Goal: Task Accomplishment & Management: Complete application form

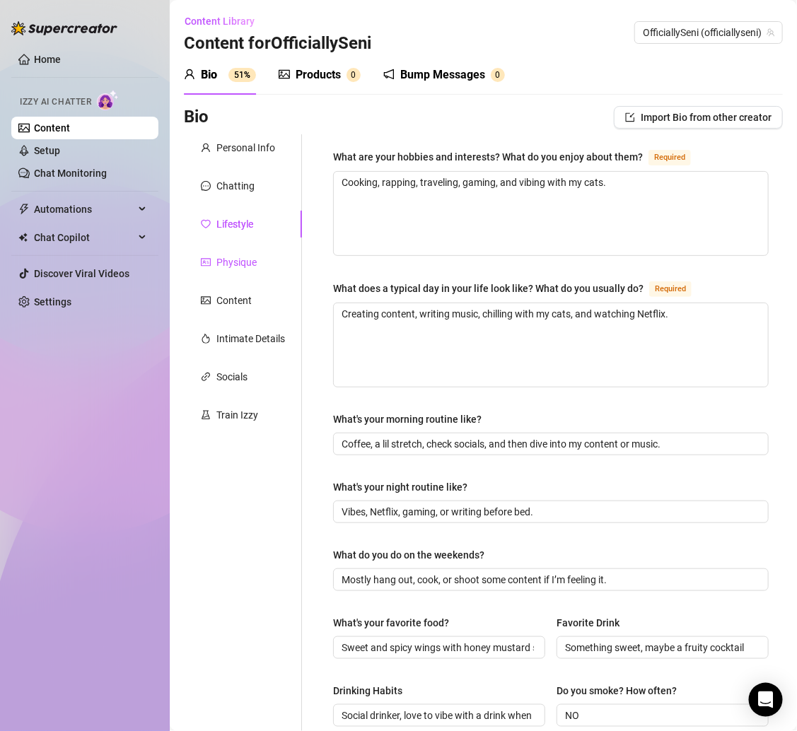
click at [233, 257] on div "Physique" at bounding box center [236, 262] width 40 height 16
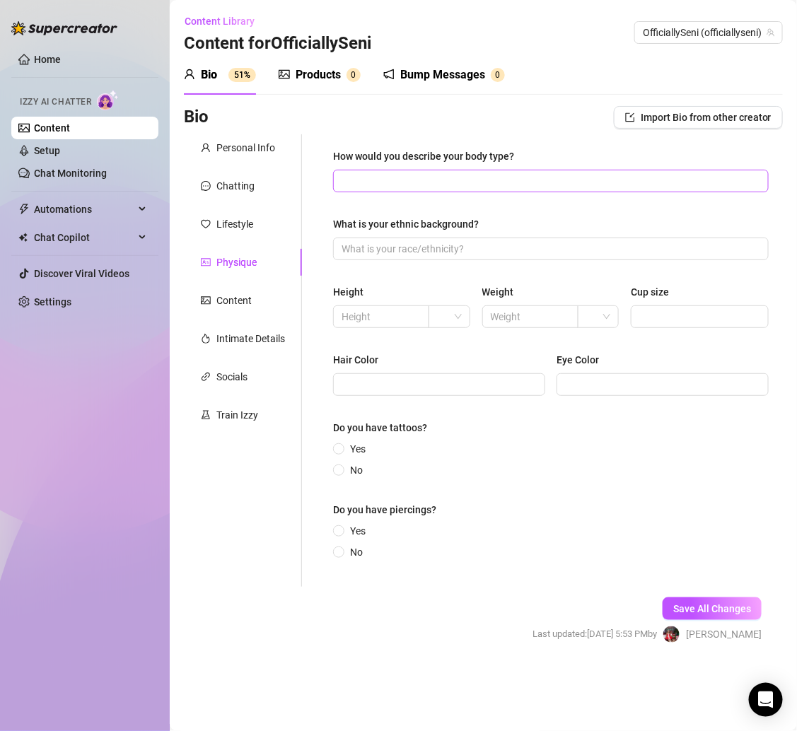
click at [394, 171] on span at bounding box center [550, 181] width 435 height 23
paste input "Tall, slim-thick, 34C with curves in the right places."
type input "Tall, slim-thick, 34C with curves in the right places."
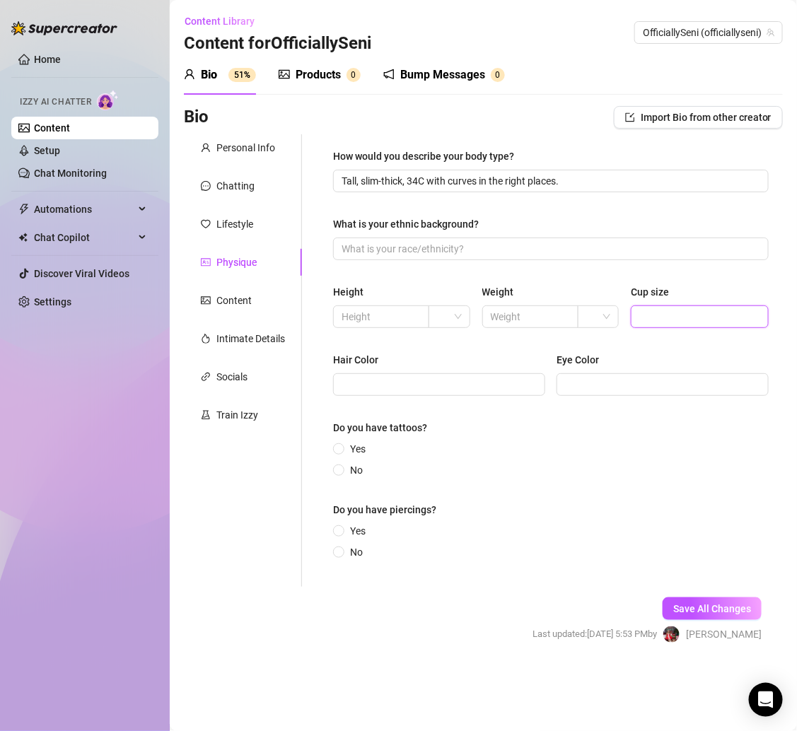
click at [670, 309] on input "Cup size" at bounding box center [698, 317] width 118 height 16
type input "34C"
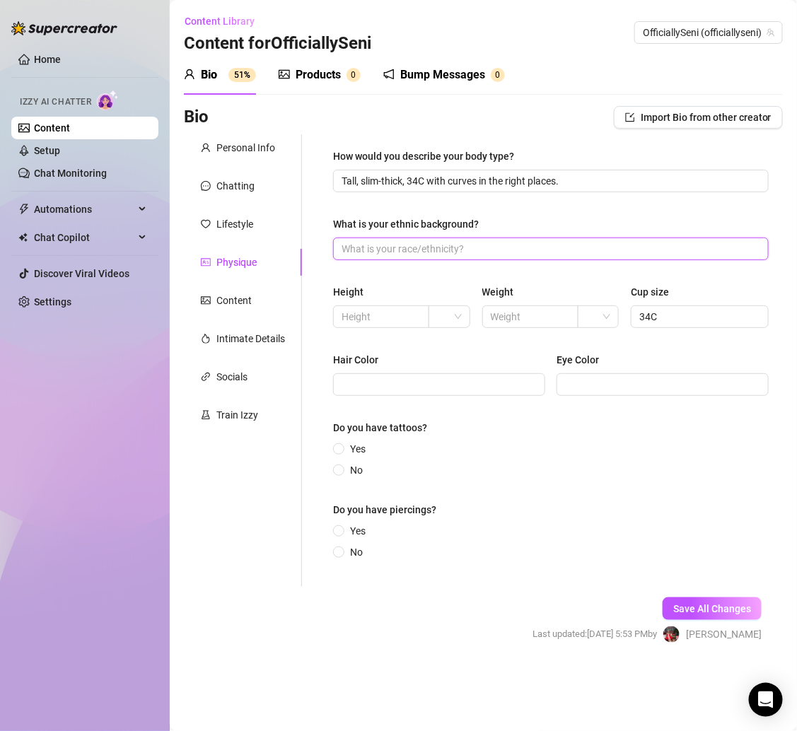
click at [373, 247] on input "What is your ethnic background?" at bounding box center [549, 249] width 416 height 16
paste input "Caribbean ✨."
type input "Caribbean ✨."
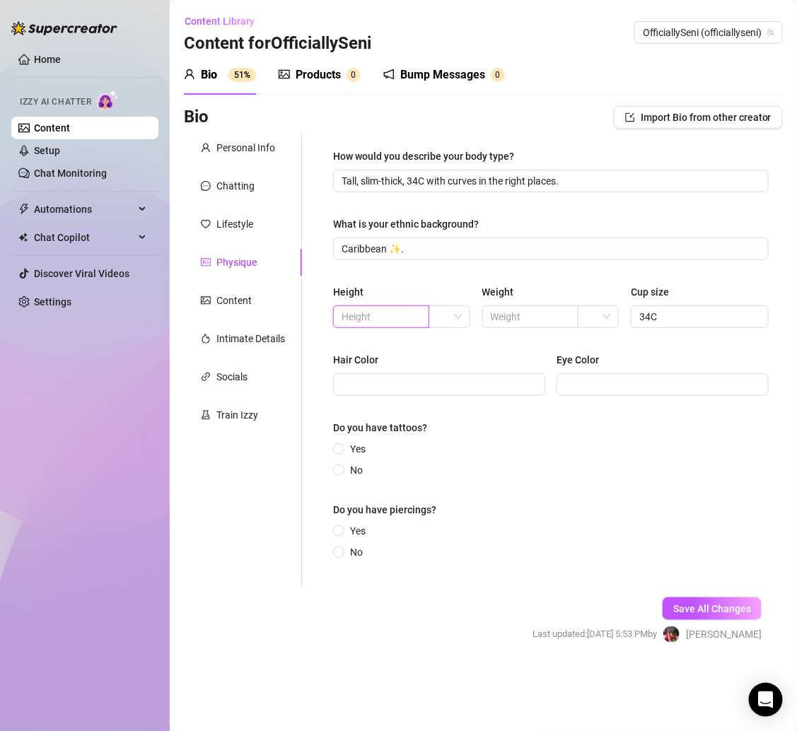
click at [355, 316] on input "text" at bounding box center [379, 317] width 76 height 16
click at [465, 316] on div at bounding box center [448, 316] width 41 height 23
type input "5'8"
click at [454, 363] on div "ft" at bounding box center [449, 368] width 18 height 16
click at [412, 383] on input "Hair Color" at bounding box center [437, 385] width 192 height 16
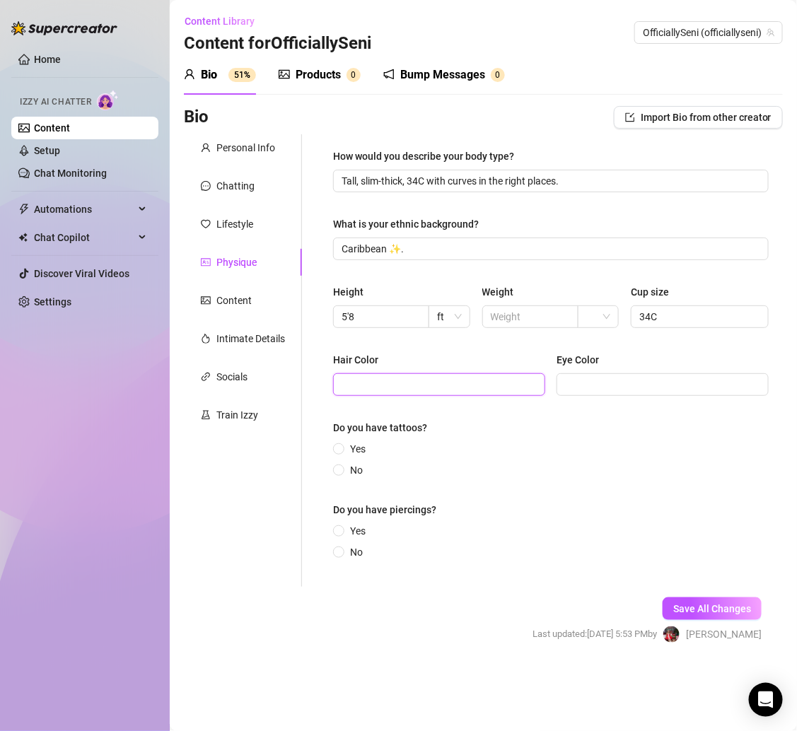
click at [397, 389] on input "Hair Color" at bounding box center [437, 385] width 192 height 16
type input "Black"
type input "Dark Brown"
click at [400, 476] on div "Yes No" at bounding box center [550, 459] width 435 height 37
click at [356, 442] on span "Yes" at bounding box center [357, 449] width 27 height 16
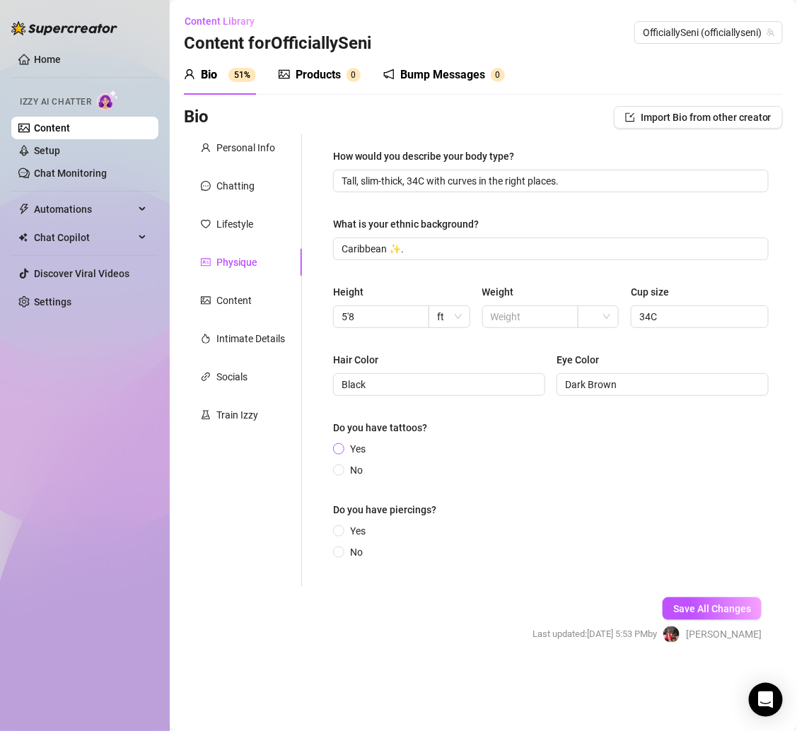
click at [342, 445] on input "Yes" at bounding box center [339, 449] width 6 height 9
radio input "true"
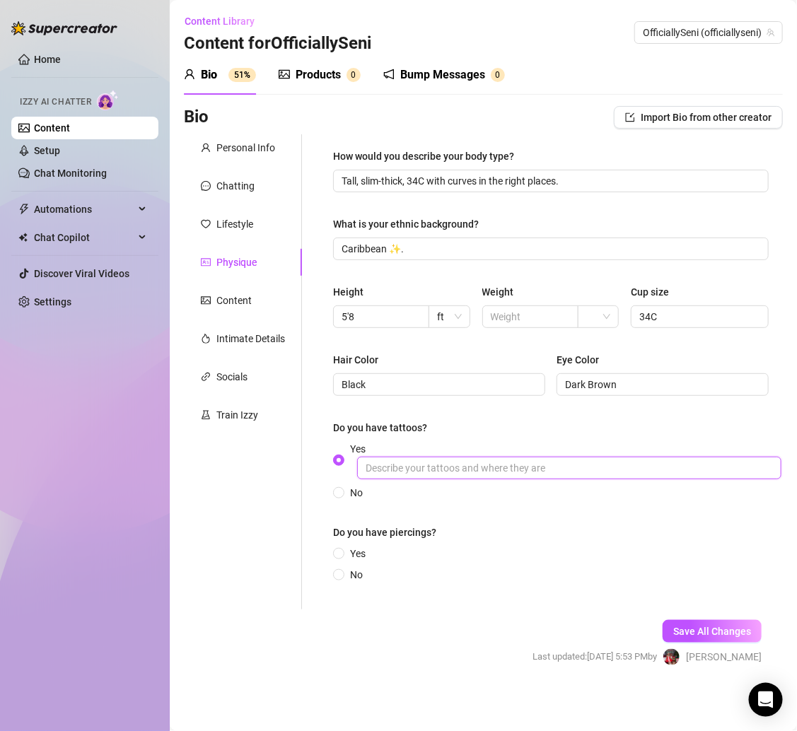
click at [418, 459] on input "Yes" at bounding box center [569, 468] width 424 height 23
type input "thighs"
click at [507, 524] on div "Do you have piercings?" at bounding box center [550, 534] width 435 height 21
click at [348, 553] on span "Yes" at bounding box center [357, 554] width 27 height 16
click at [342, 553] on input "Yes" at bounding box center [339, 554] width 6 height 9
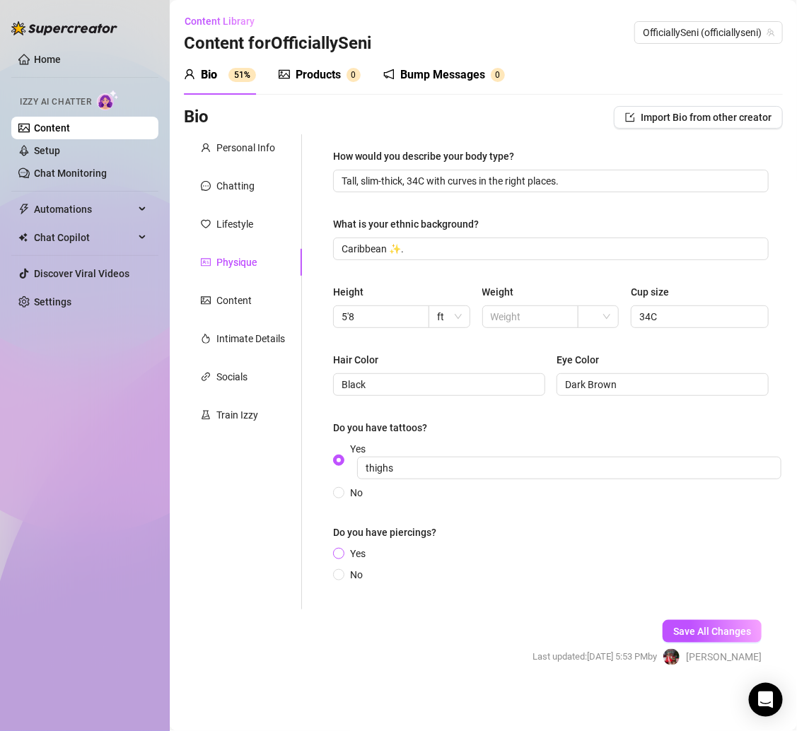
radio input "true"
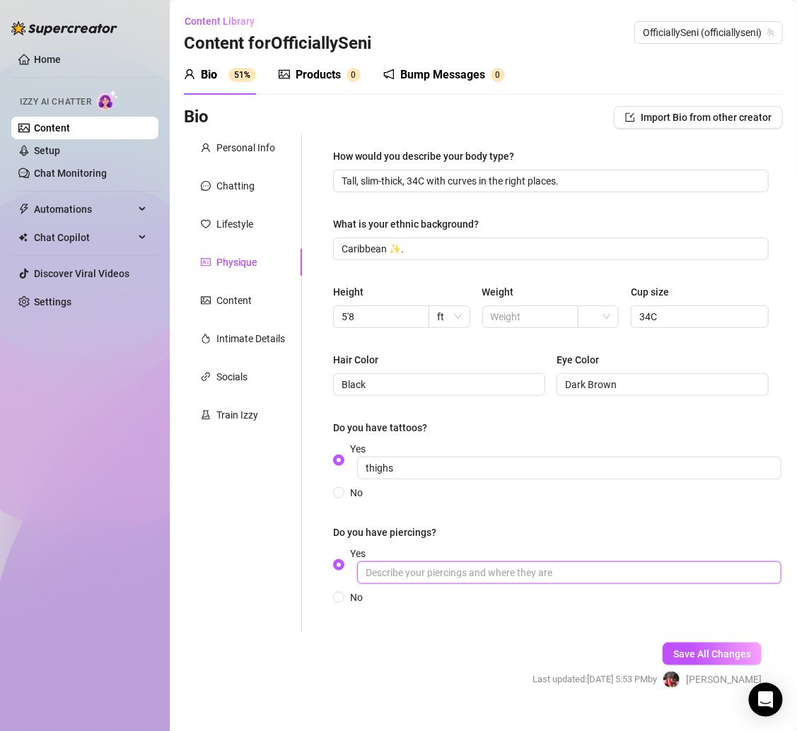
click at [450, 573] on input "Yes" at bounding box center [569, 572] width 424 height 23
click at [537, 568] on input "ear piercings" at bounding box center [569, 572] width 424 height 23
type input "ear piercings, belly button"
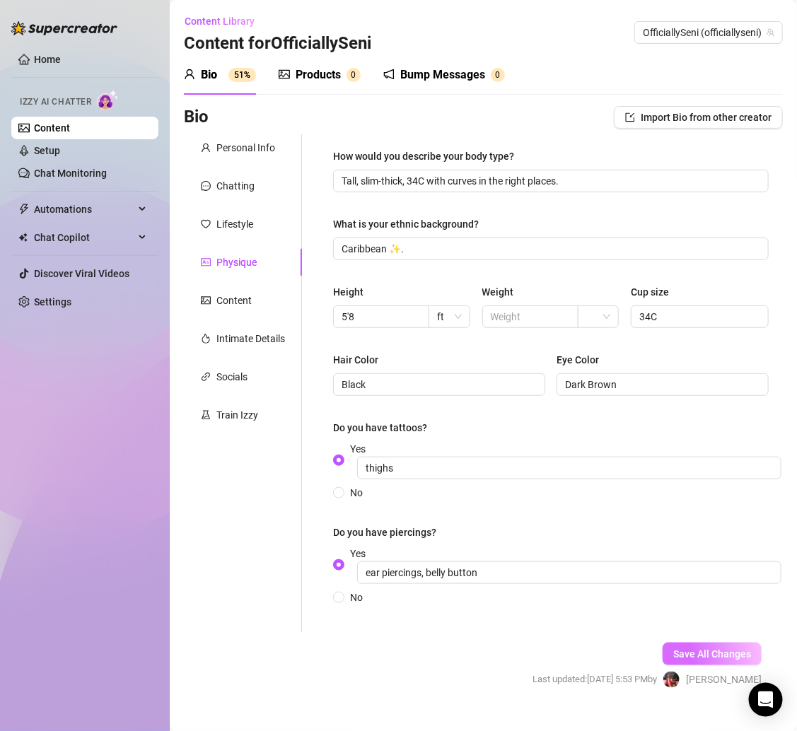
click at [686, 650] on span "Save All Changes" at bounding box center [712, 653] width 78 height 11
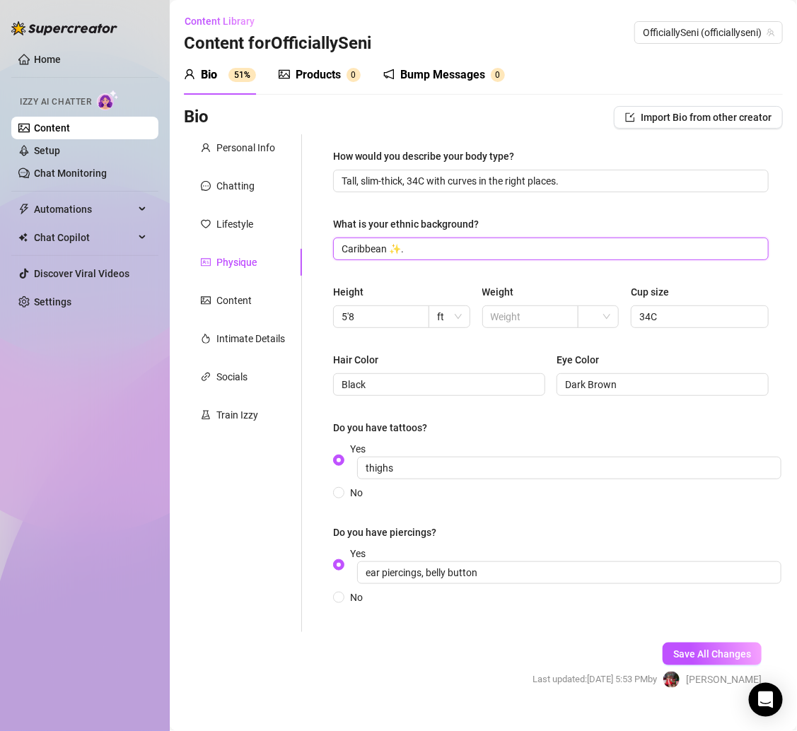
click at [450, 247] on input "Caribbean ✨." at bounding box center [549, 249] width 416 height 16
type input "Caribbean ✨"
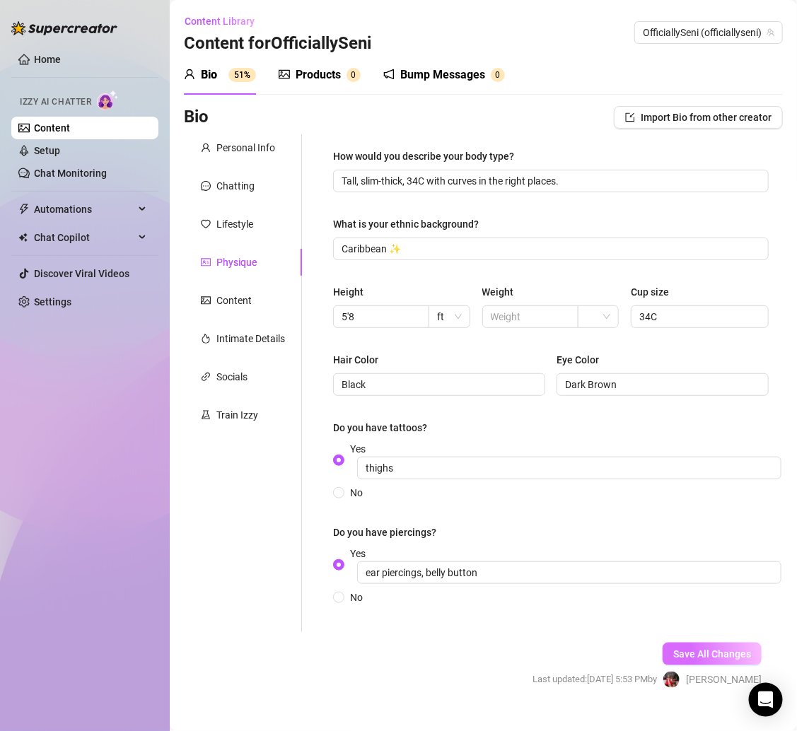
click at [712, 648] on span "Save All Changes" at bounding box center [712, 653] width 78 height 11
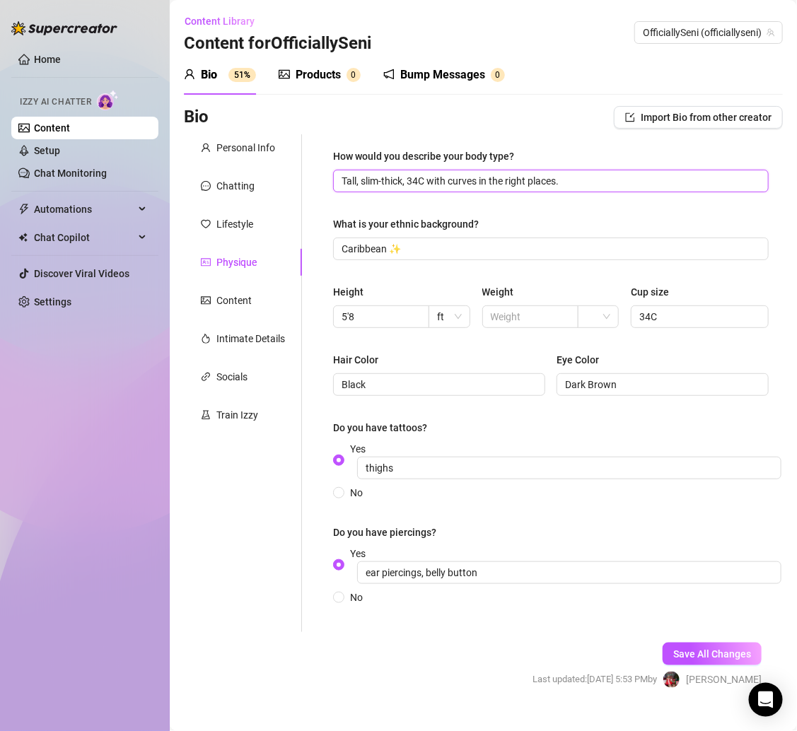
click at [592, 182] on input "Tall, slim-thick, 34C with curves in the right places." at bounding box center [549, 181] width 416 height 16
type input "Tall, slim-thick, 34C with curves in the right places"
click at [532, 504] on div "How would you describe your body type? Tall, slim-thick, 34C with curves in the…" at bounding box center [550, 382] width 435 height 469
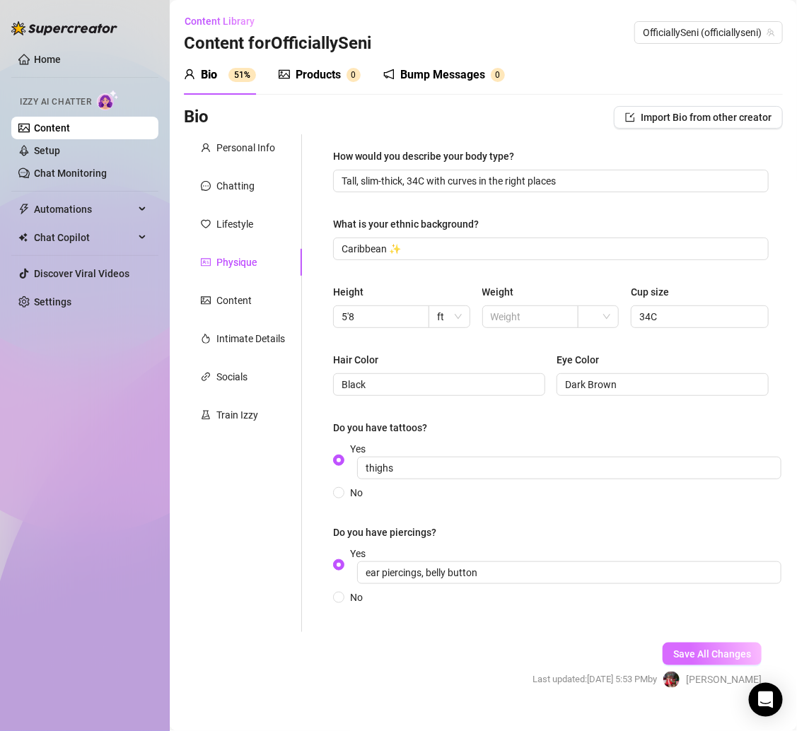
click at [690, 659] on button "Save All Changes" at bounding box center [711, 653] width 99 height 23
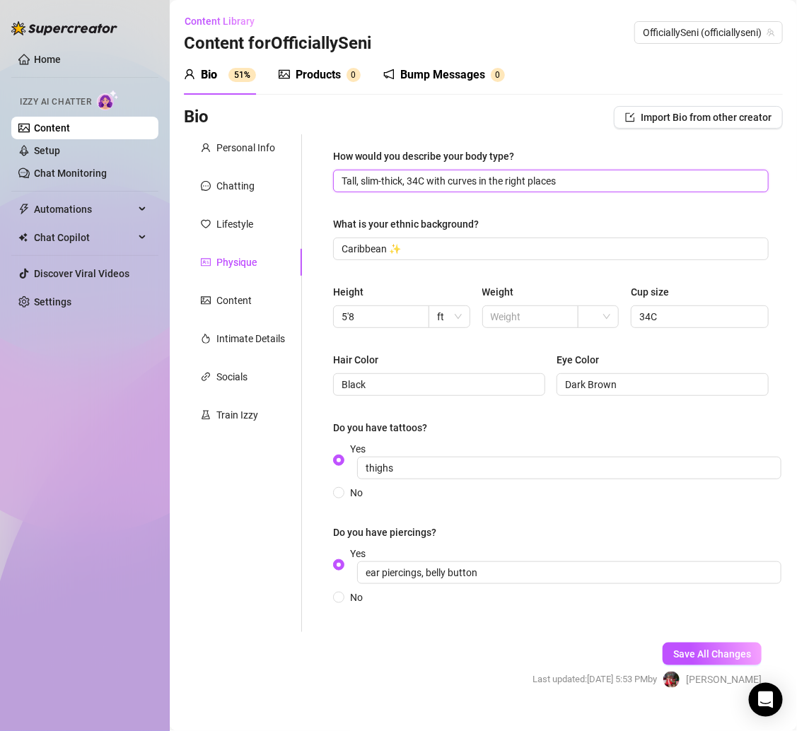
click at [578, 173] on input "Tall, slim-thick, 34C with curves in the right places" at bounding box center [549, 181] width 416 height 16
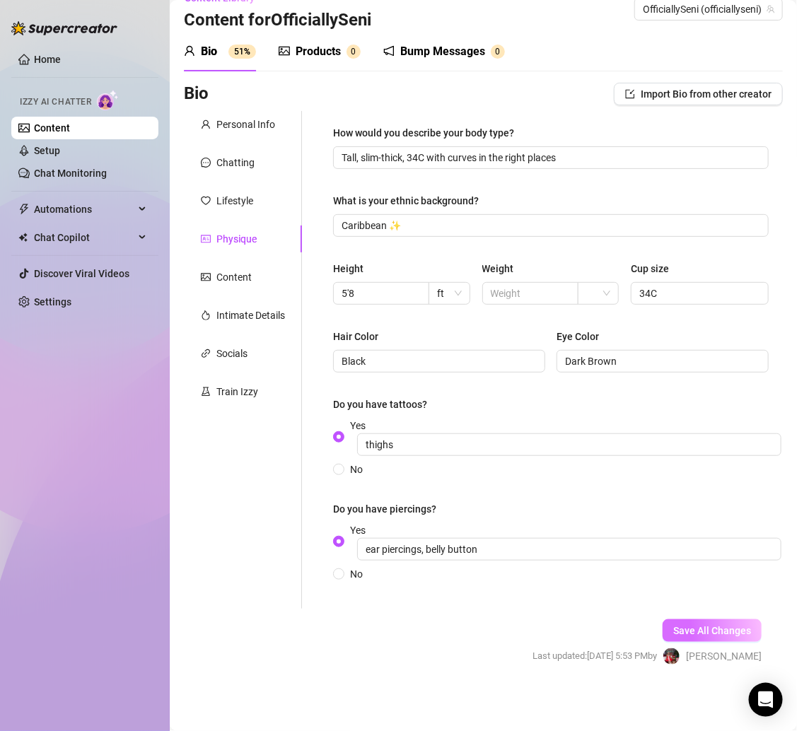
click at [723, 628] on span "Save All Changes" at bounding box center [712, 630] width 78 height 11
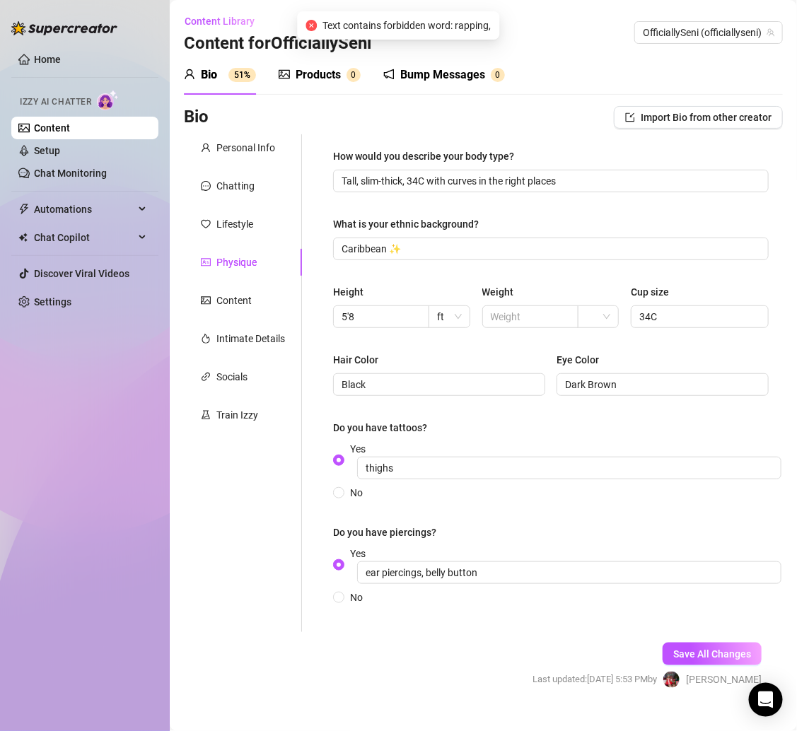
scroll to position [8, 0]
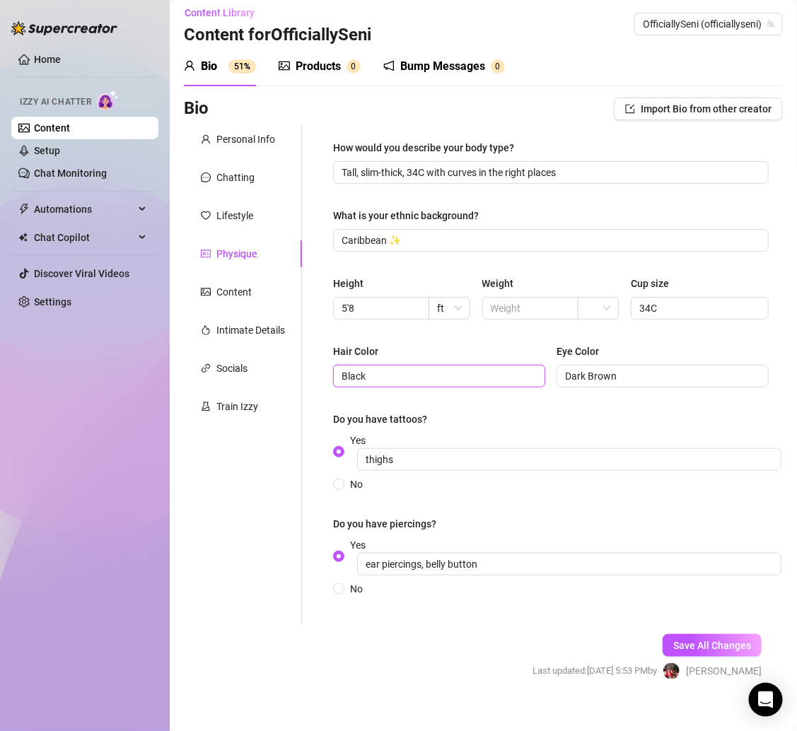
click at [391, 368] on input "Black" at bounding box center [437, 376] width 192 height 16
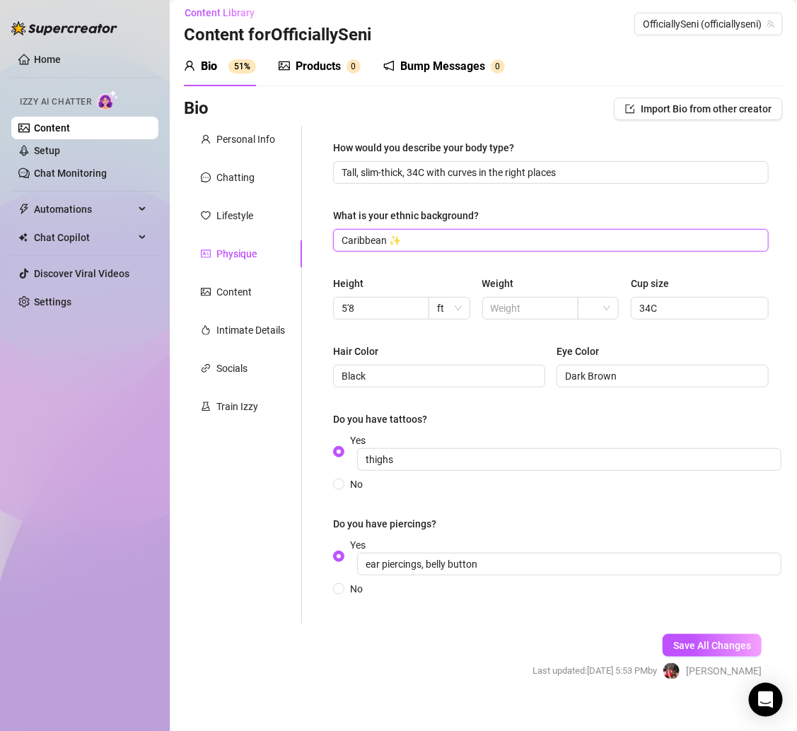
click at [399, 241] on input "Caribbean ✨" at bounding box center [549, 241] width 416 height 16
click at [346, 235] on input "Caribbean ✨" at bounding box center [549, 241] width 416 height 16
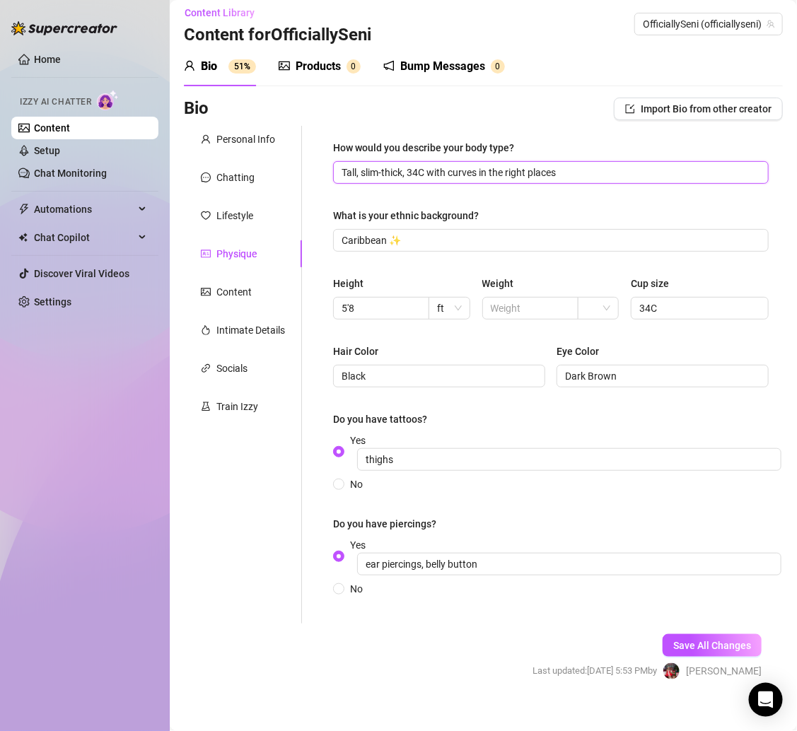
click at [344, 172] on input "Tall, slim-thick, 34C with curves in the right places" at bounding box center [549, 173] width 416 height 16
click at [579, 199] on div "How would you describe your body type? Tall, slim-thick, 34C with curves in the…" at bounding box center [550, 374] width 435 height 469
click at [677, 634] on button "Save All Changes" at bounding box center [711, 645] width 99 height 23
click at [568, 163] on span "Tall, slim-thick, 34C with curves in the right places" at bounding box center [550, 172] width 435 height 23
click at [578, 170] on input "Tall, slim-thick, 34C with curves in the right places" at bounding box center [549, 173] width 416 height 16
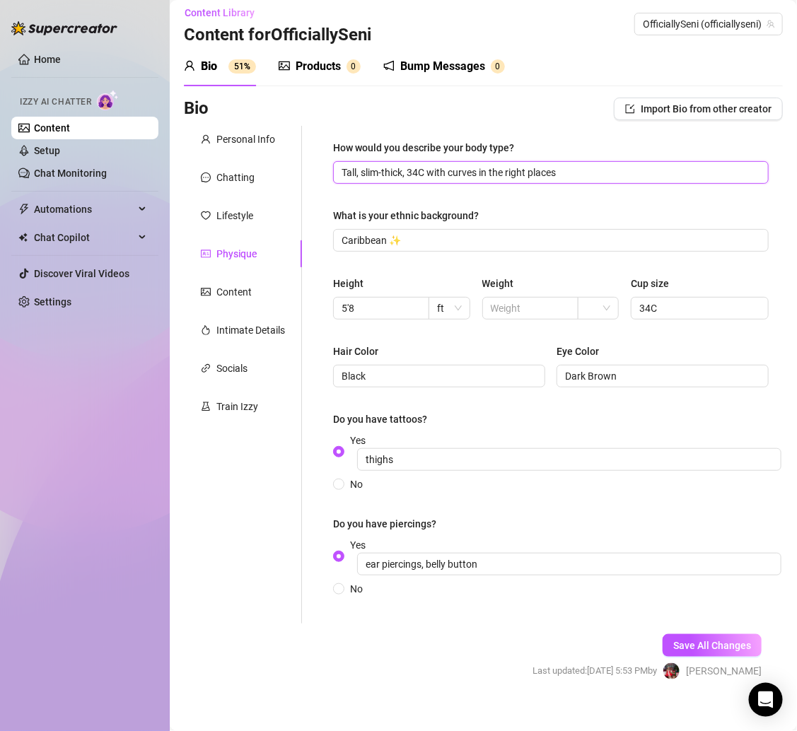
scroll to position [23, 0]
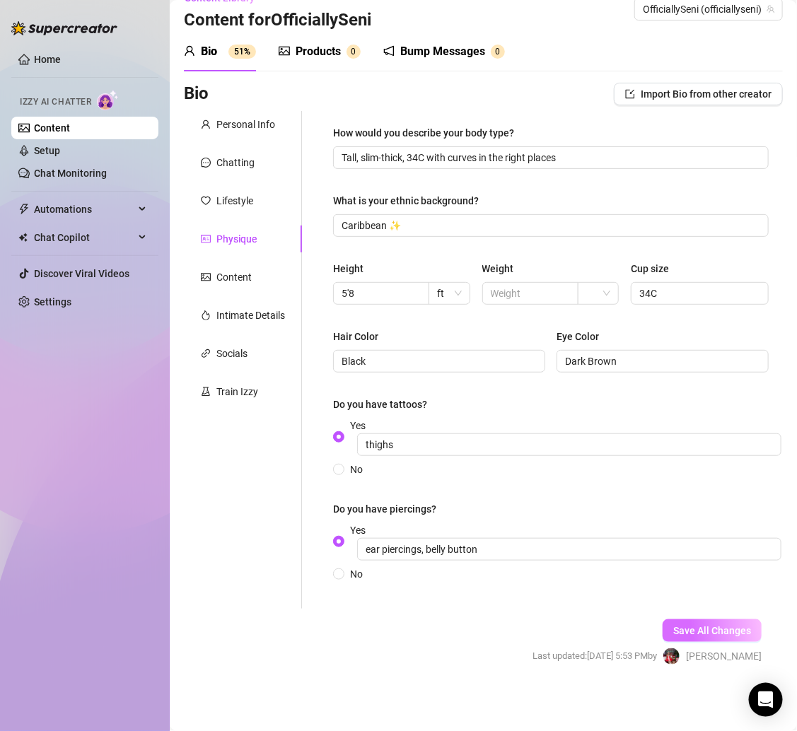
click at [673, 633] on span "Save All Changes" at bounding box center [712, 630] width 78 height 11
click at [246, 268] on div "Content" at bounding box center [243, 277] width 118 height 27
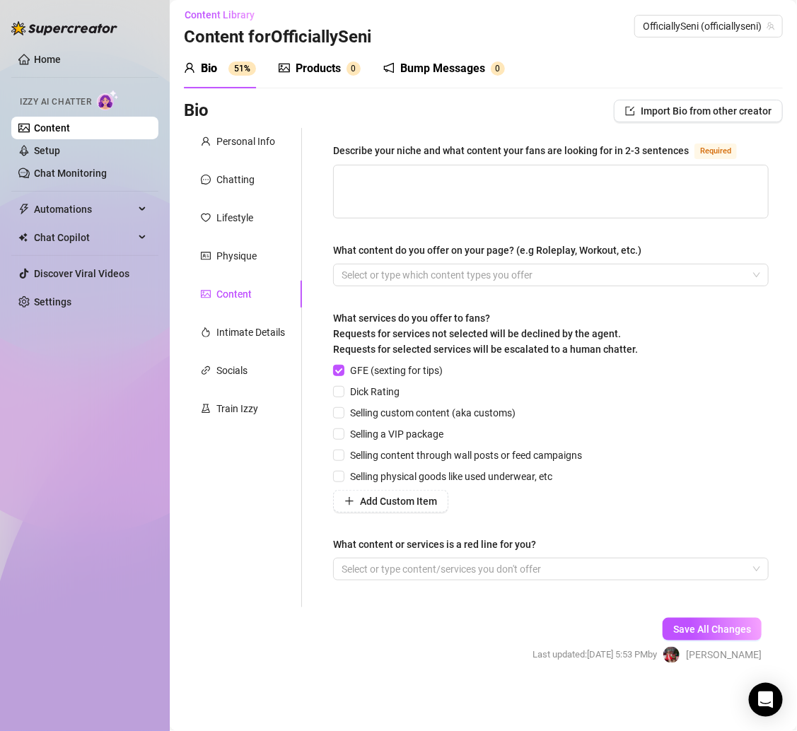
scroll to position [5, 0]
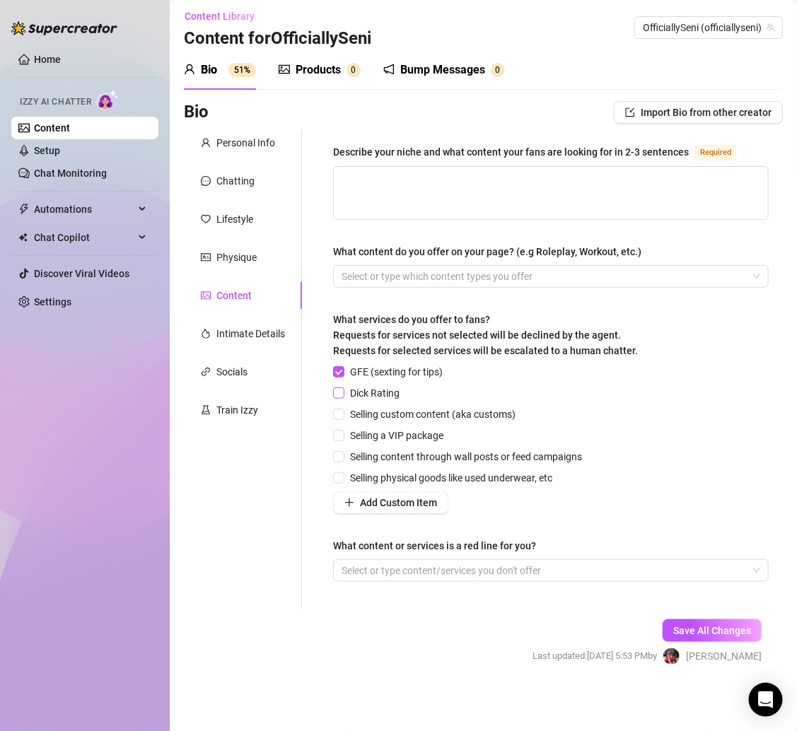
click at [363, 392] on span "Dick Rating" at bounding box center [374, 393] width 61 height 16
click at [343, 392] on input "Dick Rating" at bounding box center [338, 392] width 10 height 10
checkbox input "true"
click at [377, 452] on span "Selling content through wall posts or feed campaigns" at bounding box center [465, 457] width 243 height 16
click at [343, 452] on input "Selling content through wall posts or feed campaigns" at bounding box center [338, 456] width 10 height 10
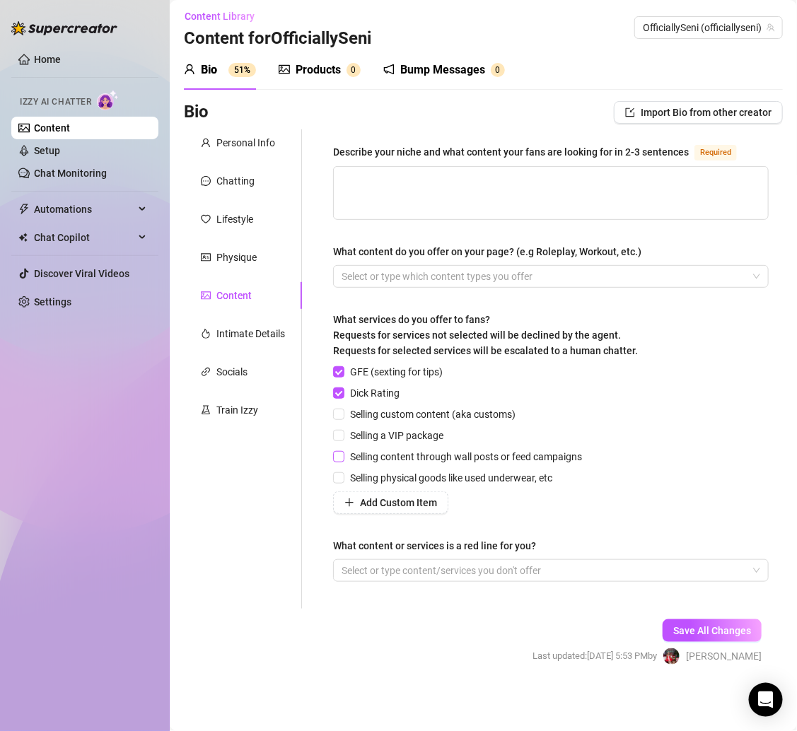
checkbox input "true"
click at [418, 184] on textarea "Describe your niche and what content your fans are looking for in 2-3 sentences…" at bounding box center [551, 193] width 434 height 52
paste textarea "I’m a tall, tatted Caribbean baddie who mixes sexy vibes with fun personality —…"
type textarea "I’m a tall, tatted Caribbean baddie who mixes sexy vibes with fun personality —…"
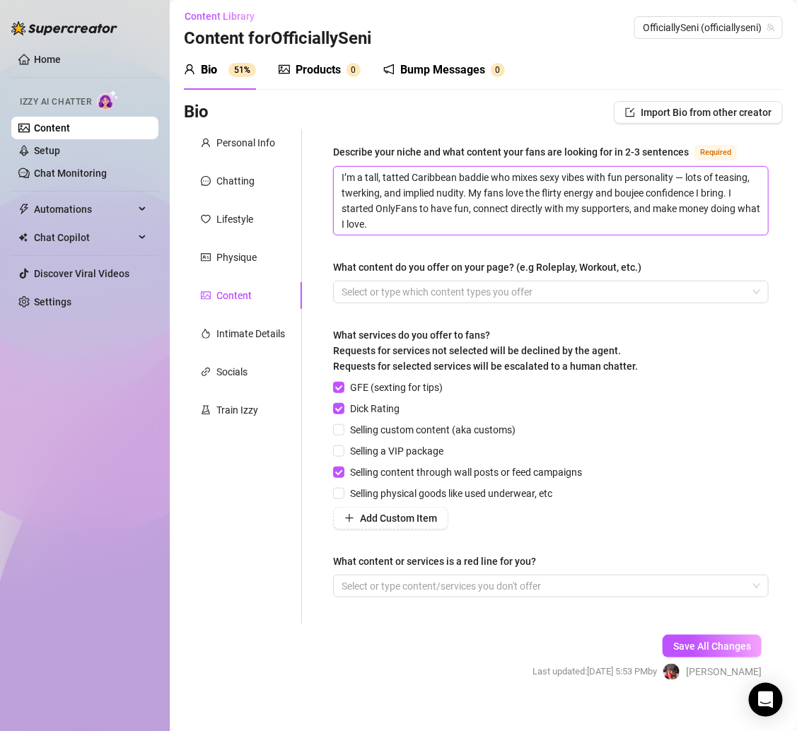
scroll to position [0, 0]
click at [612, 585] on div at bounding box center [543, 586] width 415 height 20
type textarea "I’m a tall, tatted Caribbean baddie who mixes sexy vibes with fun personality —…"
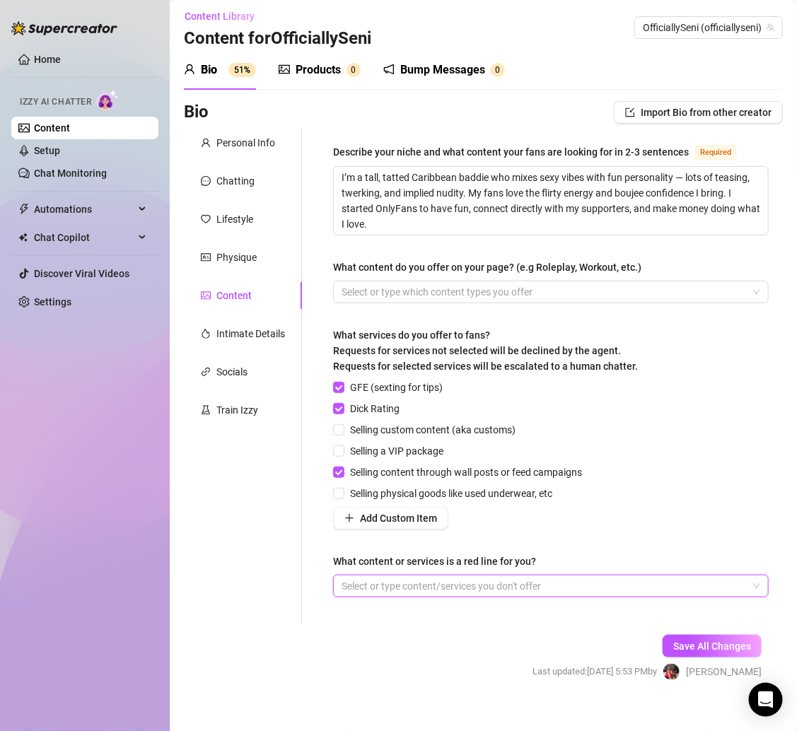
click at [516, 582] on div at bounding box center [543, 586] width 415 height 20
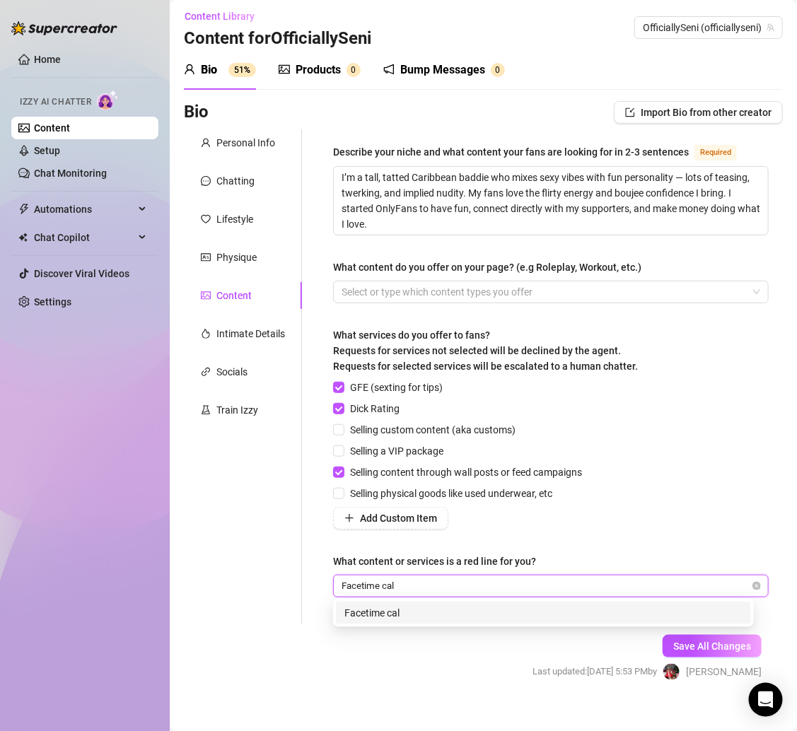
type input "Facetime call"
type input "Video Call"
type input "Meet up"
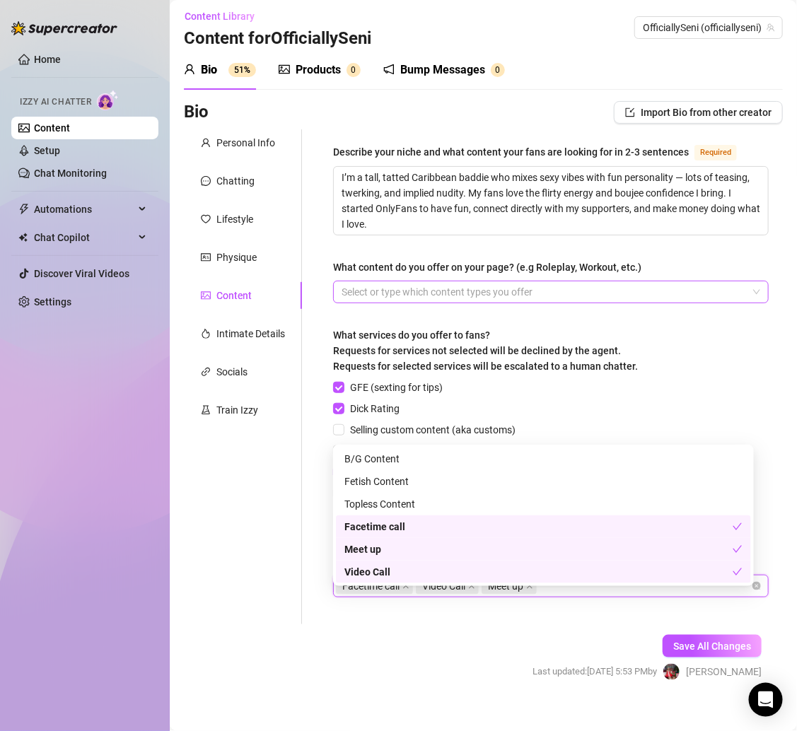
click at [409, 288] on div at bounding box center [543, 292] width 415 height 20
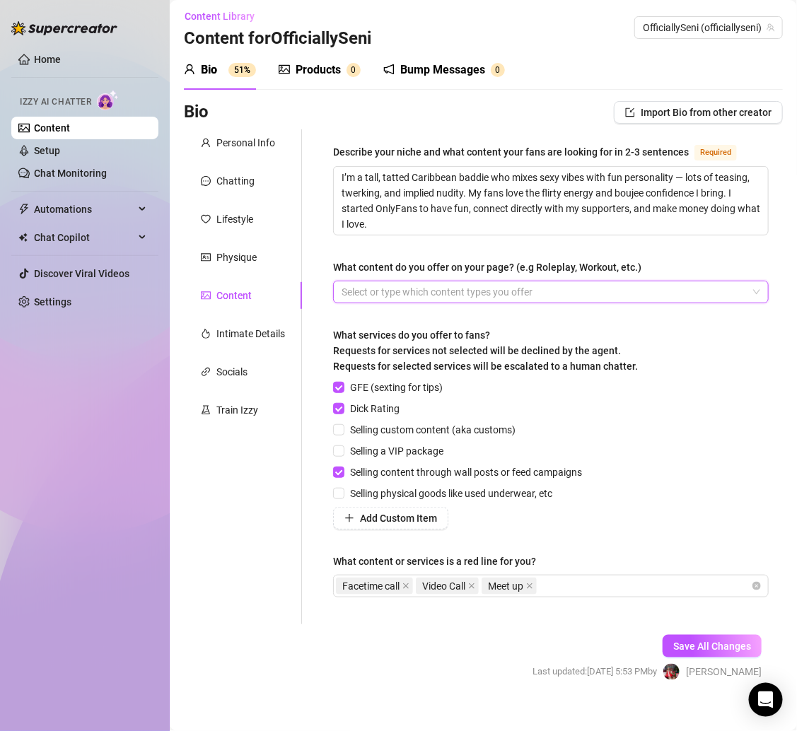
click at [385, 282] on div at bounding box center [543, 292] width 415 height 20
click at [454, 292] on div at bounding box center [543, 292] width 415 height 20
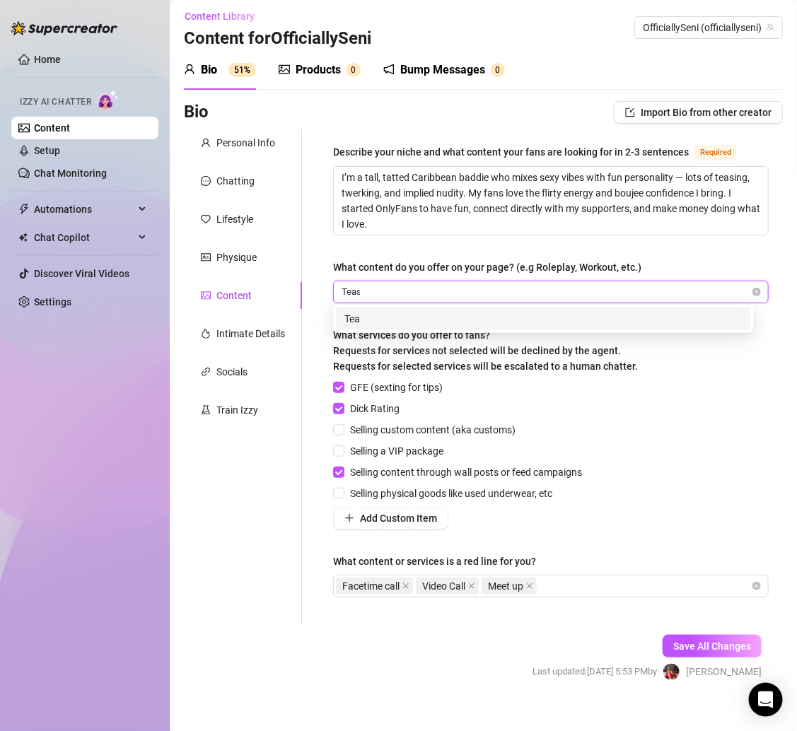
type input "Tease"
type input "Shower"
type input "Naked"
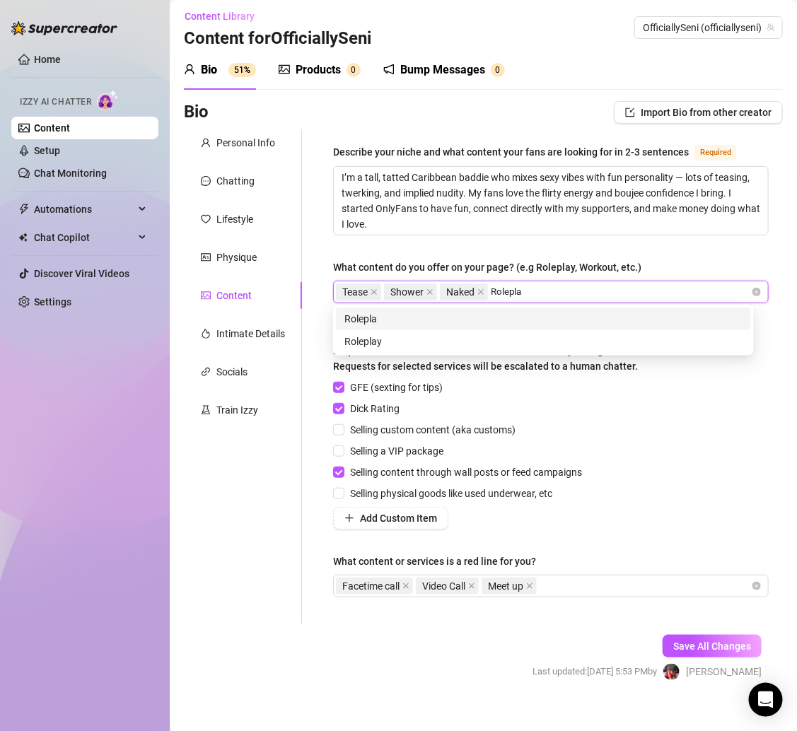
type input "Roleplay"
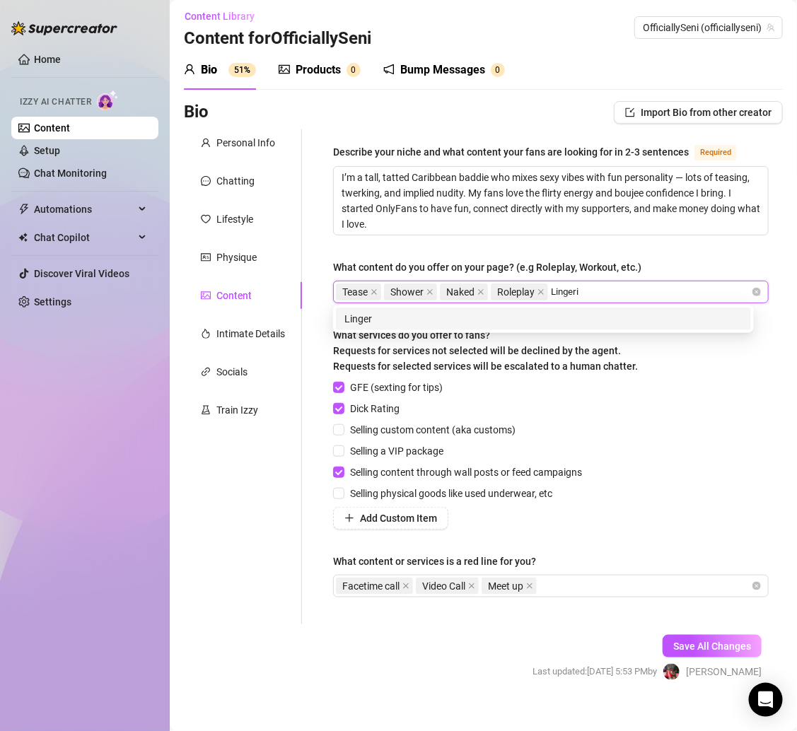
type input "Lingerie"
type input "Nude"
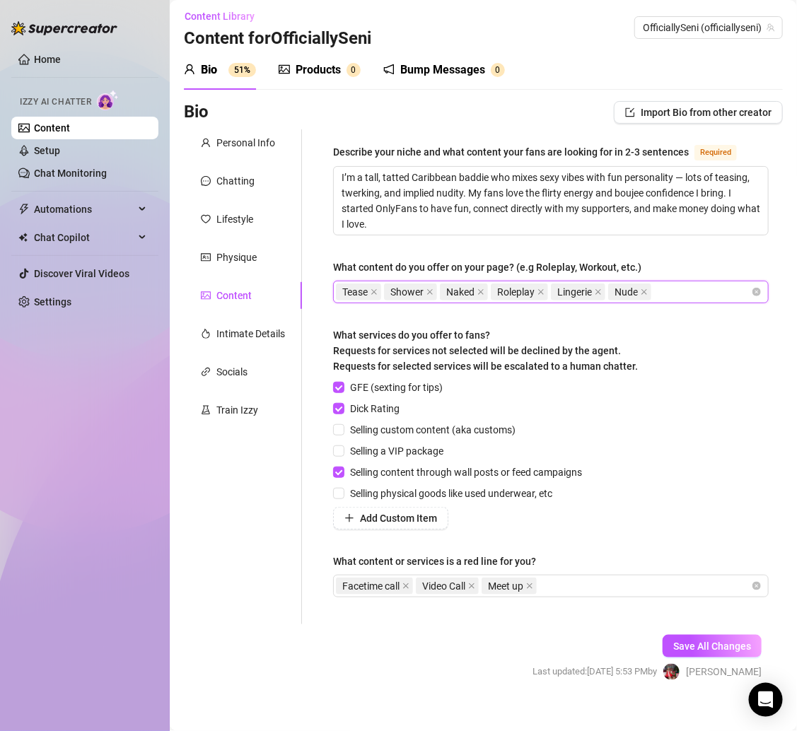
click at [715, 259] on div "What content do you offer on your page? (e.g Roleplay, Workout, etc.)" at bounding box center [550, 269] width 435 height 21
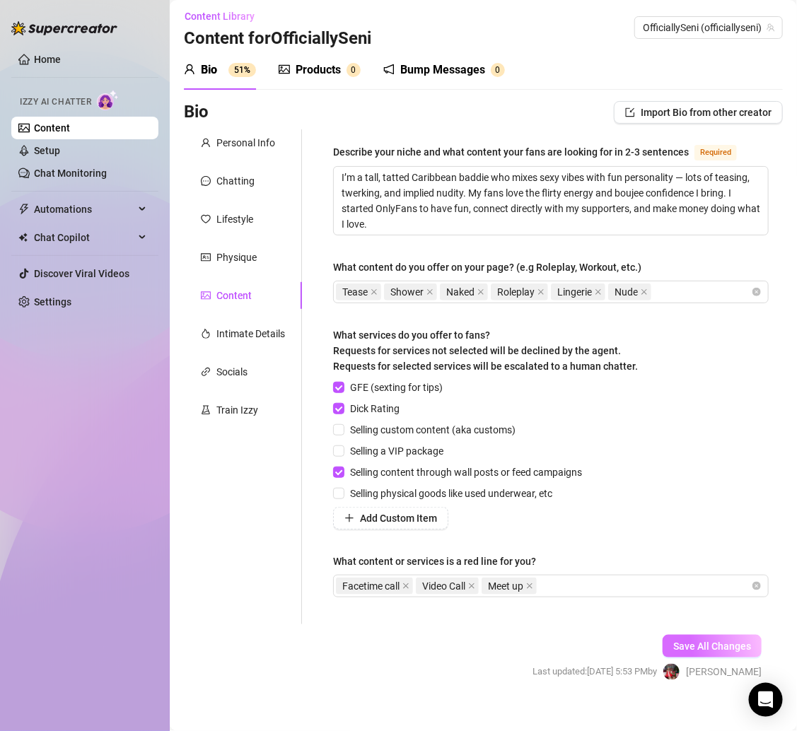
click at [717, 640] on span "Save All Changes" at bounding box center [712, 645] width 78 height 11
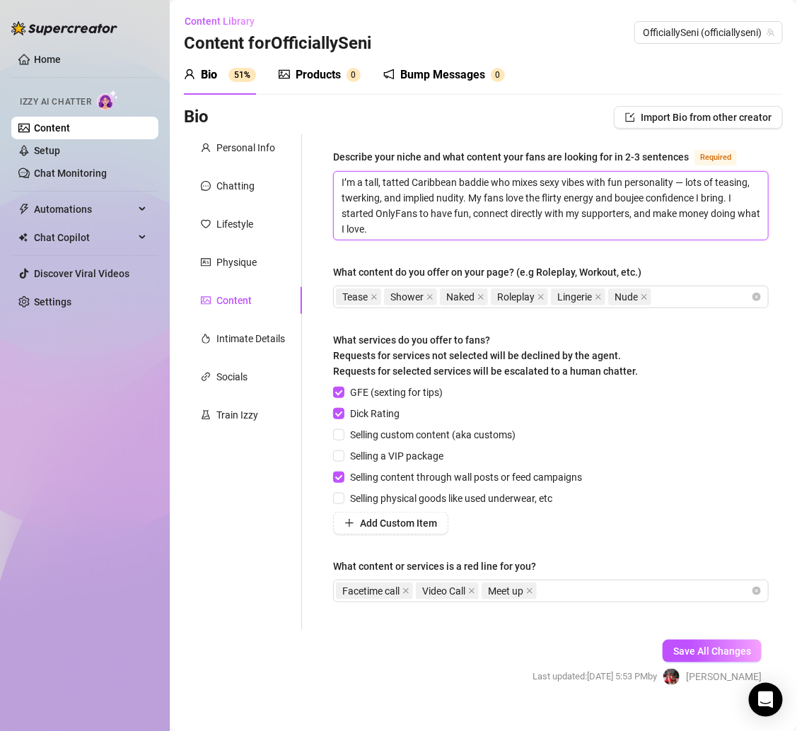
click at [479, 233] on textarea "I’m a tall, tatted Caribbean baddie who mixes sexy vibes with fun personality —…" at bounding box center [551, 206] width 434 height 68
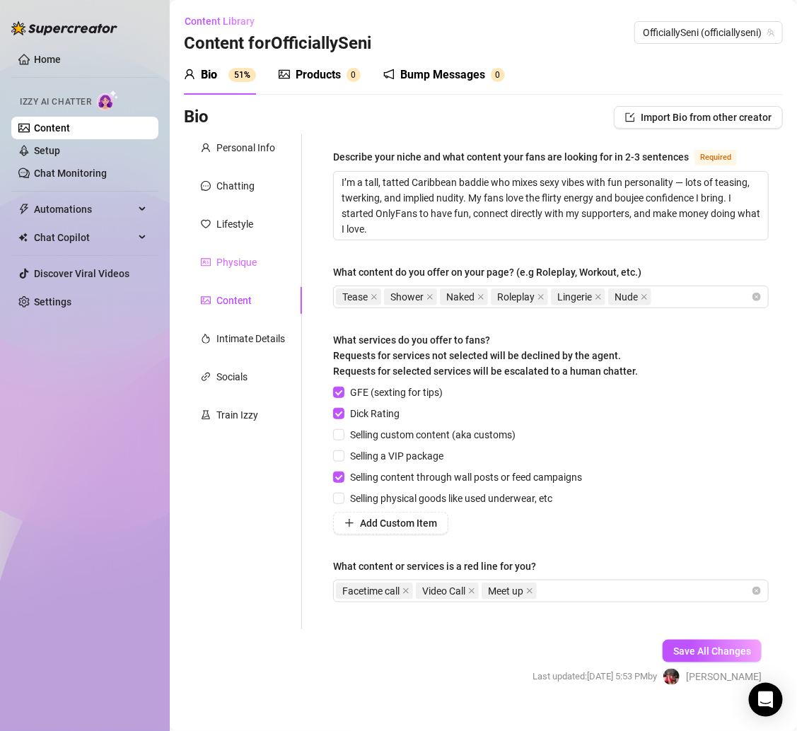
click at [224, 252] on div "Physique" at bounding box center [243, 262] width 118 height 27
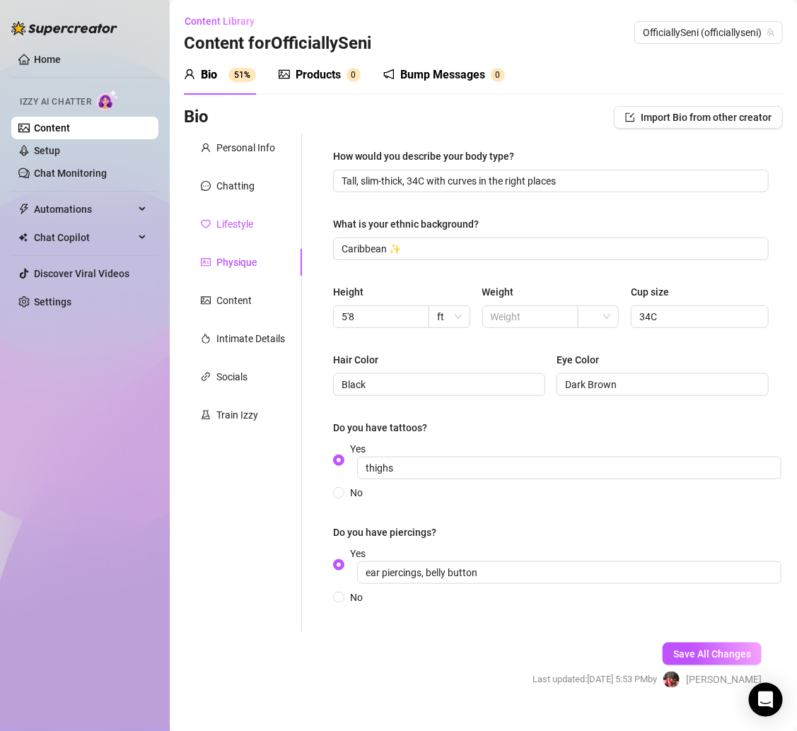
click at [231, 231] on div "Lifestyle" at bounding box center [234, 224] width 37 height 16
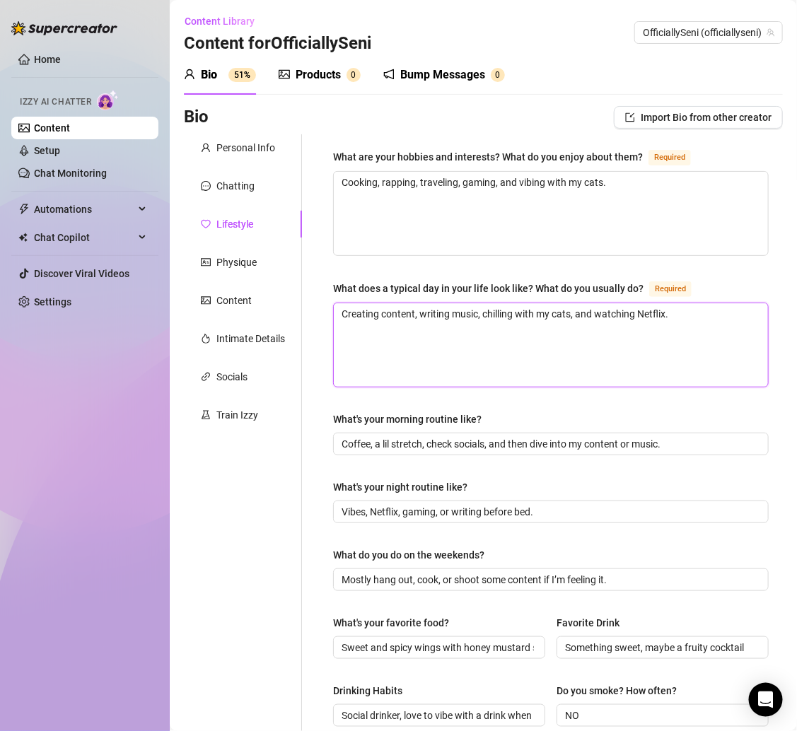
click at [466, 318] on textarea "Creating content, writing music, chilling with my cats, and watching Netflix." at bounding box center [551, 344] width 434 height 83
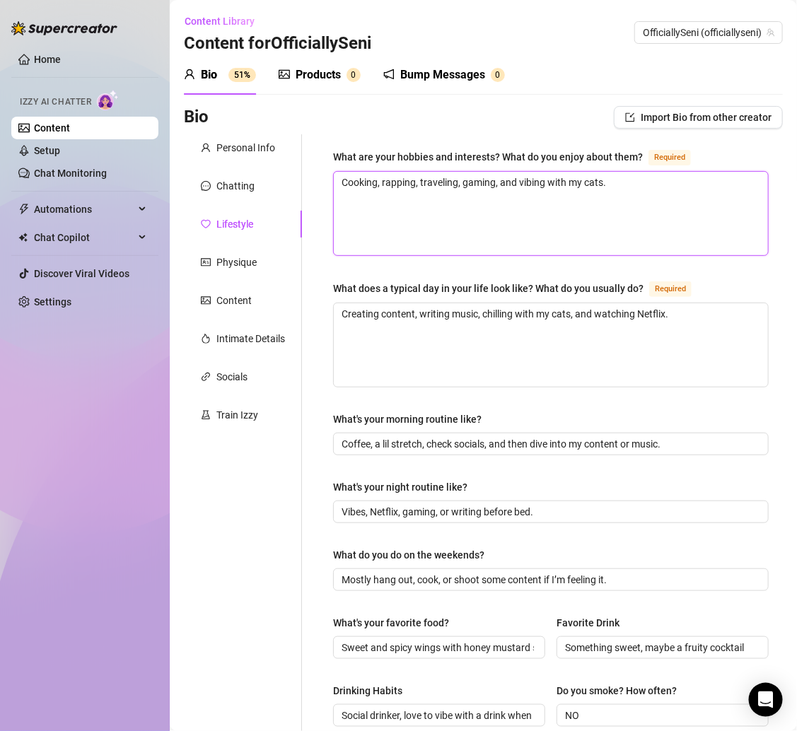
drag, startPoint x: 418, startPoint y: 185, endPoint x: 380, endPoint y: 185, distance: 37.5
click at [380, 185] on textarea "Cooking, rapping, traveling, gaming, and vibing with my cats." at bounding box center [551, 213] width 434 height 83
type textarea "Cooking, traveling, gaming, and vibing with my cats."
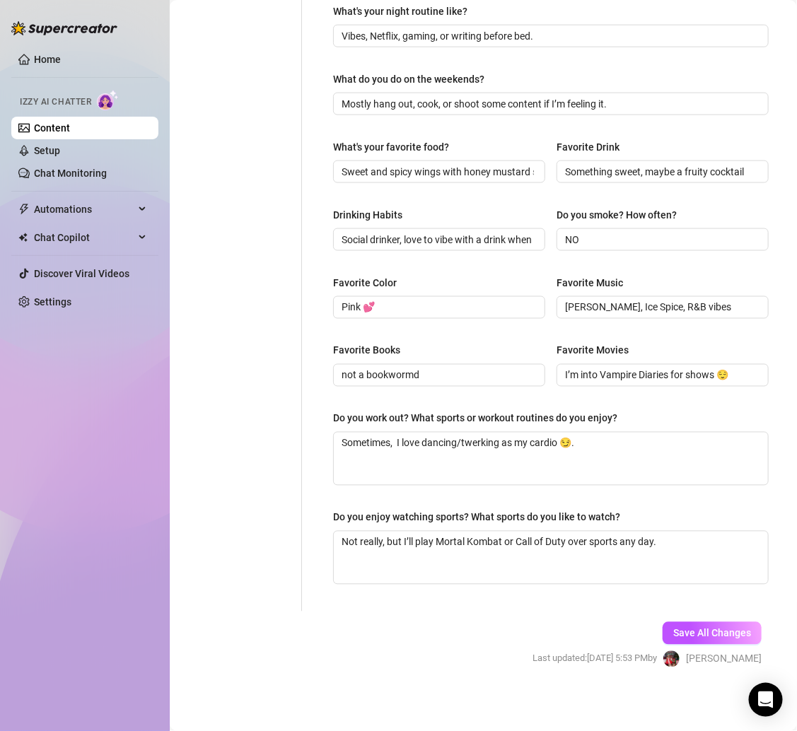
type textarea "Cooking, traveling, gaming, and vibing with my cats."
click at [678, 642] on div "Save All Changes Last updated: Aug 20, 2025 5:53 PM by Clarice S." at bounding box center [646, 644] width 271 height 67
click at [678, 637] on button "Save All Changes" at bounding box center [711, 633] width 99 height 23
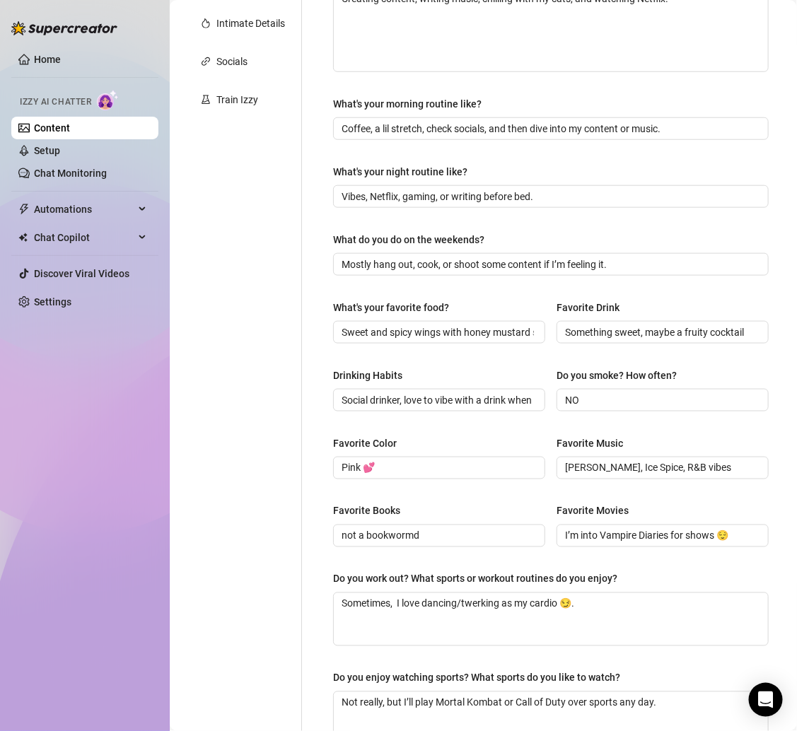
scroll to position [0, 0]
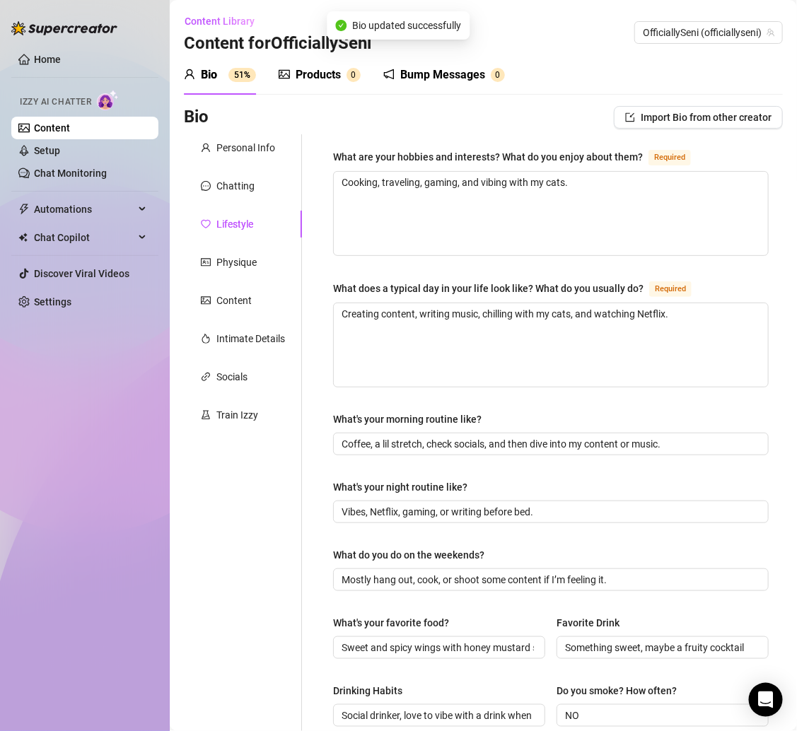
type input "ear piercings, belly button"
click at [247, 259] on div "Physique" at bounding box center [236, 262] width 40 height 16
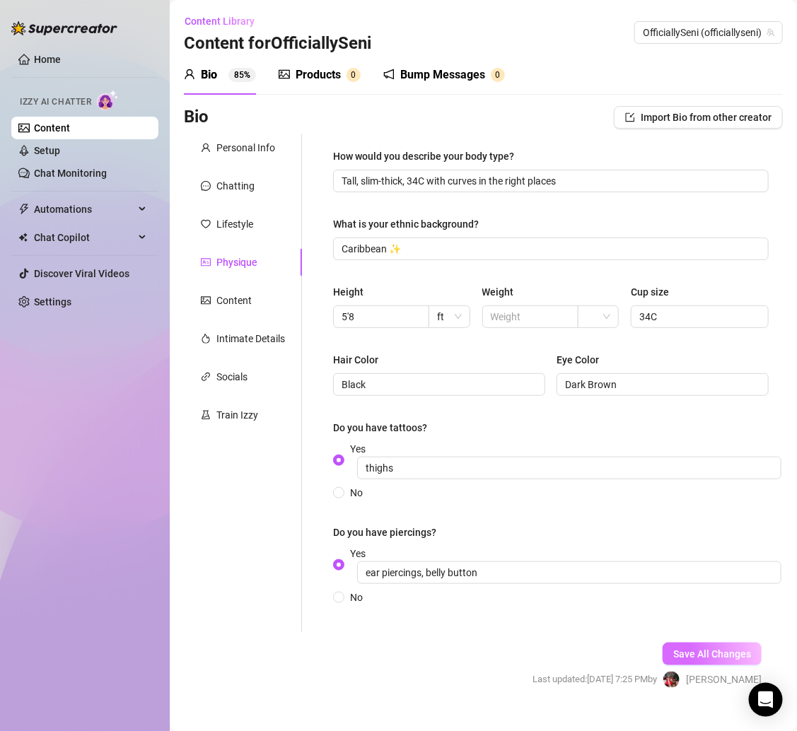
click at [662, 643] on button "Save All Changes" at bounding box center [711, 653] width 99 height 23
click at [251, 297] on div "Content" at bounding box center [243, 300] width 118 height 27
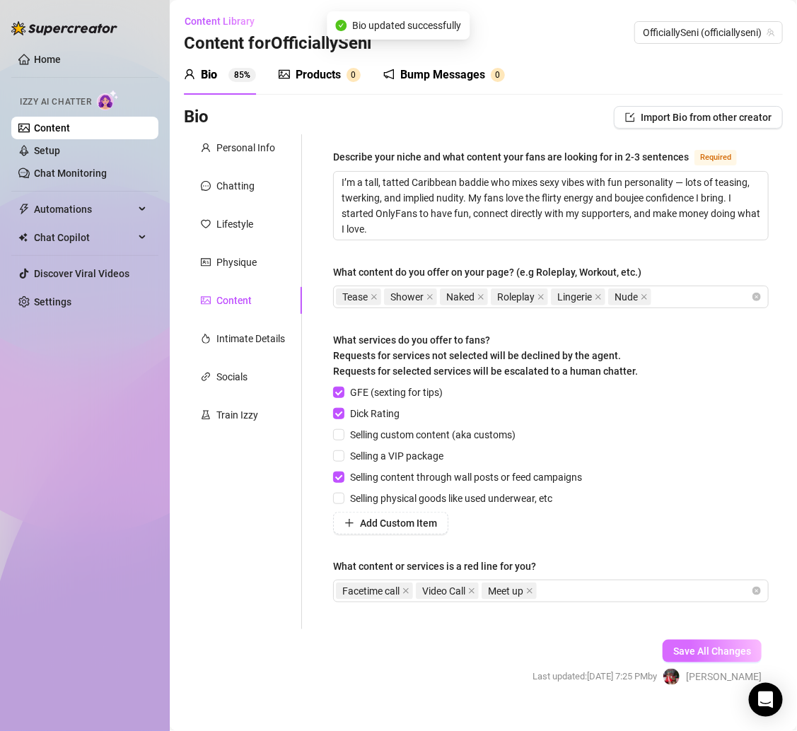
click at [688, 652] on span "Save All Changes" at bounding box center [712, 650] width 78 height 11
click at [252, 331] on div "Intimate Details" at bounding box center [250, 339] width 69 height 16
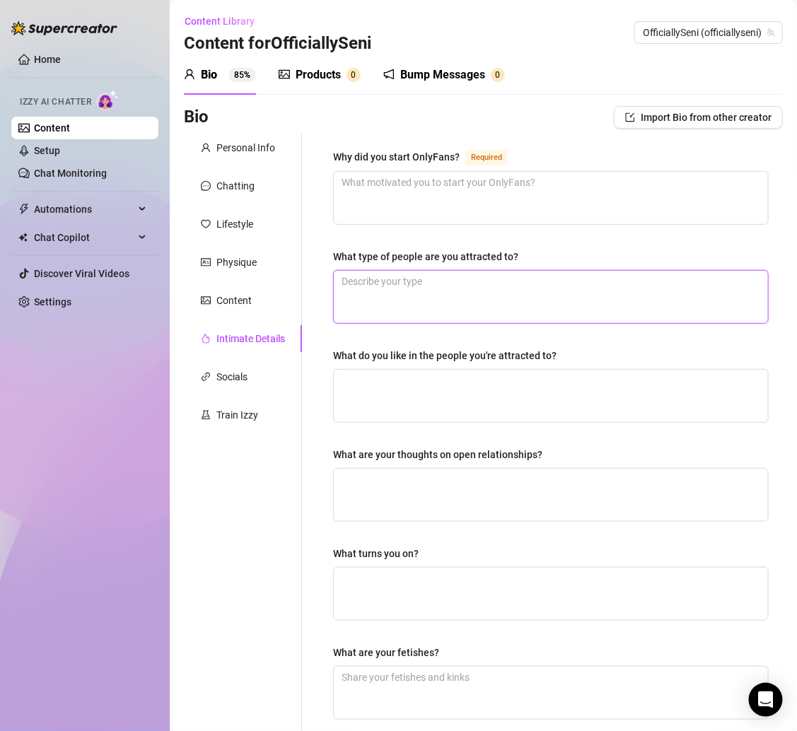
click at [396, 306] on textarea "What type of people are you attracted to?" at bounding box center [551, 297] width 434 height 52
paste textarea "Confident, funny, and ambitious people."
type textarea "Confident, funny, and ambitious people."
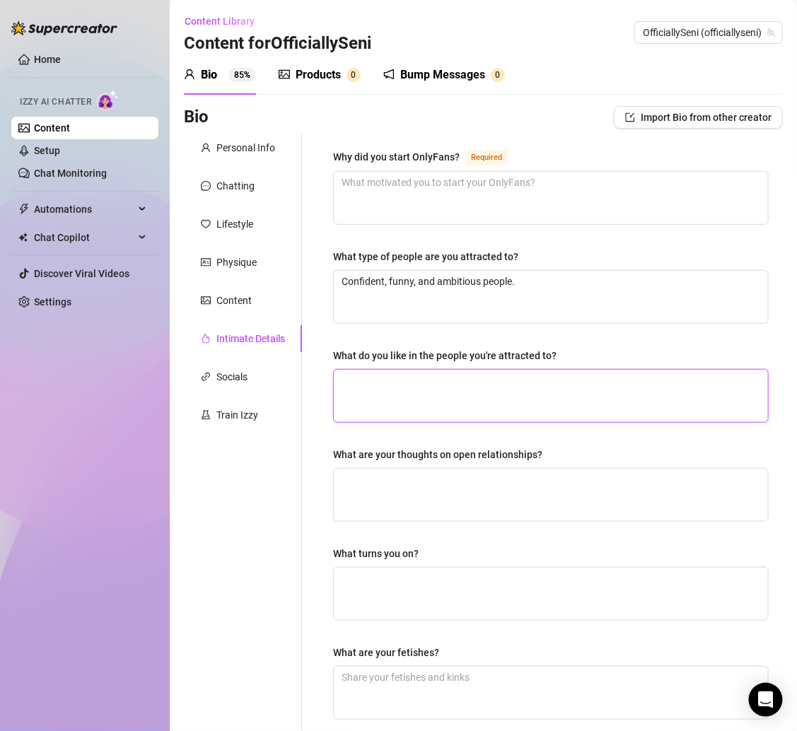
click at [414, 397] on textarea "What do you like in the people you're attracted to?" at bounding box center [551, 396] width 434 height 52
paste textarea "Someone who knows how to vibe, make me laugh, and keep things exciting."
type textarea "Someone who knows how to vibe, make me laugh, and keep things exciting."
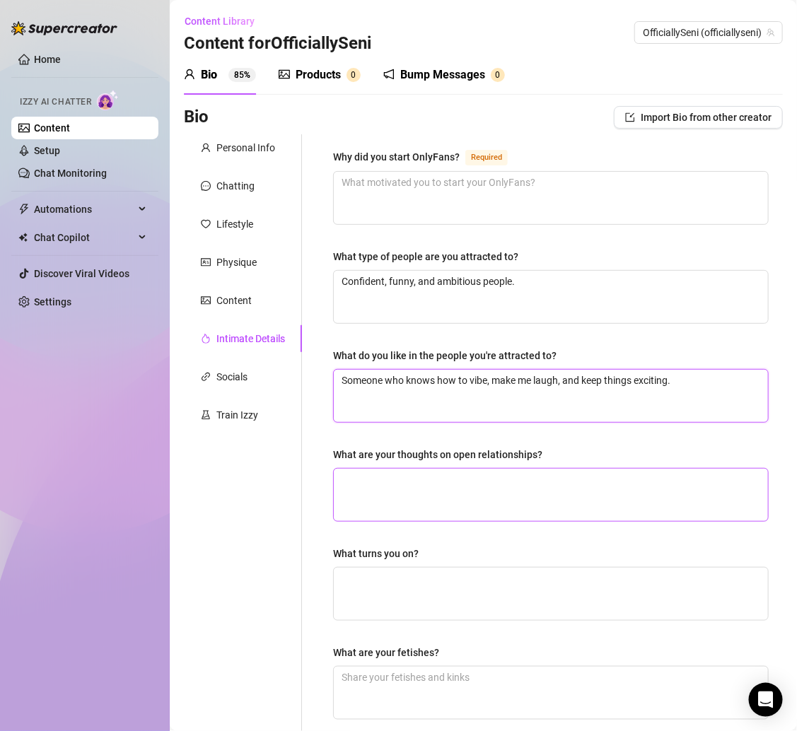
type textarea "Someone who knows how to vibe, make me laugh, and keep things exciting."
click at [424, 484] on textarea "What are your thoughts on open relationships?" at bounding box center [551, 495] width 434 height 52
paste textarea "Not really my thing — I like keeping what’s mine, mine 😏."
type textarea "Not really my thing — I like keeping what’s mine, mine 😏."
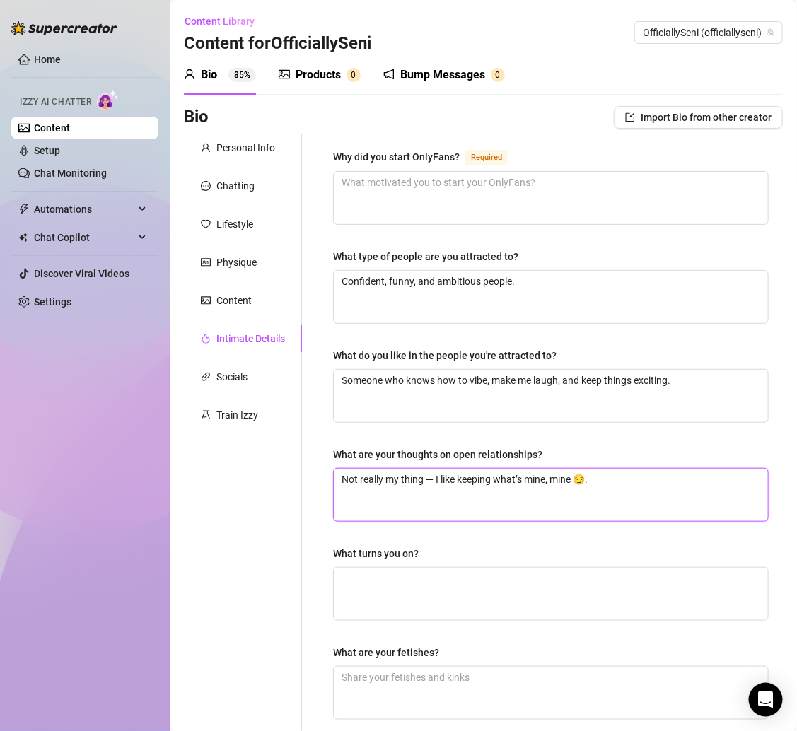
type textarea "Not really my thing — I like keeping what’s mine, mine 😏."
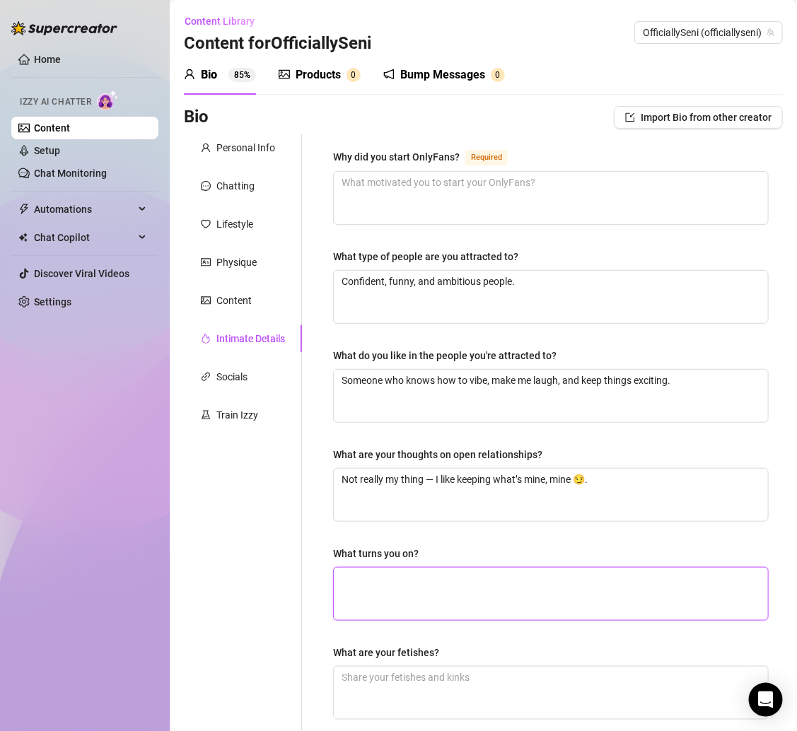
click at [401, 582] on textarea "What turns you on?" at bounding box center [551, 594] width 434 height 52
paste textarea "Confidence, good conversation, and someone who can match my energy."
type textarea "Confidence, good conversation, and someone who can match my energy."
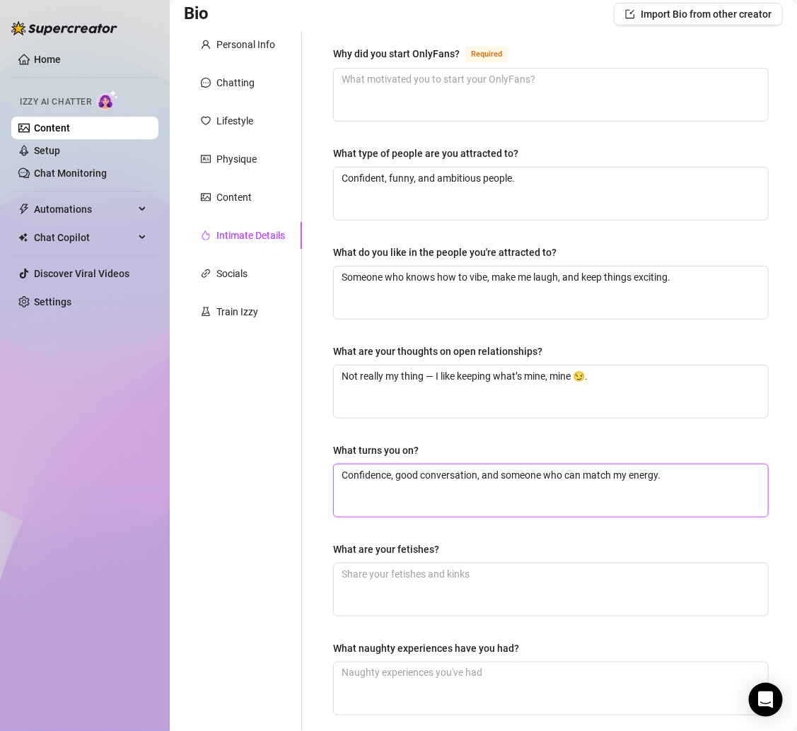
scroll to position [234, 0]
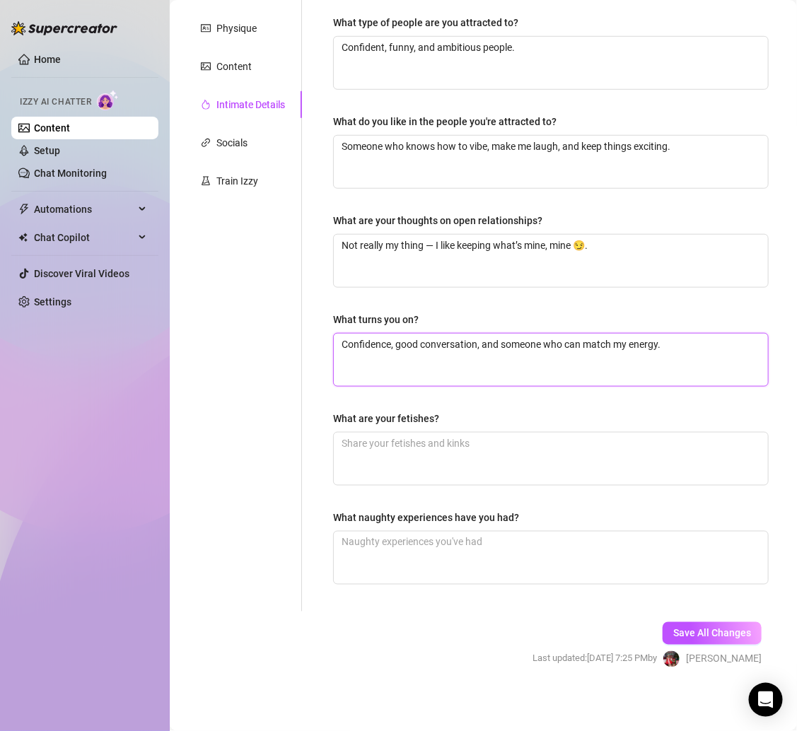
type textarea "Confidence, good conversation, and someone who can match my energy."
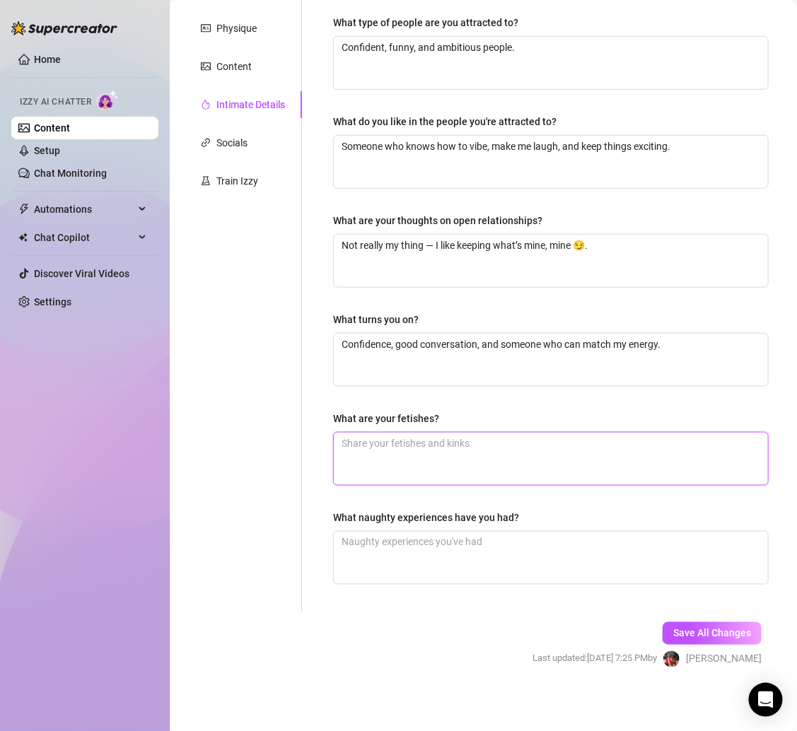
click at [507, 445] on textarea "What are your fetishes?" at bounding box center [551, 459] width 434 height 52
paste textarea "Teasing, twerking, and a little light domination."
type textarea "Teasing, twerking, and a little light domination."
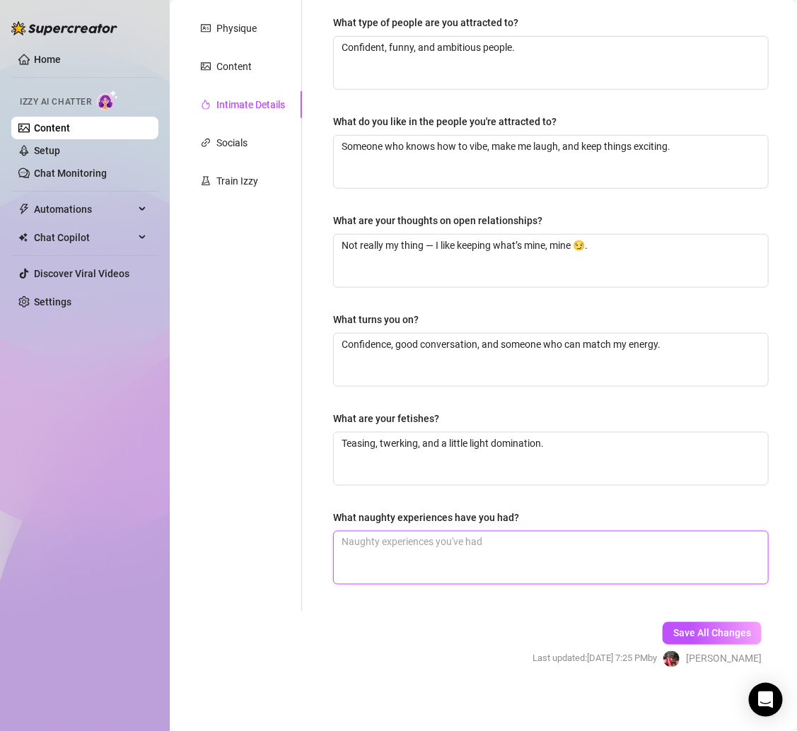
click at [433, 551] on textarea "What naughty experiences have you had?" at bounding box center [551, 558] width 434 height 52
paste textarea "Let’s just say I’ve had some fun sneaky moments in public 👀."
type textarea "Let’s just say I’ve had some fun sneaky moments in public 👀."
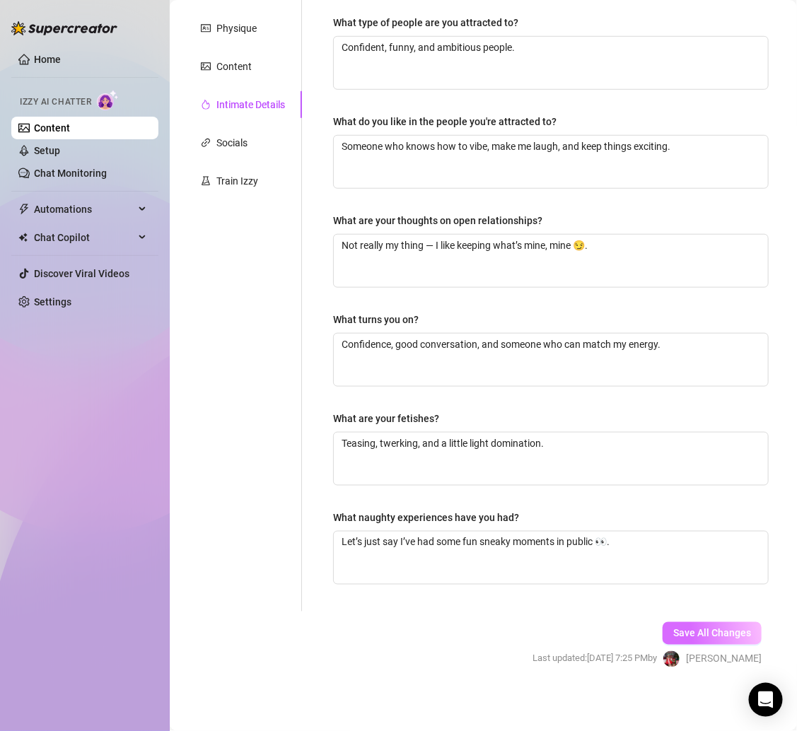
click at [732, 633] on span "Save All Changes" at bounding box center [712, 633] width 78 height 11
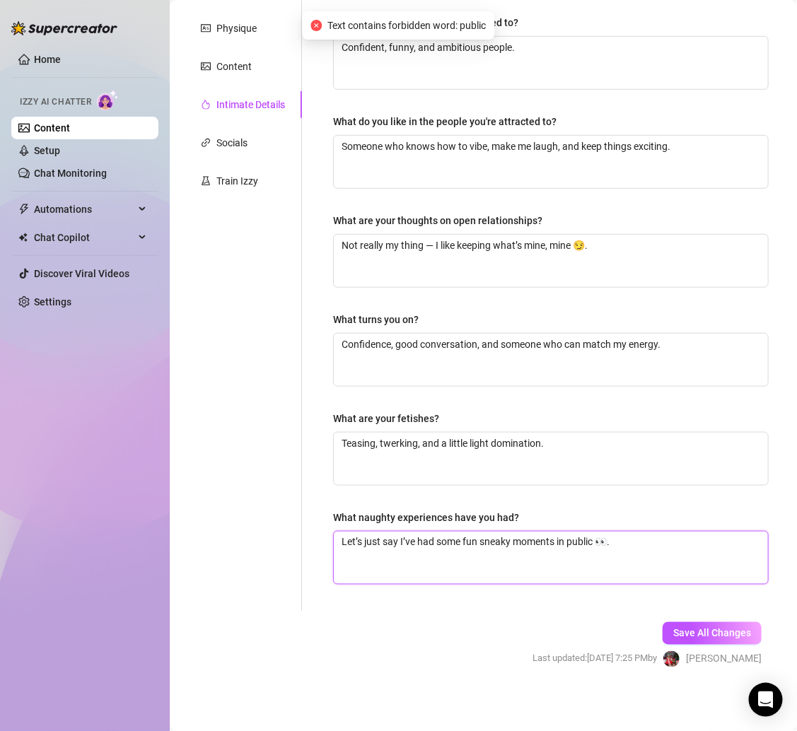
click at [594, 539] on textarea "Let’s just say I’ve had some fun sneaky moments in public 👀." at bounding box center [551, 558] width 434 height 52
type textarea "Let’s just say I’ve had some fun sneaky moments in publi 👀."
type textarea "Let’s just say I’ve had some fun sneaky moments in publ 👀."
type textarea "Let’s just say I’ve had some fun sneaky moments in pub 👀."
type textarea "Let’s just say I’ve had some fun sneaky moments in pu 👀."
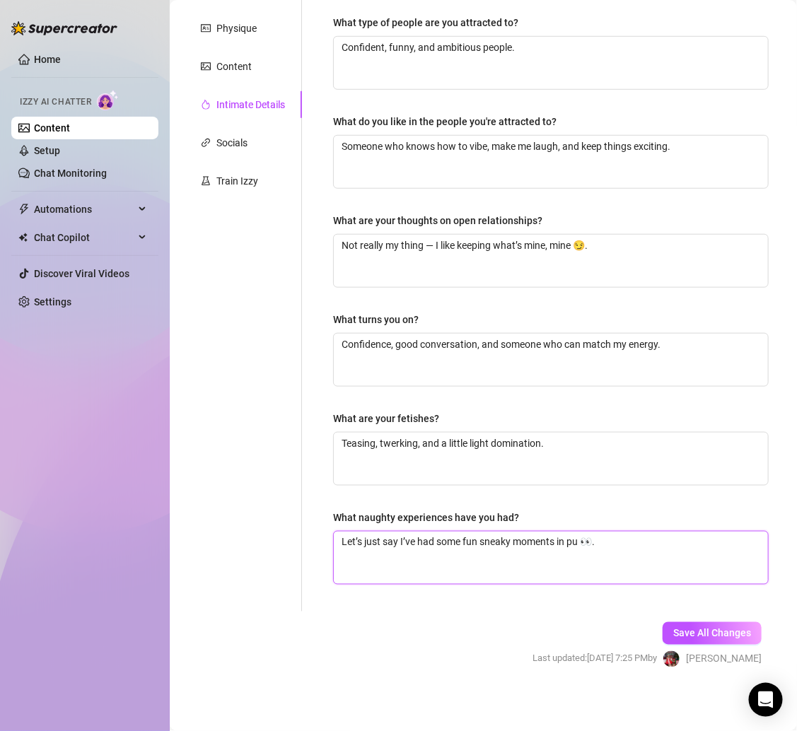
type textarea "Let’s just say I’ve had some fun sneaky moments in p 👀."
type textarea "Let’s just say I’ve had some fun sneaky moments in 👀."
type textarea "Let’s just say I’ve had some fun sneaky moments in r 👀."
type textarea "Let’s just say I’ve had some fun sneaky moments in ri 👀."
type textarea "Let’s just say I’ve had some fun sneaky moments in ris 👀."
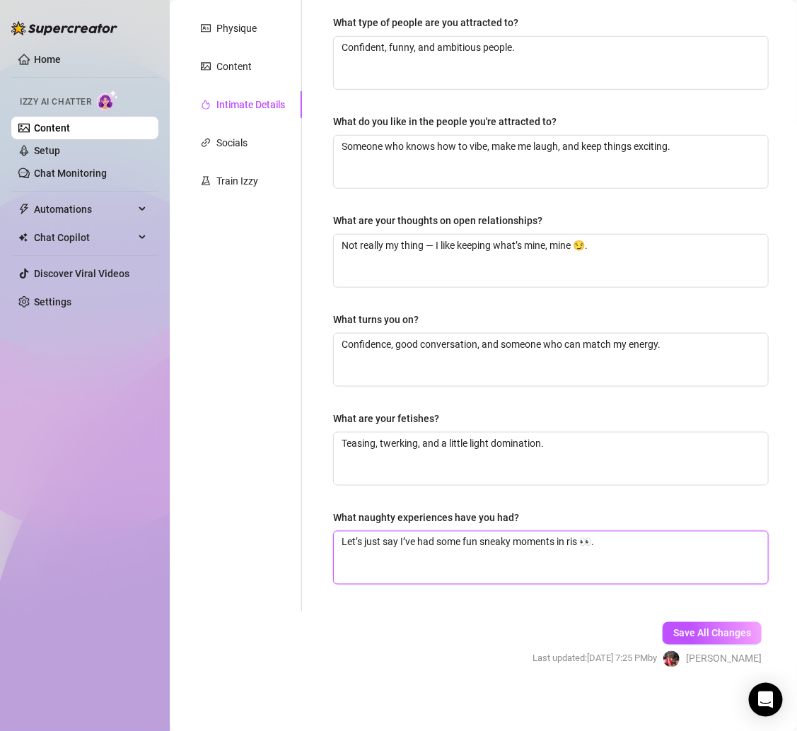
type textarea "Let’s just say I’ve had some fun sneaky moments in risk 👀."
type textarea "Let’s just say I’ve had some fun sneaky moments in risky 👀."
type textarea "Let’s just say I’ve had some fun sneaky moments in risky p 👀."
type textarea "Let’s just say I’ve had some fun sneaky moments in risky plac 👀."
type textarea "Let’s just say I’ve had some fun sneaky moments in risky place 👀."
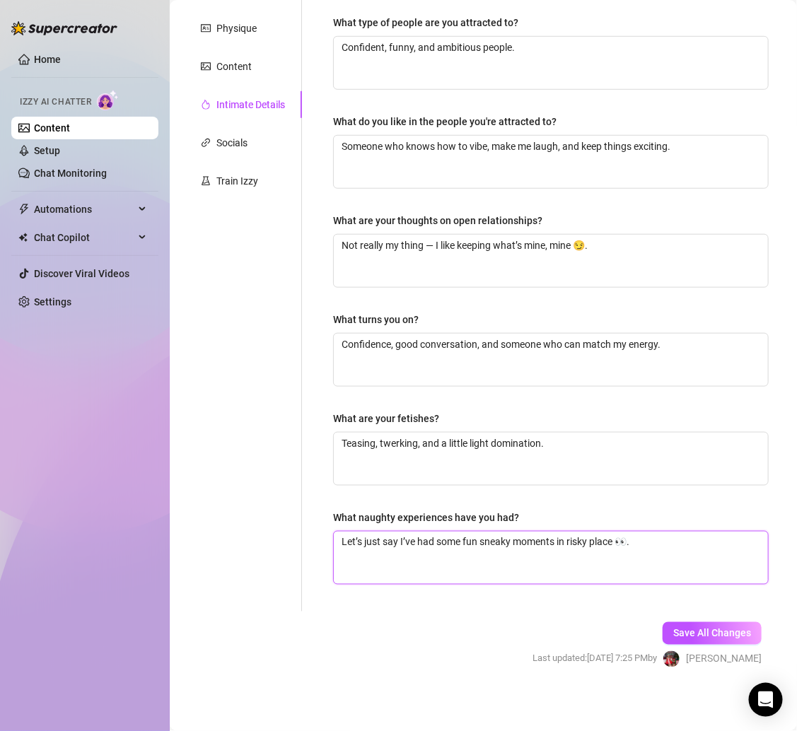
type textarea "Let’s just say I’ve had some fun sneaky moments in risky places 👀."
click at [705, 628] on span "Save All Changes" at bounding box center [712, 633] width 78 height 11
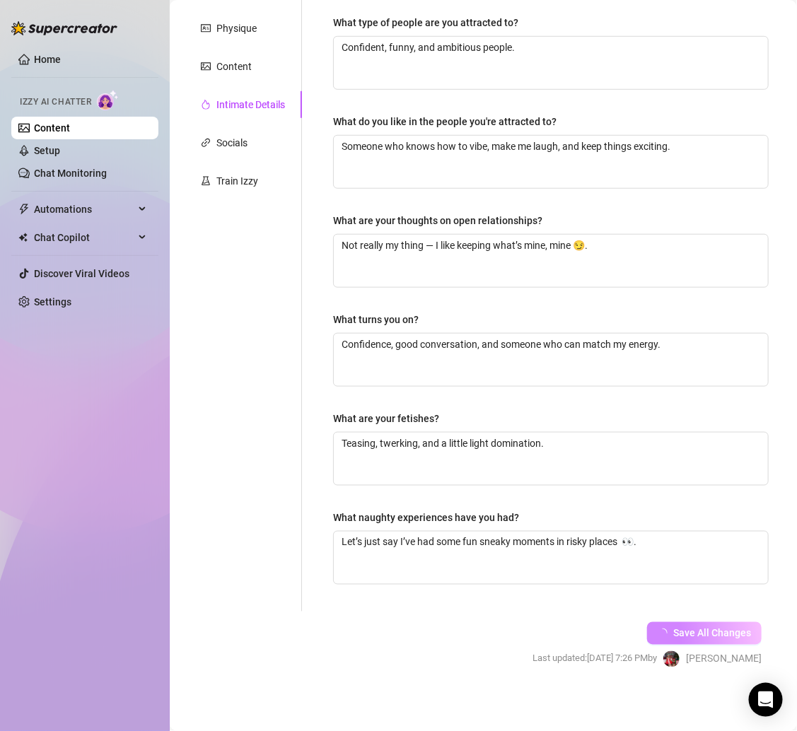
scroll to position [0, 0]
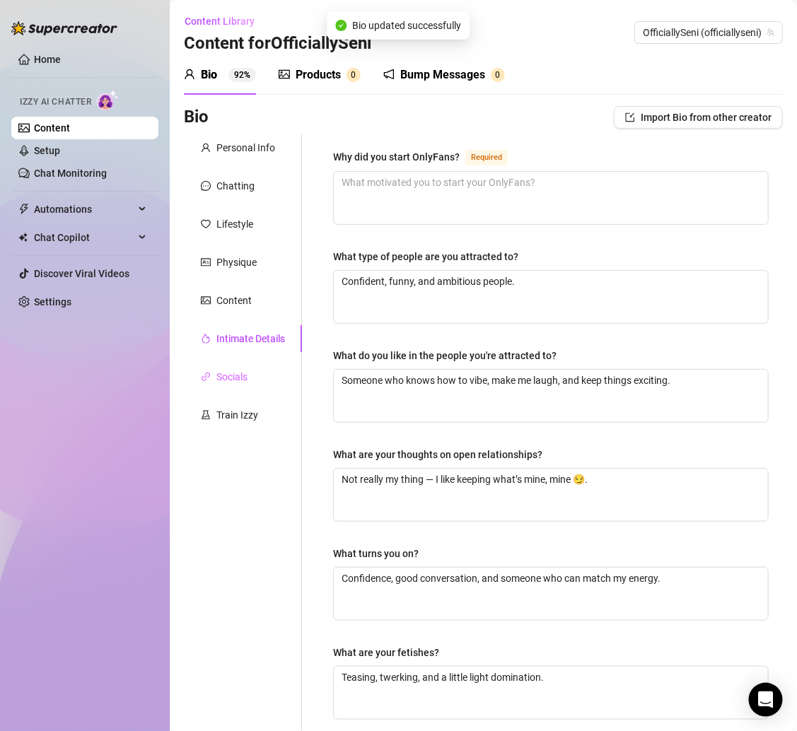
click at [252, 379] on div "Socials" at bounding box center [243, 376] width 118 height 27
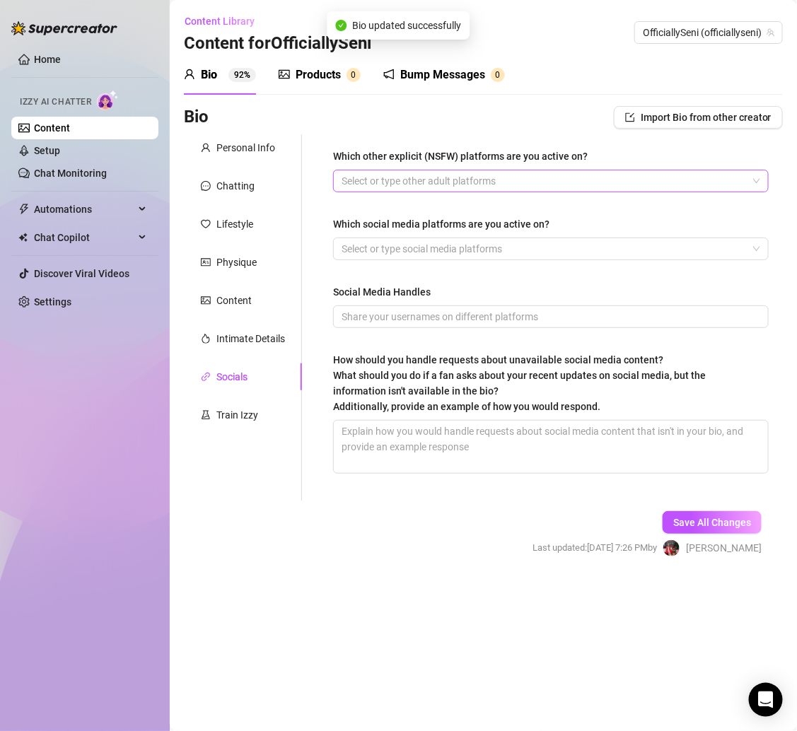
click at [370, 187] on div at bounding box center [543, 181] width 415 height 20
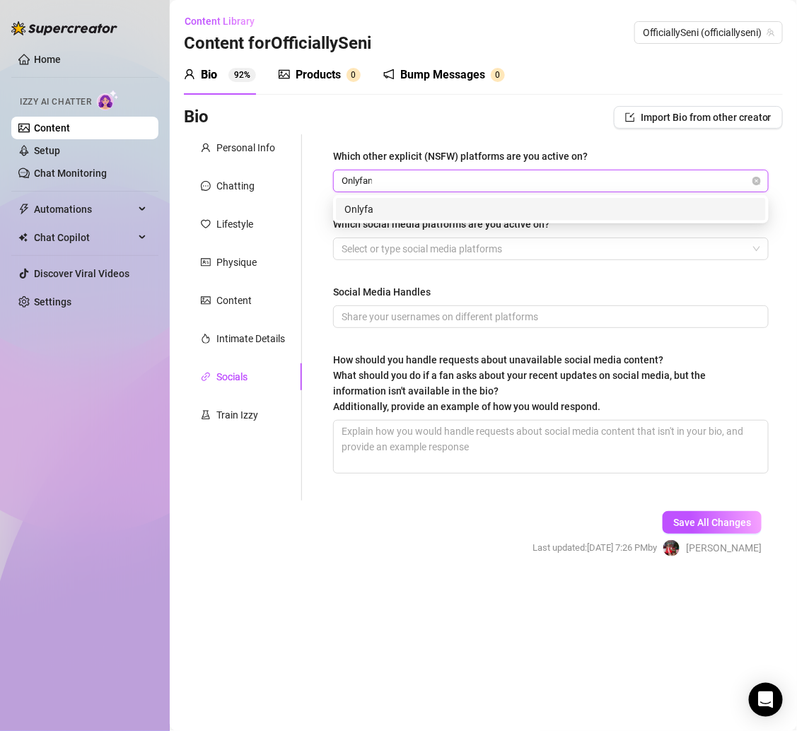
type input "Onlyfans"
click at [380, 204] on div "Onlyfans" at bounding box center [550, 209] width 413 height 16
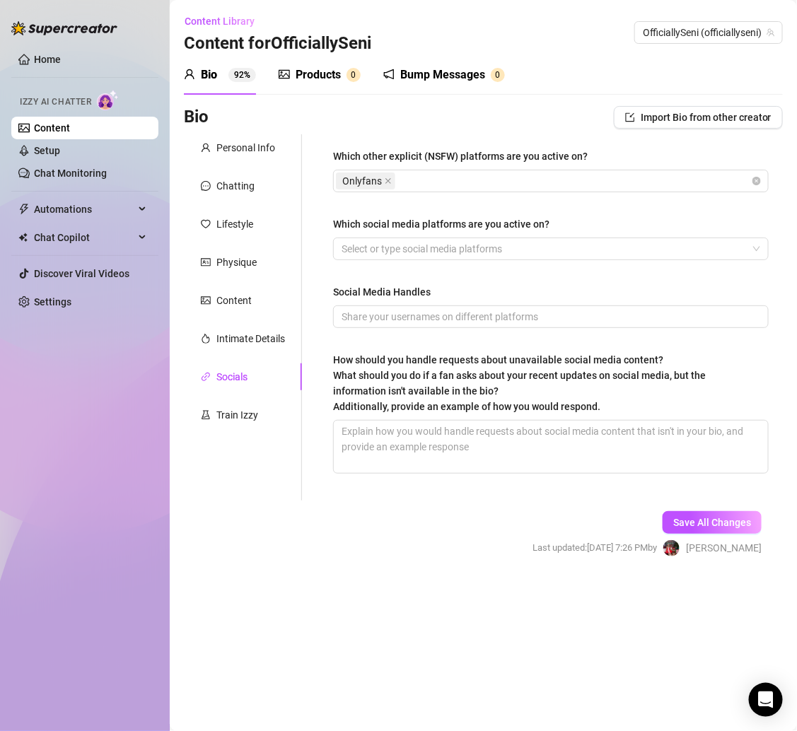
click at [316, 209] on div "Which other explicit (NSFW) platforms are you active on? Onlyfans Which social …" at bounding box center [542, 317] width 481 height 366
click at [389, 242] on div at bounding box center [543, 249] width 415 height 20
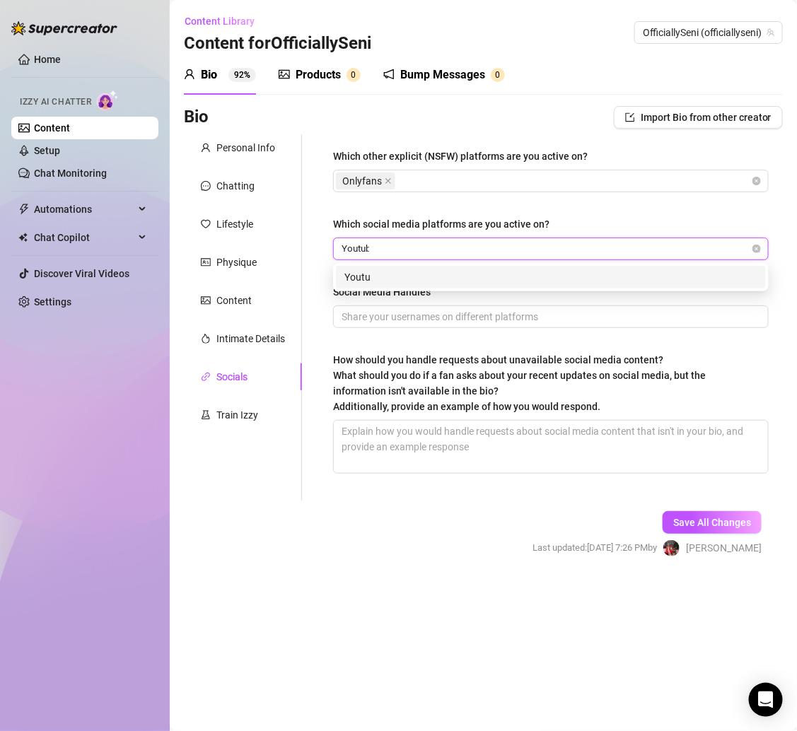
type input "Youtube"
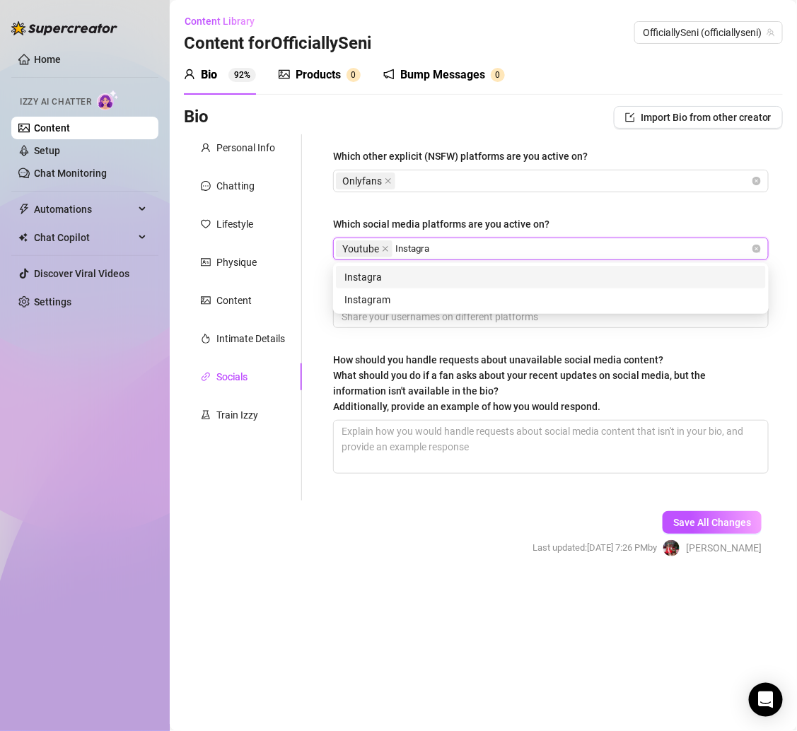
type input "Instagram"
type input "Tiktok"
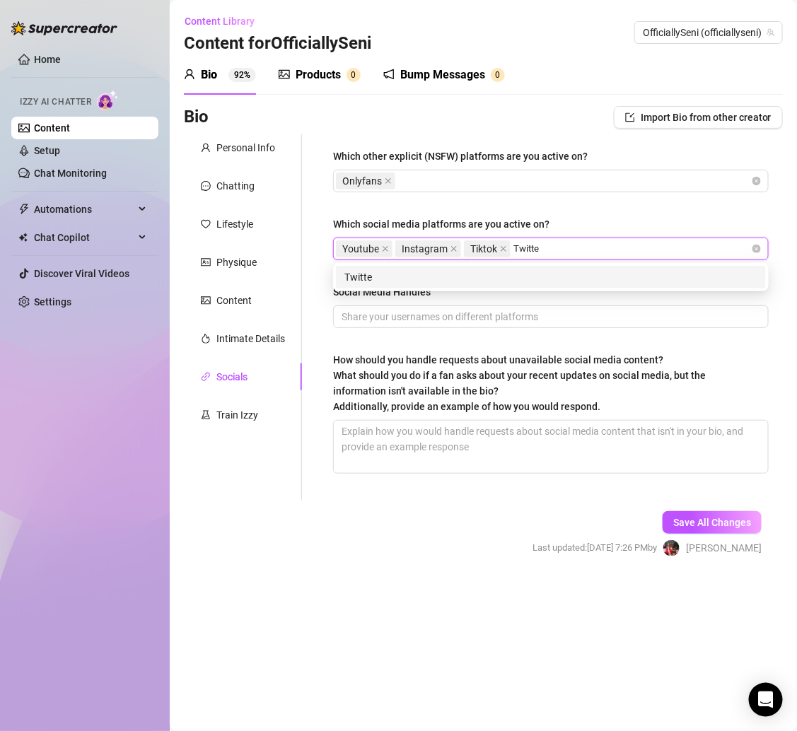
type input "Twitter"
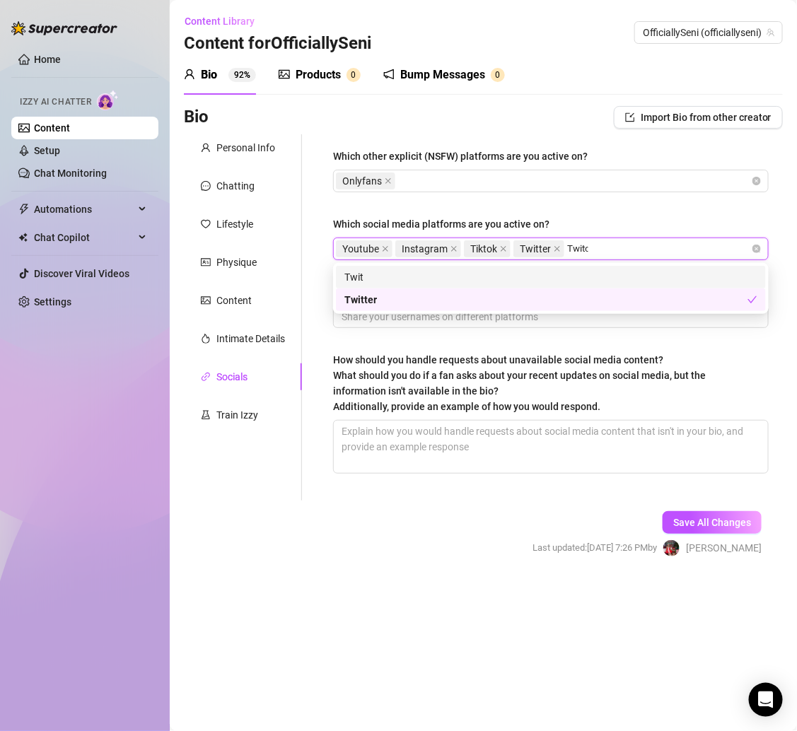
type input "Twitch"
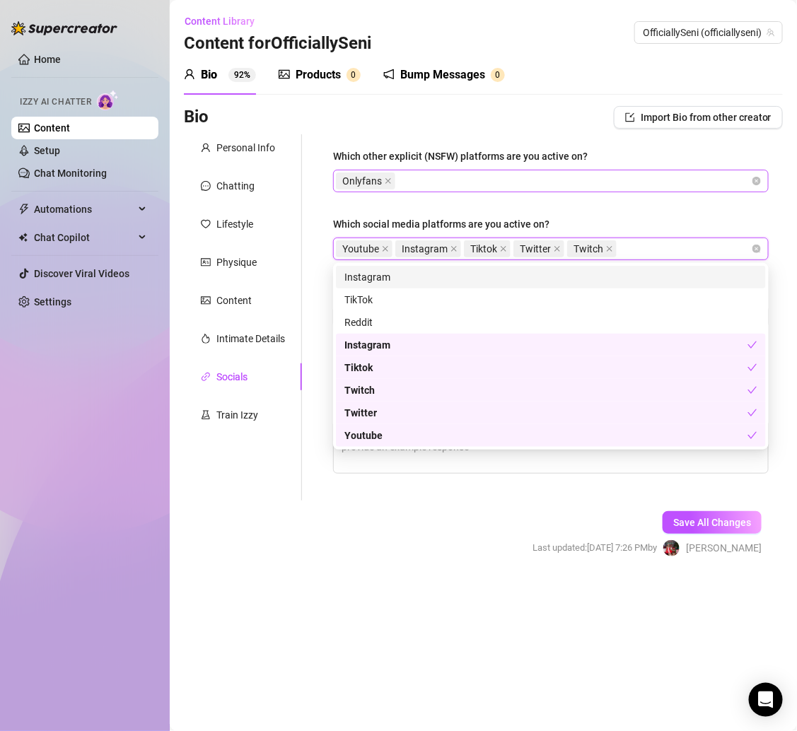
click at [464, 177] on div "Onlyfans" at bounding box center [543, 181] width 415 height 20
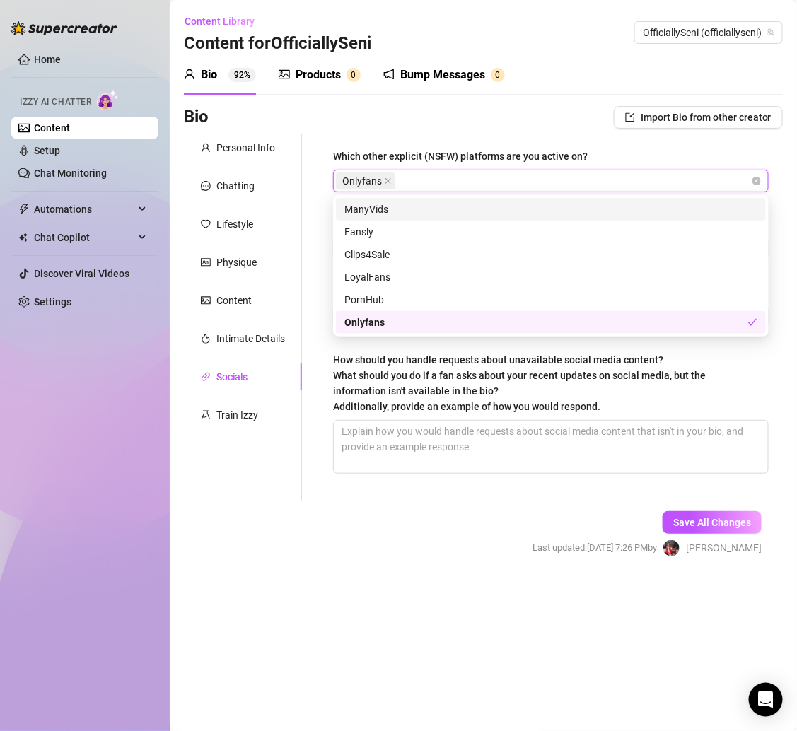
type input "G"
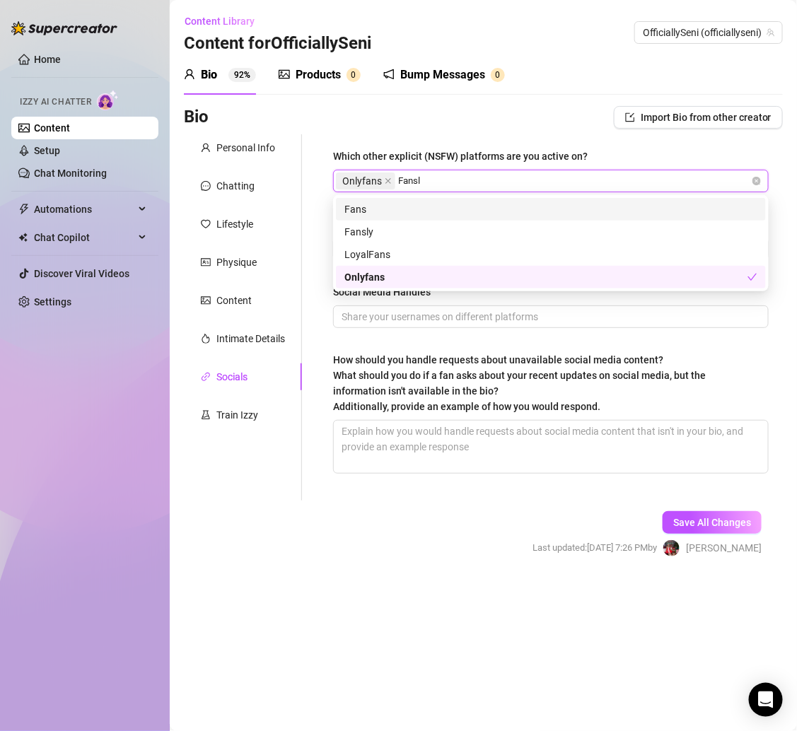
type input "Fansly"
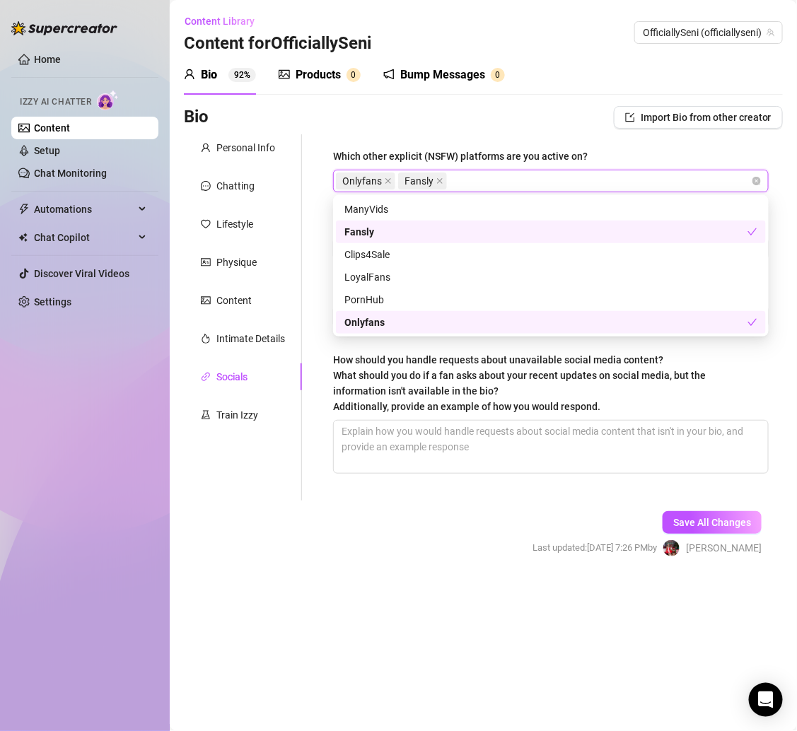
click at [536, 551] on span "Last updated: Aug 20, 2025 7:26 PM by" at bounding box center [594, 548] width 124 height 14
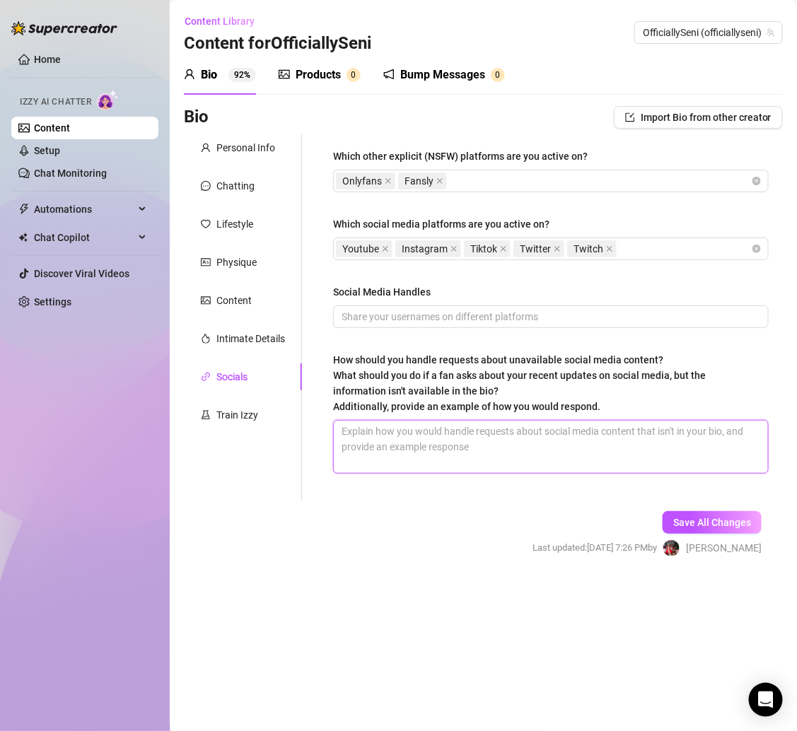
click at [528, 435] on textarea "How should you handle requests about unavailable social media content? What sho…" at bounding box center [551, 447] width 434 height 52
click at [429, 438] on textarea "How should you handle requests about unavailable social media content? What sho…" at bounding box center [551, 447] width 434 height 52
paste textarea "Just keep it real — if it’s not there, let them know it’s not posted."
type textarea "Just keep it real — if it’s not there, let them know it’s not posted."
click at [662, 436] on textarea "Just keep it real — if it’s not there, let them know it’s not posted." at bounding box center [551, 447] width 434 height 52
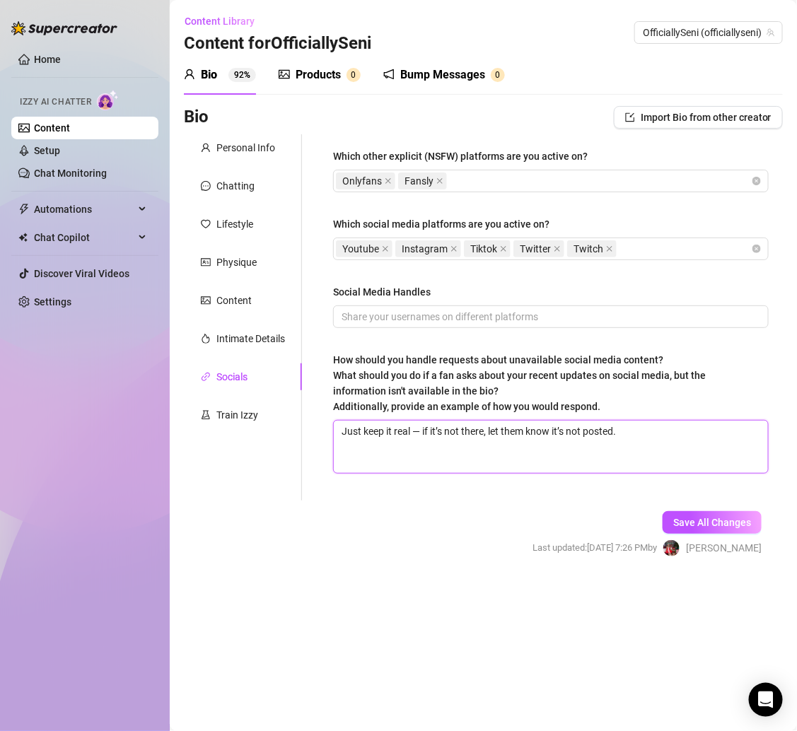
type textarea "Just keep it real — if it’s not there, let them know it’s not posted."
paste textarea "Direct them to my socials (IG, TikTok, Twitter, YouTube — all @officiallyseni v…"
type textarea "Just keep it real — if it’s not there, let them know it’s not posted. Direct th…"
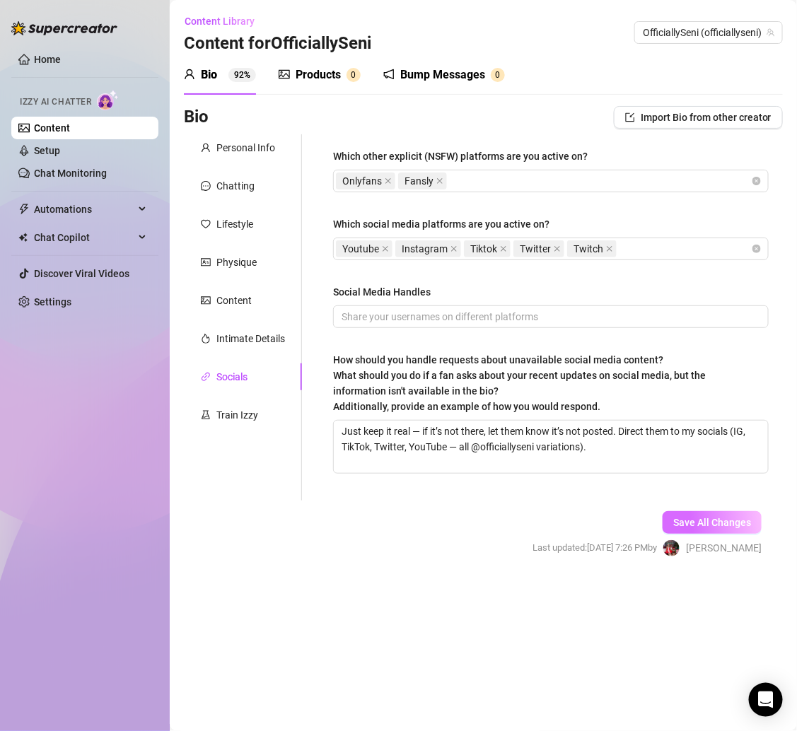
click at [714, 521] on span "Save All Changes" at bounding box center [712, 522] width 78 height 11
click at [328, 74] on div "Products" at bounding box center [317, 74] width 45 height 17
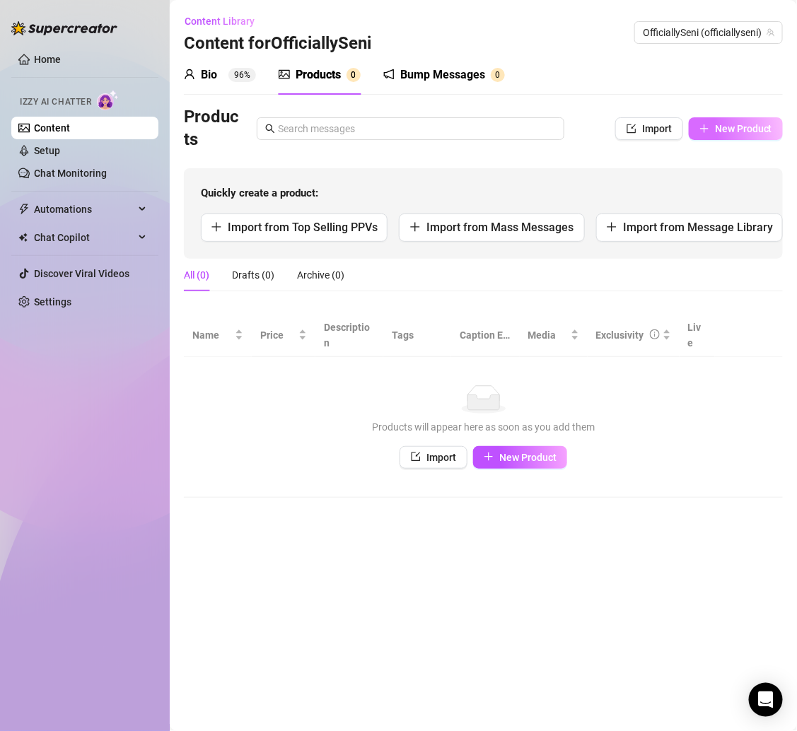
click at [727, 130] on span "New Product" at bounding box center [743, 128] width 57 height 11
type textarea "Type your message here..."
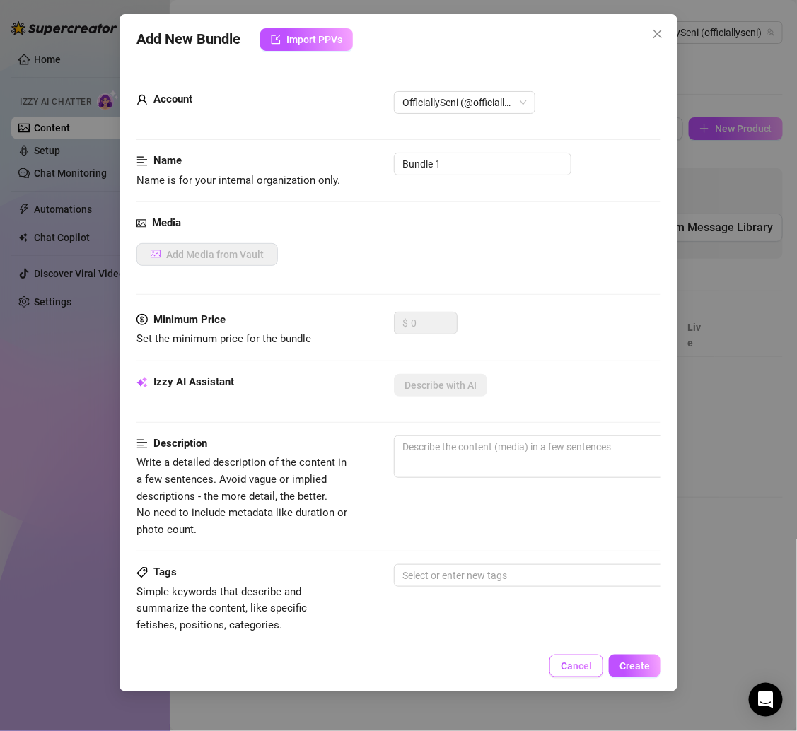
click at [589, 660] on span "Cancel" at bounding box center [575, 665] width 31 height 11
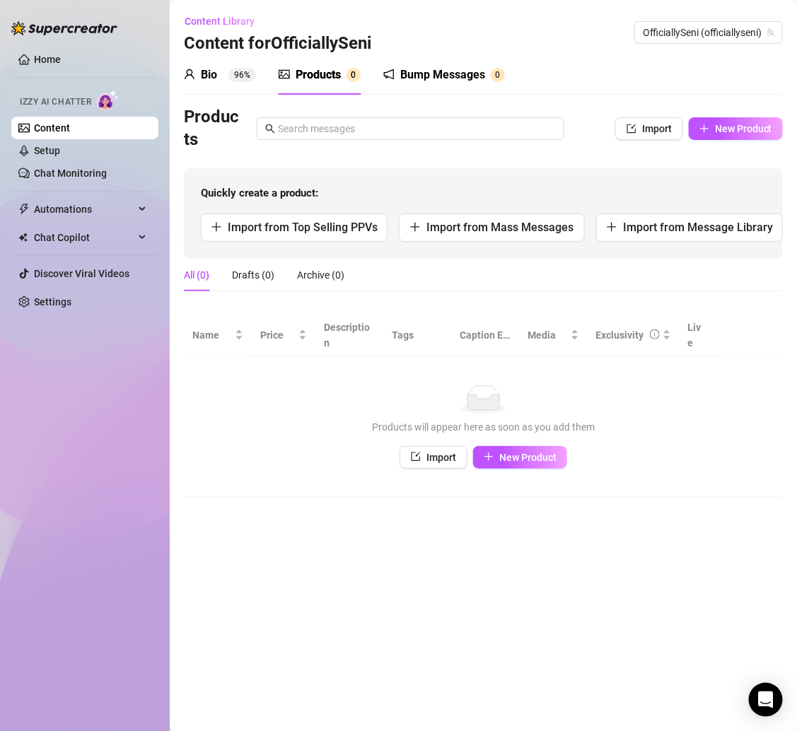
click at [70, 134] on link "Content" at bounding box center [52, 127] width 36 height 11
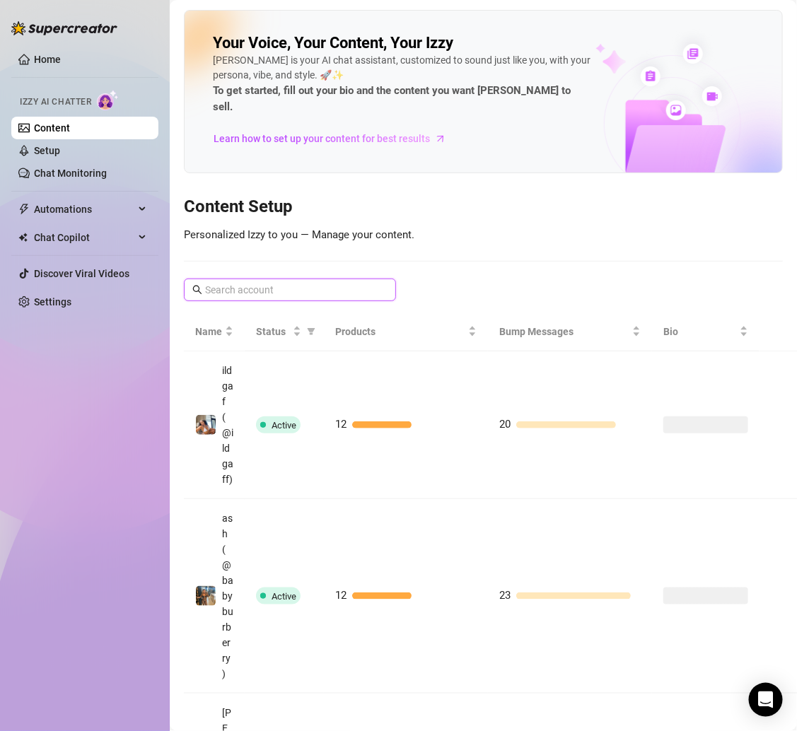
click at [276, 282] on input "text" at bounding box center [290, 290] width 171 height 16
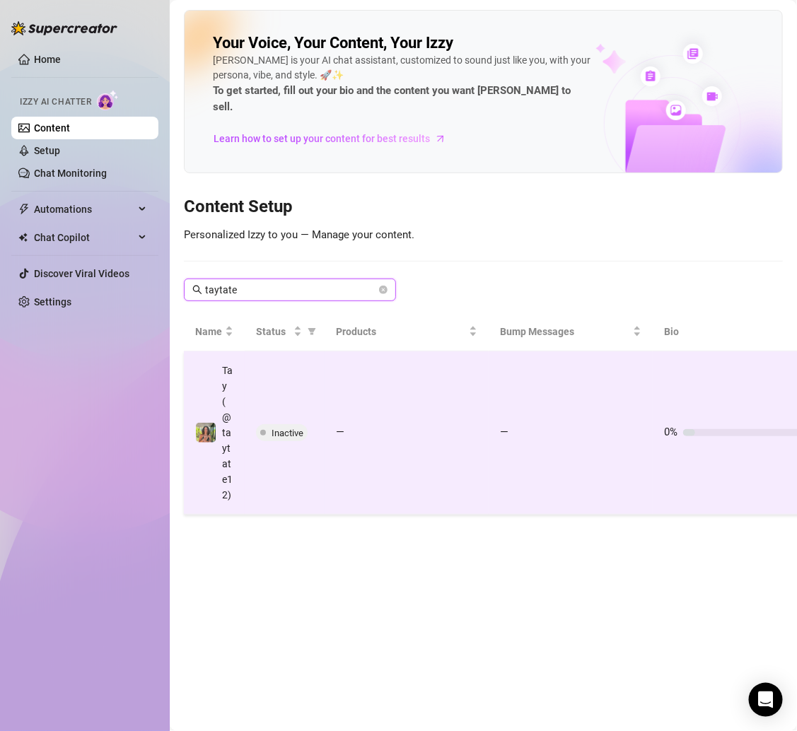
type input "taytate"
click at [271, 384] on td "Inactive" at bounding box center [285, 432] width 80 height 163
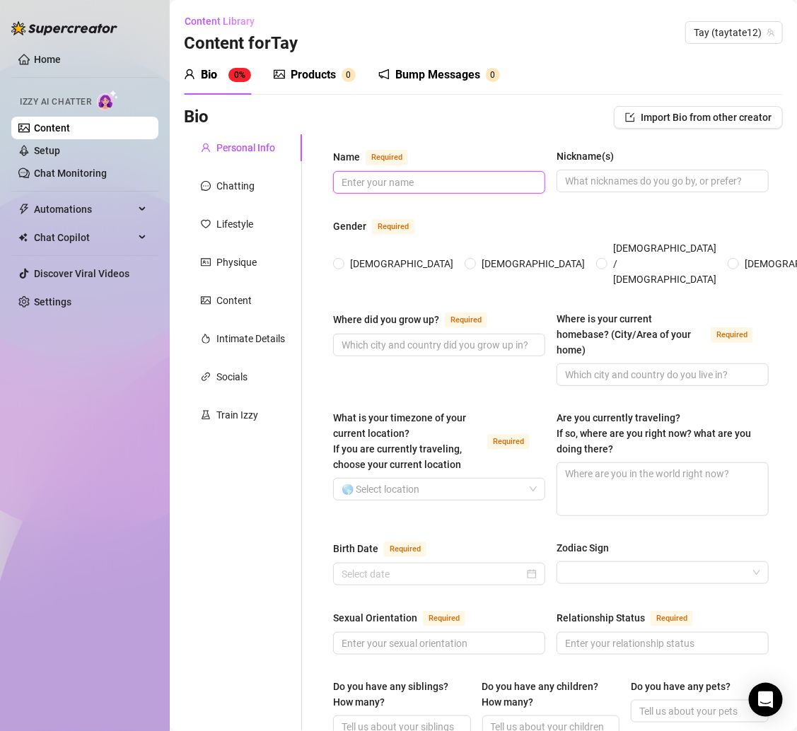
click at [368, 179] on input "Name Required" at bounding box center [437, 183] width 192 height 16
paste input "[PERSON_NAME] [PERSON_NAME]"
type input "[PERSON_NAME] [PERSON_NAME]"
click at [343, 258] on span at bounding box center [338, 263] width 11 height 11
click at [342, 260] on input "[DEMOGRAPHIC_DATA]" at bounding box center [339, 264] width 6 height 9
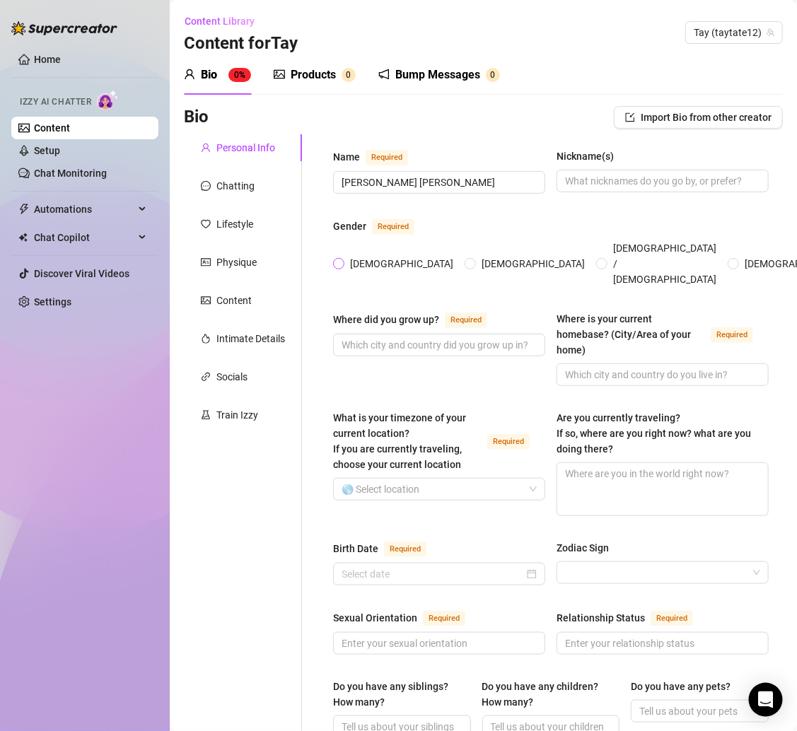
radio input "true"
click at [585, 182] on input "Nickname(s)" at bounding box center [661, 181] width 192 height 16
type input "y"
type input "taytate"
click at [495, 221] on div "Gender Required" at bounding box center [550, 229] width 435 height 23
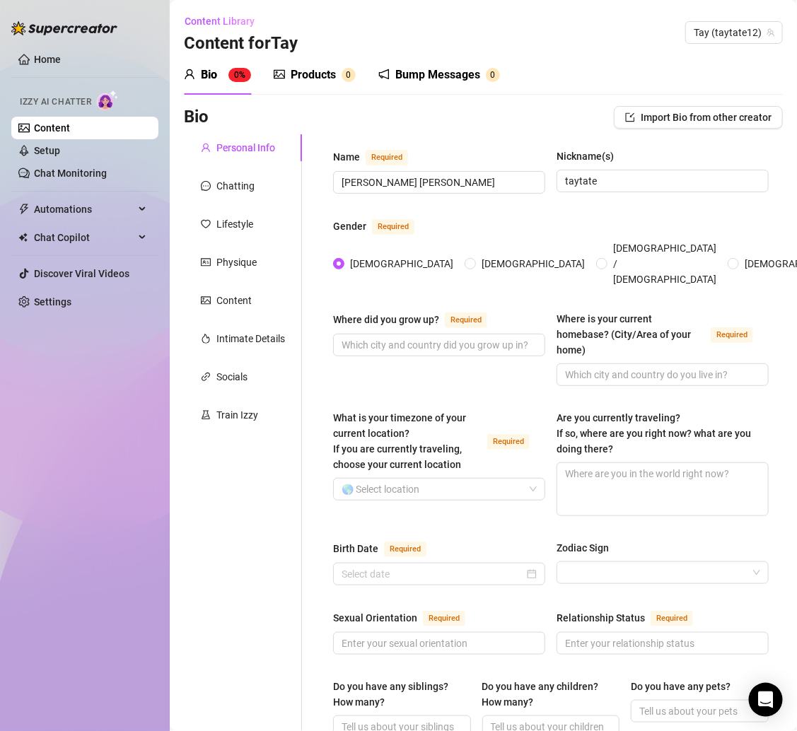
scroll to position [713, 0]
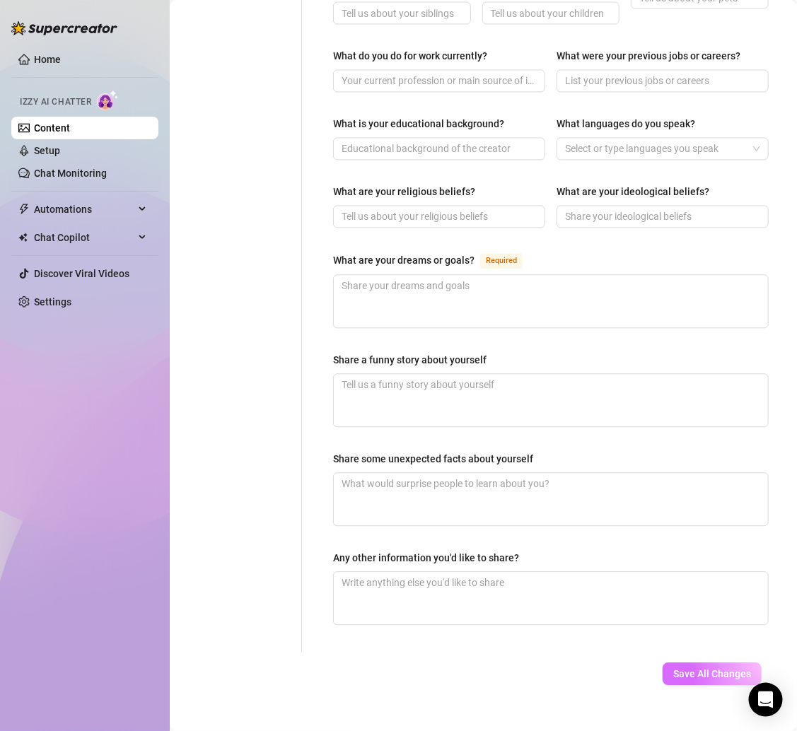
click at [691, 669] on span "Save All Changes" at bounding box center [712, 674] width 78 height 11
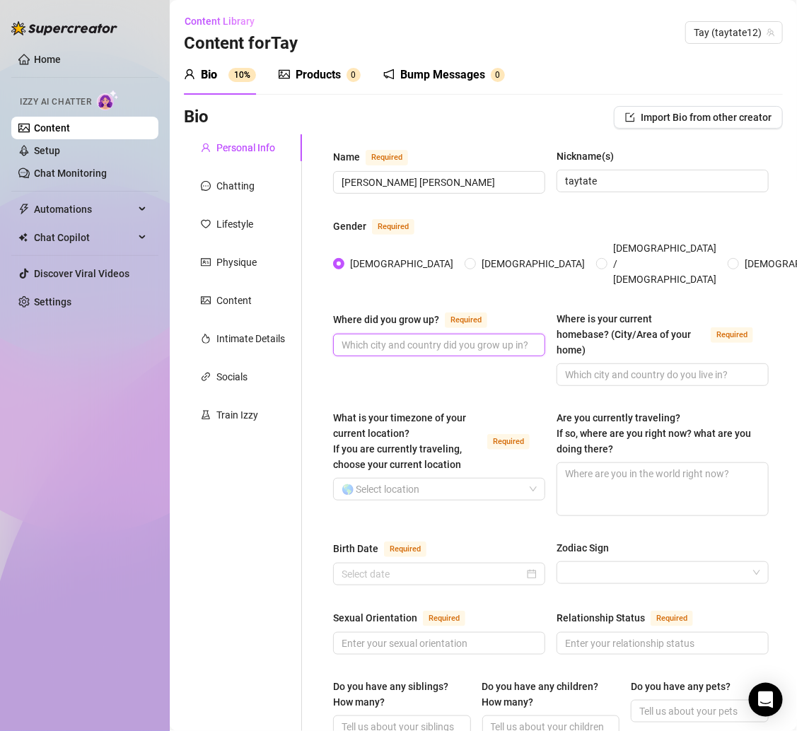
click at [403, 337] on input "Where did you grow up? Required" at bounding box center [437, 345] width 192 height 16
paste input "Wilmington, [GEOGRAPHIC_DATA] 💞 I was always that girl running around with a ba…"
type input "Wilmington, [GEOGRAPHIC_DATA] 💞 I was always that girl running around with a ba…"
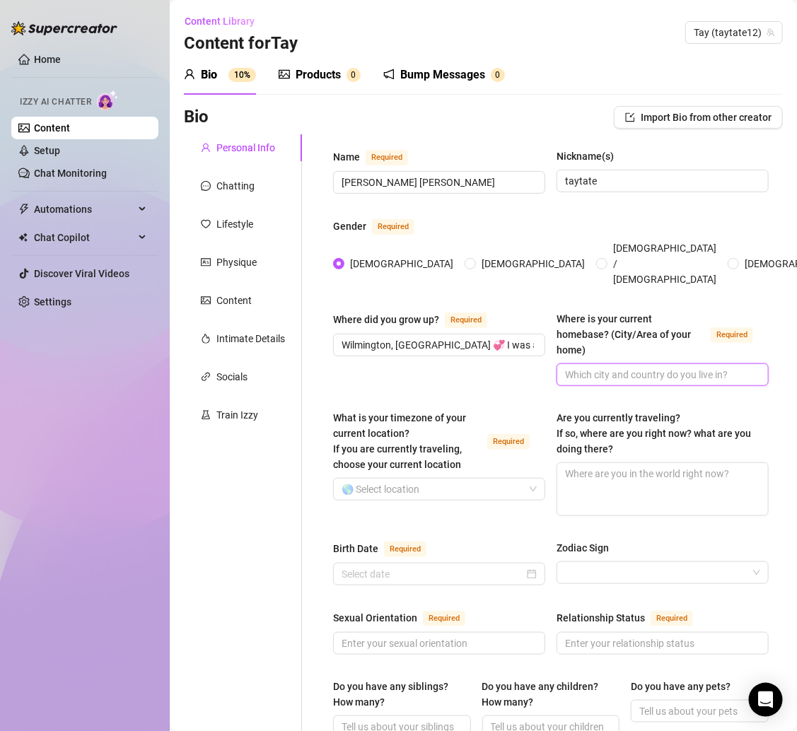
click at [585, 367] on input "Where is your current homebase? (City/Area of your home) Required" at bounding box center [661, 375] width 192 height 16
paste input "Just moved to [GEOGRAPHIC_DATA] 🖤."
type input "Just moved to [GEOGRAPHIC_DATA] 🖤."
click at [458, 364] on div "Where did you grow up? Required Wilmington, NC 💞 I was always that girl running…" at bounding box center [439, 348] width 212 height 75
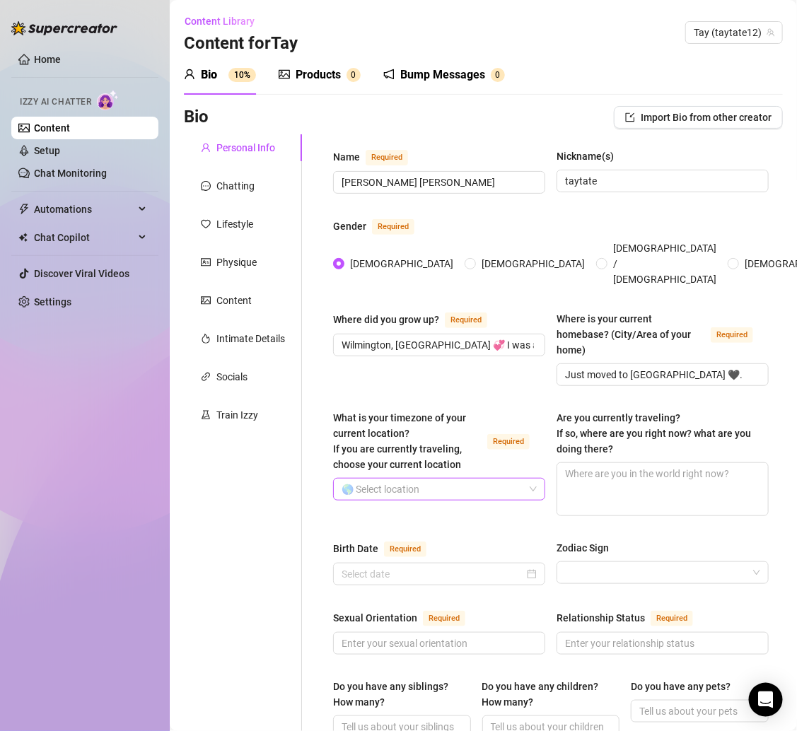
click at [423, 479] on input "What is your timezone of your current location? If you are currently traveling,…" at bounding box center [432, 489] width 182 height 21
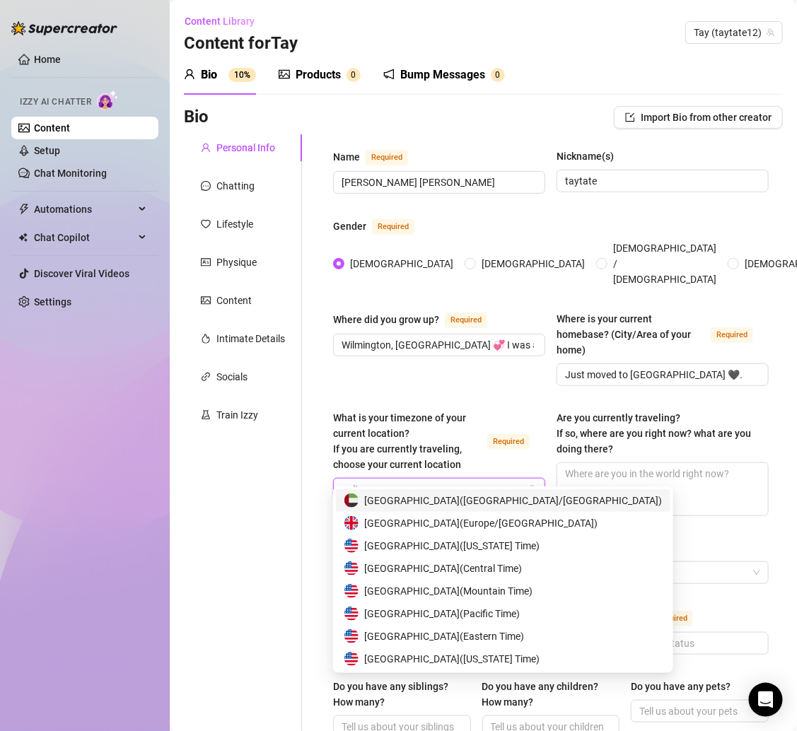
type input "united"
click at [493, 640] on span "United States of America ( Eastern Time )" at bounding box center [444, 636] width 160 height 16
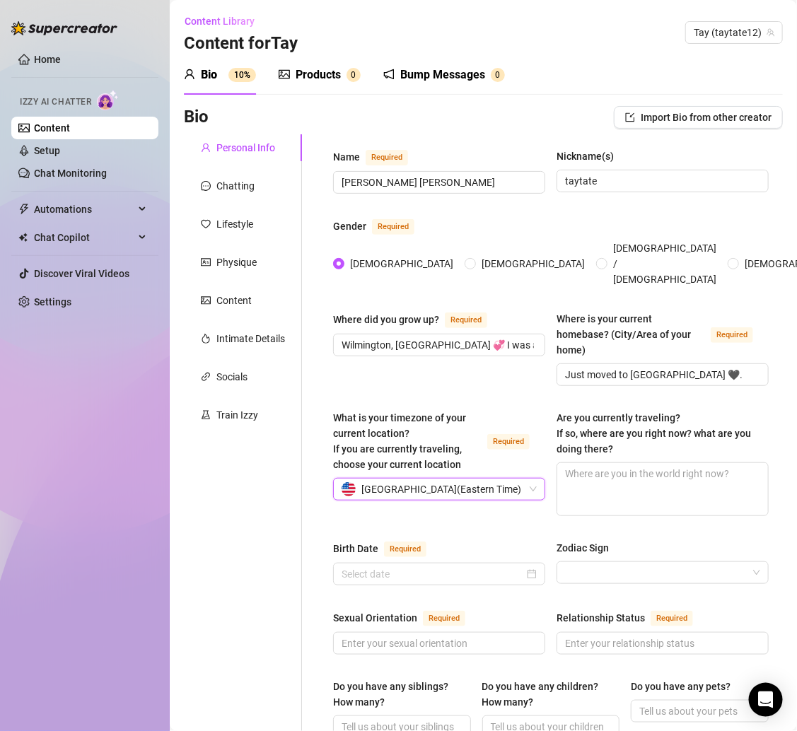
click at [568, 463] on textarea "Are you currently traveling? If so, where are you right now? what are you doing…" at bounding box center [662, 489] width 211 height 52
paste textarea "Not right now — but you know me, I’m always down for a lil trip, especially if …"
type textarea "Not right now — but you know me, I’m always down for a lil trip, especially if …"
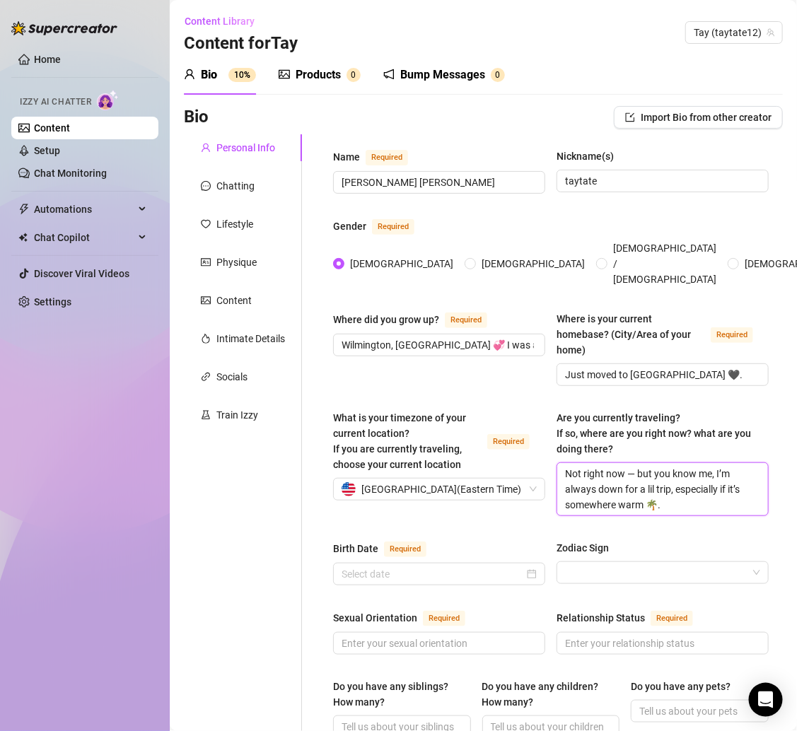
type textarea "Not right now — but you know me, I’m always down for a lil trip, especially if …"
click at [417, 566] on input "Birth Date Required" at bounding box center [432, 574] width 182 height 16
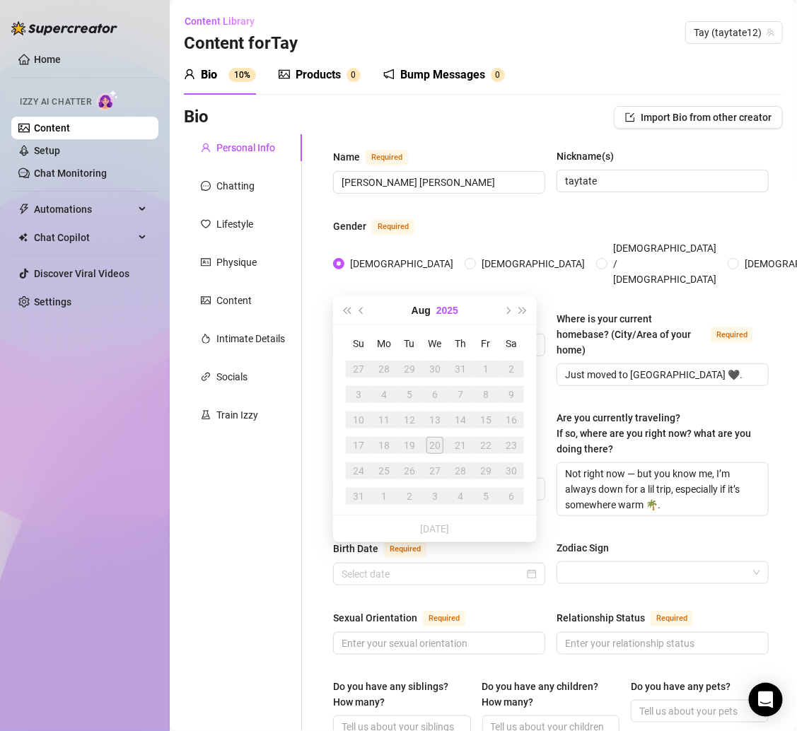
click at [445, 315] on button "2025" at bounding box center [447, 310] width 22 height 28
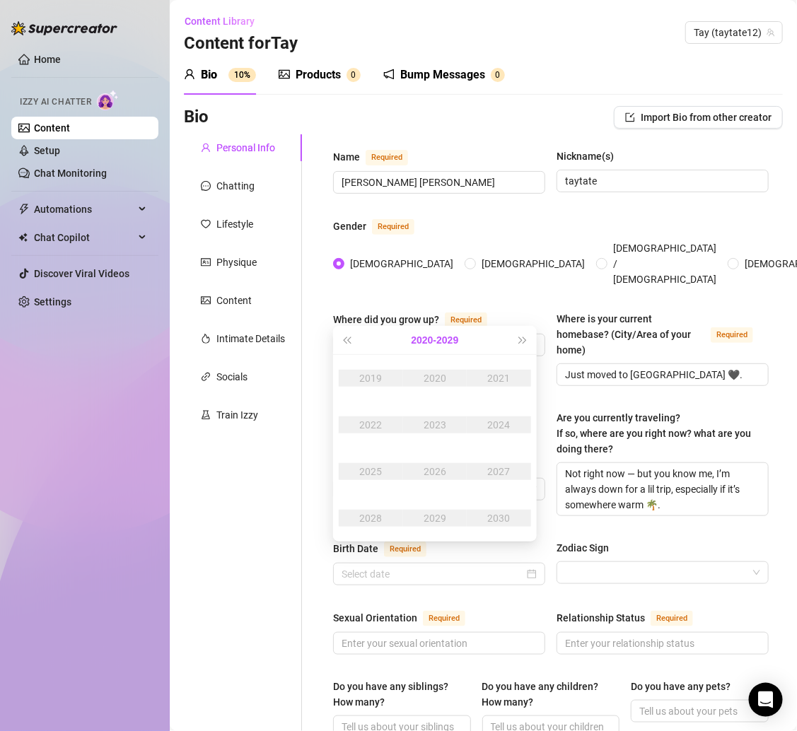
click at [417, 338] on button "2020 - 2029" at bounding box center [434, 340] width 47 height 28
click at [421, 368] on td "2000-2009" at bounding box center [435, 378] width 68 height 47
click at [356, 339] on div "2000 - 2009" at bounding box center [434, 340] width 160 height 28
click at [348, 337] on button "Last year (Control + left)" at bounding box center [347, 340] width 16 height 28
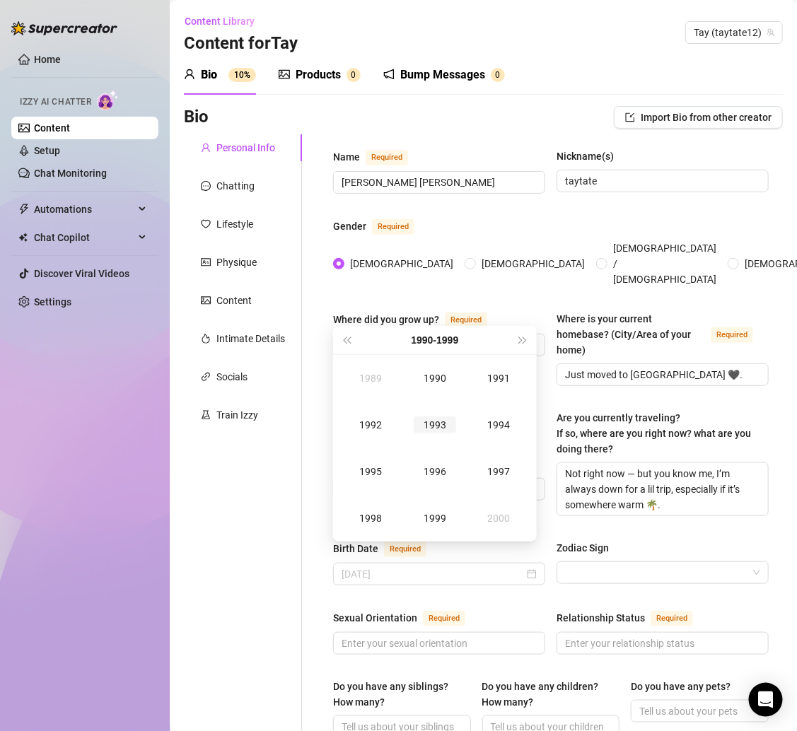
click at [444, 420] on div "1993" at bounding box center [434, 424] width 42 height 17
click at [500, 475] on div "Sep" at bounding box center [499, 471] width 42 height 17
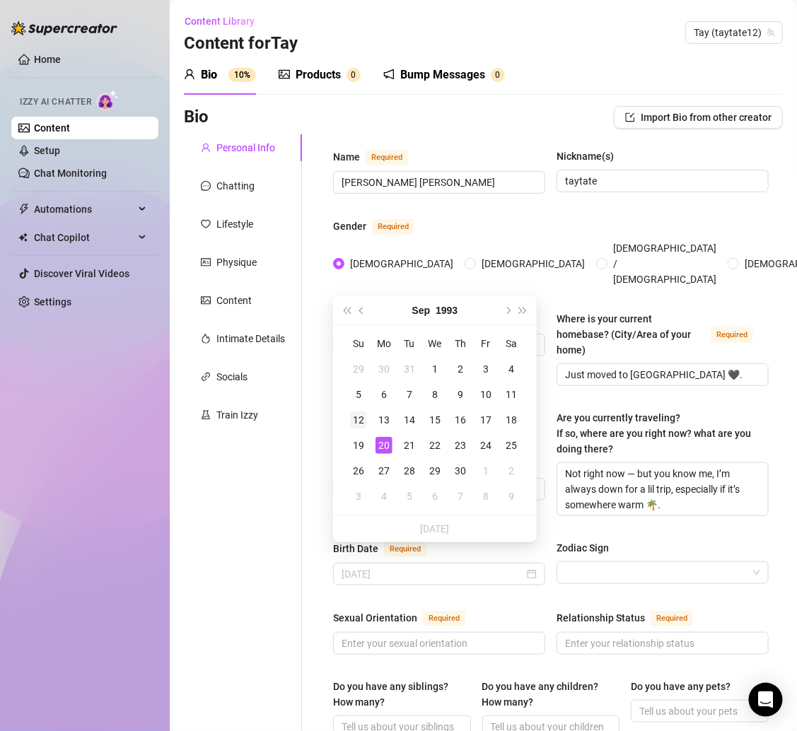
type input "[DATE]"
click at [360, 414] on div "12" at bounding box center [358, 419] width 17 height 17
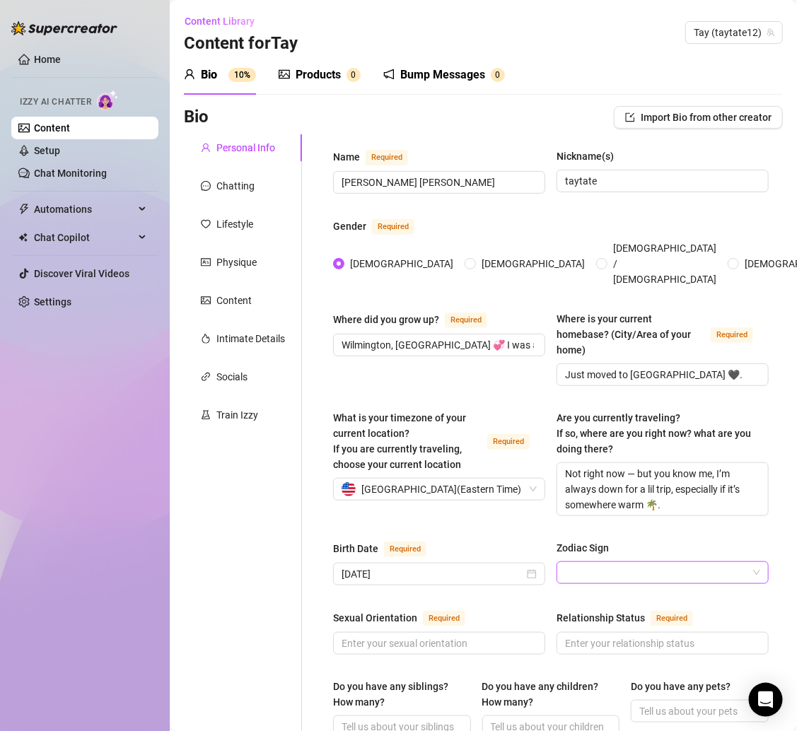
click at [622, 562] on input "Zodiac Sign" at bounding box center [656, 572] width 182 height 21
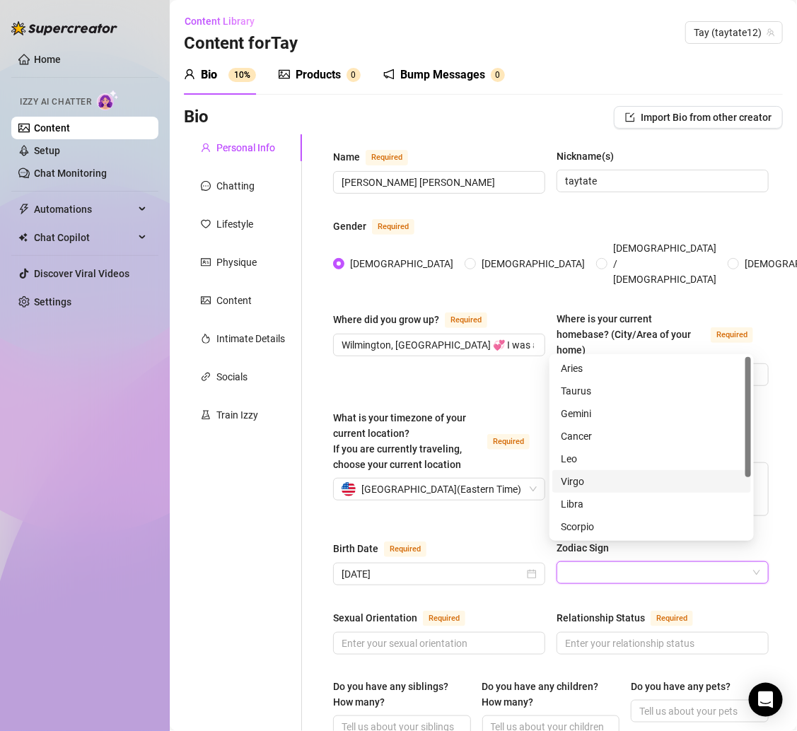
click at [592, 483] on div "Virgo" at bounding box center [651, 482] width 182 height 16
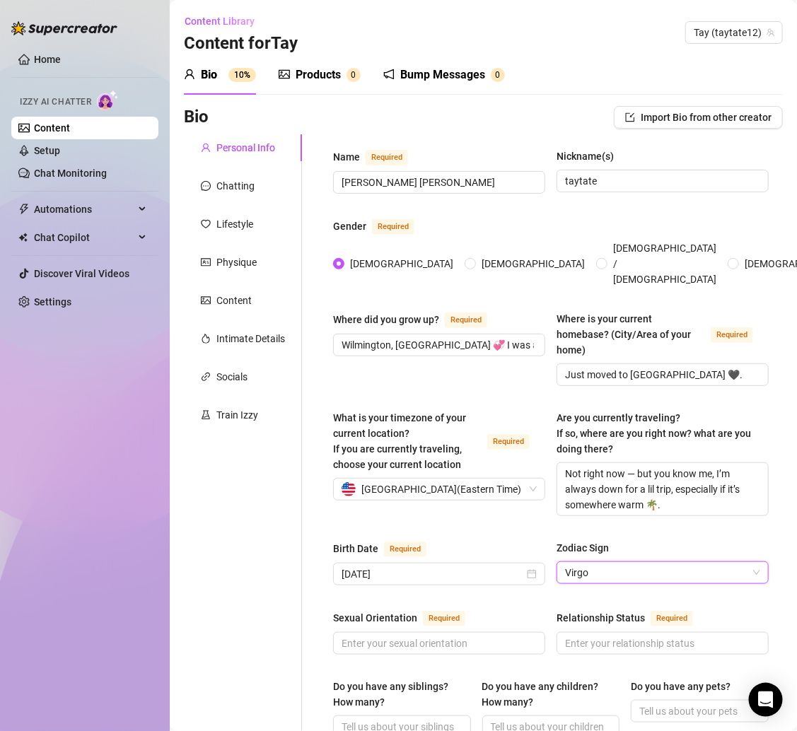
click at [421, 510] on div "What is your timezone of your current location? If you are currently traveling,…" at bounding box center [550, 469] width 435 height 119
click at [388, 635] on input "Sexual Orientation Required" at bounding box center [437, 643] width 192 height 16
paste input "I’m a [DEMOGRAPHIC_DATA] 🖤."
type input "I’m a [DEMOGRAPHIC_DATA] 🖤."
click at [628, 635] on input "Relationship Status Required" at bounding box center [661, 643] width 192 height 16
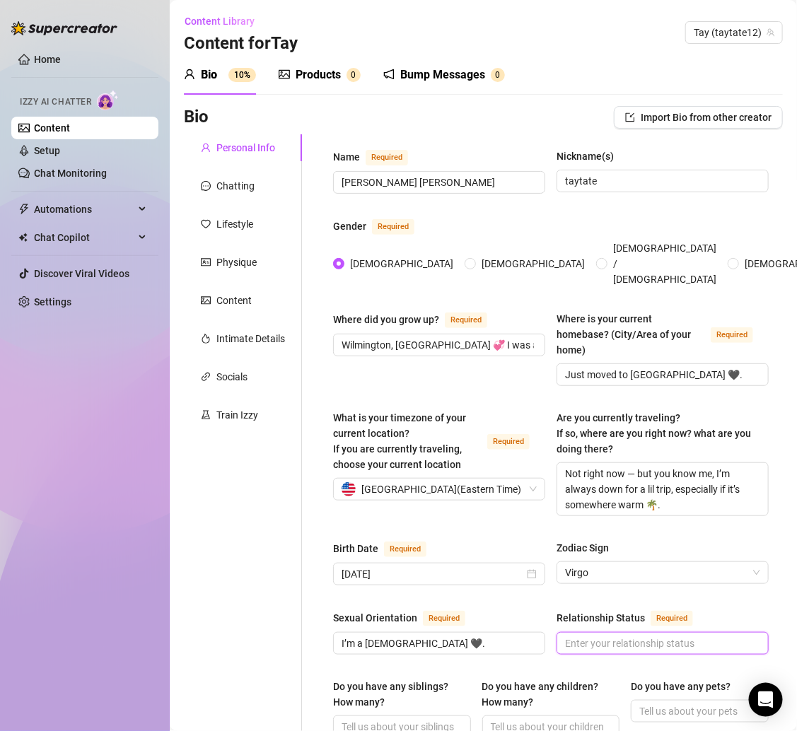
paste input "Wifed up 💍 my wife is @officialzashia 😍."
type input "Wifed up 💍 my wife is @officialzashia 😍."
click at [491, 609] on div "Sexual Orientation Required" at bounding box center [439, 620] width 212 height 23
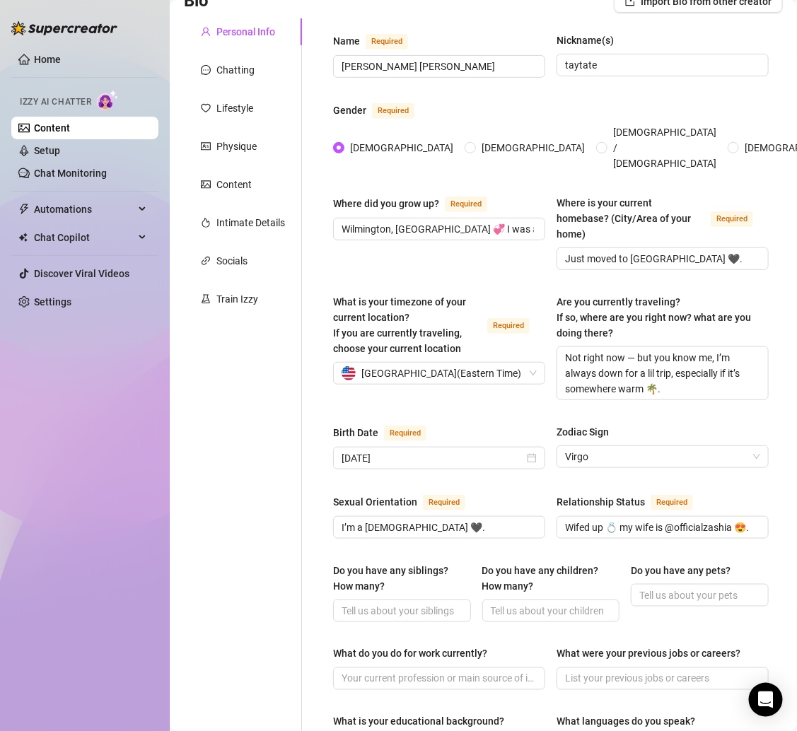
click at [597, 535] on div "Name Required TAYLOR RICHELLE TATE Nickname(s) taytate Gender Required Female M…" at bounding box center [550, 634] width 435 height 1203
click at [398, 603] on input "Do you have any siblings? How many?" at bounding box center [400, 611] width 118 height 16
paste input "Big family vibes — I’ve got 7 siblings."
type input "Big family vibes — I’ve got 7 siblings."
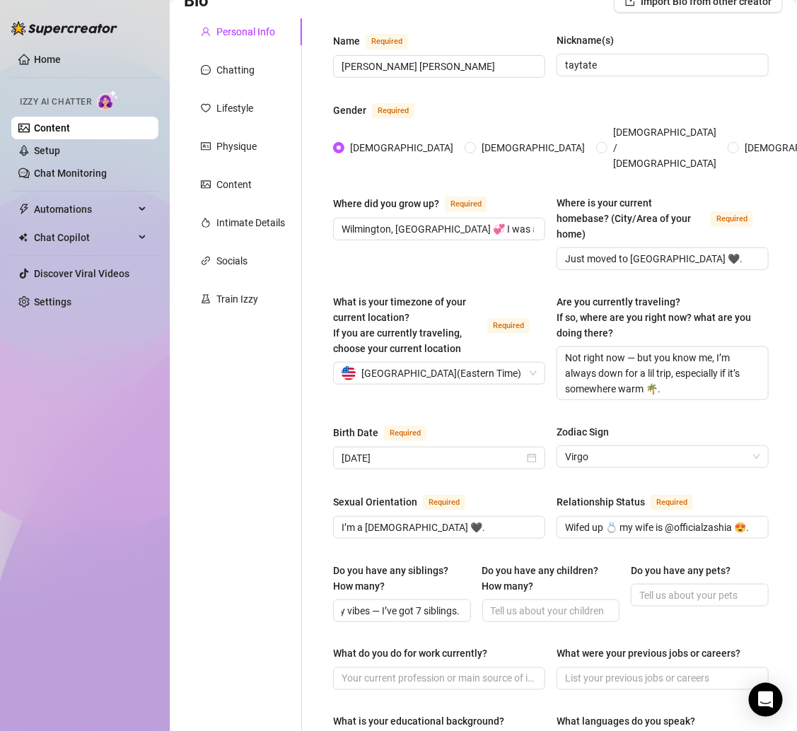
scroll to position [0, 0]
click at [505, 603] on input "Do you have any children? How many?" at bounding box center [550, 611] width 118 height 16
paste input "Nope, no kids."
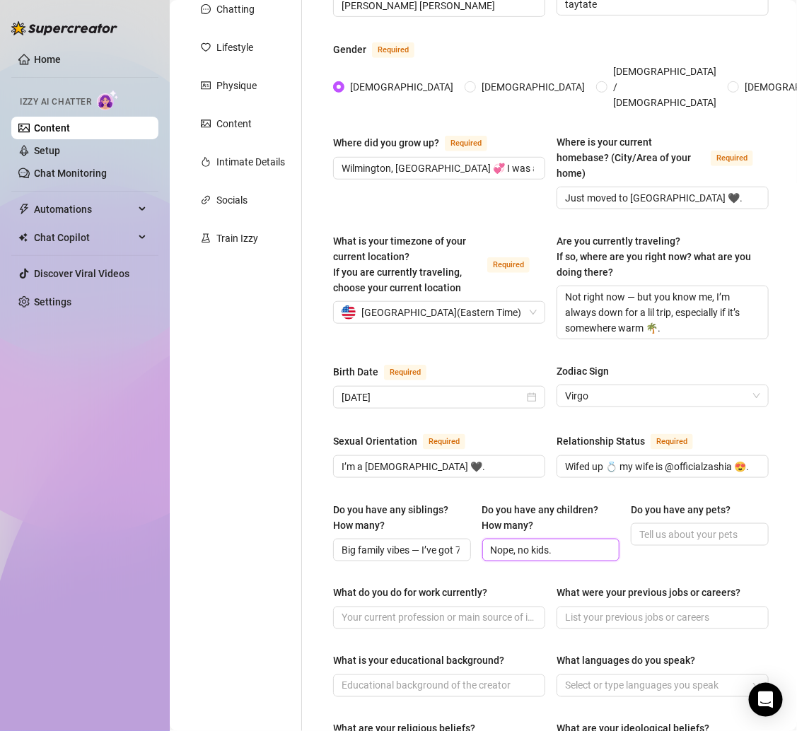
type input "Nope, no kids."
click at [653, 527] on input "Do you have any pets?" at bounding box center [698, 535] width 118 height 16
paste input "Yesss 🖤 I’ve got my German Shepherd Deuce, my Husky Ikili, and our new baby [PE…"
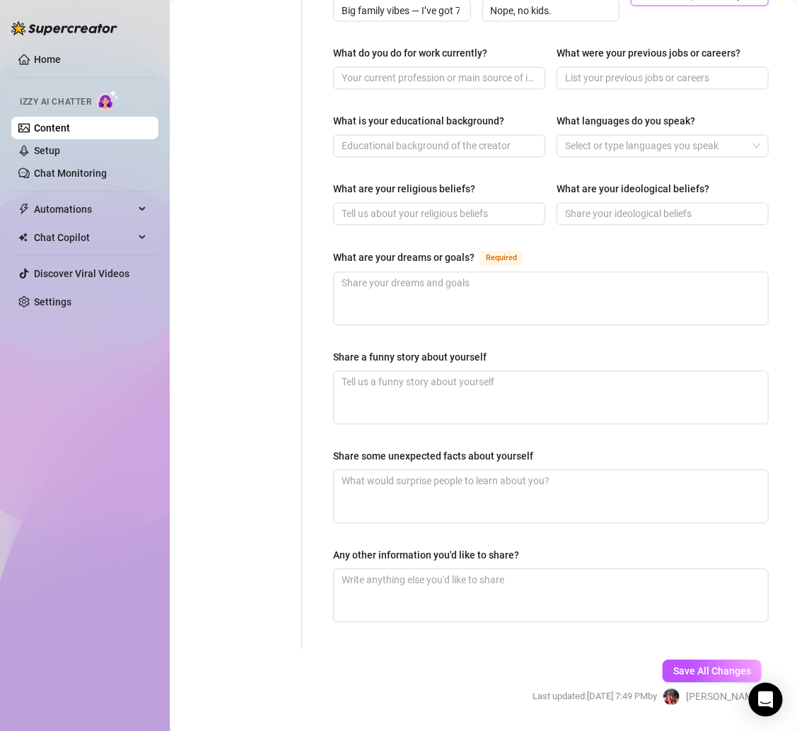
scroll to position [736, 0]
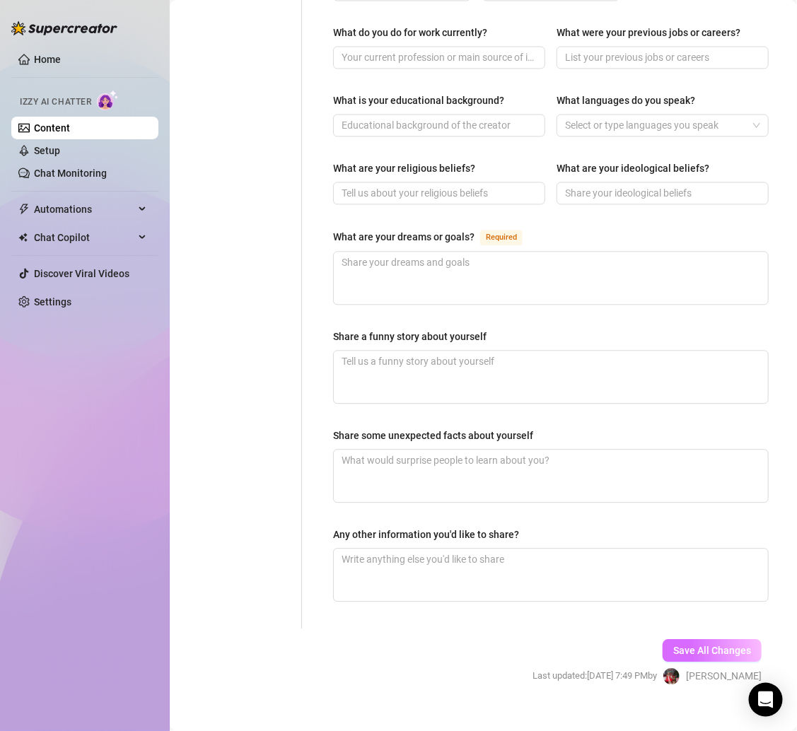
type input "Yesss 🖤 I’ve got my German Shepherd Deuce, my Husky Ikili, and our new baby [PE…"
click at [670, 640] on button "Save All Changes" at bounding box center [711, 651] width 99 height 23
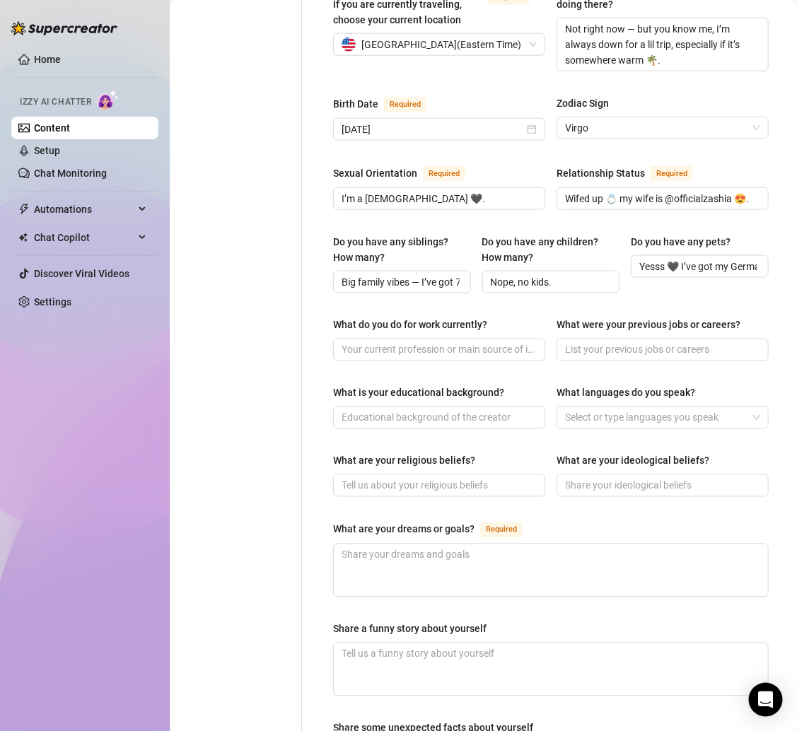
scroll to position [436, 0]
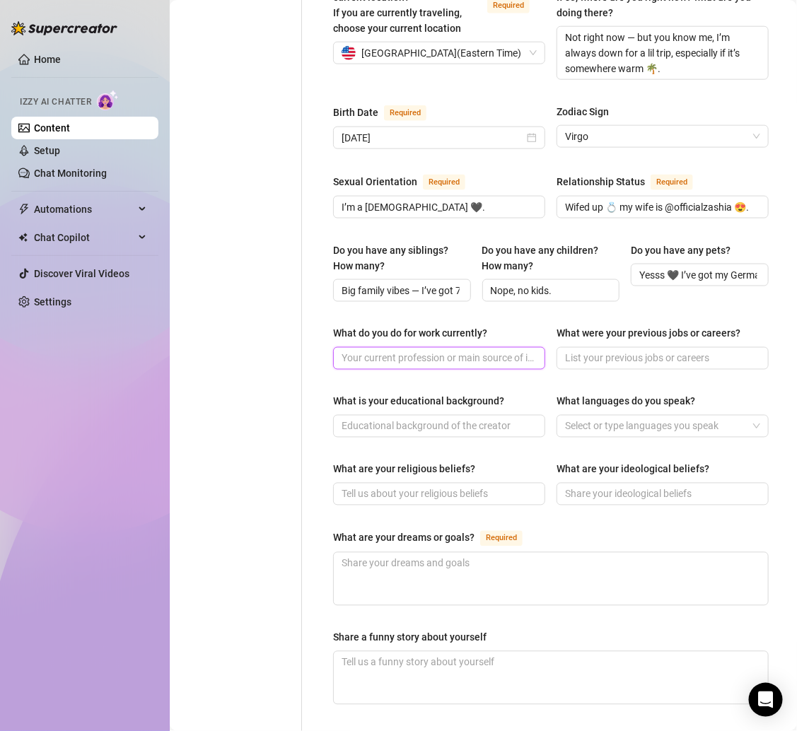
click at [445, 351] on input "What do you do for work currently?" at bounding box center [437, 359] width 192 height 16
paste input "Content creation, social media, and behavior-based fitness training."
type input "Content creation, social media, and behavior-based fitness training."
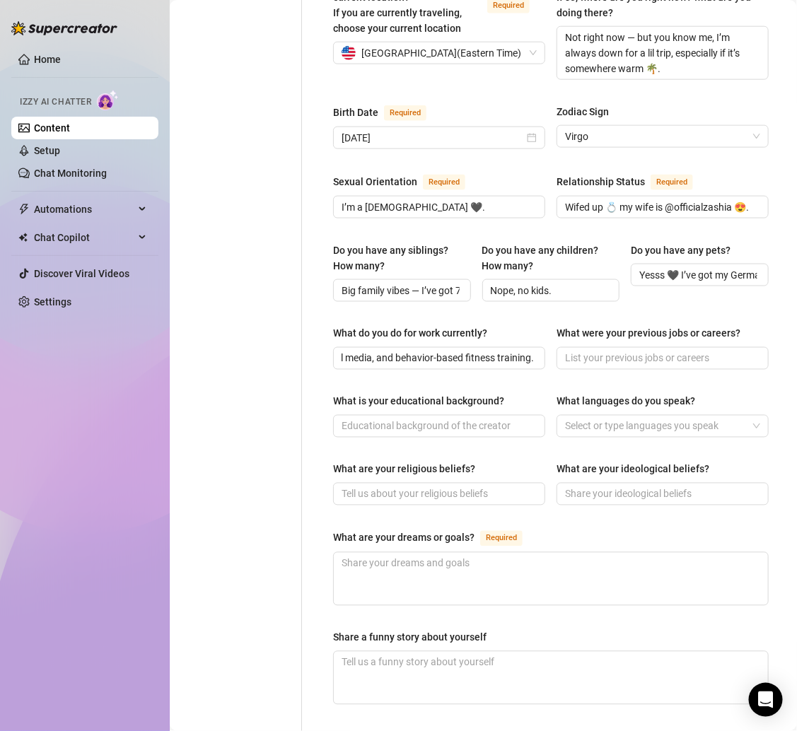
scroll to position [0, 0]
click at [587, 351] on input "What were your previous jobs or careers?" at bounding box center [661, 359] width 192 height 16
paste input "I worked at a car dealership once 😅, plus I was a therapist after grad school."
type input "I worked at a car dealership once 😅, plus I was a therapist after grad school."
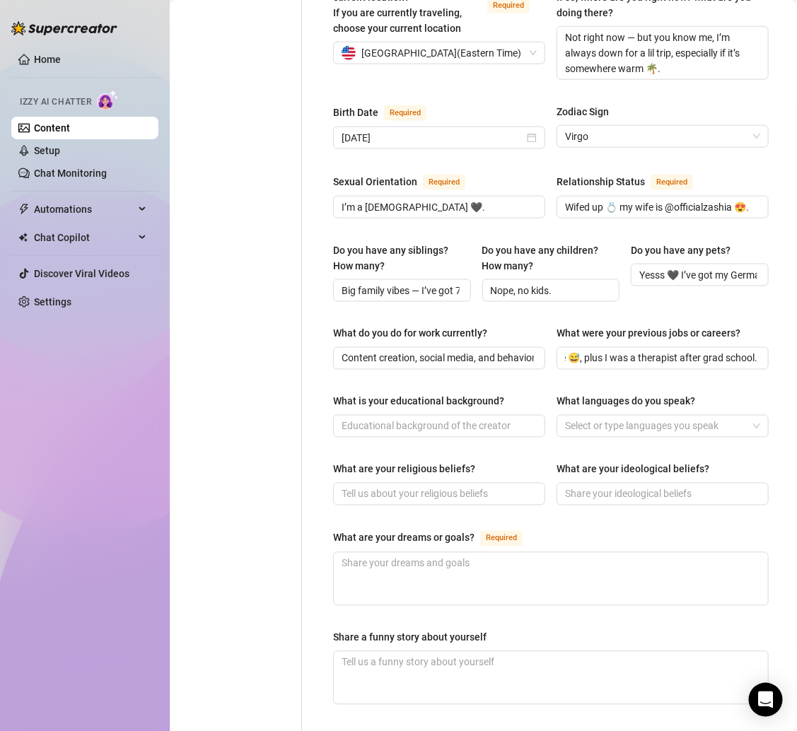
scroll to position [0, 0]
click at [396, 418] on input "What is your educational background?" at bounding box center [437, 426] width 192 height 16
paste input "Undergrad + Masters in Social Work."
type input "Undergrad + Masters in Social Work."
click at [594, 416] on div at bounding box center [655, 426] width 192 height 20
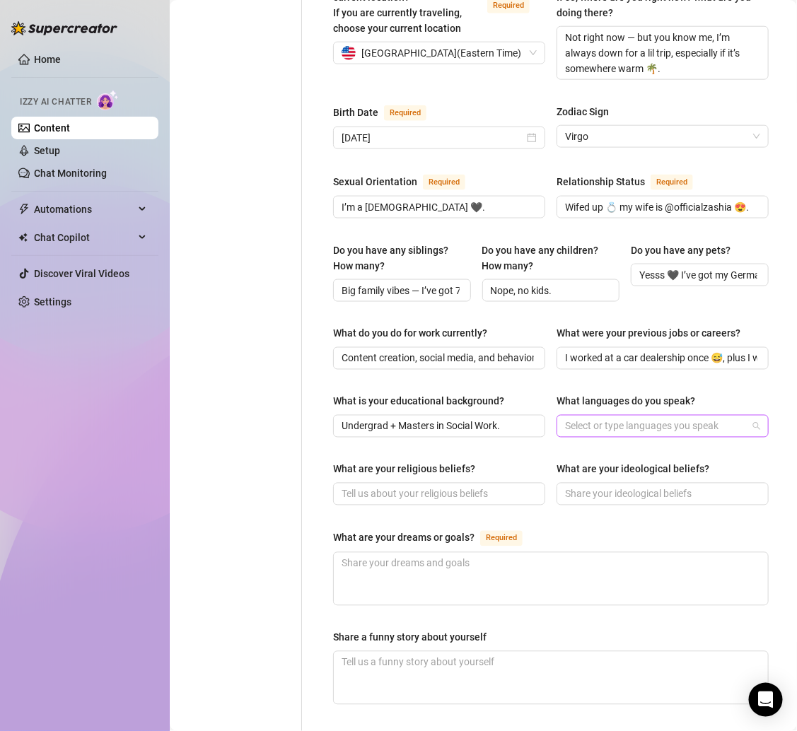
paste input "English, learning Spanish 🫣."
type input "English, learning Spanish 🫣."
click at [339, 429] on div "What is your educational background? Undergrad + Masters in Social Work. What l…" at bounding box center [550, 422] width 435 height 57
click at [383, 486] on input "What are your religious beliefs?" at bounding box center [437, 494] width 192 height 16
paste input "I’d say spiritual — I believe in energy + balance."
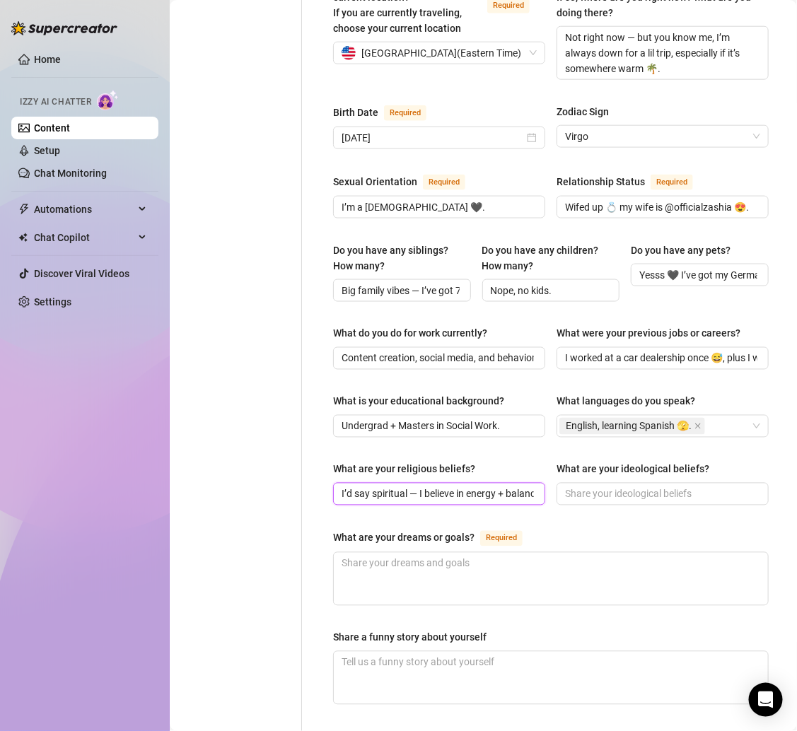
scroll to position [0, 18]
type input "I’d say spiritual — I believe in energy + balance."
click at [281, 481] on div "Personal Info Chatting Lifestyle Physique Content Intimate Details Socials Trai…" at bounding box center [243, 313] width 118 height 1231
click at [581, 486] on input "What are your ideological beliefs?" at bounding box center [661, 494] width 192 height 16
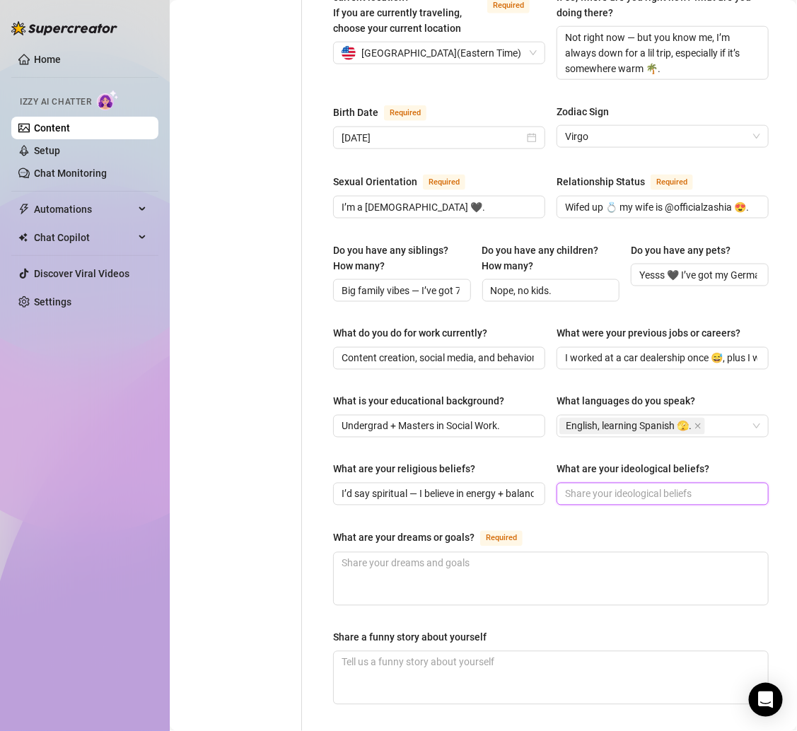
paste input "I’m big on blending masculinity and femininity — being comfortable in both, and…"
type input "I’m big on blending masculinity and femininity — being comfortable in both, and…"
click at [382, 553] on textarea "What are your dreams or goals? Required" at bounding box center [551, 579] width 434 height 52
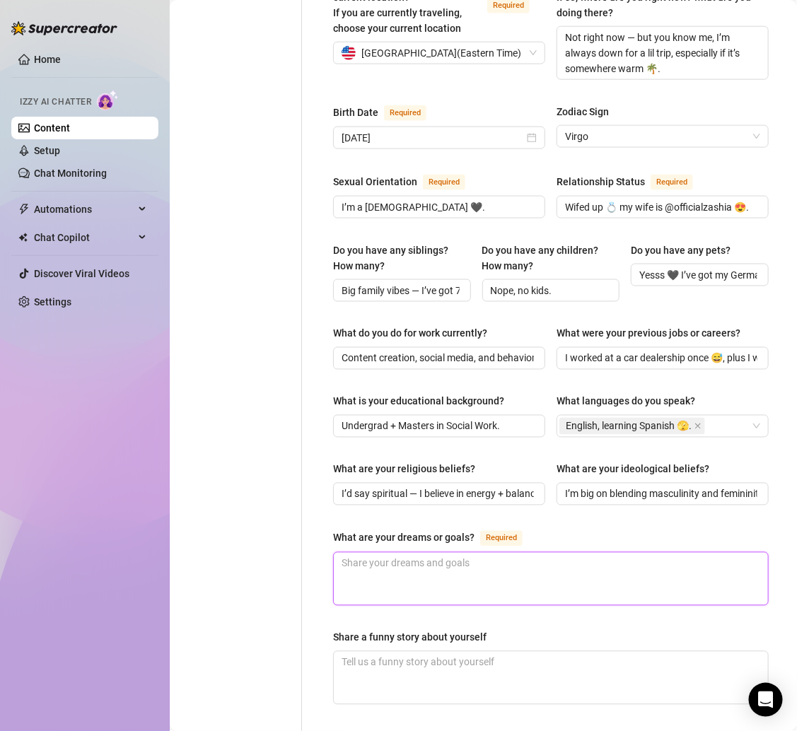
paste textarea "Keep growing my brand, helping people through fitness, traveling more 🌎, and bu…"
type textarea "Keep growing my brand, helping people through fitness, traveling more 🌎, and bu…"
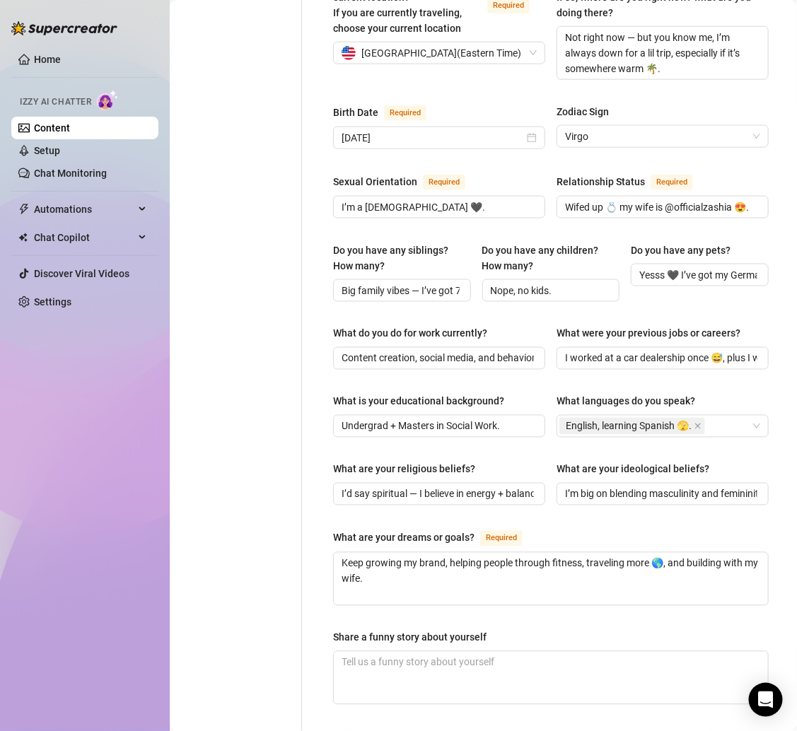
click at [294, 524] on div "Personal Info Chatting Lifestyle Physique Content Intimate Details Socials Trai…" at bounding box center [243, 313] width 118 height 1231
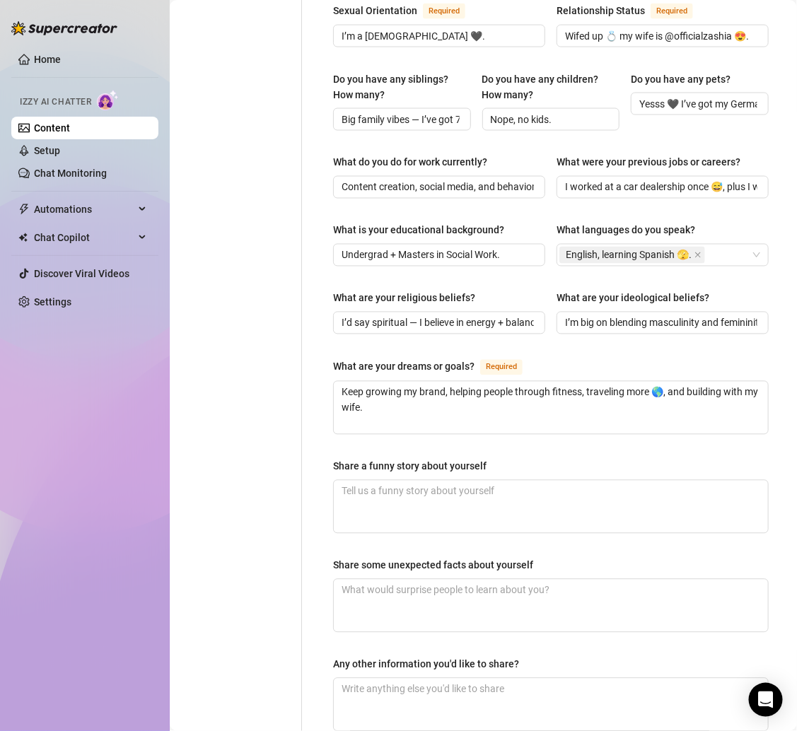
scroll to position [637, 0]
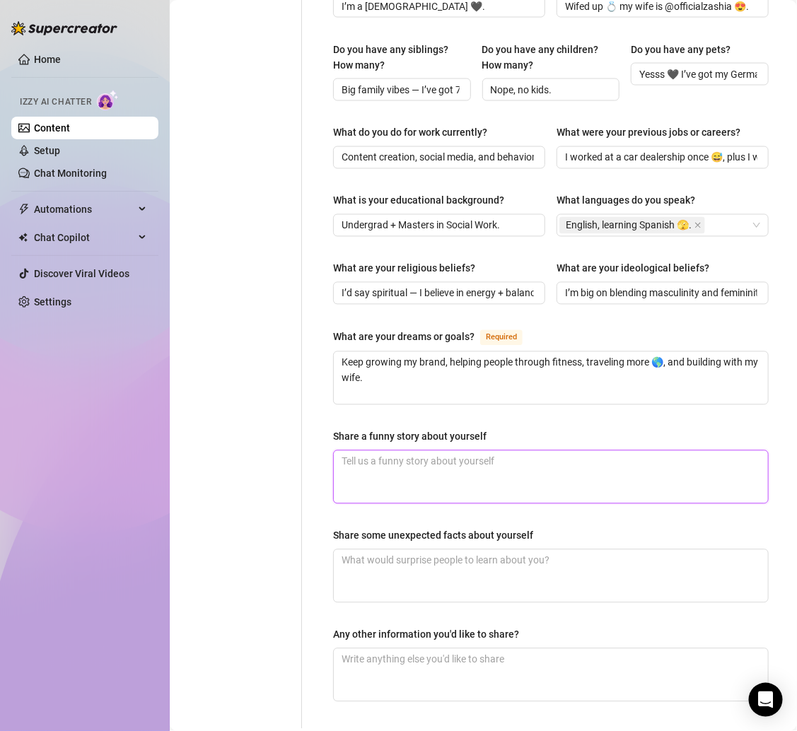
click at [476, 451] on textarea "Share a funny story about yourself" at bounding box center [551, 477] width 434 height 52
paste textarea "I once tried hiking a new trail with my dogs and ended up completely lost for l…"
type textarea "I once tried hiking a new trail with my dogs and ended up completely lost for l…"
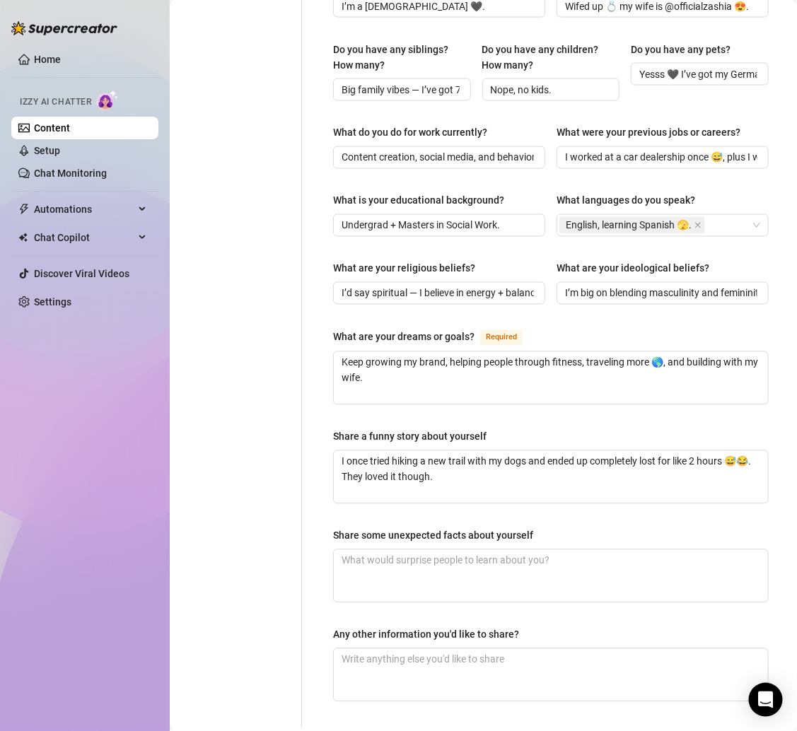
click at [261, 456] on div "Personal Info Chatting Lifestyle Physique Content Intimate Details Socials Trai…" at bounding box center [243, 112] width 118 height 1231
click at [236, 456] on div "Personal Info Chatting Lifestyle Physique Content Intimate Details Socials Trai…" at bounding box center [243, 112] width 118 height 1231
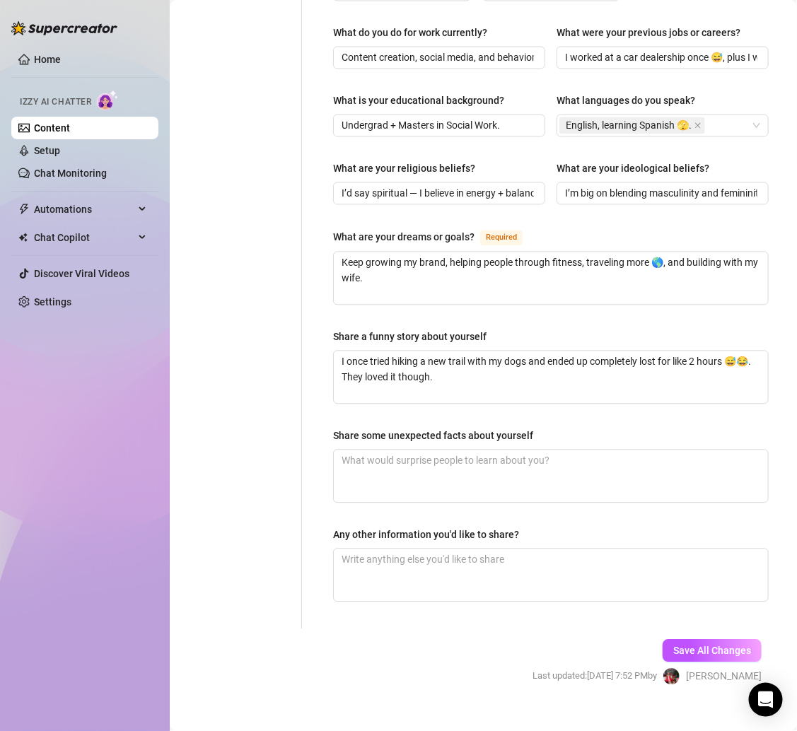
click at [352, 488] on div "Name Required TAYLOR RICHELLE TATE Nickname(s) taytate Gender Required Female M…" at bounding box center [550, 13] width 435 height 1203
click at [352, 450] on textarea "Share some unexpected facts about yourself" at bounding box center [551, 476] width 434 height 52
paste textarea "I don’t wear bras, ever. I played college basketball. And green bean casserole …"
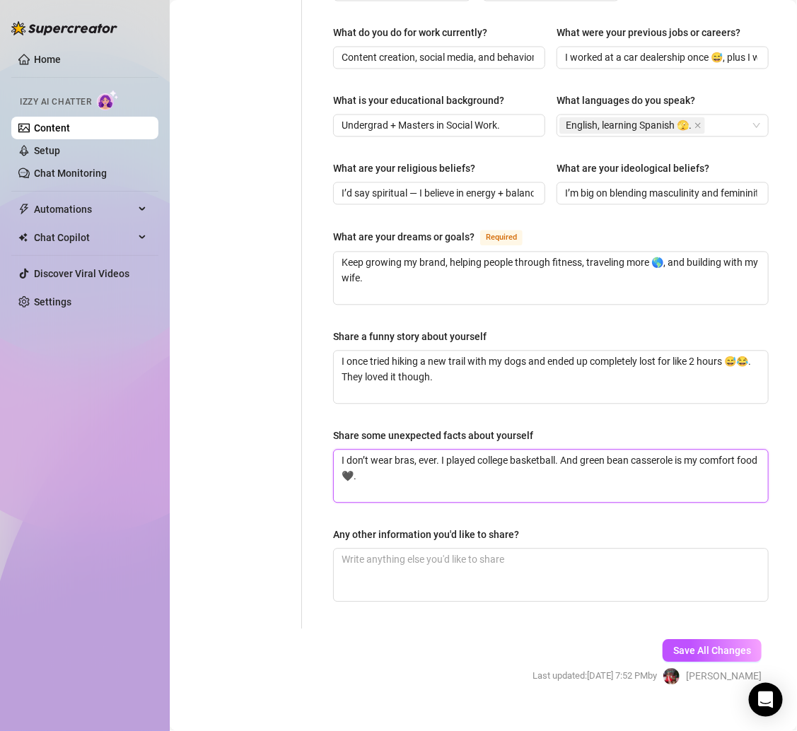
type textarea "I don’t wear bras, ever. I played college basketball. And green bean casserole …"
click at [247, 447] on div "Personal Info Chatting Lifestyle Physique Content Intimate Details Socials Trai…" at bounding box center [243, 13] width 118 height 1231
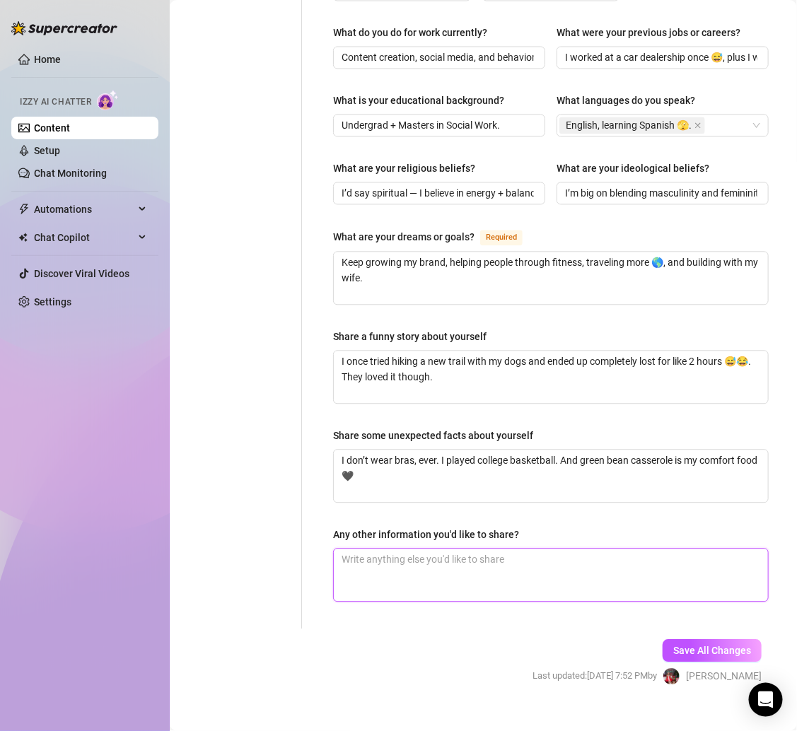
click at [404, 549] on textarea "Any other information you'd like to share?" at bounding box center [551, 575] width 434 height 52
paste textarea "Pretty much an open book — I’ll always keep it real with y’all 💞."
type textarea "Pretty much an open book — I’ll always keep it real with y’all 💞."
type textarea "Pretty much an open book — I’ll always keep it real with y’all 💞"
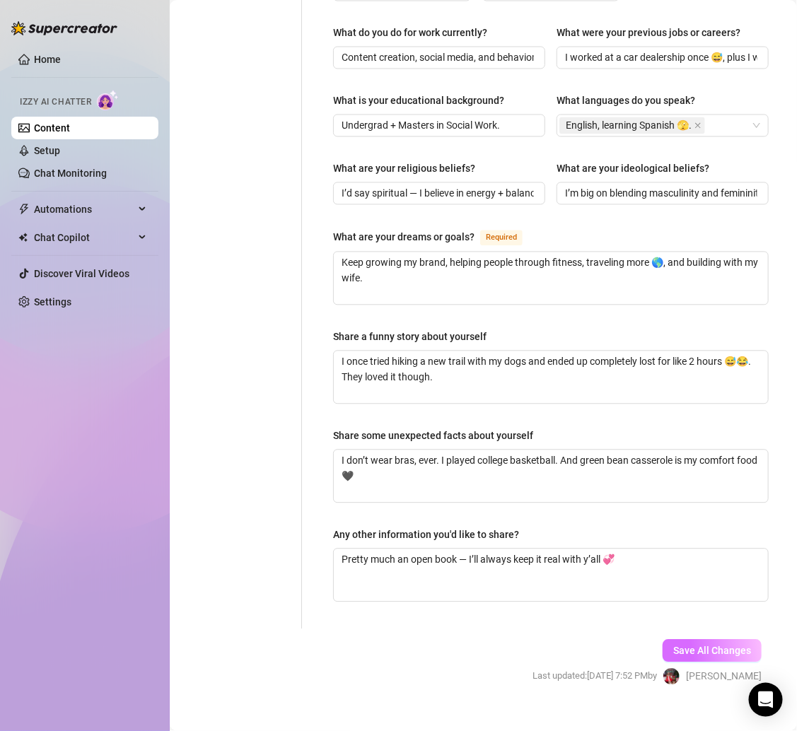
click at [729, 645] on span "Save All Changes" at bounding box center [712, 650] width 78 height 11
click at [698, 645] on span "Save All Changes" at bounding box center [712, 650] width 78 height 11
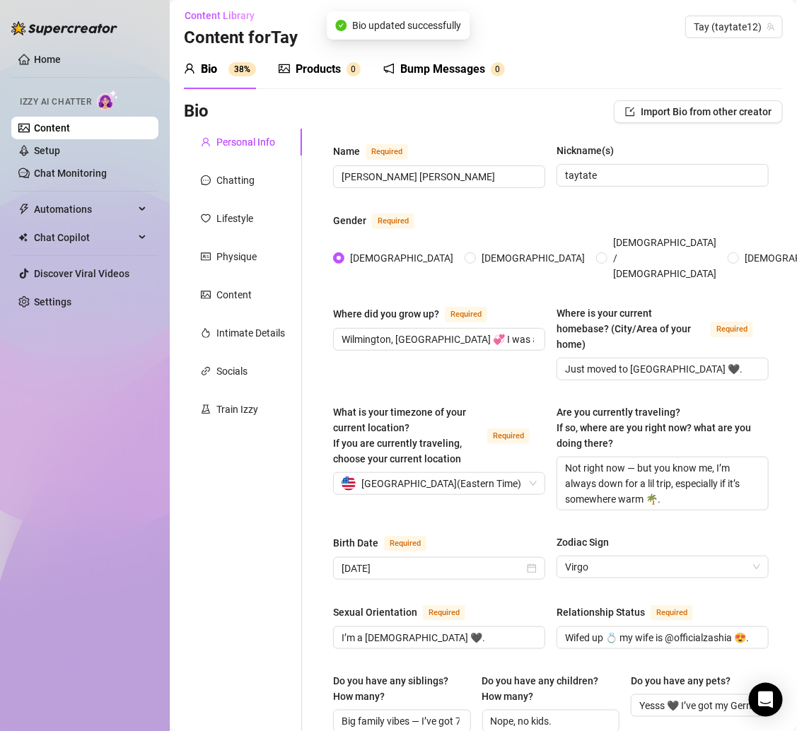
scroll to position [0, 0]
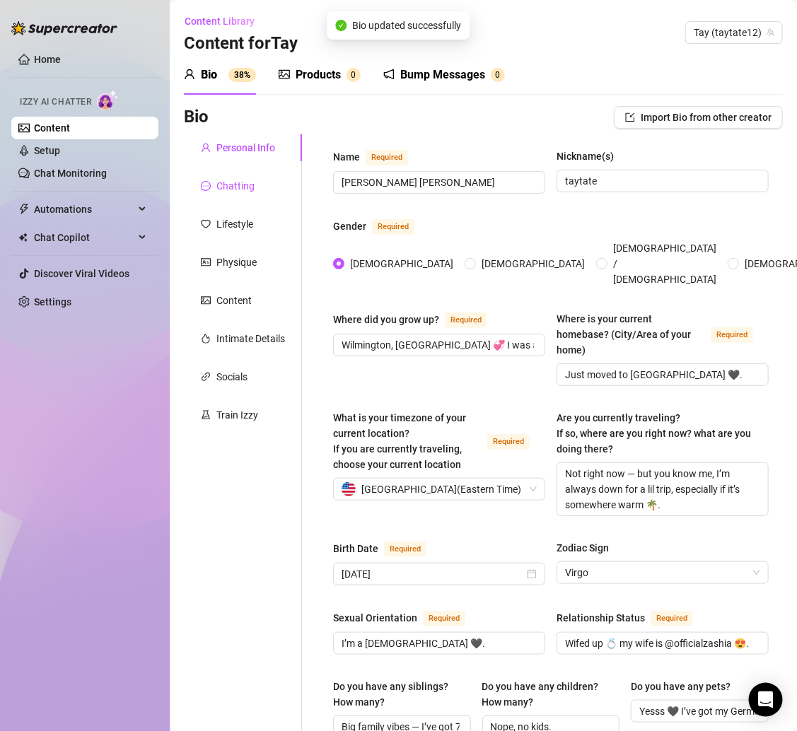
click at [249, 186] on div "Chatting" at bounding box center [235, 186] width 38 height 16
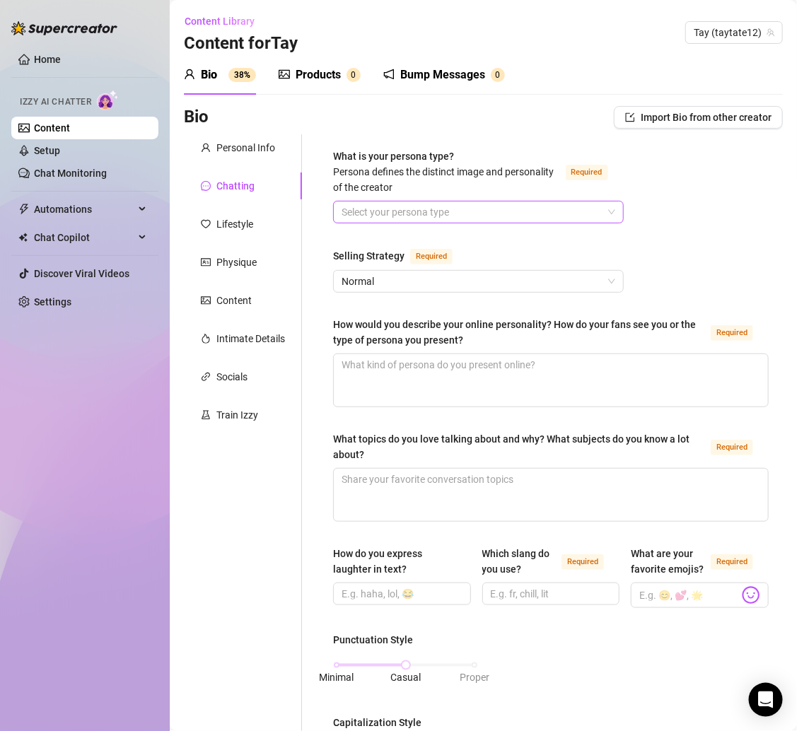
click at [404, 216] on input "What is your persona type? [PERSON_NAME] defines the distinct image and persona…" at bounding box center [471, 211] width 261 height 21
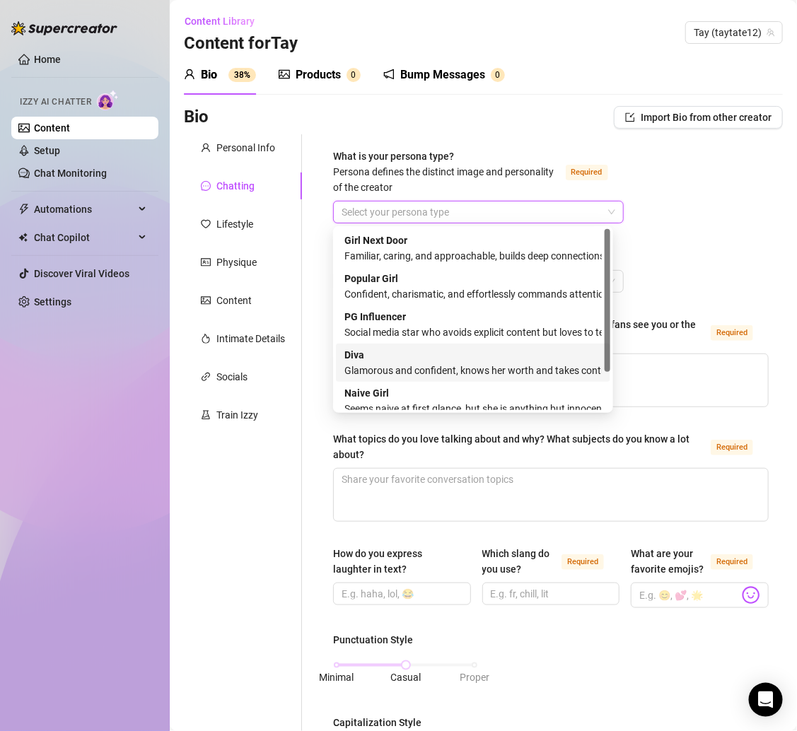
click at [366, 365] on div "Glamorous and confident, knows her worth and takes control" at bounding box center [472, 371] width 257 height 16
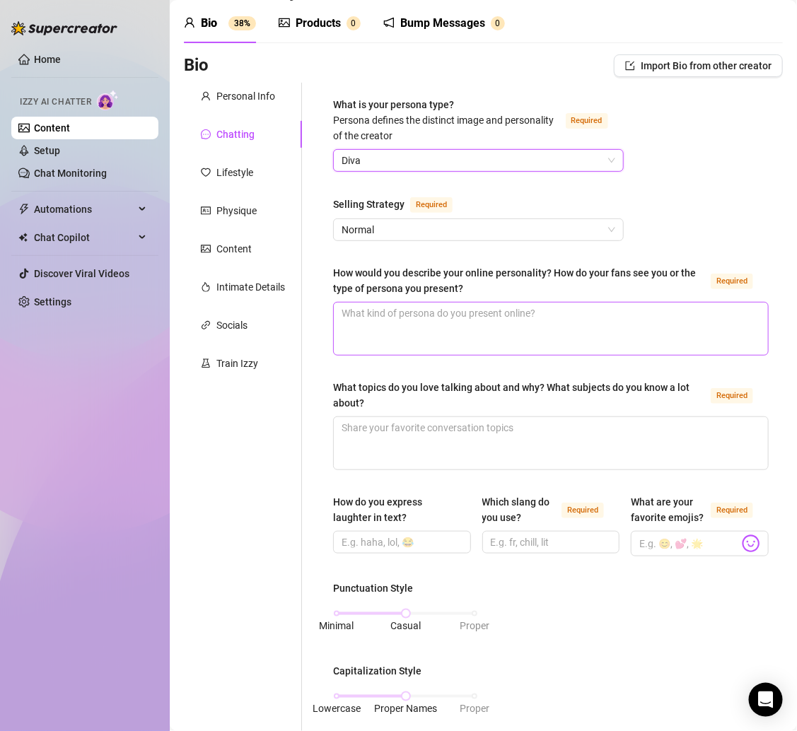
scroll to position [54, 0]
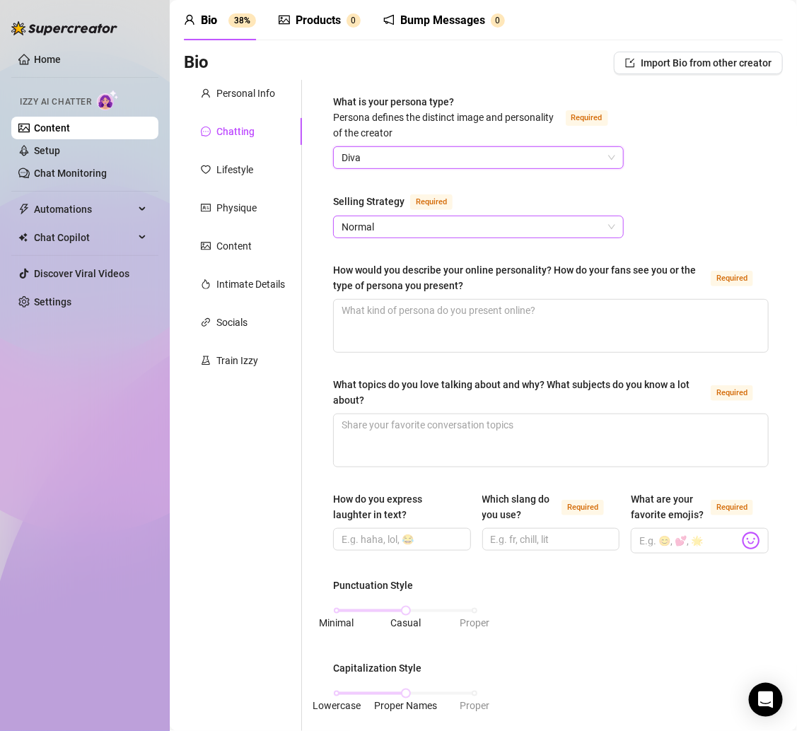
click at [398, 226] on span "Normal" at bounding box center [478, 226] width 274 height 21
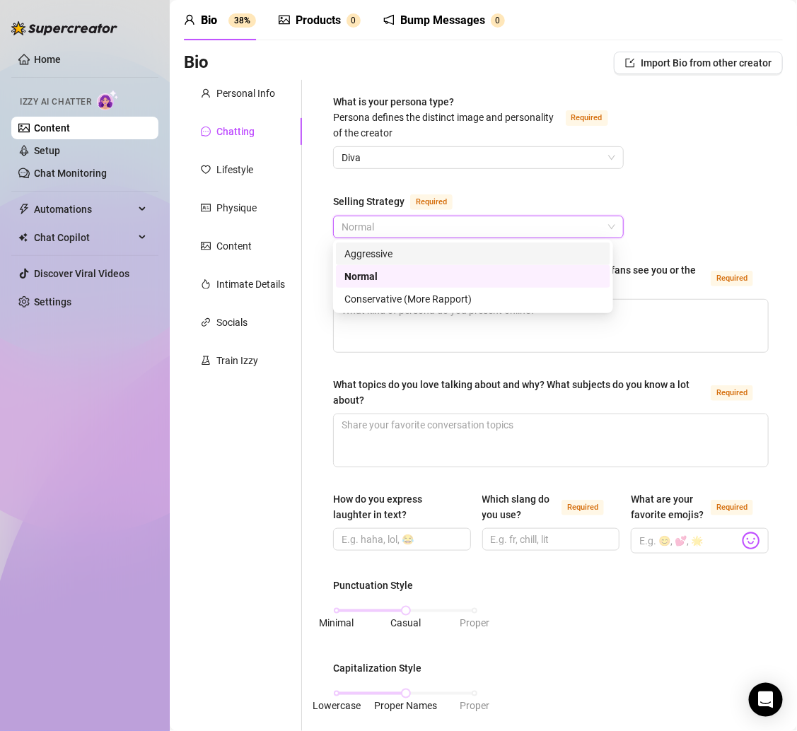
click at [393, 257] on div "Aggressive" at bounding box center [472, 254] width 257 height 16
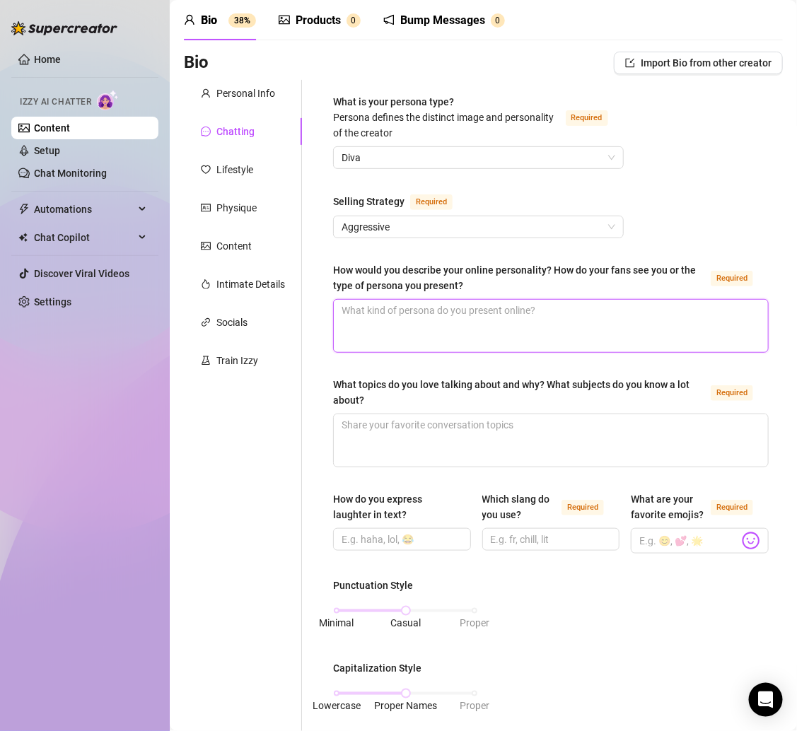
click at [362, 326] on textarea "How would you describe your online personality? How do your fans see you or the…" at bounding box center [551, 326] width 434 height 52
paste textarea "Playful, flirty, confident, and a little savage when I wanna be 🫣. Fans see me …"
type textarea "Playful, flirty, confident, and a little savage when I wanna be 🫣. Fans see me …"
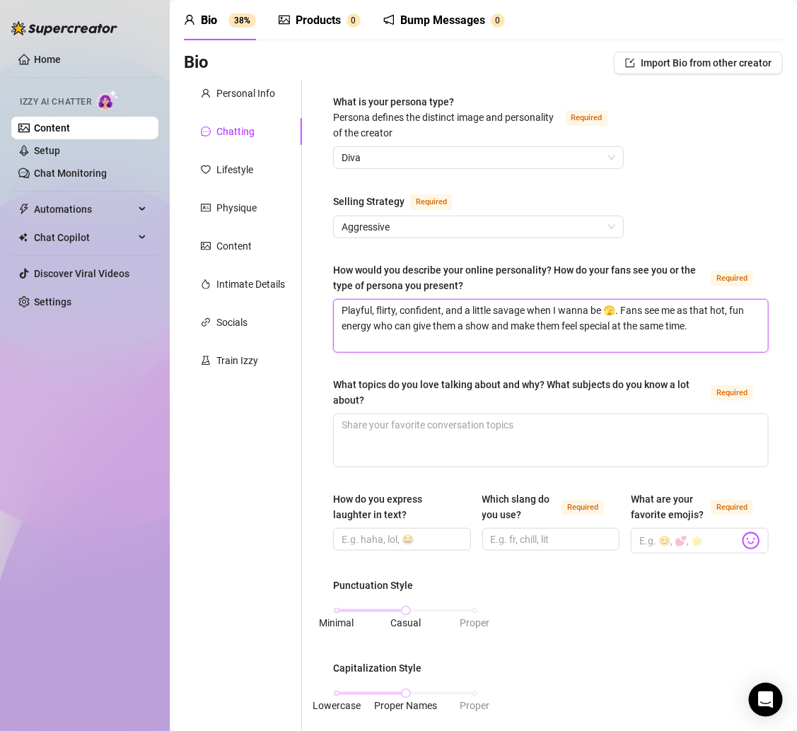
type textarea "Playful, flirty, confident, and a little savage when I wanna be 🫣. Fans see me …"
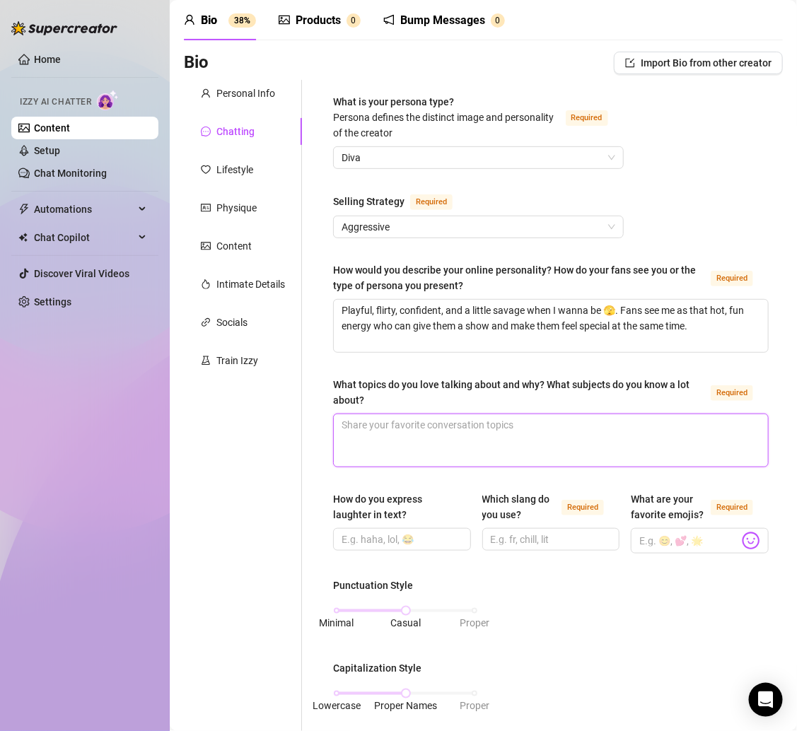
click at [354, 425] on textarea "What topics do you love talking about and why? What subjects do you know a lot …" at bounding box center [551, 440] width 434 height 52
paste textarea "Fitness, outdoor stuff, music, and vibes — because that’s really my world."
type textarea "Fitness, outdoor stuff, music, and vibes — because that’s really my world."
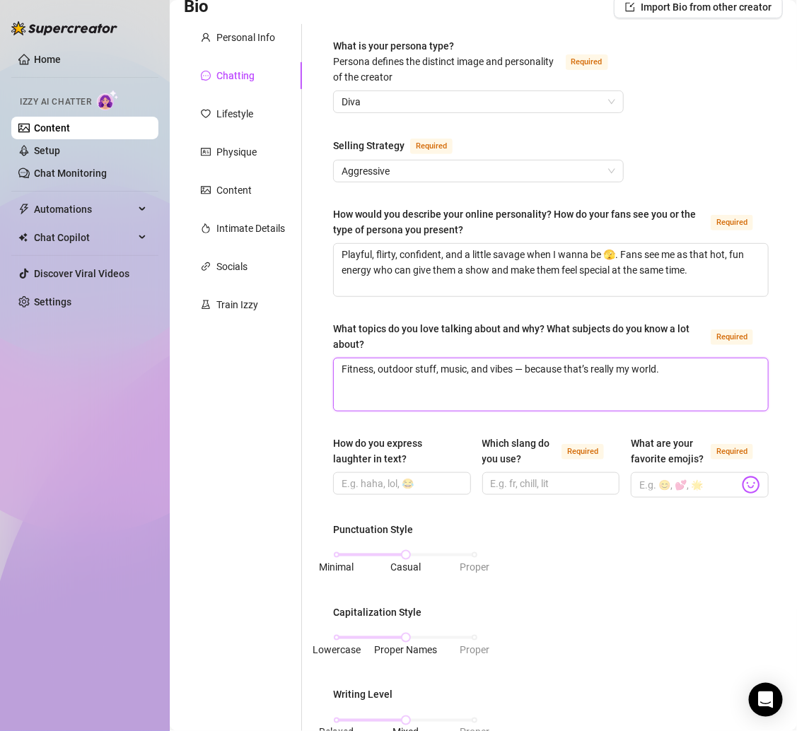
scroll to position [143, 0]
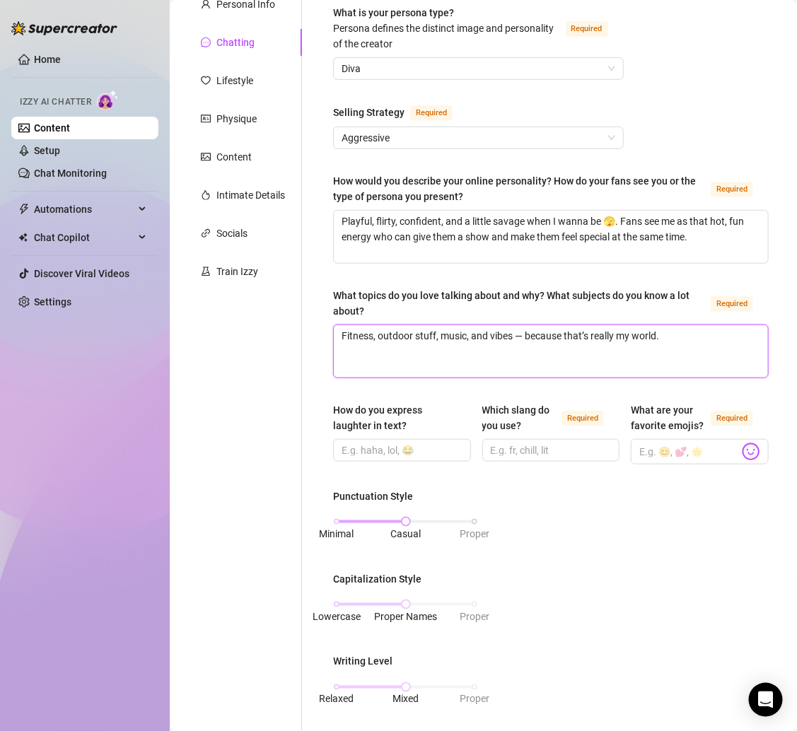
type textarea "Fitness, outdoor stuff, music, and vibes — because that’s really my world."
click at [336, 526] on div "Minimal Casual Proper" at bounding box center [405, 521] width 138 height 8
click at [339, 609] on div "Lowercase Proper Names Proper" at bounding box center [405, 604] width 138 height 8
click at [363, 447] on input "How do you express laughter in text?" at bounding box center [400, 450] width 118 height 16
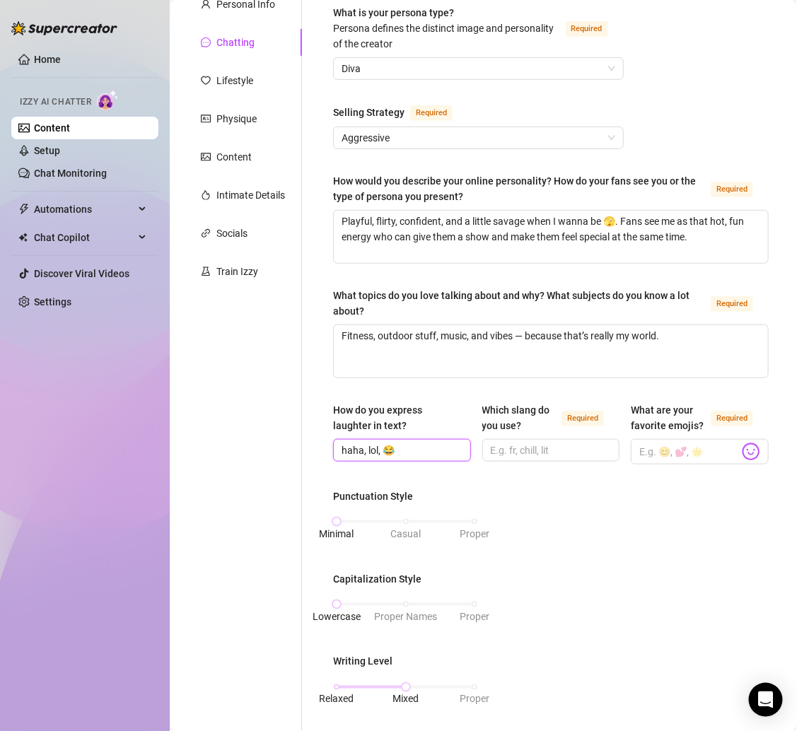
type input "haha, lol, 😂"
click at [433, 415] on div "How do you express laughter in text?" at bounding box center [397, 417] width 128 height 31
click at [433, 442] on input "haha, lol, 😂" at bounding box center [400, 450] width 118 height 16
drag, startPoint x: 420, startPoint y: 423, endPoint x: 303, endPoint y: 403, distance: 118.3
click at [303, 403] on div "What is your persona type? Persona defines the distinct image and personality o…" at bounding box center [542, 563] width 481 height 1144
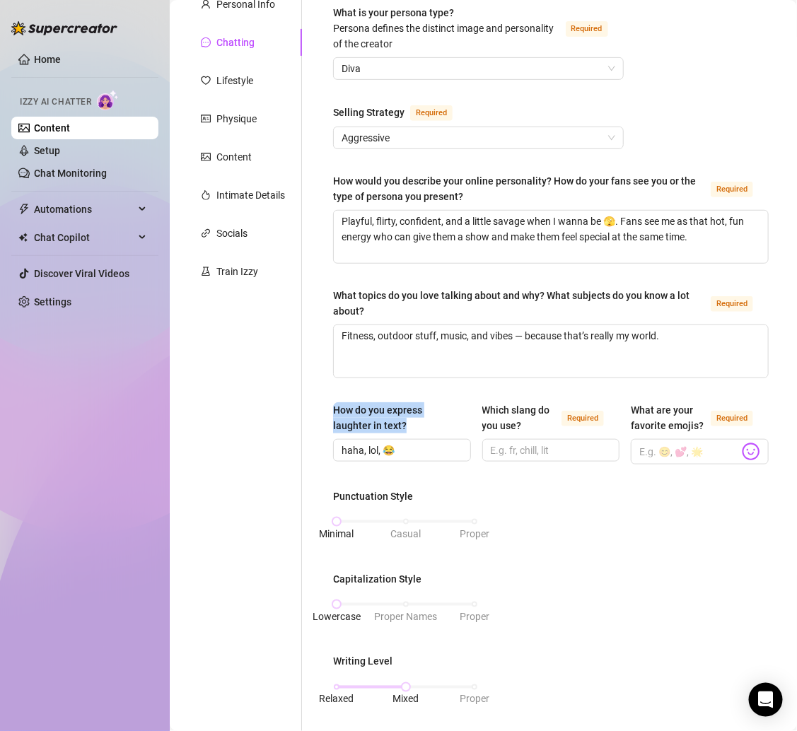
copy div "How do you express laughter in text?"
drag, startPoint x: 521, startPoint y: 419, endPoint x: 475, endPoint y: 403, distance: 48.7
click at [475, 403] on div "How do you express laughter in text? haha, lol, 😂 Which slang do you use? Requi…" at bounding box center [550, 439] width 435 height 75
copy div "Which slang do you use?"
drag, startPoint x: 662, startPoint y: 433, endPoint x: 618, endPoint y: 406, distance: 51.0
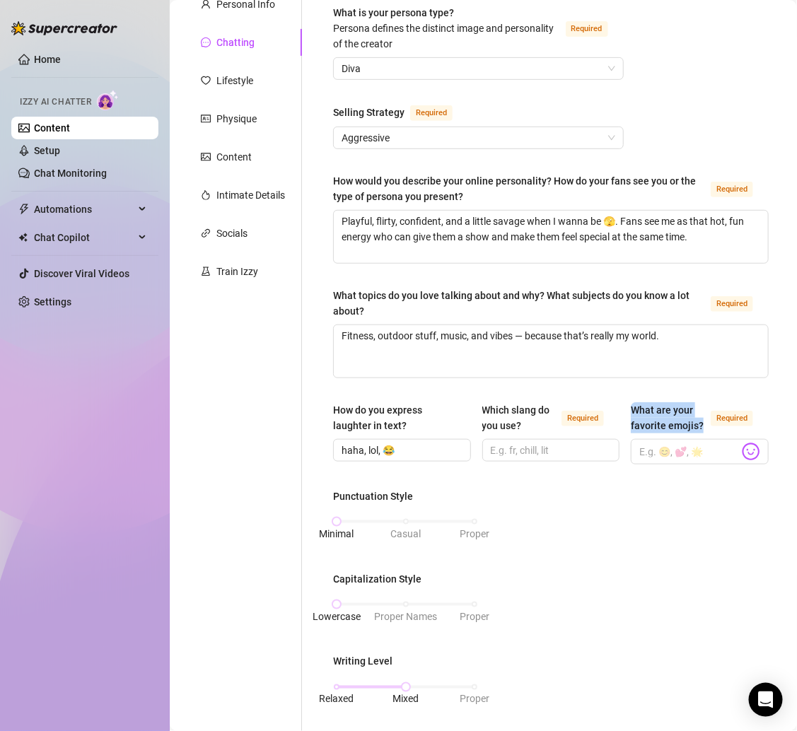
click at [618, 406] on div "How do you express laughter in text? haha, lol, 😂 Which slang do you use? Requi…" at bounding box center [550, 439] width 435 height 75
copy div "What are your favorite emojis?"
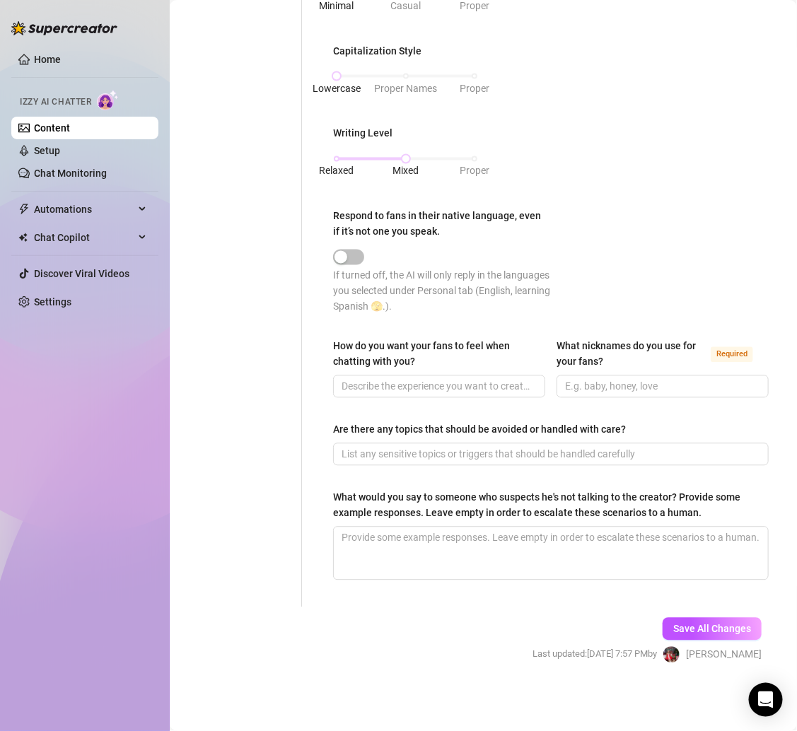
scroll to position [679, 0]
click at [673, 629] on span "Save All Changes" at bounding box center [712, 628] width 78 height 11
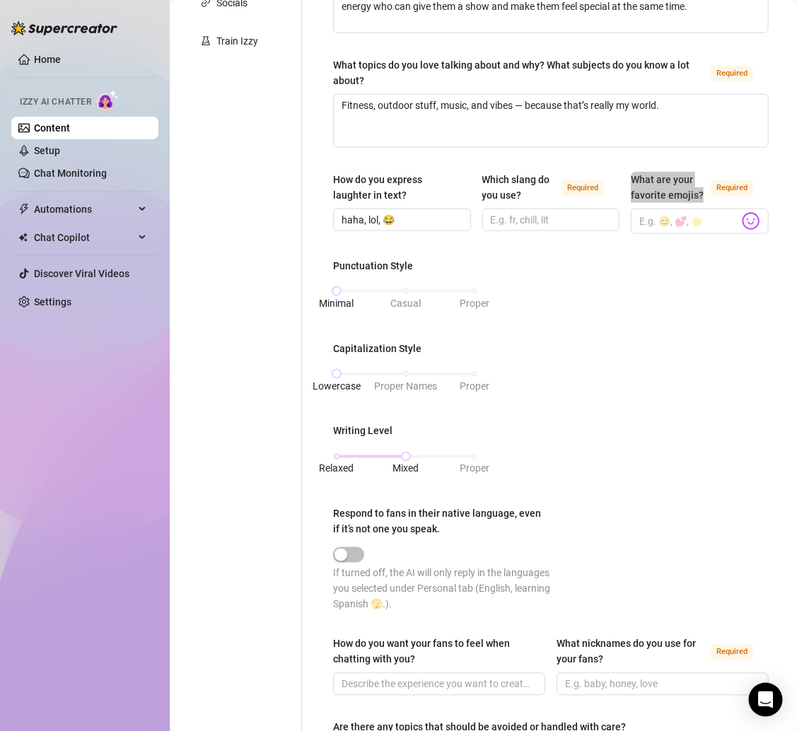
scroll to position [684, 0]
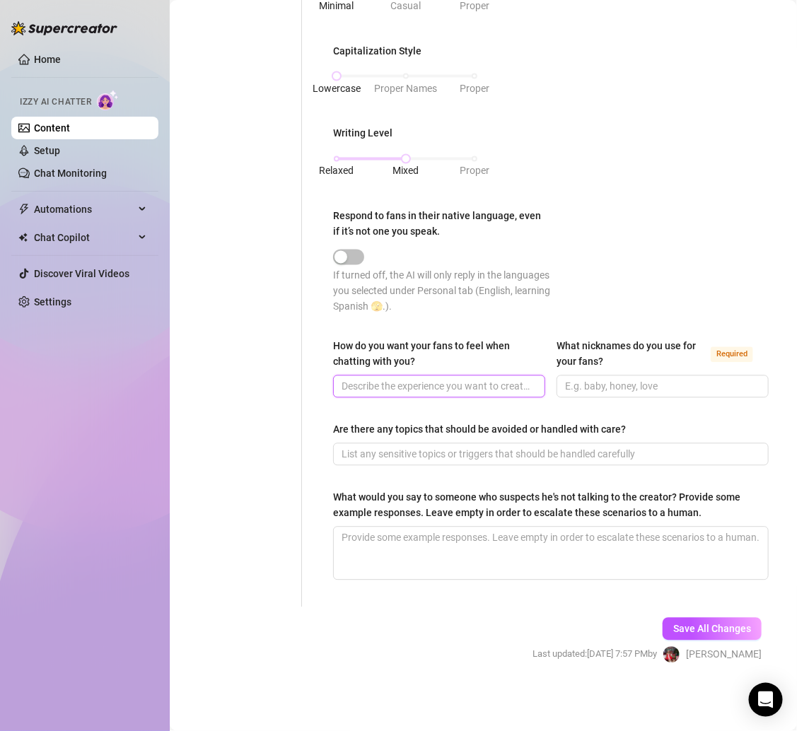
click at [402, 386] on input "How do you want your fans to feel when chatting with you?" at bounding box center [437, 387] width 192 height 16
paste input "Like they’re getting the real Tay 💞 playful, sexy, and personal."
type input "Like they’re getting the real Tay 💞 playful, sexy, and personal."
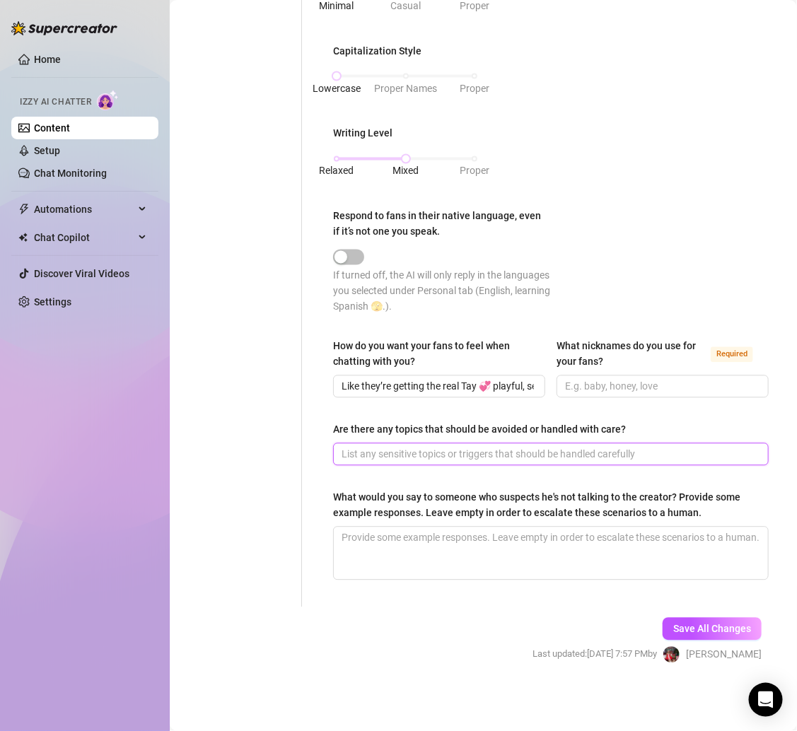
click at [375, 454] on input "Are there any topics that should be avoided or handled with care?" at bounding box center [549, 455] width 416 height 16
paste input "Yeah — no ex-wife talk. We’re not going there 🚫."
click at [375, 452] on input "Yeah — no ex-wife talk. We’re not going there 🚫." at bounding box center [549, 455] width 416 height 16
type input "Yeah , no ex-wife talk. We’re not going there 🚫."
click at [225, 454] on div "Personal Info Chatting Lifestyle Physique Content Intimate Details Socials Trai…" at bounding box center [243, 35] width 118 height 1144
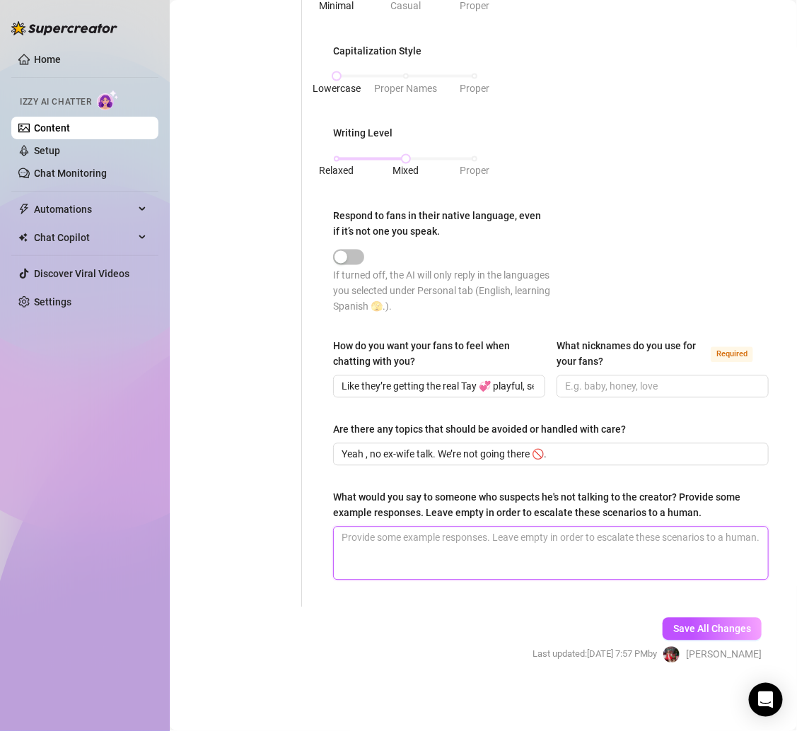
click at [438, 546] on textarea "What would you say to someone who suspects he's not talking to the creator? Pro…" at bounding box center [551, 553] width 434 height 52
paste textarea "Baby, if you’re here, you’re talking to me 🖤. Check my socials @taytate12, it’s…"
type textarea "Baby, if you’re here, you’re talking to me 🖤. Check my socials @taytate12, it’s…"
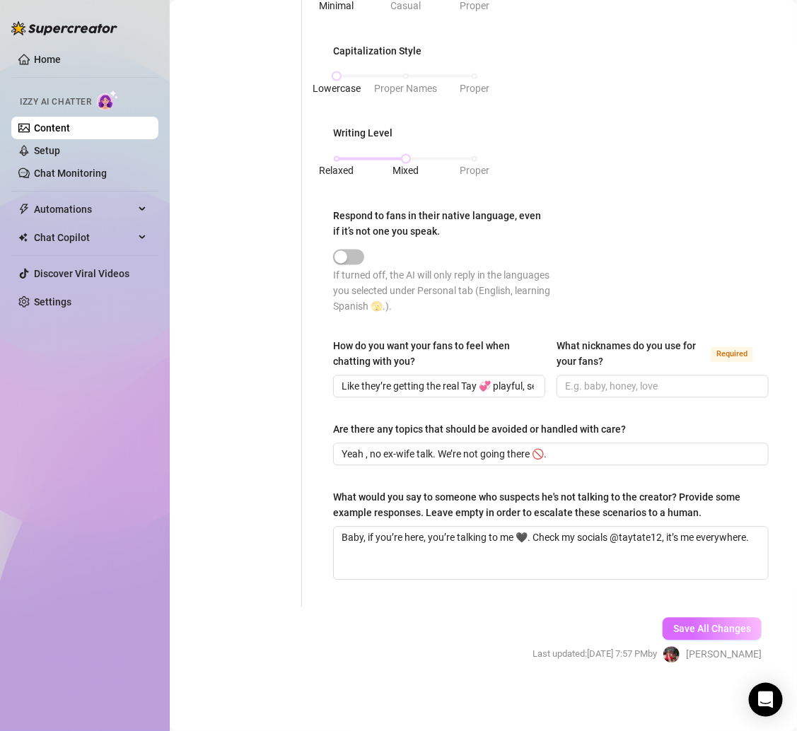
click at [706, 627] on span "Save All Changes" at bounding box center [712, 628] width 78 height 11
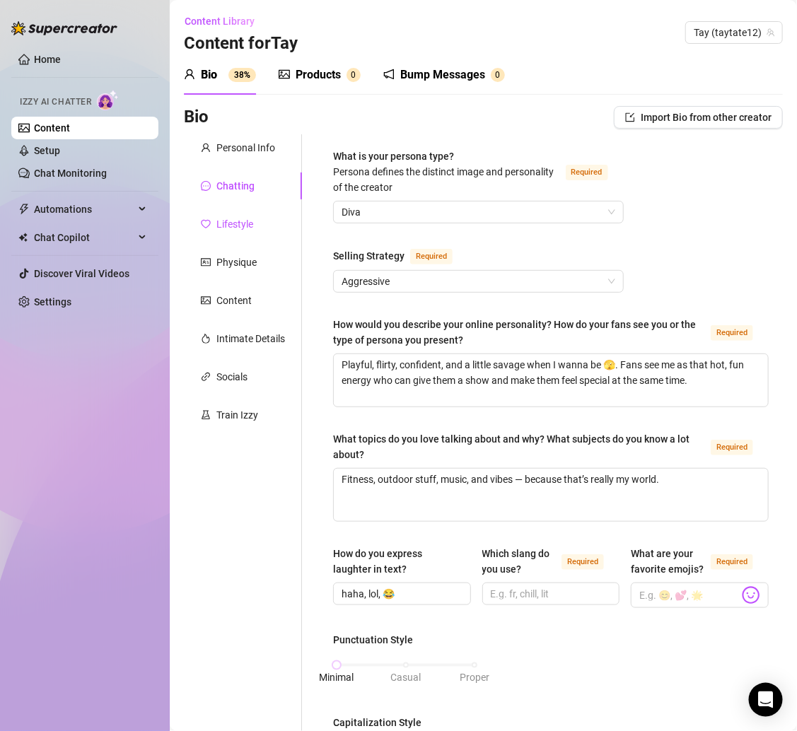
click at [252, 222] on div "Lifestyle" at bounding box center [234, 224] width 37 height 16
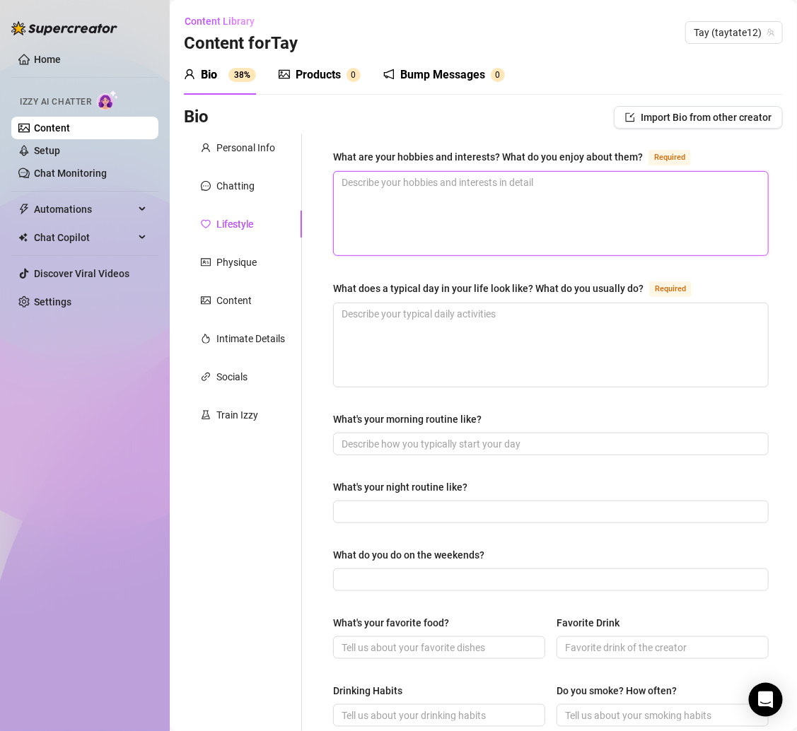
click at [370, 197] on textarea "What are your hobbies and interests? What do you enjoy about them? Required" at bounding box center [551, 213] width 434 height 83
paste textarea "Fitness, hiking, running, traveling, cooking with [PERSON_NAME], and vibing wit…"
type textarea "Fitness, hiking, running, traveling, cooking with [PERSON_NAME], and vibing wit…"
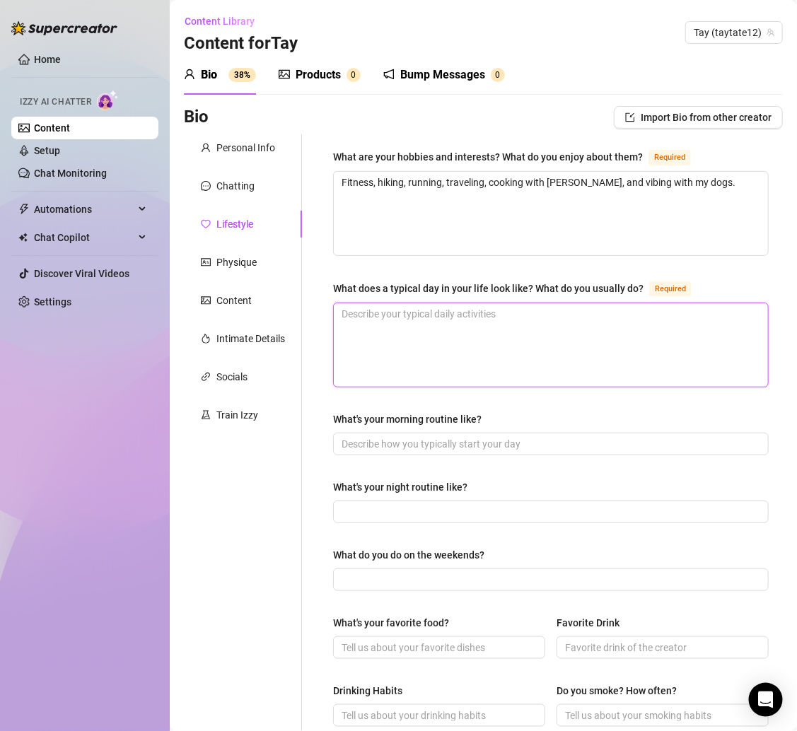
click at [406, 319] on textarea "What does a typical day in your life look like? What do you usually do? Required" at bounding box center [551, 344] width 434 height 83
click at [570, 330] on textarea "What does a typical day in your life look like? What do you usually do? Required" at bounding box center [551, 344] width 434 height 83
paste textarea "Workout, film content, play with the pups, and spend time with my wife 💞."
type textarea "Workout, film content, play with the pups, and spend time with my wife 💞."
click at [531, 315] on textarea "Workout, film content, play with the pups, and spend time with my wife 💞." at bounding box center [551, 344] width 434 height 83
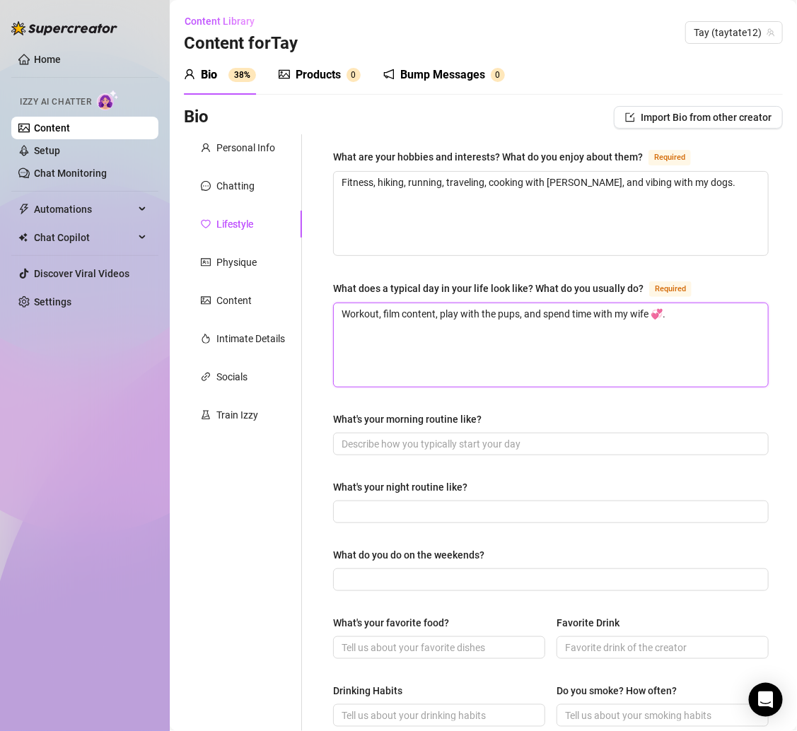
click at [705, 322] on textarea "Workout, film content, play with the pups, and spend time with my wife 💞." at bounding box center [551, 344] width 434 height 83
type textarea "Workout, film content, play with the pups, and spend time with my wife 💞"
click at [320, 452] on div "What are your hobbies and interests? What do you enjoy about them? Required Fit…" at bounding box center [551, 610] width 464 height 953
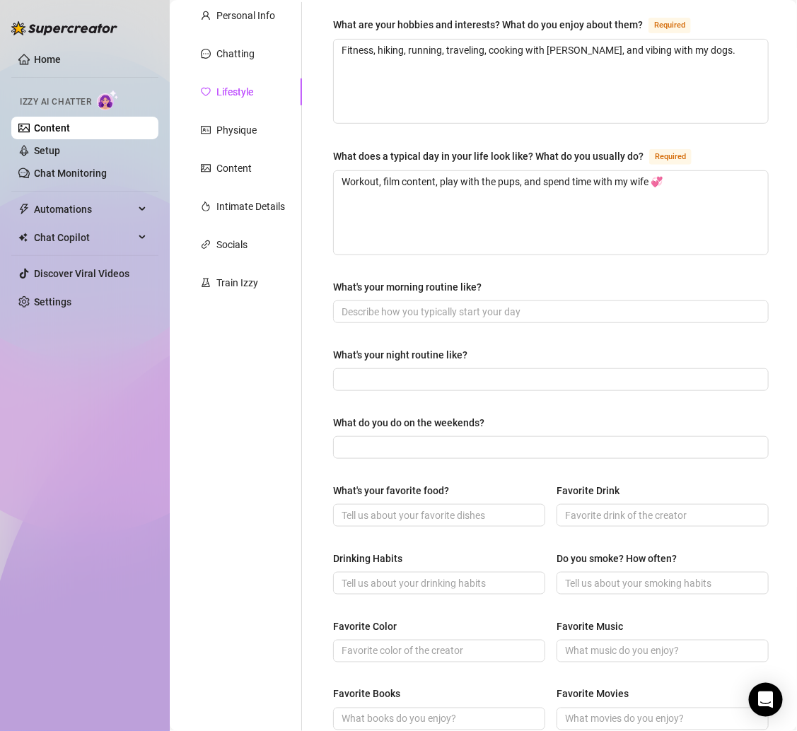
scroll to position [136, 0]
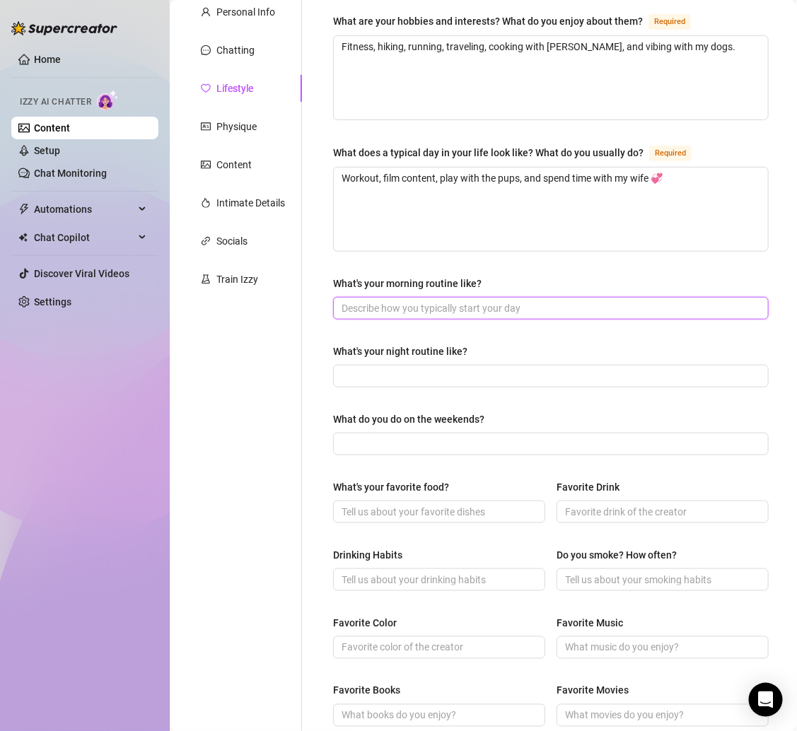
click at [433, 300] on input "What's your morning routine like?" at bounding box center [549, 308] width 416 height 16
paste input "Workout first, always 🖤 then coffee + checking in with my people."
type input "Workout first, always 🖤 then coffee + checking in with my people"
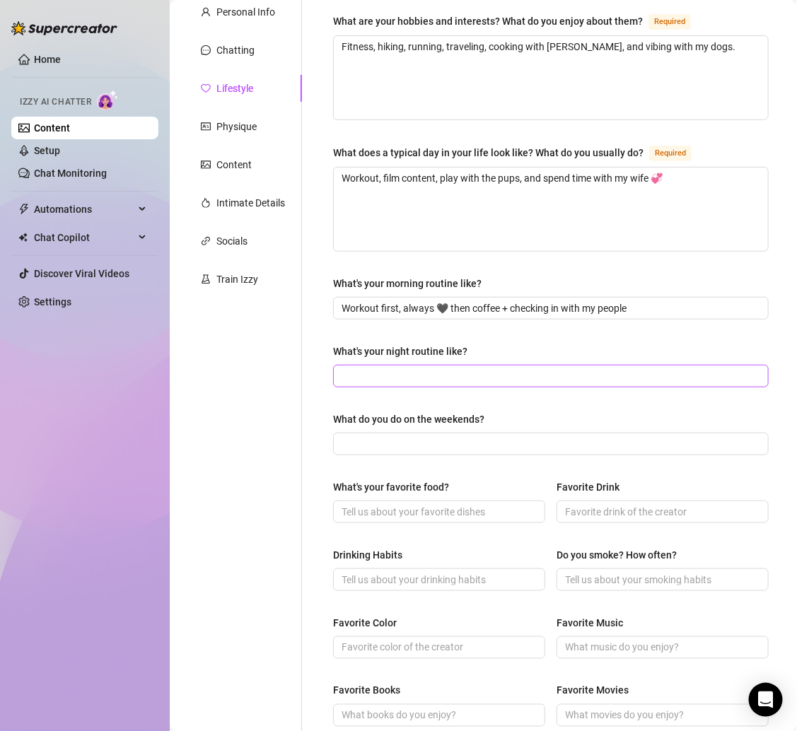
click at [451, 365] on span at bounding box center [550, 376] width 435 height 23
paste input "Netflix, pups cuddled up, and just chilling with my wife."
type input "Netflix, pups cuddled up, and just chilling with my wife"
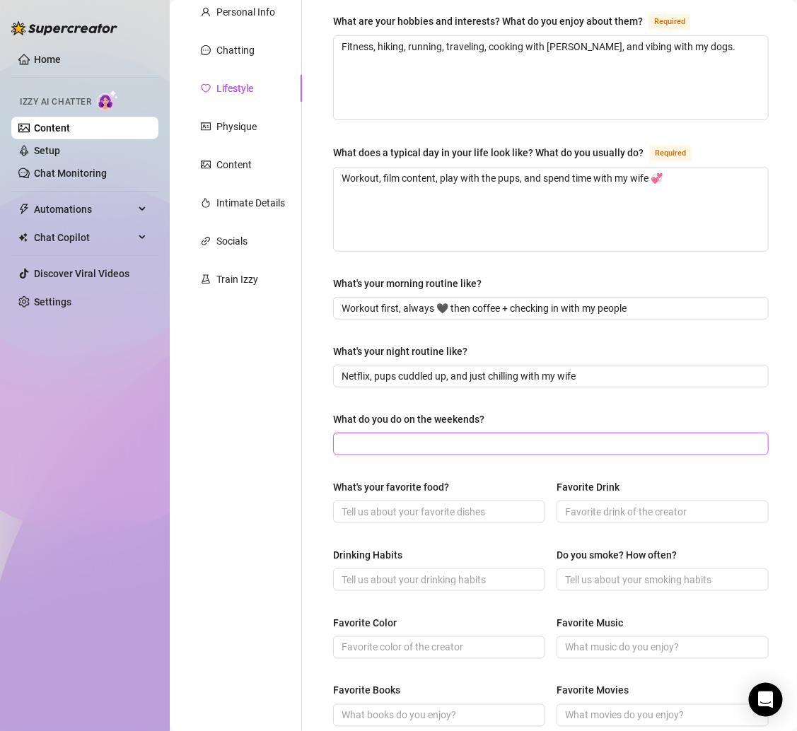
click at [514, 433] on span at bounding box center [550, 444] width 435 height 23
paste input "Outdoor adventures, workouts, or sometimes just chill vibes."
type input "Outdoor adventures, workouts, or sometimes just chill vibes"
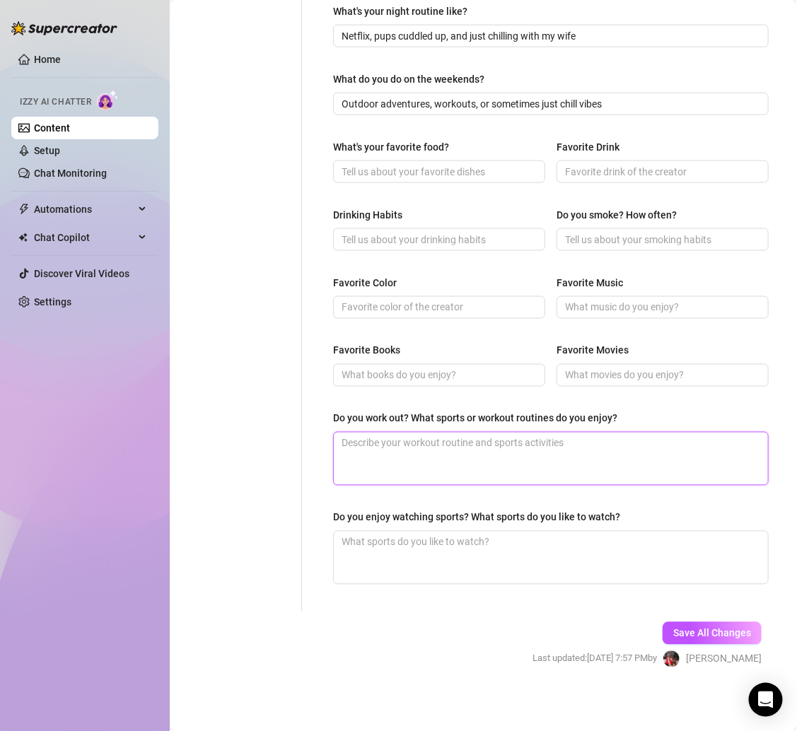
click at [426, 439] on textarea "Do you work out? What sports or workout routines do you enjoy?" at bounding box center [551, 459] width 434 height 52
paste textarea "Yesss, all the time 🖤 fitness is my life."
type textarea "Yesss, all the time 🖤 fitness is my life."
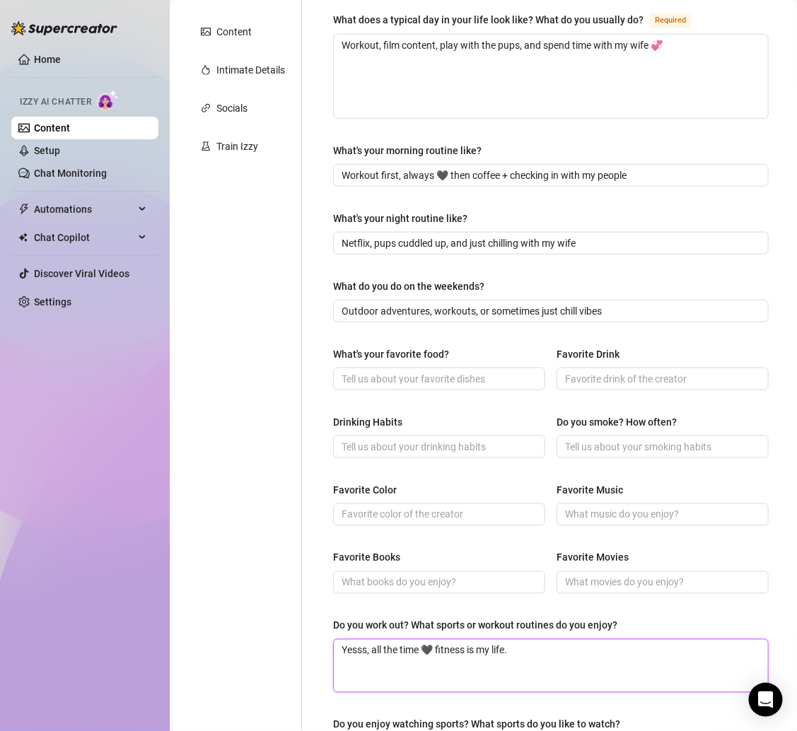
scroll to position [281, 0]
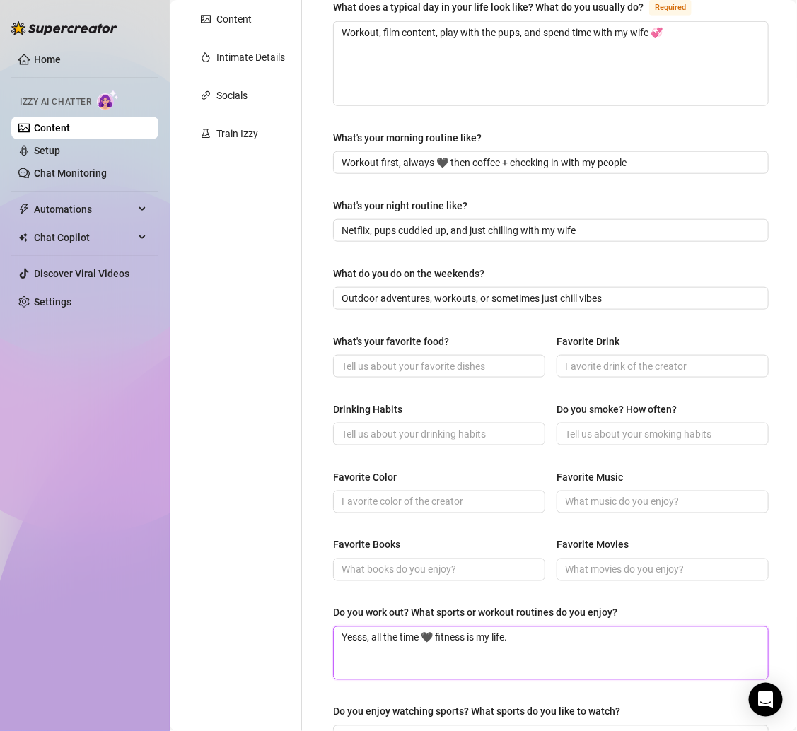
type textarea "Yesss, all the time 🖤 fitness is my life."
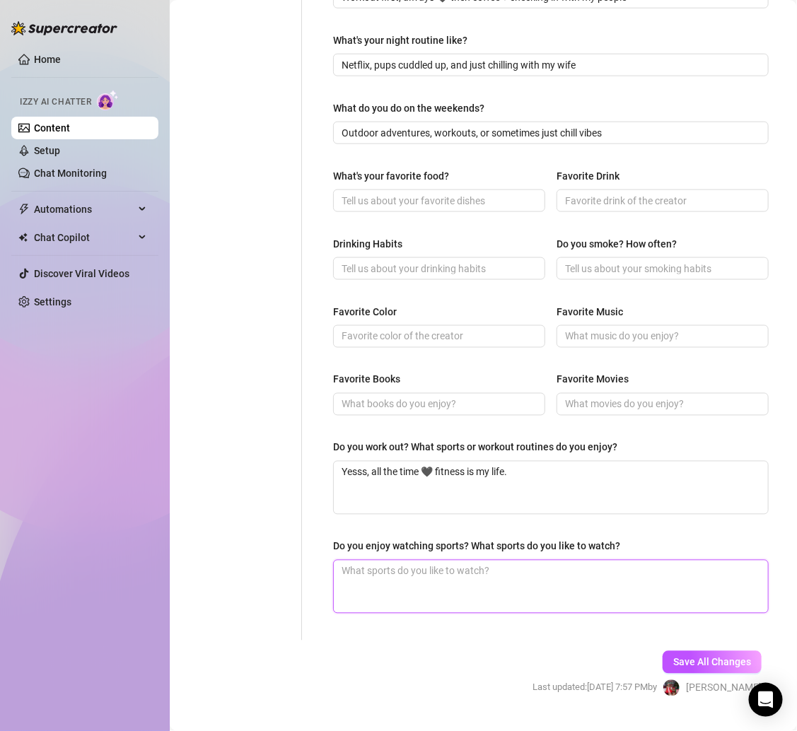
click at [418, 577] on textarea "Do you enjoy watching sports? What sports do you like to watch?" at bounding box center [551, 586] width 434 height 52
paste textarea "Not really — I’d rather be active than watch."
type textarea "Not really — I’d rather be active than watch."
click at [397, 563] on textarea "Not really — I’d rather be active than watch." at bounding box center [551, 586] width 434 height 52
type textarea "Not really —I’d rather be active than watch."
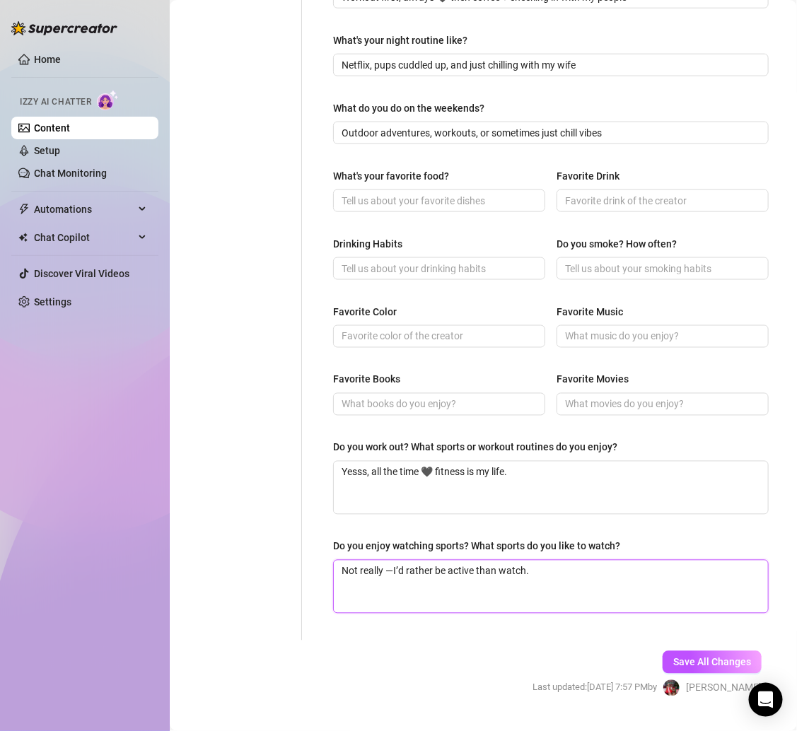
type textarea "Not really I’d rather be active than watch."
type textarea "Not reallyI’d rather be active than watch."
type textarea "Not really.I’d rather be active than watch."
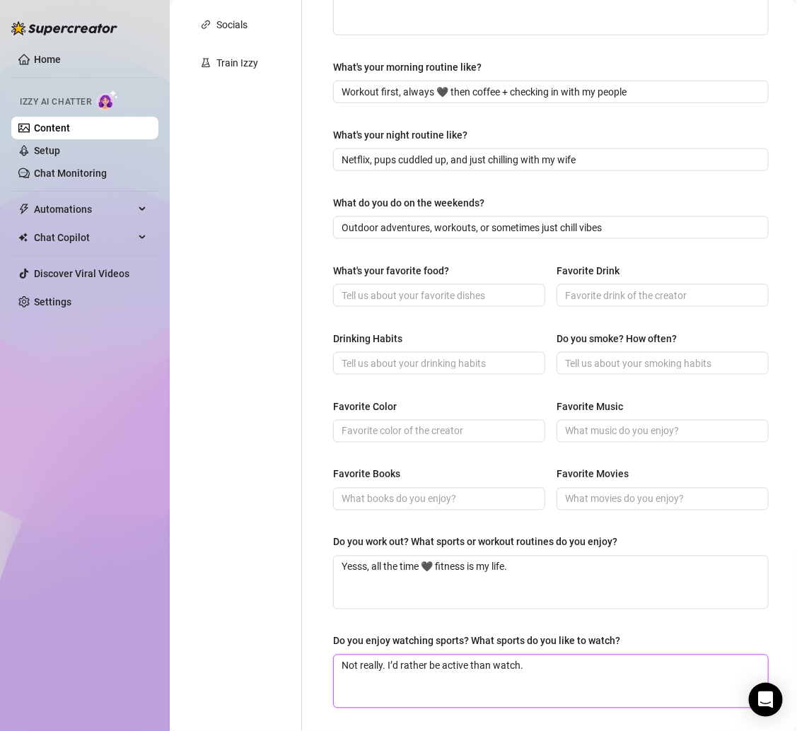
scroll to position [339, 0]
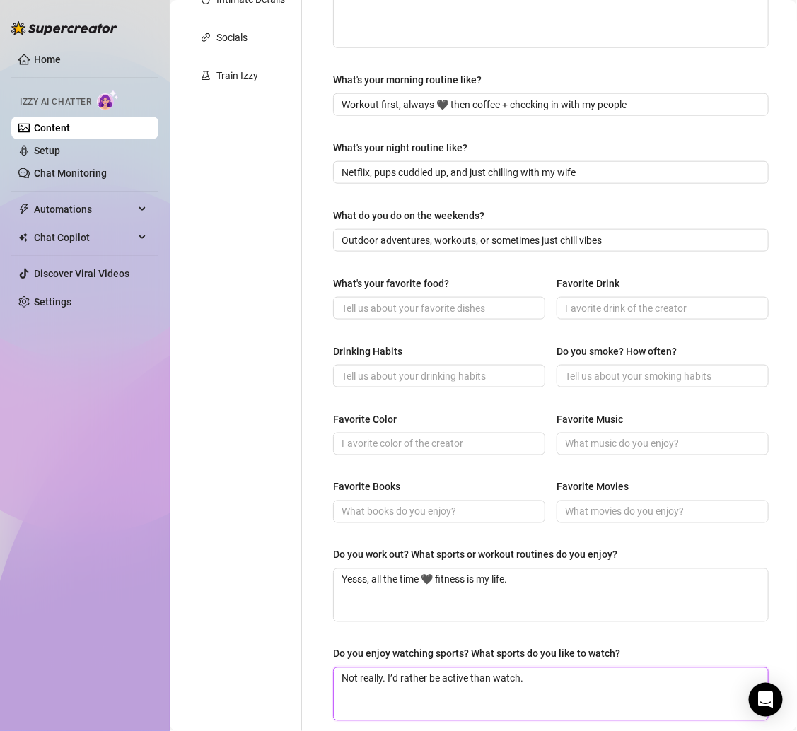
type textarea "Not really. I’d rather be active than watch."
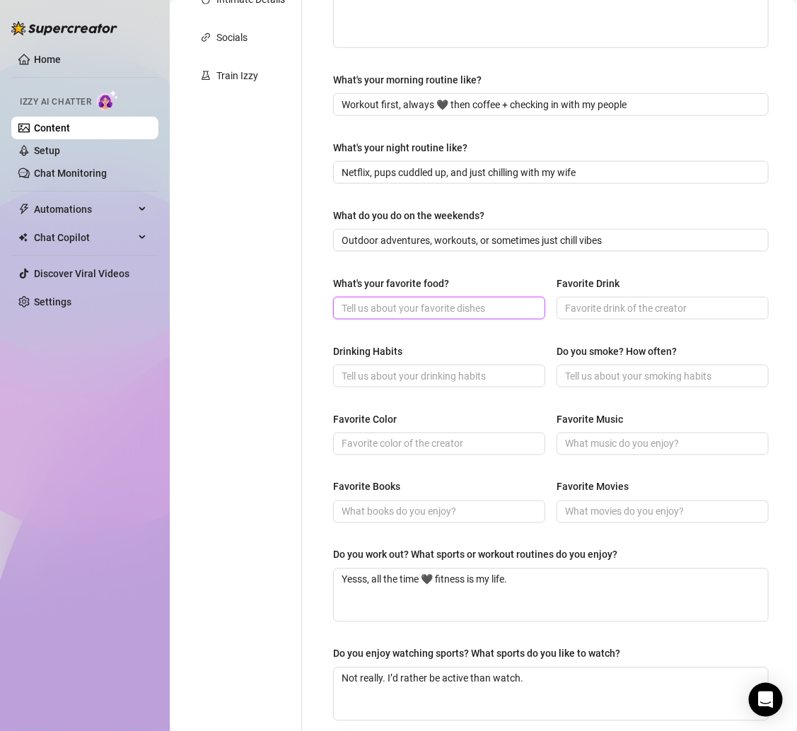
click at [431, 300] on input "What's your favorite food?" at bounding box center [437, 308] width 192 height 16
paste input "Green bean casserole 🖤 comfort food vibes."
type input "Green bean casserole 🖤 comfort food vibes."
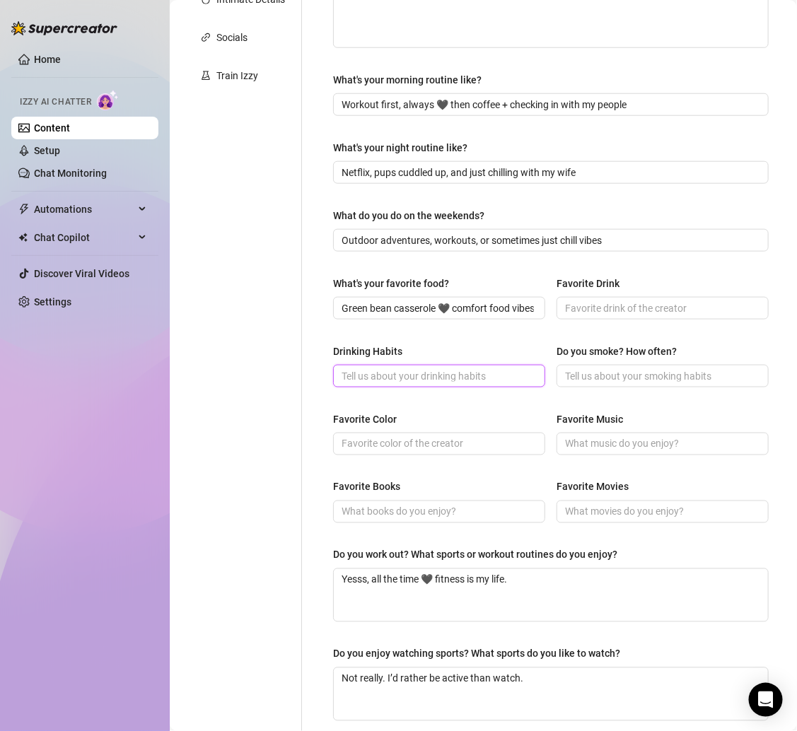
click at [394, 369] on input "Drinking Habits" at bounding box center [437, 376] width 192 height 16
paste input "Social drinker 🍹."
type input "Social drinker 🍹."
click at [428, 440] on input "Favorite Color" at bounding box center [437, 444] width 192 height 16
paste input "Black"
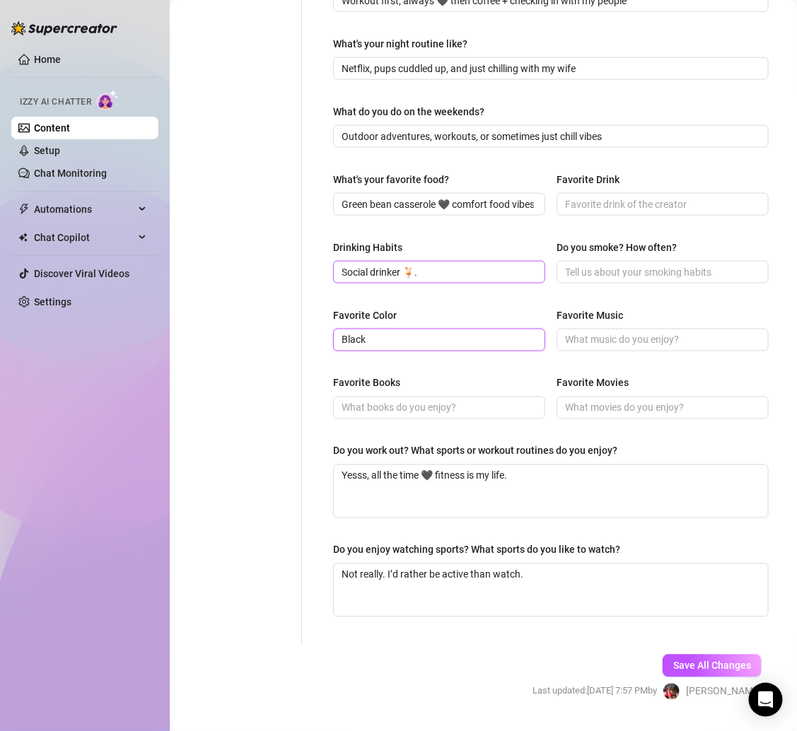
scroll to position [476, 0]
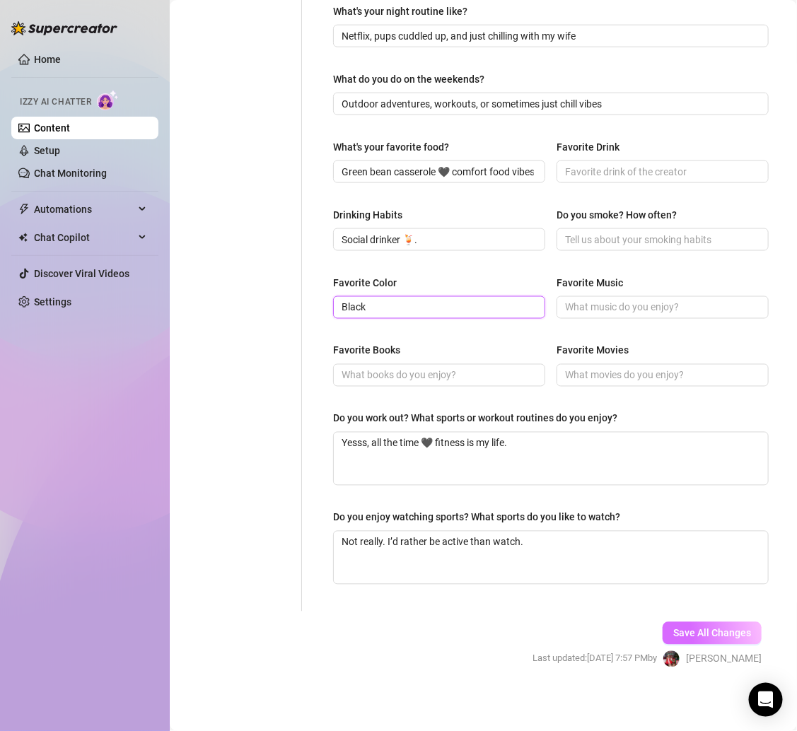
type input "Black"
click at [717, 622] on button "Save All Changes" at bounding box center [711, 633] width 99 height 23
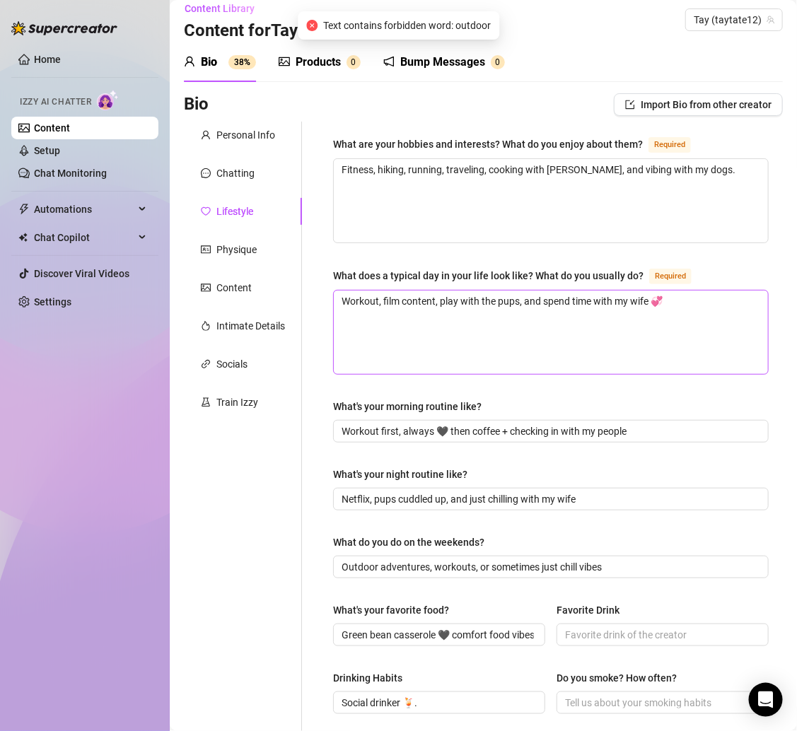
scroll to position [1, 0]
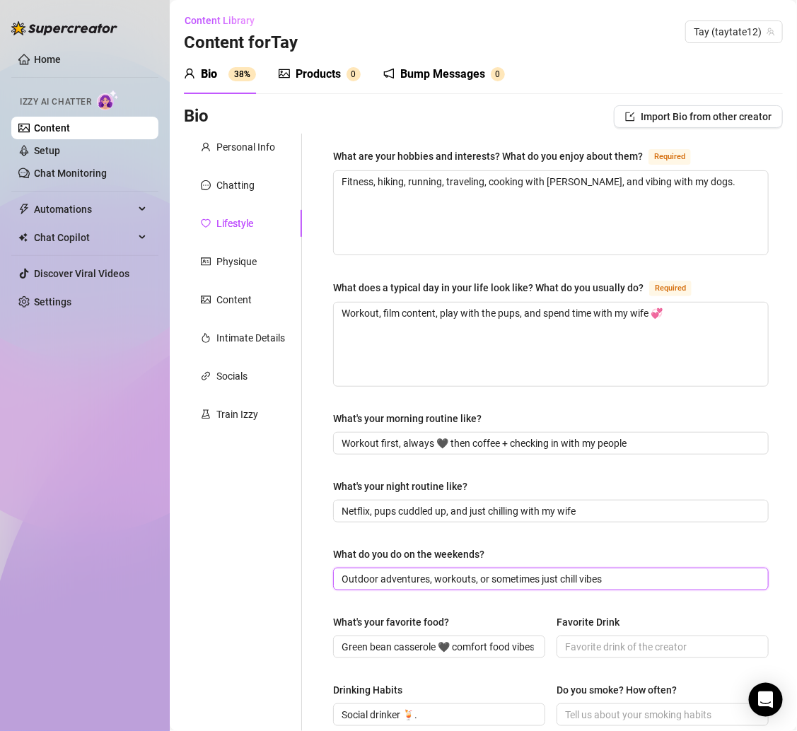
drag, startPoint x: 377, startPoint y: 578, endPoint x: 303, endPoint y: 579, distance: 73.5
click at [303, 578] on div "What are your hobbies and interests? What do you enjoy about them? Required Fit…" at bounding box center [542, 610] width 481 height 953
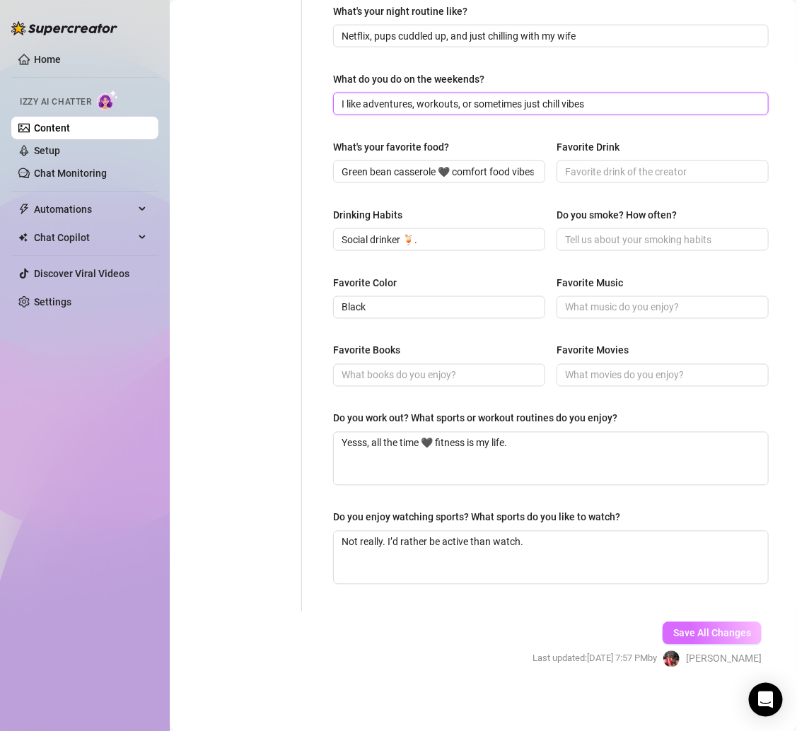
type input "I like adventures, workouts, or sometimes just chill vibes"
click at [677, 622] on button "Save All Changes" at bounding box center [711, 633] width 99 height 23
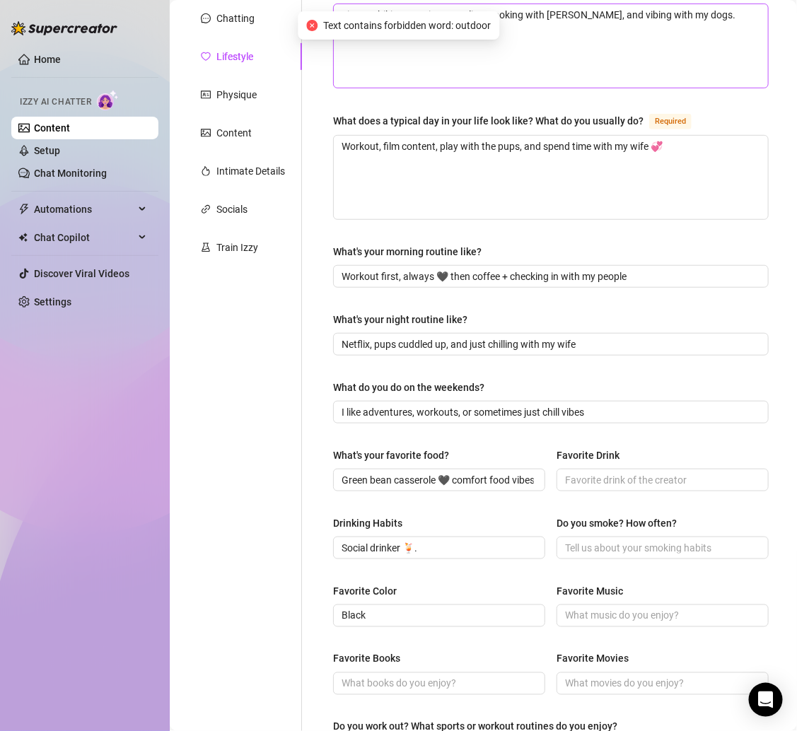
scroll to position [0, 0]
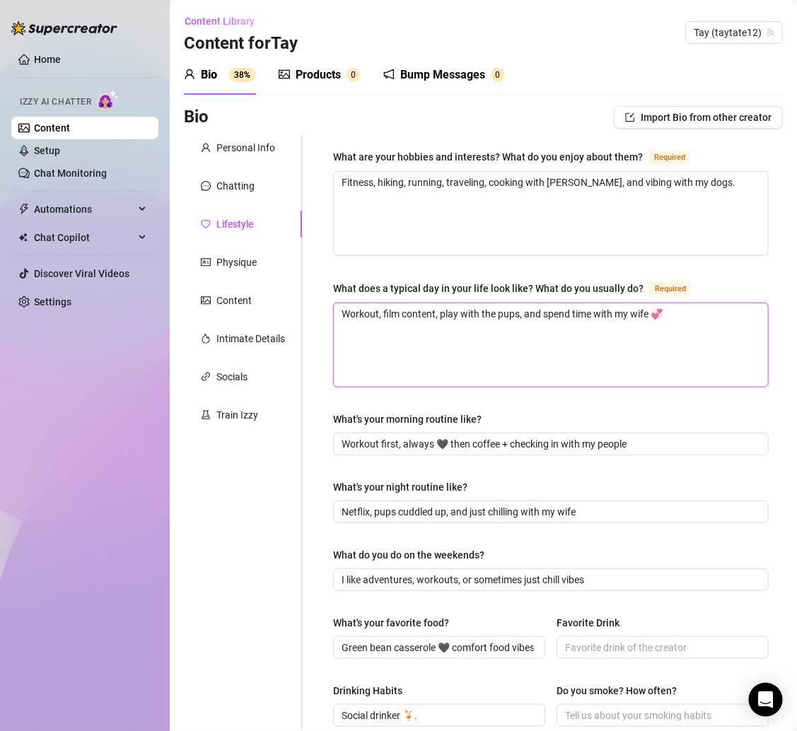
click at [545, 317] on textarea "Workout, film content, play with the pups, and spend time with my wife 💞" at bounding box center [551, 344] width 434 height 83
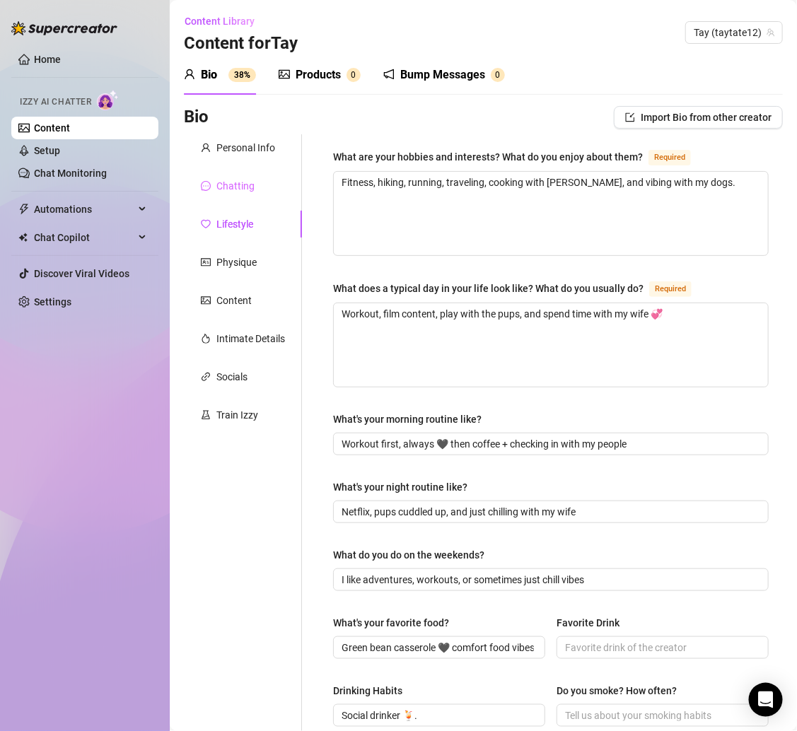
click at [237, 196] on div "Chatting" at bounding box center [243, 185] width 118 height 27
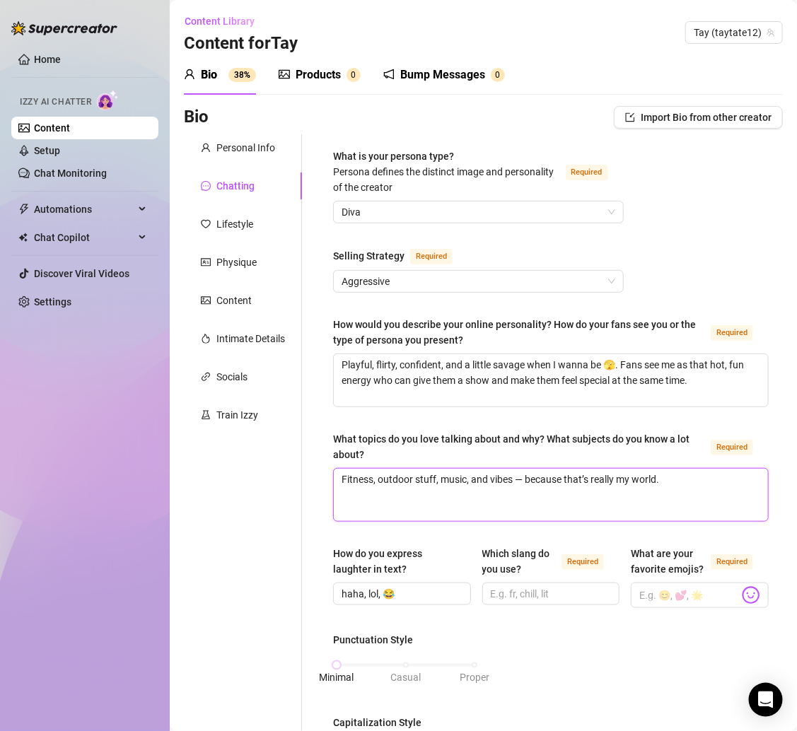
drag, startPoint x: 413, startPoint y: 474, endPoint x: 383, endPoint y: 474, distance: 30.4
click at [383, 474] on textarea "Fitness, outdoor stuff, music, and vibes — because that’s really my world." at bounding box center [551, 495] width 434 height 52
type textarea "Fitness, ostuff, music, and vibes — because that’s really my world."
type textarea "Fitness, stuff, music, and vibes — because that’s really my world."
type textarea "Fitness, sstuff, music, and vibes — because that’s really my world."
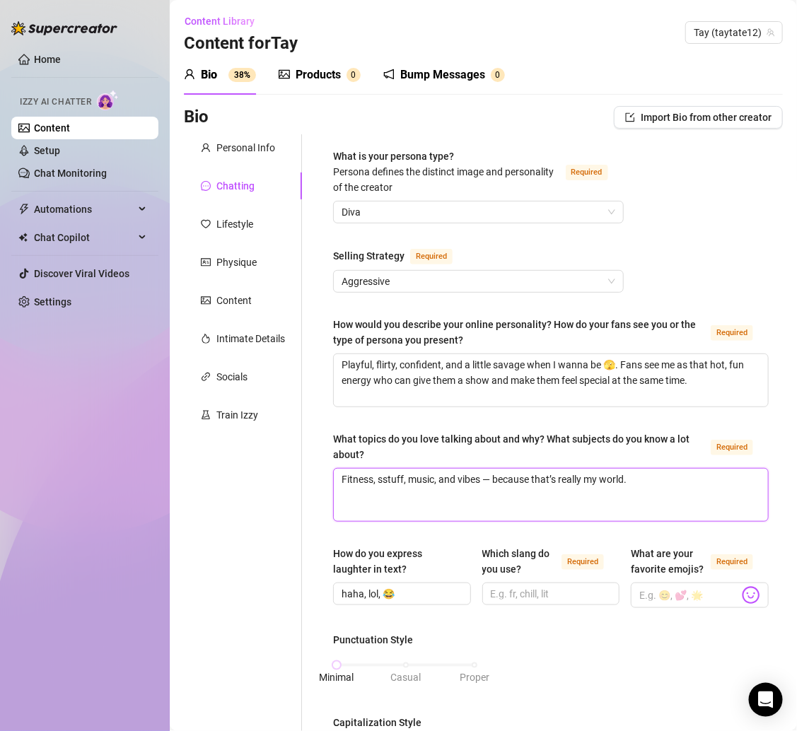
type textarea "Fitness, sostuff, music, and vibes — because that’s really my world."
type textarea "Fitness, somstuff, music, and vibes — because that’s really my world."
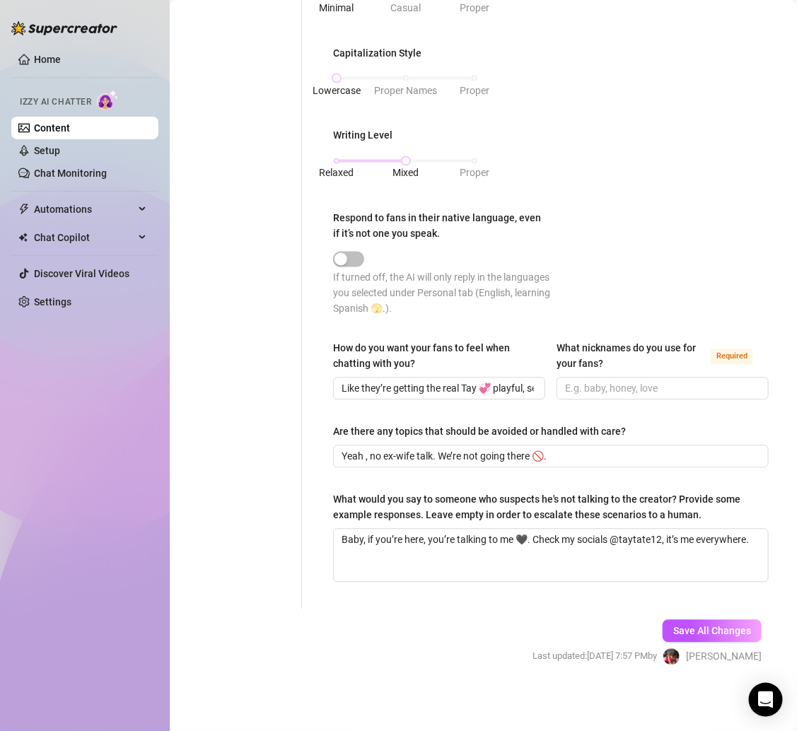
scroll to position [684, 0]
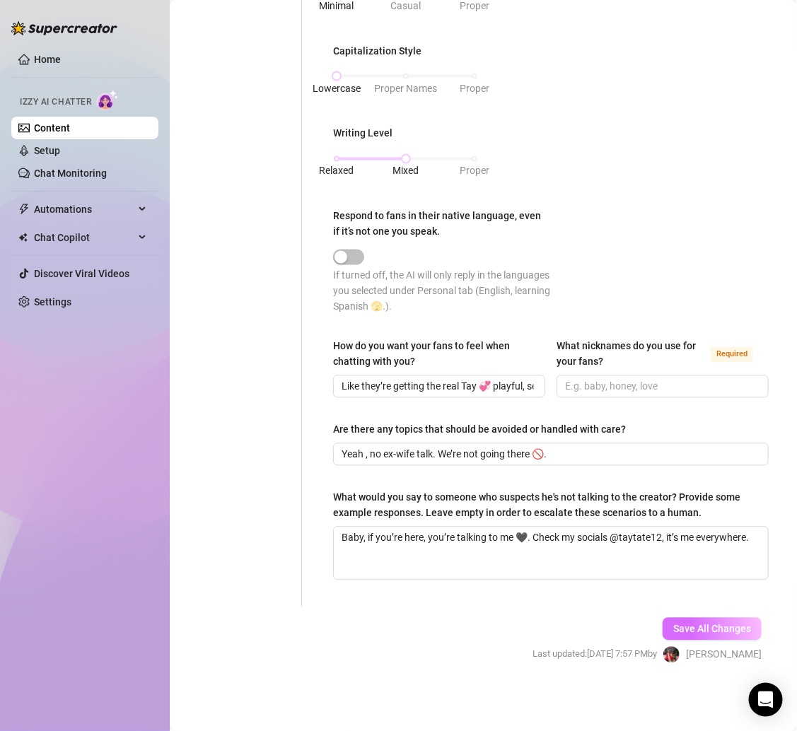
click at [718, 626] on span "Save All Changes" at bounding box center [712, 628] width 78 height 11
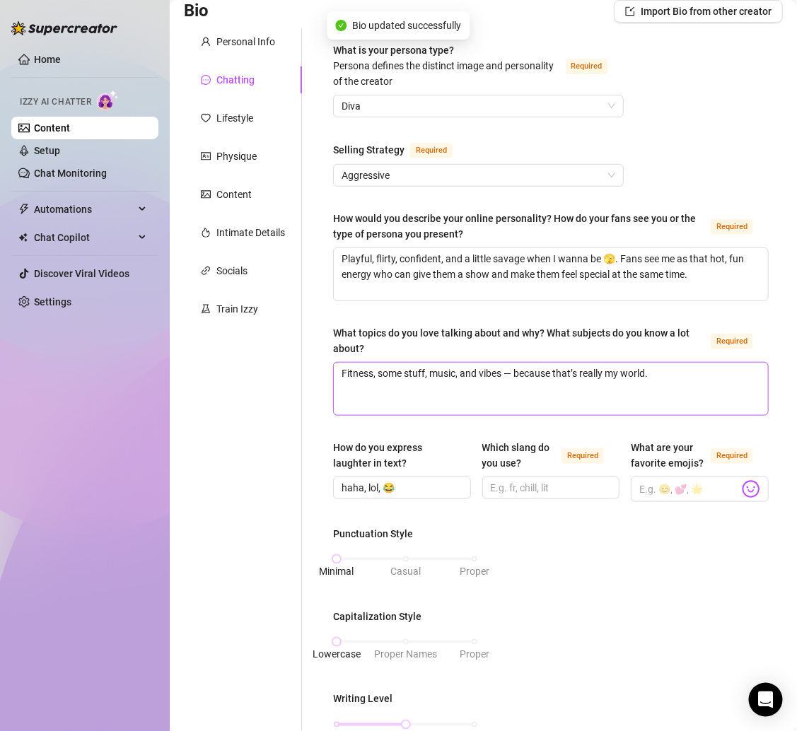
scroll to position [18, 0]
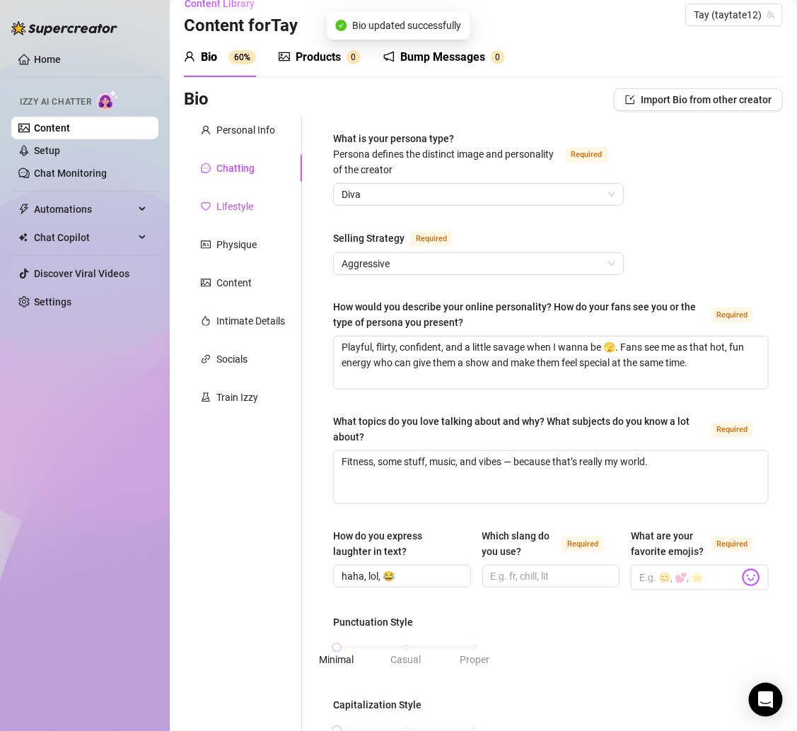
click at [242, 207] on div "Lifestyle" at bounding box center [234, 207] width 37 height 16
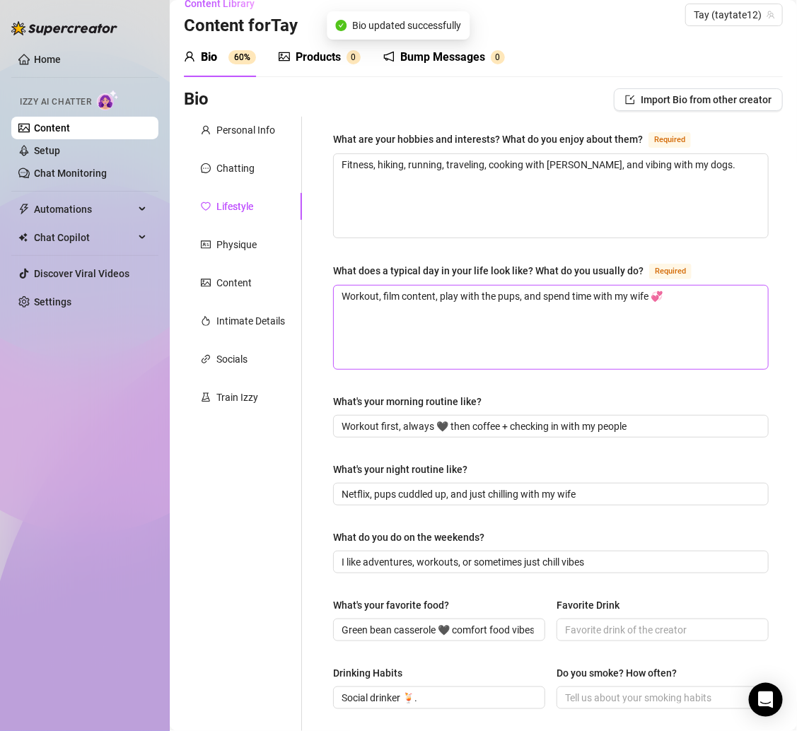
scroll to position [476, 0]
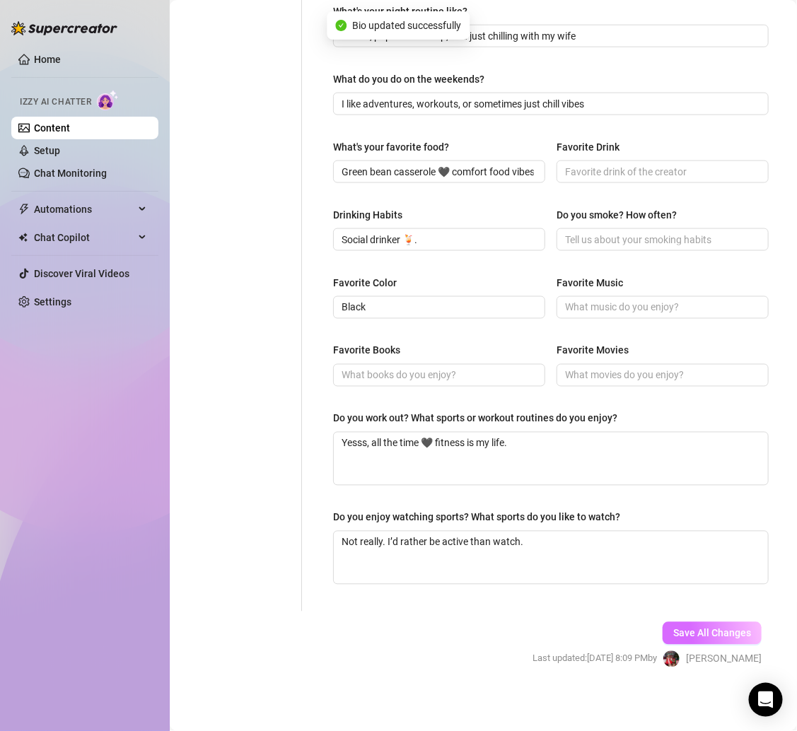
click at [678, 634] on span "Save All Changes" at bounding box center [712, 633] width 78 height 11
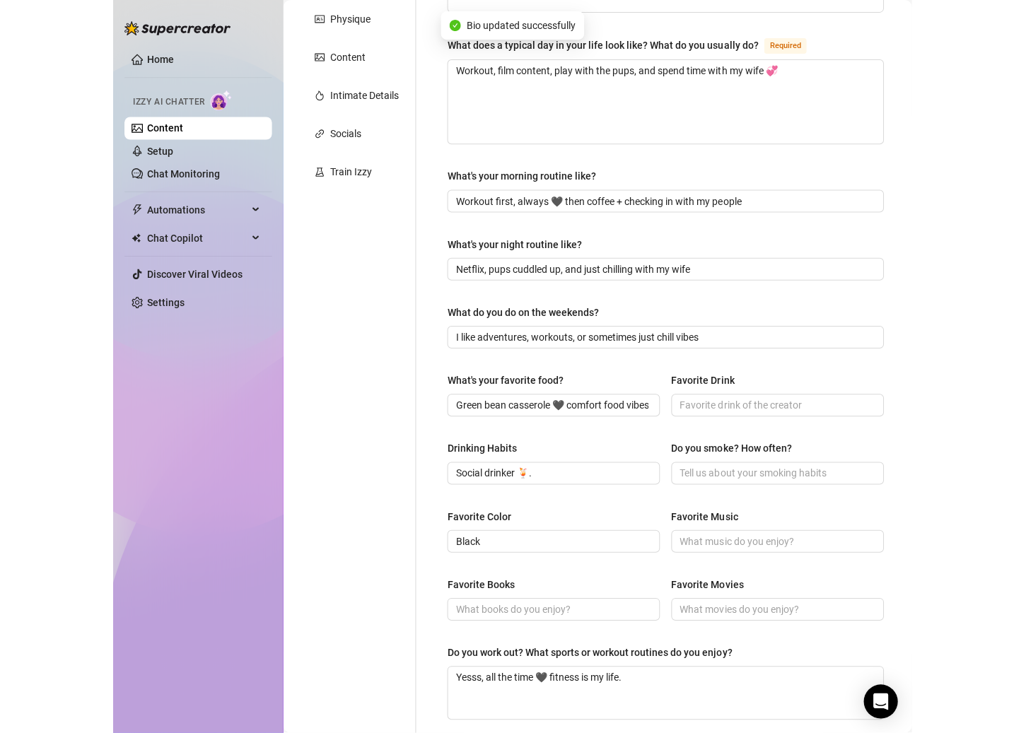
scroll to position [0, 0]
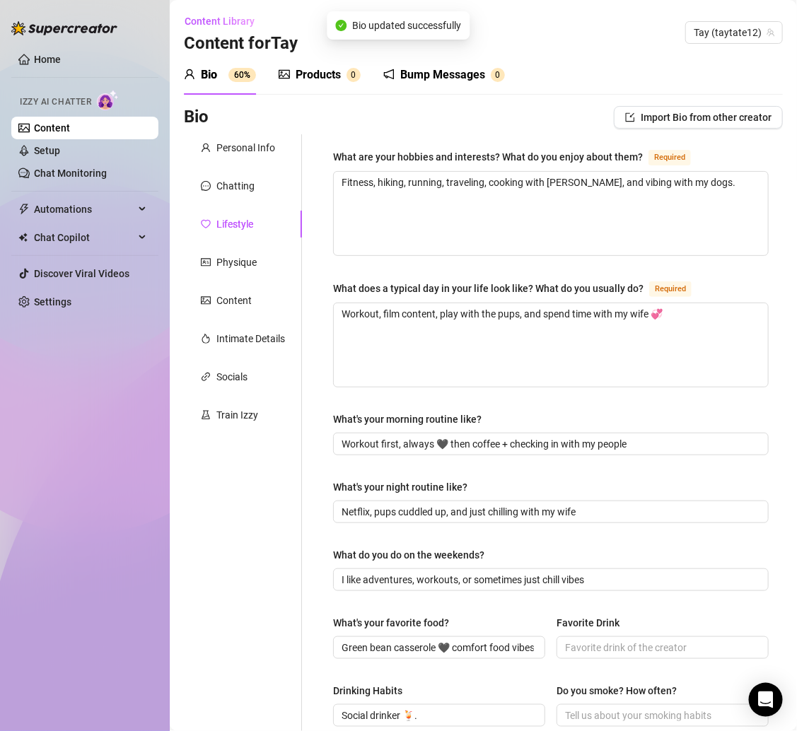
click at [70, 131] on link "Content" at bounding box center [52, 127] width 36 height 11
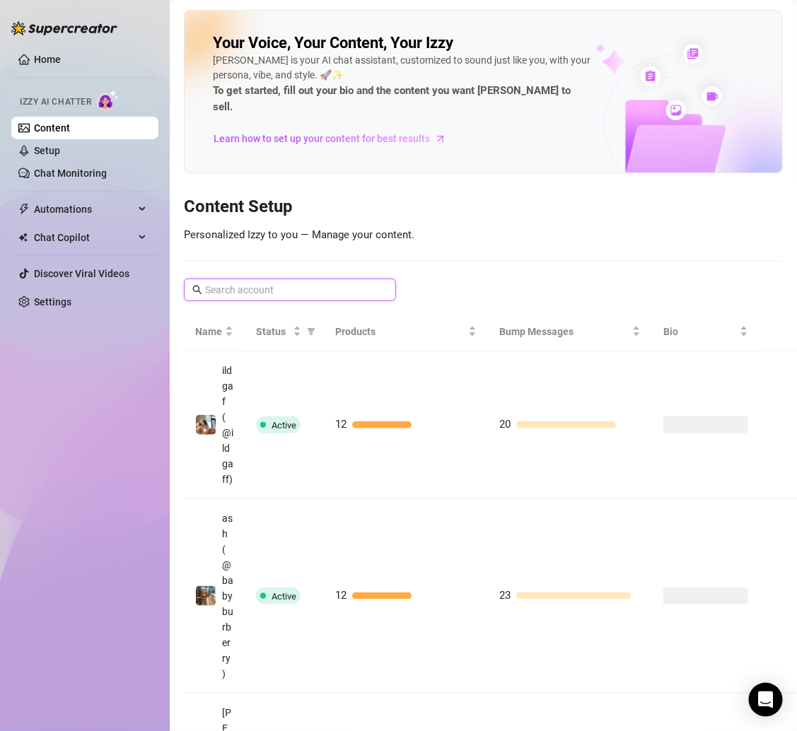
click at [281, 282] on input "text" at bounding box center [290, 290] width 171 height 16
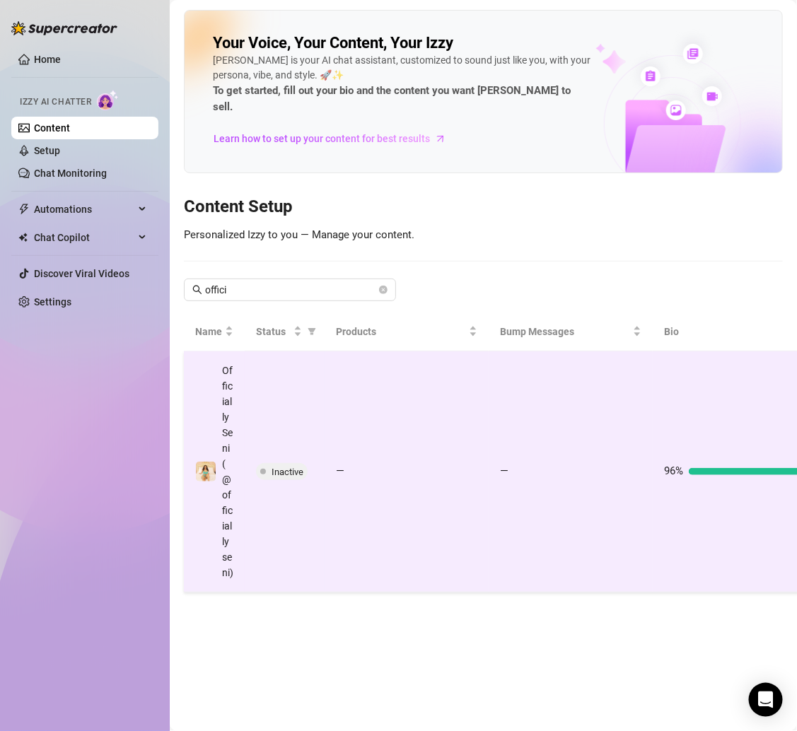
click at [392, 410] on td "—" at bounding box center [406, 471] width 164 height 241
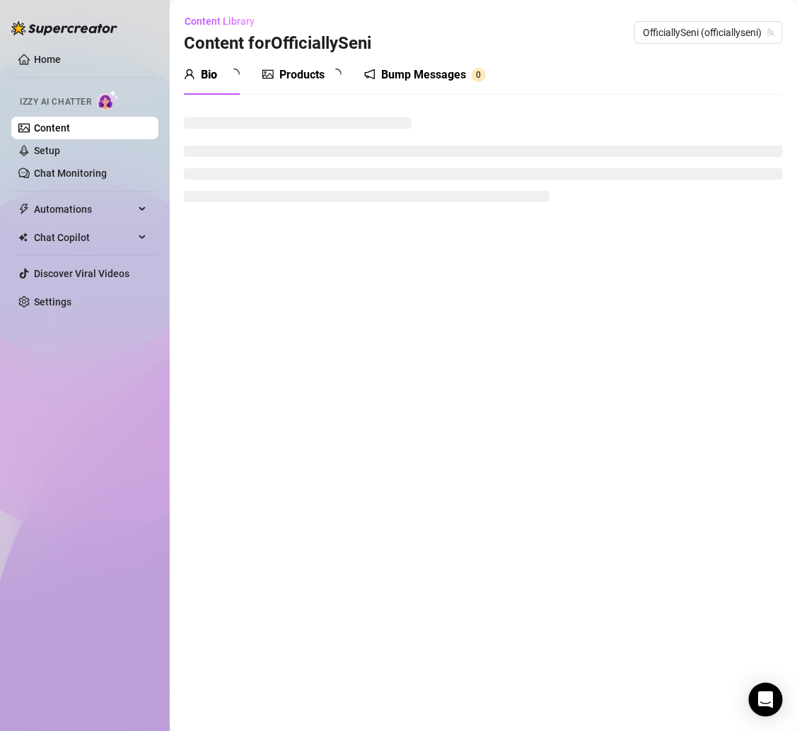
click at [307, 79] on div "Products" at bounding box center [301, 74] width 45 height 17
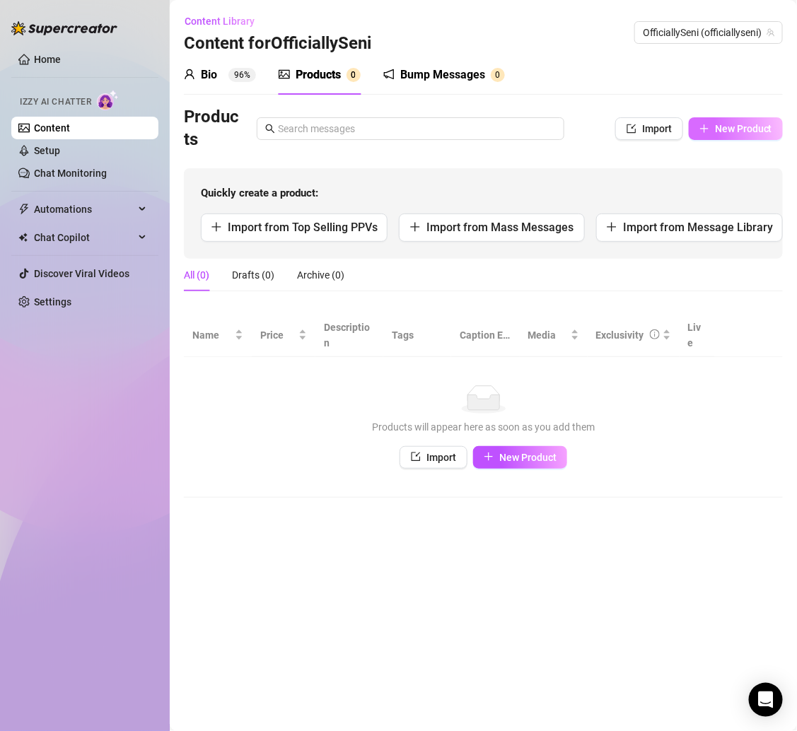
click at [714, 119] on button "New Product" at bounding box center [735, 128] width 94 height 23
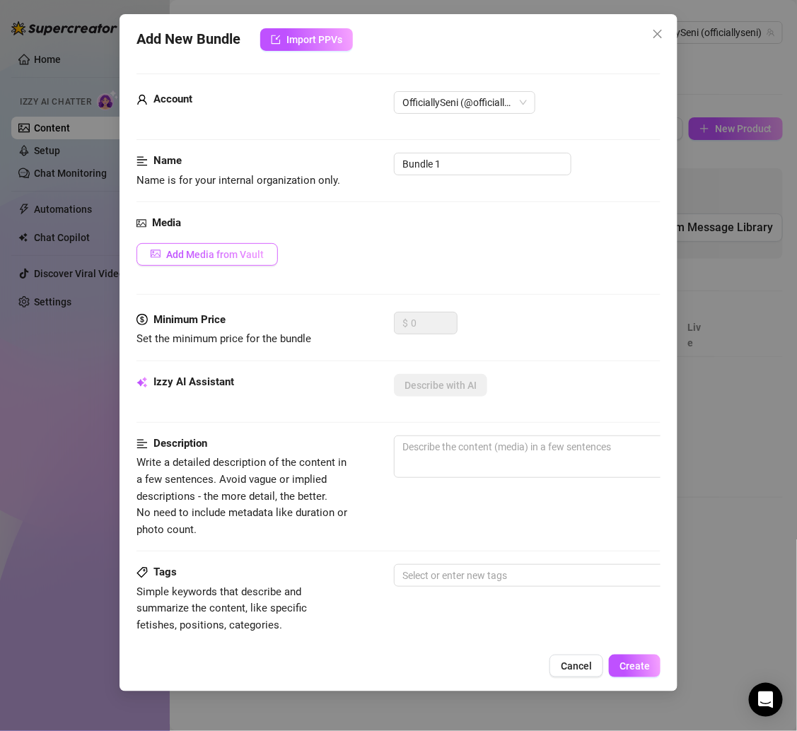
click at [184, 252] on span "Add Media from Vault" at bounding box center [215, 254] width 98 height 11
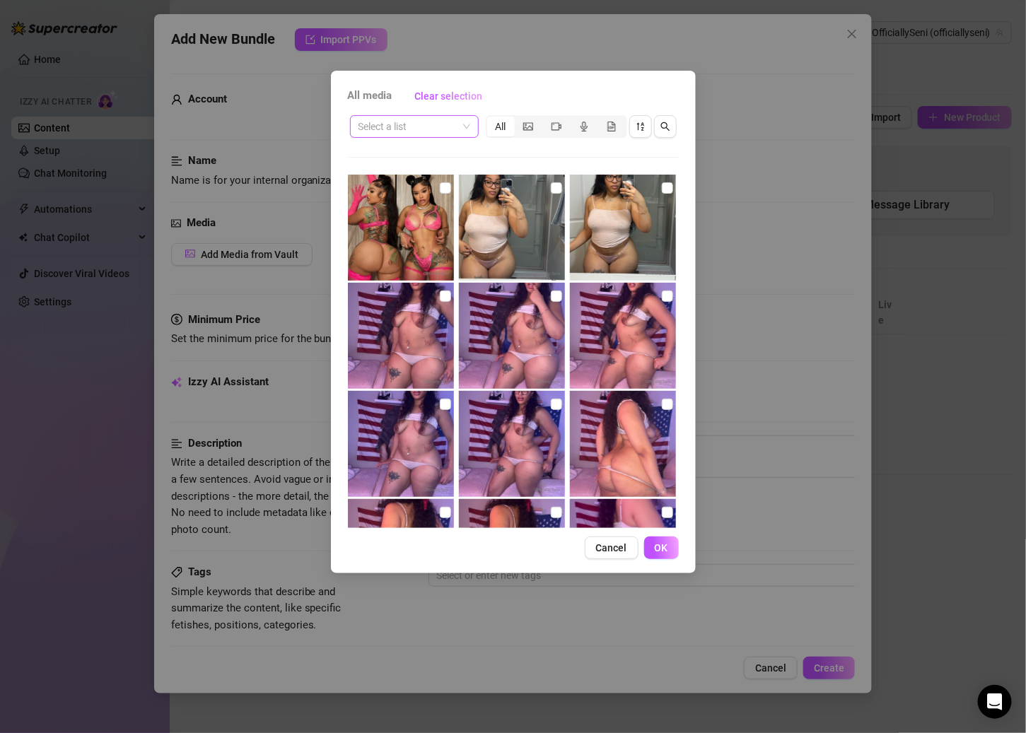
click at [453, 129] on input "search" at bounding box center [407, 126] width 99 height 21
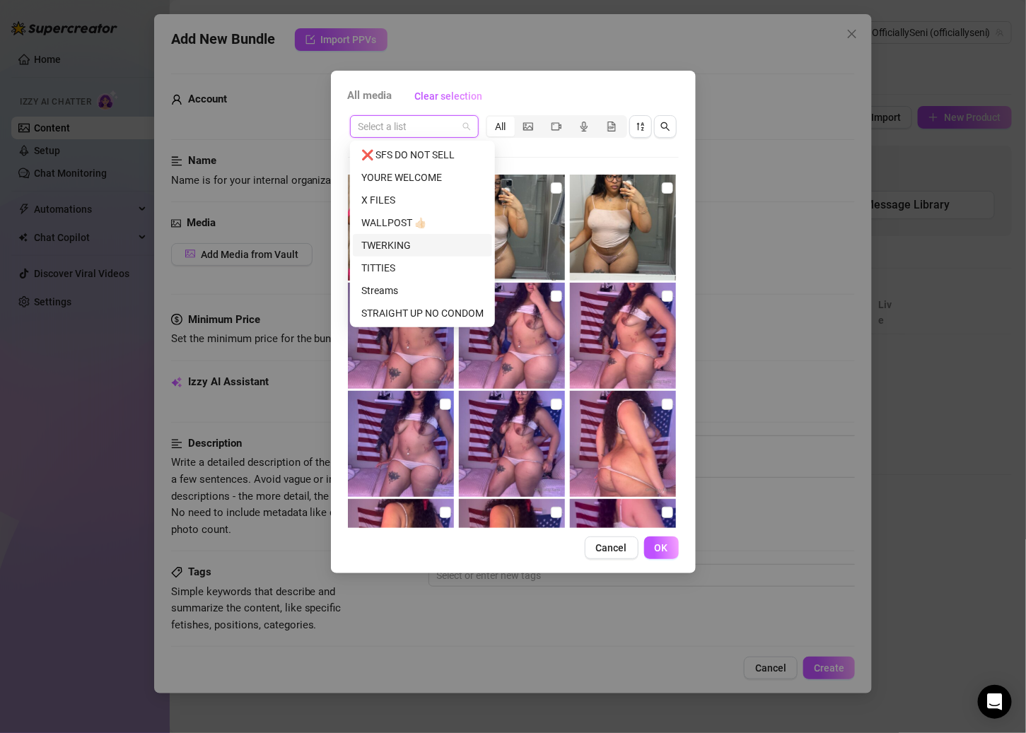
click at [405, 242] on div "TWERKING" at bounding box center [422, 245] width 122 height 16
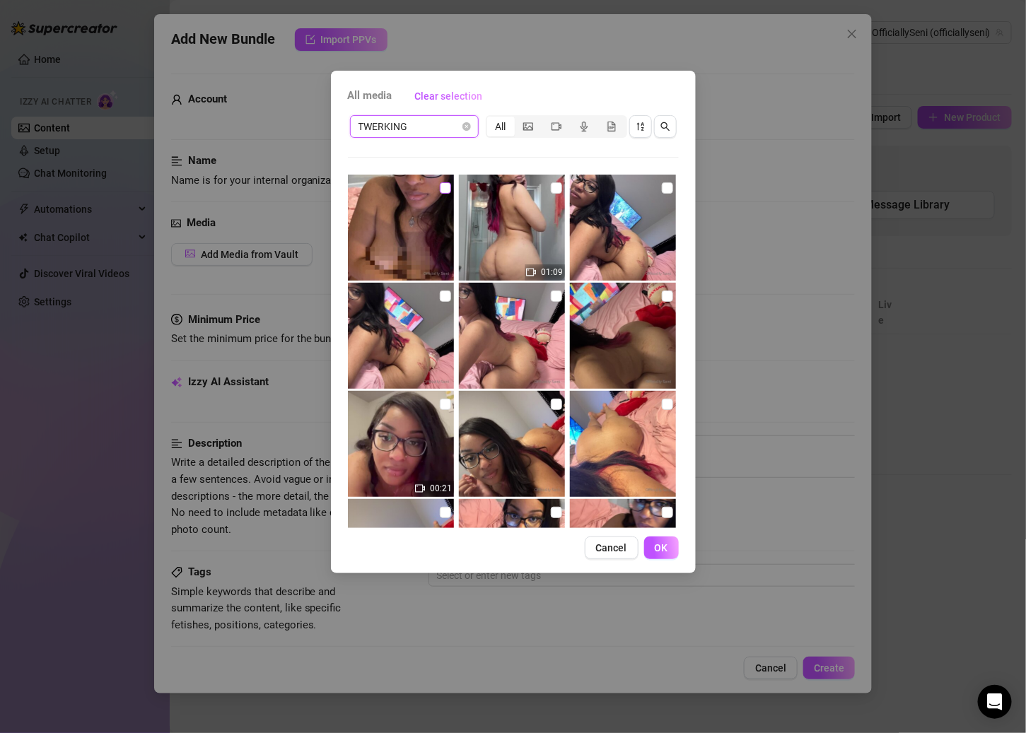
click at [442, 191] on input "checkbox" at bounding box center [445, 187] width 11 height 11
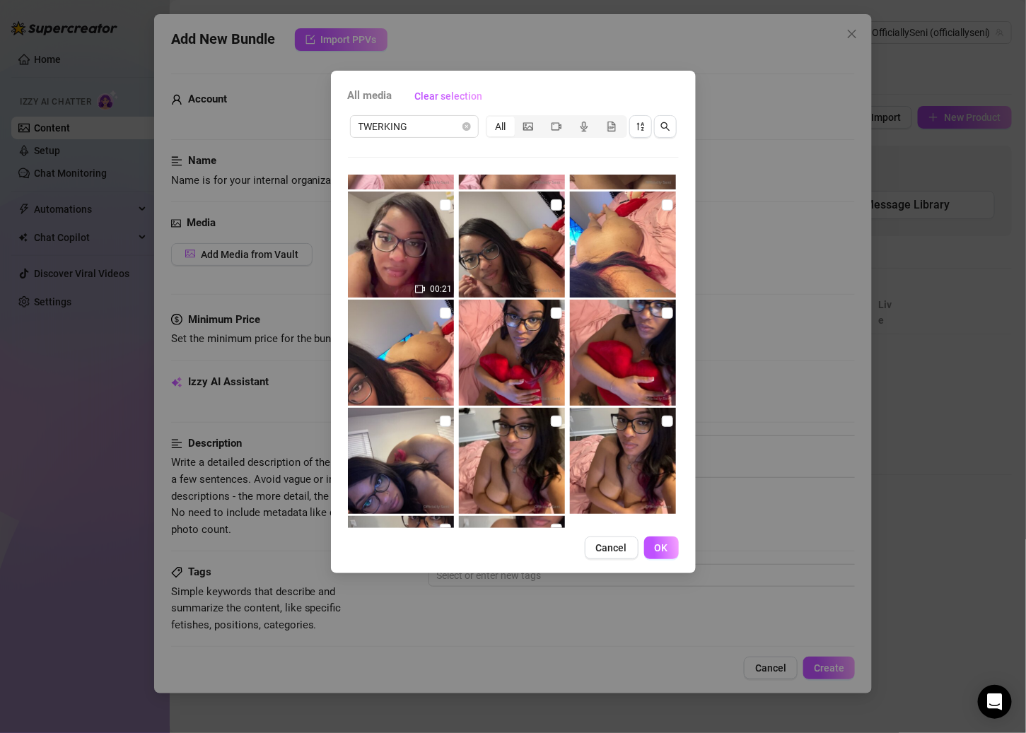
scroll to position [316, 0]
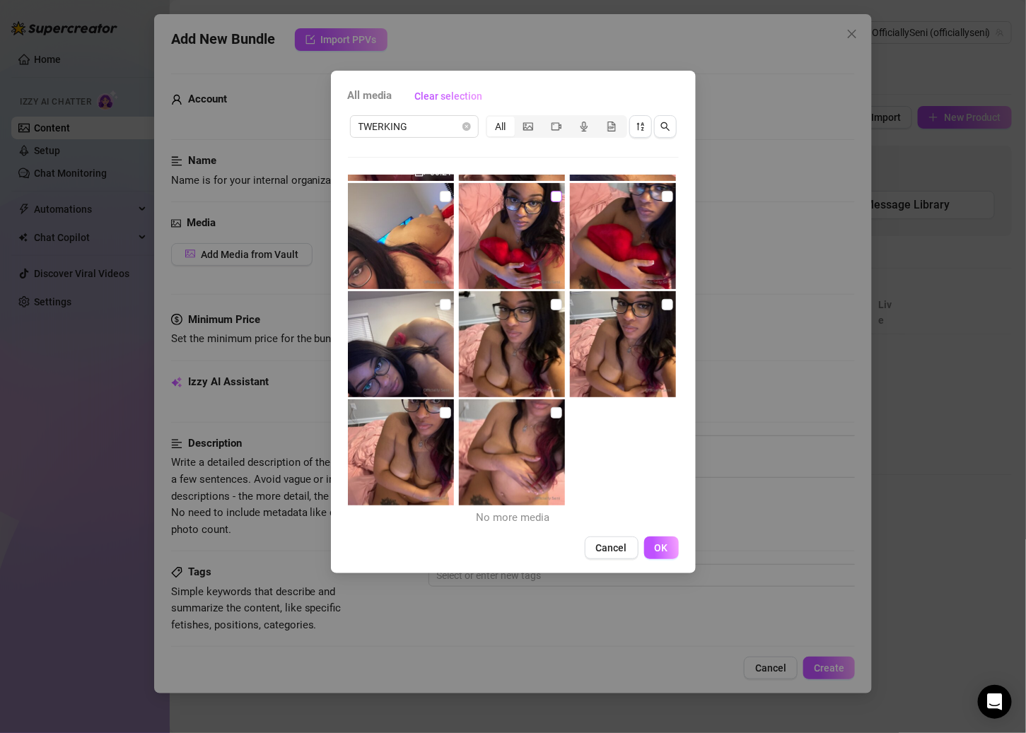
click at [551, 199] on input "checkbox" at bounding box center [556, 196] width 11 height 11
click at [662, 194] on input "checkbox" at bounding box center [667, 196] width 11 height 11
click at [544, 410] on img at bounding box center [512, 452] width 106 height 106
click at [442, 408] on input "checkbox" at bounding box center [445, 412] width 11 height 11
click at [662, 300] on input "checkbox" at bounding box center [667, 304] width 11 height 11
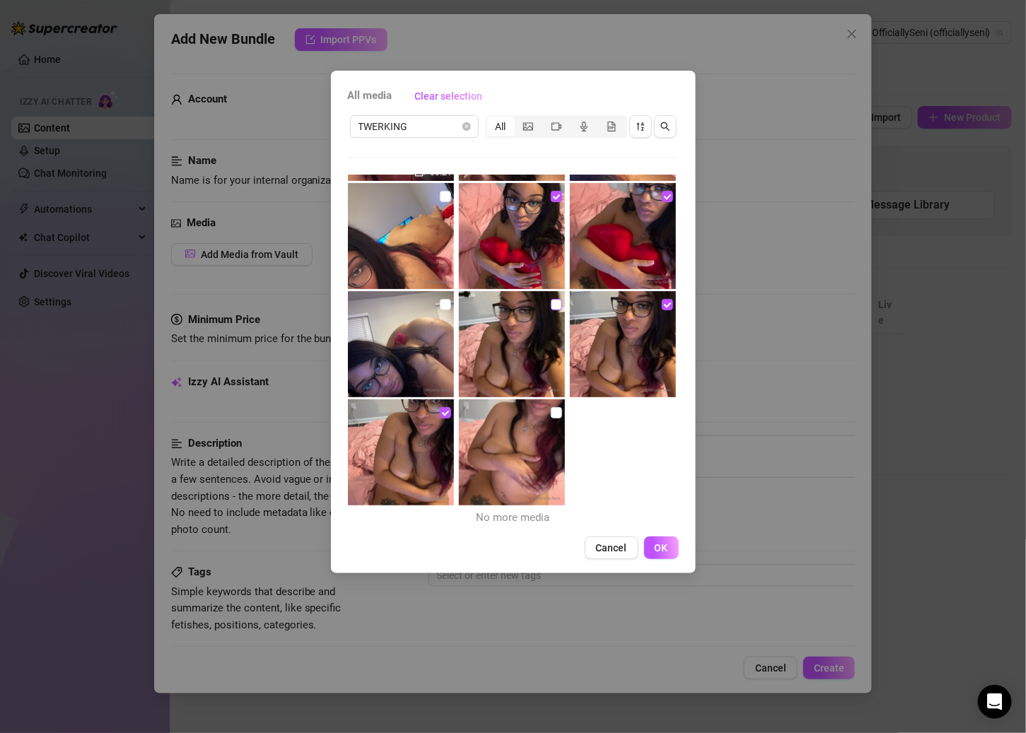
click at [551, 300] on input "checkbox" at bounding box center [556, 304] width 11 height 11
click at [551, 414] on input "checkbox" at bounding box center [556, 412] width 11 height 11
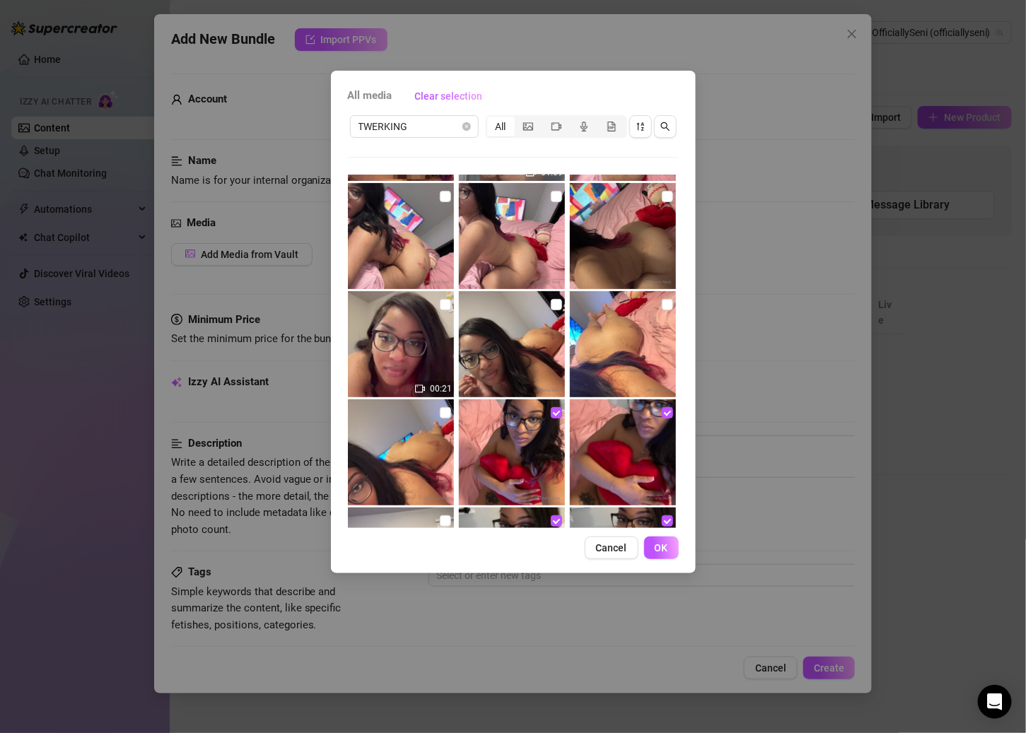
scroll to position [0, 0]
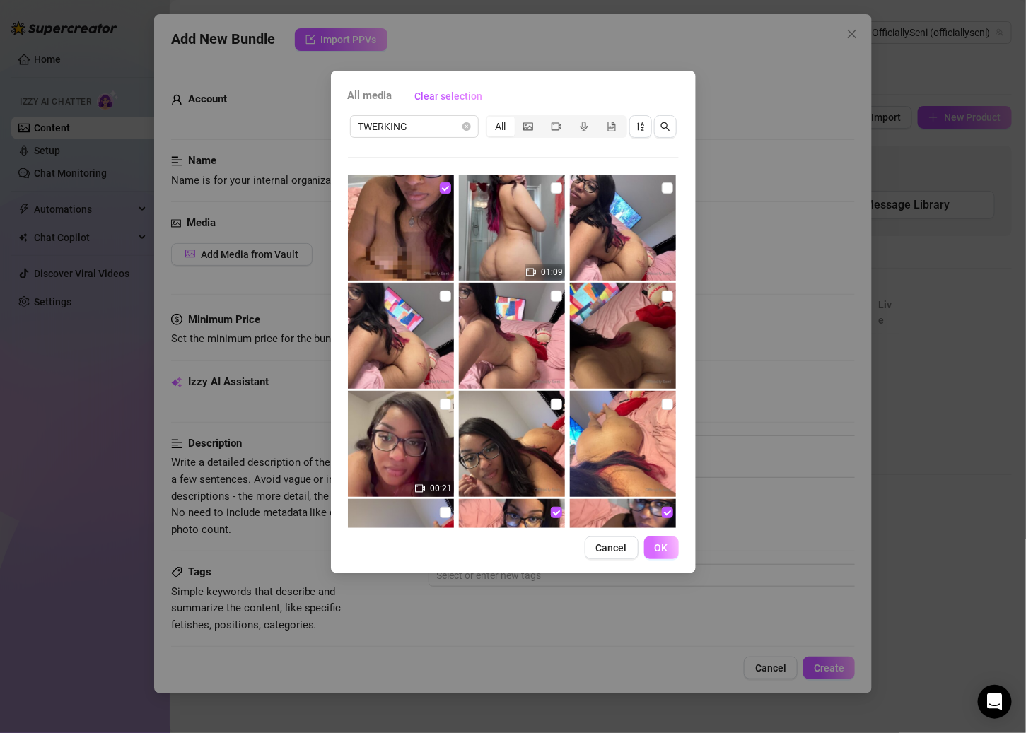
click at [652, 548] on button "OK" at bounding box center [661, 547] width 35 height 23
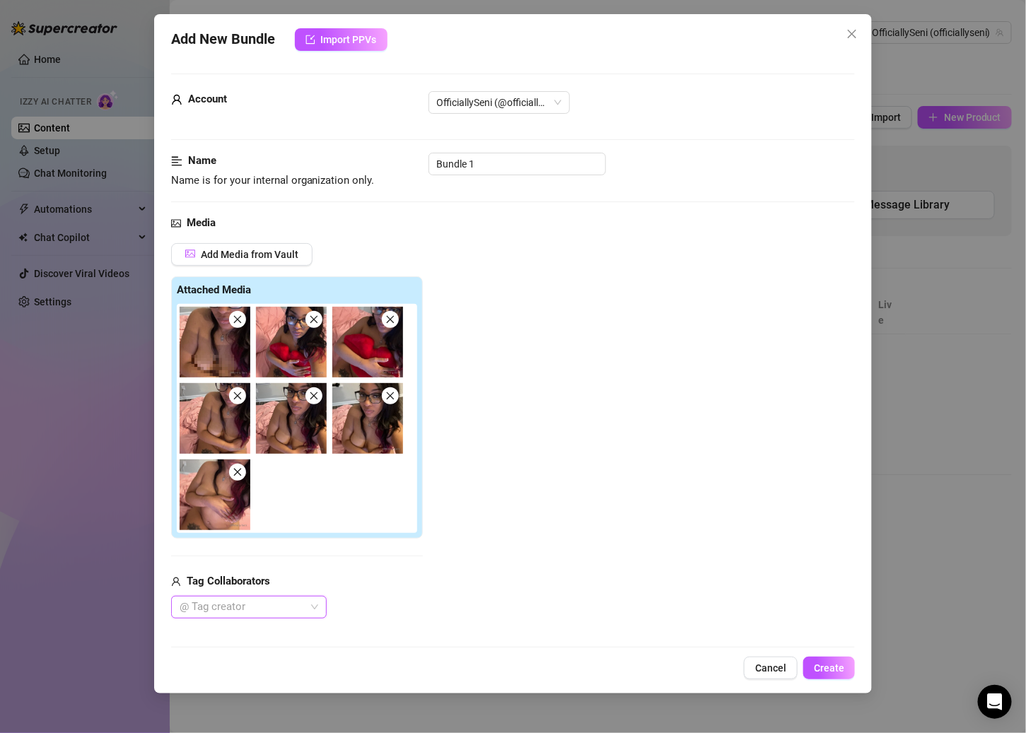
scroll to position [438, 0]
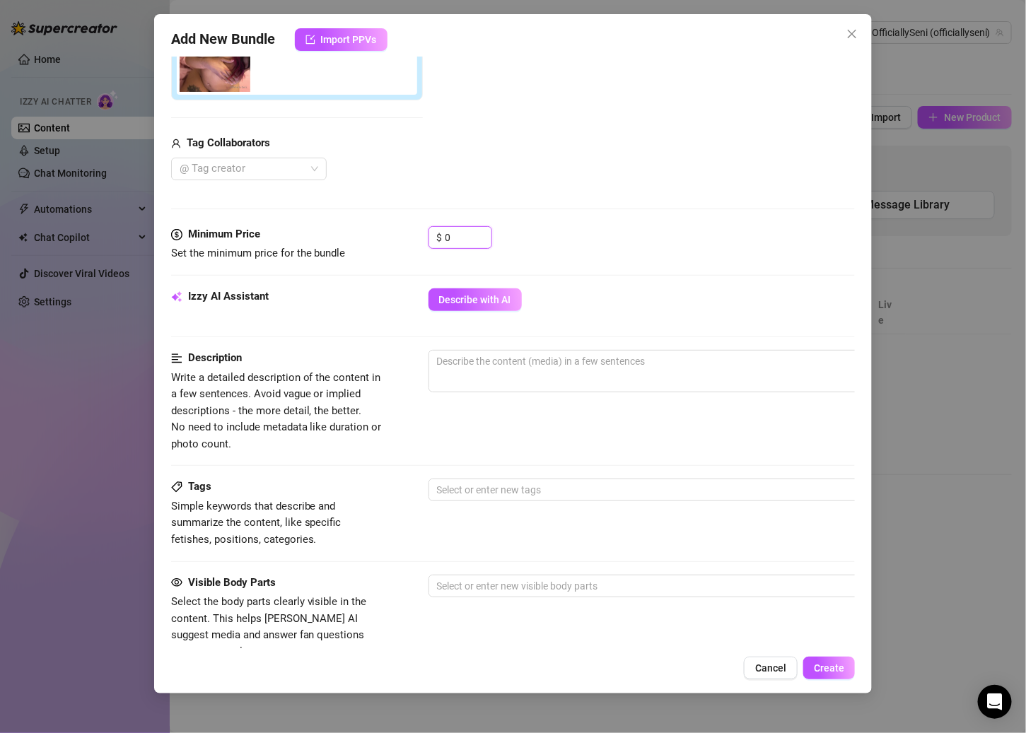
drag, startPoint x: 461, startPoint y: 235, endPoint x: 416, endPoint y: 235, distance: 45.2
click at [416, 235] on div "Minimum Price Set the minimum price for the bundle $ 0" at bounding box center [513, 244] width 684 height 36
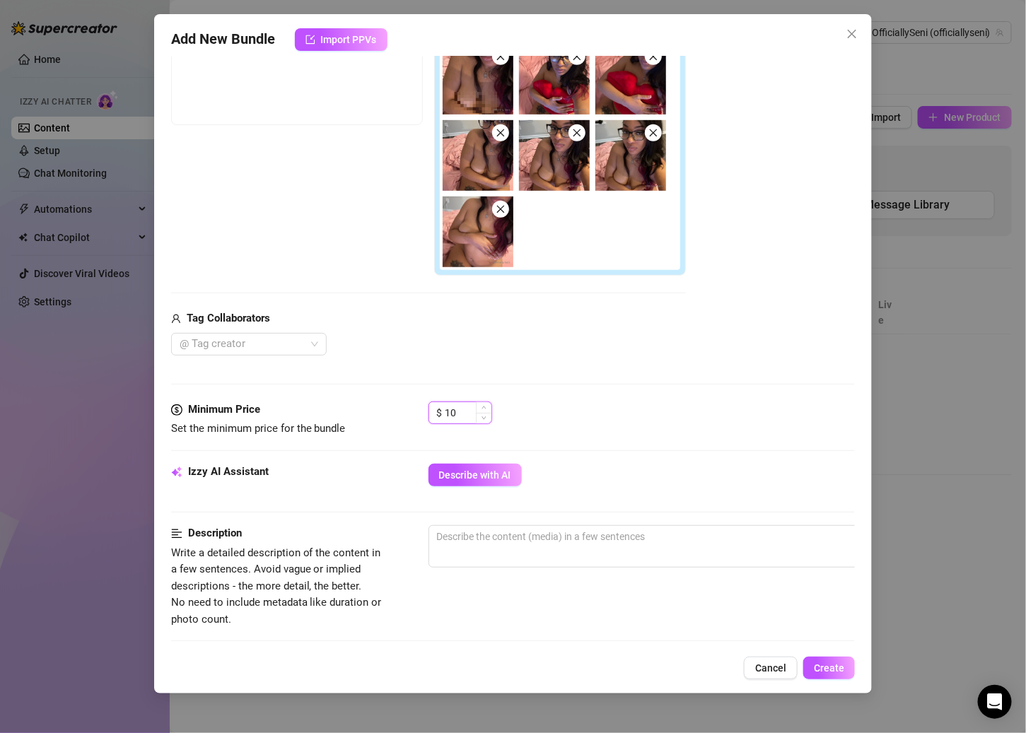
scroll to position [0, 0]
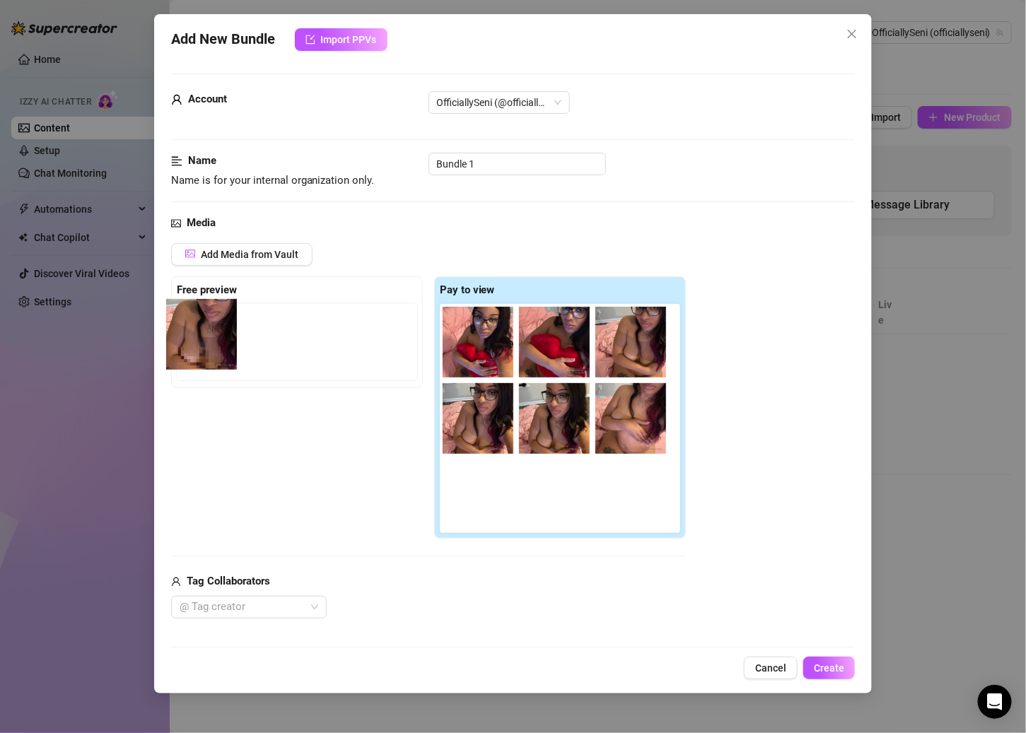
drag, startPoint x: 488, startPoint y: 348, endPoint x: 214, endPoint y: 346, distance: 274.2
click at [214, 346] on div "Free preview Pay to view" at bounding box center [428, 407] width 515 height 263
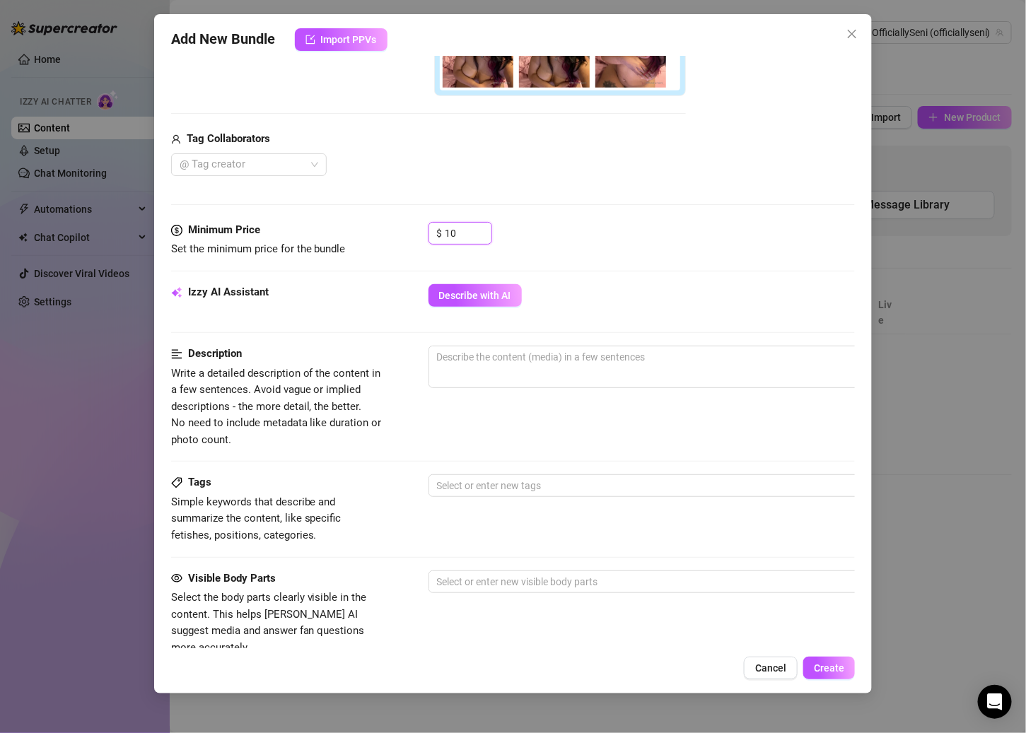
scroll to position [281, 0]
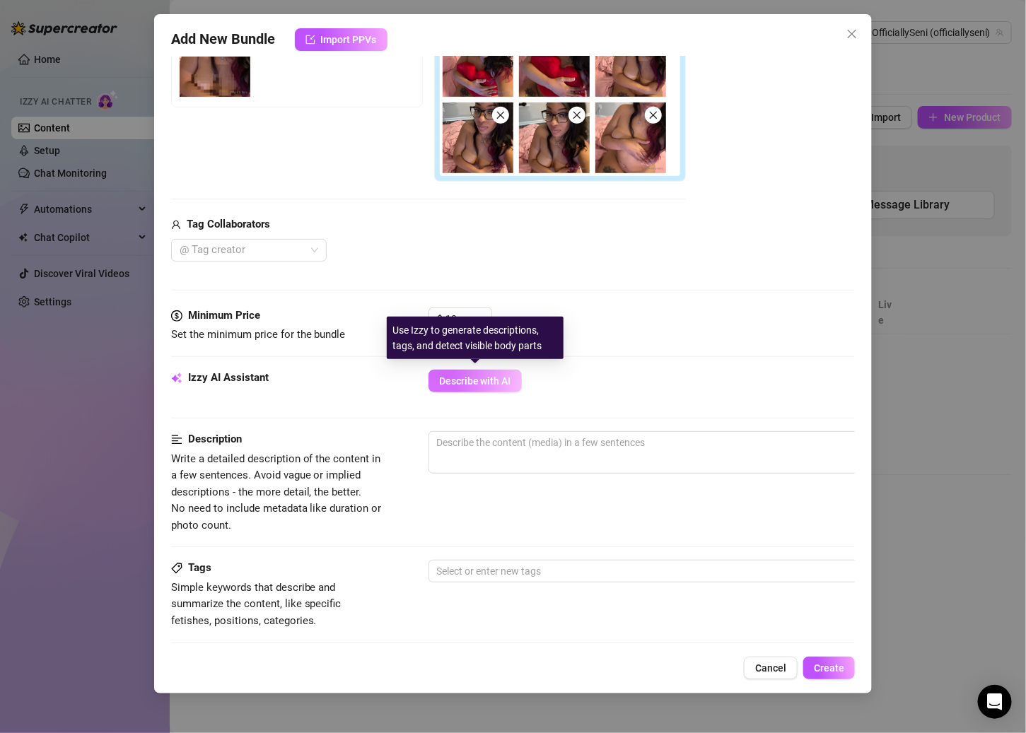
click at [499, 385] on button "Describe with AI" at bounding box center [474, 381] width 93 height 23
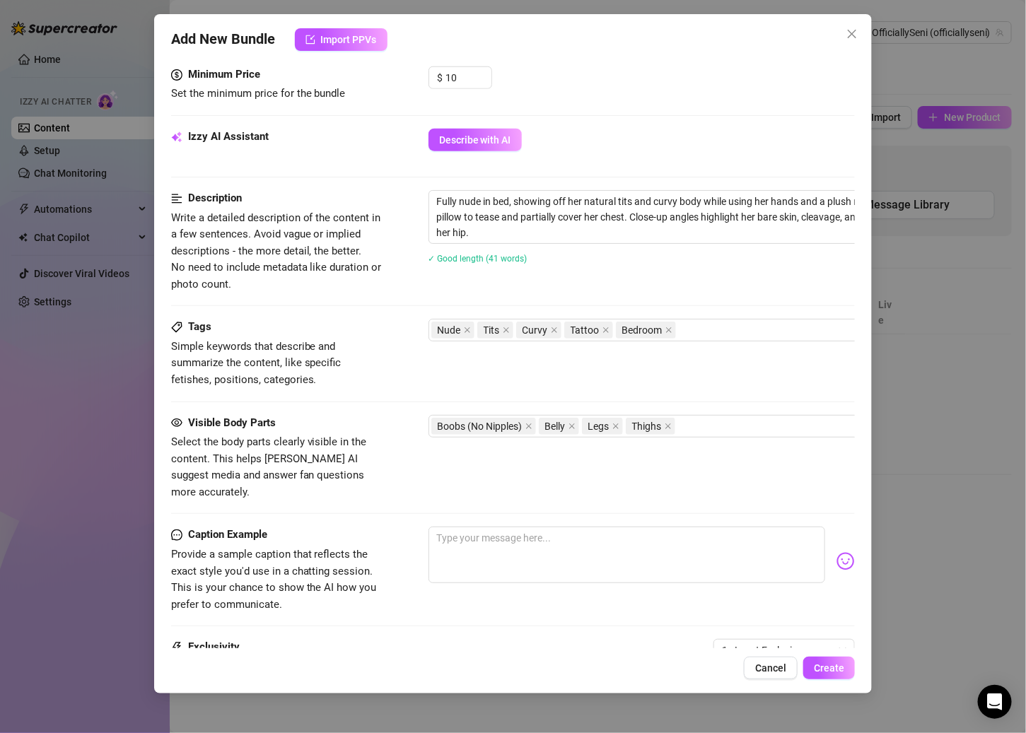
scroll to position [525, 0]
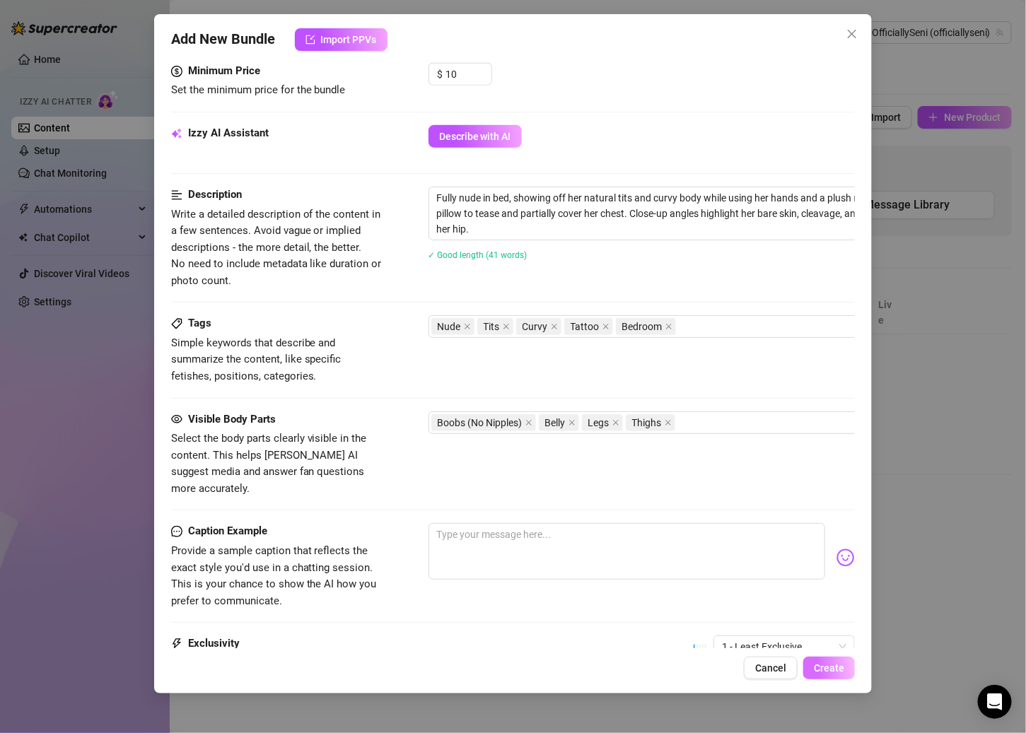
click at [796, 660] on button "Create" at bounding box center [829, 668] width 52 height 23
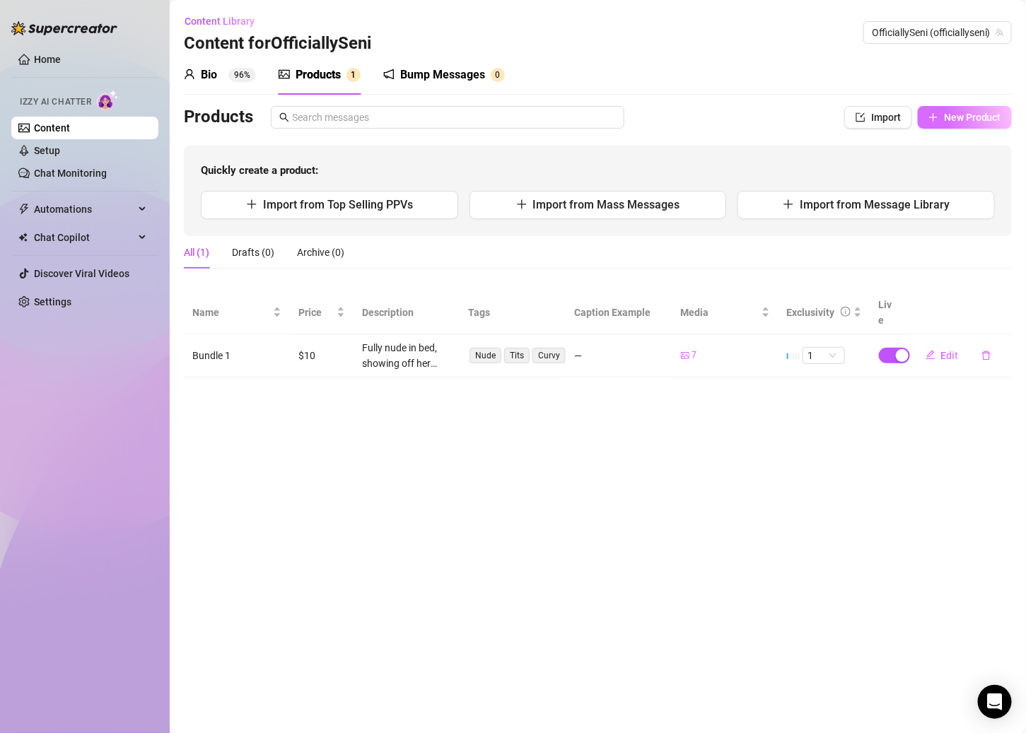
click at [796, 123] on button "New Product" at bounding box center [964, 117] width 94 height 23
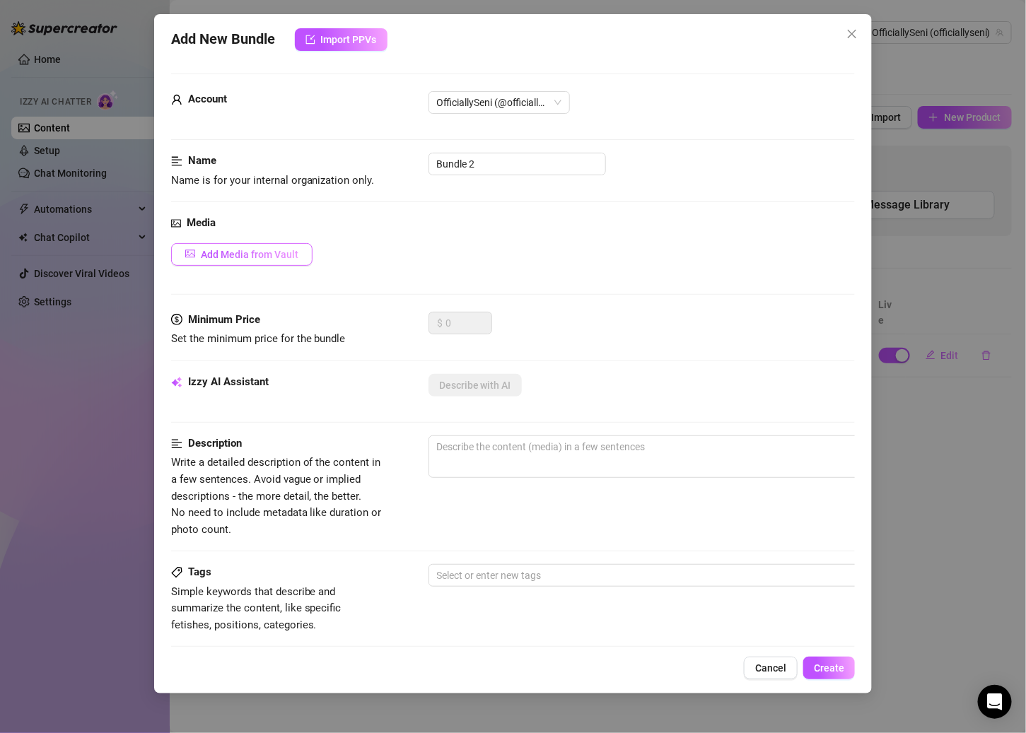
click at [264, 257] on span "Add Media from Vault" at bounding box center [250, 254] width 98 height 11
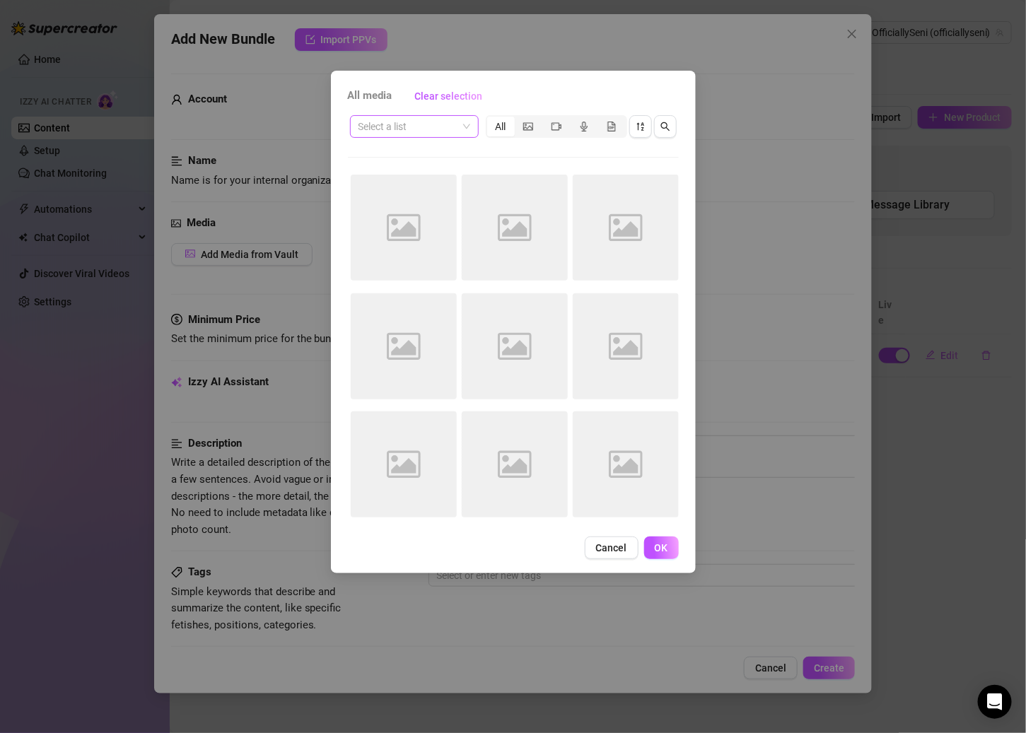
click at [466, 122] on span at bounding box center [414, 126] width 112 height 21
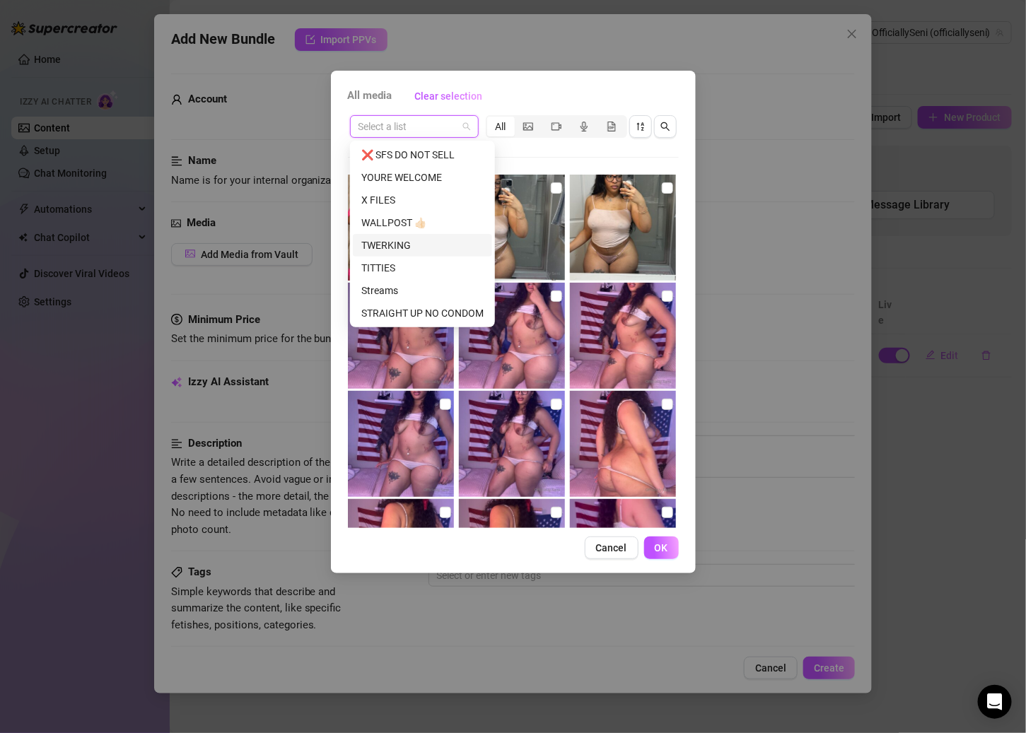
click at [397, 250] on div "TWERKING" at bounding box center [422, 245] width 122 height 16
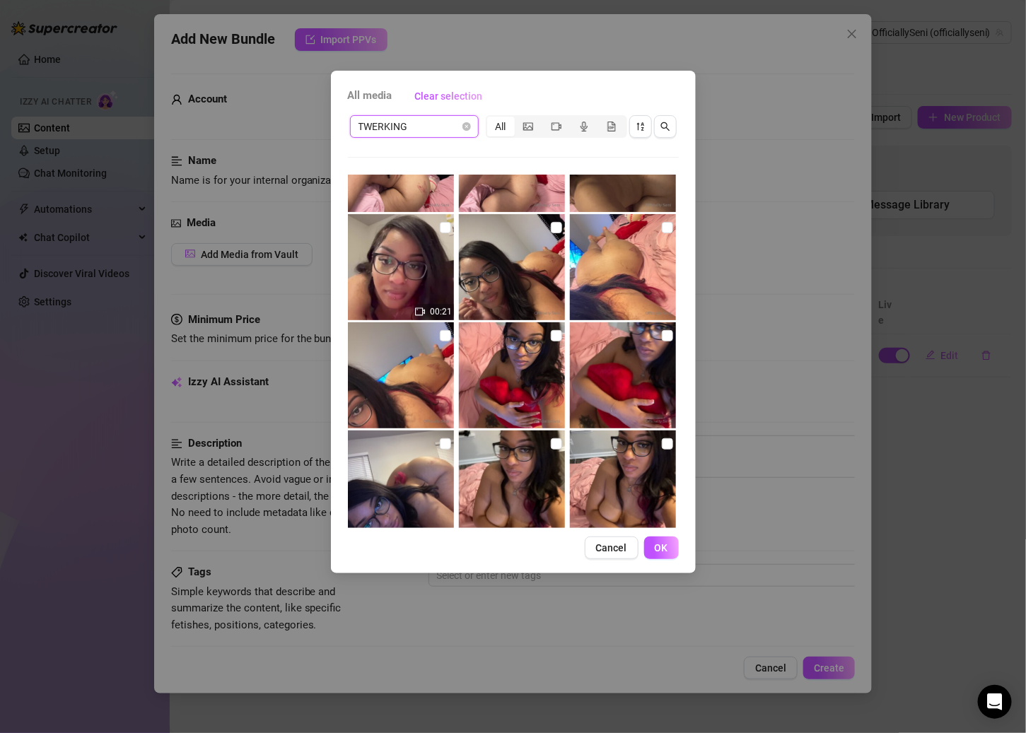
scroll to position [49, 0]
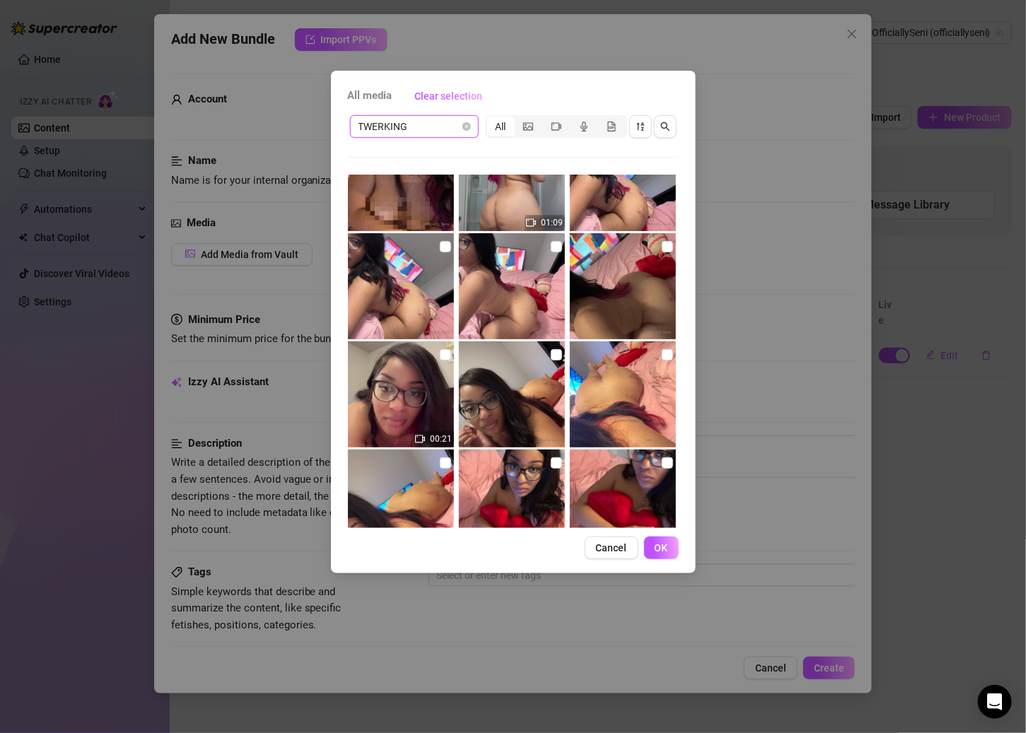
click at [459, 129] on span "TWERKING" at bounding box center [414, 126] width 112 height 21
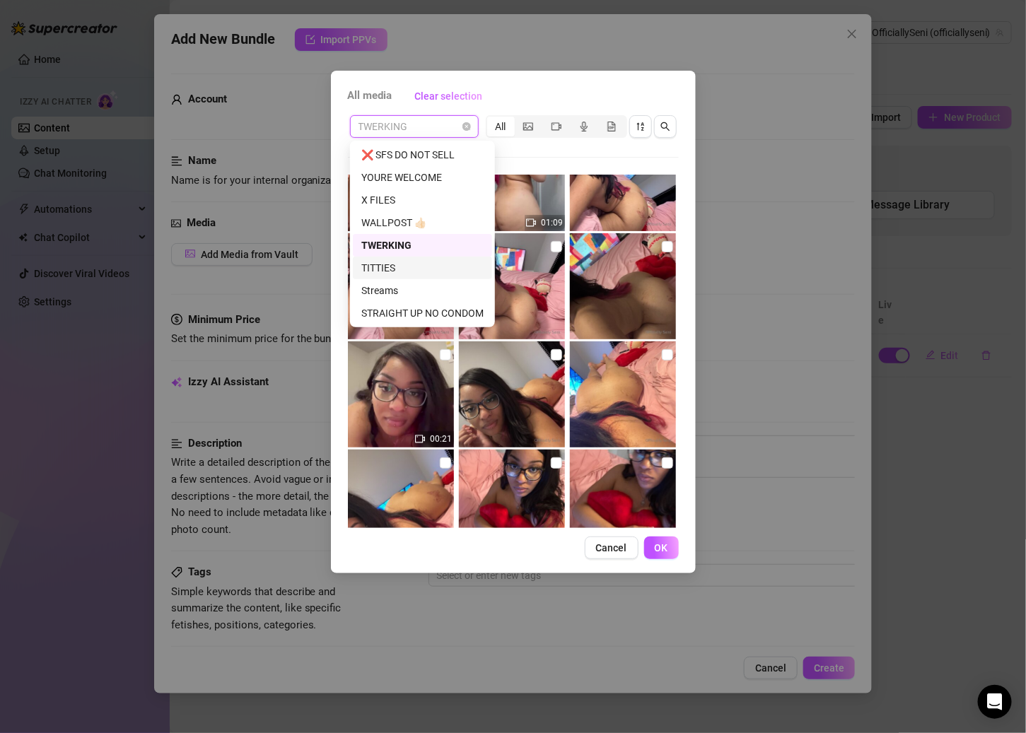
click at [402, 262] on div "TITTIES" at bounding box center [422, 268] width 122 height 16
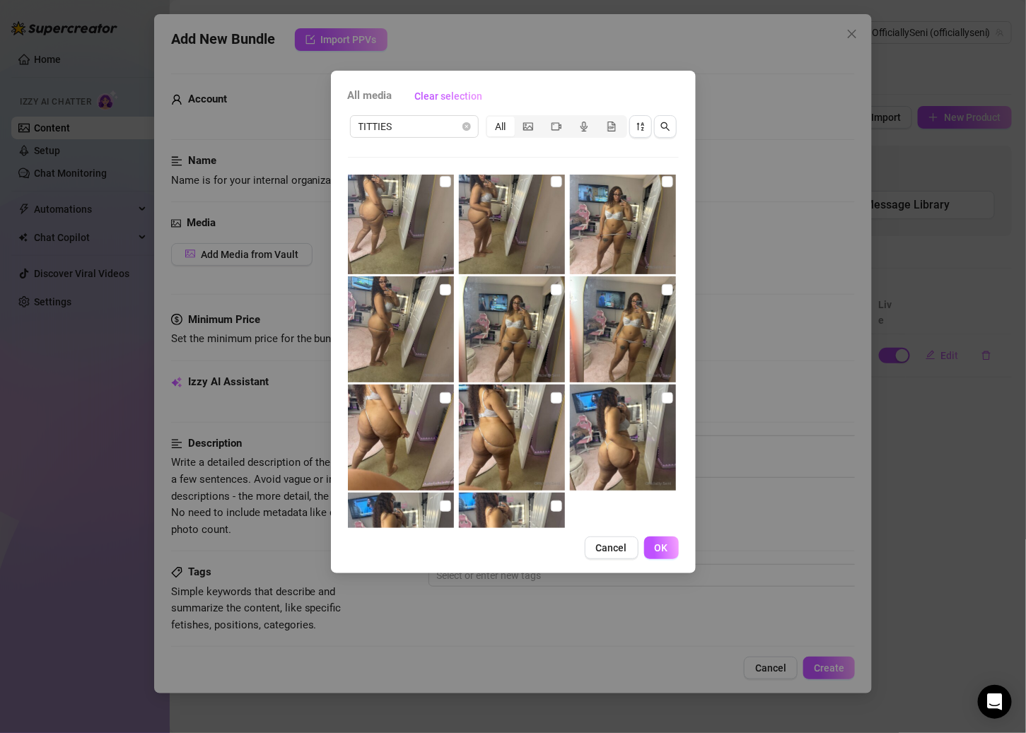
scroll to position [641, 0]
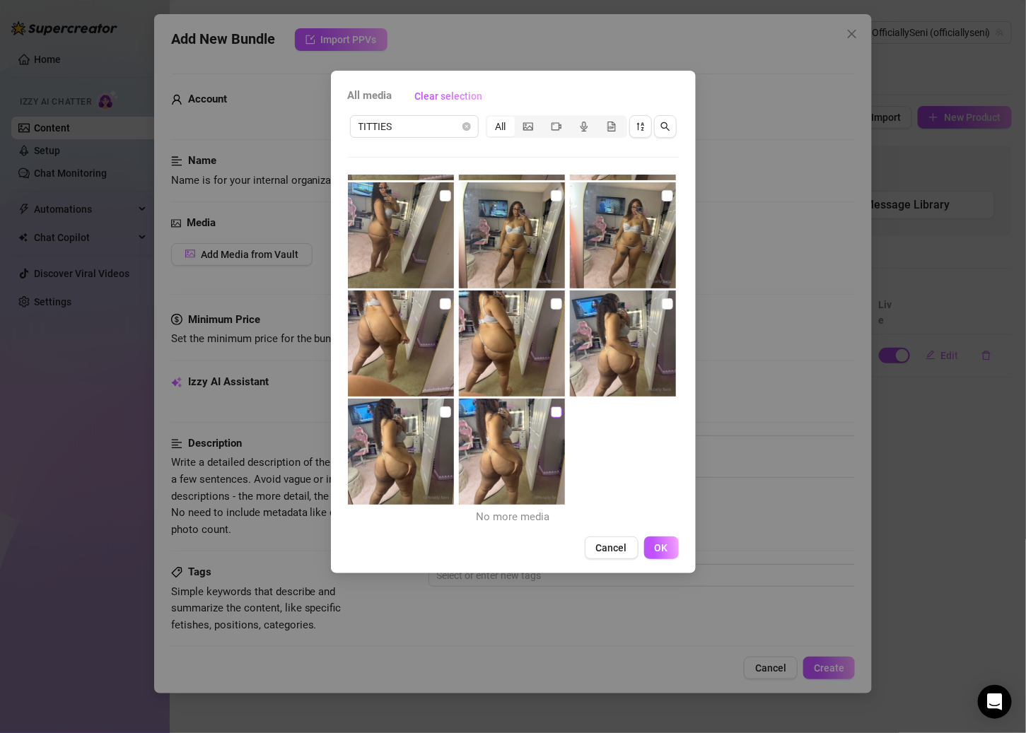
click at [551, 415] on input "checkbox" at bounding box center [556, 411] width 11 height 11
click at [443, 411] on input "checkbox" at bounding box center [445, 411] width 11 height 11
click at [662, 303] on input "checkbox" at bounding box center [667, 303] width 11 height 11
click at [553, 300] on input "checkbox" at bounding box center [556, 303] width 11 height 11
click at [440, 301] on input "checkbox" at bounding box center [445, 303] width 11 height 11
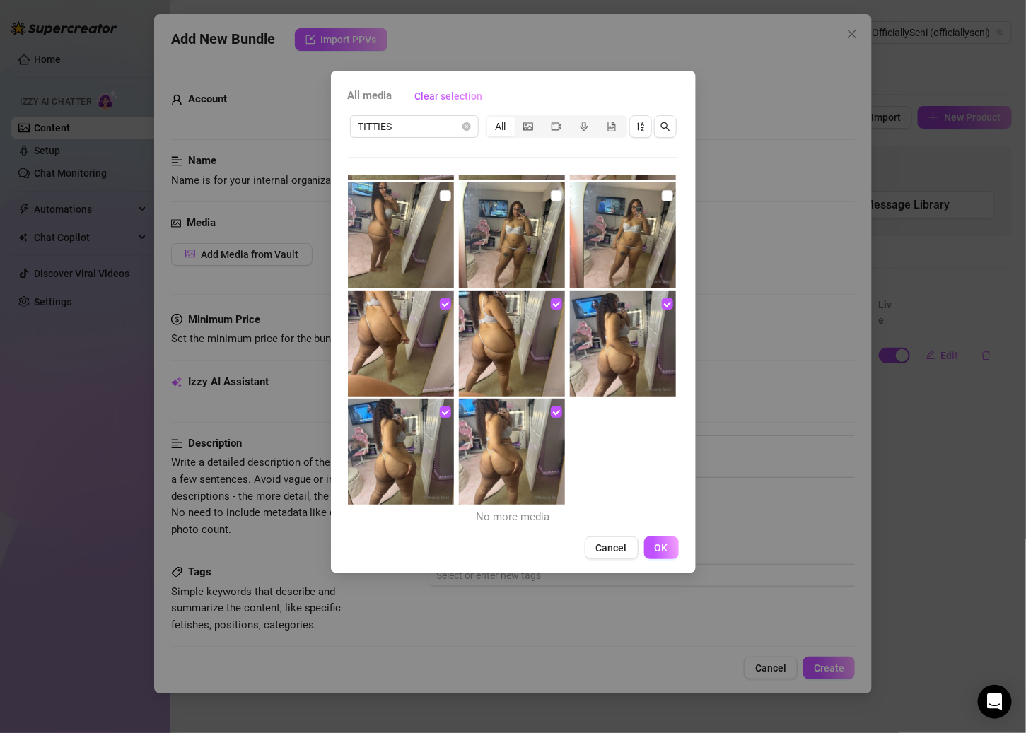
click at [449, 195] on img at bounding box center [401, 235] width 106 height 106
click at [551, 196] on input "checkbox" at bounding box center [556, 195] width 11 height 11
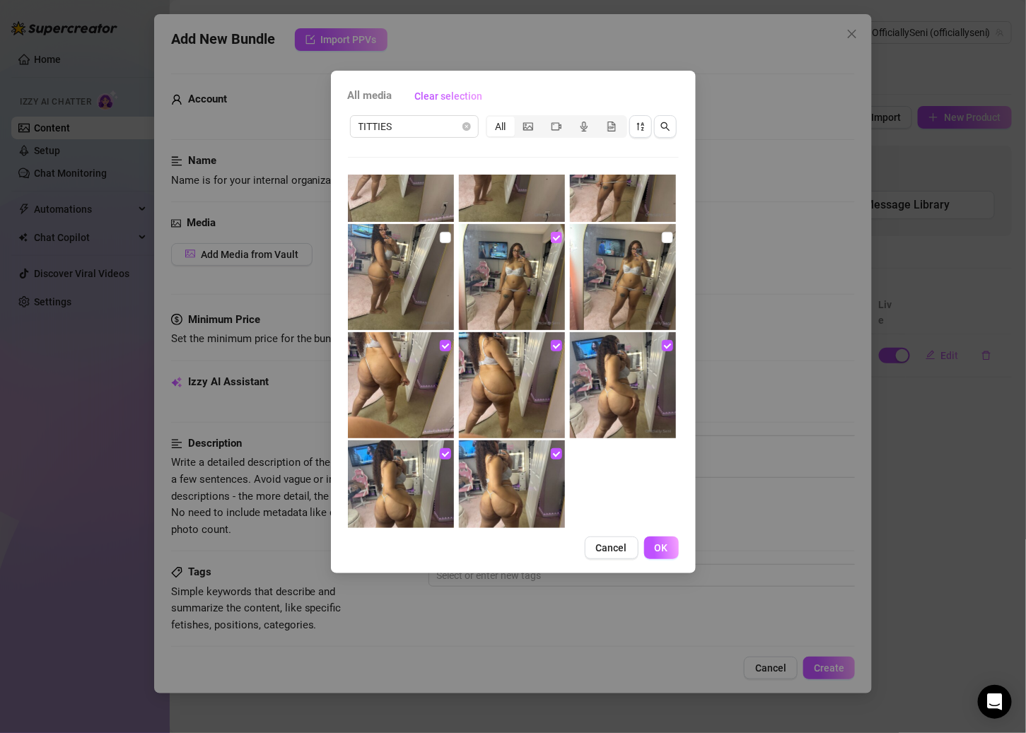
scroll to position [595, 0]
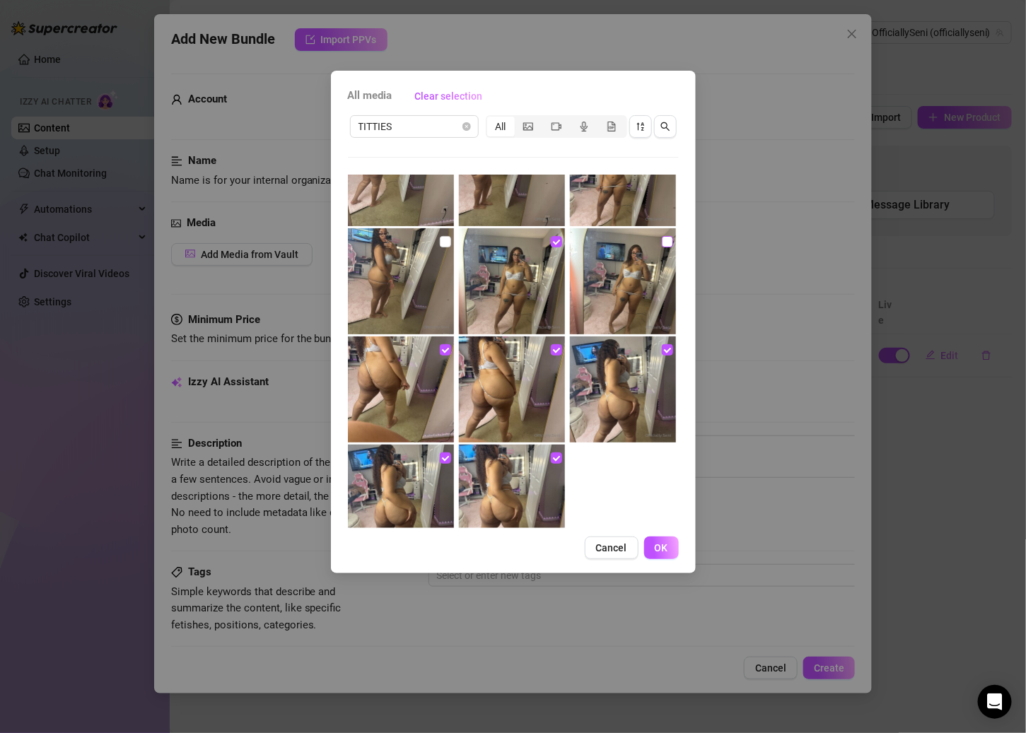
click at [662, 245] on input "checkbox" at bounding box center [667, 241] width 11 height 11
click at [445, 239] on input "checkbox" at bounding box center [445, 241] width 11 height 11
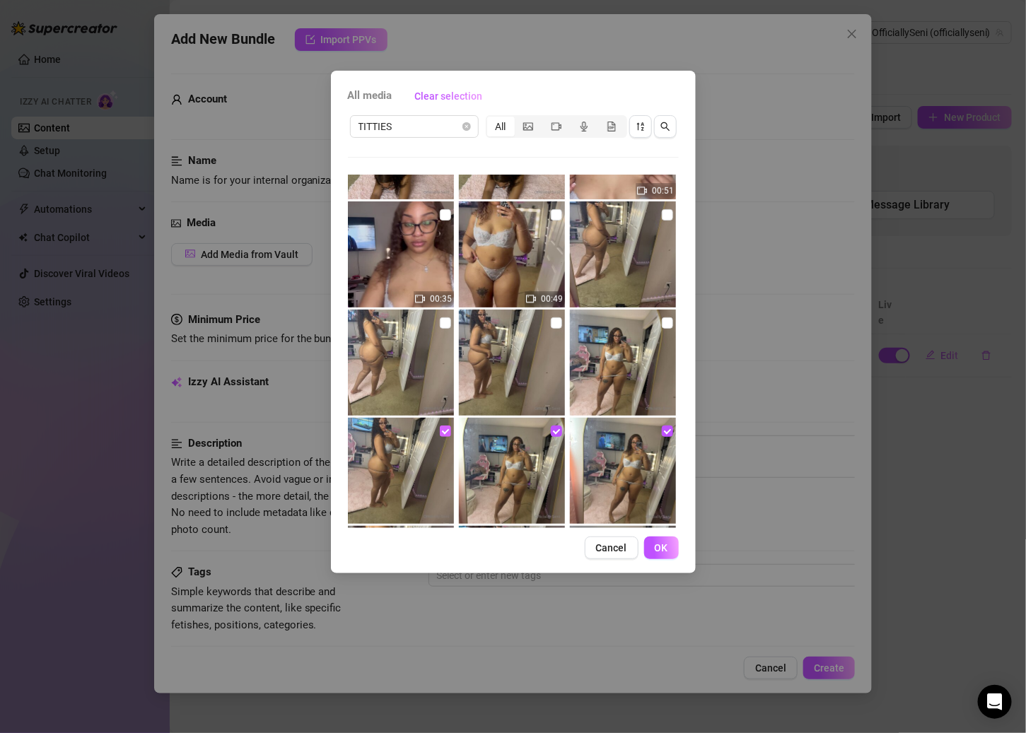
scroll to position [382, 0]
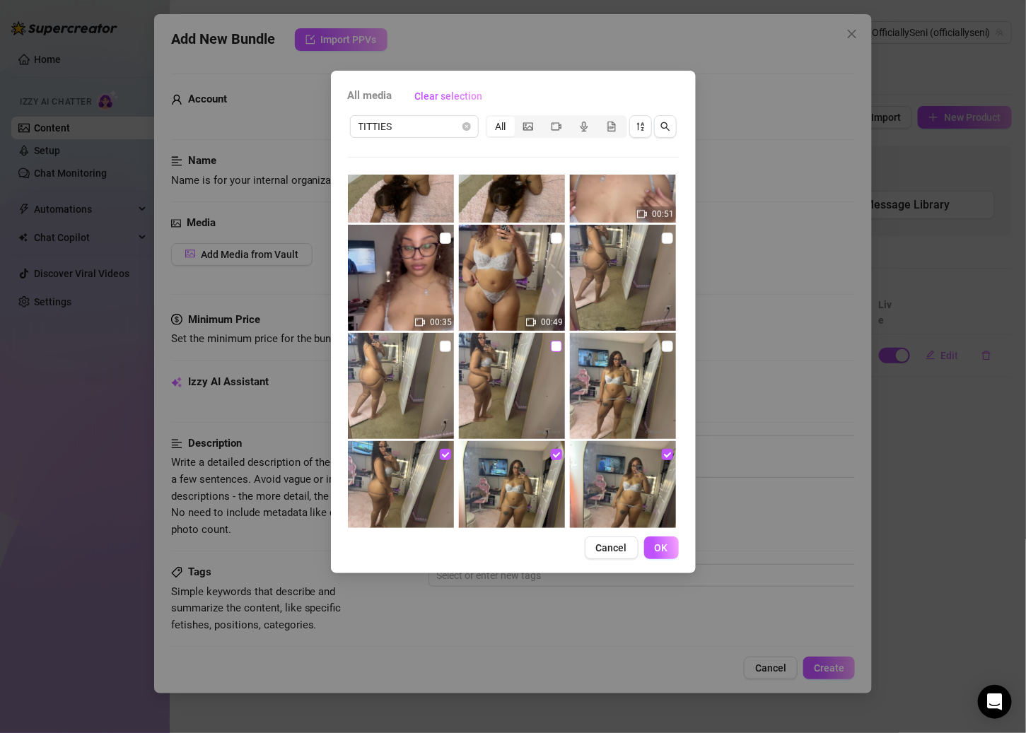
click at [551, 344] on input "checkbox" at bounding box center [556, 346] width 11 height 11
click at [662, 347] on input "checkbox" at bounding box center [667, 346] width 11 height 11
click at [442, 344] on input "checkbox" at bounding box center [445, 346] width 11 height 11
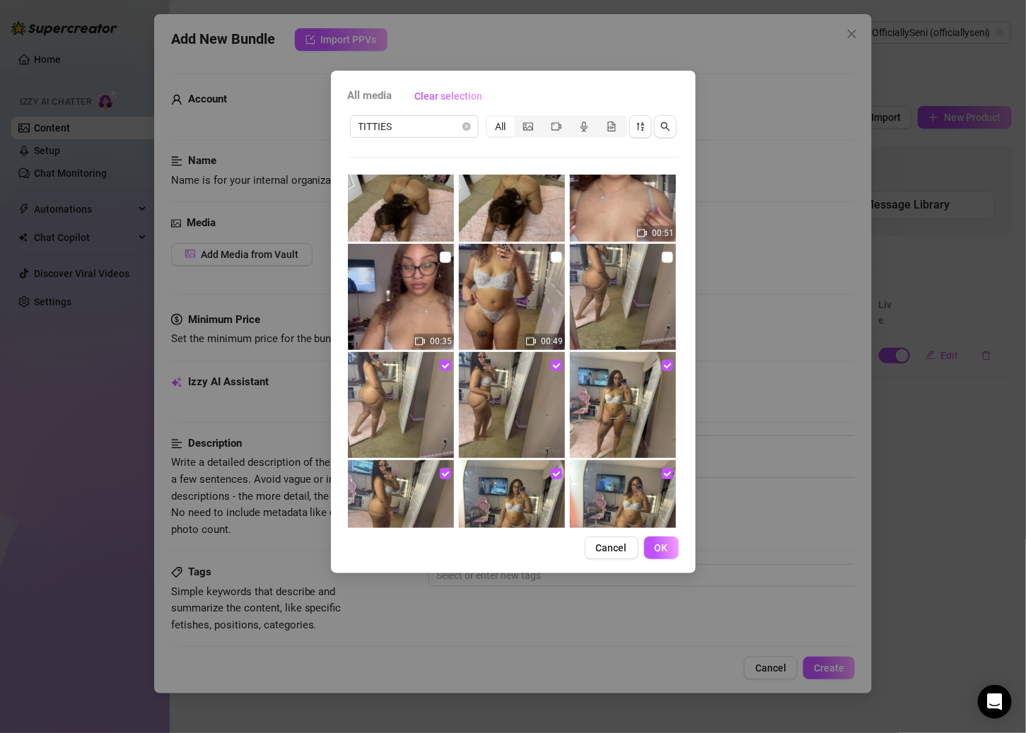
scroll to position [290, 0]
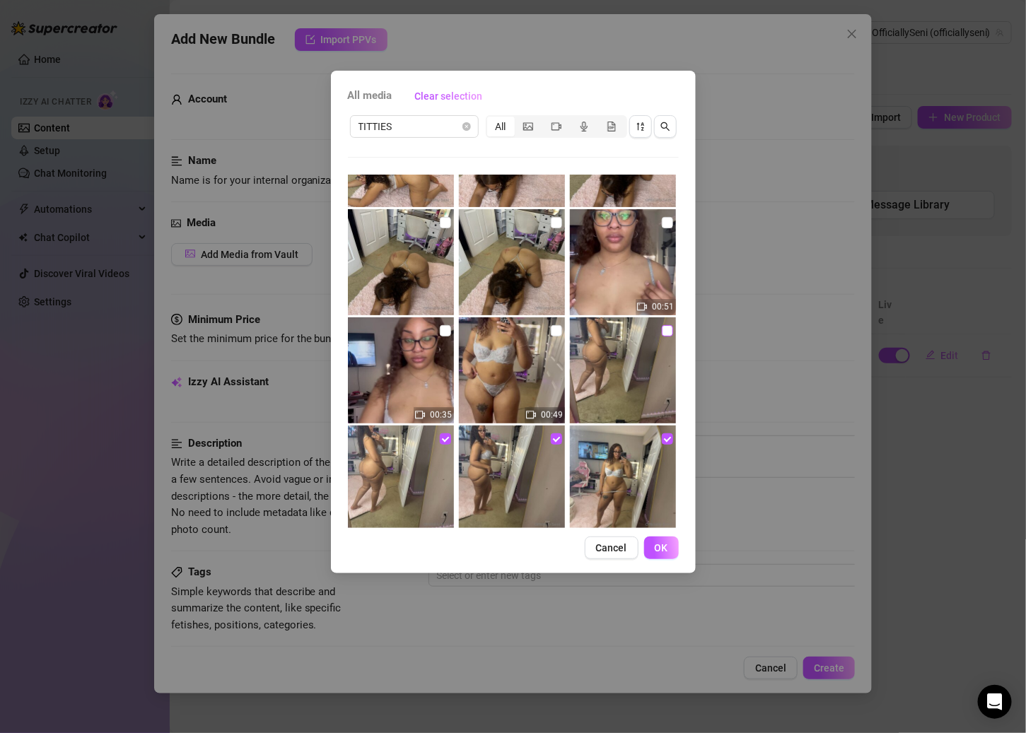
click at [662, 331] on input "checkbox" at bounding box center [667, 330] width 11 height 11
click at [540, 327] on img at bounding box center [512, 370] width 106 height 106
click at [551, 328] on input "checkbox" at bounding box center [556, 330] width 11 height 11
click at [444, 327] on input "checkbox" at bounding box center [445, 330] width 11 height 11
click at [551, 217] on input "checkbox" at bounding box center [556, 222] width 11 height 11
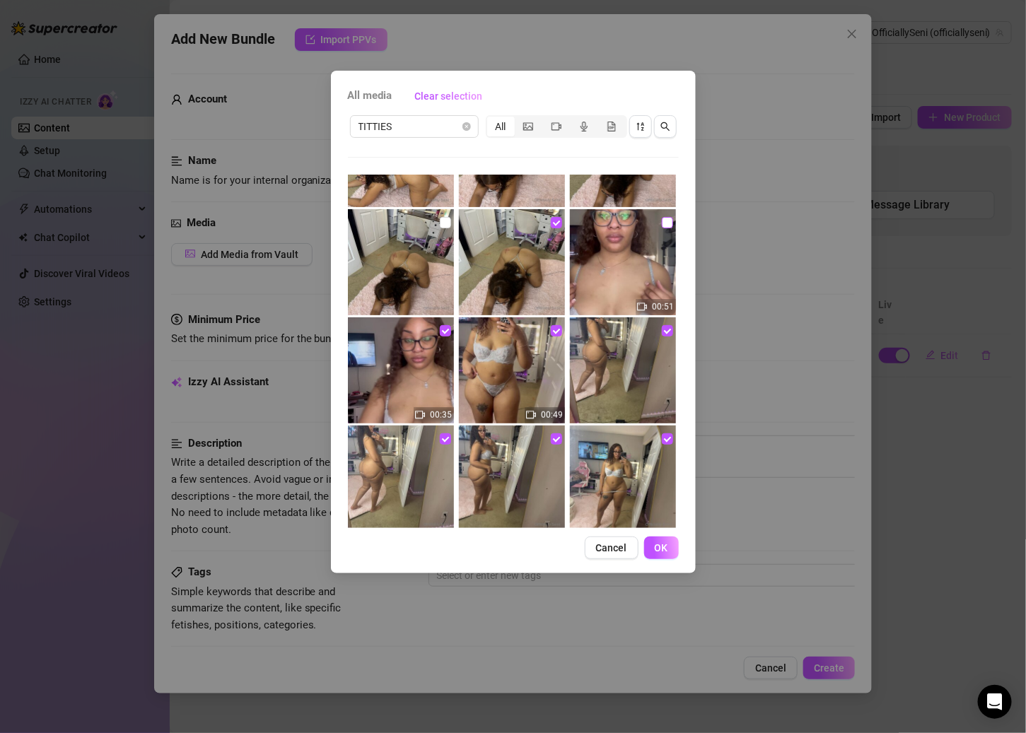
click at [662, 217] on input "checkbox" at bounding box center [667, 222] width 11 height 11
click at [440, 220] on input "checkbox" at bounding box center [445, 222] width 11 height 11
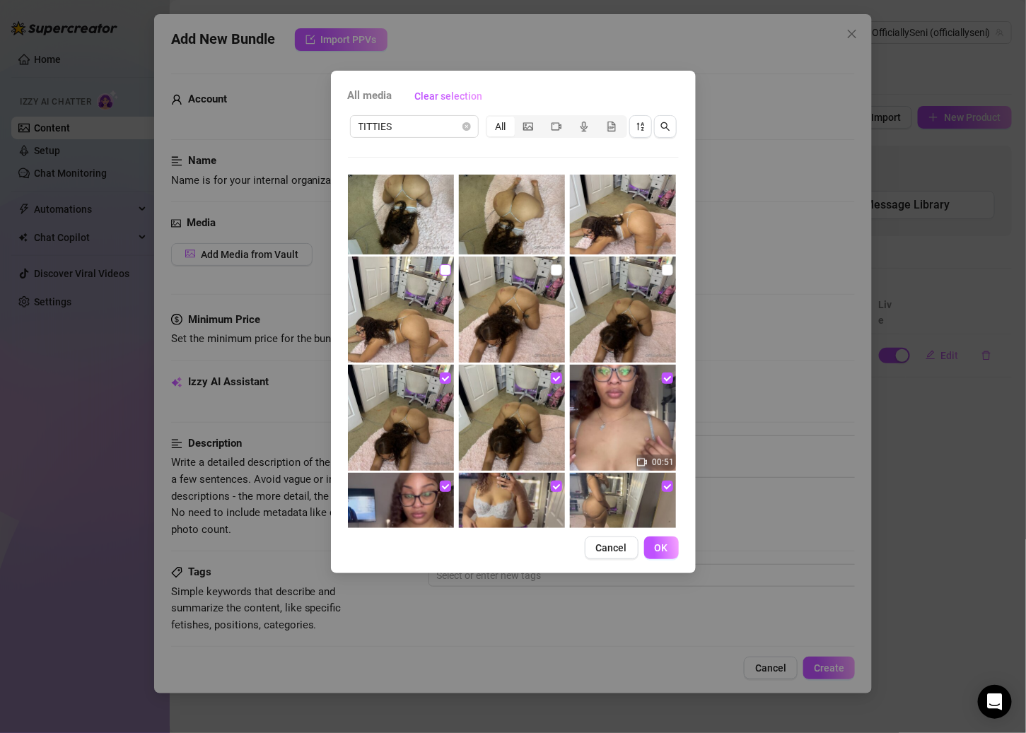
click at [440, 271] on input "checkbox" at bounding box center [445, 269] width 11 height 11
click at [553, 271] on input "checkbox" at bounding box center [556, 269] width 11 height 11
click at [662, 270] on input "checkbox" at bounding box center [667, 269] width 11 height 11
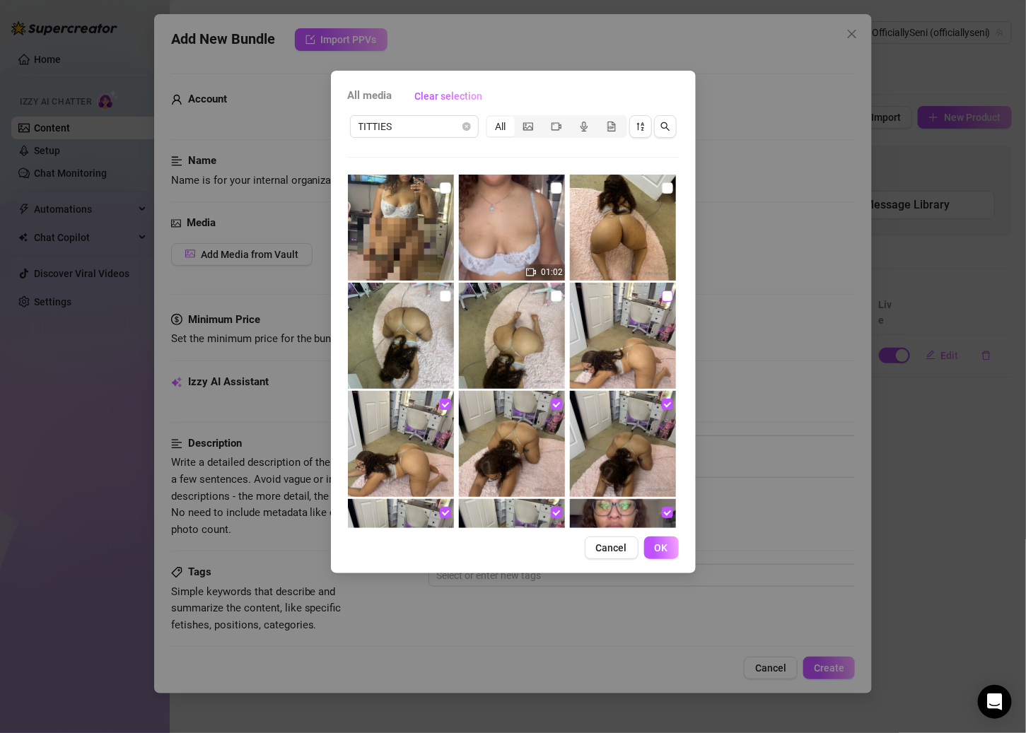
click at [662, 295] on input "checkbox" at bounding box center [667, 295] width 11 height 11
click at [544, 292] on img at bounding box center [512, 336] width 106 height 106
click at [551, 293] on input "checkbox" at bounding box center [556, 295] width 11 height 11
click at [440, 297] on input "checkbox" at bounding box center [445, 295] width 11 height 11
click at [662, 185] on input "checkbox" at bounding box center [667, 187] width 11 height 11
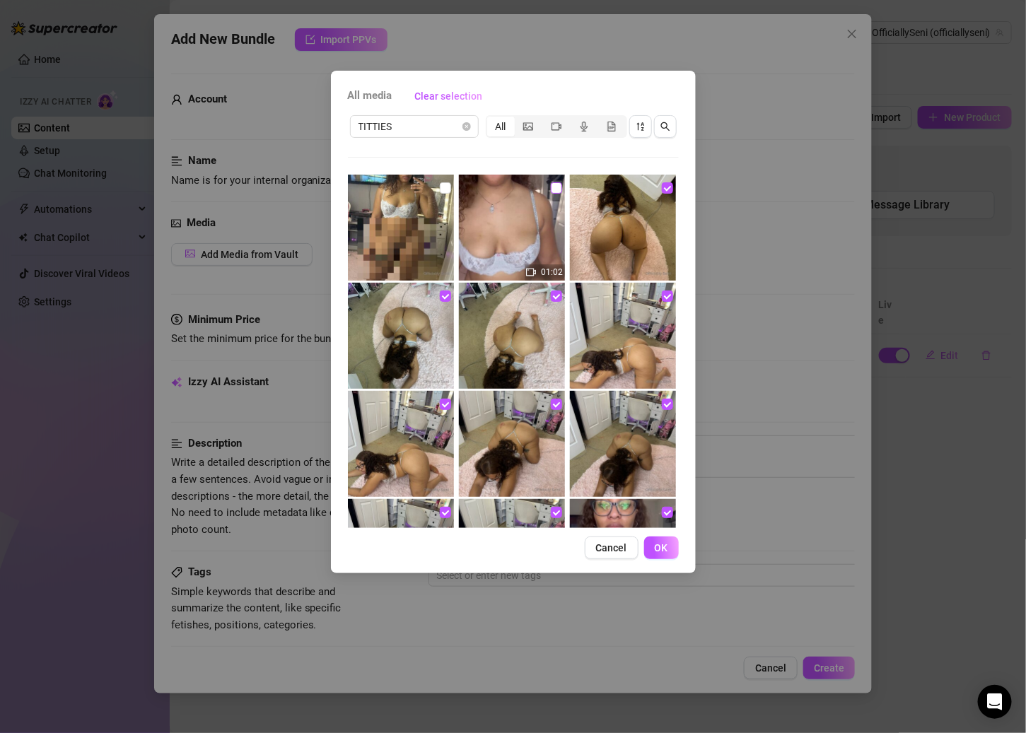
click at [551, 186] on input "checkbox" at bounding box center [556, 187] width 11 height 11
click at [444, 188] on input "checkbox" at bounding box center [445, 187] width 11 height 11
click at [660, 540] on button "OK" at bounding box center [661, 547] width 35 height 23
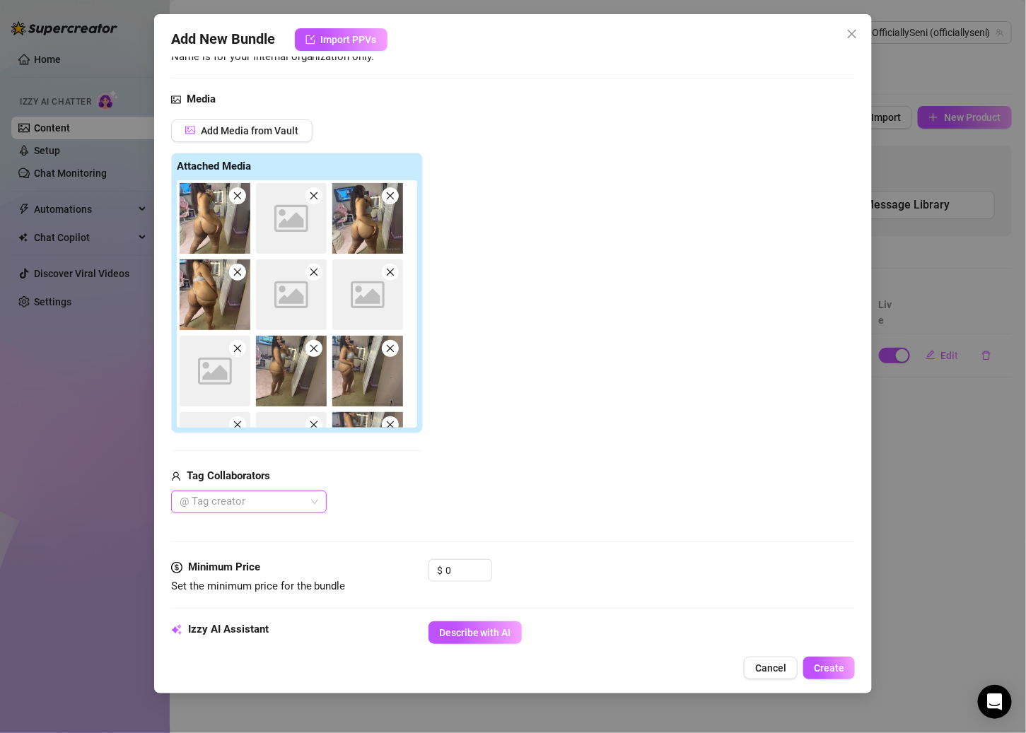
scroll to position [169, 0]
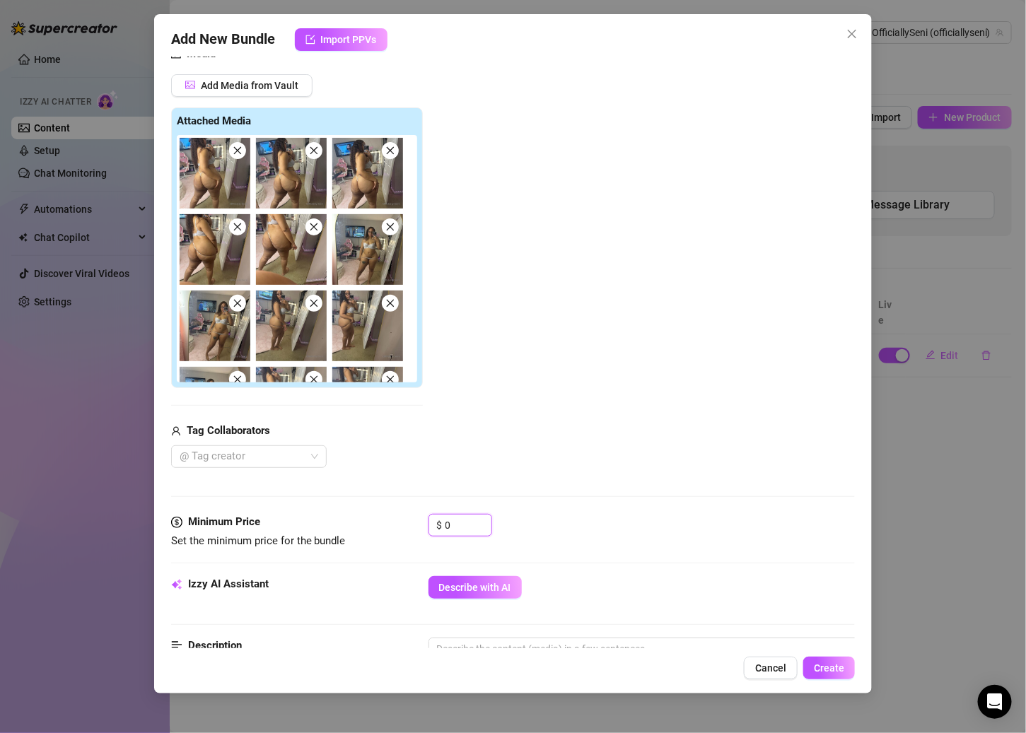
drag, startPoint x: 469, startPoint y: 522, endPoint x: 397, endPoint y: 522, distance: 71.4
click at [397, 522] on div "Minimum Price Set the minimum price for the bundle $ 0" at bounding box center [513, 532] width 684 height 36
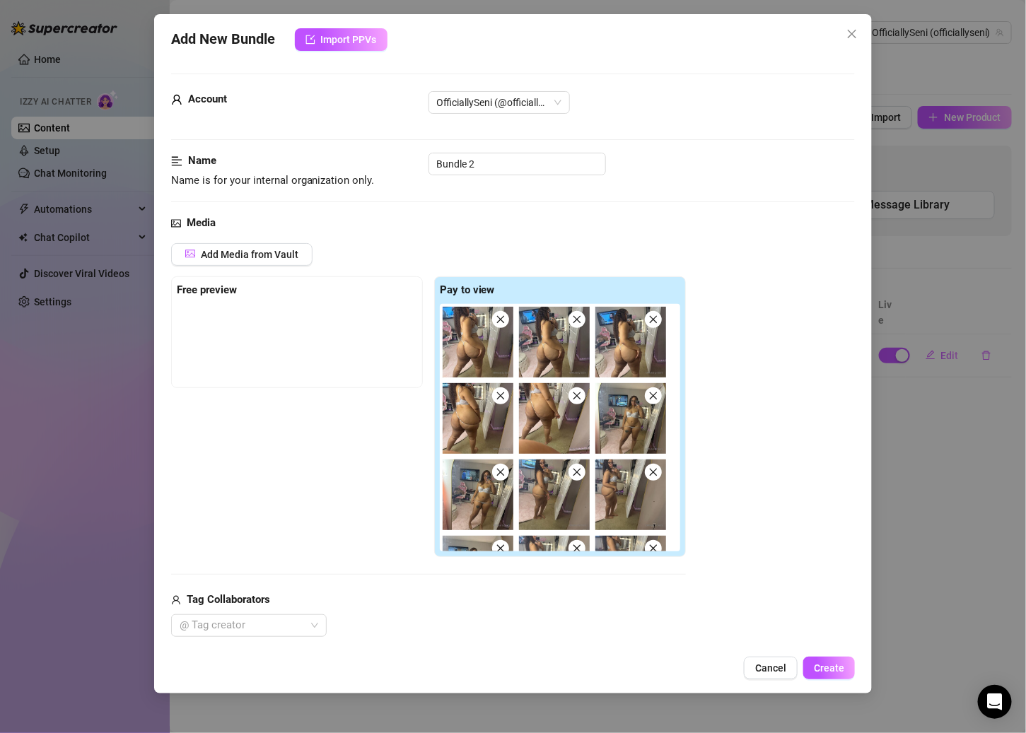
scroll to position [440, 0]
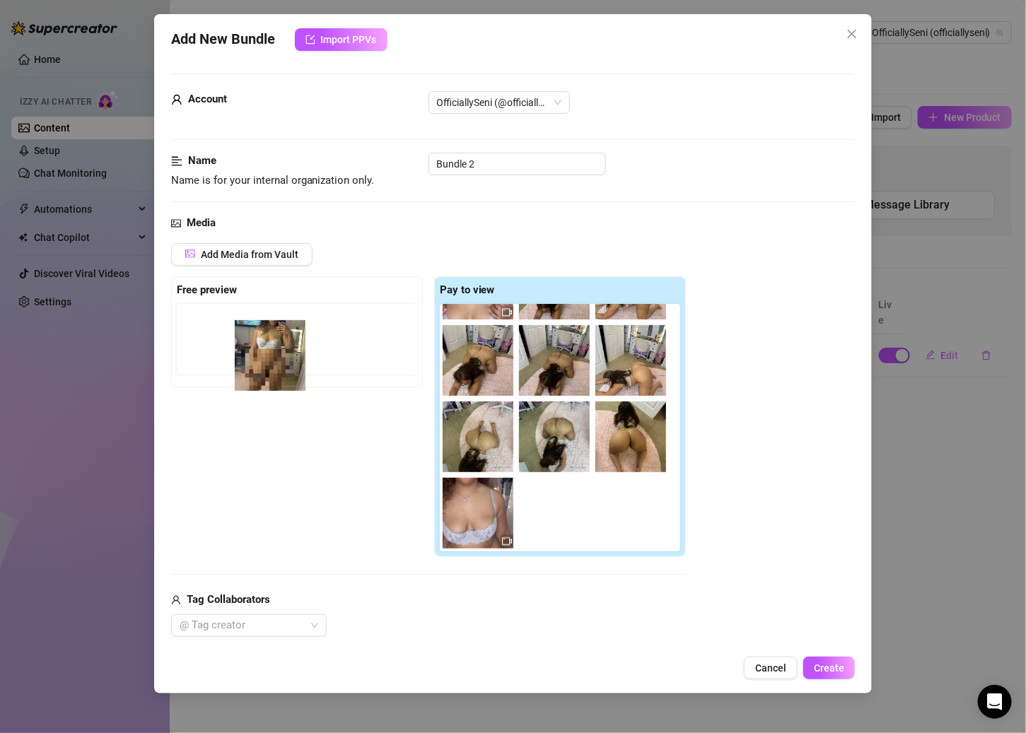
drag, startPoint x: 564, startPoint y: 532, endPoint x: 261, endPoint y: 372, distance: 342.7
click at [261, 372] on div "Free preview Pay to view" at bounding box center [428, 416] width 515 height 281
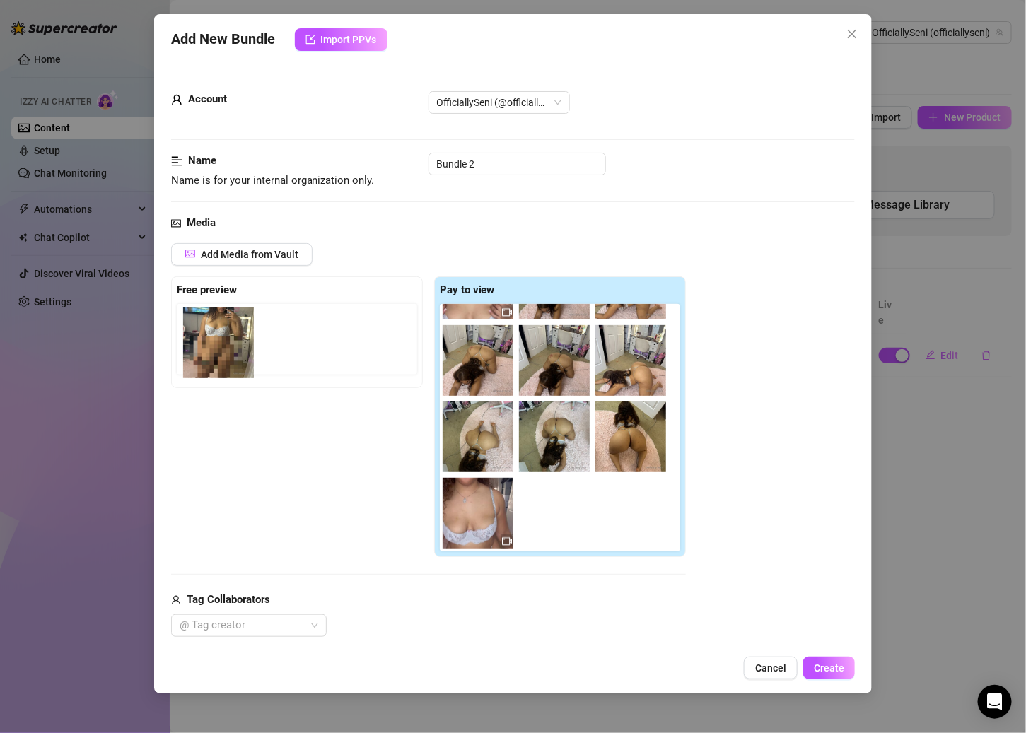
drag, startPoint x: 546, startPoint y: 514, endPoint x: 207, endPoint y: 345, distance: 379.0
click at [207, 345] on div "Free preview Pay to view" at bounding box center [428, 416] width 515 height 281
drag, startPoint x: 558, startPoint y: 537, endPoint x: 243, endPoint y: 363, distance: 359.4
click at [243, 363] on div "Free preview Pay to view" at bounding box center [428, 416] width 515 height 281
click at [315, 454] on div "Free preview Pay to view" at bounding box center [428, 416] width 515 height 281
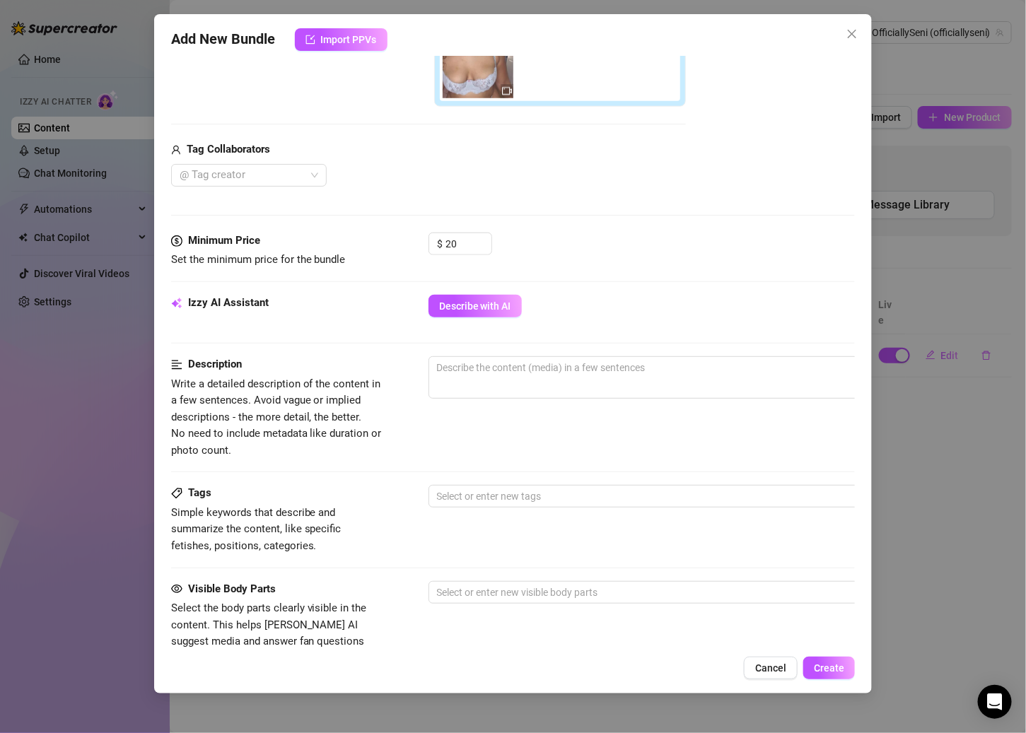
scroll to position [435, 0]
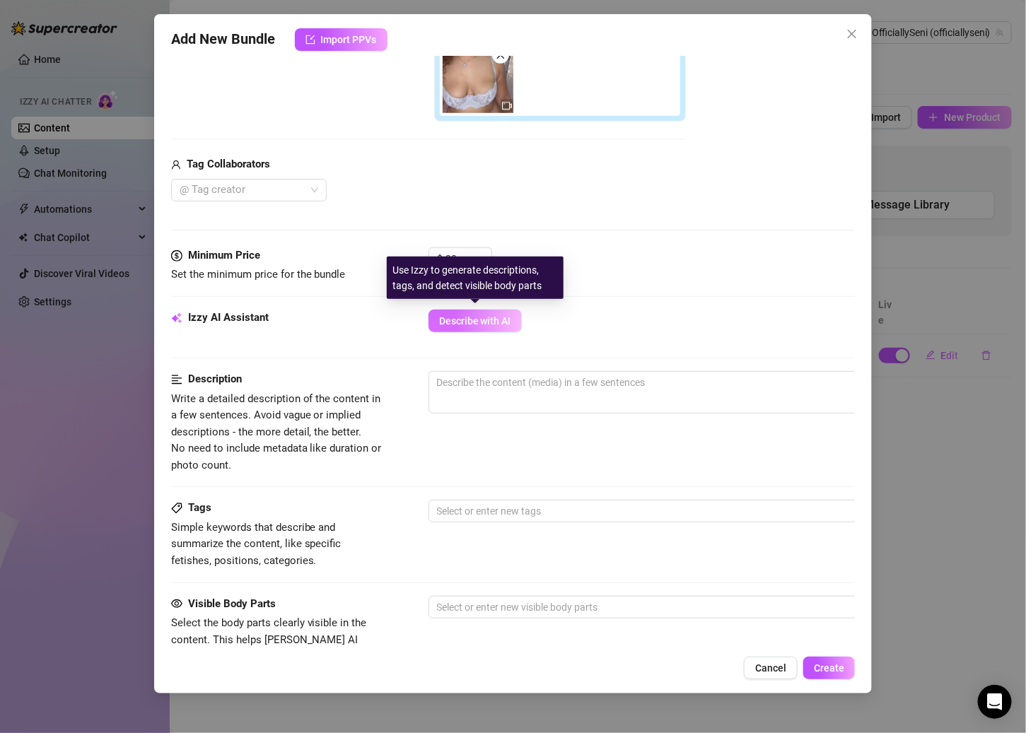
click at [494, 315] on span "Describe with AI" at bounding box center [475, 320] width 72 height 11
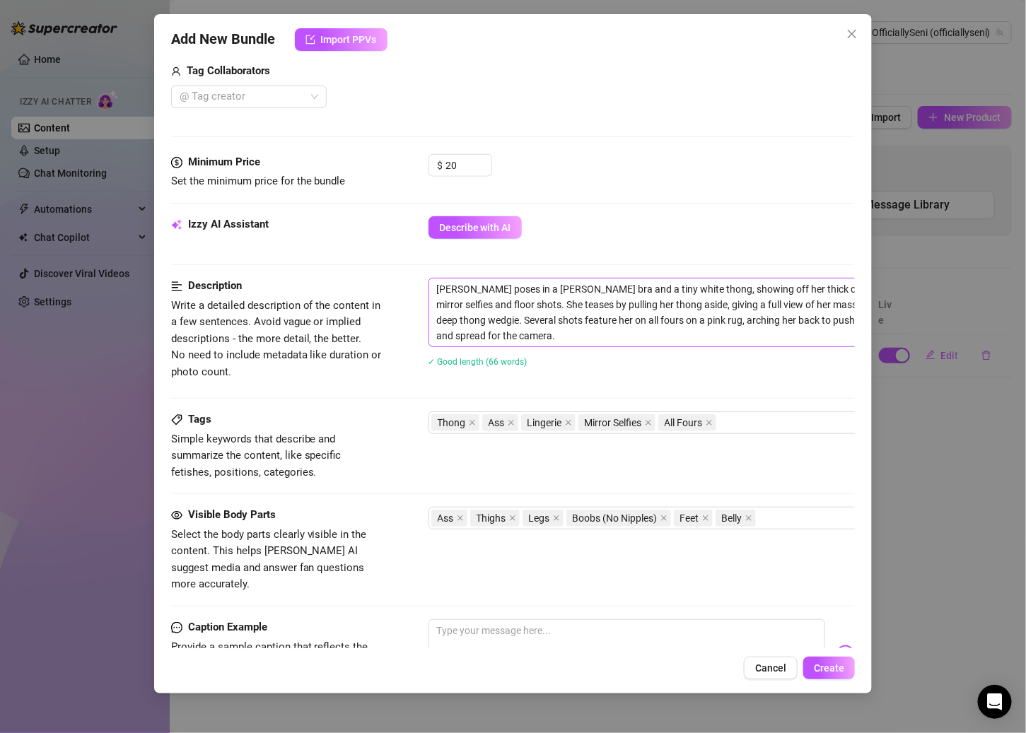
scroll to position [781, 0]
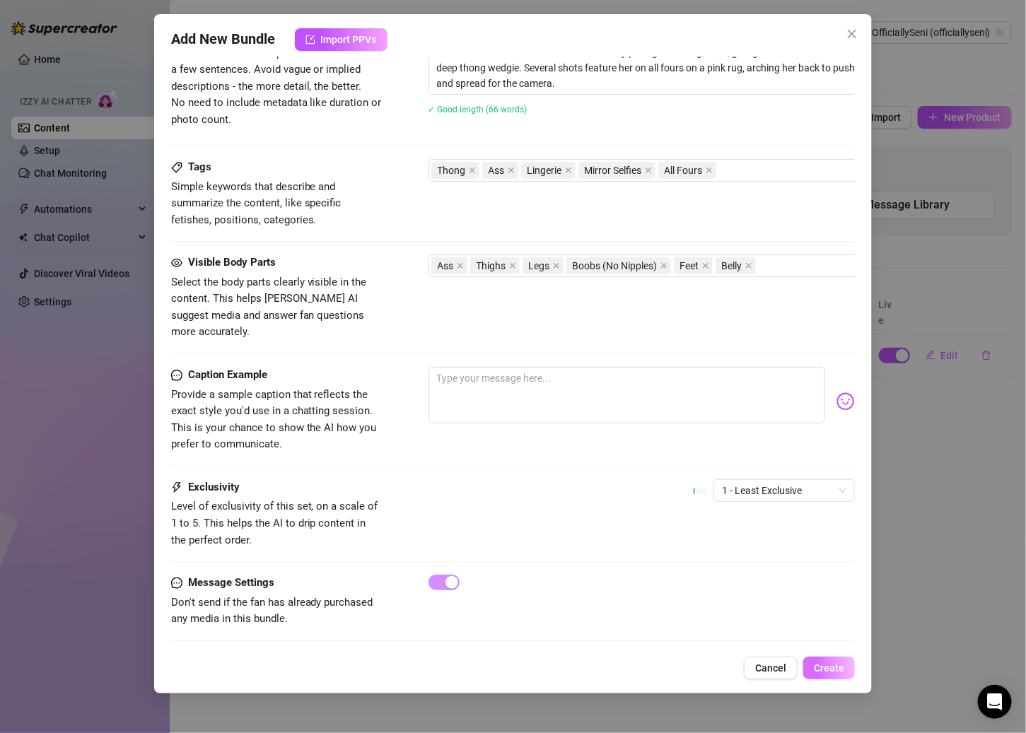
click at [796, 667] on span "Create" at bounding box center [829, 667] width 30 height 11
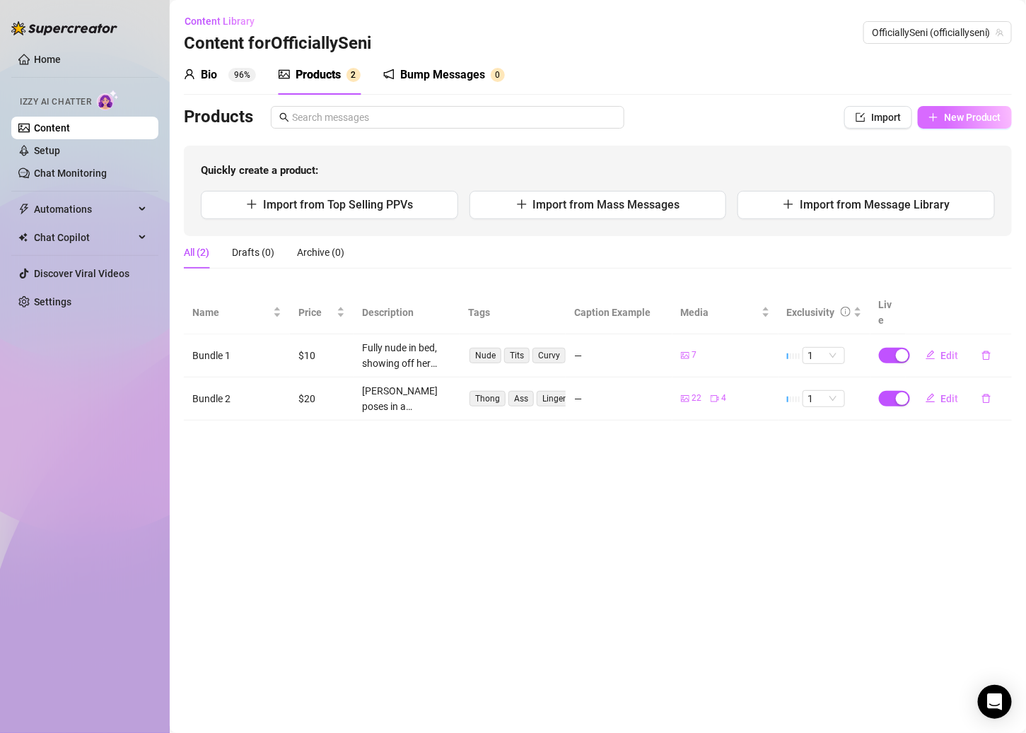
click at [796, 110] on button "New Product" at bounding box center [964, 117] width 94 height 23
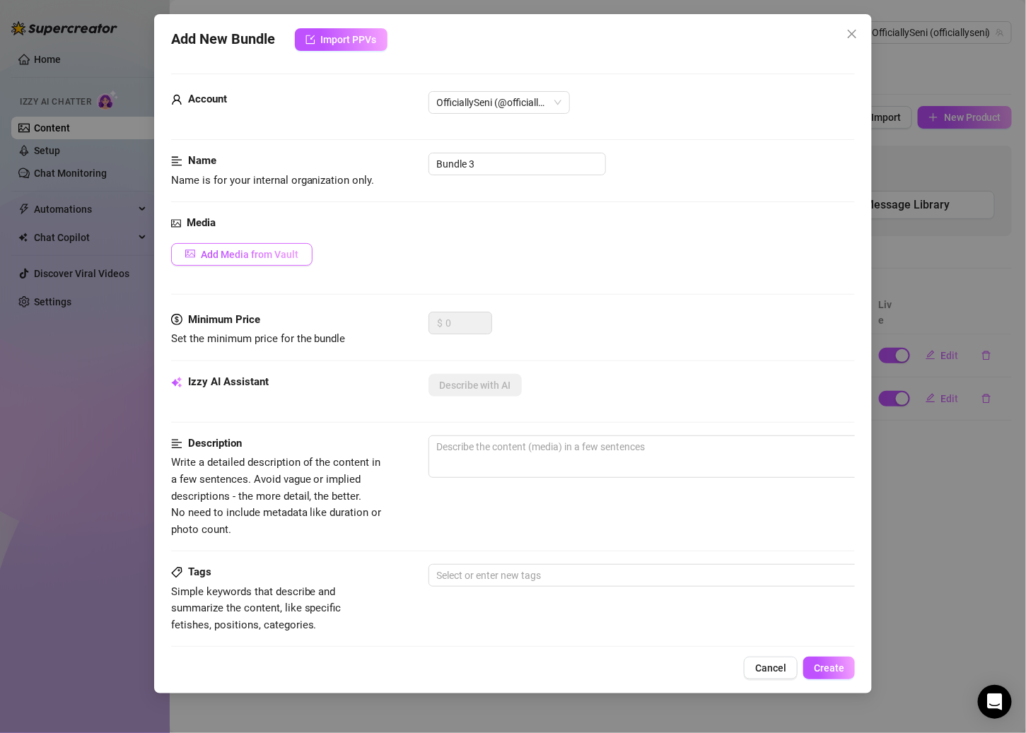
click at [255, 249] on span "Add Media from Vault" at bounding box center [250, 254] width 98 height 11
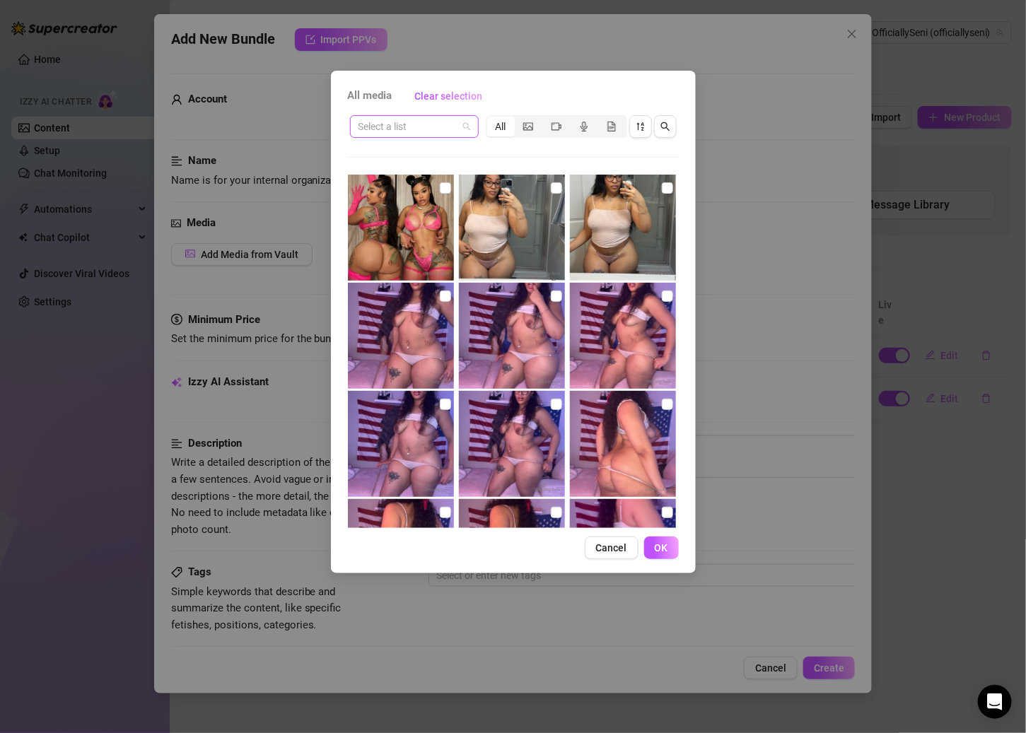
click at [454, 134] on input "search" at bounding box center [407, 126] width 99 height 21
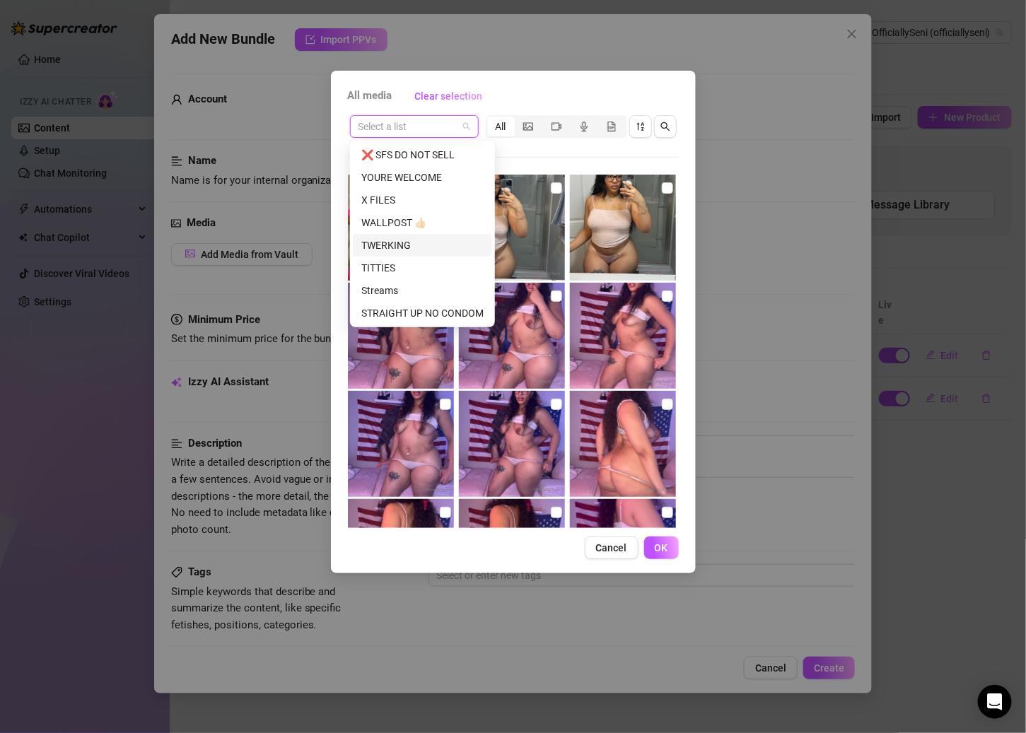
scroll to position [45, 0]
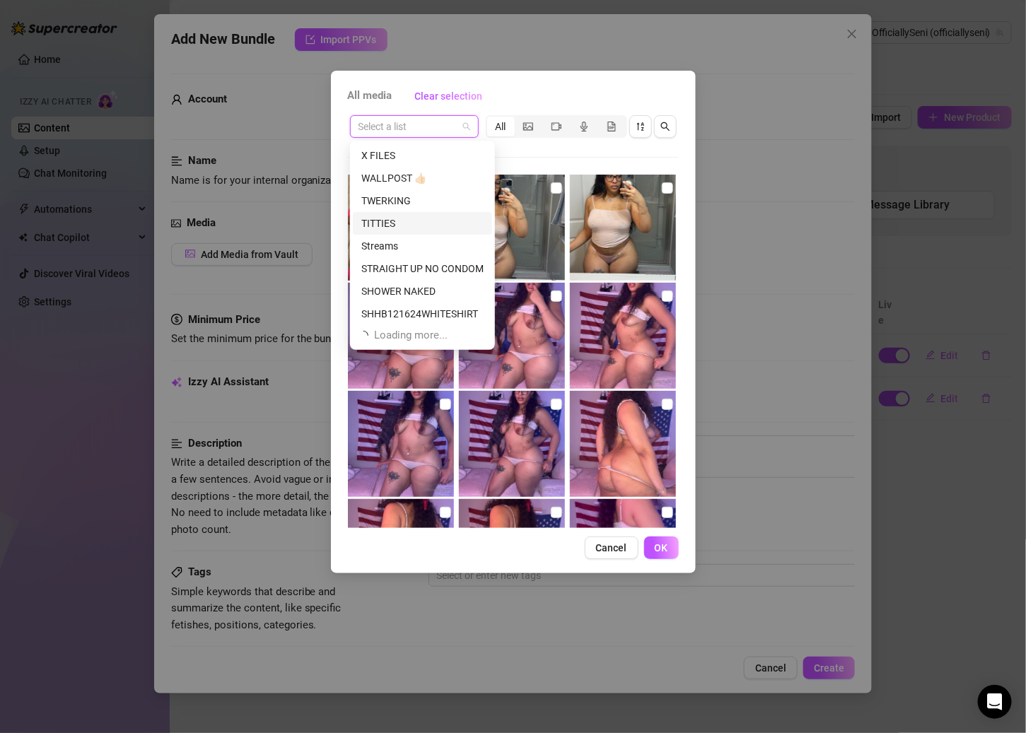
click at [382, 219] on div "TITTIES" at bounding box center [422, 224] width 122 height 16
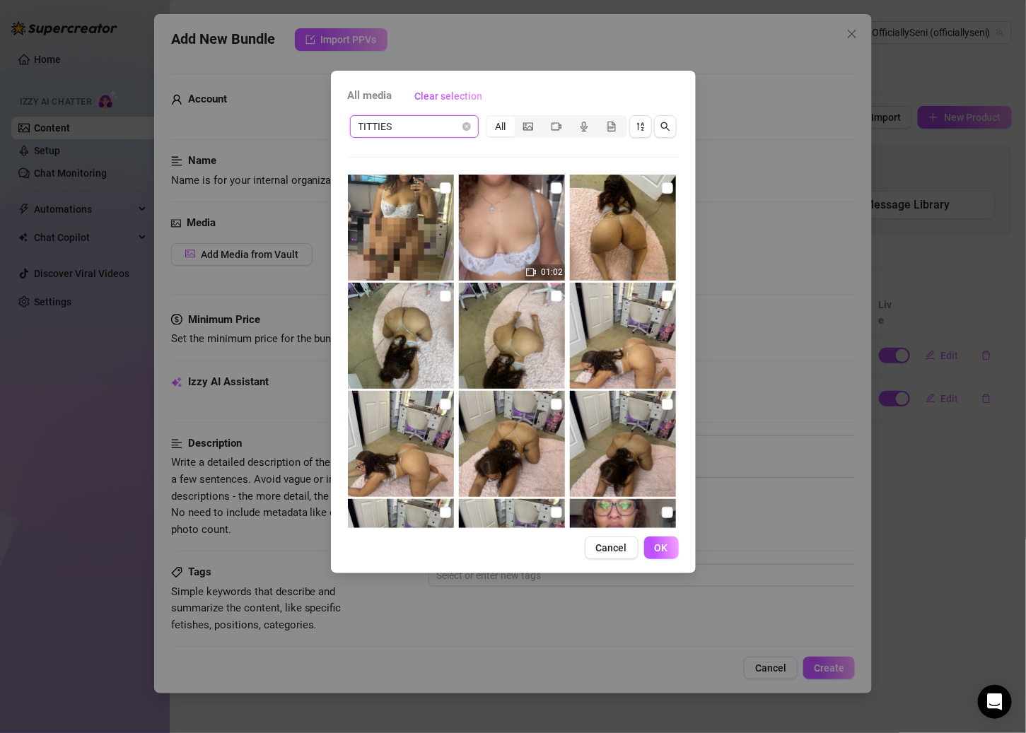
click at [448, 128] on span "TITTIES" at bounding box center [414, 126] width 112 height 21
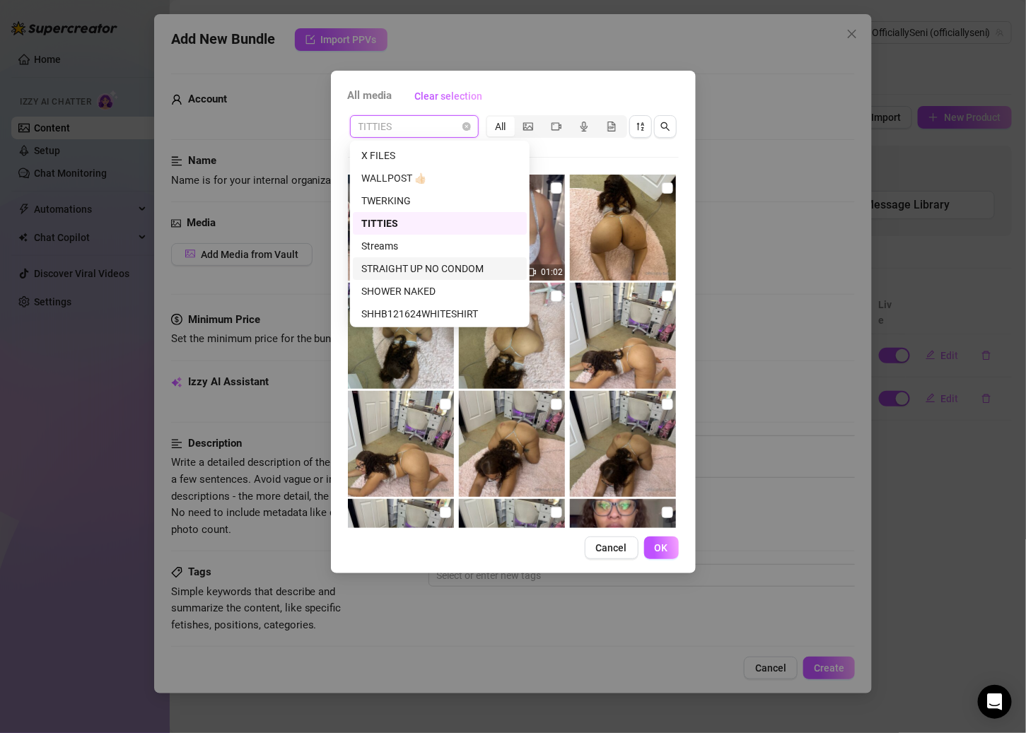
click at [413, 265] on div "STRAIGHT UP NO CONDOM" at bounding box center [439, 269] width 157 height 16
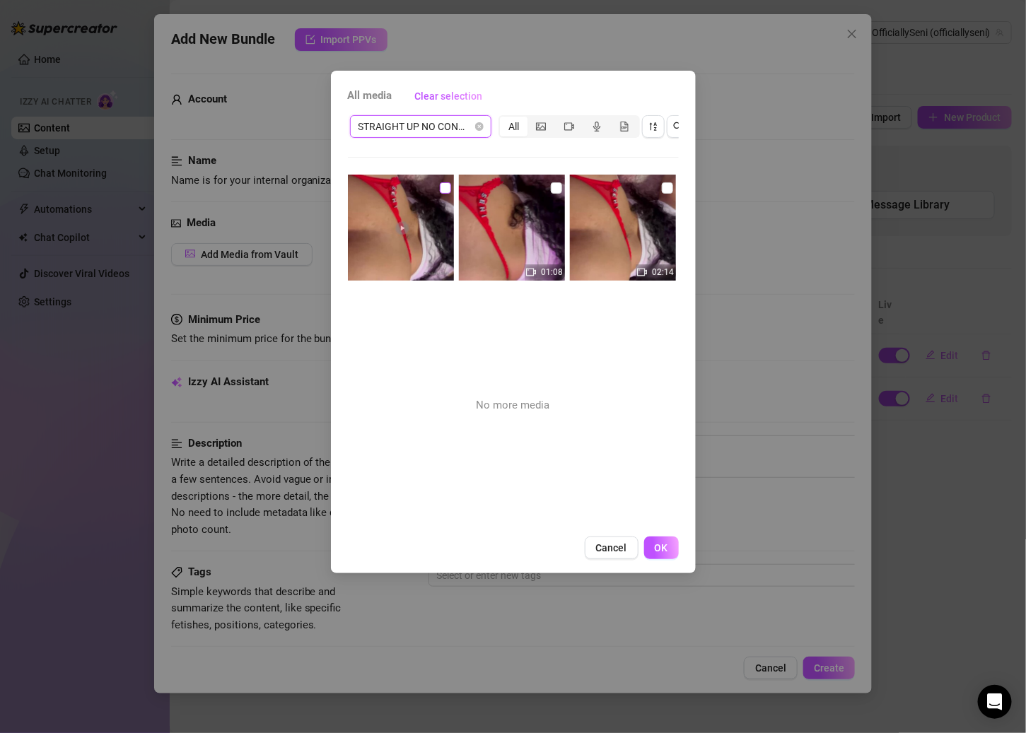
click at [440, 189] on input "checkbox" at bounding box center [445, 187] width 11 height 11
click at [551, 187] on input "checkbox" at bounding box center [556, 187] width 11 height 11
click at [662, 184] on input "checkbox" at bounding box center [667, 187] width 11 height 11
click at [659, 553] on span "OK" at bounding box center [660, 547] width 13 height 11
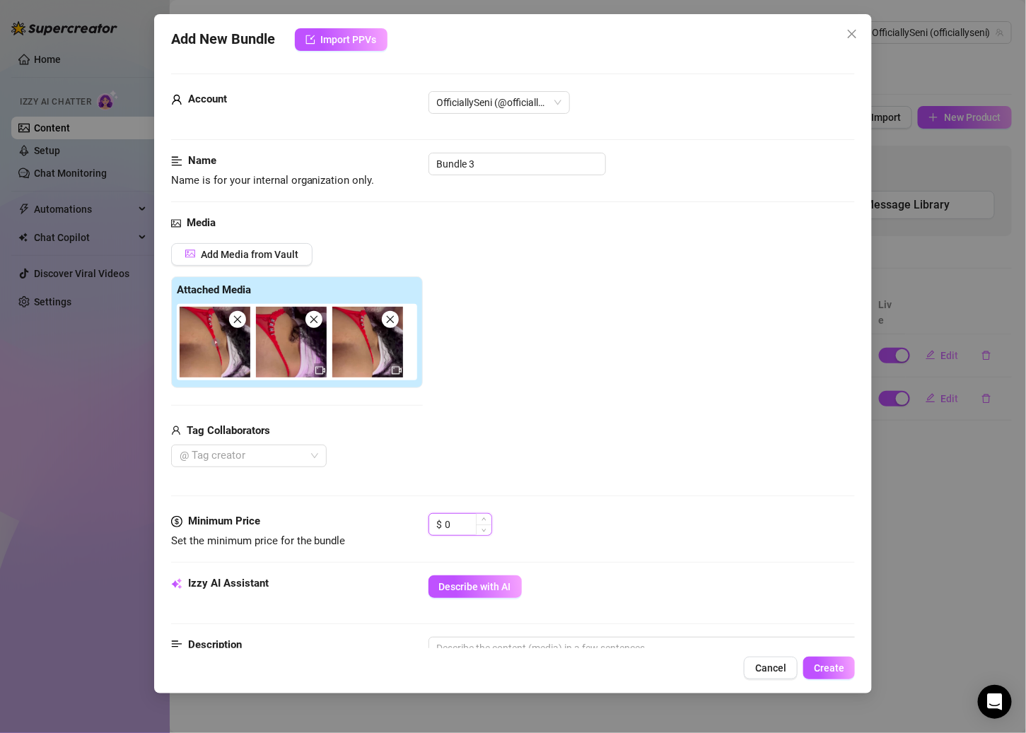
drag, startPoint x: 462, startPoint y: 516, endPoint x: 434, endPoint y: 515, distance: 27.6
click at [434, 515] on div "$ 0" at bounding box center [460, 524] width 64 height 23
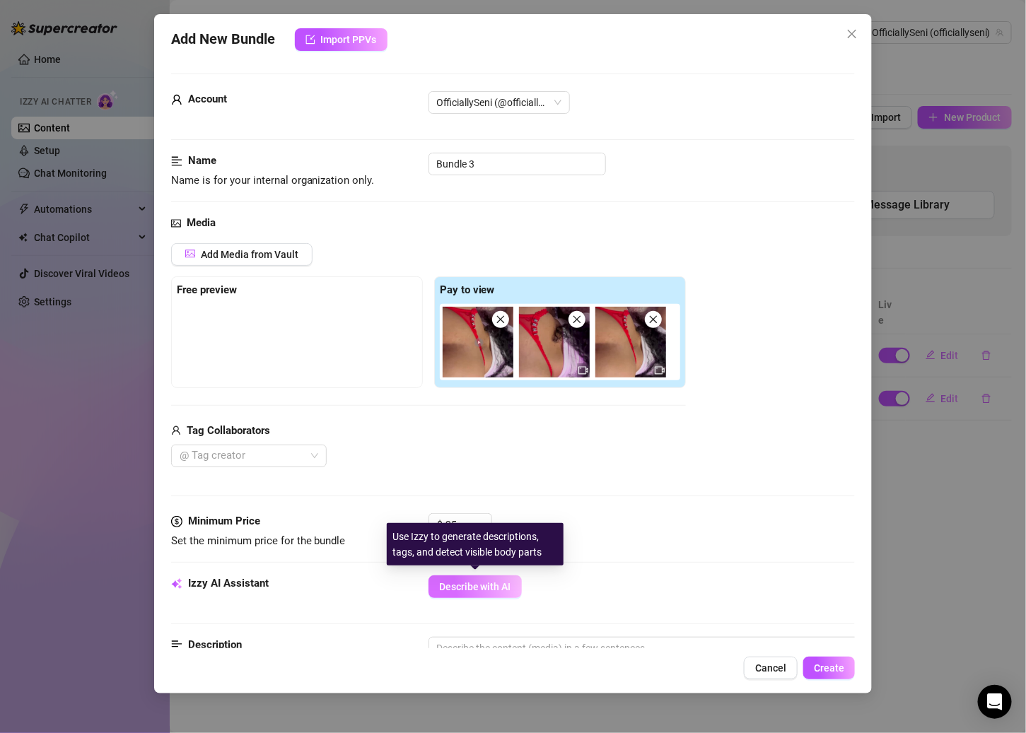
click at [484, 582] on span "Describe with AI" at bounding box center [475, 586] width 72 height 11
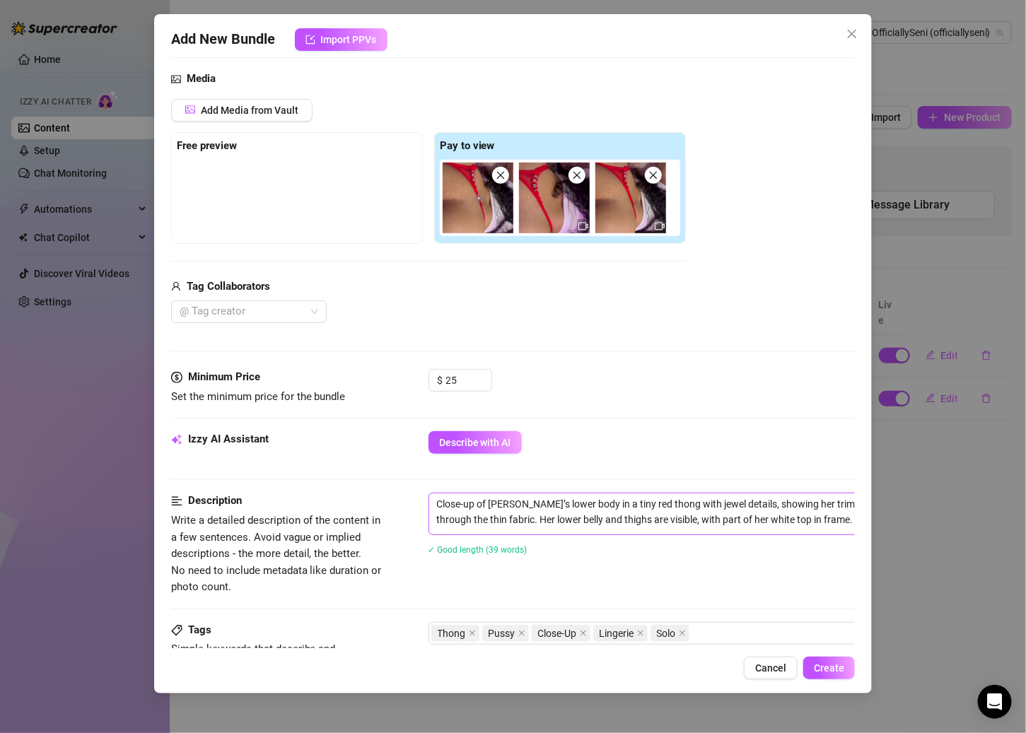
scroll to position [380, 0]
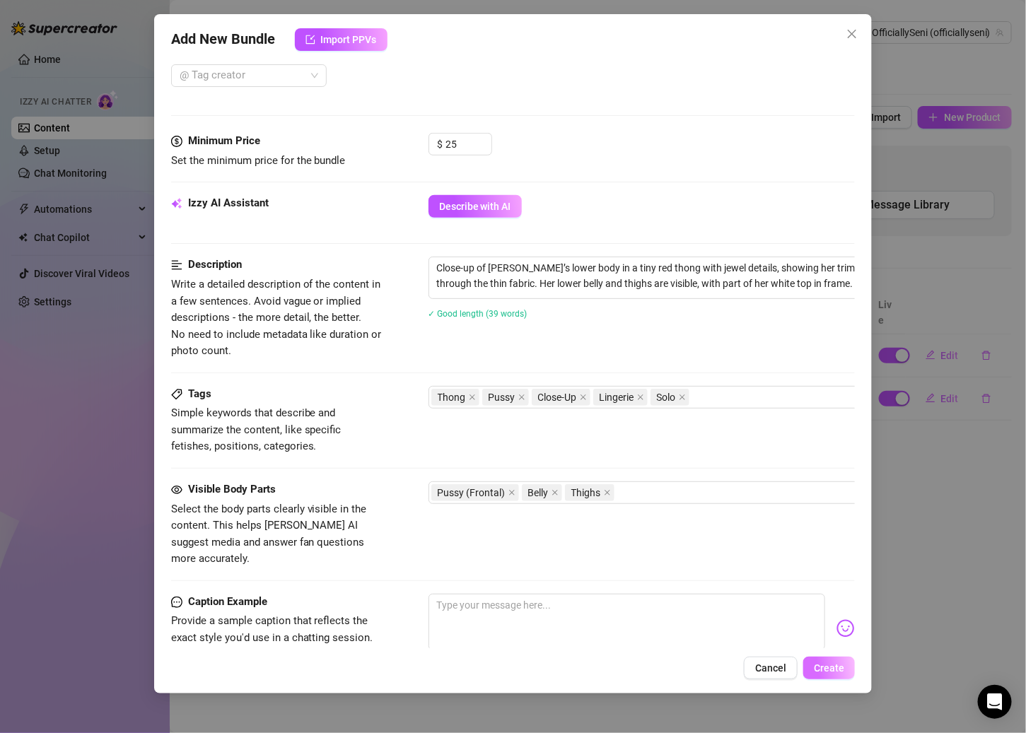
click at [796, 667] on span "Create" at bounding box center [829, 667] width 30 height 11
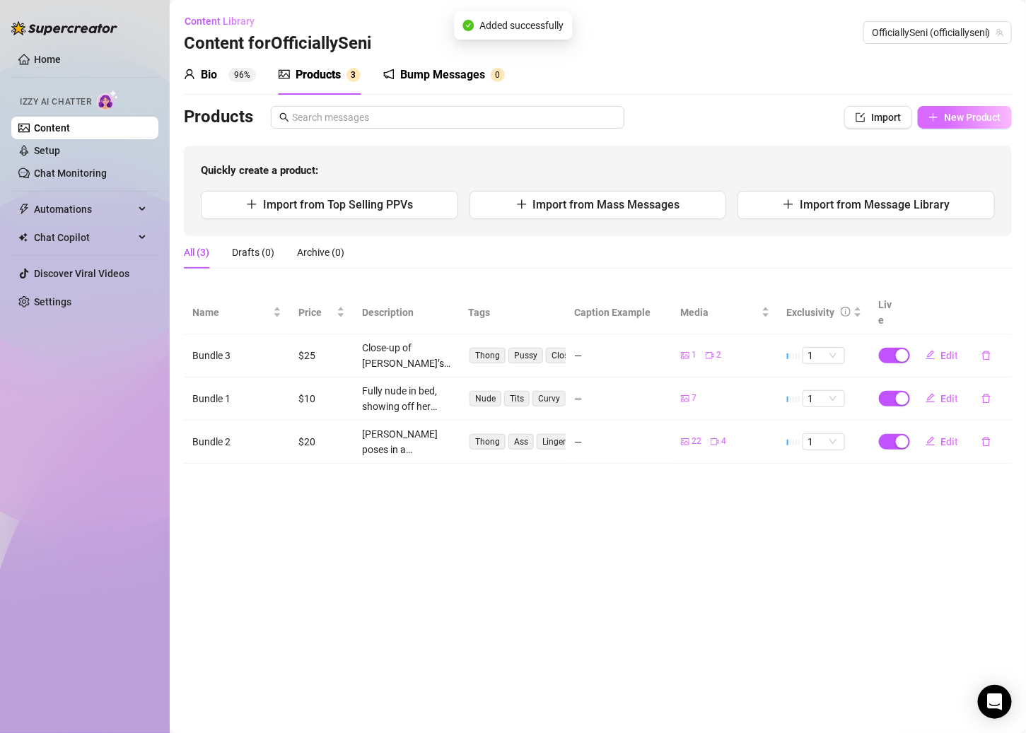
click at [796, 116] on span "New Product" at bounding box center [972, 117] width 57 height 11
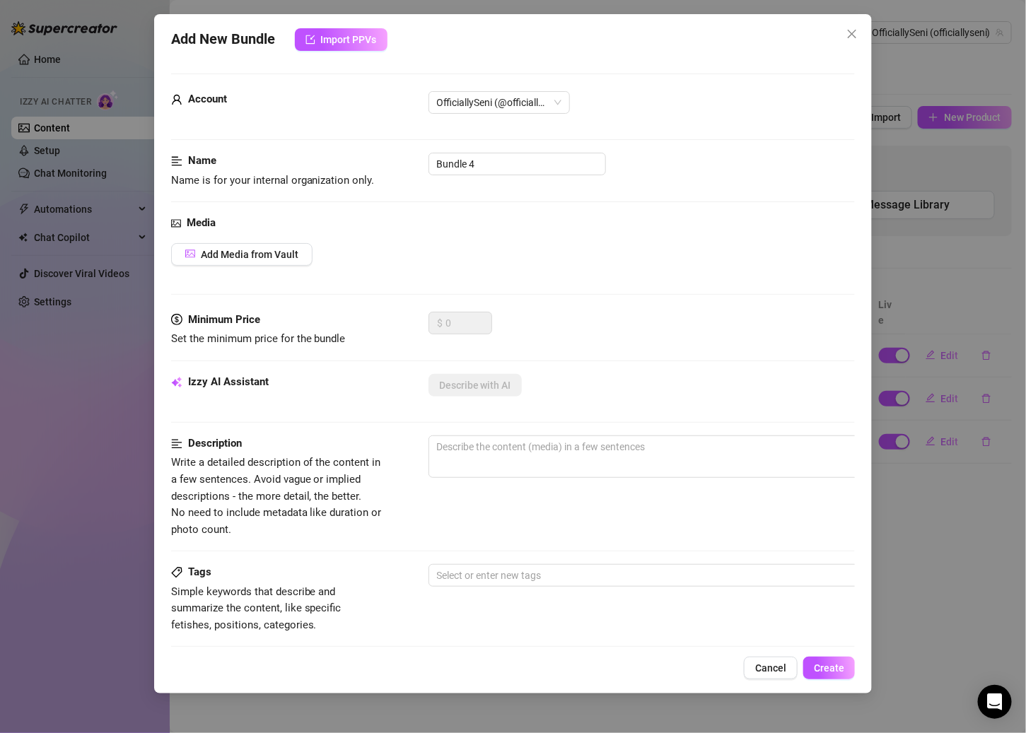
click at [293, 239] on div "Media Add Media from Vault" at bounding box center [513, 263] width 684 height 97
click at [290, 249] on span "Add Media from Vault" at bounding box center [250, 254] width 98 height 11
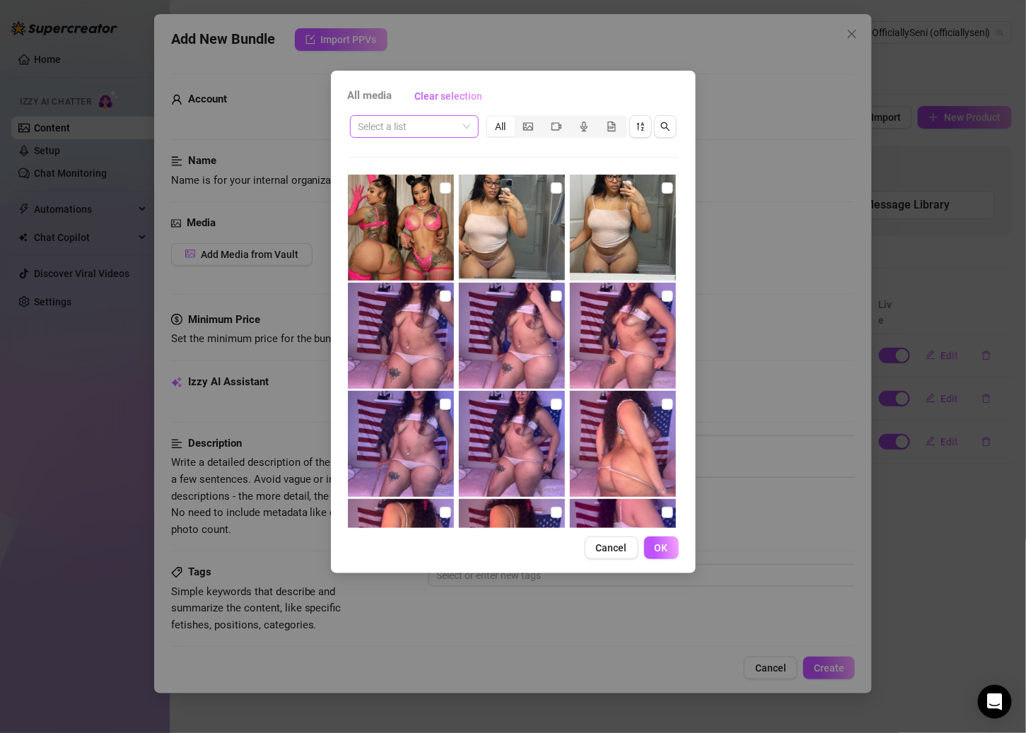
click at [405, 127] on input "search" at bounding box center [407, 126] width 99 height 21
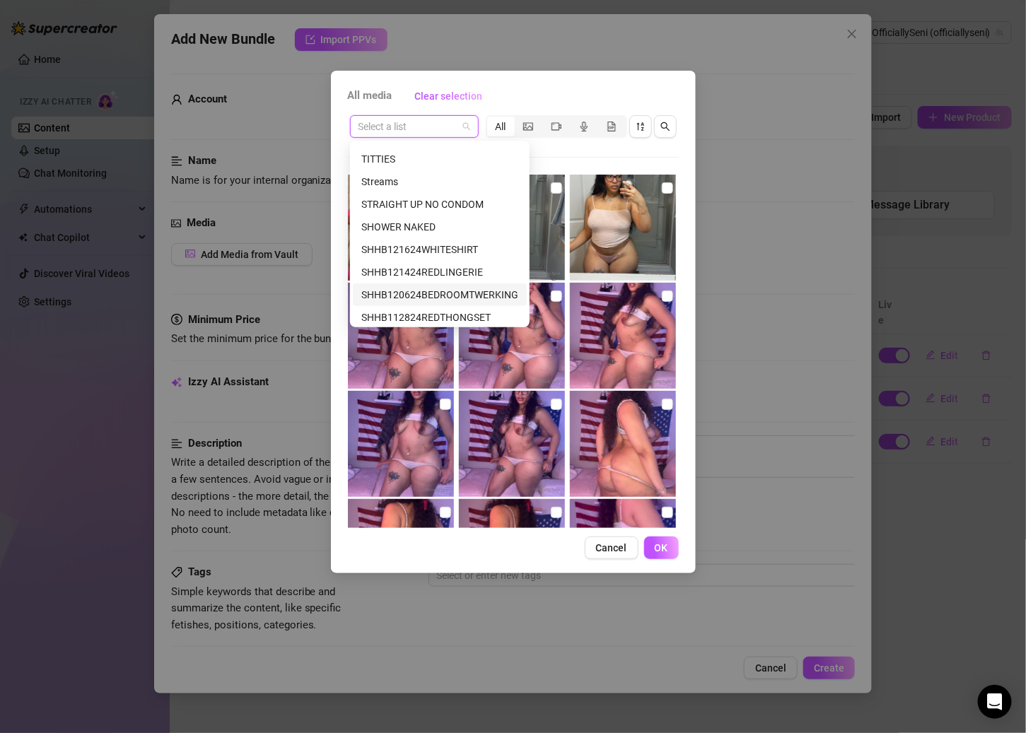
scroll to position [108, 0]
click at [425, 225] on div "SHOWER NAKED" at bounding box center [439, 228] width 157 height 16
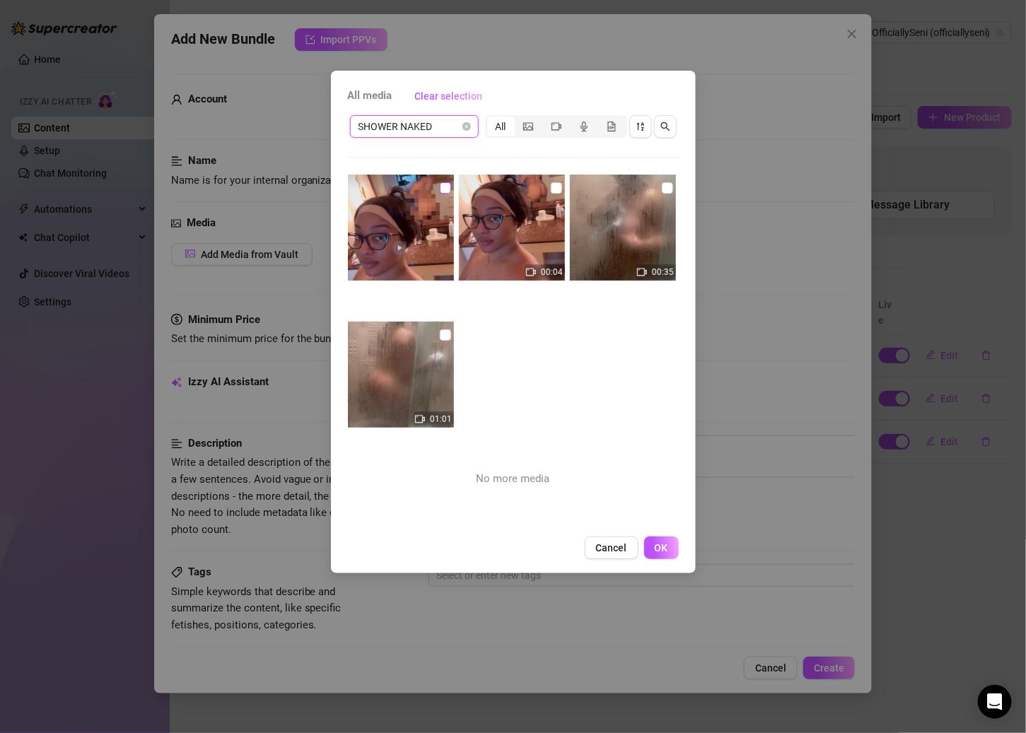
click at [444, 194] on label at bounding box center [445, 188] width 11 height 16
click at [444, 194] on input "checkbox" at bounding box center [445, 187] width 11 height 11
click at [551, 189] on input "checkbox" at bounding box center [556, 187] width 11 height 11
click at [662, 186] on input "checkbox" at bounding box center [667, 187] width 11 height 11
click at [435, 336] on img at bounding box center [401, 375] width 106 height 106
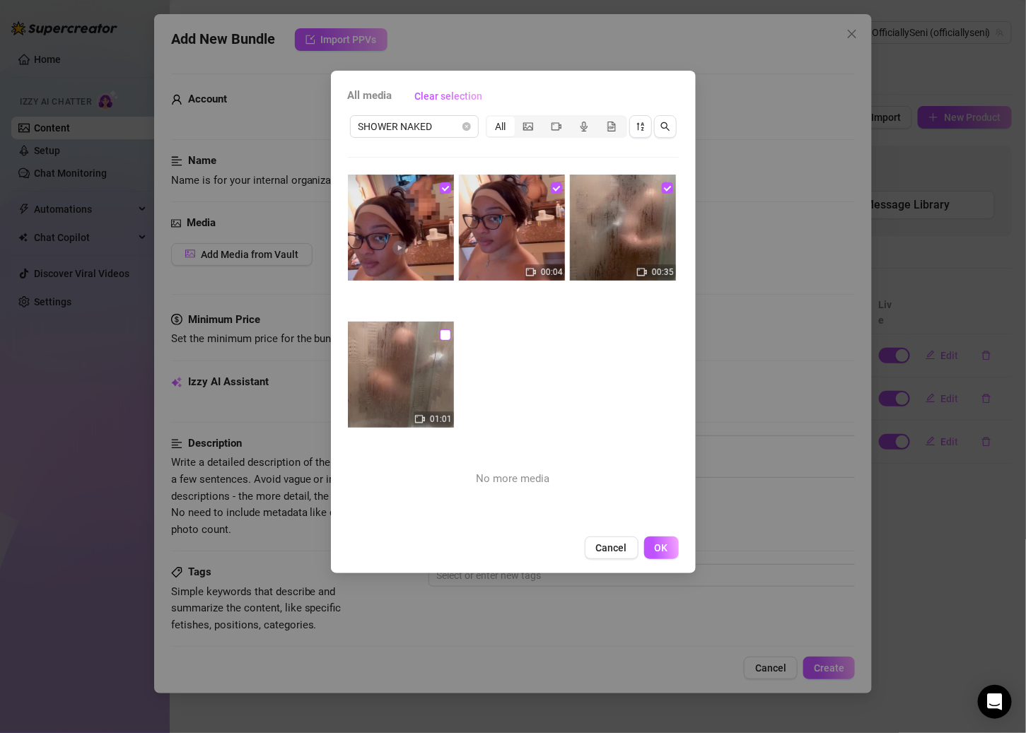
click at [441, 331] on input "checkbox" at bounding box center [445, 334] width 11 height 11
click at [664, 544] on span "OK" at bounding box center [660, 547] width 13 height 11
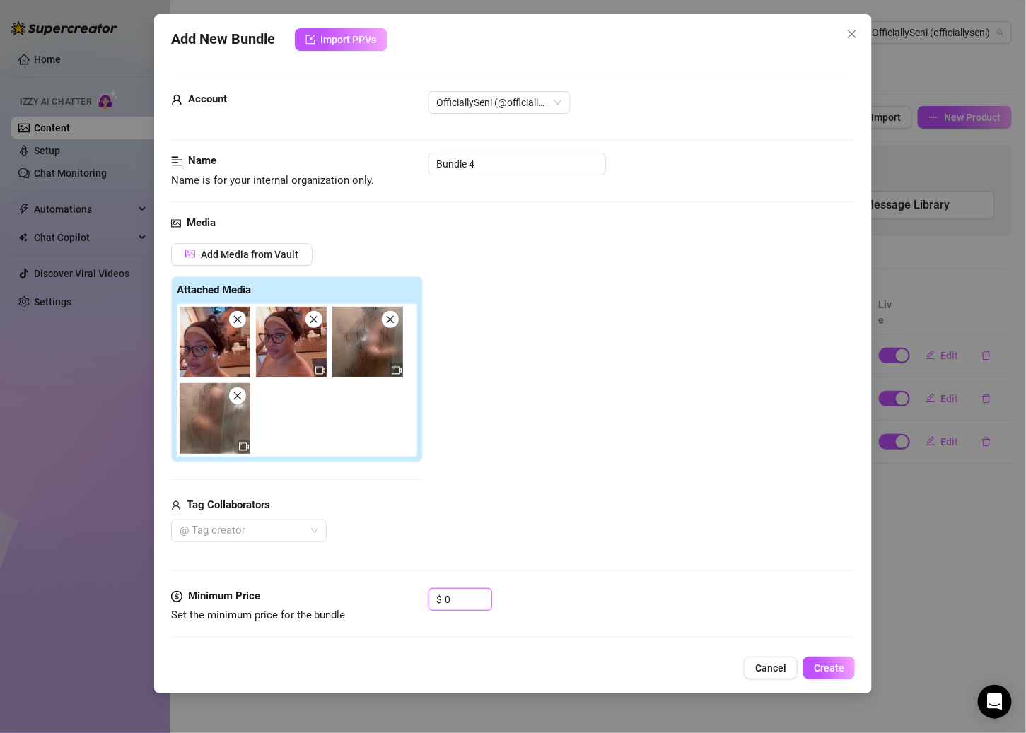
drag, startPoint x: 470, startPoint y: 597, endPoint x: 375, endPoint y: 597, distance: 95.4
click at [375, 597] on div "Minimum Price Set the minimum price for the bundle $ 0" at bounding box center [513, 606] width 684 height 36
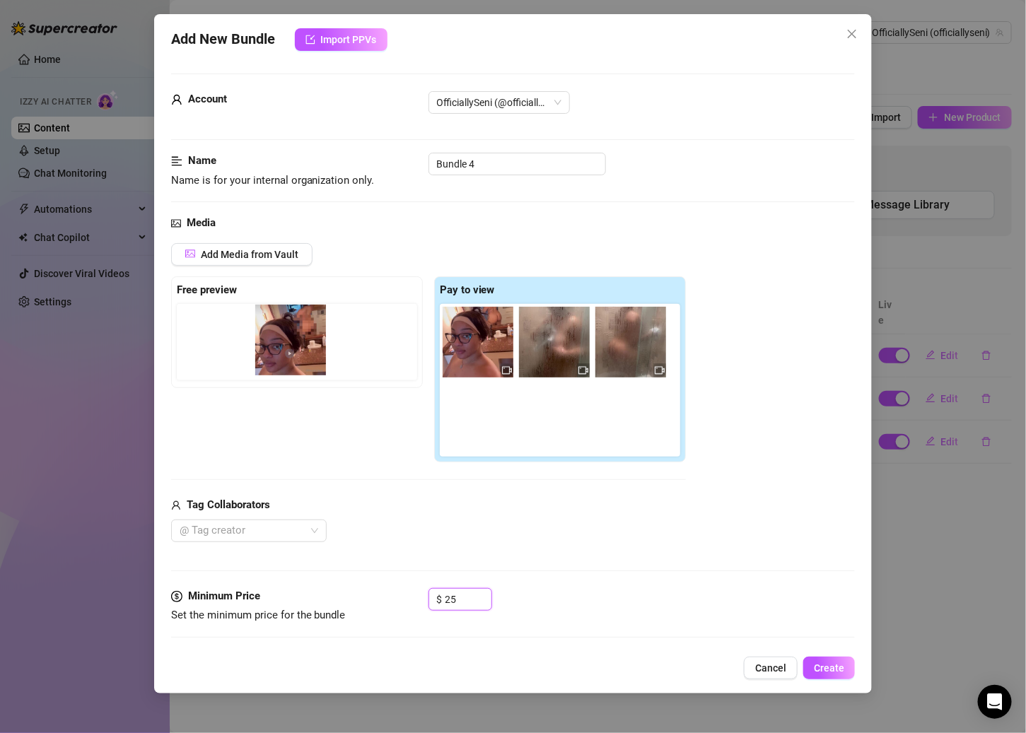
drag, startPoint x: 490, startPoint y: 355, endPoint x: 299, endPoint y: 353, distance: 190.8
click at [299, 353] on div "Free preview Pay to view" at bounding box center [428, 369] width 515 height 187
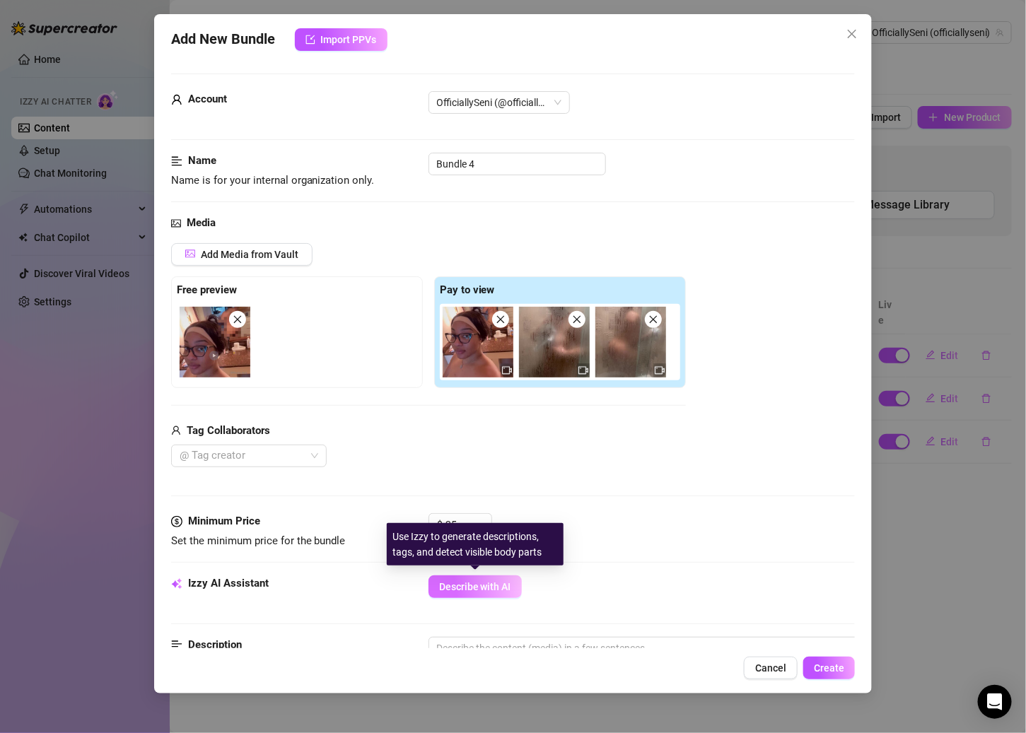
click at [491, 582] on span "Describe with AI" at bounding box center [475, 586] width 72 height 11
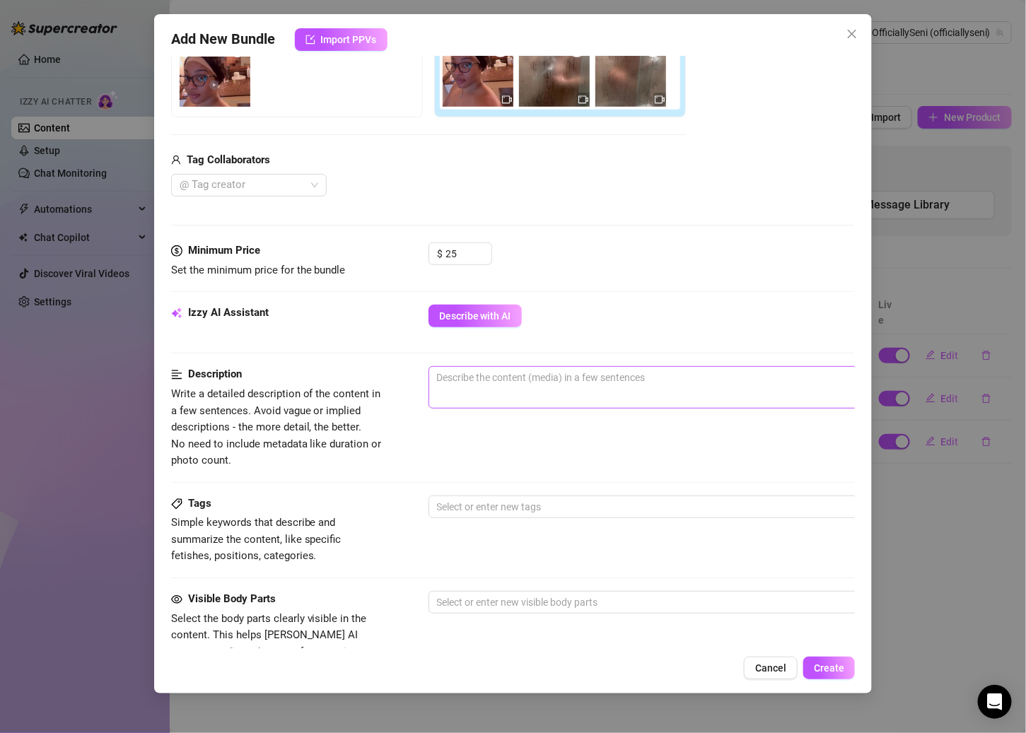
scroll to position [197, 0]
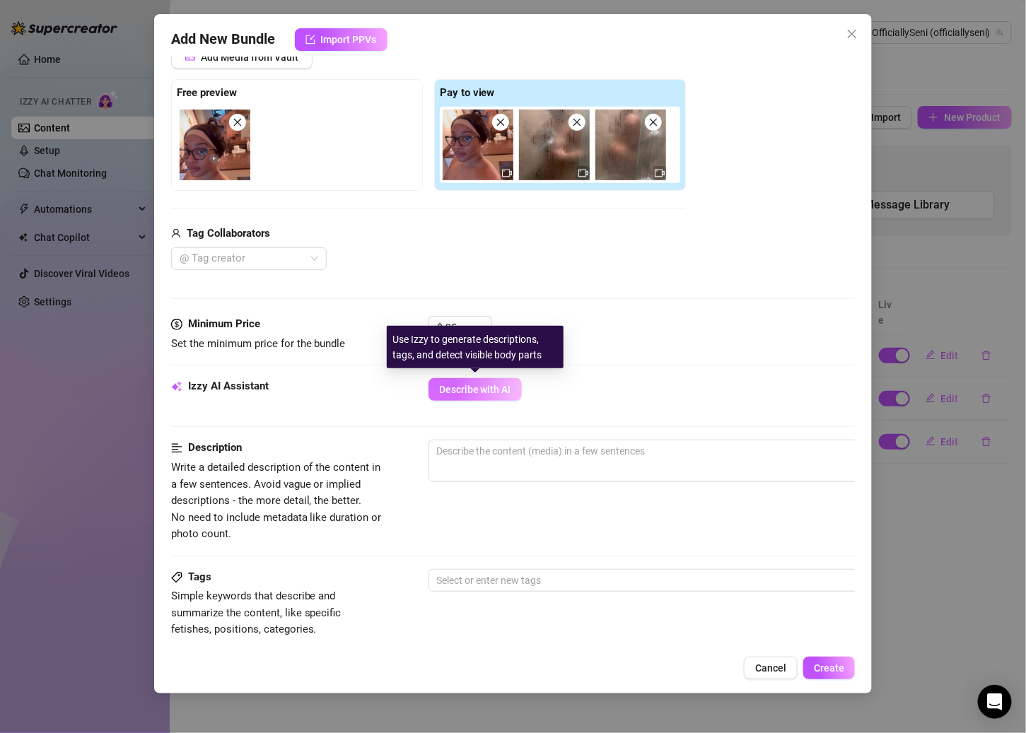
click at [481, 396] on button "Describe with AI" at bounding box center [474, 389] width 93 height 23
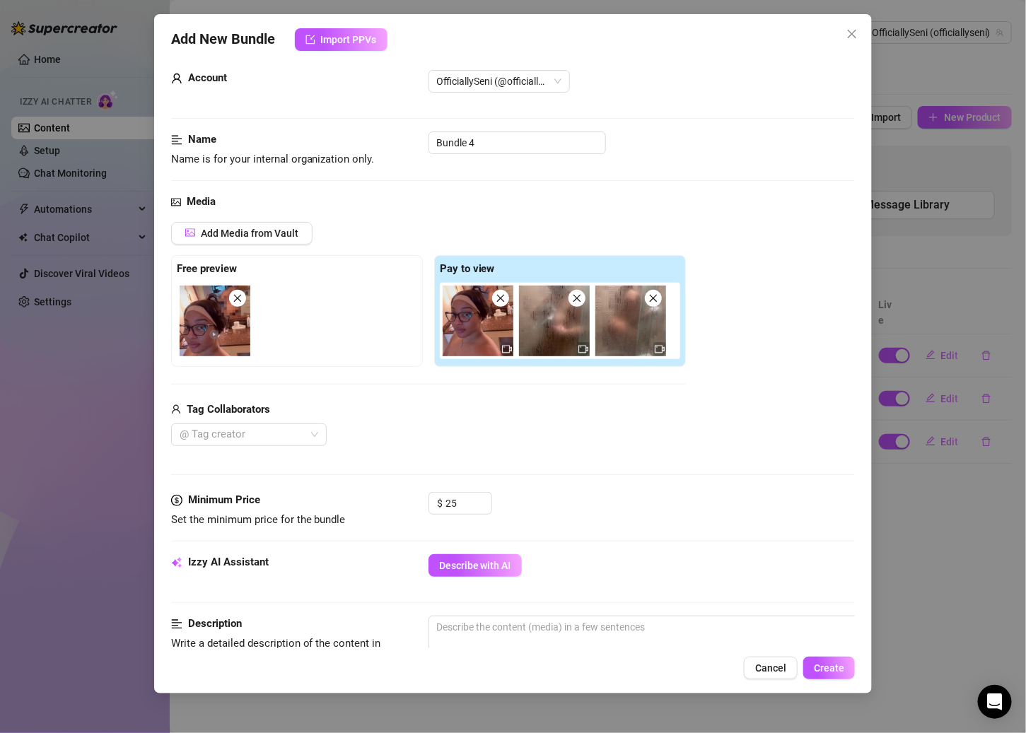
scroll to position [20, 0]
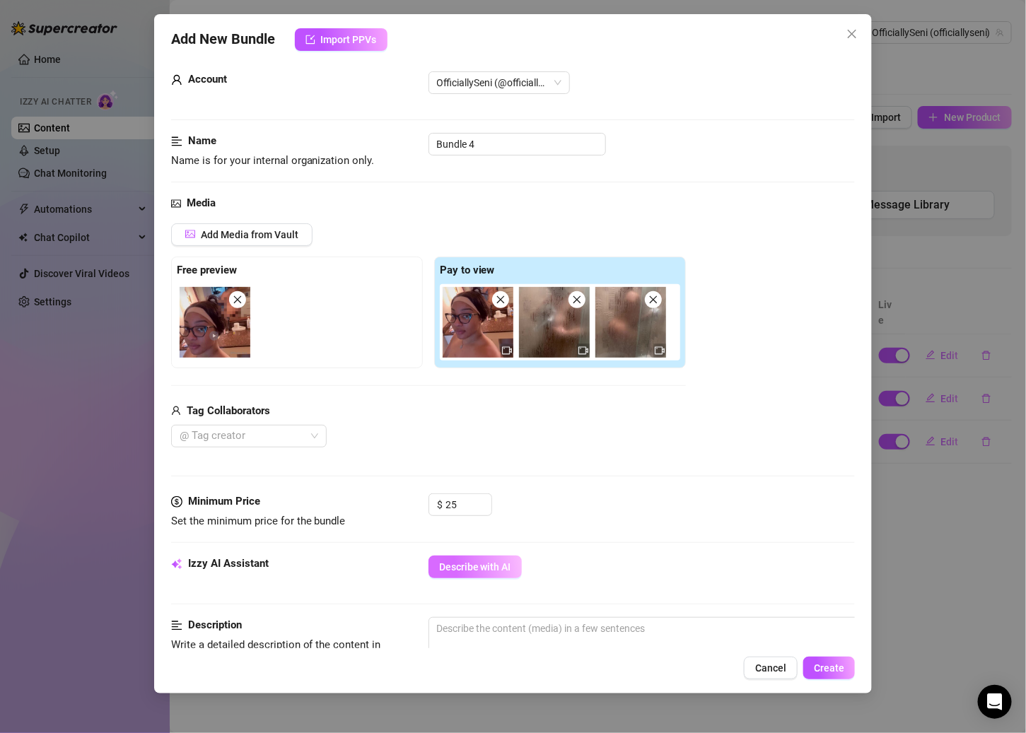
click at [479, 556] on button "Describe with AI" at bounding box center [474, 567] width 93 height 23
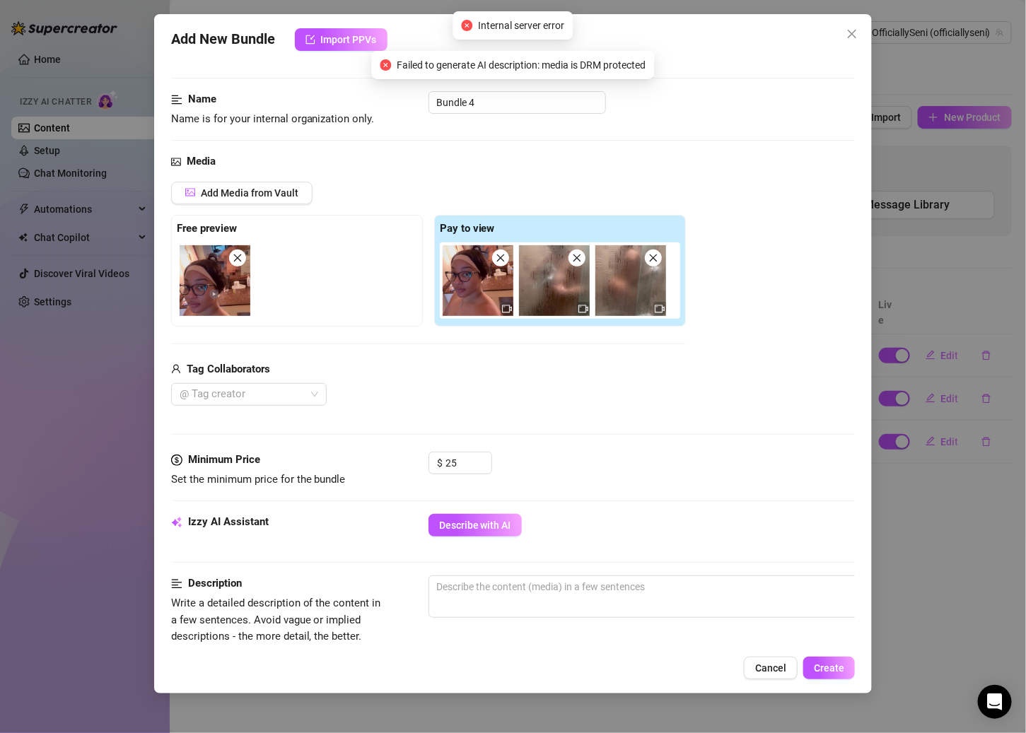
scroll to position [47, 0]
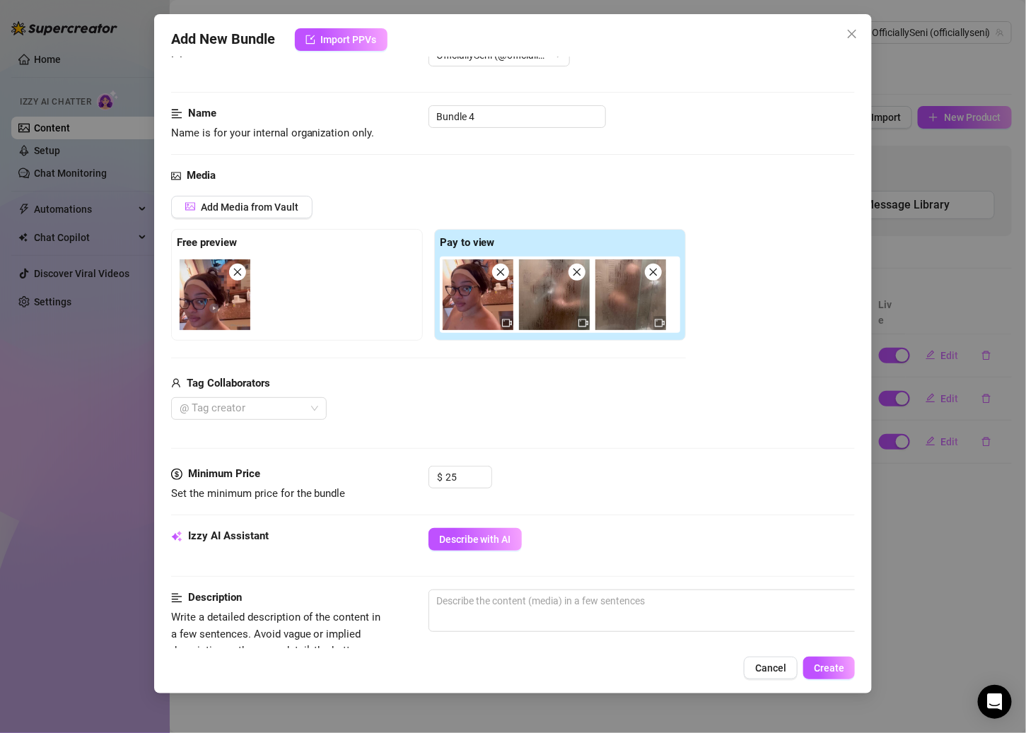
click at [500, 275] on icon "close" at bounding box center [500, 272] width 10 height 10
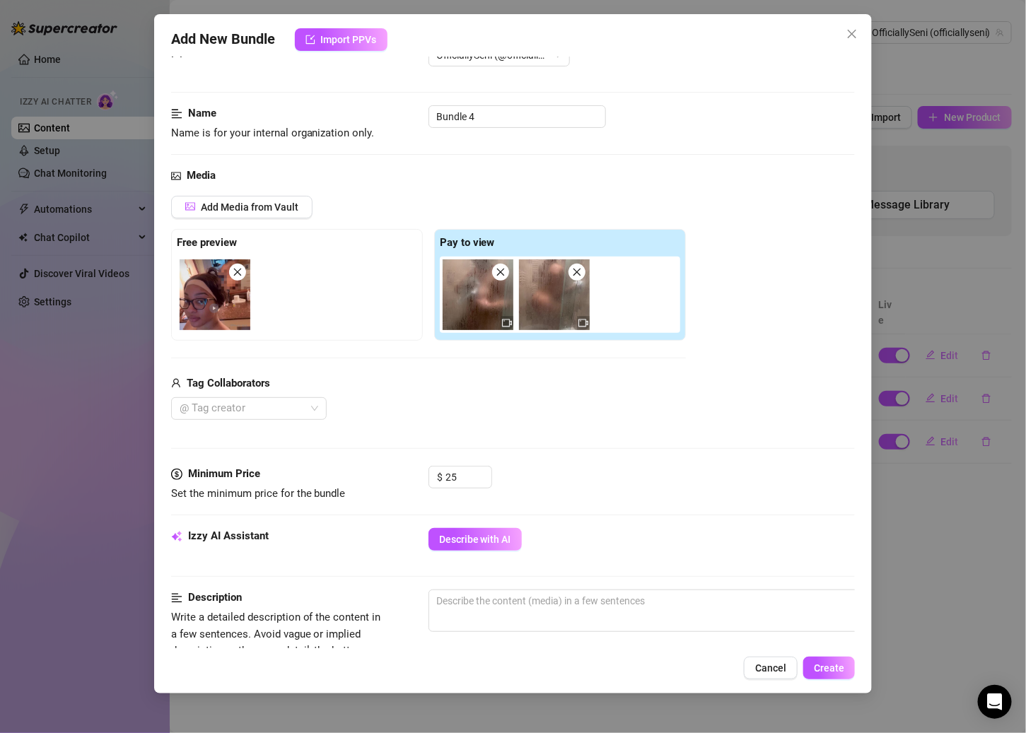
click at [500, 275] on icon "close" at bounding box center [500, 272] width 10 height 10
click at [572, 275] on icon "close" at bounding box center [577, 272] width 10 height 10
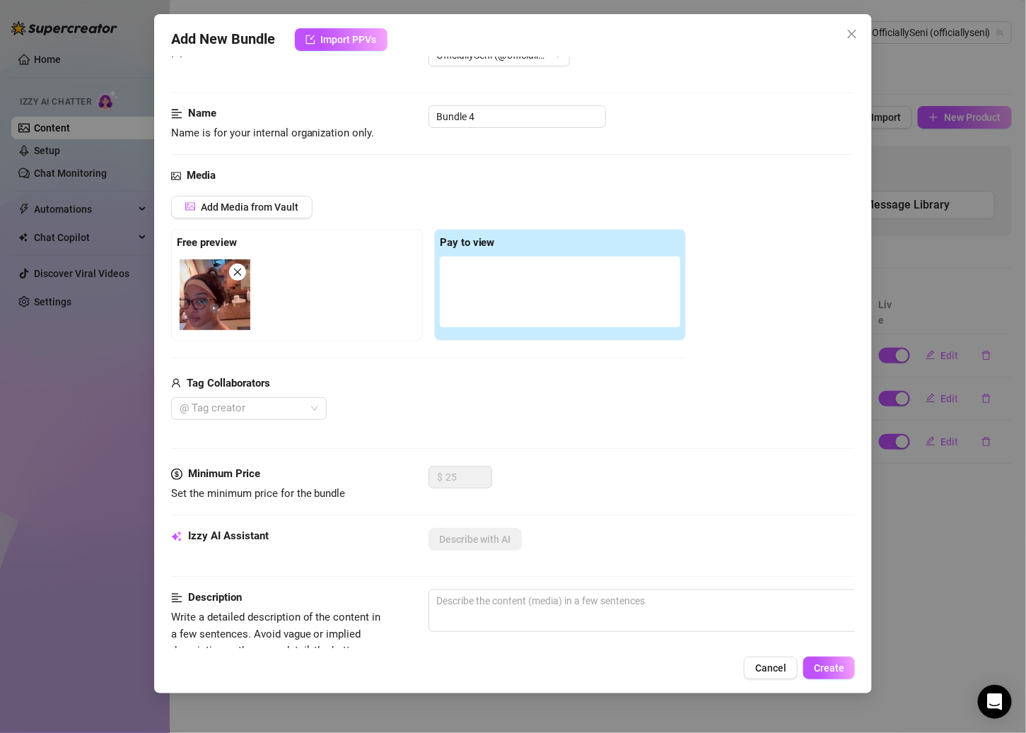
click at [500, 275] on div at bounding box center [560, 292] width 240 height 71
click at [240, 271] on icon "close" at bounding box center [238, 272] width 10 height 10
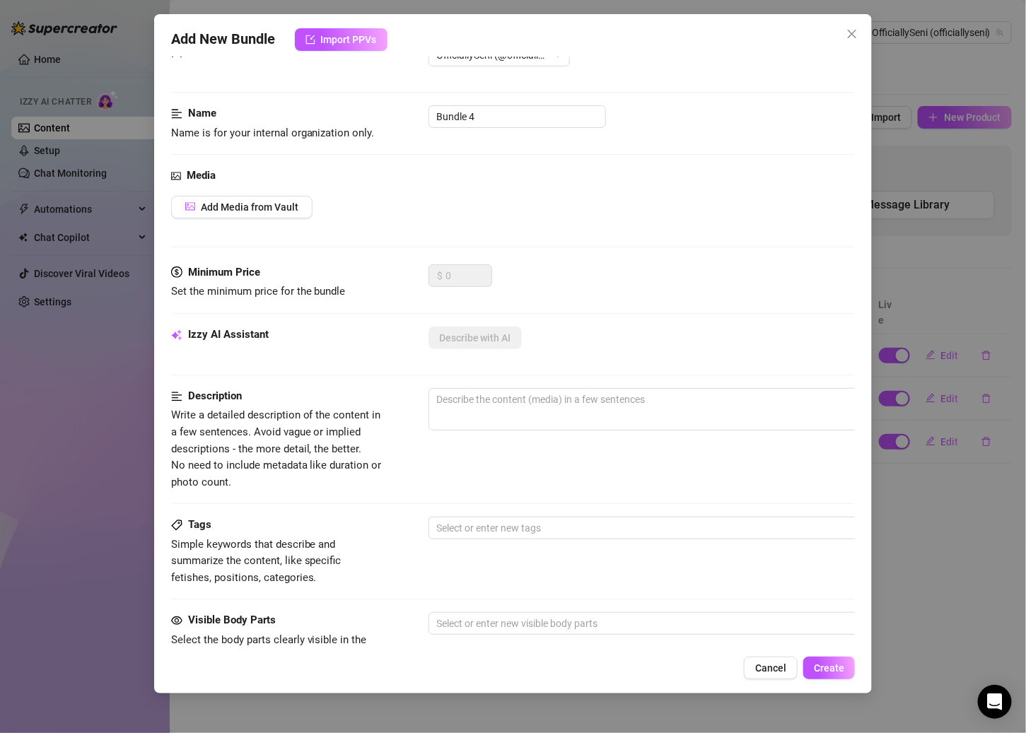
click at [237, 217] on div "Media Add Media from Vault" at bounding box center [513, 216] width 684 height 97
click at [234, 201] on span "Add Media from Vault" at bounding box center [250, 206] width 98 height 11
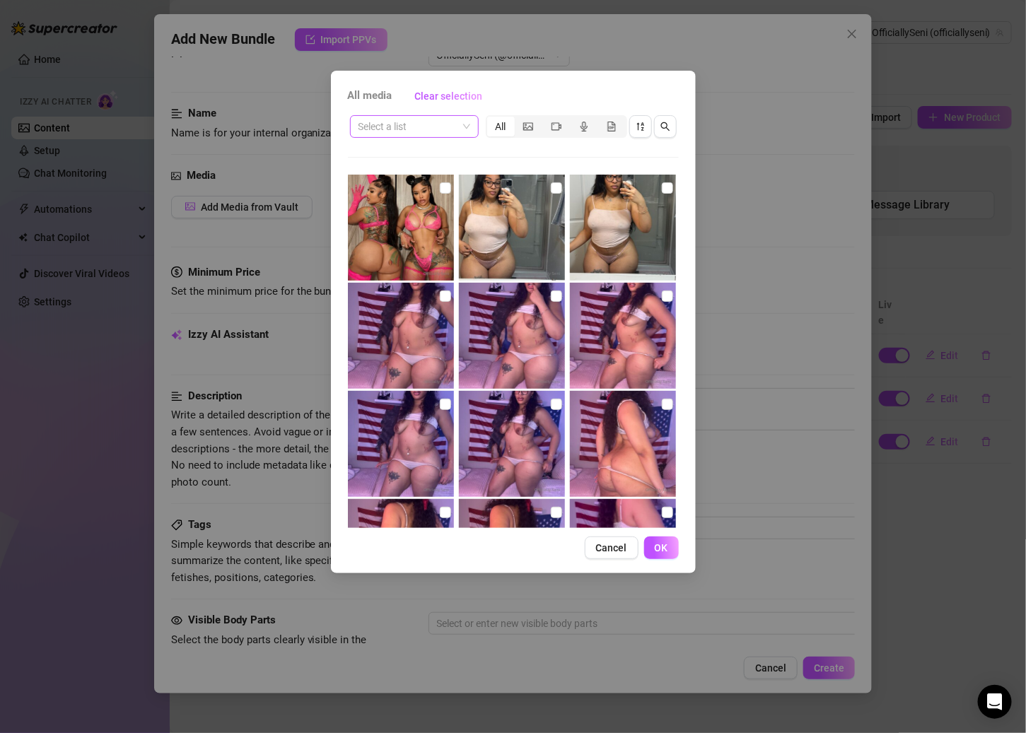
click at [393, 121] on input "search" at bounding box center [407, 126] width 99 height 21
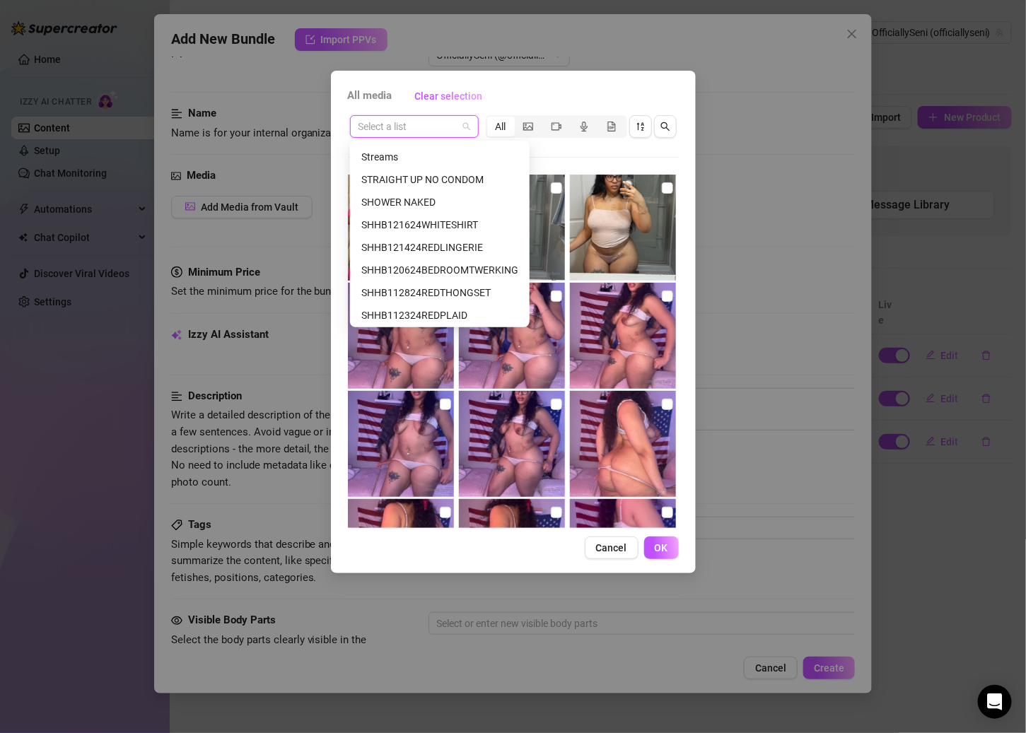
scroll to position [141, 0]
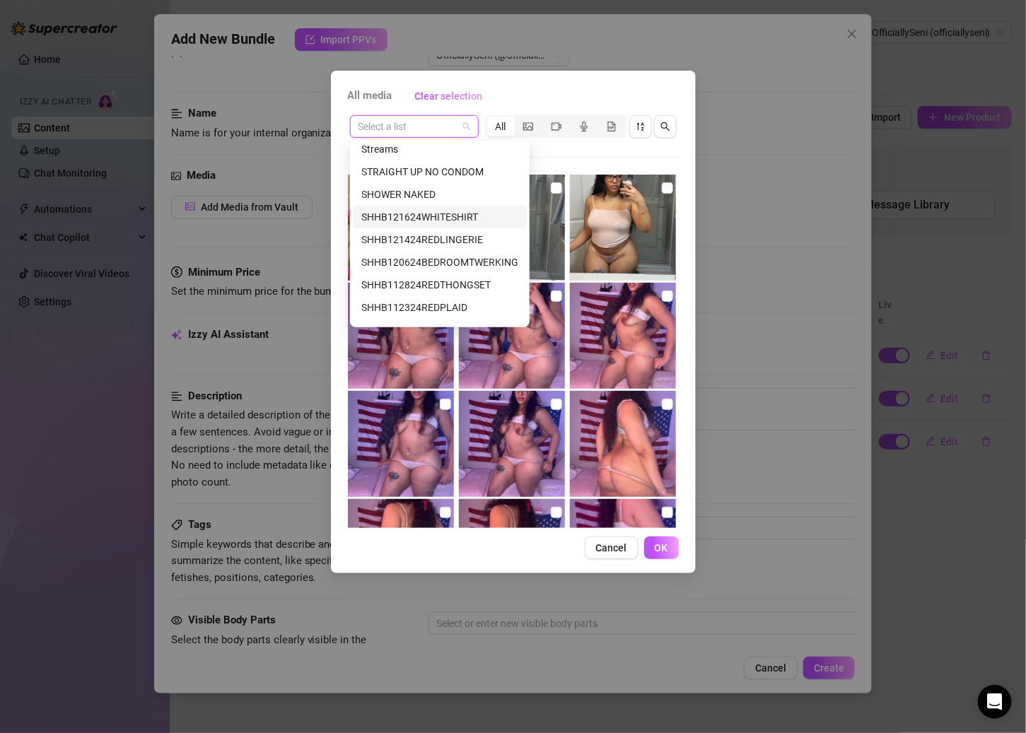
click at [440, 214] on div "SHHB121624WHITESHIRT" at bounding box center [439, 217] width 157 height 16
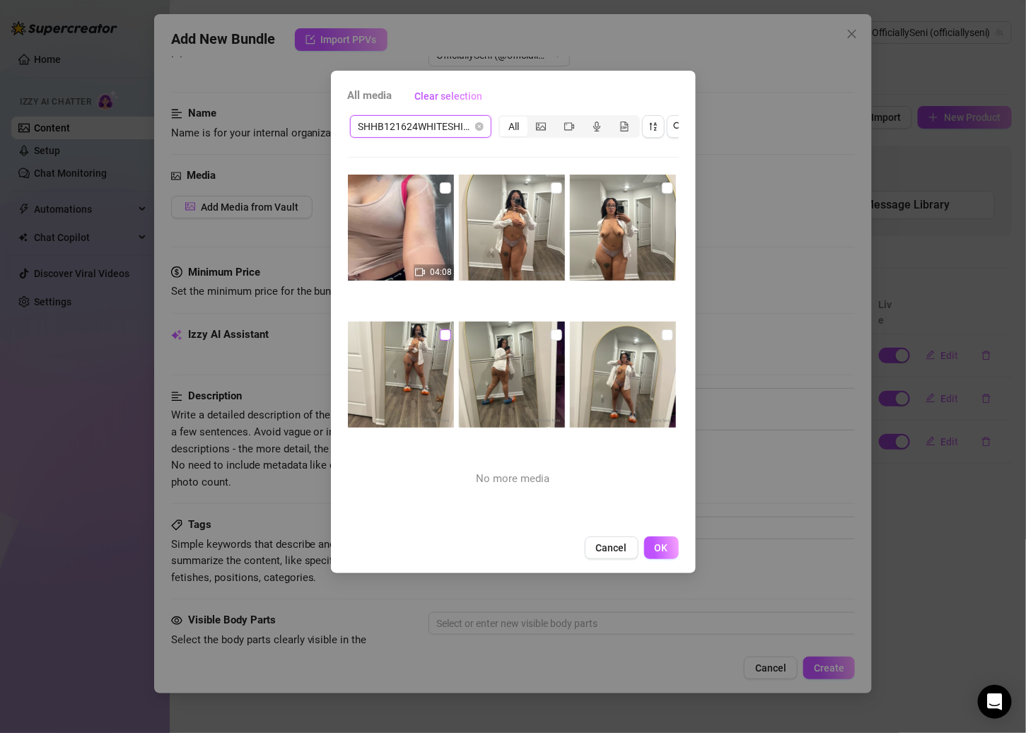
click at [444, 334] on input "checkbox" at bounding box center [445, 334] width 11 height 11
click at [544, 329] on img at bounding box center [512, 375] width 106 height 106
click at [662, 330] on input "checkbox" at bounding box center [667, 334] width 11 height 11
click at [662, 184] on input "checkbox" at bounding box center [667, 187] width 11 height 11
click at [556, 183] on img at bounding box center [512, 228] width 106 height 106
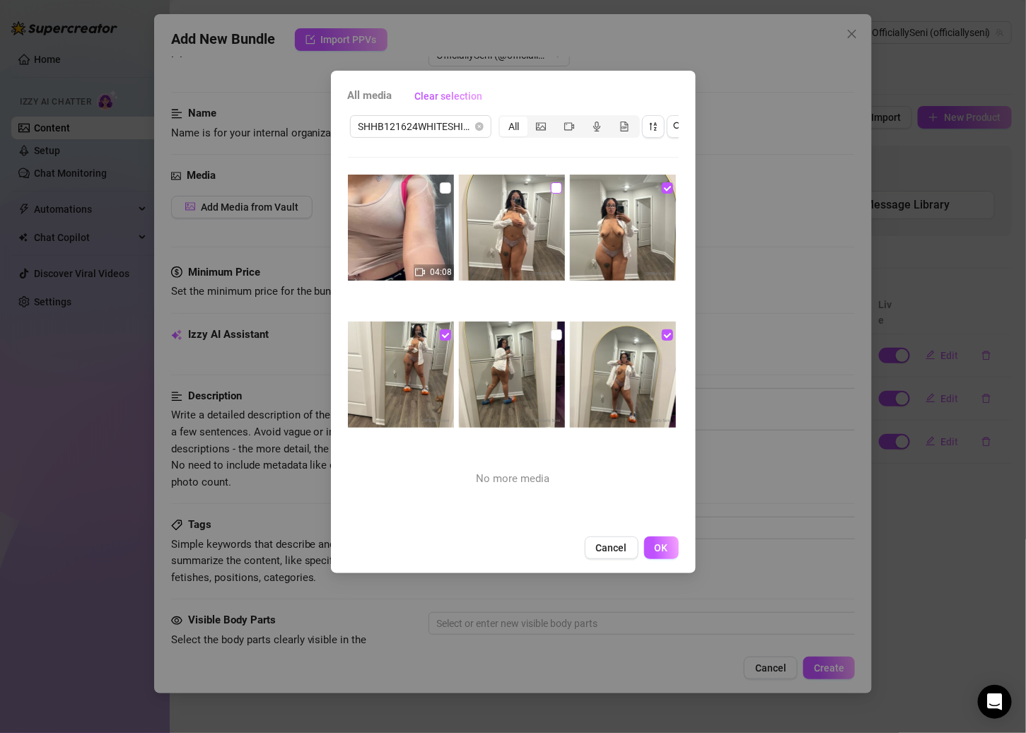
click at [553, 183] on input "checkbox" at bounding box center [556, 187] width 11 height 11
click at [443, 182] on input "checkbox" at bounding box center [445, 187] width 11 height 11
click at [654, 553] on span "OK" at bounding box center [660, 547] width 13 height 11
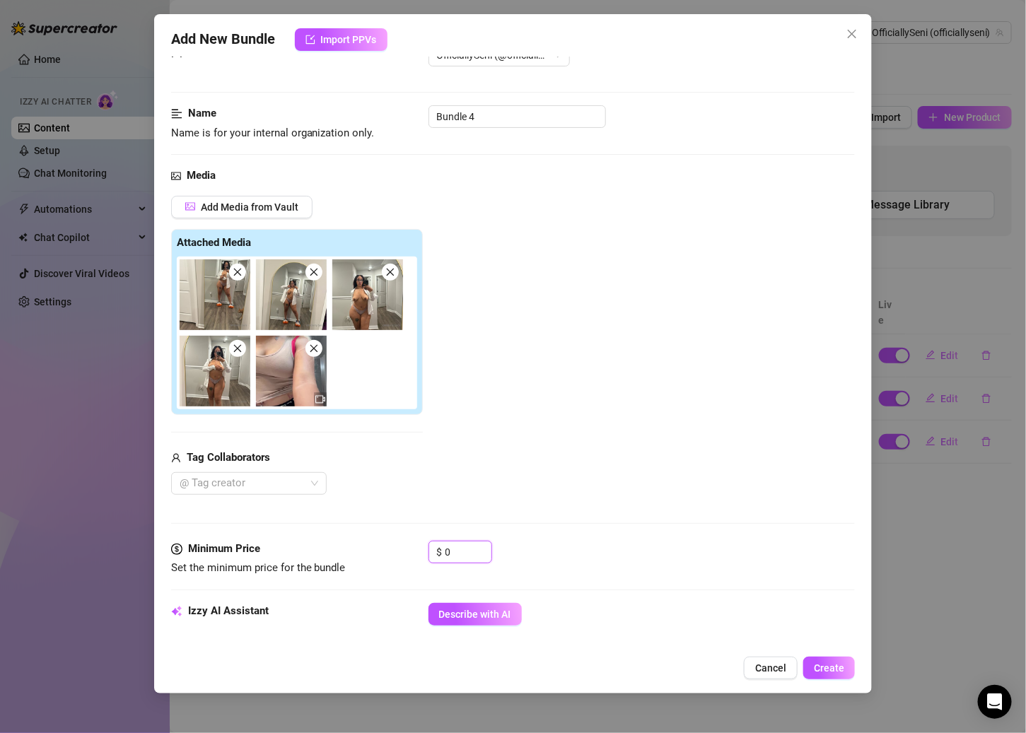
drag, startPoint x: 462, startPoint y: 551, endPoint x: 389, endPoint y: 550, distance: 72.8
click at [389, 550] on div "Minimum Price Set the minimum price for the bundle $ 0" at bounding box center [513, 559] width 684 height 36
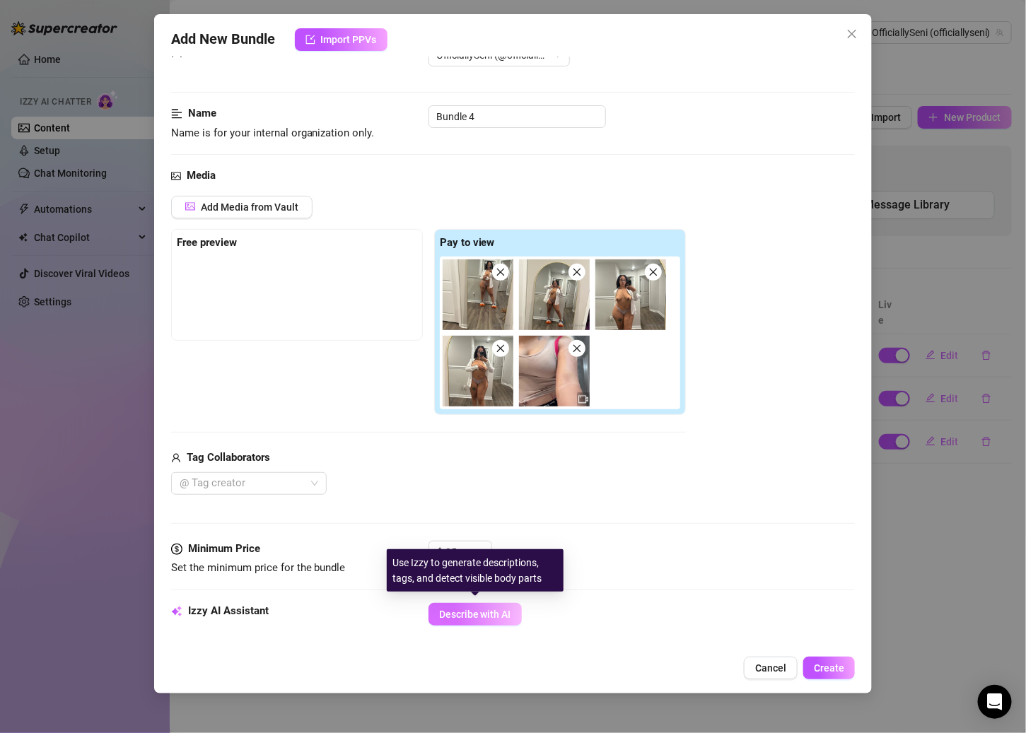
click at [481, 611] on span "Describe with AI" at bounding box center [475, 614] width 72 height 11
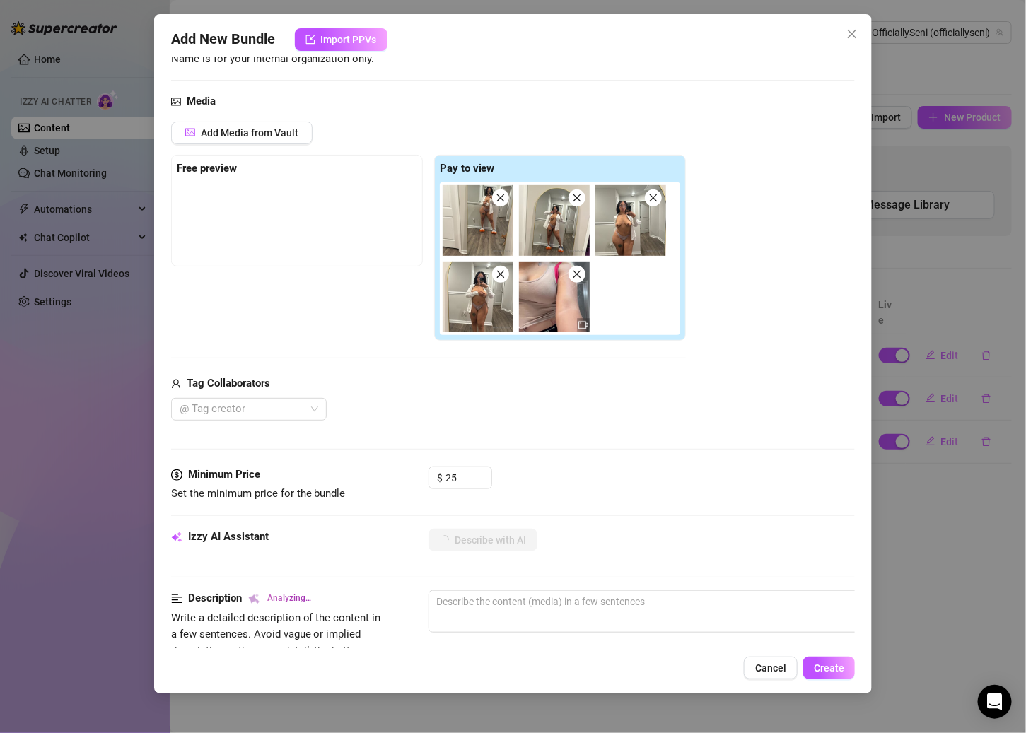
scroll to position [151, 0]
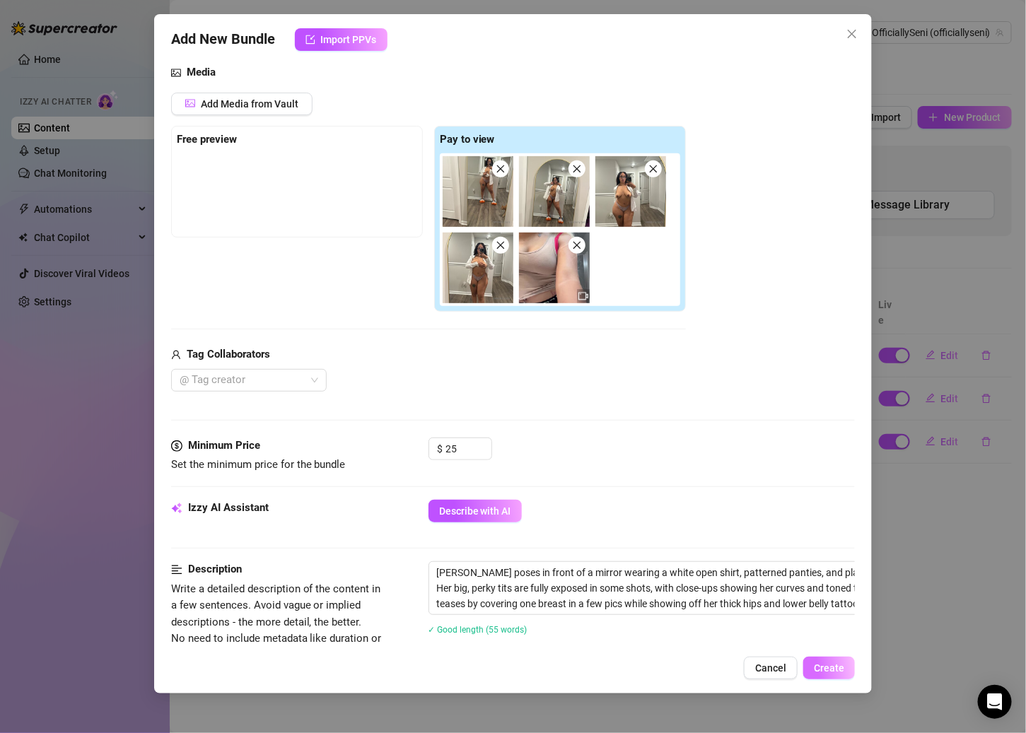
click at [796, 662] on span "Create" at bounding box center [829, 667] width 30 height 11
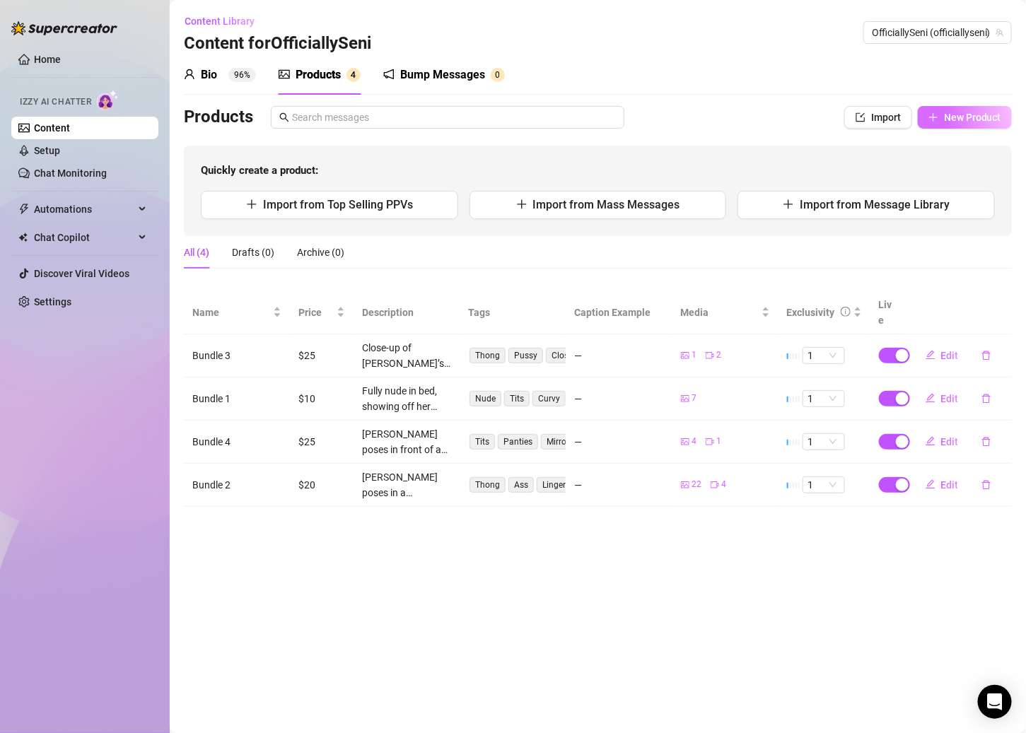
click at [796, 114] on span "New Product" at bounding box center [972, 117] width 57 height 11
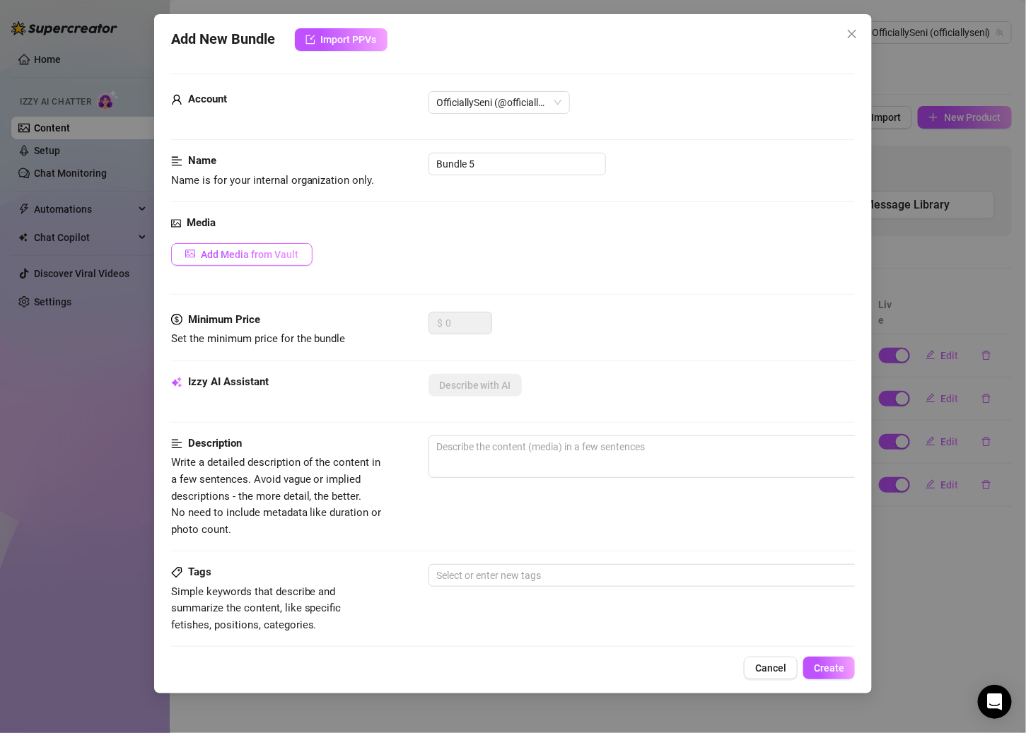
click at [269, 245] on button "Add Media from Vault" at bounding box center [241, 254] width 141 height 23
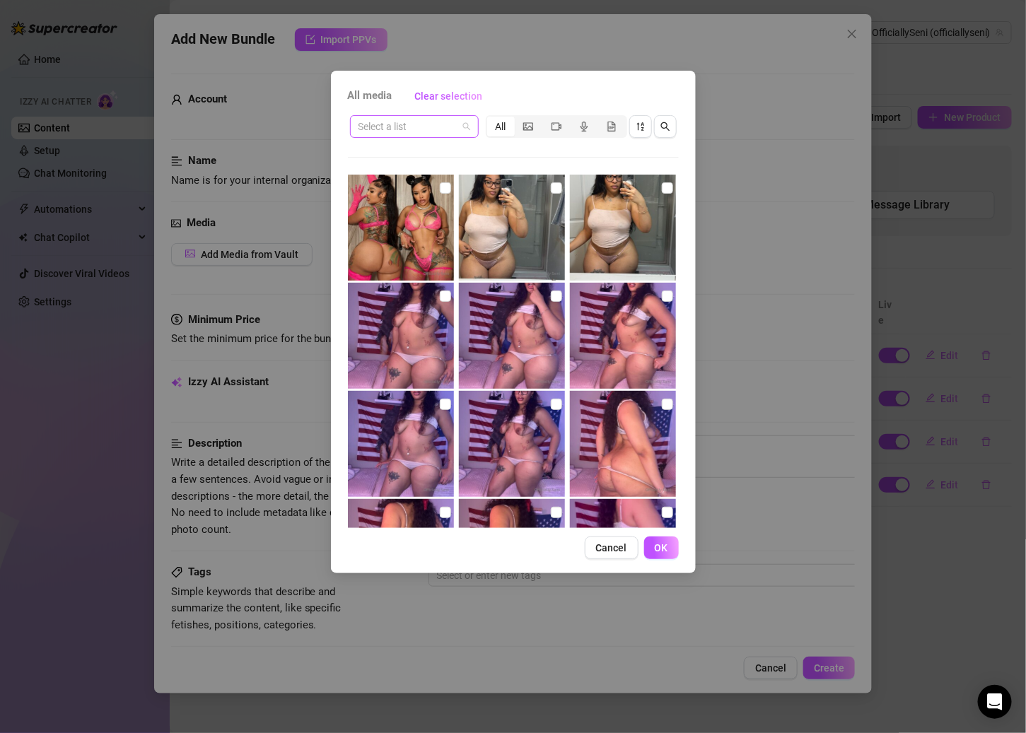
click at [456, 129] on input "search" at bounding box center [407, 126] width 99 height 21
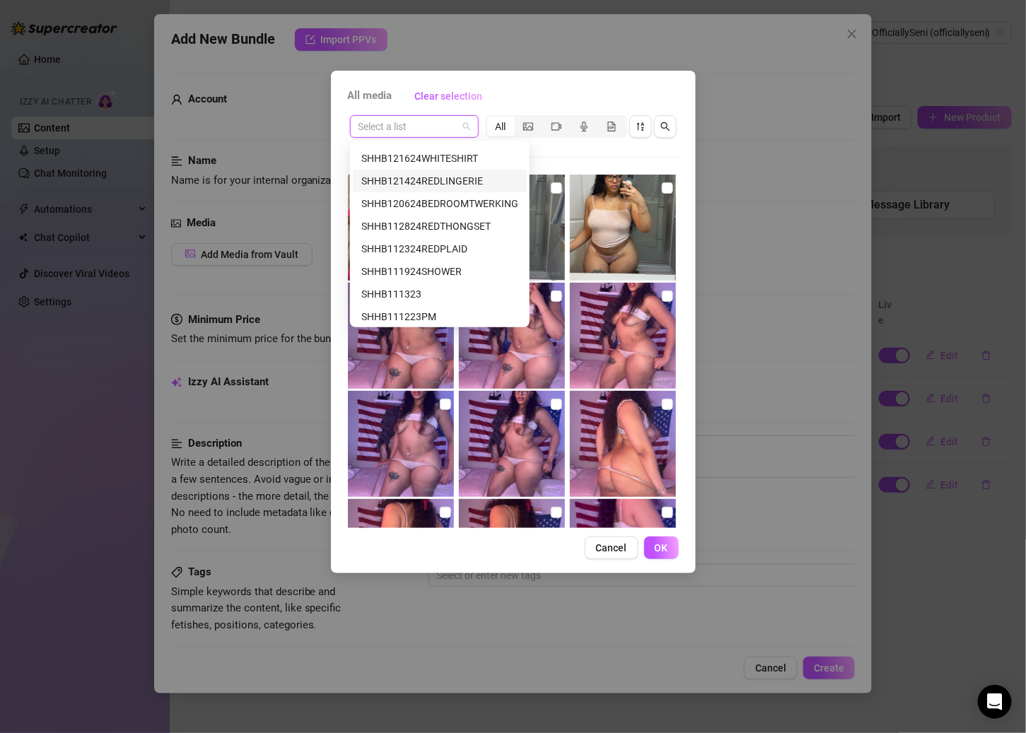
scroll to position [151, 0]
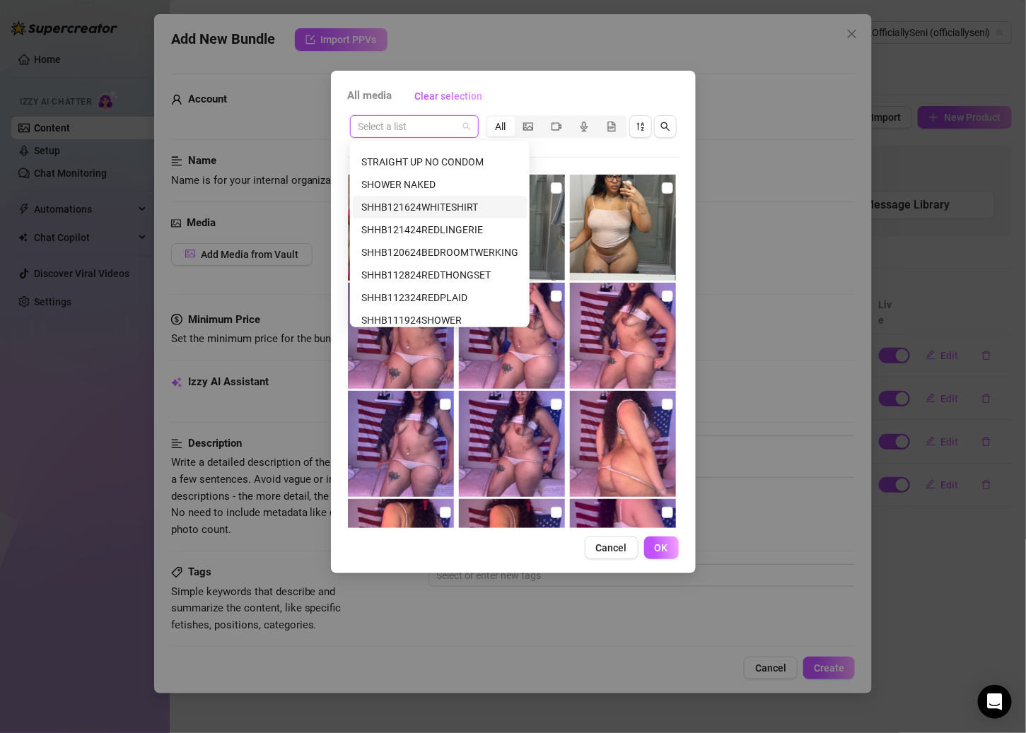
click at [445, 205] on div "SHHB121624WHITESHIRT" at bounding box center [439, 207] width 157 height 16
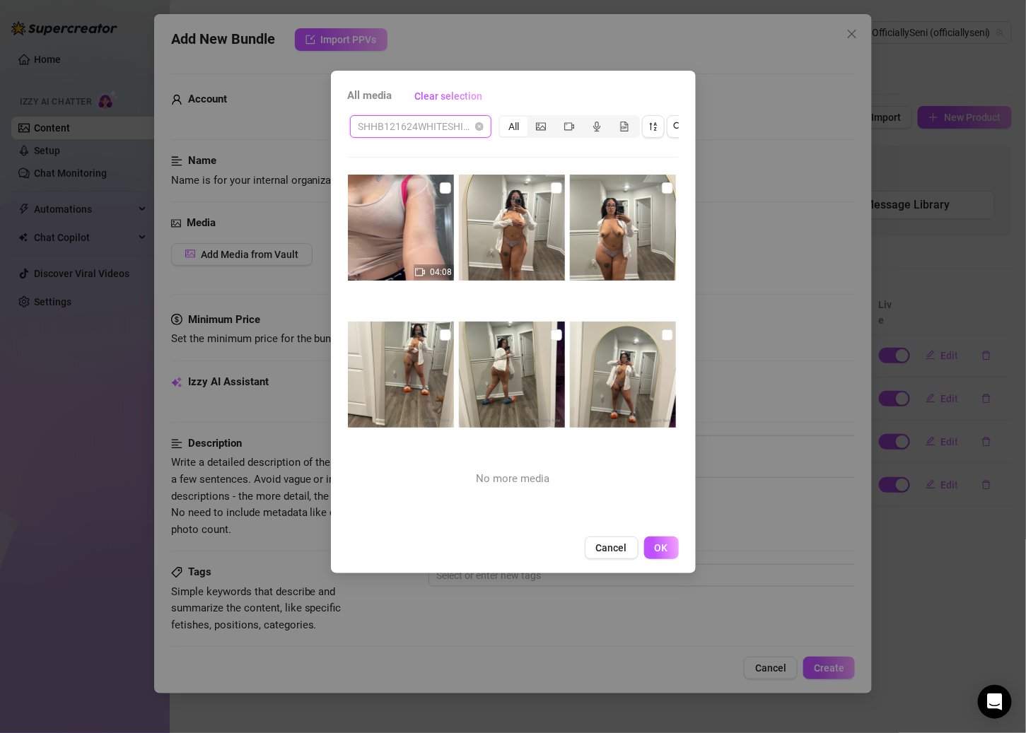
click at [454, 124] on span "SHHB121624WHITESHIRT" at bounding box center [420, 126] width 124 height 21
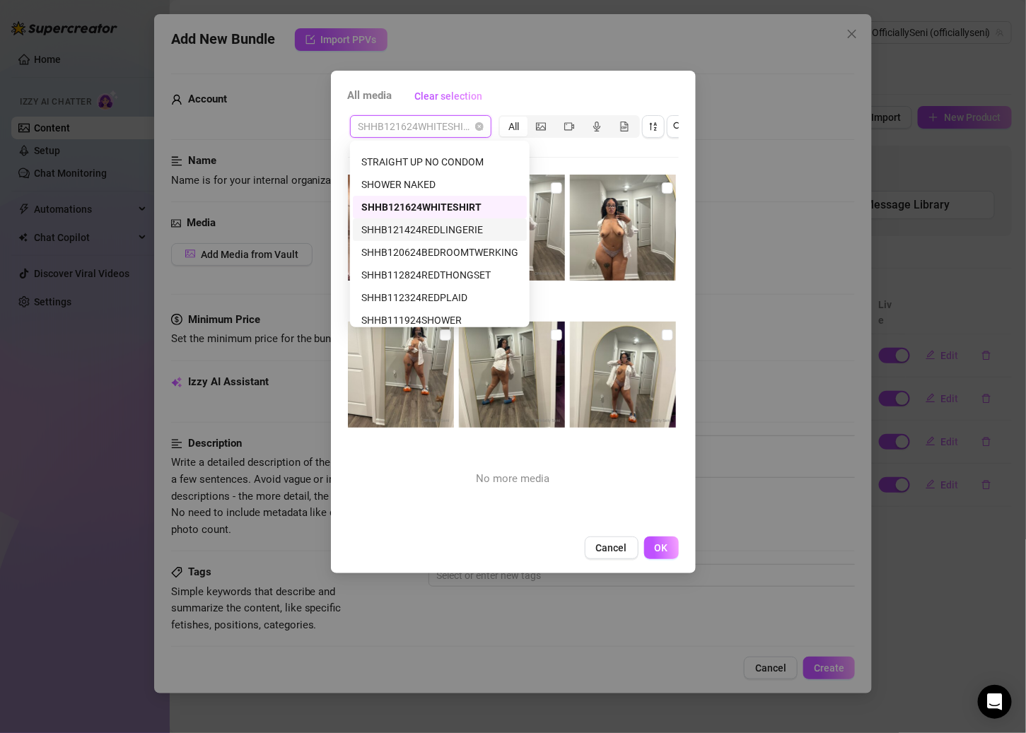
click at [449, 225] on div "SHHB121424REDLINGERIE" at bounding box center [439, 230] width 157 height 16
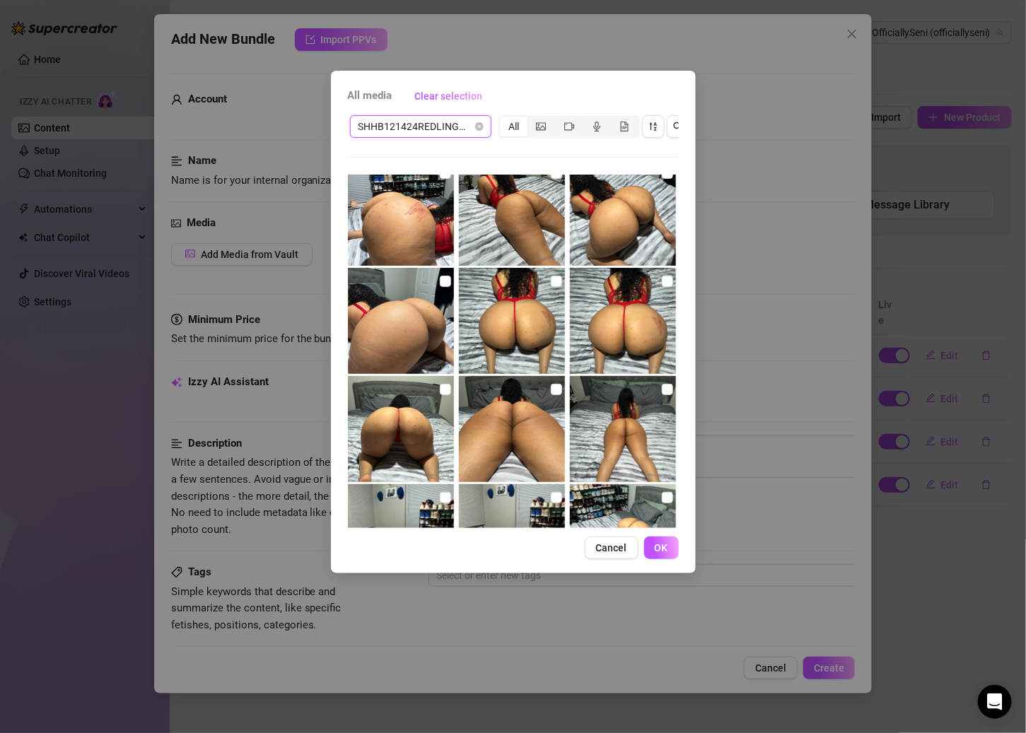
scroll to position [532, 0]
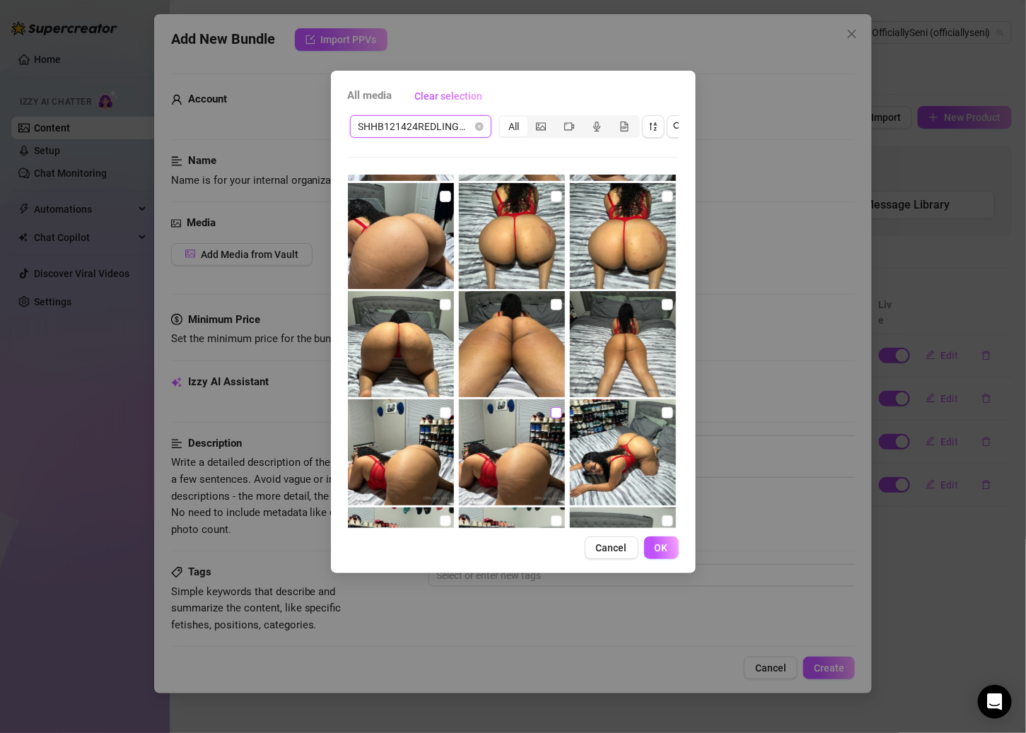
click at [551, 415] on input "checkbox" at bounding box center [556, 412] width 11 height 11
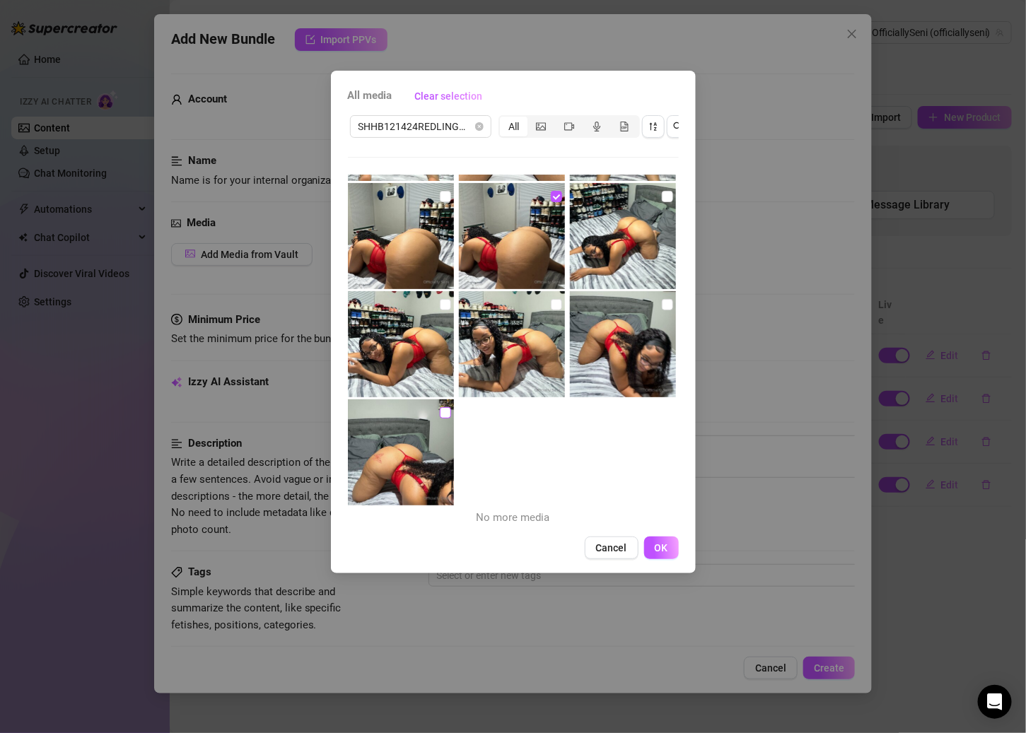
click at [440, 417] on label at bounding box center [445, 413] width 11 height 16
click at [440, 417] on input "checkbox" at bounding box center [445, 412] width 11 height 11
click at [441, 297] on label at bounding box center [445, 305] width 11 height 16
click at [441, 299] on input "checkbox" at bounding box center [445, 304] width 11 height 11
click at [551, 297] on label at bounding box center [556, 305] width 11 height 16
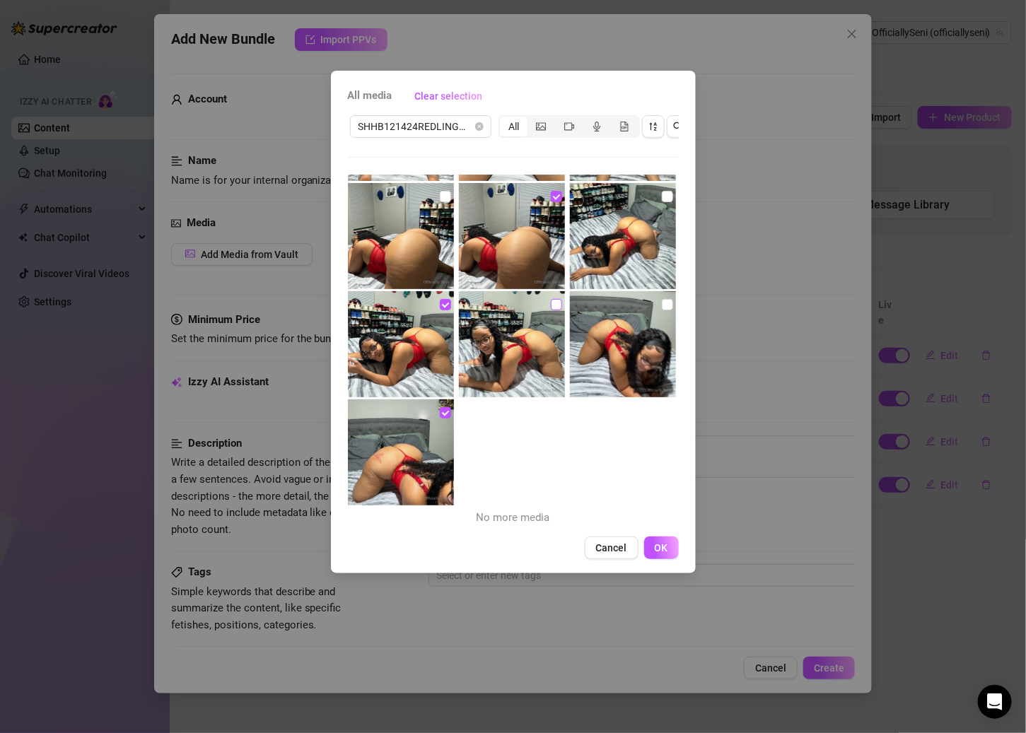
click at [551, 299] on input "checkbox" at bounding box center [556, 304] width 11 height 11
click at [662, 299] on input "checkbox" at bounding box center [667, 304] width 11 height 11
click at [662, 201] on label at bounding box center [667, 197] width 11 height 16
click at [662, 201] on input "checkbox" at bounding box center [667, 196] width 11 height 11
click at [443, 196] on input "checkbox" at bounding box center [445, 196] width 11 height 11
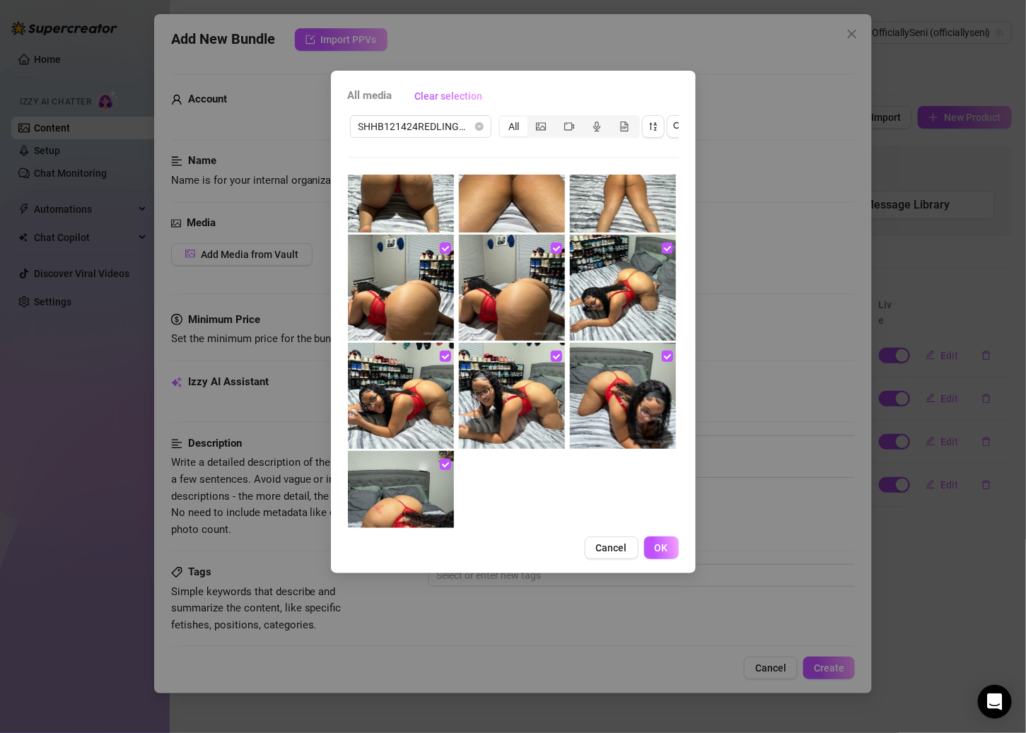
scroll to position [664, 0]
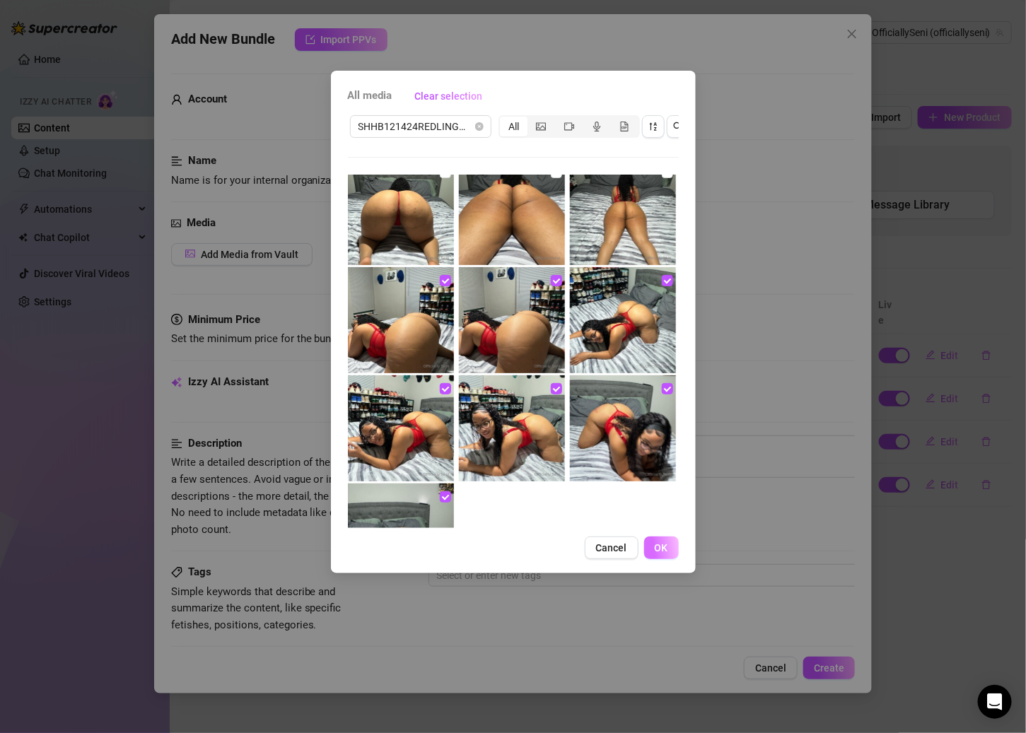
click at [650, 558] on button "OK" at bounding box center [661, 547] width 35 height 23
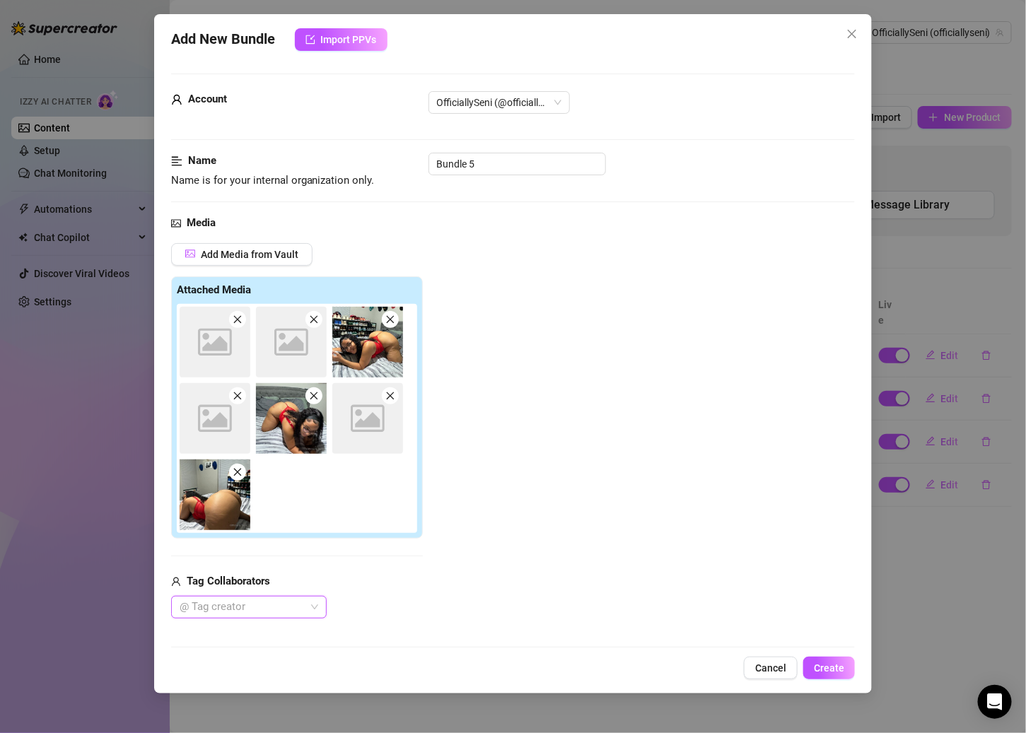
scroll to position [519, 0]
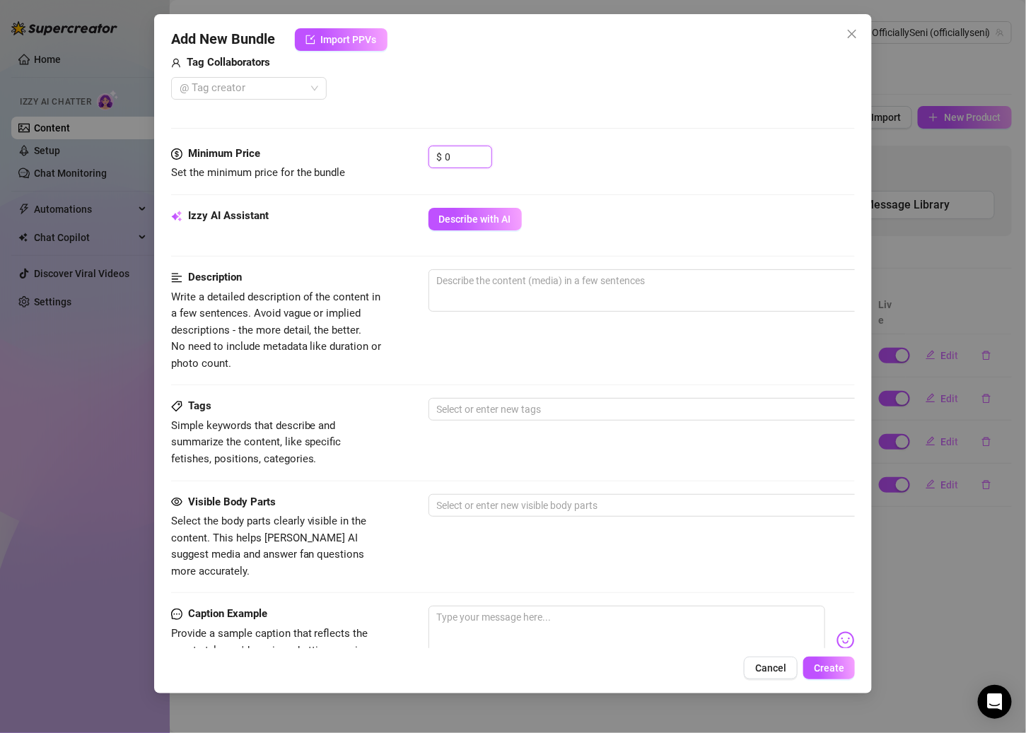
drag, startPoint x: 442, startPoint y: 154, endPoint x: 345, endPoint y: 154, distance: 96.8
click at [345, 154] on div "Minimum Price Set the minimum price for the bundle $ 0" at bounding box center [513, 164] width 684 height 36
click at [452, 213] on span "Describe with AI" at bounding box center [475, 218] width 72 height 11
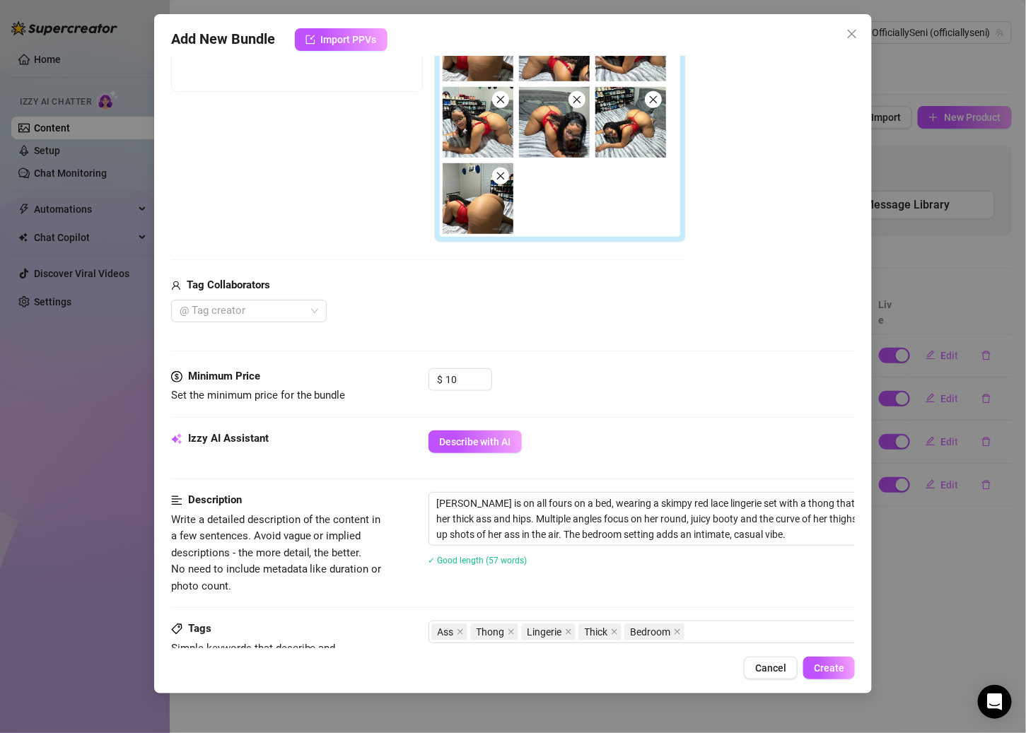
scroll to position [348, 0]
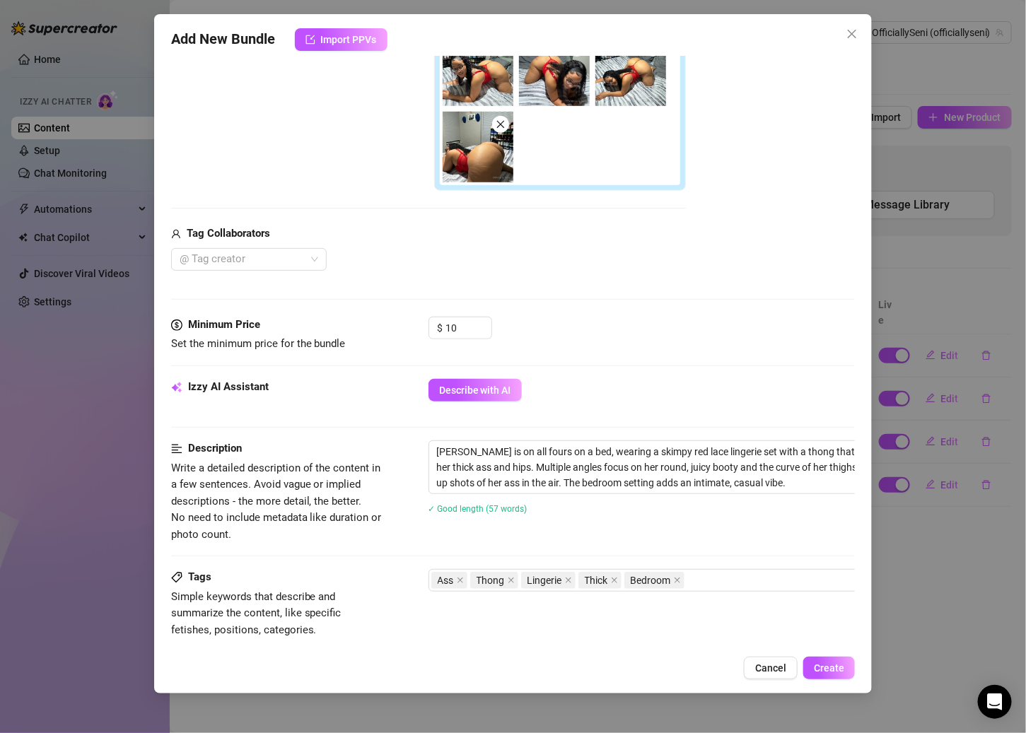
click at [796, 655] on div "Add New Bundle Import PPVs Account OfficiallySeni (@officiallyseni) Name Name i…" at bounding box center [513, 353] width 718 height 679
click at [796, 665] on span "Create" at bounding box center [829, 667] width 30 height 11
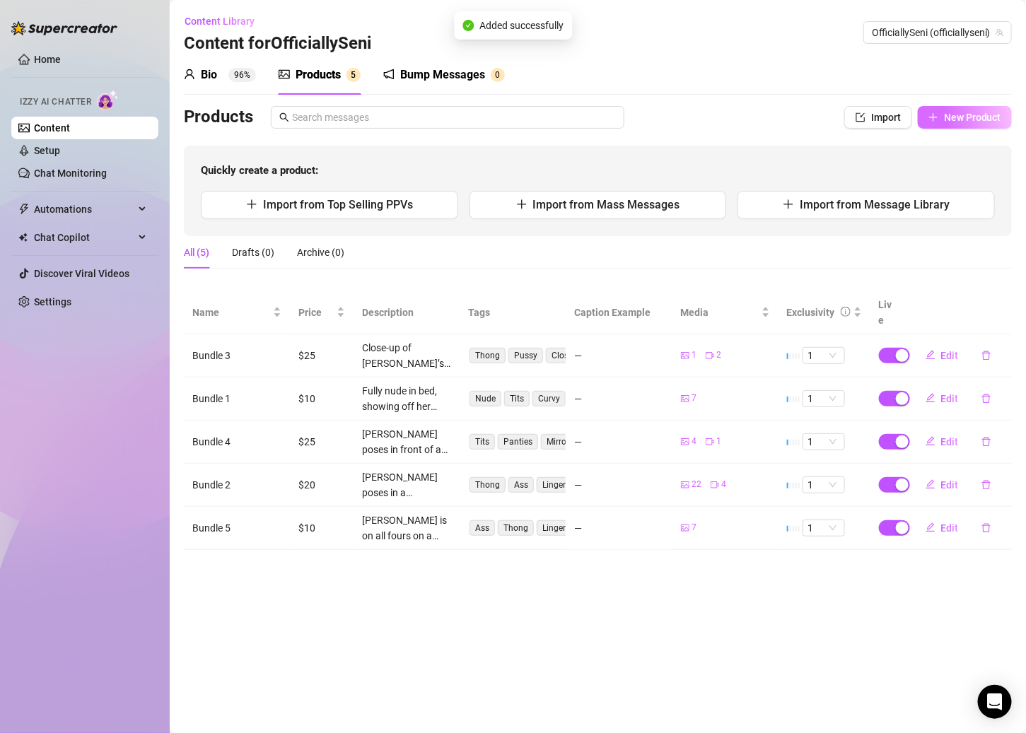
click at [796, 115] on icon "plus" at bounding box center [932, 117] width 1 height 8
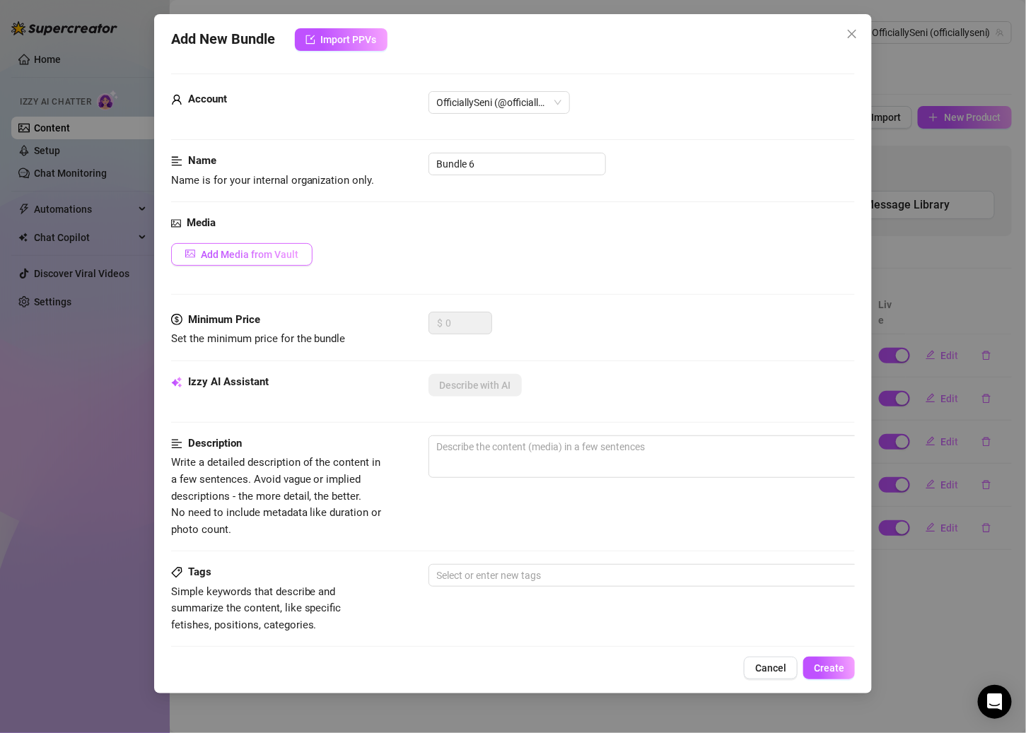
click at [269, 254] on span "Add Media from Vault" at bounding box center [250, 254] width 98 height 11
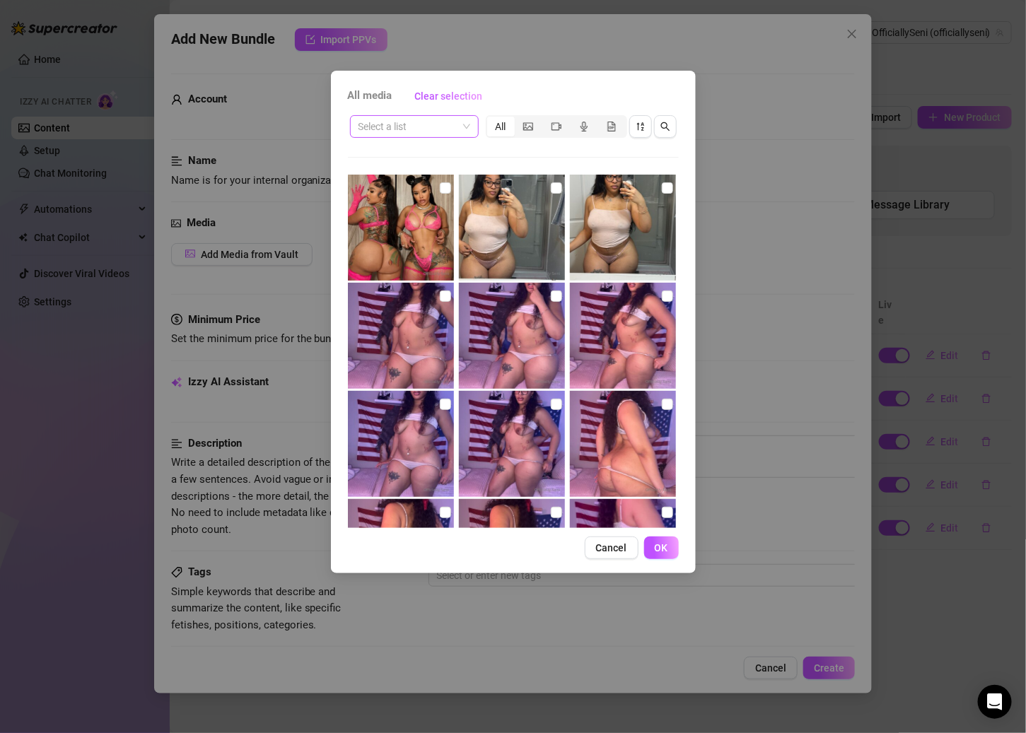
click at [430, 120] on input "search" at bounding box center [407, 126] width 99 height 21
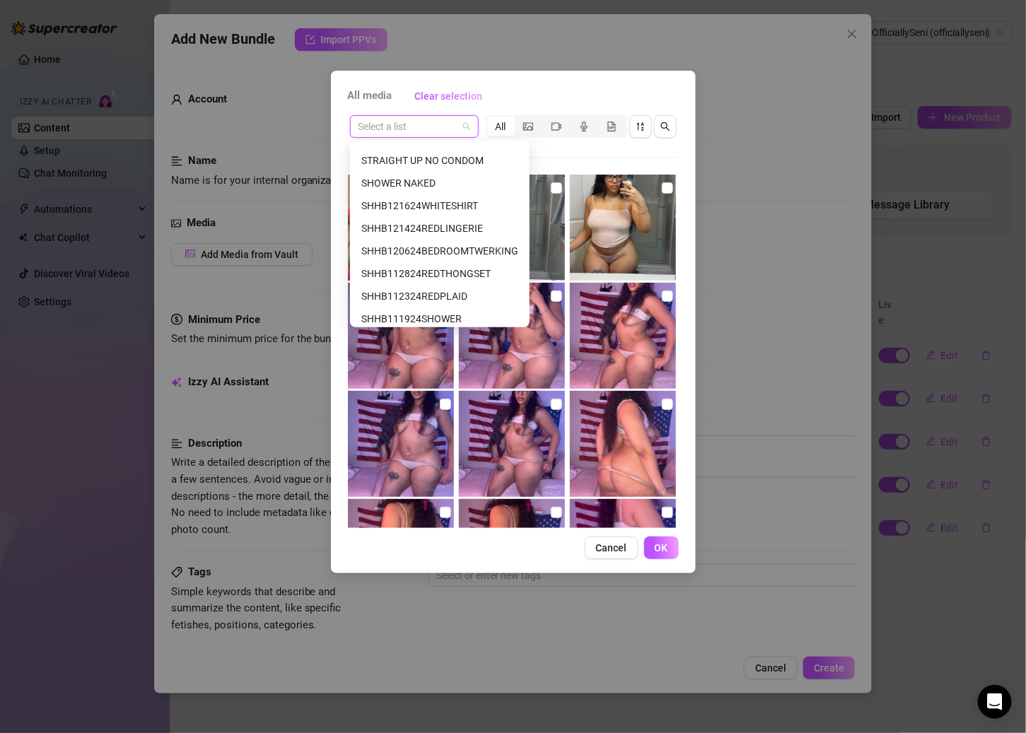
scroll to position [182, 0]
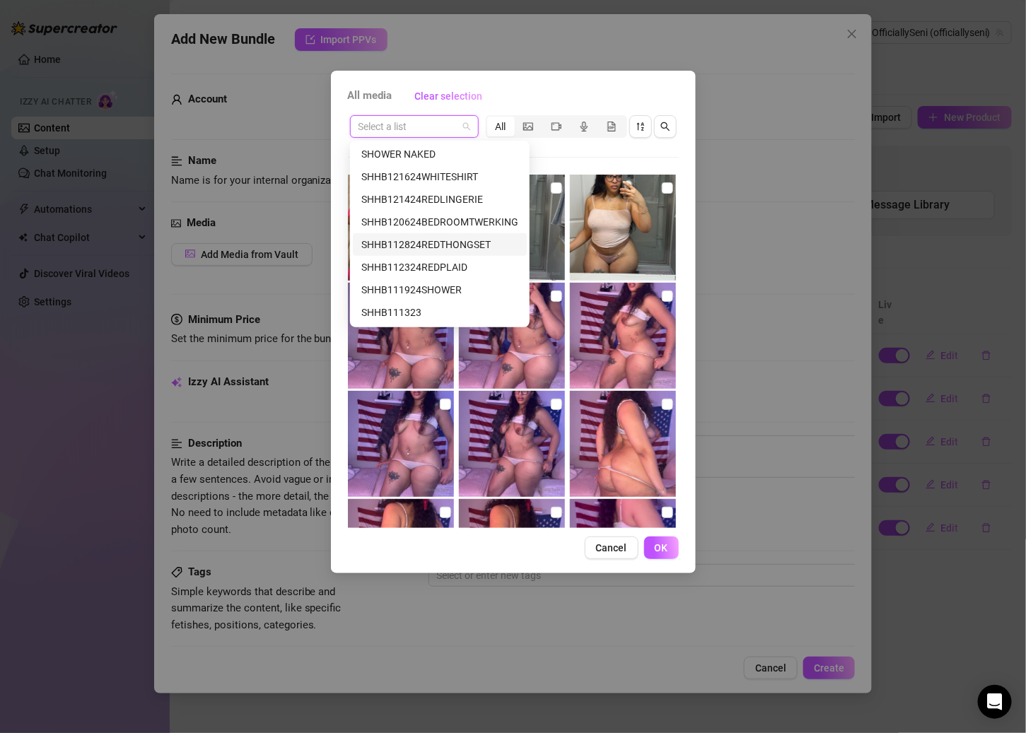
click at [456, 242] on div "SHHB112824REDTHONGSET" at bounding box center [439, 245] width 157 height 16
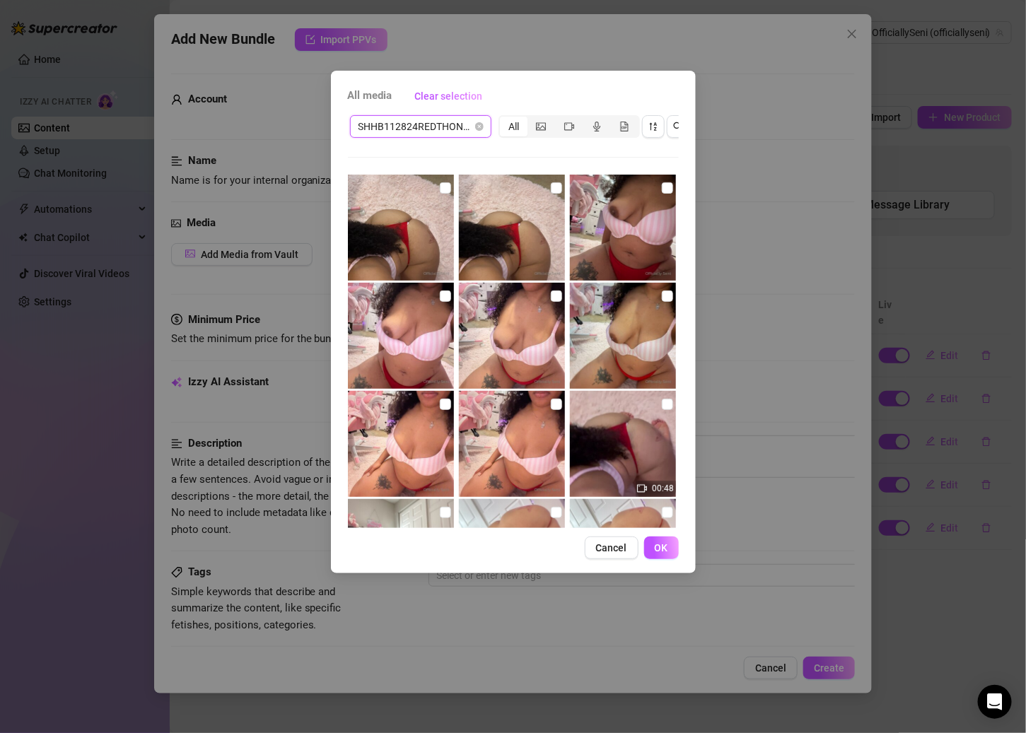
scroll to position [316, 0]
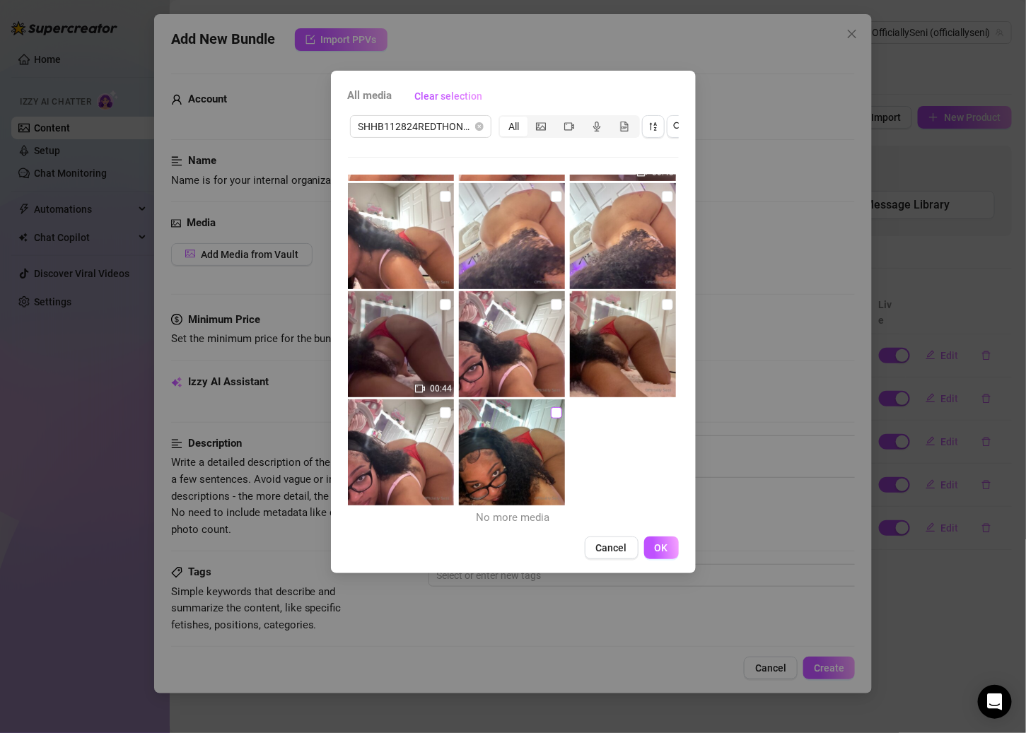
click at [551, 409] on input "checkbox" at bounding box center [556, 412] width 11 height 11
click at [440, 412] on input "checkbox" at bounding box center [445, 412] width 11 height 11
click at [551, 307] on input "checkbox" at bounding box center [556, 304] width 11 height 11
click at [649, 303] on img at bounding box center [623, 344] width 106 height 106
click at [662, 308] on input "checkbox" at bounding box center [667, 304] width 11 height 11
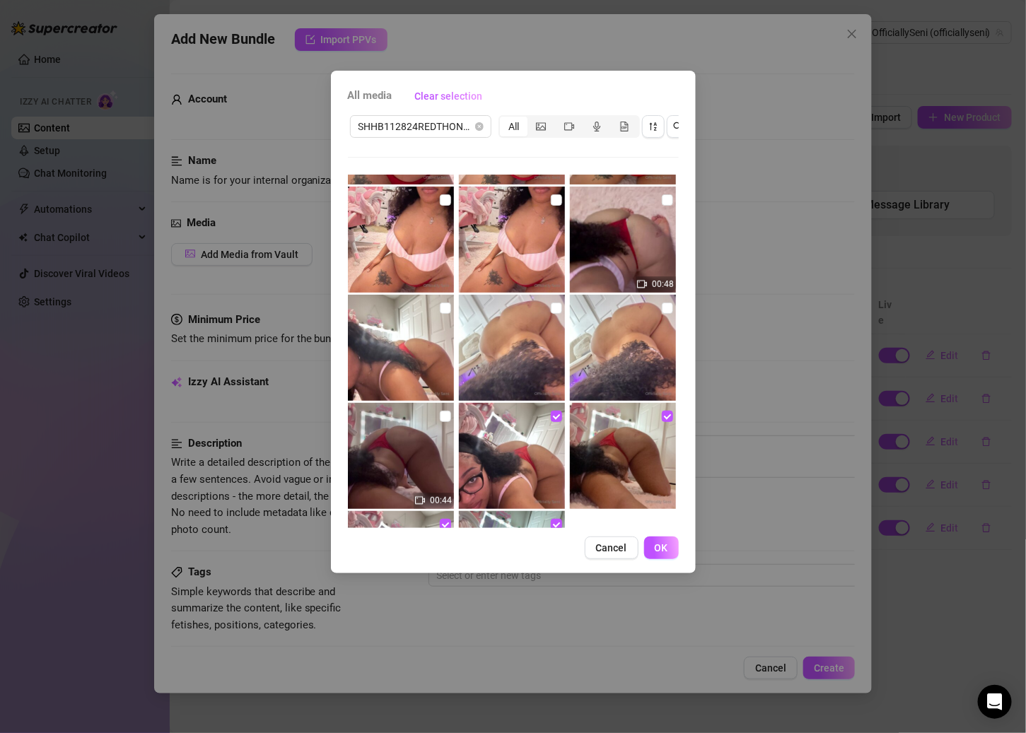
scroll to position [186, 0]
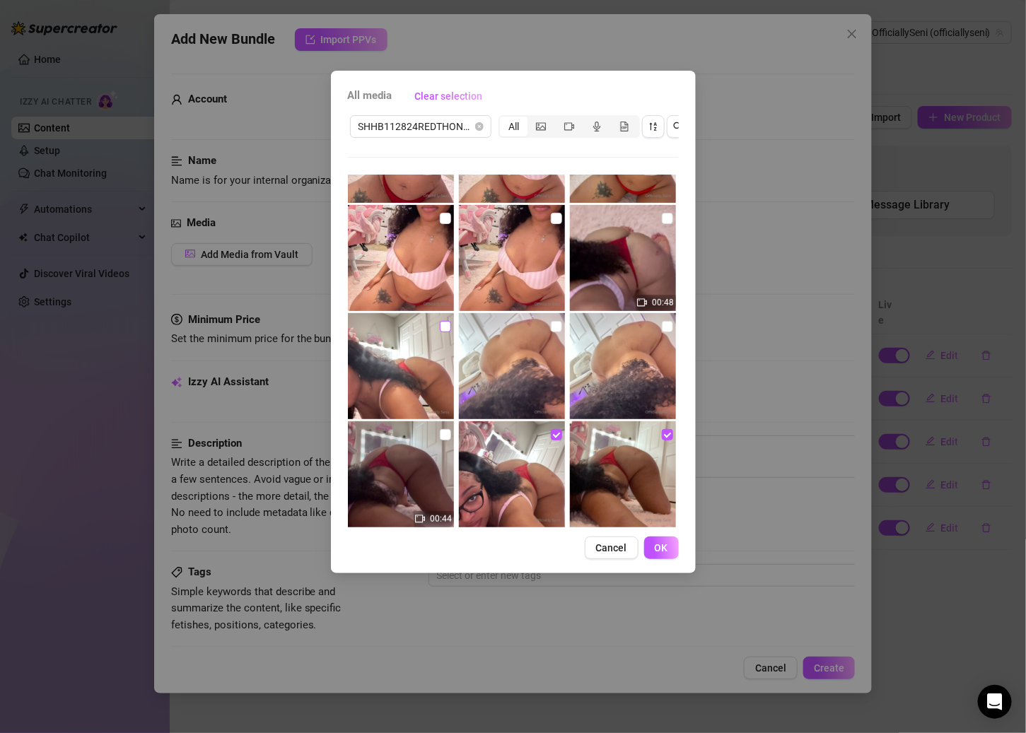
click at [440, 326] on input "checkbox" at bounding box center [445, 326] width 11 height 11
click at [653, 559] on button "OK" at bounding box center [661, 547] width 35 height 23
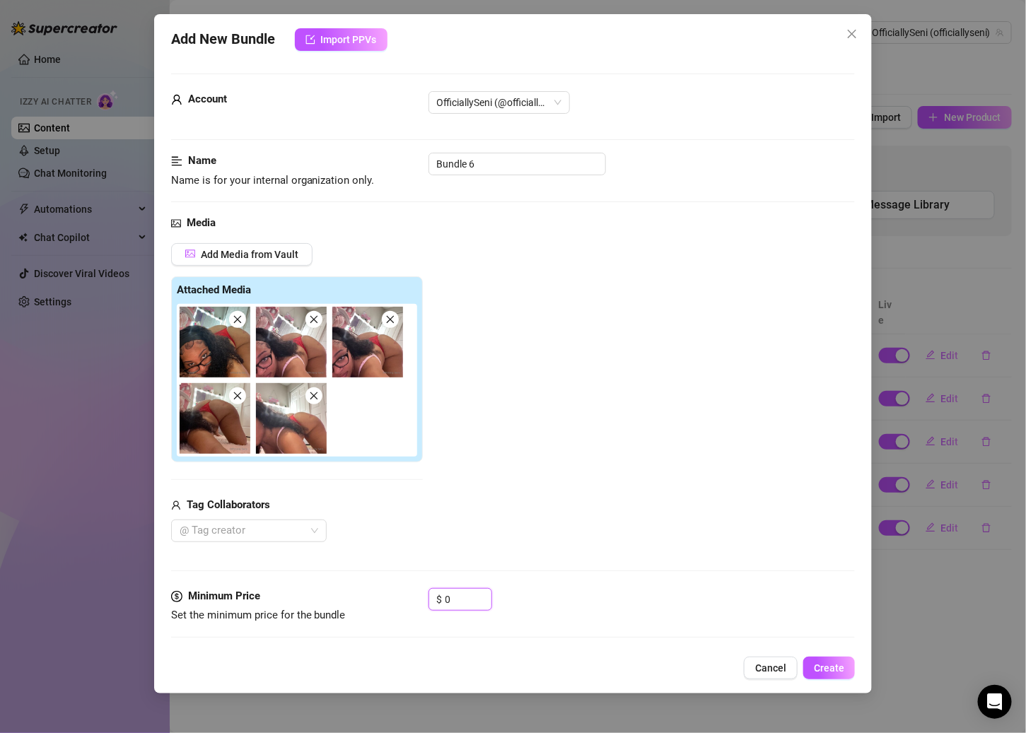
drag, startPoint x: 450, startPoint y: 596, endPoint x: 423, endPoint y: 596, distance: 26.9
click at [423, 596] on div "Minimum Price Set the minimum price for the bundle $ 0" at bounding box center [513, 606] width 684 height 36
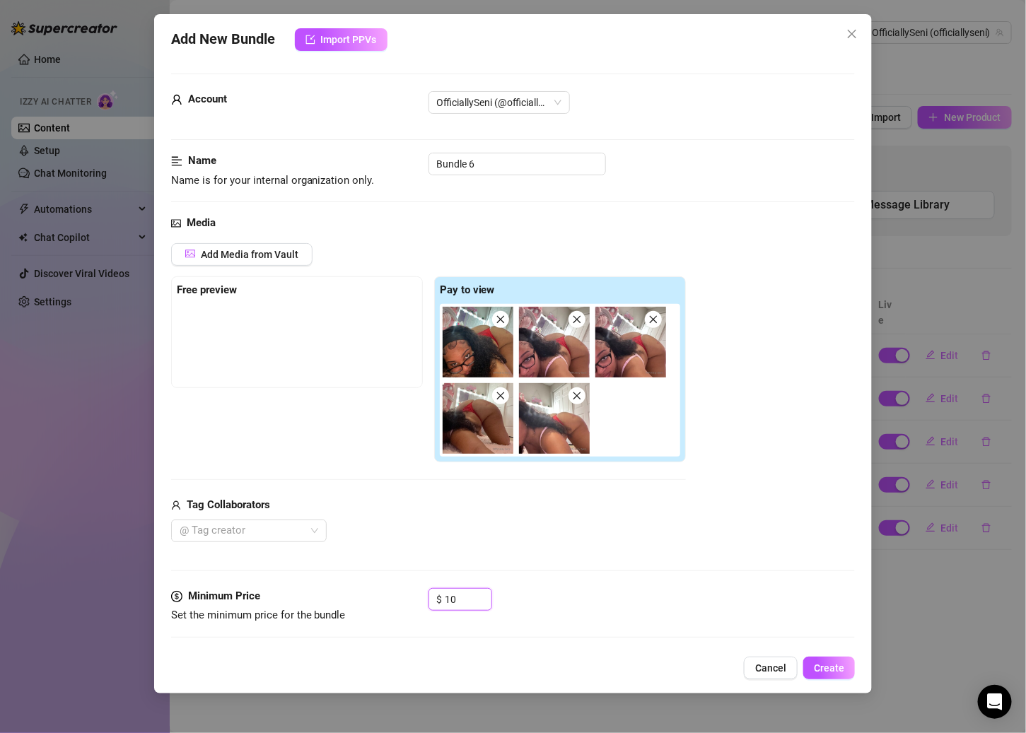
scroll to position [317, 0]
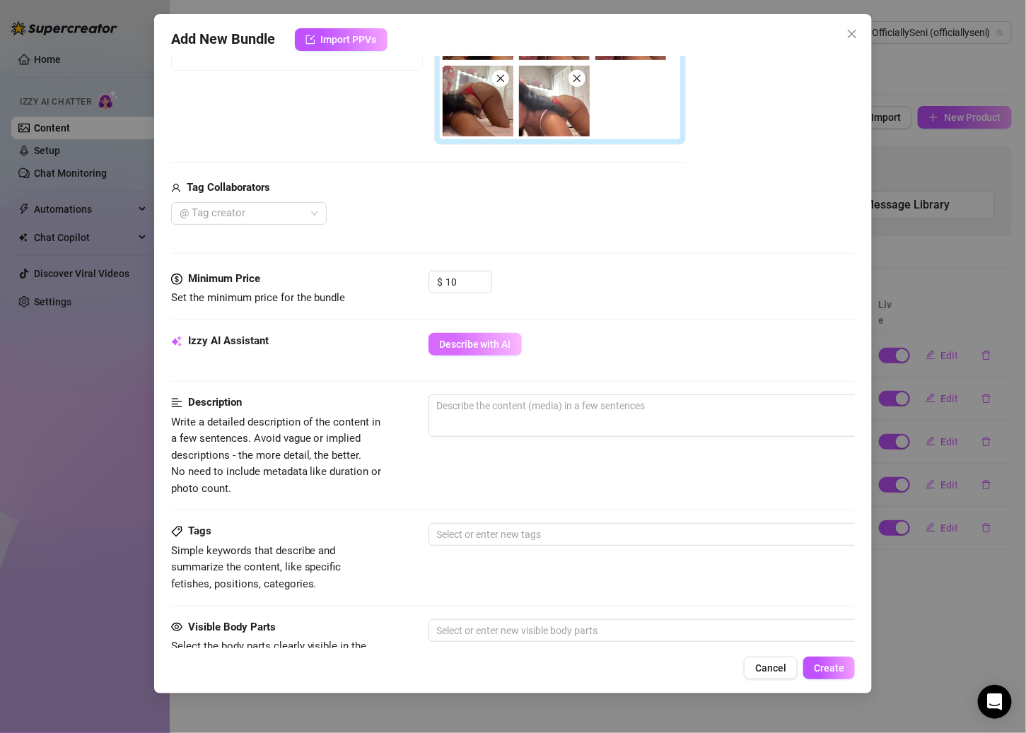
click at [491, 341] on span "Describe with AI" at bounding box center [475, 344] width 72 height 11
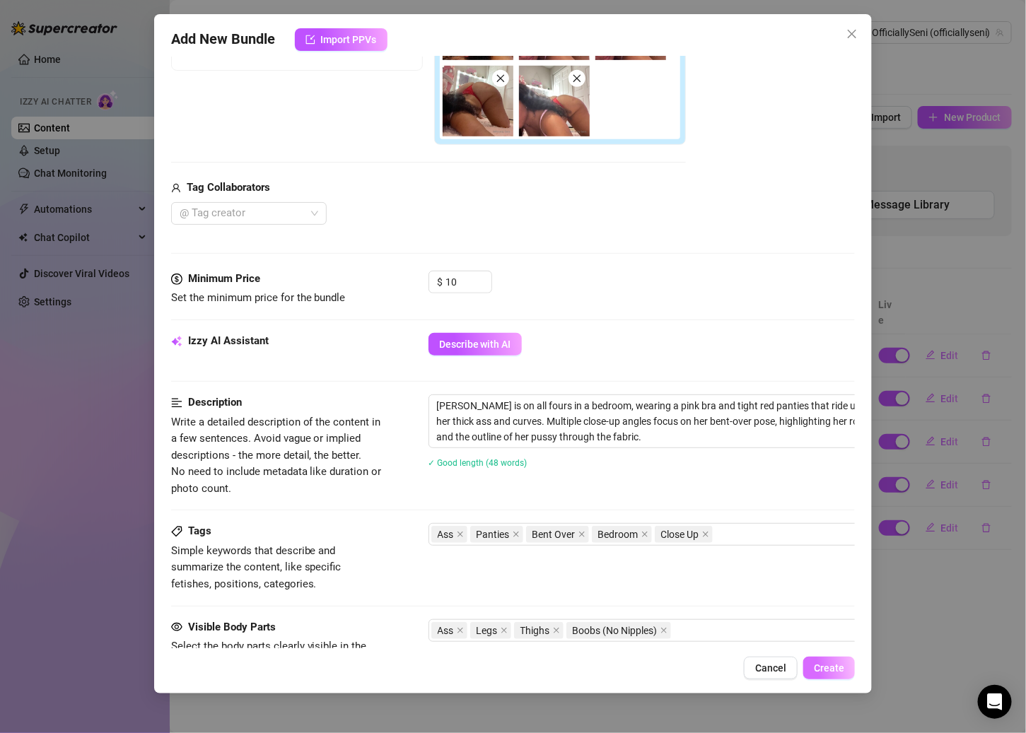
click at [796, 677] on button "Create" at bounding box center [829, 668] width 52 height 23
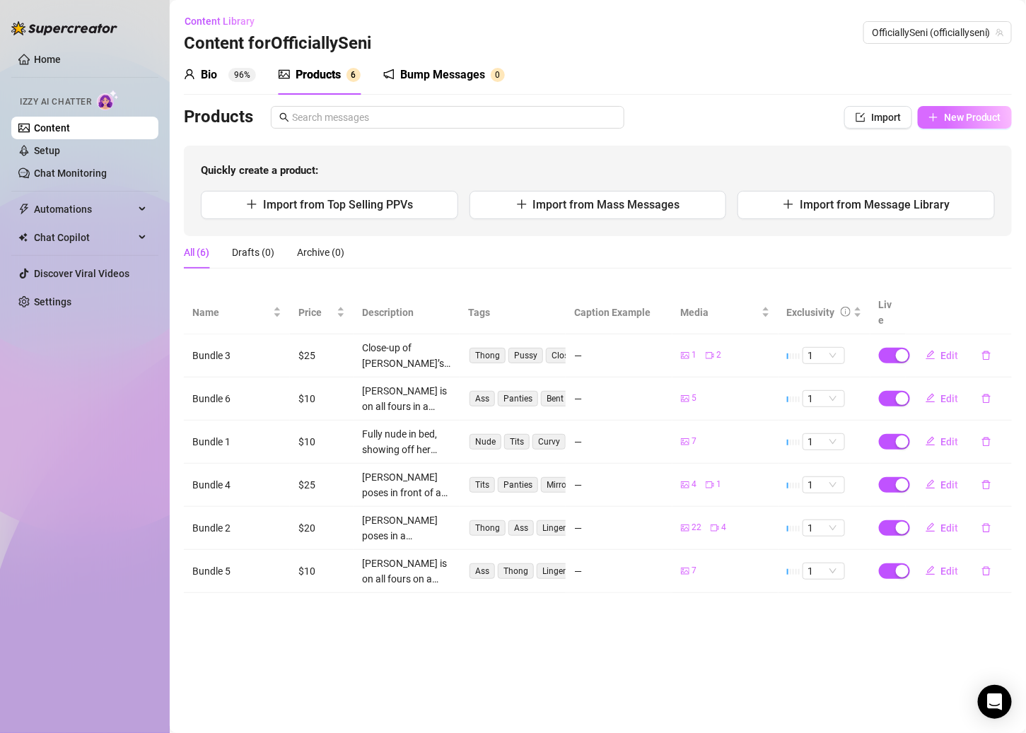
click at [796, 114] on span "New Product" at bounding box center [972, 117] width 57 height 11
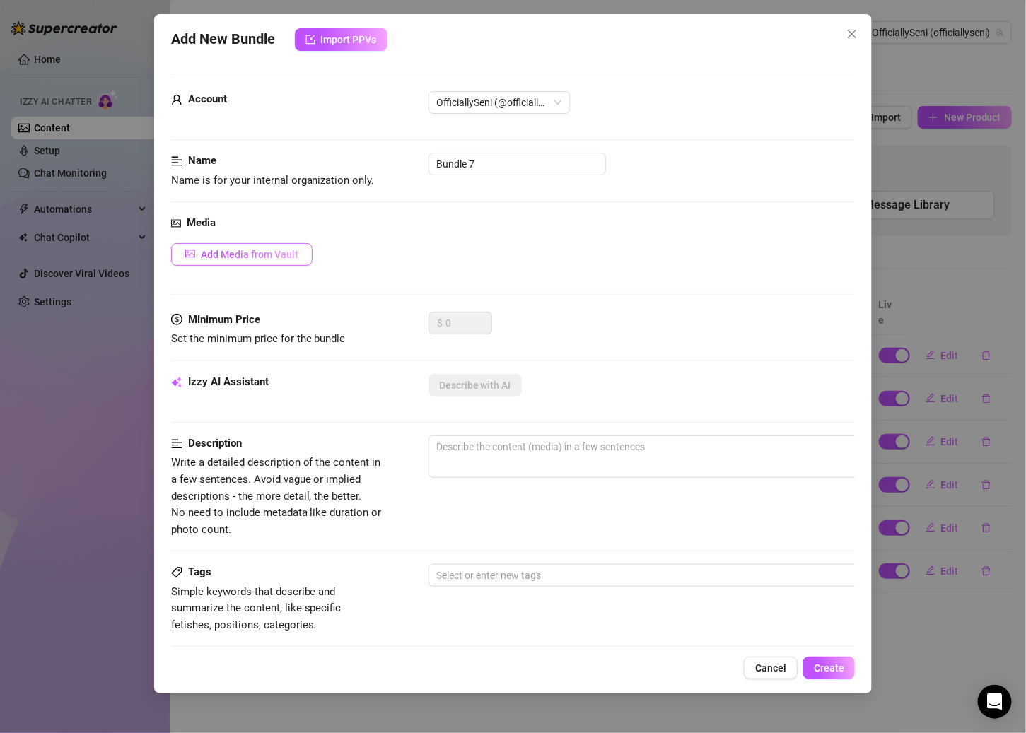
click at [274, 259] on button "Add Media from Vault" at bounding box center [241, 254] width 141 height 23
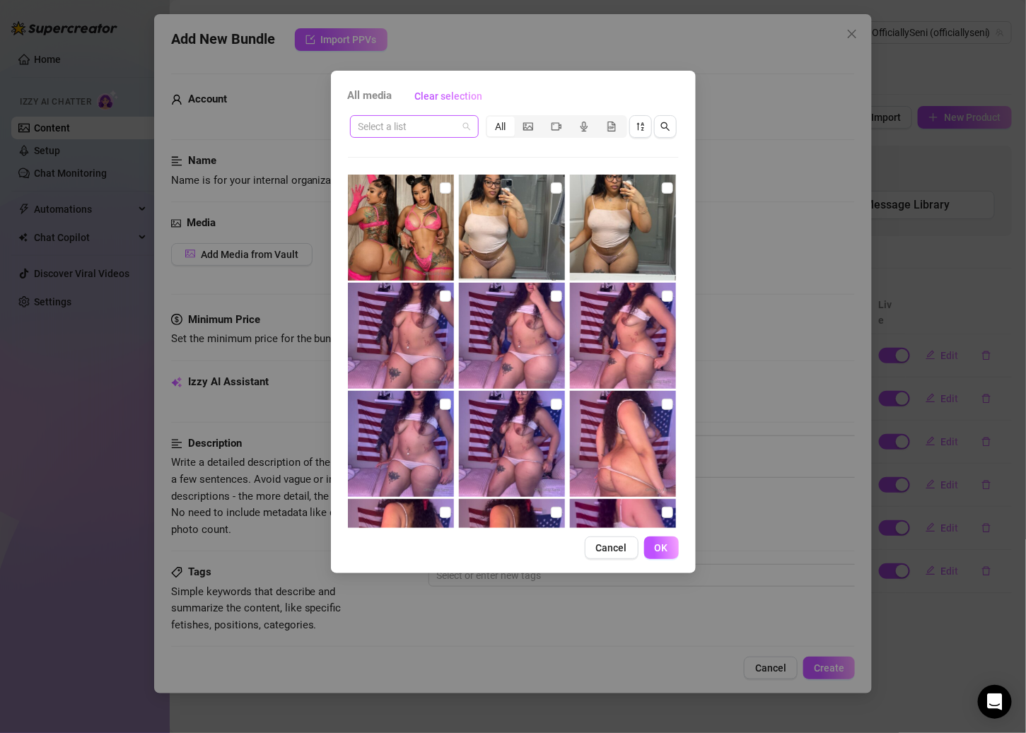
click at [467, 132] on span at bounding box center [414, 126] width 112 height 21
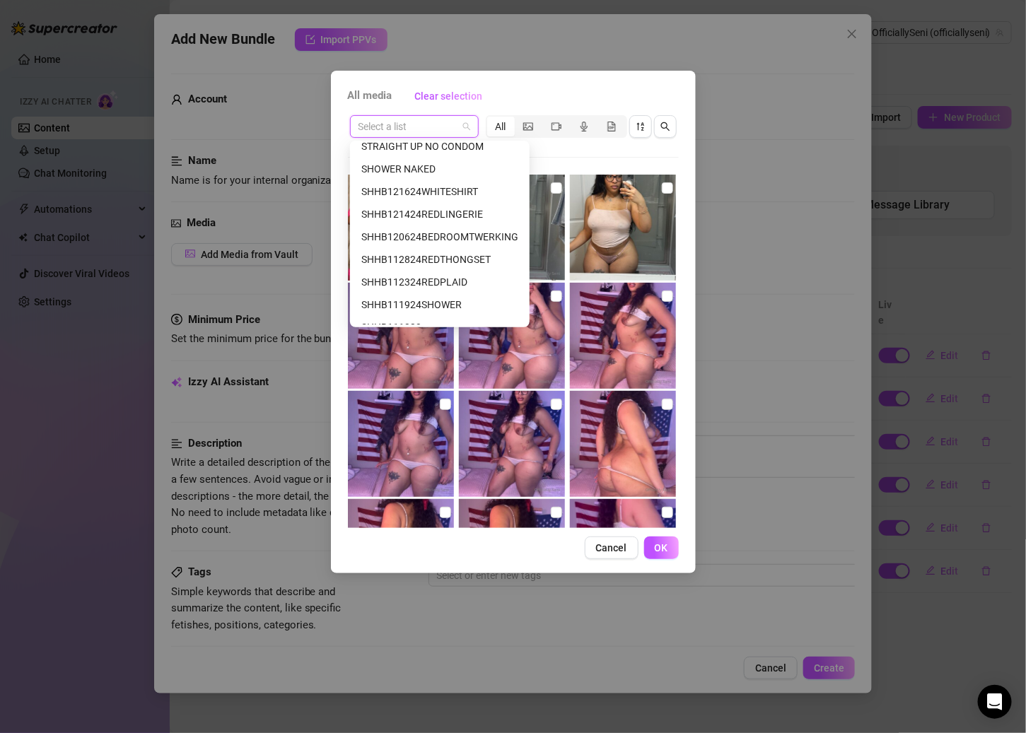
scroll to position [169, 0]
click at [447, 280] on div "SHHB112324REDPLAID" at bounding box center [439, 280] width 157 height 16
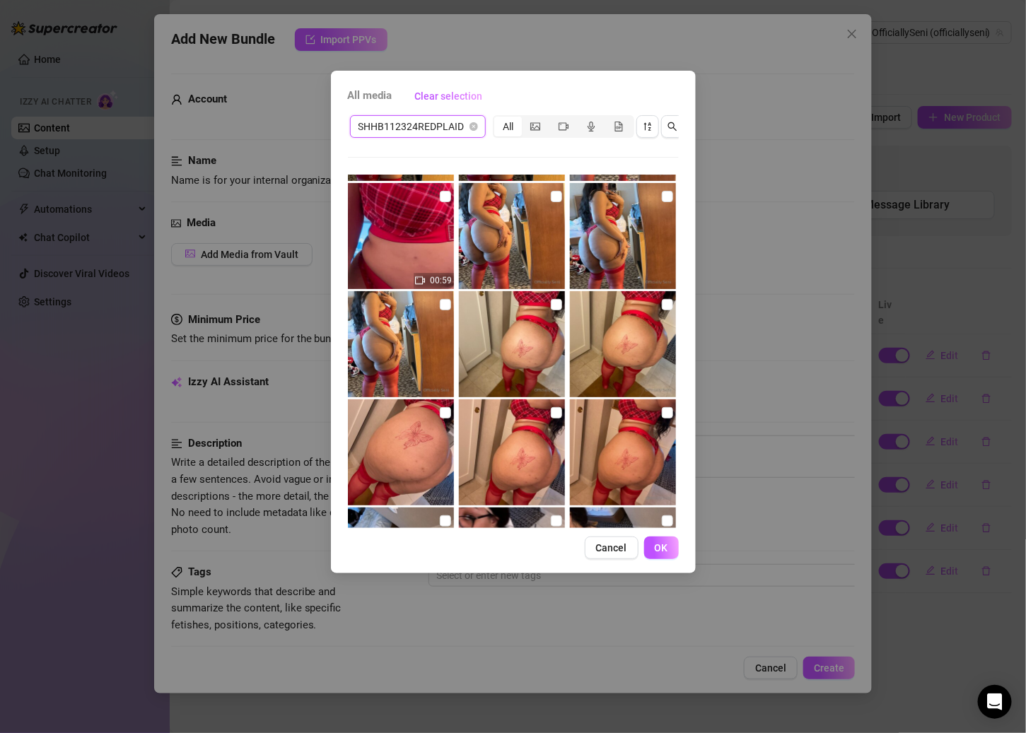
scroll to position [0, 0]
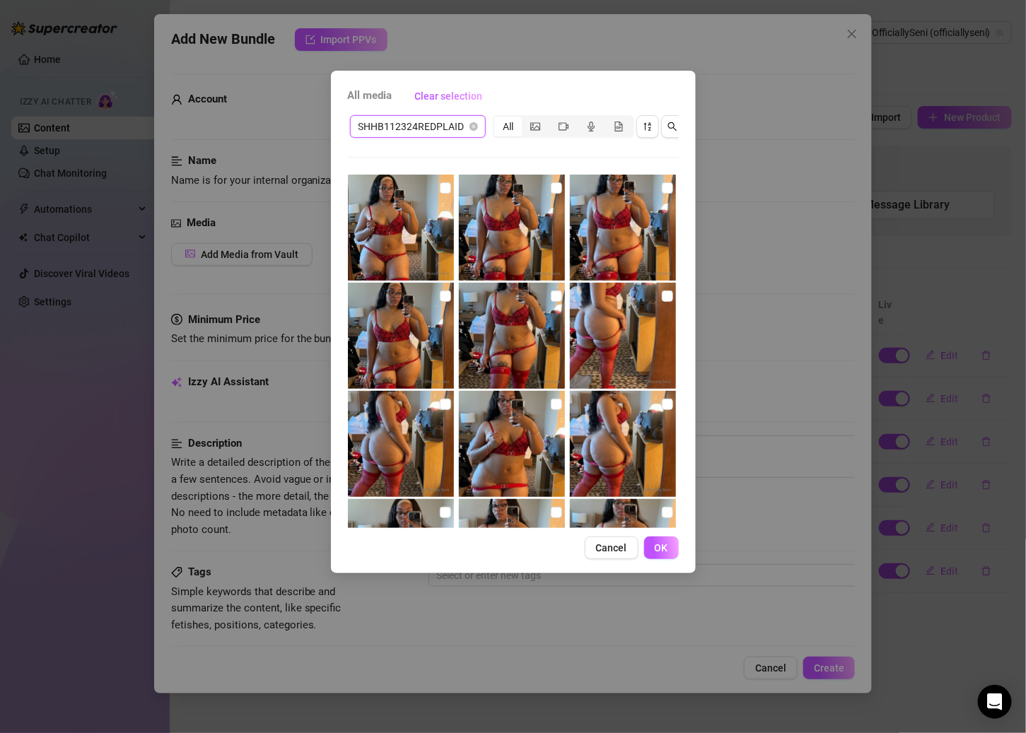
click at [450, 185] on img at bounding box center [401, 228] width 106 height 106
click at [446, 187] on input "checkbox" at bounding box center [445, 187] width 11 height 11
click at [551, 187] on input "checkbox" at bounding box center [556, 187] width 11 height 11
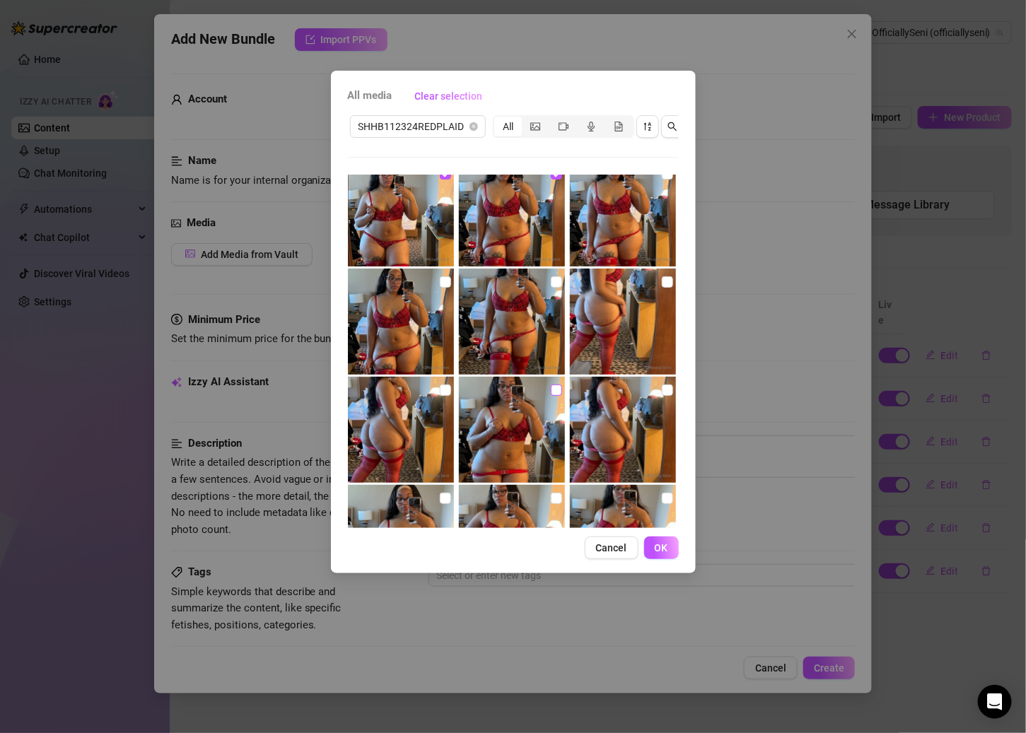
click at [551, 389] on input "checkbox" at bounding box center [556, 389] width 11 height 11
click at [662, 177] on input "checkbox" at bounding box center [667, 173] width 11 height 11
click at [444, 288] on label at bounding box center [445, 282] width 11 height 16
click at [444, 288] on input "checkbox" at bounding box center [445, 281] width 11 height 11
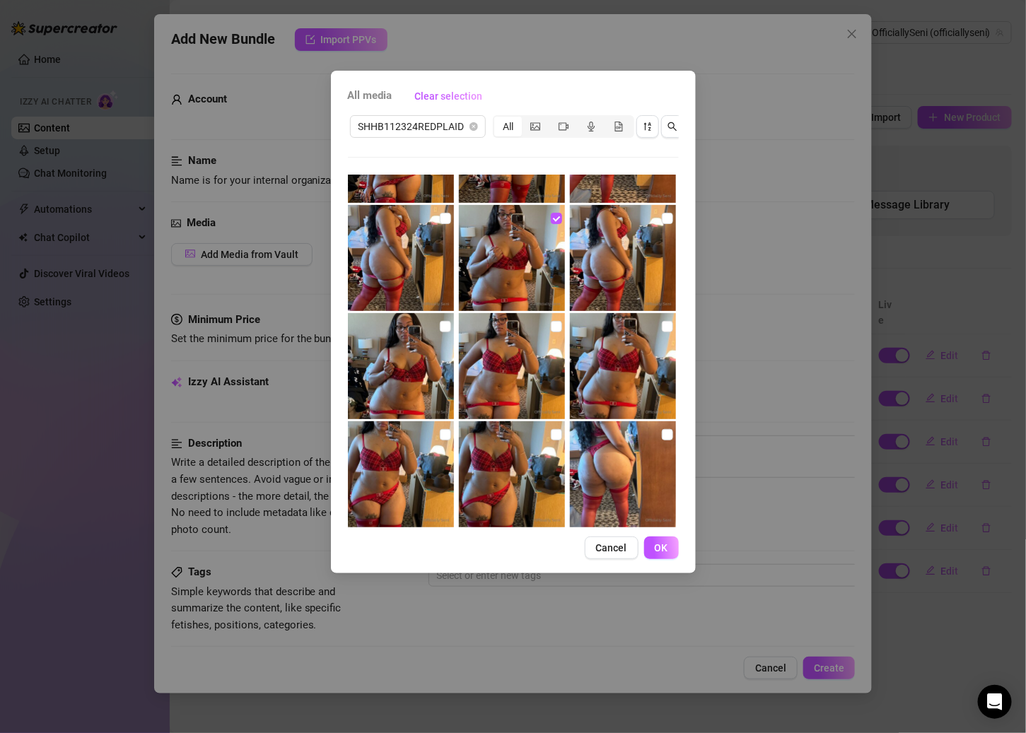
scroll to position [223, 0]
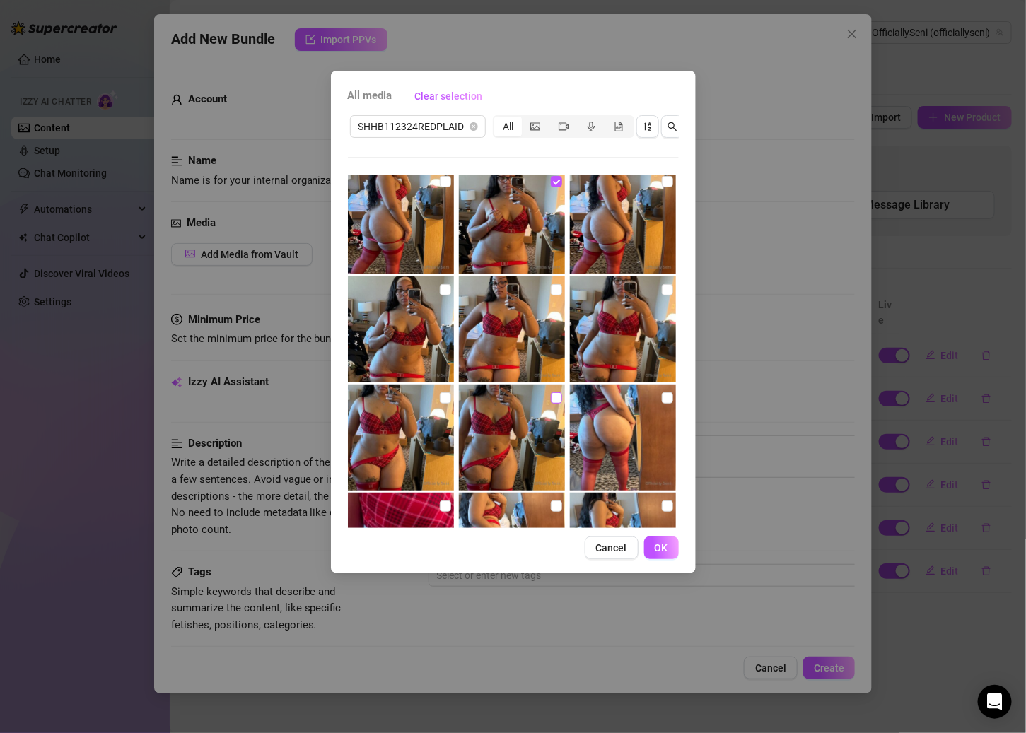
click at [551, 392] on input "checkbox" at bounding box center [556, 397] width 11 height 11
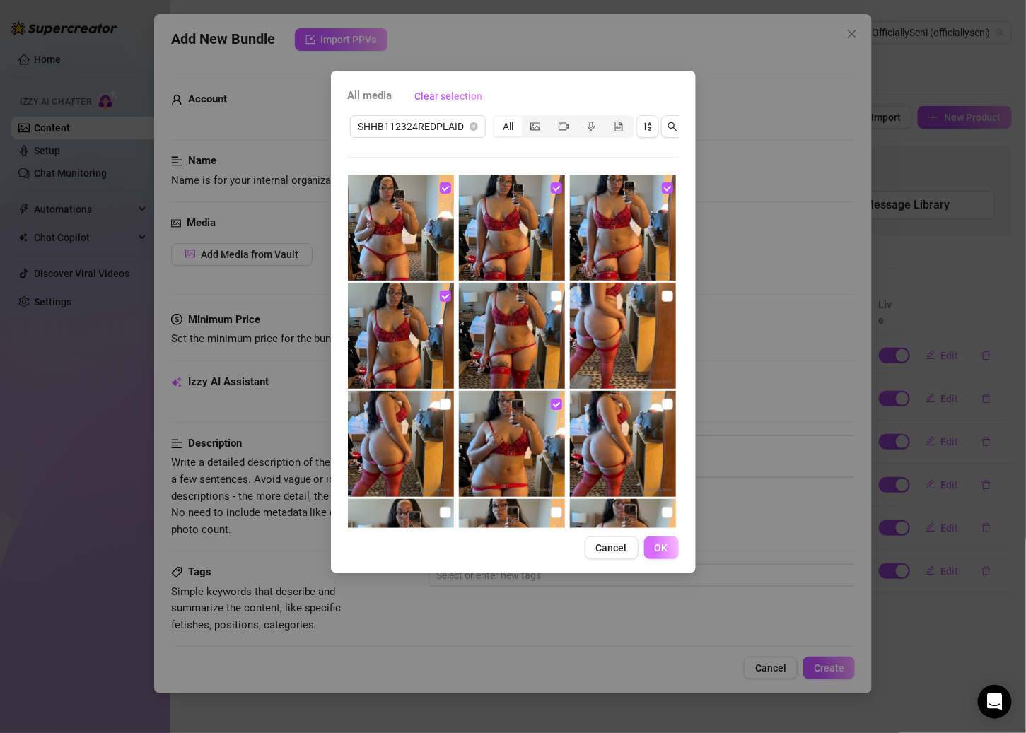
click at [652, 559] on button "OK" at bounding box center [661, 547] width 35 height 23
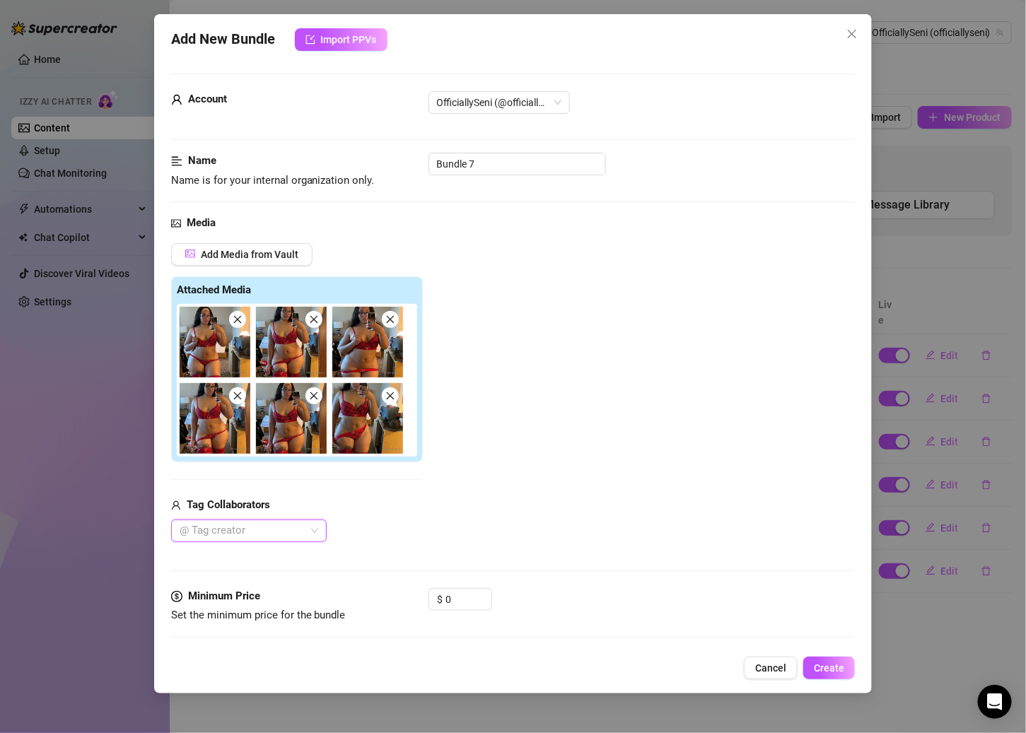
scroll to position [200, 0]
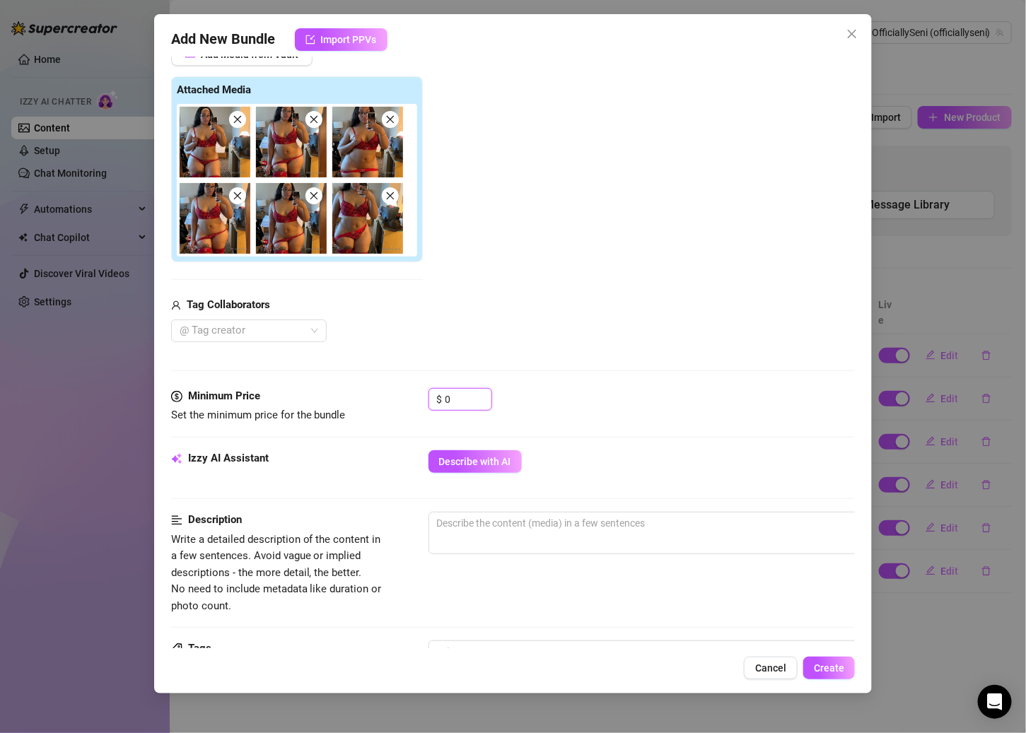
drag, startPoint x: 461, startPoint y: 406, endPoint x: 423, endPoint y: 406, distance: 38.2
click at [423, 406] on div "Minimum Price Set the minimum price for the bundle $ 0" at bounding box center [513, 406] width 684 height 36
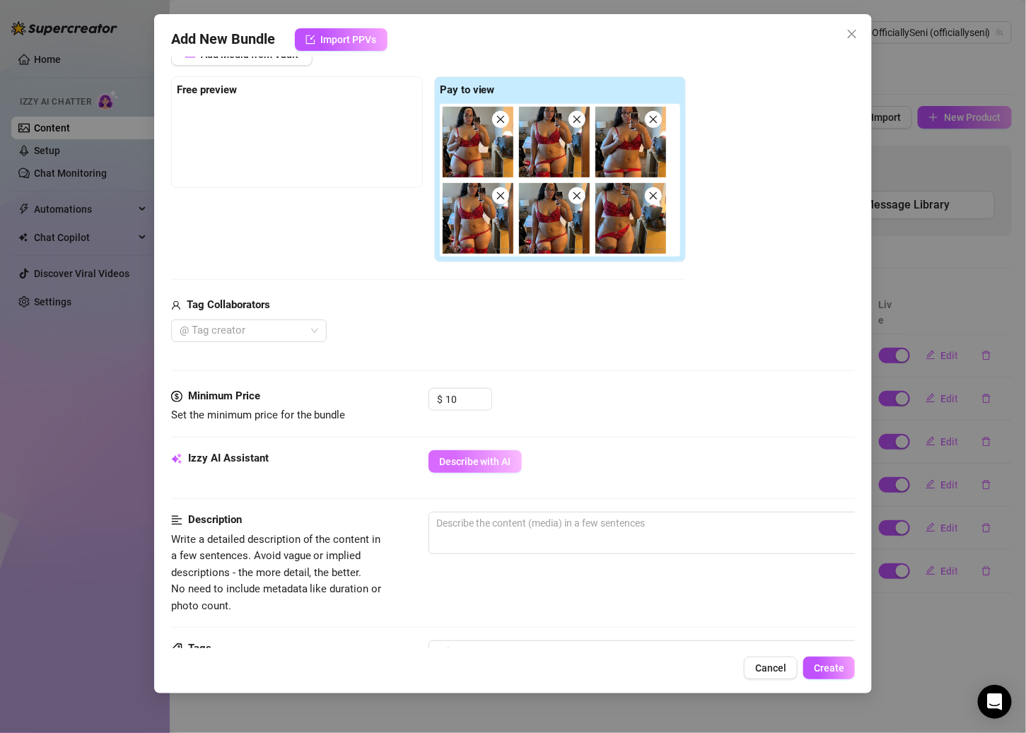
click at [500, 456] on span "Describe with AI" at bounding box center [475, 461] width 72 height 11
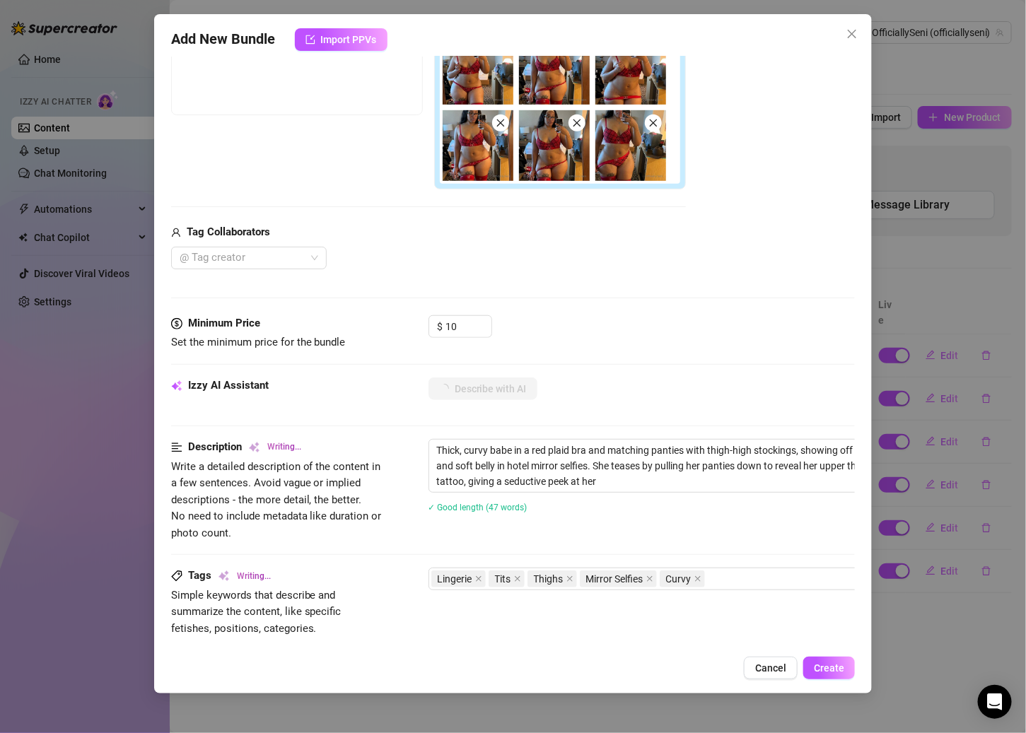
scroll to position [0, 0]
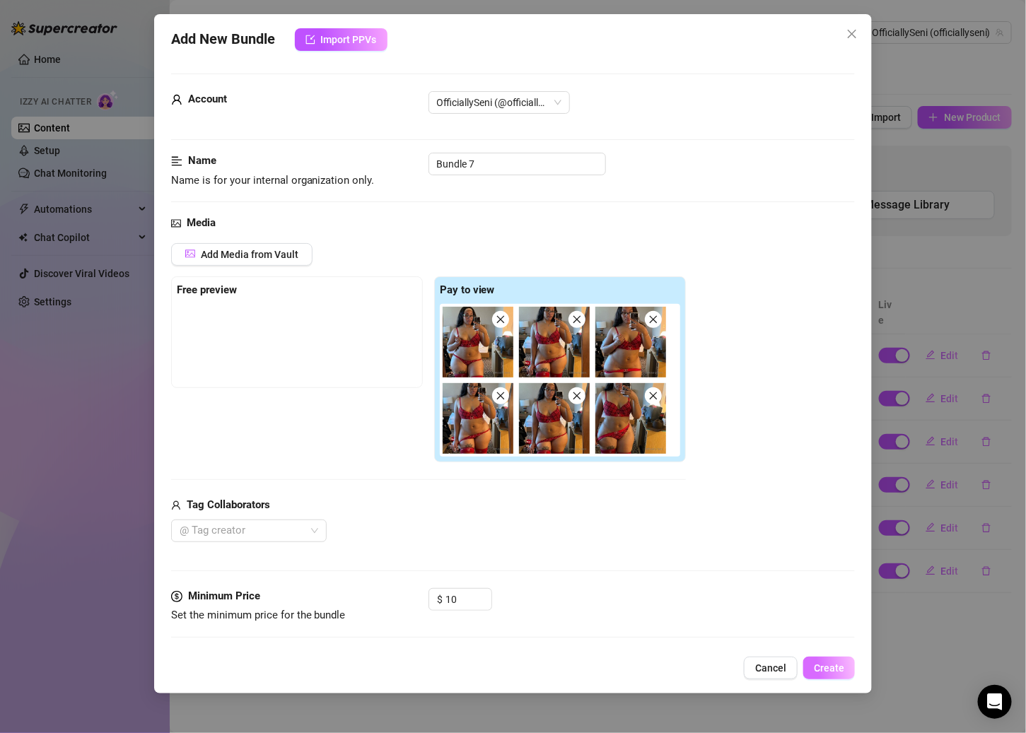
click at [796, 668] on span "Create" at bounding box center [829, 667] width 30 height 11
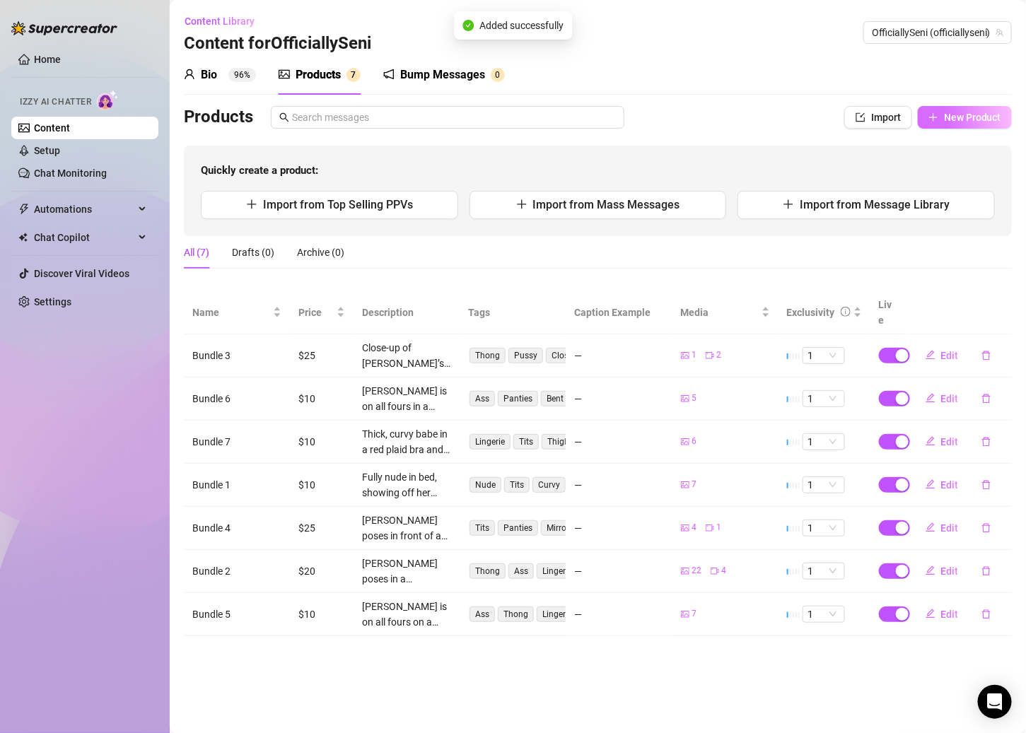
click at [796, 125] on button "New Product" at bounding box center [964, 117] width 94 height 23
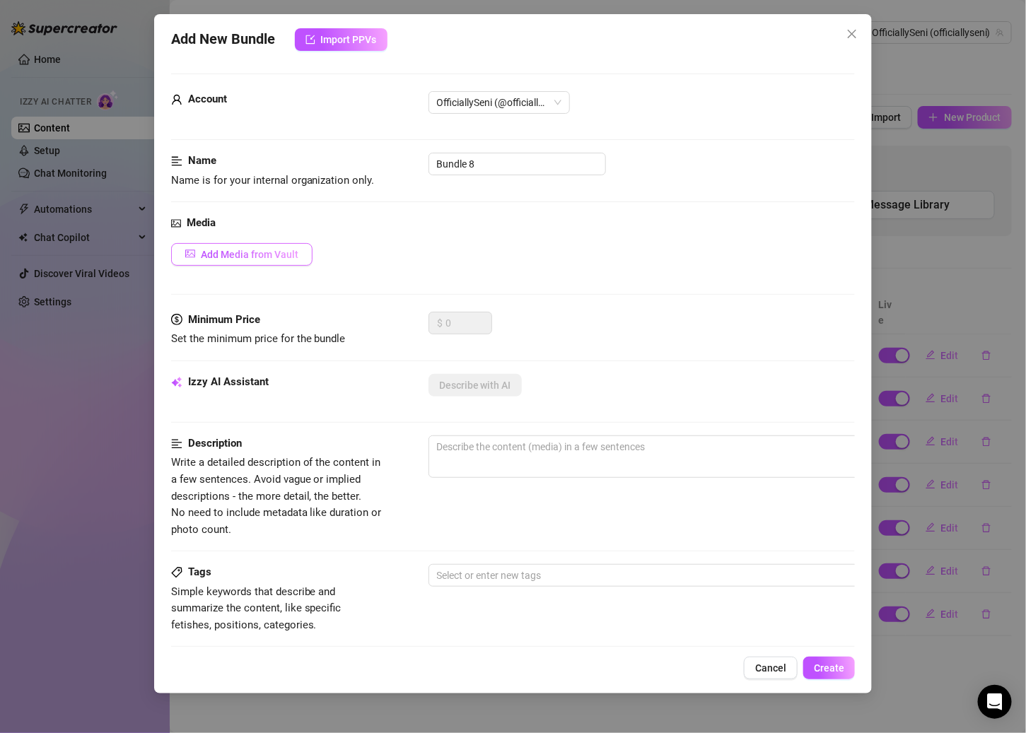
click at [281, 250] on span "Add Media from Vault" at bounding box center [250, 254] width 98 height 11
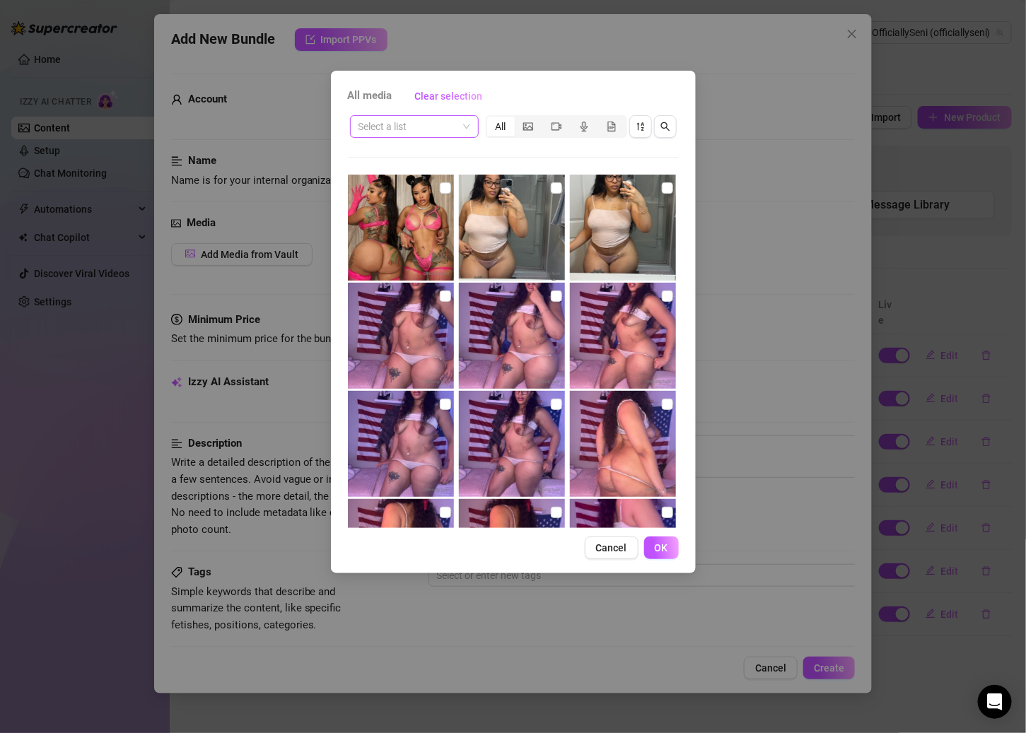
click at [443, 131] on input "search" at bounding box center [407, 126] width 99 height 21
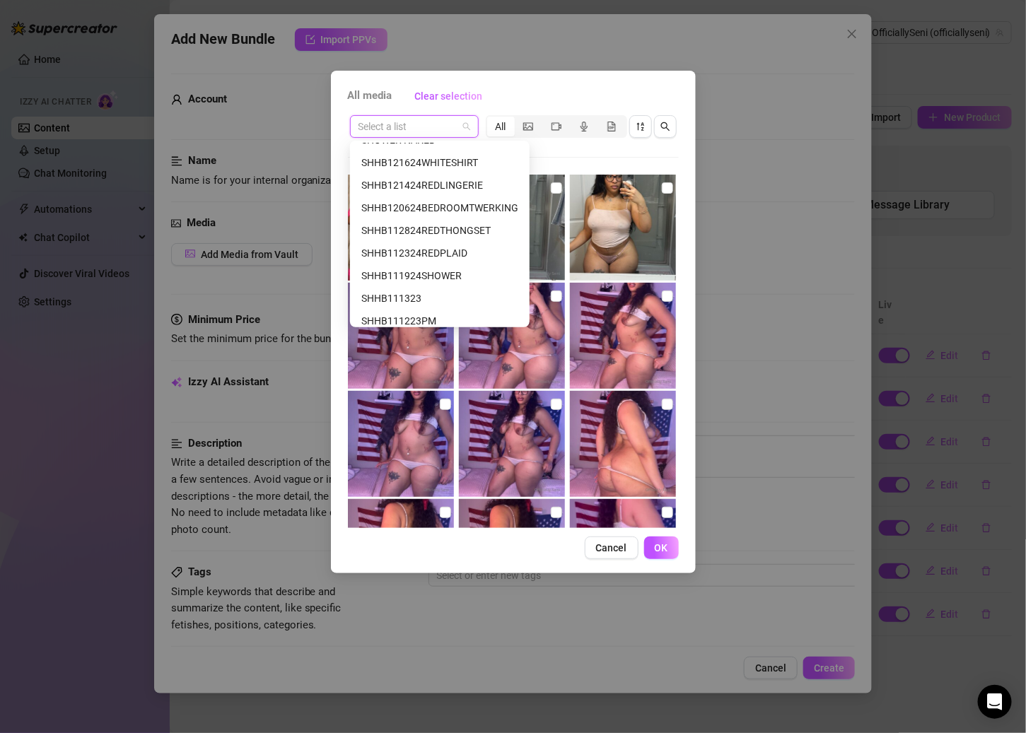
scroll to position [199, 0]
click at [443, 266] on div "SHHB111924SHOWER" at bounding box center [439, 273] width 157 height 16
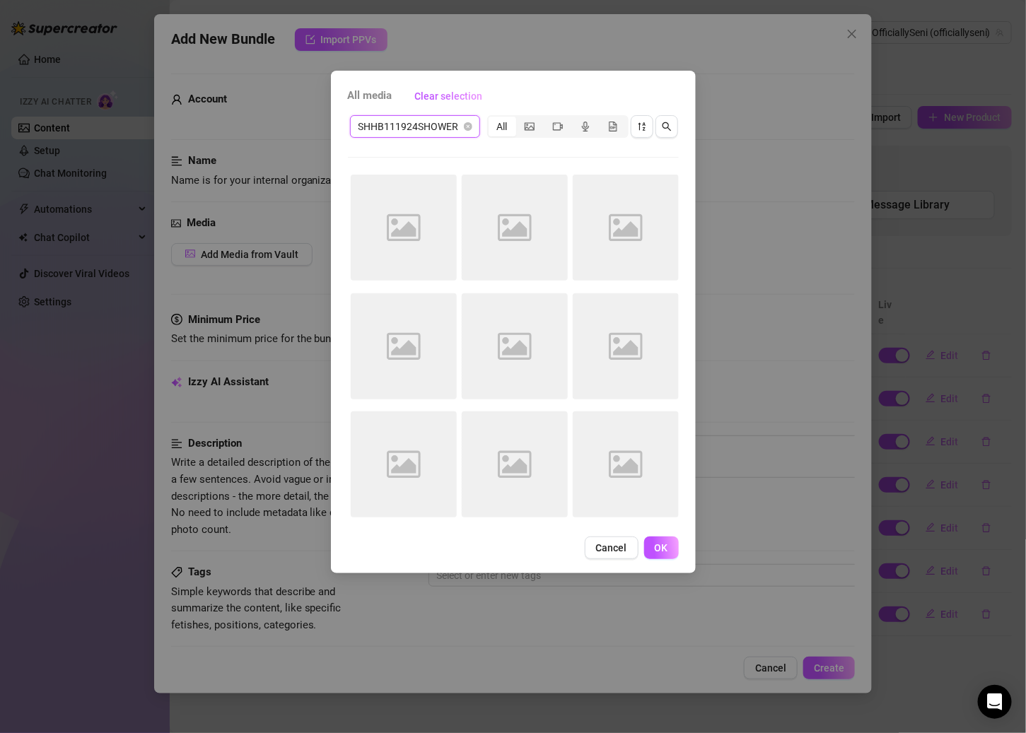
click at [469, 139] on div "SHHB111924SHOWER SHHB111924SHOWER All" at bounding box center [513, 126] width 331 height 27
click at [463, 131] on span "SHHB111924SHOWER" at bounding box center [414, 126] width 113 height 21
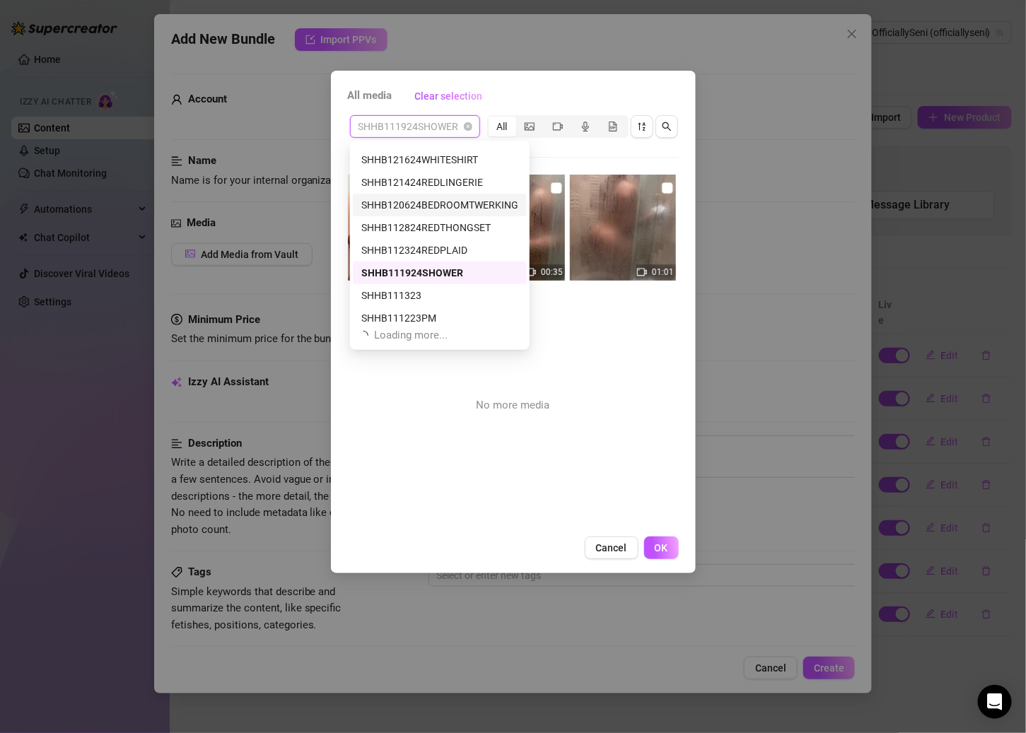
scroll to position [264, 0]
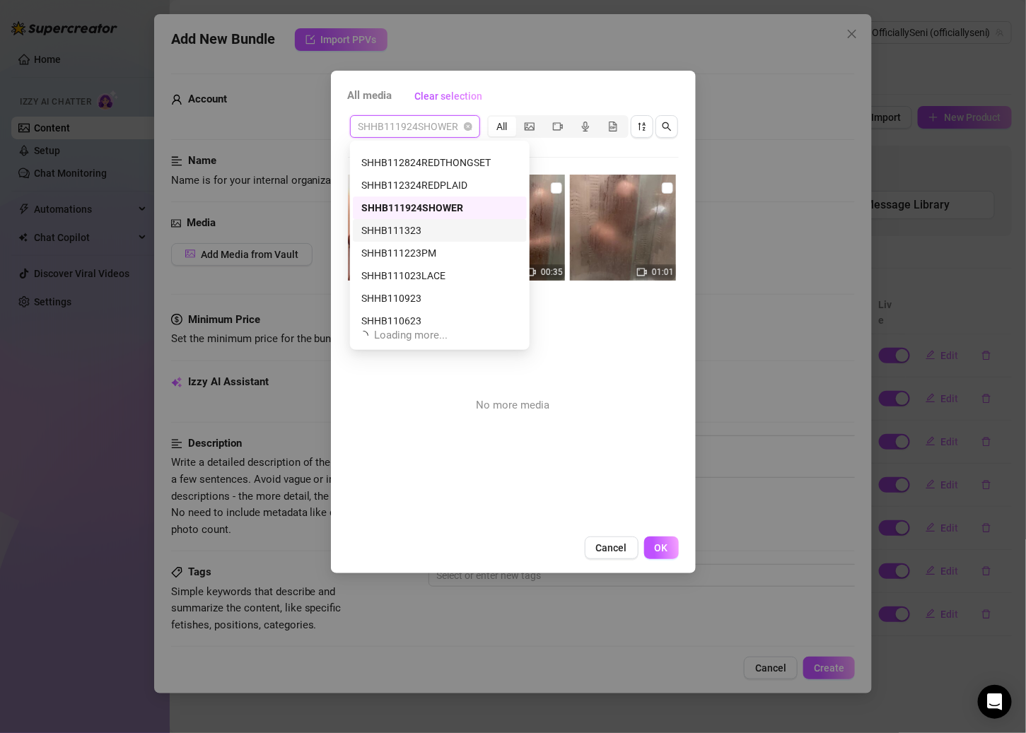
click at [416, 225] on div "SHHB111323" at bounding box center [439, 231] width 157 height 16
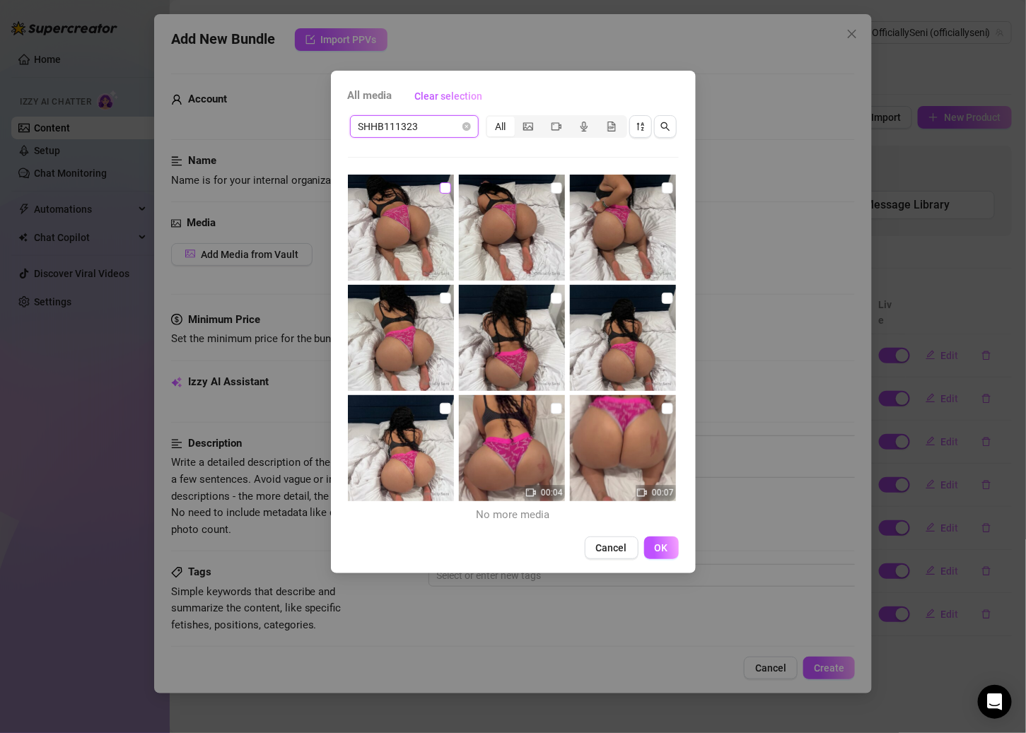
click at [441, 192] on input "checkbox" at bounding box center [445, 187] width 11 height 11
click at [551, 184] on input "checkbox" at bounding box center [556, 187] width 11 height 11
click at [648, 186] on img at bounding box center [623, 228] width 106 height 106
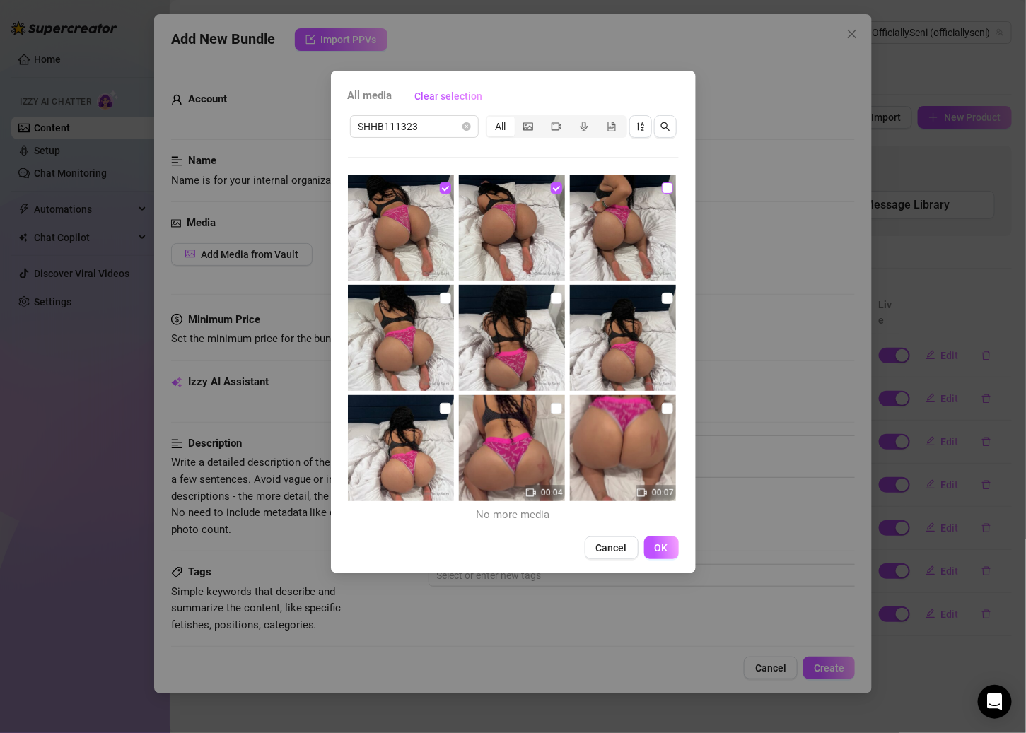
click at [662, 189] on input "checkbox" at bounding box center [667, 187] width 11 height 11
click at [662, 295] on input "checkbox" at bounding box center [667, 298] width 11 height 11
click at [551, 296] on input "checkbox" at bounding box center [556, 298] width 11 height 11
click at [443, 300] on input "checkbox" at bounding box center [445, 298] width 11 height 11
click at [440, 406] on input "checkbox" at bounding box center [445, 408] width 11 height 11
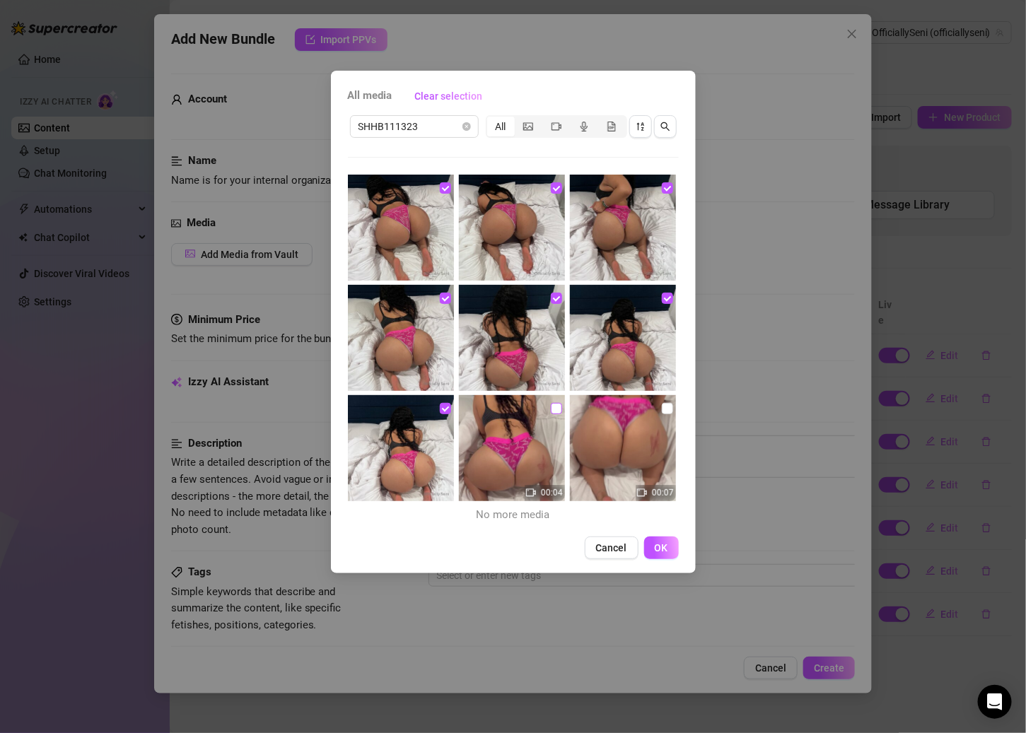
click at [551, 405] on input "checkbox" at bounding box center [556, 408] width 11 height 11
click at [662, 410] on input "checkbox" at bounding box center [667, 408] width 11 height 11
click at [661, 544] on span "OK" at bounding box center [660, 547] width 13 height 11
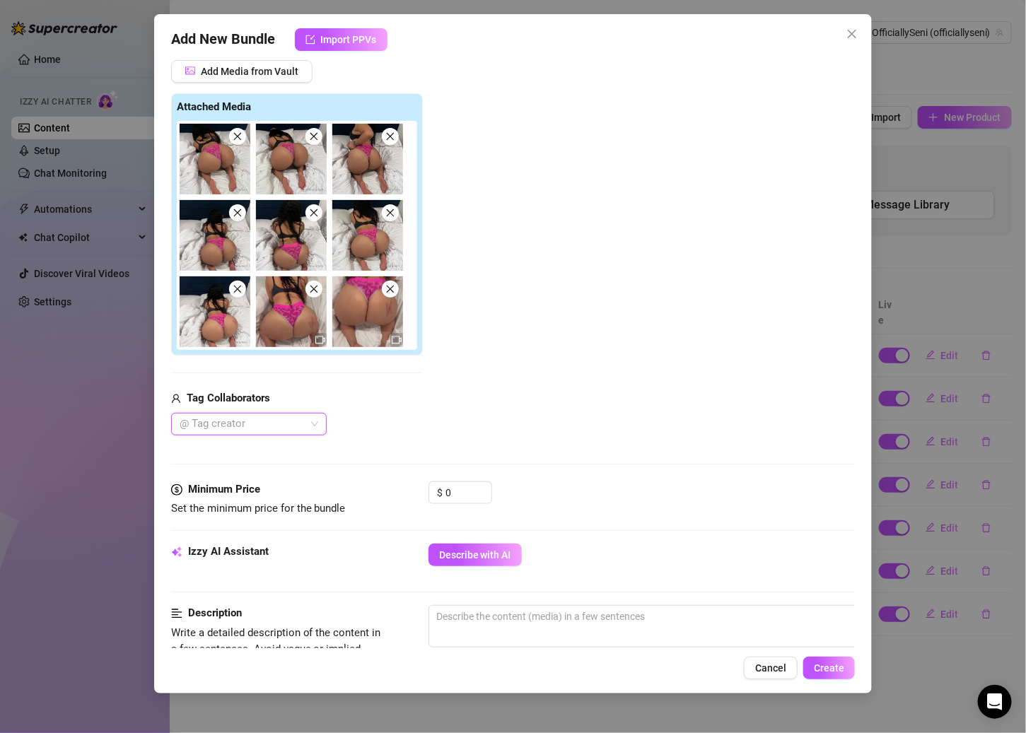
scroll to position [186, 0]
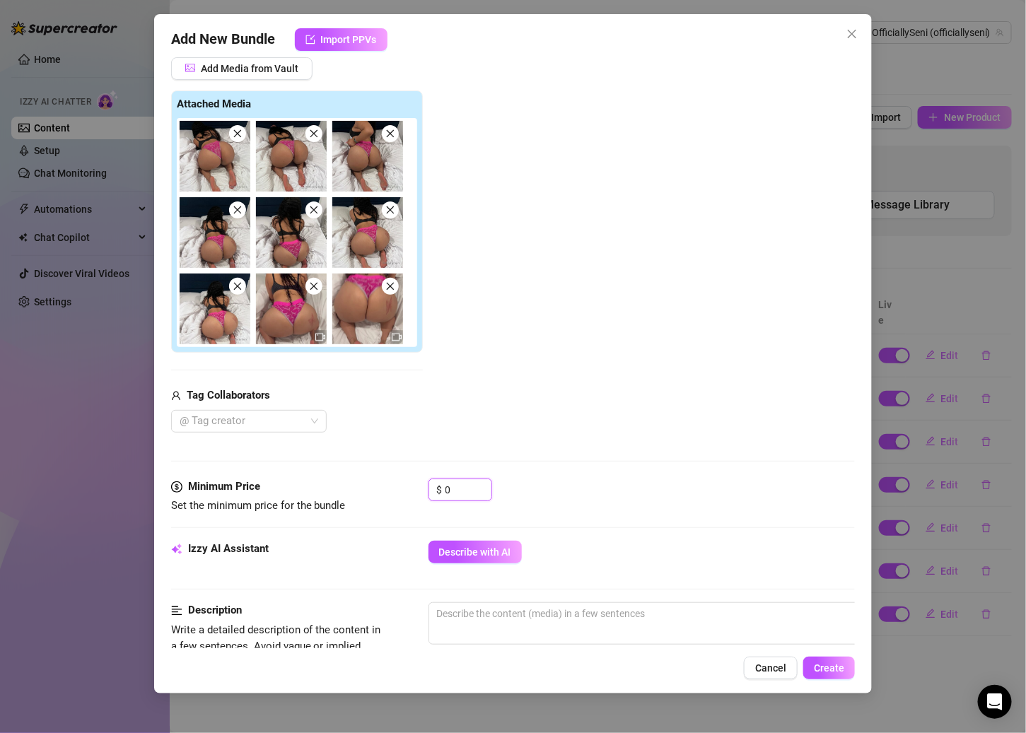
drag, startPoint x: 467, startPoint y: 481, endPoint x: 413, endPoint y: 481, distance: 54.4
click at [413, 481] on div "Minimum Price Set the minimum price for the bundle $ 0" at bounding box center [513, 497] width 684 height 36
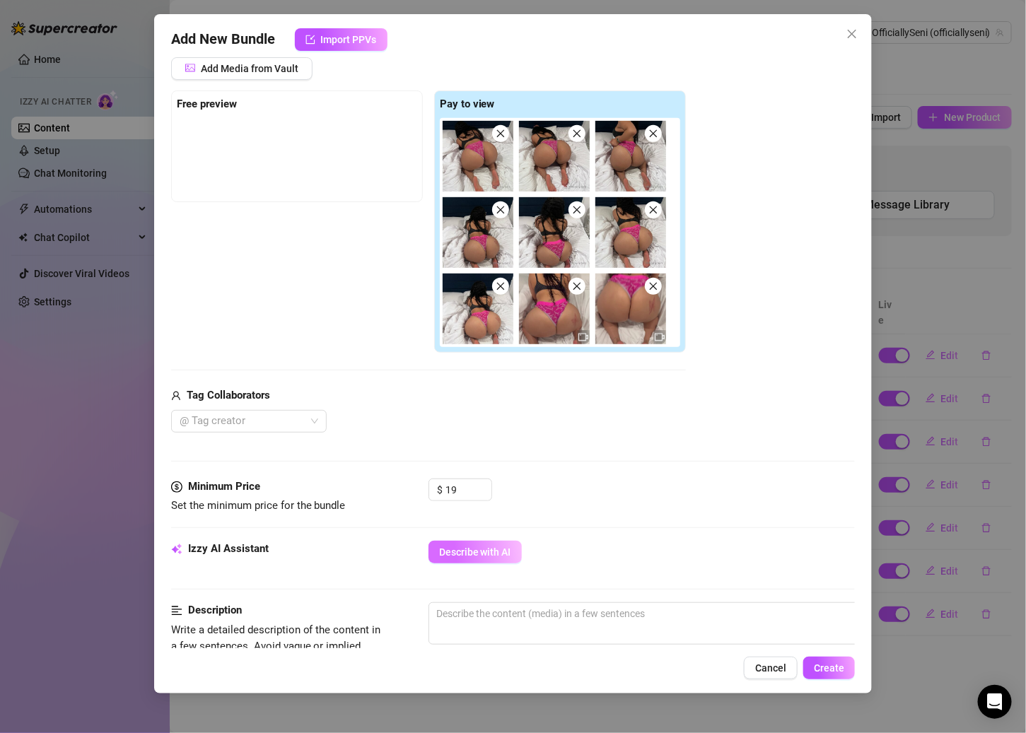
click at [484, 546] on span "Describe with AI" at bounding box center [475, 551] width 72 height 11
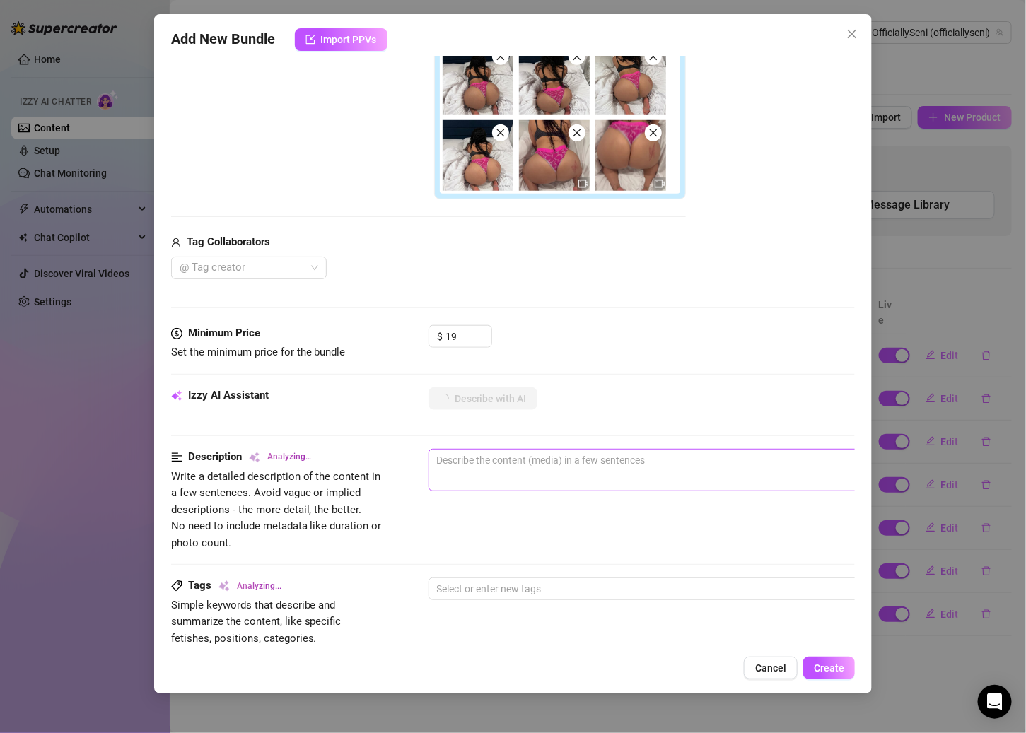
scroll to position [352, 0]
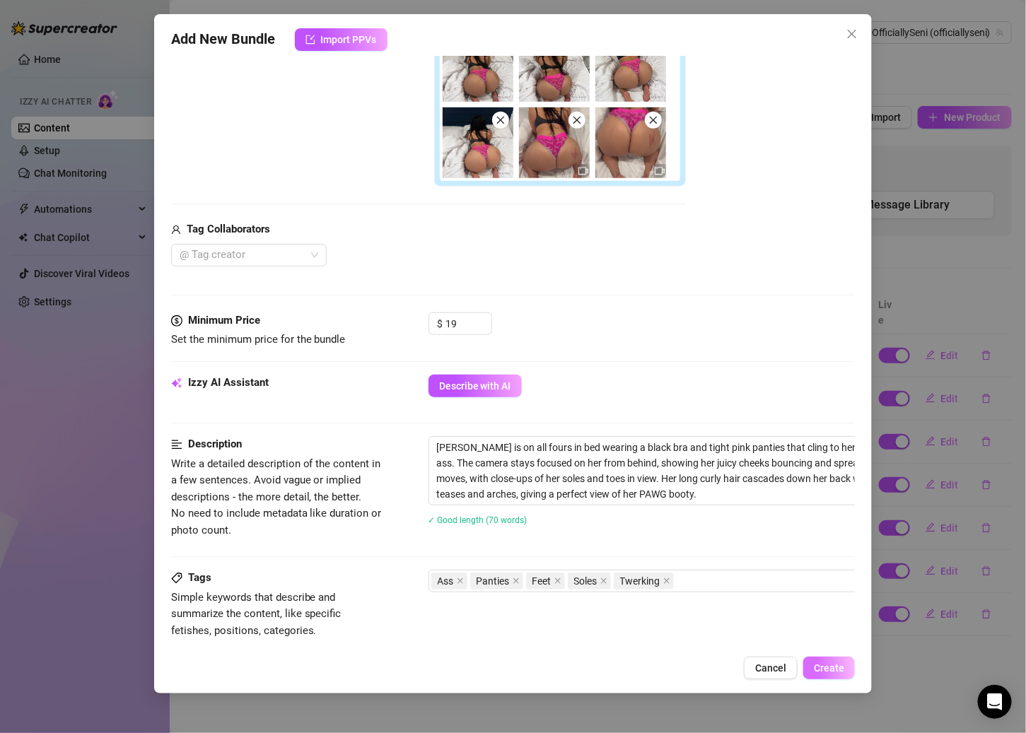
click at [796, 669] on span "Create" at bounding box center [829, 667] width 30 height 11
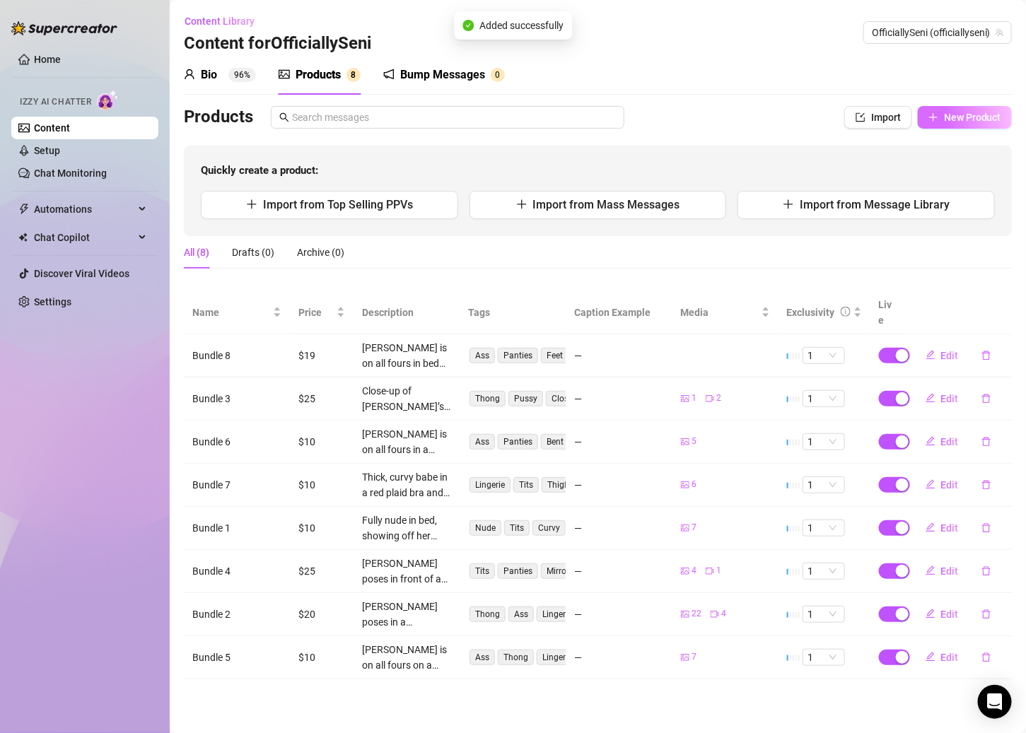
click at [796, 111] on button "New Product" at bounding box center [964, 117] width 94 height 23
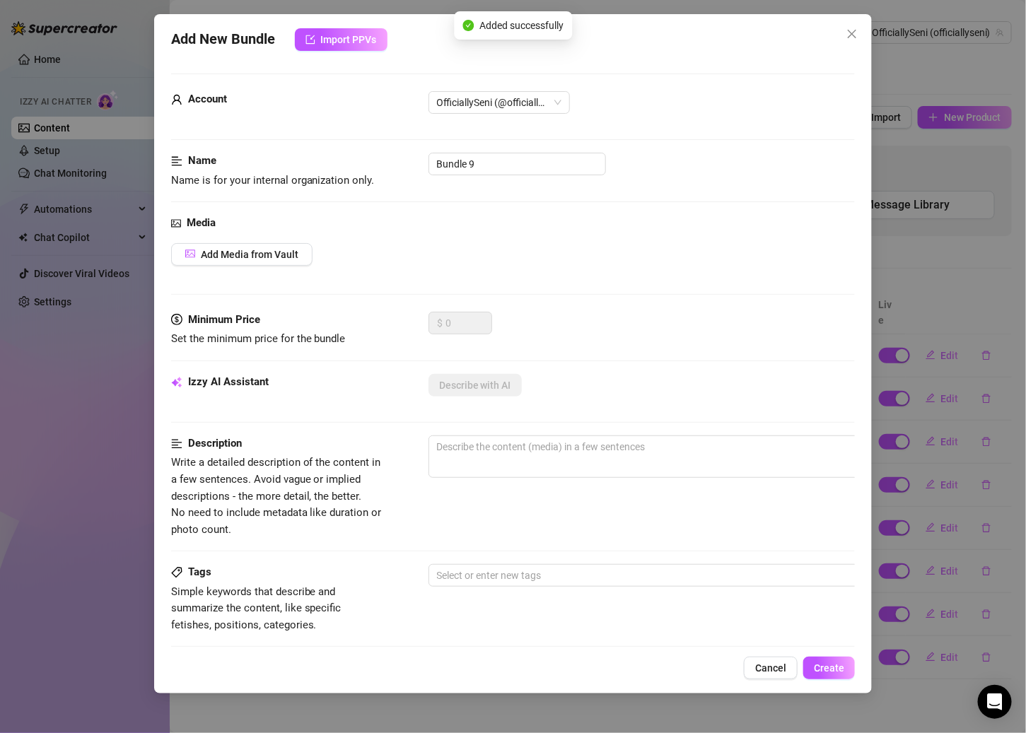
click at [279, 228] on div "Media" at bounding box center [513, 223] width 684 height 17
click at [276, 249] on span "Add Media from Vault" at bounding box center [250, 254] width 98 height 11
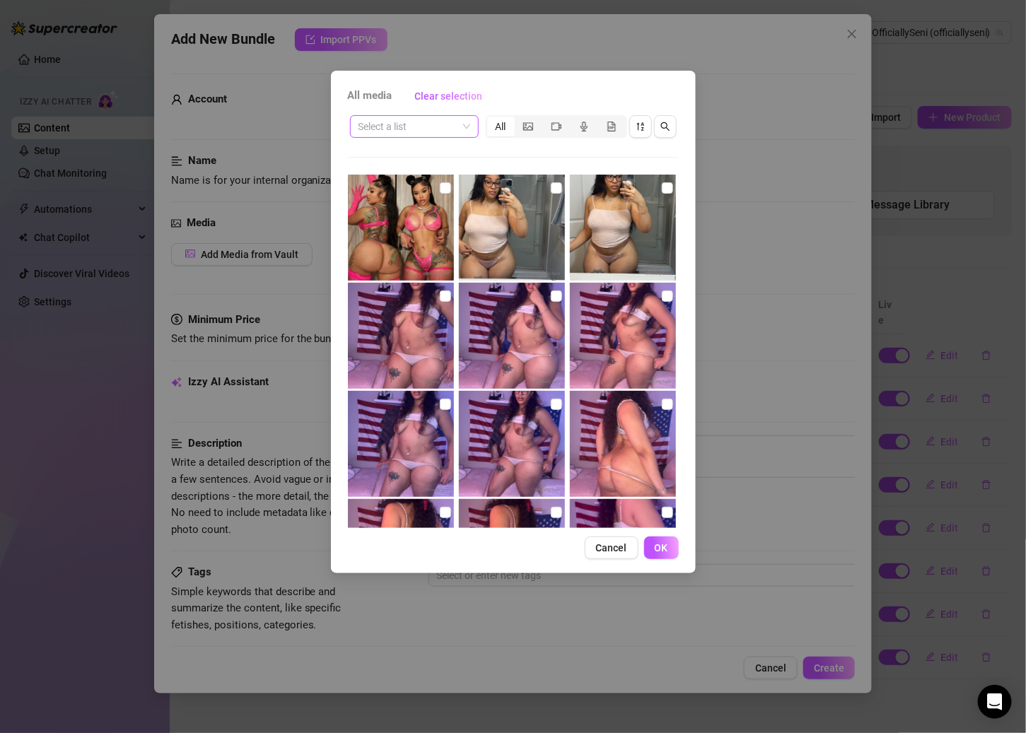
click at [442, 134] on input "search" at bounding box center [407, 126] width 99 height 21
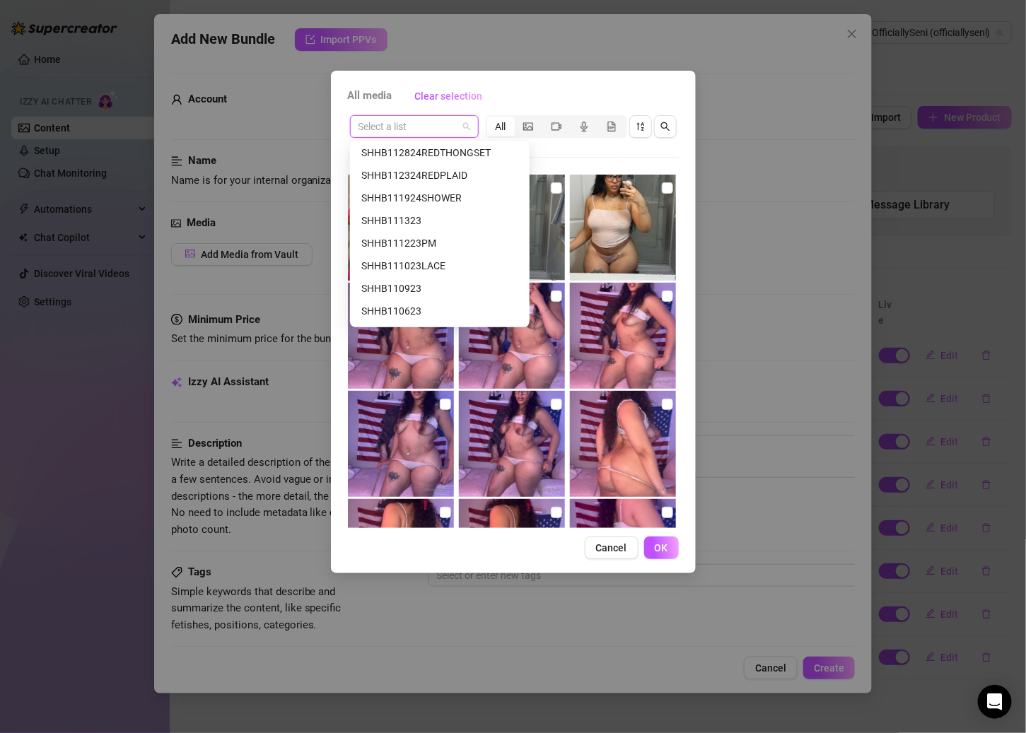
scroll to position [266, 0]
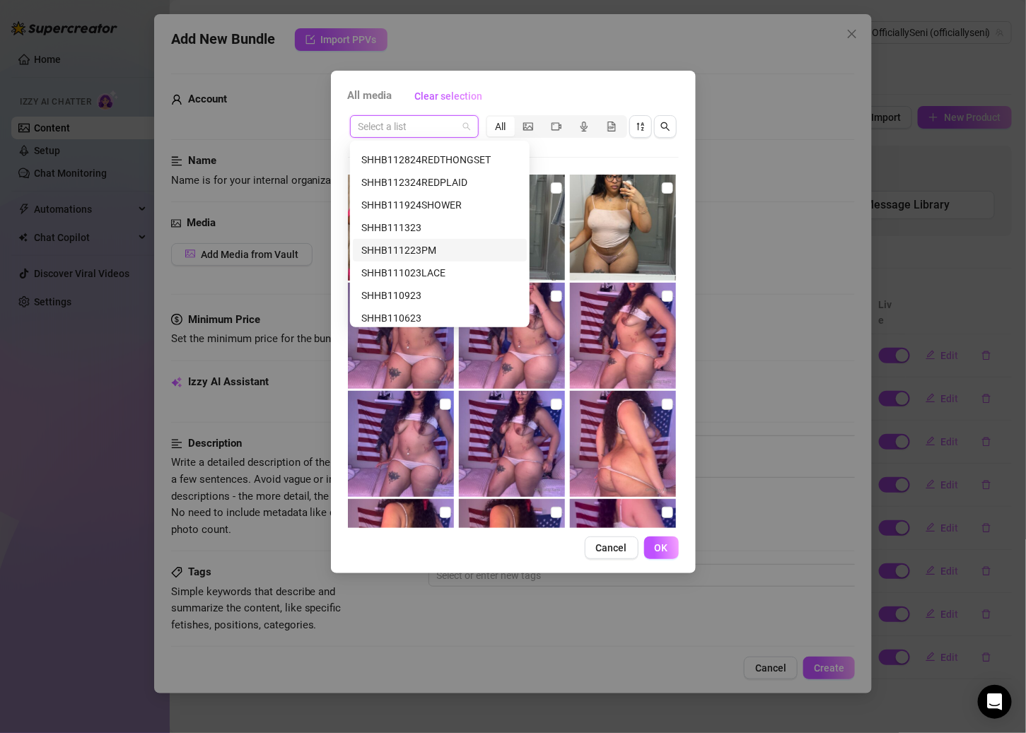
click at [429, 244] on div "SHHB111223PM" at bounding box center [439, 250] width 157 height 16
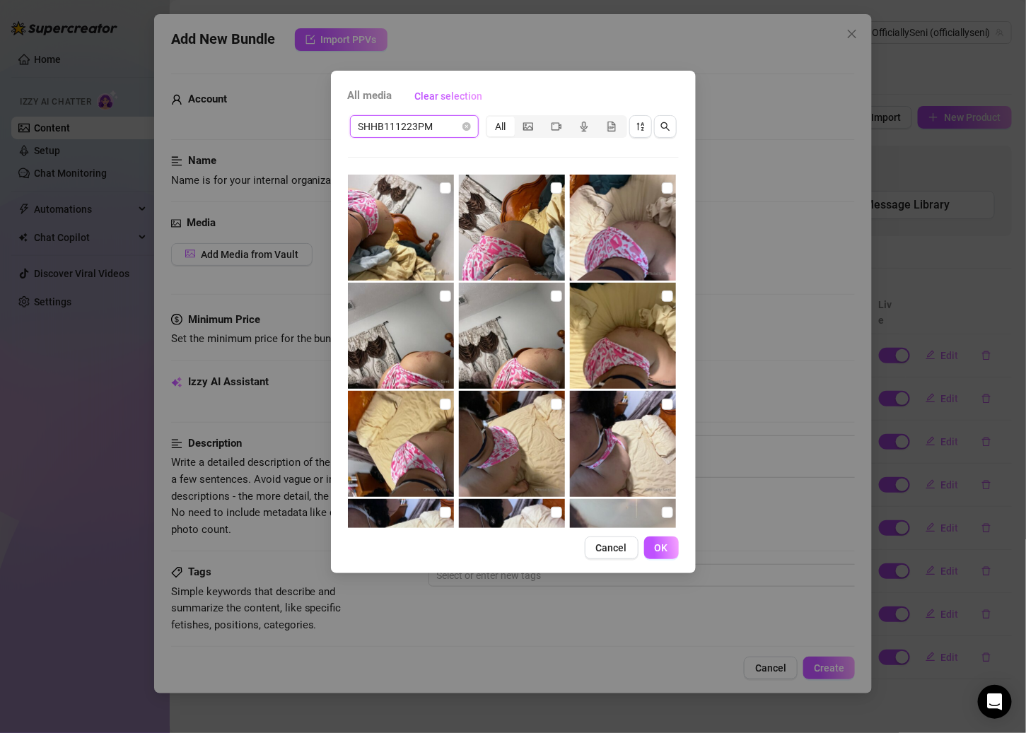
scroll to position [209, 0]
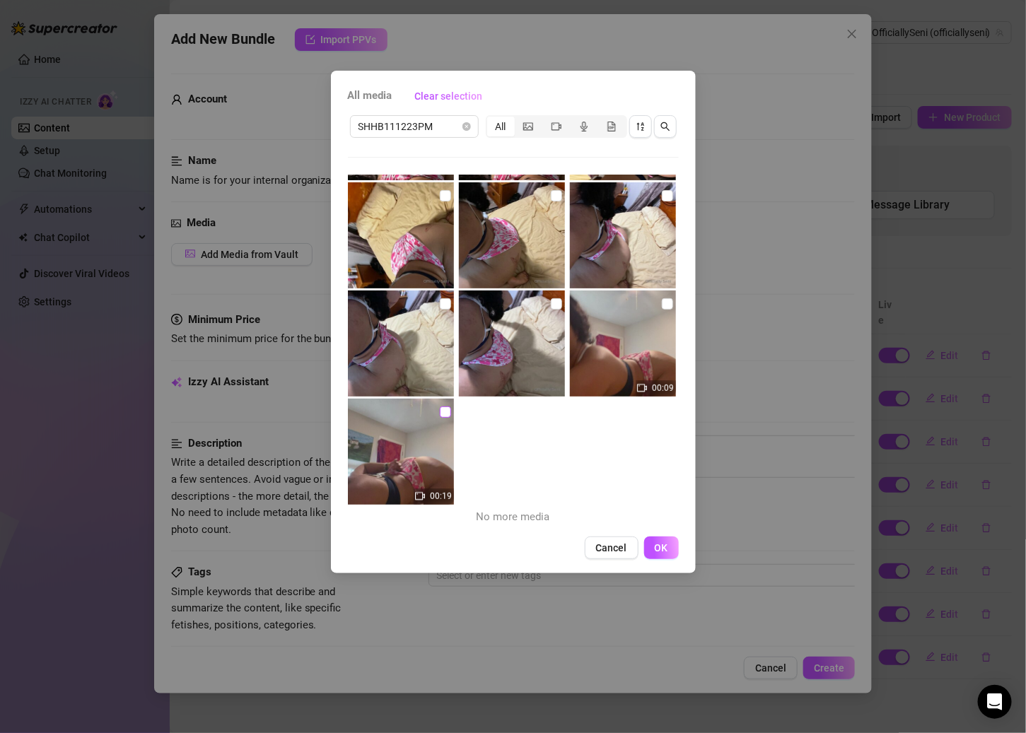
click at [445, 411] on input "checkbox" at bounding box center [445, 411] width 11 height 11
click at [662, 306] on input "checkbox" at bounding box center [667, 303] width 11 height 11
click at [553, 304] on input "checkbox" at bounding box center [556, 303] width 11 height 11
click at [441, 307] on input "checkbox" at bounding box center [445, 303] width 11 height 11
click at [662, 194] on input "checkbox" at bounding box center [667, 195] width 11 height 11
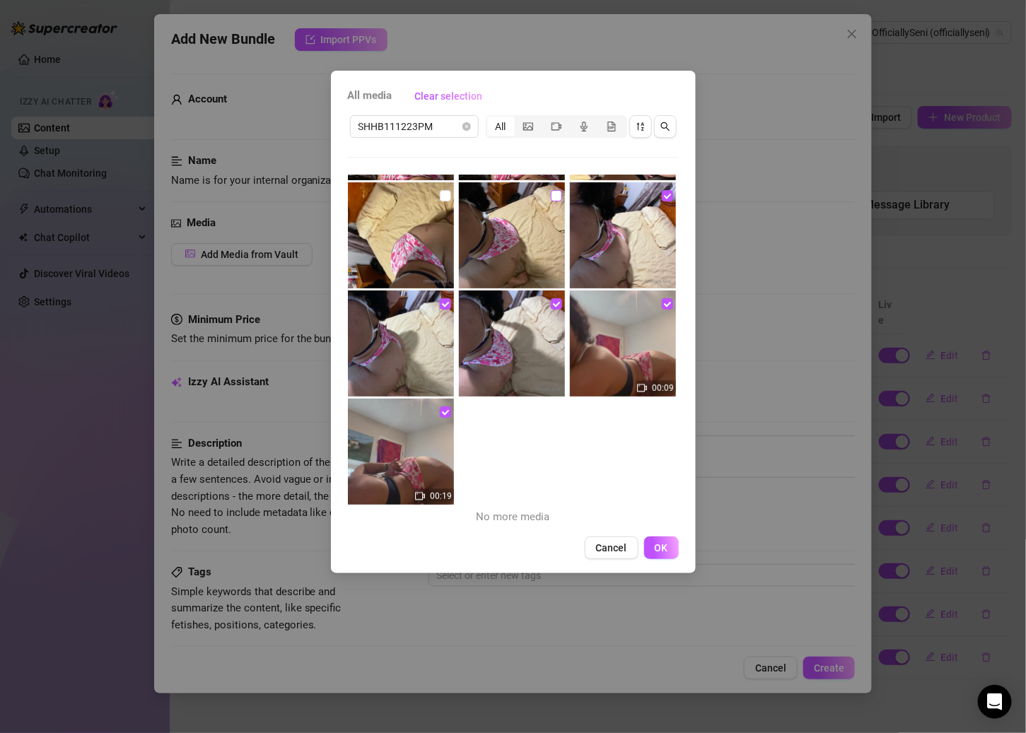
click at [551, 192] on input "checkbox" at bounding box center [556, 195] width 11 height 11
click at [447, 190] on img at bounding box center [401, 235] width 106 height 106
click at [445, 193] on input "checkbox" at bounding box center [445, 195] width 11 height 11
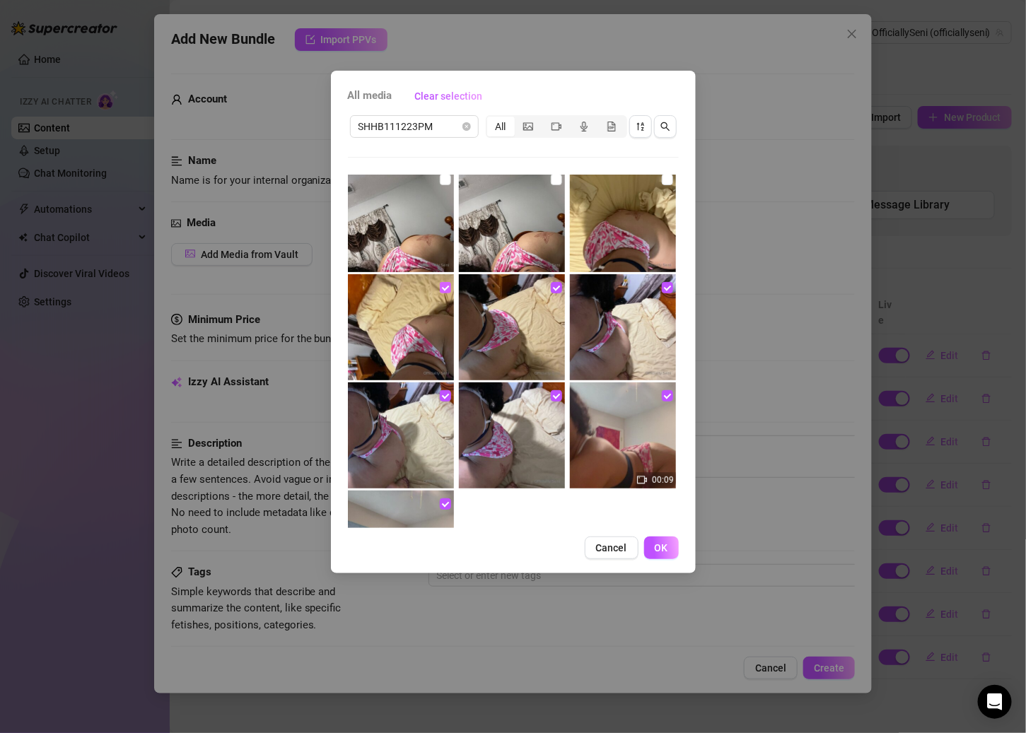
scroll to position [68, 0]
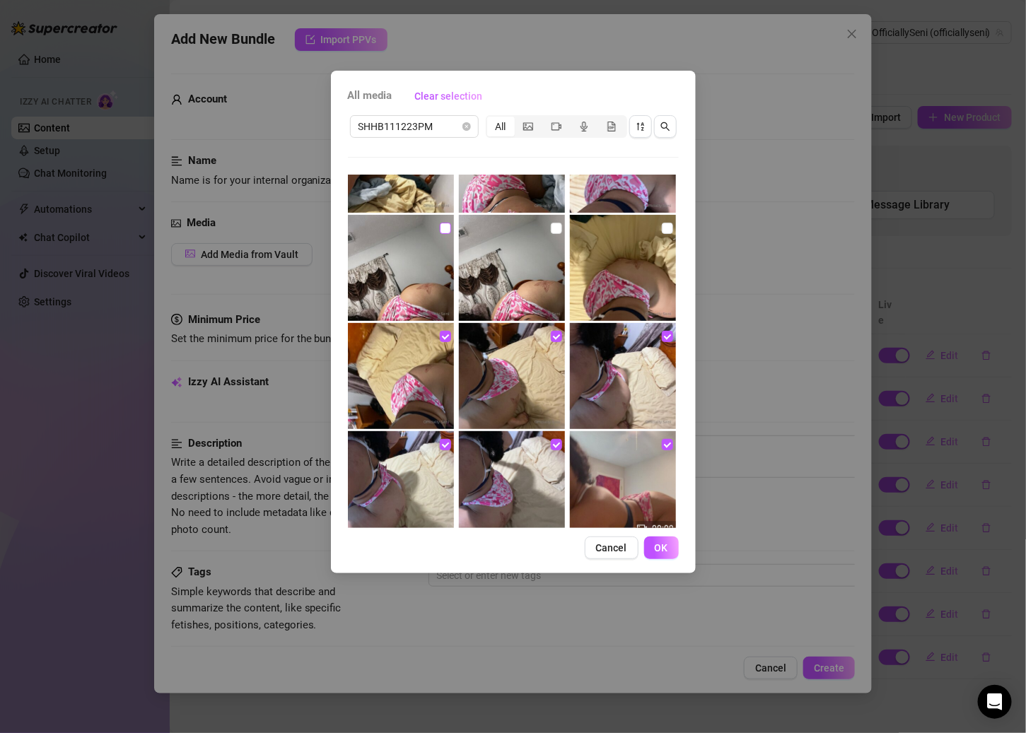
click at [440, 221] on label at bounding box center [445, 229] width 11 height 16
click at [440, 223] on input "checkbox" at bounding box center [445, 228] width 11 height 11
click at [551, 224] on input "checkbox" at bounding box center [556, 228] width 11 height 11
click at [662, 221] on label at bounding box center [667, 229] width 11 height 16
click at [662, 223] on input "checkbox" at bounding box center [667, 228] width 11 height 11
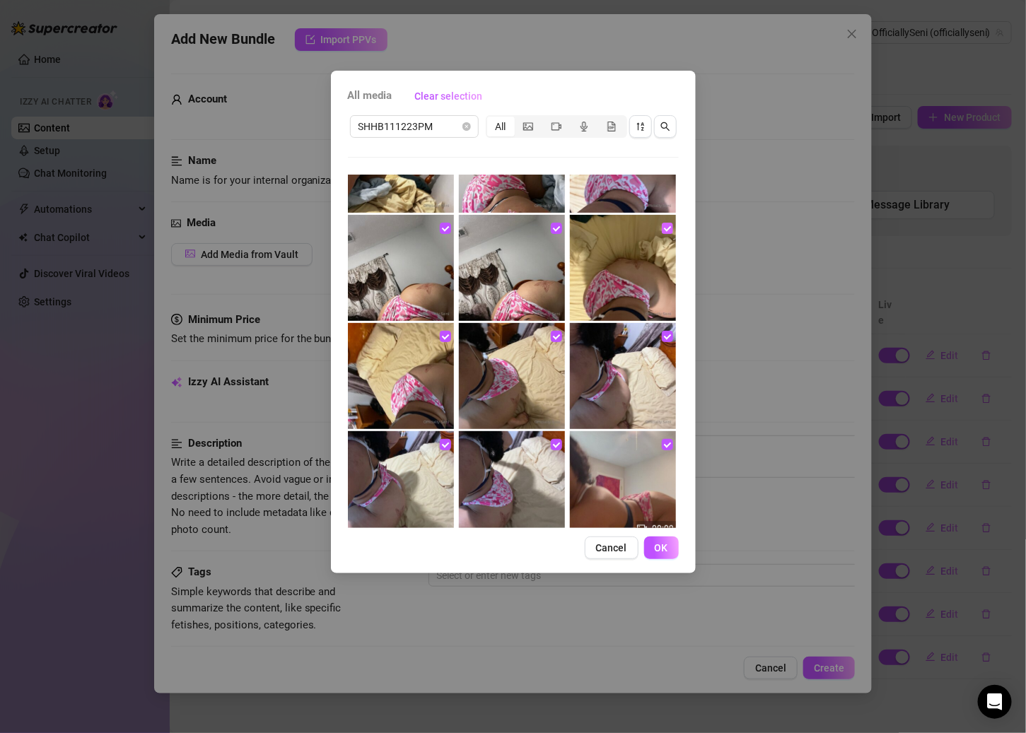
scroll to position [0, 0]
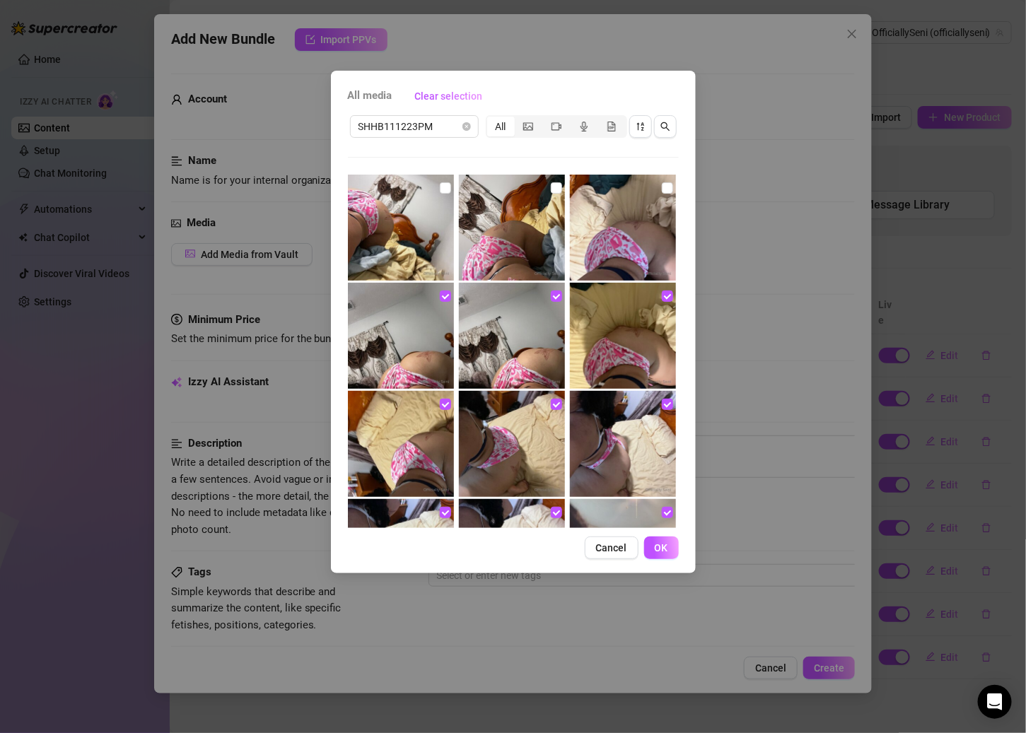
click at [657, 179] on img at bounding box center [623, 228] width 106 height 106
click at [551, 180] on label at bounding box center [556, 188] width 11 height 16
click at [551, 182] on input "checkbox" at bounding box center [556, 187] width 11 height 11
click at [441, 186] on input "checkbox" at bounding box center [445, 187] width 11 height 11
click at [654, 540] on button "OK" at bounding box center [661, 547] width 35 height 23
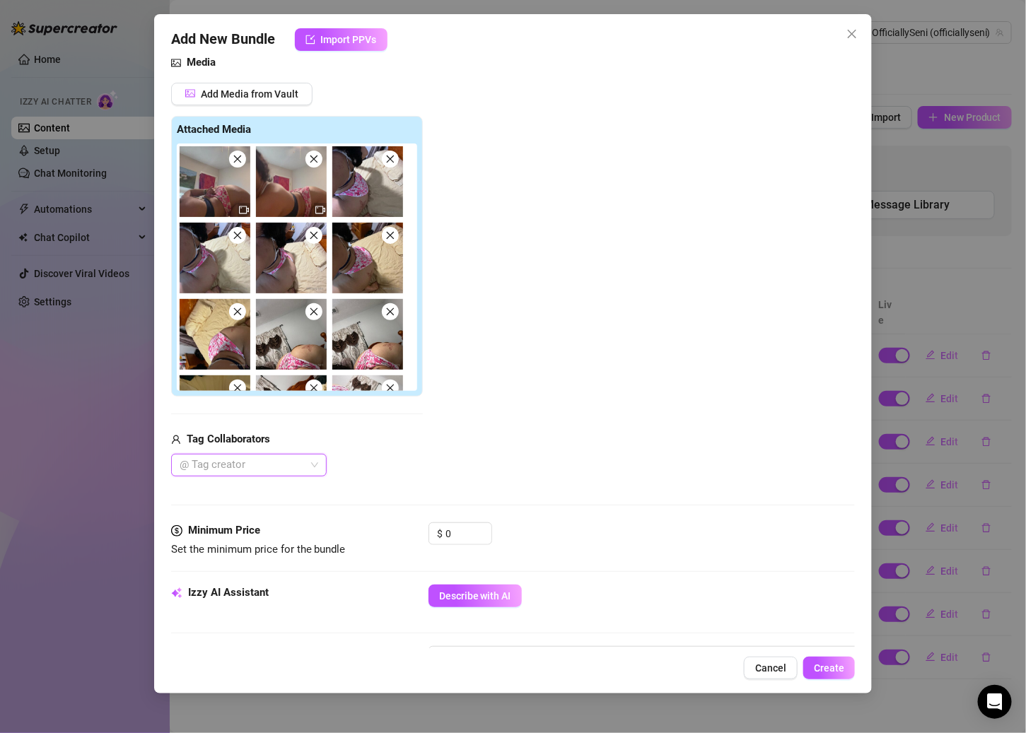
scroll to position [163, 0]
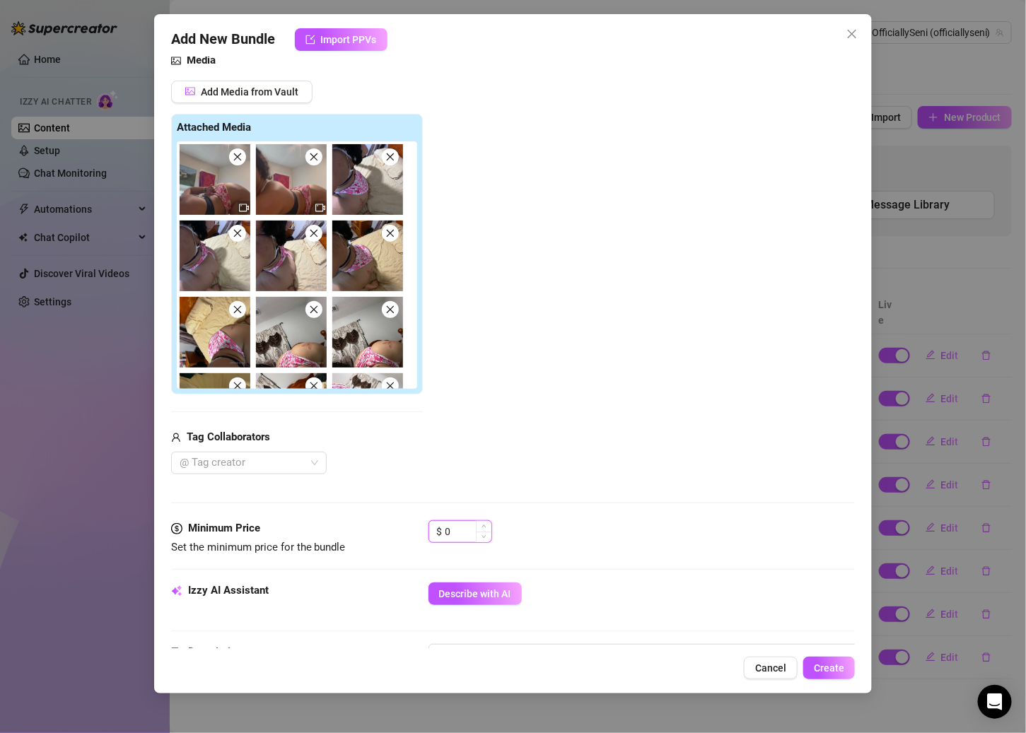
drag, startPoint x: 457, startPoint y: 529, endPoint x: 435, endPoint y: 529, distance: 21.2
click at [435, 529] on div "$ 0" at bounding box center [460, 531] width 64 height 23
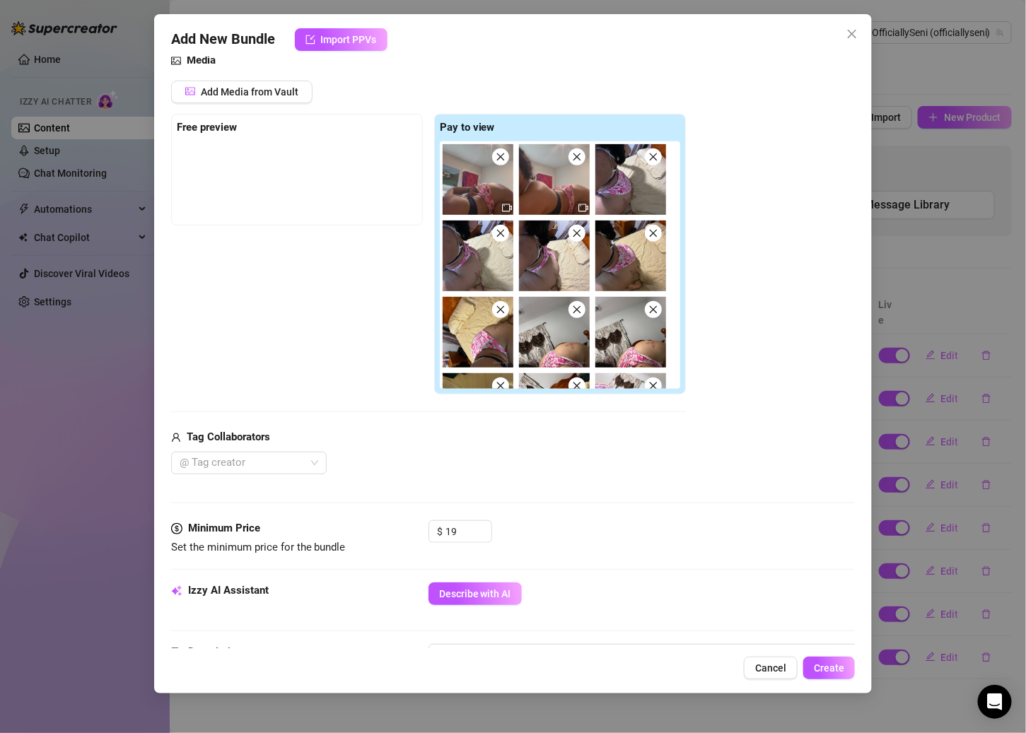
click at [486, 590] on span "Describe with AI" at bounding box center [475, 593] width 72 height 11
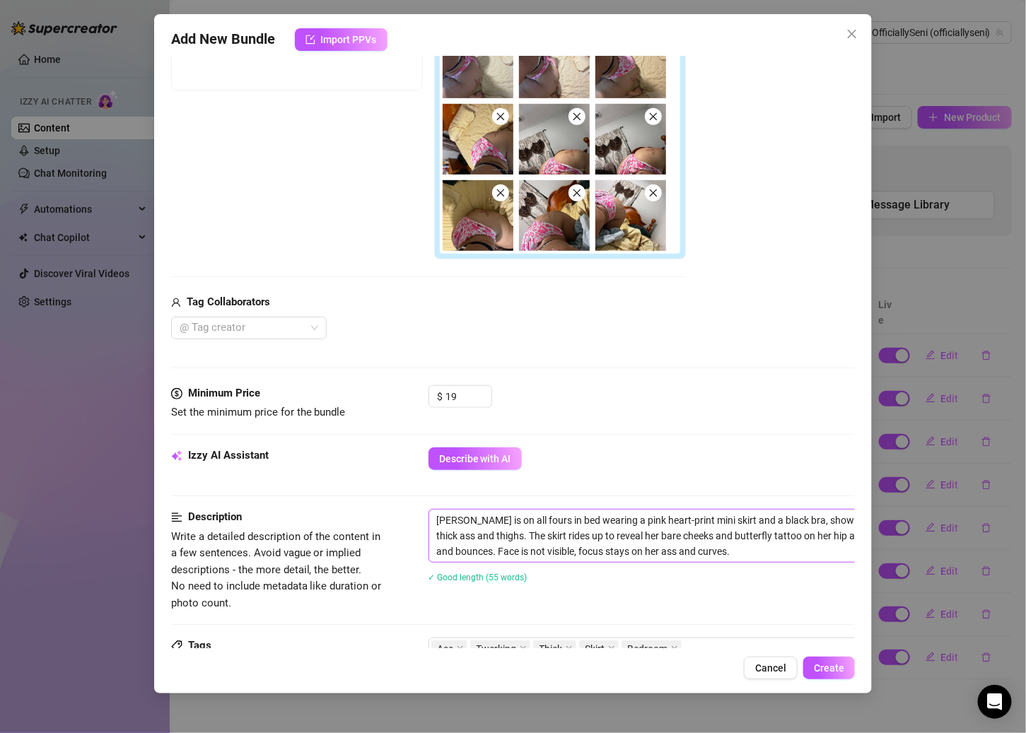
scroll to position [0, 0]
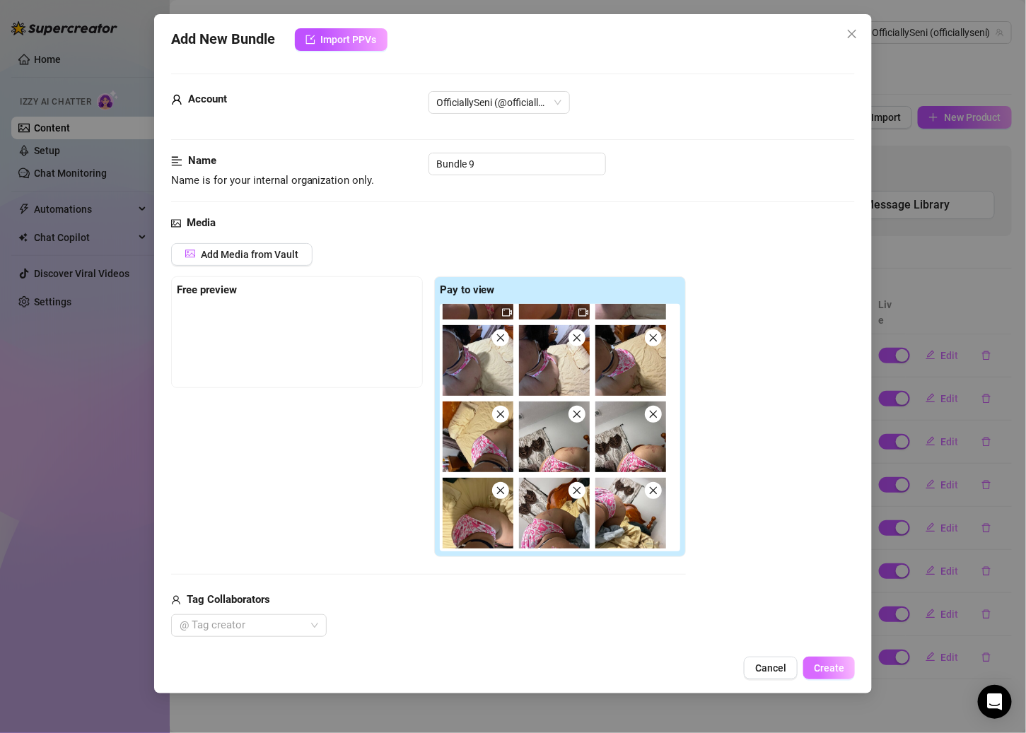
click at [796, 671] on span "Create" at bounding box center [829, 667] width 30 height 11
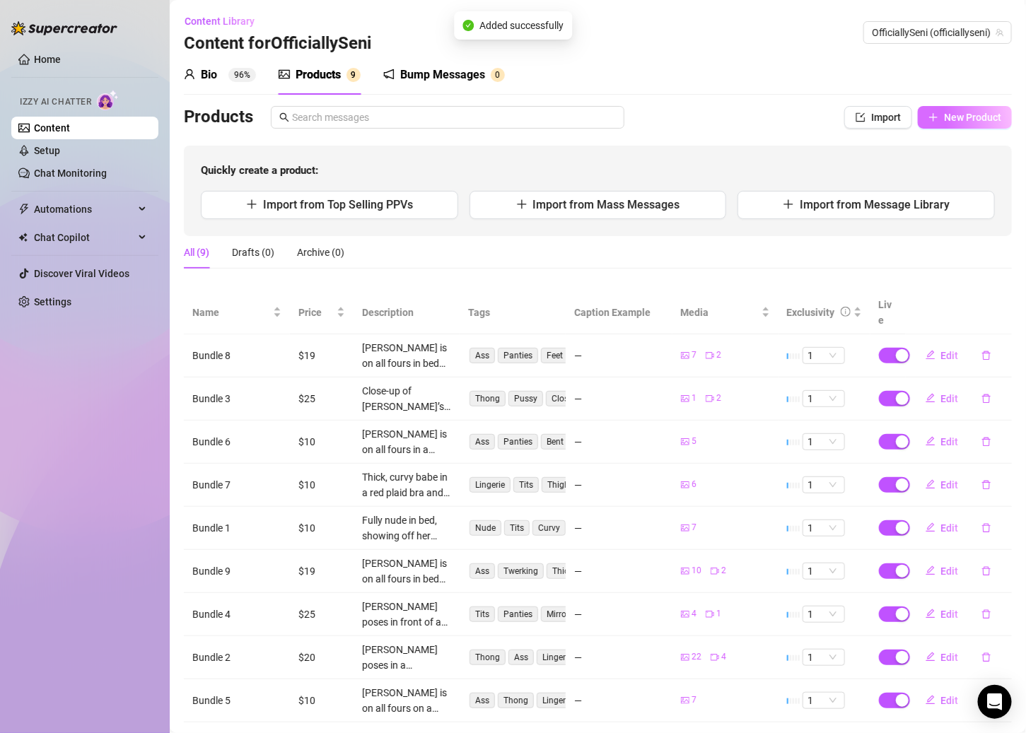
click at [796, 112] on span "New Product" at bounding box center [972, 117] width 57 height 11
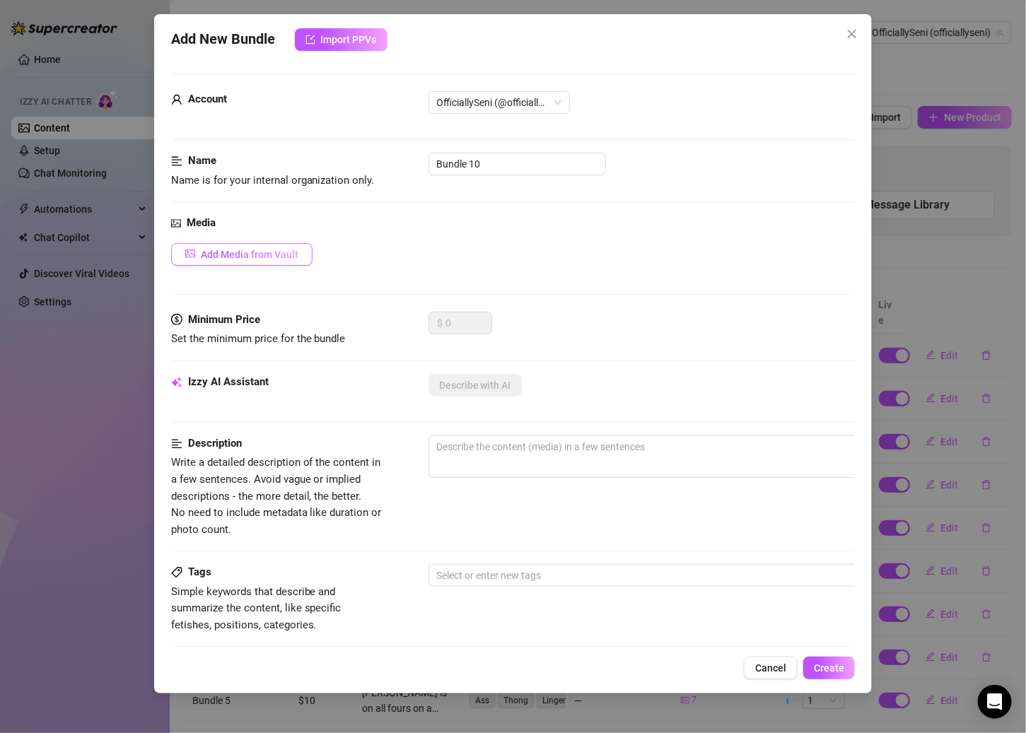
click at [279, 250] on span "Add Media from Vault" at bounding box center [250, 254] width 98 height 11
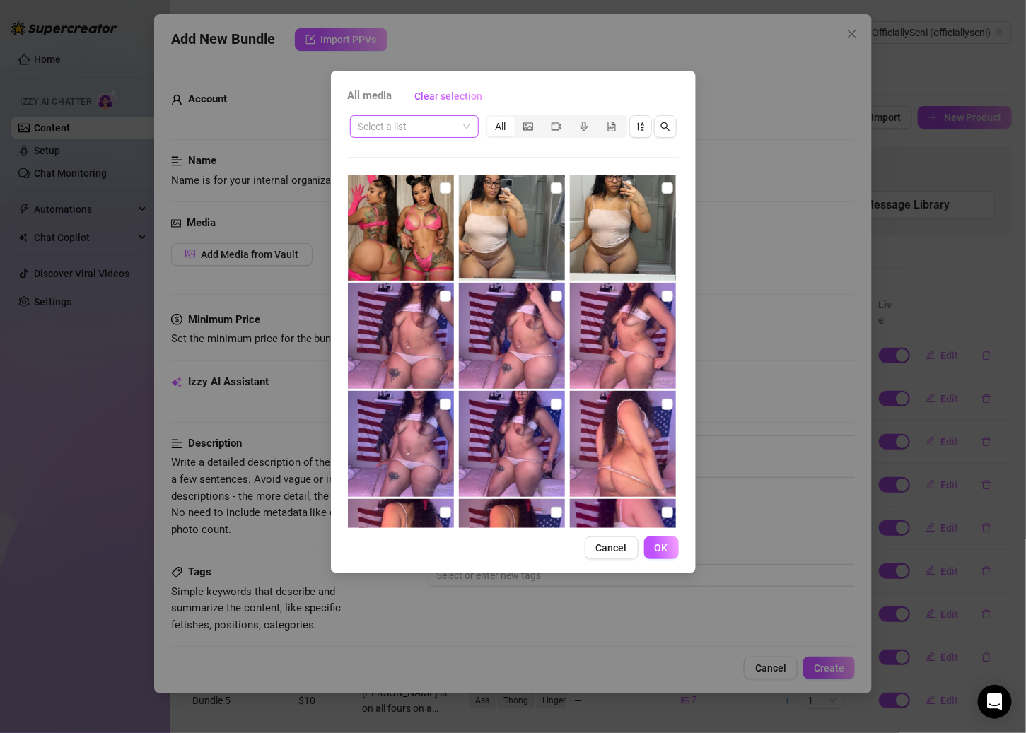
click at [418, 134] on input "search" at bounding box center [407, 126] width 99 height 21
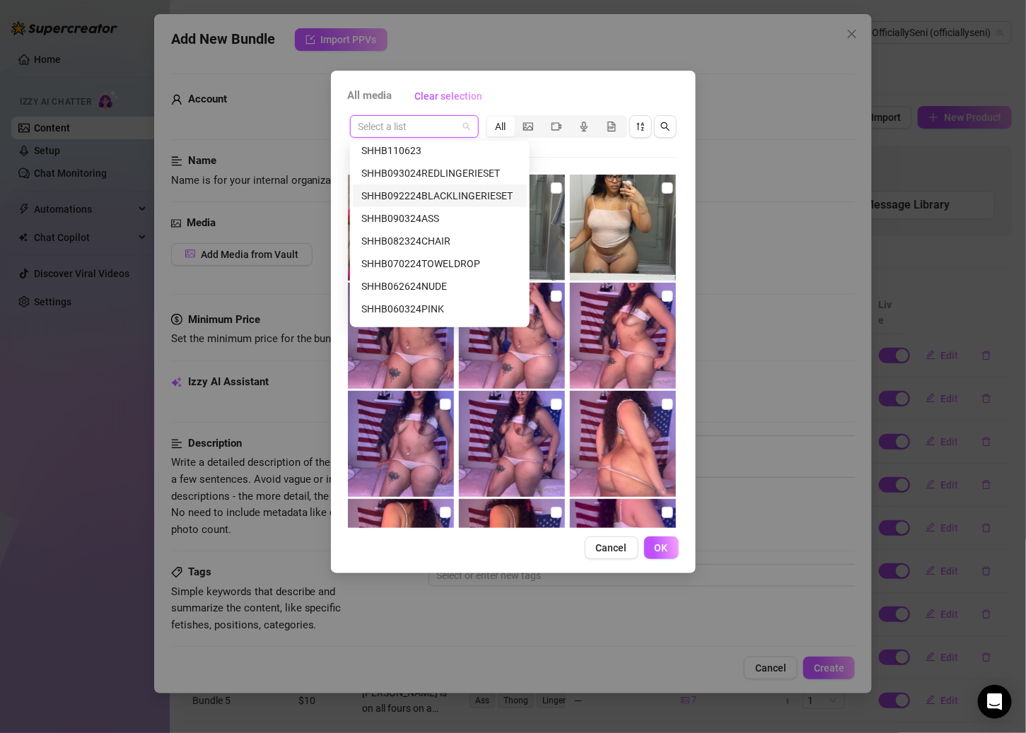
scroll to position [497, 0]
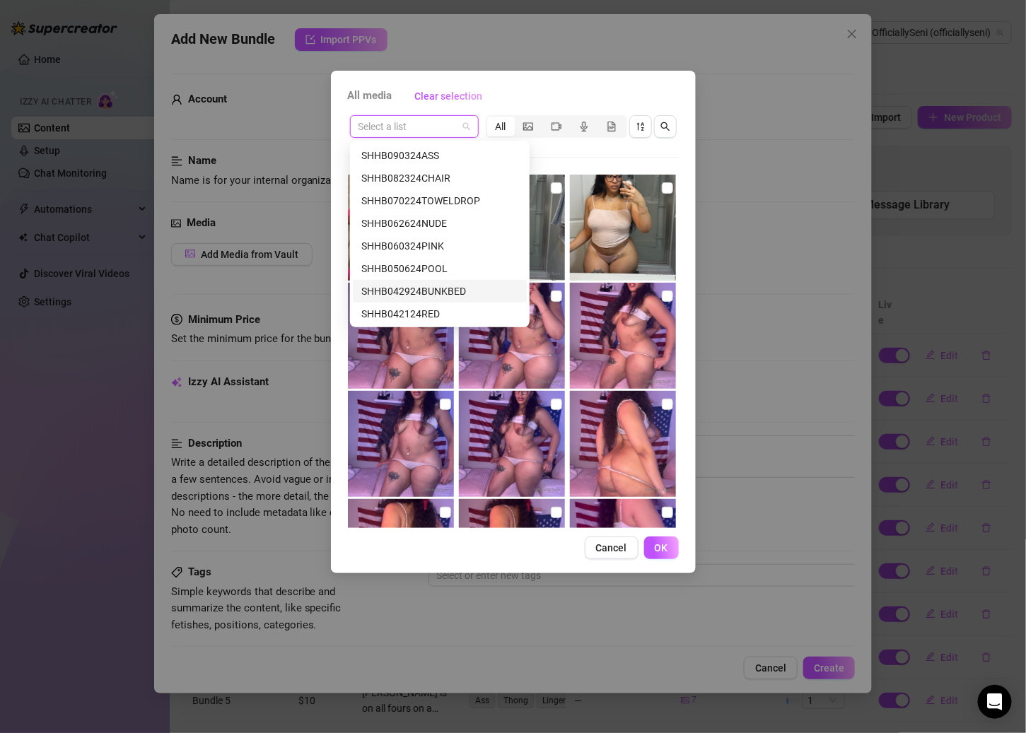
click at [438, 286] on div "SHHB042924BUNKBED" at bounding box center [439, 291] width 157 height 16
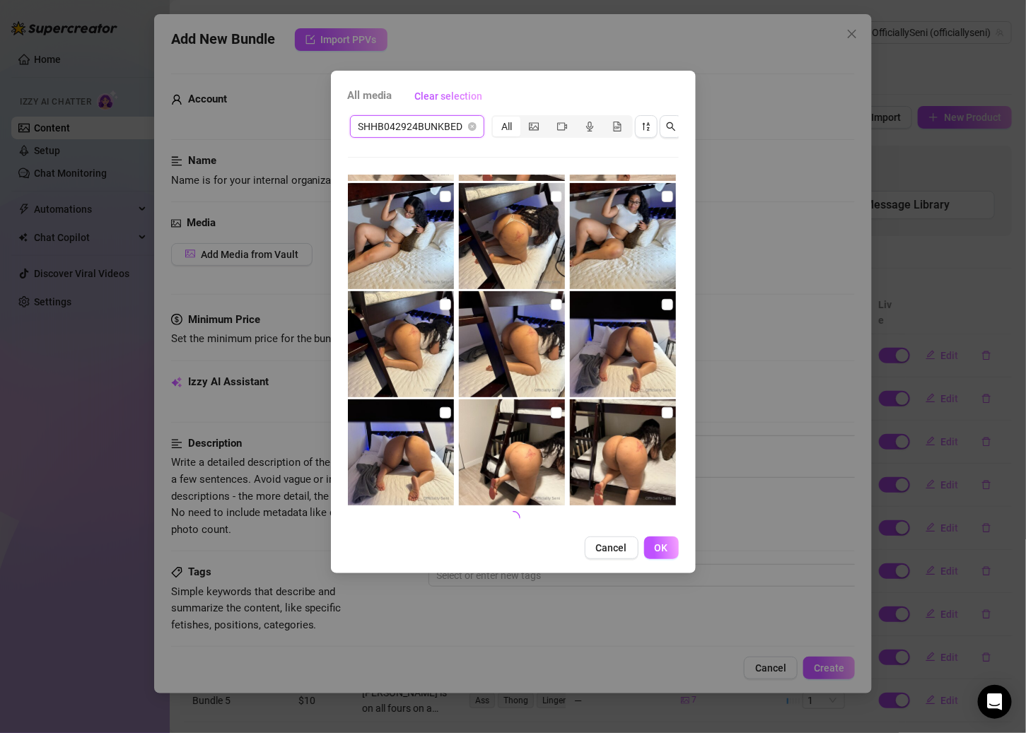
scroll to position [332, 0]
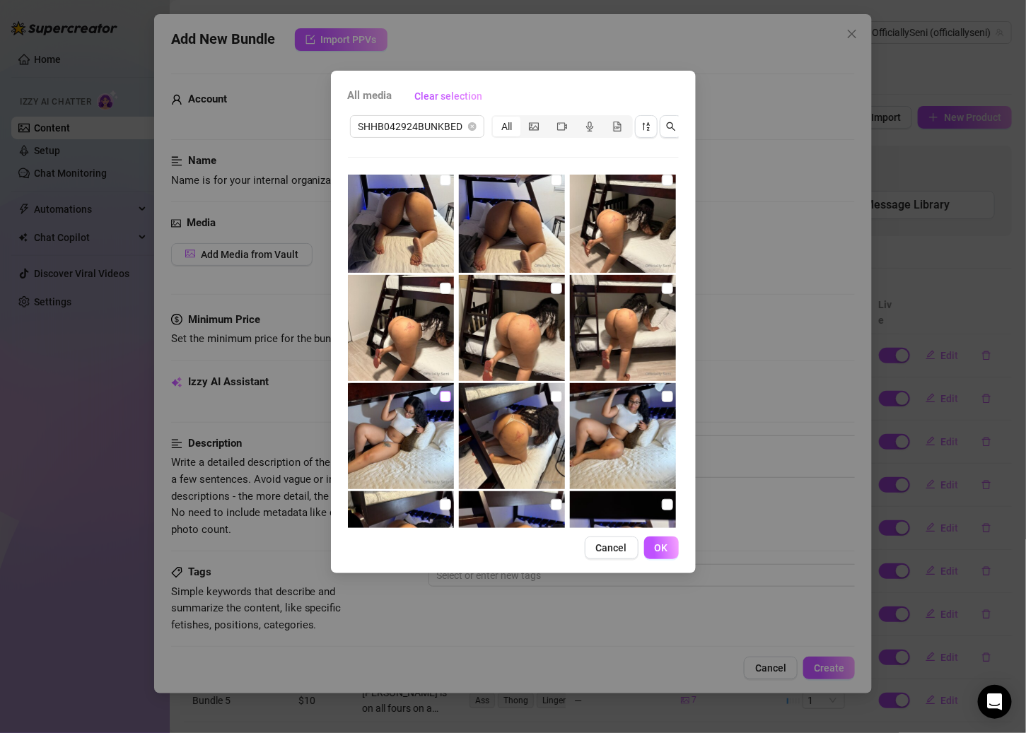
click at [444, 394] on input "checkbox" at bounding box center [445, 396] width 11 height 11
click at [662, 392] on input "checkbox" at bounding box center [667, 396] width 11 height 11
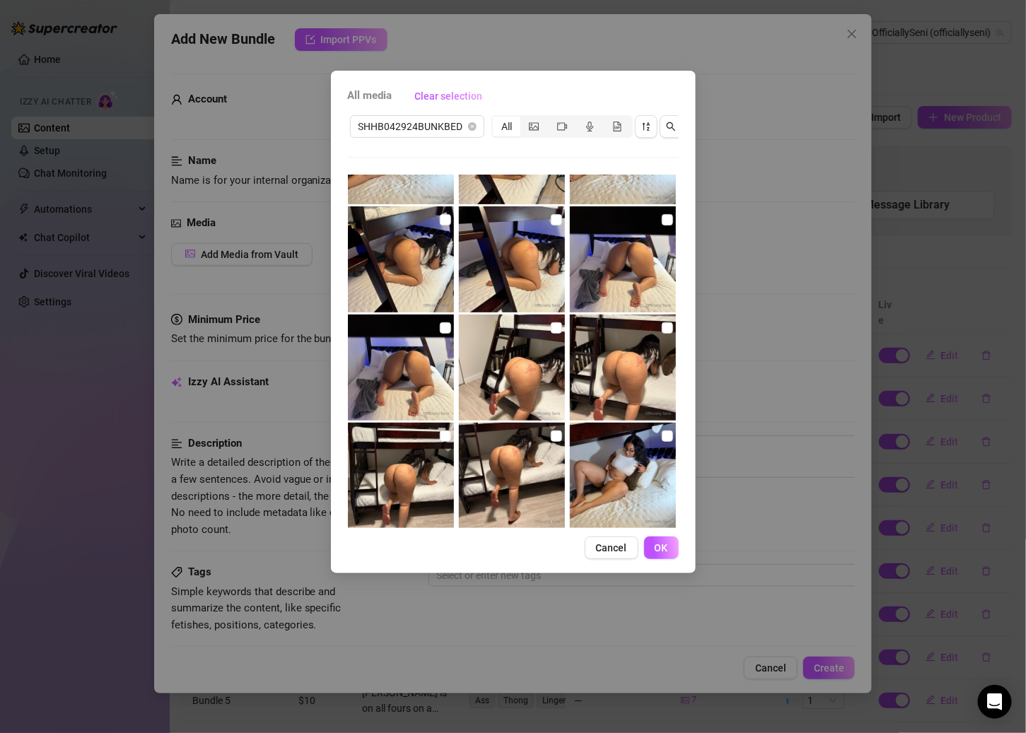
scroll to position [623, 0]
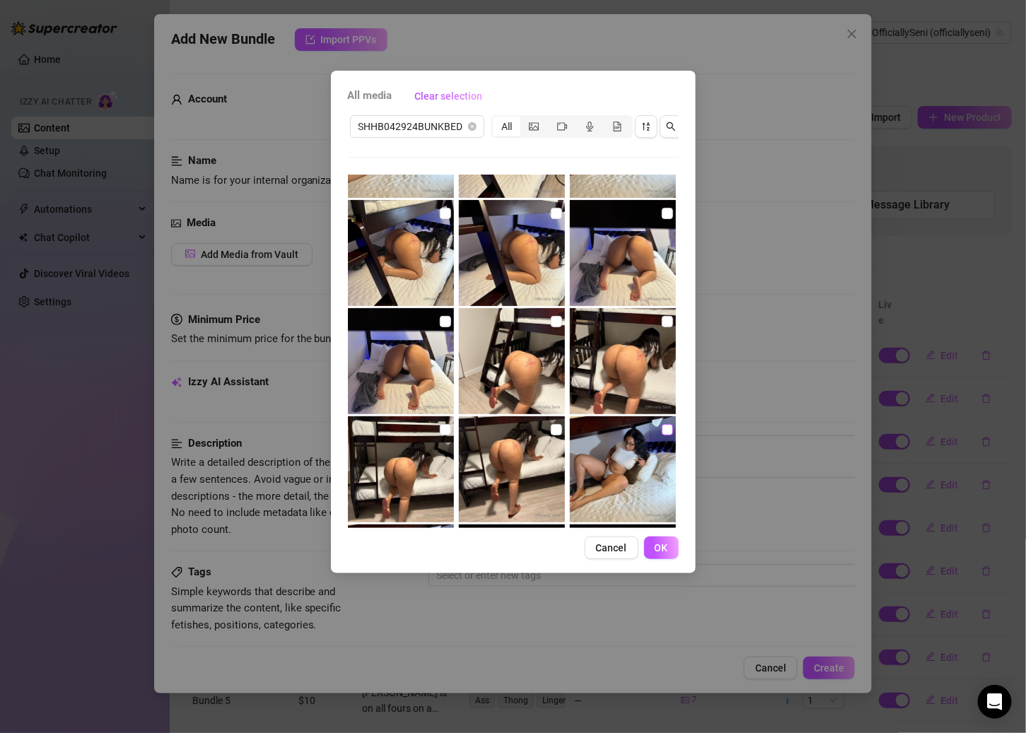
click at [662, 434] on input "checkbox" at bounding box center [667, 429] width 11 height 11
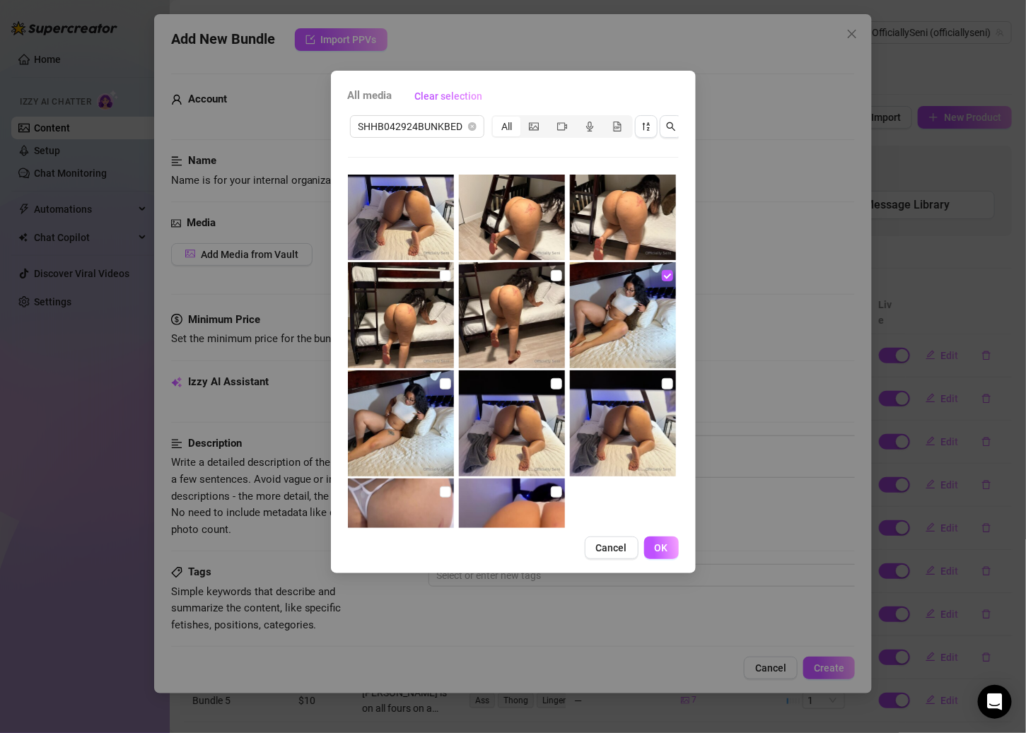
scroll to position [756, 0]
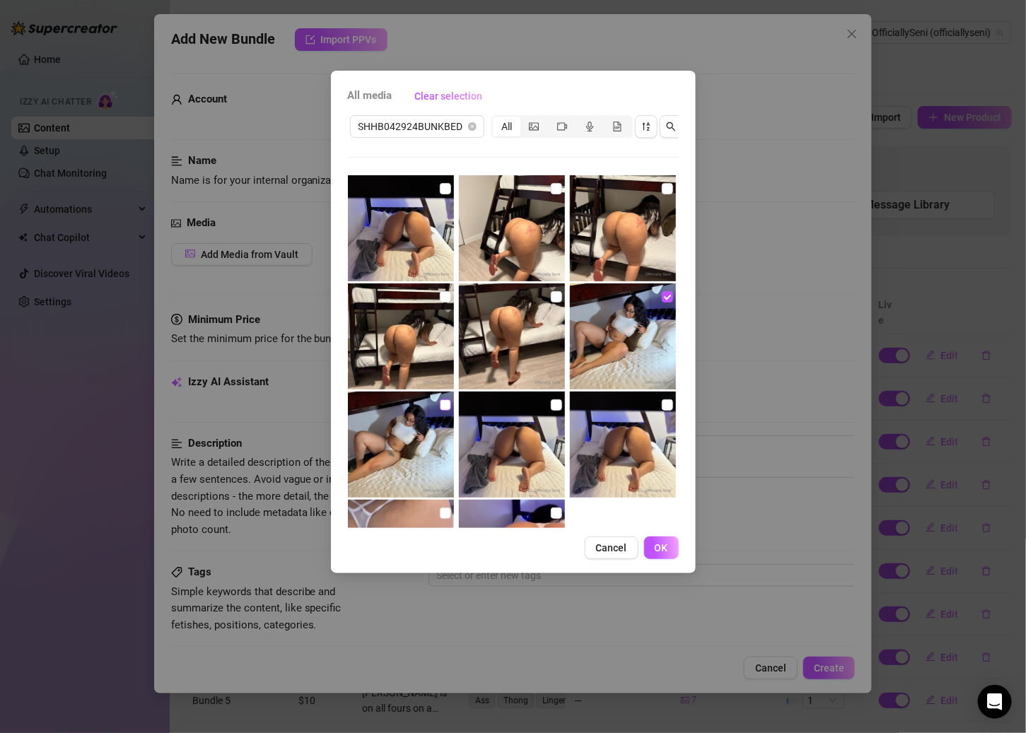
click at [441, 404] on input "checkbox" at bounding box center [445, 404] width 11 height 11
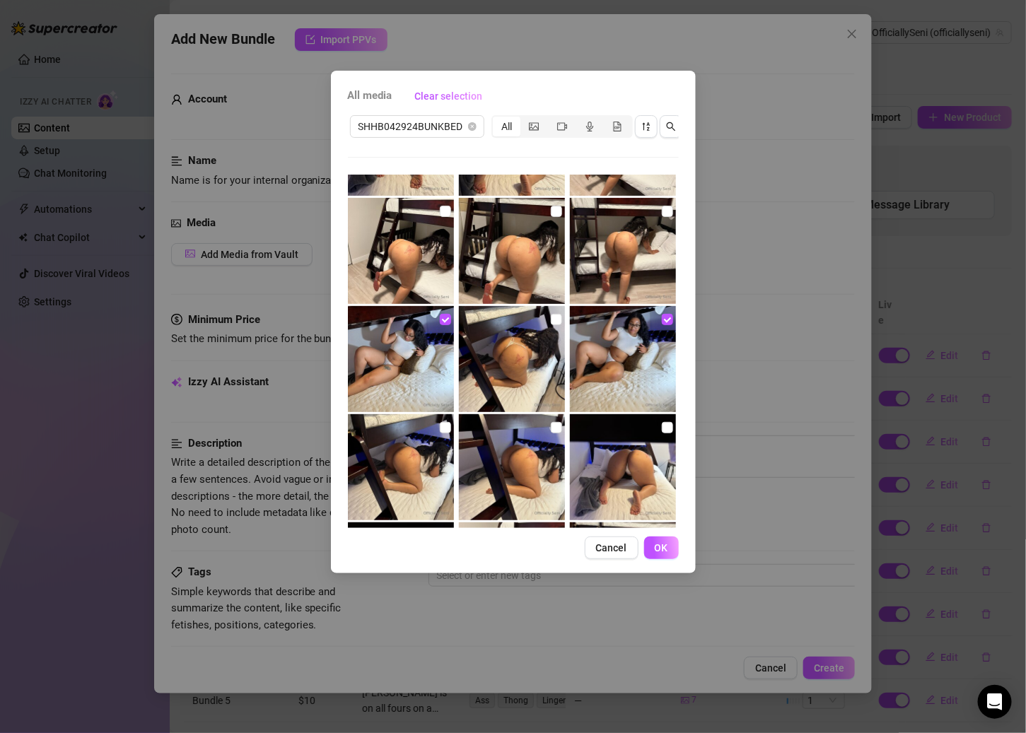
scroll to position [405, 0]
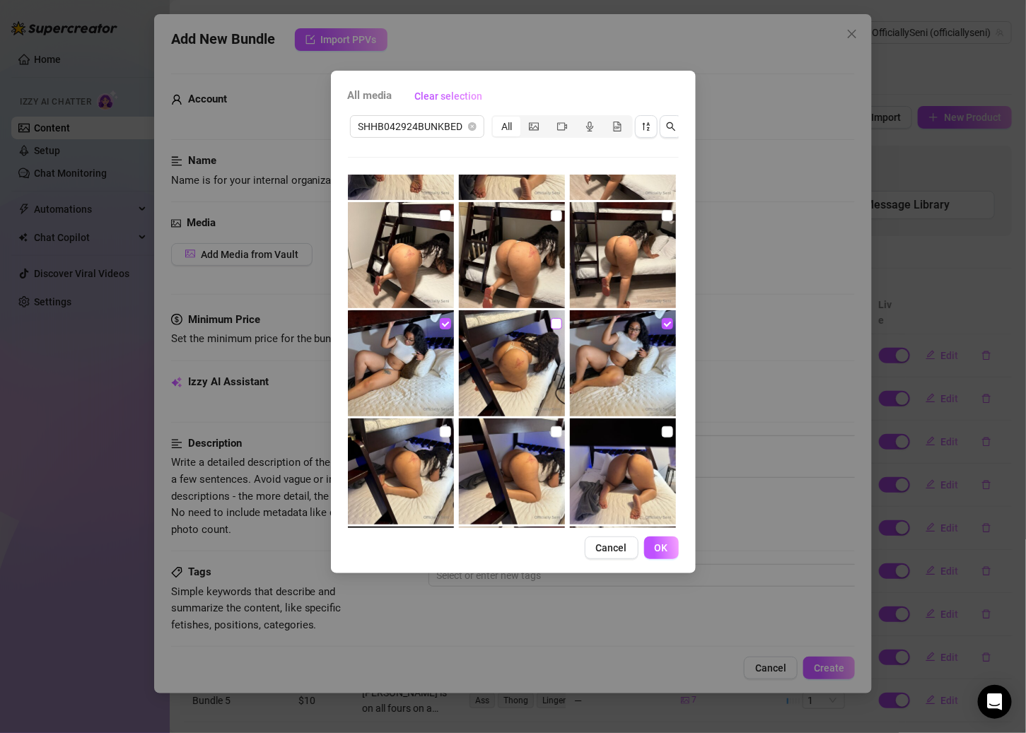
click at [551, 320] on input "checkbox" at bounding box center [556, 323] width 11 height 11
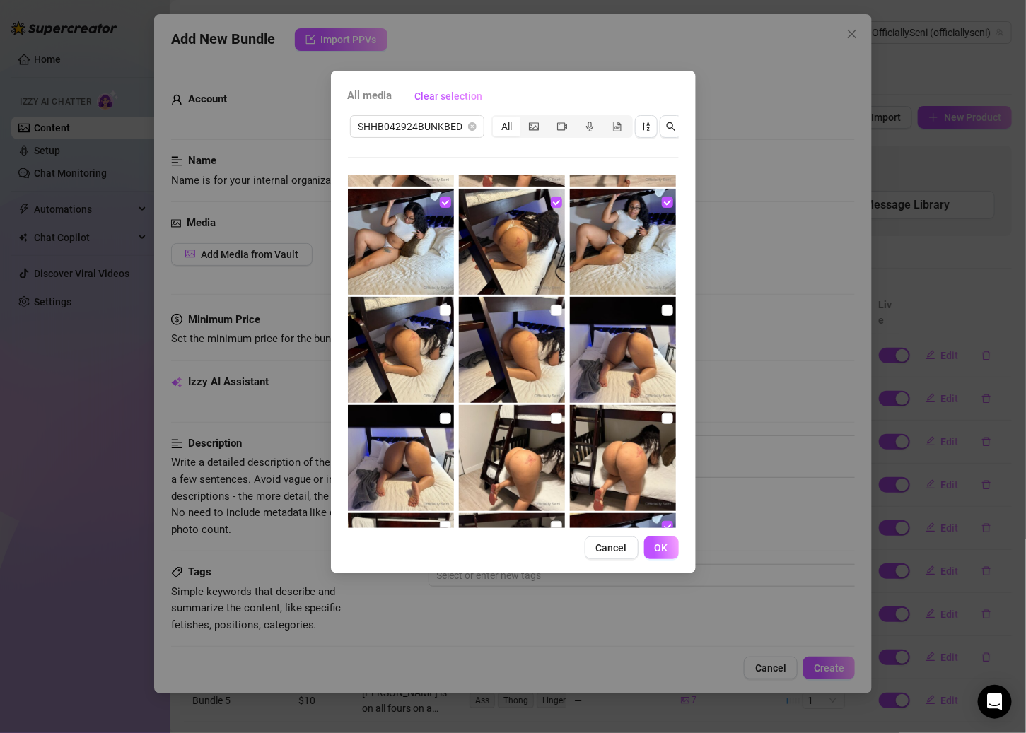
scroll to position [529, 0]
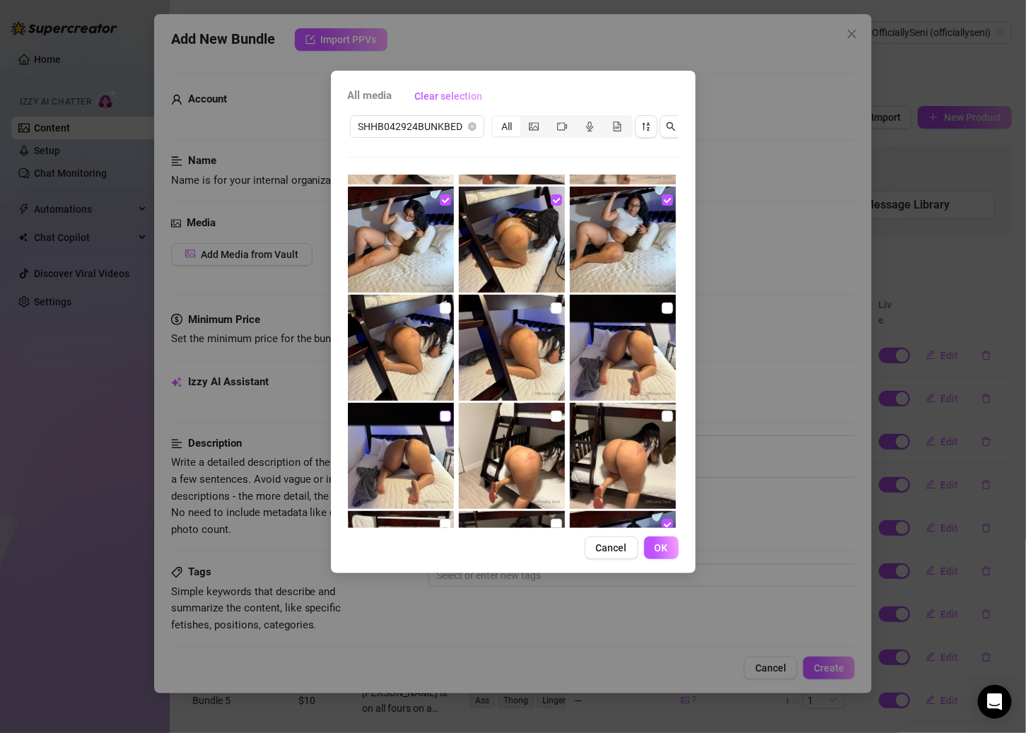
click at [440, 418] on input "checkbox" at bounding box center [445, 416] width 11 height 11
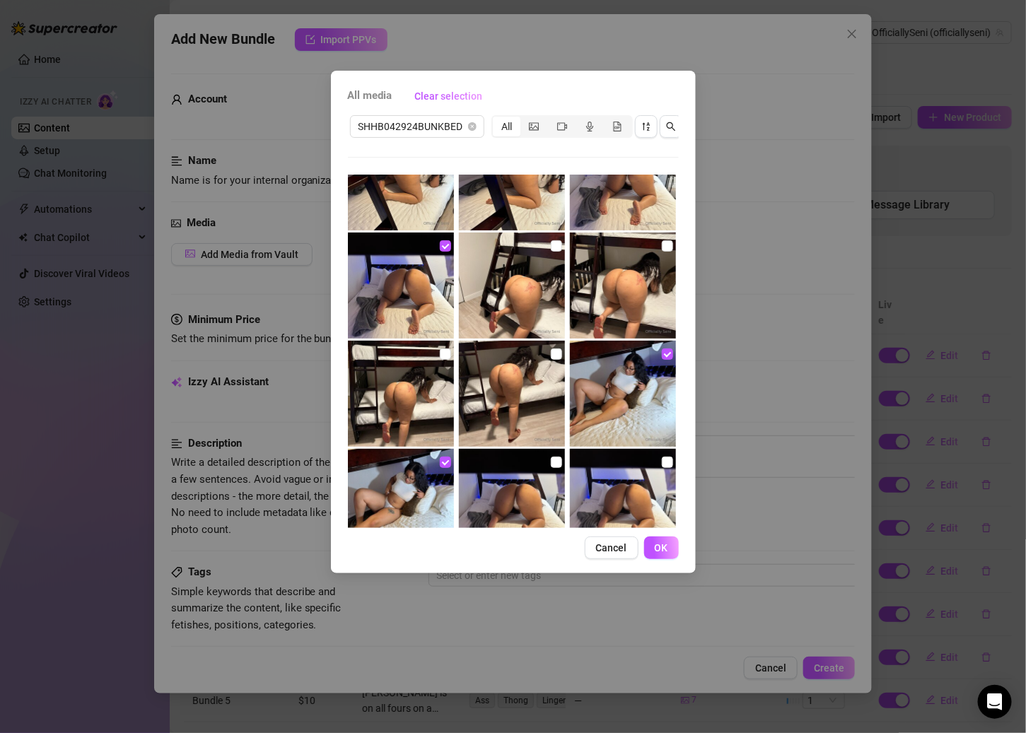
scroll to position [787, 0]
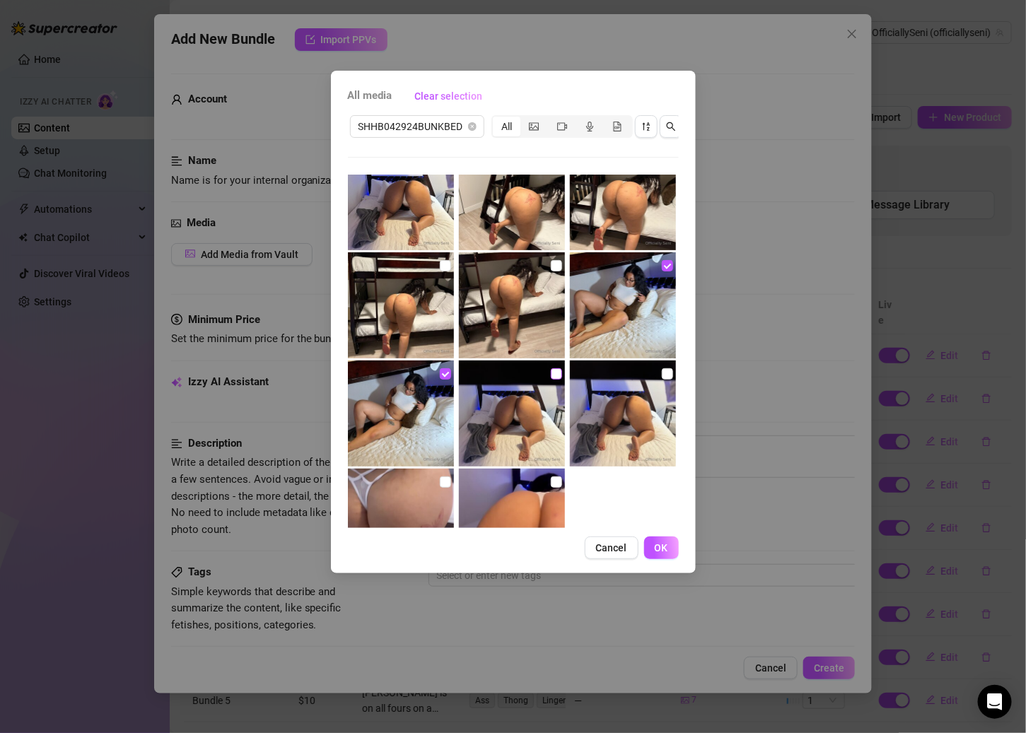
click at [551, 377] on input "checkbox" at bounding box center [556, 373] width 11 height 11
click at [652, 371] on img at bounding box center [623, 413] width 106 height 106
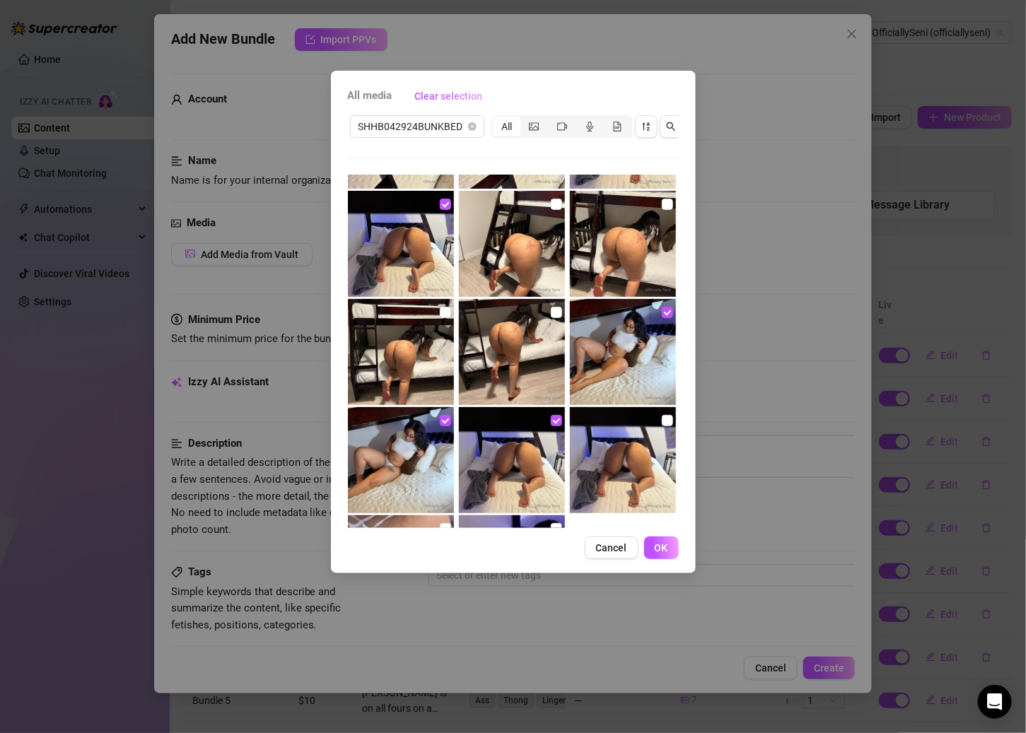
scroll to position [727, 0]
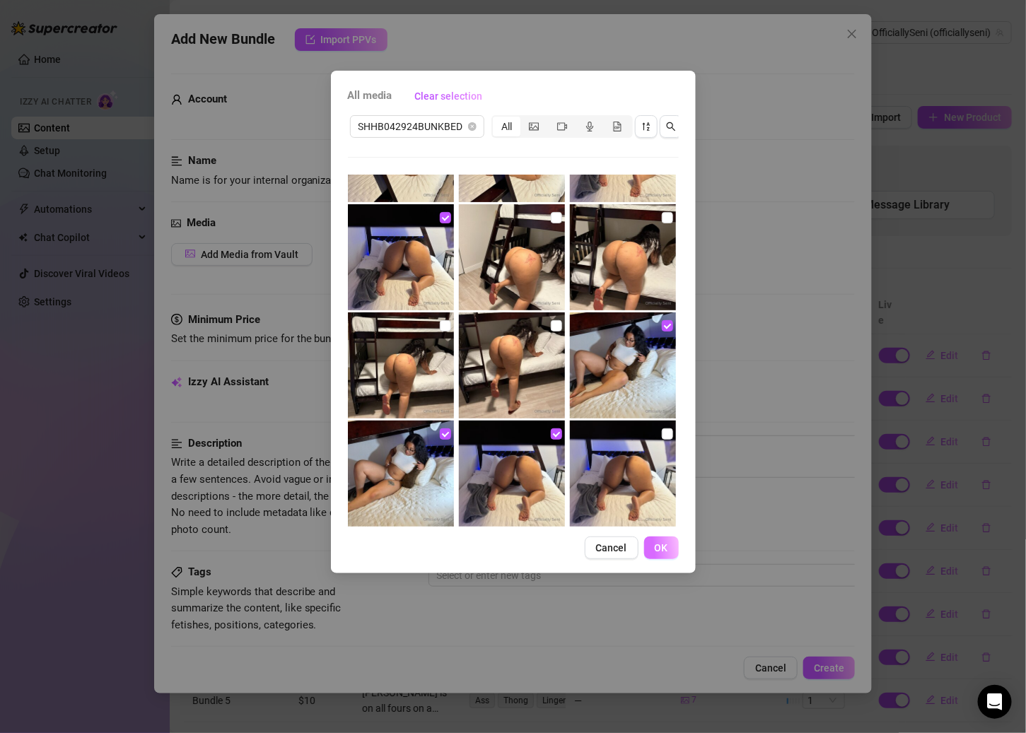
click at [654, 553] on span "OK" at bounding box center [660, 547] width 13 height 11
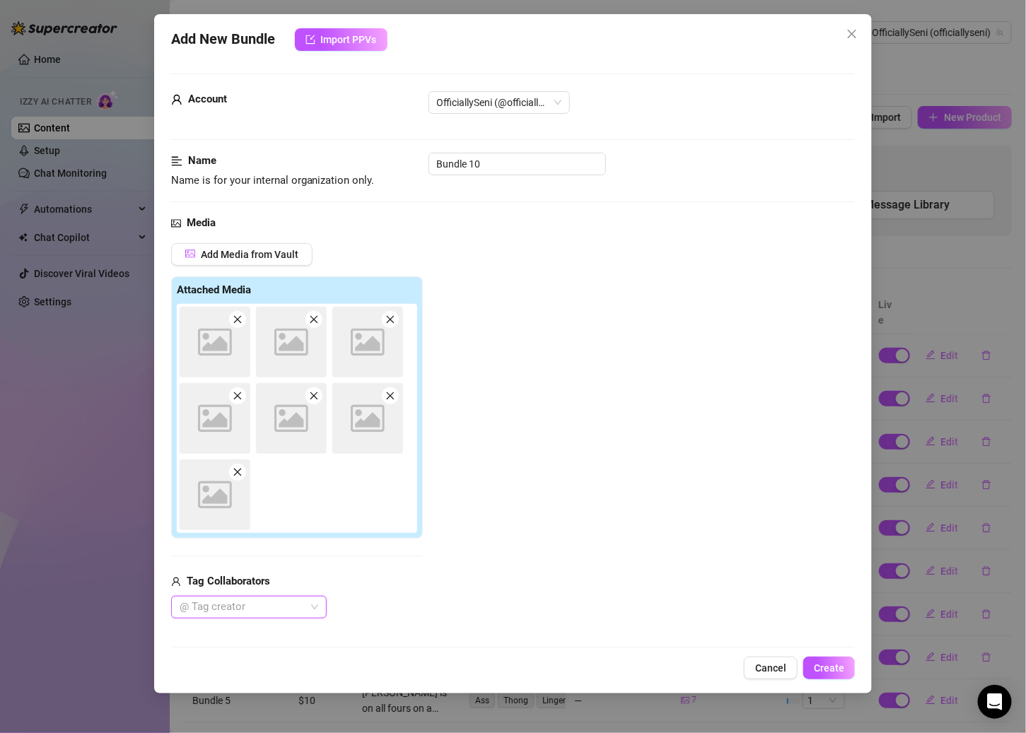
scroll to position [112, 0]
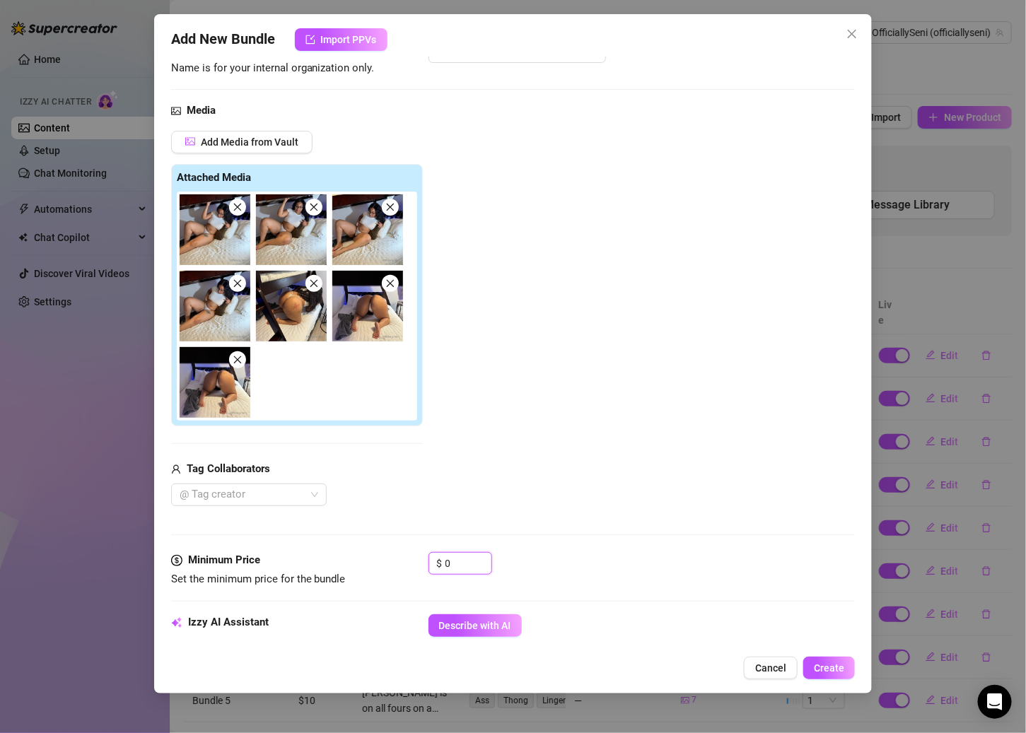
drag, startPoint x: 466, startPoint y: 553, endPoint x: 410, endPoint y: 553, distance: 55.8
click at [410, 553] on div "Minimum Price Set the minimum price for the bundle $ 0" at bounding box center [513, 570] width 684 height 36
drag, startPoint x: 454, startPoint y: 560, endPoint x: 404, endPoint y: 560, distance: 50.9
click at [404, 560] on div "Minimum Price Set the minimum price for the bundle $ 0" at bounding box center [513, 570] width 684 height 36
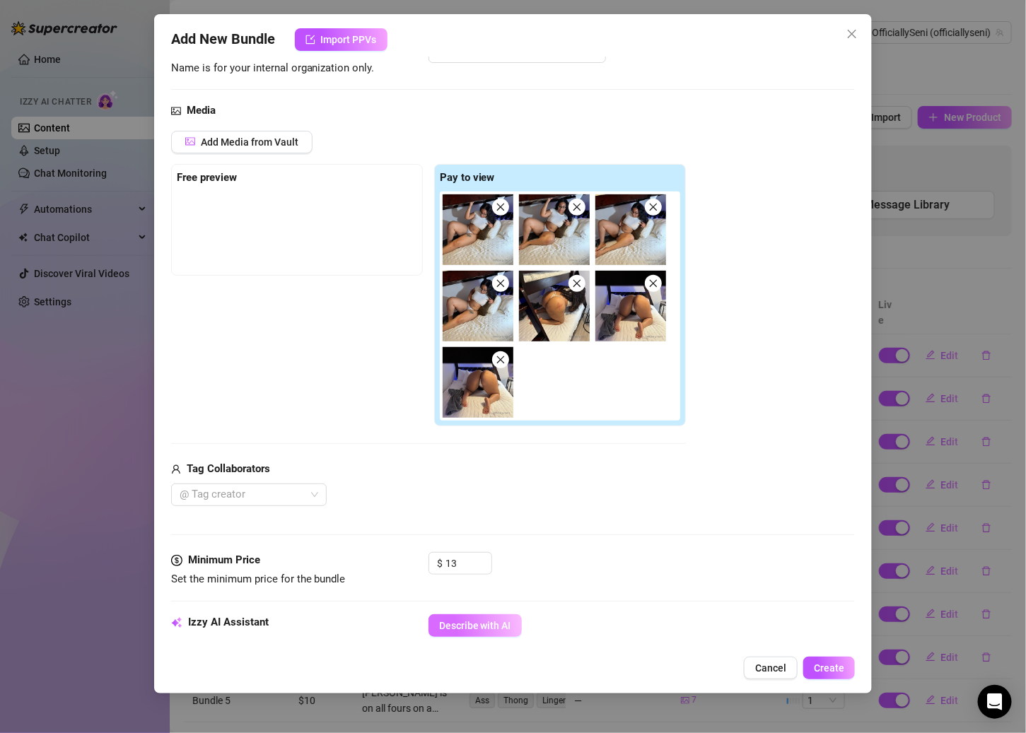
click at [489, 620] on span "Describe with AI" at bounding box center [475, 625] width 72 height 11
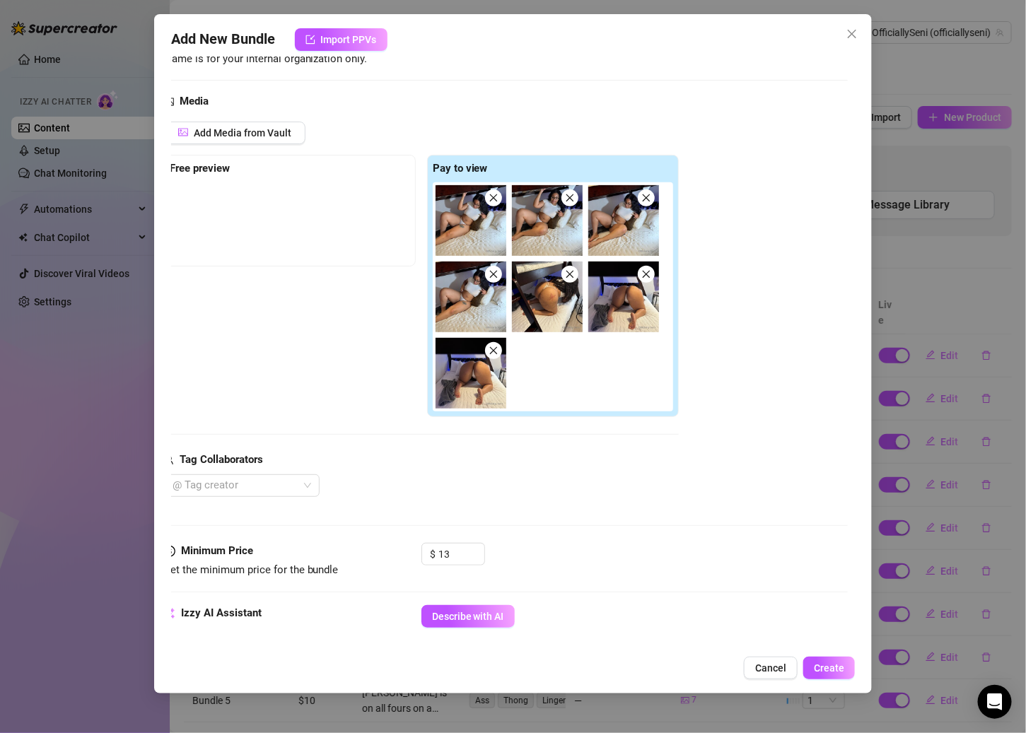
scroll to position [244, 7]
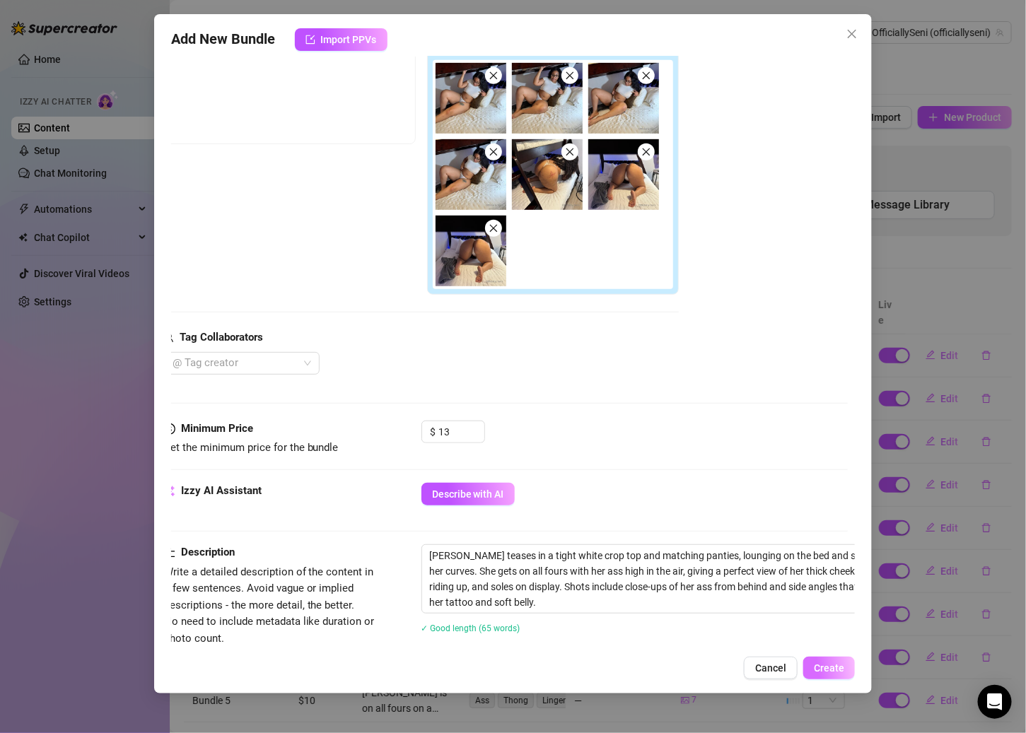
click at [796, 660] on button "Create" at bounding box center [829, 668] width 52 height 23
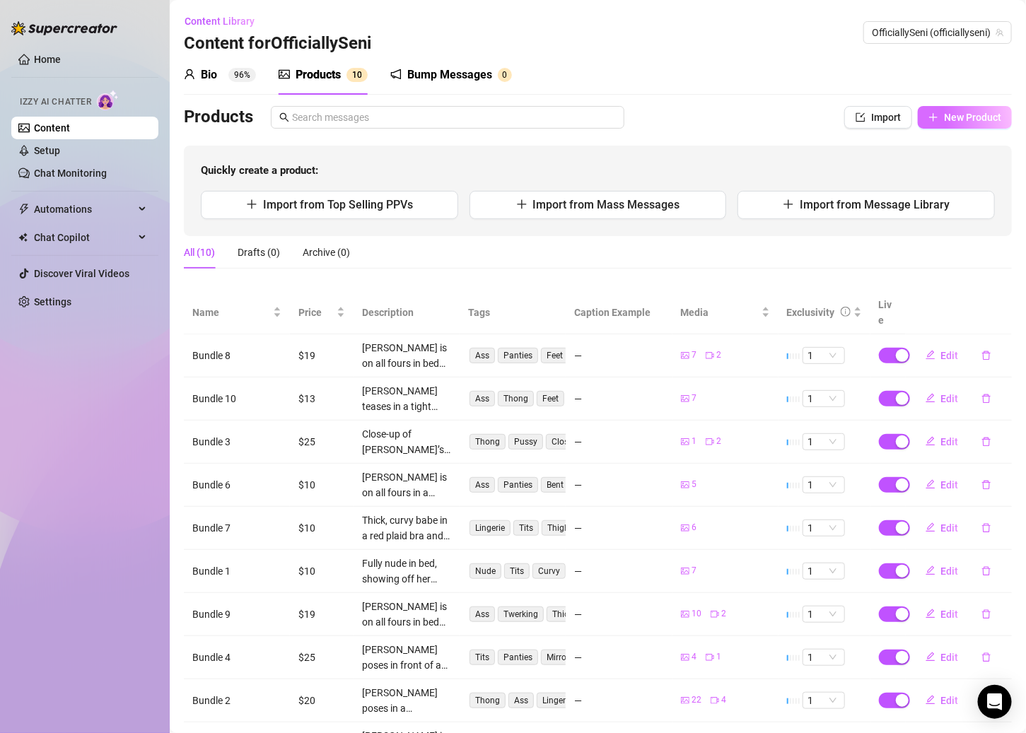
click at [796, 117] on span "New Product" at bounding box center [972, 117] width 57 height 11
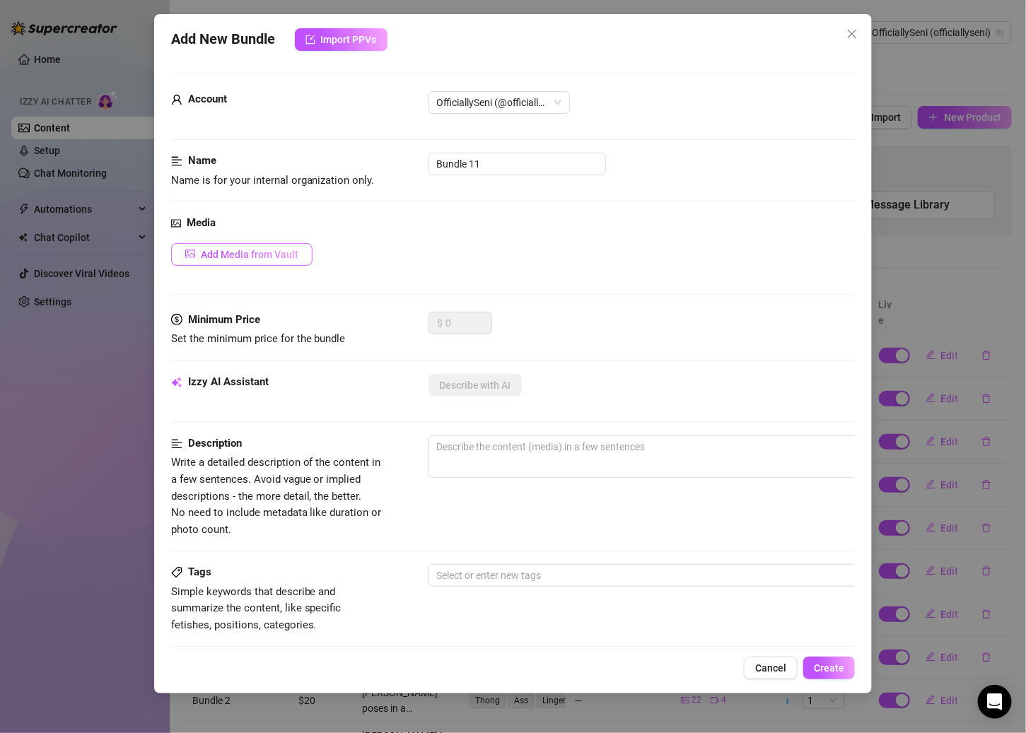
click at [269, 253] on span "Add Media from Vault" at bounding box center [250, 254] width 98 height 11
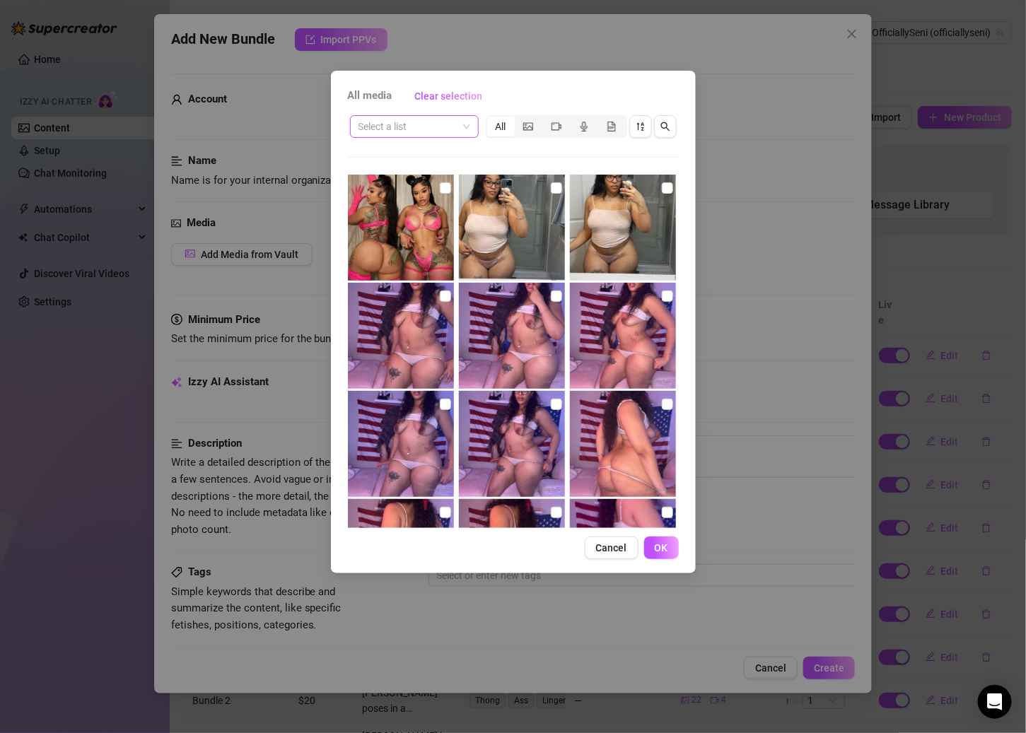
click at [416, 128] on input "search" at bounding box center [407, 126] width 99 height 21
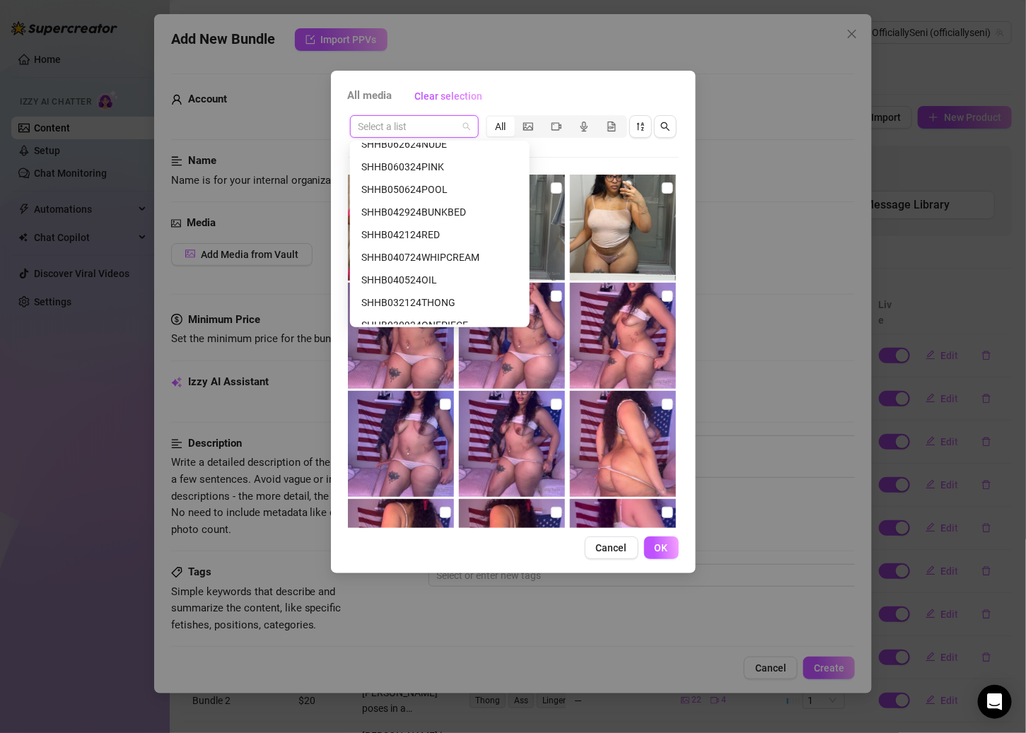
scroll to position [587, 0]
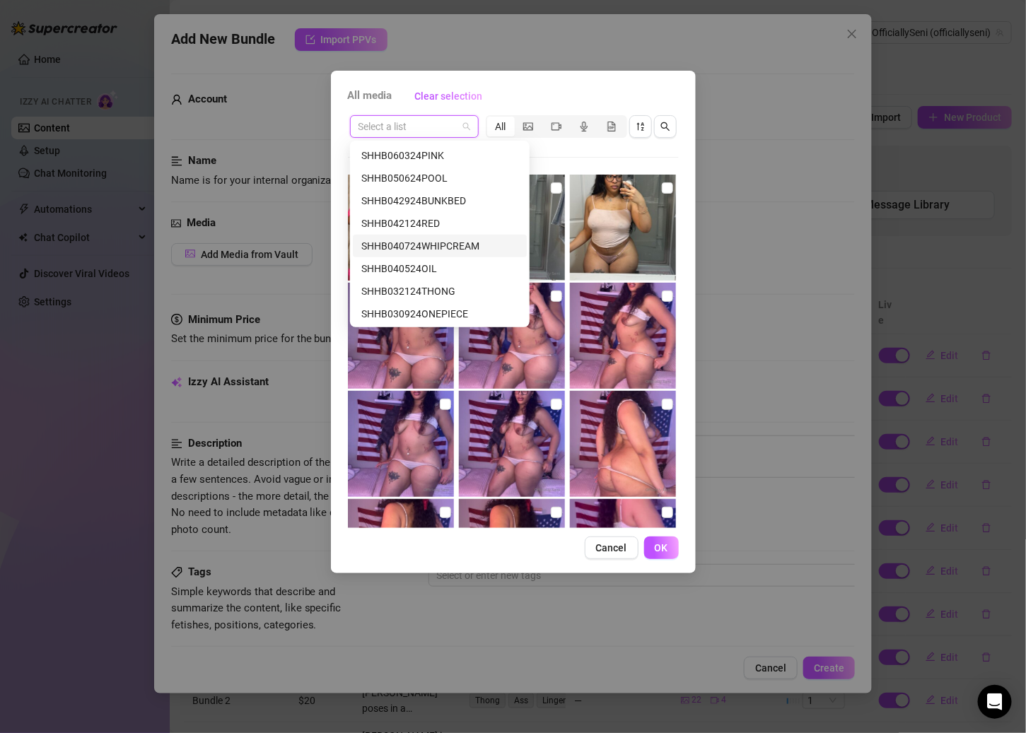
click at [450, 241] on div "SHHB040724WHIPCREAM" at bounding box center [439, 246] width 157 height 16
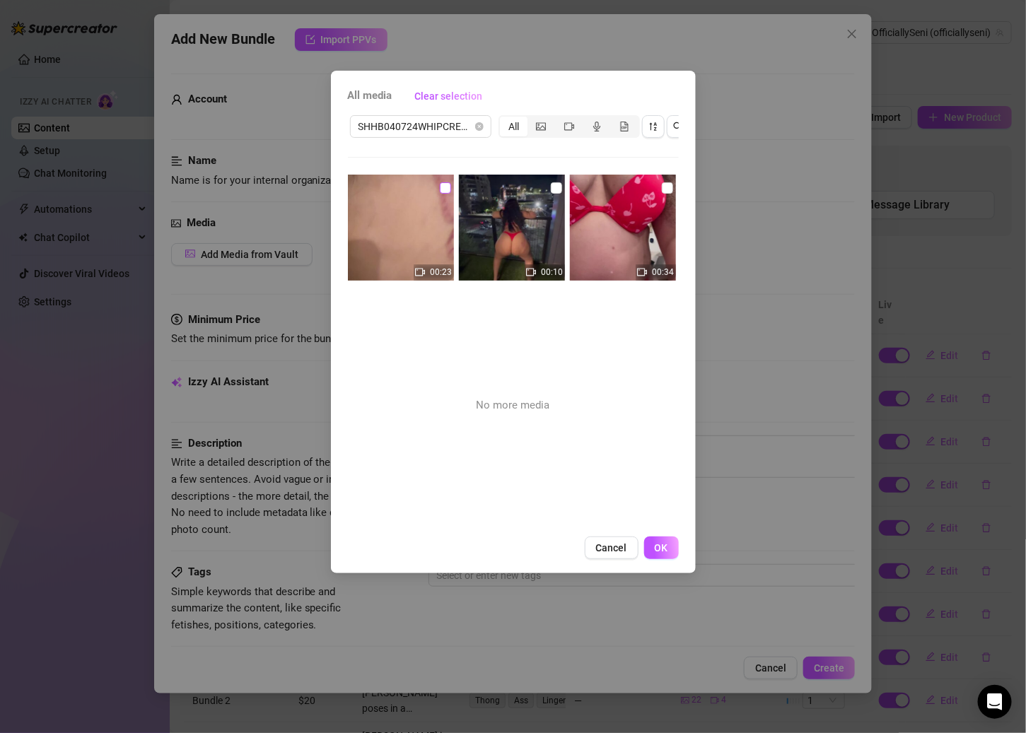
click at [445, 189] on input "checkbox" at bounding box center [445, 187] width 11 height 11
click at [544, 187] on img at bounding box center [512, 228] width 106 height 106
click at [539, 189] on img at bounding box center [512, 228] width 106 height 106
click at [551, 189] on input "checkbox" at bounding box center [556, 187] width 11 height 11
click at [662, 187] on input "checkbox" at bounding box center [667, 187] width 11 height 11
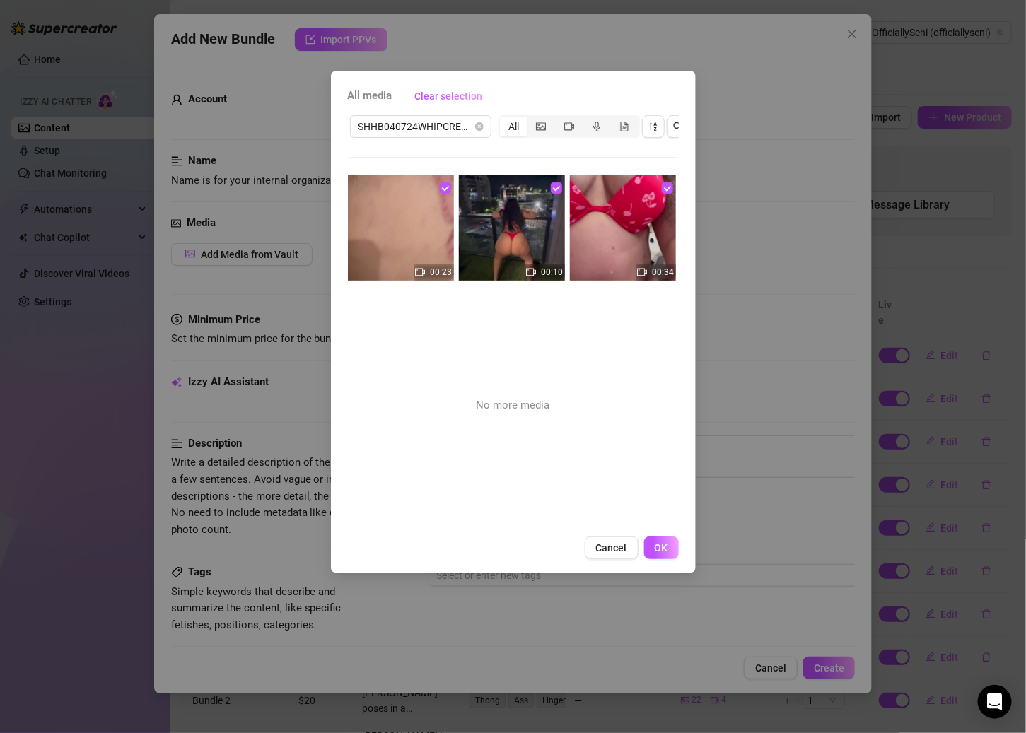
click at [655, 553] on span "OK" at bounding box center [660, 547] width 13 height 11
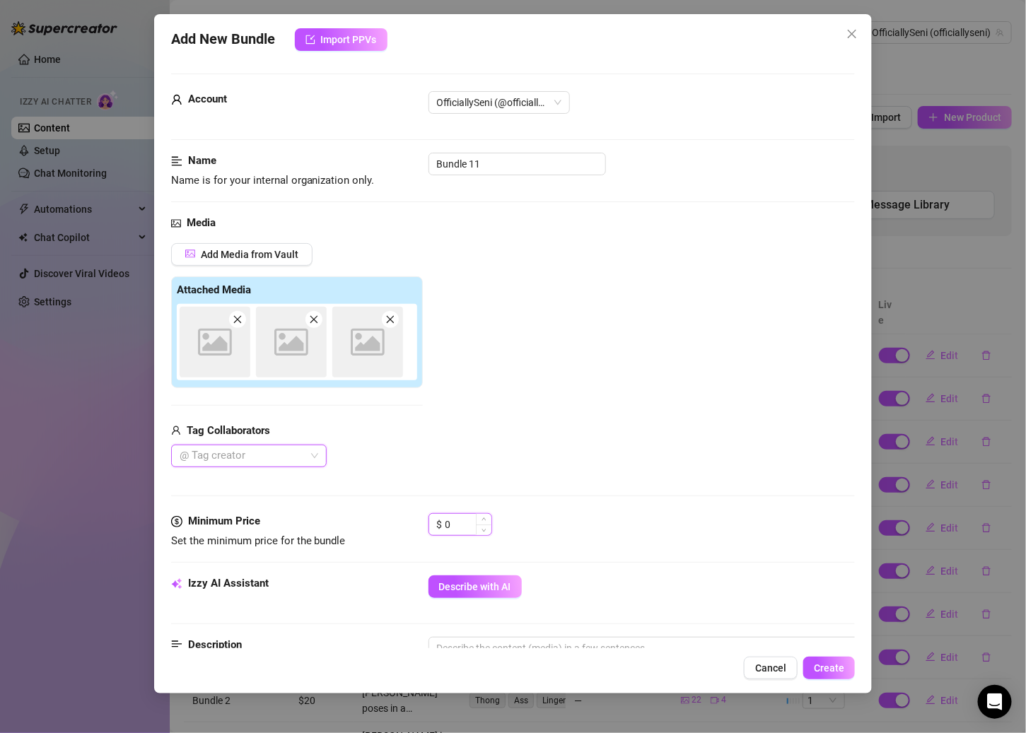
click at [433, 522] on div "$ 0" at bounding box center [460, 524] width 64 height 23
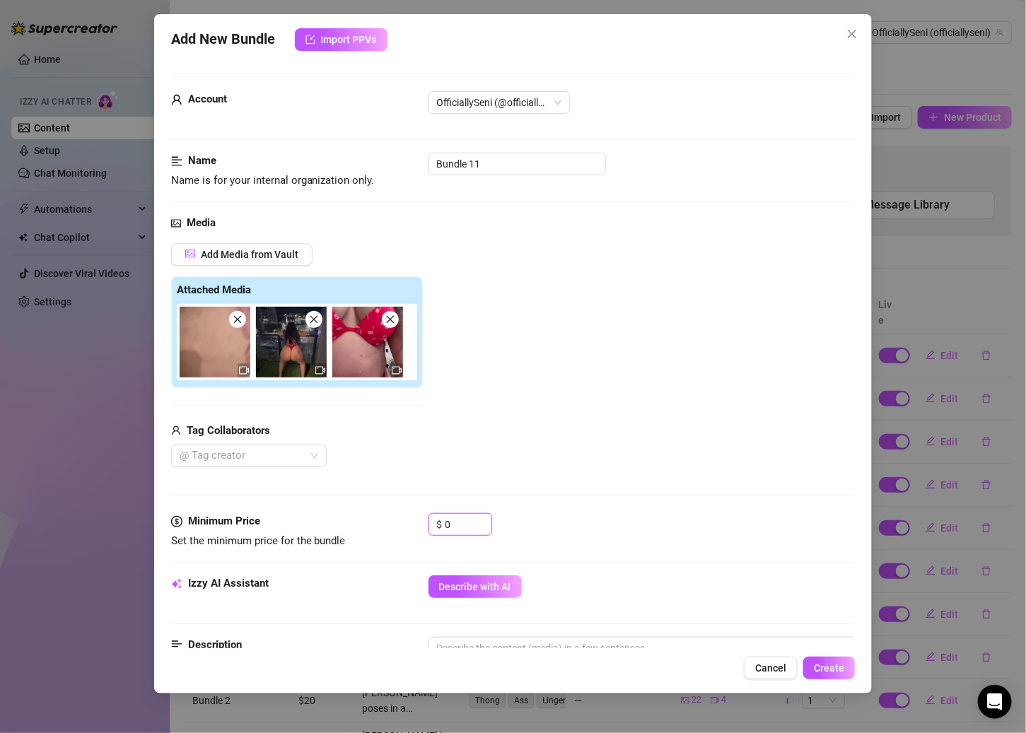
drag, startPoint x: 457, startPoint y: 522, endPoint x: 392, endPoint y: 522, distance: 64.3
click at [392, 522] on div "Minimum Price Set the minimum price for the bundle $ 0" at bounding box center [513, 531] width 684 height 36
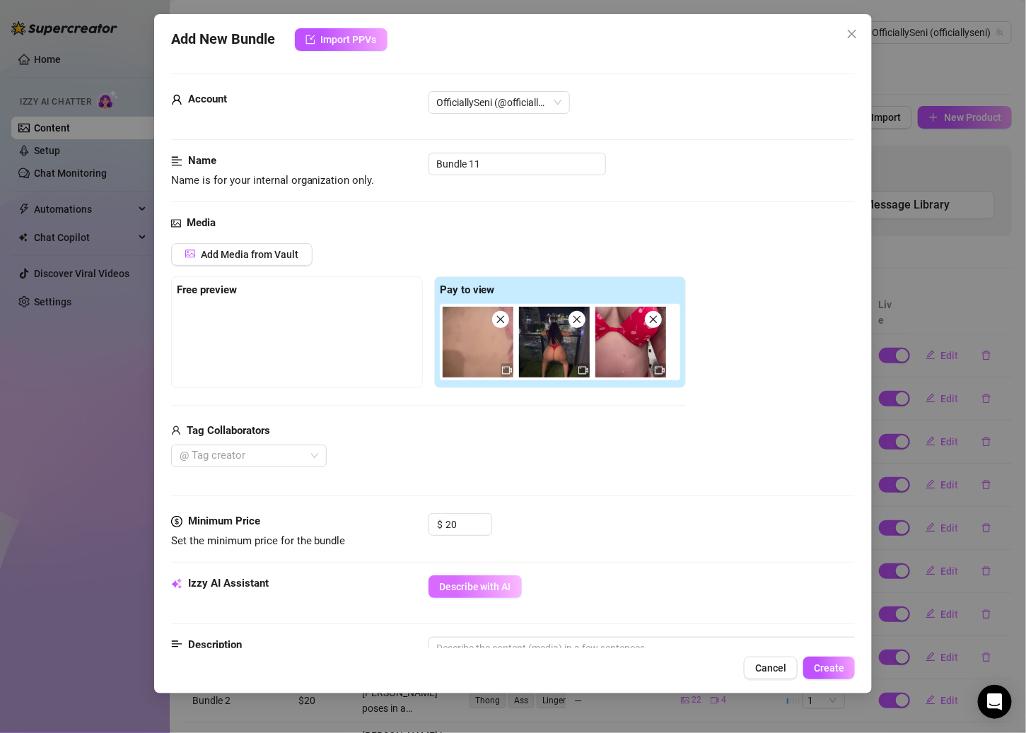
click at [498, 581] on span "Describe with AI" at bounding box center [475, 586] width 72 height 11
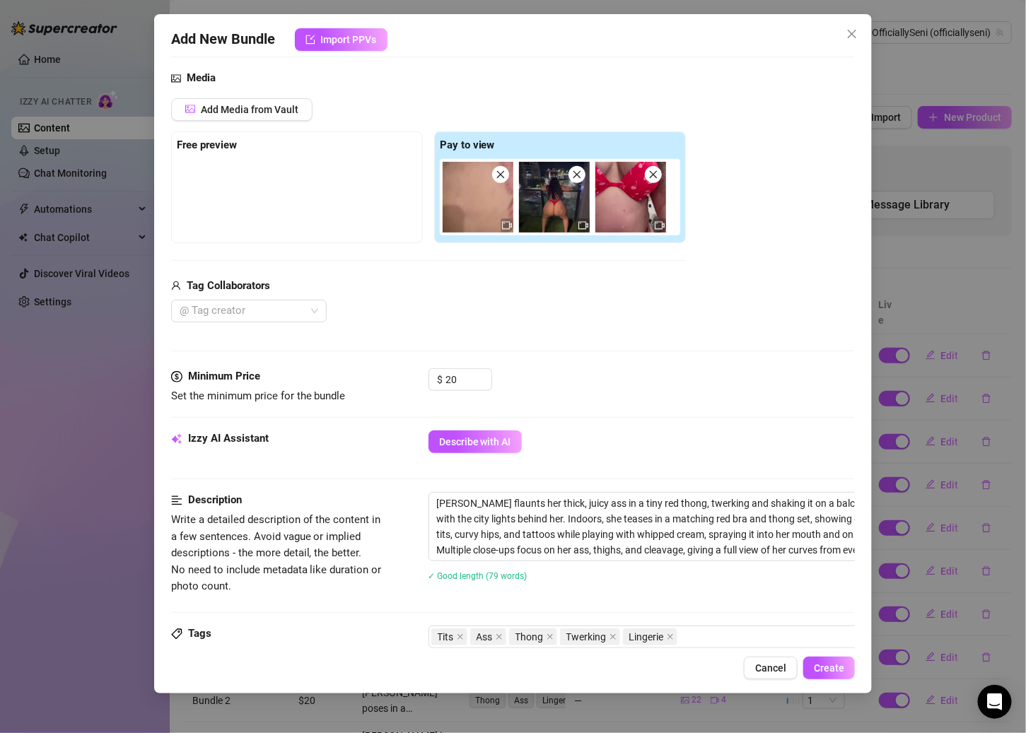
scroll to position [510, 0]
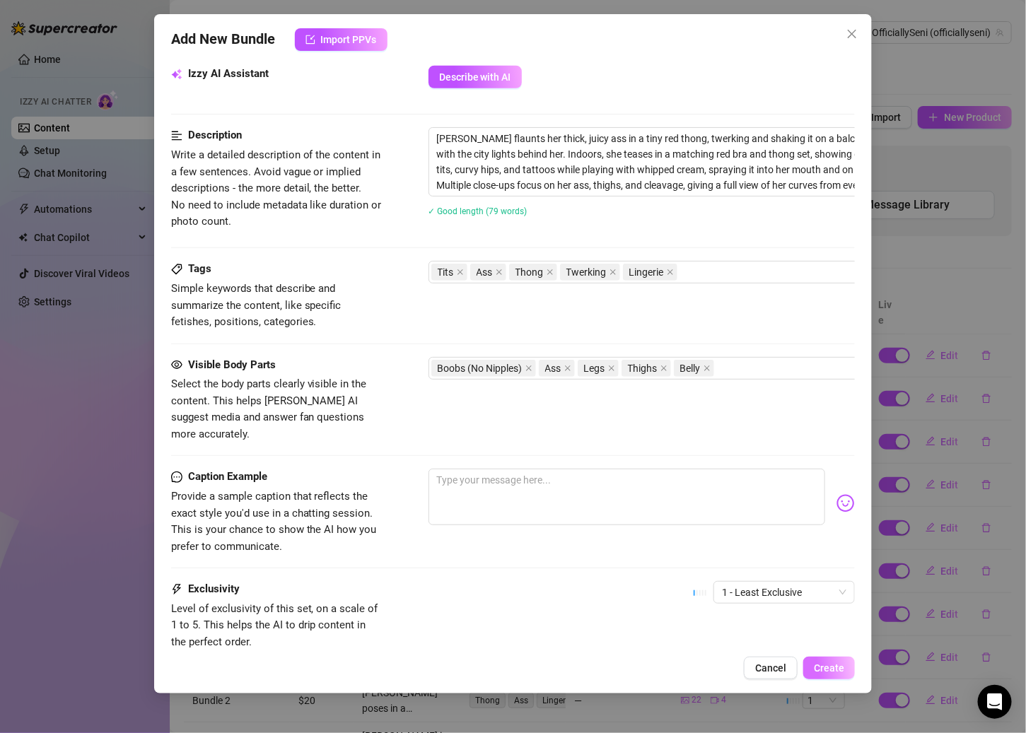
click at [796, 664] on span "Create" at bounding box center [829, 667] width 30 height 11
click at [796, 667] on button "Create" at bounding box center [829, 668] width 52 height 23
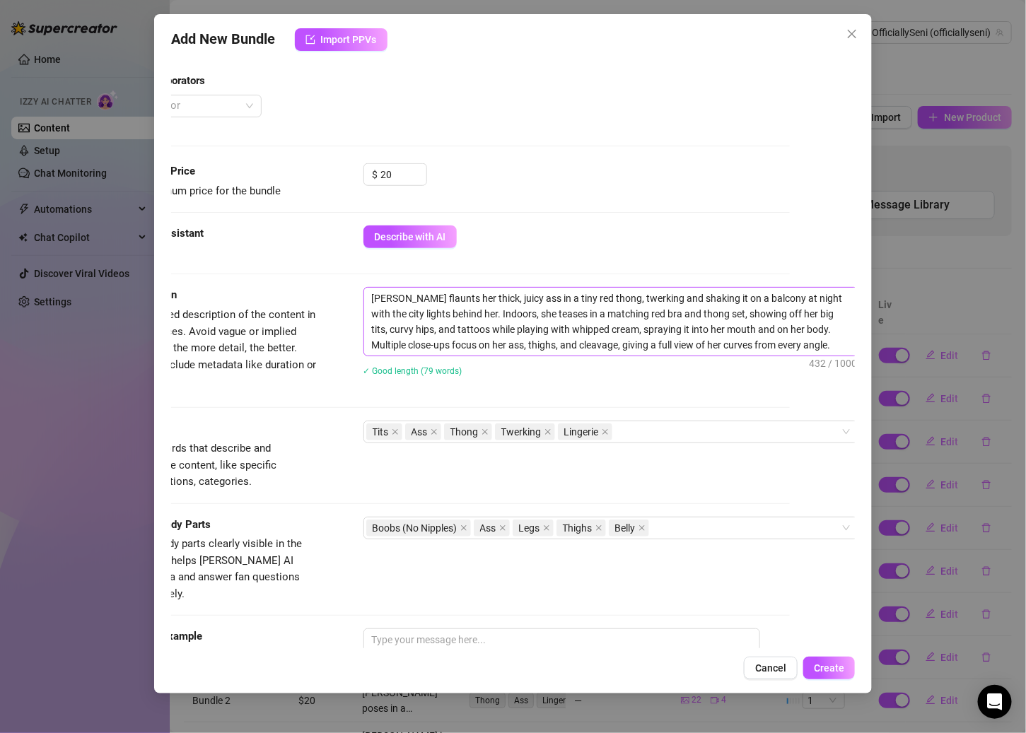
scroll to position [350, 83]
click at [748, 299] on textarea "Jessenia flaunts her thick, juicy ass in a tiny red thong, twerking and shaking…" at bounding box center [607, 322] width 493 height 68
click at [796, 659] on button "Create" at bounding box center [829, 668] width 52 height 23
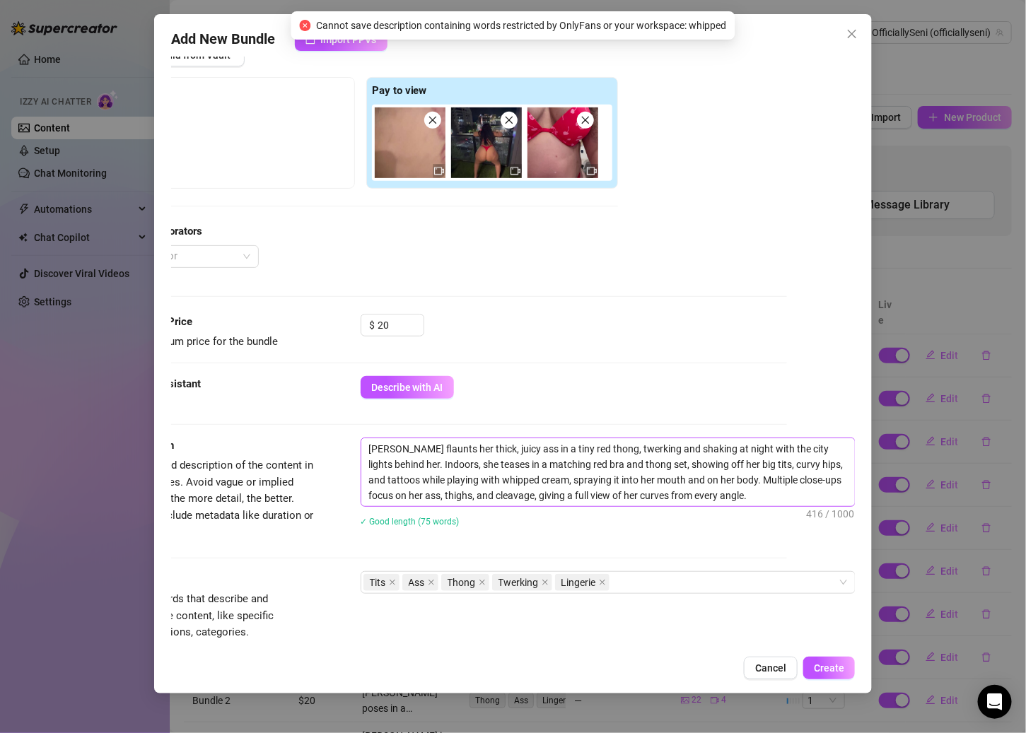
scroll to position [235, 83]
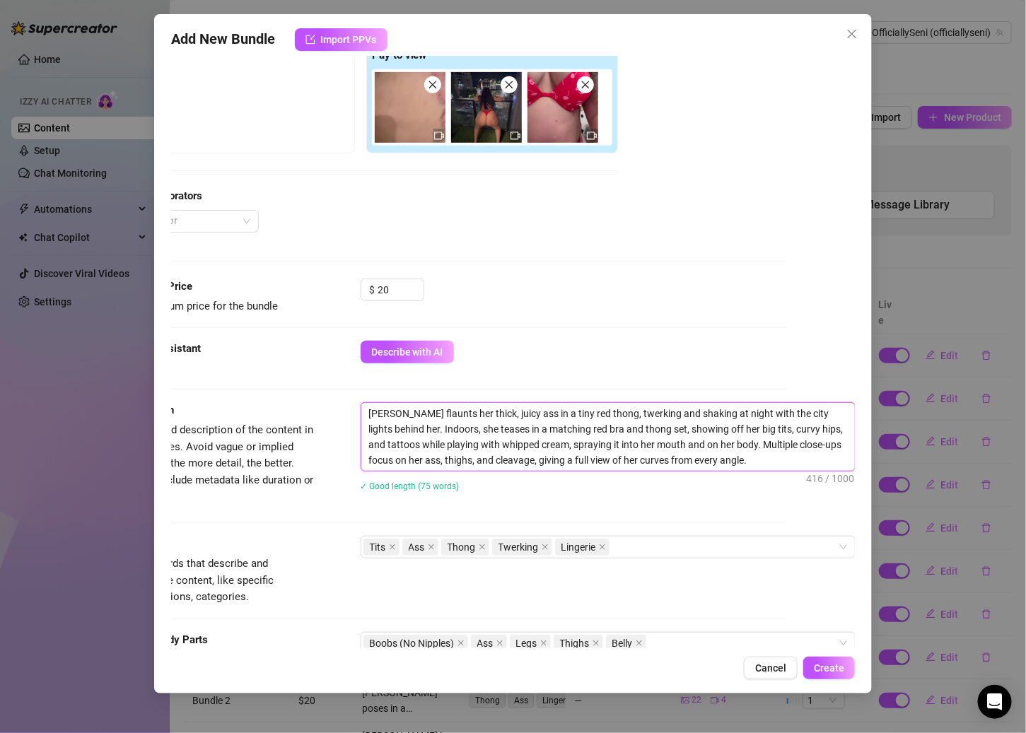
click at [761, 452] on textarea "Jessenia flaunts her thick, juicy ass in a tiny red thong, twerking and shaking…" at bounding box center [607, 437] width 493 height 68
drag, startPoint x: 750, startPoint y: 459, endPoint x: 483, endPoint y: 443, distance: 267.0
click at [483, 443] on textarea "Jessenia flaunts her thick, juicy ass in a tiny red thong, twerking and shaking…" at bounding box center [607, 437] width 493 height 68
click at [500, 443] on textarea "Jessenia flaunts her thick, juicy ass in a tiny red thong, twerking and shaking…" at bounding box center [607, 437] width 493 height 68
click at [796, 666] on span "Create" at bounding box center [829, 667] width 30 height 11
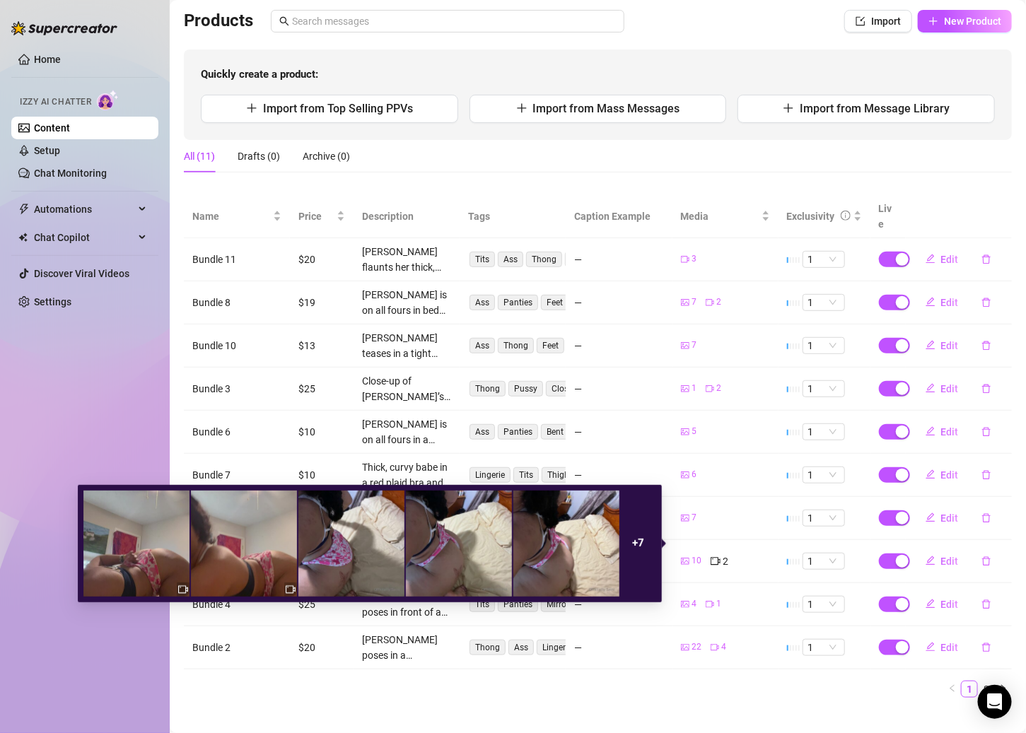
scroll to position [0, 0]
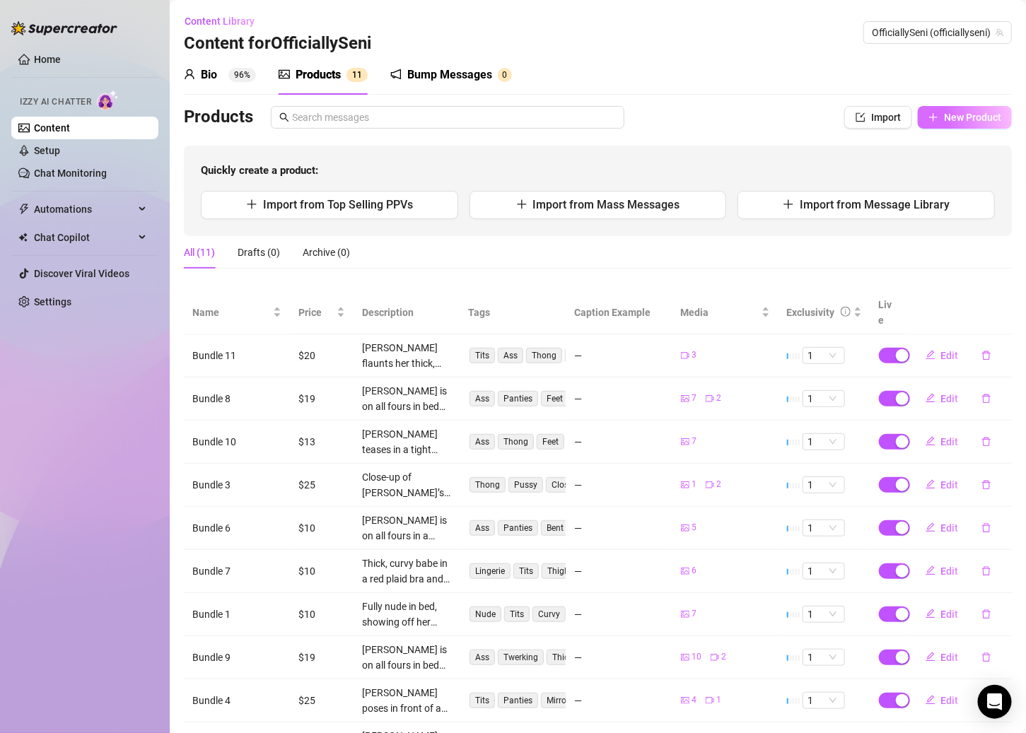
click at [796, 110] on button "New Product" at bounding box center [964, 117] width 94 height 23
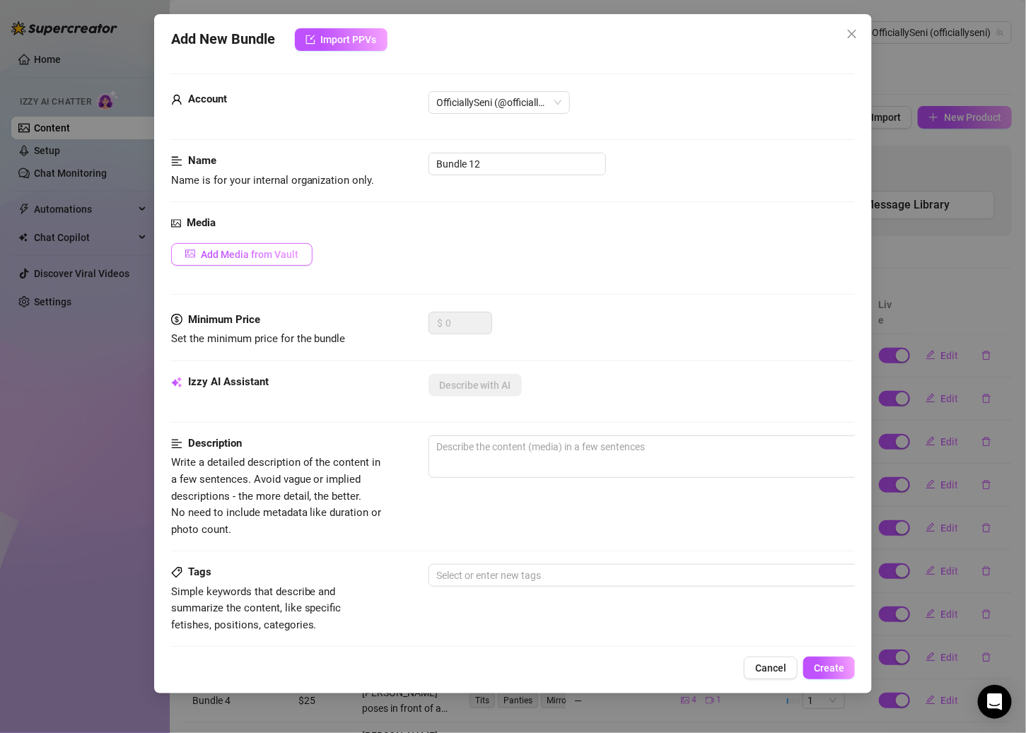
click at [288, 249] on span "Add Media from Vault" at bounding box center [250, 254] width 98 height 11
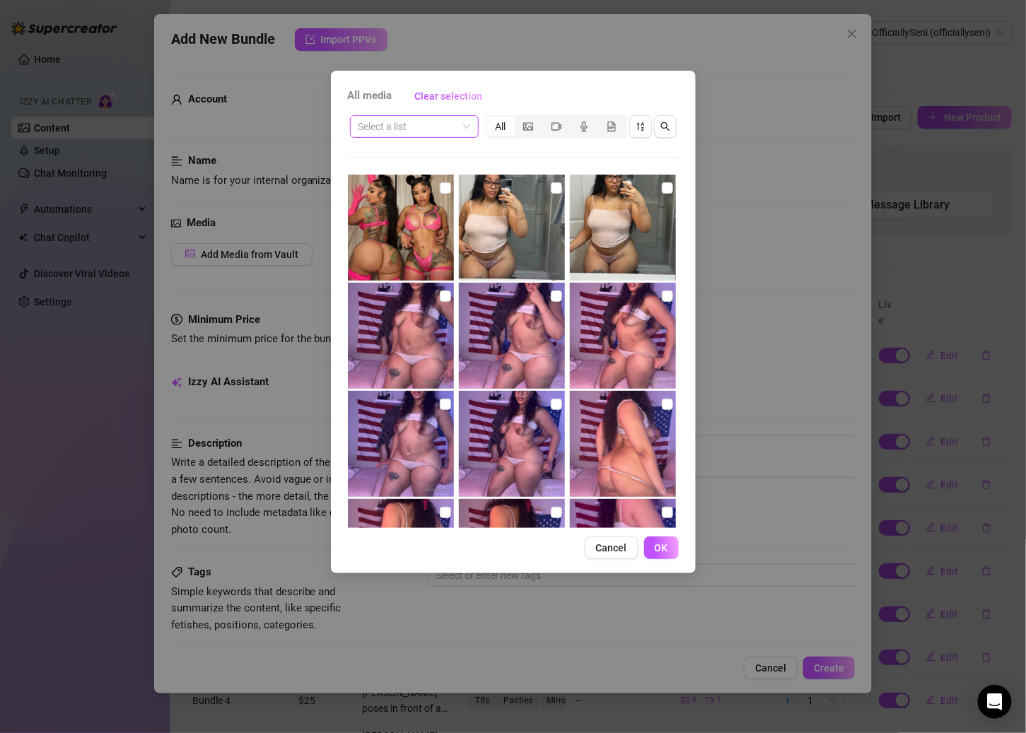
click at [447, 134] on input "search" at bounding box center [407, 126] width 99 height 21
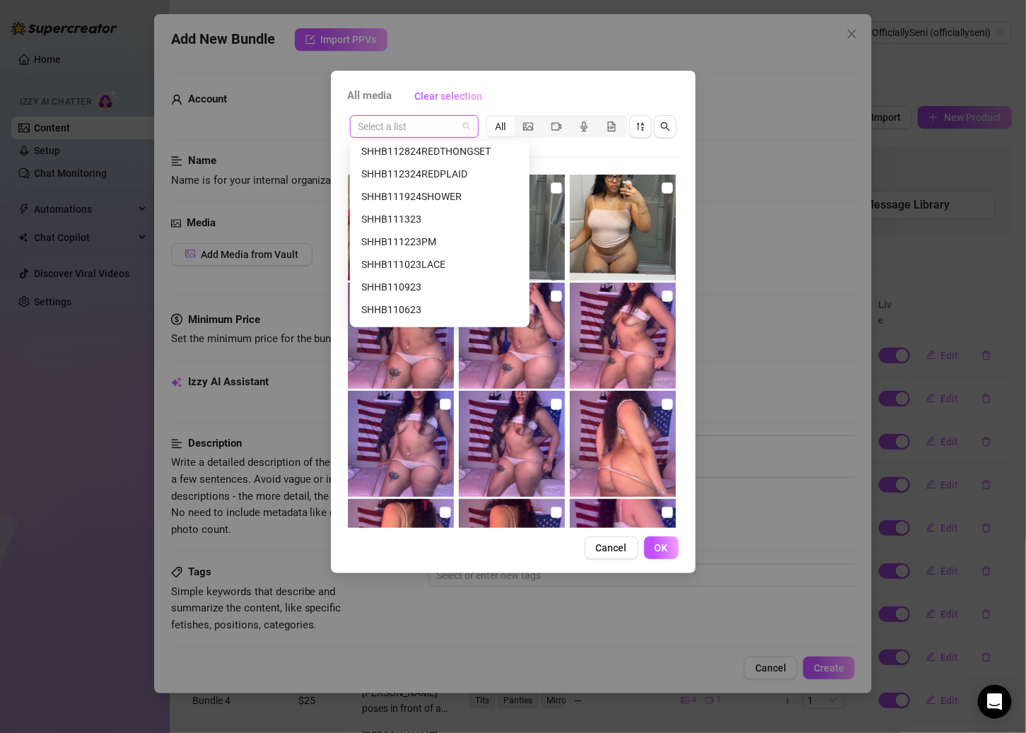
scroll to position [276, 0]
click at [420, 237] on div "SHHB111223PM" at bounding box center [439, 241] width 157 height 16
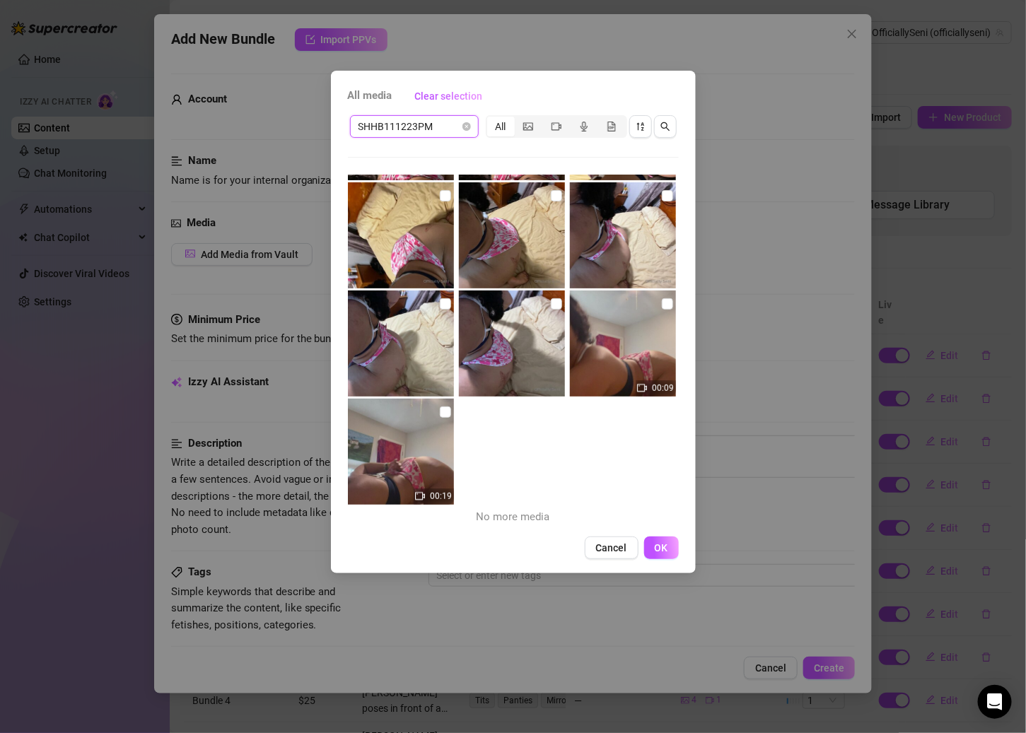
scroll to position [0, 0]
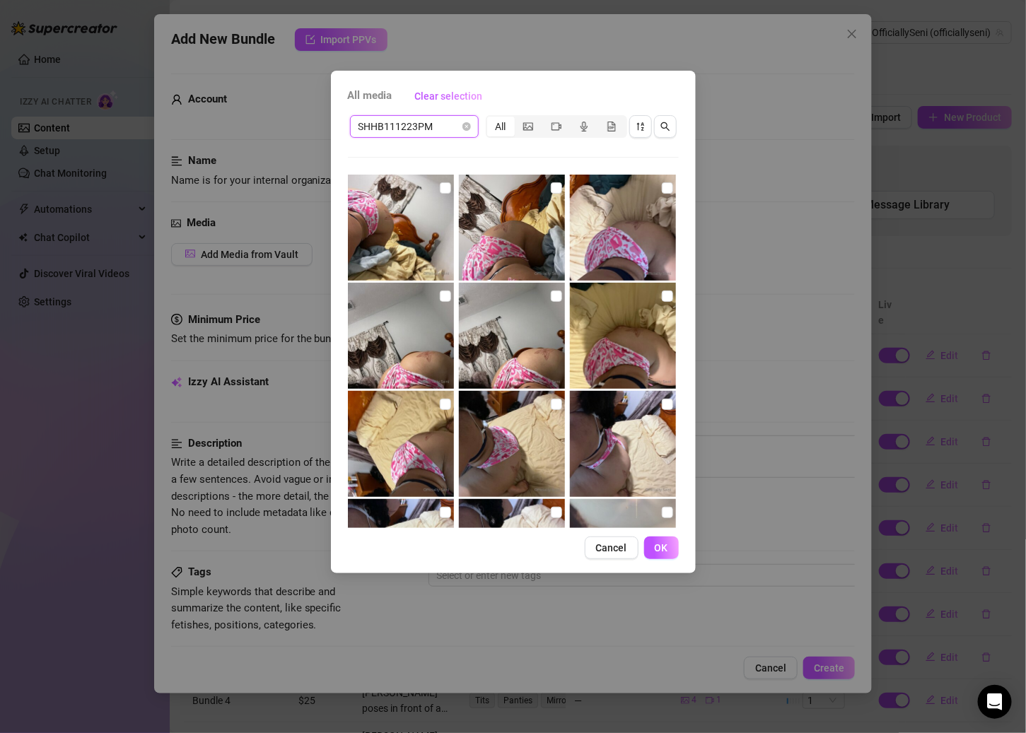
click at [460, 126] on span "SHHB111223PM" at bounding box center [414, 126] width 112 height 21
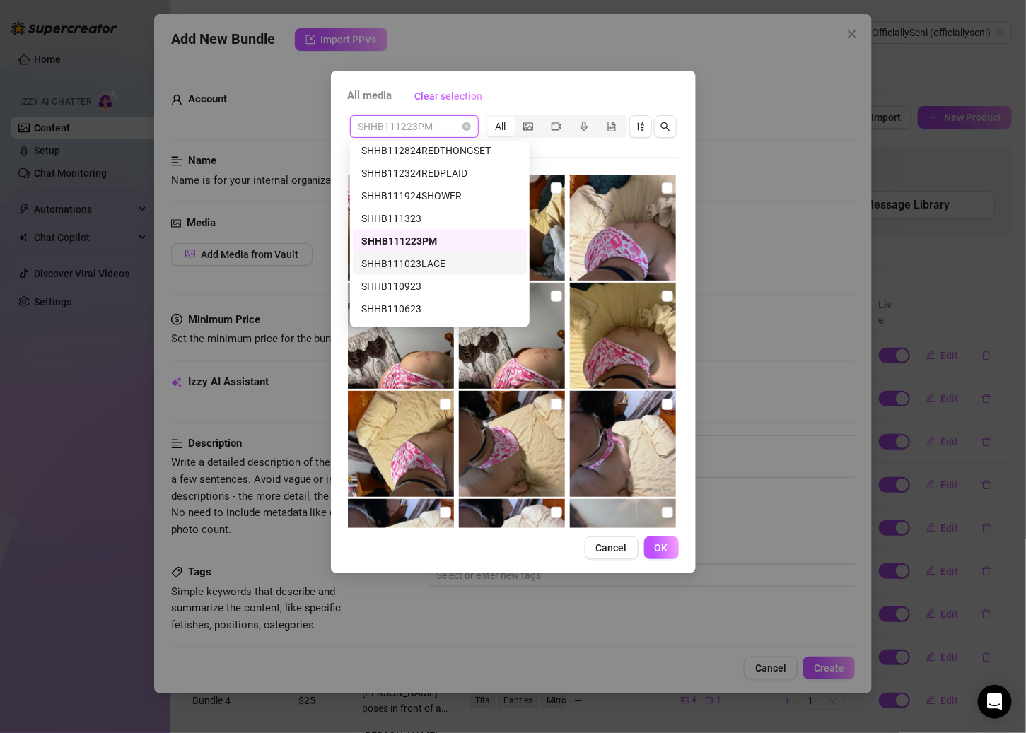
click at [454, 254] on div "SHHB111023LACE" at bounding box center [440, 263] width 174 height 23
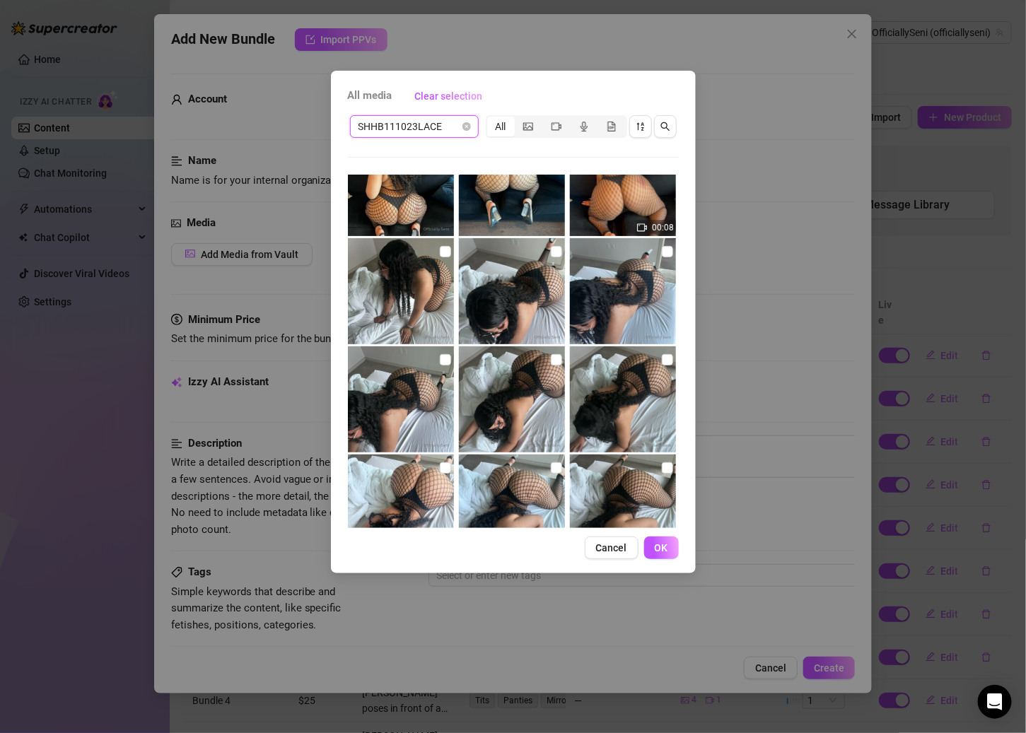
scroll to position [316, 0]
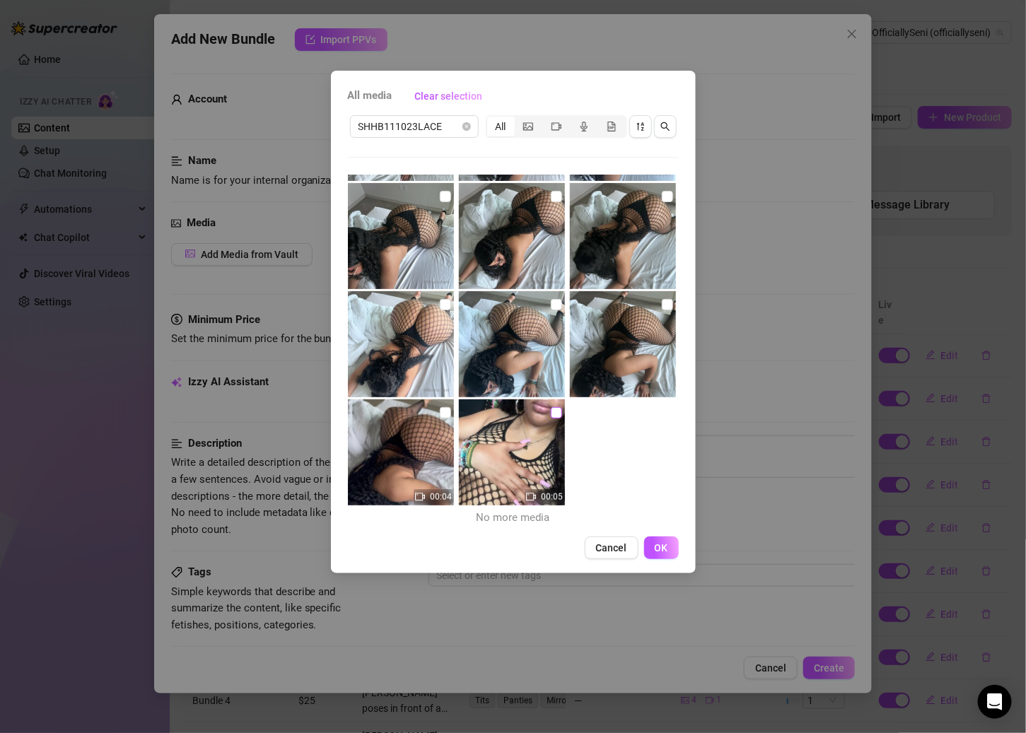
click at [551, 415] on input "checkbox" at bounding box center [556, 412] width 11 height 11
click at [445, 409] on input "checkbox" at bounding box center [445, 412] width 11 height 11
click at [447, 303] on input "checkbox" at bounding box center [445, 304] width 11 height 11
click at [551, 305] on input "checkbox" at bounding box center [556, 304] width 11 height 11
click at [662, 300] on input "checkbox" at bounding box center [667, 304] width 11 height 11
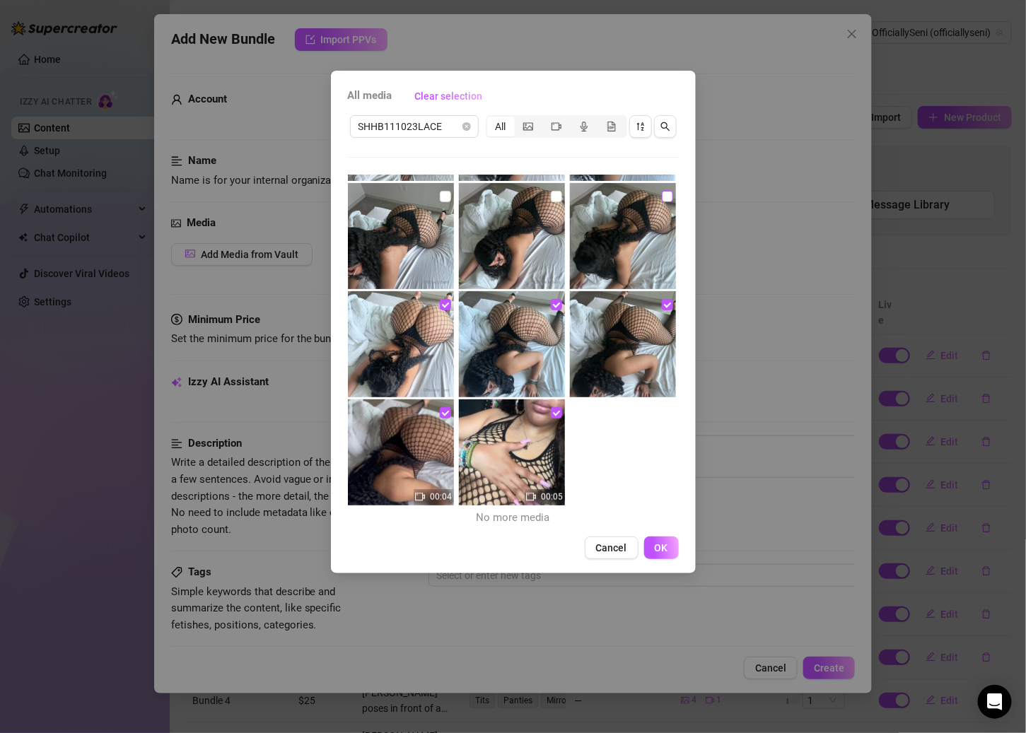
click at [662, 196] on input "checkbox" at bounding box center [667, 196] width 11 height 11
click at [554, 195] on input "checkbox" at bounding box center [556, 196] width 11 height 11
click at [440, 198] on input "checkbox" at bounding box center [445, 196] width 11 height 11
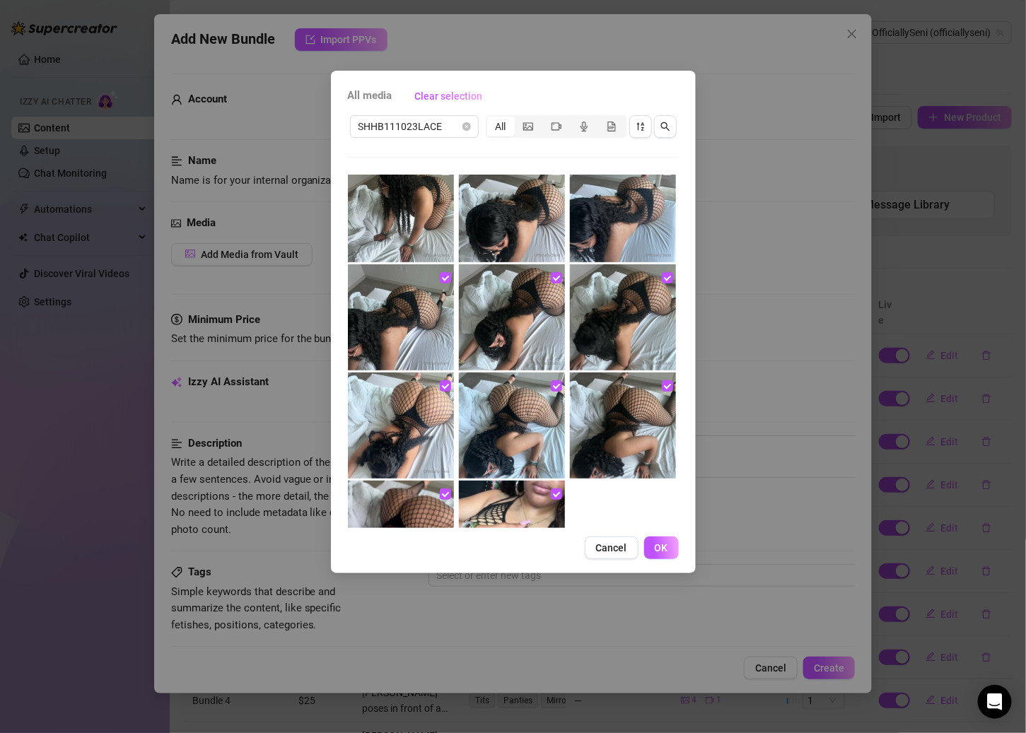
scroll to position [196, 0]
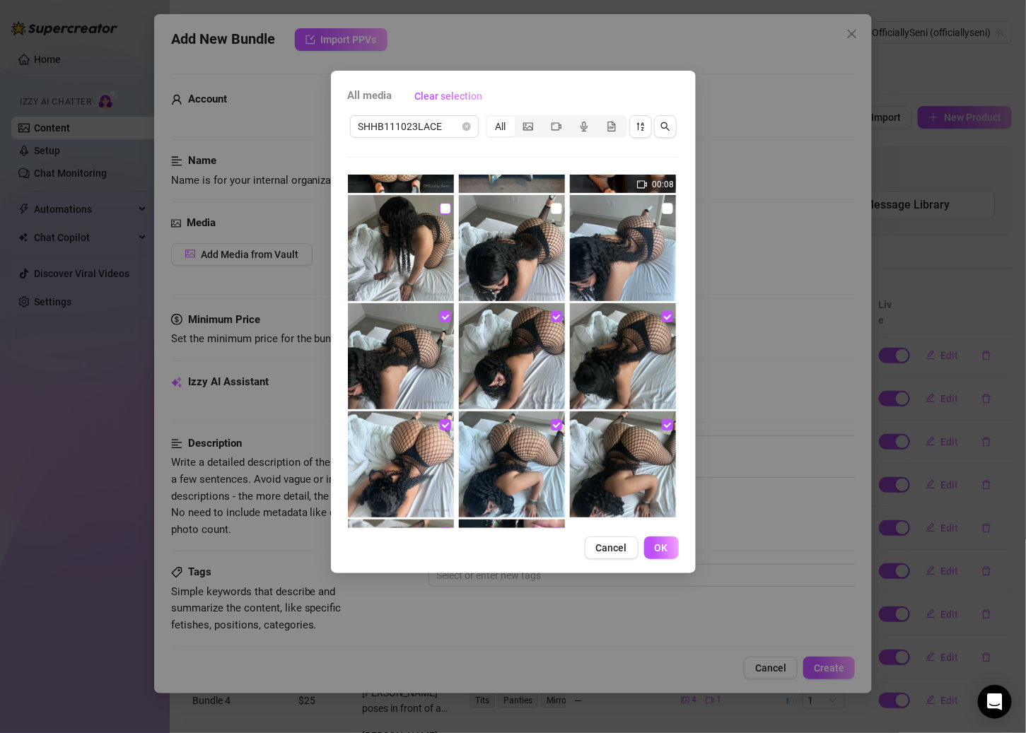
click at [443, 205] on input "checkbox" at bounding box center [445, 208] width 11 height 11
click at [551, 206] on input "checkbox" at bounding box center [556, 208] width 11 height 11
click at [662, 204] on input "checkbox" at bounding box center [667, 208] width 11 height 11
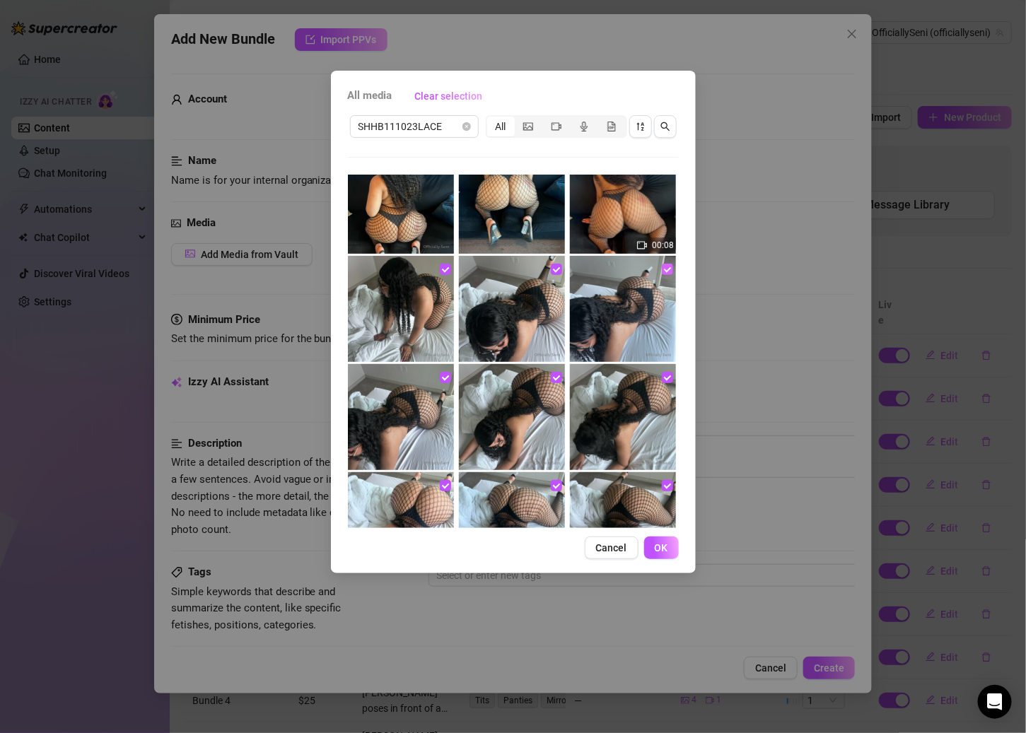
scroll to position [103, 0]
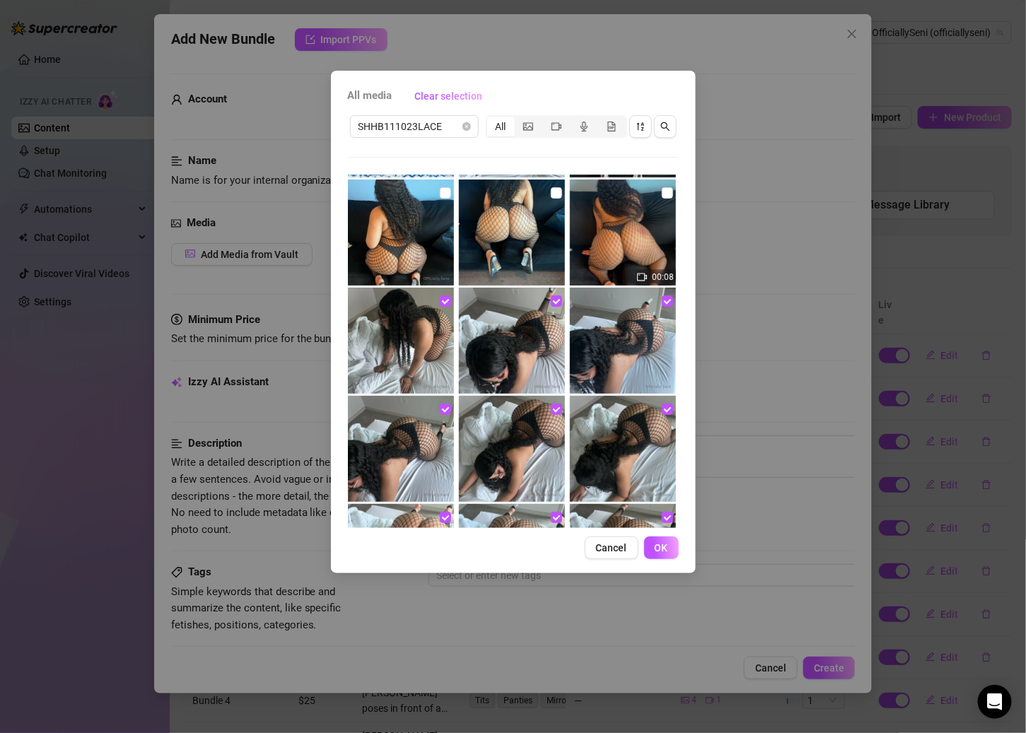
click at [654, 182] on img at bounding box center [623, 233] width 106 height 106
click at [662, 185] on label at bounding box center [667, 193] width 11 height 16
click at [662, 187] on input "checkbox" at bounding box center [667, 192] width 11 height 11
click at [551, 187] on input "checkbox" at bounding box center [556, 192] width 11 height 11
click at [440, 194] on input "checkbox" at bounding box center [445, 192] width 11 height 11
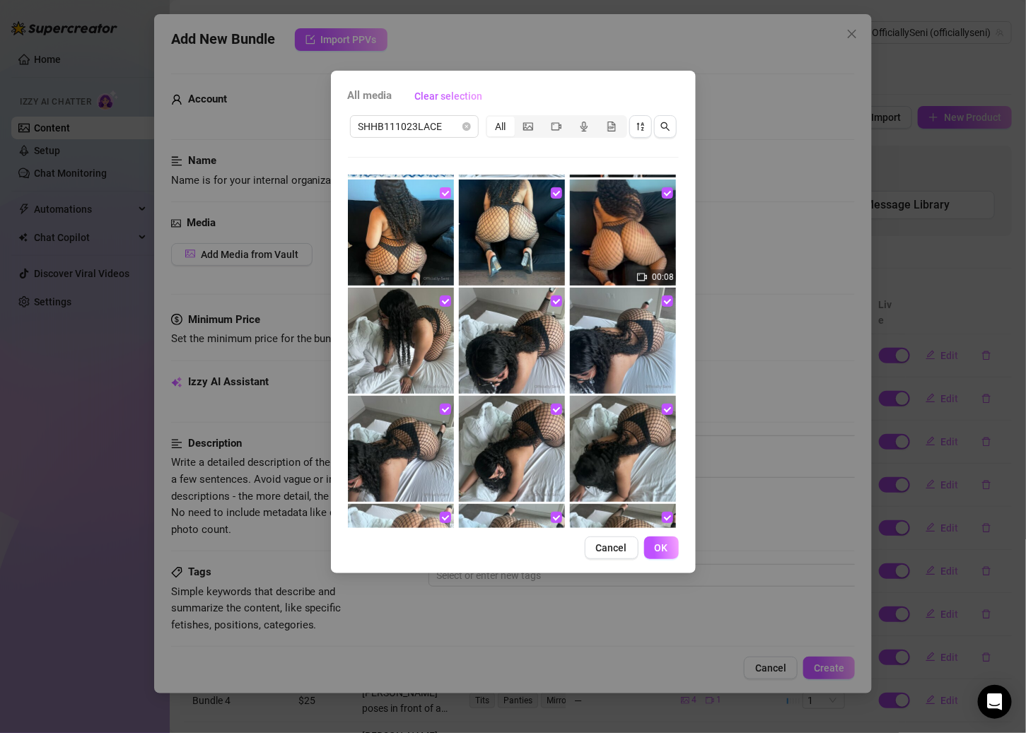
scroll to position [0, 0]
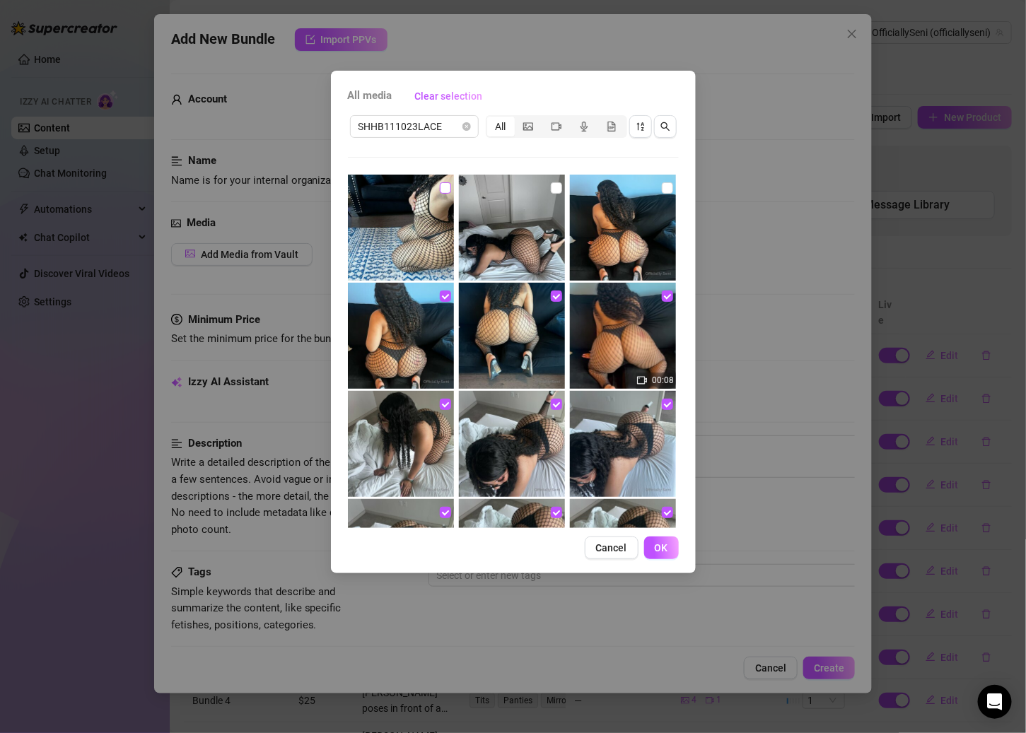
click at [442, 192] on input "checkbox" at bounding box center [445, 187] width 11 height 11
click at [551, 185] on input "checkbox" at bounding box center [556, 187] width 11 height 11
click at [662, 186] on input "checkbox" at bounding box center [667, 187] width 11 height 11
click at [660, 550] on span "OK" at bounding box center [660, 547] width 13 height 11
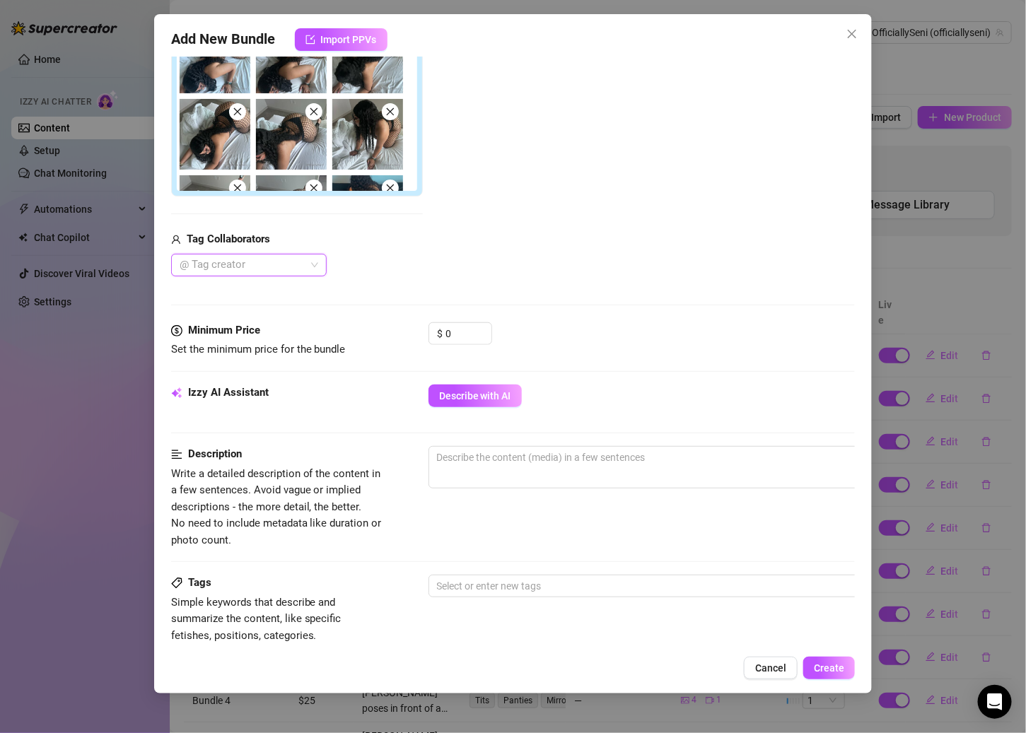
scroll to position [344, 0]
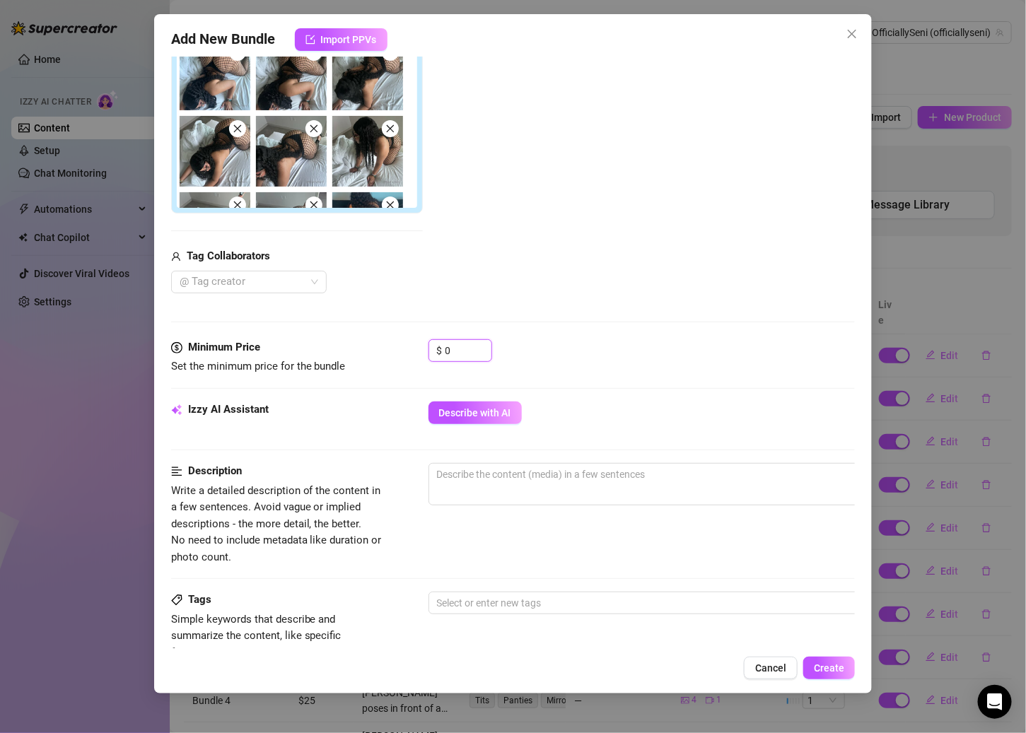
drag, startPoint x: 469, startPoint y: 352, endPoint x: 383, endPoint y: 352, distance: 85.5
click at [382, 352] on div "Minimum Price Set the minimum price for the bundle $ 0" at bounding box center [513, 357] width 684 height 36
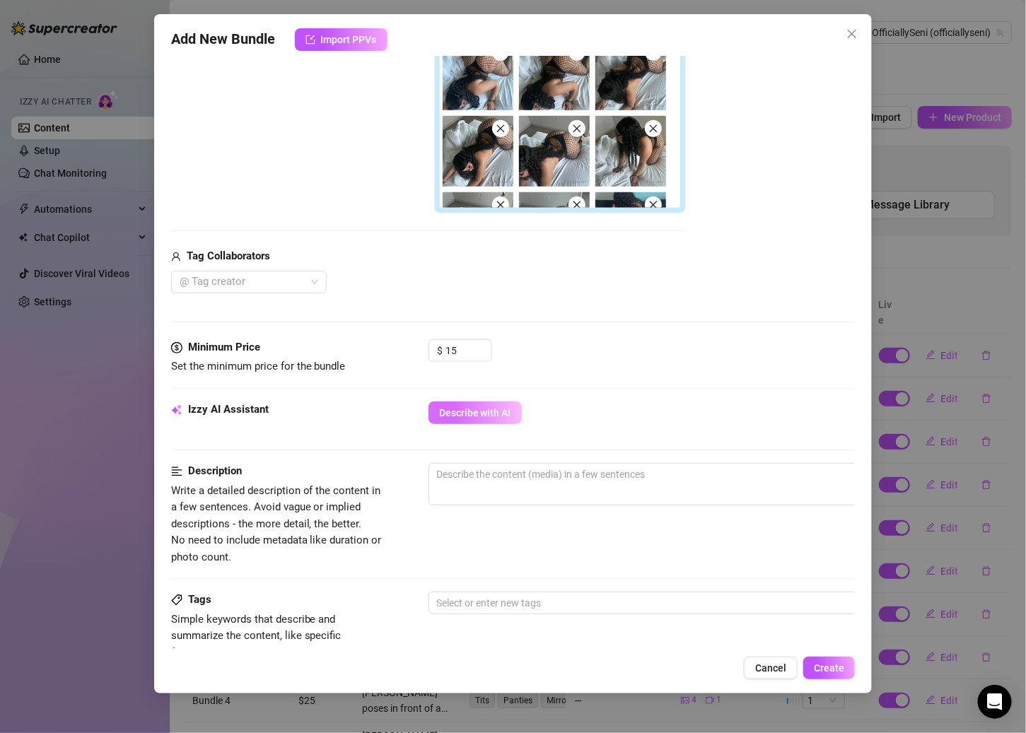
click at [466, 402] on button "Describe with AI" at bounding box center [474, 412] width 93 height 23
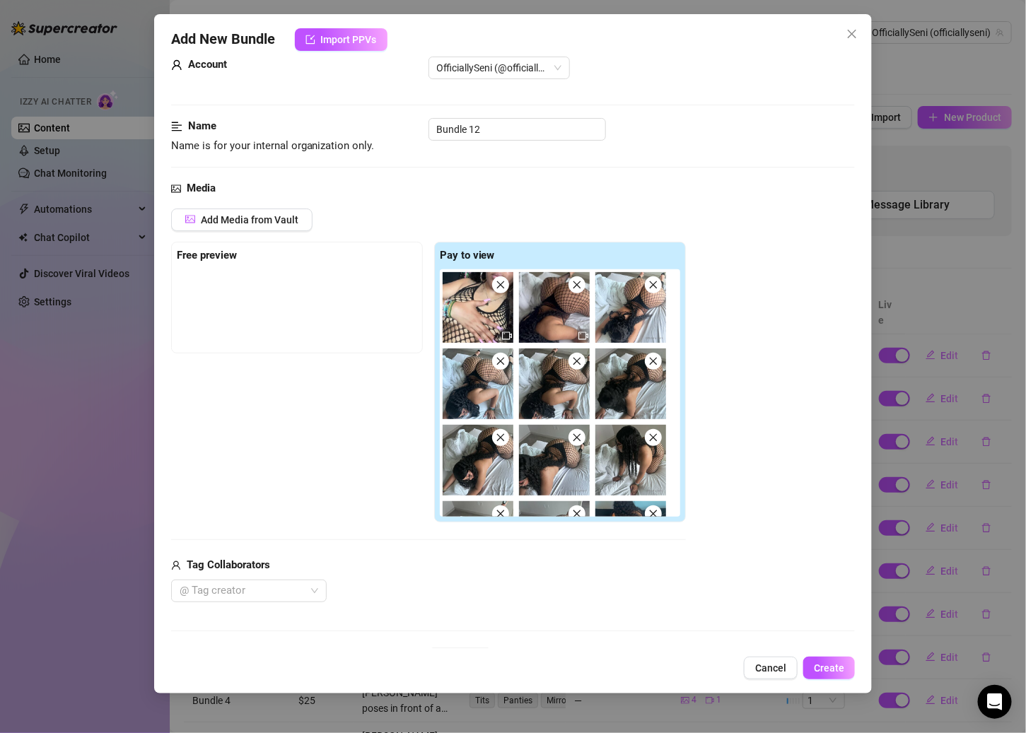
scroll to position [0, 0]
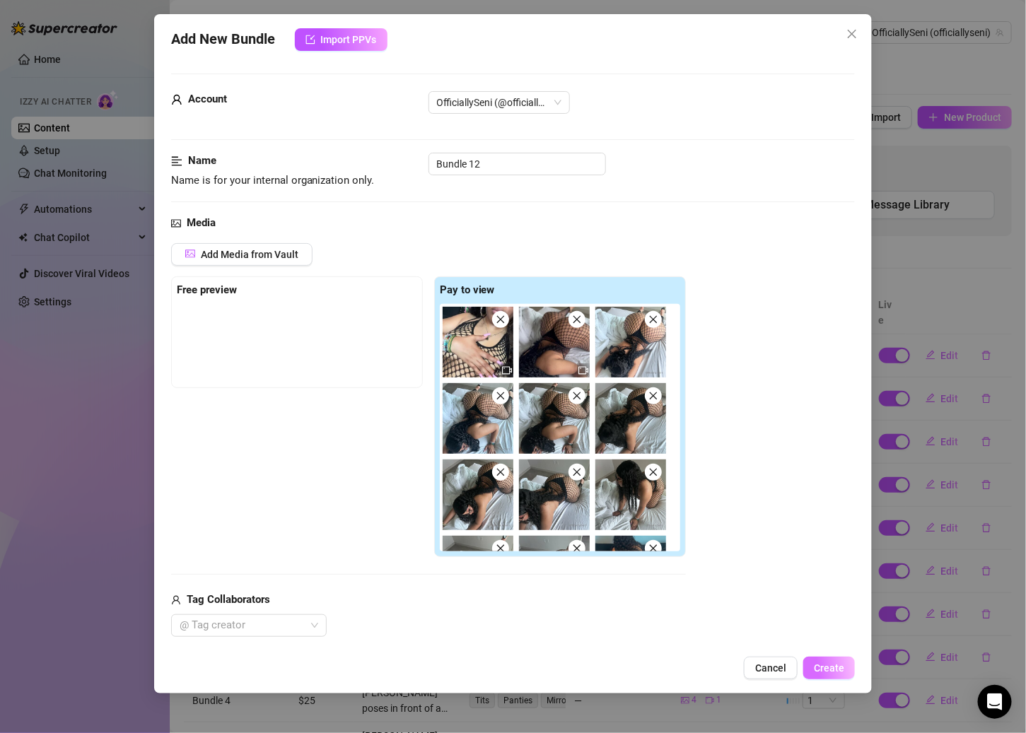
click at [796, 664] on span "Create" at bounding box center [829, 667] width 30 height 11
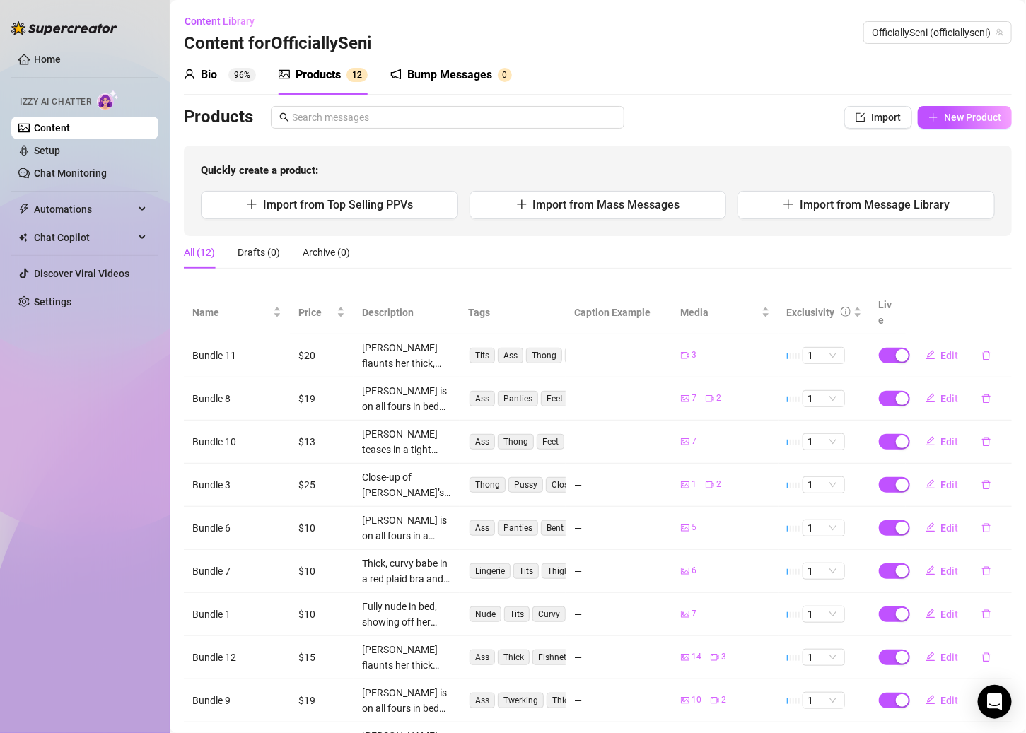
click at [70, 125] on link "Content" at bounding box center [52, 127] width 36 height 11
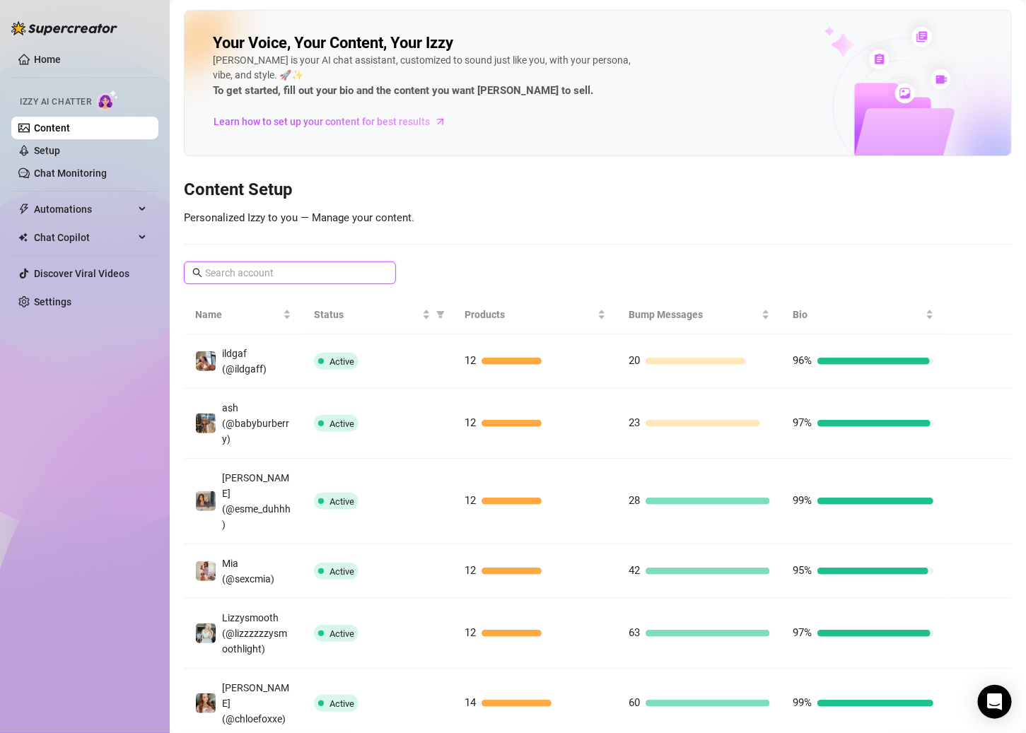
click at [308, 266] on input "text" at bounding box center [290, 273] width 171 height 16
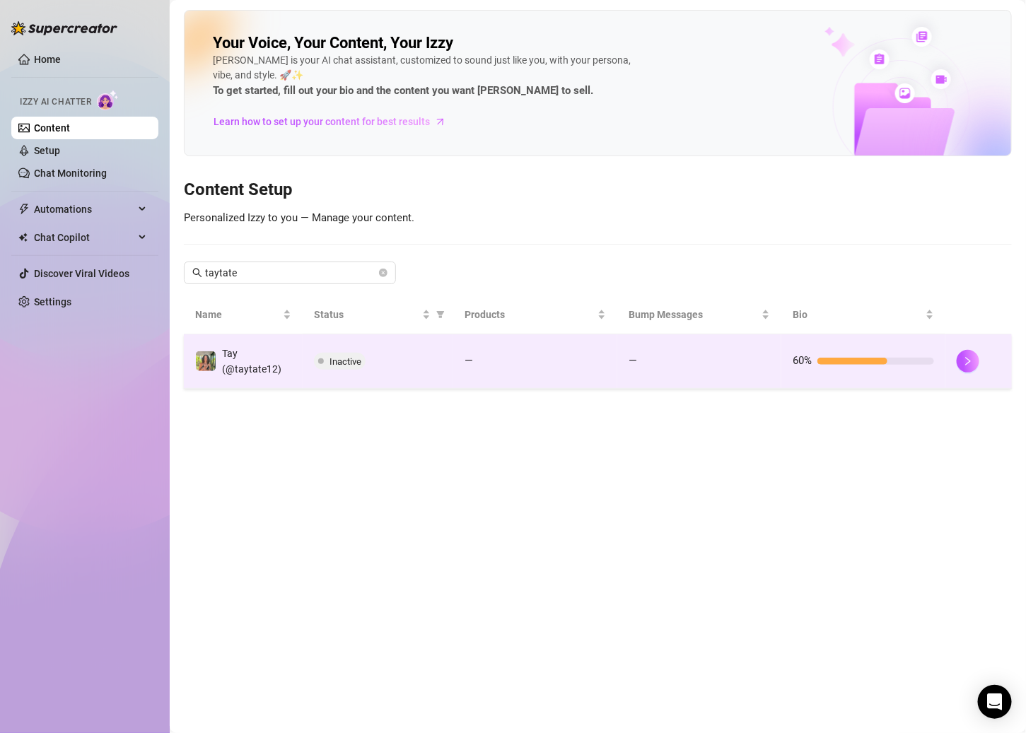
click at [515, 348] on td "—" at bounding box center [535, 361] width 164 height 54
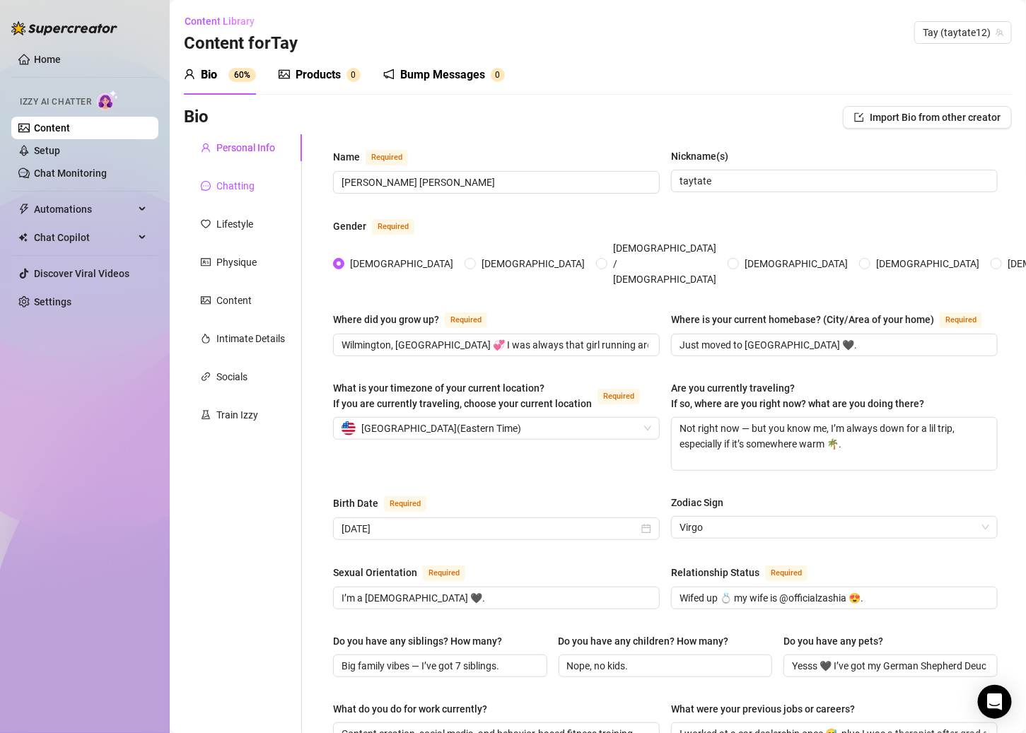
click at [232, 188] on div "Chatting" at bounding box center [235, 186] width 38 height 16
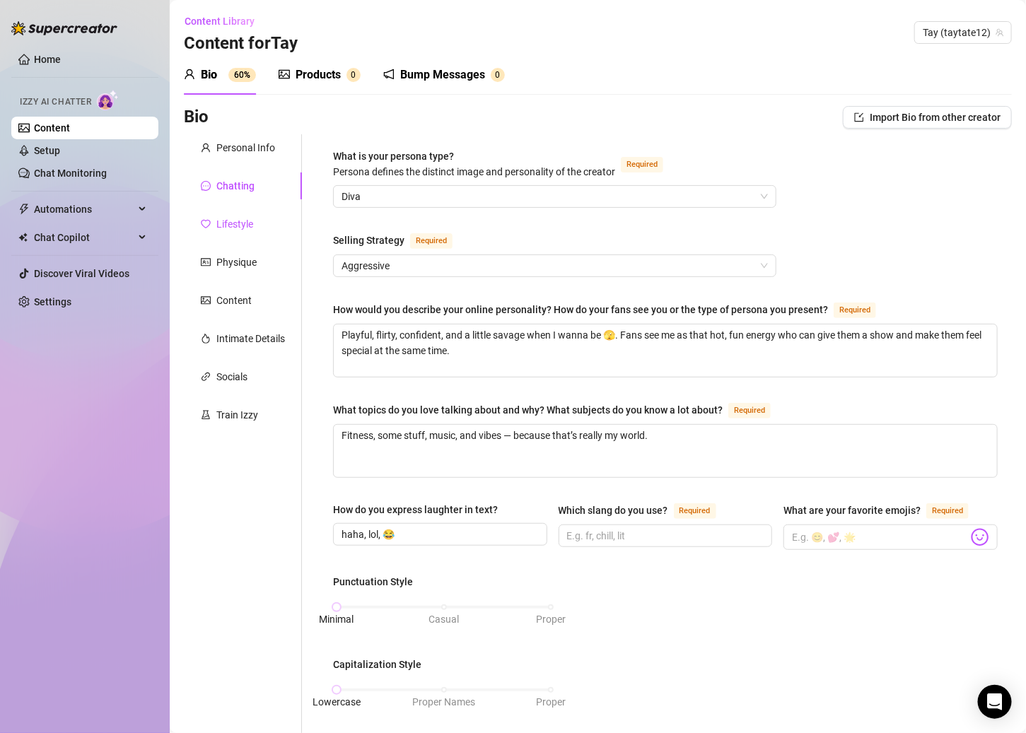
click at [248, 223] on div "Lifestyle" at bounding box center [234, 224] width 37 height 16
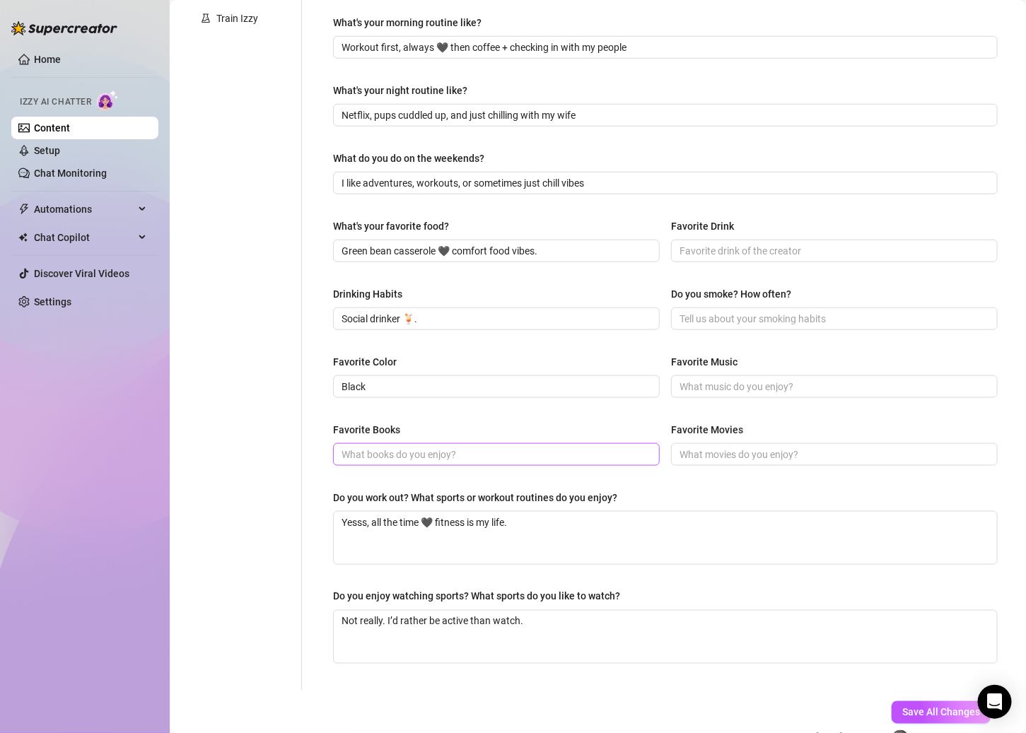
scroll to position [394, 0]
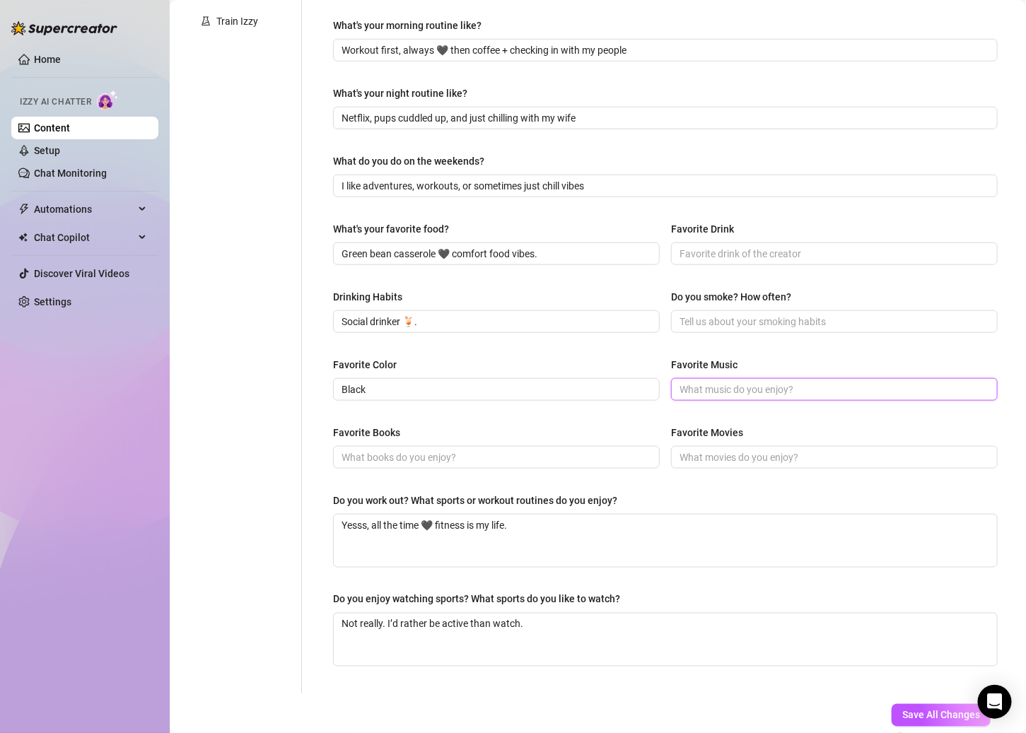
click at [729, 385] on input "Favorite Music" at bounding box center [832, 390] width 307 height 16
paste input "SZA on repeat 🥺"
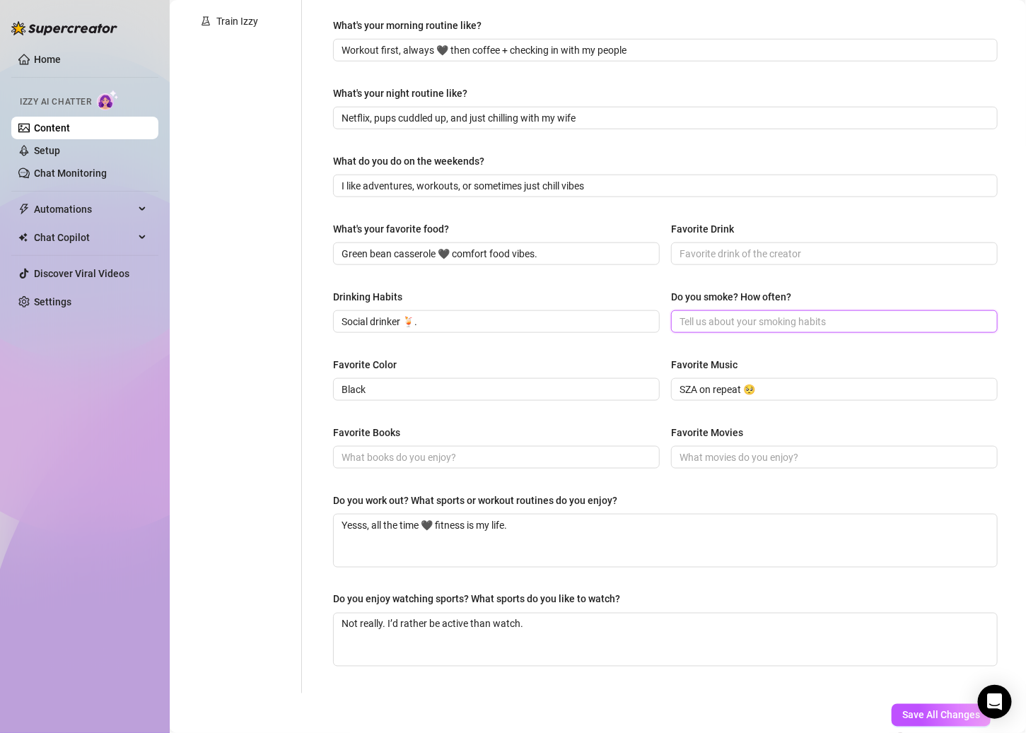
click at [722, 319] on input "Do you smoke? How often?" at bounding box center [832, 322] width 307 height 16
paste input "Nope."
click at [693, 254] on input "Favorite Drink" at bounding box center [832, 254] width 307 height 16
paste input "Something refreshing & fruity"
click at [727, 446] on span at bounding box center [834, 457] width 327 height 23
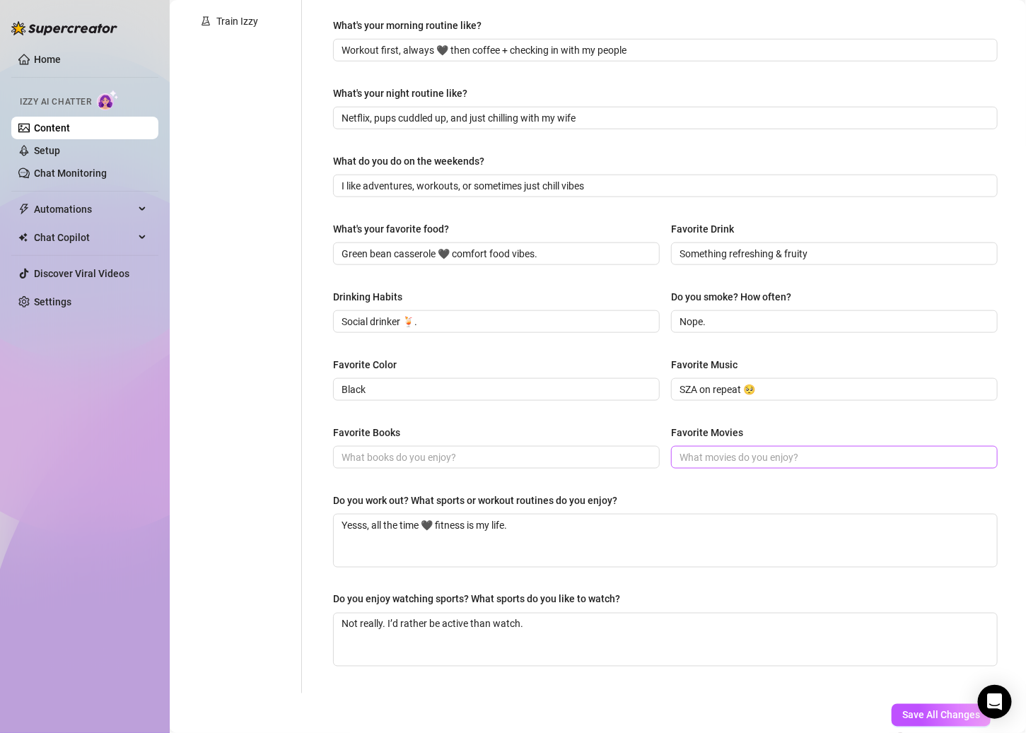
click at [727, 446] on span at bounding box center [834, 457] width 327 height 23
click at [726, 459] on input "Favorite Movies" at bounding box center [832, 458] width 307 height 16
paste input "Juice"
click at [627, 438] on div "Favorite Books" at bounding box center [496, 435] width 327 height 21
click at [502, 464] on span at bounding box center [496, 457] width 327 height 23
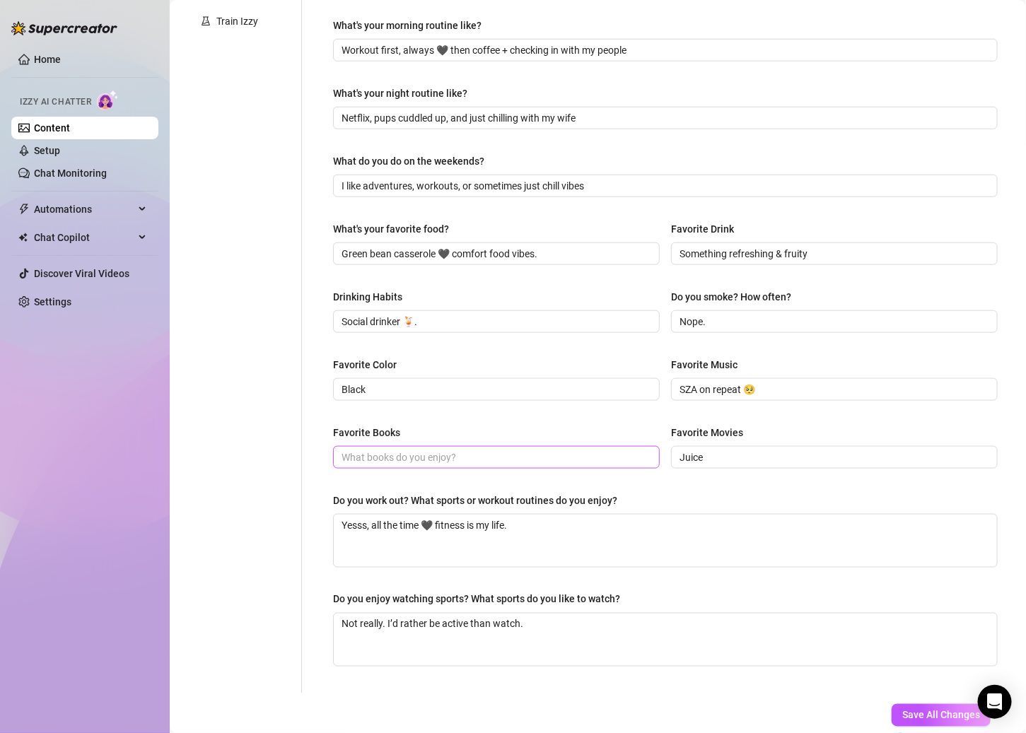
click at [499, 462] on span at bounding box center [496, 457] width 327 height 23
click at [465, 459] on input "Favorite Books" at bounding box center [494, 458] width 307 height 16
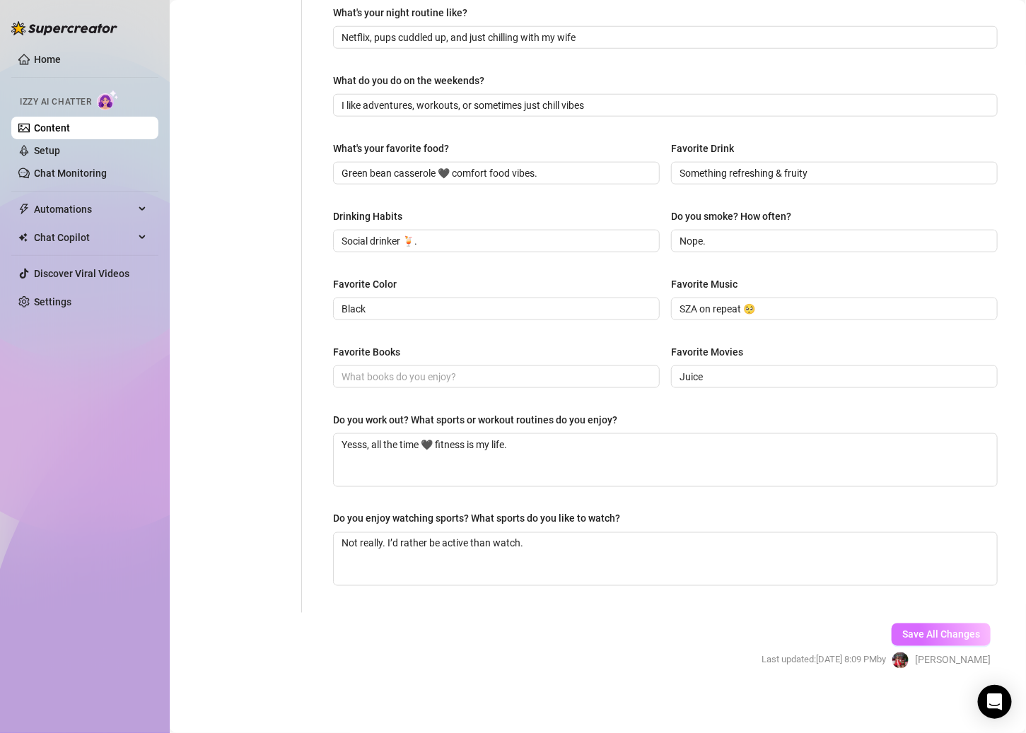
click at [796, 636] on span "Save All Changes" at bounding box center [941, 634] width 78 height 11
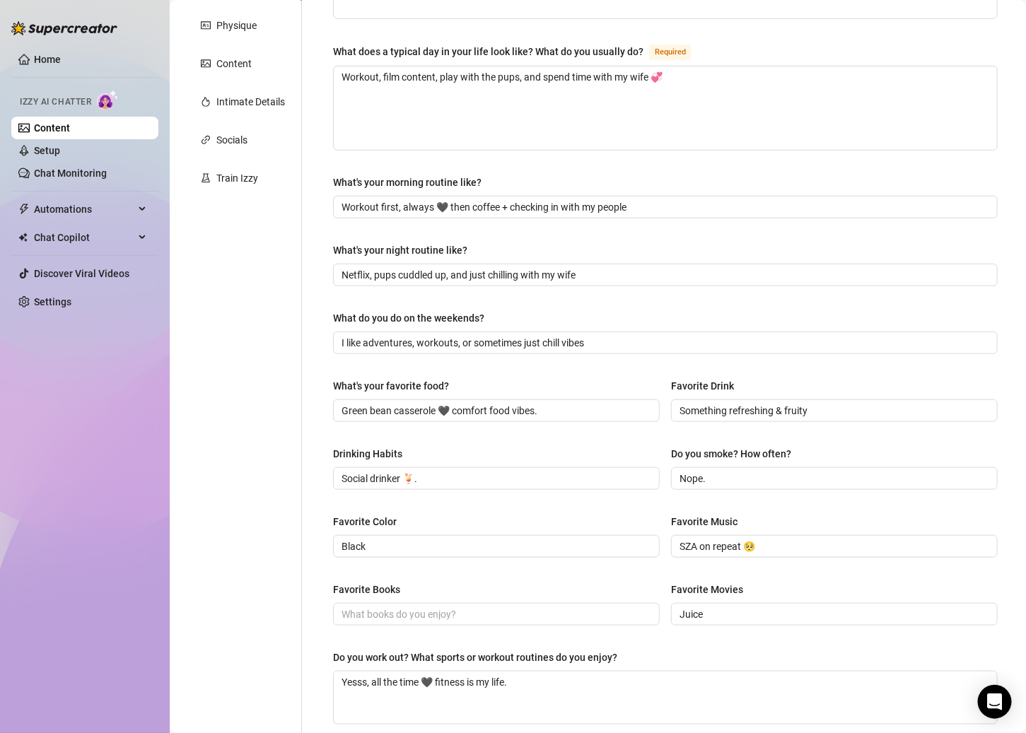
scroll to position [0, 0]
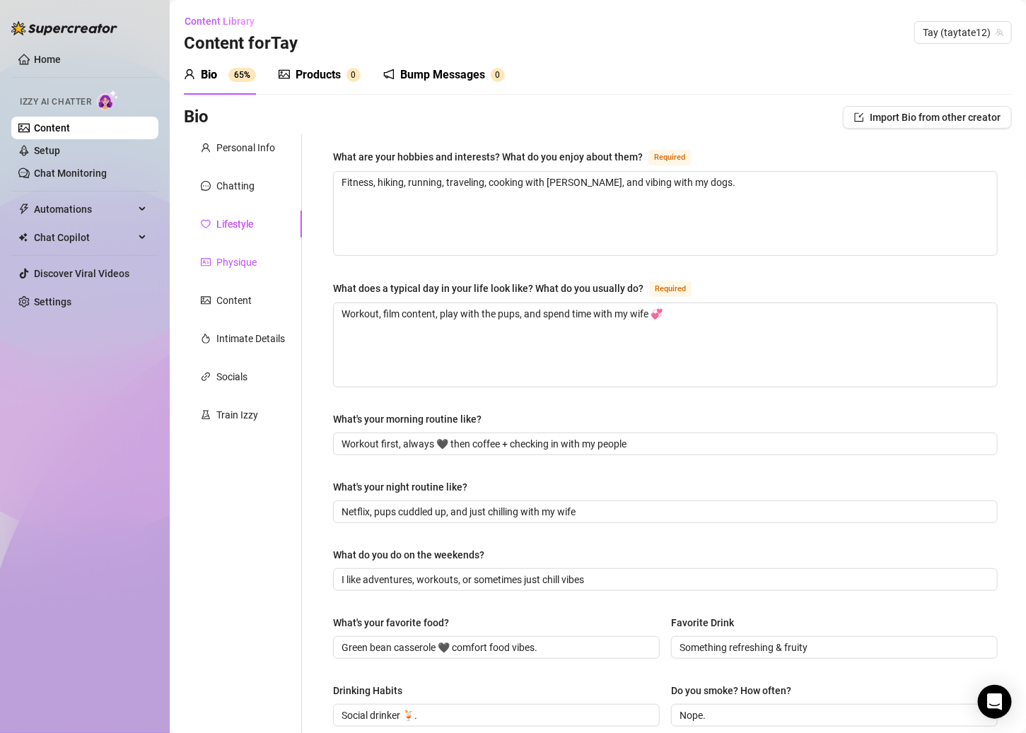
click at [248, 262] on div "Physique" at bounding box center [236, 262] width 40 height 16
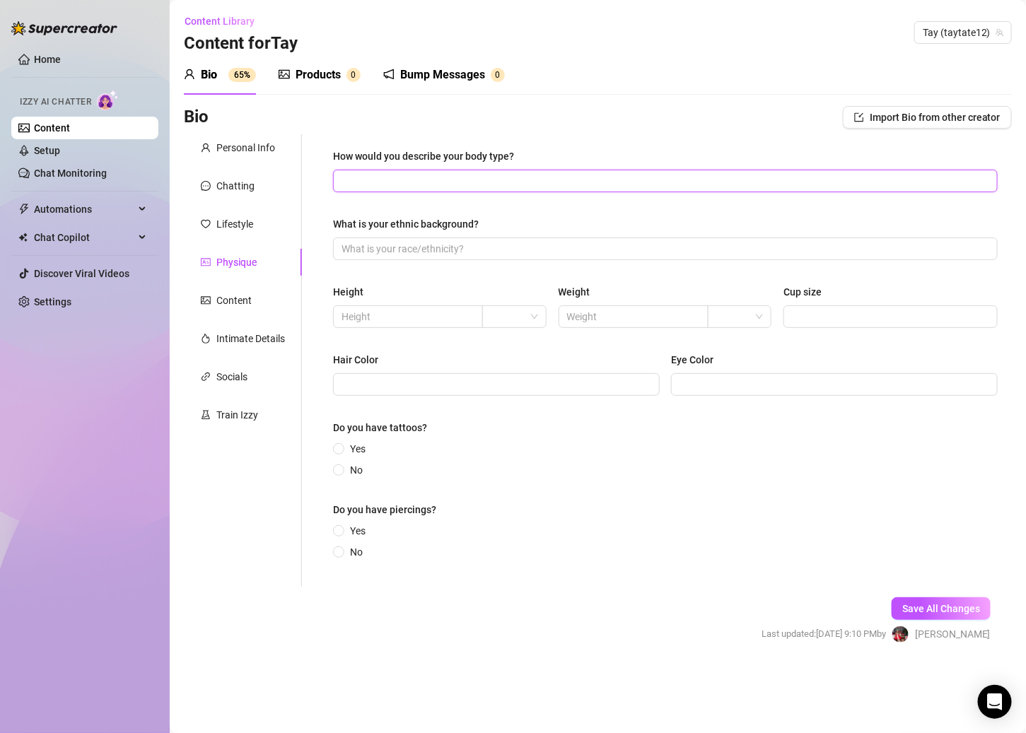
click at [418, 180] on input "How would you describe your body type?" at bounding box center [663, 181] width 645 height 16
paste input "Athletic, toned, 5’7”, fit but feminine 💞."
click at [397, 315] on input "text" at bounding box center [406, 317] width 130 height 16
click at [515, 317] on input "search" at bounding box center [508, 316] width 35 height 21
click at [508, 363] on div "ft" at bounding box center [514, 368] width 42 height 16
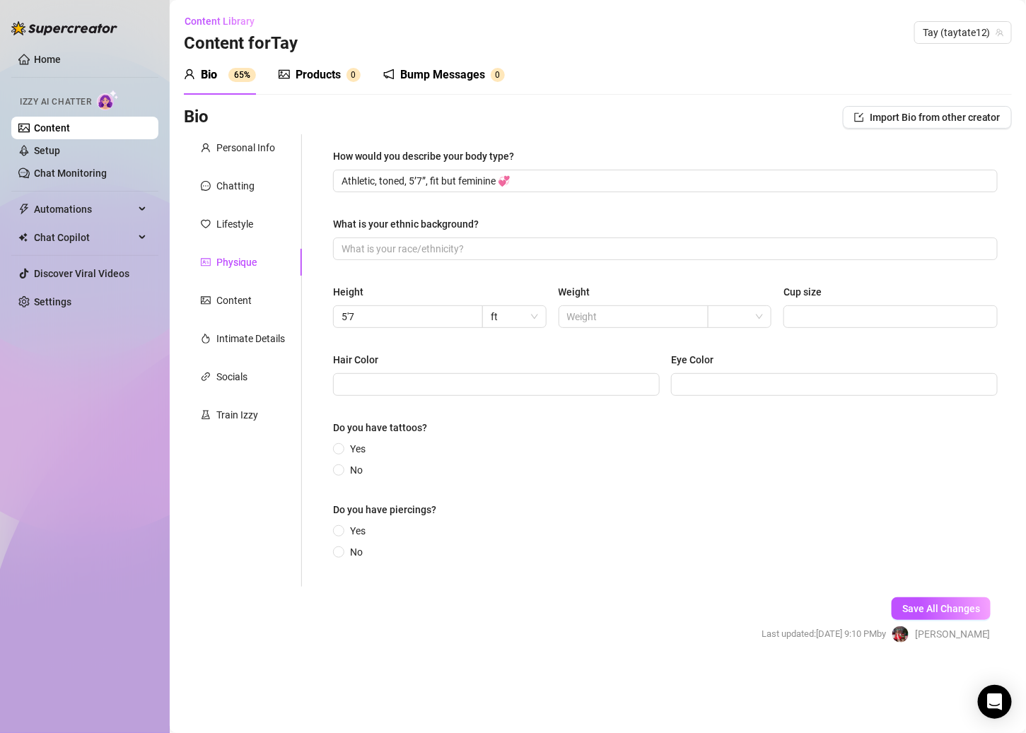
click at [466, 288] on div "Height" at bounding box center [440, 294] width 214 height 21
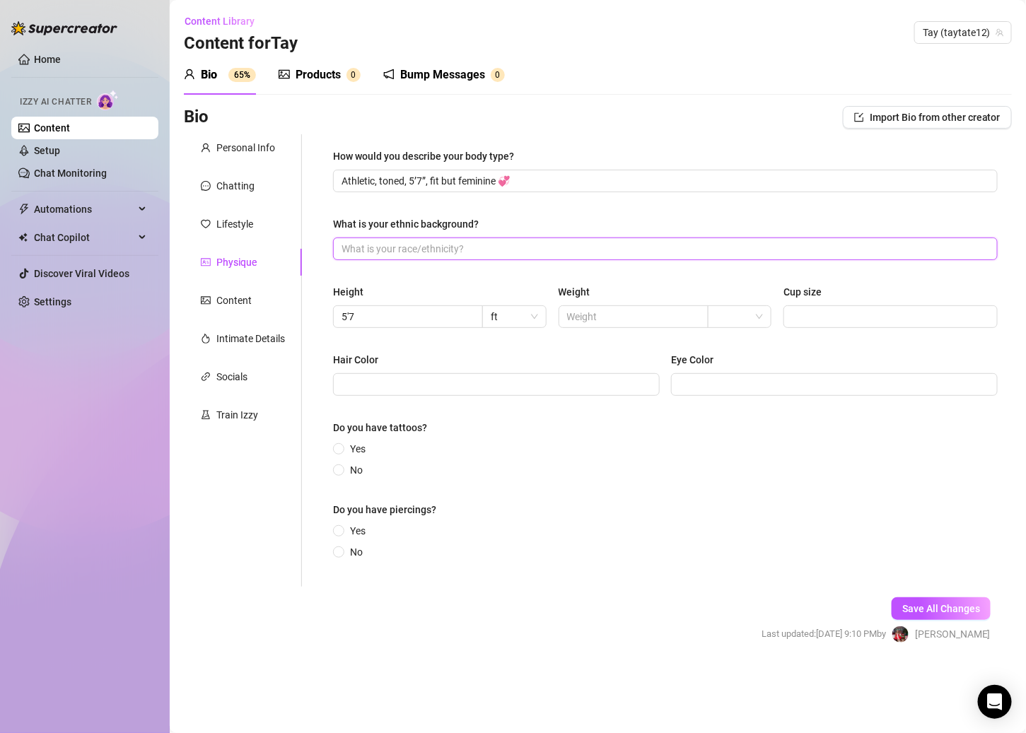
click at [357, 255] on input "What is your ethnic background?" at bounding box center [663, 249] width 645 height 16
paste input "Black + White."
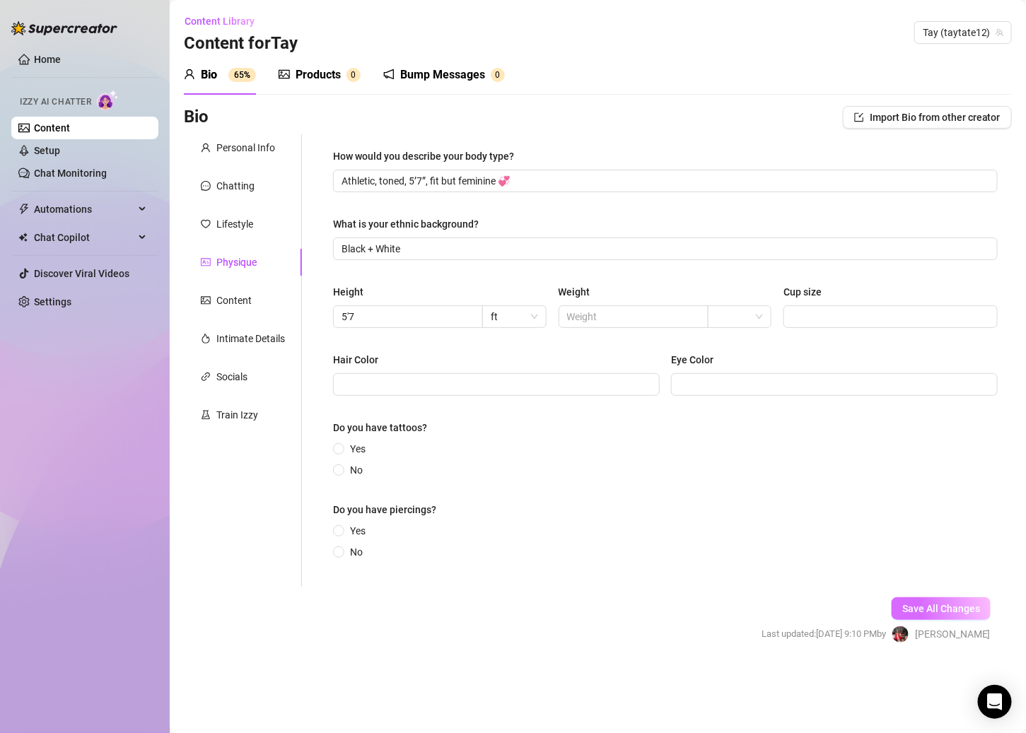
click at [796, 612] on span "Save All Changes" at bounding box center [941, 608] width 78 height 11
click at [228, 290] on div "Content" at bounding box center [243, 300] width 118 height 27
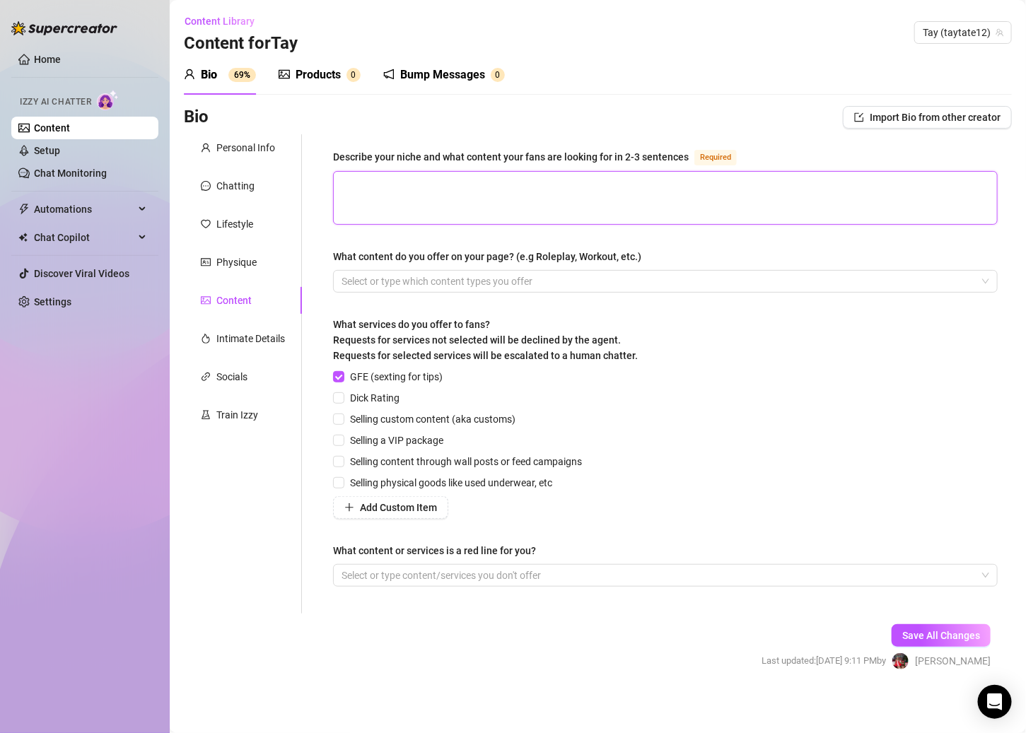
click at [410, 184] on textarea "Describe your niche and what content your fans are looking for in 2-3 sentences…" at bounding box center [665, 198] width 663 height 52
click at [383, 188] on textarea "Describe your niche and what content your fans are looking for in 2-3 sentences…" at bounding box center [665, 198] width 663 height 52
paste textarea "I’m all about raw, confident XXX energy 🖤 playful, real, and sexy without filte…"
click at [371, 183] on textarea "Describe your niche and what content your fans are looking for in 2-3 sentences…" at bounding box center [665, 198] width 663 height 52
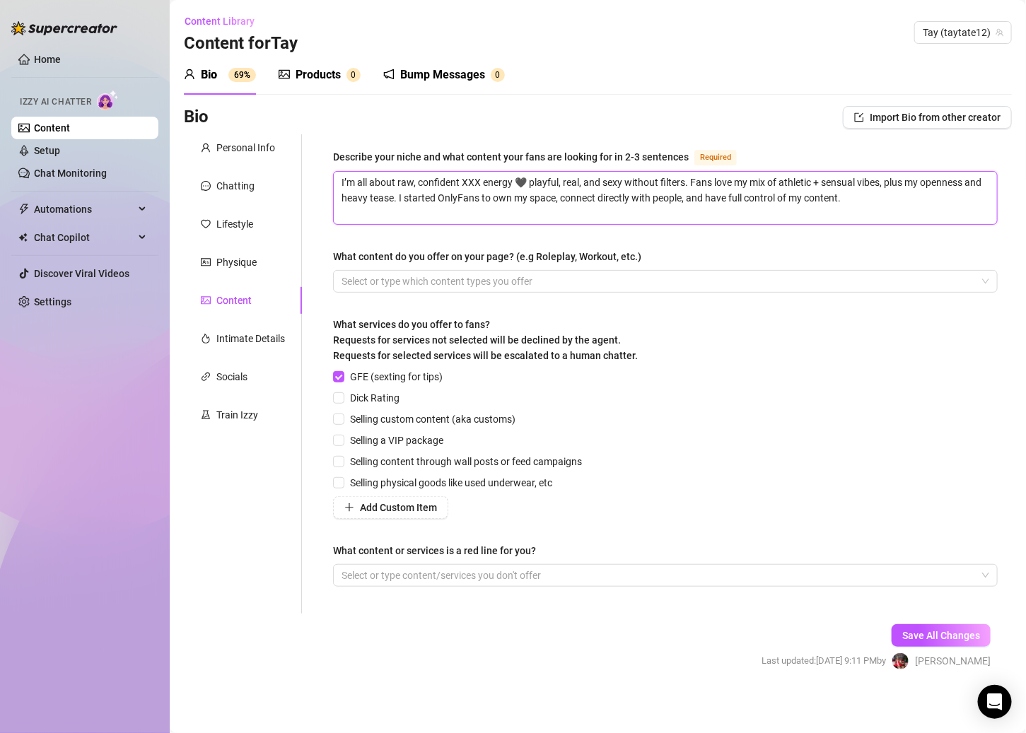
paste textarea "I’m all about raw, confident XXX energy 🖤 playful, real, and sexy without filte…"
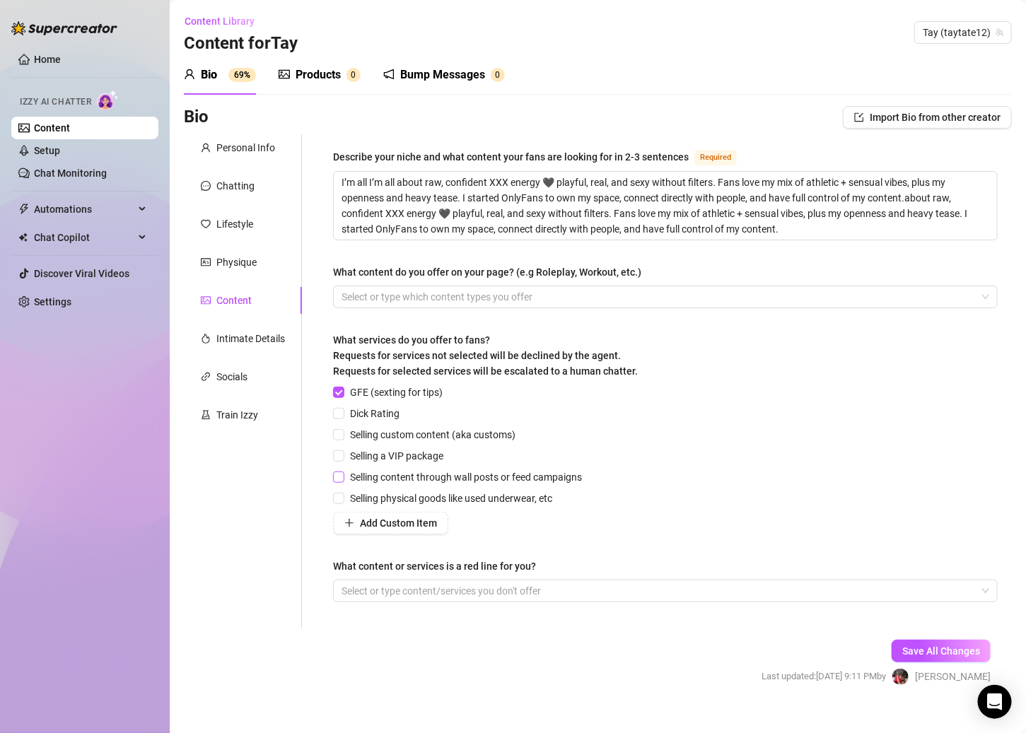
click at [347, 473] on span "Selling content through wall posts or feed campaigns" at bounding box center [465, 477] width 243 height 16
click at [343, 473] on input "Selling content through wall posts or feed campaigns" at bounding box center [338, 476] width 10 height 10
click at [340, 415] on input "Dick Rating" at bounding box center [338, 413] width 10 height 10
click at [594, 474] on div "GFE (sexting for tips) Dick Rating Selling custom content (aka customs) Selling…" at bounding box center [665, 459] width 664 height 150
click at [484, 589] on div at bounding box center [658, 591] width 644 height 20
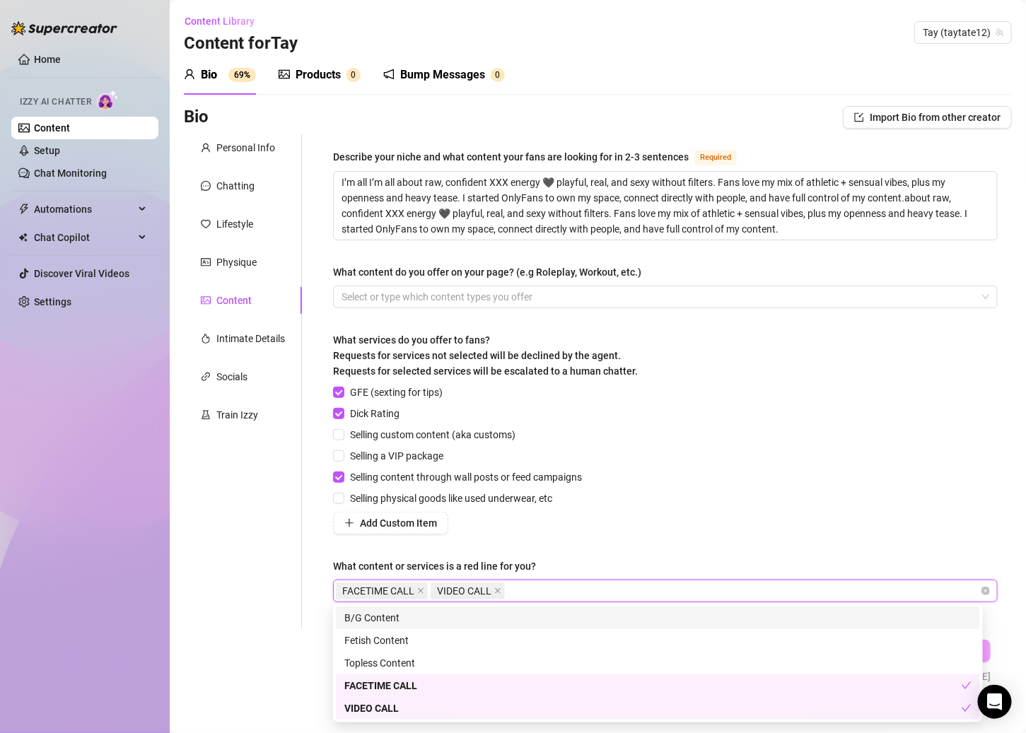
click at [796, 521] on div "GFE (sexting for tips) Dick Rating Selling custom content (aka customs) Selling…" at bounding box center [665, 459] width 664 height 150
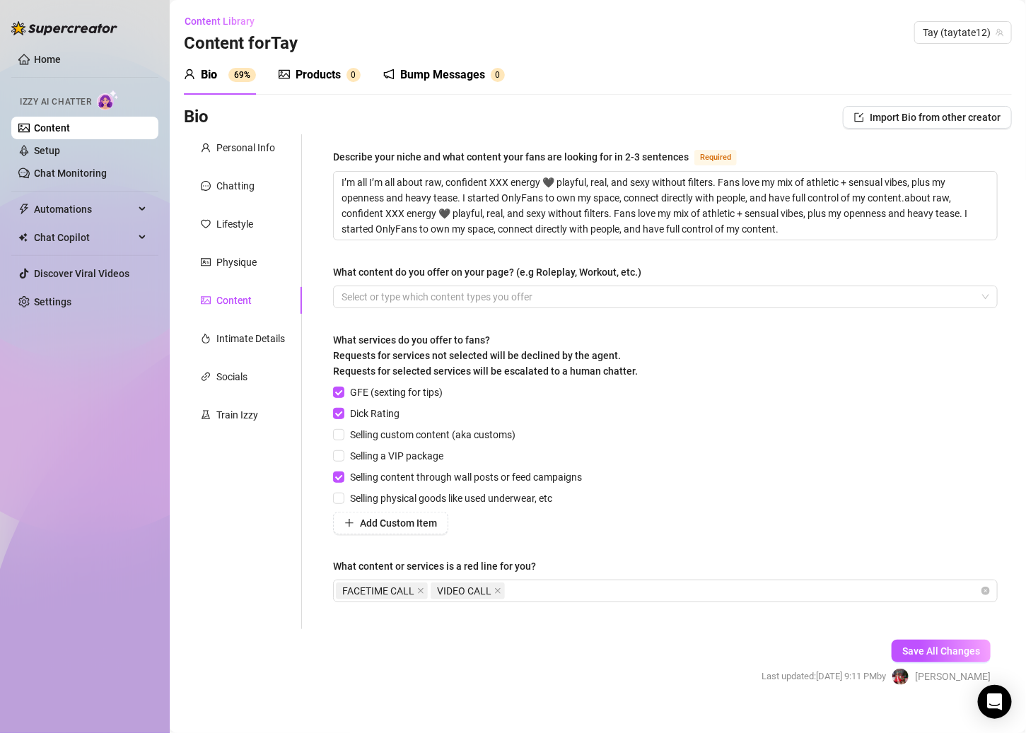
scroll to position [18, 0]
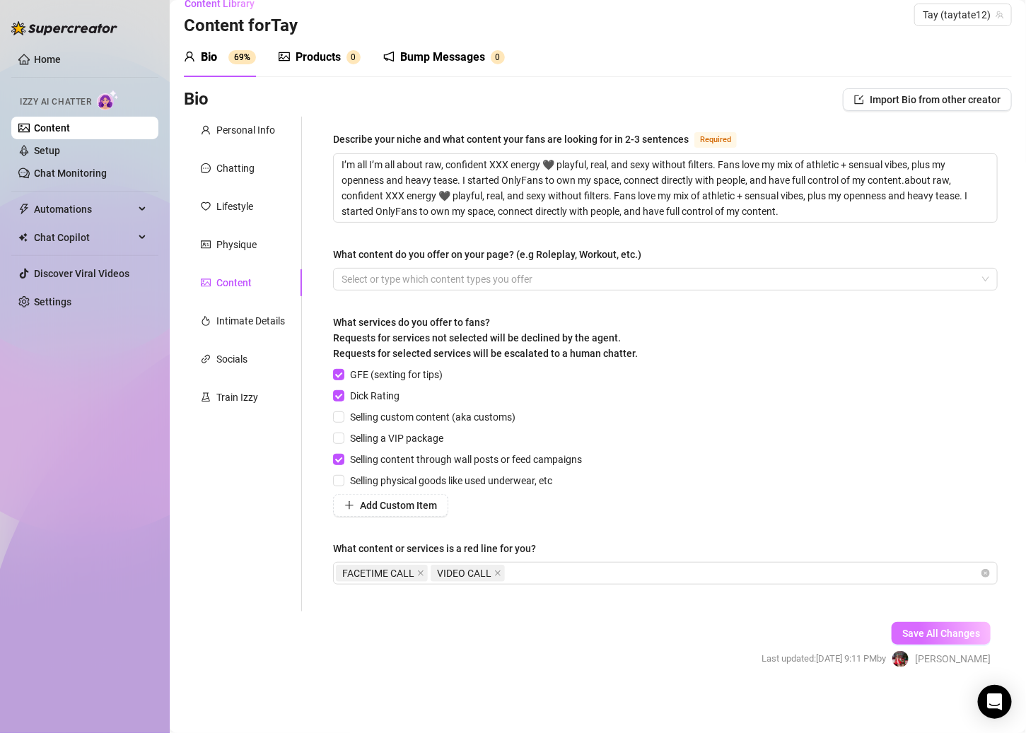
click at [796, 623] on button "Save All Changes" at bounding box center [940, 633] width 99 height 23
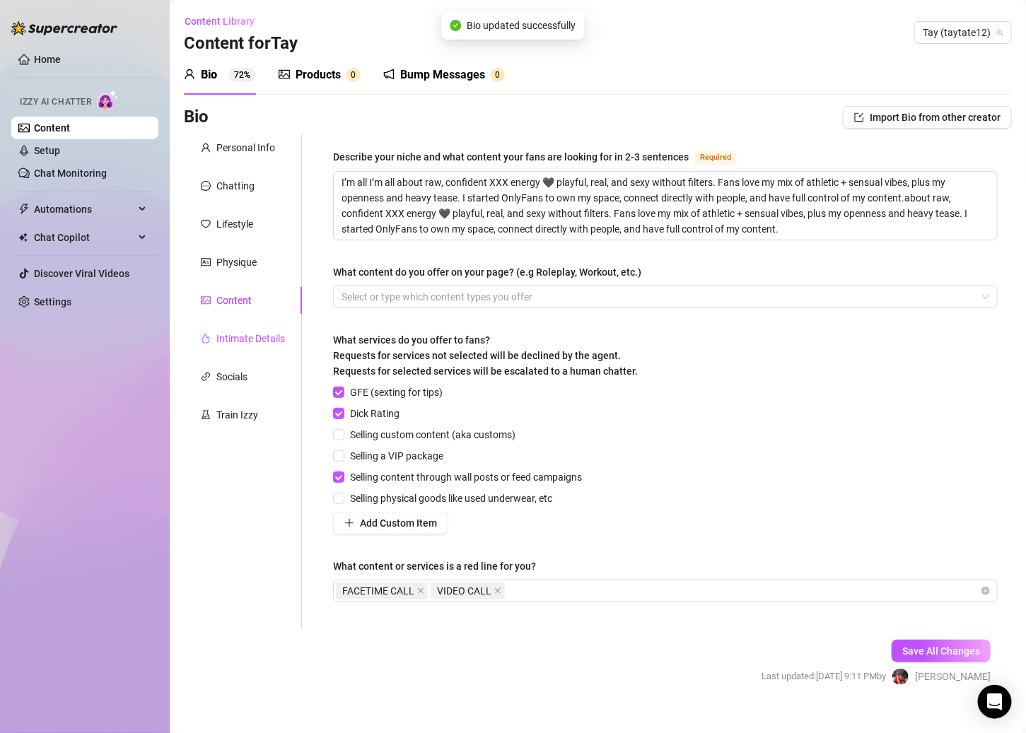
click at [241, 337] on div "Intimate Details" at bounding box center [250, 339] width 69 height 16
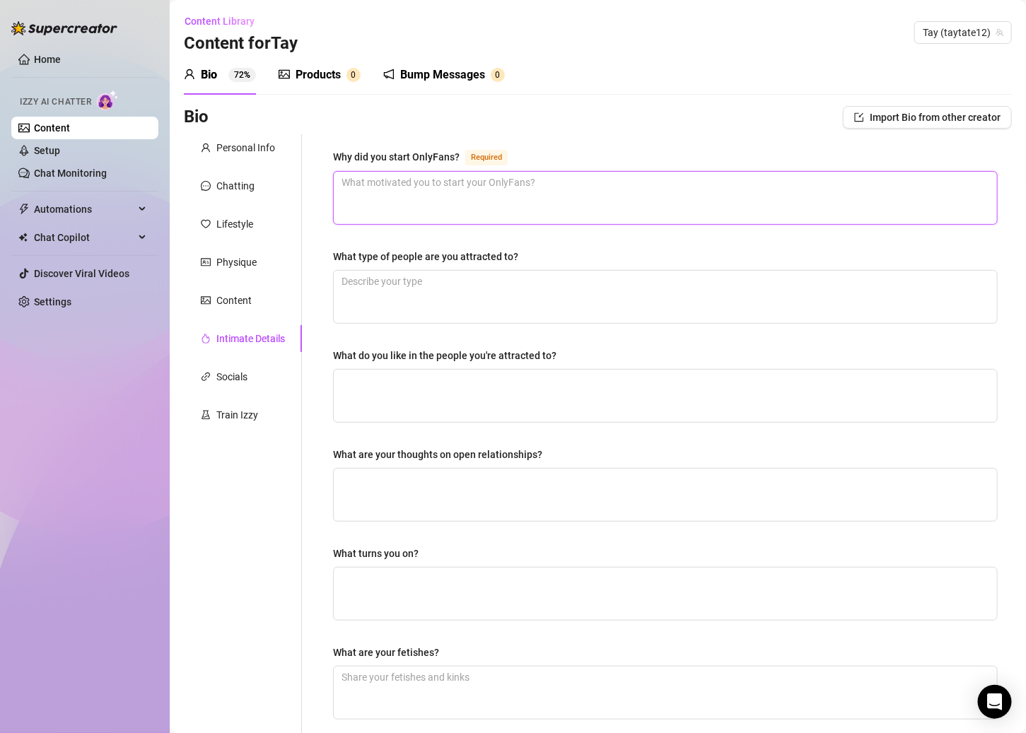
click at [373, 197] on textarea "Why did you start OnlyFans? Required" at bounding box center [665, 198] width 663 height 52
paste textarea "I started OnlyFans to own my space, connect directly with people, and have full…"
click at [325, 252] on div "Why did you start OnlyFans? Required I started OnlyFans to own my space, connec…" at bounding box center [665, 489] width 693 height 711
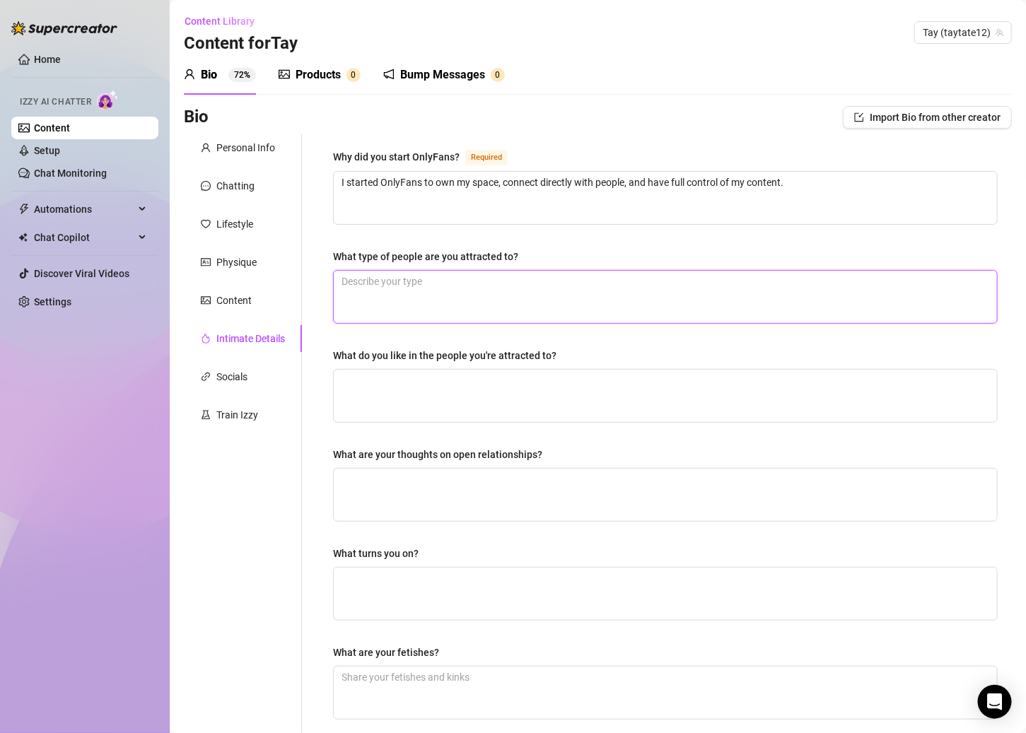
click at [444, 290] on textarea "What type of people are you attracted to?" at bounding box center [665, 297] width 663 height 52
paste textarea "Confident women with good energy."
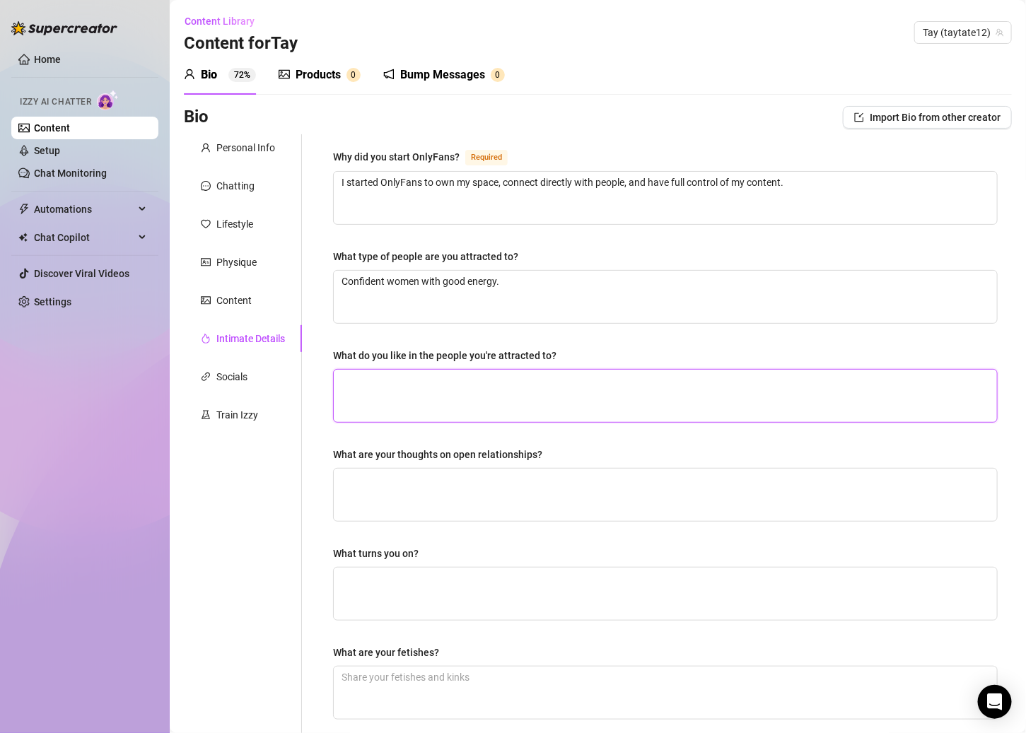
click at [431, 377] on textarea "What do you like in the people you're attracted to?" at bounding box center [665, 396] width 663 height 52
paste textarea "Balance — someone who can be soft and strong, funny and deep."
click at [389, 382] on textarea "Balance — someone who can be soft and strong, funny and deep." at bounding box center [665, 396] width 663 height 52
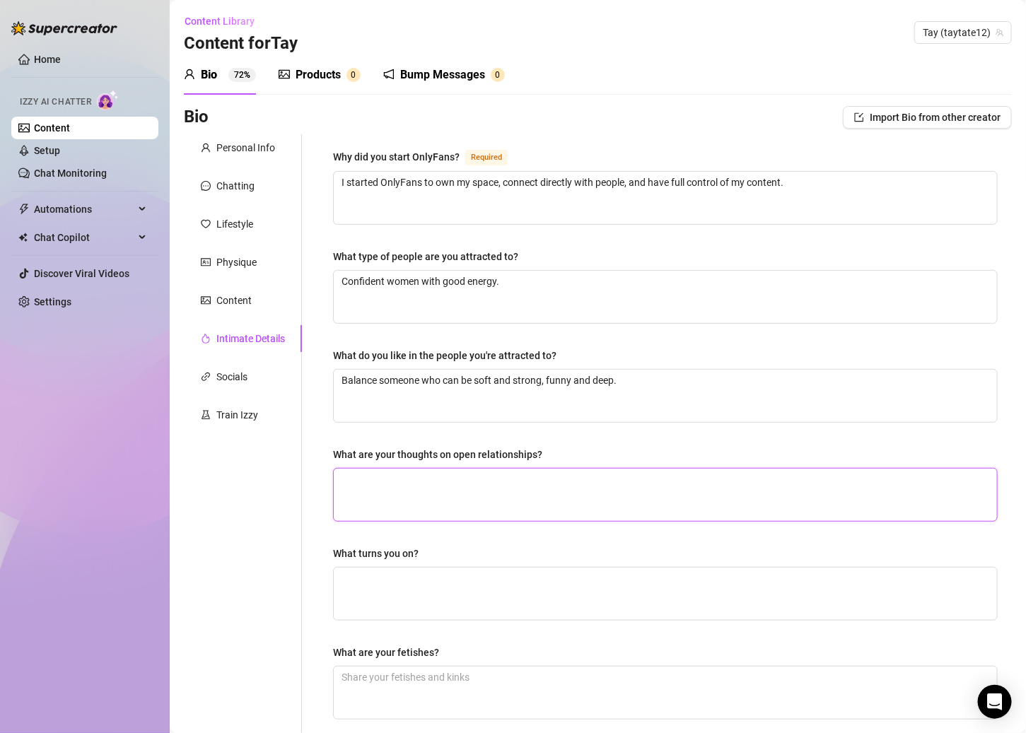
click at [376, 481] on textarea "What are your thoughts on open relationships?" at bounding box center [665, 495] width 663 height 52
paste textarea "Not for me — I’m married, and I love my wife 🖤."
click at [401, 477] on textarea "Not for me — I’m married, and I love my wife 🖤." at bounding box center [665, 495] width 663 height 52
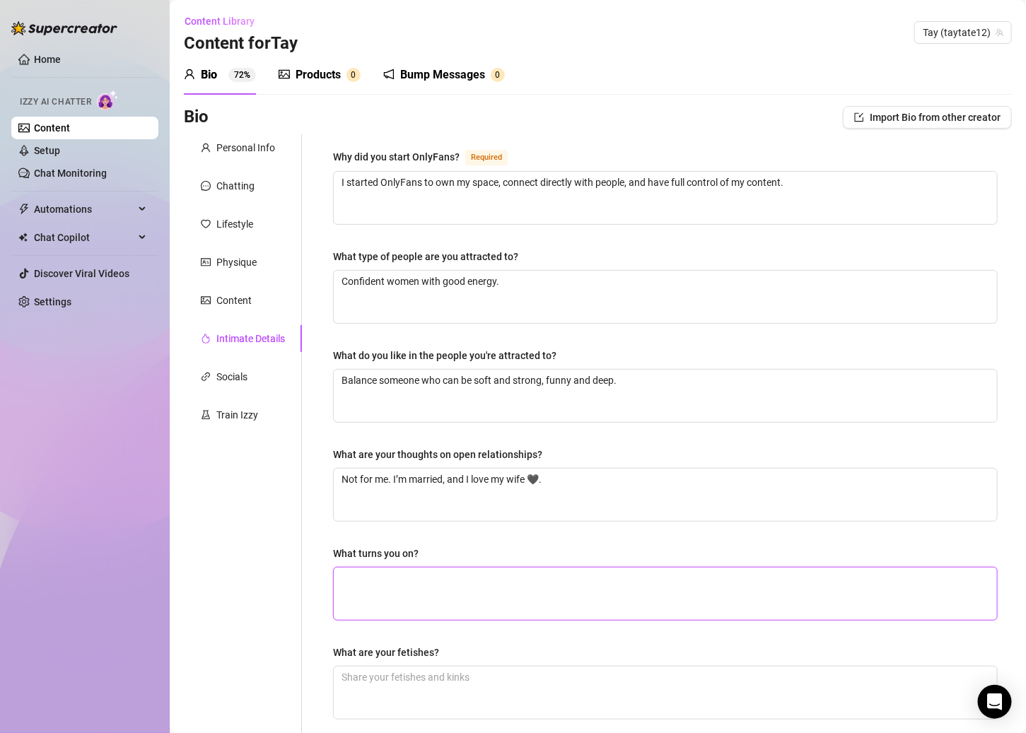
click at [409, 581] on textarea "What turns you on?" at bounding box center [665, 594] width 663 height 52
paste textarea "Confidence, good energy, and someone who knows how to tease."
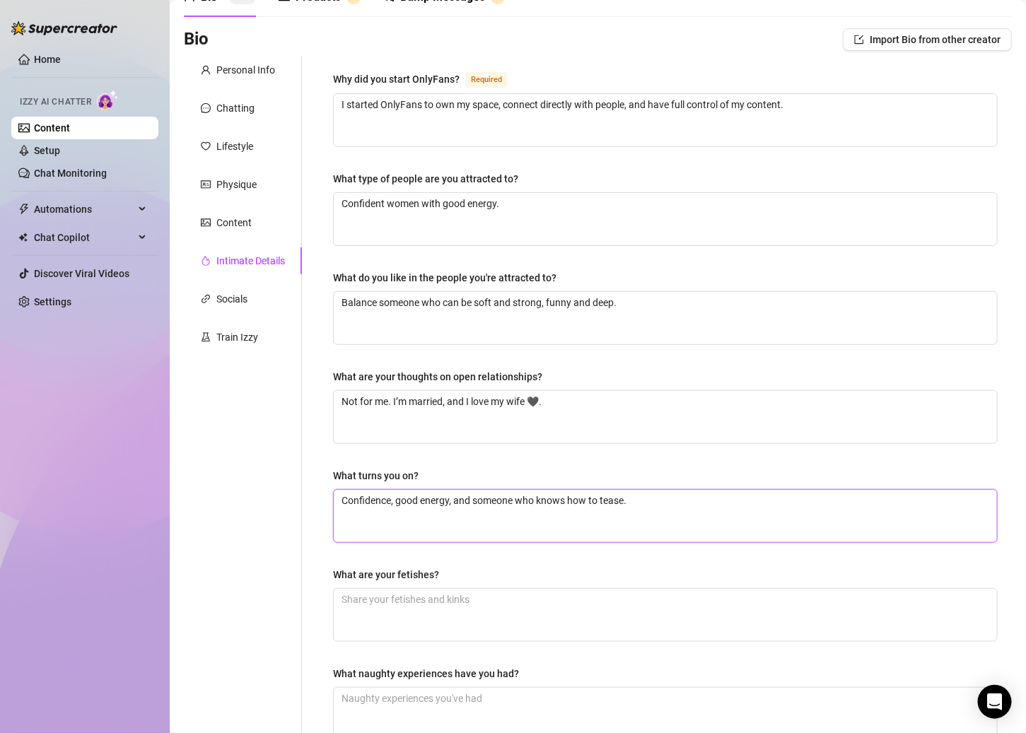
scroll to position [82, 0]
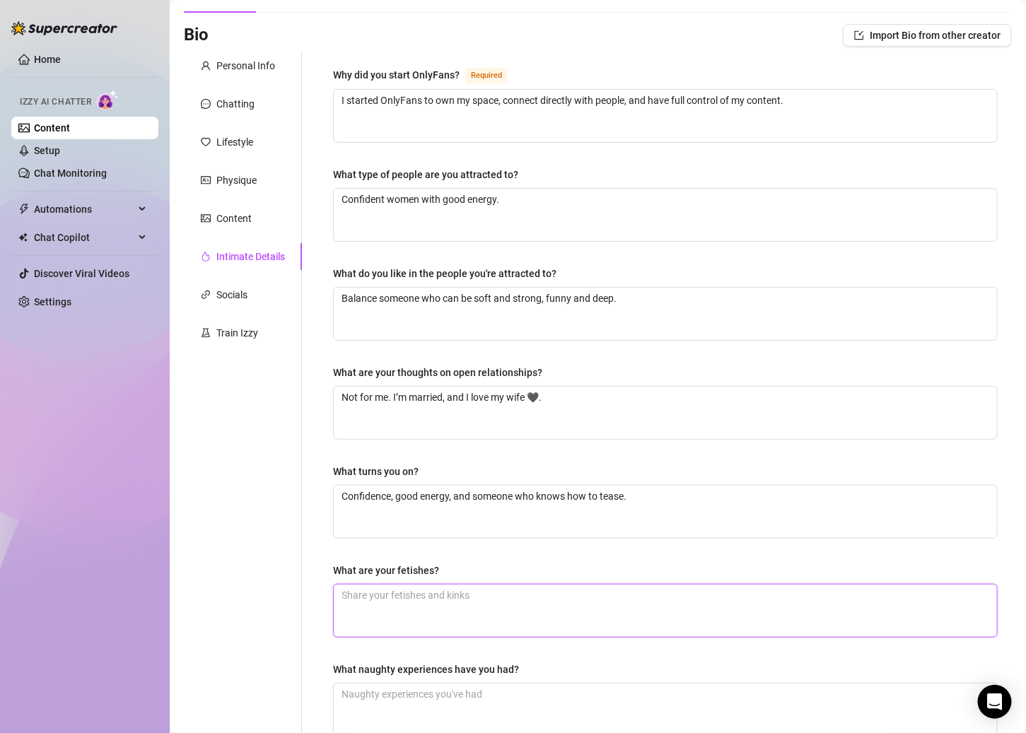
click at [454, 611] on textarea "What are your fetishes?" at bounding box center [665, 611] width 663 height 52
paste textarea "Dom vibes, light control, teasing."
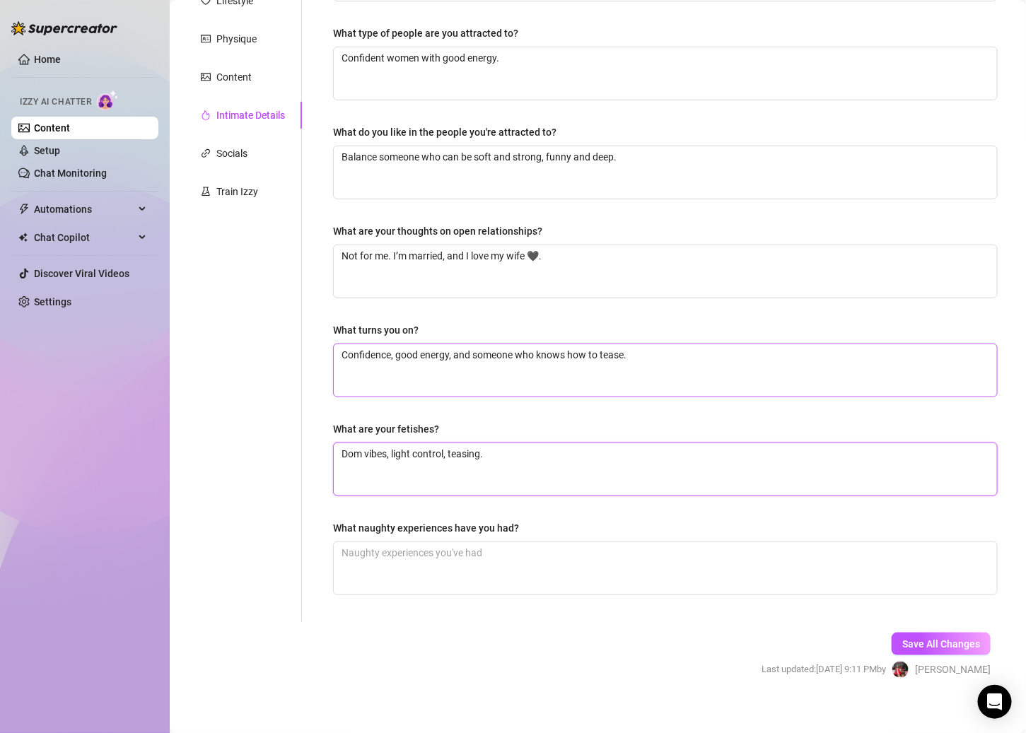
scroll to position [233, 0]
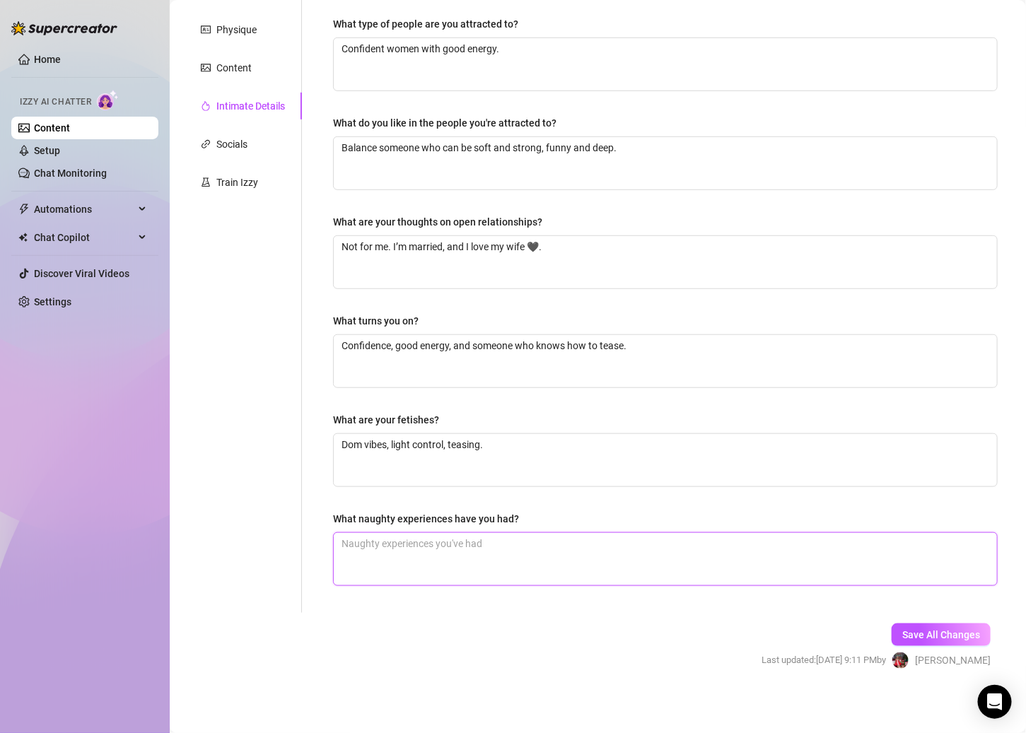
click at [484, 553] on textarea "What naughty experiences have you had?" at bounding box center [665, 559] width 663 height 52
paste textarea "Outdoor adventures 👀 let’s just say hiking isn’t always just hiking."
click at [796, 630] on span "Save All Changes" at bounding box center [941, 634] width 78 height 11
drag, startPoint x: 378, startPoint y: 542, endPoint x: 251, endPoint y: 538, distance: 127.3
click at [251, 538] on div "Personal Info Chatting Lifestyle Physique Content Intimate Details Socials Trai…" at bounding box center [598, 257] width 828 height 711
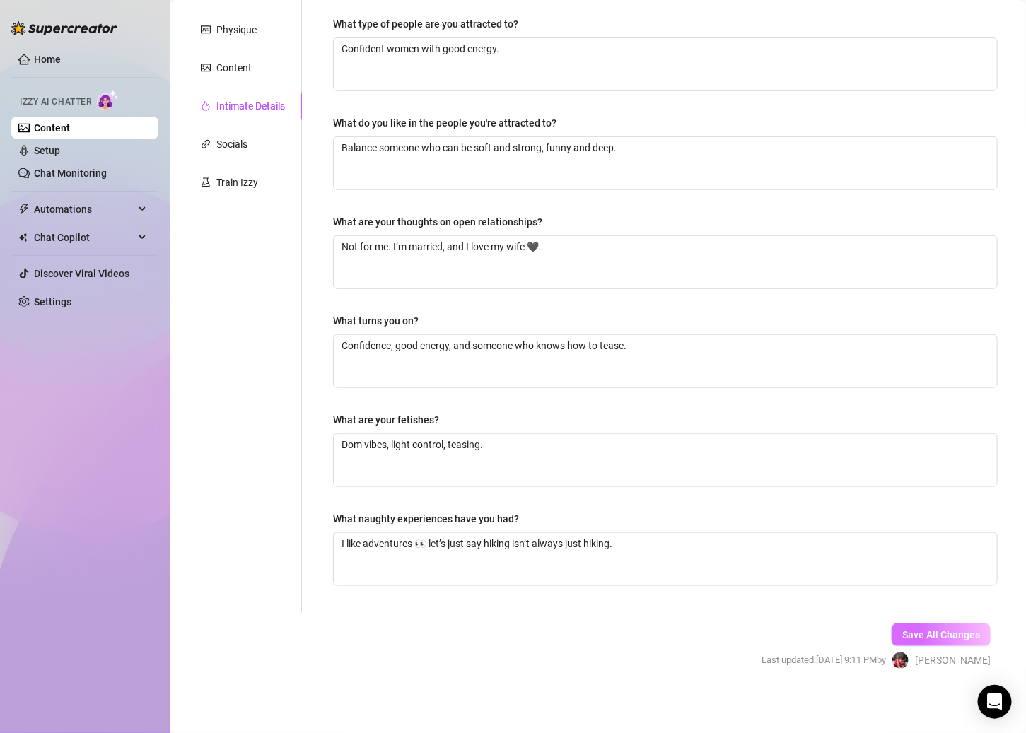
click at [796, 629] on span "Save All Changes" at bounding box center [941, 634] width 78 height 11
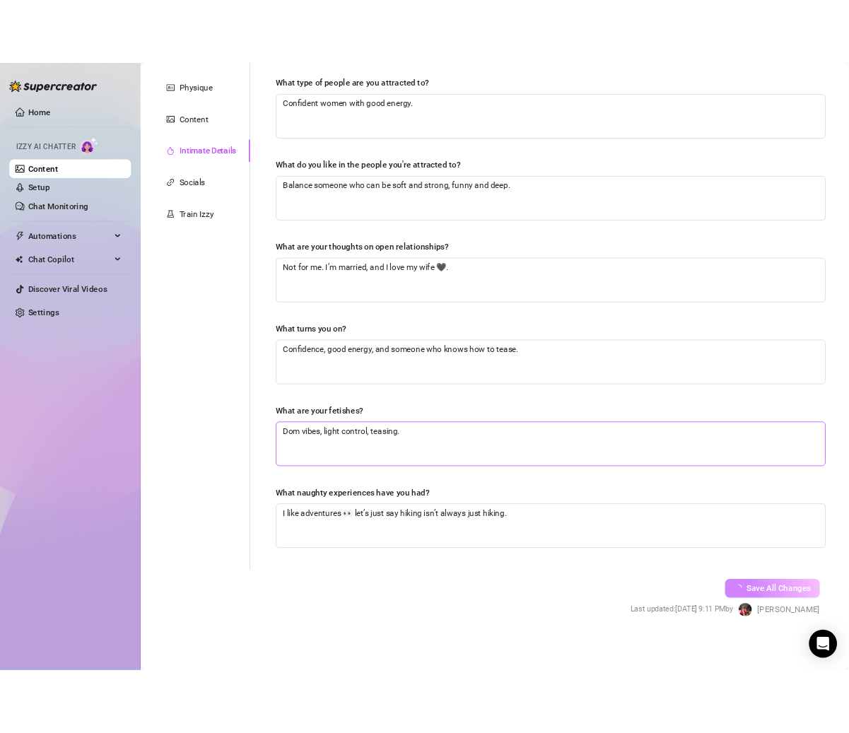
scroll to position [0, 0]
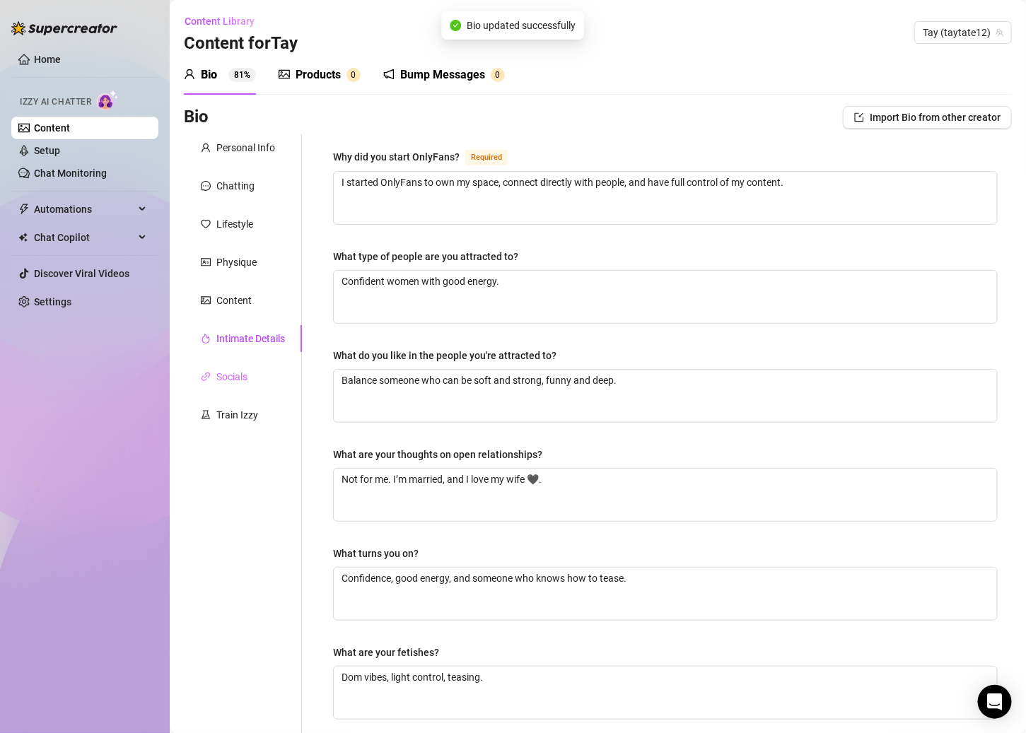
click at [257, 374] on div "Socials" at bounding box center [243, 376] width 118 height 27
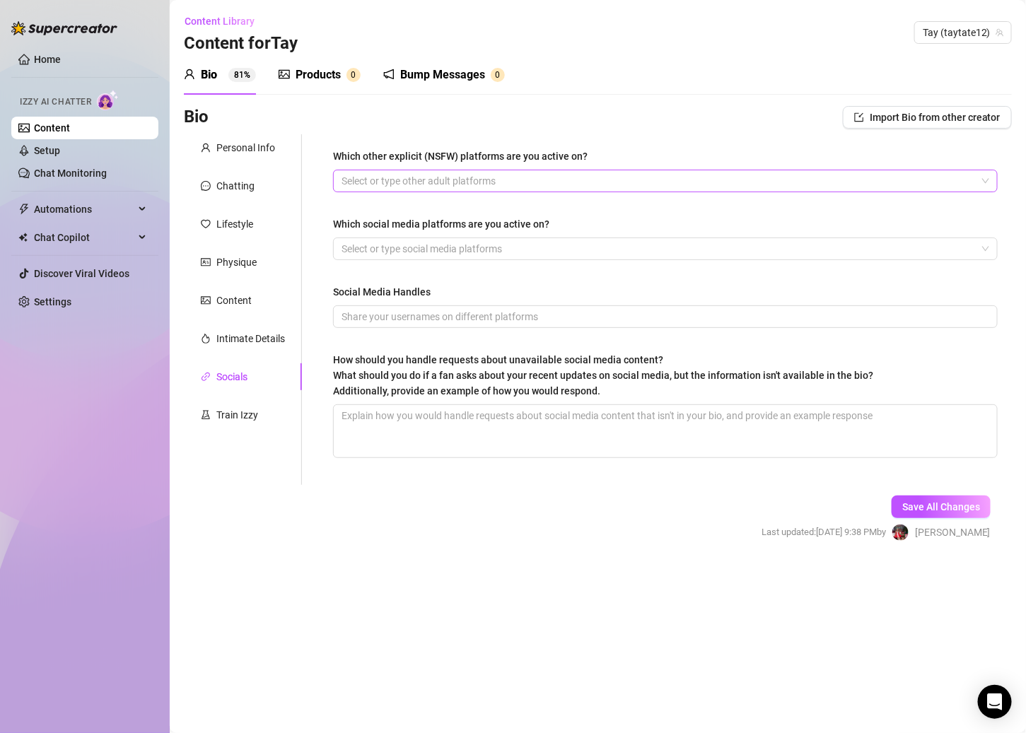
click at [358, 184] on div at bounding box center [658, 181] width 644 height 20
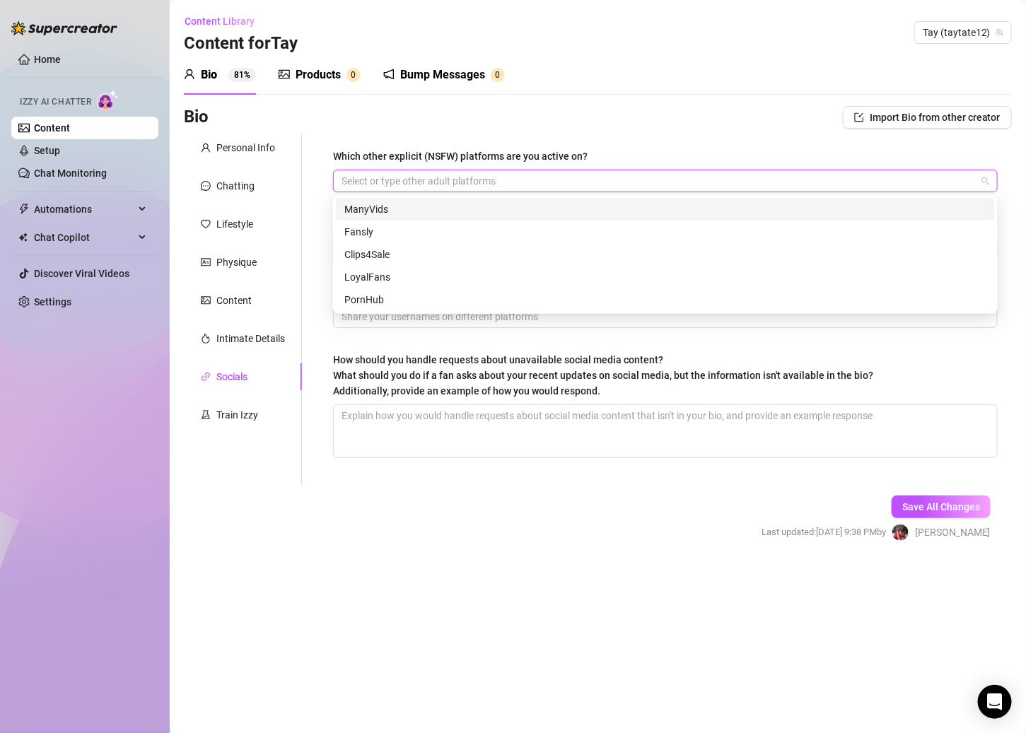
click at [358, 184] on div at bounding box center [658, 181] width 644 height 20
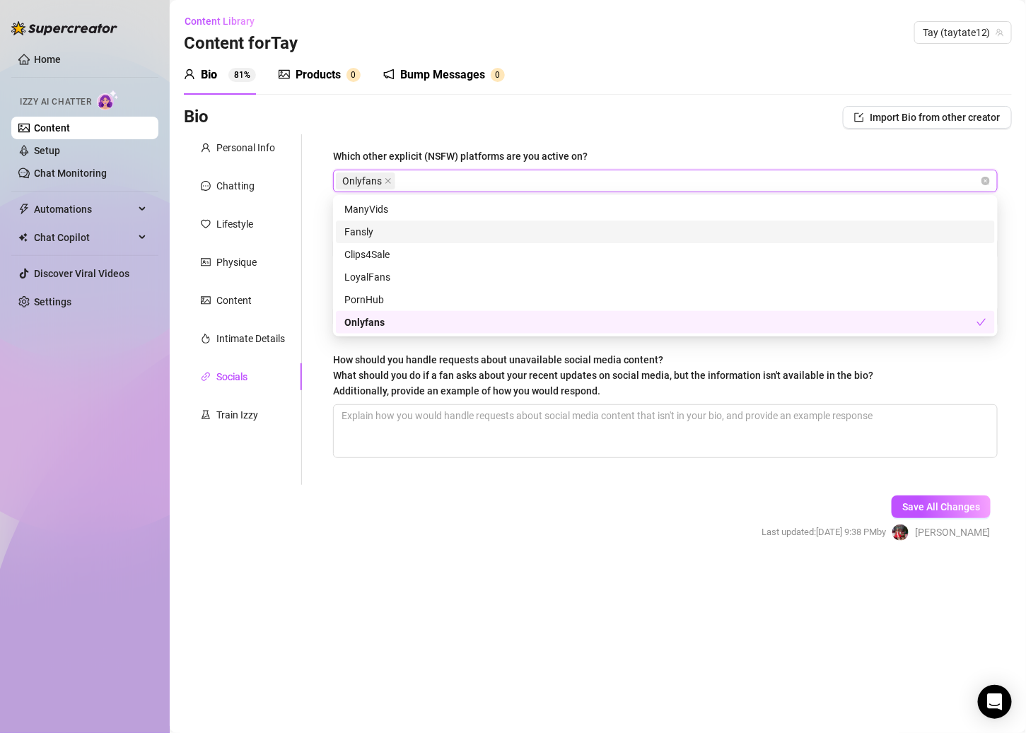
click at [303, 231] on div "Which other explicit (NSFW) platforms are you active on? Onlyfans Which social …" at bounding box center [657, 309] width 710 height 351
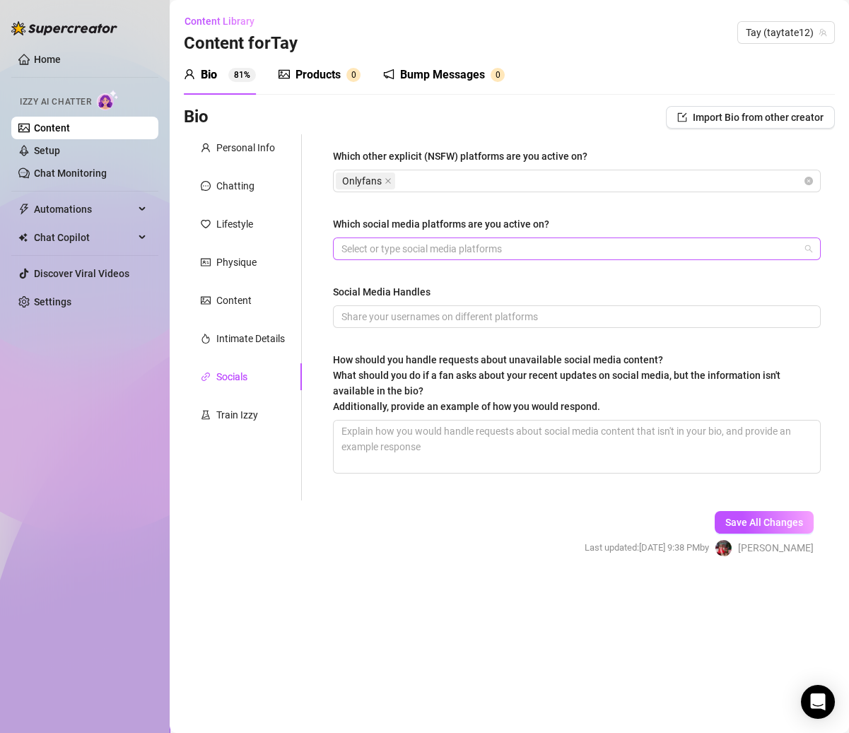
click at [389, 254] on div at bounding box center [569, 249] width 467 height 20
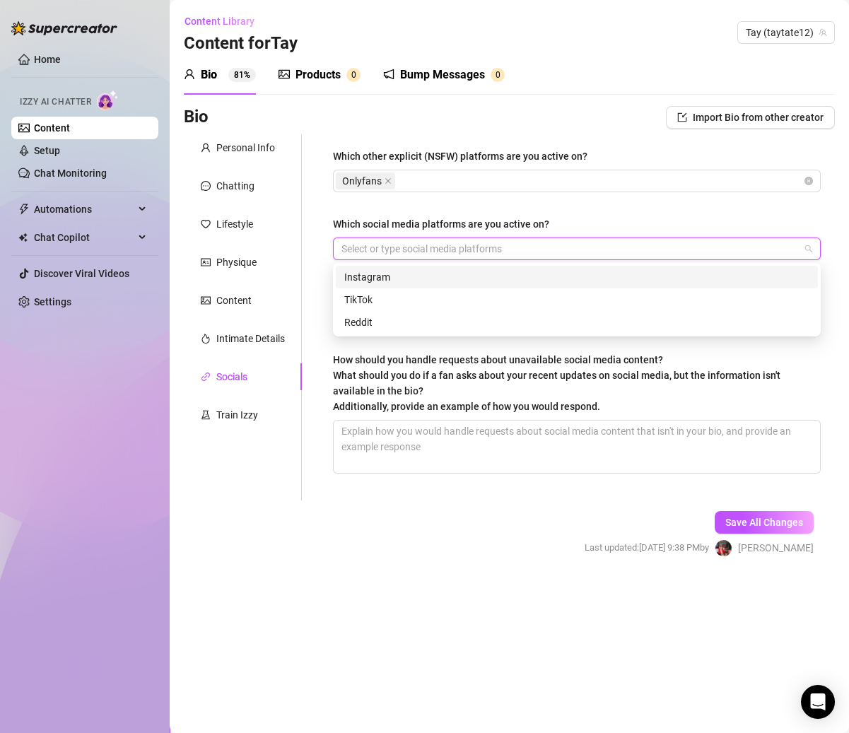
click at [366, 249] on div at bounding box center [569, 249] width 467 height 20
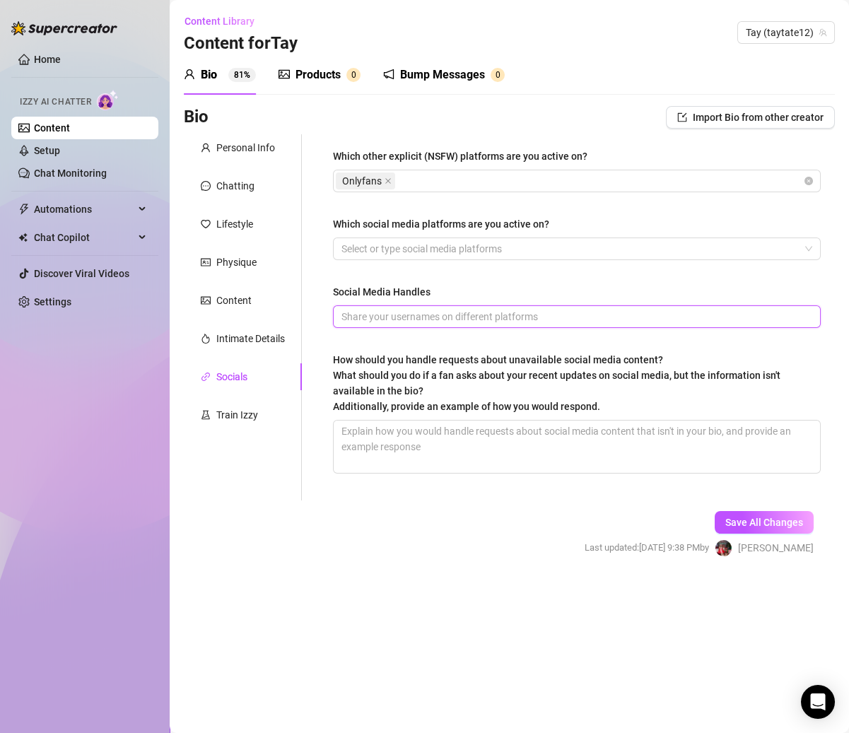
click at [367, 312] on input "Social Media Handles" at bounding box center [575, 317] width 468 height 16
click at [408, 252] on div at bounding box center [569, 249] width 467 height 20
click at [382, 317] on input "Social Media Handles" at bounding box center [575, 317] width 468 height 16
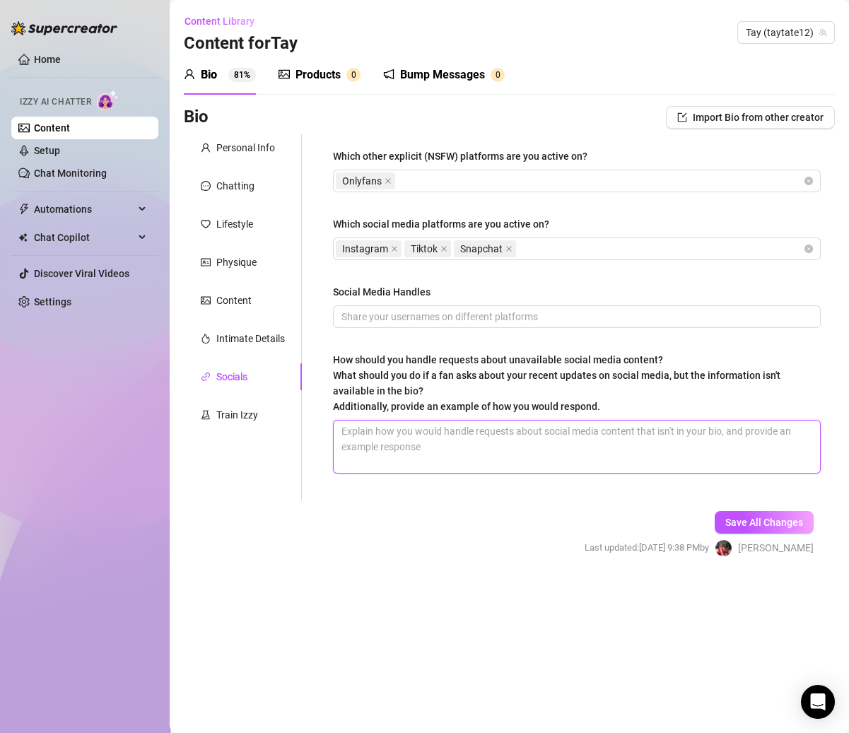
click at [457, 433] on textarea "How should you handle requests about unavailable social media content? What sho…" at bounding box center [577, 447] width 486 height 52
paste textarea "Be straight up — if it’s not there, it’s not there."
click at [598, 441] on textarea "Be straight up — if it’s not there, it’s not there." at bounding box center [577, 447] width 486 height 52
paste textarea "Send them straight to my socials @taytate12 💞."
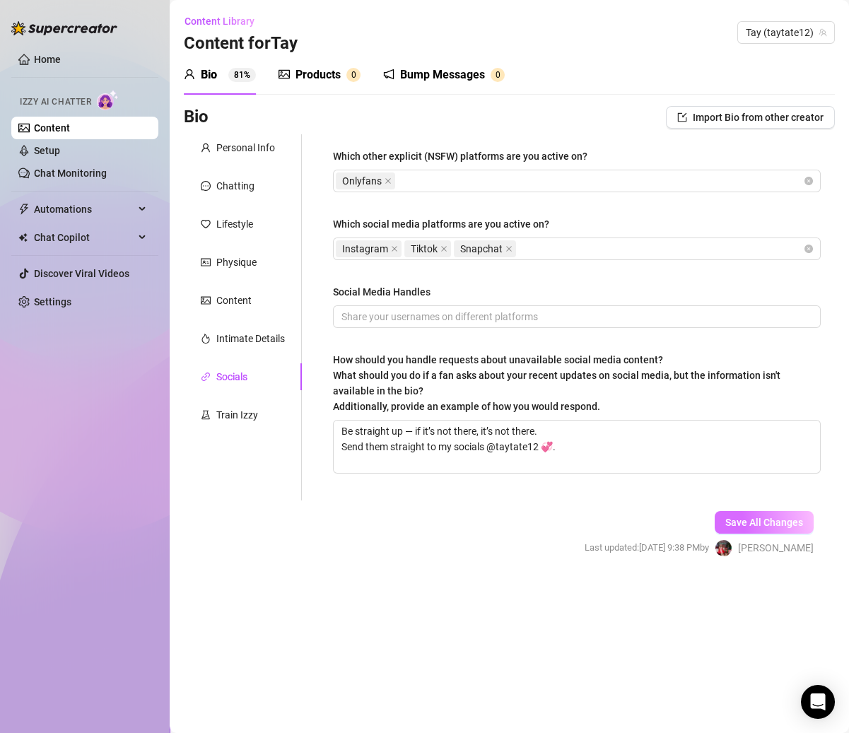
click at [789, 519] on span "Save All Changes" at bounding box center [764, 522] width 78 height 11
click at [265, 334] on div "Intimate Details" at bounding box center [250, 339] width 69 height 16
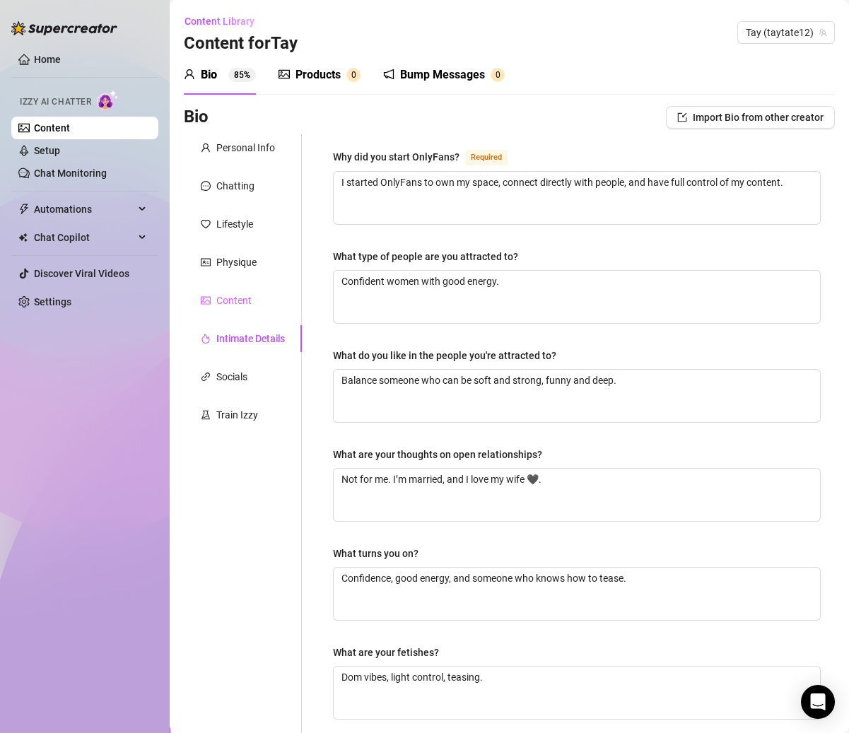
click at [245, 288] on div "Content" at bounding box center [243, 300] width 118 height 27
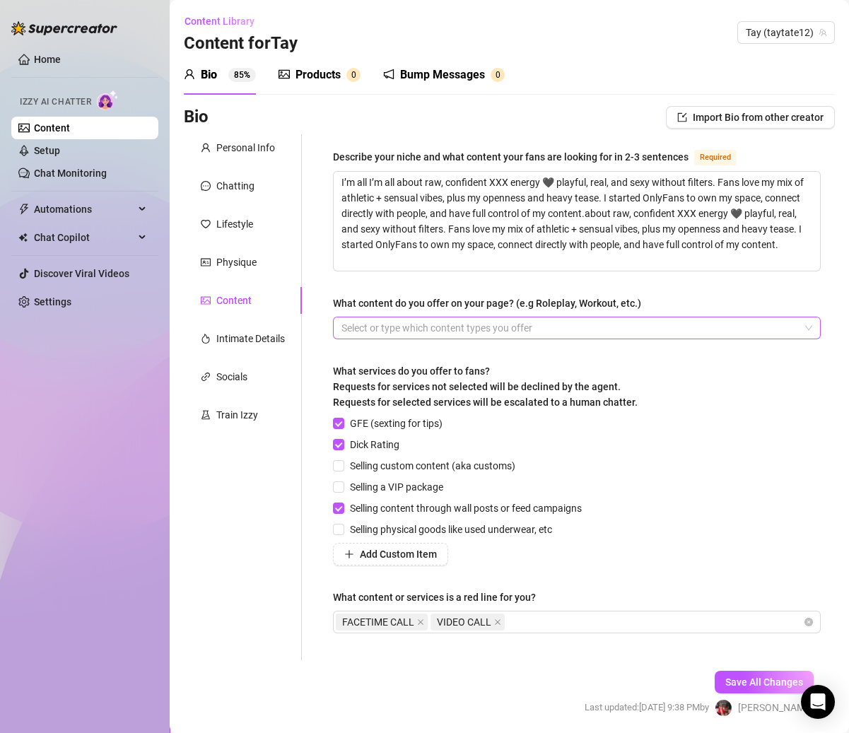
scroll to position [49, 0]
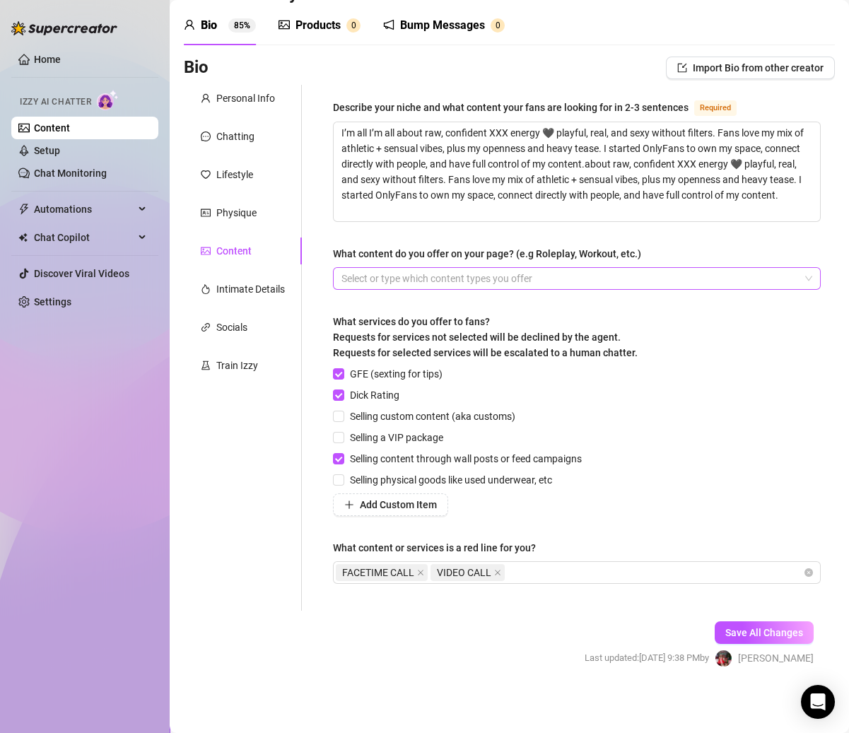
click at [365, 279] on div at bounding box center [569, 279] width 467 height 20
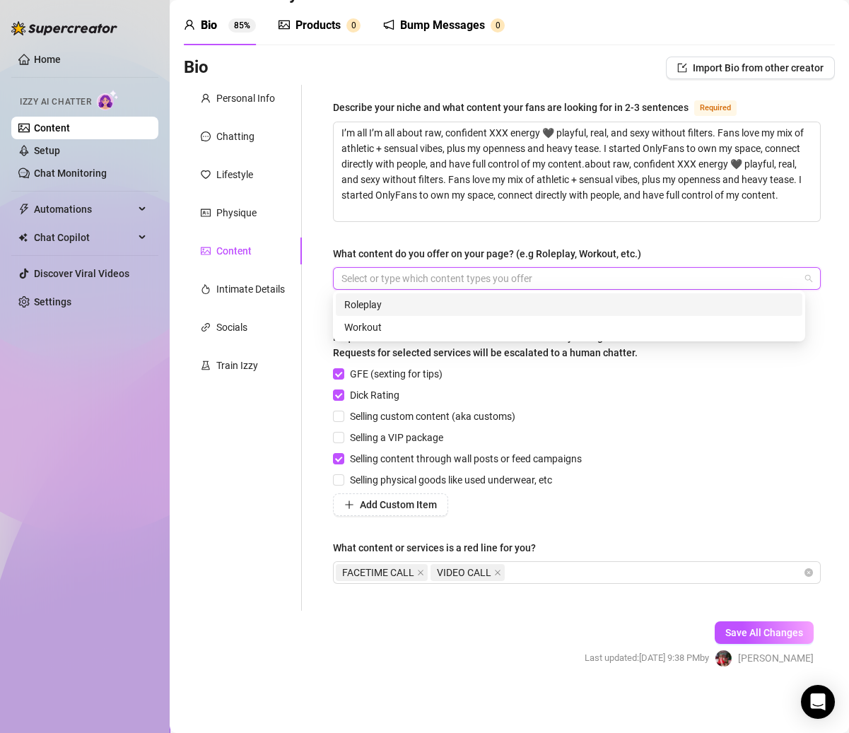
click at [370, 274] on div at bounding box center [569, 279] width 467 height 20
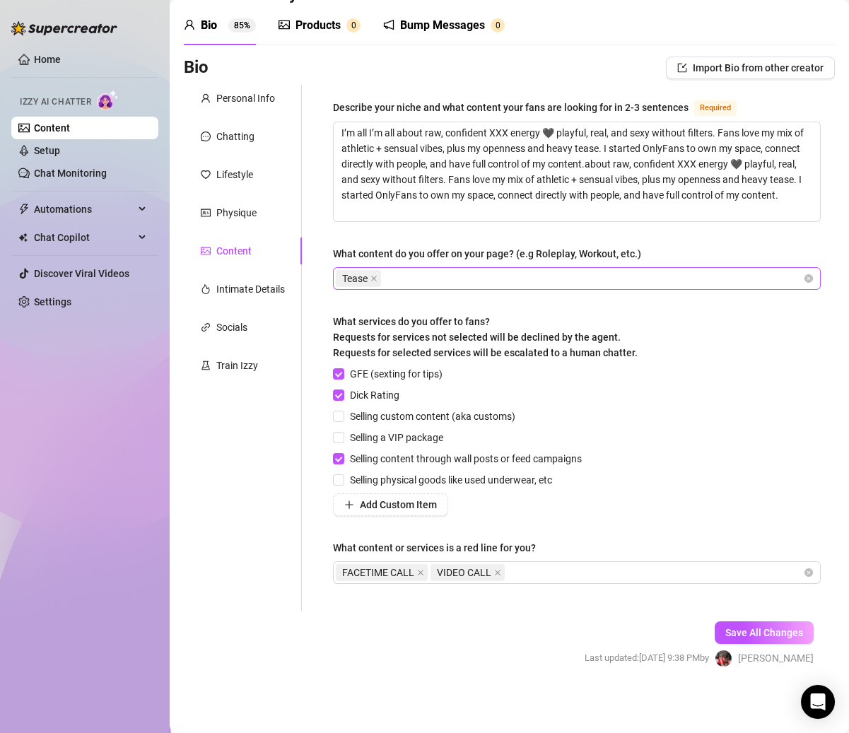
click at [449, 274] on div "Tease" at bounding box center [569, 279] width 467 height 20
click at [572, 278] on div "Tease G/G" at bounding box center [569, 279] width 467 height 20
click at [522, 276] on div "Tease G/G Pussy Eating" at bounding box center [569, 279] width 467 height 20
click at [643, 269] on div "Tease G/G Pussy Eating Strap On" at bounding box center [569, 279] width 467 height 20
click at [662, 271] on div "Tease G/G Pussy Eating Strap On Nude" at bounding box center [569, 279] width 467 height 20
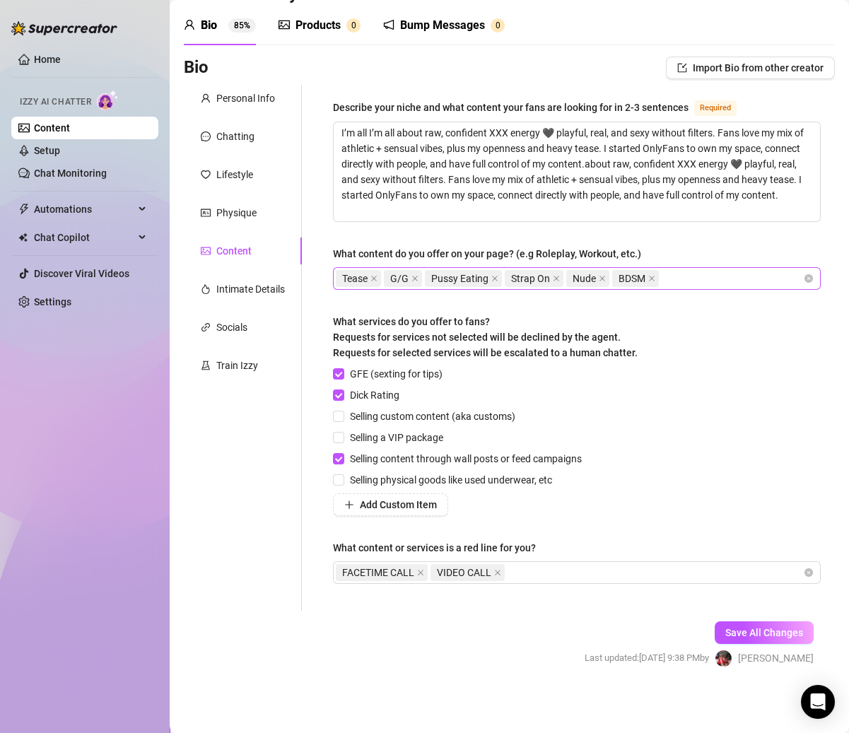
click at [695, 275] on div "Tease G/G Pussy Eating Strap On Nude BDSM" at bounding box center [569, 279] width 467 height 20
click at [667, 537] on div "Describe your niche and what content your fans are looking for in 2-3 sentences…" at bounding box center [577, 348] width 488 height 498
click at [746, 632] on span "Save All Changes" at bounding box center [764, 632] width 78 height 11
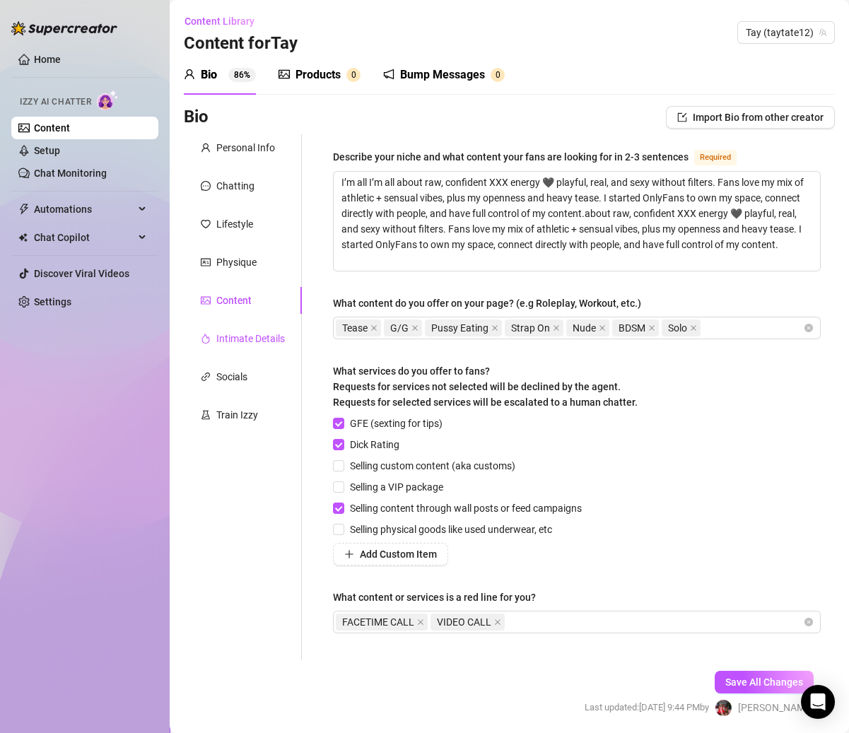
click at [269, 335] on div "Intimate Details" at bounding box center [250, 339] width 69 height 16
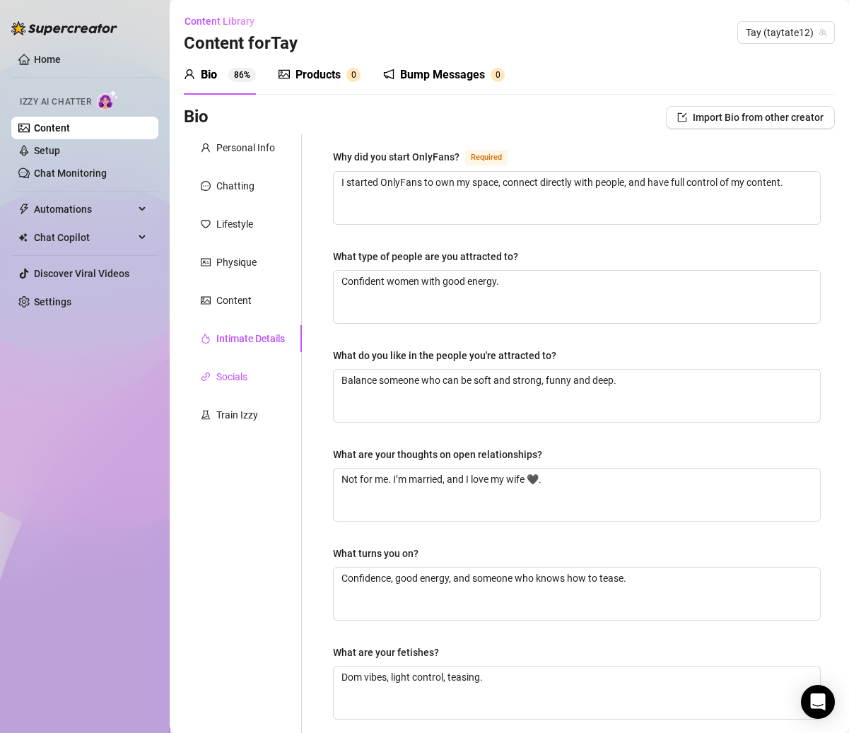
click at [240, 380] on div "Socials" at bounding box center [231, 377] width 31 height 16
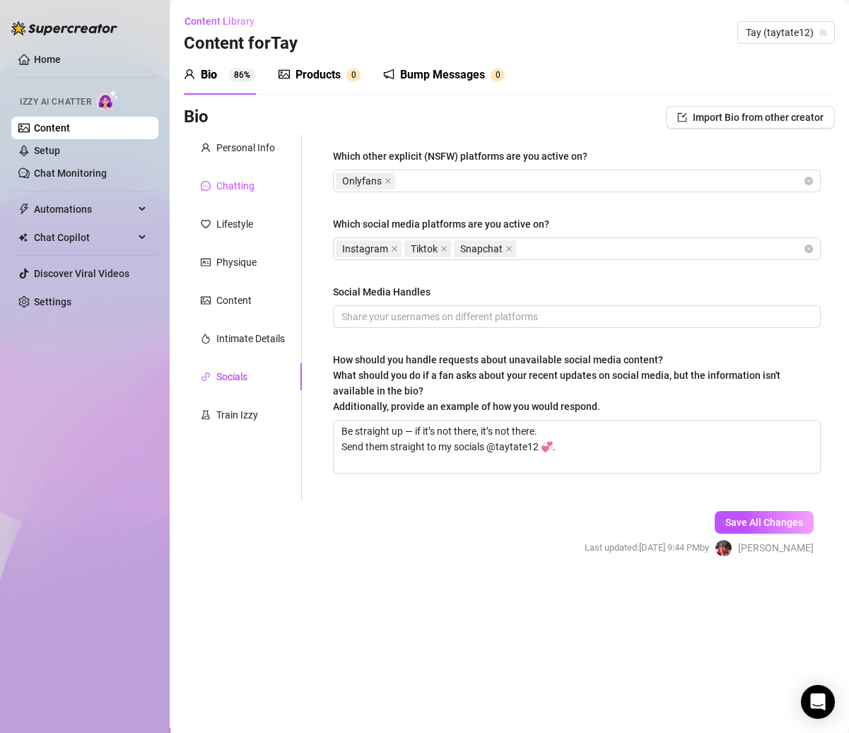
click at [252, 181] on div "Chatting" at bounding box center [235, 186] width 38 height 16
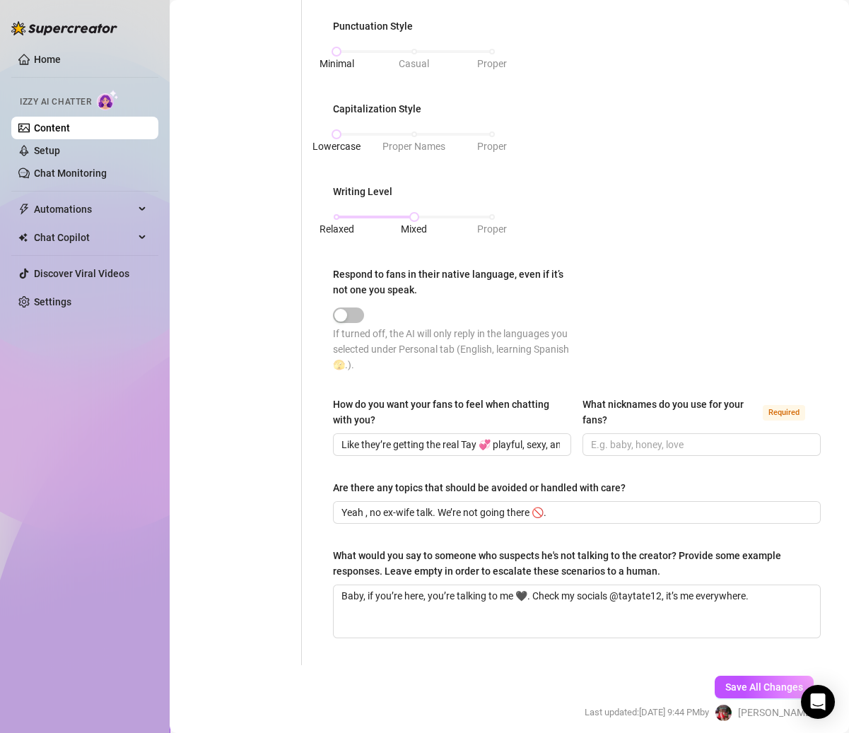
scroll to position [652, 0]
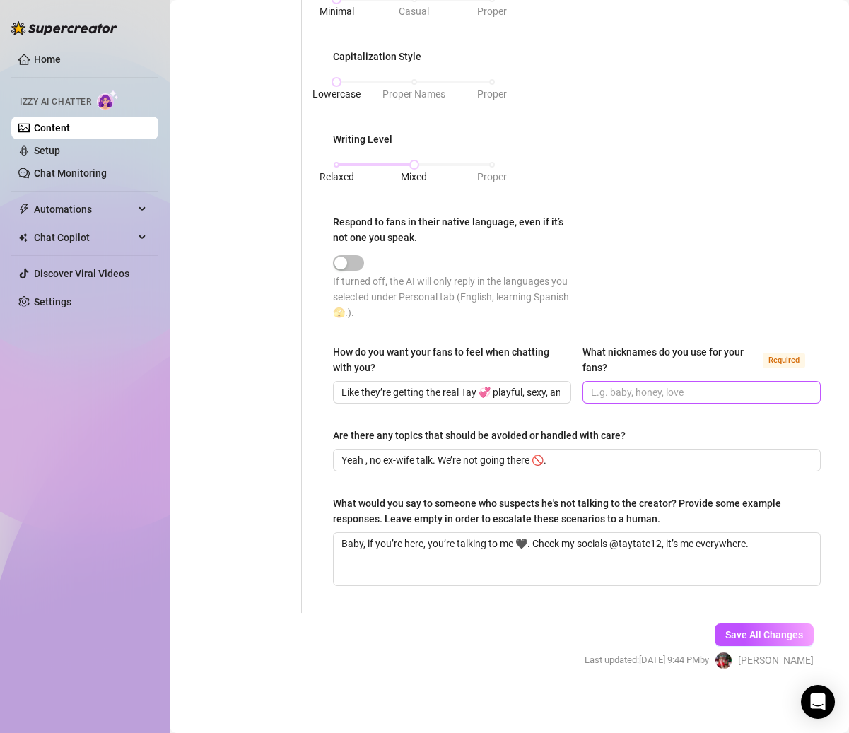
click at [717, 399] on span at bounding box center [701, 392] width 238 height 23
click at [710, 391] on input "What nicknames do you use for your fans? Required" at bounding box center [700, 392] width 218 height 16
click at [770, 643] on div "Save All Changes Last updated: Aug 20, 2025 9:44 PM by Clarice S." at bounding box center [698, 646] width 271 height 67
click at [763, 633] on span "Save All Changes" at bounding box center [764, 634] width 78 height 11
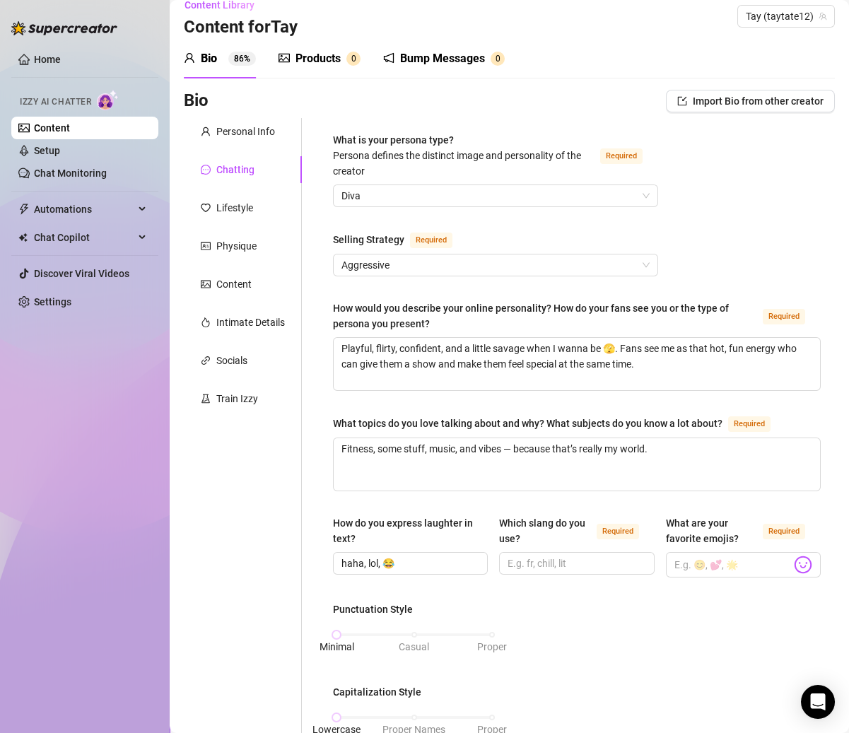
scroll to position [0, 0]
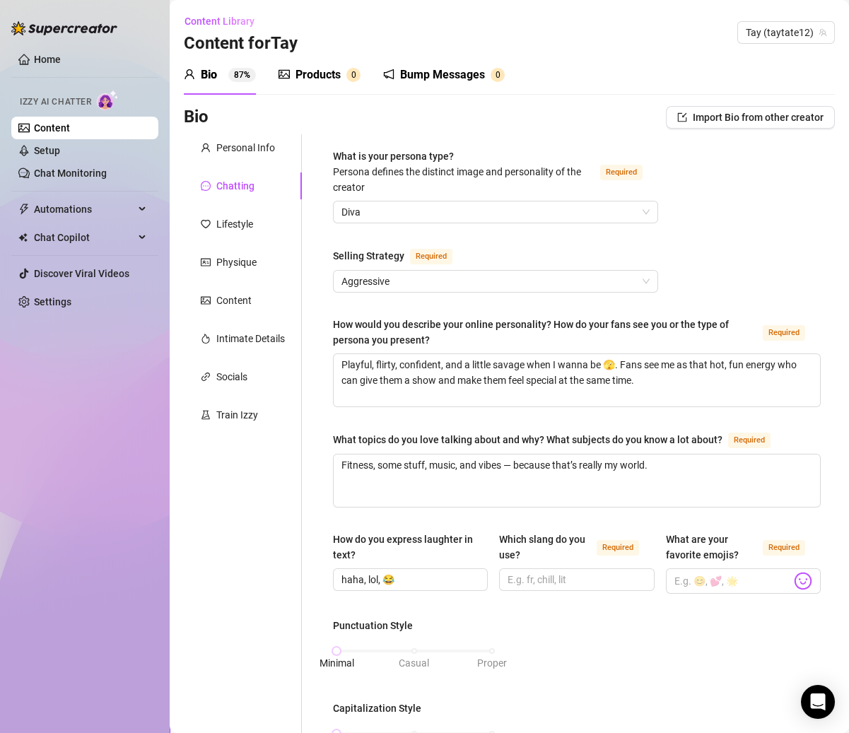
click at [319, 79] on div "Products" at bounding box center [317, 74] width 45 height 17
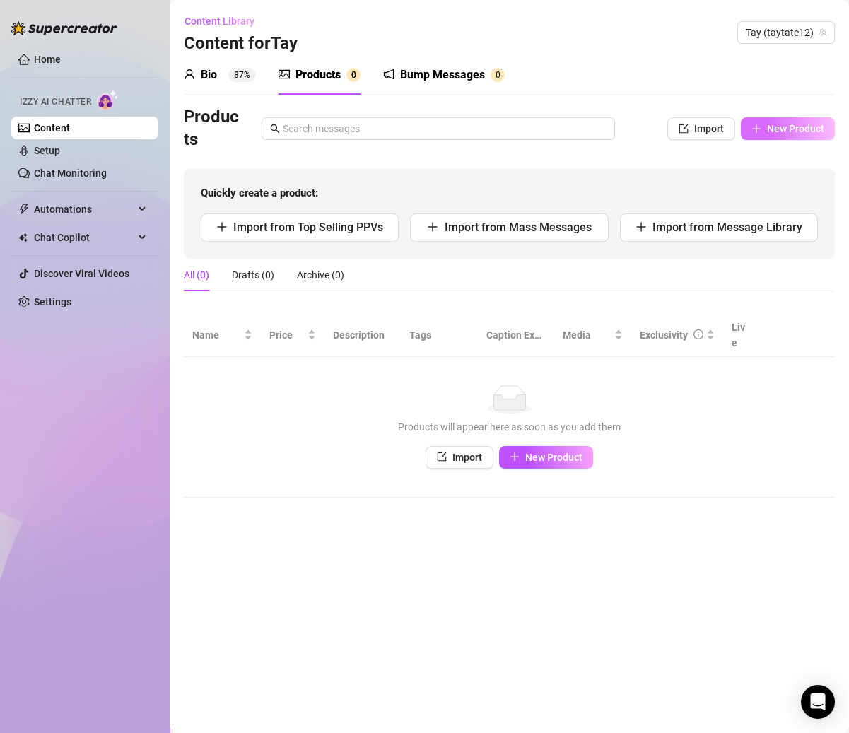
click at [759, 126] on icon "plus" at bounding box center [756, 129] width 10 height 10
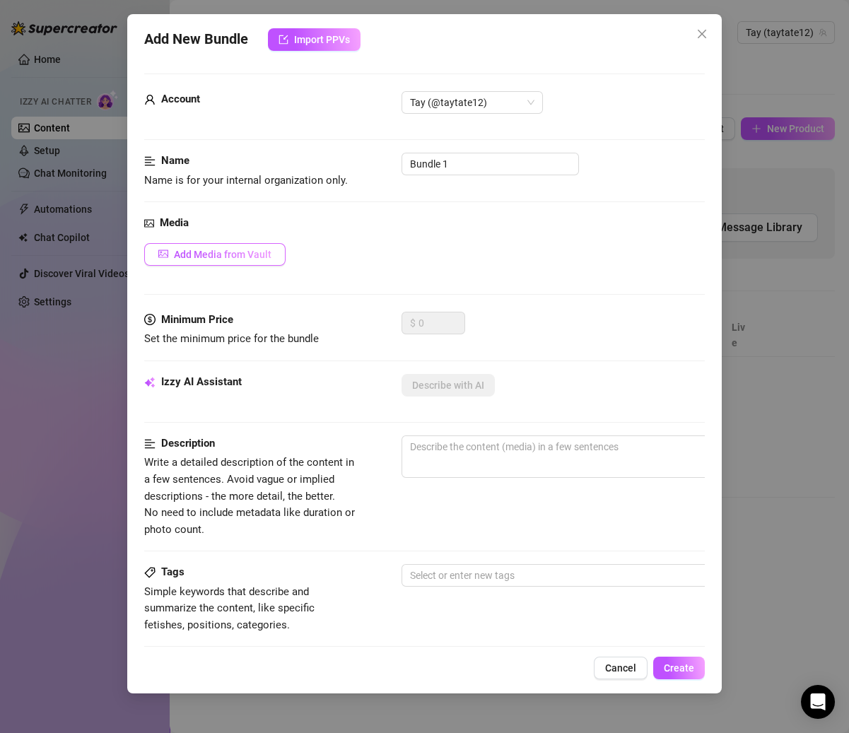
click at [235, 246] on button "Add Media from Vault" at bounding box center [214, 254] width 141 height 23
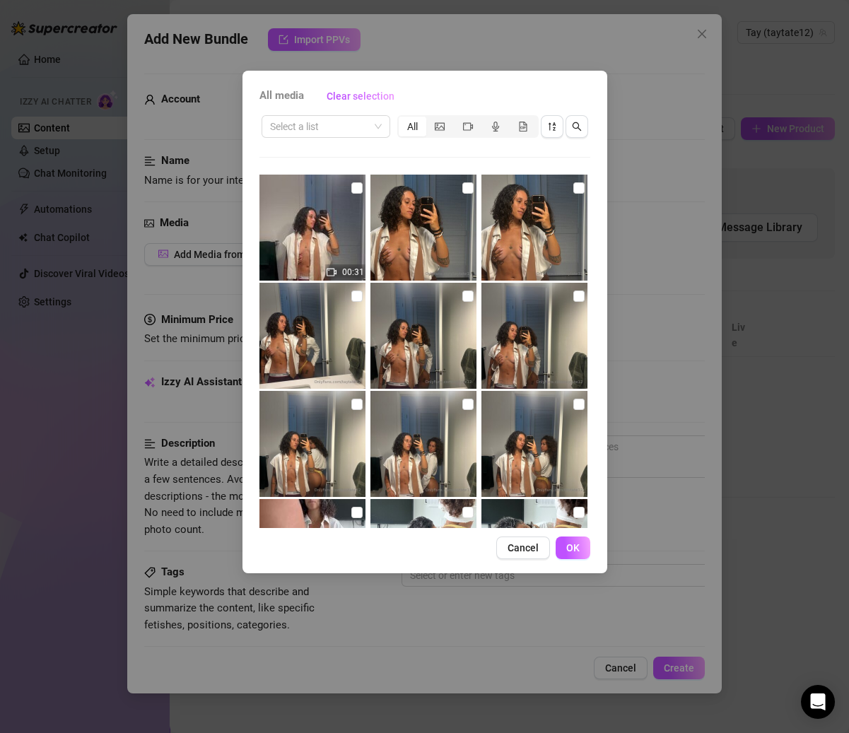
scroll to position [532, 0]
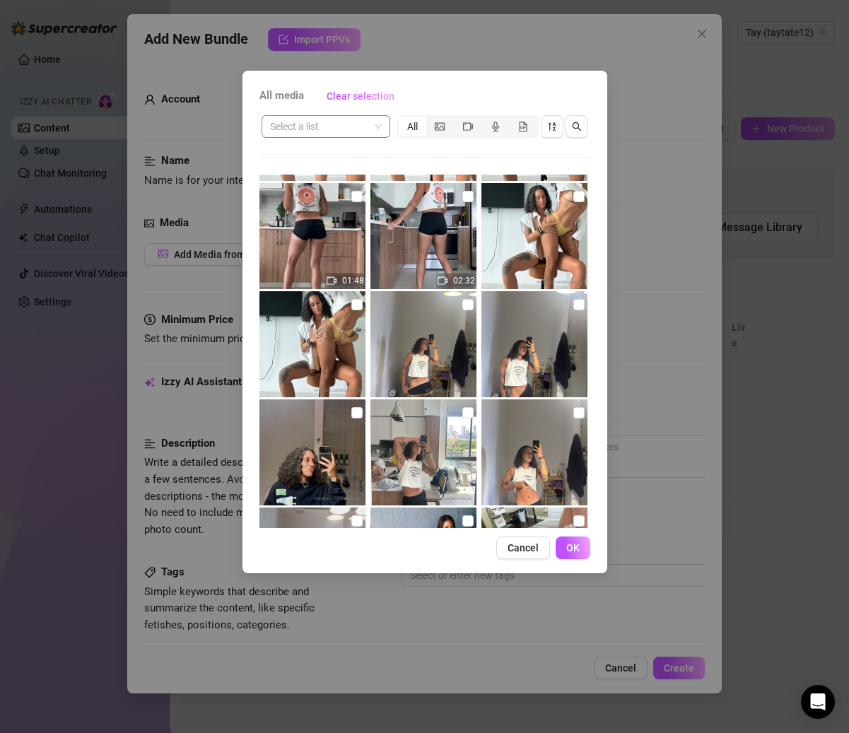
click at [377, 124] on span at bounding box center [326, 126] width 112 height 21
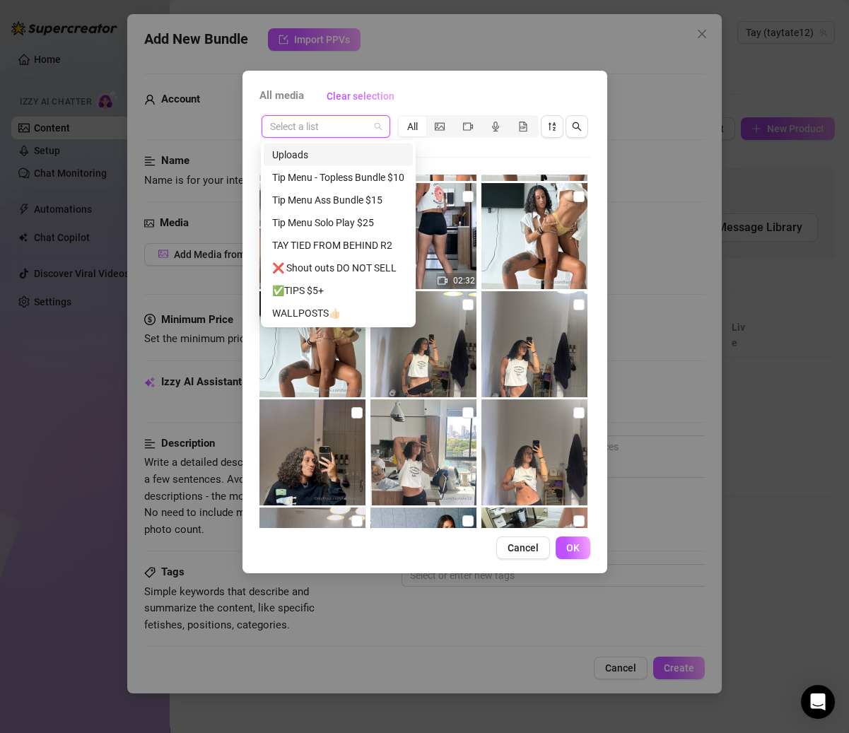
click at [377, 123] on span at bounding box center [326, 126] width 112 height 21
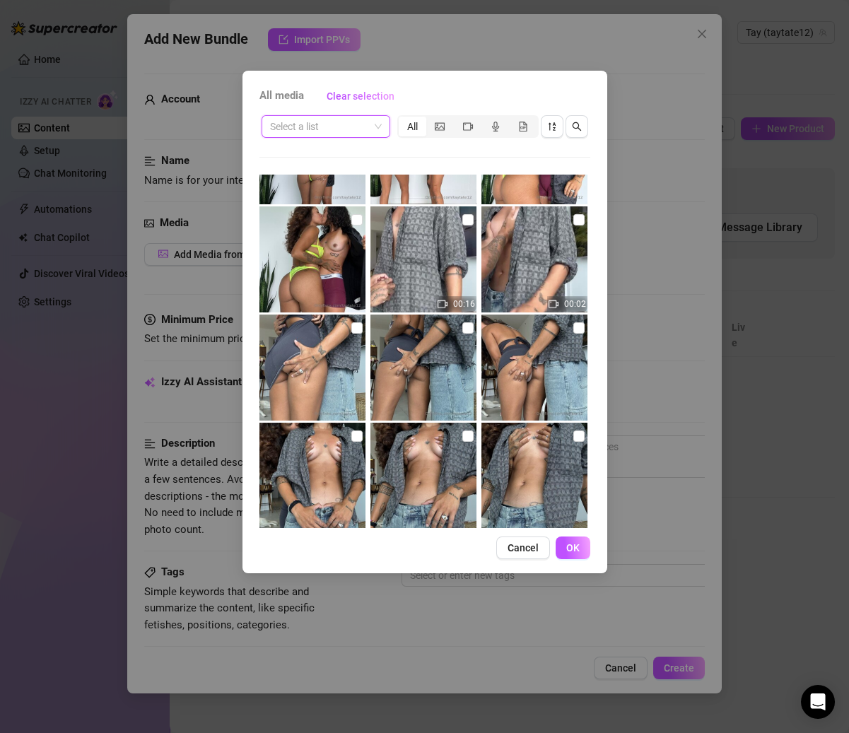
click at [360, 121] on input "search" at bounding box center [319, 126] width 99 height 21
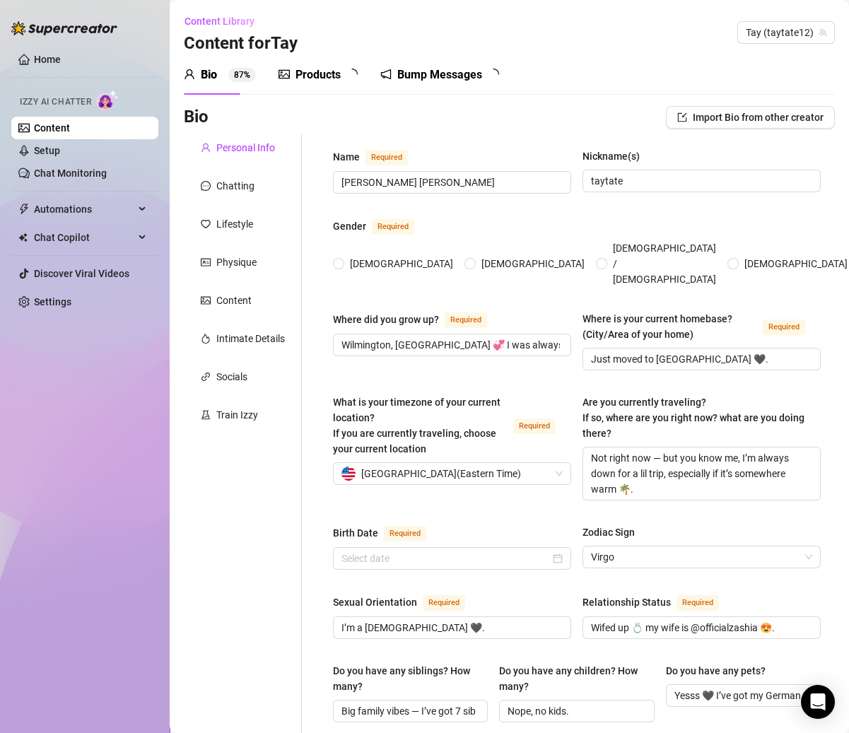
radio input "true"
type input "[DATE]"
click at [327, 71] on div "Products" at bounding box center [317, 74] width 45 height 17
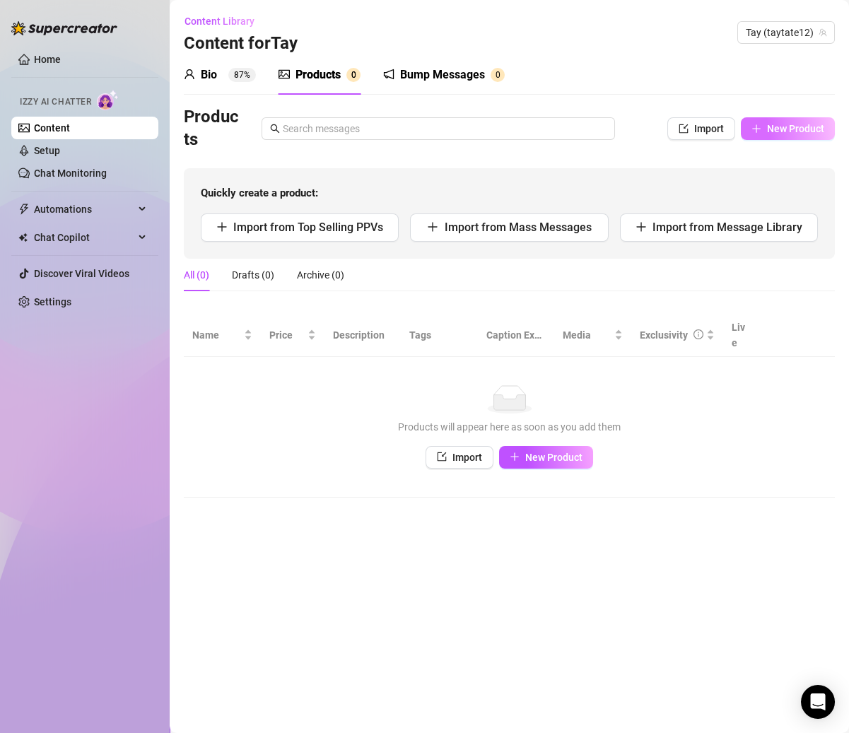
click at [777, 131] on span "New Product" at bounding box center [795, 128] width 57 height 11
type textarea "Type your message here..."
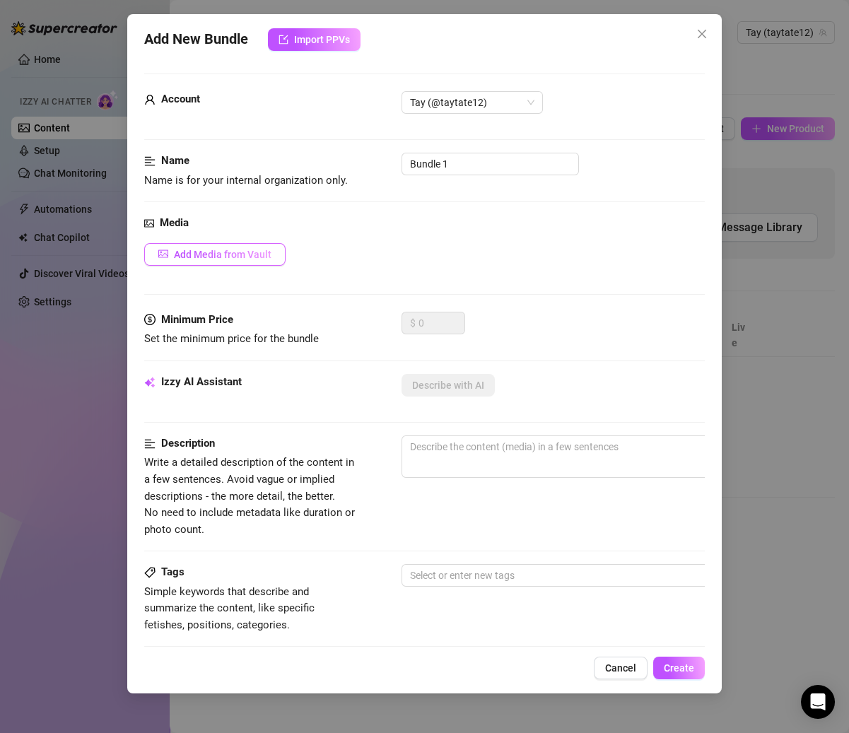
click at [222, 245] on button "Add Media from Vault" at bounding box center [214, 254] width 141 height 23
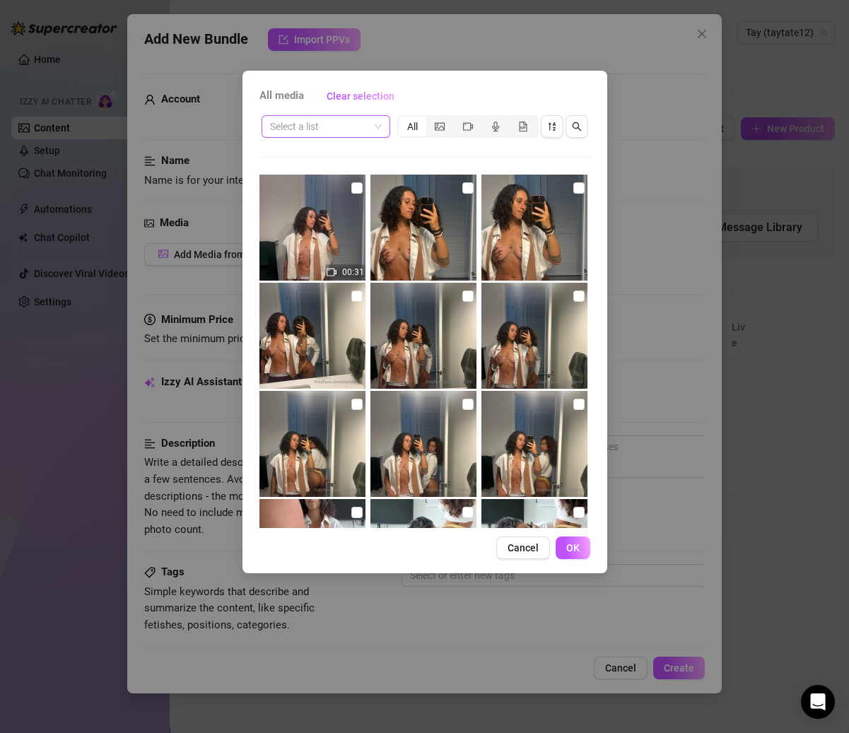
click at [378, 132] on span at bounding box center [326, 126] width 112 height 21
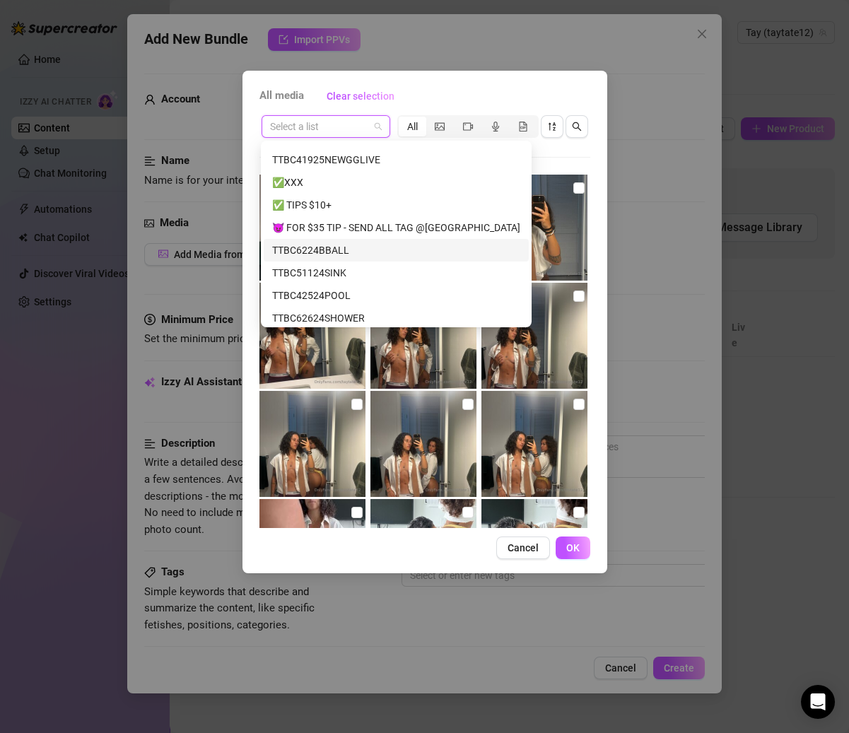
scroll to position [172, 0]
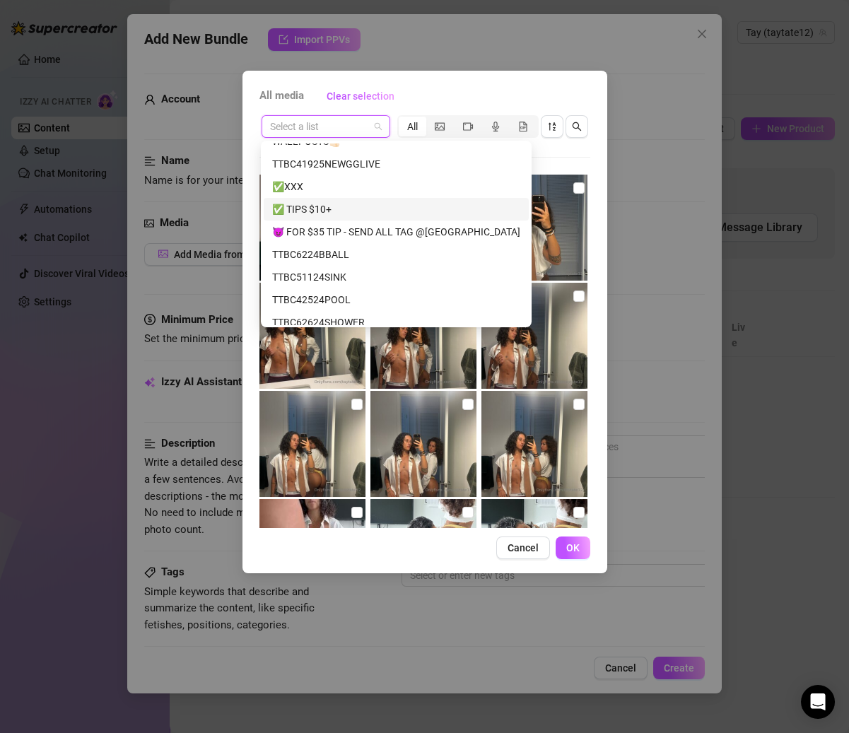
click at [338, 208] on div "✅ TIPS $10+" at bounding box center [396, 209] width 248 height 16
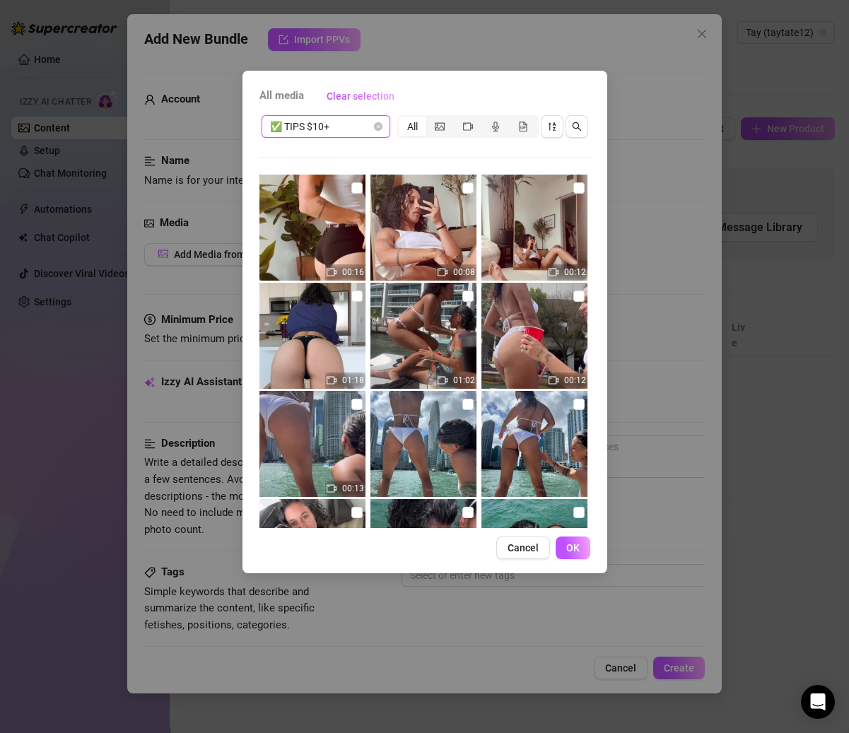
scroll to position [64, 0]
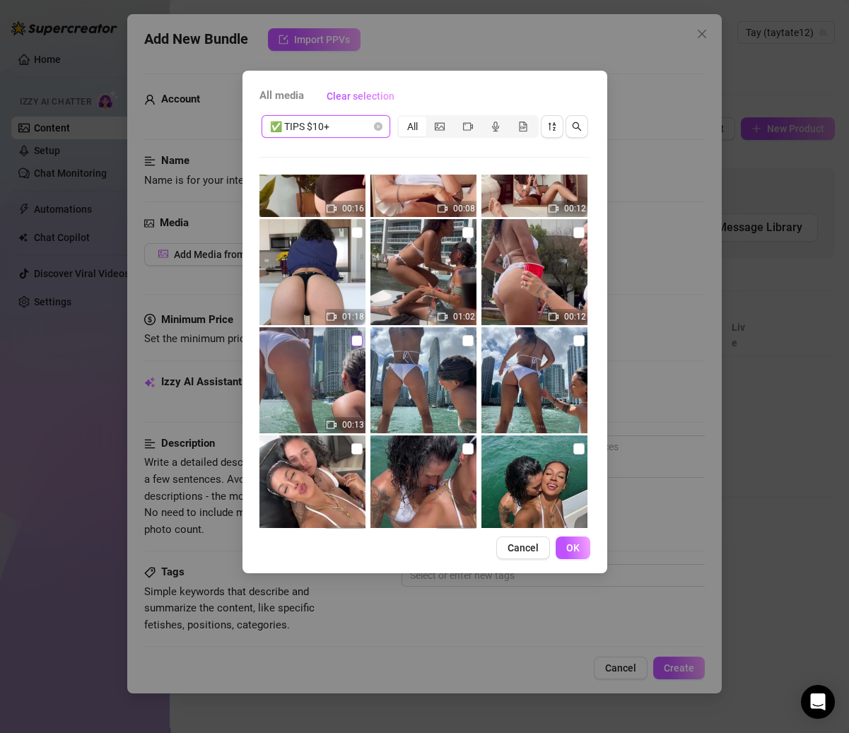
click at [351, 344] on input "checkbox" at bounding box center [356, 340] width 11 height 11
checkbox input "true"
click at [462, 338] on input "checkbox" at bounding box center [467, 340] width 11 height 11
checkbox input "true"
click at [567, 331] on img at bounding box center [534, 380] width 106 height 106
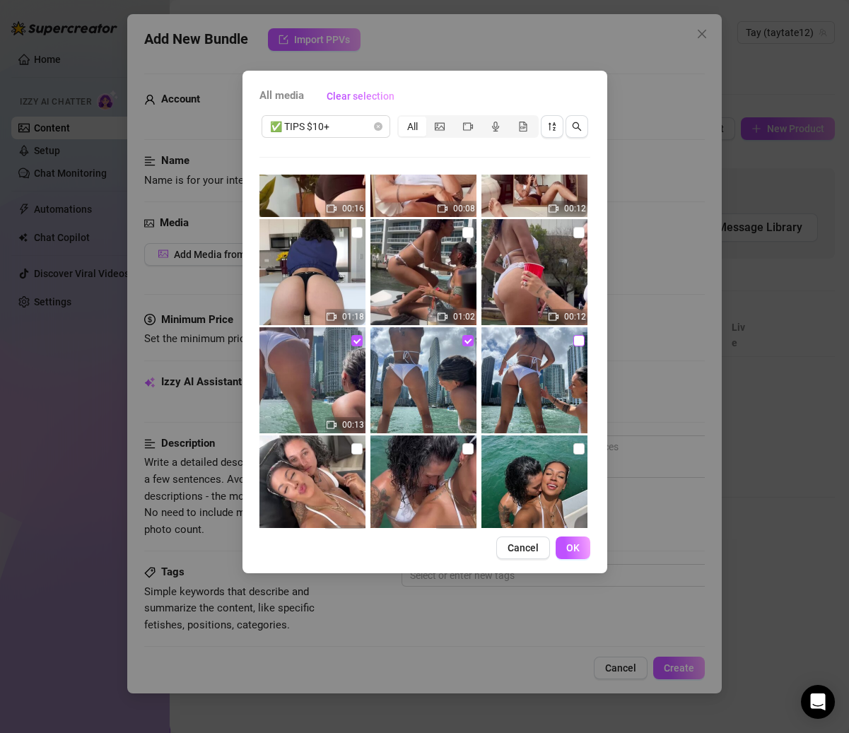
click at [573, 339] on input "checkbox" at bounding box center [578, 340] width 11 height 11
checkbox input "true"
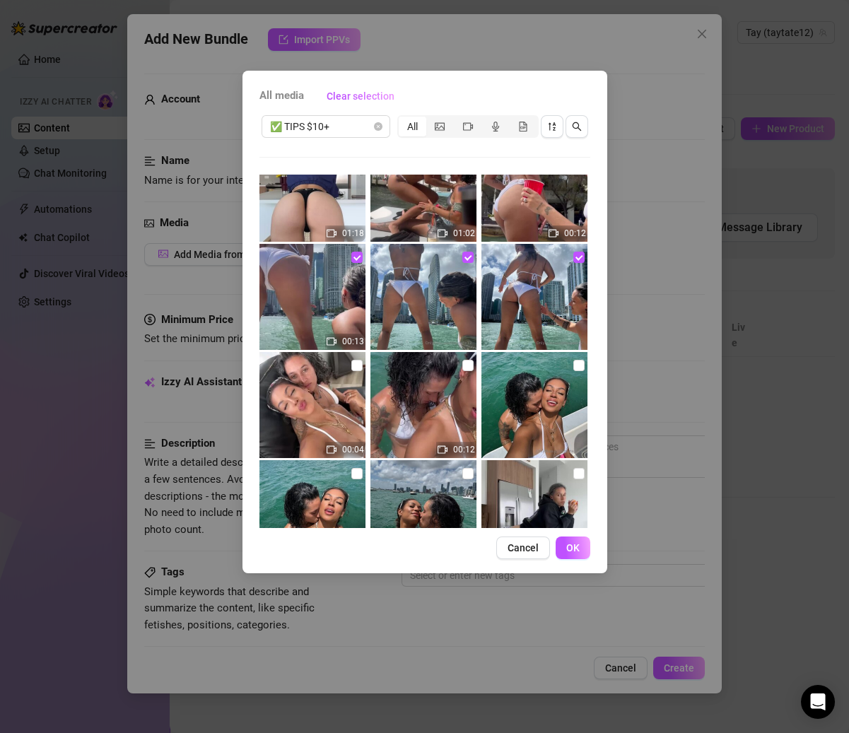
scroll to position [170, 0]
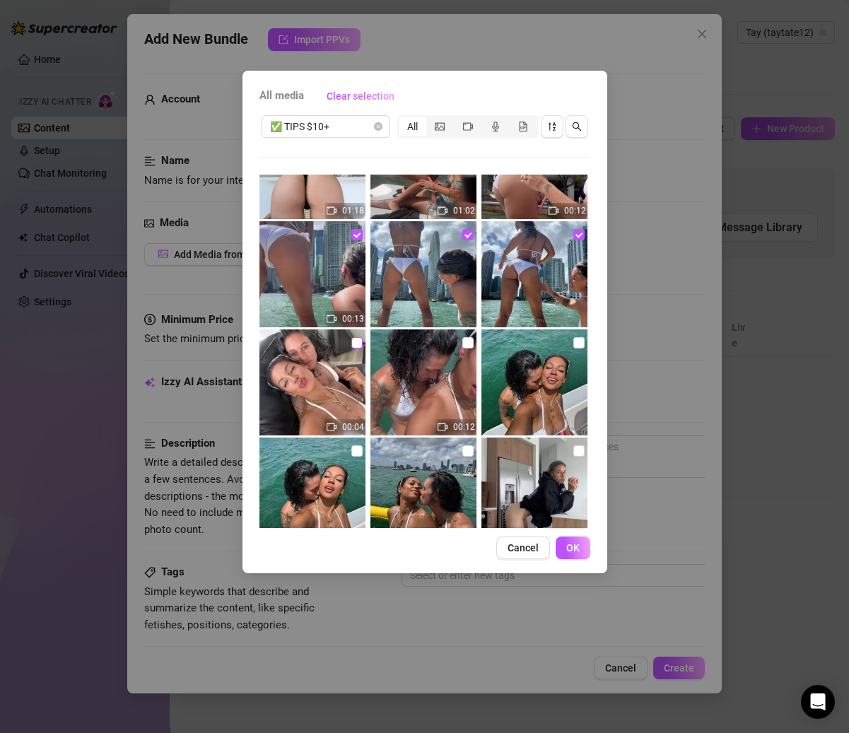
click at [352, 344] on input "checkbox" at bounding box center [356, 342] width 11 height 11
checkbox input "true"
click at [466, 346] on input "checkbox" at bounding box center [467, 342] width 11 height 11
checkbox input "true"
click at [573, 346] on input "checkbox" at bounding box center [578, 342] width 11 height 11
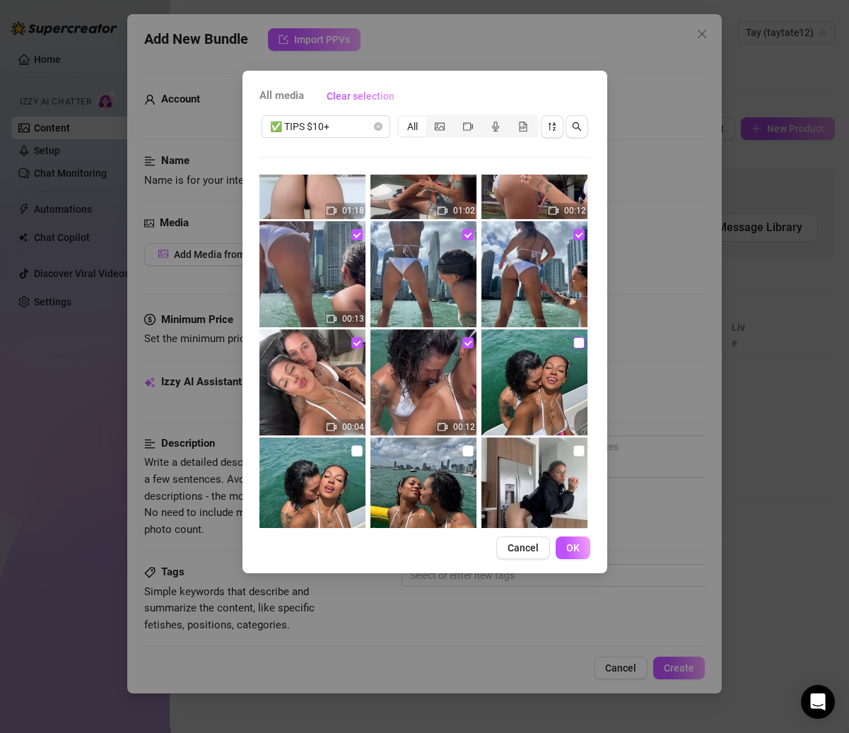
checkbox input "true"
click at [464, 445] on input "checkbox" at bounding box center [467, 450] width 11 height 11
checkbox input "true"
click at [353, 453] on input "checkbox" at bounding box center [356, 450] width 11 height 11
checkbox input "true"
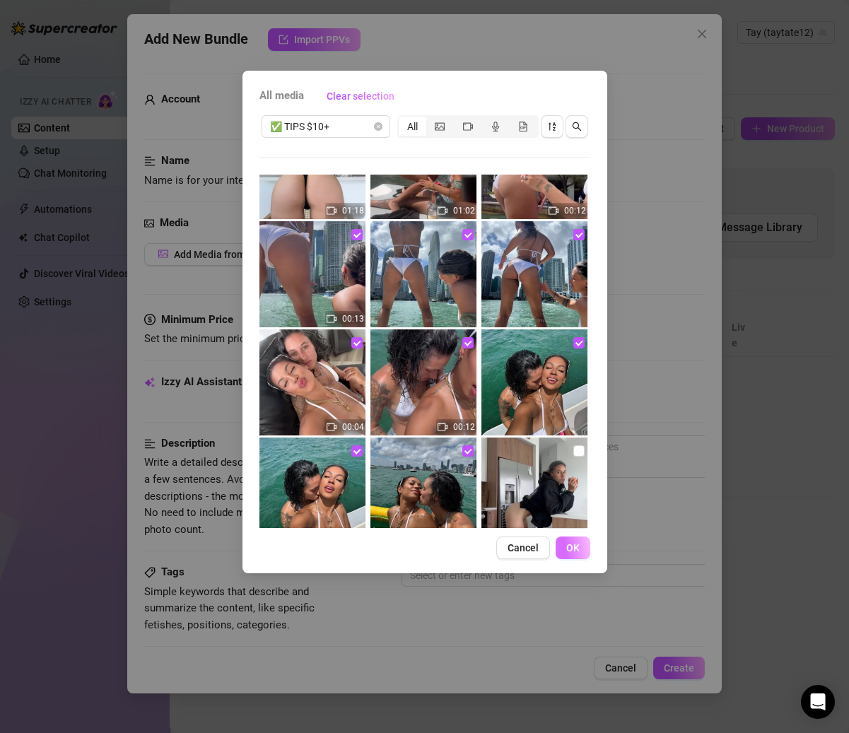
click at [565, 536] on button "OK" at bounding box center [573, 547] width 35 height 23
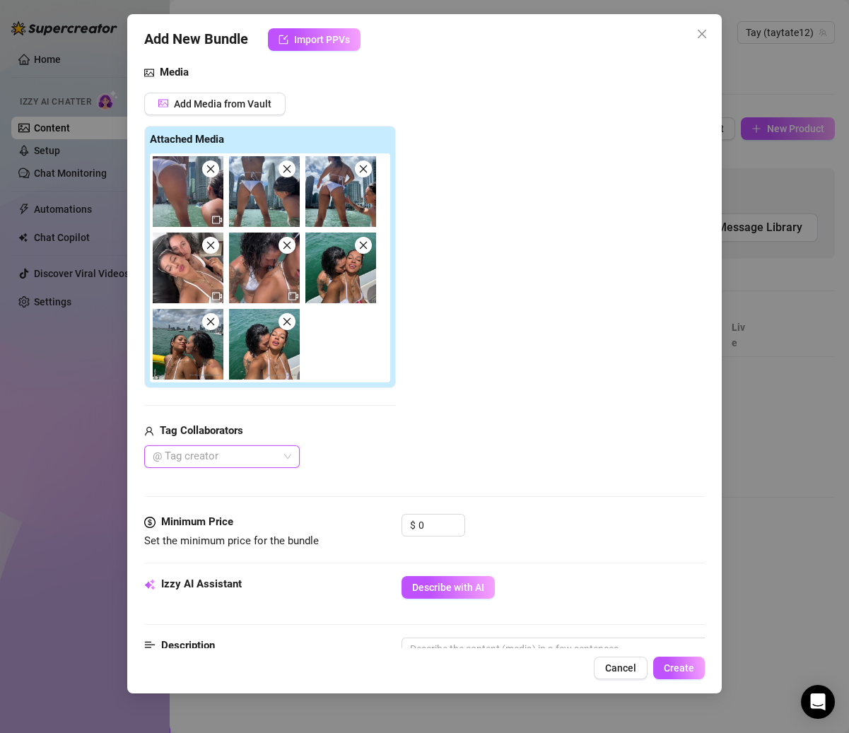
scroll to position [144, 0]
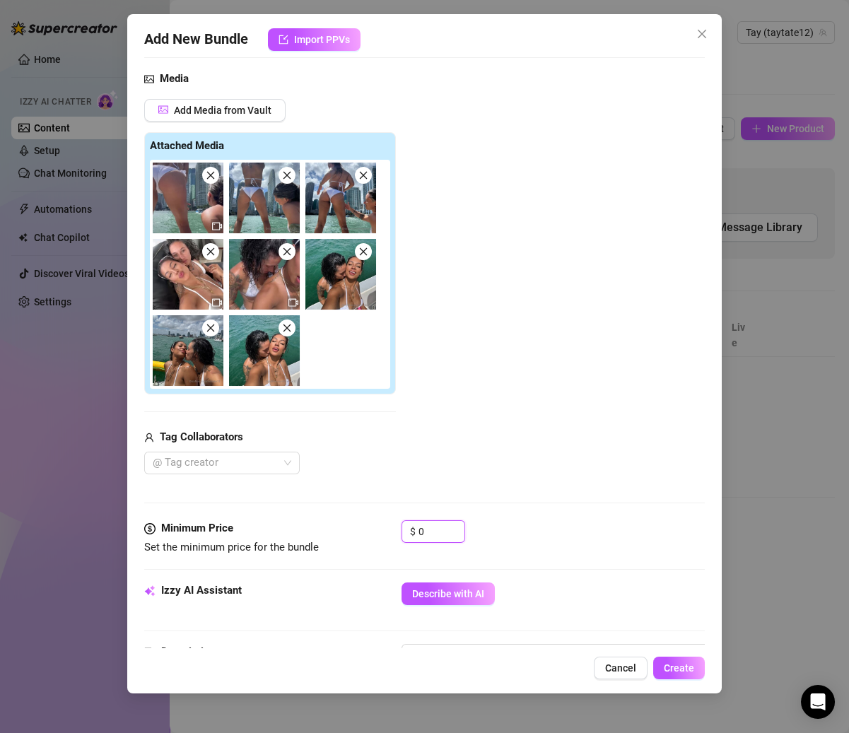
drag, startPoint x: 431, startPoint y: 529, endPoint x: 336, endPoint y: 528, distance: 94.7
click at [336, 529] on div "Minimum Price Set the minimum price for the bundle $ 0" at bounding box center [424, 538] width 560 height 36
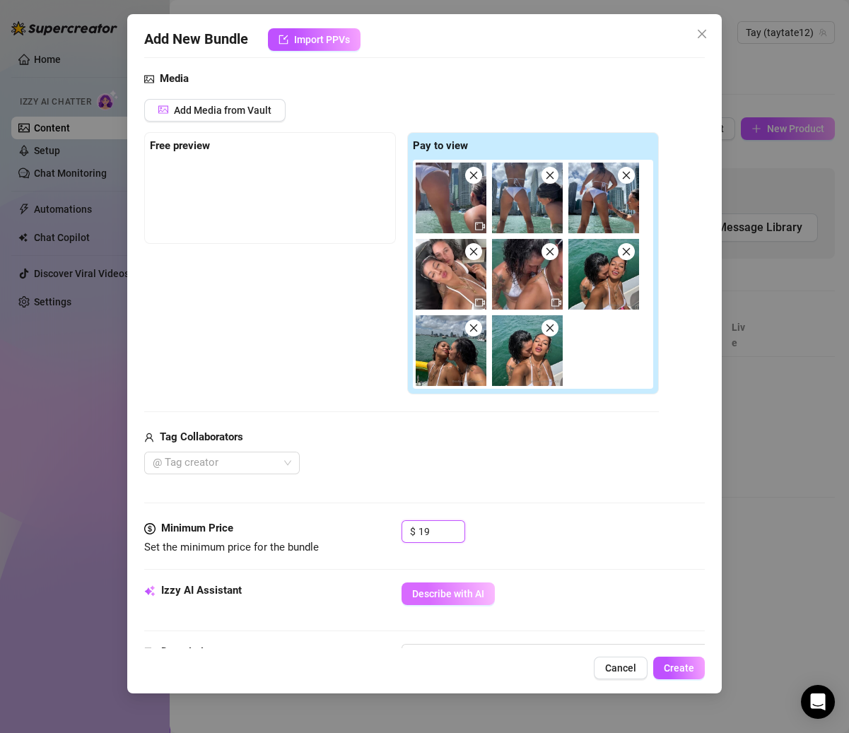
type input "19"
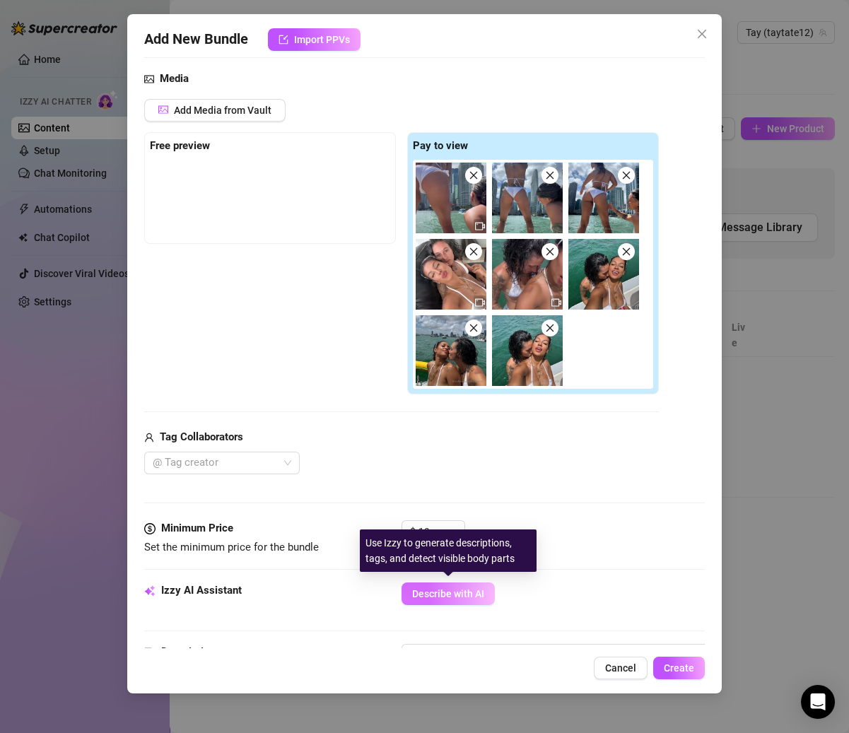
click at [424, 589] on span "Describe with AI" at bounding box center [448, 593] width 72 height 11
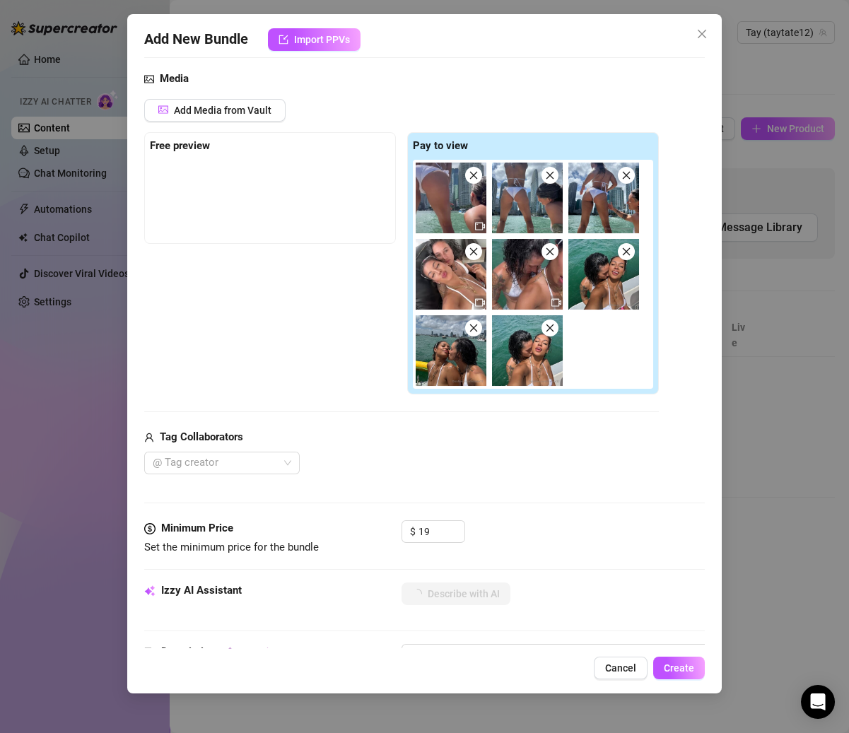
scroll to position [206, 0]
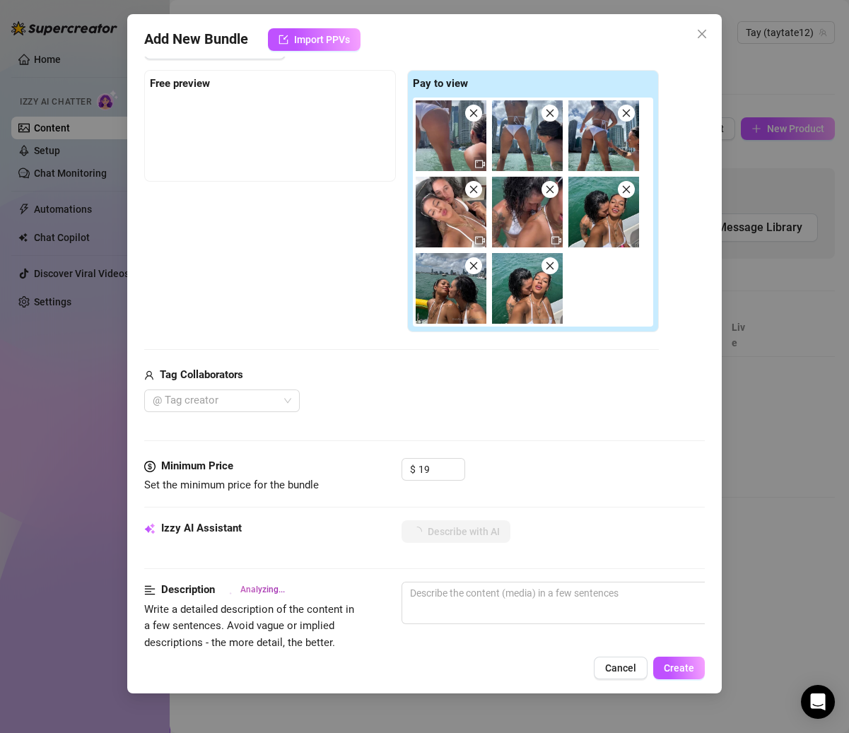
type textarea "[PERSON_NAME]"
type textarea "[PERSON_NAME] rocks"
type textarea "[PERSON_NAME] rocks a"
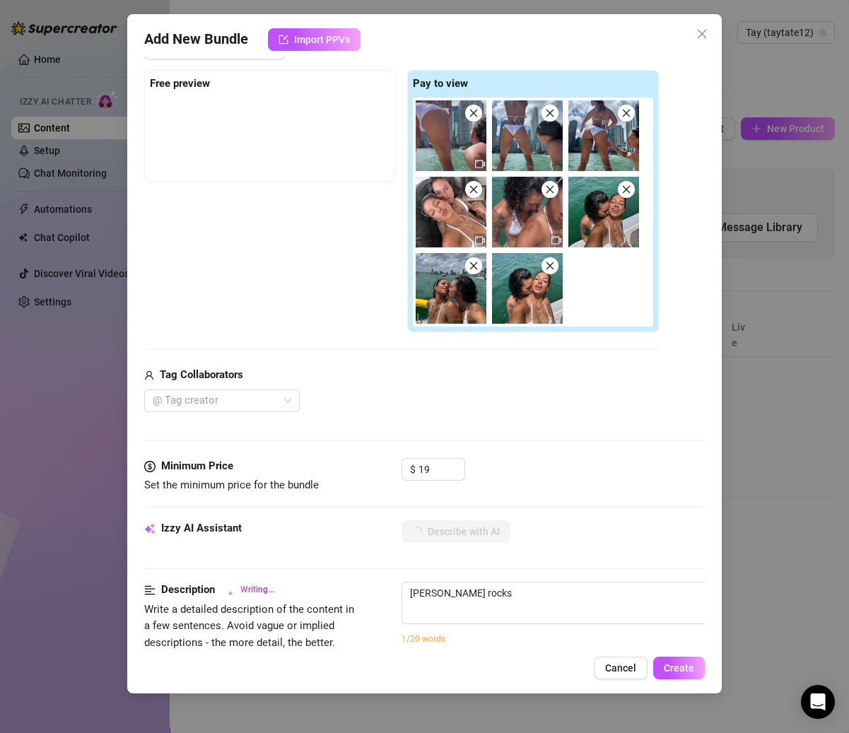
type textarea "[PERSON_NAME] rocks a"
type textarea "[PERSON_NAME] rocks a tiny"
type textarea "[PERSON_NAME] rocks a tiny white"
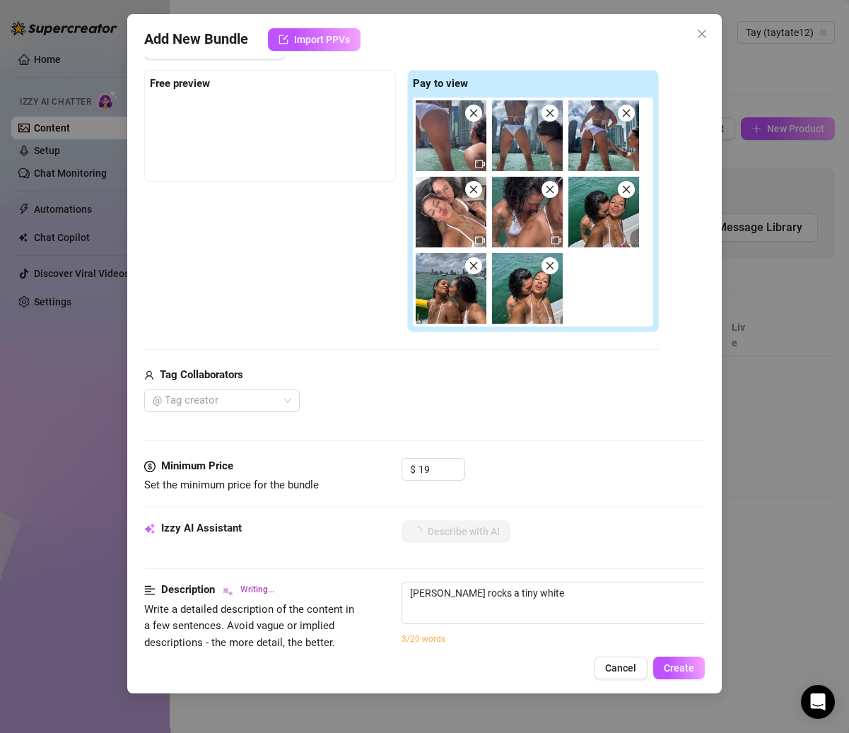
type textarea "[PERSON_NAME] rocks a tiny white bikini"
type textarea "[PERSON_NAME] rocks a tiny white bikini on"
type textarea "[PERSON_NAME] rocks a tiny white bikini on a"
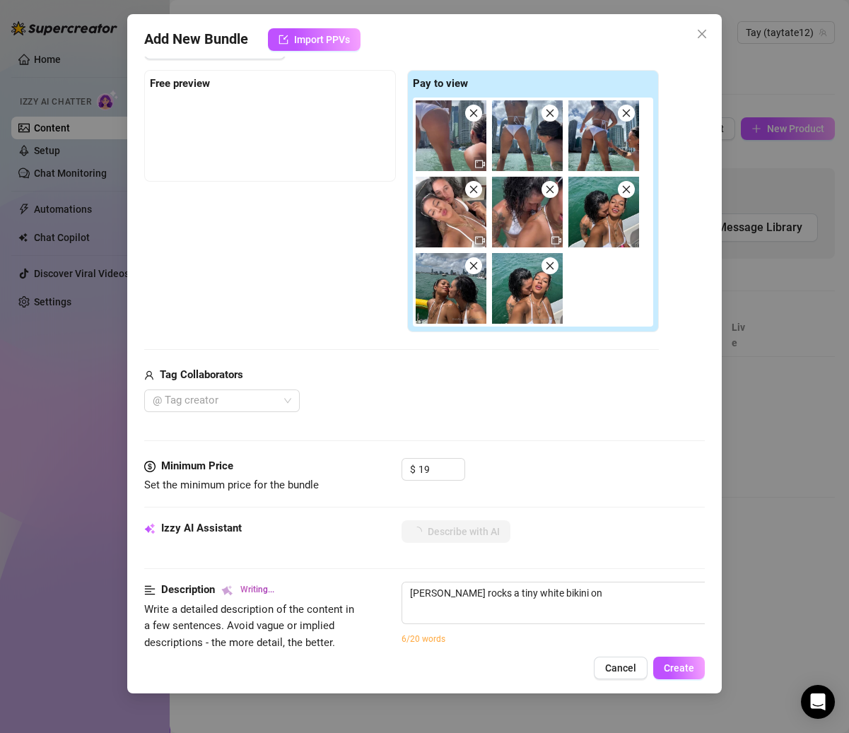
type textarea "[PERSON_NAME] rocks a tiny white bikini on a"
type textarea "[PERSON_NAME] rocks a tiny white bikini on a yacht,"
type textarea "[PERSON_NAME] rocks a tiny white bikini on a yacht, showing"
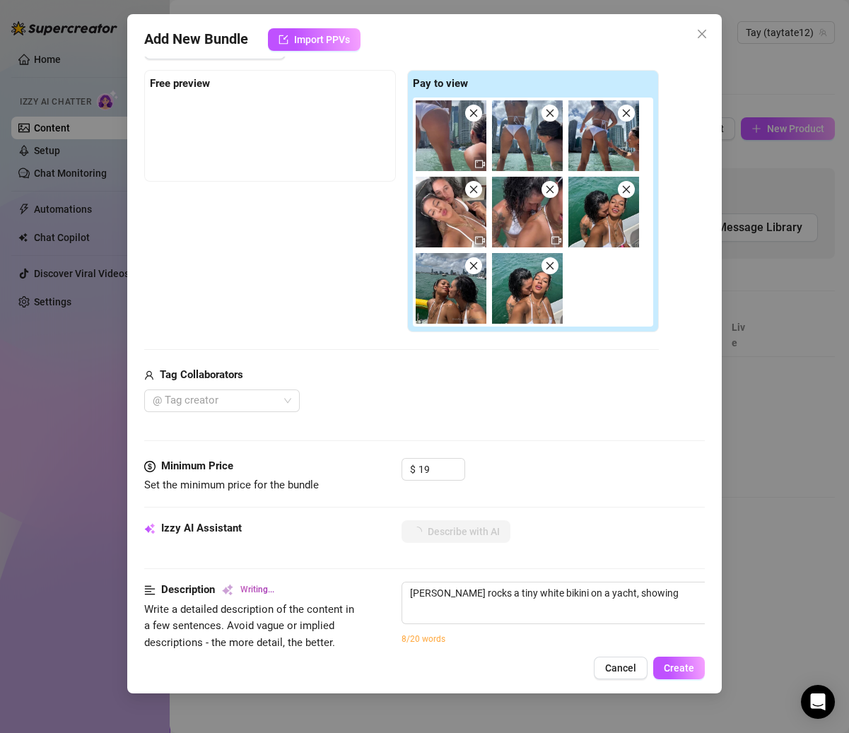
type textarea "[PERSON_NAME] rocks a tiny white bikini on a yacht, showing off"
type textarea "[PERSON_NAME] rocks a tiny white bikini on a yacht, showing off her"
type textarea "[PERSON_NAME] rocks a tiny white bikini on a yacht, showing off her perky"
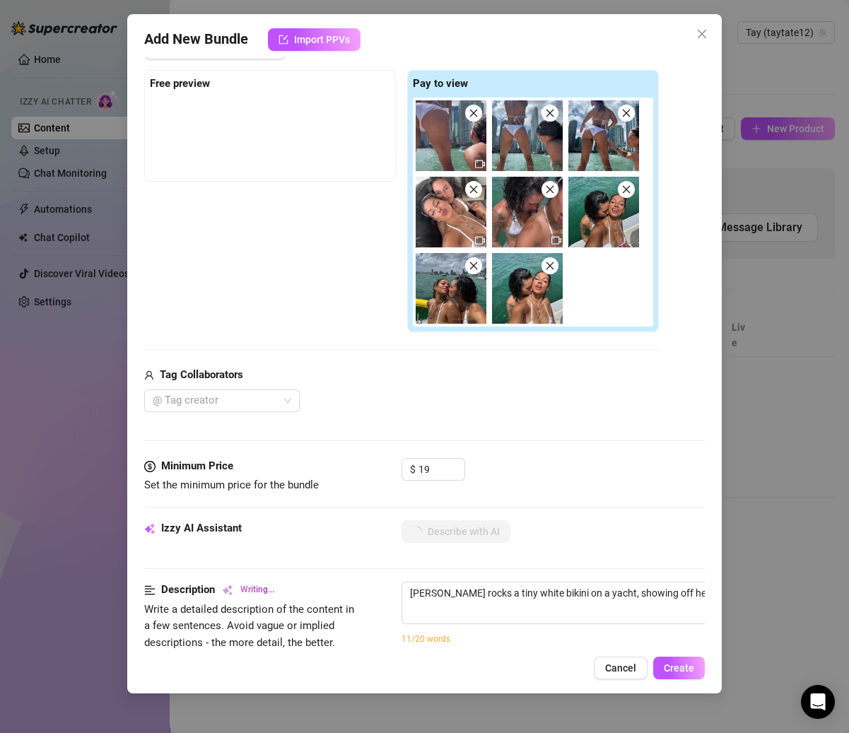
type textarea "[PERSON_NAME] rocks a tiny white bikini on a yacht, showing off her perky"
type textarea "[PERSON_NAME] rocks a tiny white bikini on a yacht, showing off her perky tits"
type textarea "[PERSON_NAME] rocks a tiny white bikini on a yacht, showing off her perky tits …"
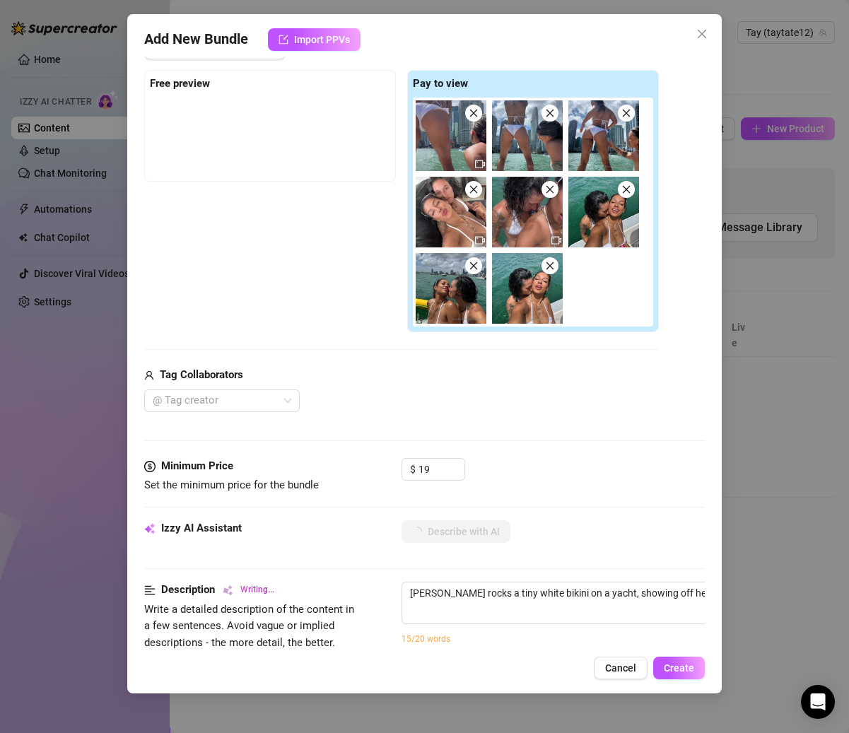
type textarea "[PERSON_NAME] rocks a tiny white bikini on a yacht, showing off her perky tits …"
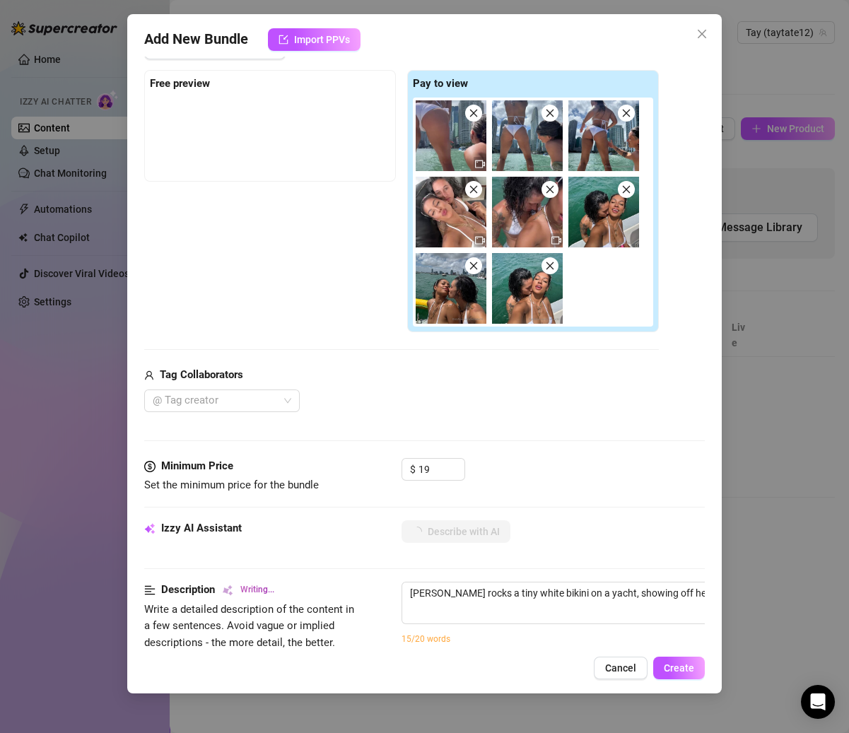
type textarea "[PERSON_NAME] rocks a tiny white bikini on a yacht, showing off her perky tits …"
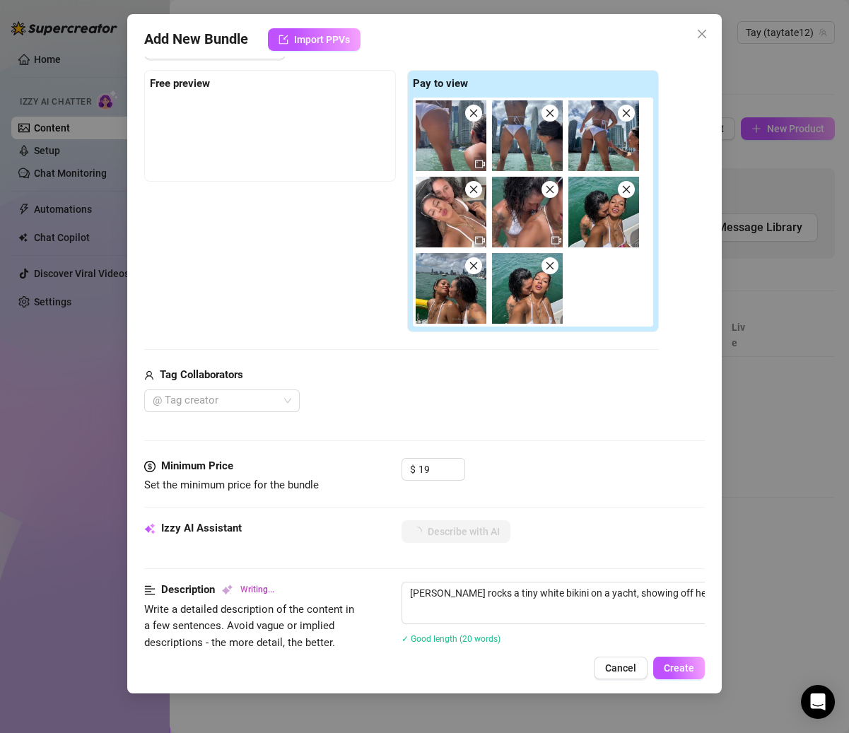
type textarea "[PERSON_NAME] rocks a tiny white bikini on a yacht, showing off her perky tits …"
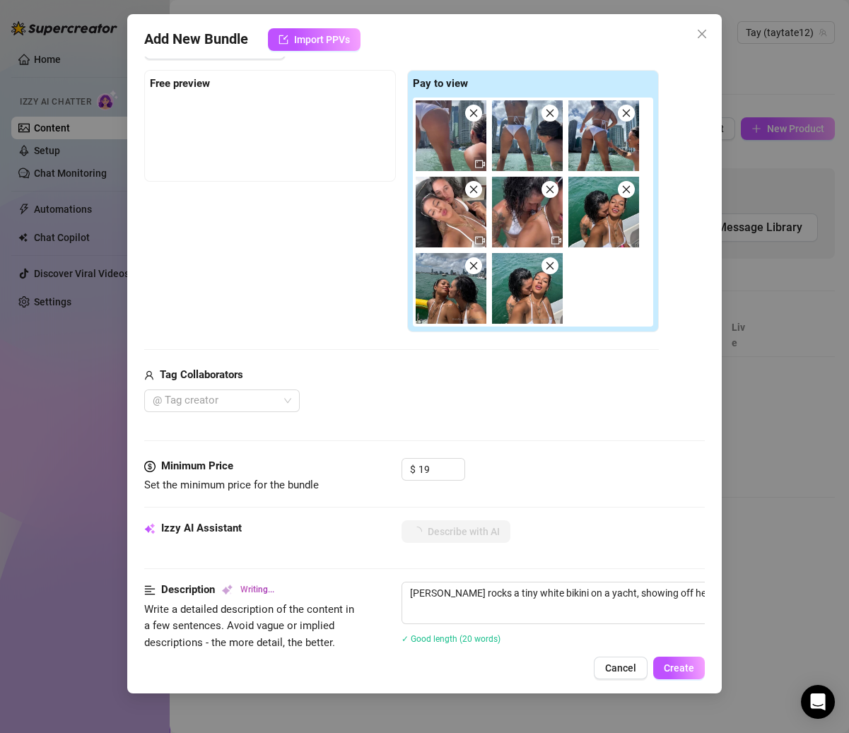
type textarea "[PERSON_NAME] rocks a tiny white bikini on a yacht, showing off her perky tits …"
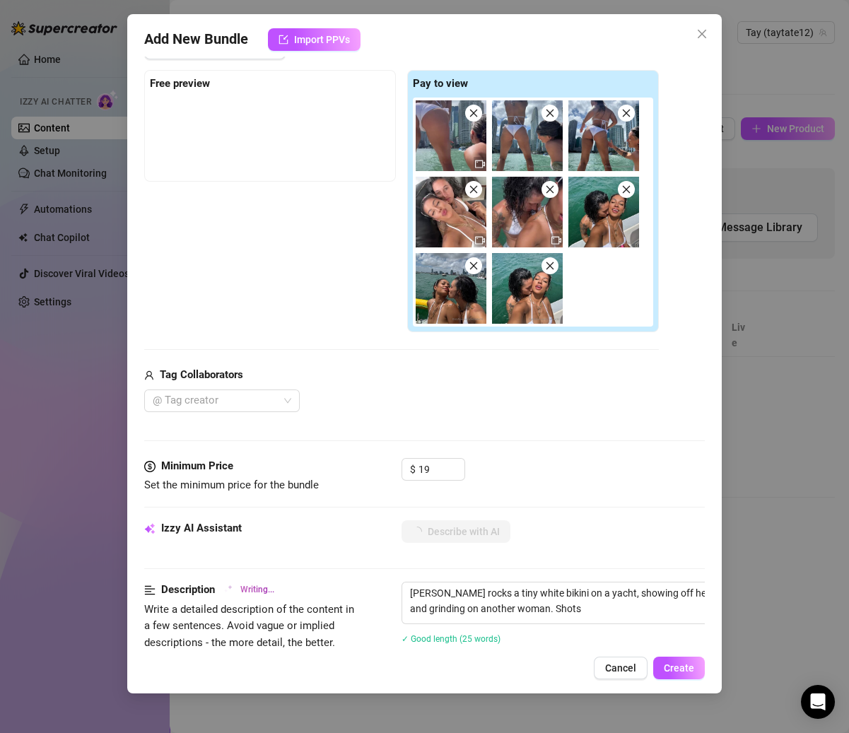
type textarea "[PERSON_NAME] rocks a tiny white bikini on a yacht, showing off her perky tits …"
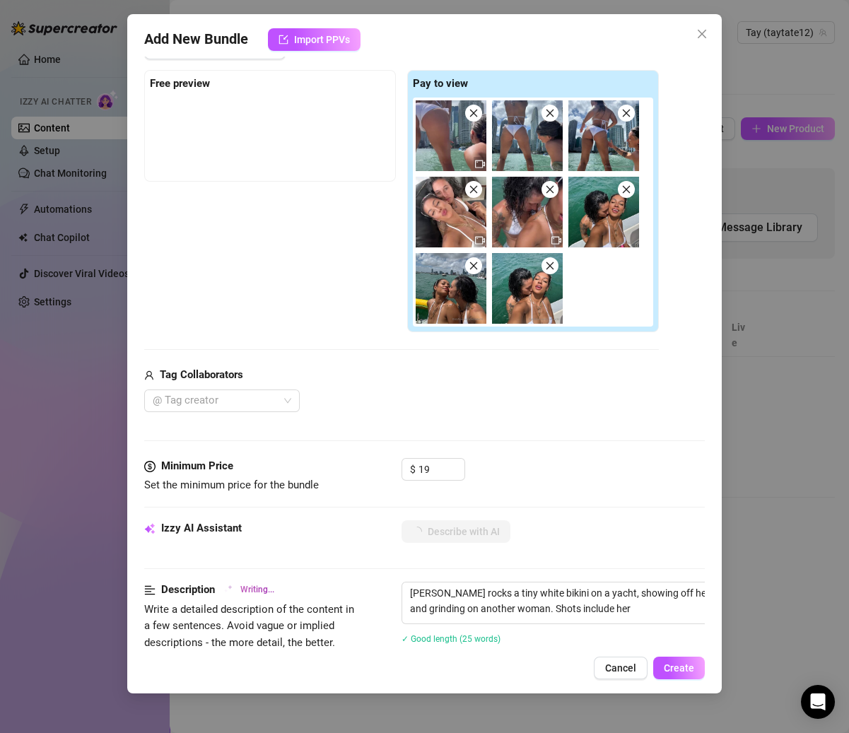
type textarea "[PERSON_NAME] rocks a tiny white bikini on a yacht, showing off her perky tits …"
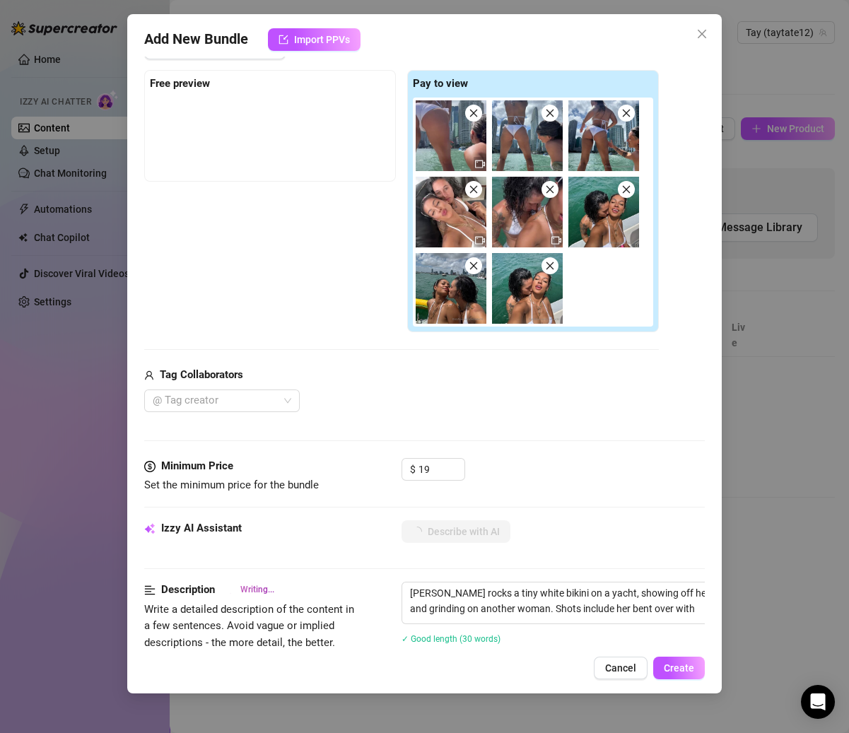
type textarea "[PERSON_NAME] rocks a tiny white bikini on a yacht, showing off her perky tits …"
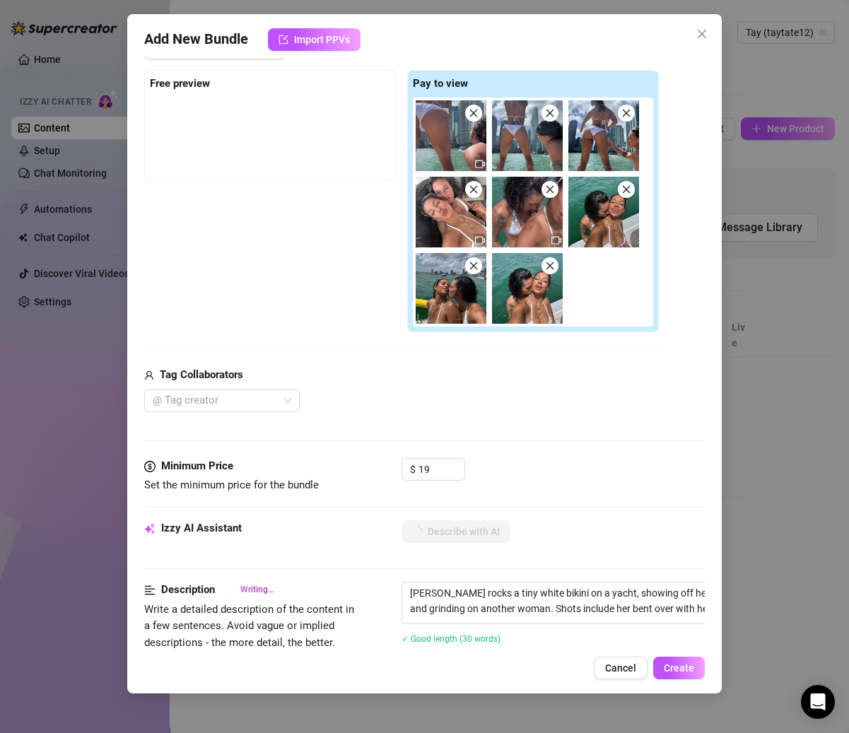
type textarea "[PERSON_NAME] rocks a tiny white bikini on a yacht, showing off her perky tits …"
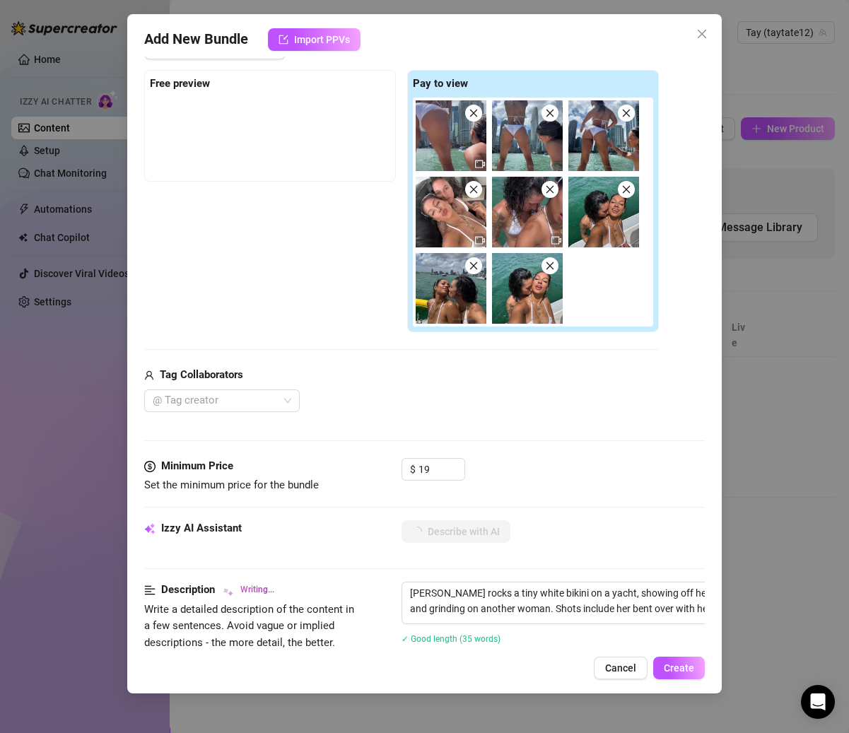
type textarea "[PERSON_NAME] rocks a tiny white bikini on a yacht, showing off her perky tits …"
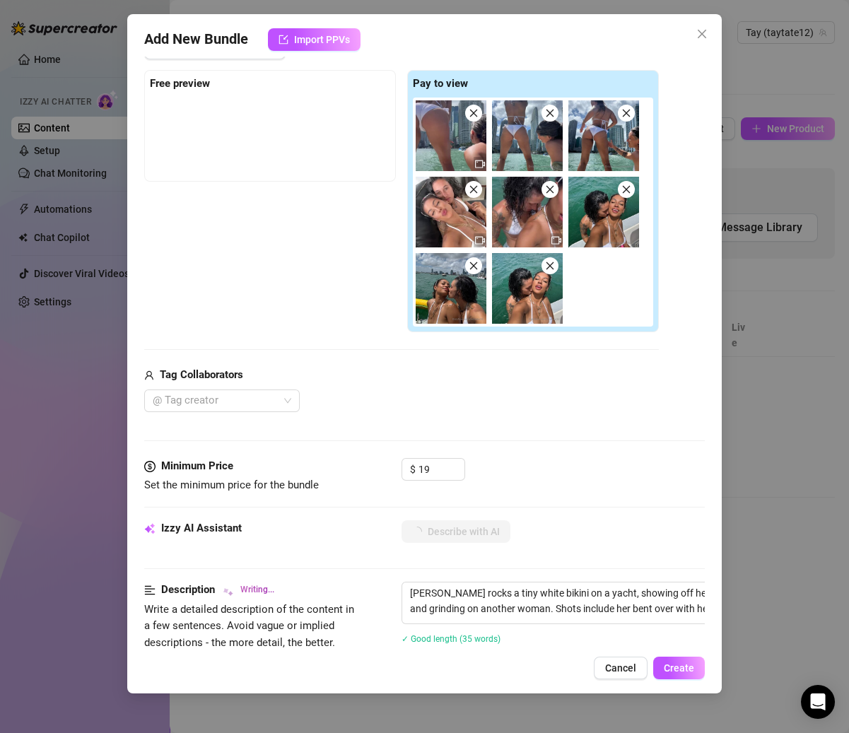
type textarea "[PERSON_NAME] rocks a tiny white bikini on a yacht, showing off her perky tits …"
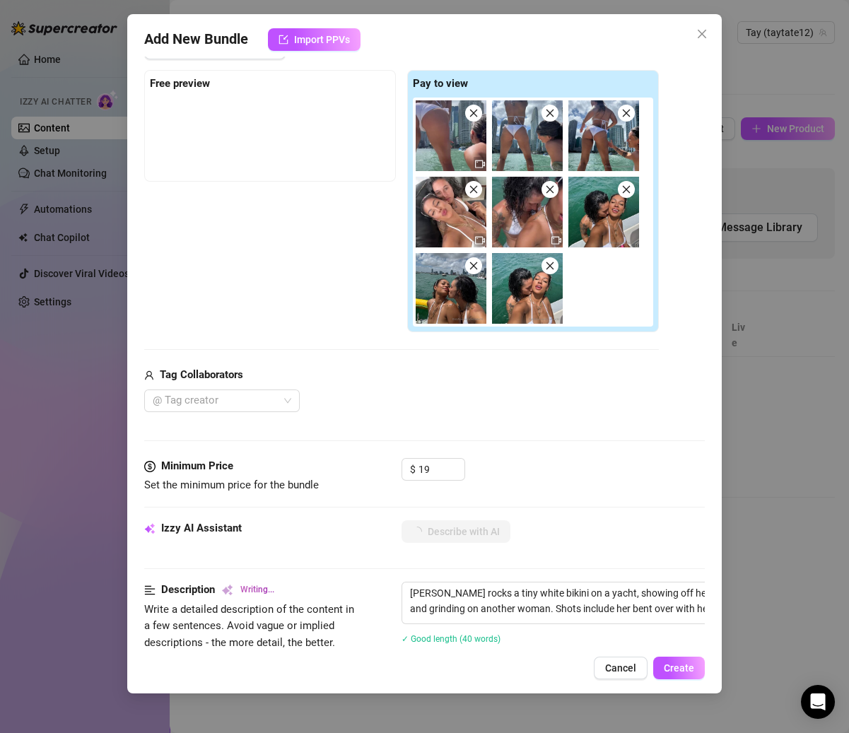
type textarea "[PERSON_NAME] rocks a tiny white bikini on a yacht, showing off her perky tits …"
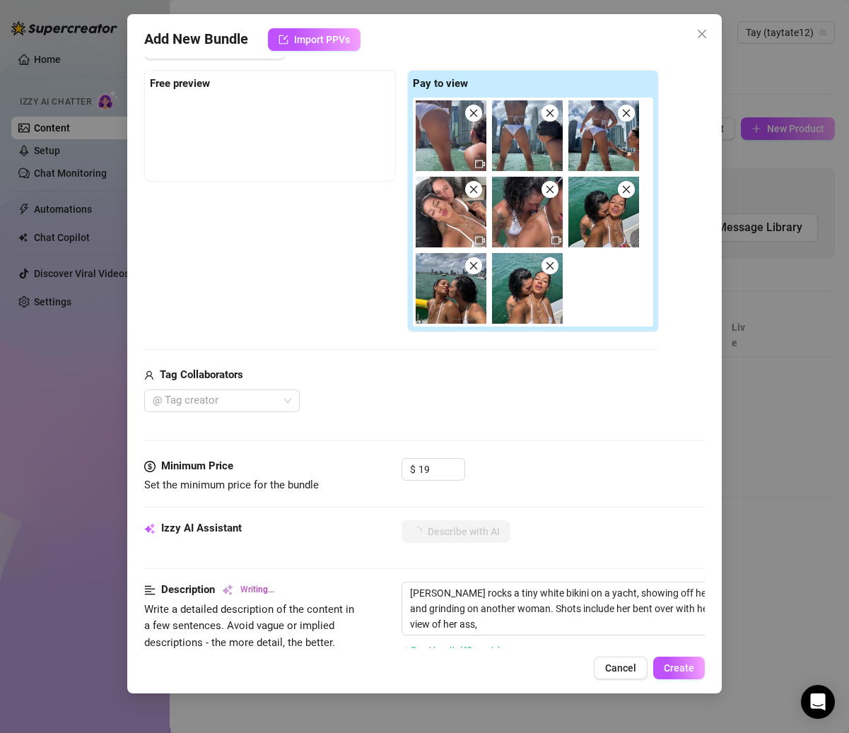
type textarea "[PERSON_NAME] rocks a tiny white bikini on a yacht, showing off her perky tits …"
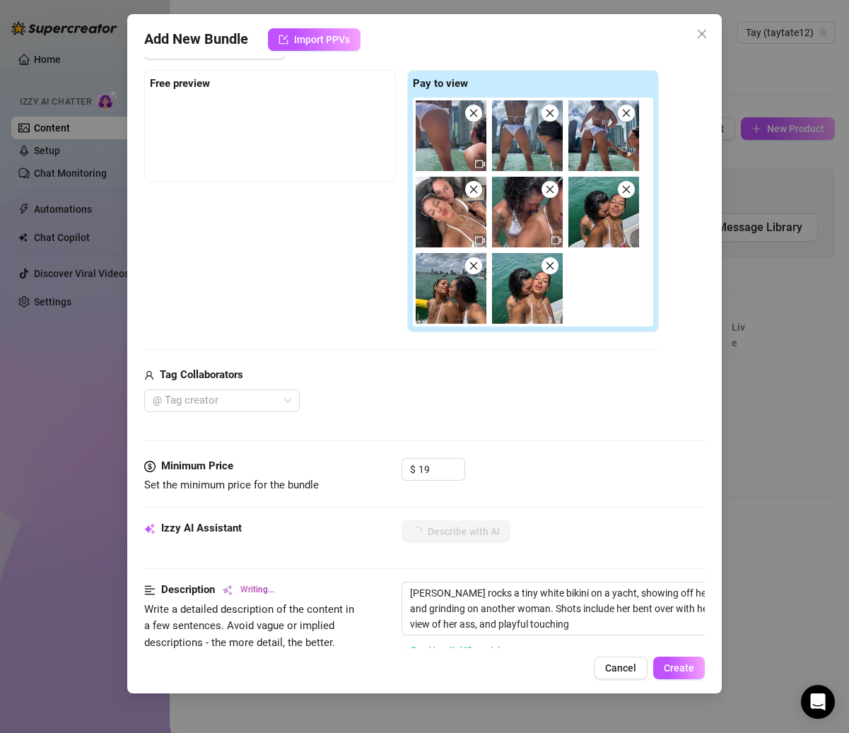
type textarea "[PERSON_NAME] rocks a tiny white bikini on a yacht, showing off her perky tits …"
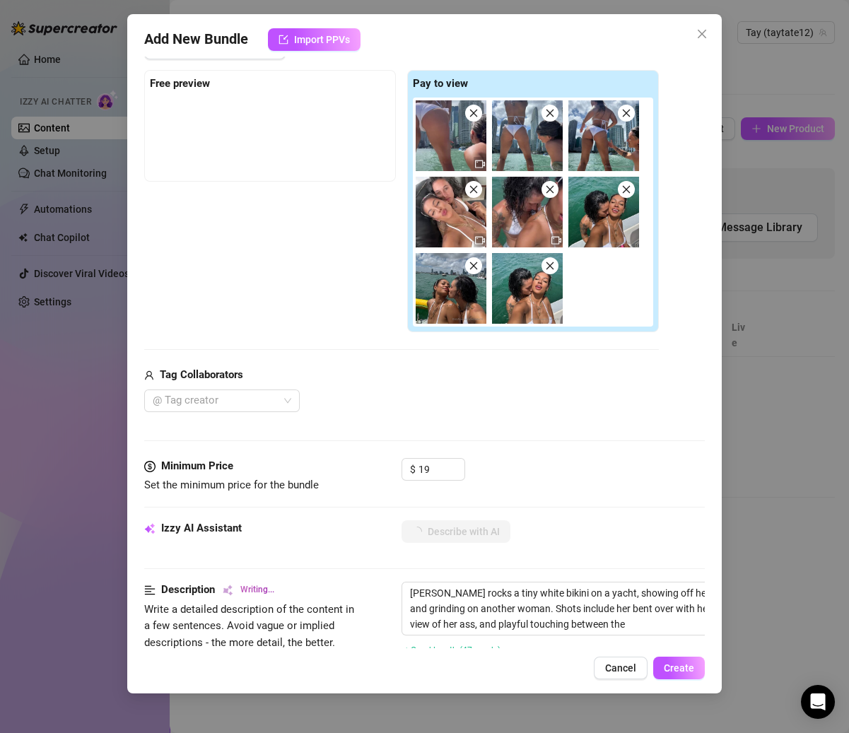
type textarea "[PERSON_NAME] rocks a tiny white bikini on a yacht, showing off her perky tits …"
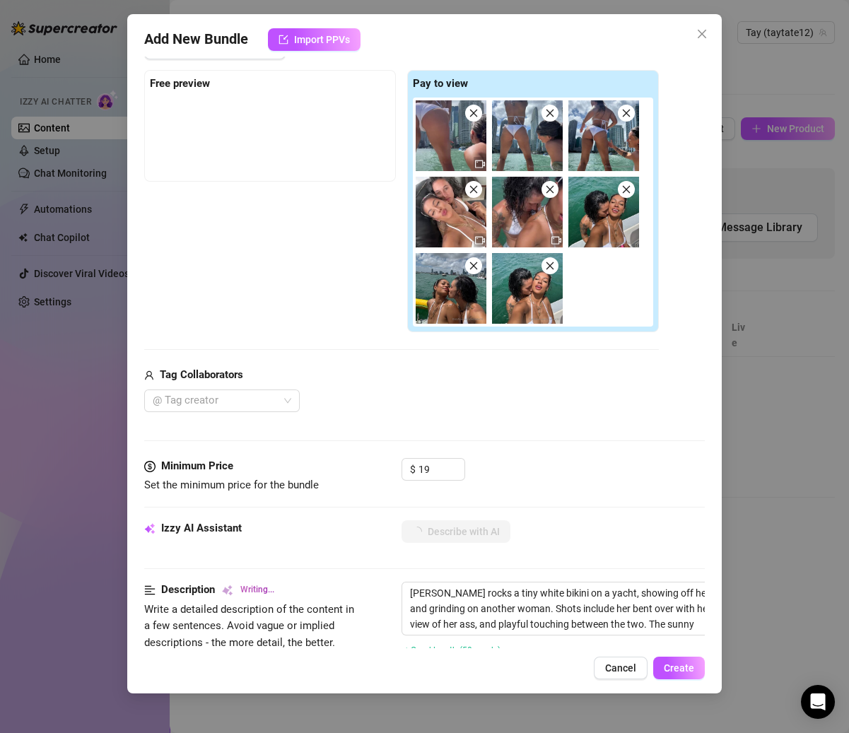
type textarea "[PERSON_NAME] rocks a tiny white bikini on a yacht, showing off her perky tits …"
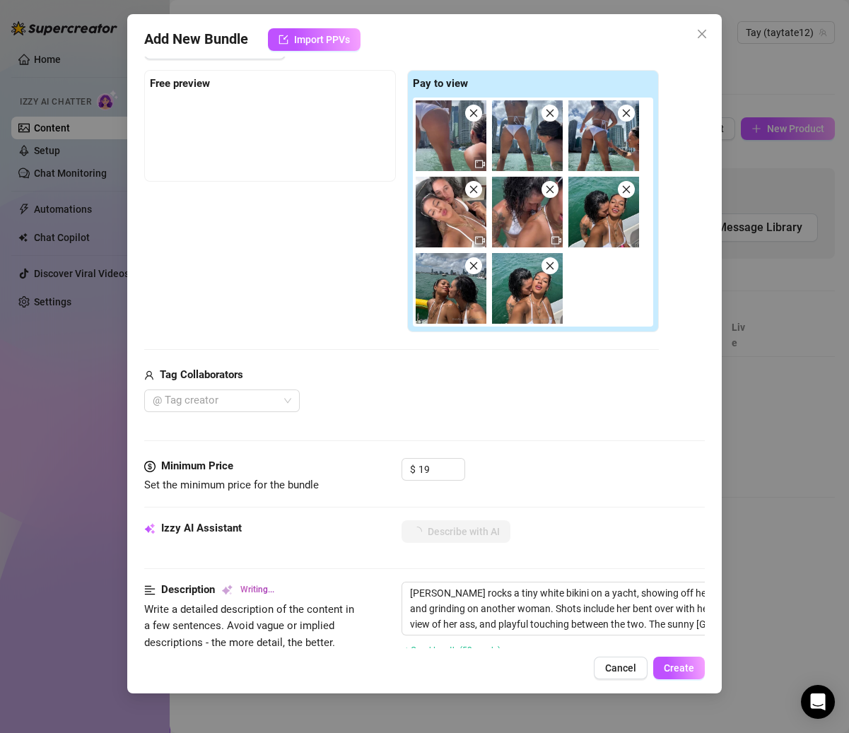
type textarea "[PERSON_NAME] rocks a tiny white bikini on a yacht, showing off her perky tits …"
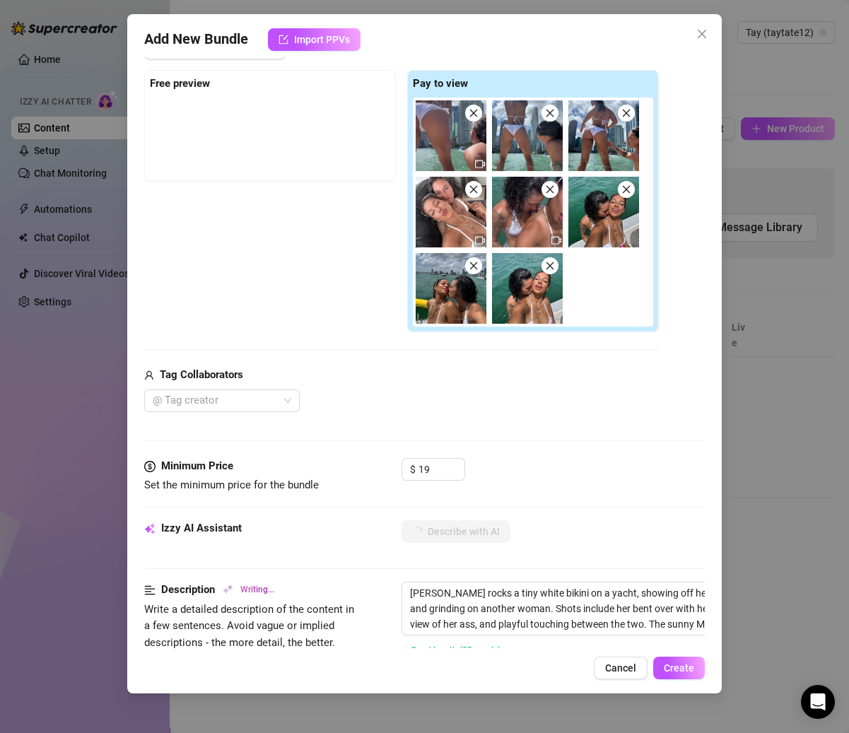
type textarea "[PERSON_NAME] rocks a tiny white bikini on a yacht, showing off her perky tits …"
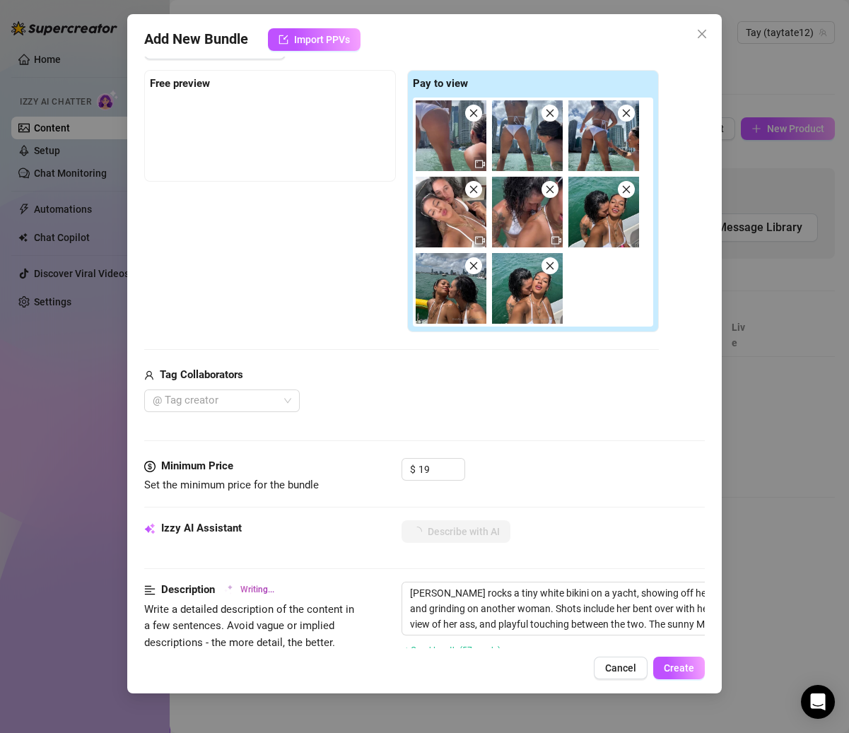
type textarea "[PERSON_NAME] rocks a tiny white bikini on a yacht, showing off her perky tits …"
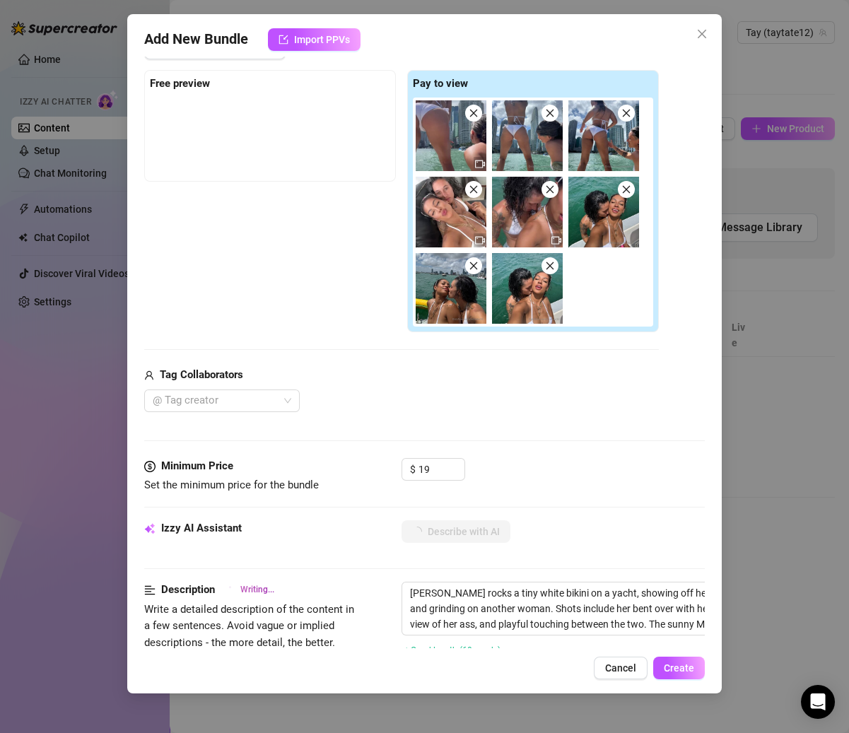
type textarea "[PERSON_NAME] rocks a tiny white bikini on a yacht, showing off her perky tits …"
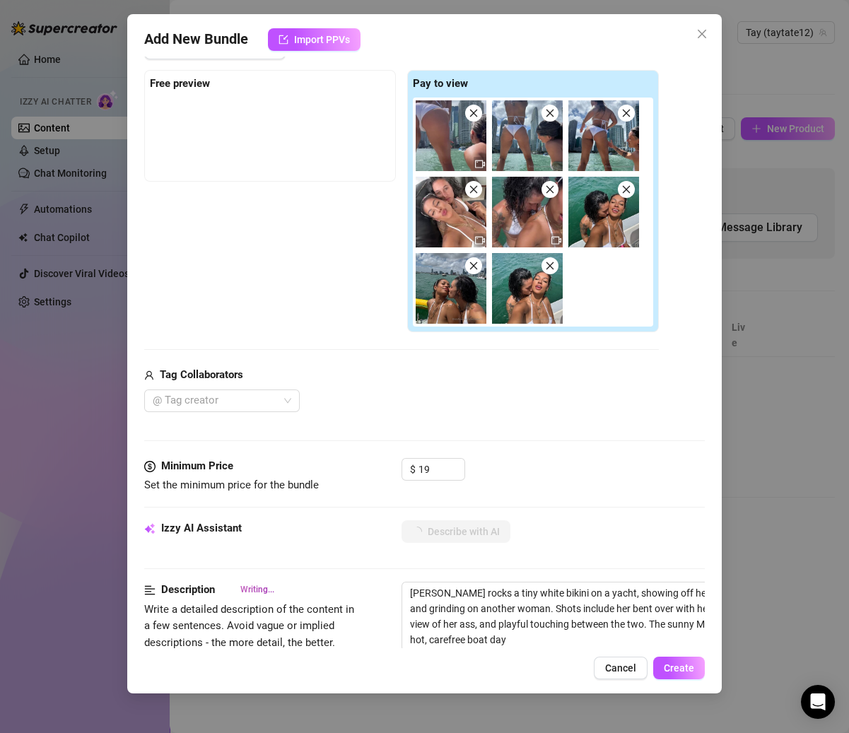
type textarea "[PERSON_NAME] rocks a tiny white bikini on a yacht, showing off her perky tits …"
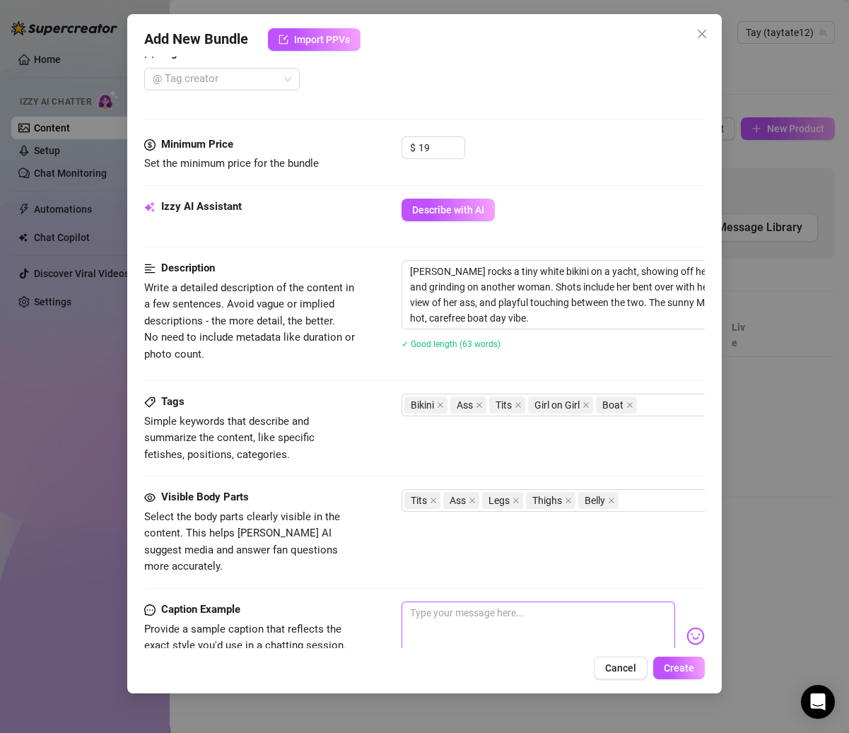
scroll to position [667, 0]
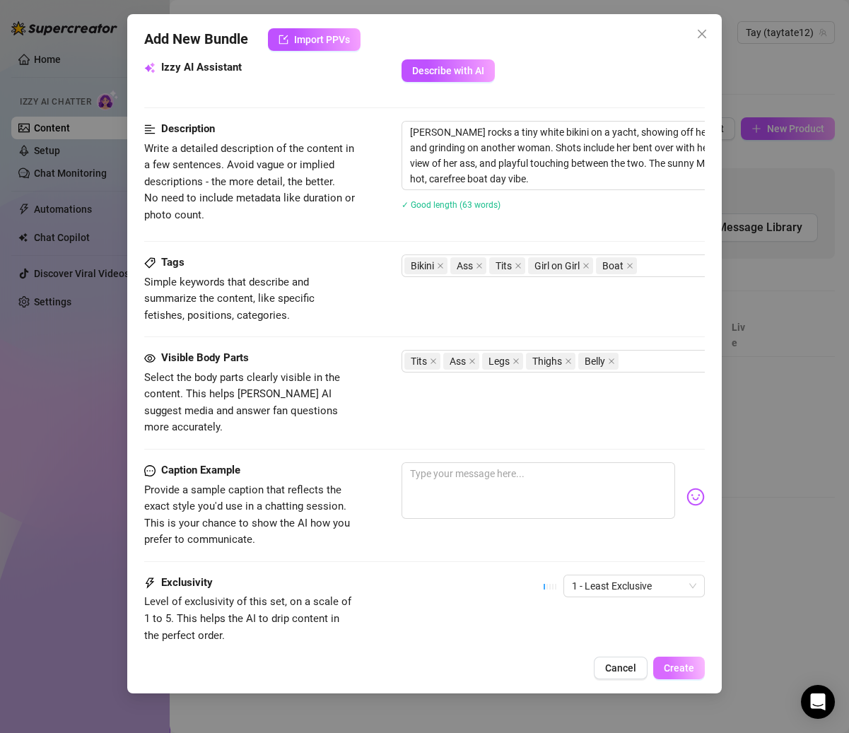
click at [679, 664] on span "Create" at bounding box center [679, 667] width 30 height 11
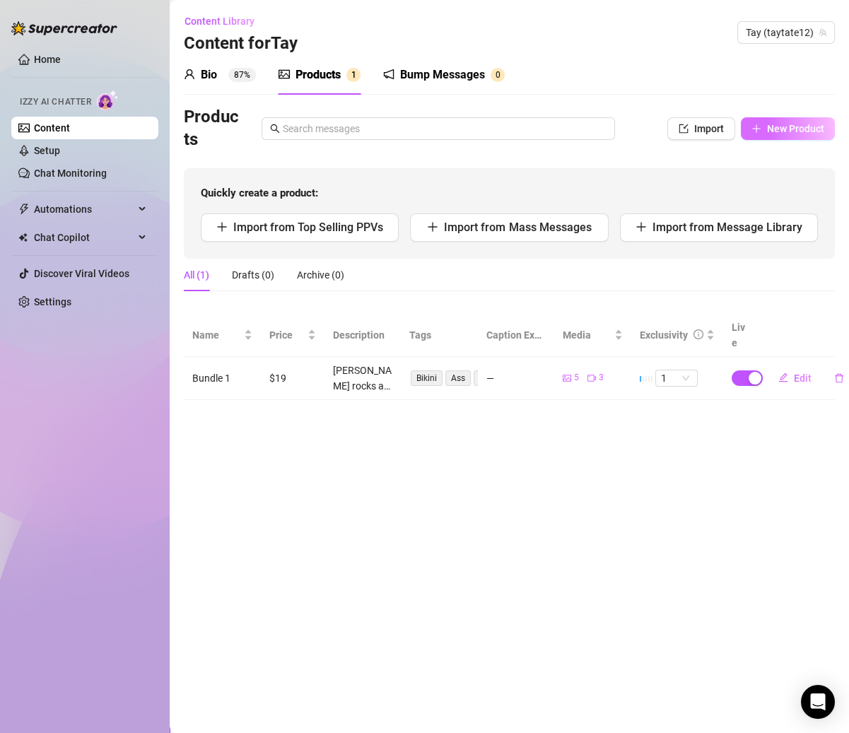
click at [782, 124] on span "New Product" at bounding box center [795, 128] width 57 height 11
type textarea "Type your message here..."
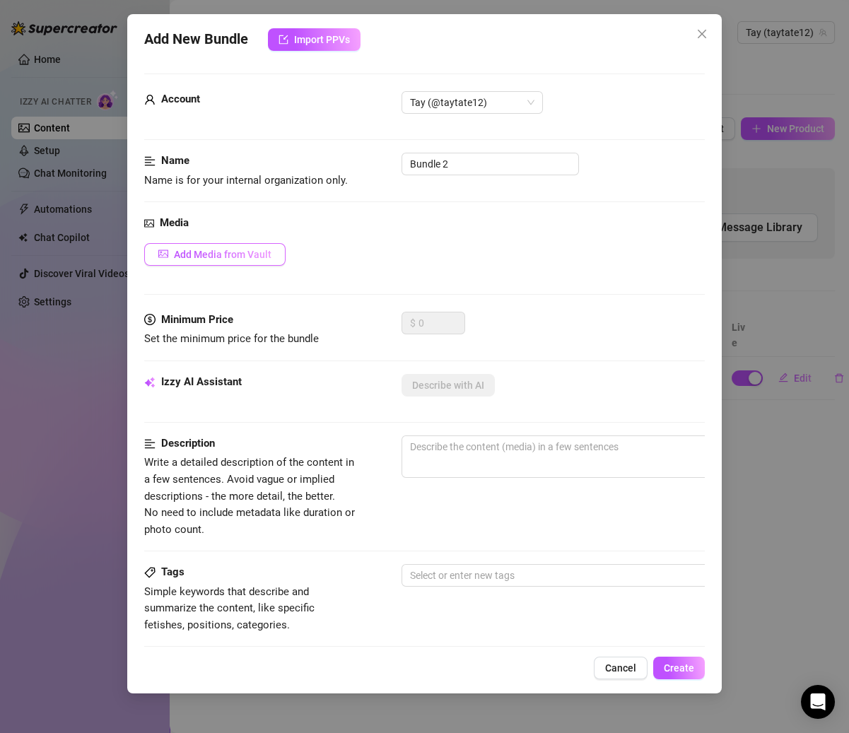
click at [271, 247] on button "Add Media from Vault" at bounding box center [214, 254] width 141 height 23
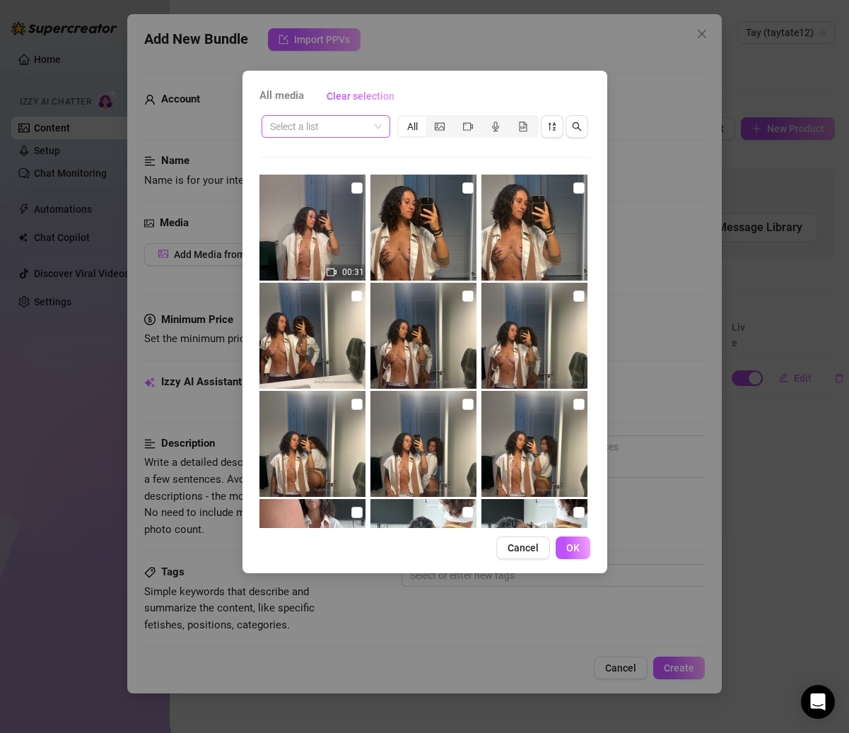
click at [374, 127] on span at bounding box center [326, 126] width 112 height 21
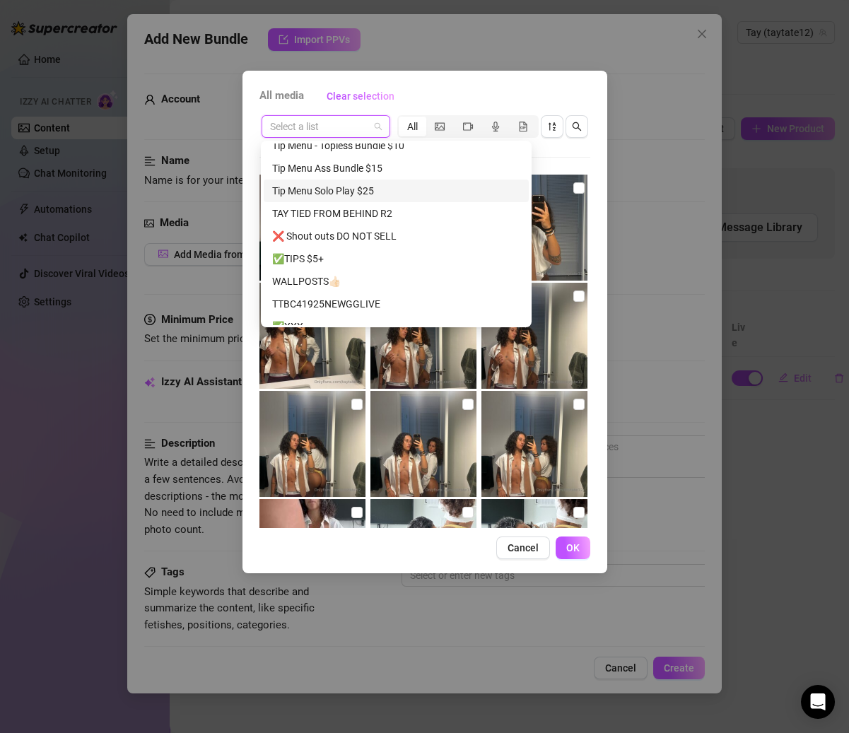
scroll to position [162, 0]
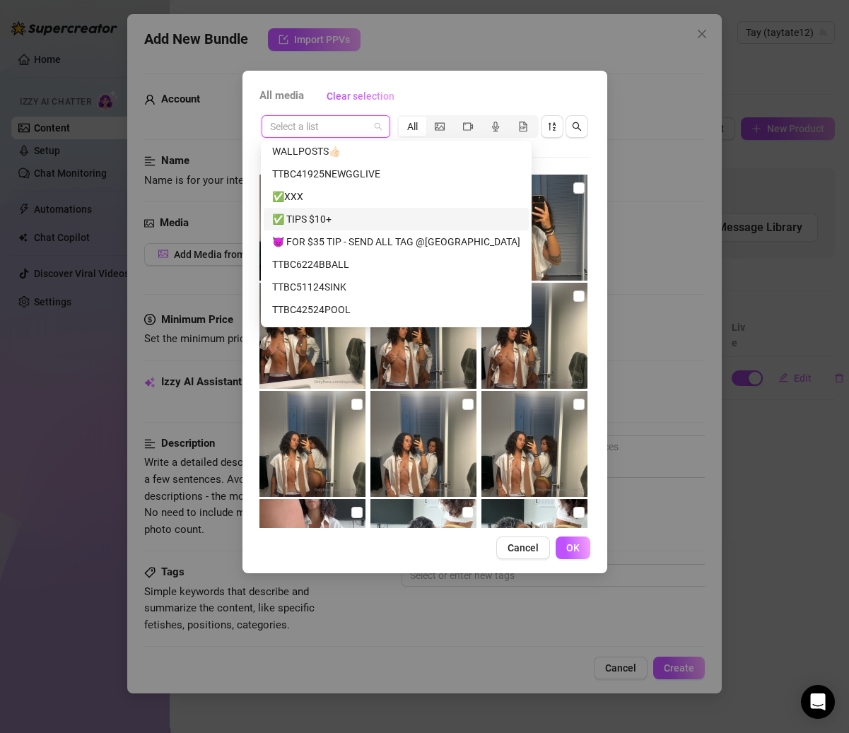
click at [350, 218] on div "✅ TIPS $10+" at bounding box center [396, 219] width 248 height 16
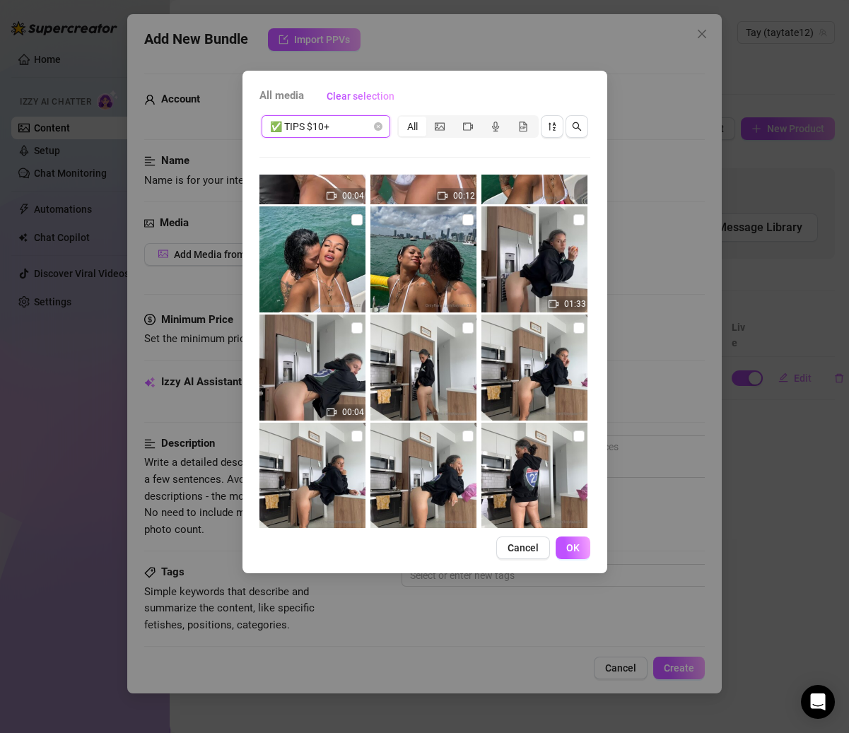
scroll to position [405, 0]
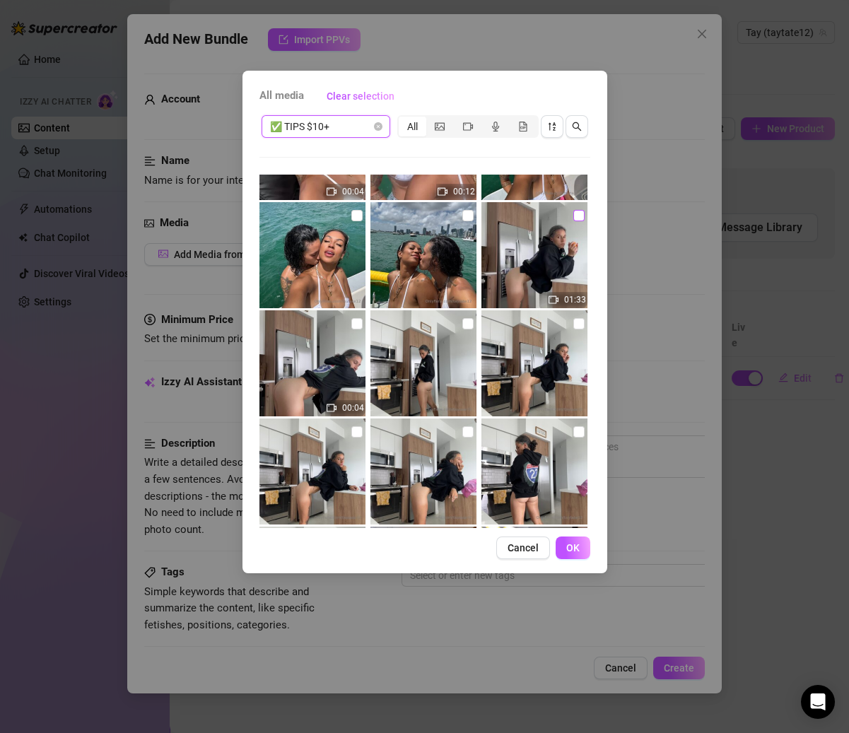
click at [573, 221] on label at bounding box center [578, 216] width 11 height 16
click at [573, 221] on input "checkbox" at bounding box center [578, 215] width 11 height 11
checkbox input "true"
click at [355, 322] on input "checkbox" at bounding box center [356, 323] width 11 height 11
checkbox input "true"
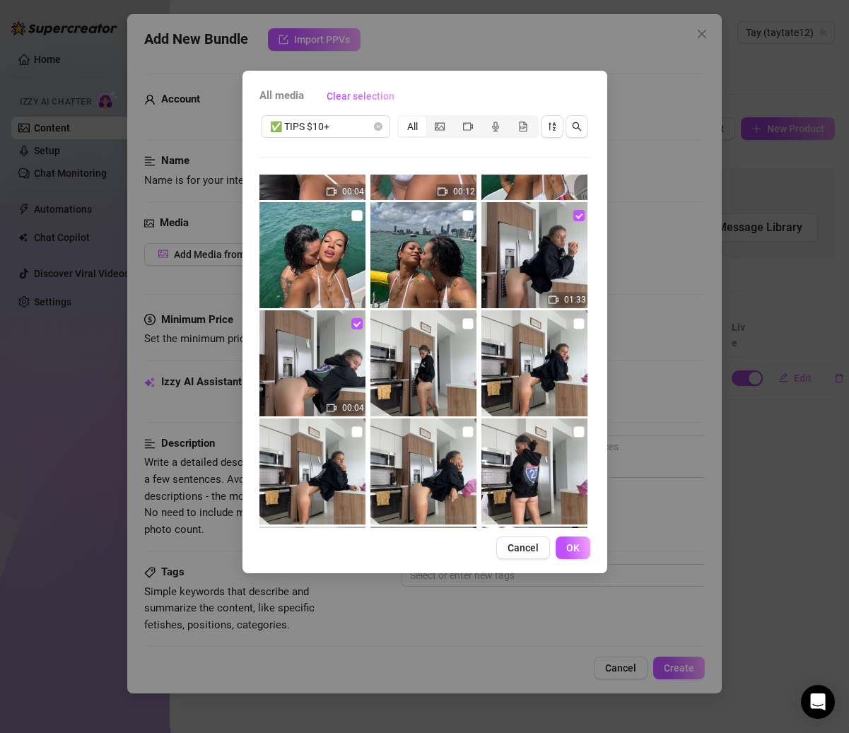
click at [450, 324] on img at bounding box center [423, 363] width 106 height 106
click at [462, 324] on input "checkbox" at bounding box center [467, 323] width 11 height 11
checkbox input "true"
click at [573, 326] on input "checkbox" at bounding box center [578, 323] width 11 height 11
checkbox input "true"
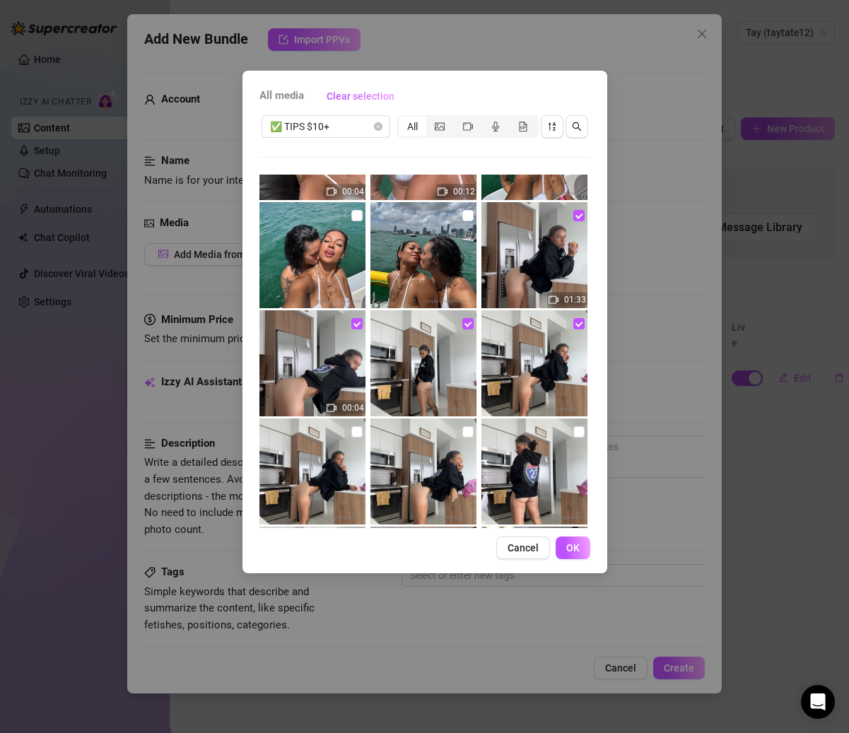
scroll to position [428, 0]
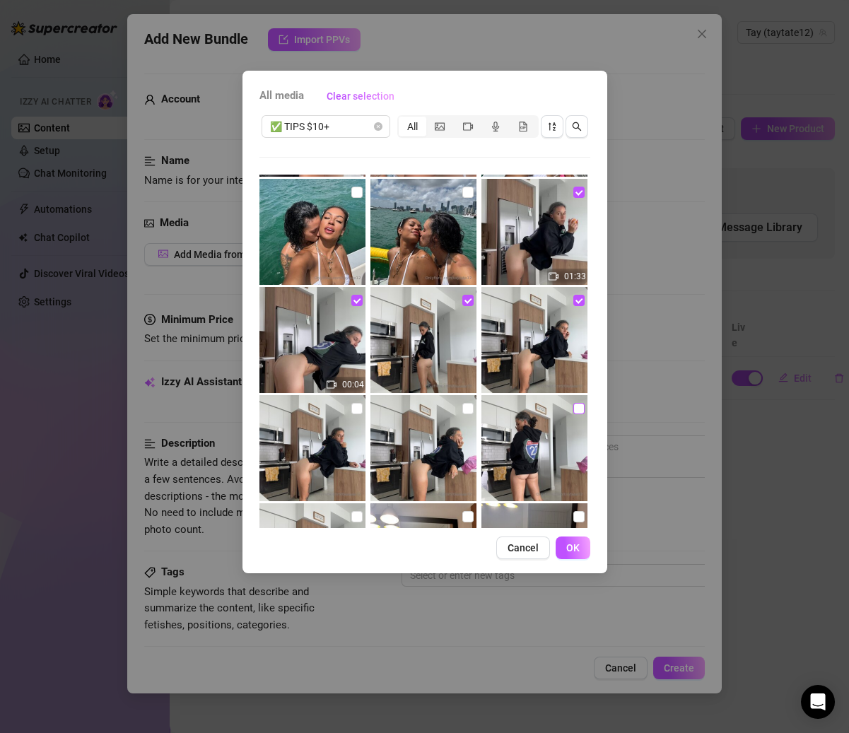
click at [573, 409] on input "checkbox" at bounding box center [578, 408] width 11 height 11
checkbox input "true"
click at [463, 409] on input "checkbox" at bounding box center [467, 408] width 11 height 11
checkbox input "true"
click at [351, 409] on input "checkbox" at bounding box center [356, 408] width 11 height 11
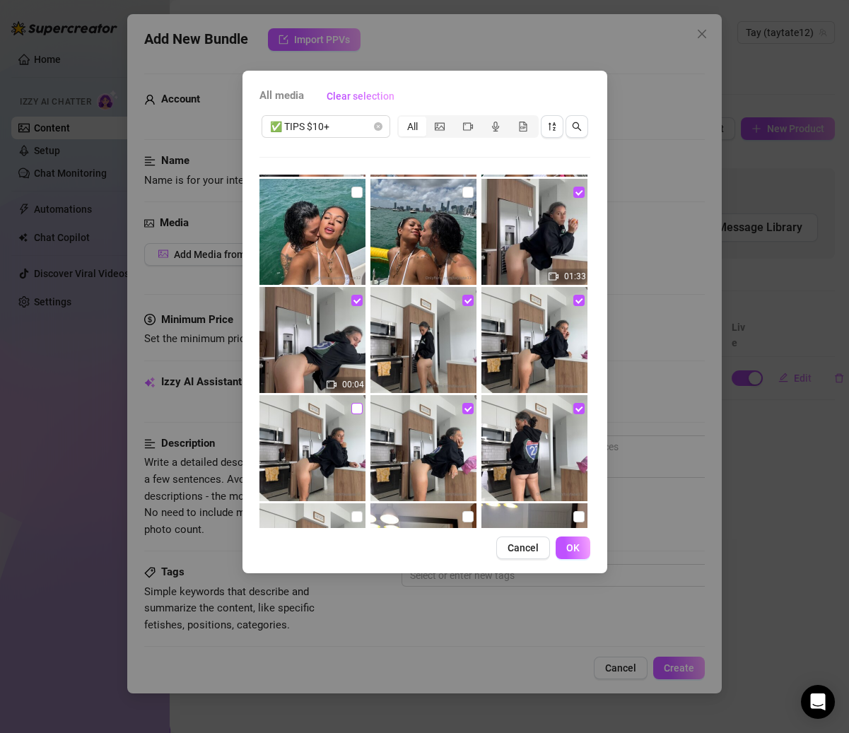
checkbox input "true"
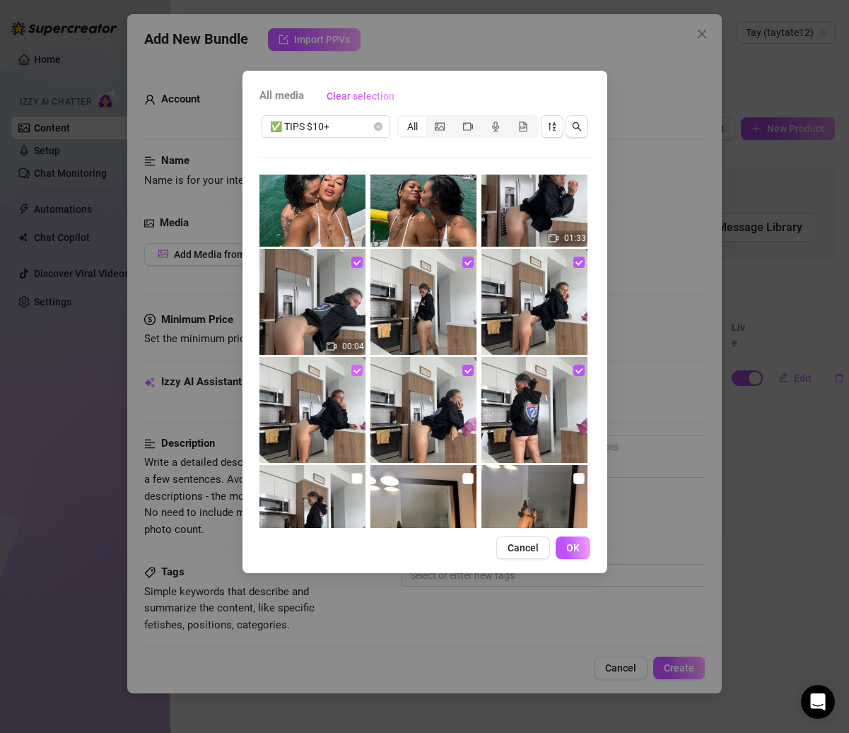
scroll to position [507, 0]
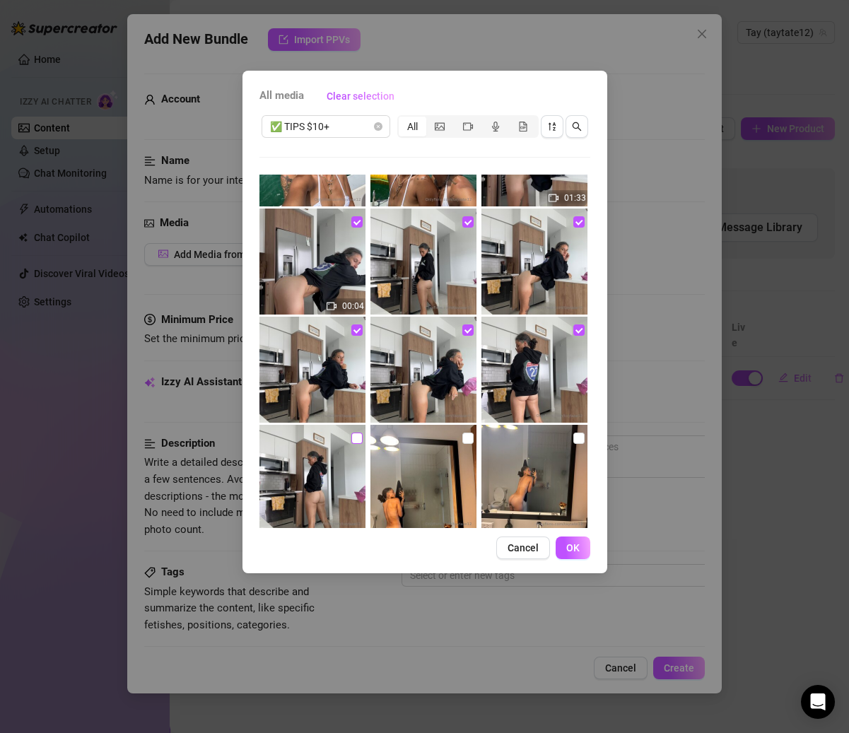
click at [351, 438] on input "checkbox" at bounding box center [356, 438] width 11 height 11
checkbox input "true"
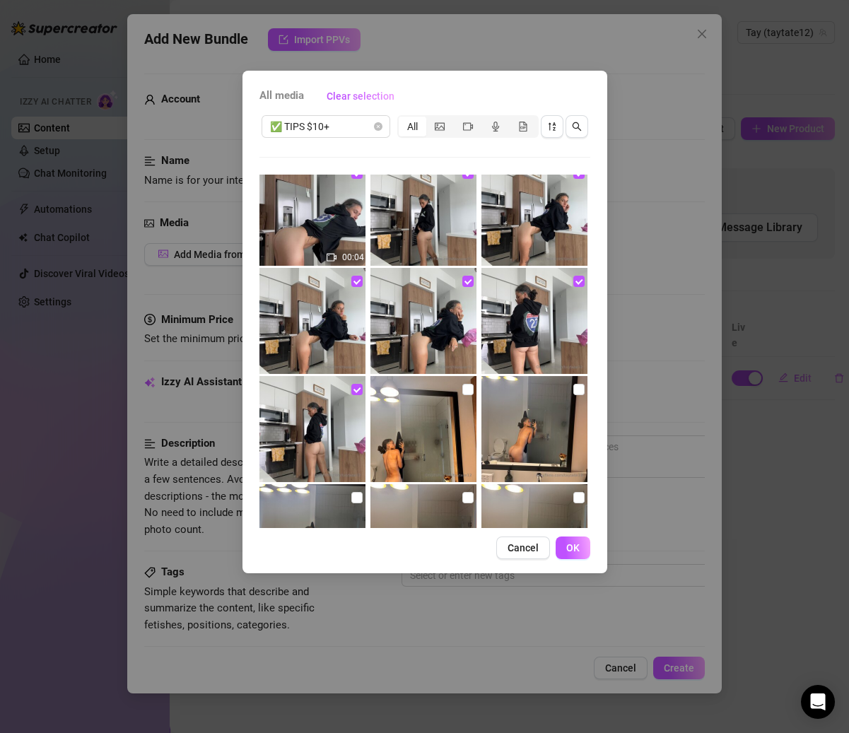
scroll to position [549, 0]
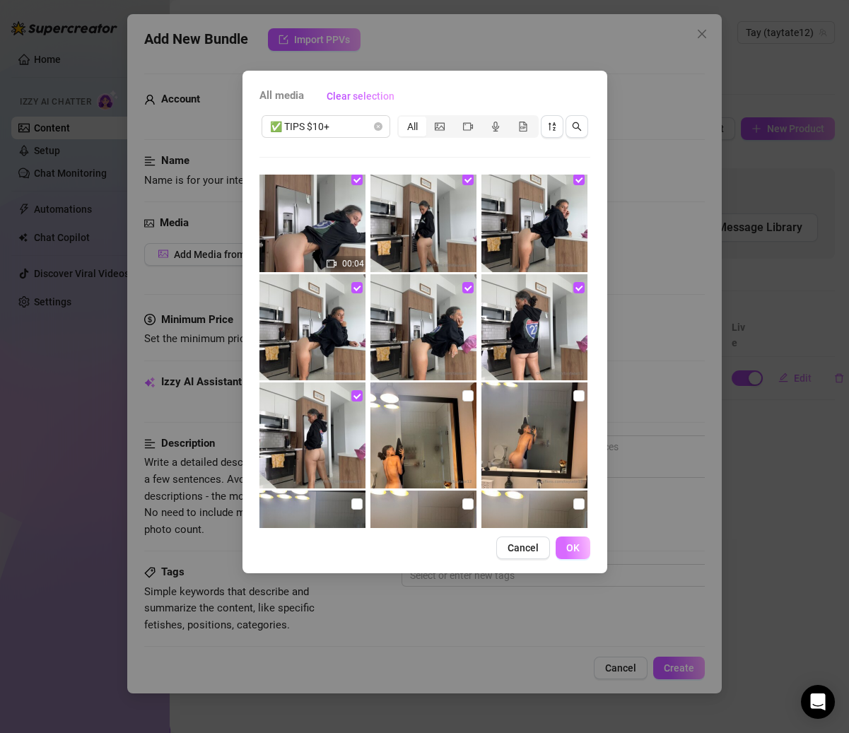
click at [576, 539] on button "OK" at bounding box center [573, 547] width 35 height 23
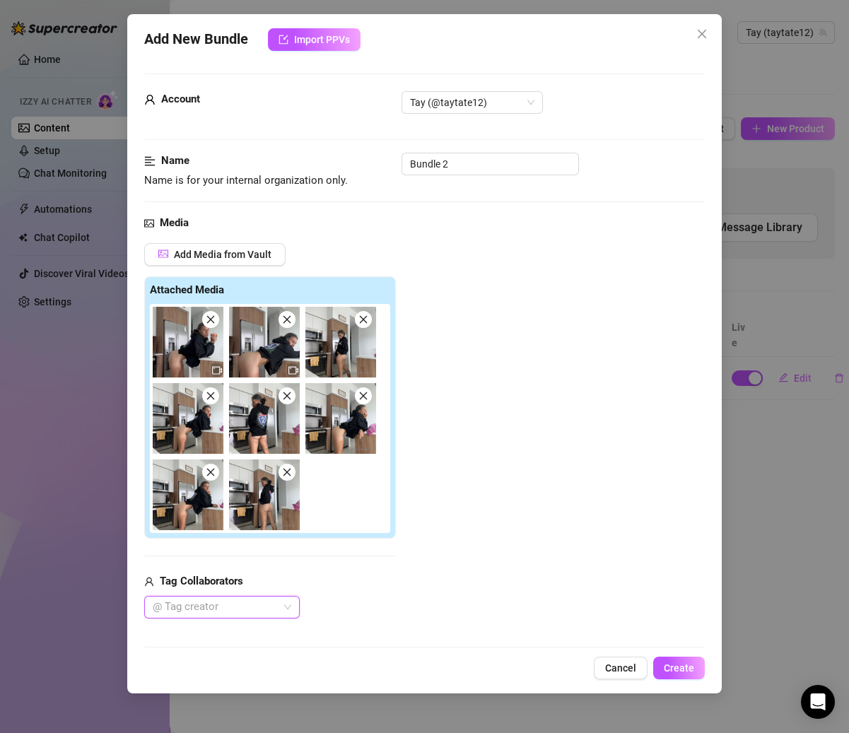
scroll to position [185, 0]
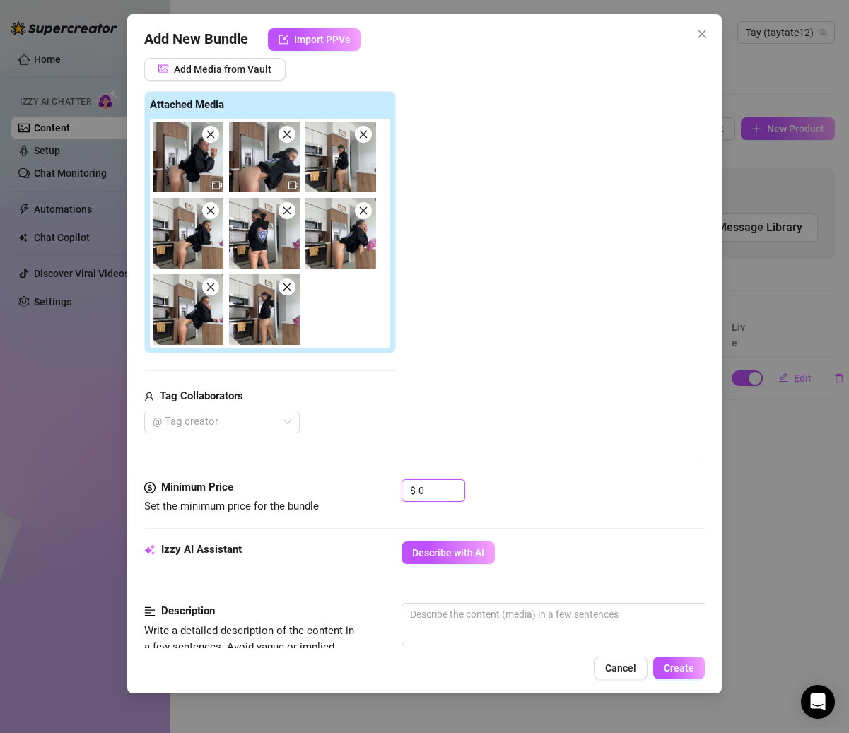
drag, startPoint x: 438, startPoint y: 488, endPoint x: 380, endPoint y: 488, distance: 58.0
click at [380, 488] on div "Minimum Price Set the minimum price for the bundle $ 0" at bounding box center [424, 497] width 560 height 36
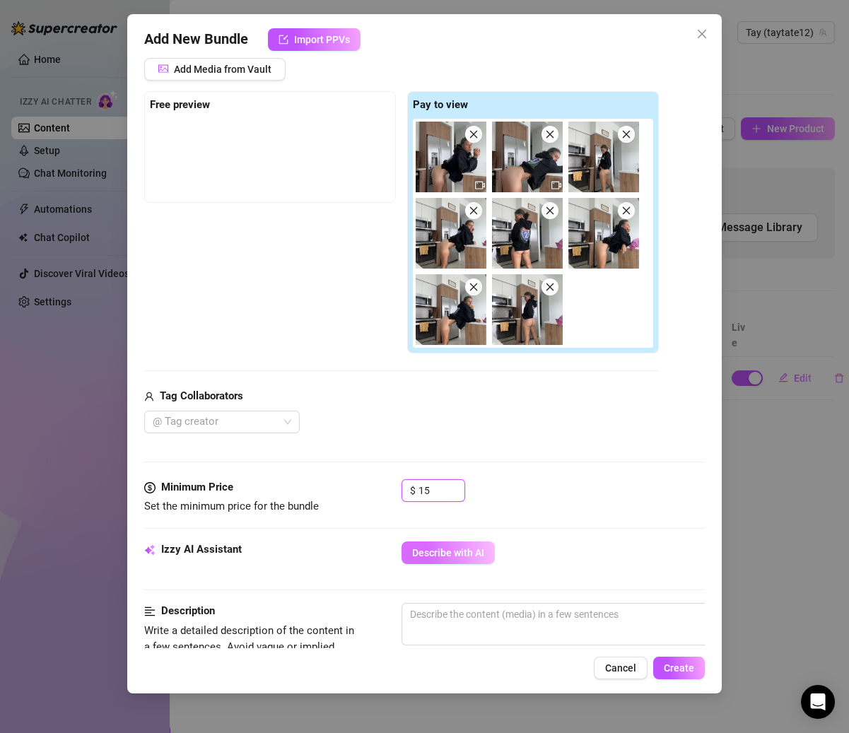
type input "15"
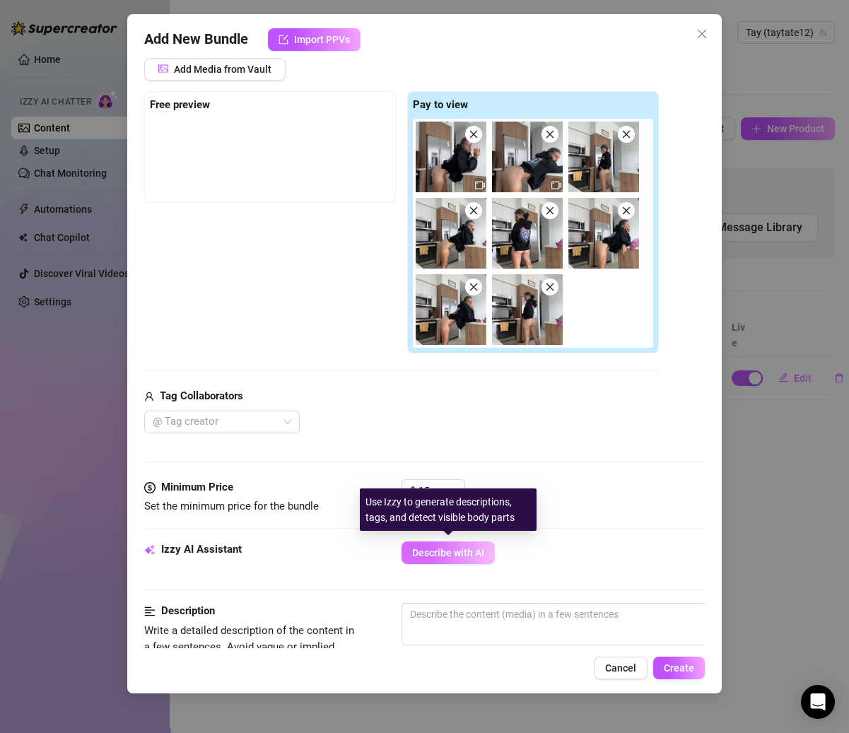
click at [449, 541] on button "Describe with AI" at bounding box center [447, 552] width 93 height 23
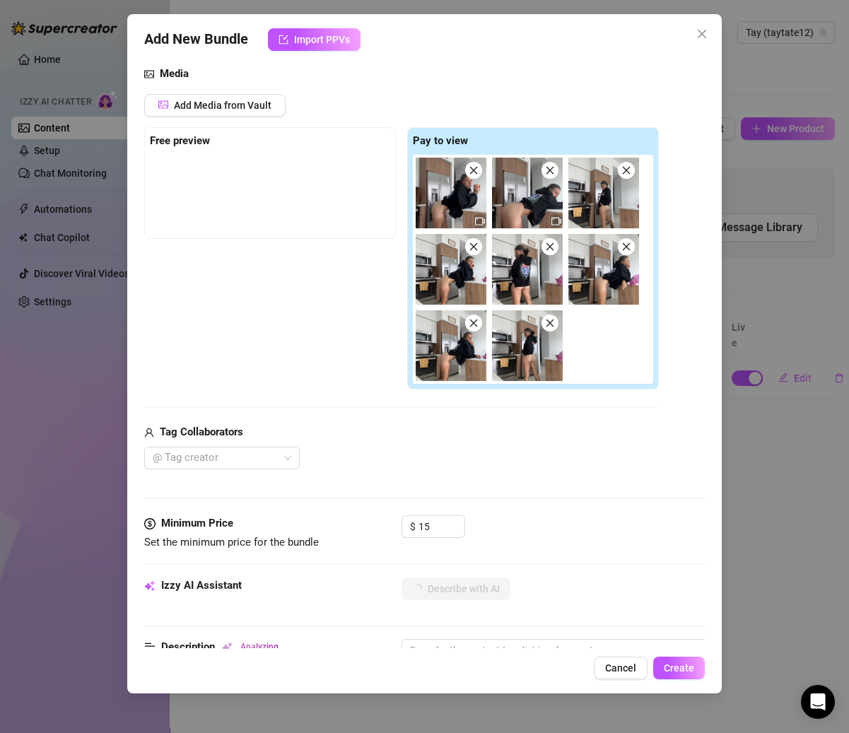
scroll to position [146, 0]
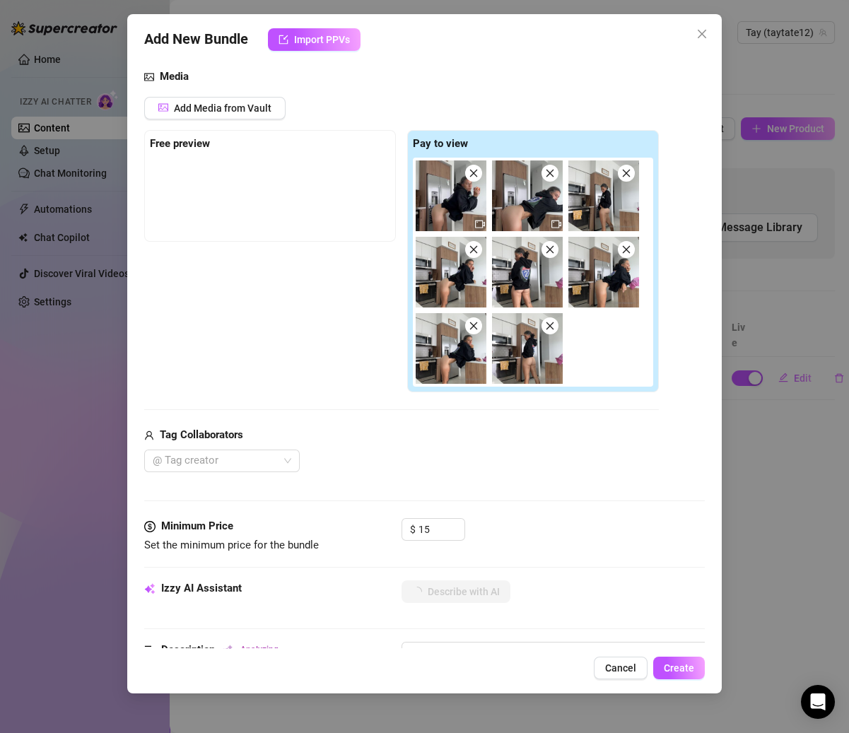
type textarea "[PERSON_NAME]"
type textarea "[PERSON_NAME] is"
type textarea "[PERSON_NAME] is in"
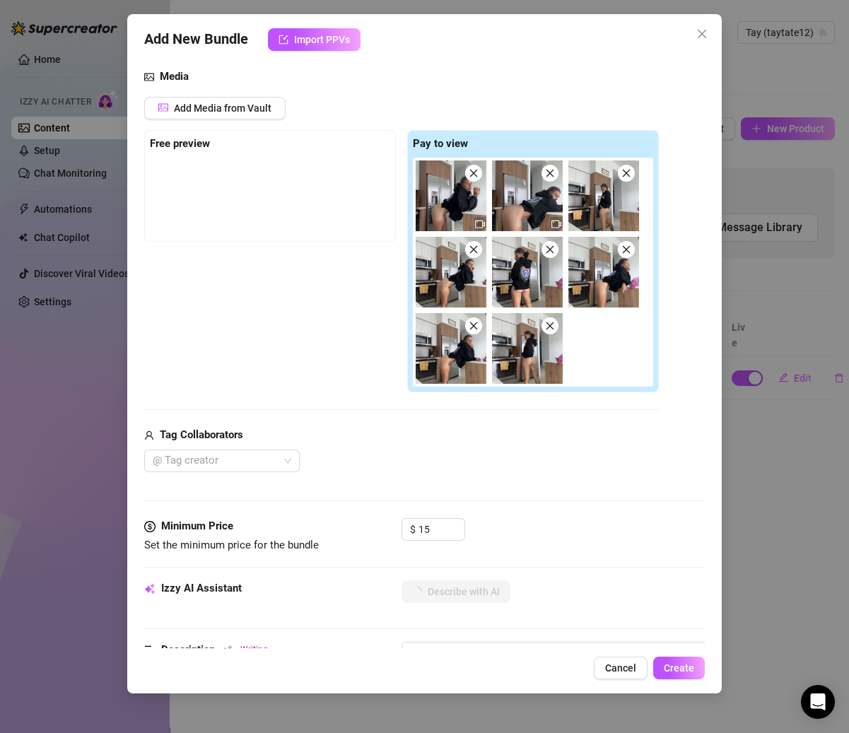
type textarea "[PERSON_NAME] is in"
type textarea "[PERSON_NAME] is in the"
type textarea "[PERSON_NAME] is in the kitchen"
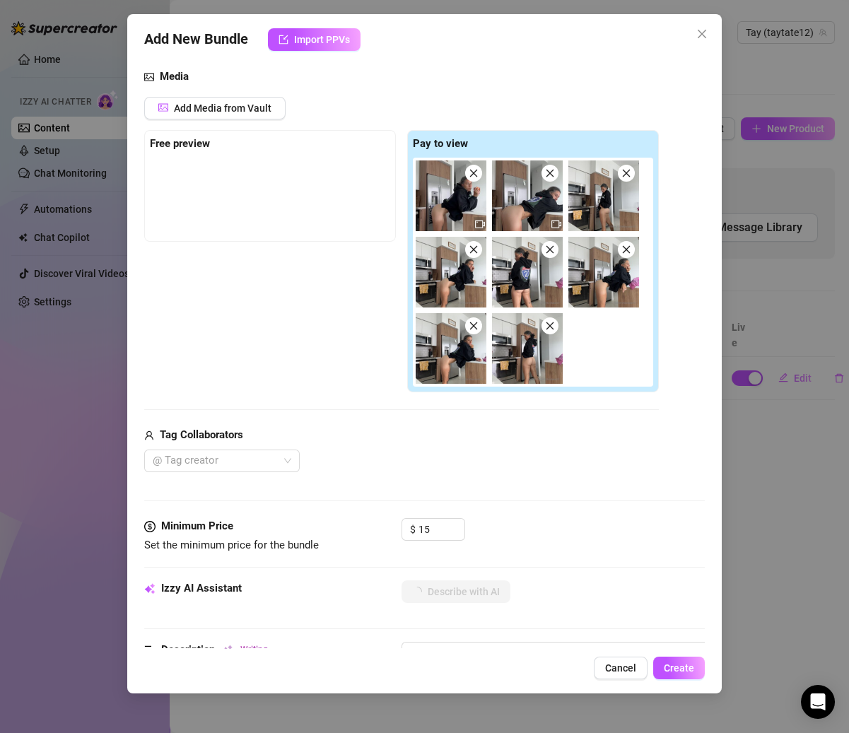
type textarea "[PERSON_NAME] is in the kitchen wearing"
type textarea "[PERSON_NAME] is in the kitchen wearing only"
type textarea "[PERSON_NAME] is in the kitchen wearing only a"
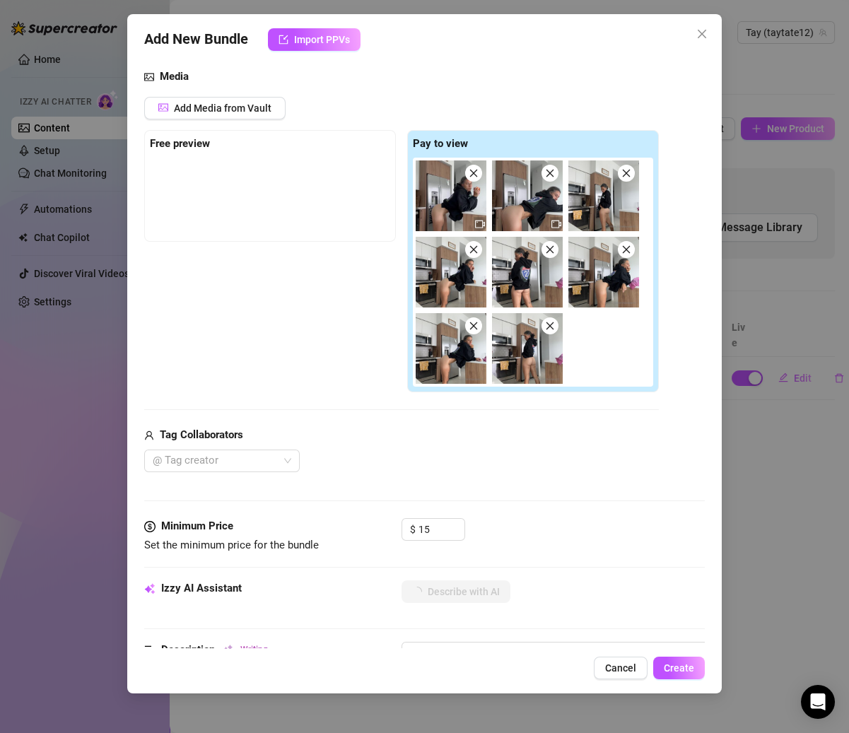
type textarea "[PERSON_NAME] is in the kitchen wearing only a"
type textarea "[PERSON_NAME] is in the kitchen wearing only a black"
type textarea "[PERSON_NAME] is in the kitchen wearing only a black hoodie,"
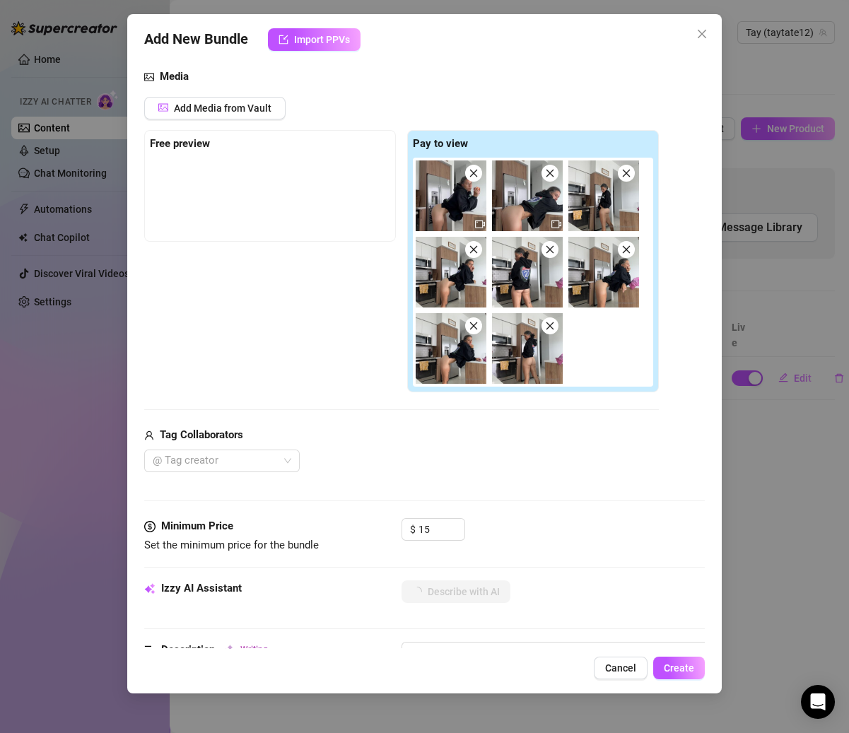
type textarea "[PERSON_NAME] is in the kitchen wearing only a black hoodie, completely"
type textarea "[PERSON_NAME] is in the kitchen wearing only a black hoodie, completely bottoml…"
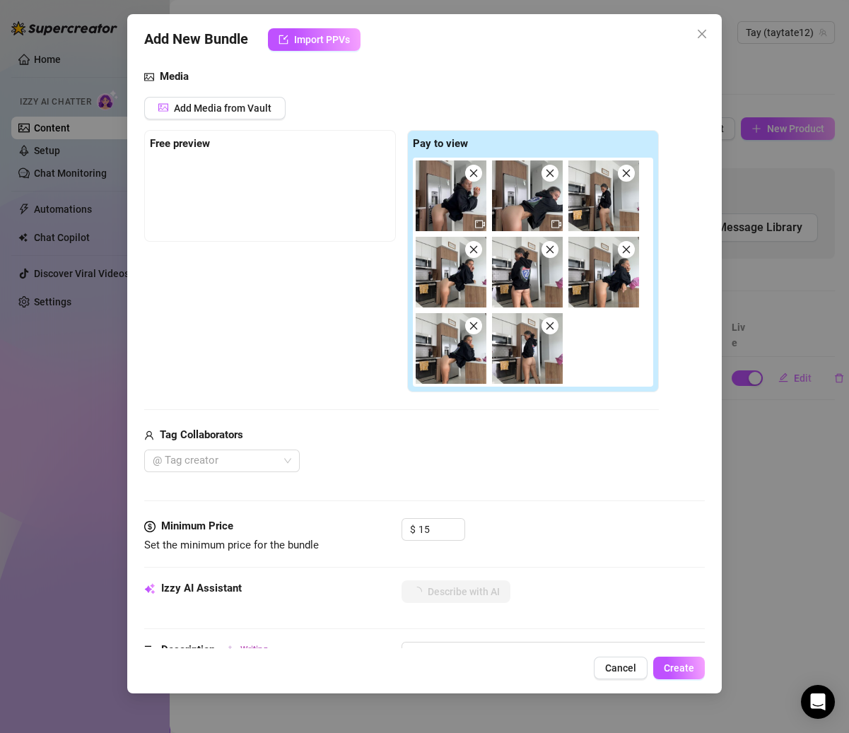
type textarea "[PERSON_NAME] is in the kitchen wearing only a black hoodie, completely bottoml…"
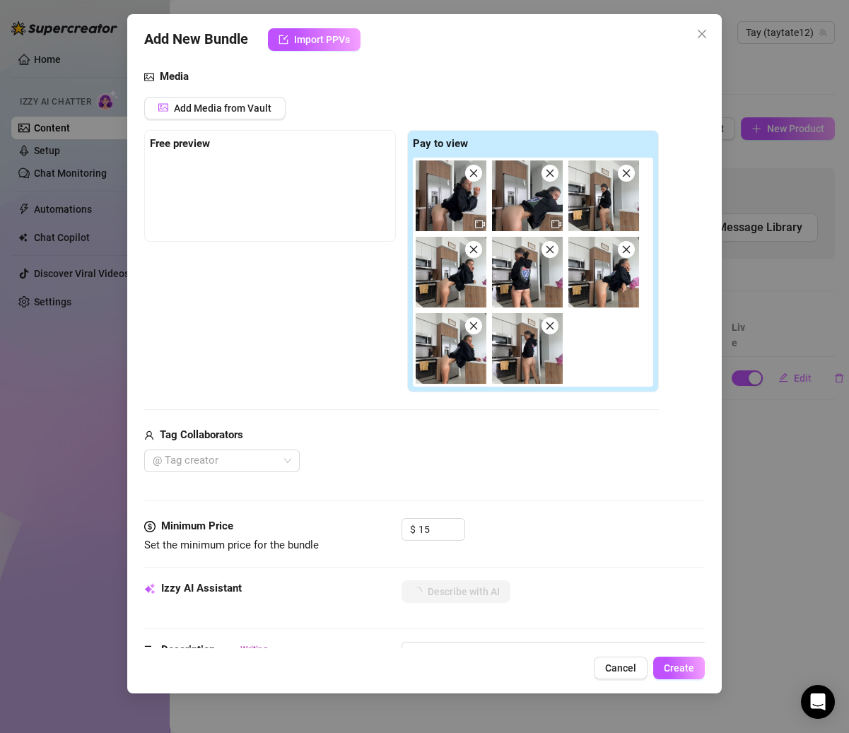
type textarea "[PERSON_NAME] is in the kitchen wearing only a black hoodie, completely bottoml…"
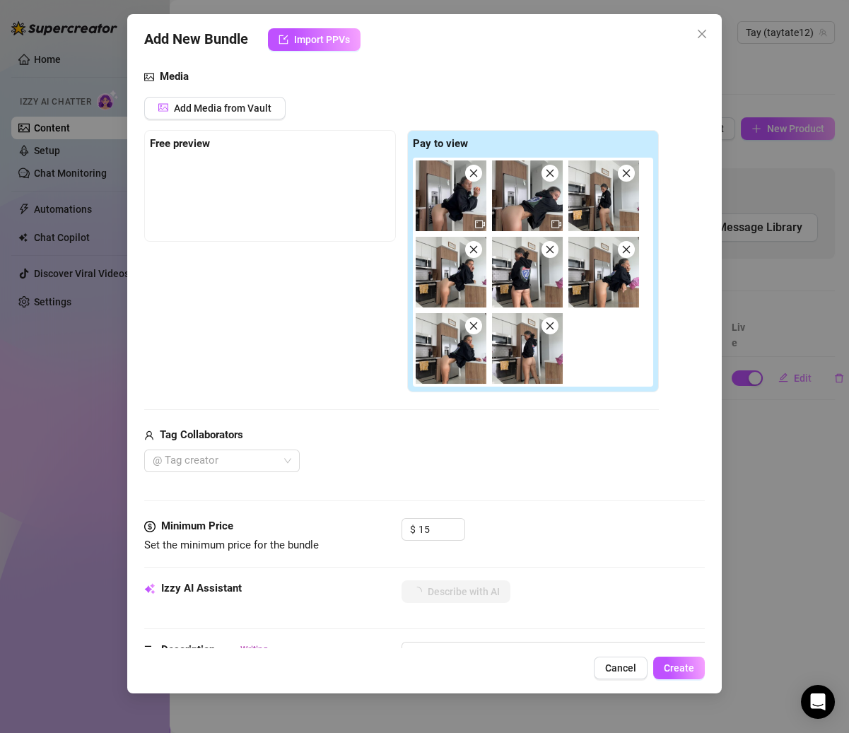
type textarea "[PERSON_NAME] is in the kitchen wearing only a black hoodie, completely bottoml…"
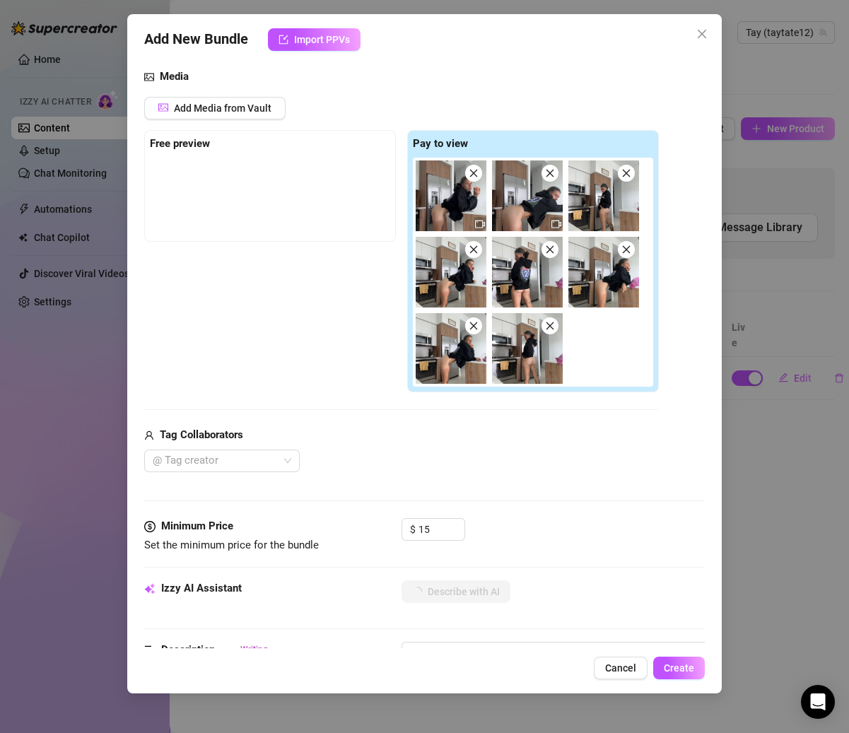
type textarea "[PERSON_NAME] is in the kitchen wearing only a black hoodie, completely bottoml…"
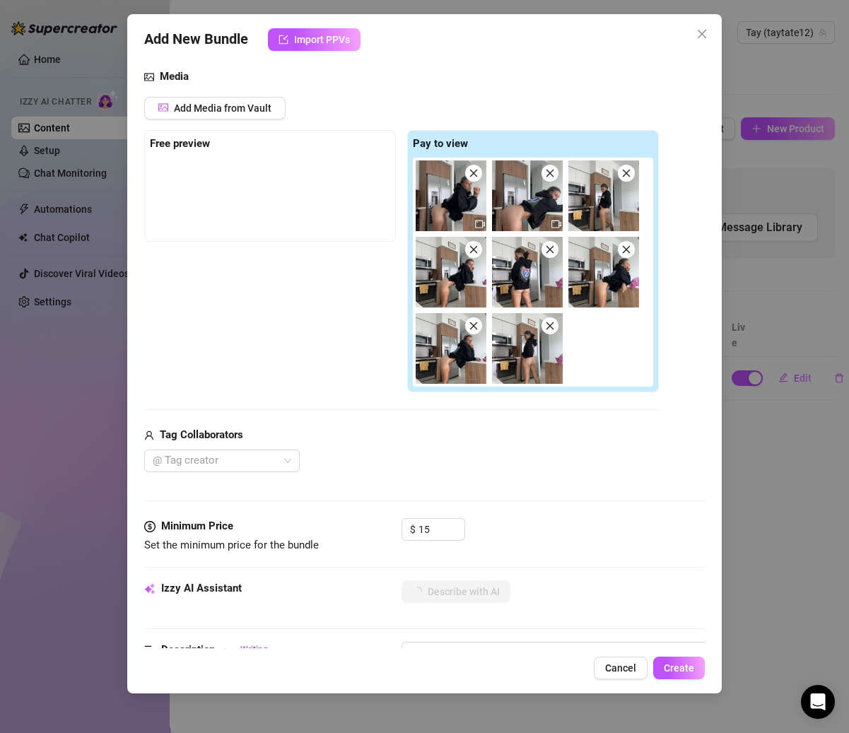
type textarea "[PERSON_NAME] is in the kitchen wearing only a black hoodie, completely bottoml…"
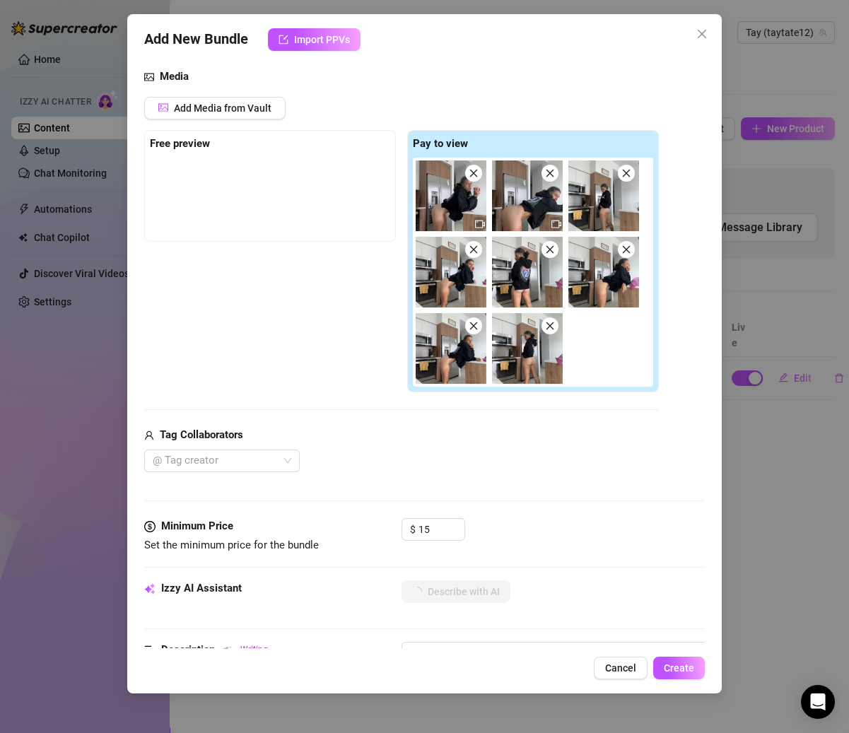
type textarea "[PERSON_NAME] is in the kitchen wearing only a black hoodie, completely bottoml…"
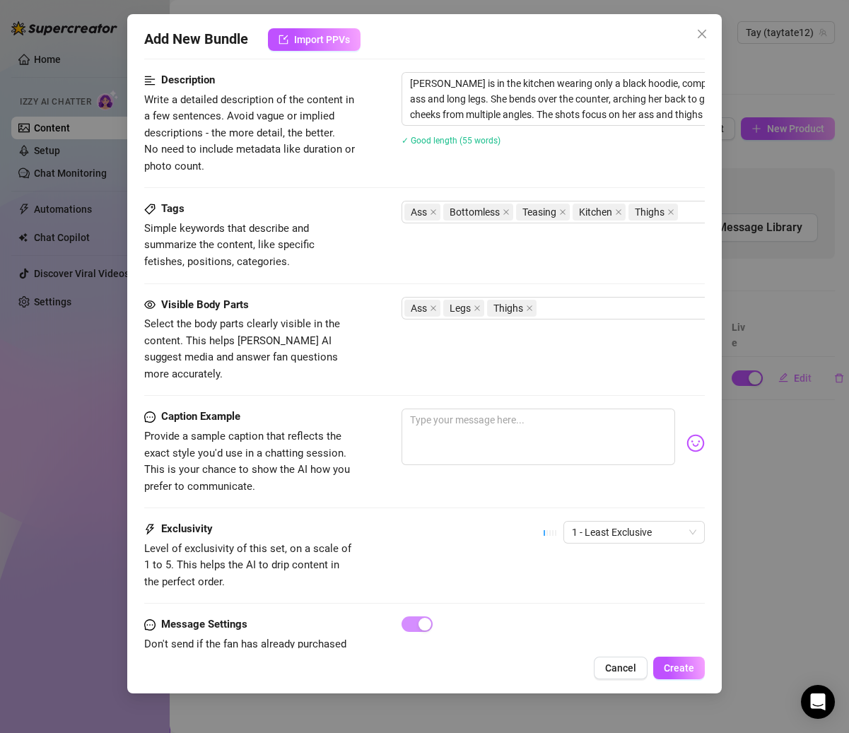
scroll to position [731, 0]
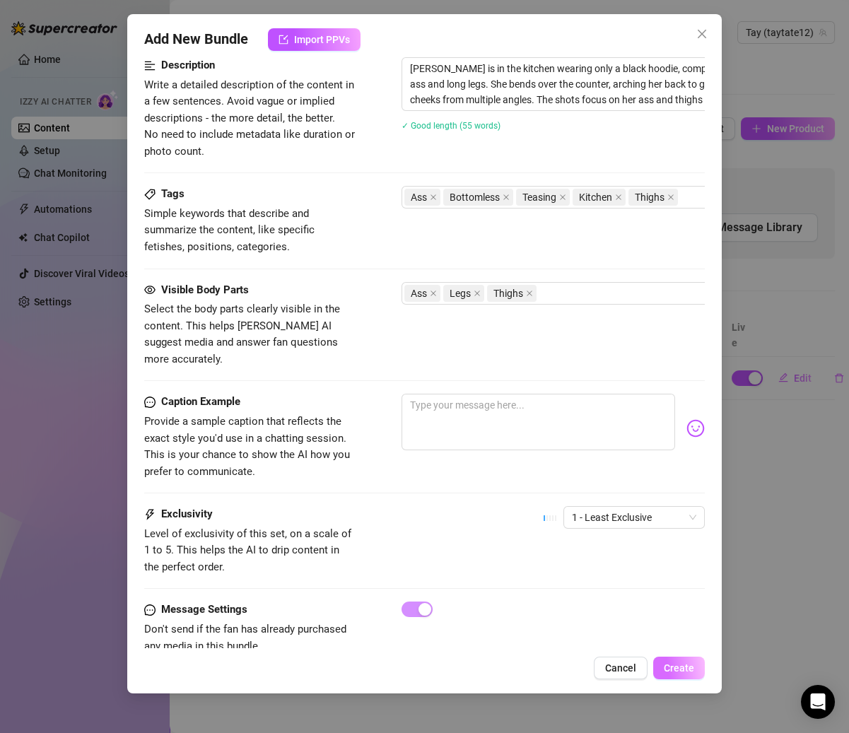
click at [678, 660] on button "Create" at bounding box center [679, 668] width 52 height 23
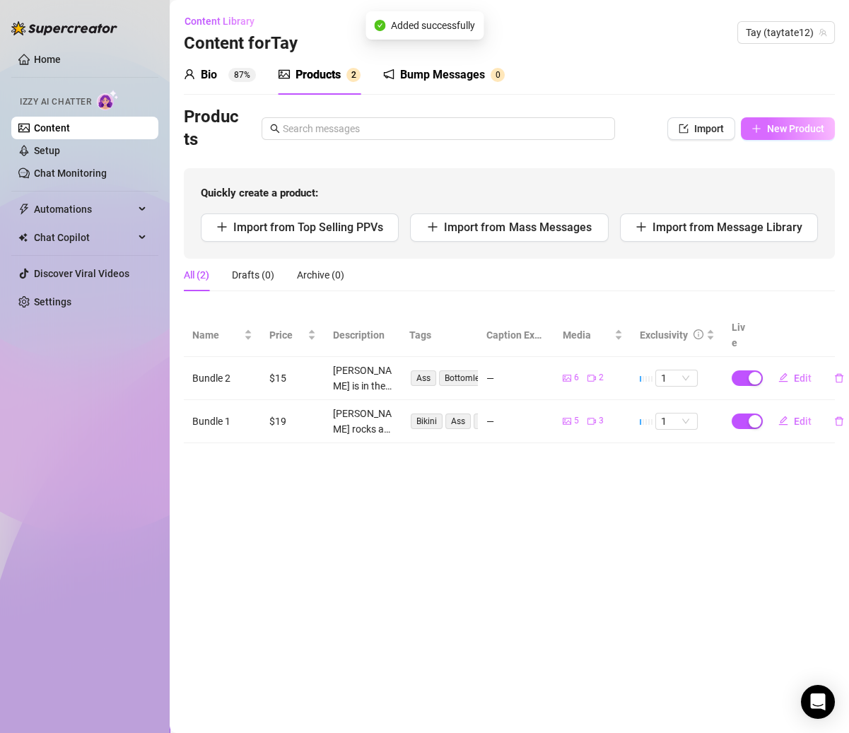
click at [788, 126] on span "New Product" at bounding box center [795, 128] width 57 height 11
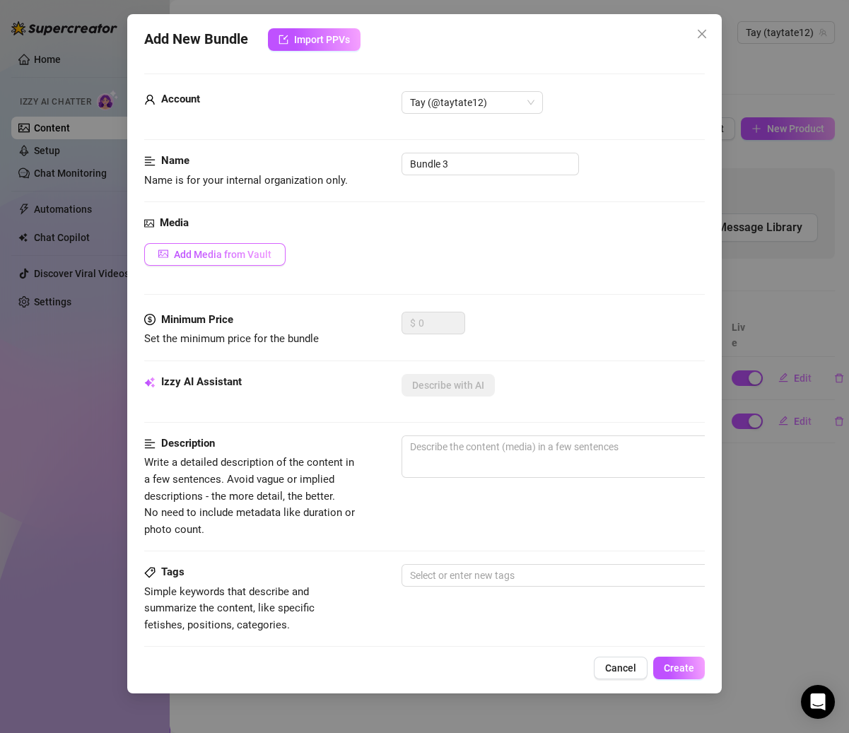
click at [237, 249] on span "Add Media from Vault" at bounding box center [223, 254] width 98 height 11
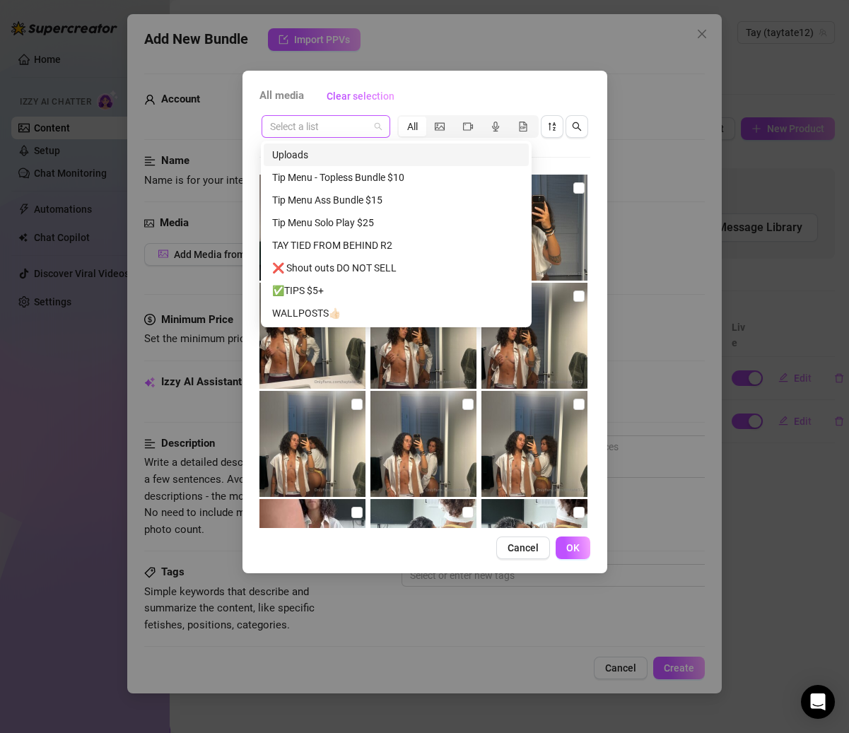
click at [370, 130] on span at bounding box center [326, 126] width 112 height 21
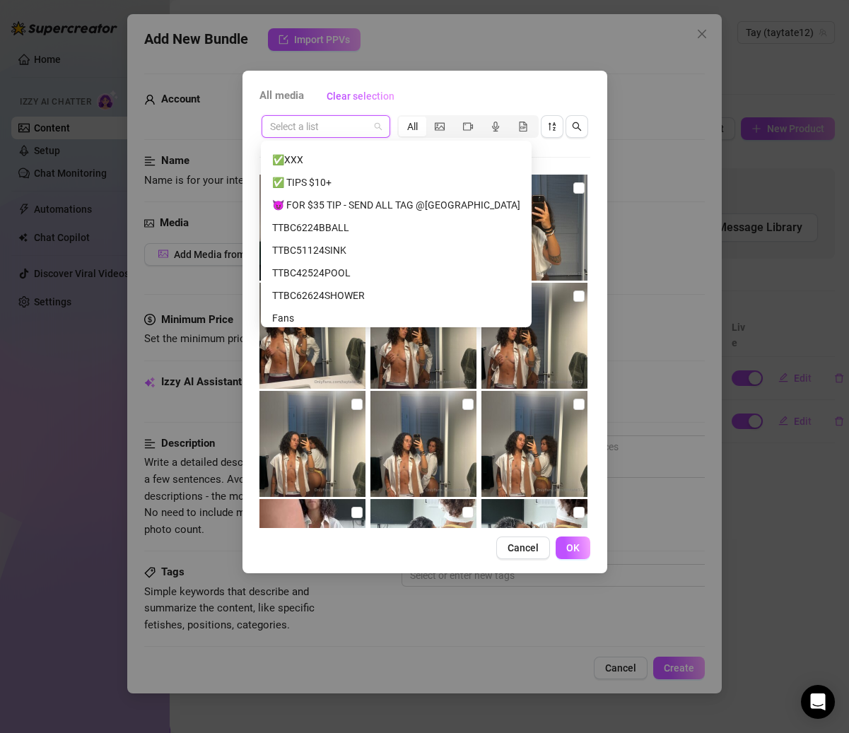
scroll to position [201, 0]
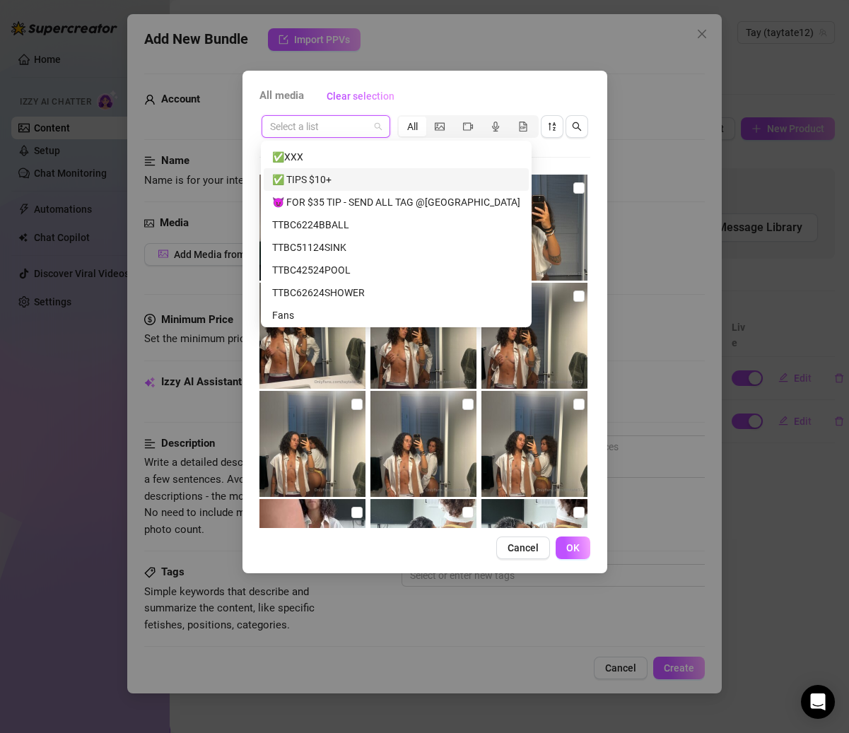
click at [354, 172] on div "✅ TIPS $10+" at bounding box center [396, 180] width 248 height 16
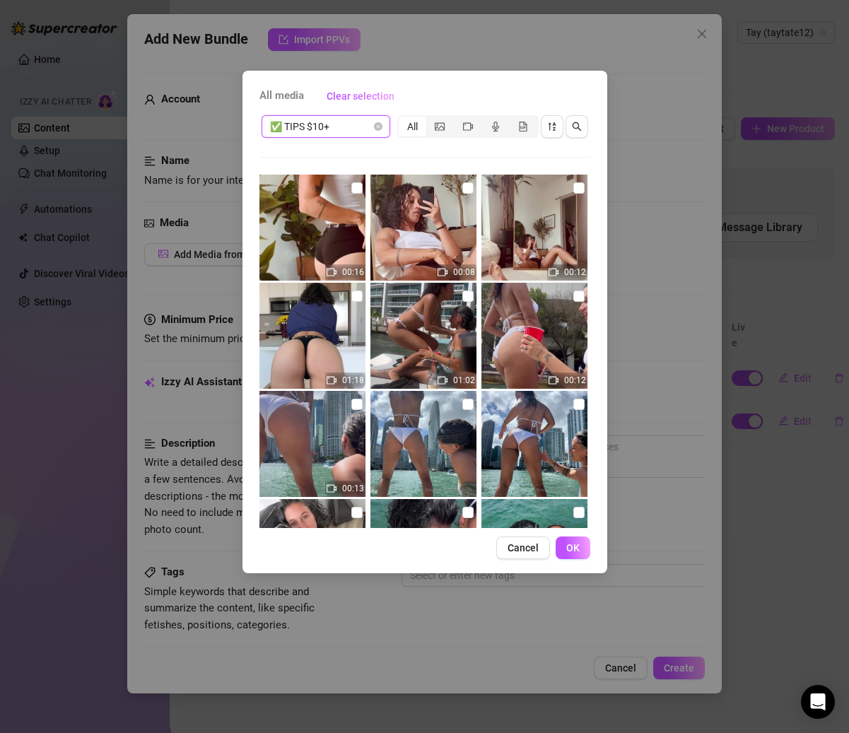
scroll to position [74, 0]
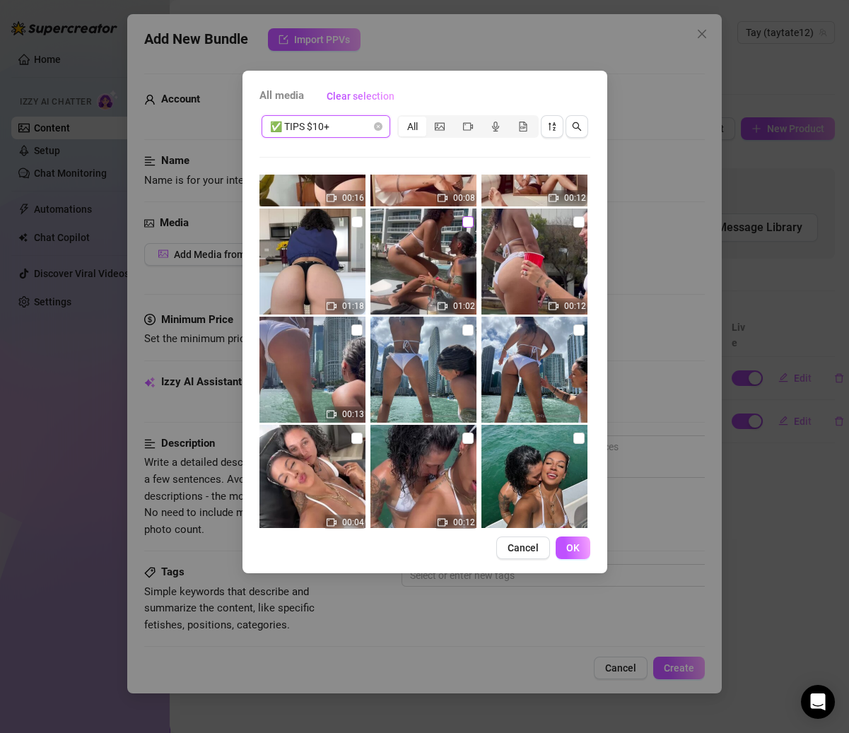
click at [462, 224] on input "checkbox" at bounding box center [467, 221] width 11 height 11
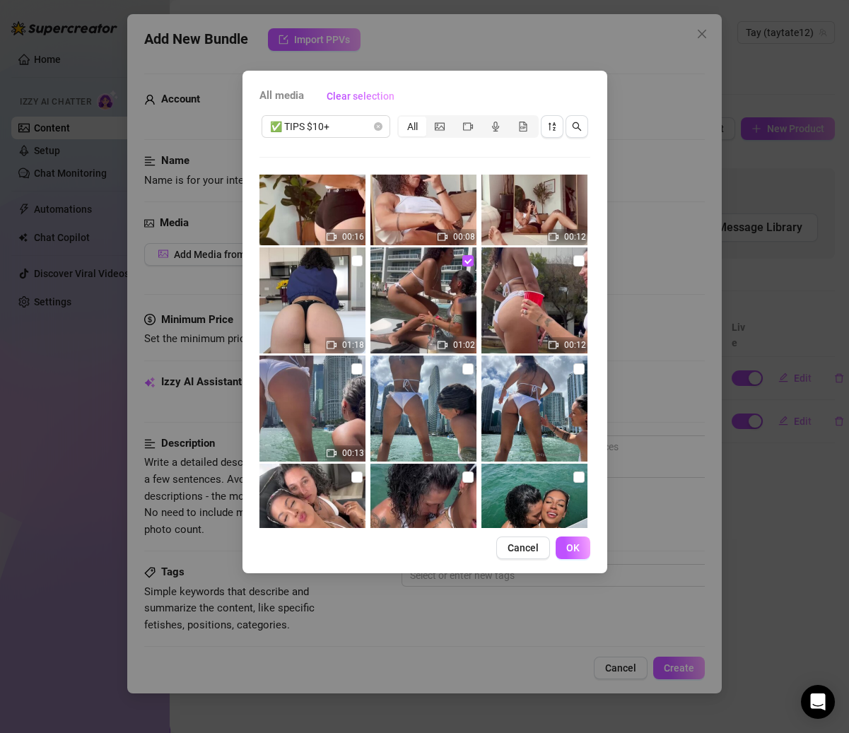
scroll to position [7, 0]
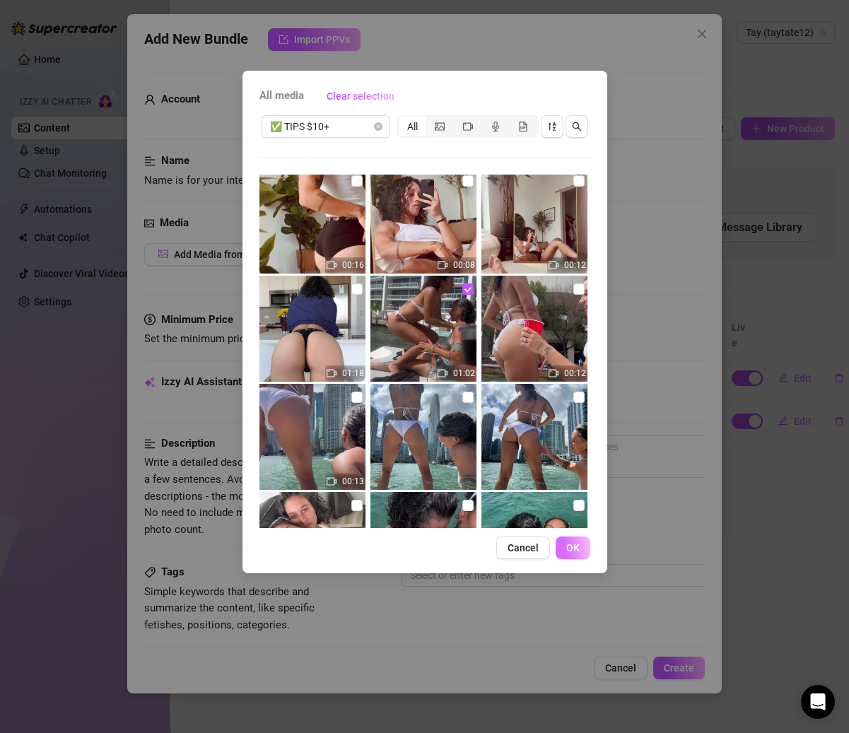
click at [565, 540] on button "OK" at bounding box center [573, 547] width 35 height 23
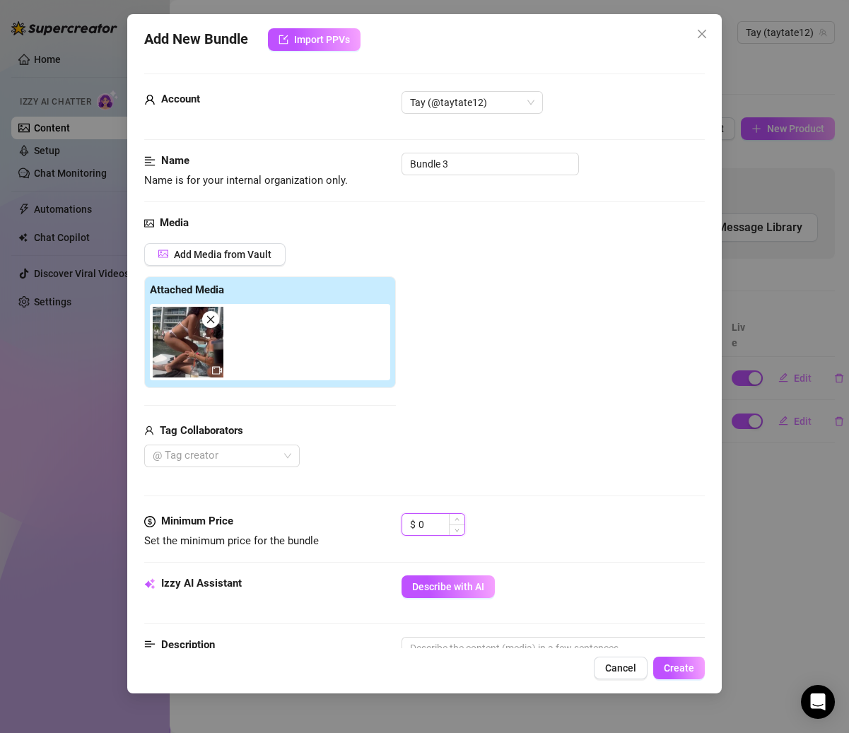
drag, startPoint x: 436, startPoint y: 533, endPoint x: 406, endPoint y: 530, distance: 30.5
click at [406, 531] on div "$ 0" at bounding box center [433, 524] width 64 height 23
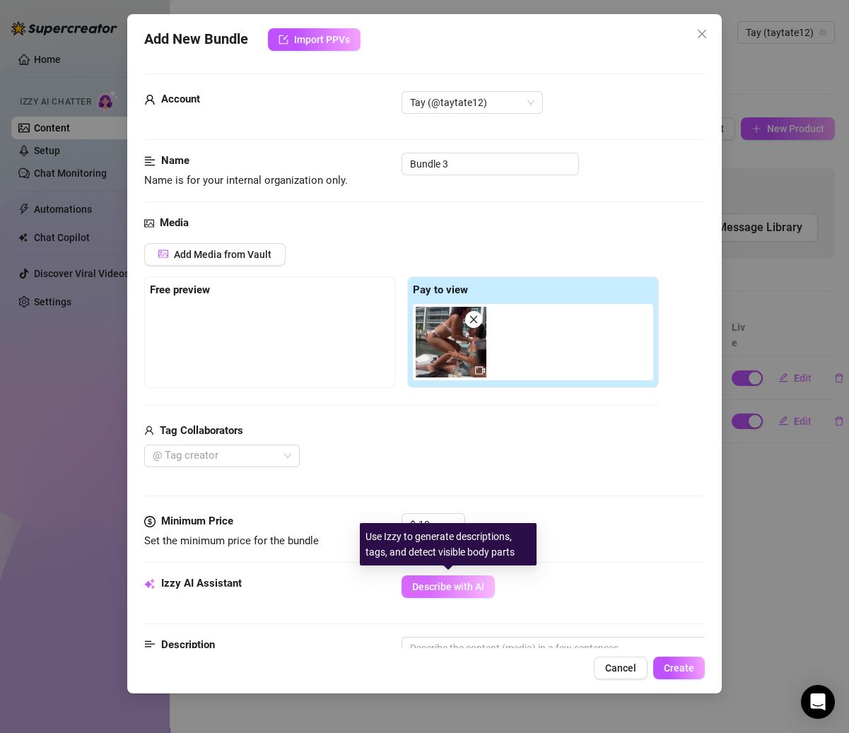
click at [477, 585] on span "Describe with AI" at bounding box center [448, 586] width 72 height 11
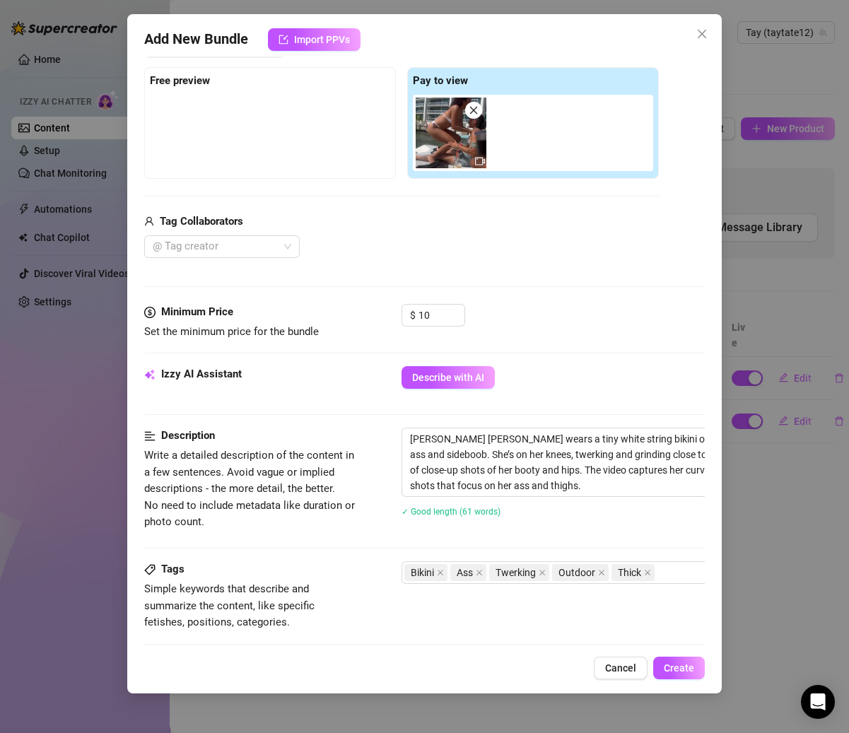
scroll to position [260, 0]
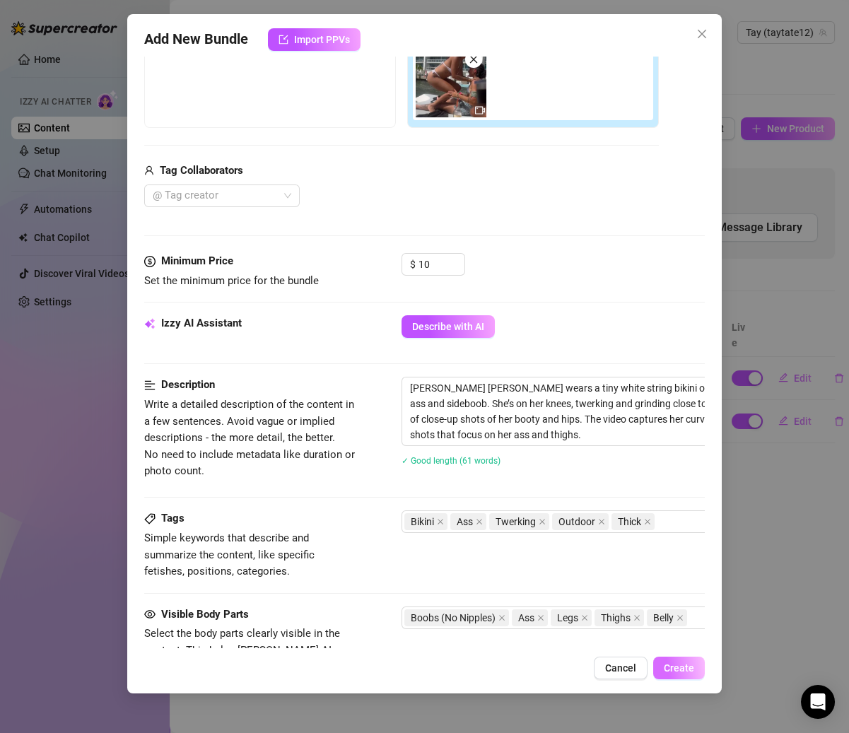
click at [691, 660] on button "Create" at bounding box center [679, 668] width 52 height 23
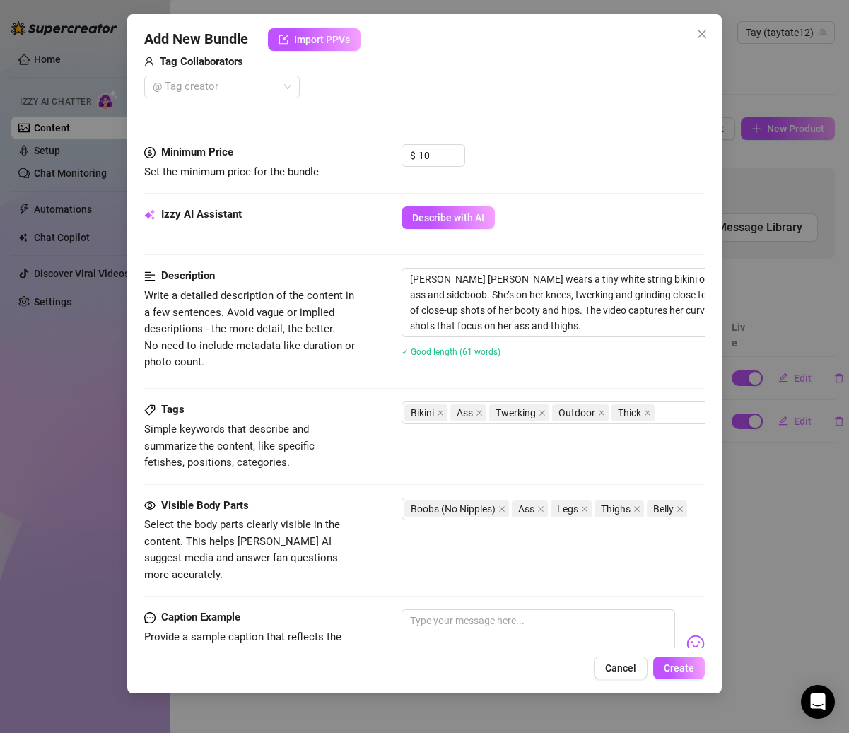
scroll to position [322, 0]
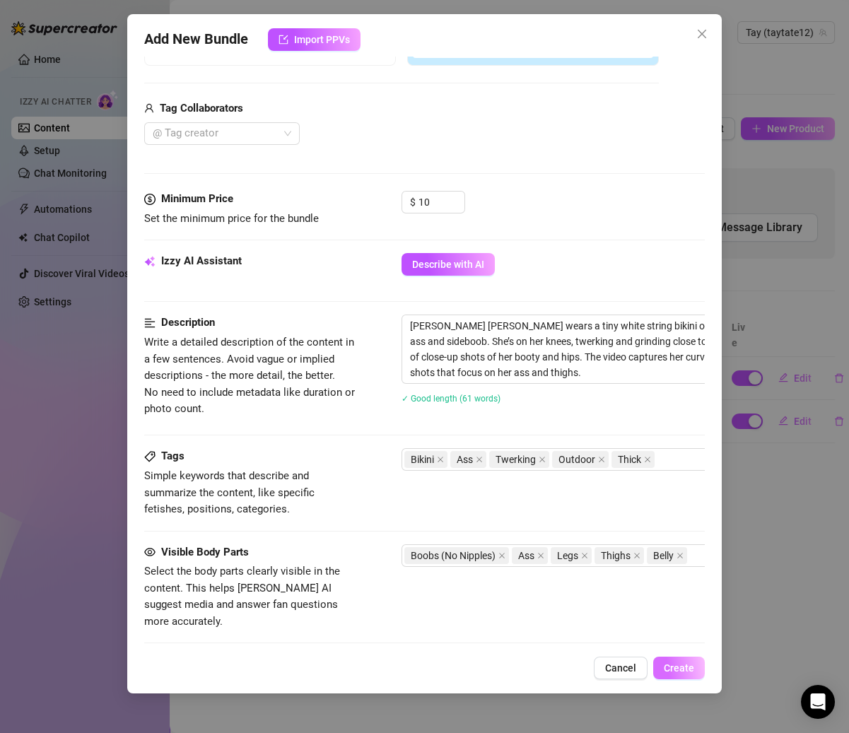
click at [672, 666] on span "Create" at bounding box center [679, 667] width 30 height 11
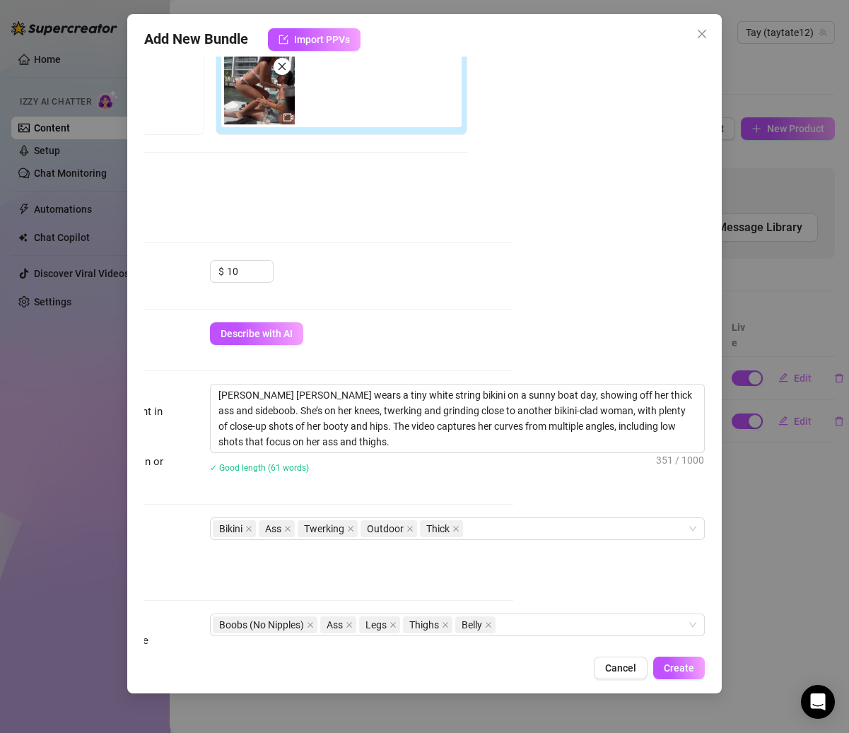
scroll to position [253, 207]
drag, startPoint x: 311, startPoint y: 392, endPoint x: 466, endPoint y: 438, distance: 162.1
click at [466, 438] on textarea "[PERSON_NAME] [PERSON_NAME] wears a tiny white string bikini on a sunny boat da…" at bounding box center [457, 418] width 493 height 68
click at [365, 440] on textarea "[PERSON_NAME] [PERSON_NAME] wears a tiny white string bikini on a sunny boat da…" at bounding box center [457, 418] width 493 height 68
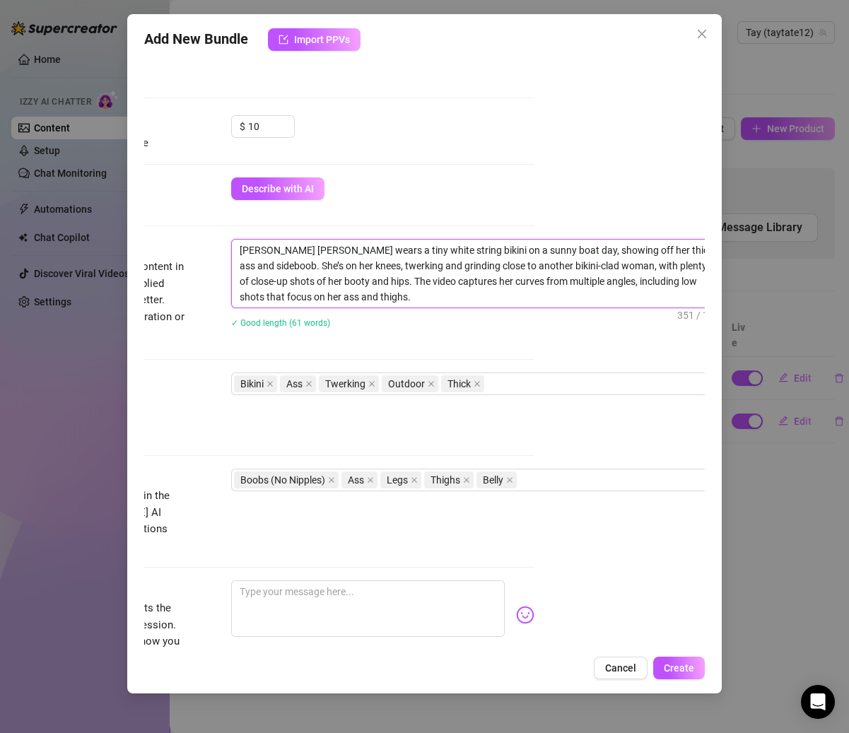
scroll to position [398, 169]
click at [430, 382] on icon "close" at bounding box center [433, 385] width 6 height 6
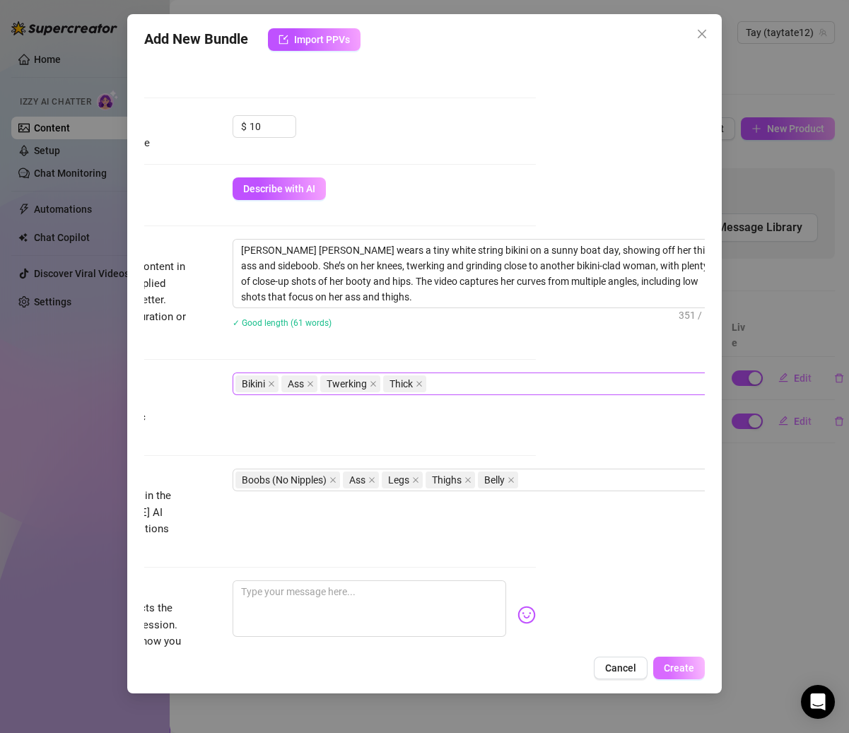
click at [683, 670] on span "Create" at bounding box center [679, 667] width 30 height 11
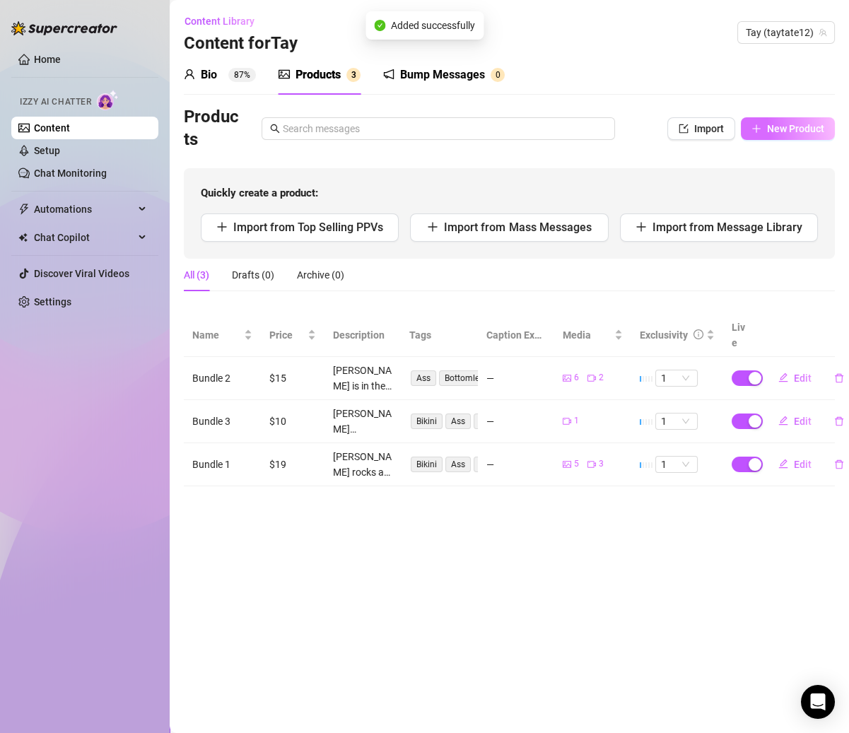
click at [767, 129] on span "New Product" at bounding box center [795, 128] width 57 height 11
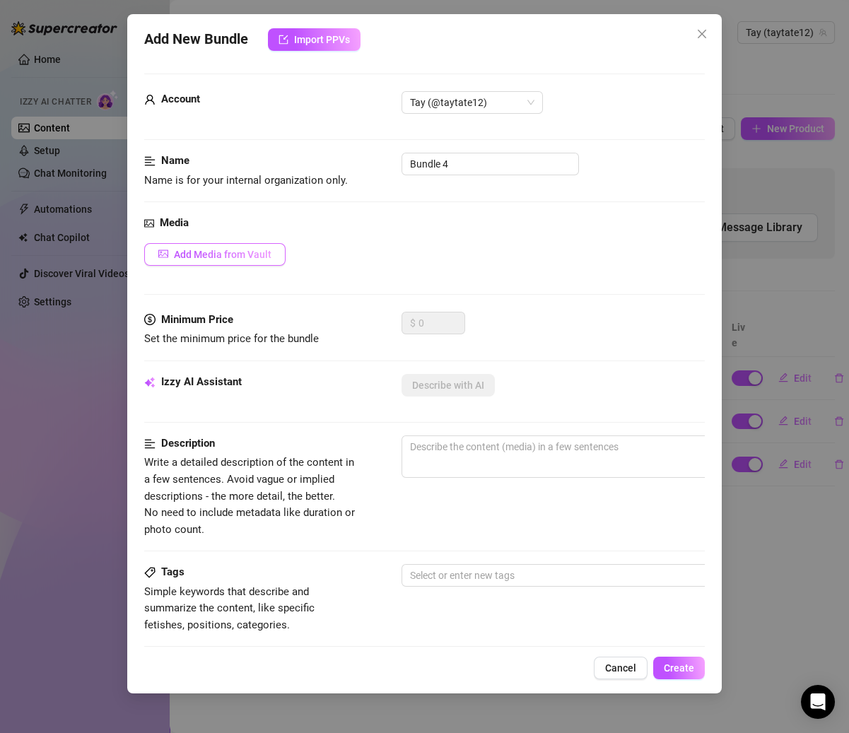
click at [271, 259] on button "Add Media from Vault" at bounding box center [214, 254] width 141 height 23
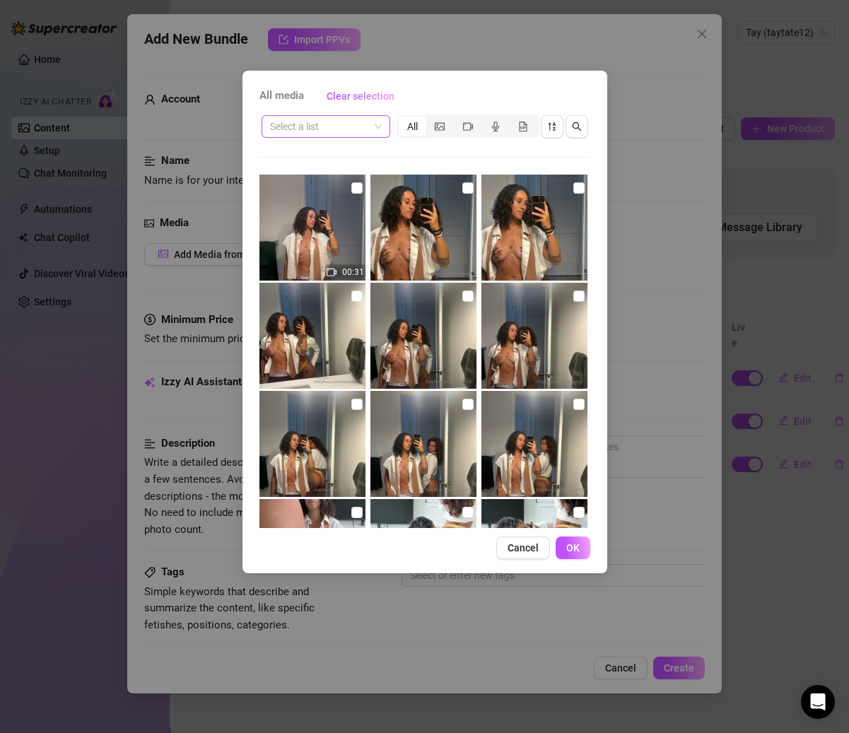
click at [369, 132] on span at bounding box center [326, 126] width 112 height 21
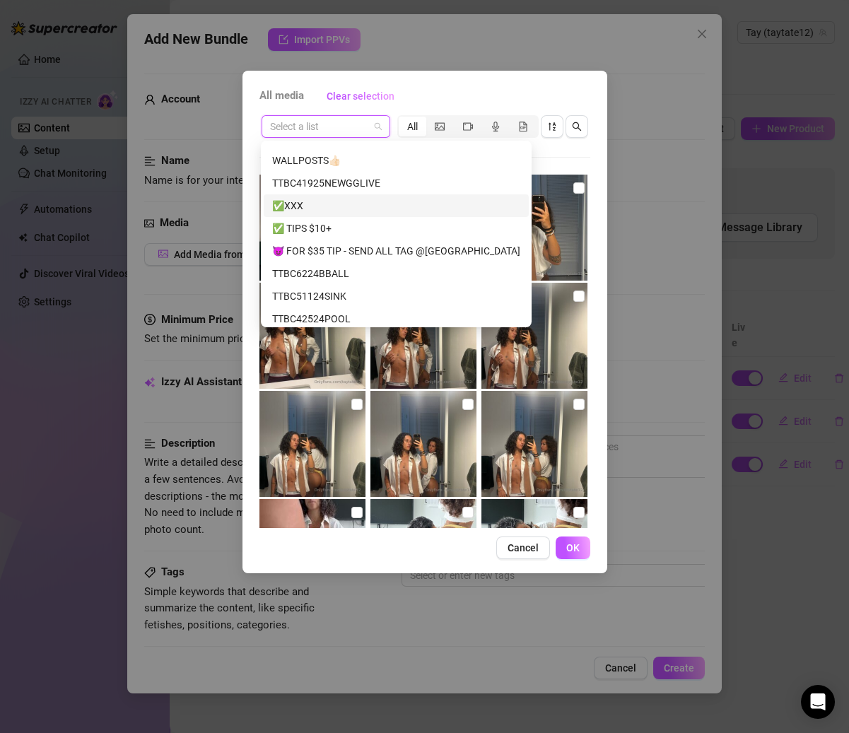
scroll to position [100, 0]
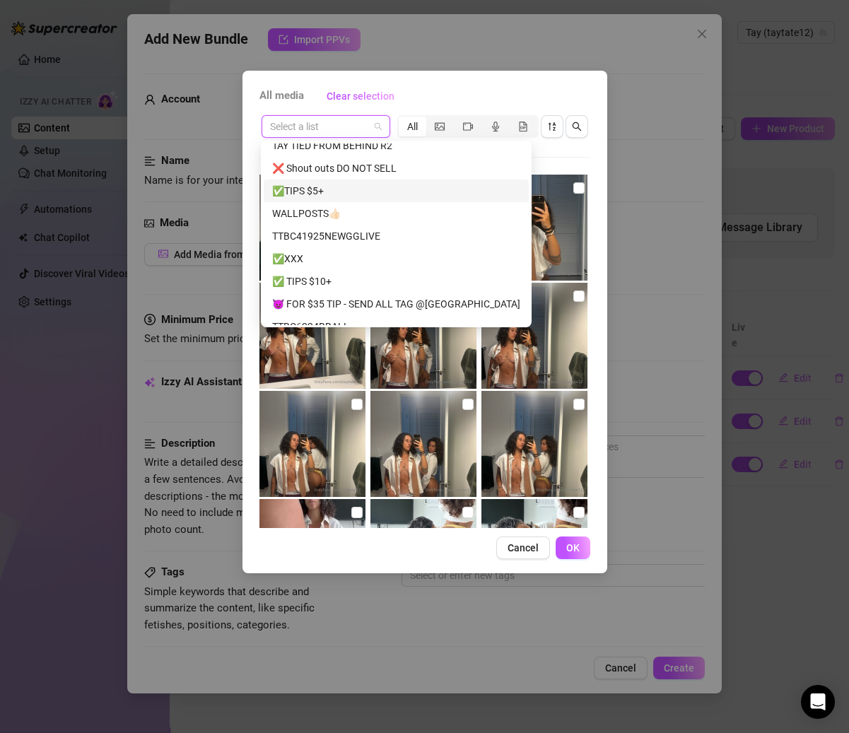
click at [309, 192] on div "✅TIPS $5+" at bounding box center [396, 191] width 248 height 16
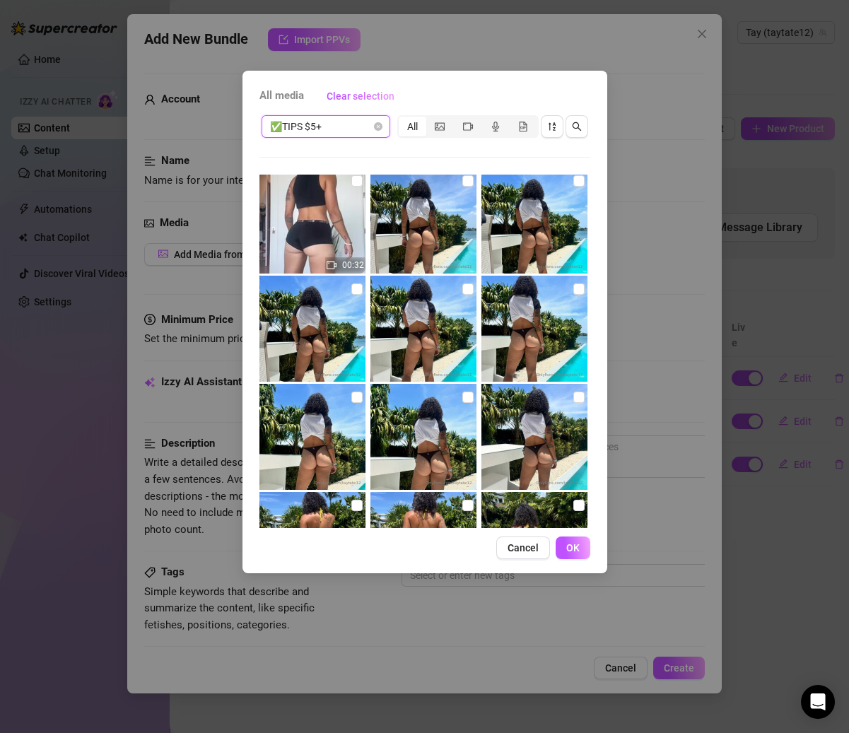
scroll to position [0, 0]
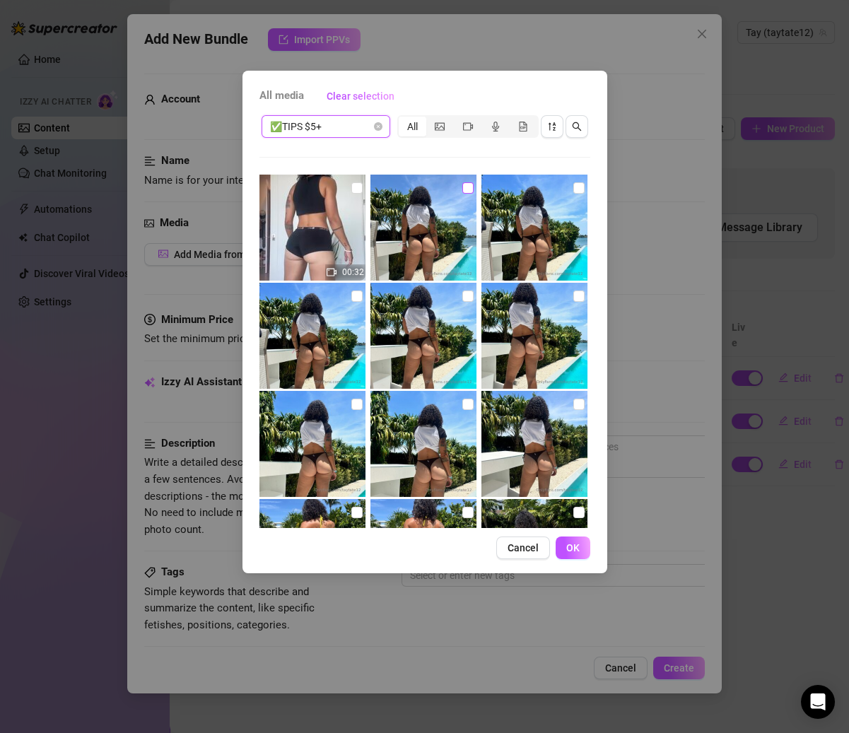
click at [465, 193] on input "checkbox" at bounding box center [467, 187] width 11 height 11
click at [573, 193] on input "checkbox" at bounding box center [578, 187] width 11 height 11
click at [573, 298] on input "checkbox" at bounding box center [578, 295] width 11 height 11
click at [573, 401] on input "checkbox" at bounding box center [578, 404] width 11 height 11
click at [566, 537] on button "OK" at bounding box center [573, 547] width 35 height 23
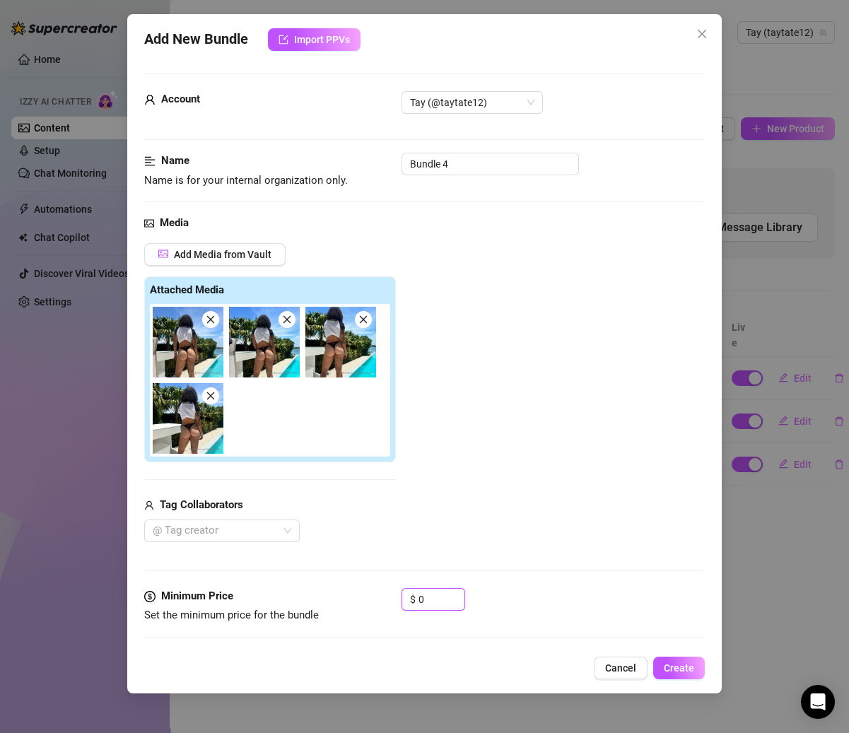
drag, startPoint x: 434, startPoint y: 590, endPoint x: 466, endPoint y: 594, distance: 32.0
click at [390, 601] on div "Minimum Price Set the minimum price for the bundle $ 0" at bounding box center [424, 606] width 560 height 36
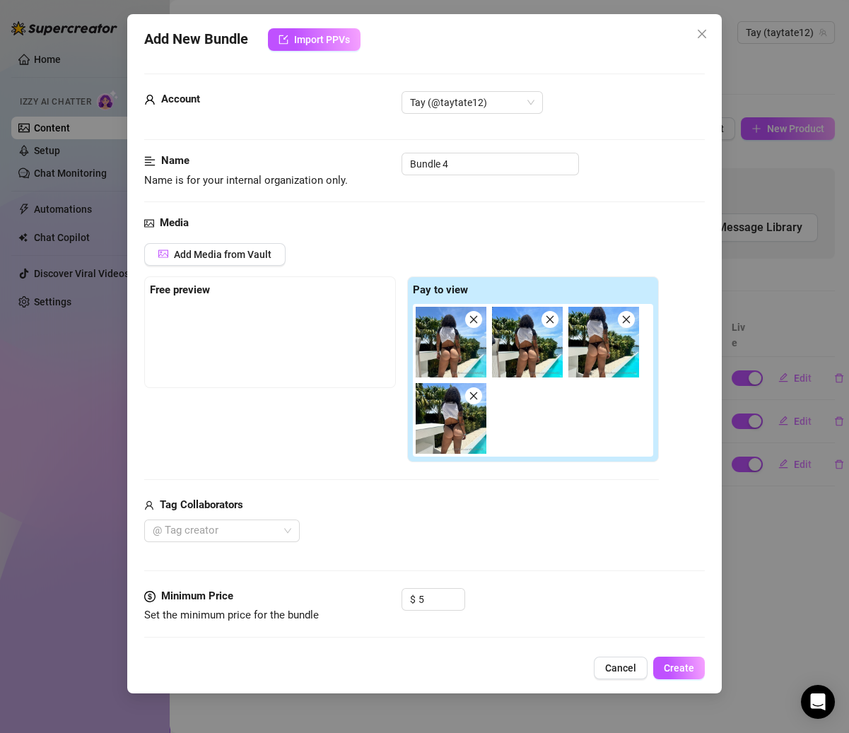
click at [514, 525] on div "@ Tag creator" at bounding box center [401, 530] width 515 height 23
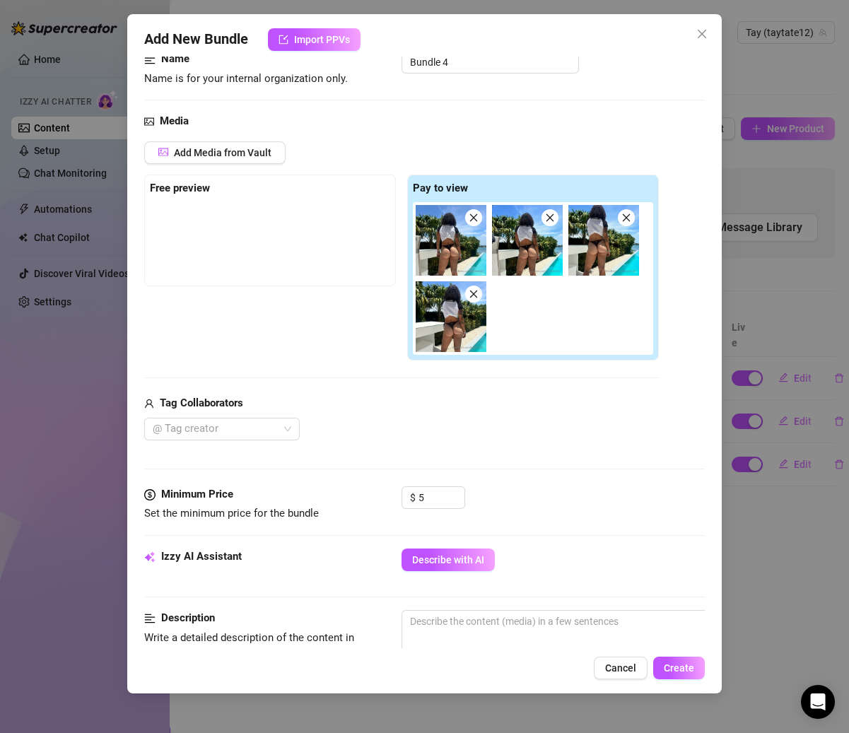
scroll to position [191, 0]
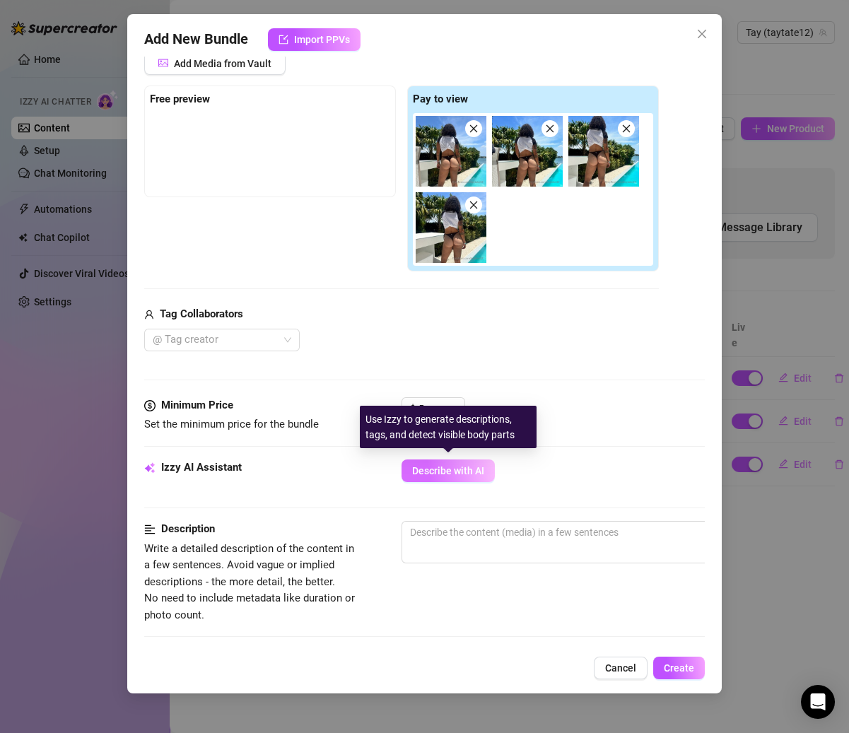
click at [465, 470] on span "Describe with AI" at bounding box center [448, 470] width 72 height 11
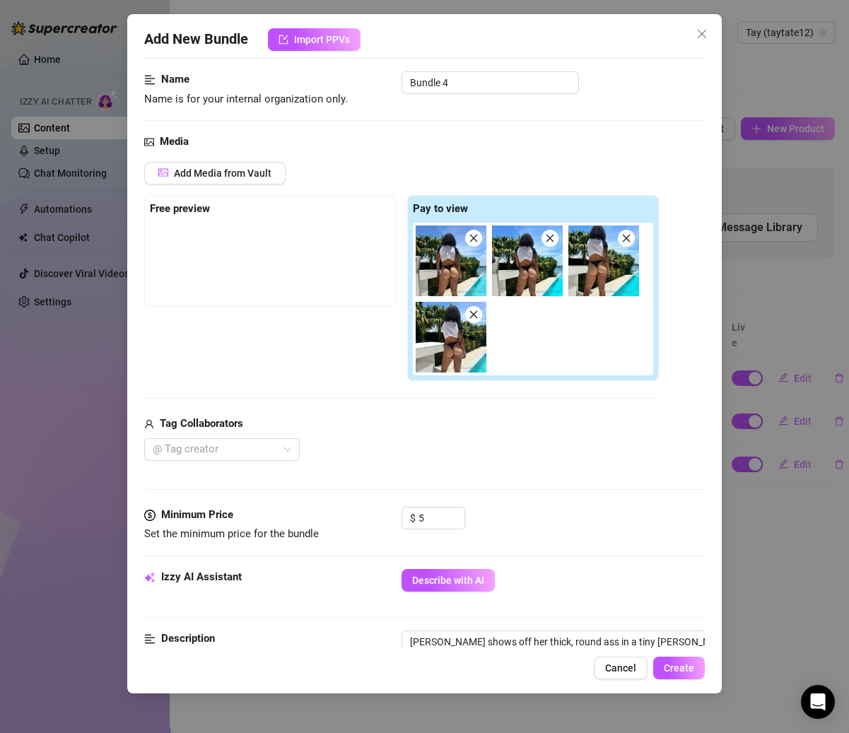
scroll to position [73, 0]
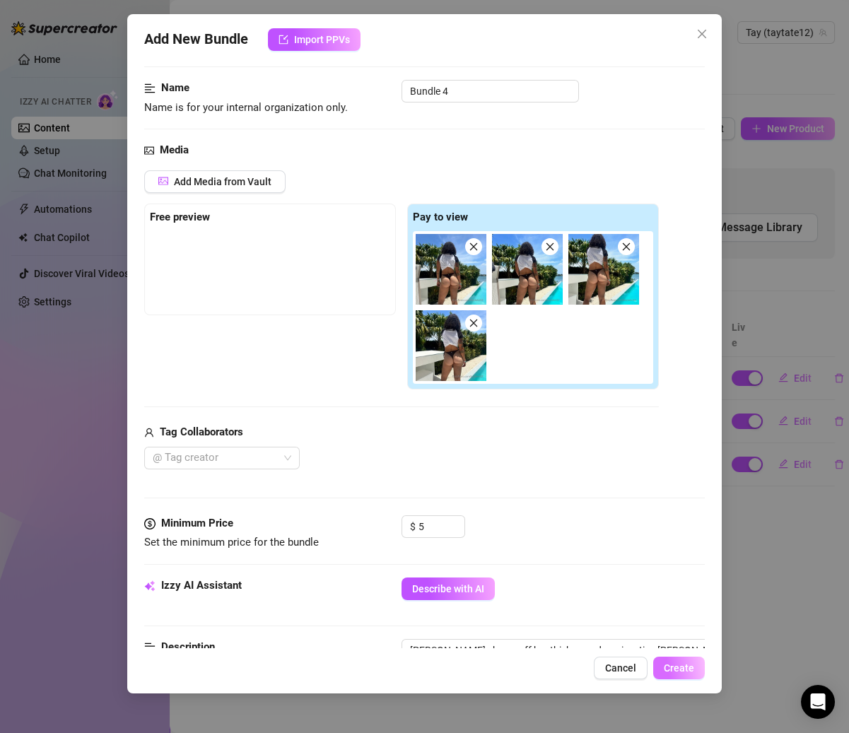
click at [664, 663] on button "Create" at bounding box center [679, 668] width 52 height 23
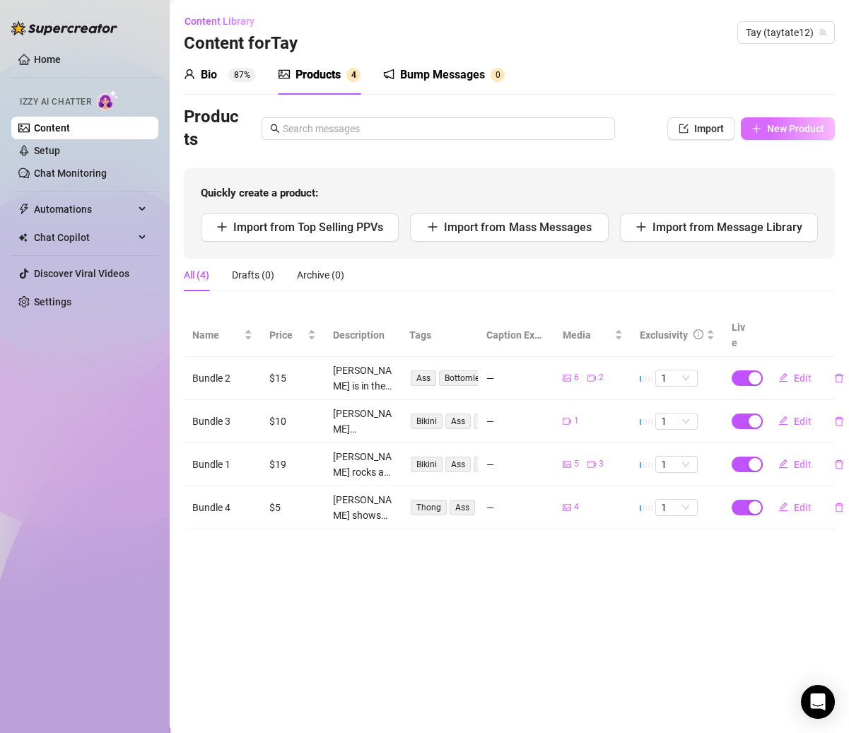
click at [803, 124] on span "New Product" at bounding box center [795, 128] width 57 height 11
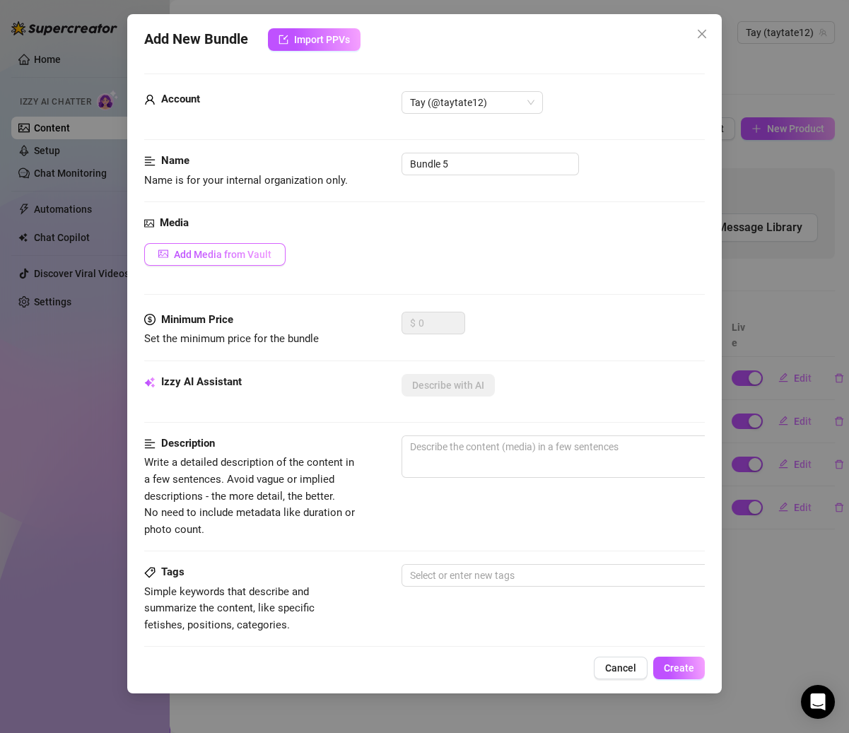
click at [247, 249] on span "Add Media from Vault" at bounding box center [223, 254] width 98 height 11
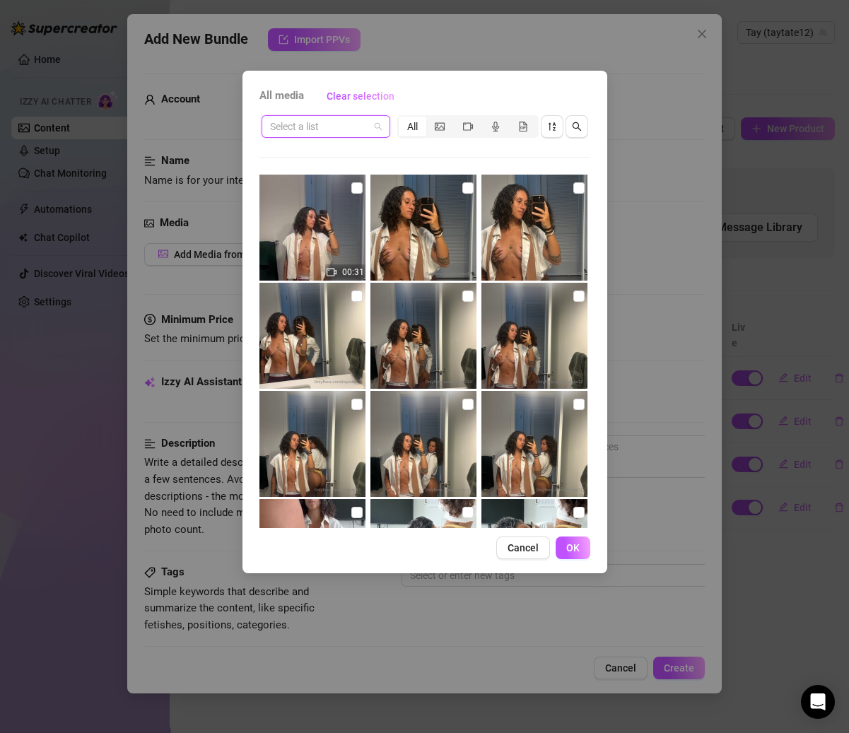
click at [358, 124] on input "search" at bounding box center [319, 126] width 99 height 21
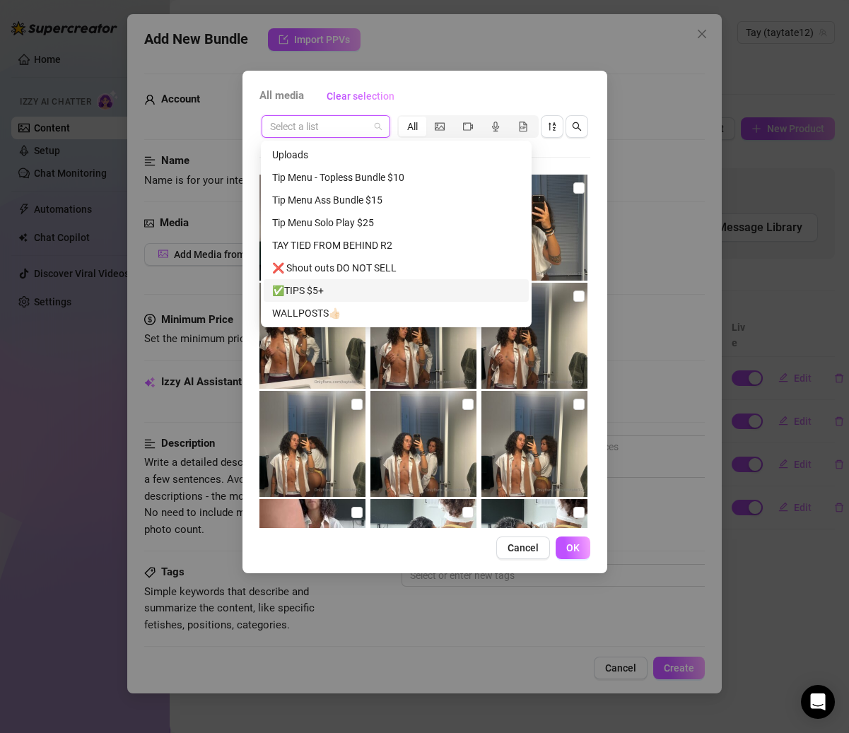
click at [320, 286] on div "✅TIPS $5+" at bounding box center [396, 291] width 248 height 16
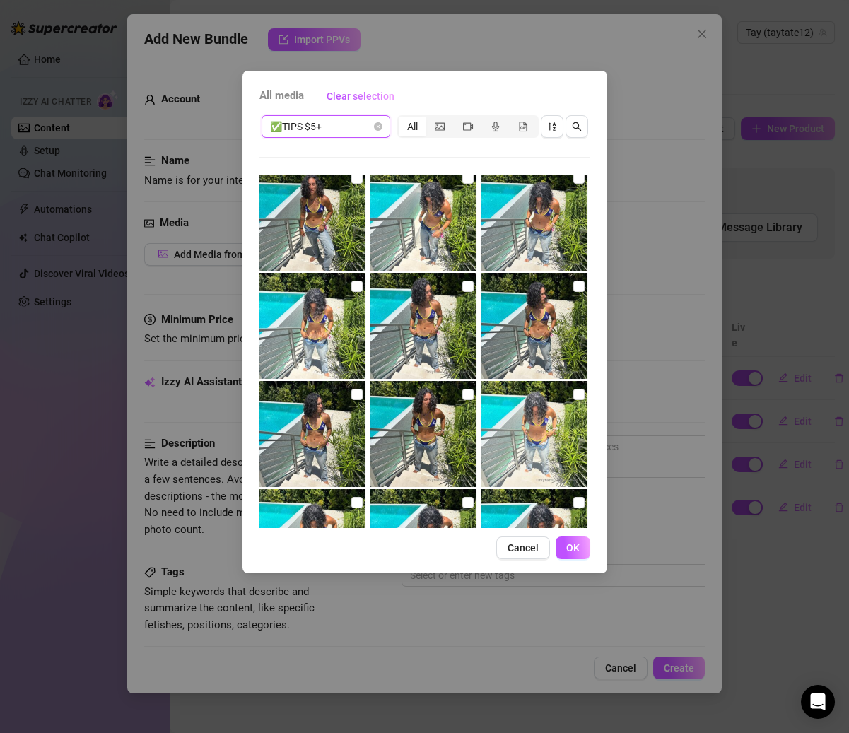
scroll to position [445, 0]
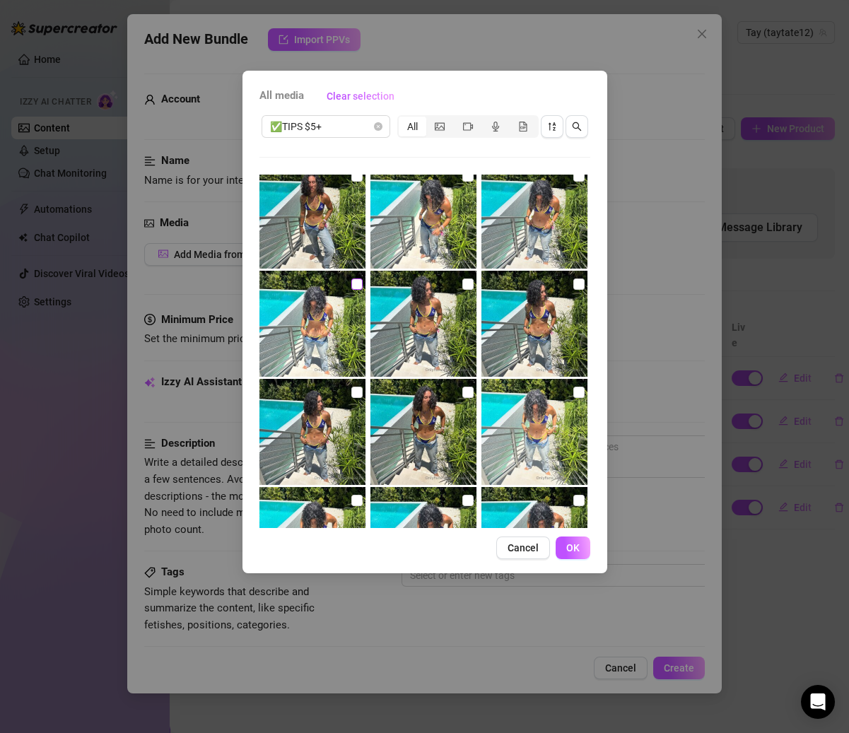
click at [352, 288] on input "checkbox" at bounding box center [356, 283] width 11 height 11
click at [463, 284] on input "checkbox" at bounding box center [467, 283] width 11 height 11
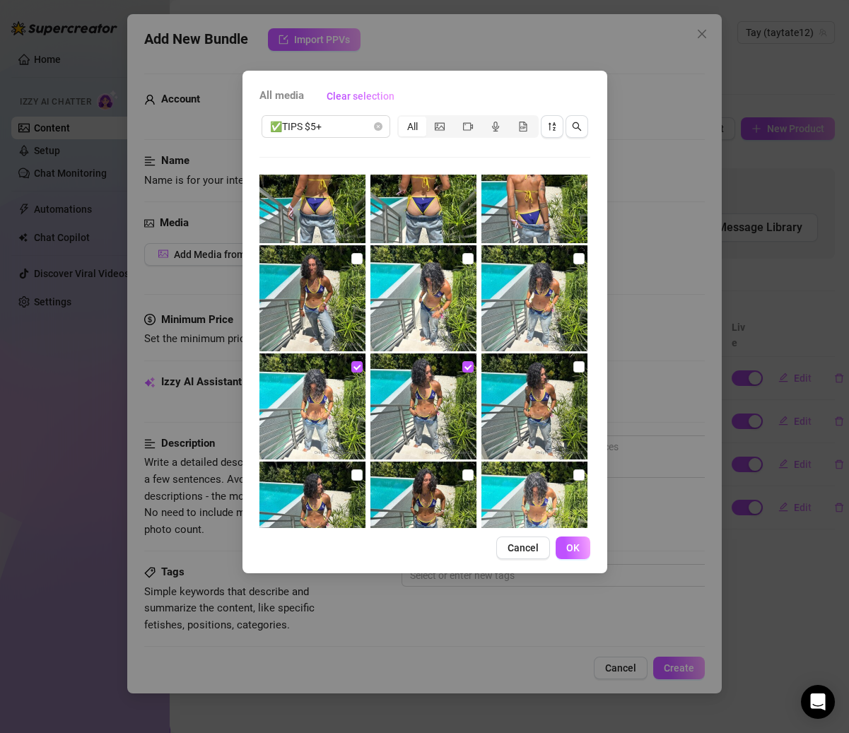
scroll to position [276, 0]
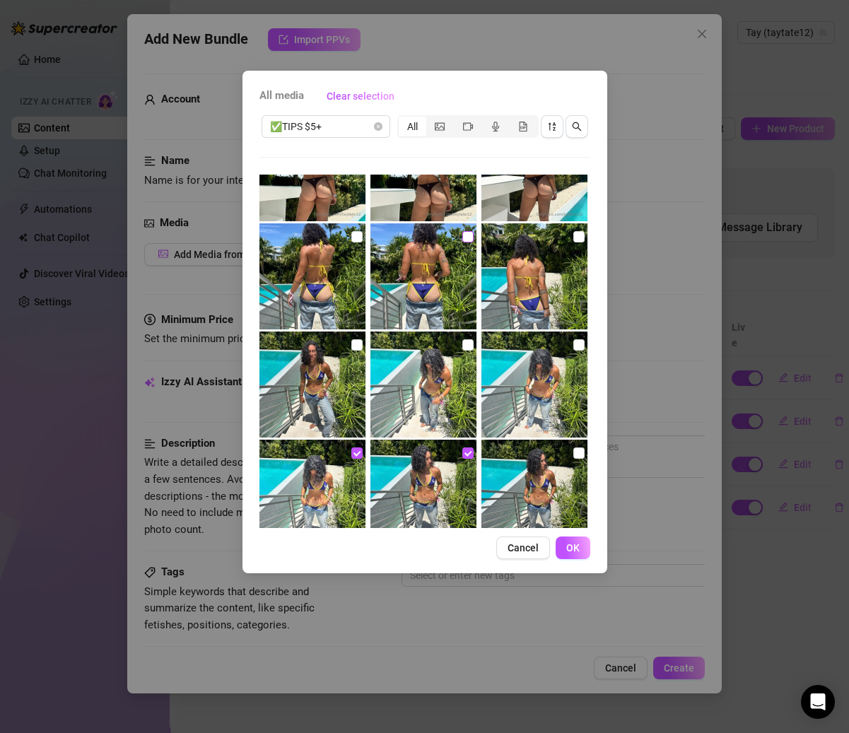
drag, startPoint x: 463, startPoint y: 235, endPoint x: 382, endPoint y: 235, distance: 81.3
click at [462, 235] on input "checkbox" at bounding box center [467, 236] width 11 height 11
drag, startPoint x: 352, startPoint y: 235, endPoint x: 358, endPoint y: 240, distance: 8.1
click at [352, 235] on input "checkbox" at bounding box center [356, 236] width 11 height 11
click at [560, 539] on button "OK" at bounding box center [573, 547] width 35 height 23
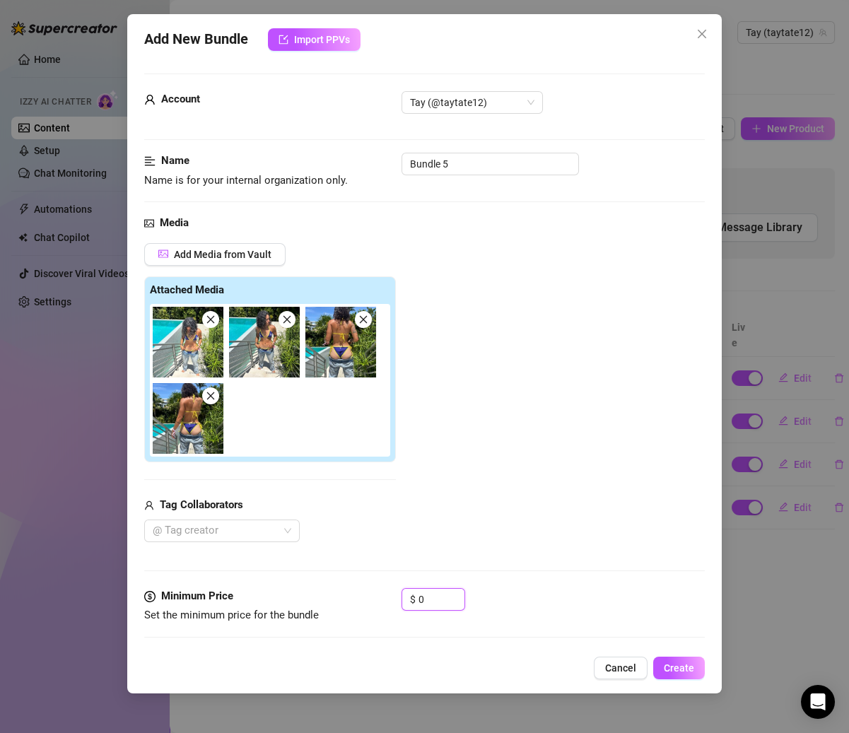
drag, startPoint x: 435, startPoint y: 598, endPoint x: 364, endPoint y: 597, distance: 71.4
click at [364, 598] on div "Minimum Price Set the minimum price for the bundle $ 0" at bounding box center [424, 606] width 560 height 36
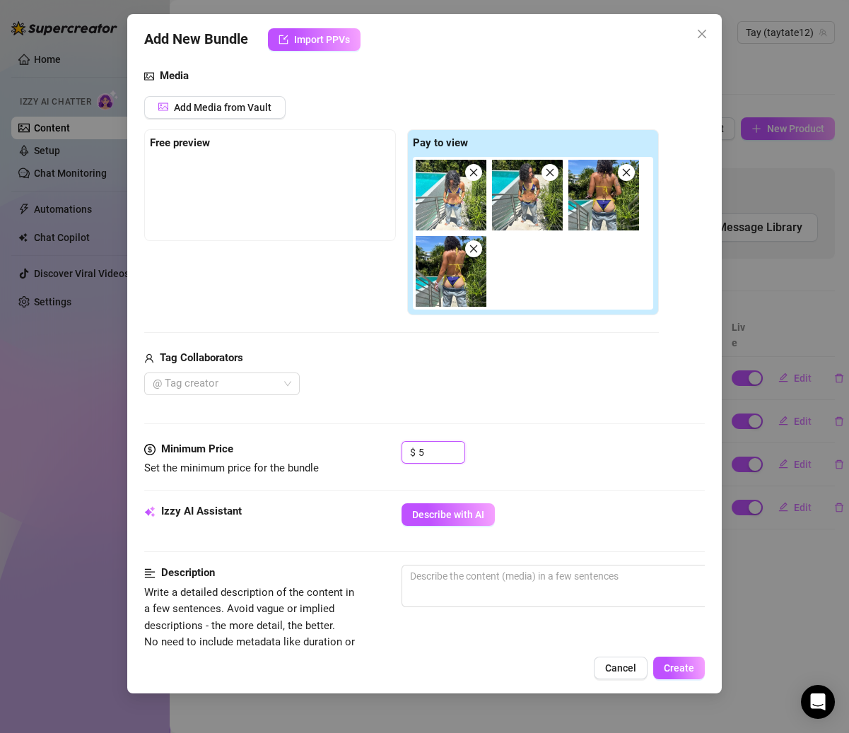
scroll to position [200, 0]
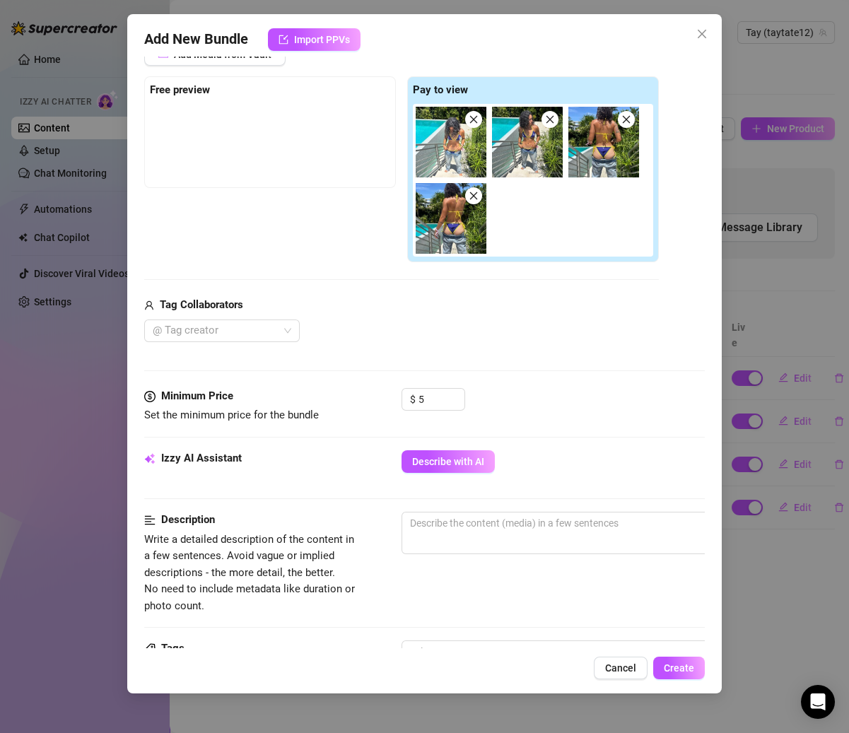
click at [460, 440] on div "Minimum Price Set the minimum price for the bundle $ 5" at bounding box center [424, 419] width 560 height 62
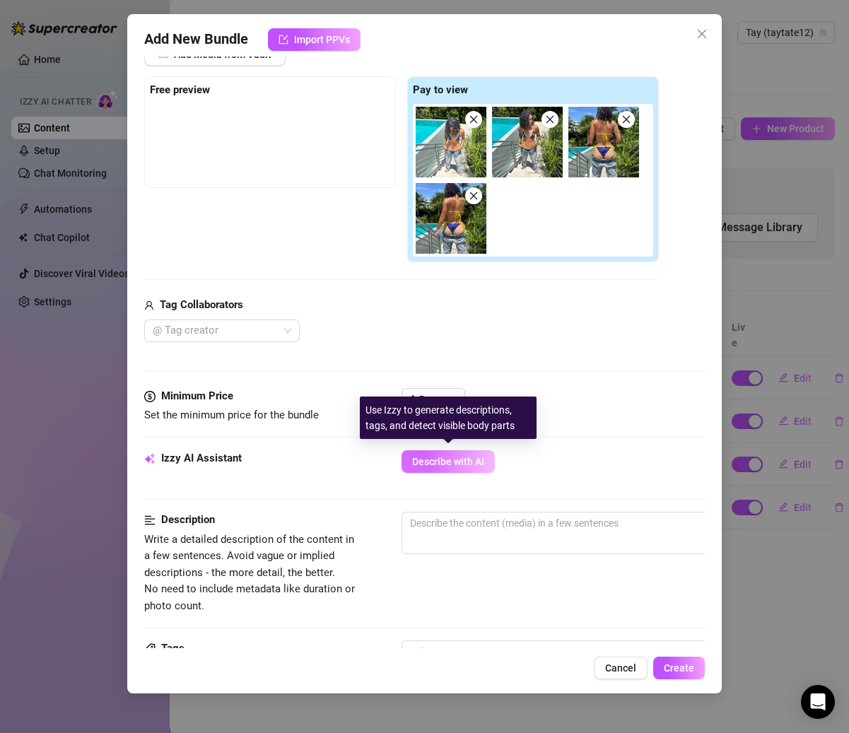
click at [460, 462] on span "Describe with AI" at bounding box center [448, 461] width 72 height 11
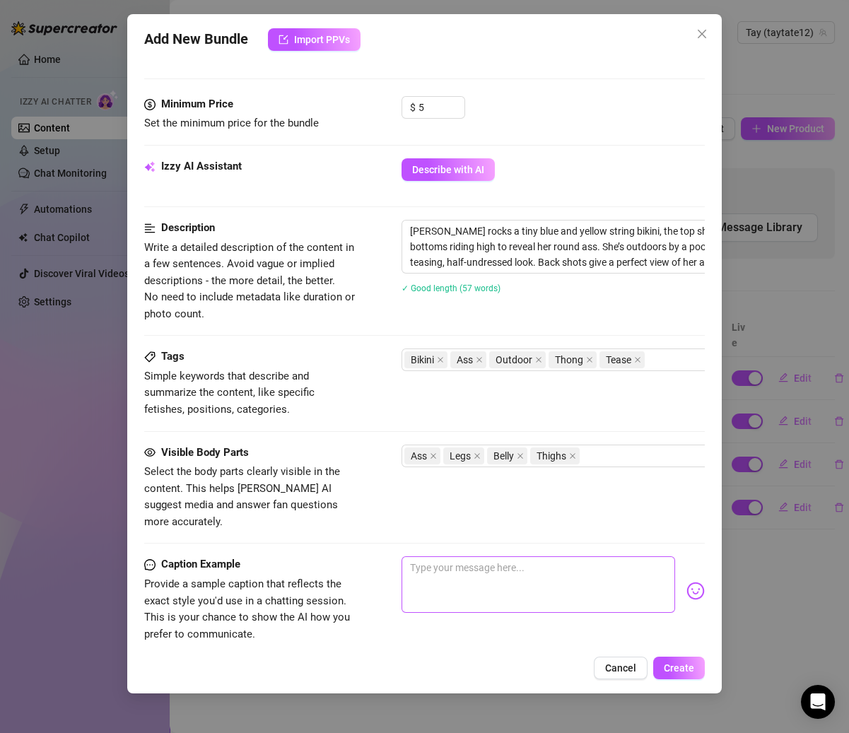
scroll to position [503, 0]
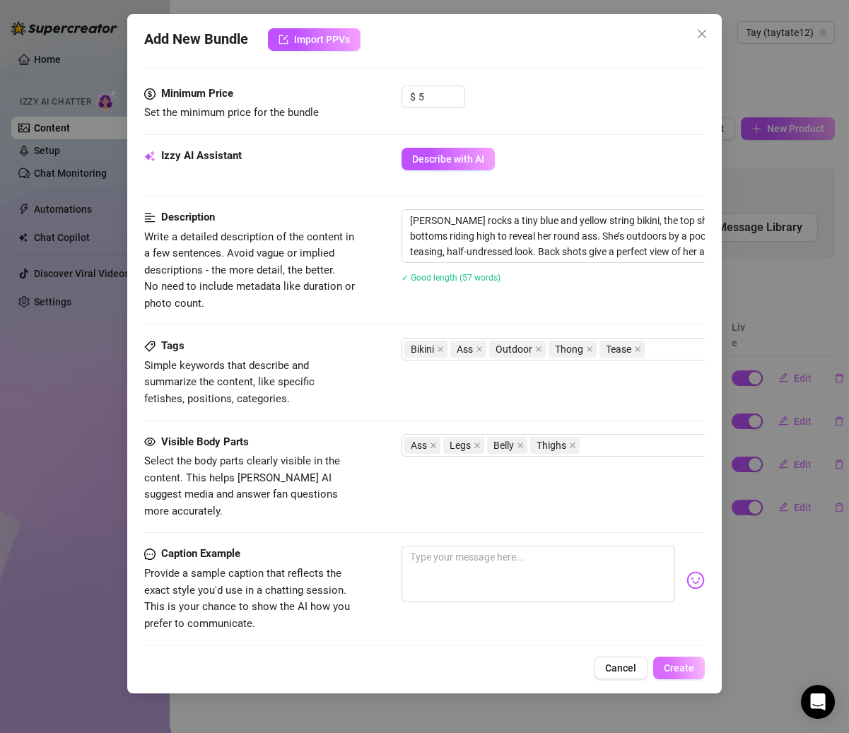
click at [688, 668] on span "Create" at bounding box center [679, 667] width 30 height 11
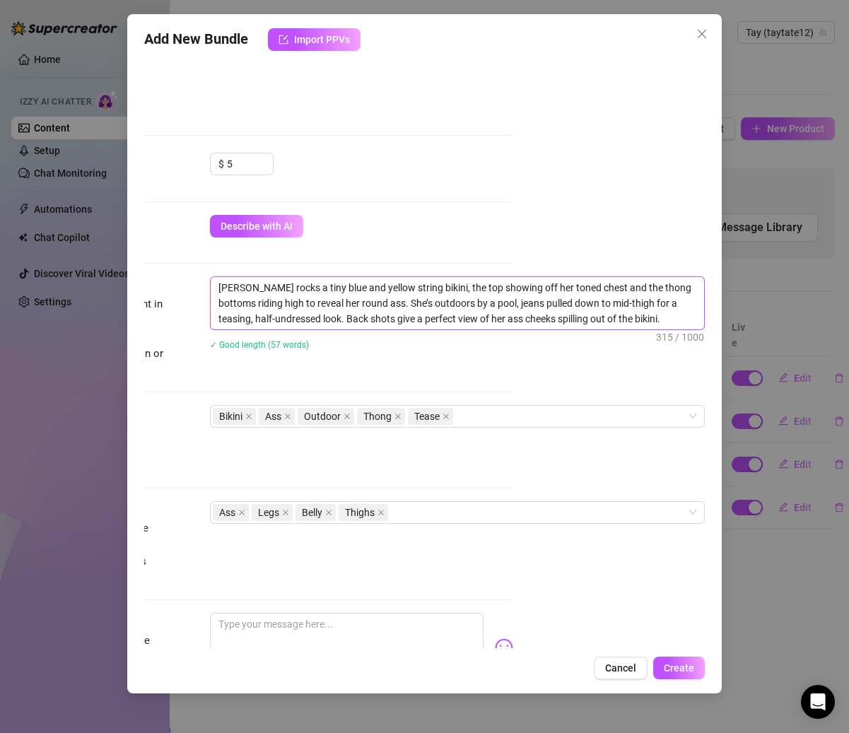
scroll to position [435, 207]
click at [344, 303] on textarea "[PERSON_NAME] rocks a tiny blue and yellow string bikini, the top showing off h…" at bounding box center [457, 303] width 493 height 52
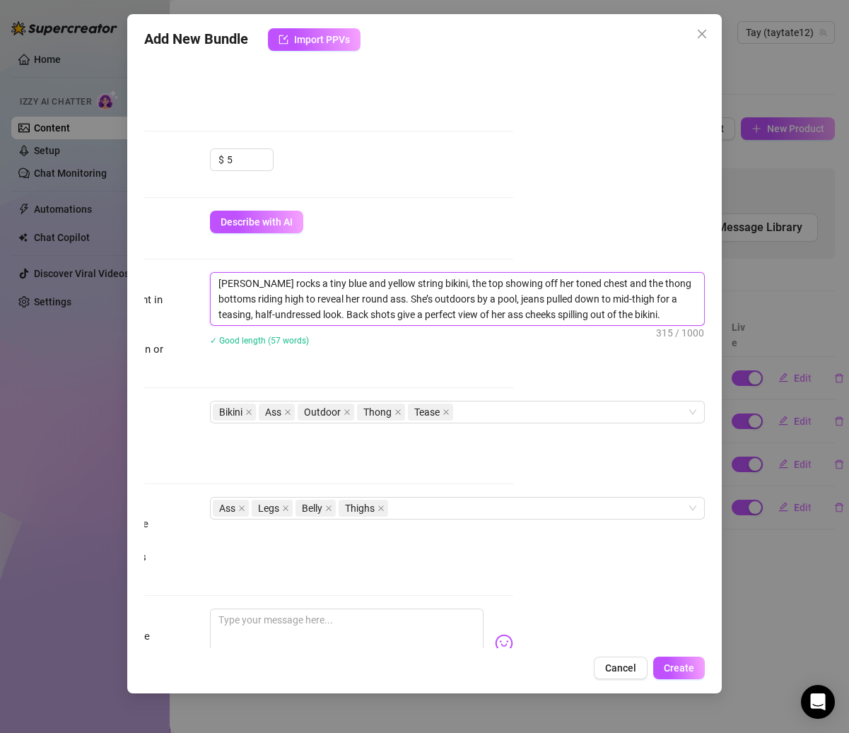
scroll to position [431, 207]
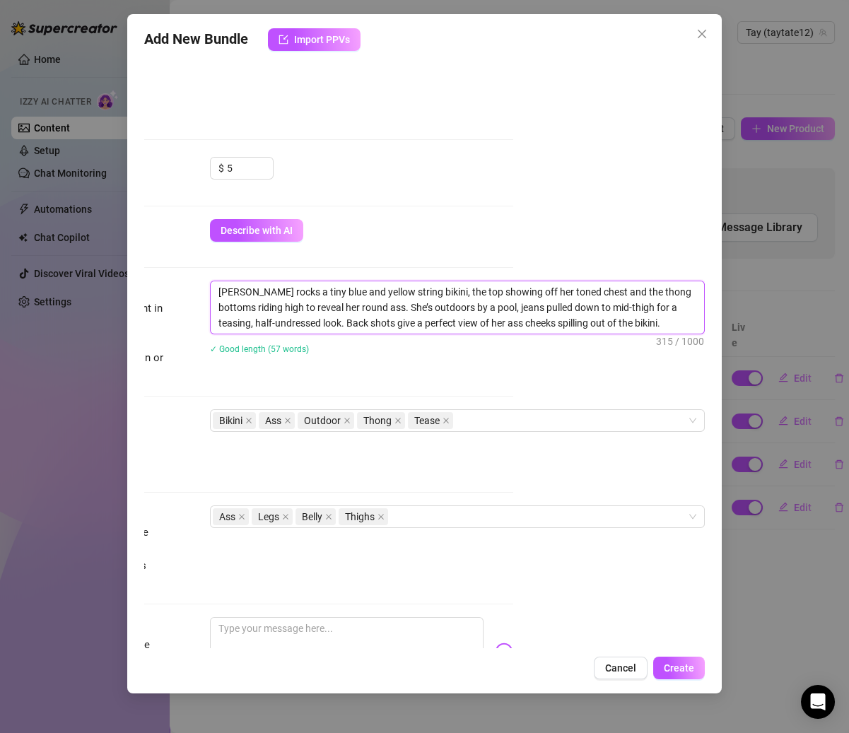
drag, startPoint x: 423, startPoint y: 303, endPoint x: 388, endPoint y: 301, distance: 35.4
click at [388, 302] on textarea "[PERSON_NAME] rocks a tiny blue and yellow string bikini, the top showing off h…" at bounding box center [457, 307] width 493 height 52
click at [399, 303] on textarea "[PERSON_NAME] rocks a tiny blue and yellow string bikini, the top showing off h…" at bounding box center [457, 307] width 493 height 52
click at [674, 658] on button "Create" at bounding box center [679, 668] width 52 height 23
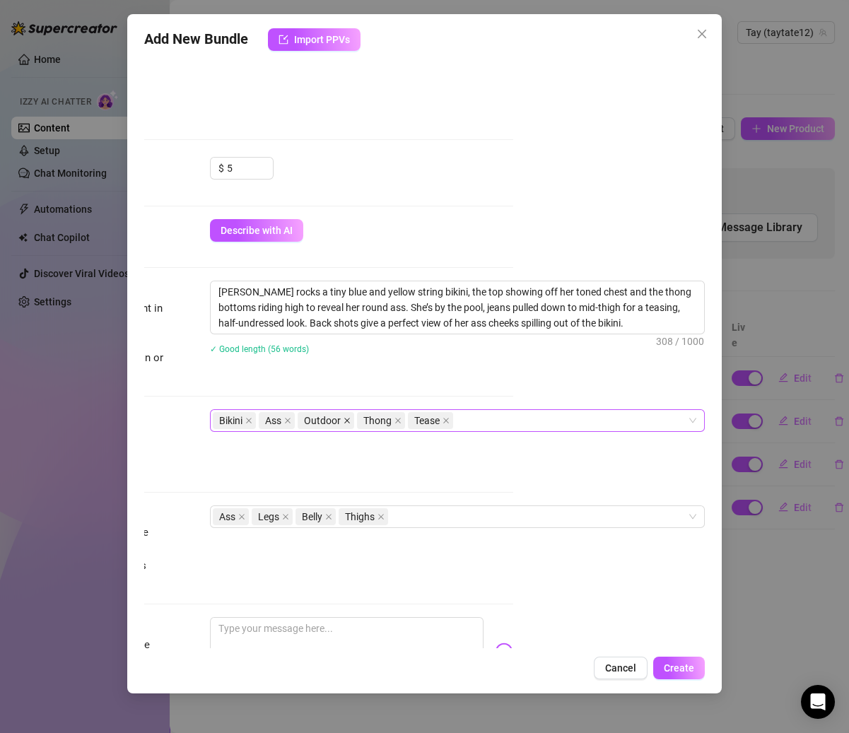
click at [344, 419] on icon "close" at bounding box center [347, 420] width 7 height 7
click at [665, 669] on span "Create" at bounding box center [679, 667] width 30 height 11
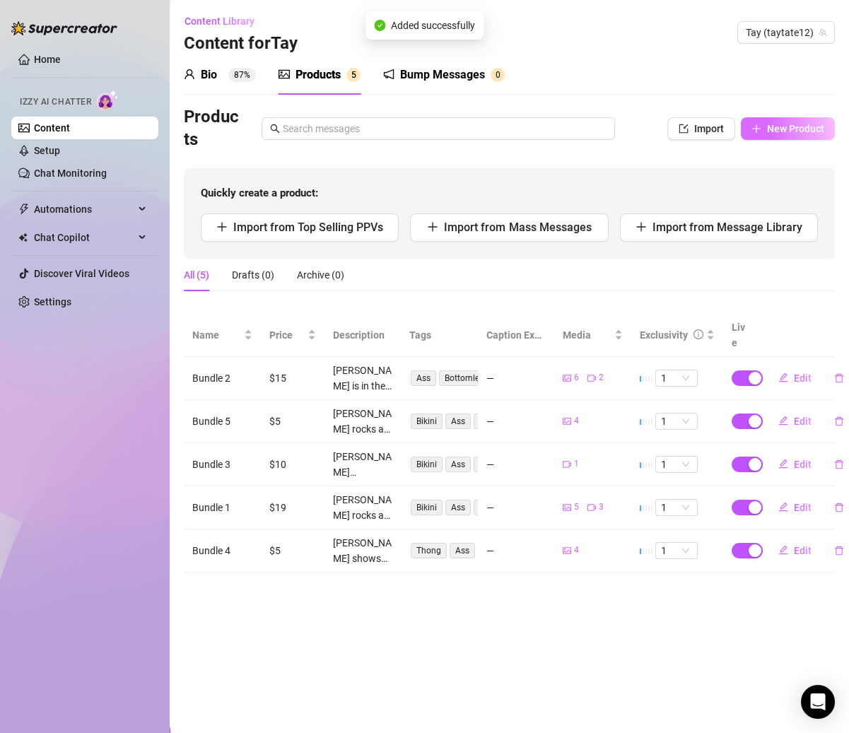
click at [774, 129] on span "New Product" at bounding box center [795, 128] width 57 height 11
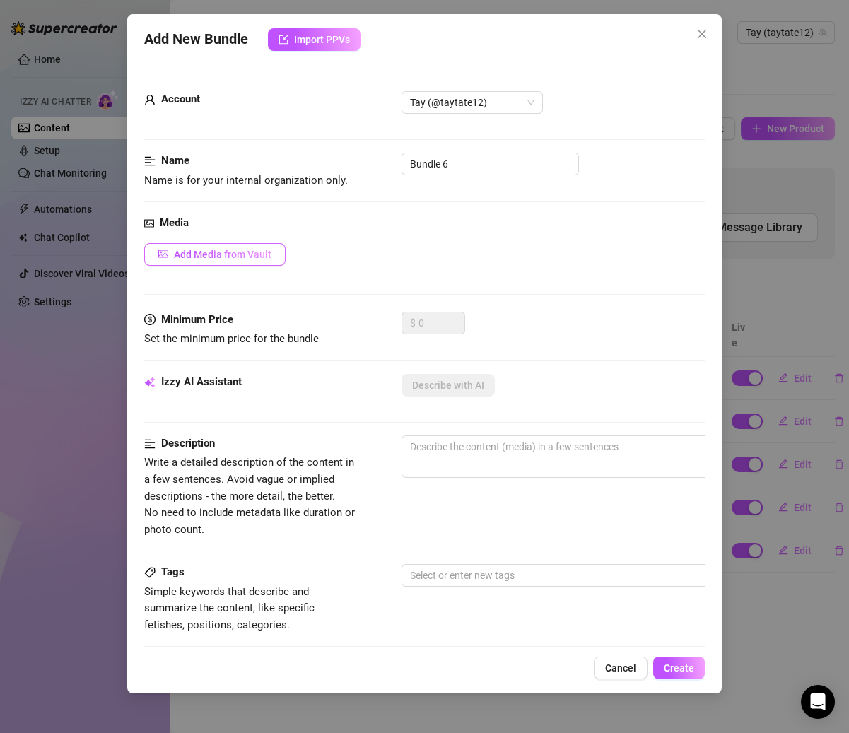
click at [252, 250] on span "Add Media from Vault" at bounding box center [223, 254] width 98 height 11
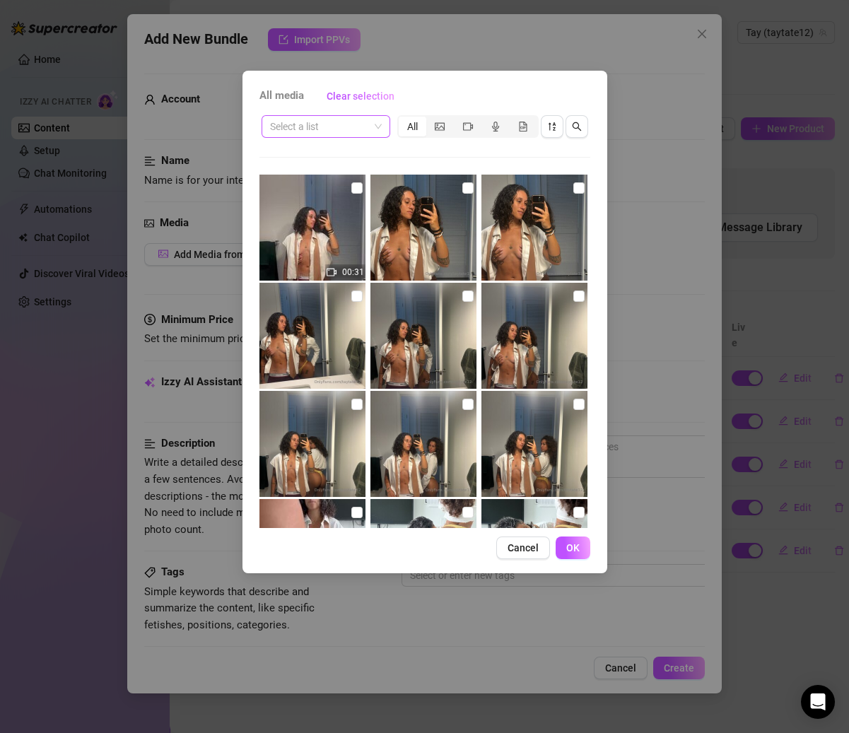
click at [368, 124] on input "search" at bounding box center [319, 126] width 99 height 21
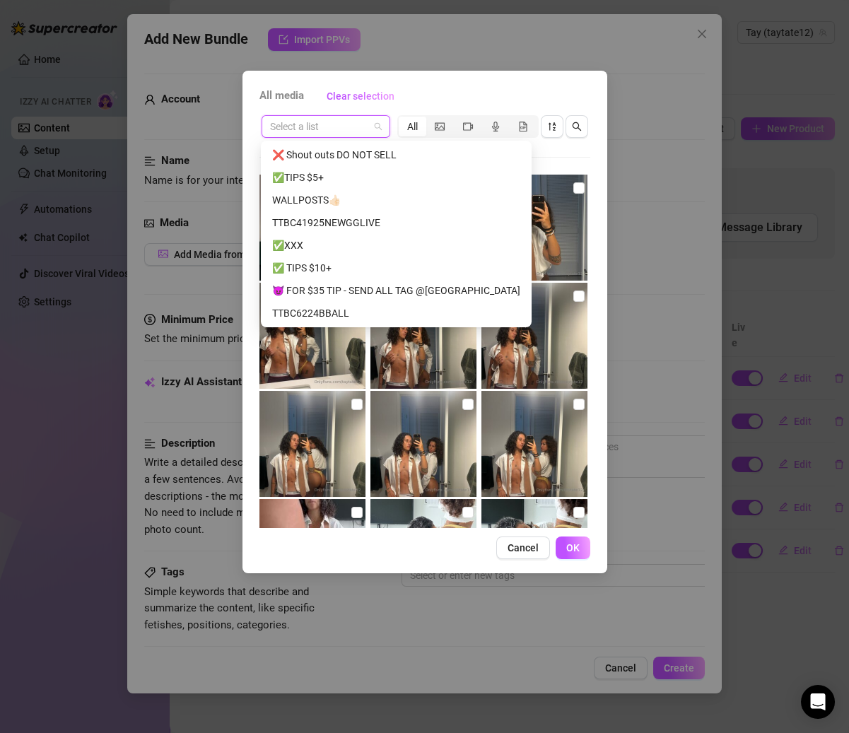
scroll to position [112, 0]
click at [315, 177] on div "✅TIPS $5+" at bounding box center [396, 178] width 248 height 16
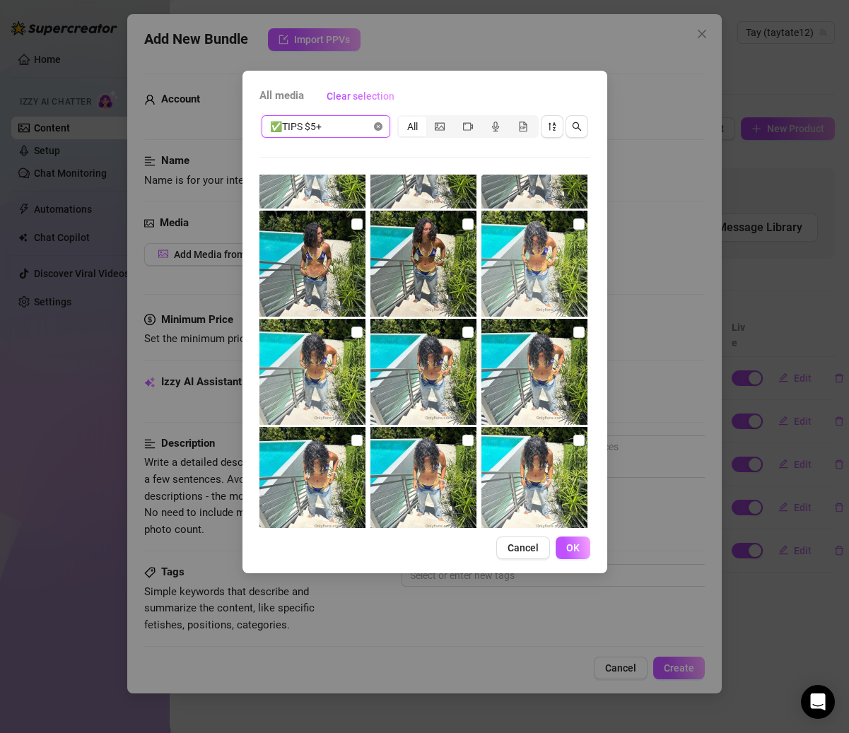
scroll to position [510, 0]
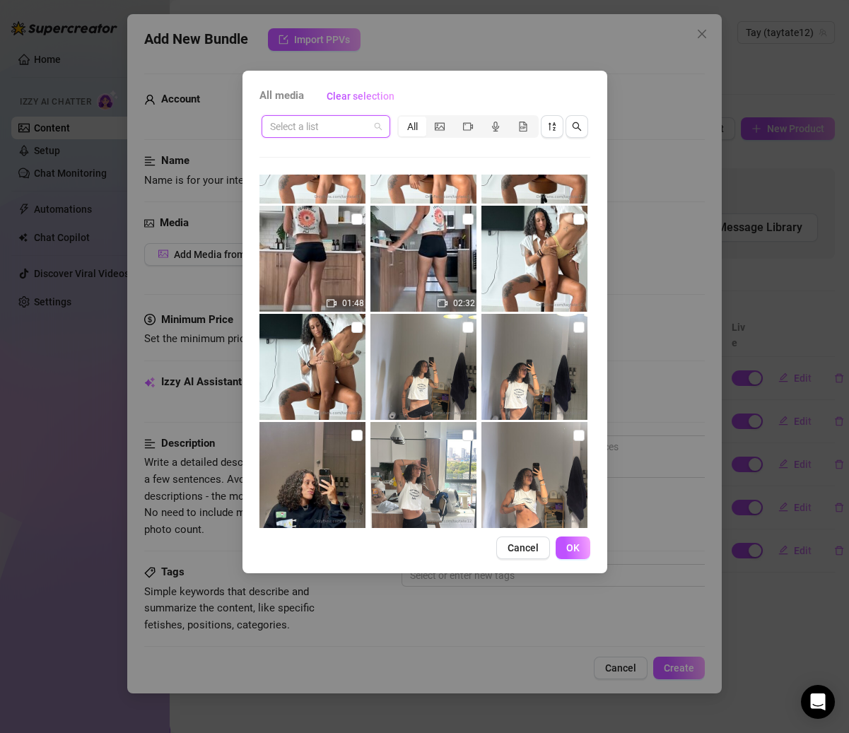
click at [365, 130] on input "search" at bounding box center [319, 126] width 99 height 21
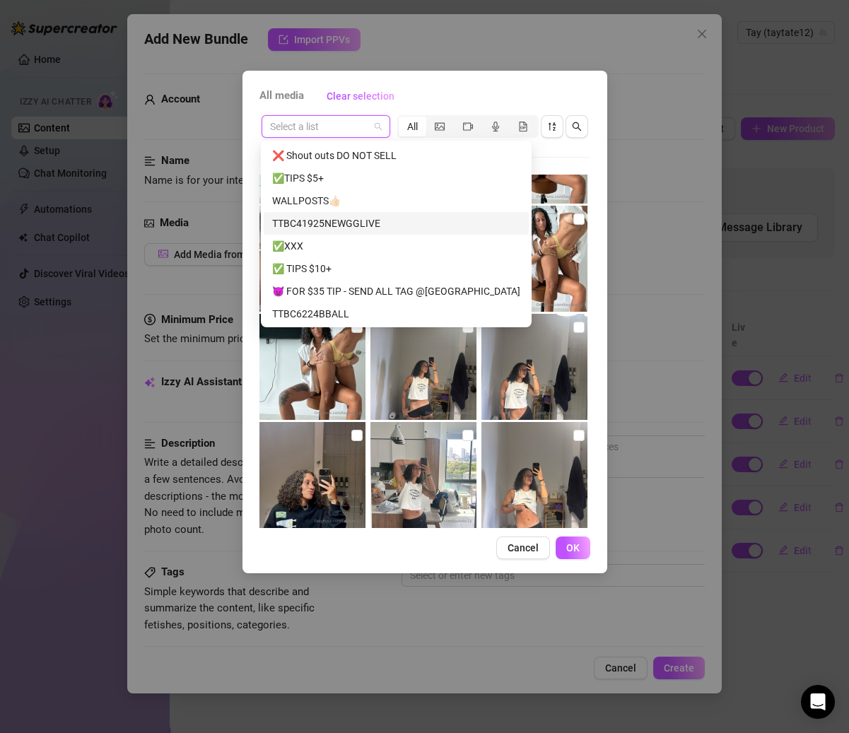
scroll to position [136, 0]
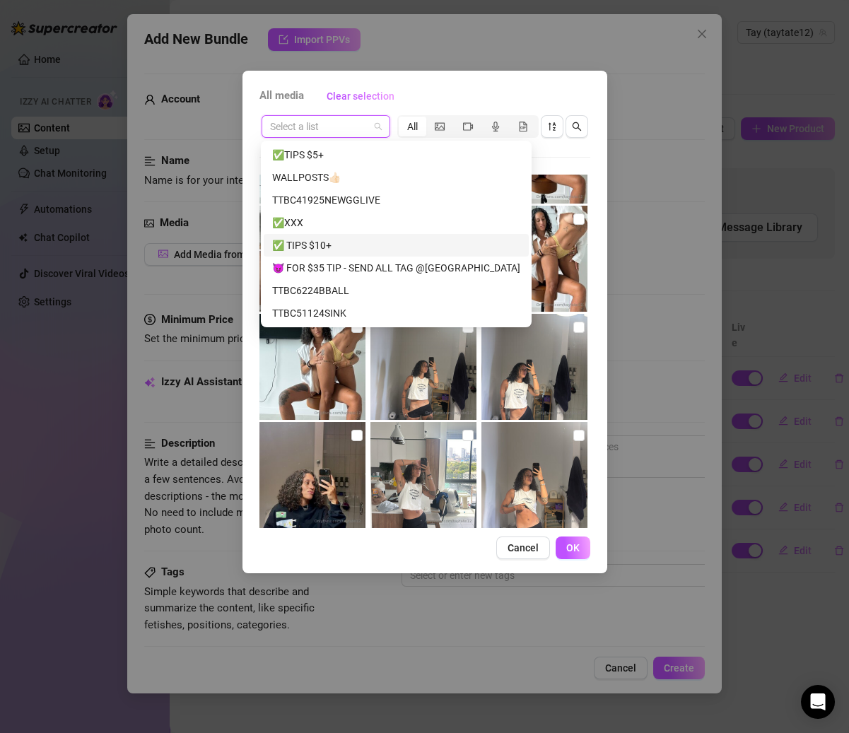
click at [325, 239] on div "✅ TIPS $10+" at bounding box center [396, 245] width 248 height 16
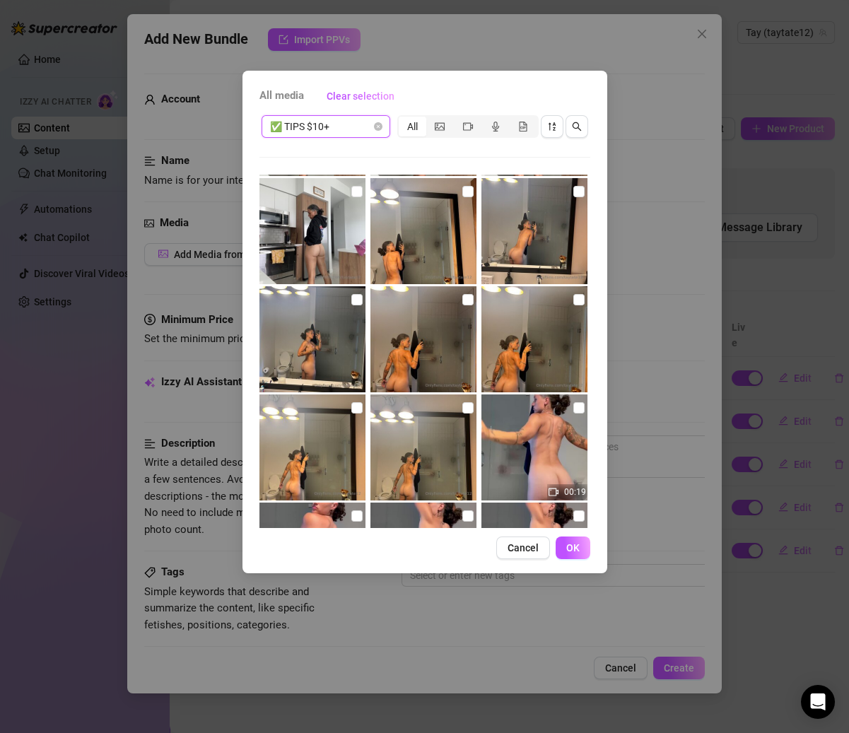
scroll to position [715, 0]
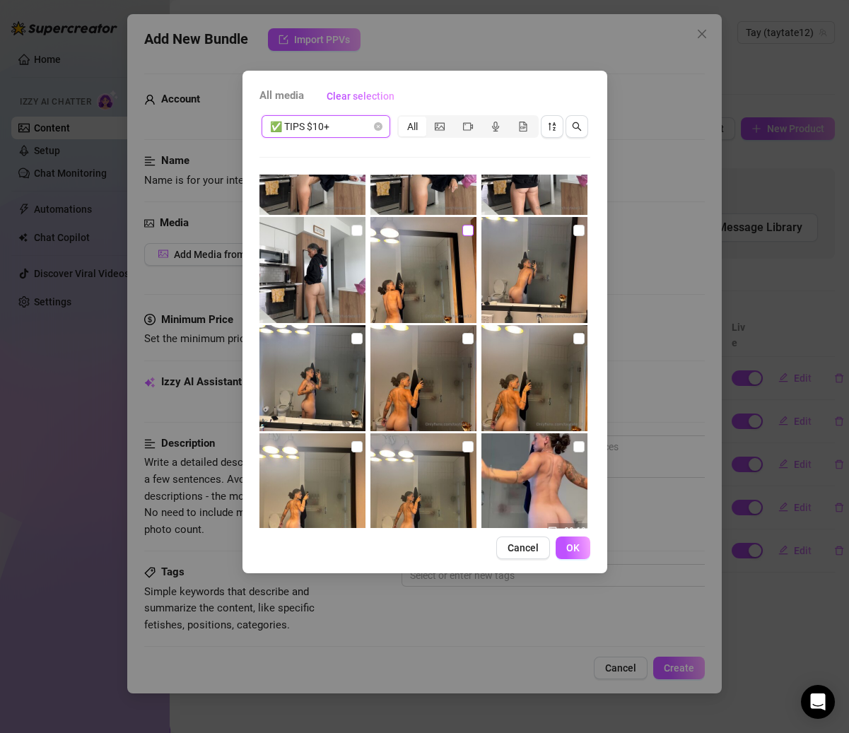
click at [462, 225] on input "checkbox" at bounding box center [467, 230] width 11 height 11
click at [573, 230] on input "checkbox" at bounding box center [578, 230] width 11 height 11
click at [573, 339] on input "checkbox" at bounding box center [578, 338] width 11 height 11
click at [462, 336] on input "checkbox" at bounding box center [467, 338] width 11 height 11
click at [360, 338] on img at bounding box center [312, 378] width 106 height 106
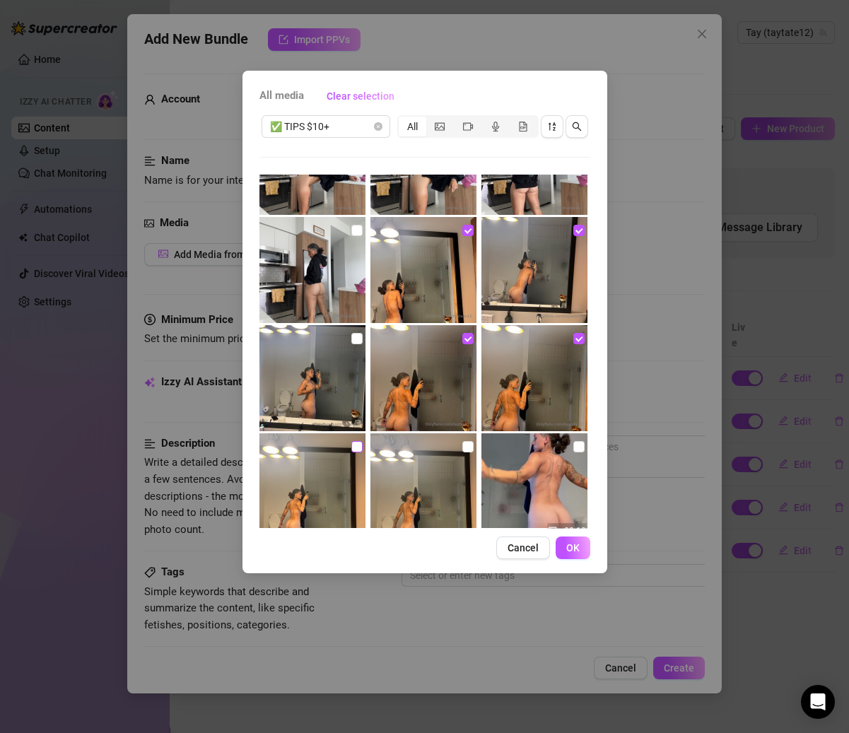
click at [356, 449] on input "checkbox" at bounding box center [356, 446] width 11 height 11
click at [466, 446] on input "checkbox" at bounding box center [467, 446] width 11 height 11
click at [355, 336] on input "checkbox" at bounding box center [356, 338] width 11 height 11
click at [567, 539] on button "OK" at bounding box center [573, 547] width 35 height 23
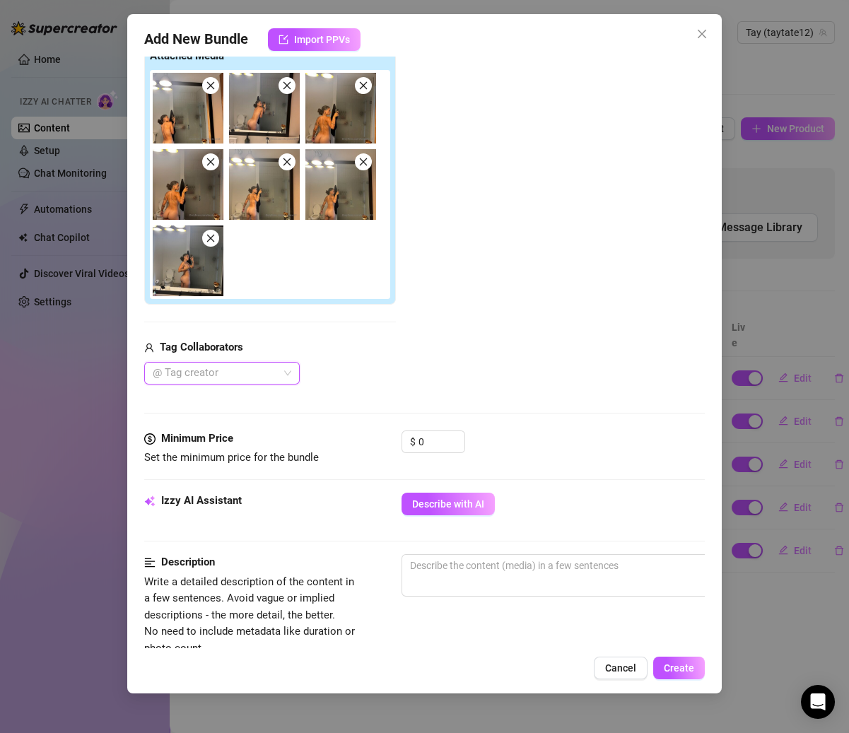
scroll to position [210, 0]
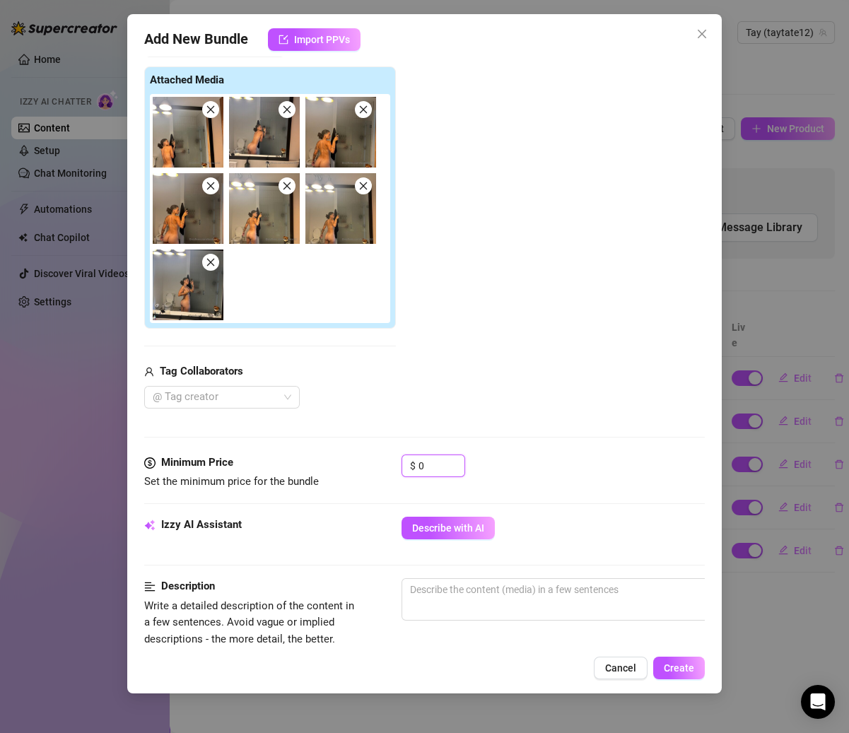
drag, startPoint x: 442, startPoint y: 463, endPoint x: 344, endPoint y: 463, distance: 98.2
click at [344, 463] on div "Minimum Price Set the minimum price for the bundle $ 0" at bounding box center [424, 472] width 560 height 36
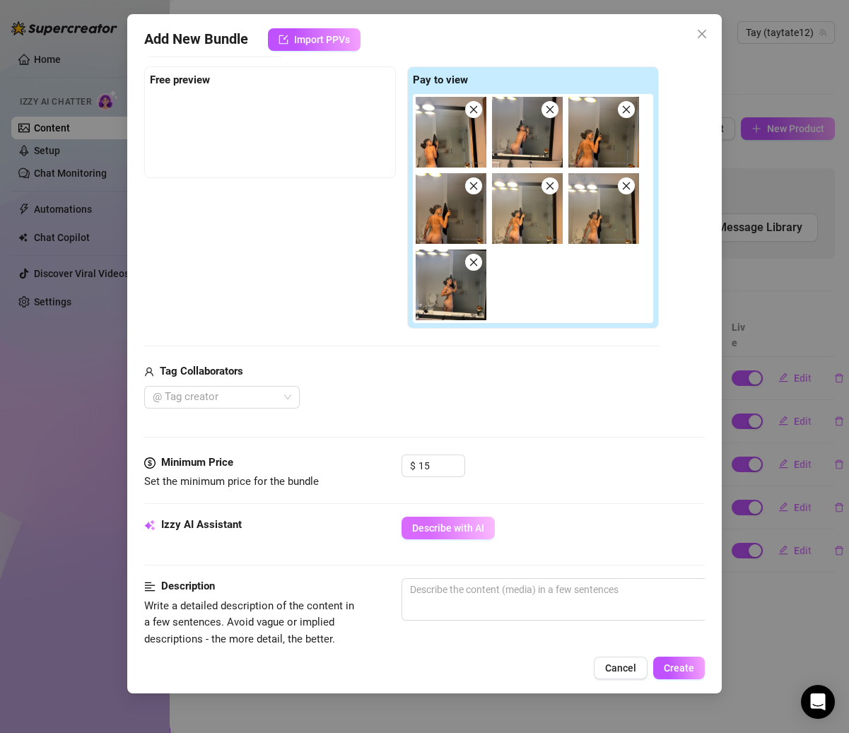
click at [445, 517] on button "Describe with AI" at bounding box center [447, 528] width 93 height 23
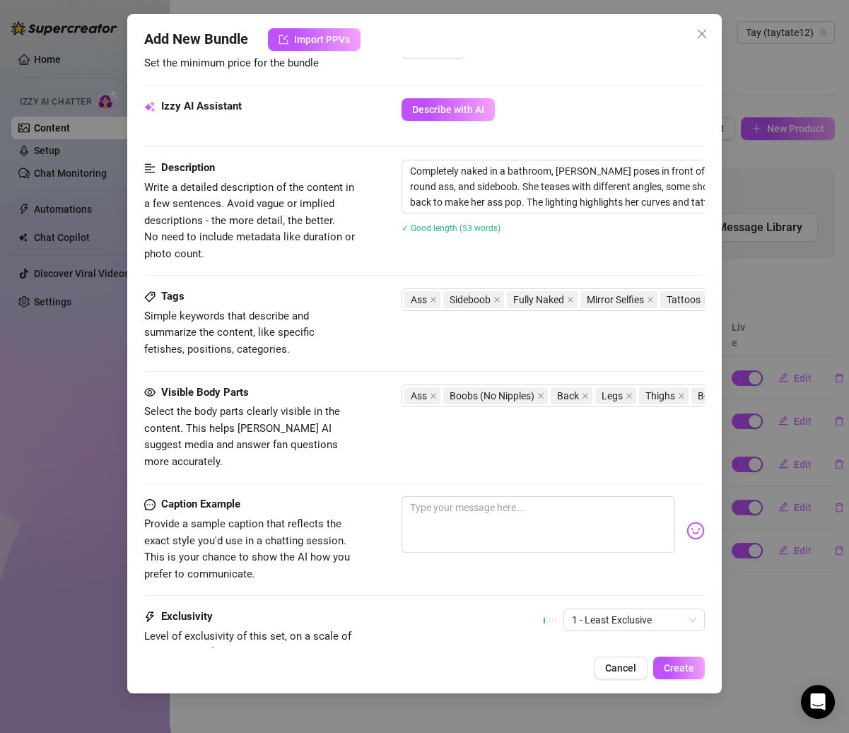
scroll to position [758, 0]
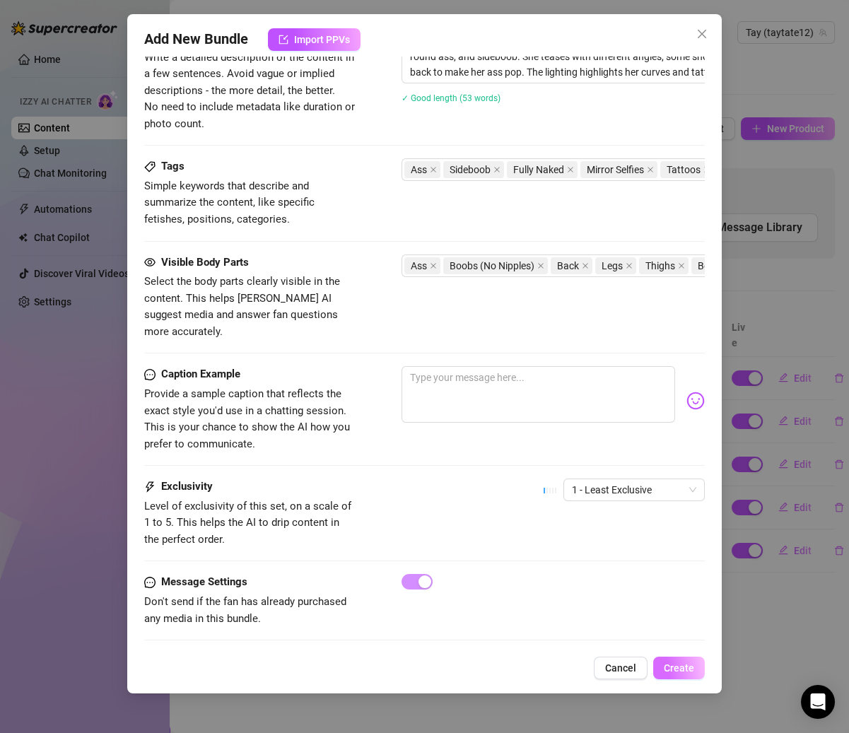
click at [680, 674] on button "Create" at bounding box center [679, 668] width 52 height 23
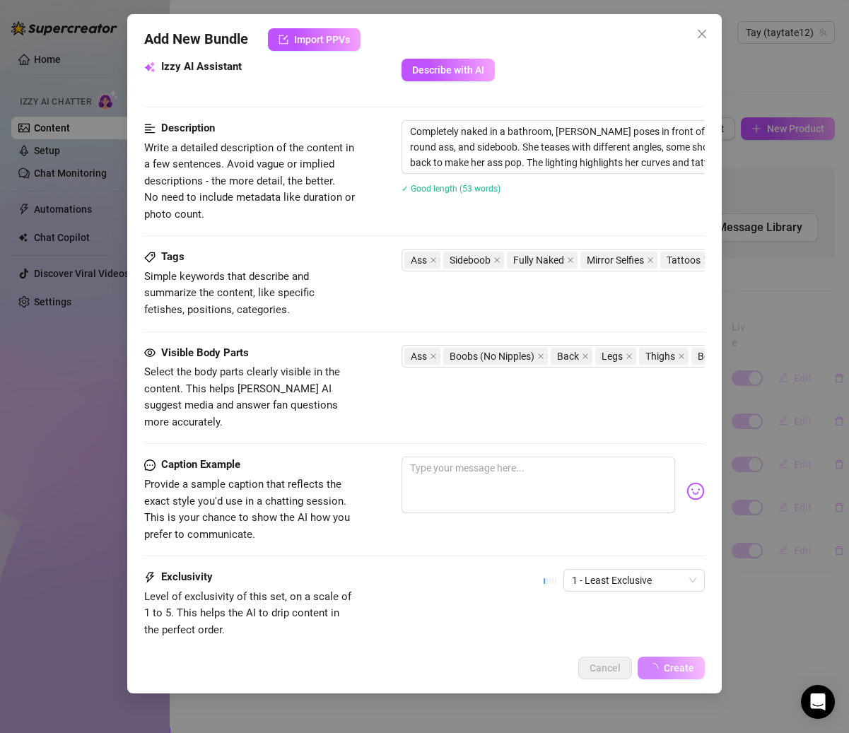
scroll to position [0, 0]
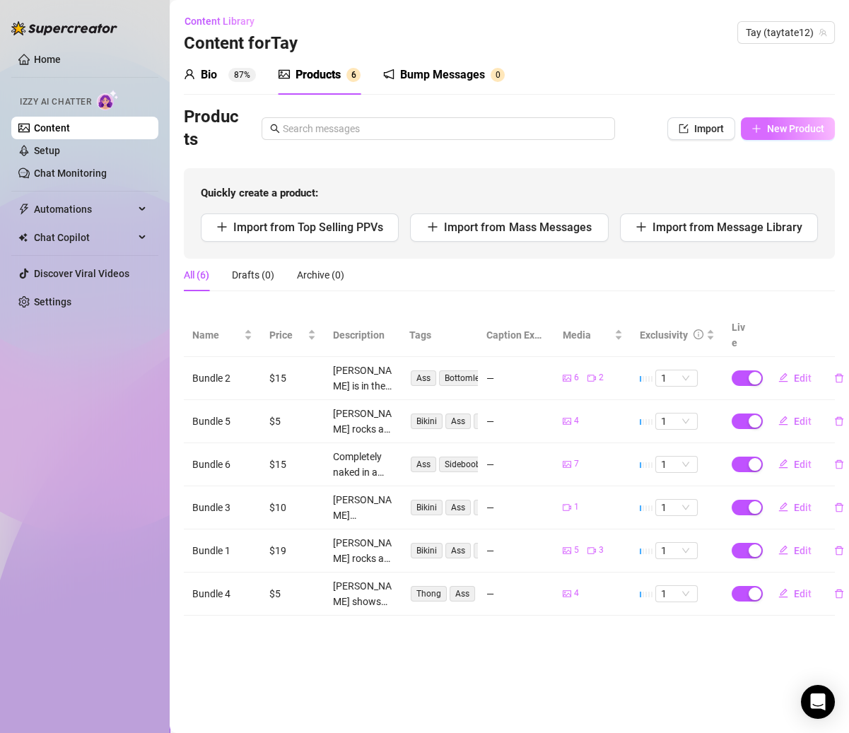
click at [758, 119] on button "New Product" at bounding box center [788, 128] width 94 height 23
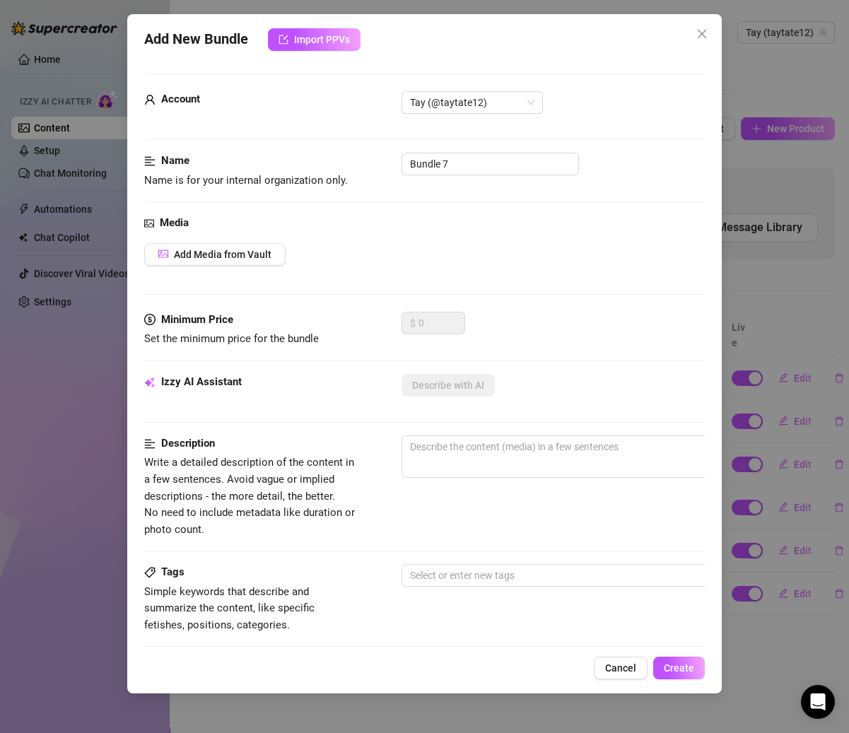
click at [247, 241] on div "Media Add Media from Vault" at bounding box center [424, 263] width 560 height 97
click at [249, 249] on span "Add Media from Vault" at bounding box center [223, 254] width 98 height 11
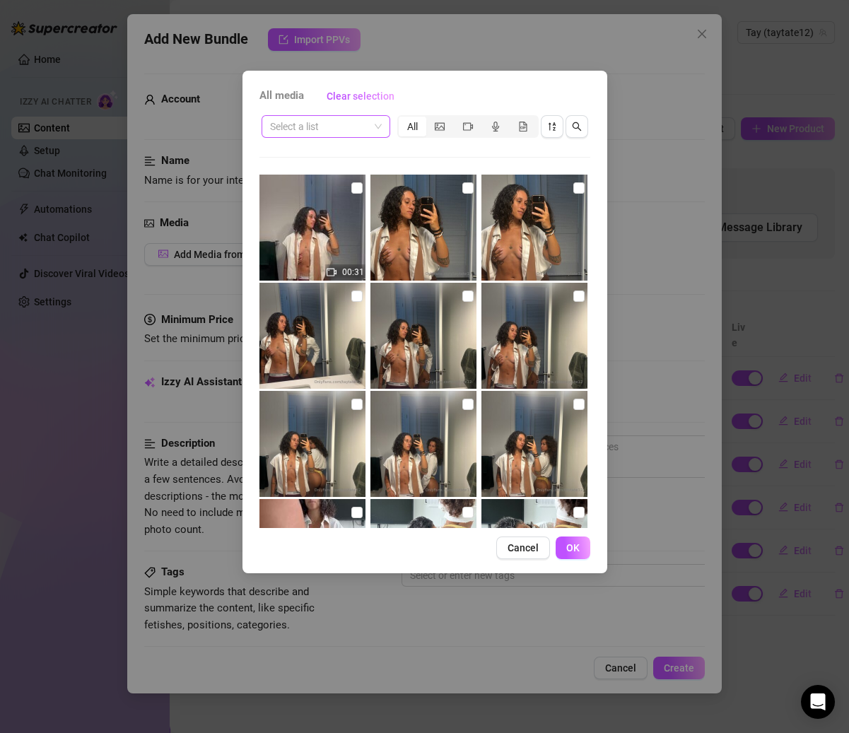
click at [322, 130] on input "search" at bounding box center [319, 126] width 99 height 21
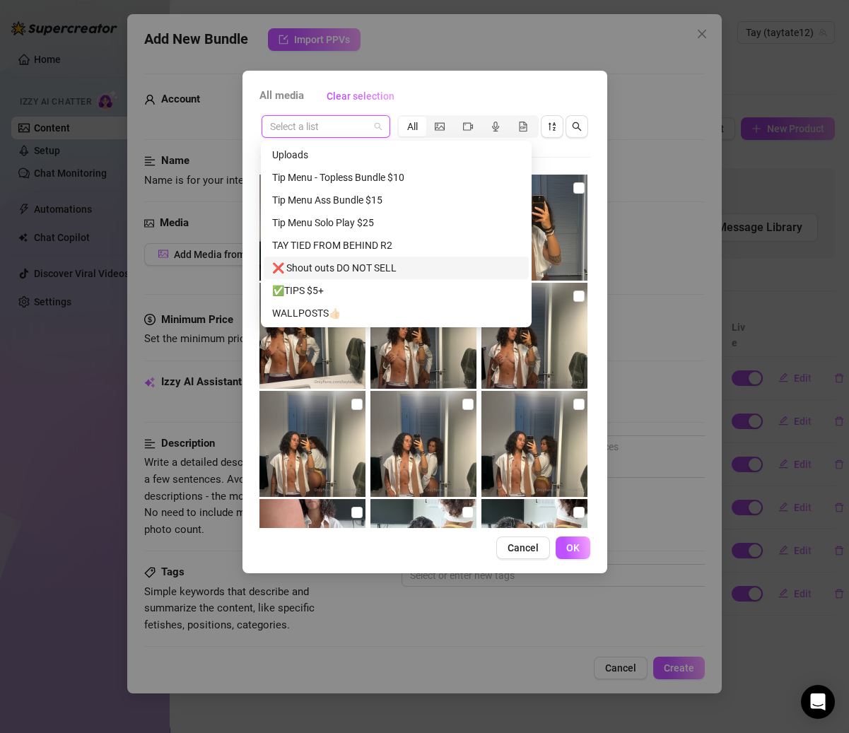
scroll to position [45, 0]
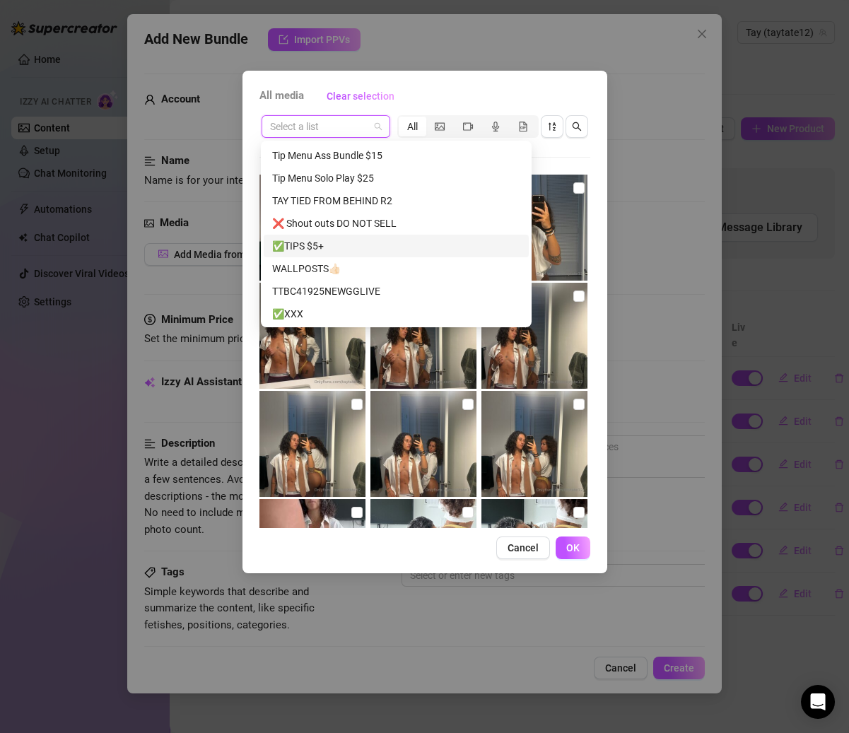
click at [316, 247] on div "✅TIPS $5+" at bounding box center [396, 246] width 248 height 16
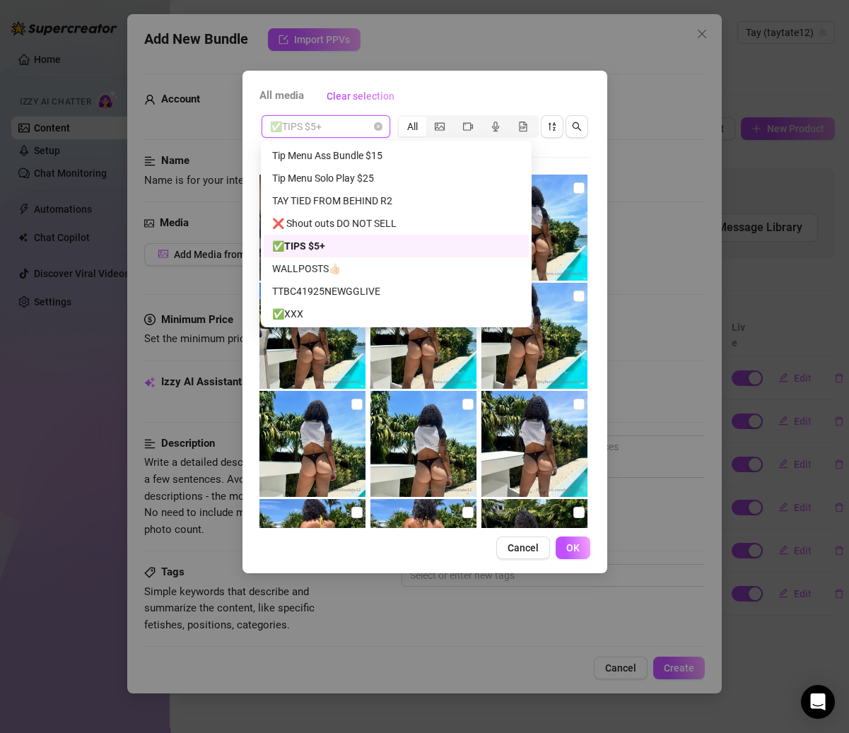
click at [353, 129] on span "✅TIPS $5+" at bounding box center [326, 126] width 112 height 21
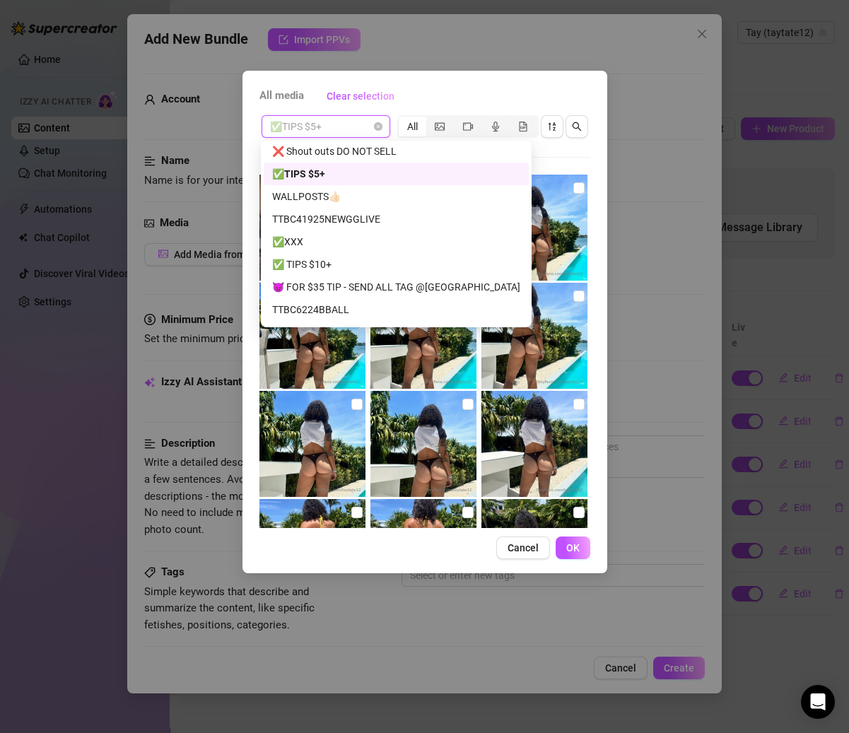
scroll to position [119, 0]
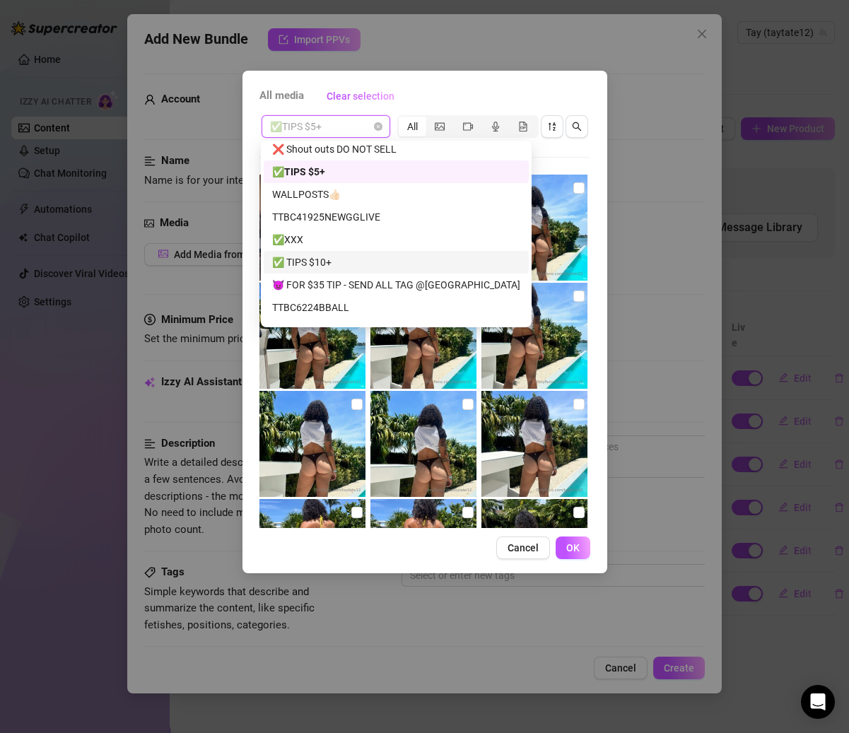
click at [311, 259] on div "✅ TIPS $10+" at bounding box center [396, 262] width 248 height 16
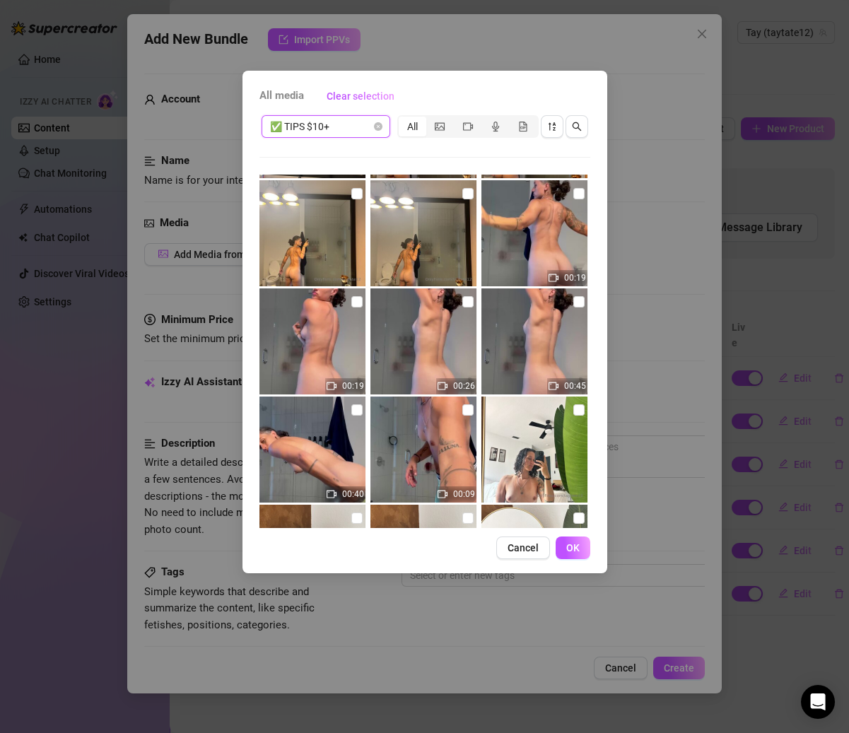
scroll to position [951, 0]
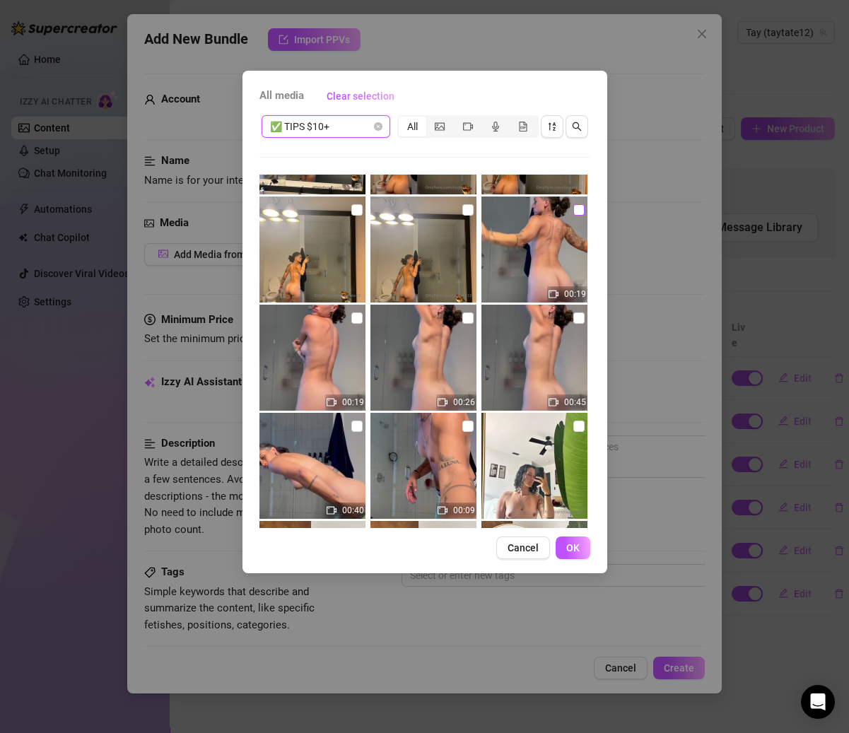
click at [573, 210] on input "checkbox" at bounding box center [578, 209] width 11 height 11
click at [573, 317] on input "checkbox" at bounding box center [578, 317] width 11 height 11
click at [469, 317] on img at bounding box center [423, 358] width 106 height 106
click at [466, 317] on input "checkbox" at bounding box center [467, 317] width 11 height 11
click at [351, 317] on input "checkbox" at bounding box center [356, 317] width 11 height 11
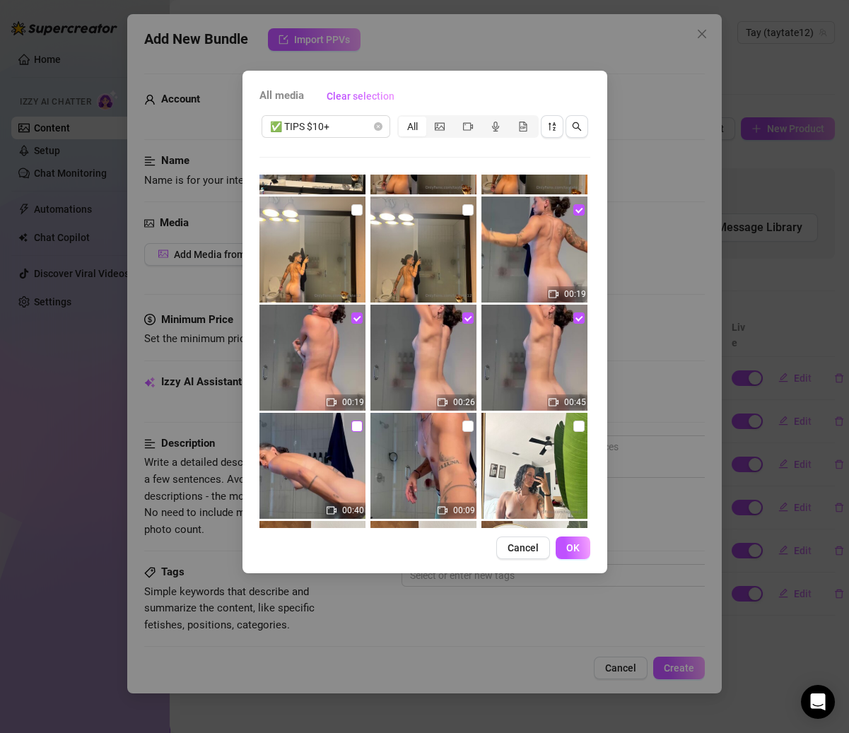
click at [354, 428] on input "checkbox" at bounding box center [356, 426] width 11 height 11
click at [464, 421] on input "checkbox" at bounding box center [467, 426] width 11 height 11
drag, startPoint x: 575, startPoint y: 542, endPoint x: 575, endPoint y: 551, distance: 8.5
click at [575, 542] on span "OK" at bounding box center [572, 547] width 13 height 11
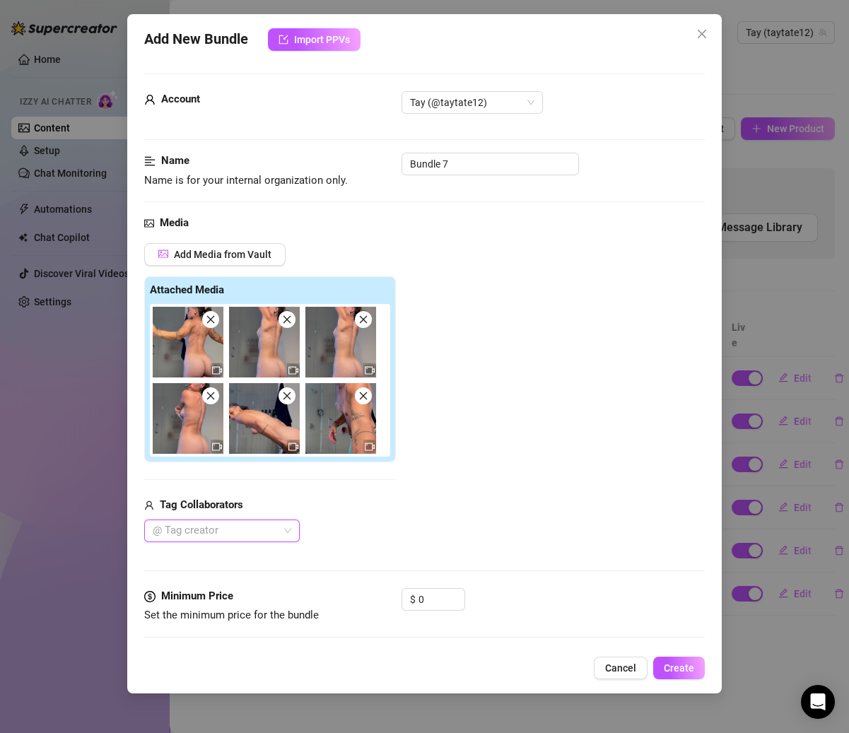
scroll to position [130, 0]
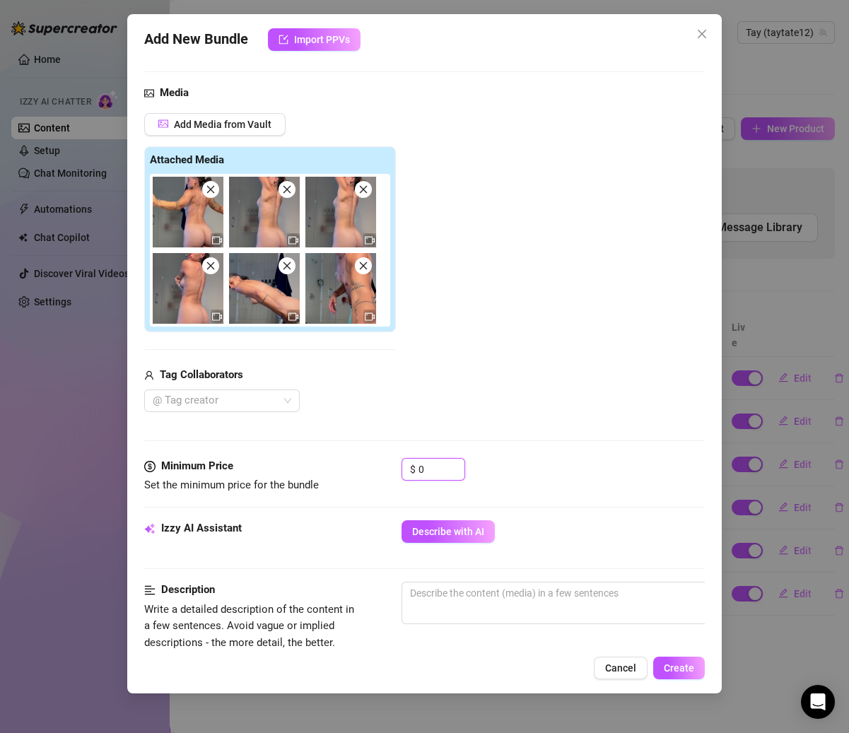
drag, startPoint x: 430, startPoint y: 459, endPoint x: 392, endPoint y: 461, distance: 38.2
click at [392, 461] on div "Minimum Price Set the minimum price for the bundle $ 0" at bounding box center [424, 476] width 560 height 36
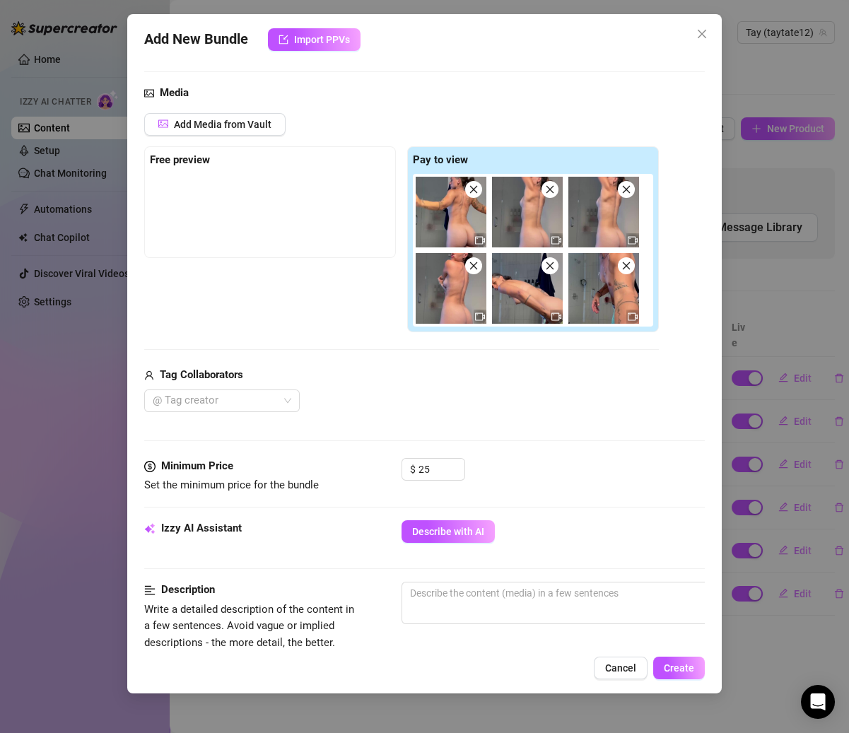
click at [448, 515] on div "Minimum Price Set the minimum price for the bundle $ 25" at bounding box center [424, 489] width 560 height 62
click at [455, 531] on span "Describe with AI" at bounding box center [448, 531] width 72 height 11
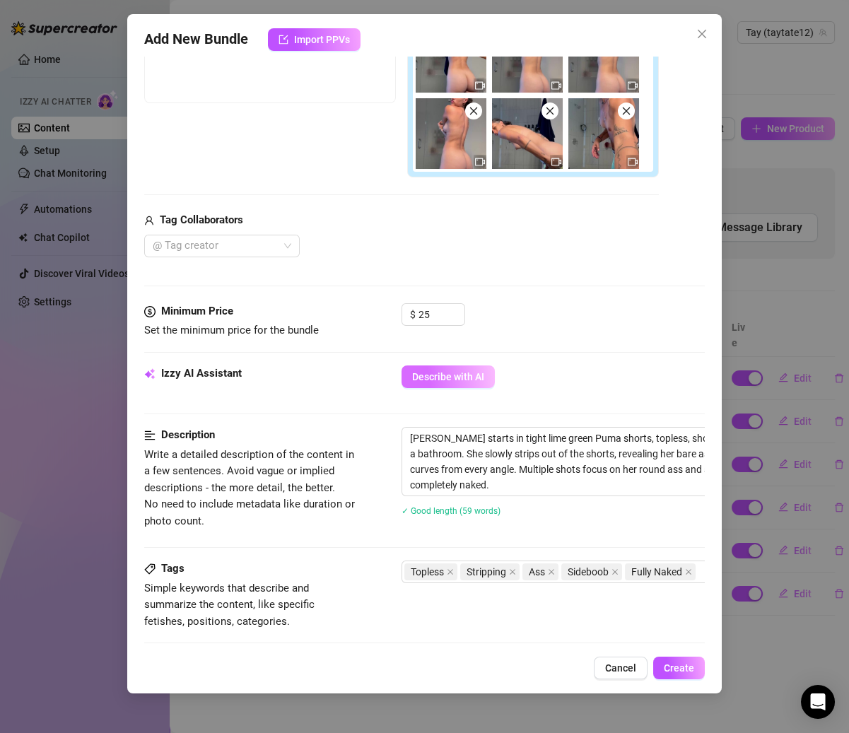
scroll to position [286, 0]
click at [673, 654] on div "Add New Bundle Import PPVs Account Tay (@taytate12) Name Name is for your inter…" at bounding box center [424, 353] width 594 height 679
click at [673, 659] on button "Create" at bounding box center [679, 668] width 52 height 23
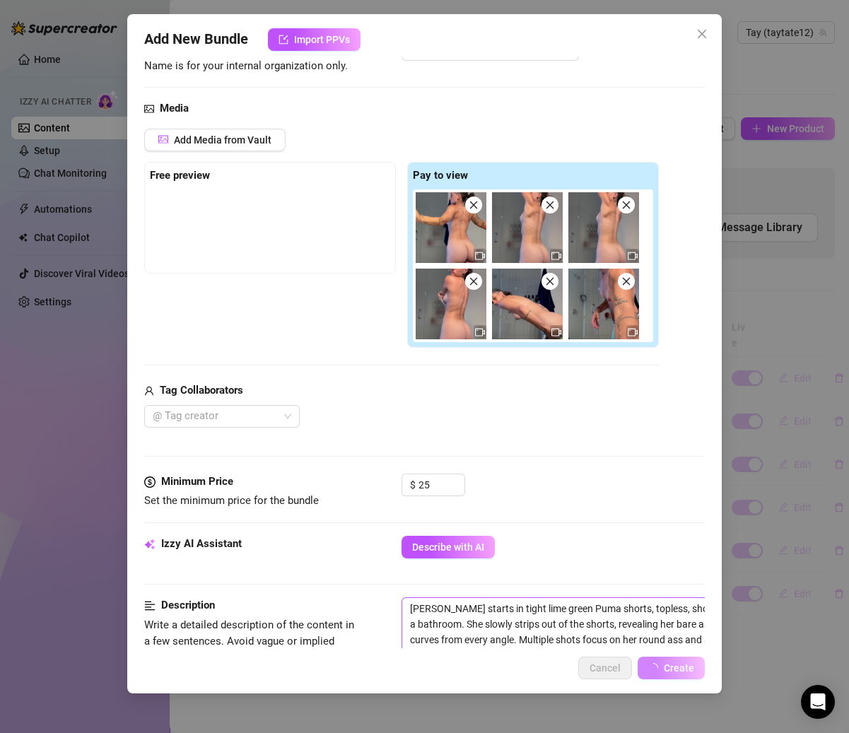
scroll to position [0, 0]
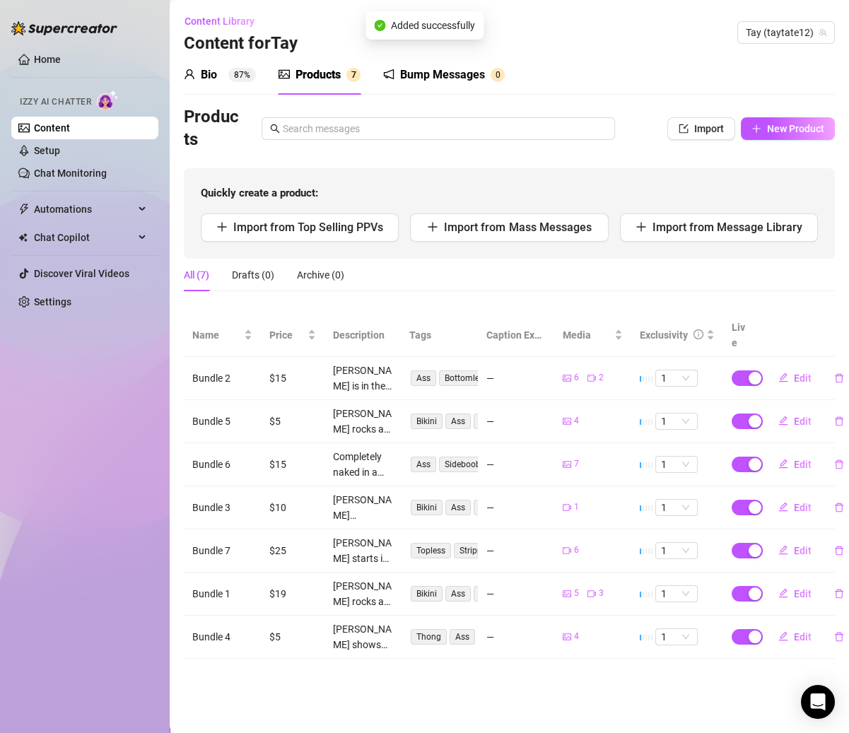
click at [777, 142] on div "Products Import New Product" at bounding box center [509, 128] width 651 height 45
click at [774, 131] on span "New Product" at bounding box center [795, 128] width 57 height 11
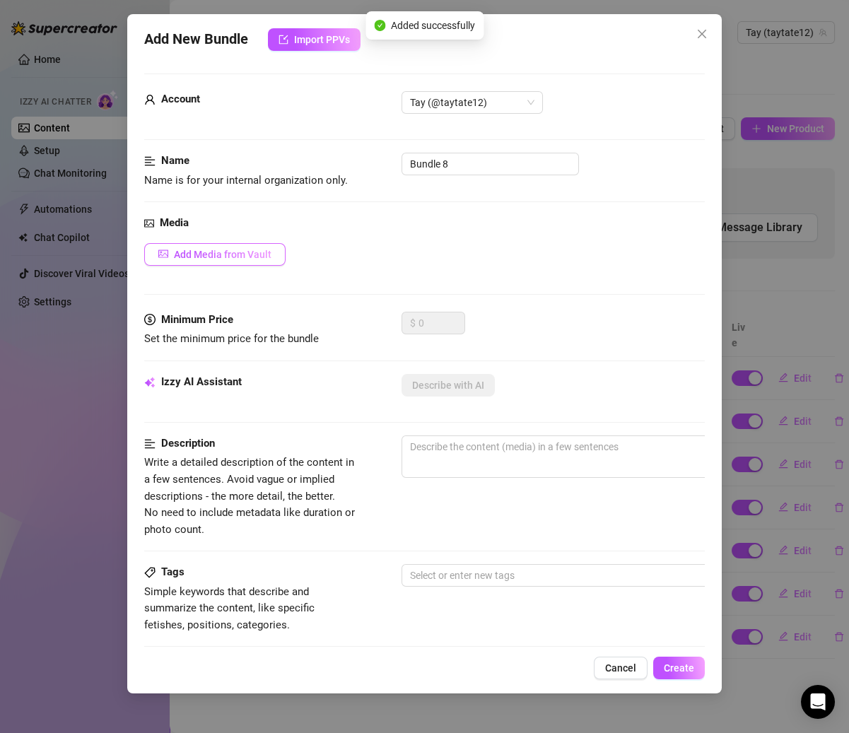
click at [262, 249] on span "Add Media from Vault" at bounding box center [223, 254] width 98 height 11
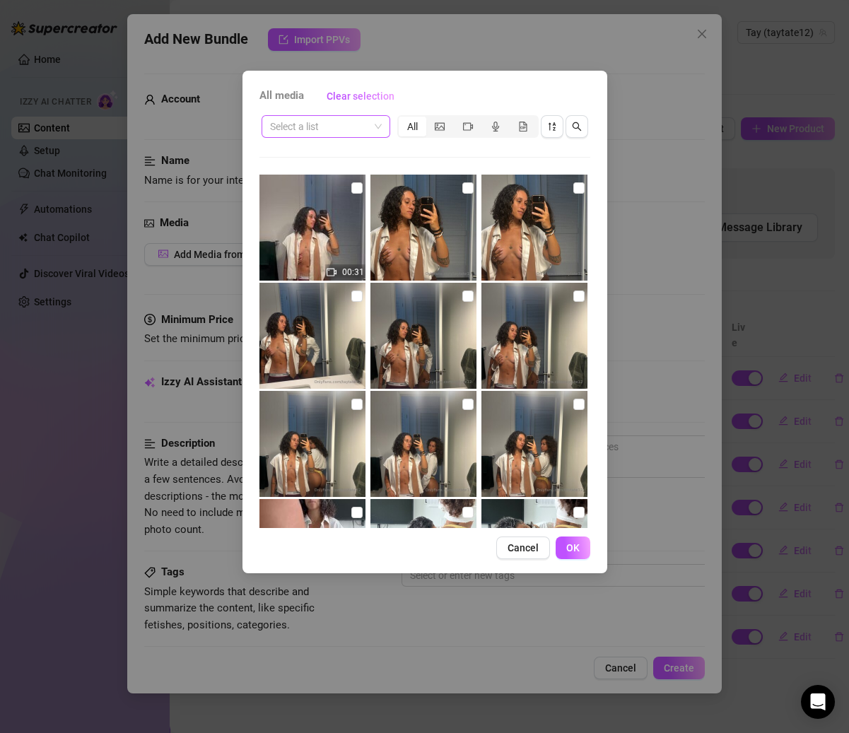
click at [375, 125] on span at bounding box center [326, 126] width 112 height 21
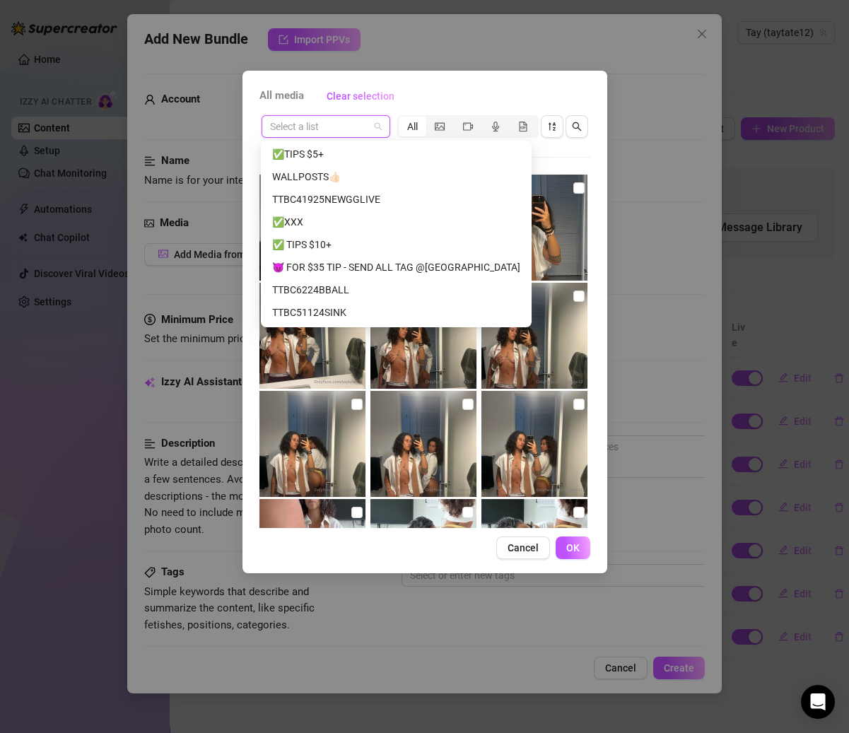
scroll to position [141, 0]
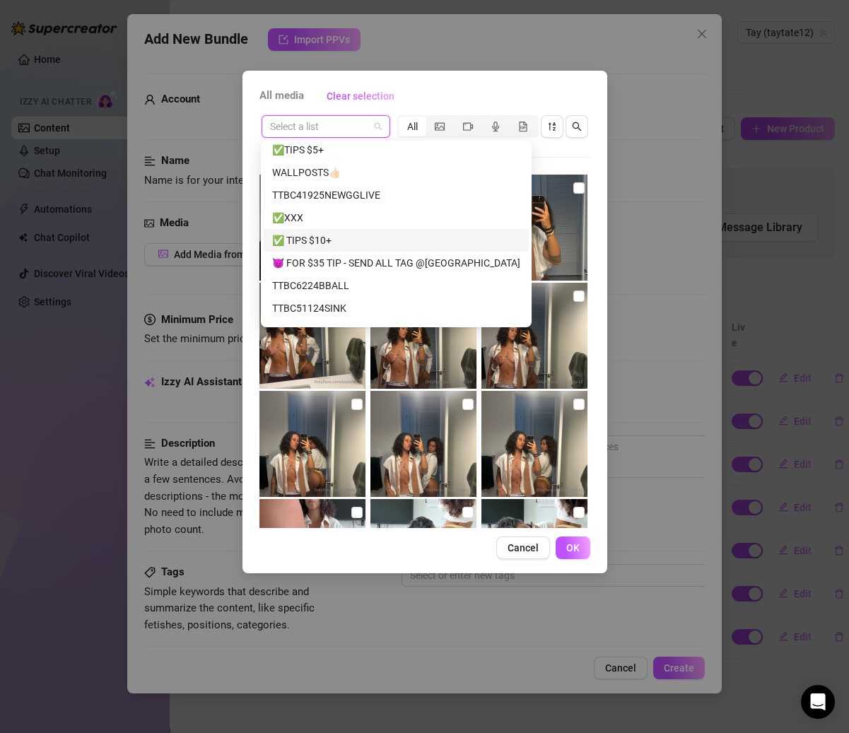
click at [324, 242] on div "✅ TIPS $10+" at bounding box center [396, 241] width 248 height 16
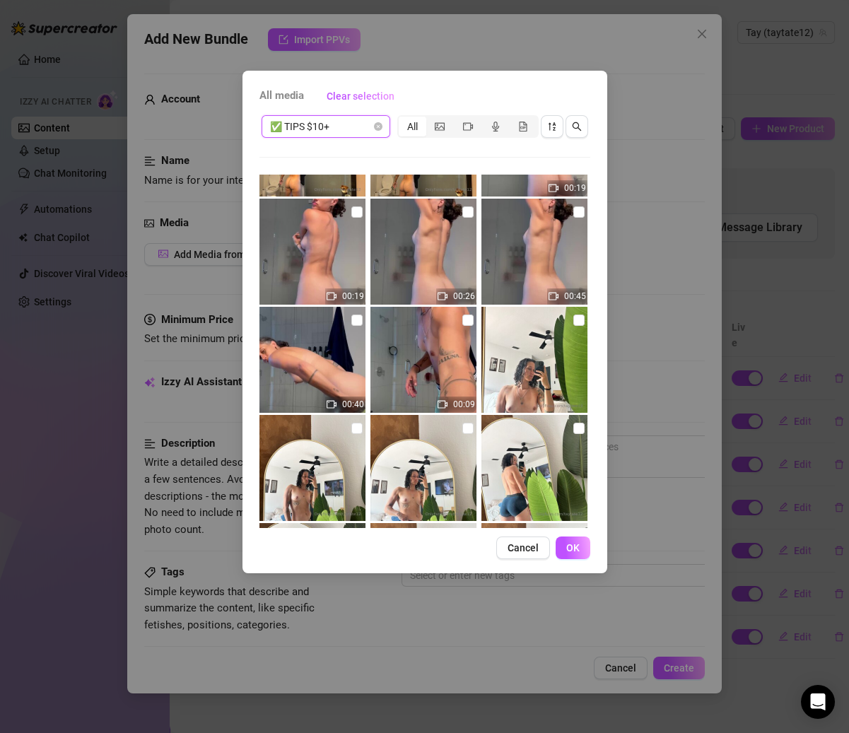
scroll to position [1098, 0]
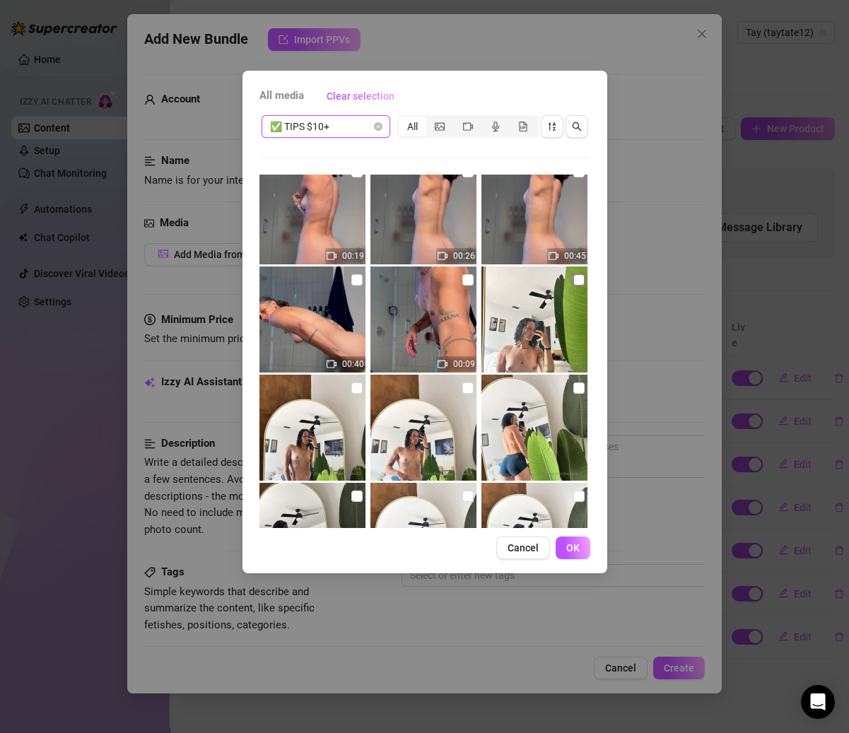
click at [573, 279] on input "checkbox" at bounding box center [578, 279] width 11 height 11
click at [355, 389] on input "checkbox" at bounding box center [356, 387] width 11 height 11
click at [462, 387] on input "checkbox" at bounding box center [467, 387] width 11 height 11
click at [573, 384] on input "checkbox" at bounding box center [578, 387] width 11 height 11
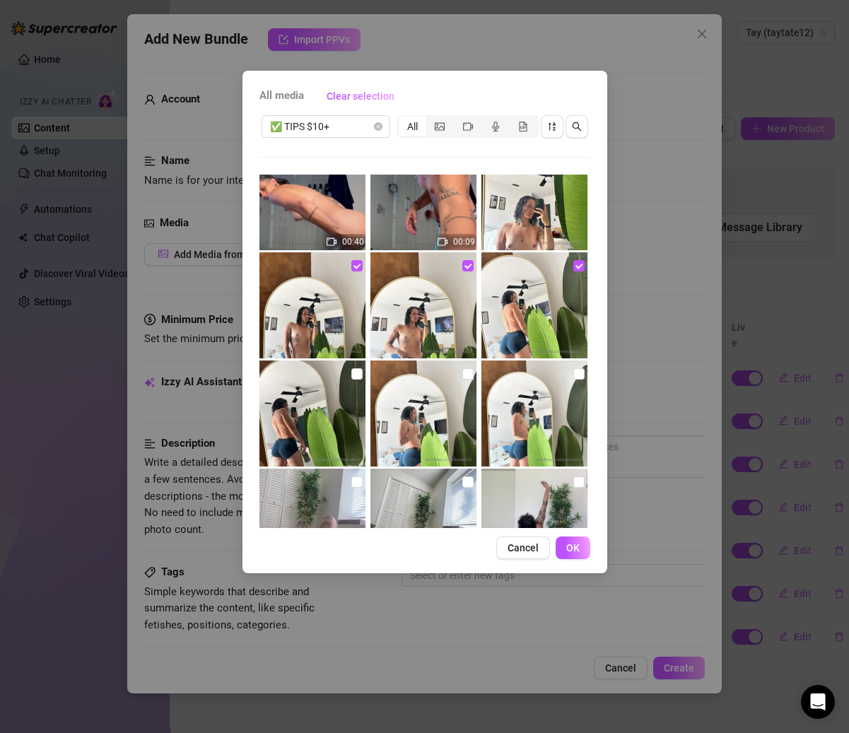
scroll to position [1226, 0]
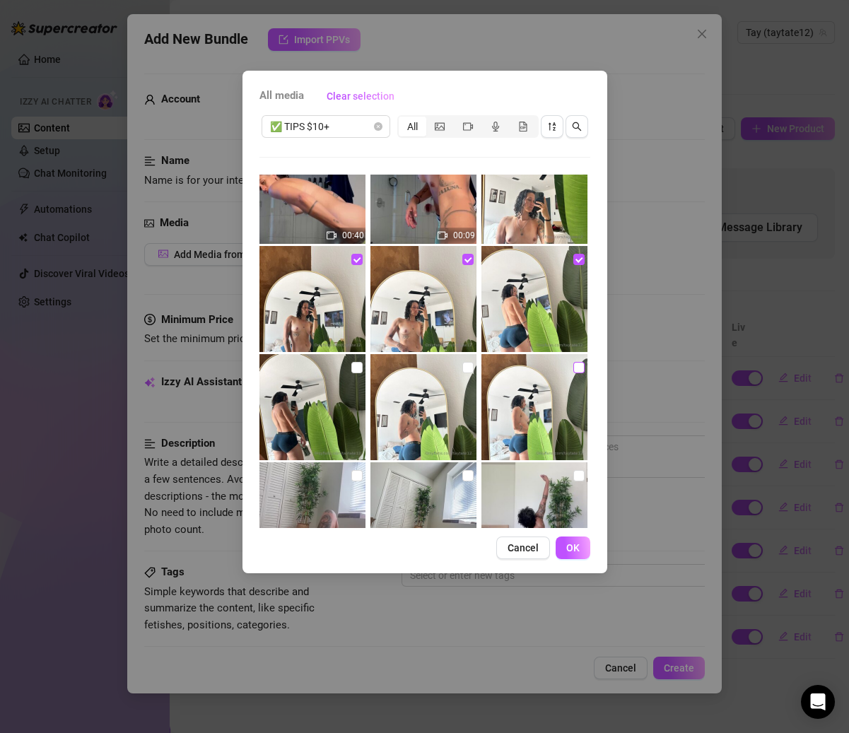
click at [573, 372] on label at bounding box center [578, 368] width 11 height 16
click at [573, 372] on input "checkbox" at bounding box center [578, 367] width 11 height 11
click at [462, 369] on input "checkbox" at bounding box center [467, 367] width 11 height 11
click at [355, 369] on input "checkbox" at bounding box center [356, 367] width 11 height 11
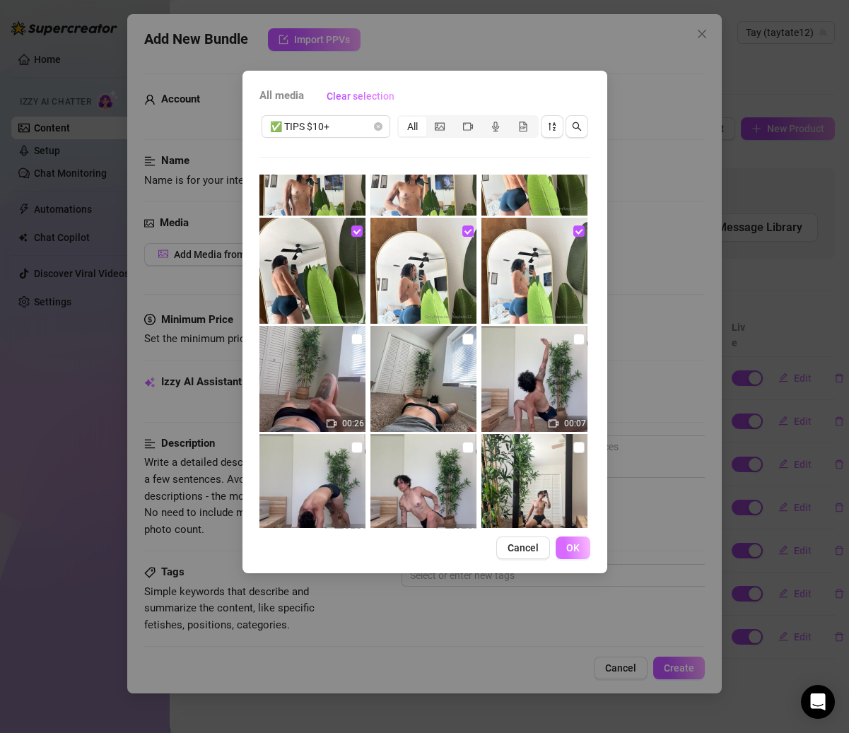
click at [568, 543] on span "OK" at bounding box center [572, 547] width 13 height 11
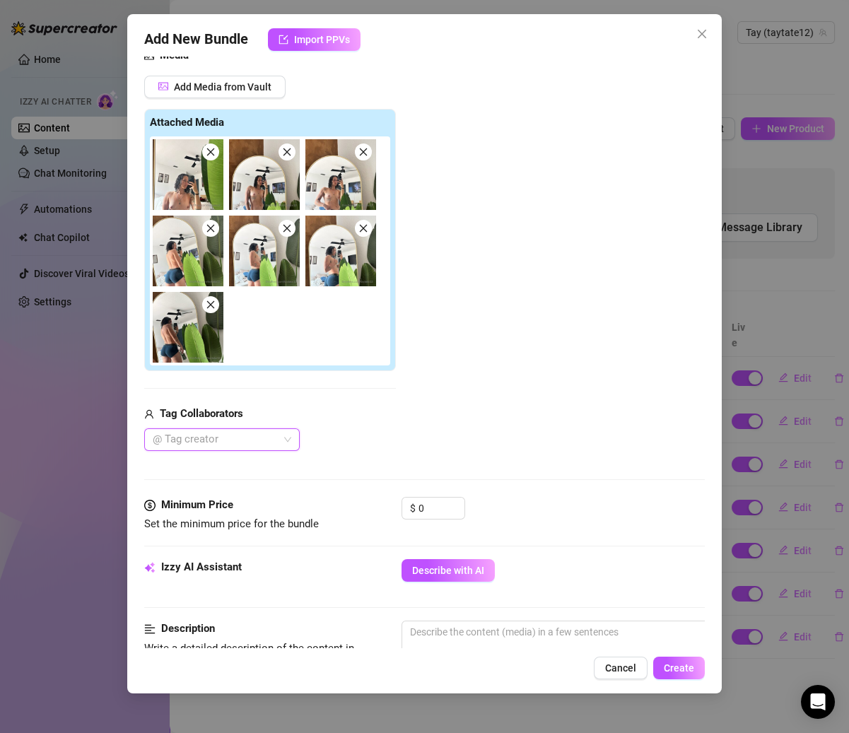
scroll to position [355, 0]
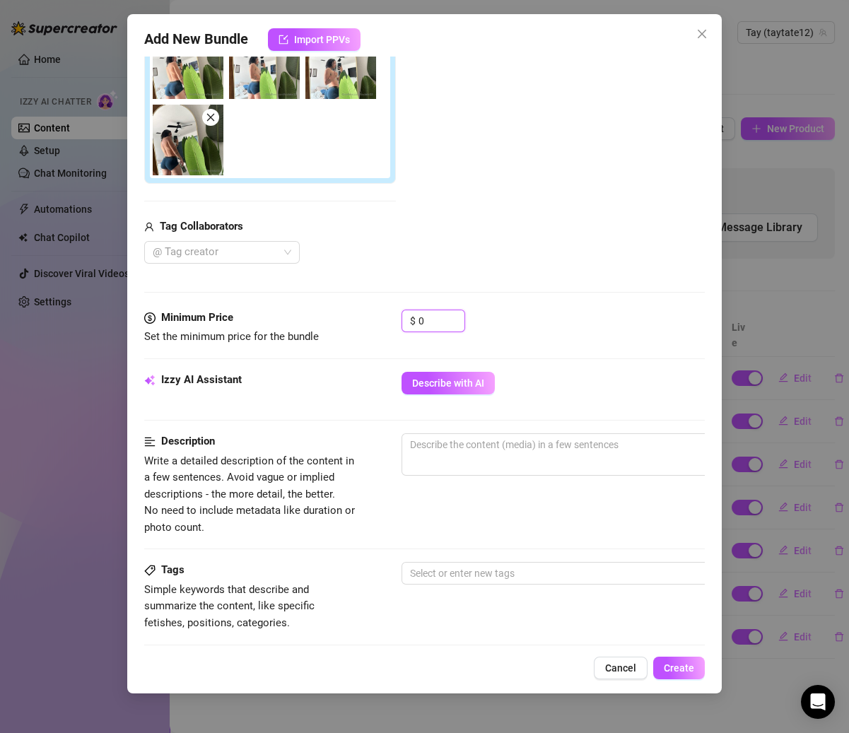
drag, startPoint x: 428, startPoint y: 315, endPoint x: 373, endPoint y: 315, distance: 55.1
click at [363, 315] on div "Minimum Price Set the minimum price for the bundle $ 0" at bounding box center [424, 328] width 560 height 36
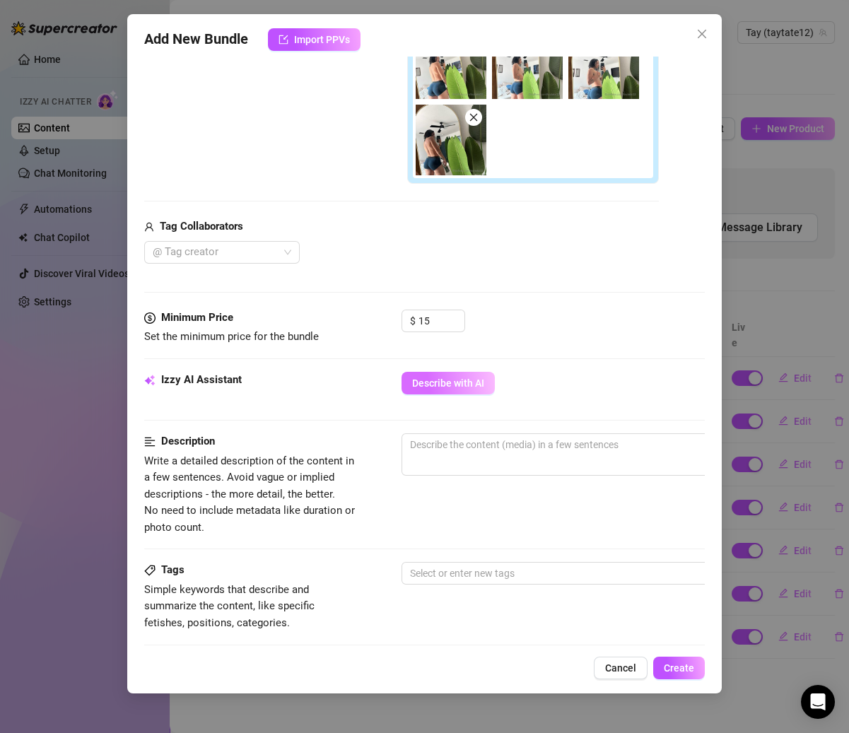
click at [451, 372] on button "Describe with AI" at bounding box center [447, 383] width 93 height 23
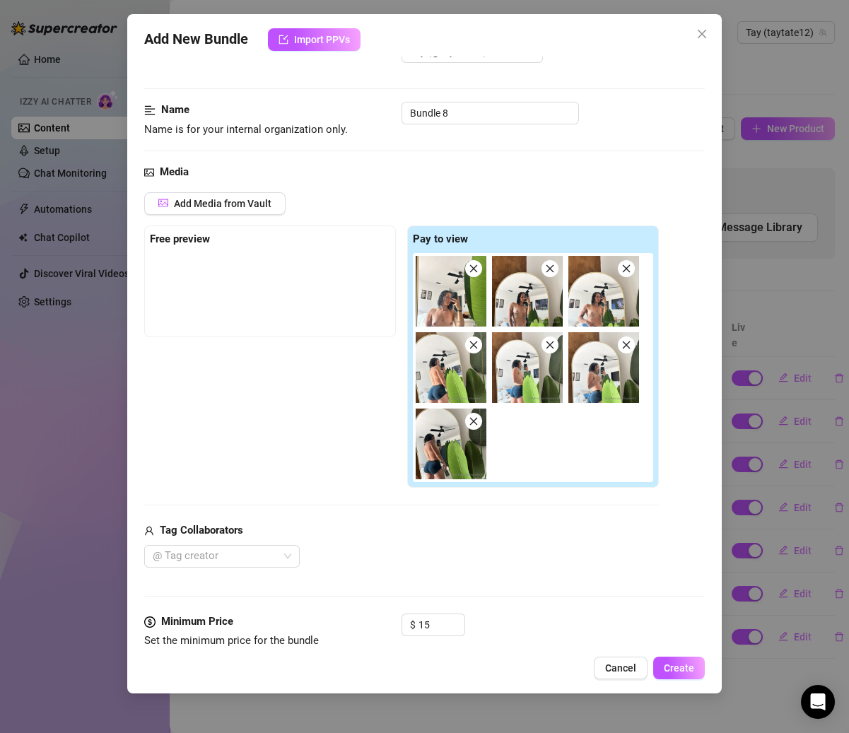
scroll to position [0, 0]
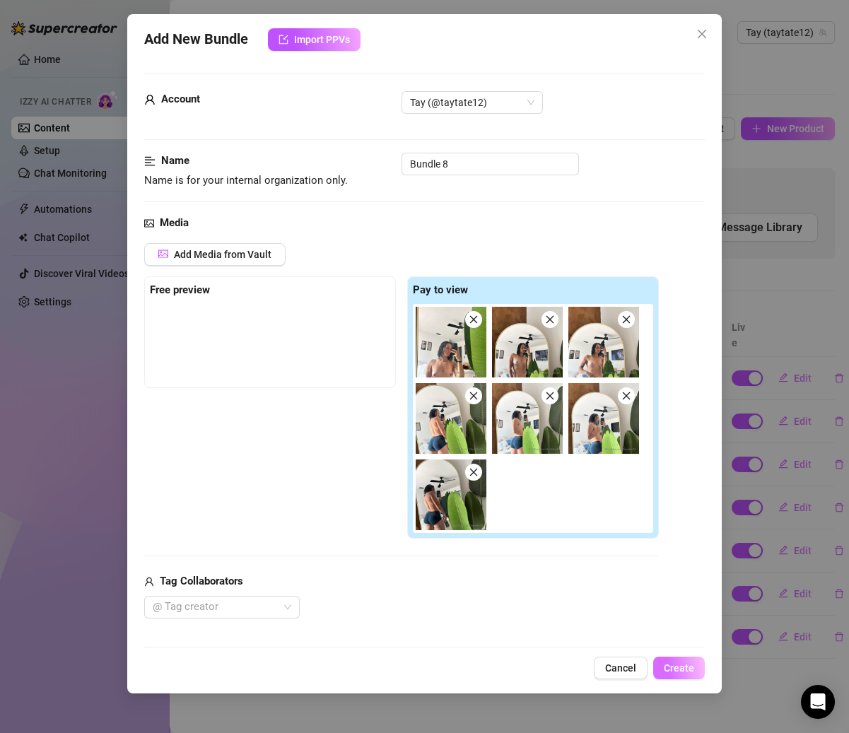
click at [665, 672] on span "Create" at bounding box center [679, 667] width 30 height 11
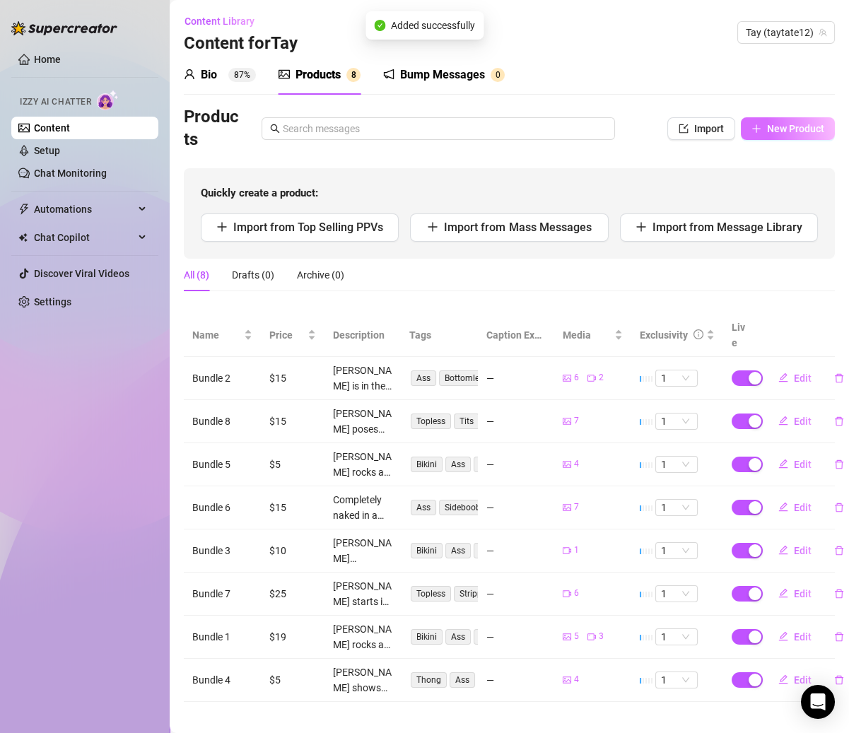
click at [764, 136] on button "New Product" at bounding box center [788, 128] width 94 height 23
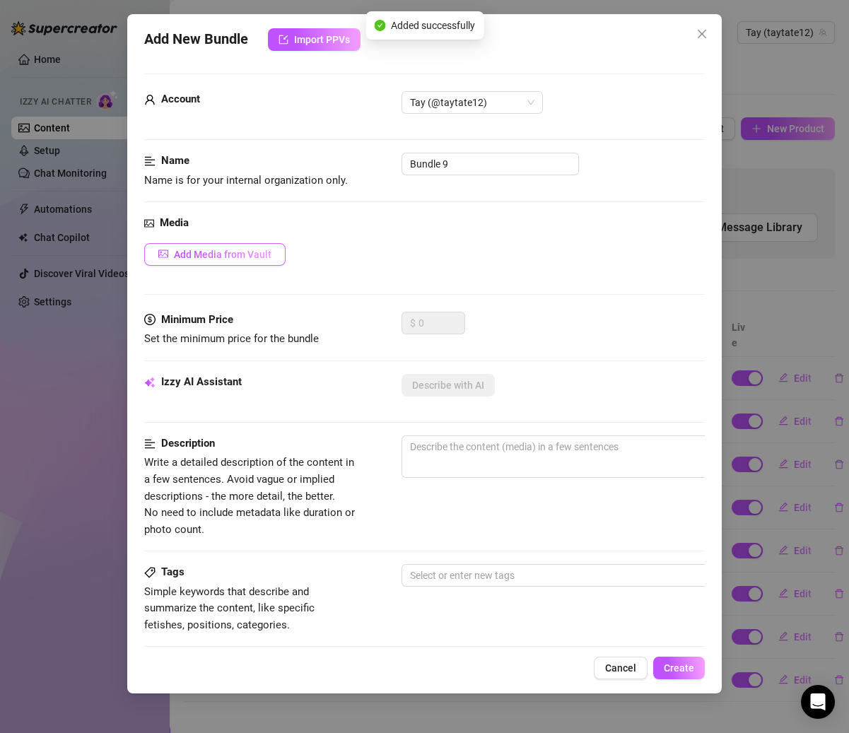
click at [254, 255] on span "Add Media from Vault" at bounding box center [223, 254] width 98 height 11
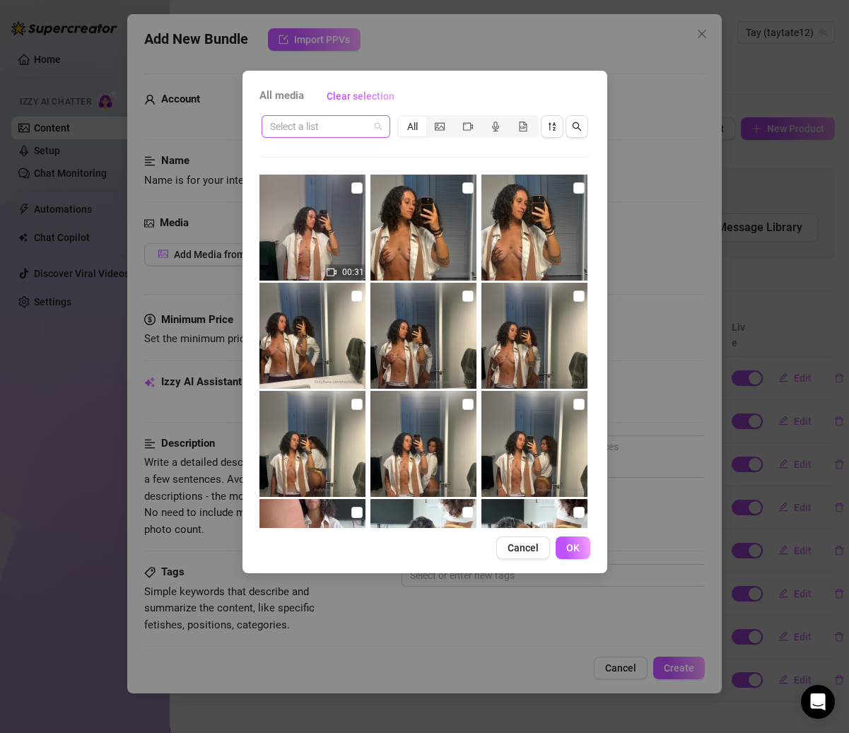
click at [359, 137] on div "Select a list" at bounding box center [326, 126] width 129 height 23
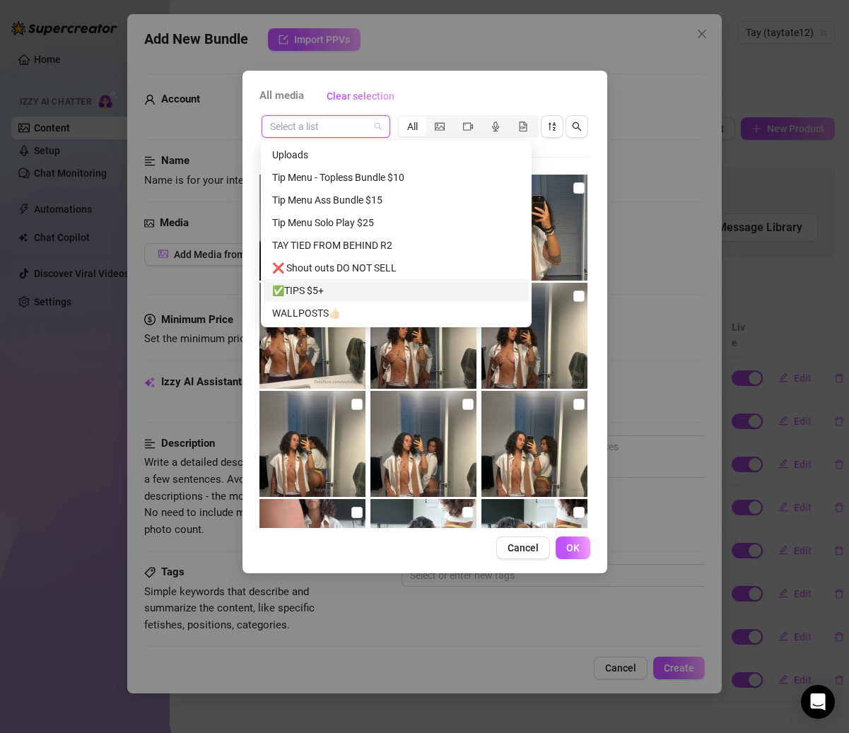
scroll to position [134, 0]
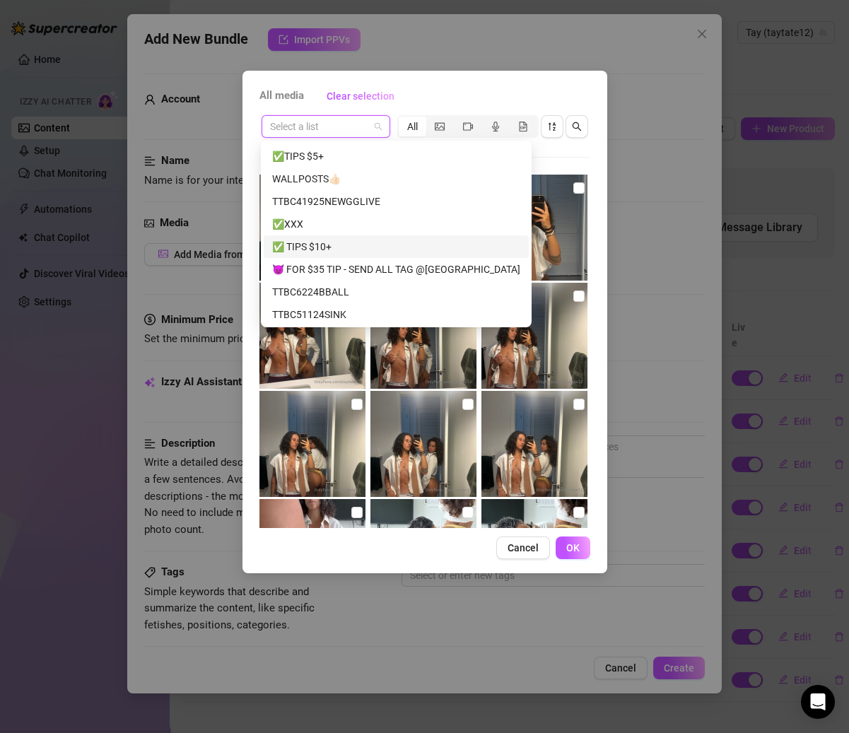
click at [316, 248] on div "✅ TIPS $10+" at bounding box center [396, 247] width 248 height 16
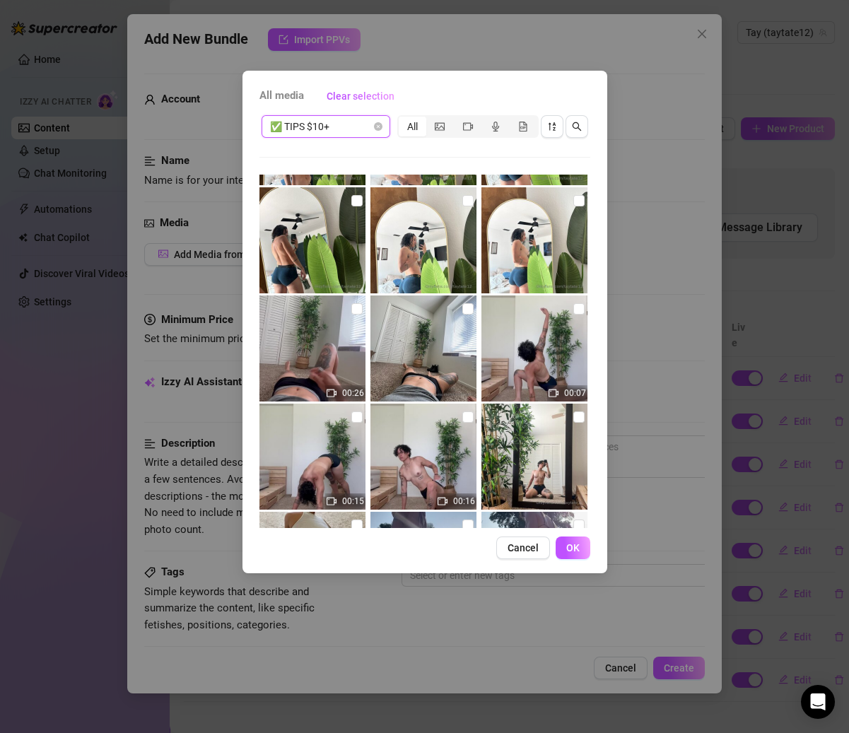
scroll to position [1405, 0]
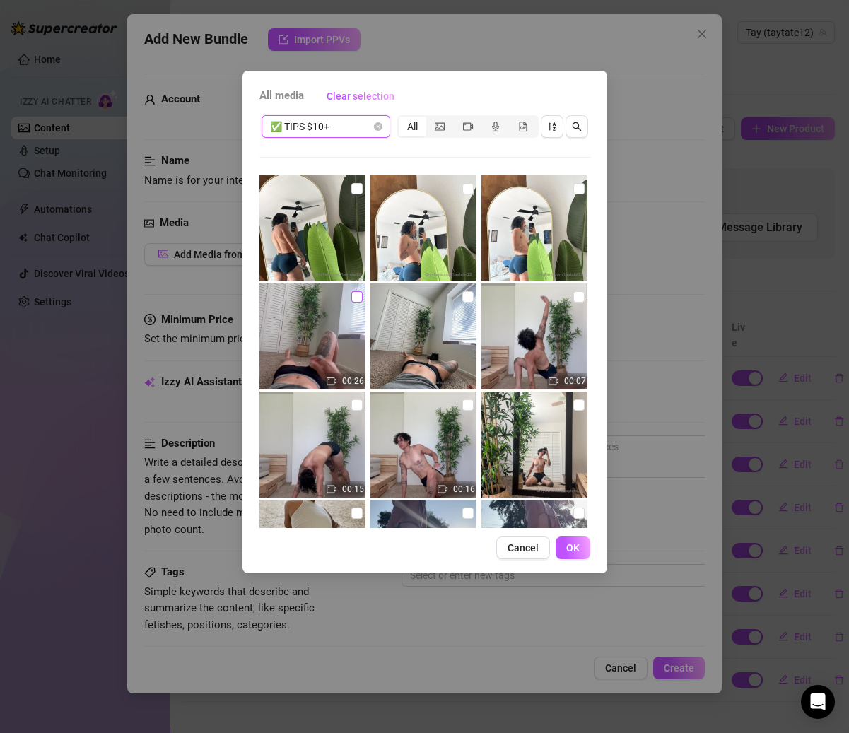
click at [353, 300] on input "checkbox" at bounding box center [356, 296] width 11 height 11
click at [462, 293] on input "checkbox" at bounding box center [467, 296] width 11 height 11
click at [573, 297] on input "checkbox" at bounding box center [578, 296] width 11 height 11
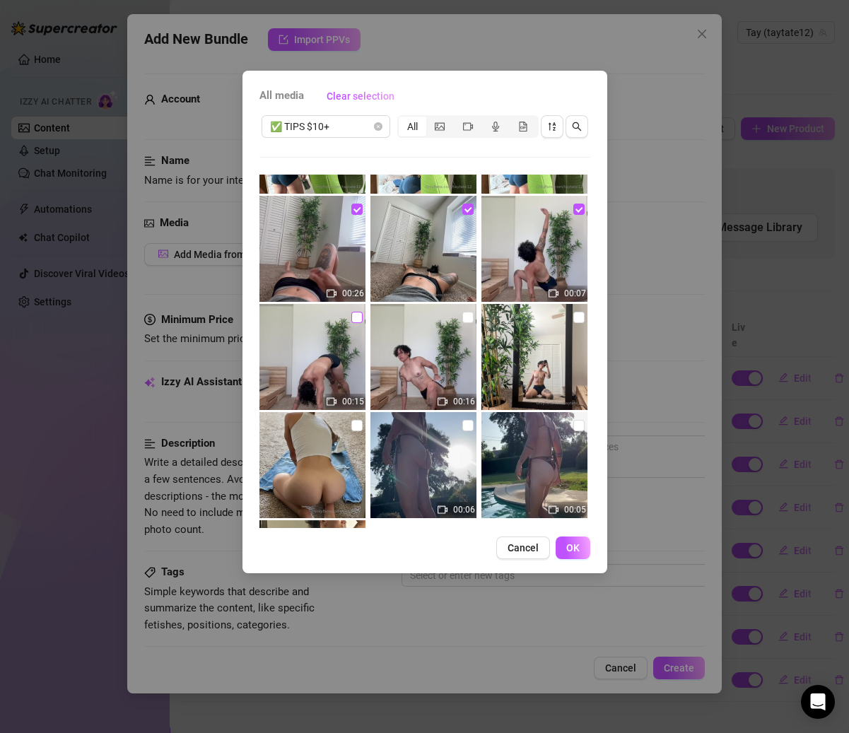
click at [353, 315] on input "checkbox" at bounding box center [356, 317] width 11 height 11
click at [464, 317] on input "checkbox" at bounding box center [467, 317] width 11 height 11
click at [564, 324] on img at bounding box center [534, 357] width 106 height 106
click at [573, 317] on input "checkbox" at bounding box center [578, 317] width 11 height 11
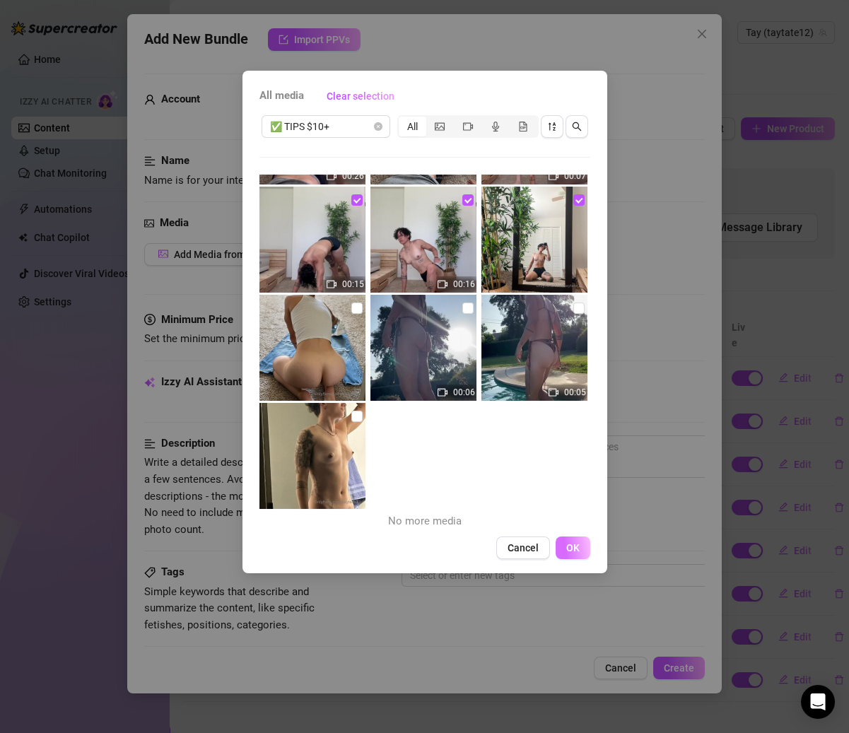
click at [574, 542] on span "OK" at bounding box center [572, 547] width 13 height 11
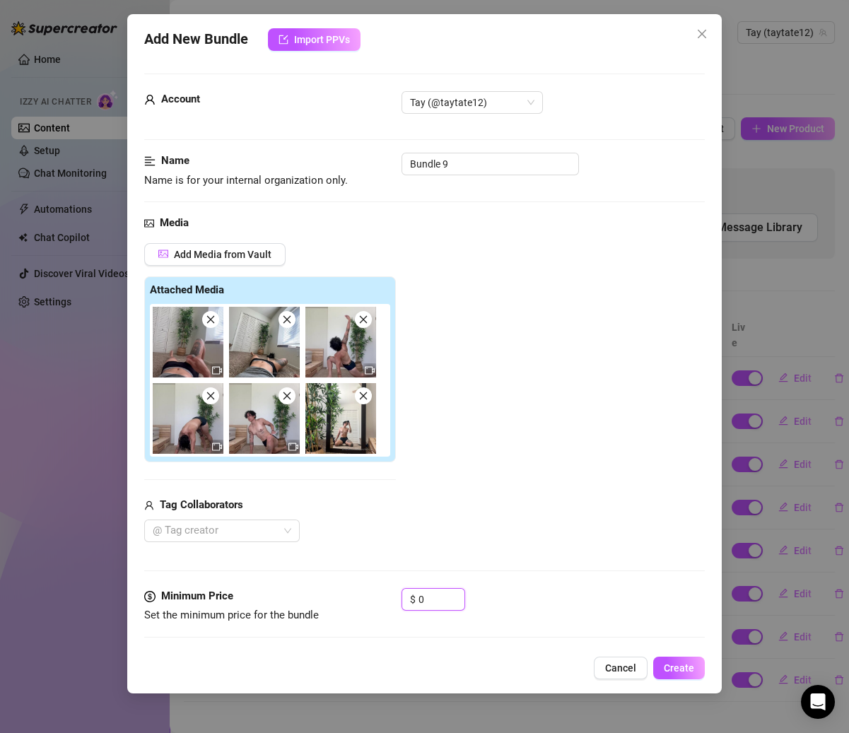
drag, startPoint x: 436, startPoint y: 591, endPoint x: 387, endPoint y: 591, distance: 48.8
click at [387, 591] on div "Minimum Price Set the minimum price for the bundle $ 0" at bounding box center [424, 606] width 560 height 36
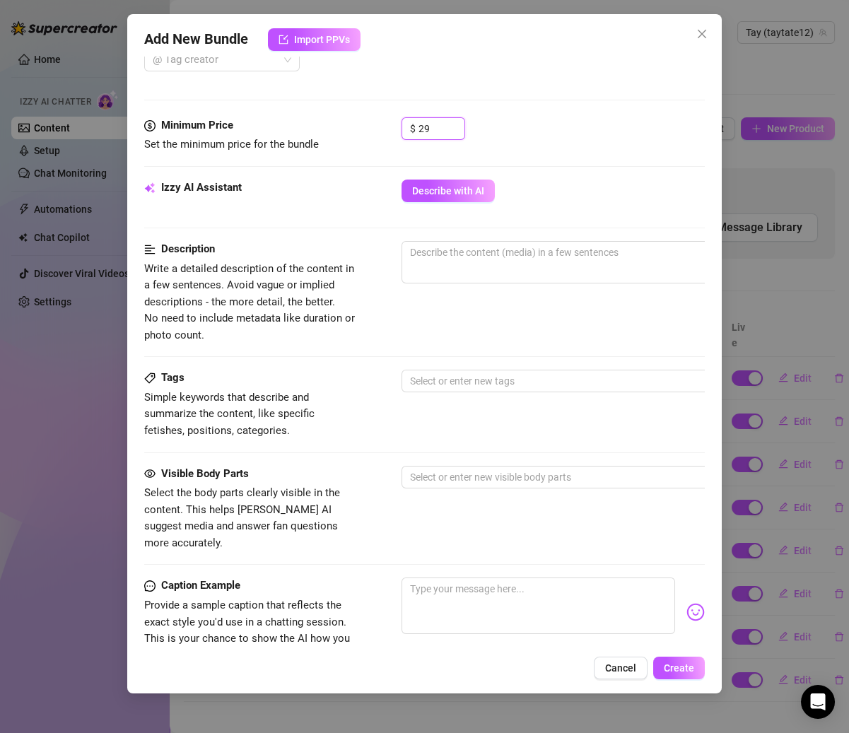
scroll to position [498, 0]
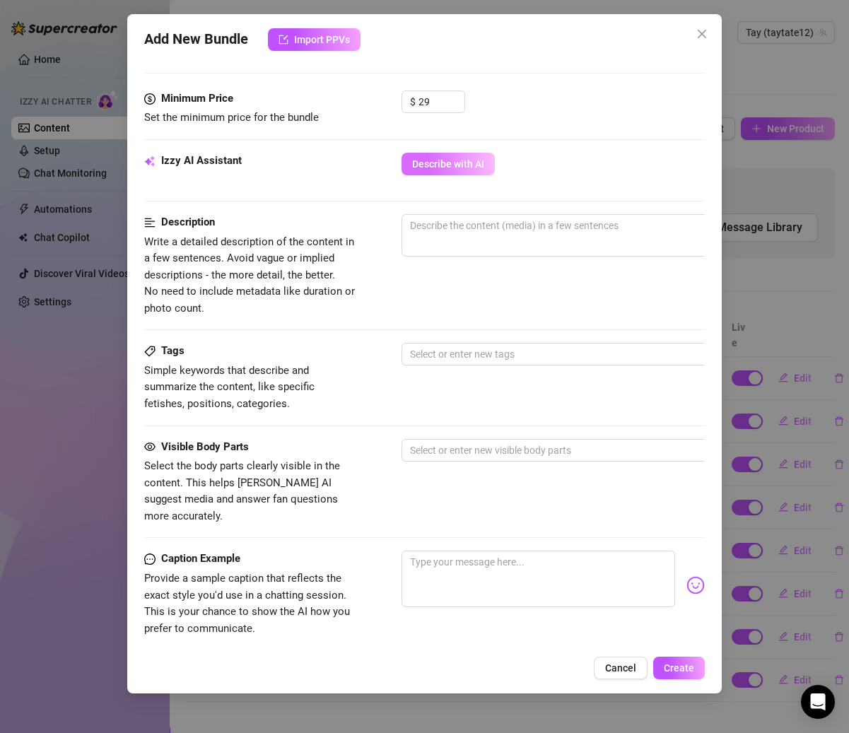
click at [446, 158] on span "Describe with AI" at bounding box center [448, 163] width 72 height 11
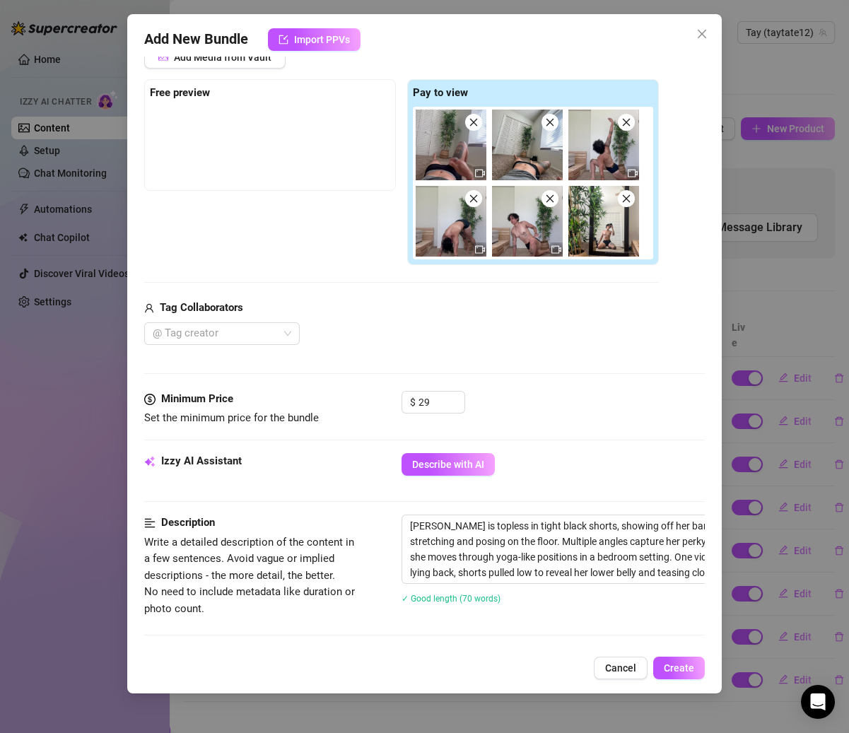
scroll to position [686, 0]
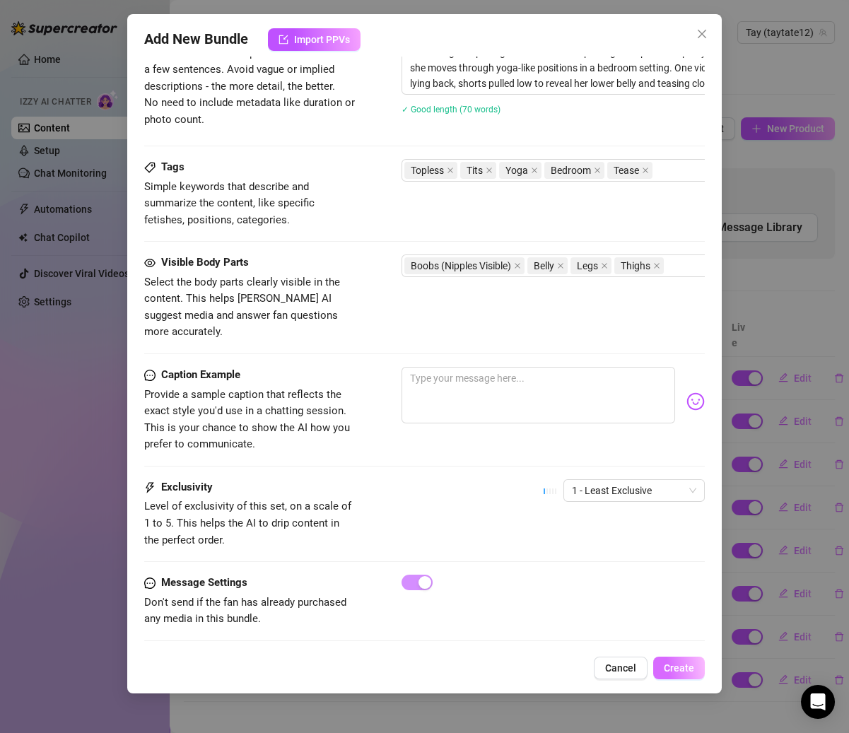
click at [679, 672] on span "Create" at bounding box center [679, 667] width 30 height 11
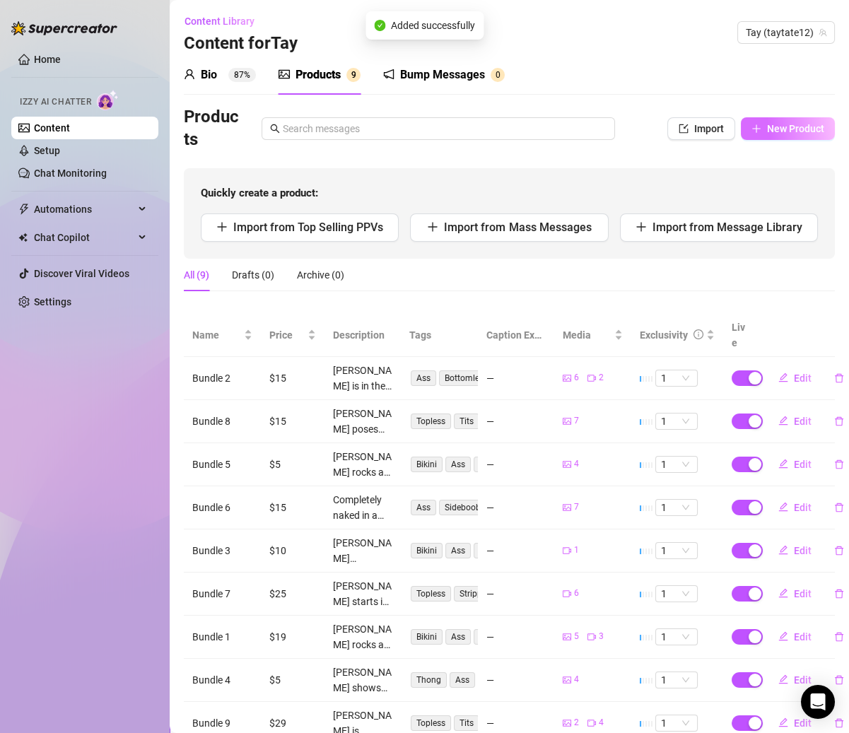
click at [767, 131] on span "New Product" at bounding box center [795, 128] width 57 height 11
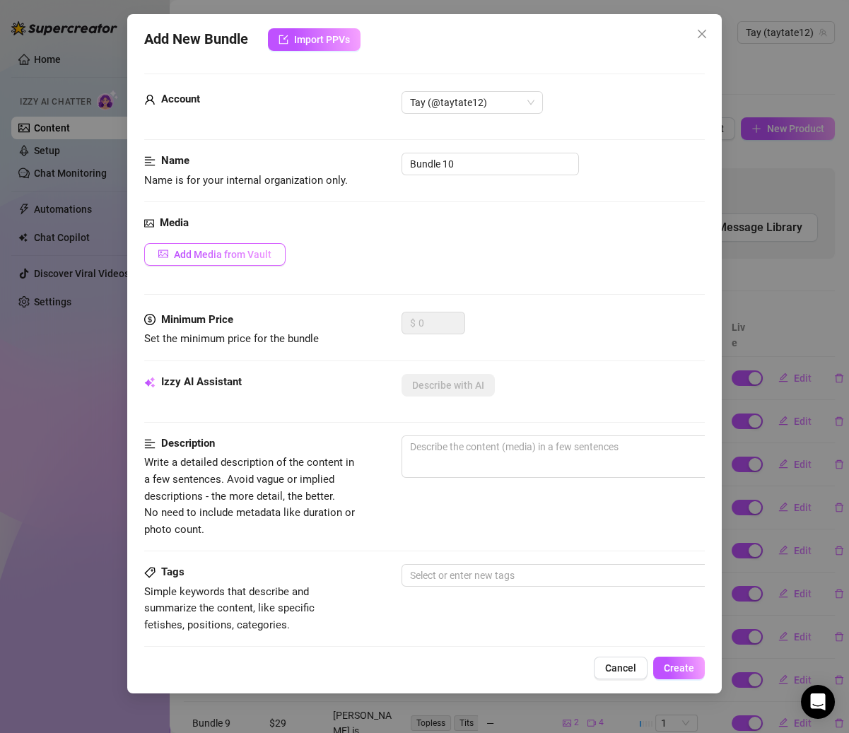
click at [211, 259] on button "Add Media from Vault" at bounding box center [214, 254] width 141 height 23
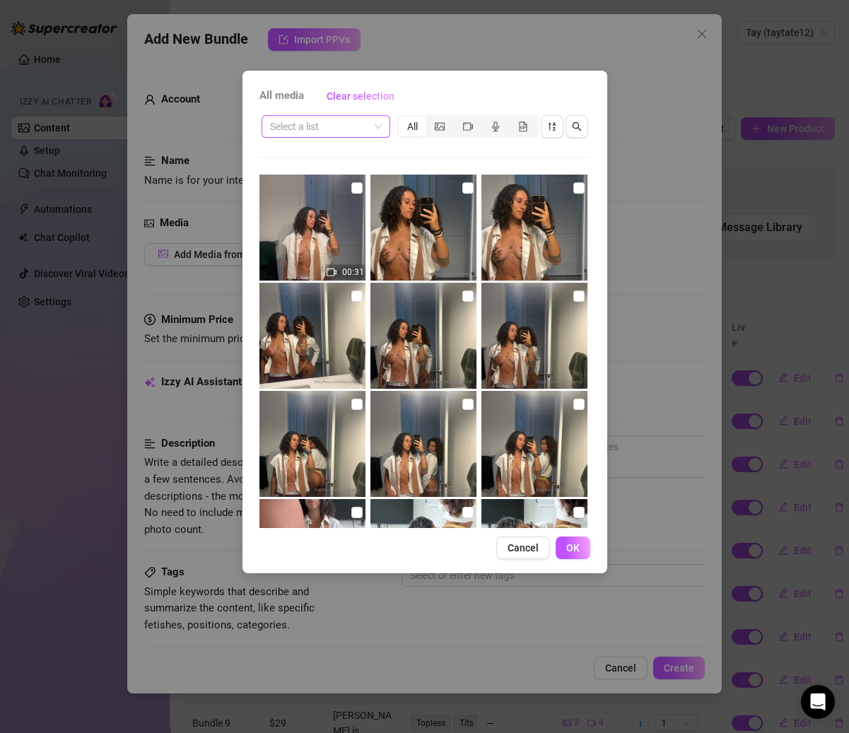
click at [376, 122] on span at bounding box center [326, 126] width 112 height 21
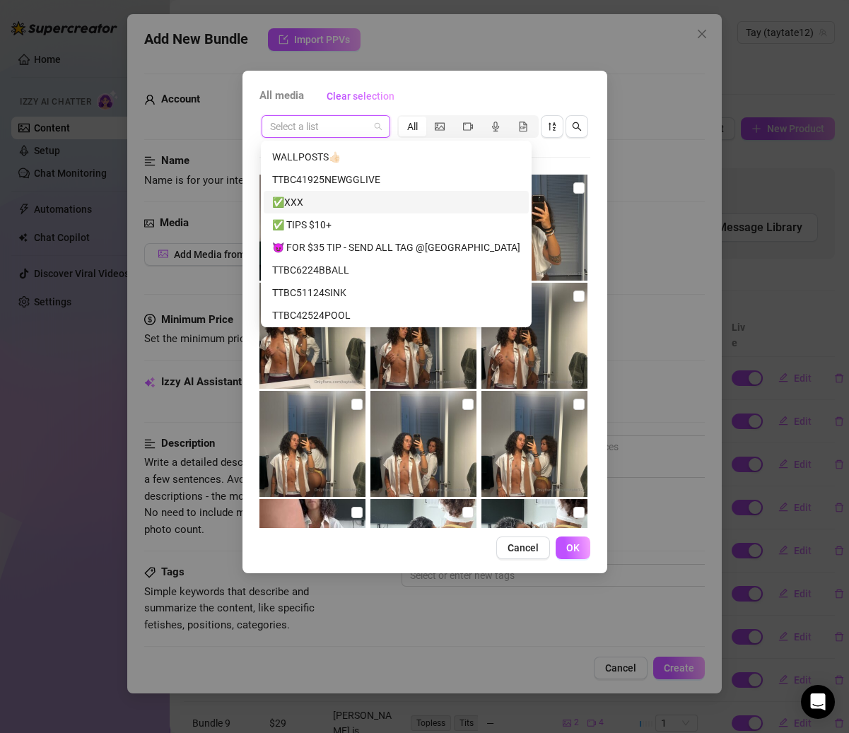
scroll to position [160, 0]
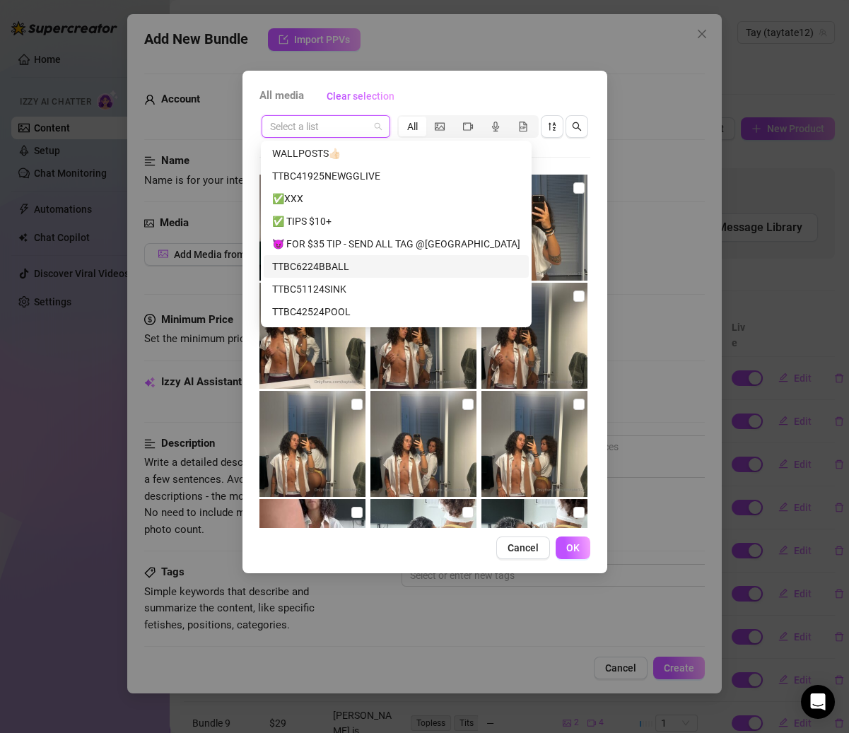
click at [346, 268] on div "TTBC6224BBALL" at bounding box center [396, 267] width 248 height 16
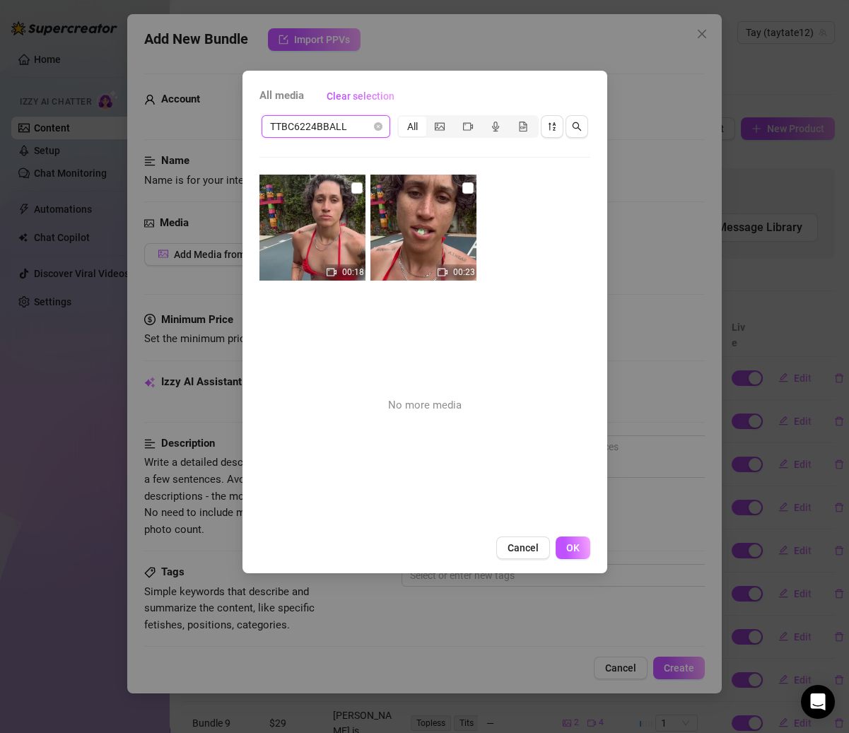
click at [347, 188] on img at bounding box center [312, 228] width 106 height 106
click at [359, 188] on img at bounding box center [312, 228] width 106 height 106
click at [462, 187] on input "checkbox" at bounding box center [467, 187] width 11 height 11
click at [351, 193] on label at bounding box center [356, 188] width 11 height 16
click at [351, 193] on input "checkbox" at bounding box center [356, 187] width 11 height 11
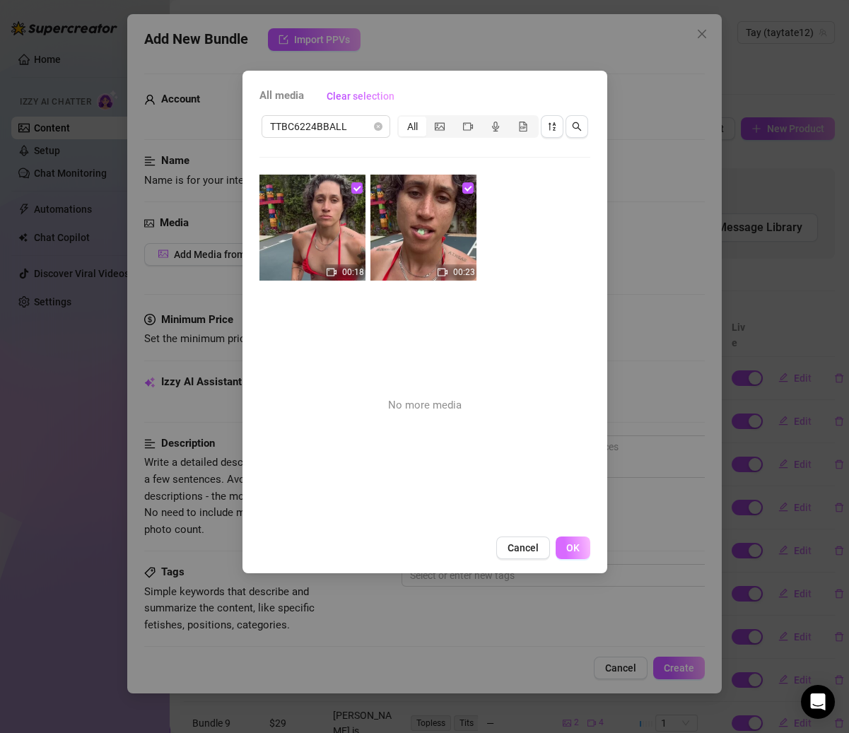
click at [575, 550] on span "OK" at bounding box center [572, 547] width 13 height 11
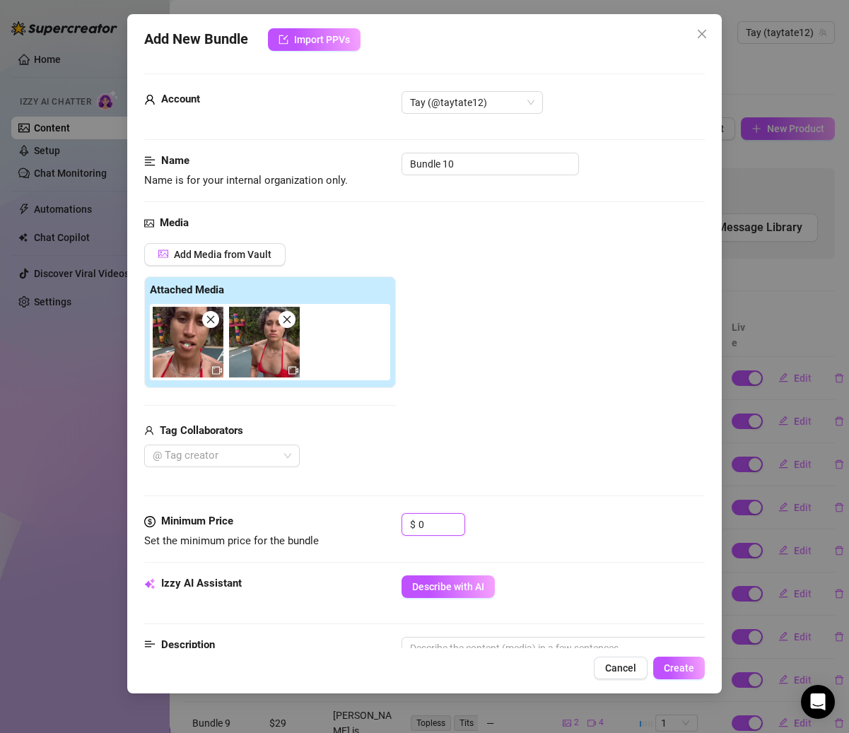
drag, startPoint x: 426, startPoint y: 527, endPoint x: 398, endPoint y: 526, distance: 28.3
click at [398, 526] on div "Minimum Price Set the minimum price for the bundle $ 0" at bounding box center [424, 531] width 560 height 36
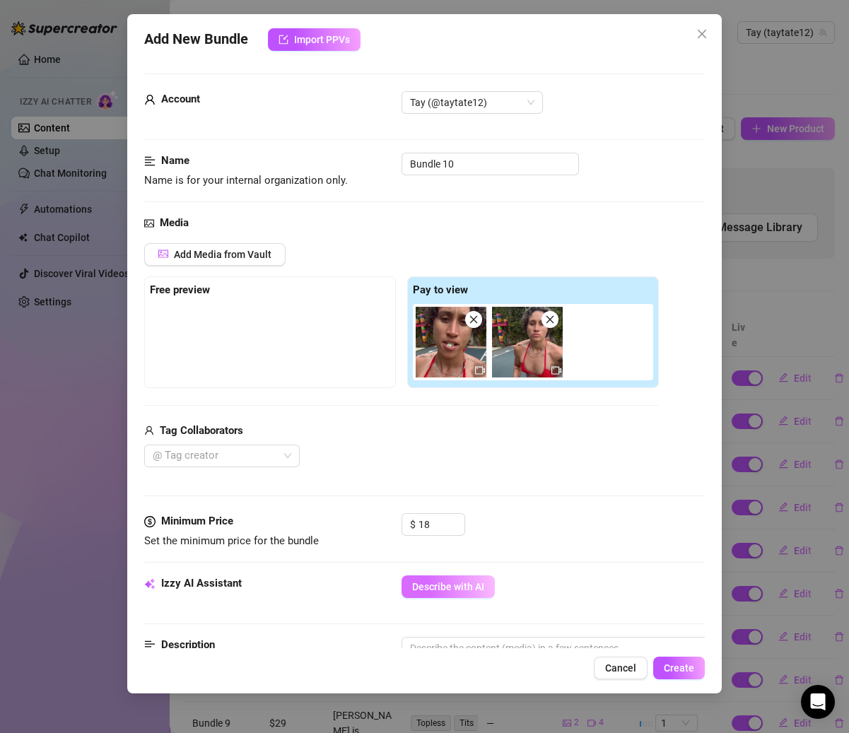
click at [453, 590] on span "Describe with AI" at bounding box center [448, 586] width 72 height 11
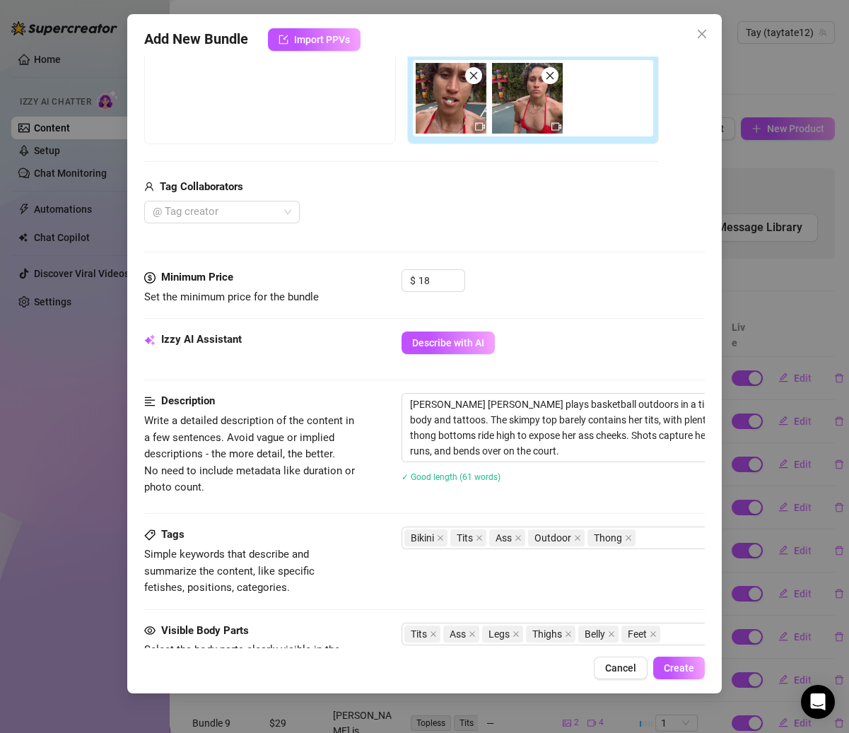
click at [702, 678] on div "Cancel Create" at bounding box center [424, 668] width 560 height 23
click at [697, 676] on button "Create" at bounding box center [679, 668] width 52 height 23
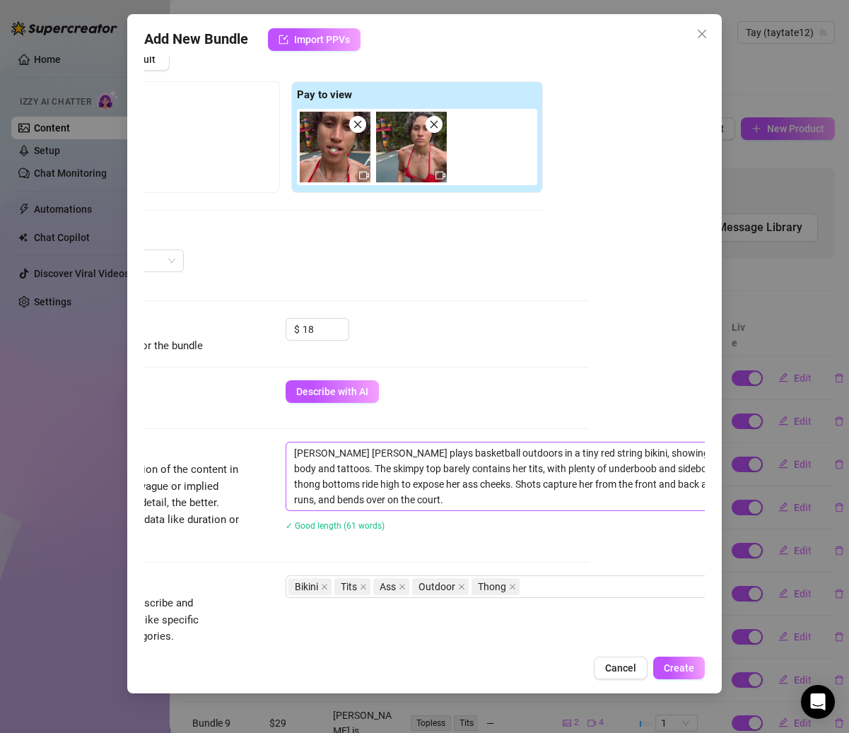
scroll to position [204, 116]
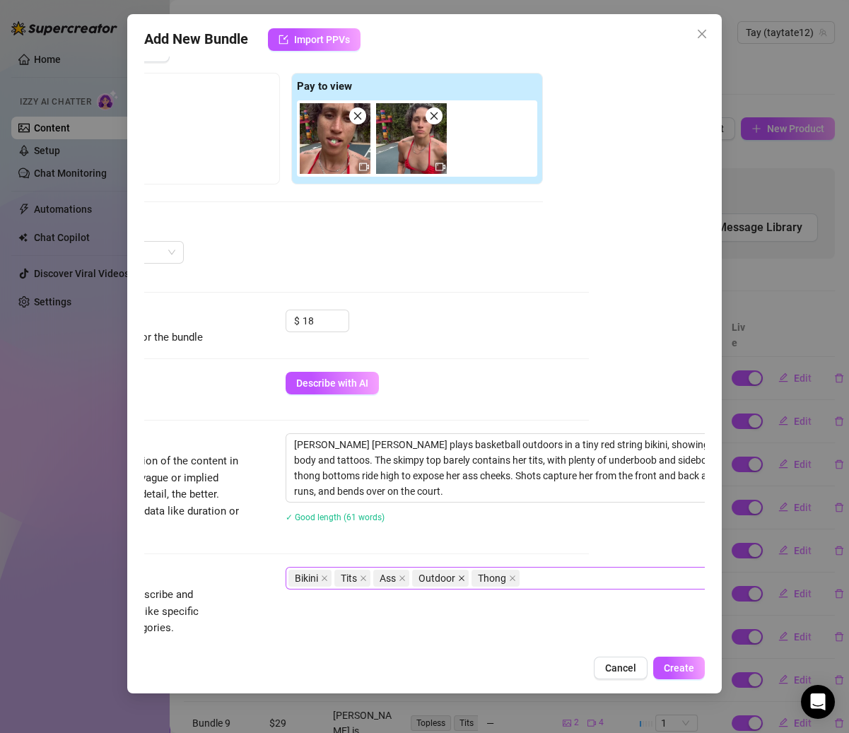
click at [459, 575] on icon "close" at bounding box center [461, 578] width 7 height 7
click at [494, 442] on textarea "[PERSON_NAME] [PERSON_NAME] plays basketball outdoors in a tiny red string biki…" at bounding box center [532, 468] width 493 height 68
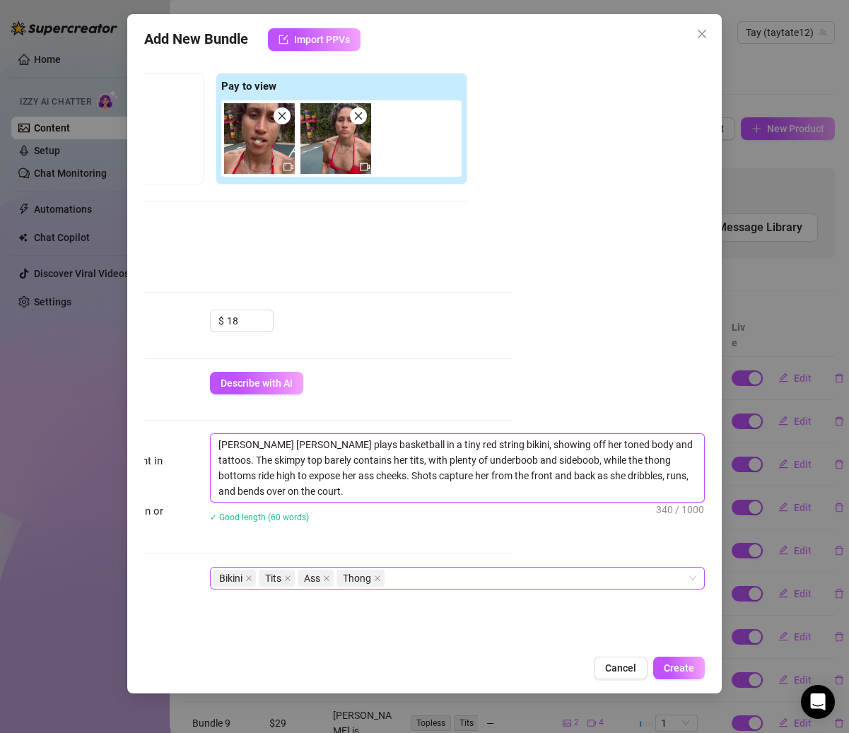
scroll to position [204, 207]
click at [685, 674] on button "Create" at bounding box center [679, 668] width 52 height 23
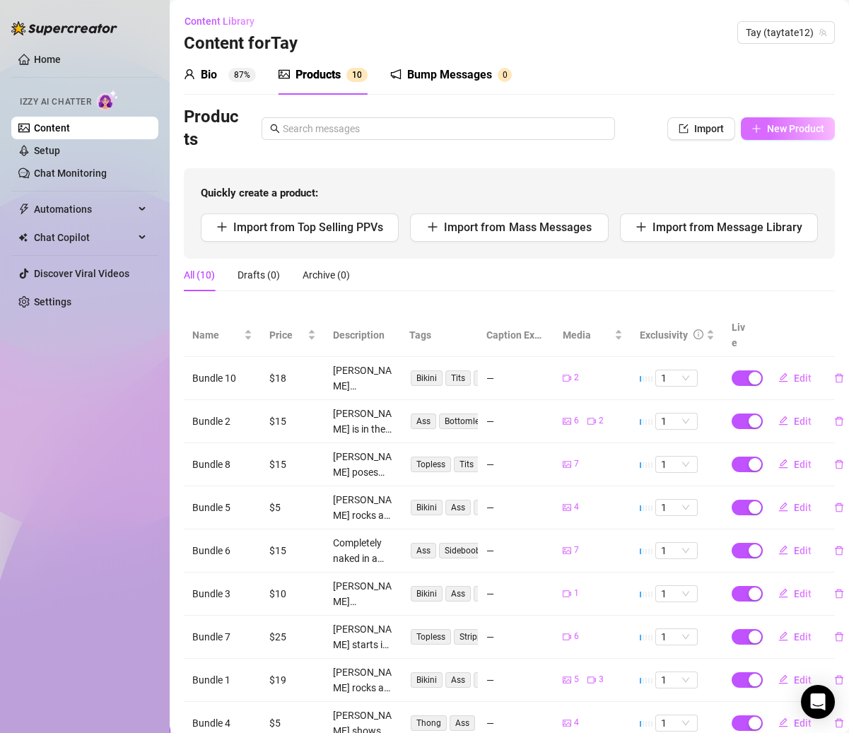
click at [777, 129] on span "New Product" at bounding box center [795, 128] width 57 height 11
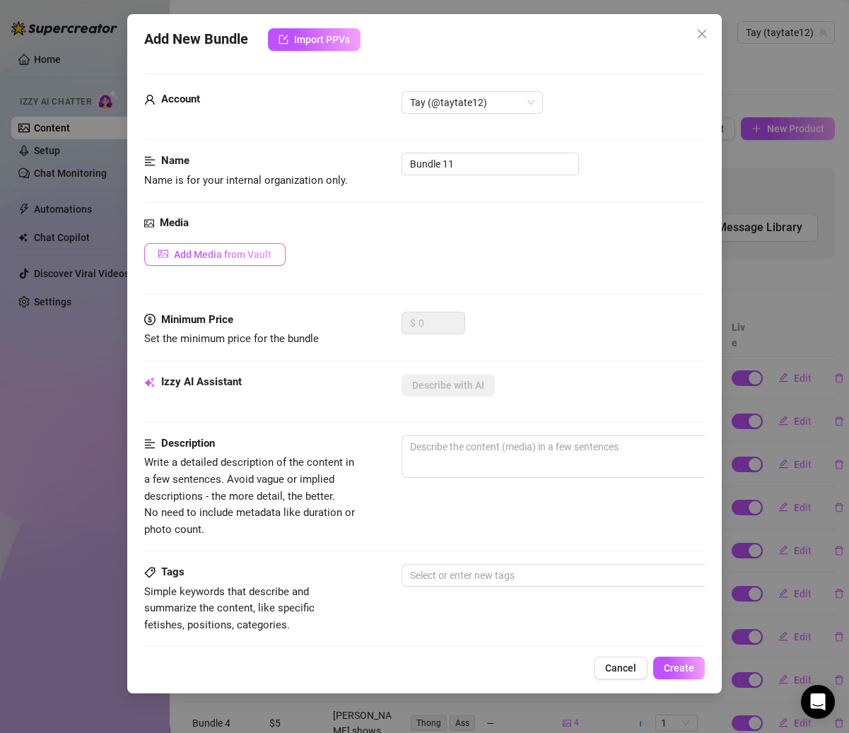
click at [267, 262] on button "Add Media from Vault" at bounding box center [214, 254] width 141 height 23
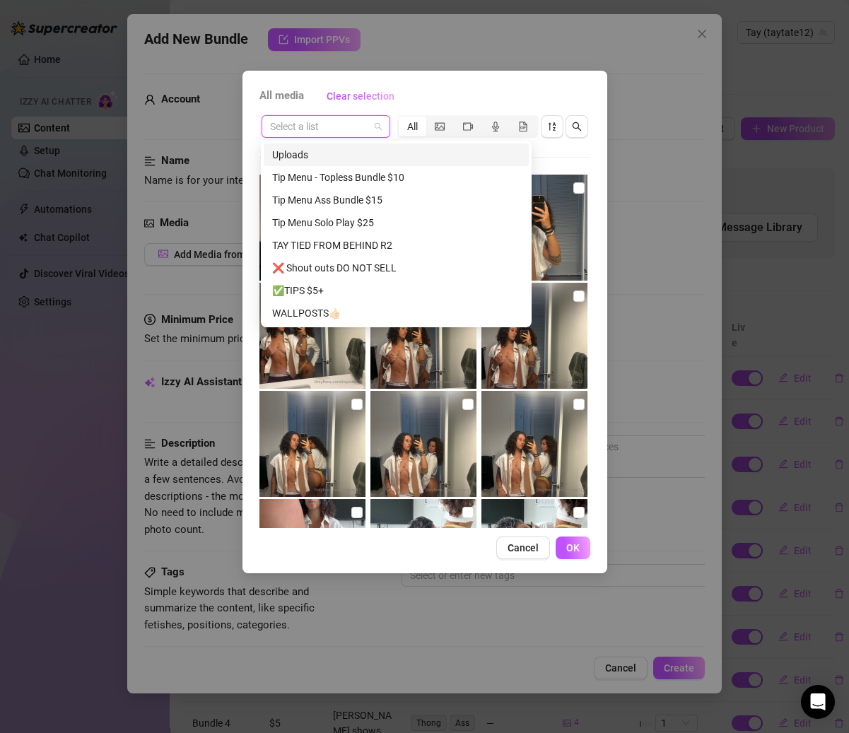
click at [345, 133] on input "search" at bounding box center [319, 126] width 99 height 21
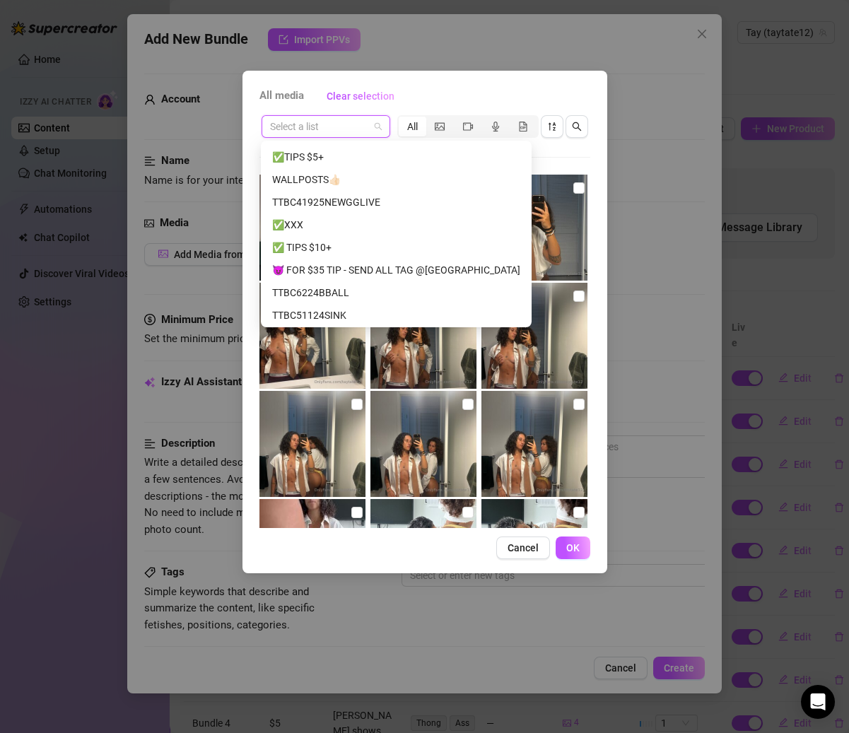
scroll to position [165, 0]
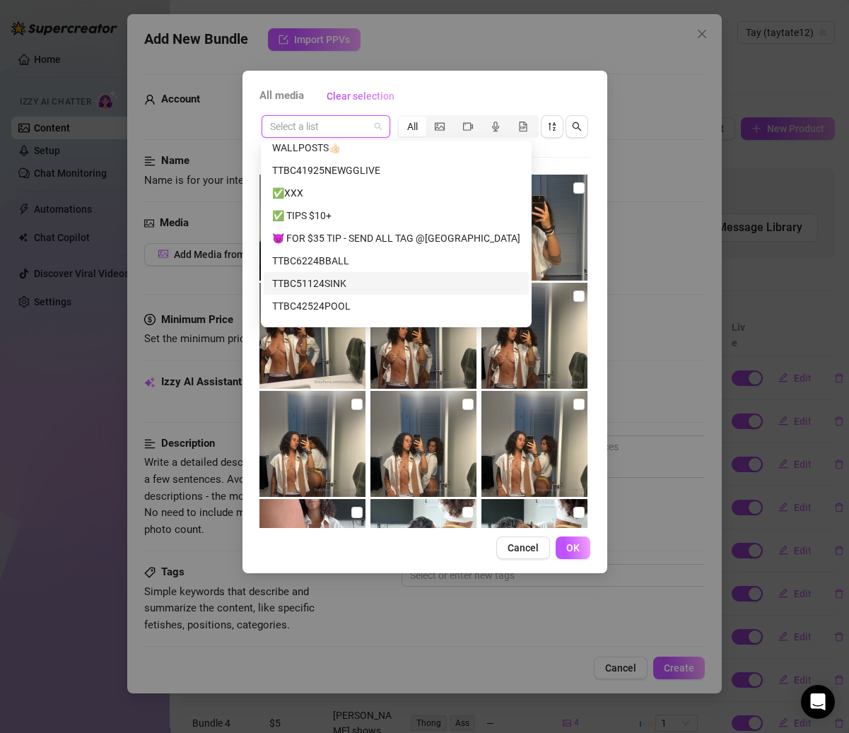
click at [338, 278] on div "TTBC51124SINK" at bounding box center [396, 284] width 248 height 16
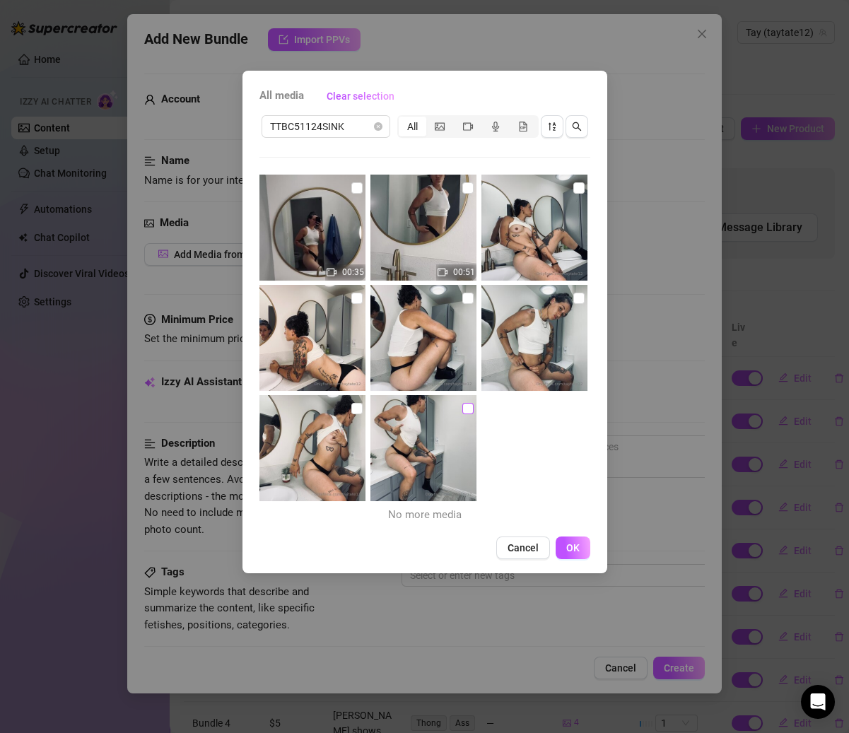
click at [462, 405] on input "checkbox" at bounding box center [467, 408] width 11 height 11
click at [355, 189] on input "checkbox" at bounding box center [356, 187] width 11 height 11
click at [462, 188] on input "checkbox" at bounding box center [467, 187] width 11 height 11
click at [573, 188] on input "checkbox" at bounding box center [578, 187] width 11 height 11
click at [573, 299] on input "checkbox" at bounding box center [578, 298] width 11 height 11
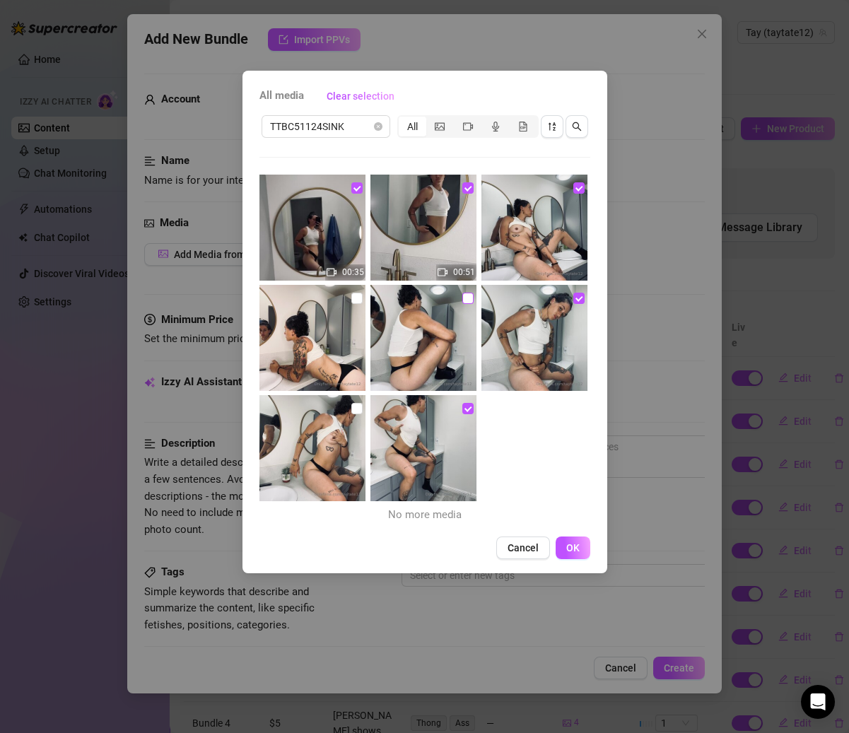
click at [462, 298] on input "checkbox" at bounding box center [467, 298] width 11 height 11
click at [354, 298] on input "checkbox" at bounding box center [356, 298] width 11 height 11
click at [356, 407] on input "checkbox" at bounding box center [356, 408] width 11 height 11
click at [568, 548] on span "OK" at bounding box center [572, 547] width 13 height 11
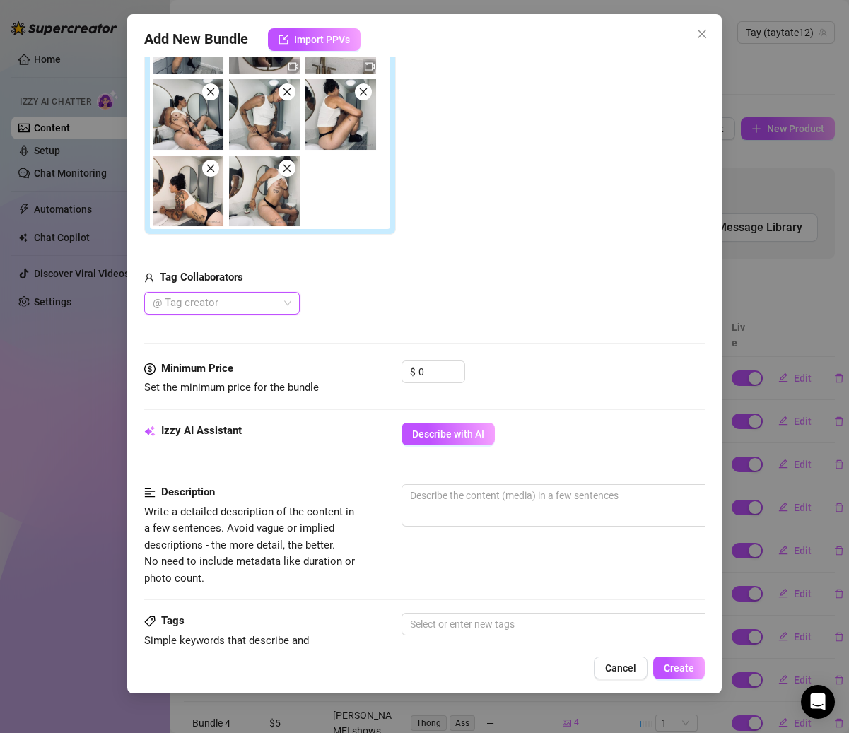
scroll to position [299, 0]
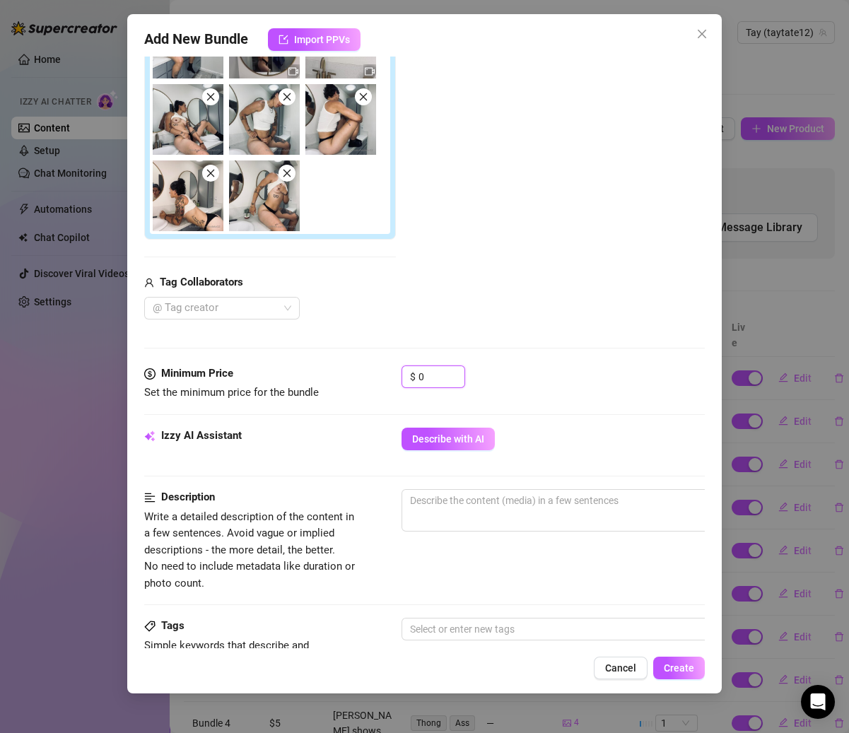
drag, startPoint x: 434, startPoint y: 381, endPoint x: 370, endPoint y: 381, distance: 63.6
click at [370, 381] on div "Minimum Price Set the minimum price for the bundle $ 0" at bounding box center [424, 383] width 560 height 36
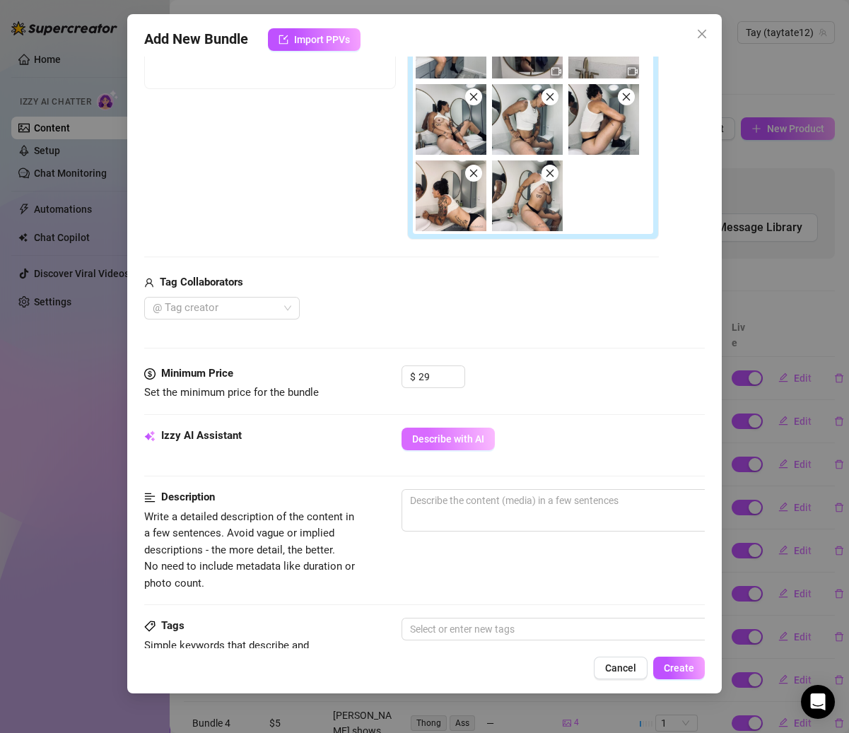
click at [426, 442] on button "Describe with AI" at bounding box center [447, 439] width 93 height 23
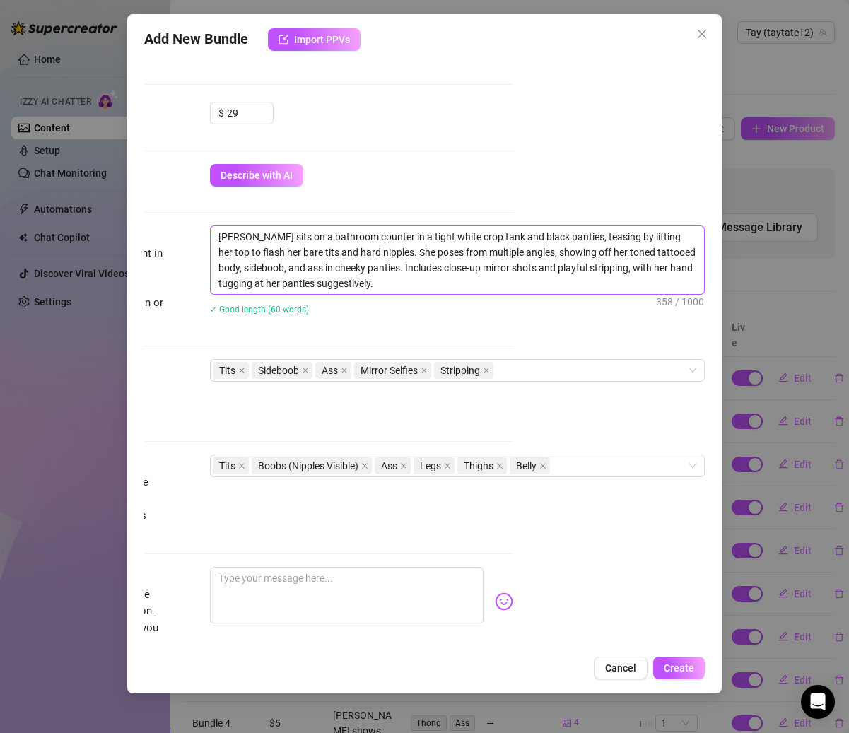
scroll to position [570, 207]
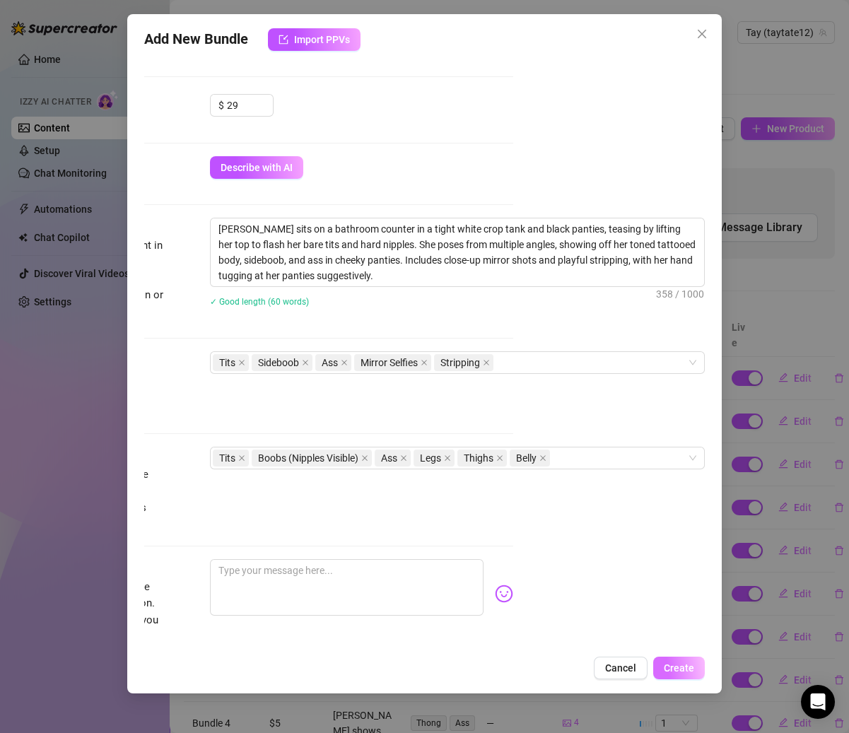
click at [684, 662] on span "Create" at bounding box center [679, 667] width 30 height 11
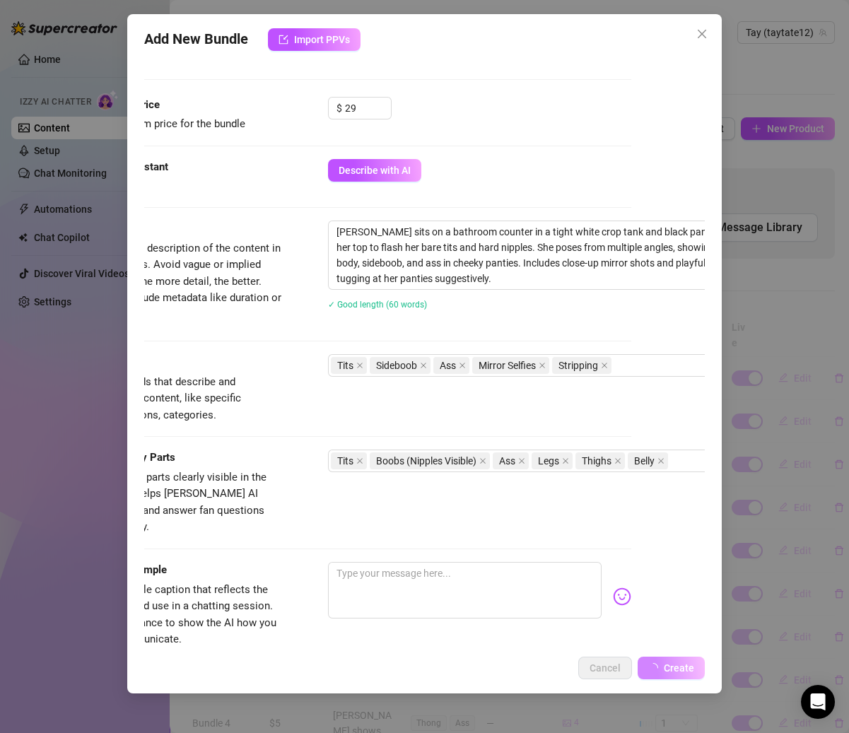
scroll to position [568, 38]
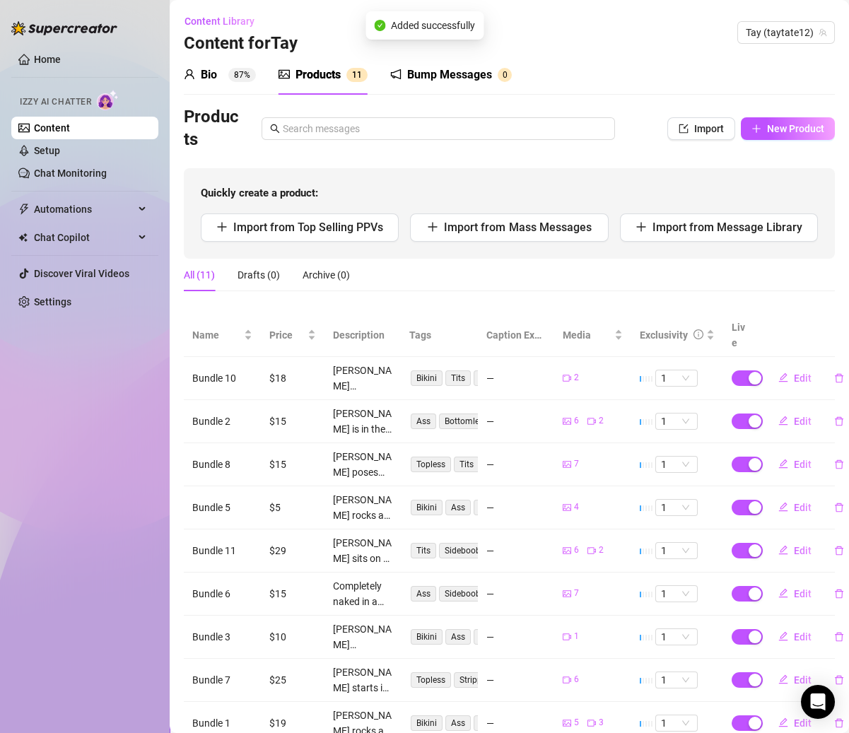
click at [768, 116] on div "Products Import New Product" at bounding box center [509, 128] width 651 height 45
click at [768, 122] on button "New Product" at bounding box center [788, 128] width 94 height 23
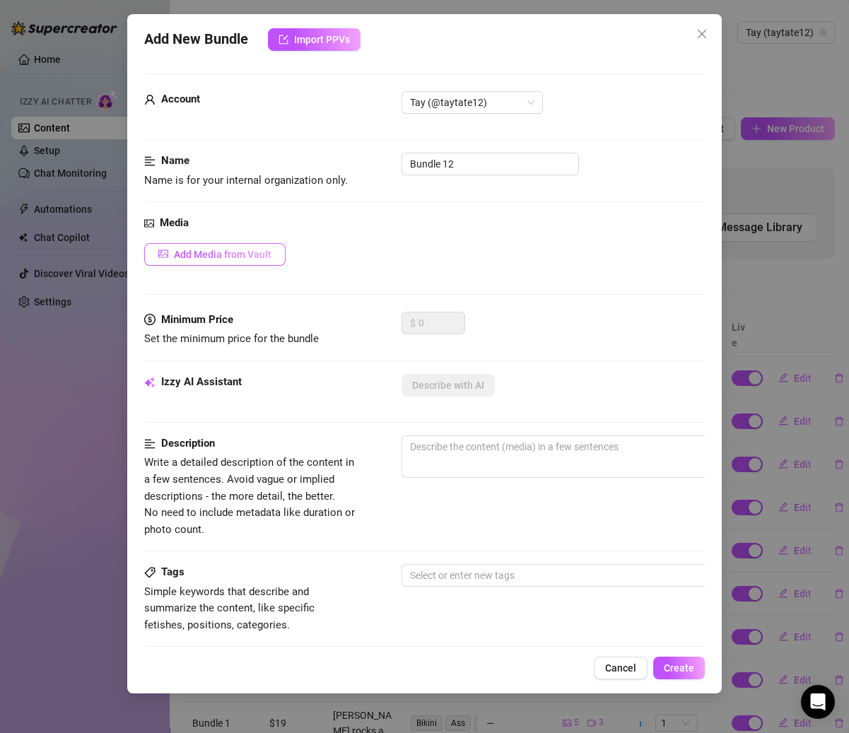
click at [235, 260] on button "Add Media from Vault" at bounding box center [214, 254] width 141 height 23
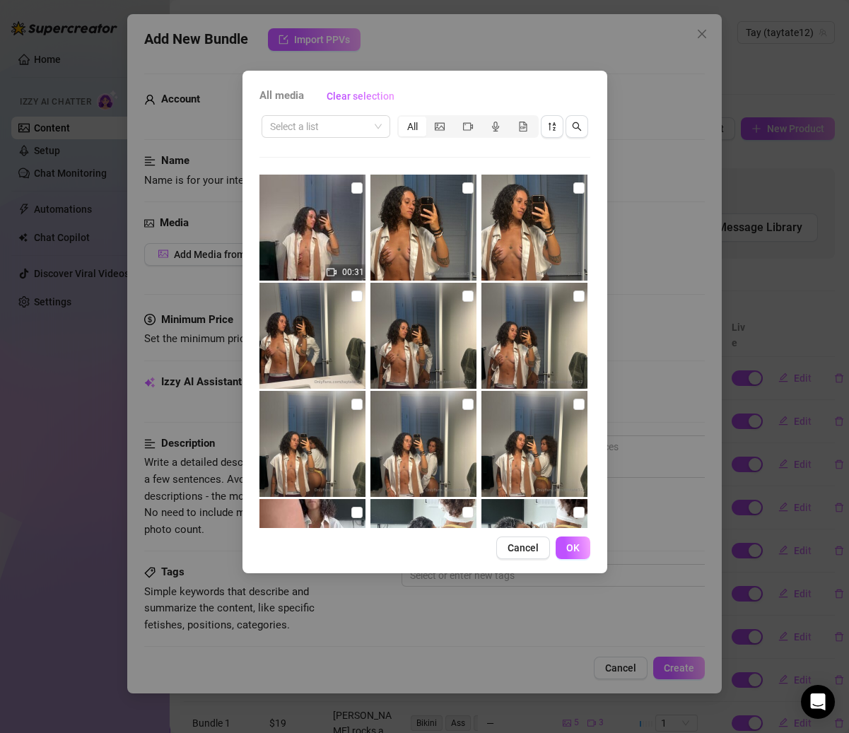
scroll to position [74, 0]
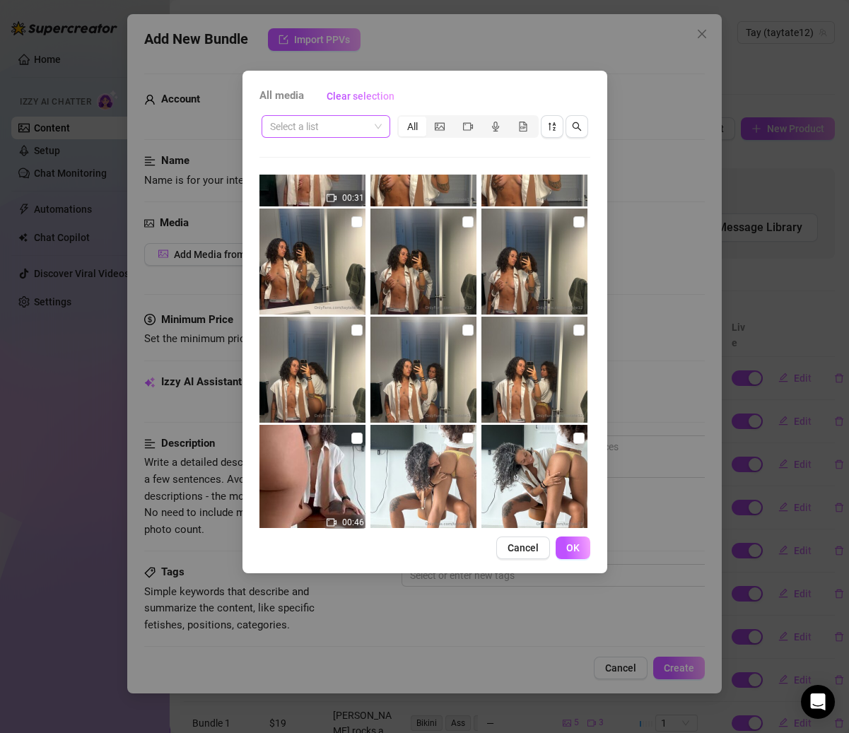
click at [378, 124] on span at bounding box center [326, 126] width 112 height 21
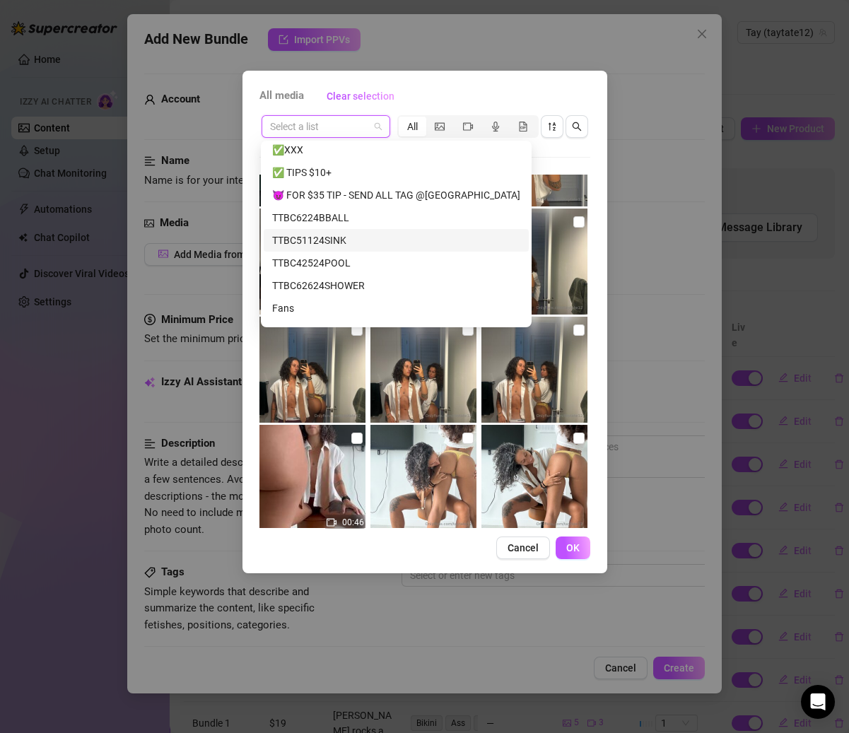
scroll to position [206, 0]
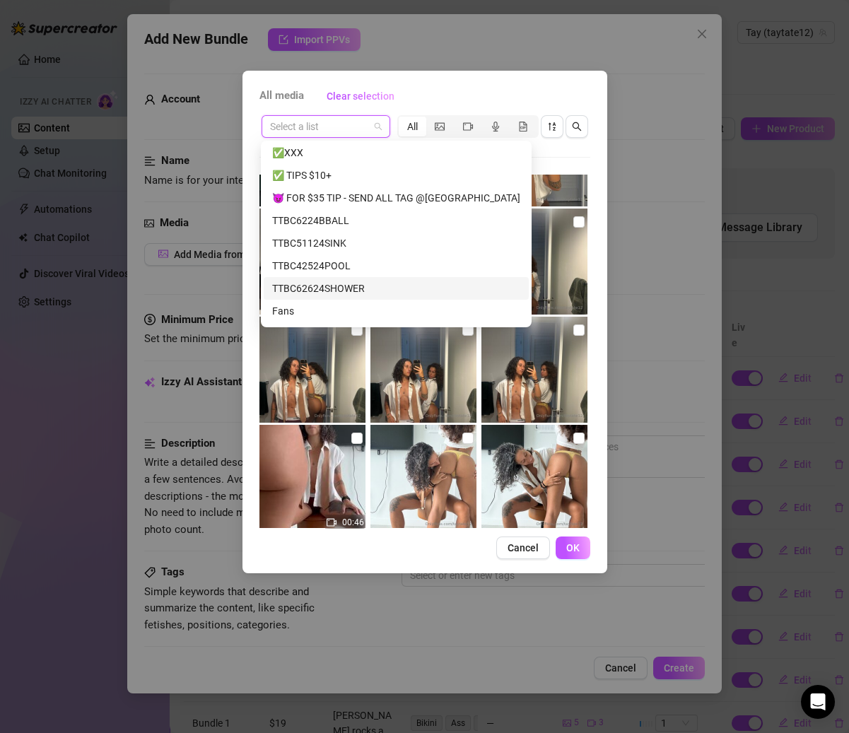
click at [356, 290] on div "TTBC62624SHOWER" at bounding box center [396, 289] width 248 height 16
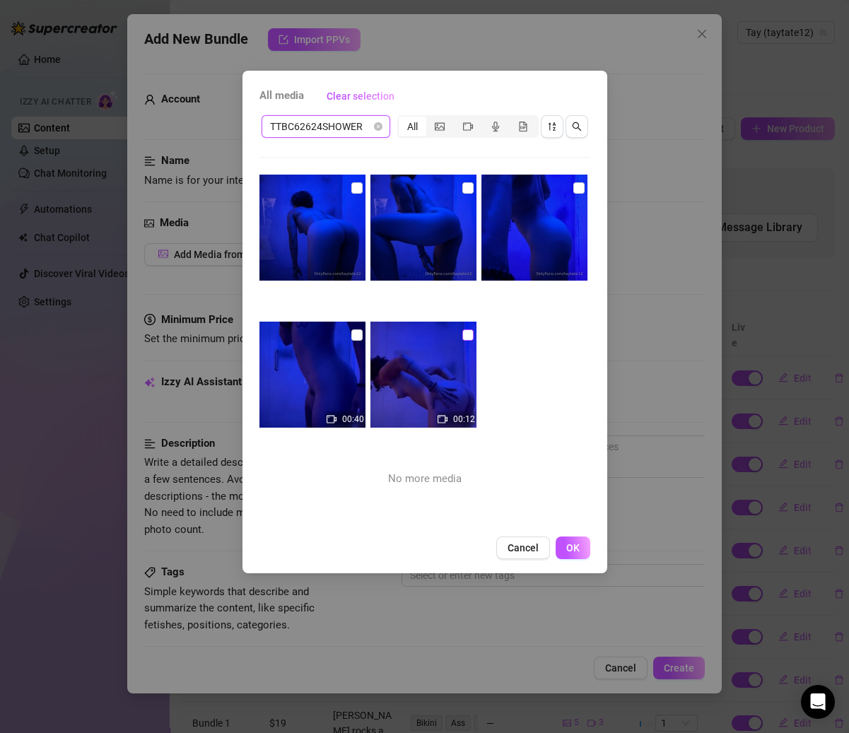
click at [462, 331] on input "checkbox" at bounding box center [467, 334] width 11 height 11
click at [356, 331] on input "checkbox" at bounding box center [356, 334] width 11 height 11
click at [358, 182] on input "checkbox" at bounding box center [356, 187] width 11 height 11
click at [462, 187] on input "checkbox" at bounding box center [467, 187] width 11 height 11
click at [573, 190] on input "checkbox" at bounding box center [578, 187] width 11 height 11
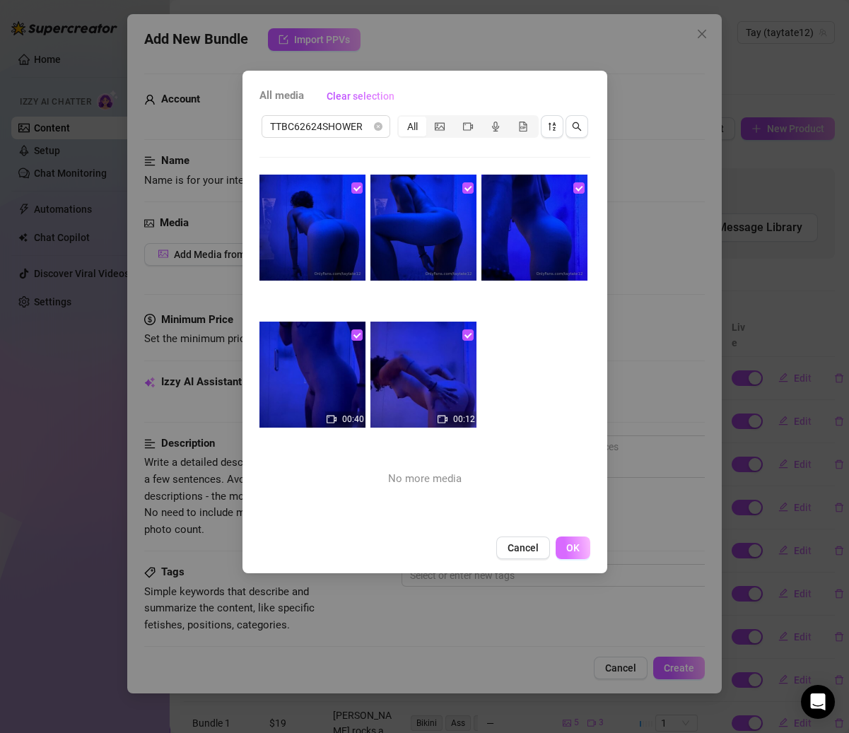
click at [577, 544] on span "OK" at bounding box center [572, 547] width 13 height 11
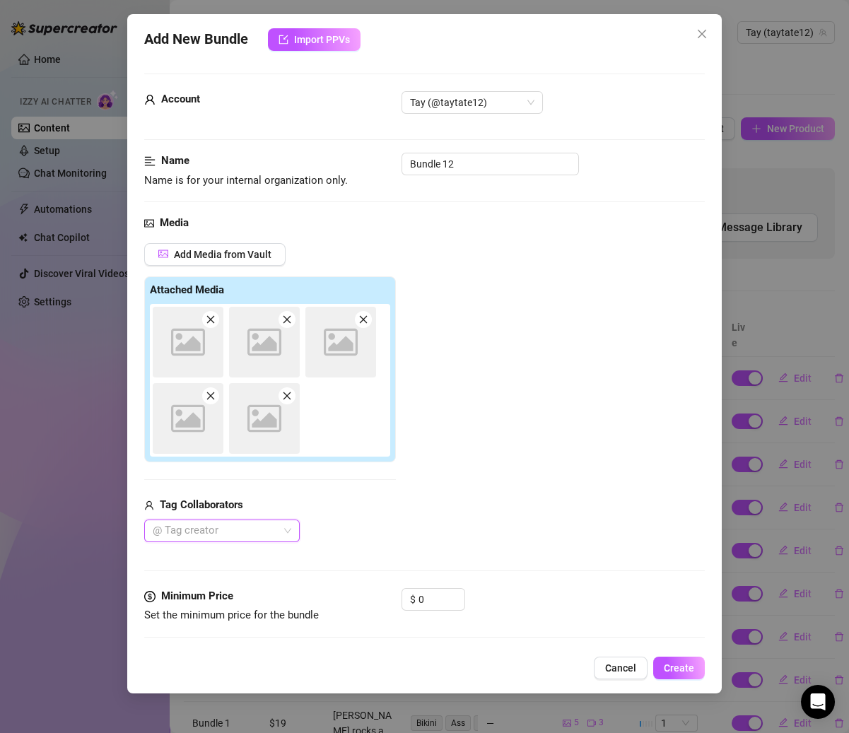
scroll to position [276, 0]
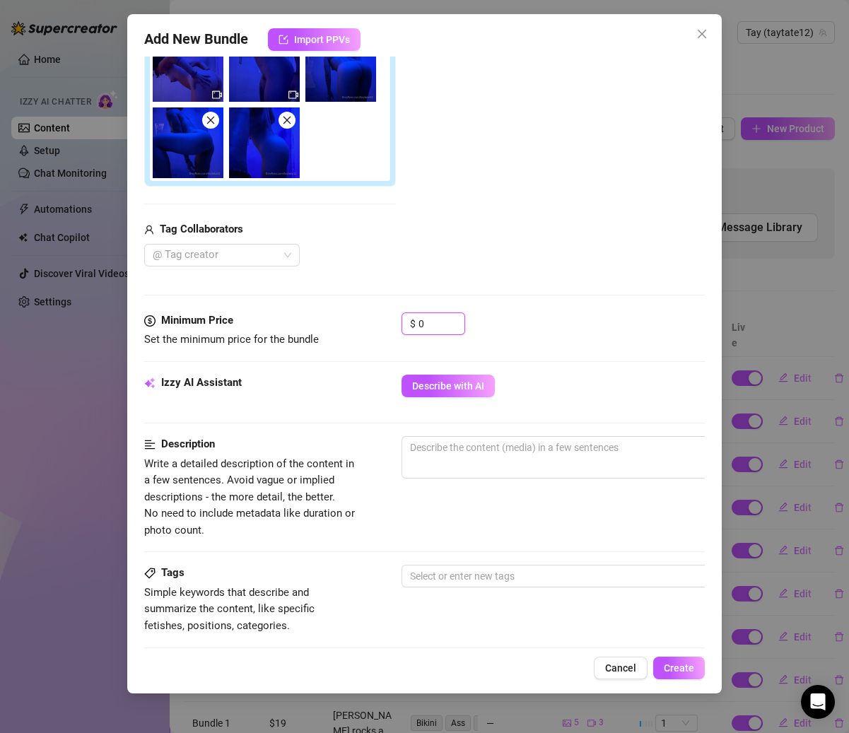
click at [387, 323] on div "Minimum Price Set the minimum price for the bundle $ 0" at bounding box center [424, 330] width 560 height 36
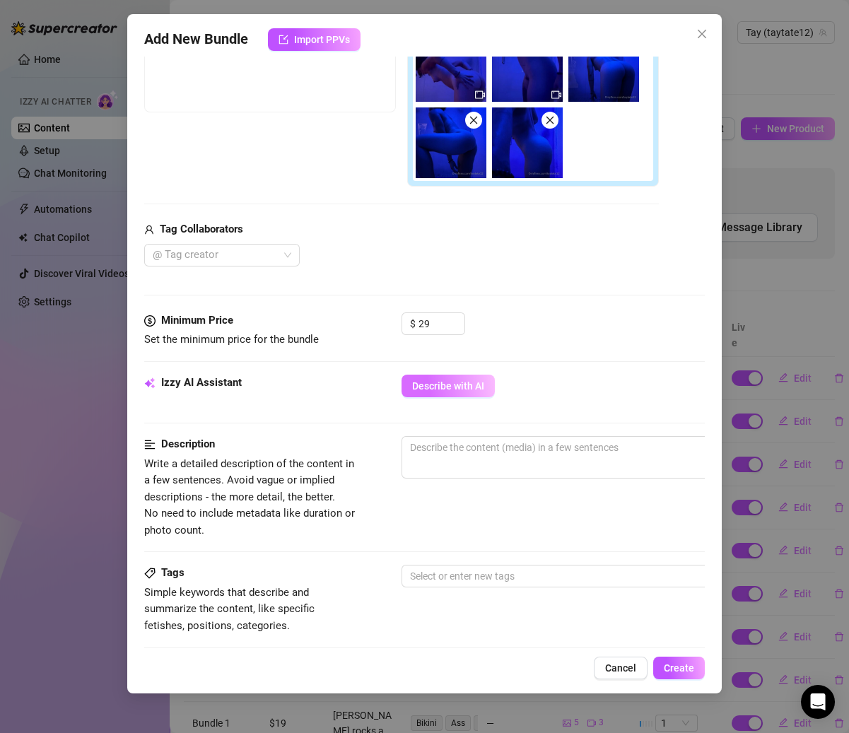
click at [460, 387] on span "Describe with AI" at bounding box center [448, 385] width 72 height 11
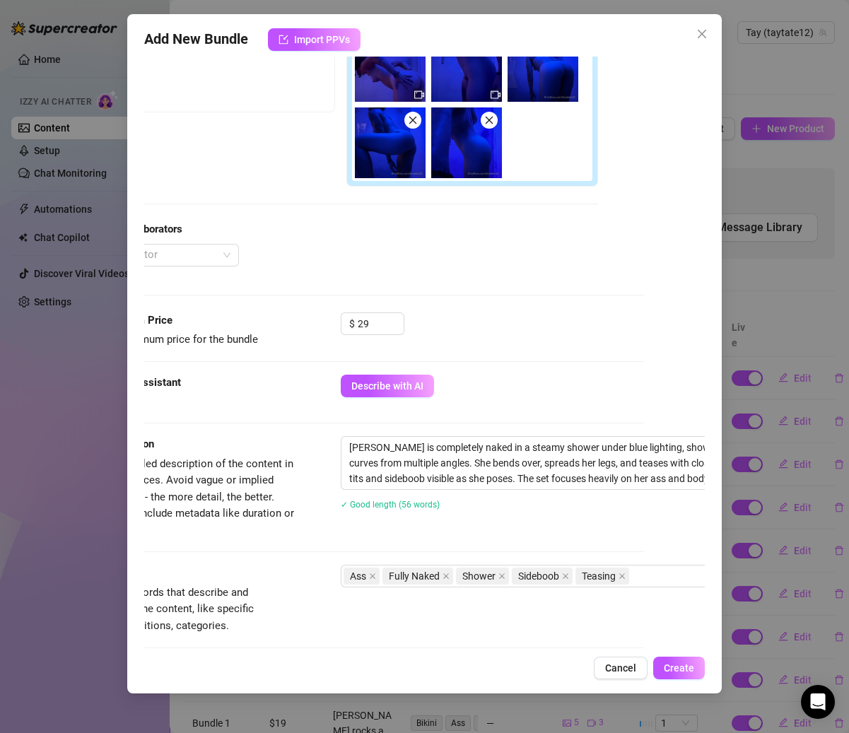
scroll to position [276, 61]
click at [681, 661] on button "Create" at bounding box center [679, 668] width 52 height 23
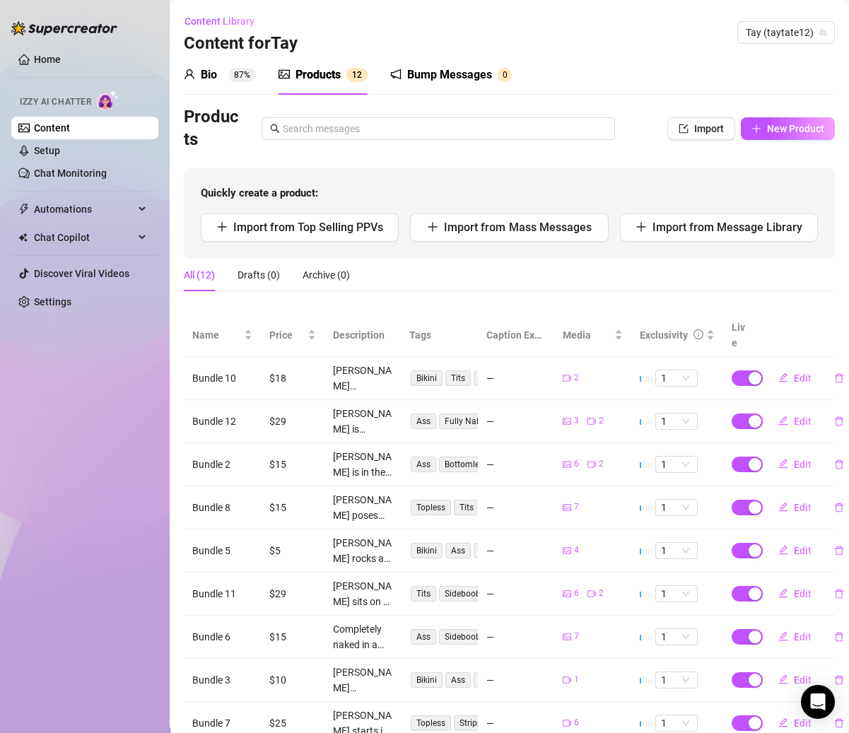
click at [70, 124] on link "Content" at bounding box center [52, 127] width 36 height 11
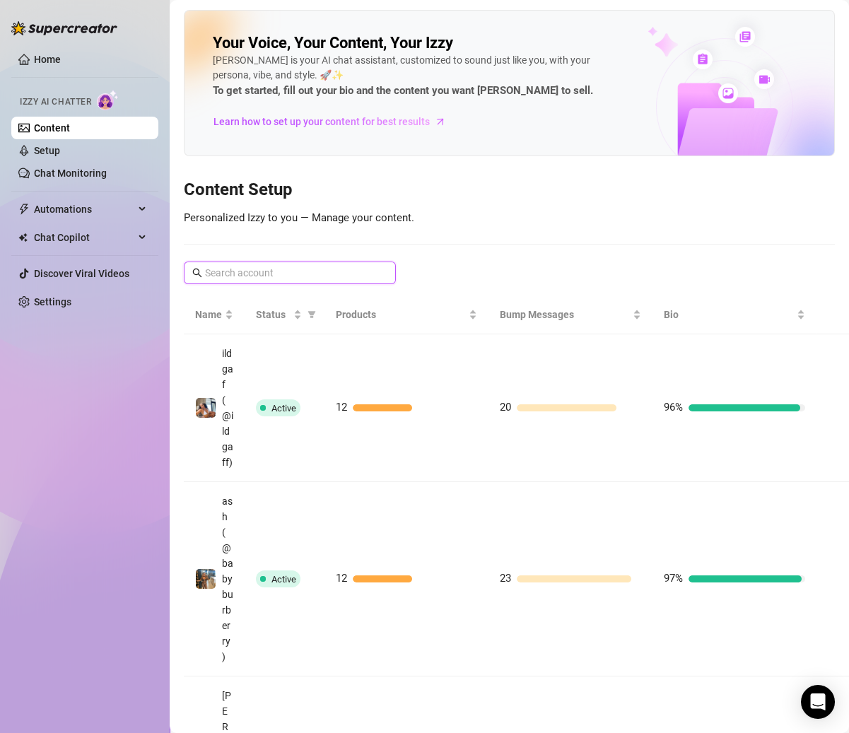
click at [333, 271] on input "text" at bounding box center [290, 273] width 171 height 16
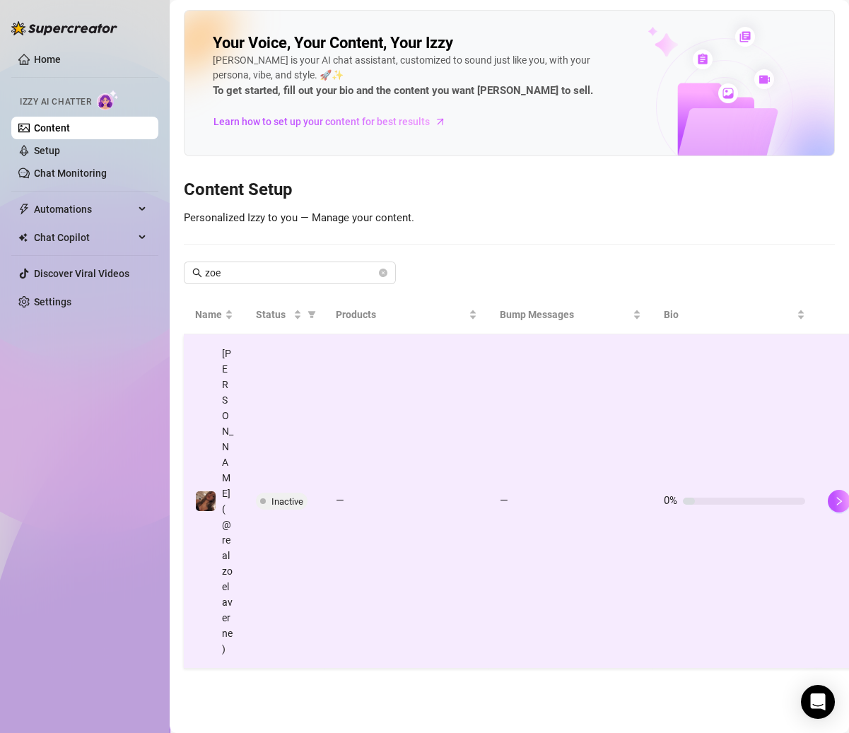
click at [352, 424] on td "—" at bounding box center [406, 501] width 164 height 334
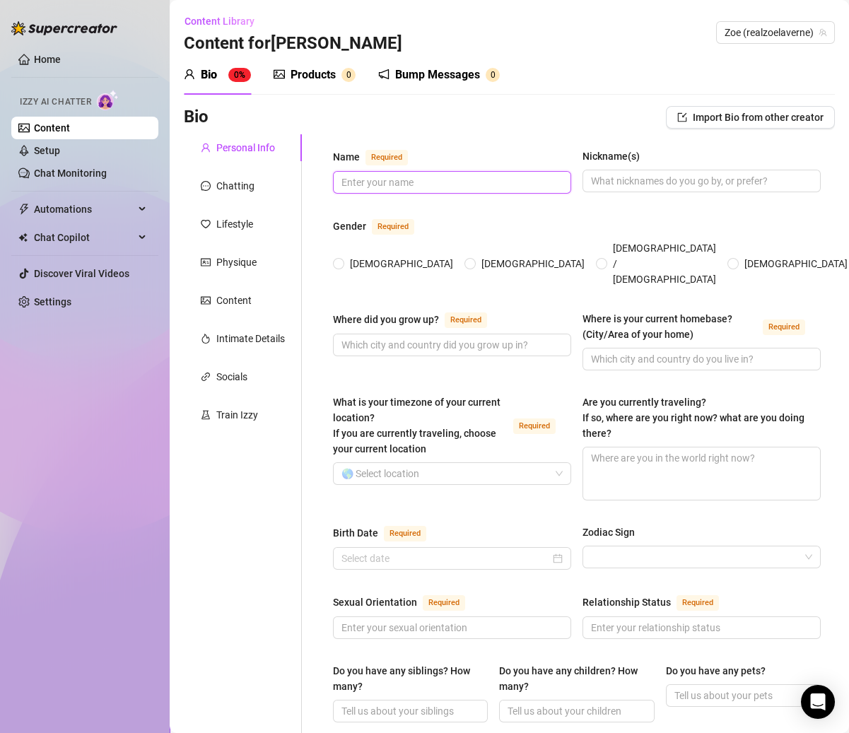
click at [430, 186] on input "Name Required" at bounding box center [450, 183] width 218 height 16
paste input "[PERSON_NAME] DAY"
click at [621, 218] on div "Gender Required" at bounding box center [577, 229] width 488 height 23
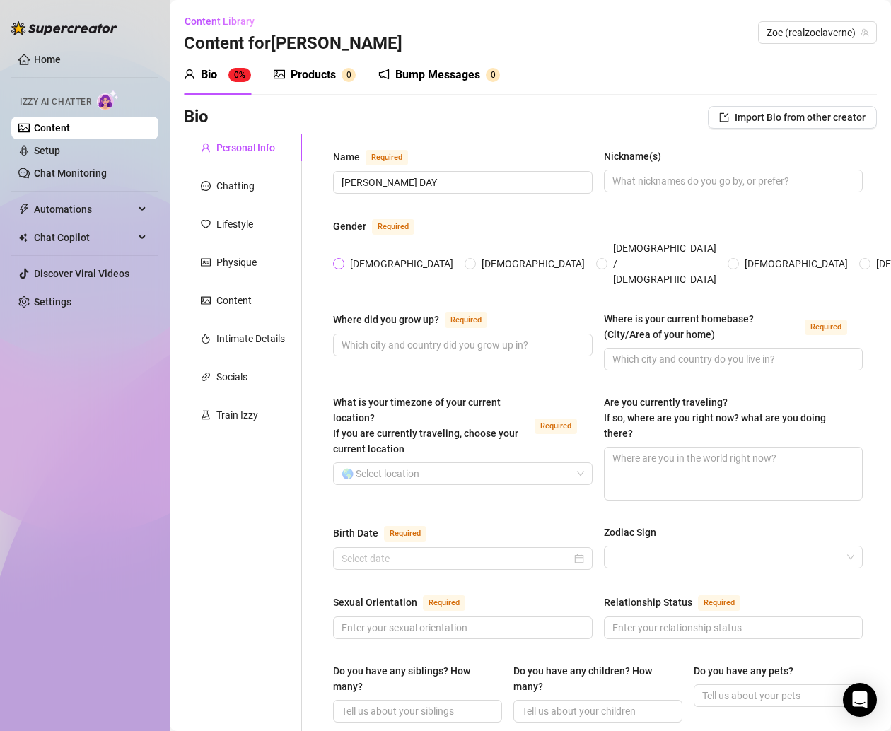
click at [343, 258] on span at bounding box center [338, 263] width 11 height 11
click at [342, 260] on input "[DEMOGRAPHIC_DATA]" at bounding box center [339, 264] width 6 height 9
click at [447, 337] on input "Where did you grow up? Required" at bounding box center [461, 345] width 240 height 16
paste input "[US_STATE] girl through & through 💕."
click at [658, 180] on input "Nickname(s)" at bounding box center [732, 181] width 240 height 16
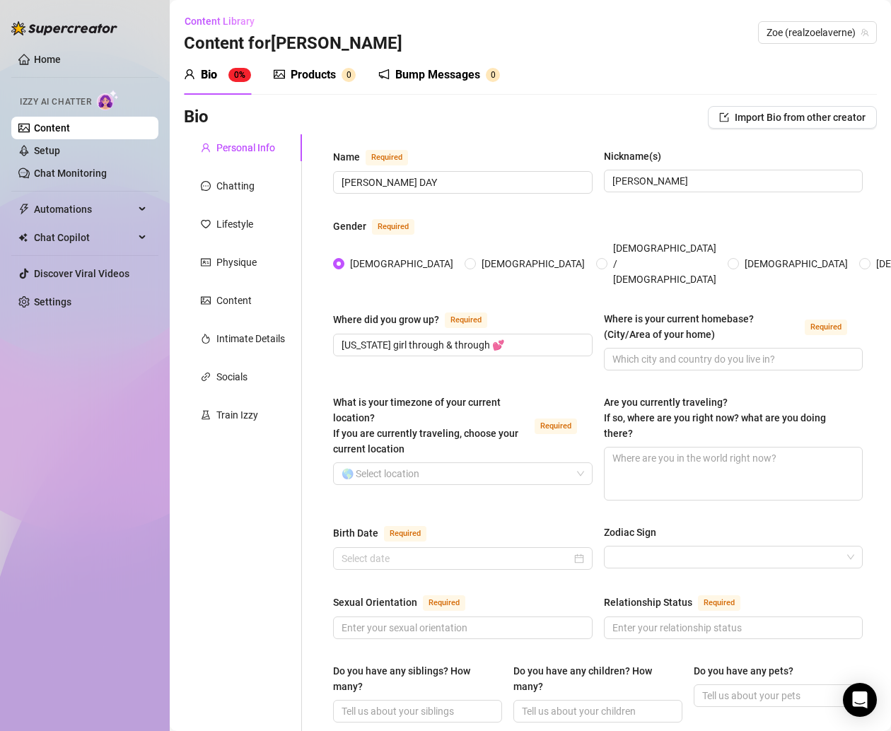
click at [559, 205] on div "Name Required [PERSON_NAME] DAY Nickname(s) [PERSON_NAME]" at bounding box center [597, 177] width 529 height 58
click at [641, 351] on input "Where is your current homebase? (City/Area of your home) Required" at bounding box center [732, 359] width 240 height 16
paste input "[GEOGRAPHIC_DATA], [US_STATE] 🏡."
click at [544, 394] on div "What is your timezone of your current location? If you are currently traveling,…" at bounding box center [457, 425] width 249 height 62
click at [544, 463] on input "What is your timezone of your current location? If you are currently traveling,…" at bounding box center [456, 473] width 230 height 21
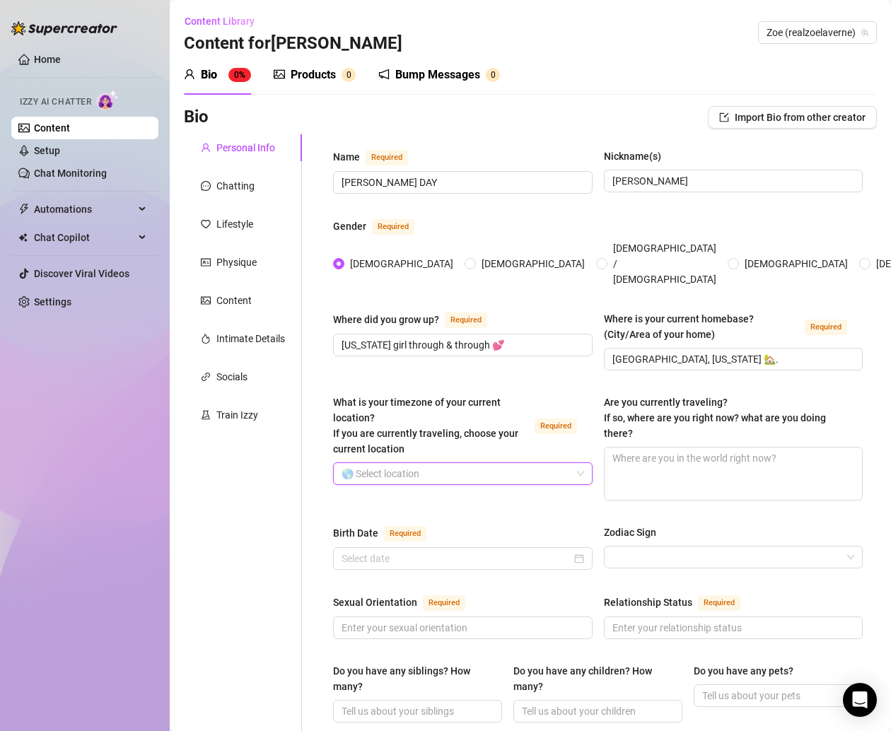
click at [365, 463] on input "What is your timezone of your current location? If you are currently traveling,…" at bounding box center [456, 473] width 230 height 21
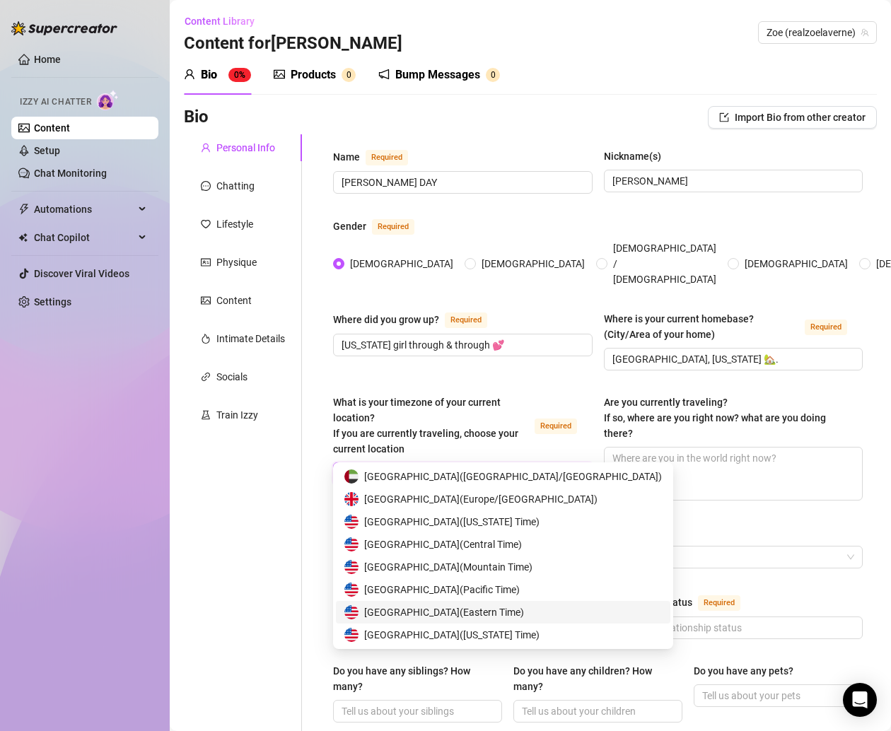
click at [482, 613] on span "United States of America ( Eastern Time )" at bounding box center [444, 612] width 160 height 16
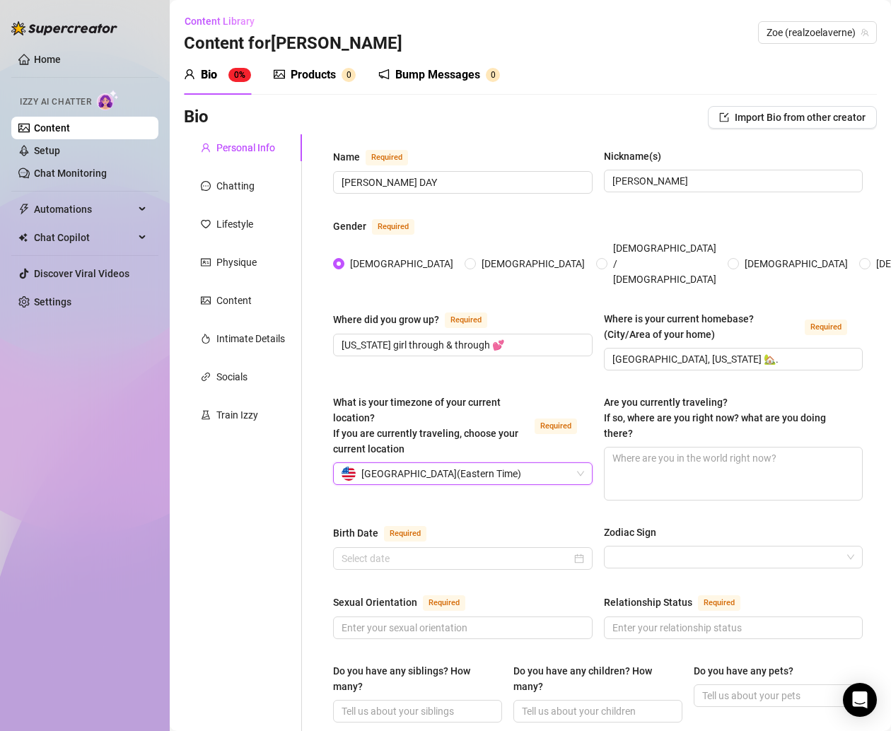
click at [524, 394] on div "What is your timezone of your current location? If you are currently traveling,…" at bounding box center [457, 425] width 249 height 62
click at [524, 463] on input "What is your timezone of your current location? If you are currently traveling,…" at bounding box center [456, 473] width 230 height 21
click at [677, 452] on textarea "Are you currently traveling? If so, where are you right now? what are you doing…" at bounding box center [733, 473] width 258 height 52
paste textarea "Not right now — but you already know [PERSON_NAME] is on my bucket list 😏✈️."
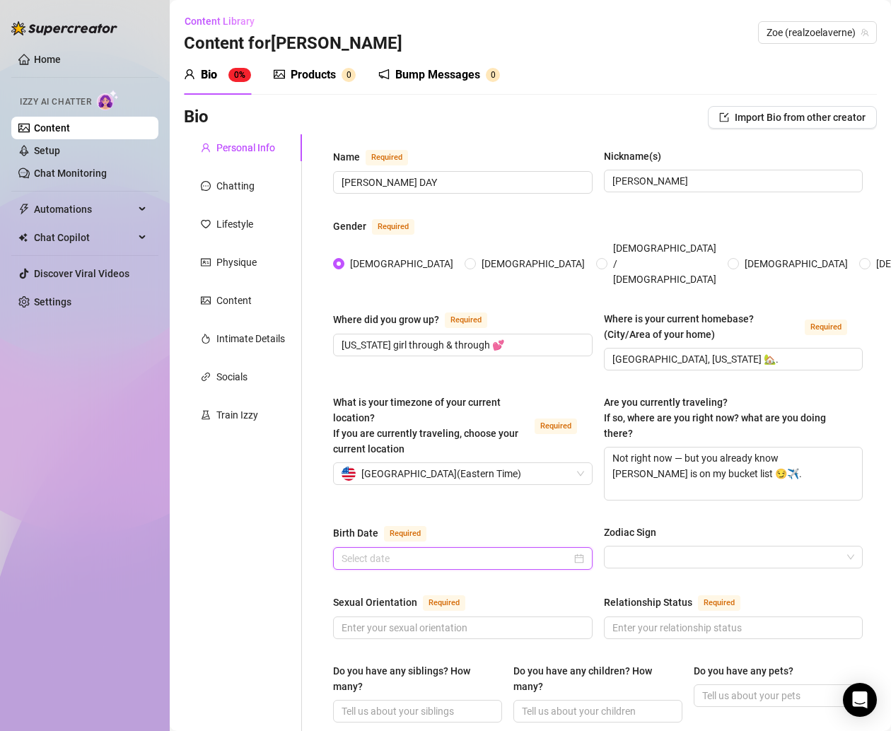
click at [469, 551] on input "Birth Date Required" at bounding box center [456, 559] width 230 height 16
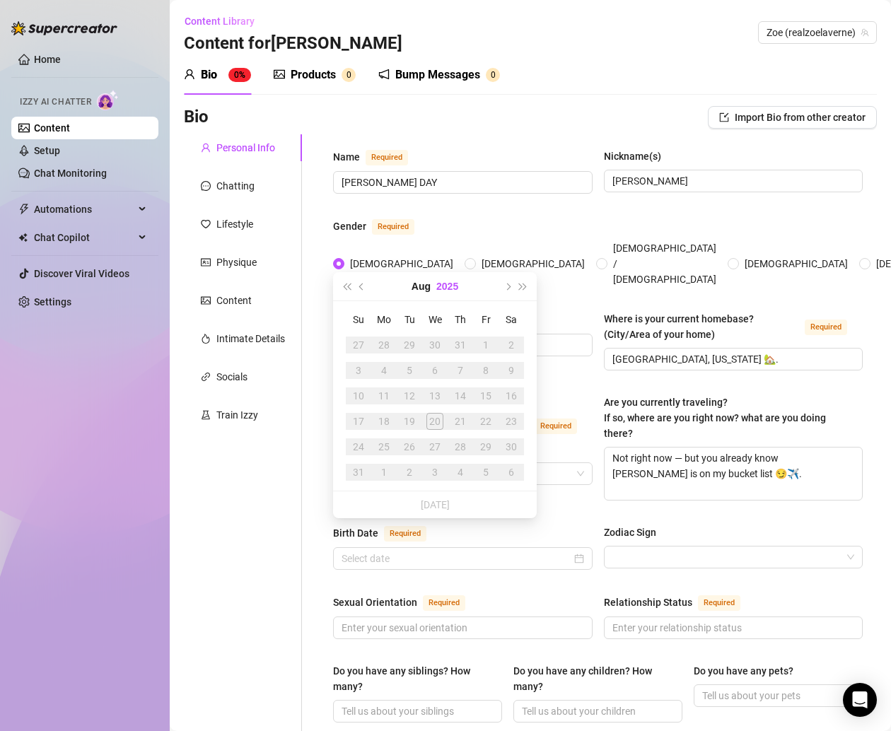
click at [438, 283] on button "2025" at bounding box center [447, 286] width 22 height 28
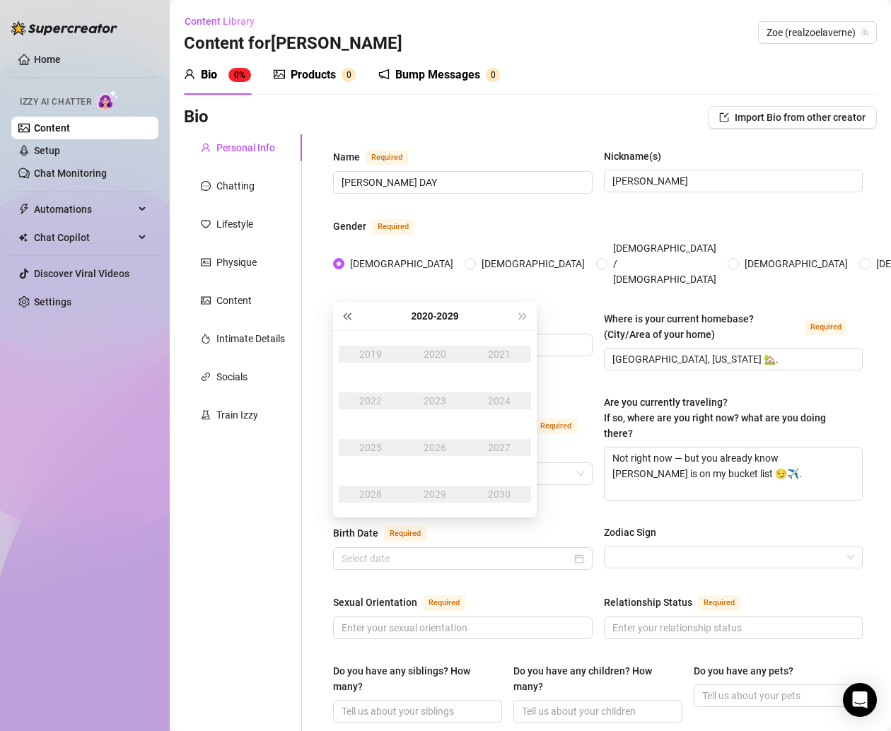
click at [347, 310] on button "Last year (Control + left)" at bounding box center [347, 316] width 16 height 28
click at [350, 311] on button "Last year (Control + left)" at bounding box center [347, 316] width 16 height 28
click at [500, 349] on div "2001" at bounding box center [499, 354] width 42 height 17
click at [498, 399] on div "Jun" at bounding box center [499, 400] width 42 height 17
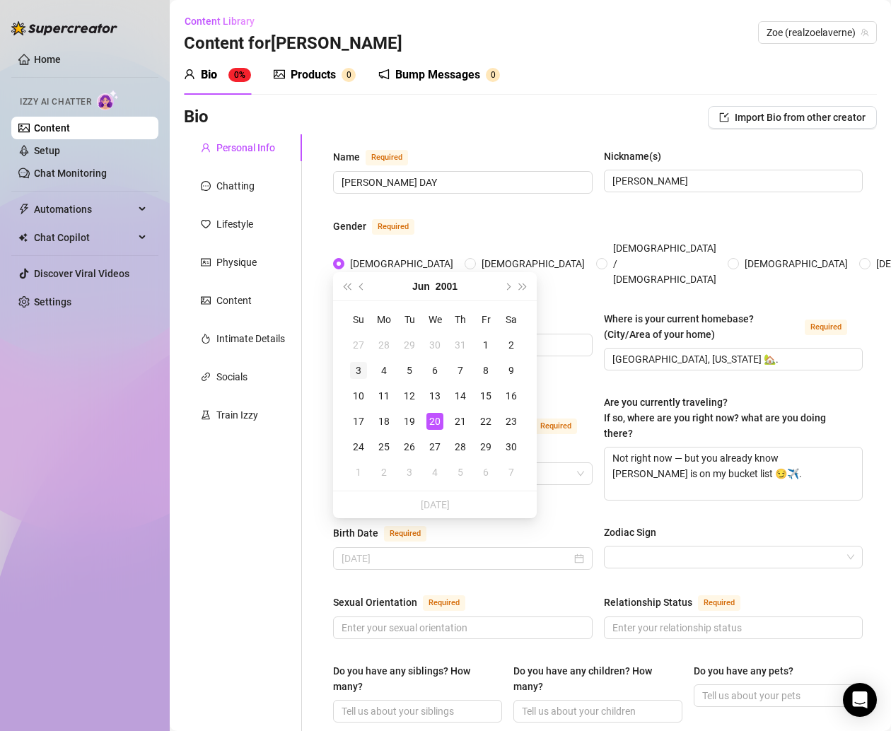
click at [356, 374] on div "3" at bounding box center [358, 370] width 17 height 17
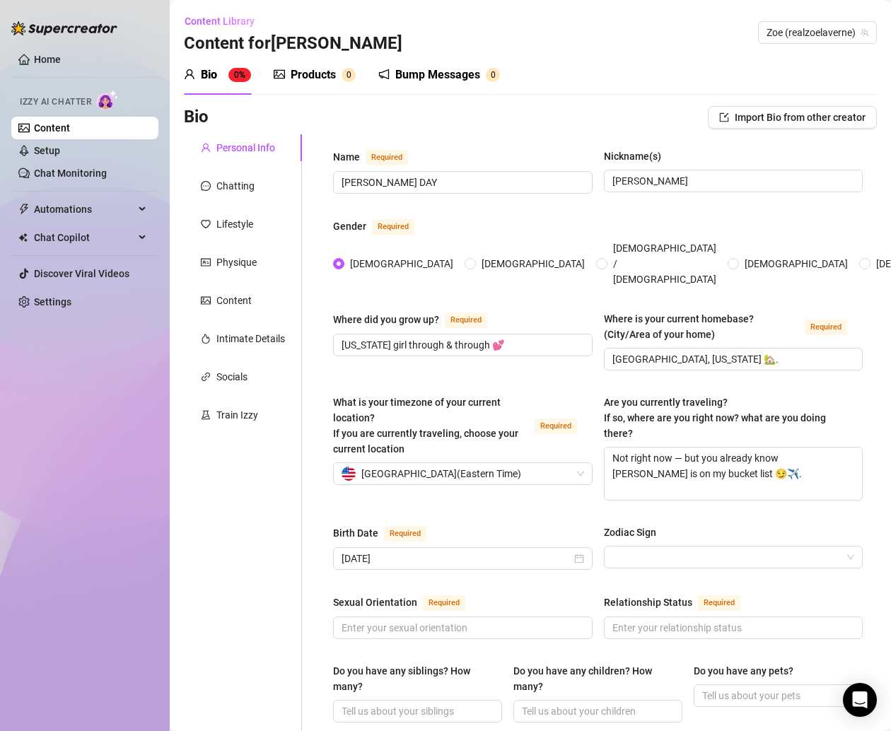
click at [295, 515] on div "Personal Info Chatting Lifestyle Physique Content Intimate Details Socials Trai…" at bounding box center [243, 742] width 118 height 1216
click at [710, 546] on input "Zodiac Sign" at bounding box center [727, 556] width 230 height 21
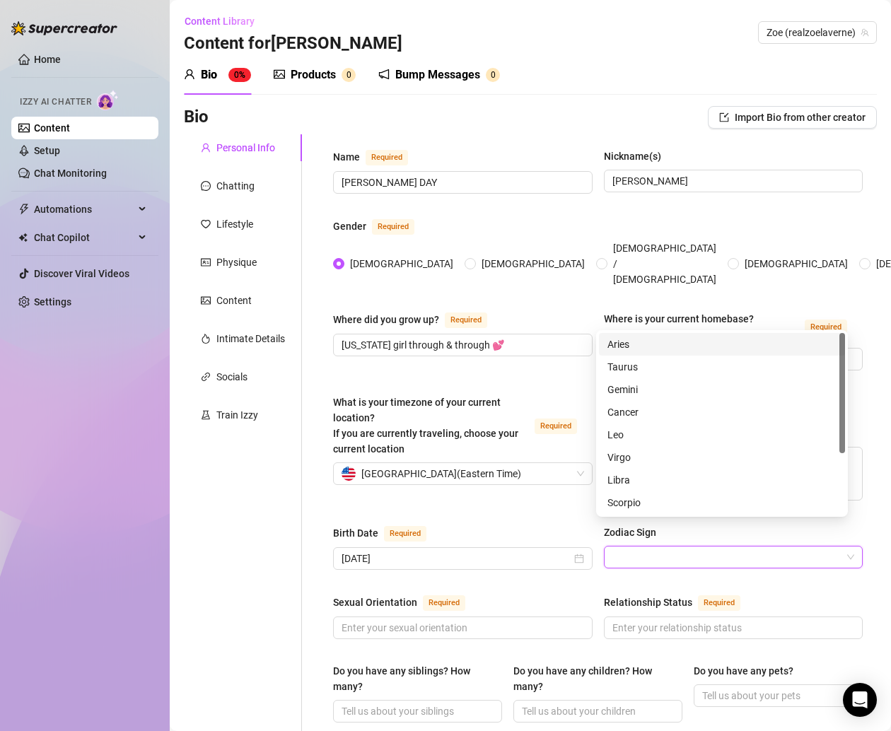
click at [675, 546] on input "Zodiac Sign" at bounding box center [727, 556] width 230 height 21
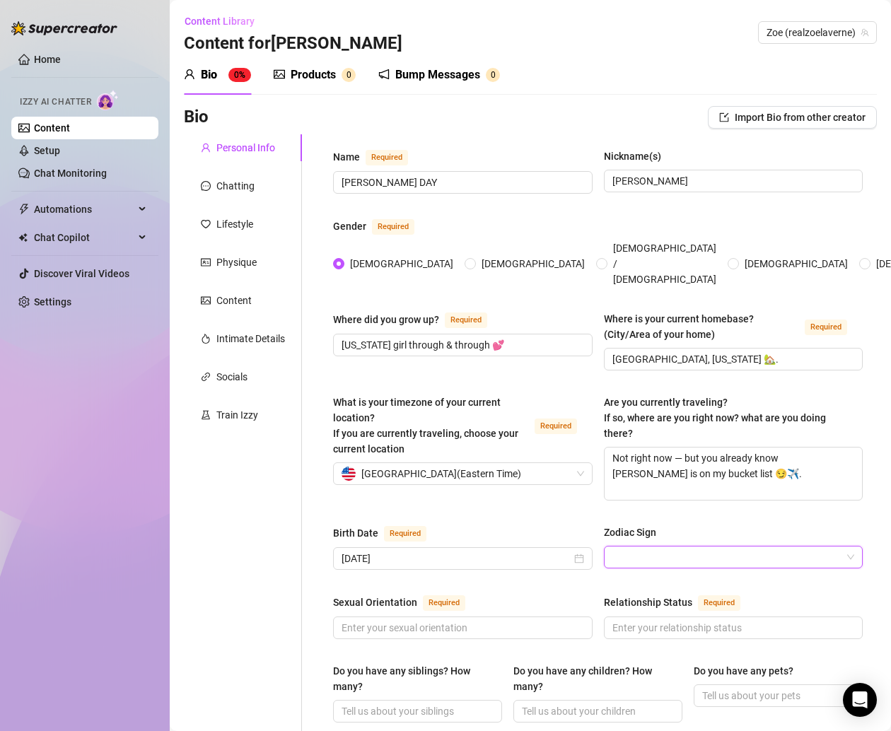
click at [658, 546] on input "Zodiac Sign" at bounding box center [727, 556] width 230 height 21
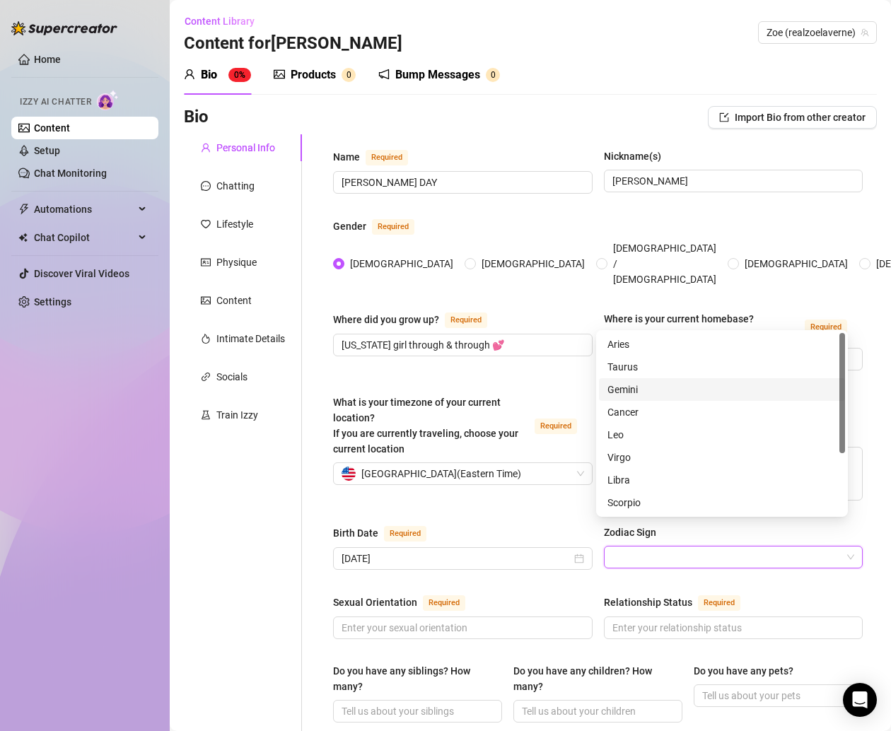
click at [635, 393] on div "Gemini" at bounding box center [721, 390] width 229 height 16
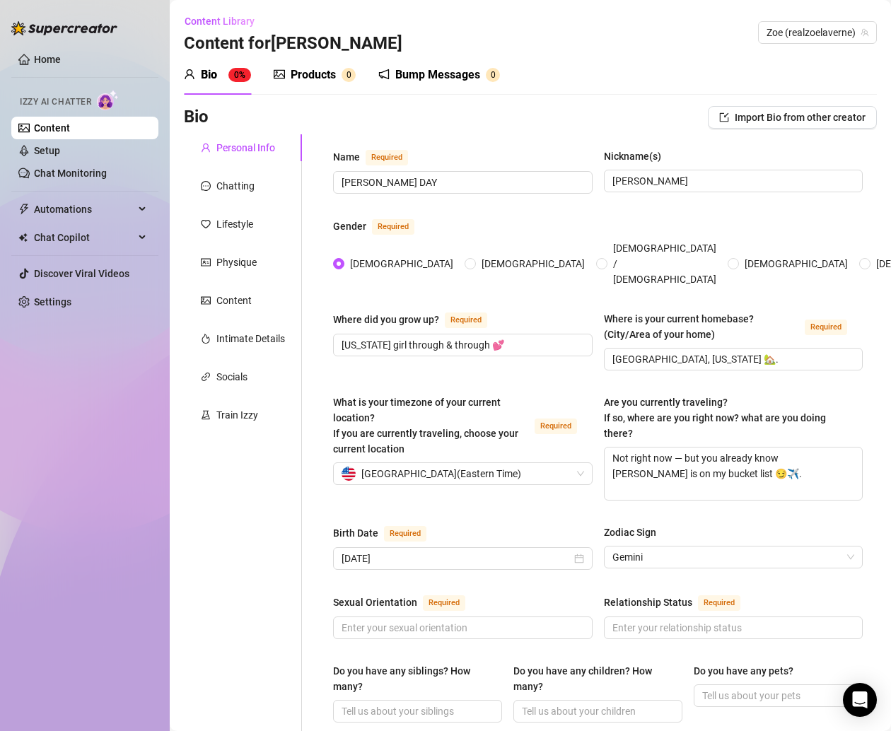
click at [502, 483] on div "What is your timezone of your current location? If you are currently traveling,…" at bounding box center [597, 453] width 529 height 119
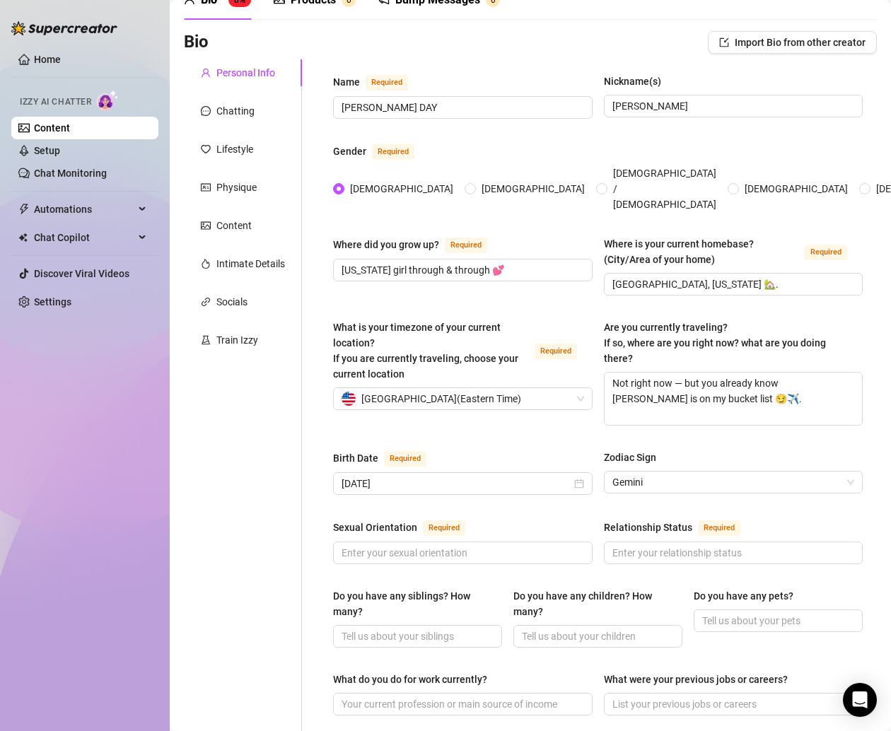
scroll to position [82, 0]
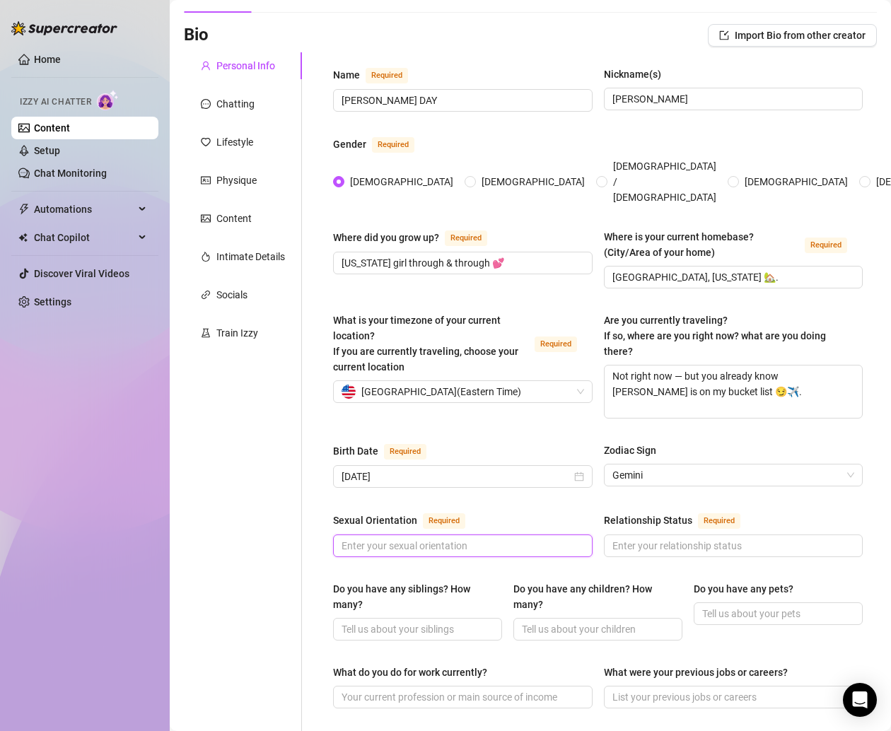
click at [409, 538] on input "Sexual Orientation Required" at bounding box center [461, 546] width 240 height 16
click at [408, 538] on input "Sexual Orientation Required" at bounding box center [461, 546] width 240 height 16
paste input "Straight, but I’ll still flirt with whoever makes me feel cute 😘."
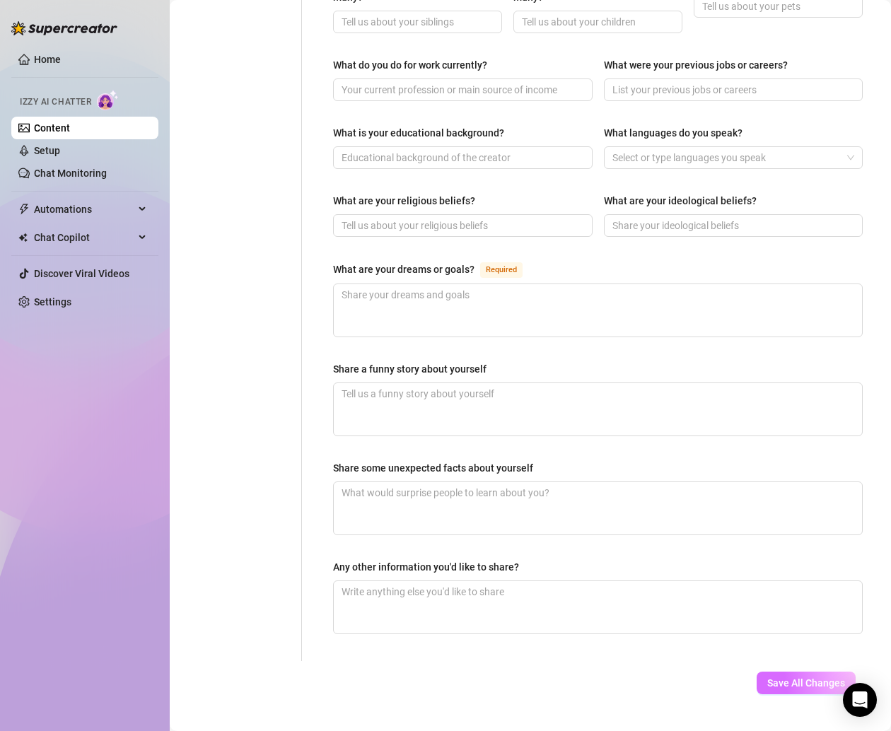
scroll to position [0, 0]
click at [766, 671] on button "Save All Changes" at bounding box center [805, 682] width 99 height 23
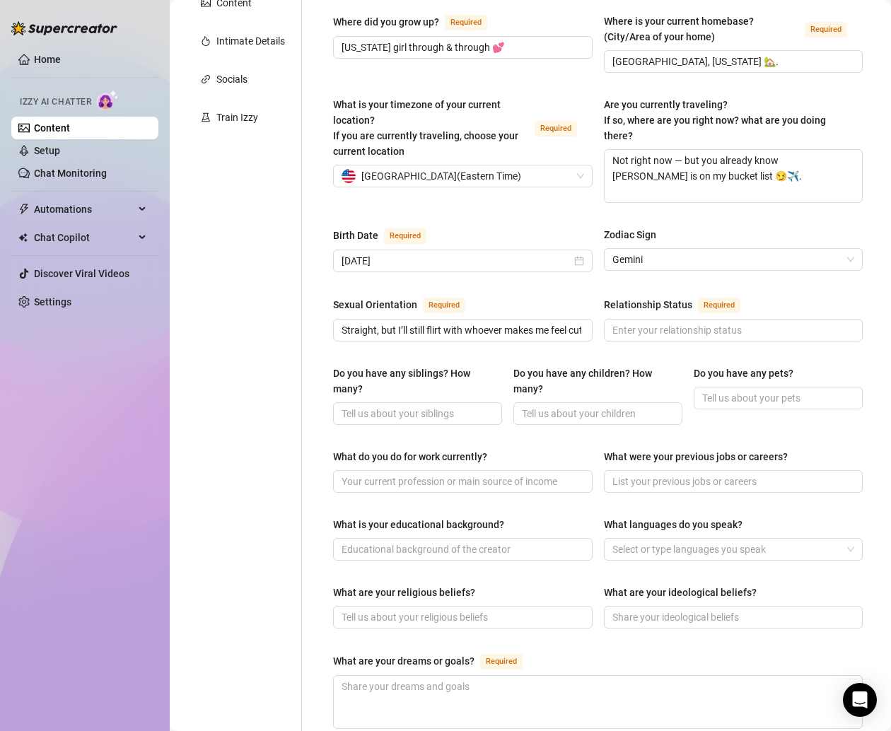
scroll to position [296, 0]
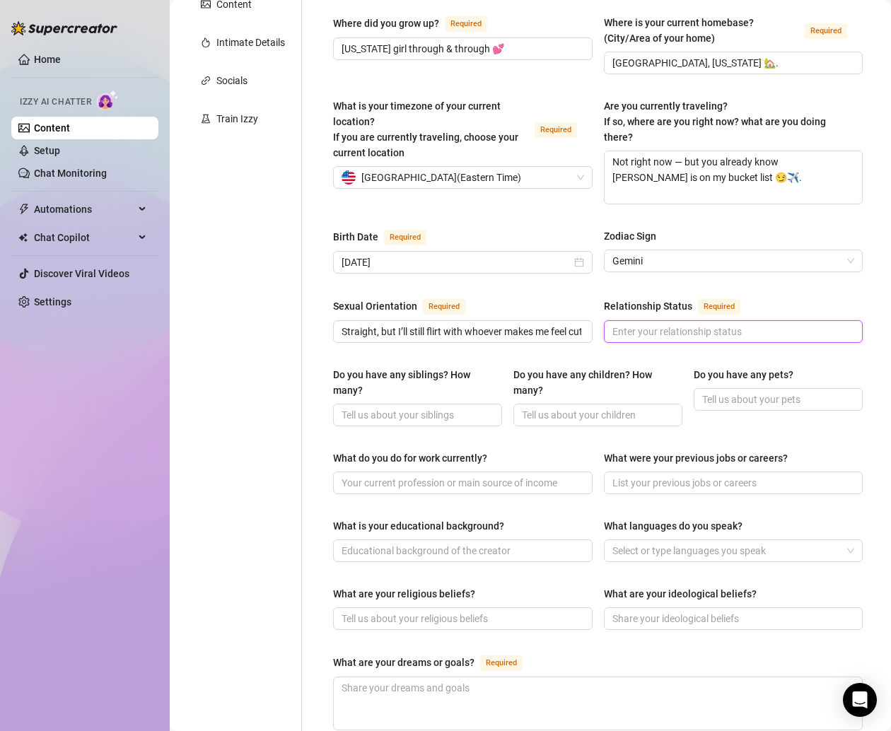
click at [612, 324] on input "Relationship Status Required" at bounding box center [732, 332] width 240 height 16
paste input "Married 💍."
click at [428, 407] on input "Do you have any siblings? How many?" at bounding box center [415, 415] width 149 height 16
paste input "Yes, a few! Family keeps me grounded 💕."
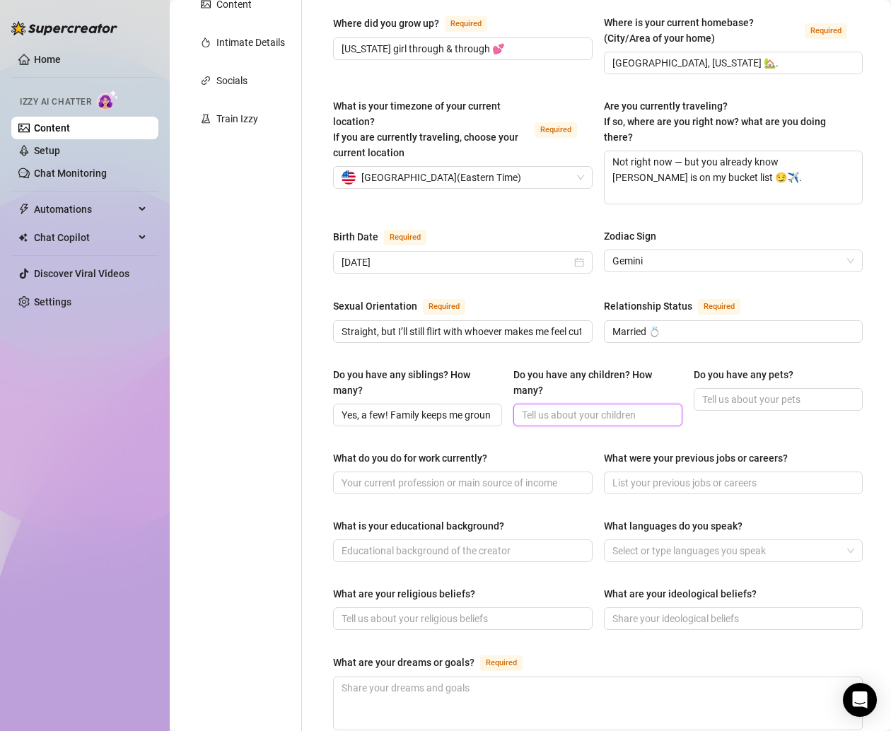
click at [601, 407] on input "Do you have any children? How many?" at bounding box center [596, 415] width 149 height 16
paste input "Not talking about that 💖"
click at [775, 392] on input "Do you have any pets?" at bounding box center [776, 400] width 149 height 16
paste input "Yes!! Gunner (my pup 🐶) and [PERSON_NAME] (my kitty 🐱)."
click at [430, 475] on input "What do you do for work currently?" at bounding box center [461, 483] width 240 height 16
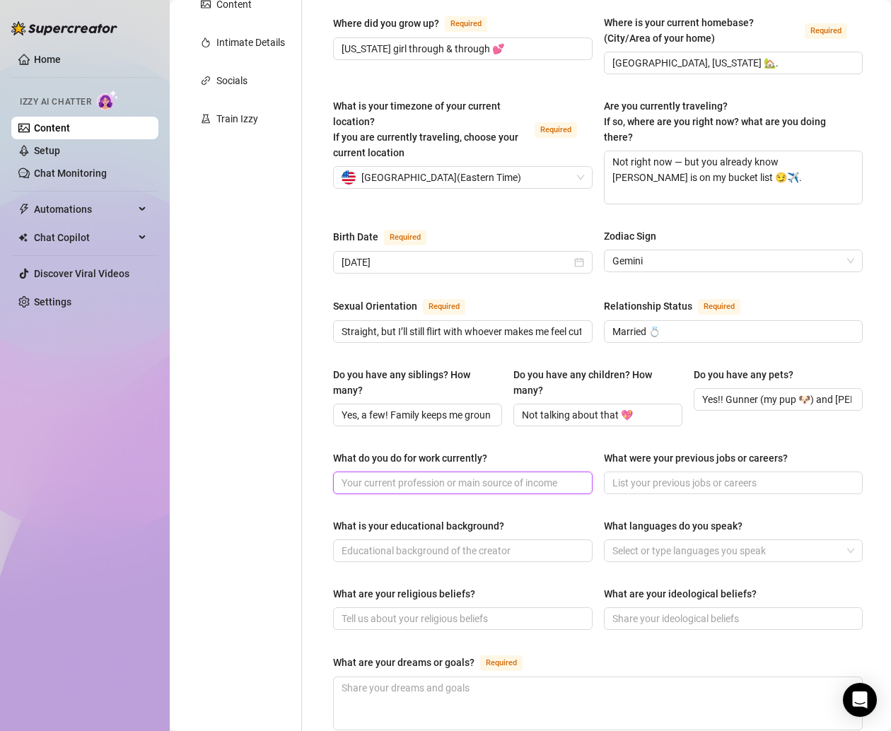
paste input "Social media + content creation."
click at [696, 475] on input "What were your previous jobs or careers?" at bounding box center [732, 483] width 240 height 16
paste input "I blew up on Musically (OG vibes ✨) and the rest is history."
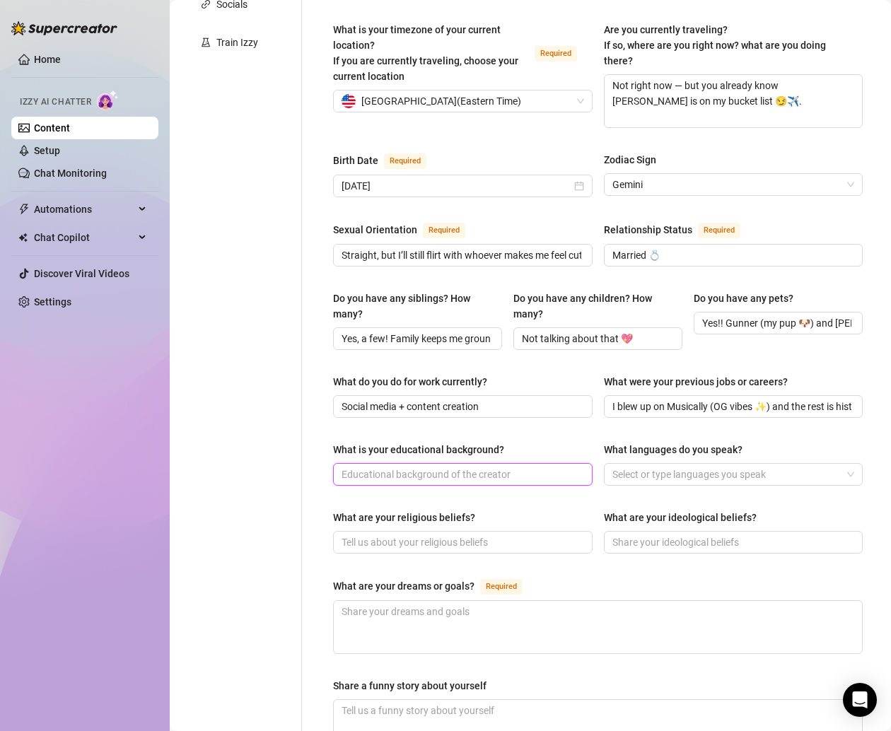
click at [450, 466] on input "What is your educational background?" at bounding box center [461, 474] width 240 height 16
paste input "[GEOGRAPHIC_DATA], went straight into building my career."
click at [647, 464] on div at bounding box center [725, 474] width 239 height 20
paste input "English 💕"
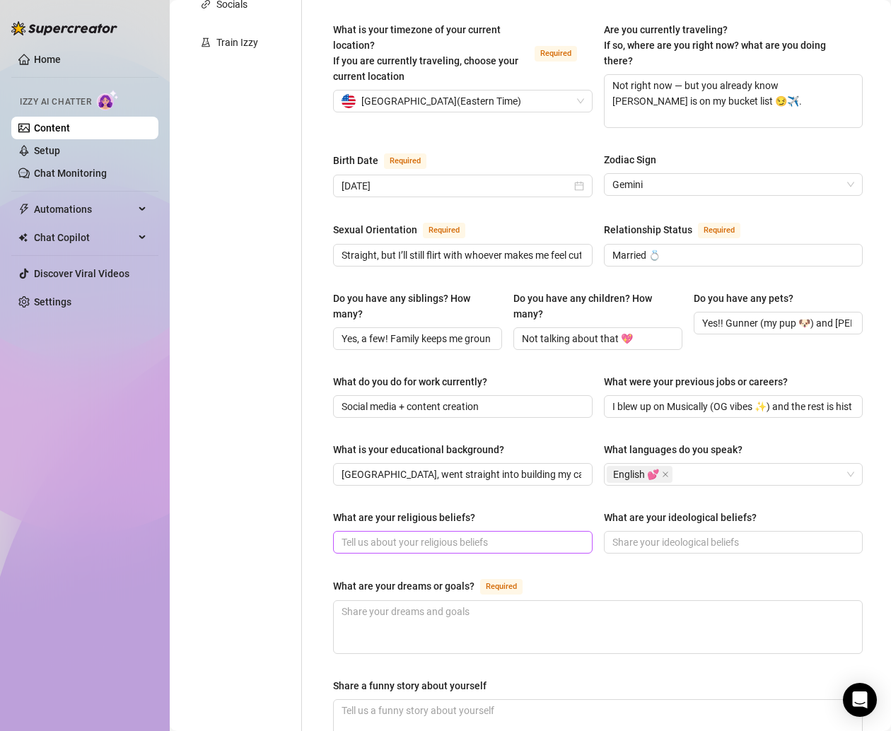
click at [412, 531] on span at bounding box center [462, 542] width 259 height 23
paste input "[DEMOGRAPHIC_DATA] 🙏"
click at [679, 534] on input "What are your ideological beliefs?" at bounding box center [732, 542] width 240 height 16
paste input "Treat people with kindness, period."
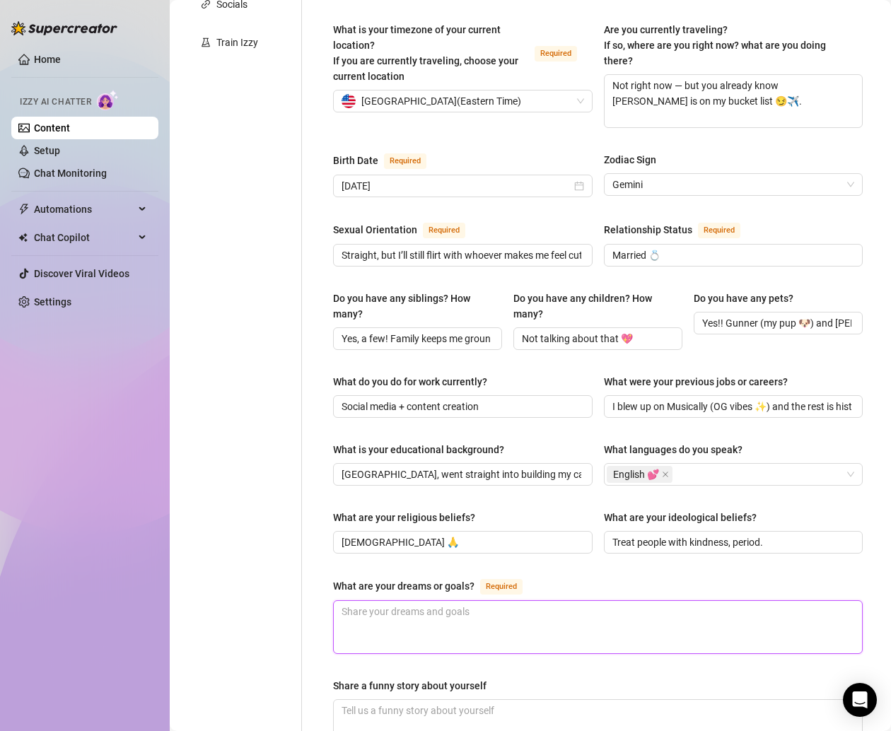
click at [460, 601] on textarea "What are your dreams or goals? Required" at bounding box center [598, 627] width 528 height 52
paste textarea "To travel the world, spoil my family, and glow up forever 💅."
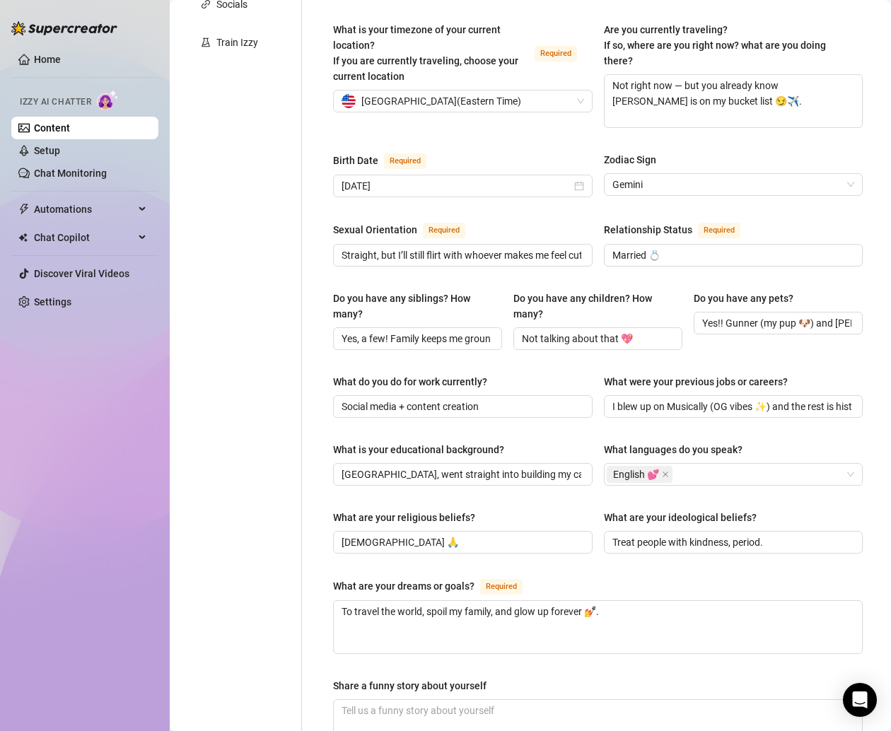
scroll to position [451, 0]
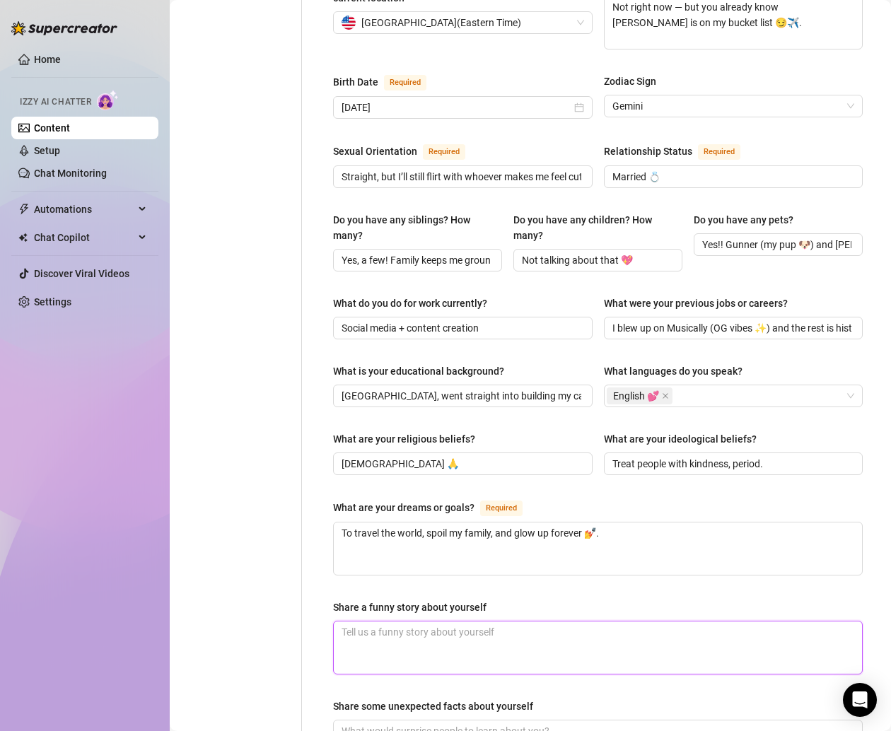
click at [460, 621] on textarea "Share a funny story about yourself" at bounding box center [598, 647] width 528 height 52
paste textarea "I once did my full glam makeup look, tripped, and smudged mascara all down my f…"
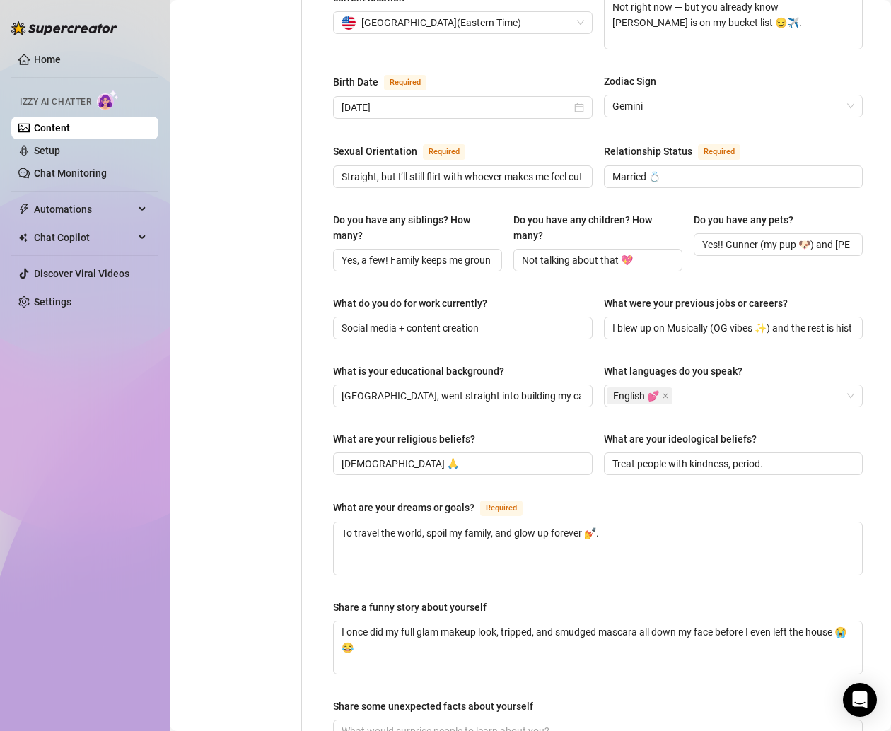
scroll to position [538, 0]
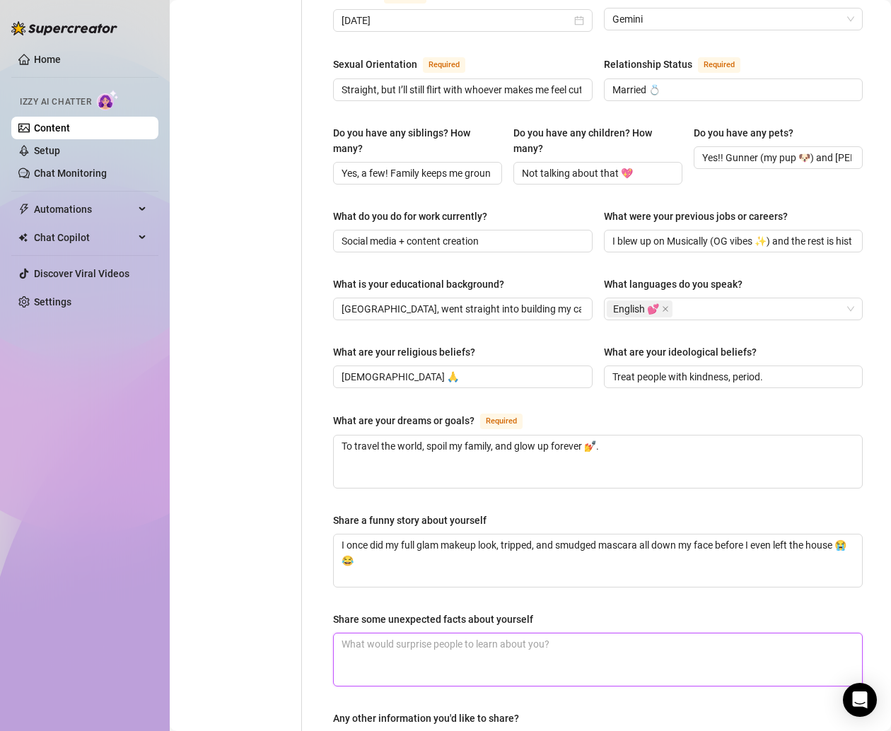
click at [439, 633] on textarea "Share some unexpected facts about yourself" at bounding box center [598, 659] width 528 height 52
paste textarea "I’m 5’0 (tiny but mighty 😘). I drive a 2023 Ford Escape. My guilty pleasure foo…"
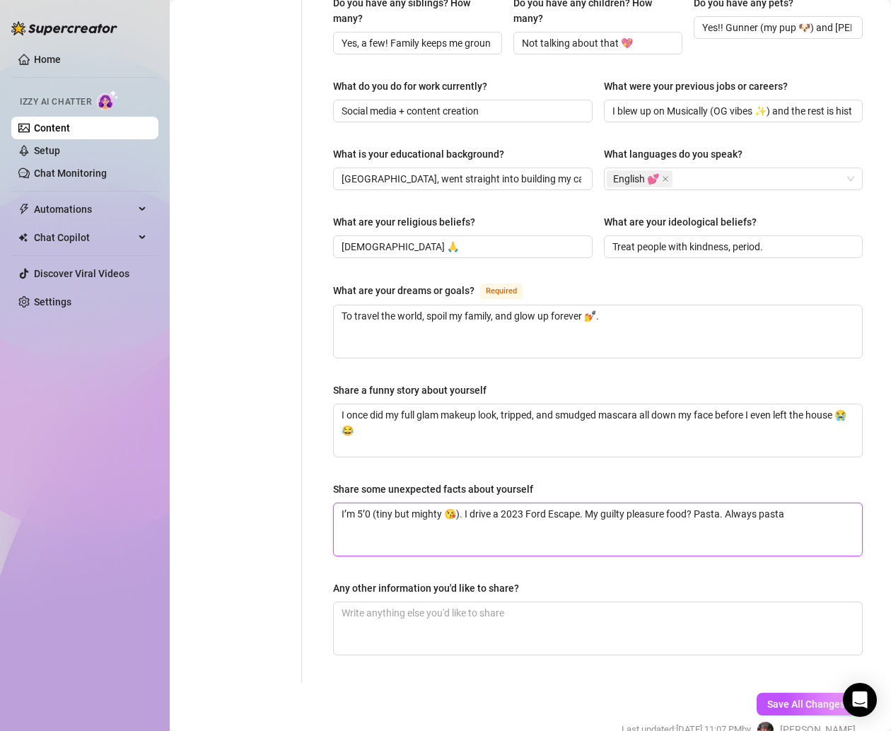
scroll to position [712, 0]
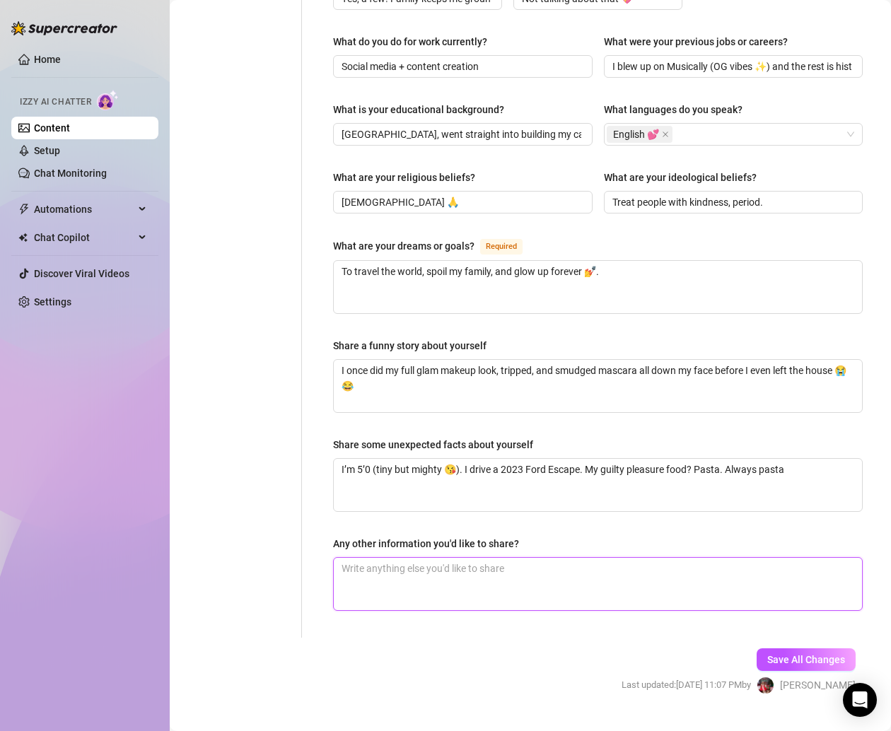
click at [427, 558] on textarea "Any other information you'd like to share?" at bounding box center [598, 584] width 528 height 52
paste textarea "I literally hate when people chew with their mouth open 🤢 or flake on plans."
click at [787, 654] on span "Save All Changes" at bounding box center [806, 659] width 78 height 11
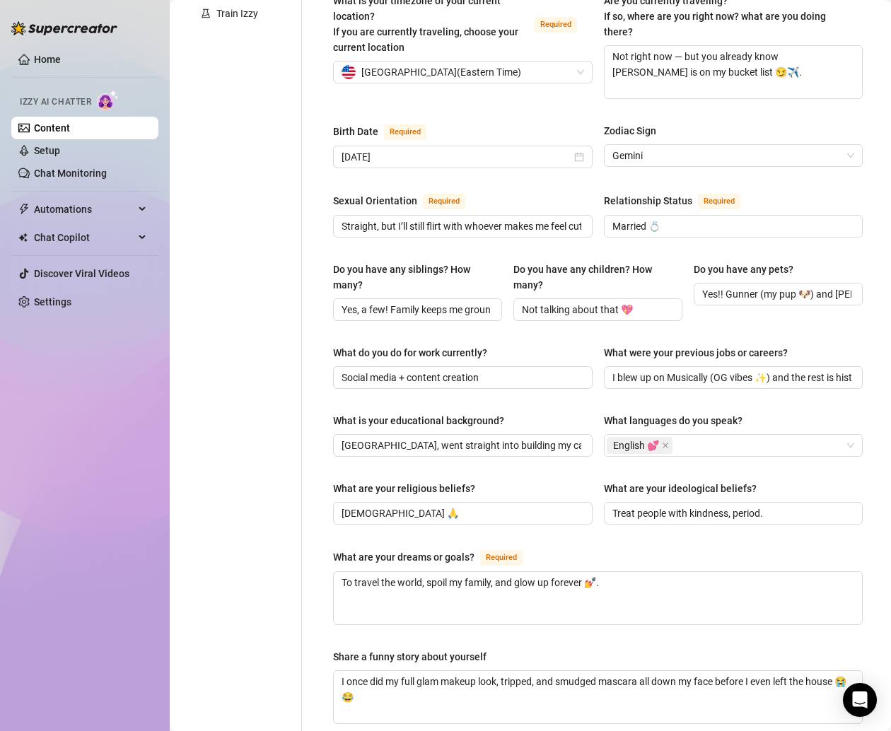
scroll to position [0, 0]
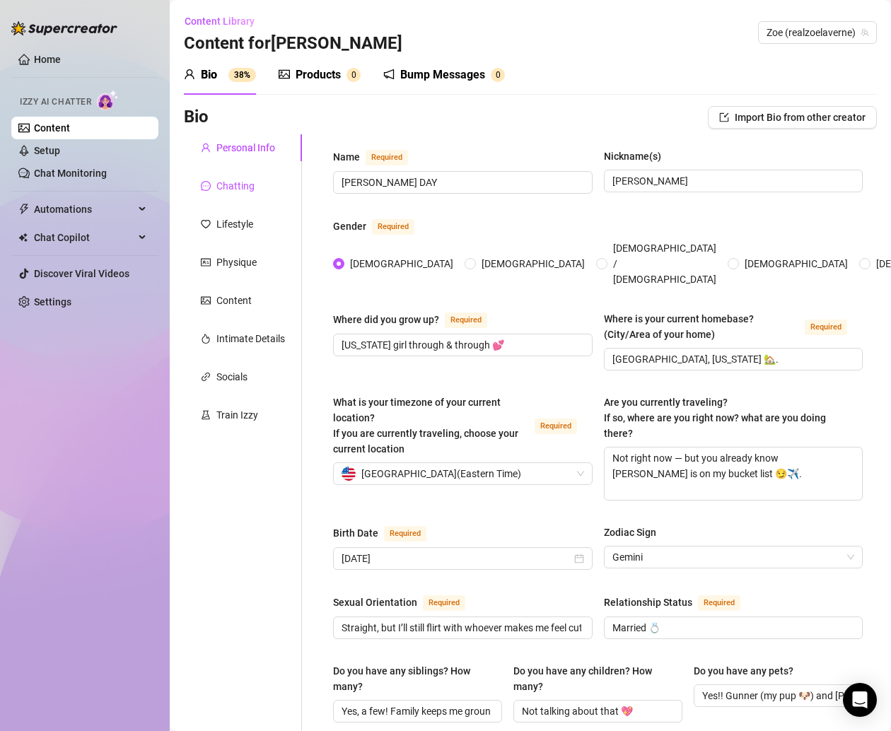
click at [251, 184] on div "Chatting" at bounding box center [235, 186] width 38 height 16
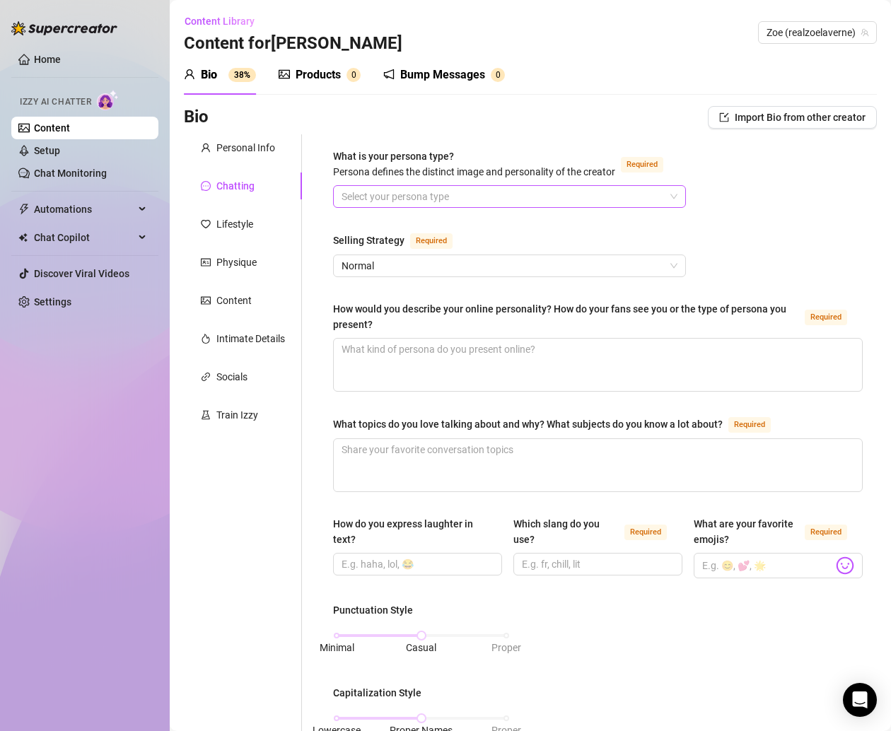
click at [373, 207] on input "What is your persona type? [PERSON_NAME] defines the distinct image and persona…" at bounding box center [502, 196] width 323 height 21
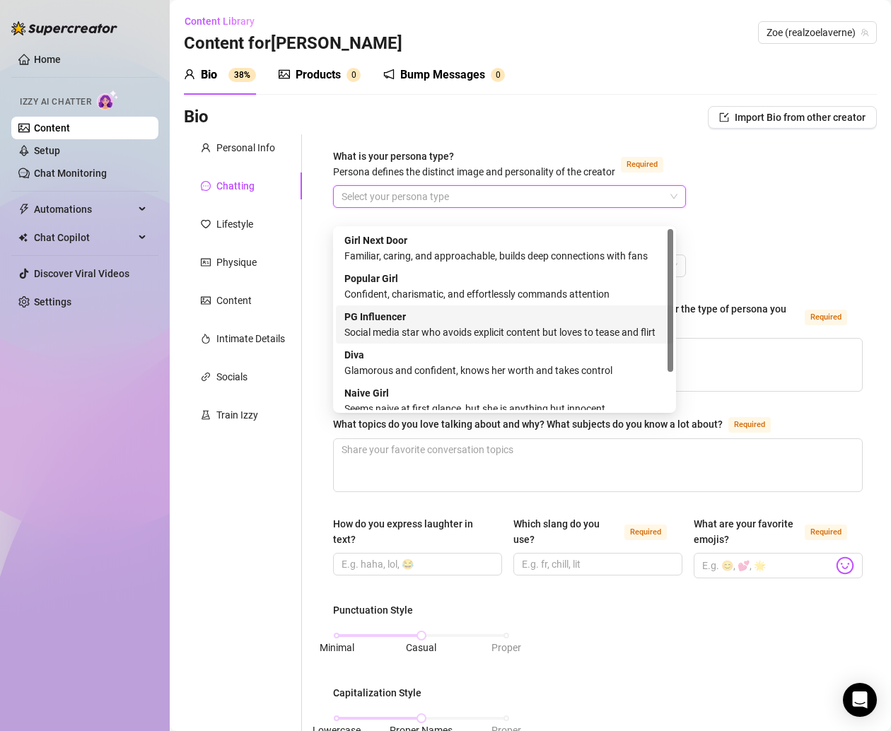
click at [383, 330] on div "Social media star who avoids explicit content but loves to tease and flirt" at bounding box center [504, 332] width 320 height 16
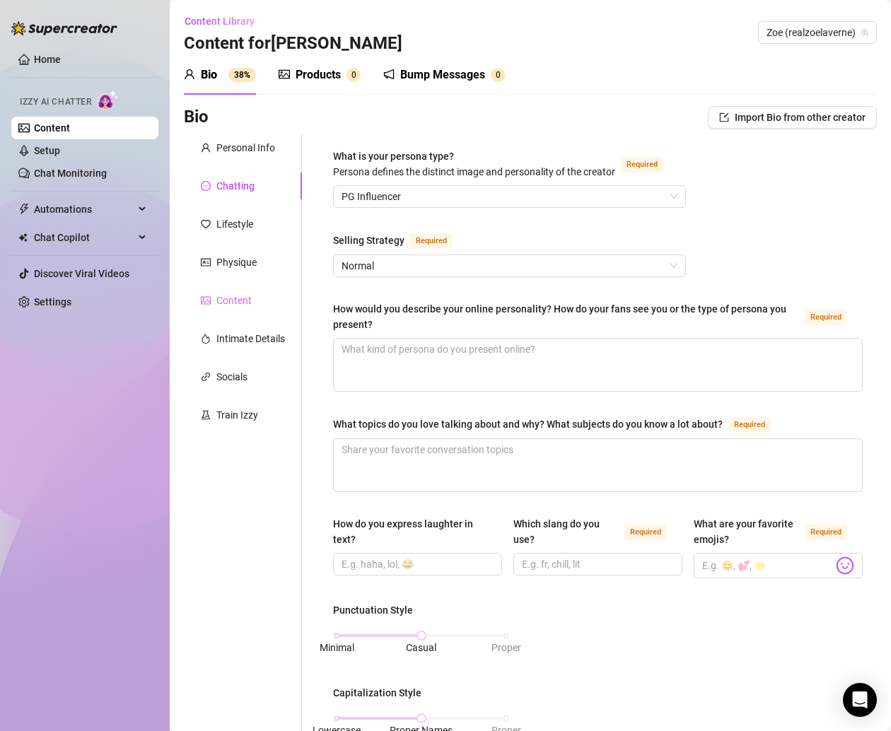
click at [299, 309] on div "Content" at bounding box center [243, 300] width 118 height 27
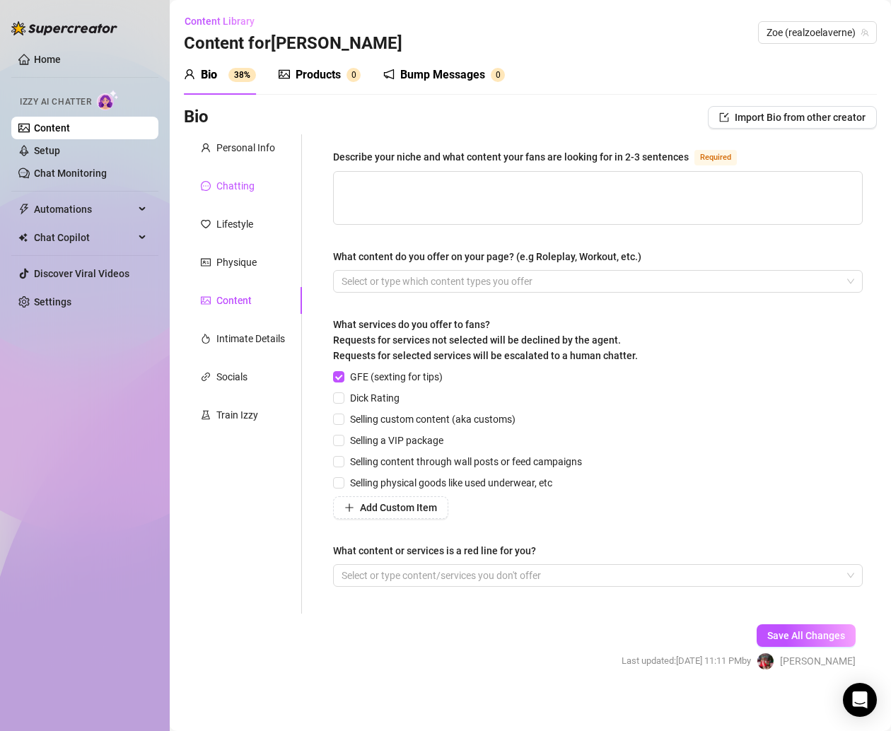
click at [245, 186] on div "Chatting" at bounding box center [235, 186] width 38 height 16
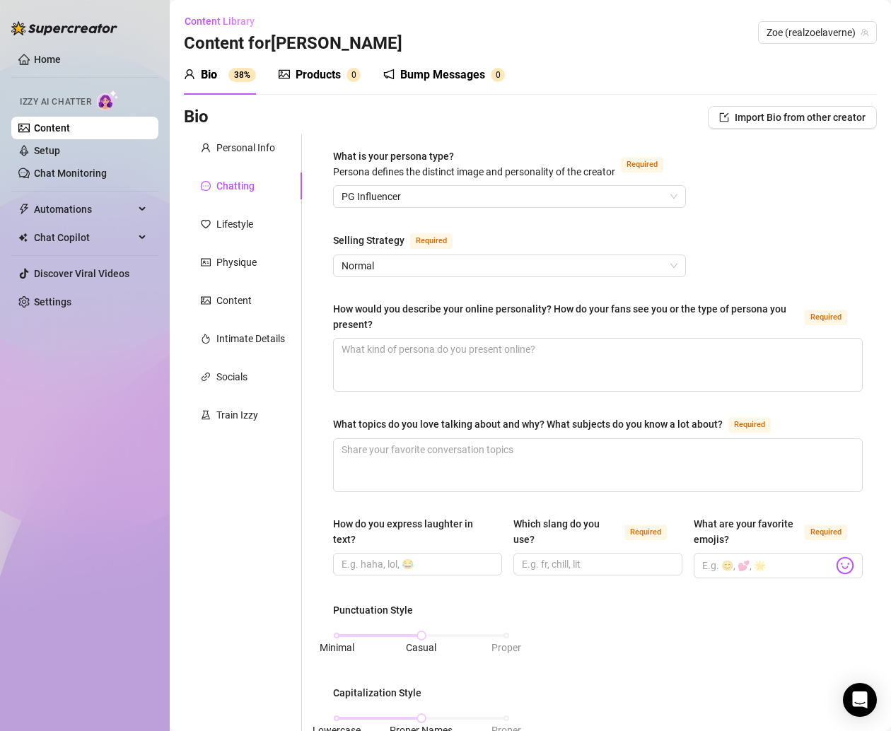
click at [397, 292] on div "What is your persona type? [PERSON_NAME] defines the distinct image and persona…" at bounding box center [597, 683] width 529 height 1071
click at [392, 276] on span "Normal" at bounding box center [509, 265] width 336 height 21
click at [303, 330] on div "What is your persona type? [PERSON_NAME] defines the distinct image and persona…" at bounding box center [589, 683] width 575 height 1099
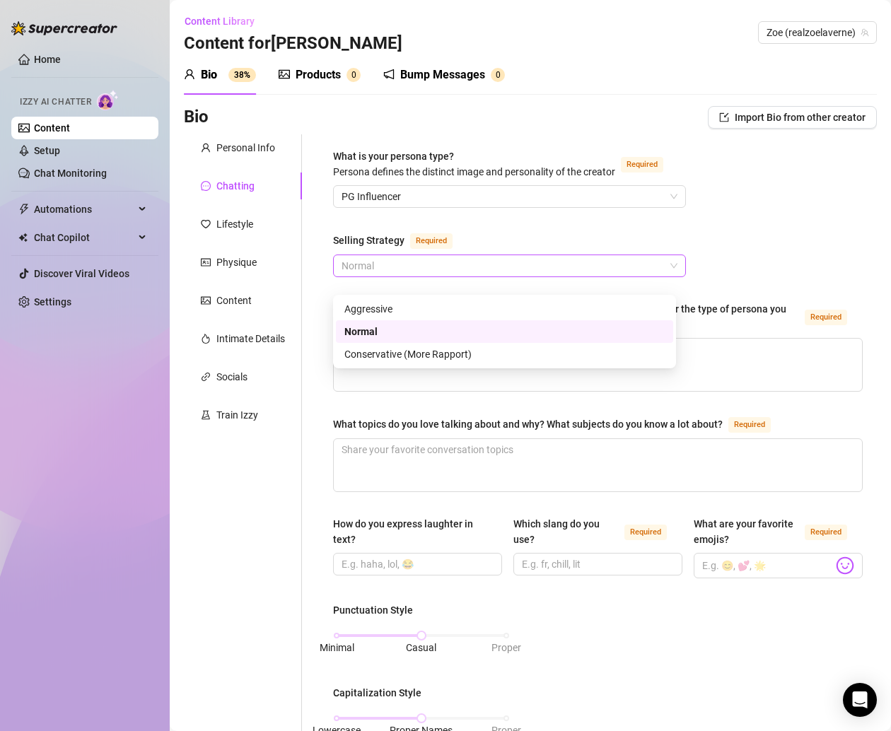
click at [374, 276] on span "Normal" at bounding box center [509, 265] width 336 height 21
click at [380, 351] on div "Conservative (More Rapport)" at bounding box center [504, 354] width 320 height 16
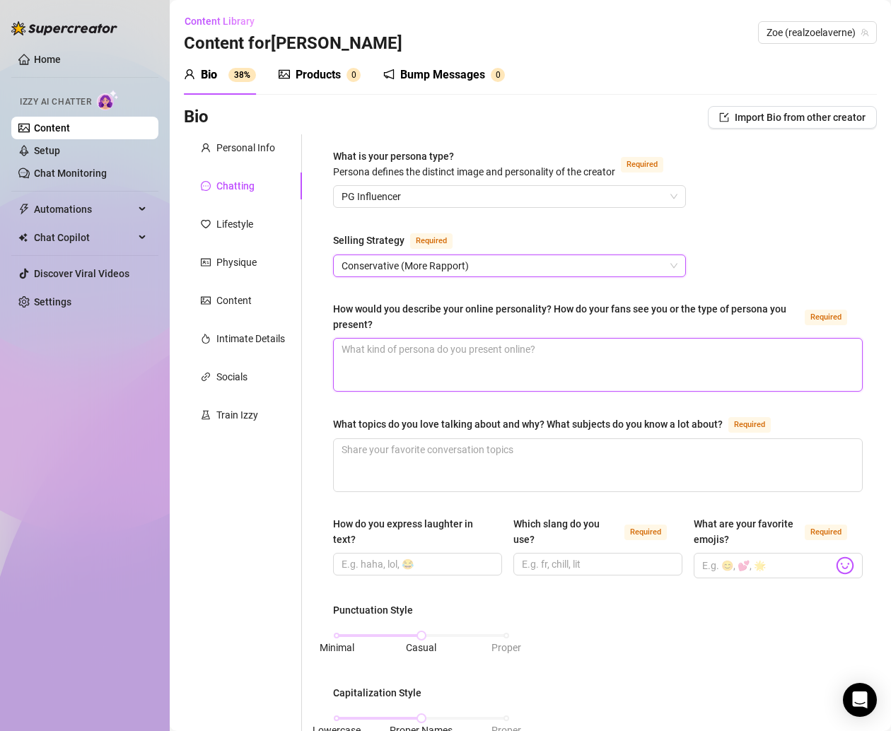
click at [397, 370] on textarea "How would you describe your online personality? How do your fans see you or the…" at bounding box center [598, 365] width 528 height 52
click at [399, 375] on textarea "How would you describe your online personality? How do your fans see you or the…" at bounding box center [598, 365] width 528 height 52
paste textarea "Flirty good girl vibes 😏💕 — cute, sexy, and playful, but I can be a [PERSON_NAM…"
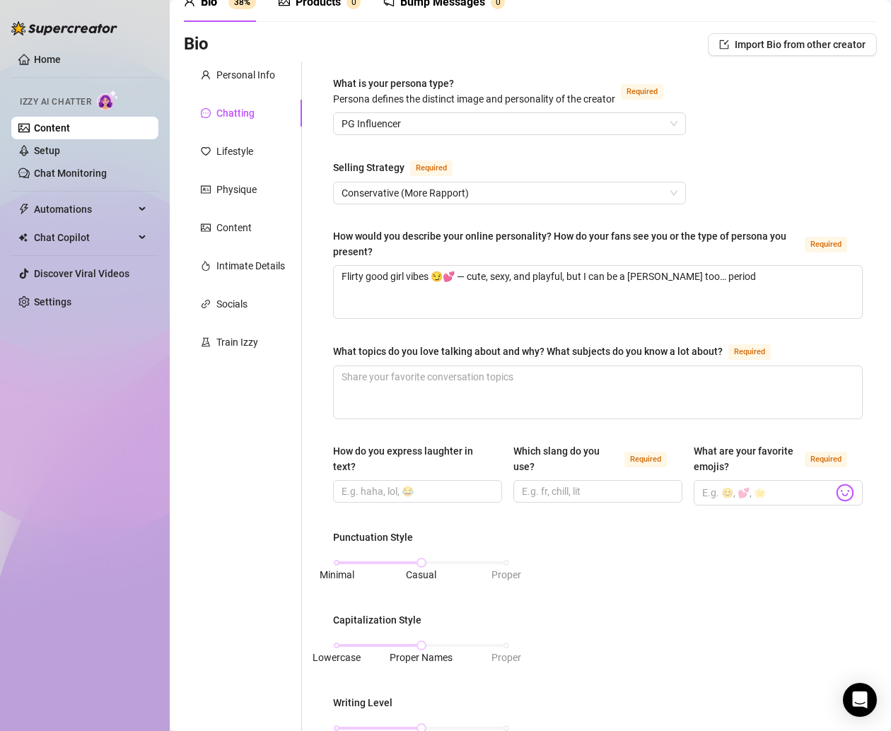
scroll to position [124, 0]
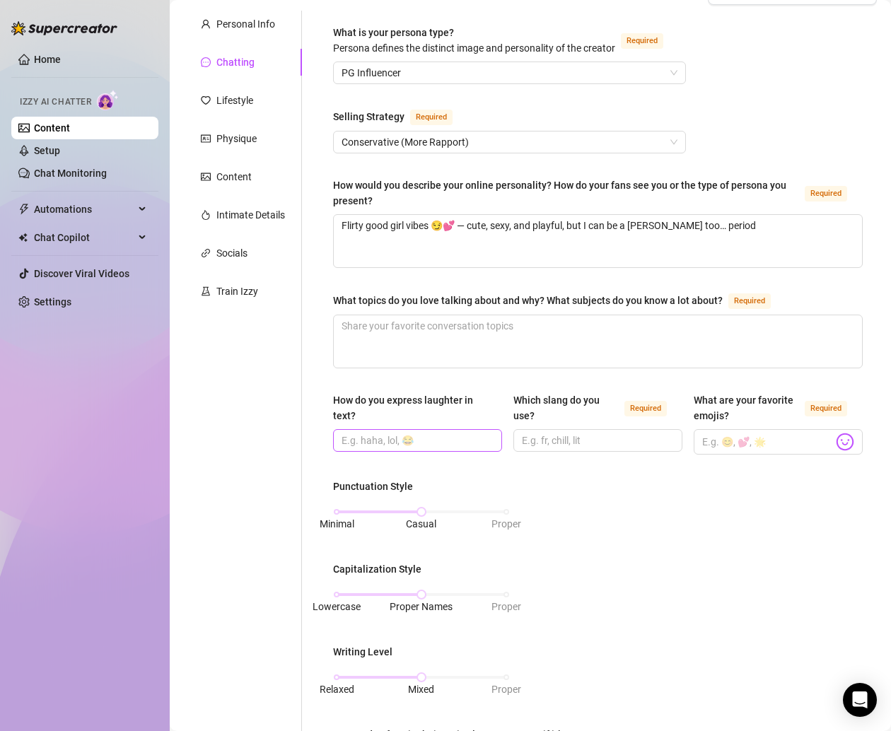
click at [369, 444] on span at bounding box center [417, 440] width 169 height 23
click at [359, 448] on input "How do you express laughter in text?" at bounding box center [415, 441] width 149 height 16
paste input "lmaooo” or crying emojis 😂"
click at [492, 467] on div "How do you express laughter in text? lmaooo” or crying emojis 😂 Which slang do …" at bounding box center [597, 429] width 529 height 75
click at [538, 448] on input "Which slang do you use? Required" at bounding box center [596, 441] width 149 height 16
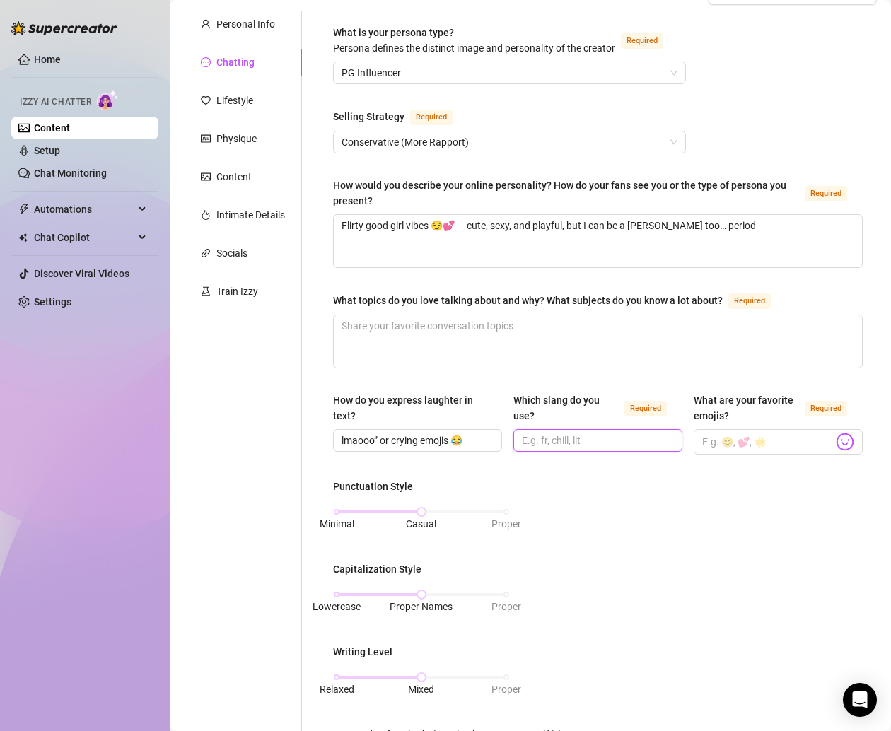
paste input "“literally,” “period,” and a lot of extra letters for emphasis (“heyyyyy,” “yes…"
click at [604, 502] on div "Punctuation Style Minimal Casual Proper Capitalization Style Lowercase Proper N…" at bounding box center [597, 654] width 529 height 351
click at [741, 450] on input "What are your favorite emojis? Required" at bounding box center [767, 442] width 131 height 18
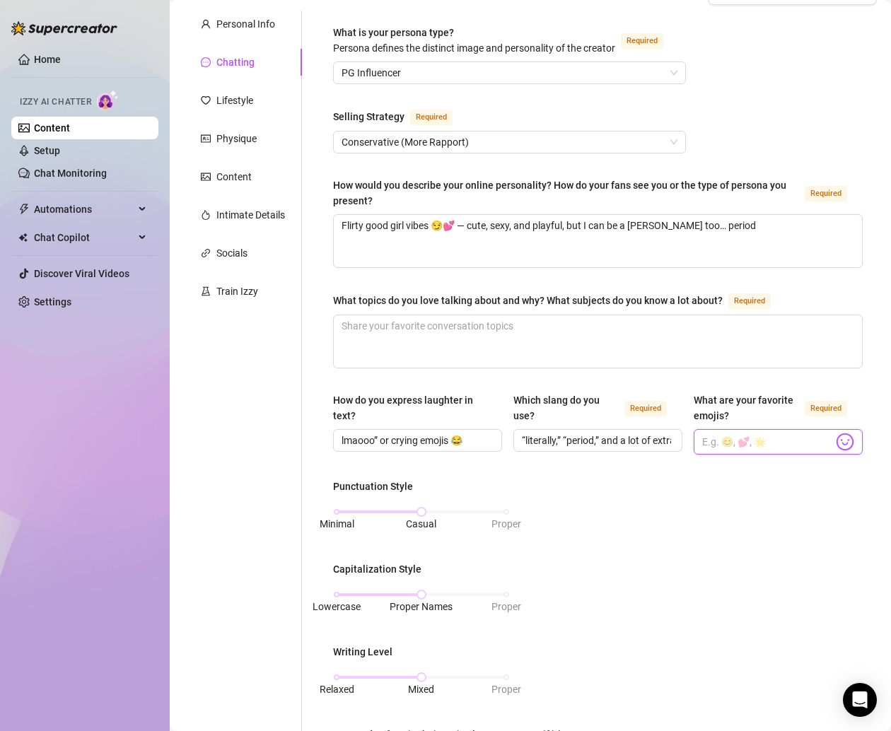
paste input "💕🥹😍😘😏✨"
click at [720, 518] on div "Punctuation Style Minimal Casual Proper Capitalization Style Lowercase Proper N…" at bounding box center [597, 654] width 529 height 351
click at [445, 339] on textarea "What topics do you love talking about and why? What subjects do you know a lot …" at bounding box center [598, 341] width 528 height 52
paste textarea "Makeup, shows, travel, pets — anything that makes me feel girly and fun 💖."
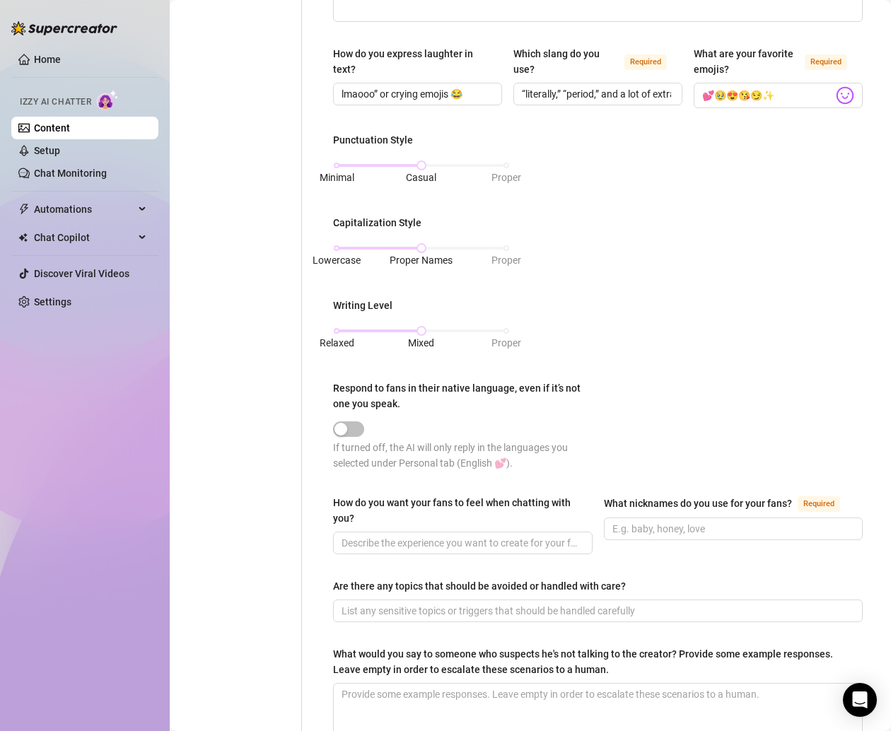
scroll to position [505, 0]
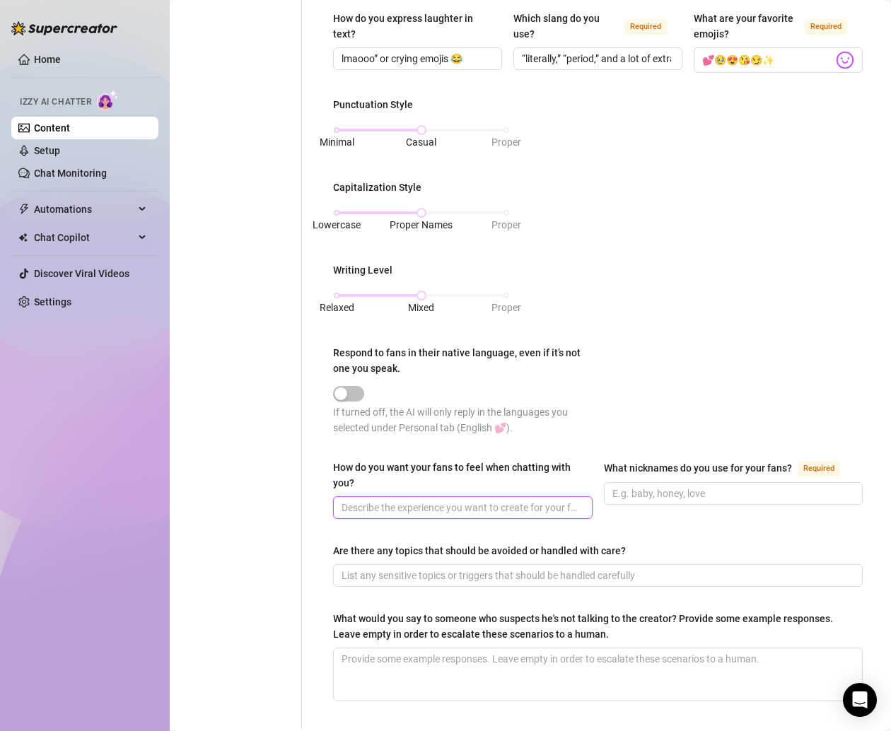
click at [453, 515] on input "How do you want your fans to feel when chatting with you?" at bounding box center [461, 508] width 240 height 16
paste input "Like they’ve got my full attention — special, teased, and smiling 😏."
click at [437, 512] on input "Like they’ve got my full attention — special, teased, and smiling 😏." at bounding box center [461, 508] width 240 height 16
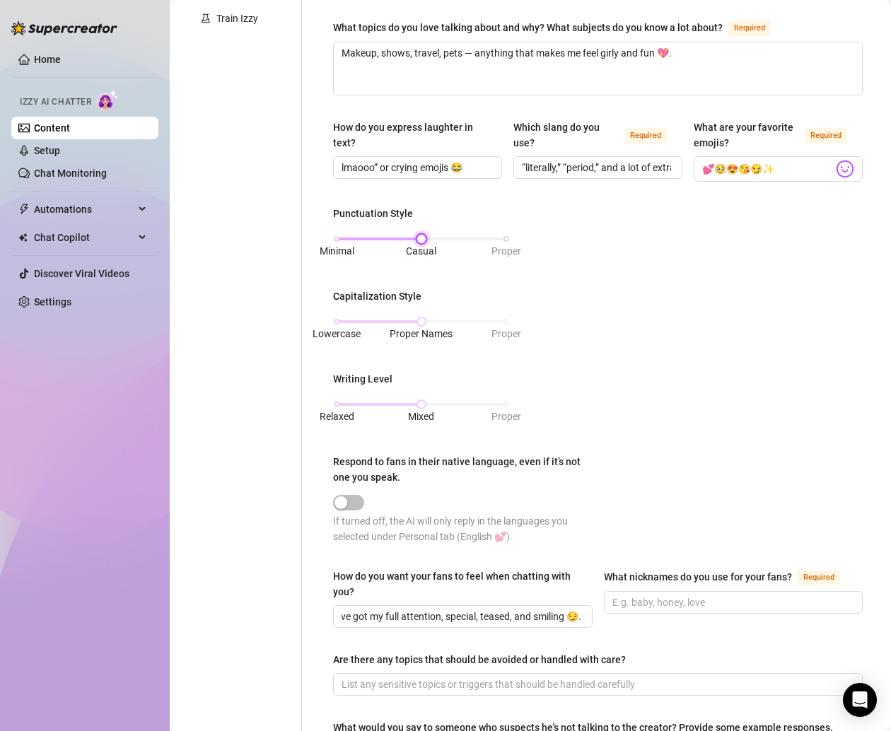
scroll to position [0, 0]
click at [339, 243] on div "Minimal Casual Proper" at bounding box center [421, 239] width 170 height 8
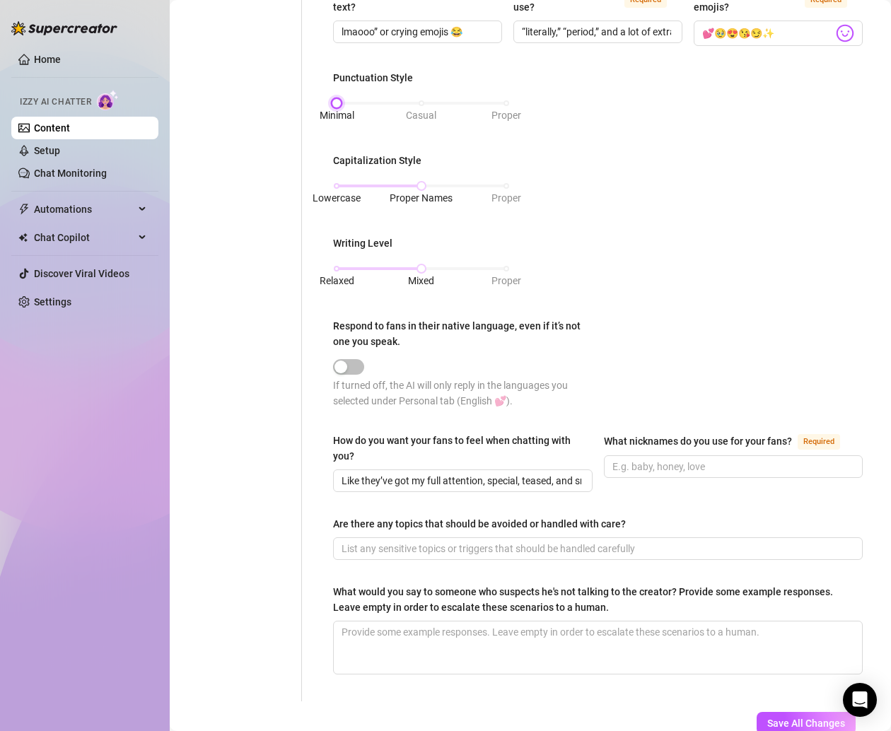
scroll to position [556, 0]
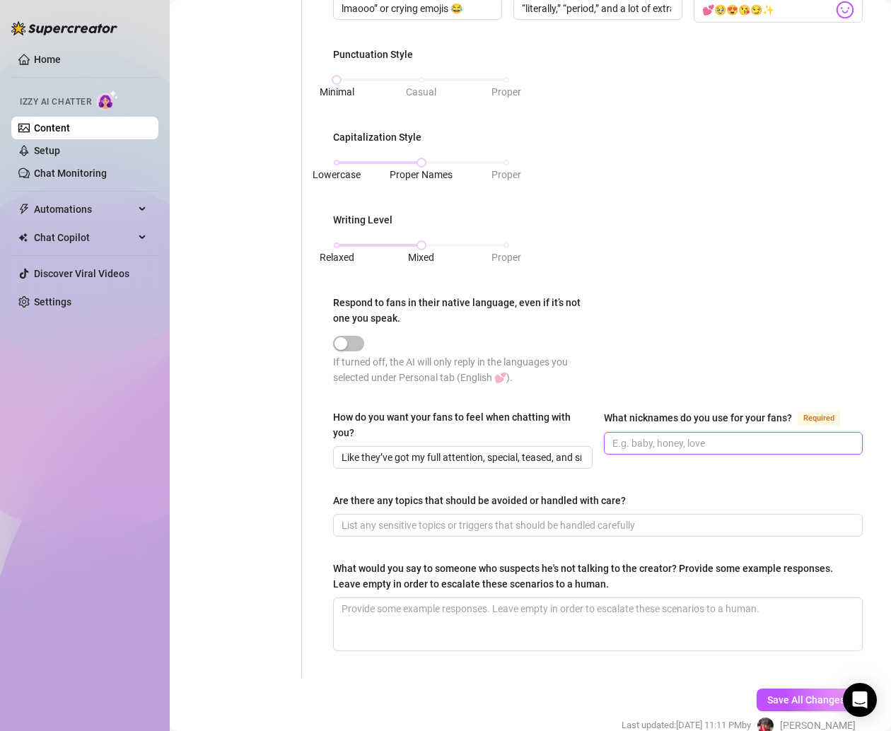
click at [624, 451] on input "What nicknames do you use for your fans? Required" at bounding box center [732, 443] width 240 height 16
click at [650, 315] on div "Punctuation Style Minimal Casual Proper Capitalization Style Lowercase Proper N…" at bounding box center [597, 222] width 529 height 351
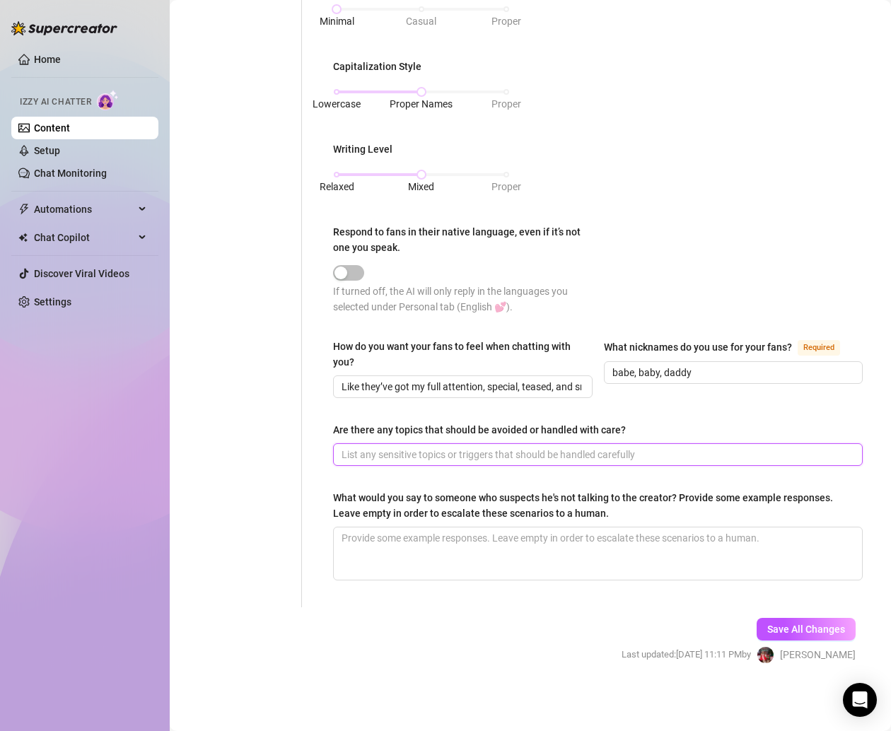
click at [453, 447] on input "Are there any topics that should be avoided or handled with care?" at bounding box center [596, 455] width 510 height 16
paste input "Yes — 🚫 don’t bring up my child or anything negative."
click at [382, 452] on input "Yes — 🚫 don’t bring up my child or anything negative." at bounding box center [596, 455] width 510 height 16
click at [246, 452] on div "Personal Info Chatting Lifestyle Physique Content Intimate Details Socials Trai…" at bounding box center [243, 57] width 118 height 1099
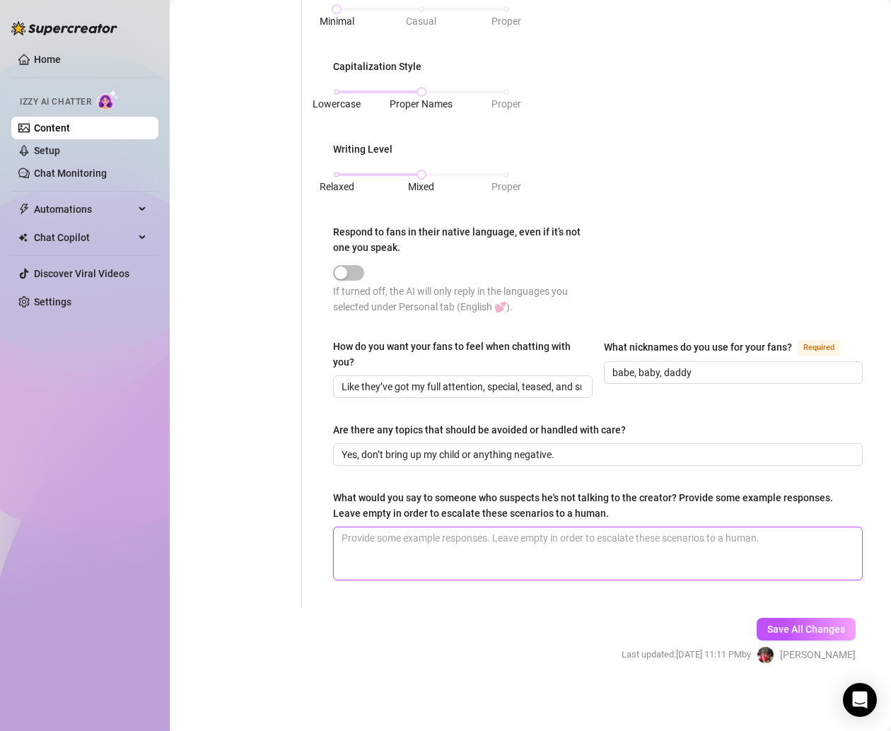
click at [390, 539] on textarea "What would you say to someone who suspects he's not talking to the creator? Pro…" at bounding box center [598, 553] width 528 height 52
paste textarea "You’re literally talking to me, babe 💕 check my socials, it’s all me 😘."
click at [418, 527] on textarea "You’re literally talking to me, babe 💕 check my socials, it’s all me 😘" at bounding box center [598, 553] width 528 height 52
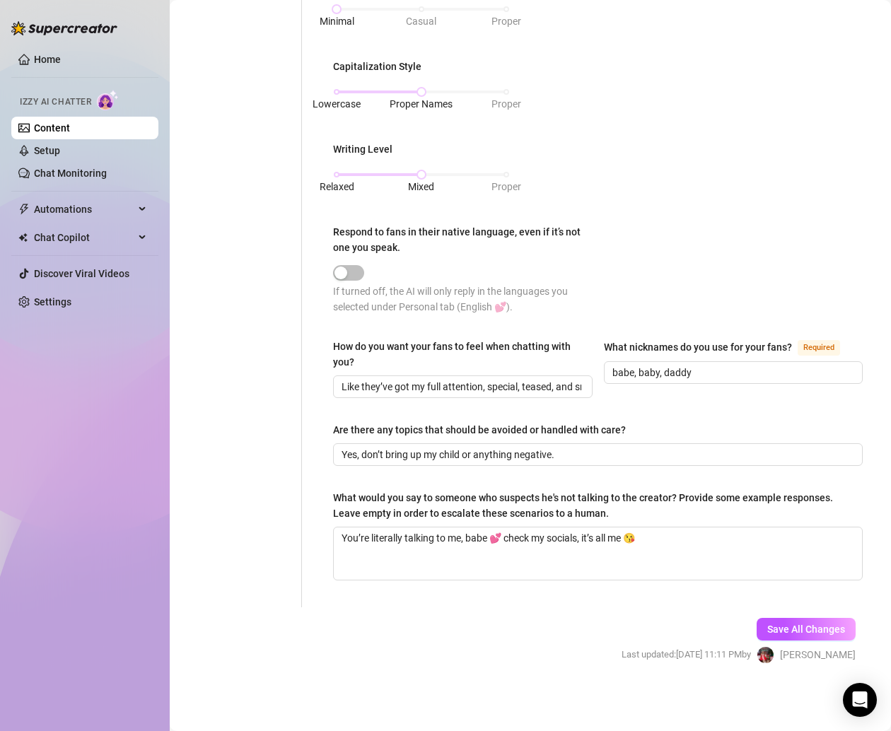
click at [774, 616] on div "Save All Changes Last updated: [DATE] 11:11 PM by [PERSON_NAME]" at bounding box center [738, 640] width 276 height 67
click at [767, 625] on span "Save All Changes" at bounding box center [806, 628] width 78 height 11
click at [470, 385] on input "Like they’ve got my full attention, special, teased, and smiling 😏." at bounding box center [461, 387] width 240 height 16
click at [463, 445] on span "Yes, don’t bring up my child or anything negative." at bounding box center [597, 454] width 529 height 23
click at [457, 456] on input "Yes, don’t bring up my child or anything negative." at bounding box center [596, 455] width 510 height 16
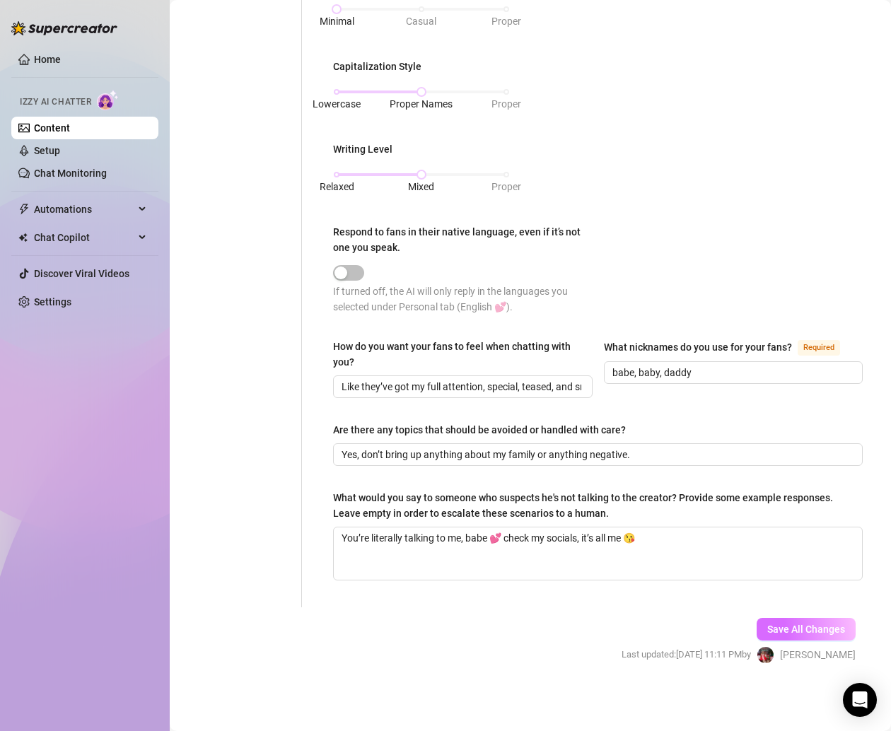
click at [791, 622] on button "Save All Changes" at bounding box center [805, 629] width 99 height 23
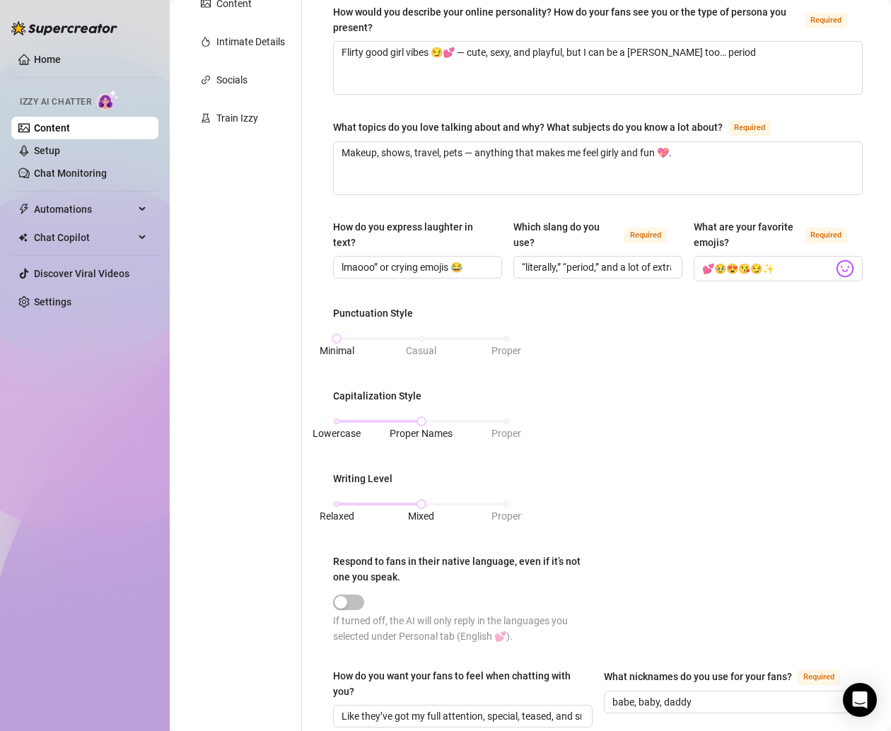
scroll to position [0, 0]
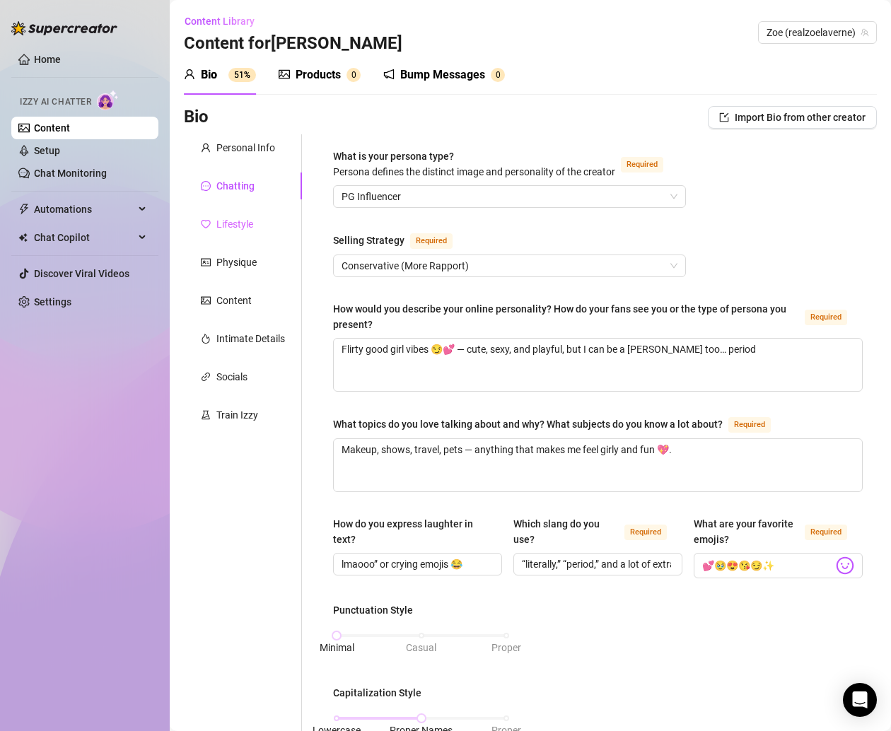
click at [223, 233] on div "Lifestyle" at bounding box center [243, 224] width 118 height 27
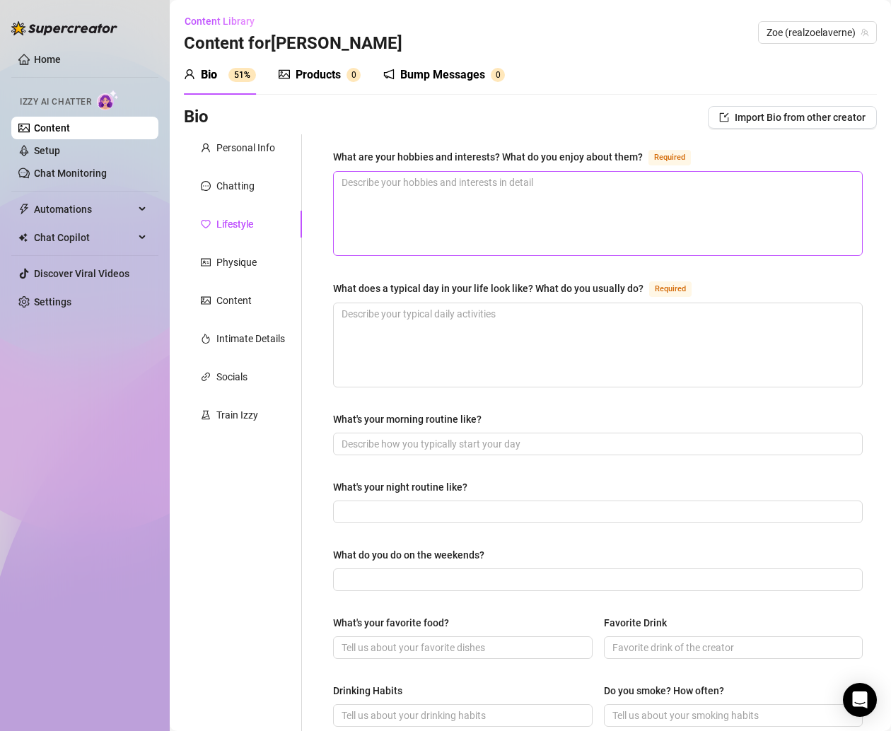
click at [474, 189] on textarea "What are your hobbies and interests? What do you enjoy about them? Required" at bounding box center [598, 213] width 528 height 83
click at [412, 177] on textarea "What are your hobbies and interests? What do you enjoy about them? Required" at bounding box center [598, 213] width 528 height 83
paste textarea "Makeup 💄, bingeing Vampire Diaries, and hanging with my pets."
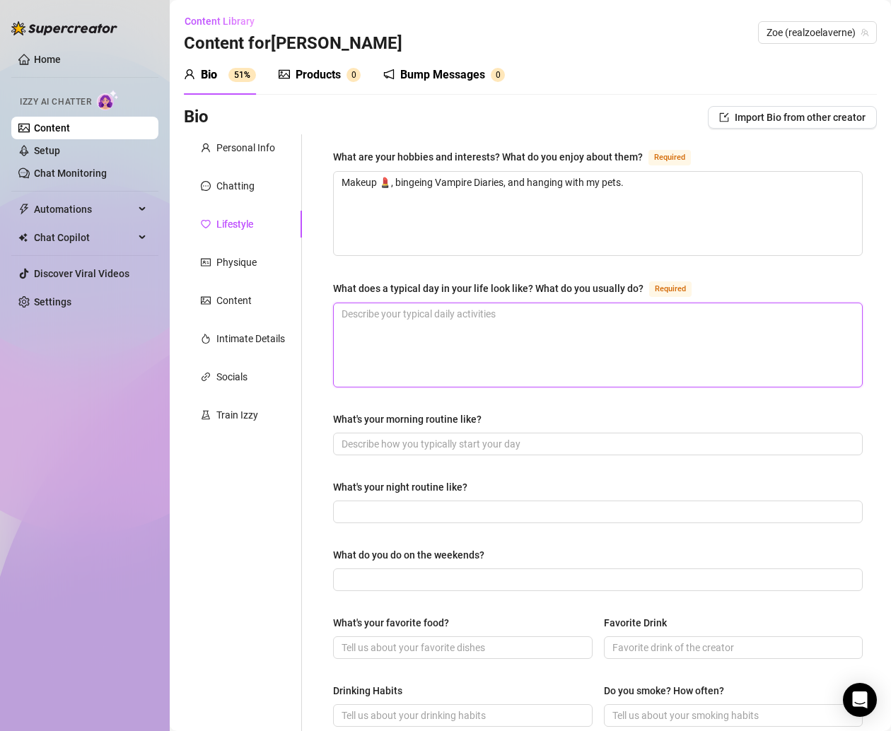
click at [419, 321] on textarea "What does a typical day in your life look like? What do you usually do? Required" at bounding box center [598, 344] width 528 height 83
paste textarea "Coffee, content, pets, and maybe pasta at night 😉."
click at [293, 435] on div "Personal Info Chatting Lifestyle Physique Content Intimate Details Socials Trai…" at bounding box center [243, 610] width 118 height 953
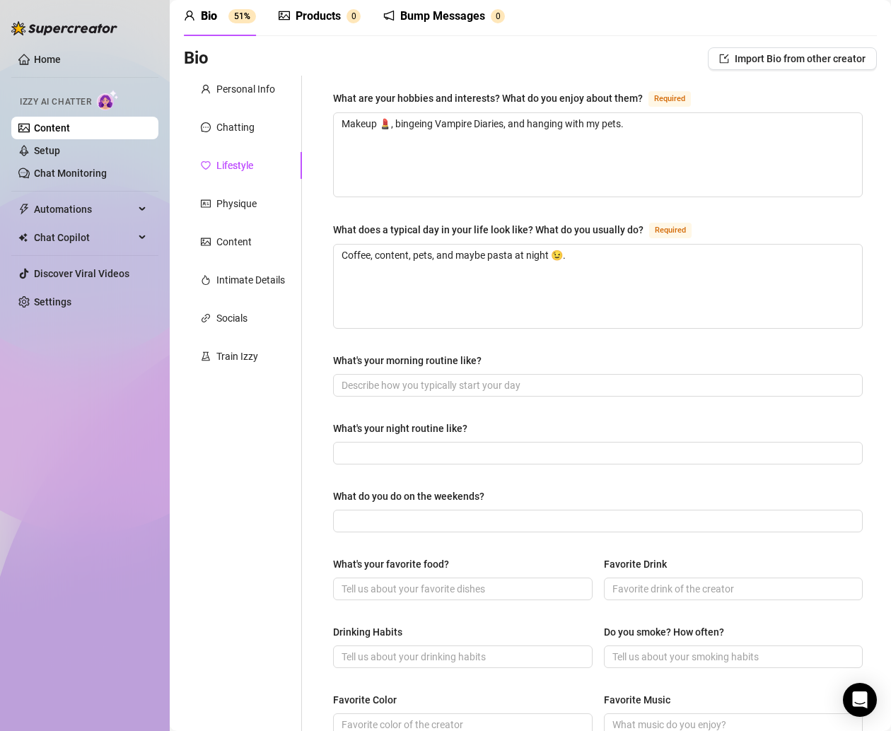
scroll to position [61, 0]
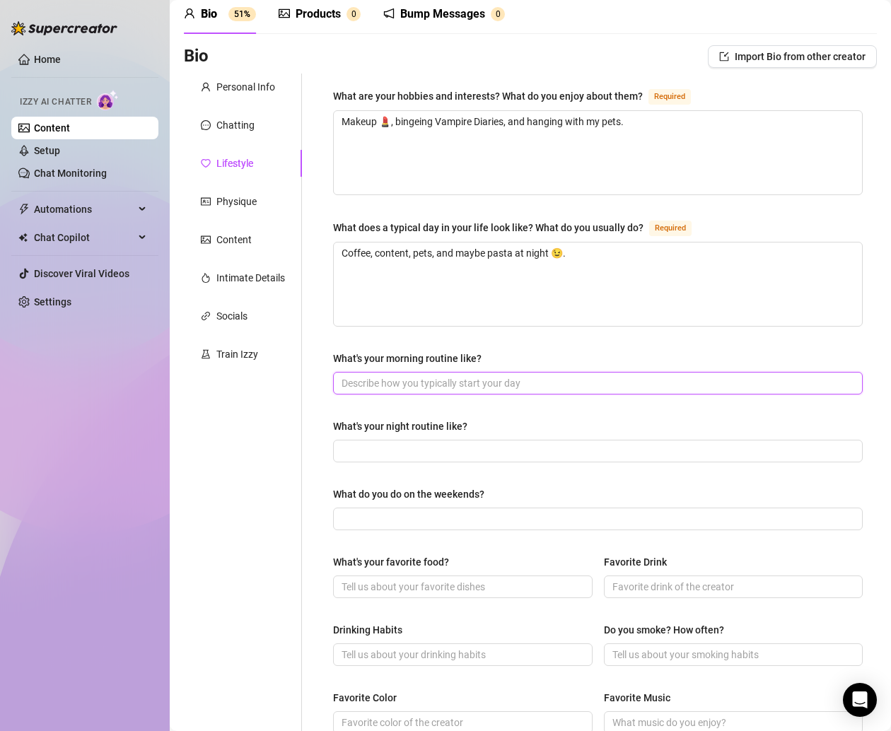
click at [418, 382] on input "What's your morning routine like?" at bounding box center [596, 383] width 510 height 16
paste input "Wake up, skincare, light glam 💕, and some cuddles with Gunner + [PERSON_NAME]."
click at [272, 462] on div "Personal Info Chatting Lifestyle Physique Content Intimate Details Socials Trai…" at bounding box center [243, 550] width 118 height 953
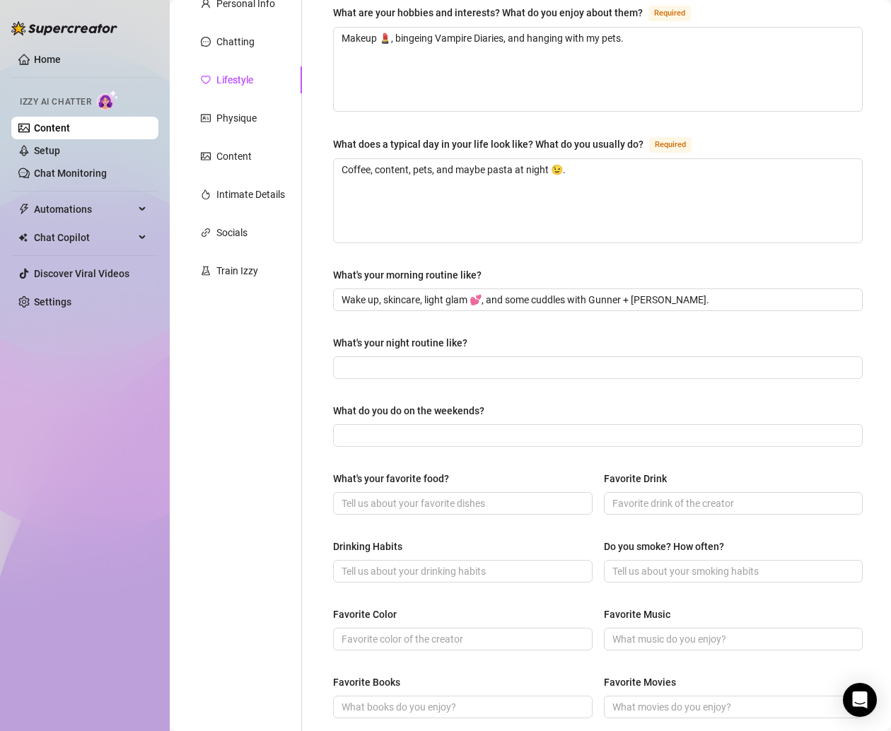
scroll to position [156, 0]
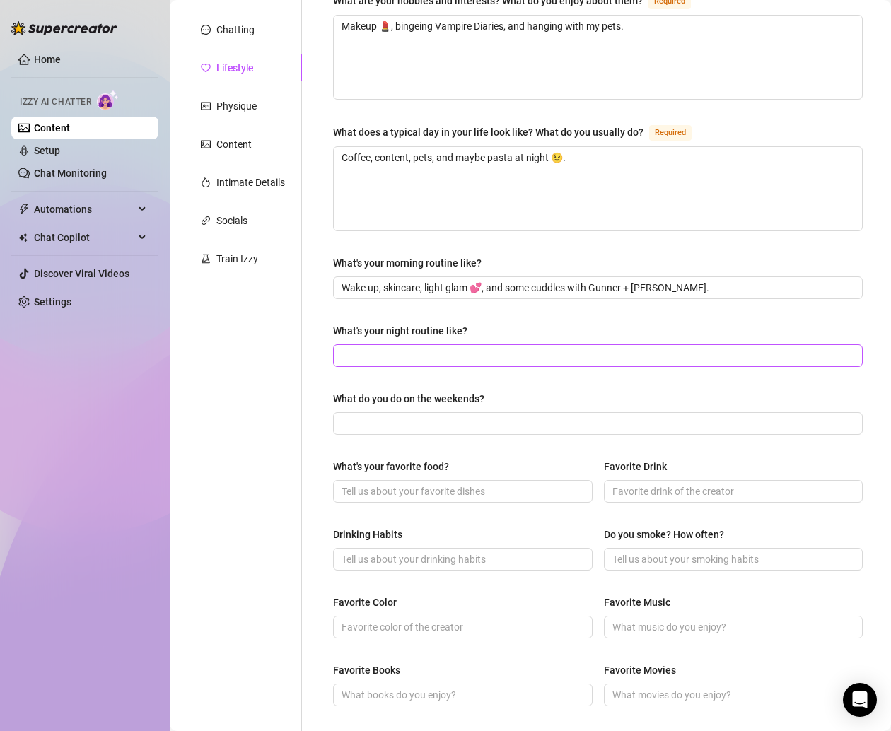
click at [438, 360] on span at bounding box center [597, 355] width 529 height 23
click at [423, 348] on input "What's your night routine like?" at bounding box center [596, 356] width 510 height 16
paste input "Shower, scroll, snuggles, and probably rewatching [PERSON_NAME] in Vampire Diar…"
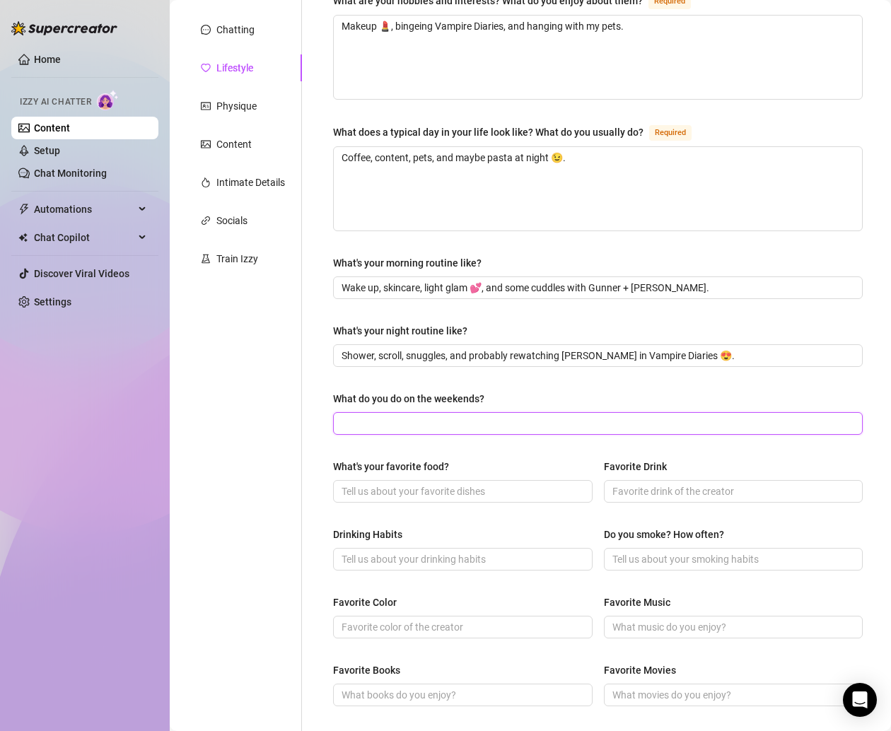
click at [347, 419] on input "What do you do on the weekends?" at bounding box center [596, 424] width 510 height 16
paste input "Date nights, self-care, or lil adventures 💅."
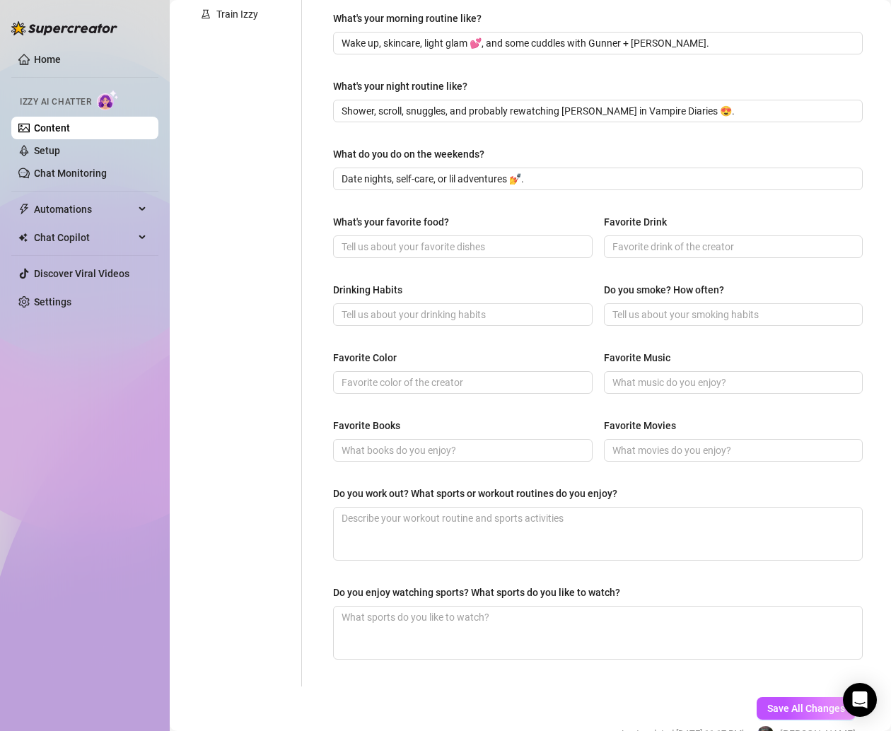
scroll to position [406, 0]
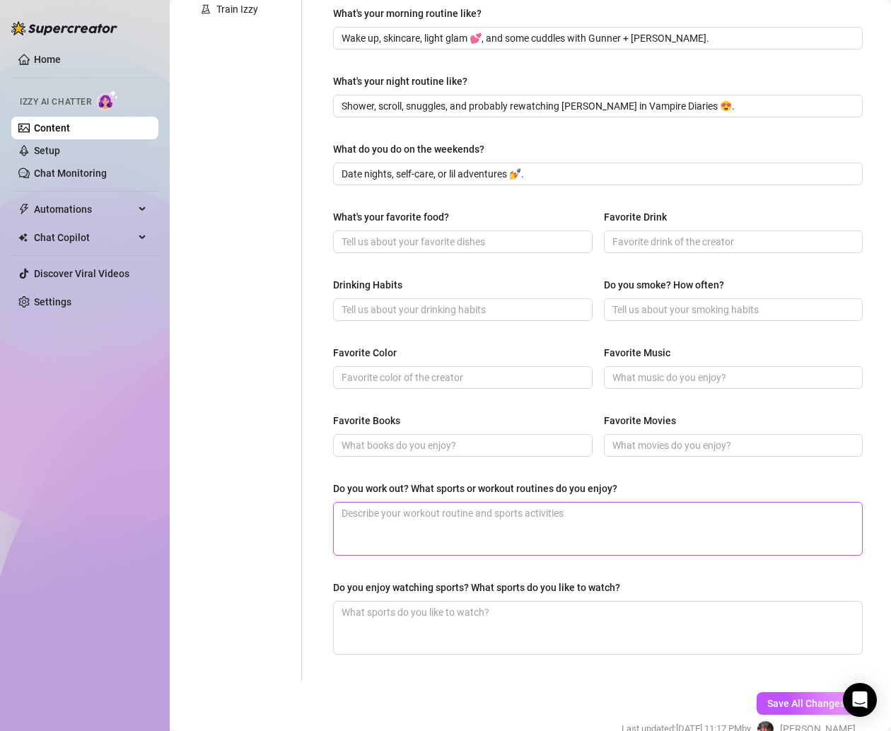
click at [457, 509] on textarea "Do you work out? What sports or workout routines do you enjoy?" at bounding box center [598, 529] width 528 height 52
paste textarea "Sometimes, but I’d rather get my cardio elsewhere 😘."
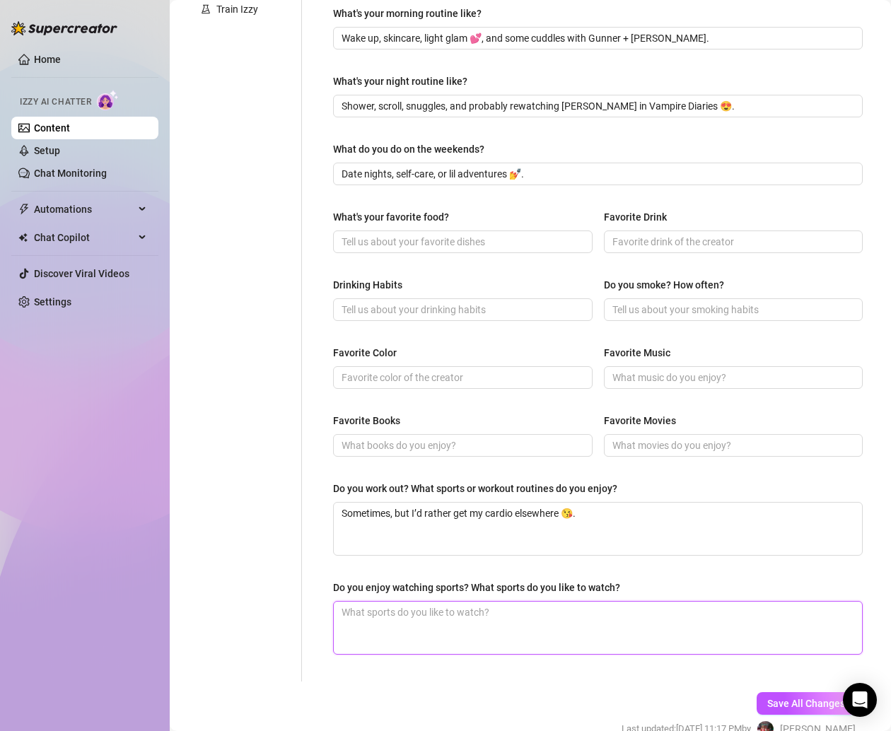
click at [410, 610] on textarea "Do you enjoy watching sports? What sports do you like to watch?" at bounding box center [598, 627] width 528 height 52
paste textarea "Football 🏈 Colts fan always."
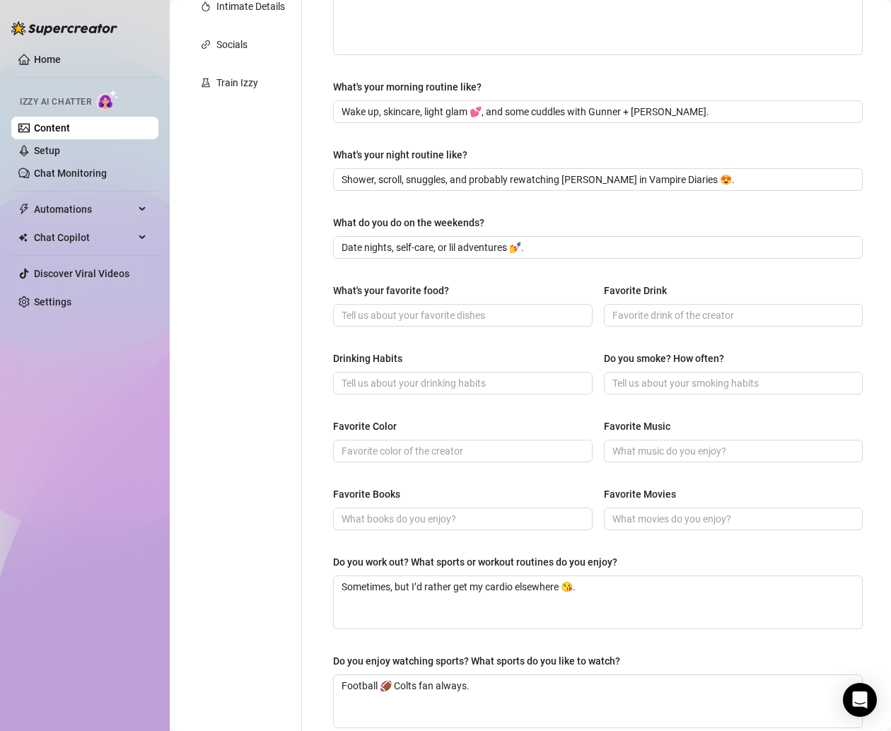
scroll to position [272, 0]
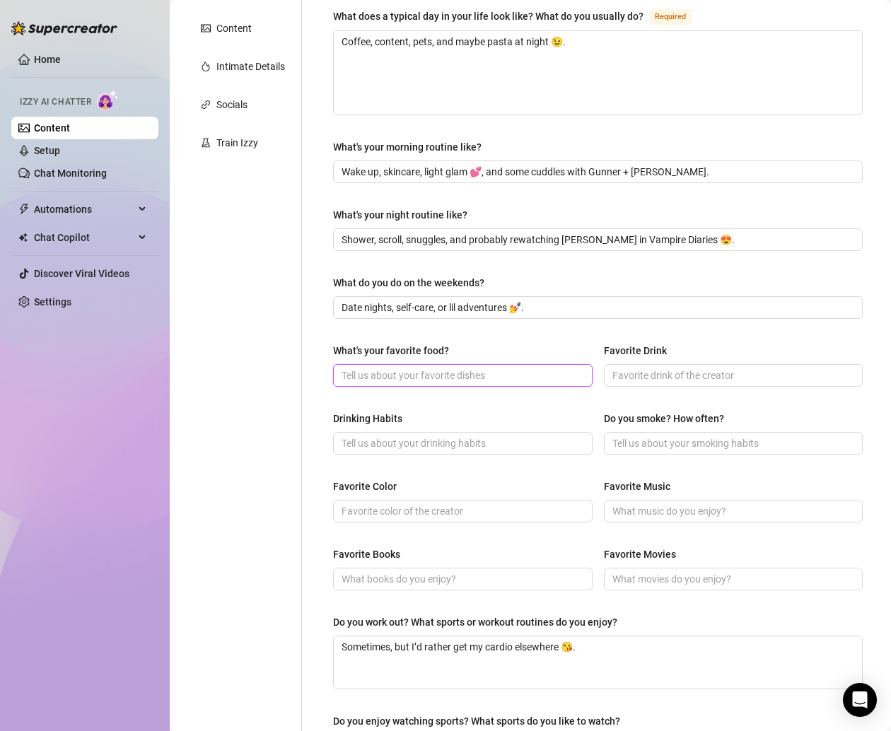
click at [370, 377] on input "What's your favorite food?" at bounding box center [461, 376] width 240 height 16
paste input "Pasta 🍝💕"
click at [291, 430] on div "Personal Info Chatting Lifestyle Physique Content Intimate Details Socials Trai…" at bounding box center [243, 338] width 118 height 953
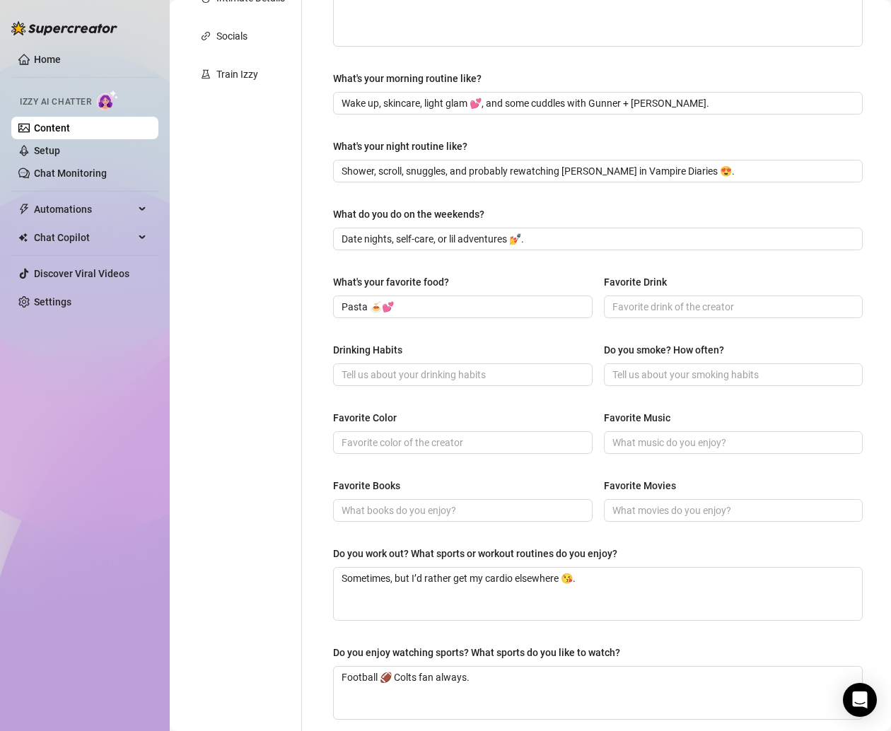
scroll to position [348, 0]
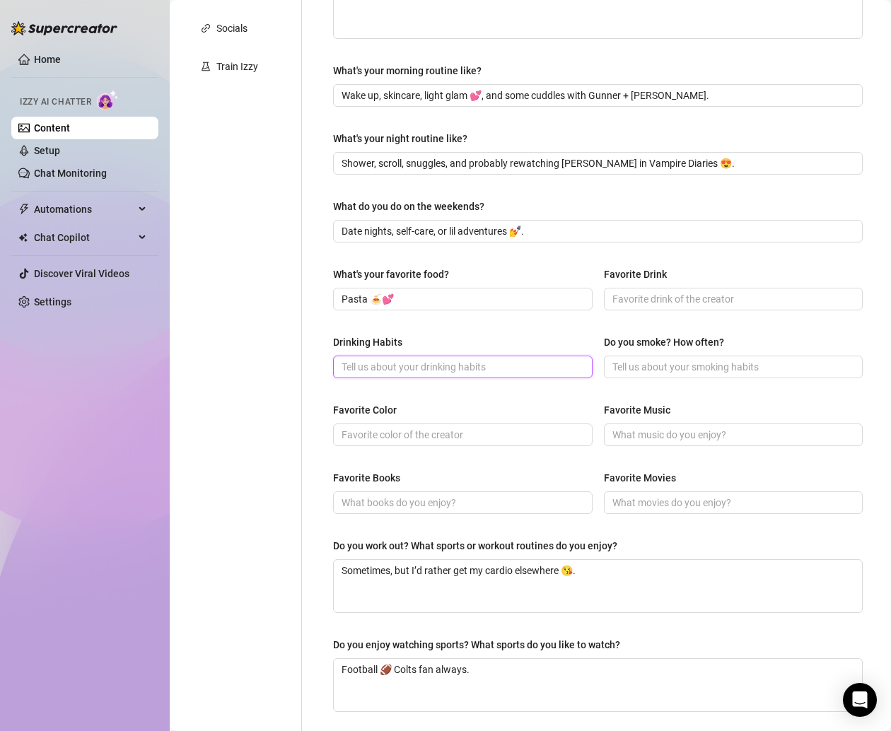
click at [353, 360] on input "Drinking Habits" at bounding box center [461, 367] width 240 height 16
paste input "Social sips only ✨"
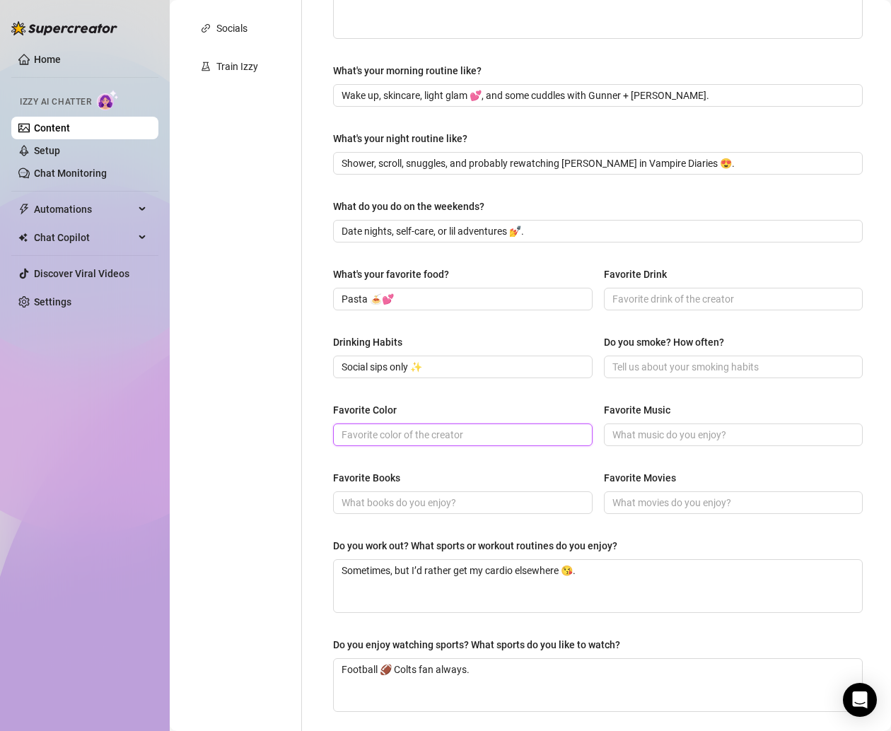
click at [363, 429] on input "Favorite Color" at bounding box center [461, 435] width 240 height 16
paste input "Pink 💕"
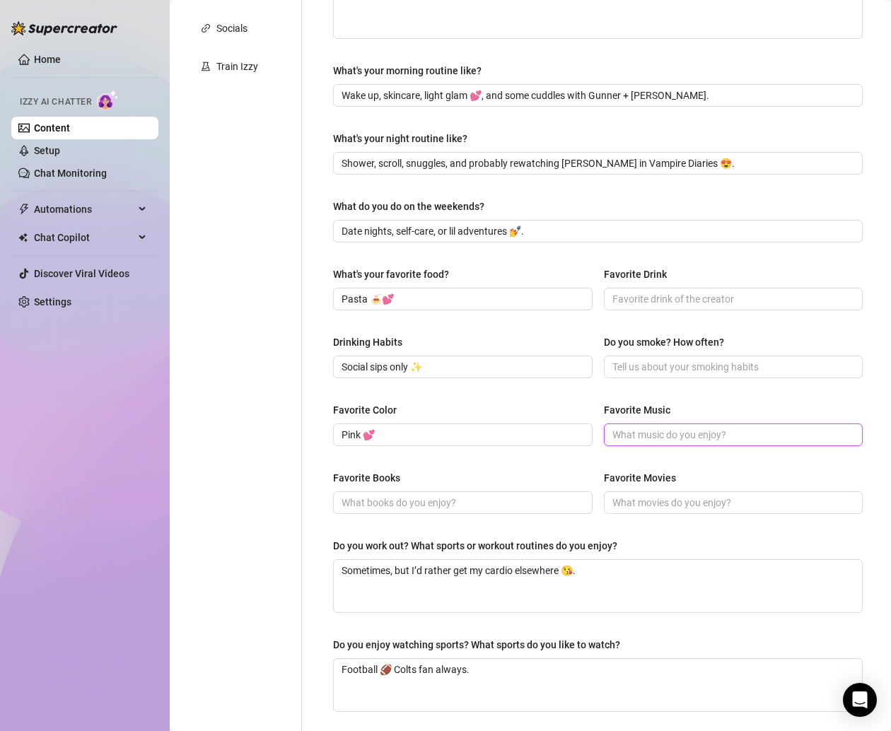
click at [640, 427] on input "Favorite Music" at bounding box center [732, 435] width 240 height 16
paste input "Country 🎶"
click at [647, 499] on input "Favorite Movies" at bounding box center [732, 503] width 240 height 16
paste input "oo many to pick but love a good girly or romantic one"
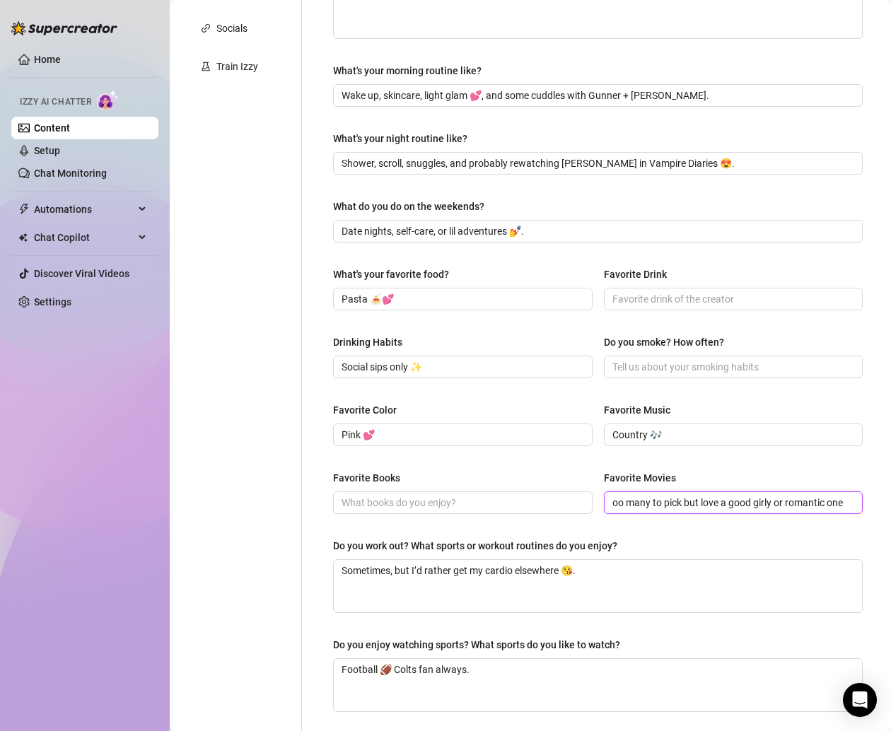
click at [612, 498] on input "oo many to pick but love a good girly or romantic one" at bounding box center [732, 503] width 240 height 16
click at [637, 294] on input "Favorite Drink" at bounding box center [732, 299] width 240 height 16
paste input "Anything fruity + fun 🍓"
click at [626, 367] on input "Do you smoke? How often?" at bounding box center [732, 367] width 240 height 16
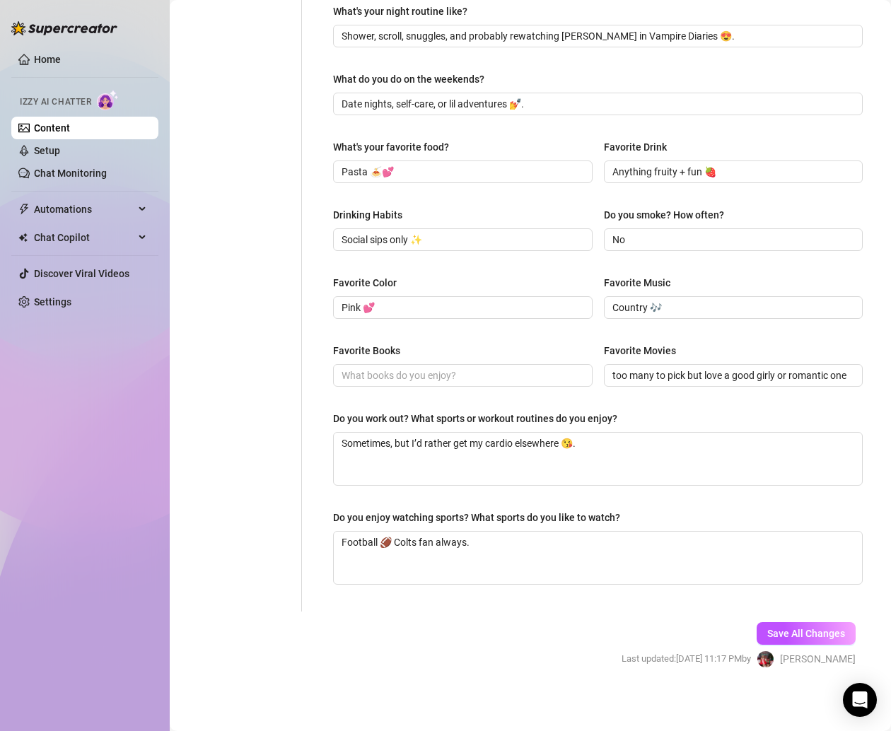
click at [770, 613] on div "Save All Changes Last updated: [DATE] 11:17 PM by [PERSON_NAME]" at bounding box center [738, 644] width 276 height 67
click at [770, 614] on div "Save All Changes Last updated: [DATE] 11:17 PM by [PERSON_NAME]" at bounding box center [738, 644] width 276 height 67
click at [768, 622] on button "Save All Changes" at bounding box center [805, 633] width 99 height 23
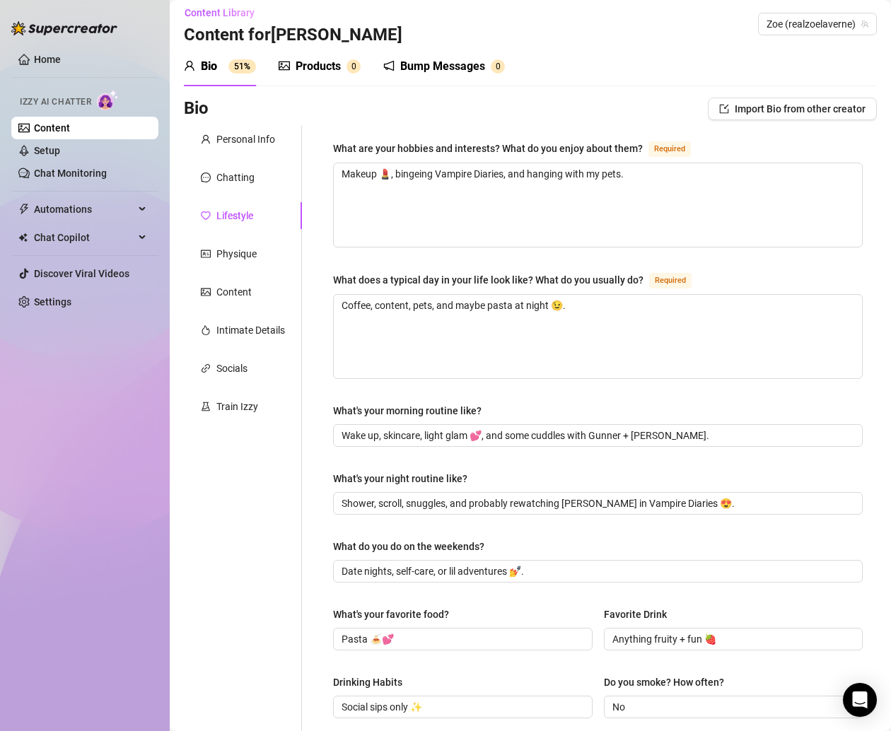
scroll to position [0, 0]
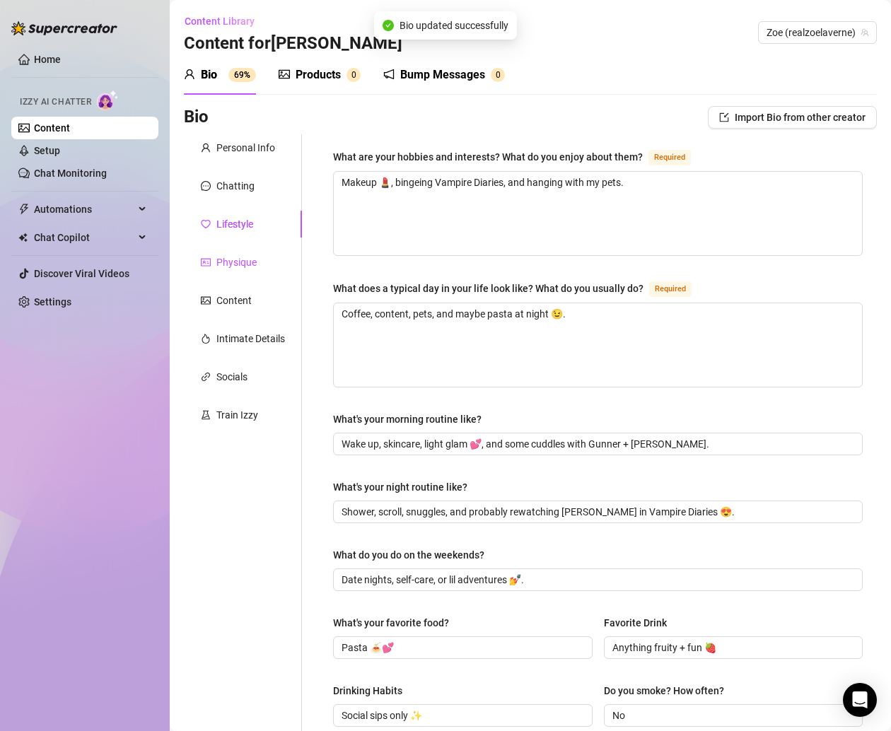
click at [214, 261] on div "Physique" at bounding box center [229, 262] width 56 height 16
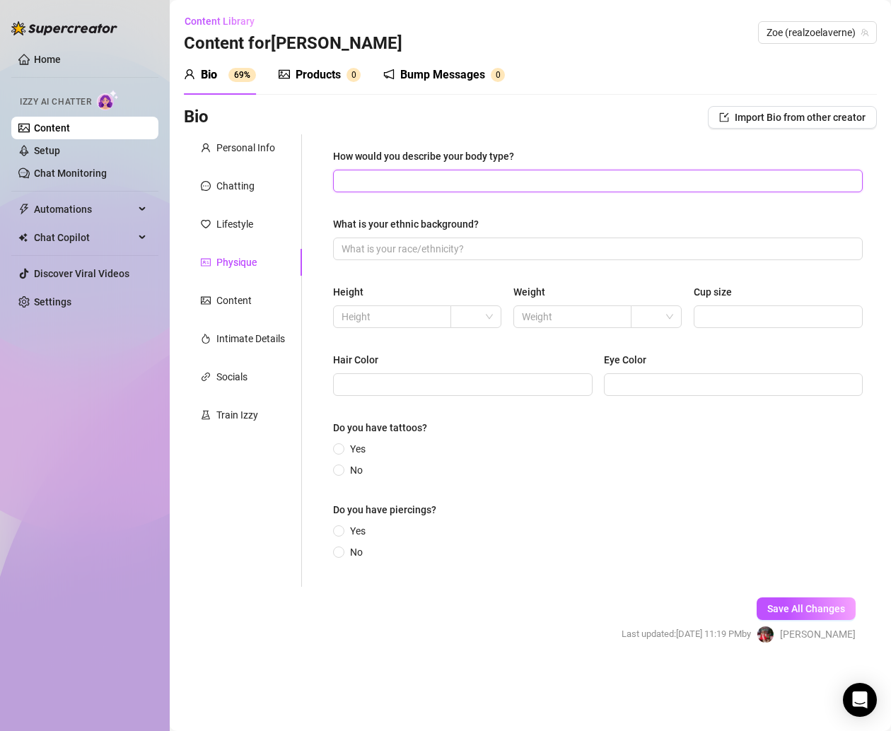
click at [377, 186] on input "How would you describe your body type?" at bounding box center [596, 181] width 510 height 16
paste input "Petite, 5’0, 34A, size 5 shoe, and cute in all the right ways 💕"
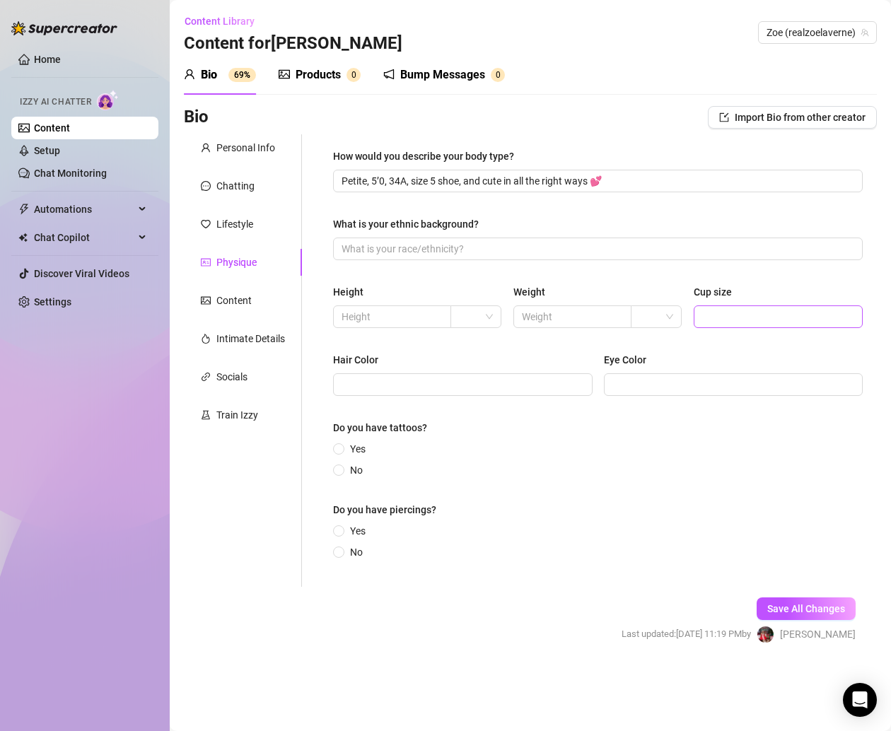
click at [736, 307] on span at bounding box center [777, 316] width 169 height 23
click at [729, 309] on input "Cup size" at bounding box center [776, 317] width 149 height 16
click at [732, 315] on input "Cup size" at bounding box center [776, 317] width 149 height 16
click at [421, 314] on input "text" at bounding box center [390, 317] width 98 height 16
click at [460, 321] on input "search" at bounding box center [469, 316] width 21 height 21
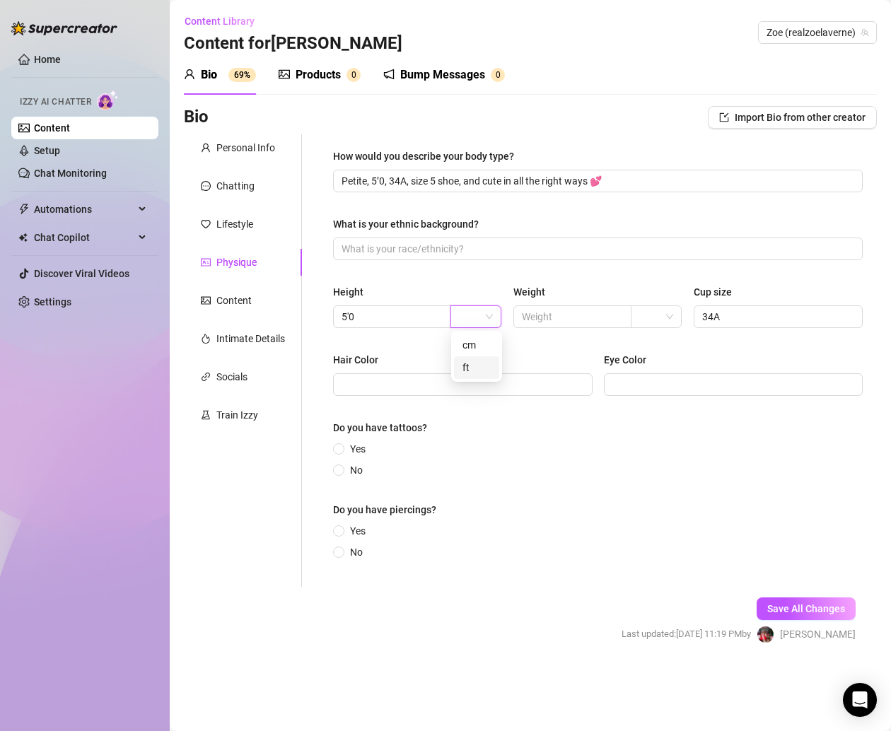
click at [481, 362] on div "ft" at bounding box center [476, 368] width 28 height 16
click at [481, 267] on div "How would you describe your body type? Petite, 5’0, 34A, size 5 shoe, and cute …" at bounding box center [597, 360] width 529 height 424
click at [360, 250] on input "What is your ethnic background?" at bounding box center [596, 249] width 510 height 16
paste input "White"
click at [445, 427] on div "Do you have tattoos?" at bounding box center [597, 430] width 529 height 21
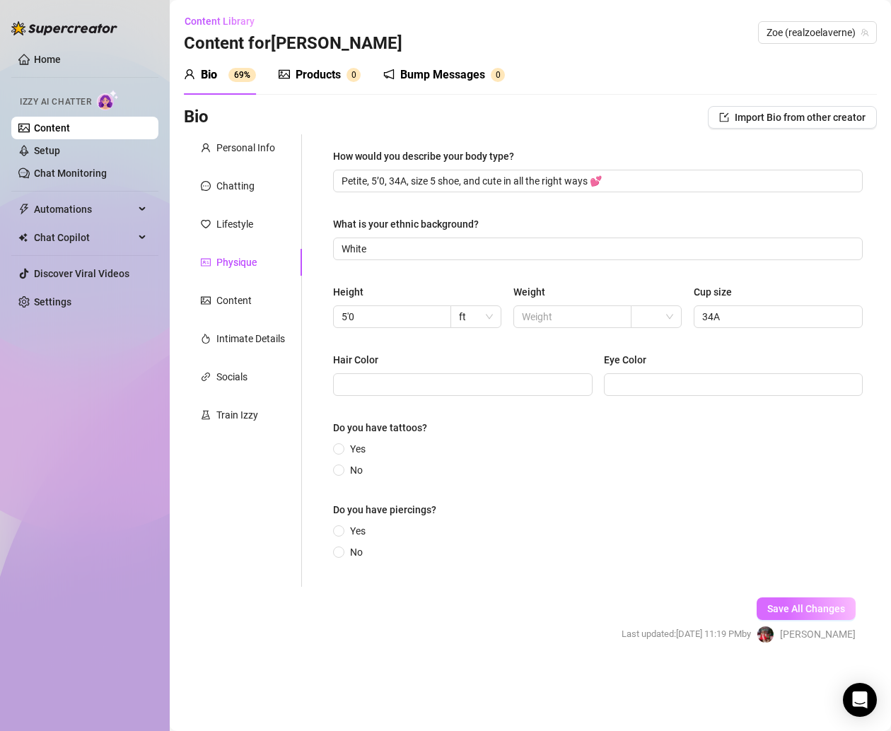
click at [826, 597] on button "Save All Changes" at bounding box center [805, 608] width 99 height 23
click at [235, 290] on div "Content" at bounding box center [243, 300] width 118 height 27
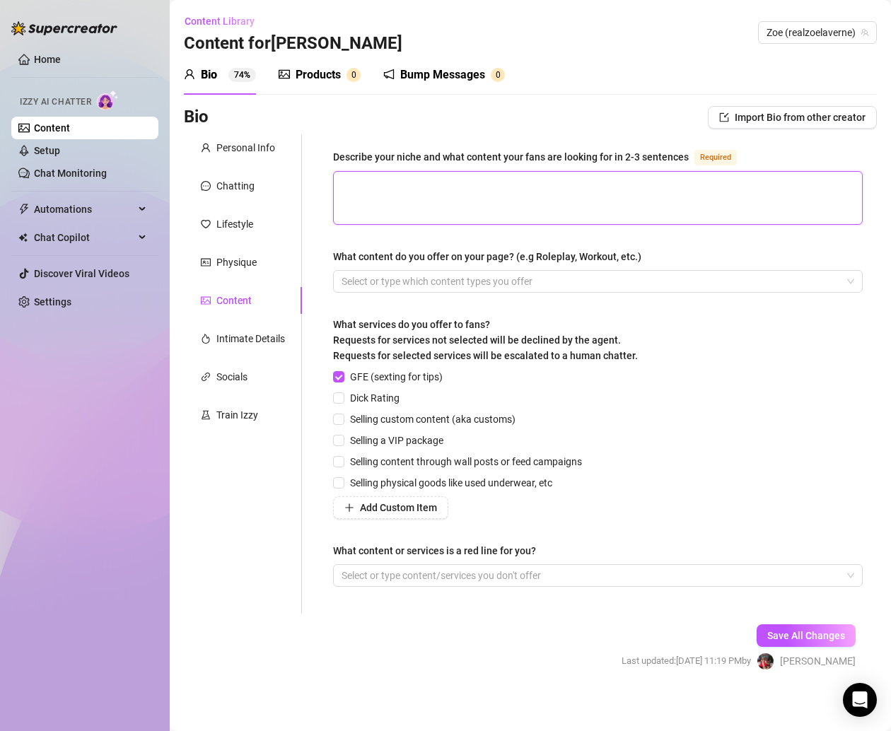
click at [428, 195] on textarea "Describe your niche and what content your fans are looking for in 2-3 sentences…" at bounding box center [598, 198] width 528 height 52
paste textarea "I’m the flirty girl-next-door with a naughty streak 😏💕. Fans love my playful te…"
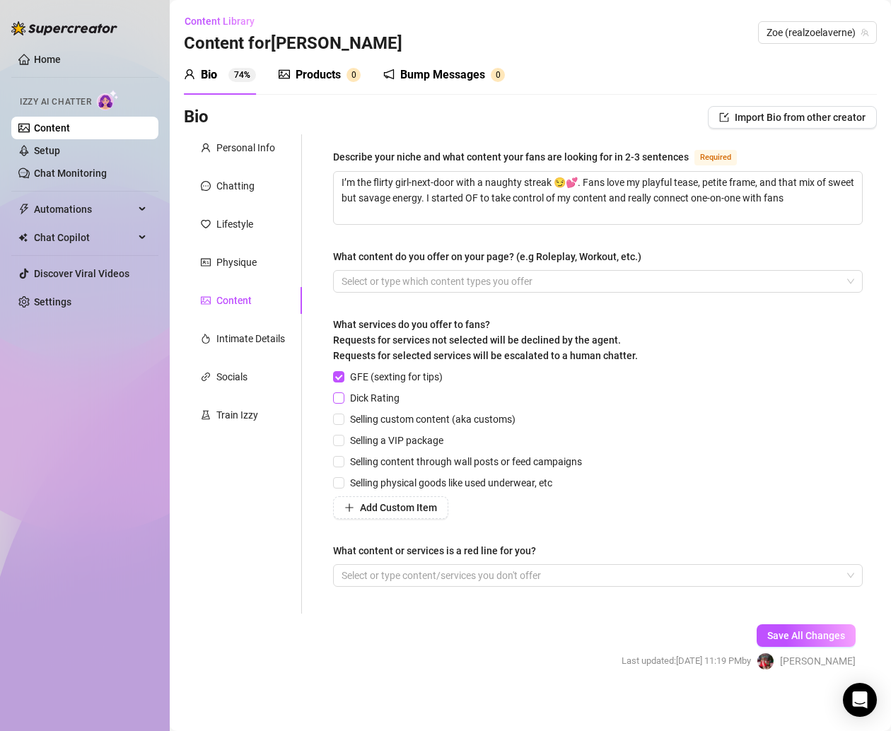
click at [387, 401] on span "Dick Rating" at bounding box center [374, 398] width 61 height 16
click at [343, 401] on input "Dick Rating" at bounding box center [338, 397] width 10 height 10
click at [394, 464] on span "Selling content through wall posts or feed campaigns" at bounding box center [465, 462] width 243 height 16
click at [343, 464] on input "Selling content through wall posts or feed campaigns" at bounding box center [338, 461] width 10 height 10
click at [377, 398] on span "Dick Rating" at bounding box center [374, 398] width 61 height 16
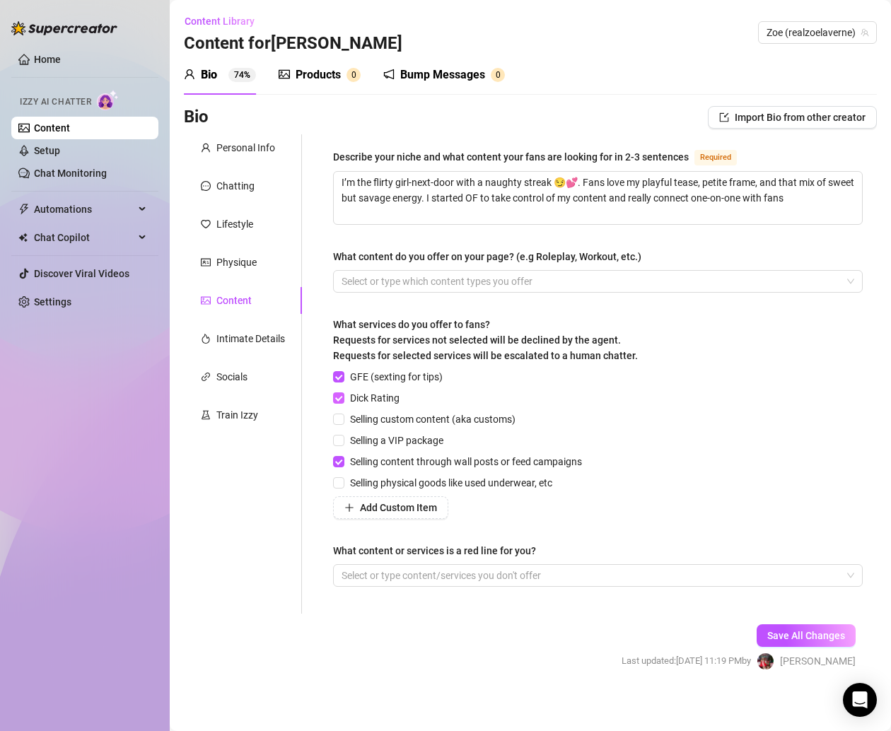
click at [343, 398] on input "Dick Rating" at bounding box center [338, 397] width 10 height 10
click at [806, 633] on span "Save All Changes" at bounding box center [806, 635] width 78 height 11
click at [231, 336] on div "Intimate Details" at bounding box center [250, 339] width 69 height 16
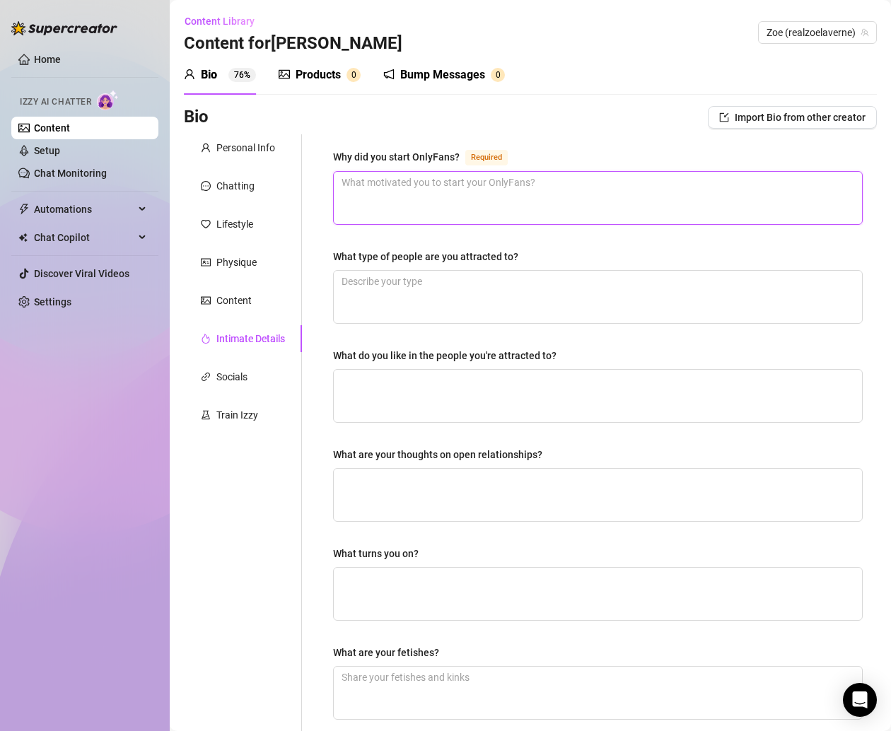
click at [362, 190] on textarea "Why did you start OnlyFans? Required" at bounding box center [598, 198] width 528 height 52
paste textarea "I started OF to take control of my content and really connect one-on-one with f…"
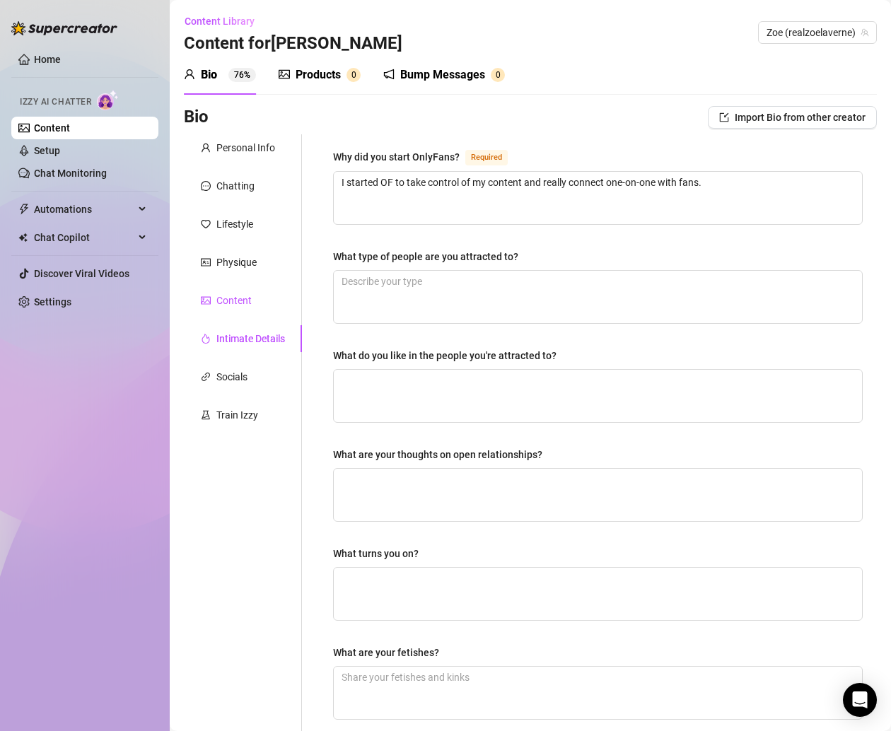
click at [237, 302] on div "Content" at bounding box center [233, 301] width 35 height 16
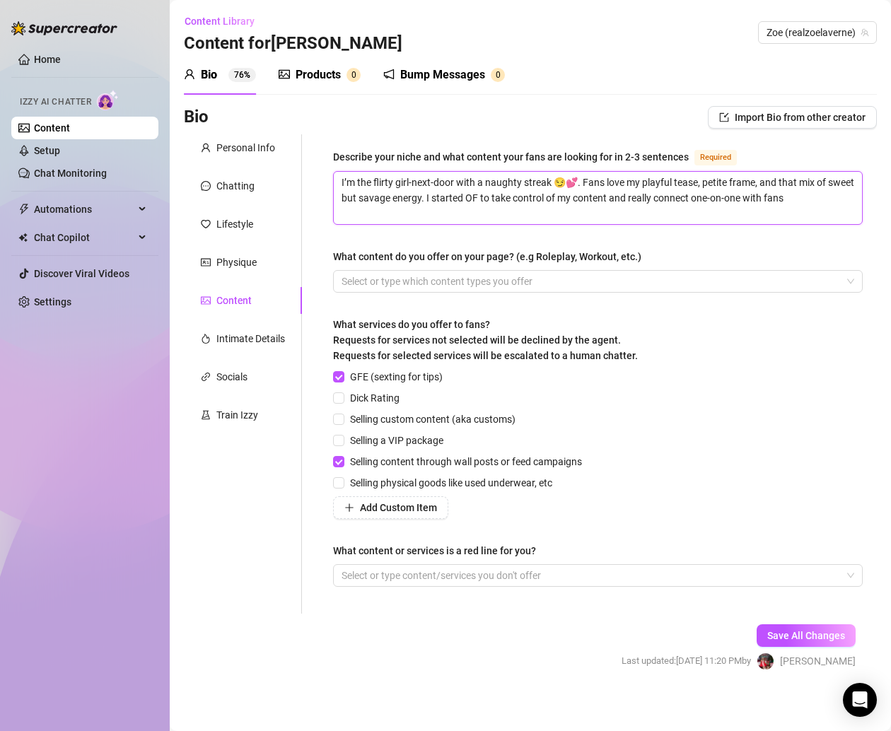
drag, startPoint x: 453, startPoint y: 198, endPoint x: 874, endPoint y: 222, distance: 421.2
click at [848, 222] on main "Content Library Content for [PERSON_NAME] (realzoelaverne) Bio 76% Products 0 B…" at bounding box center [530, 368] width 721 height 737
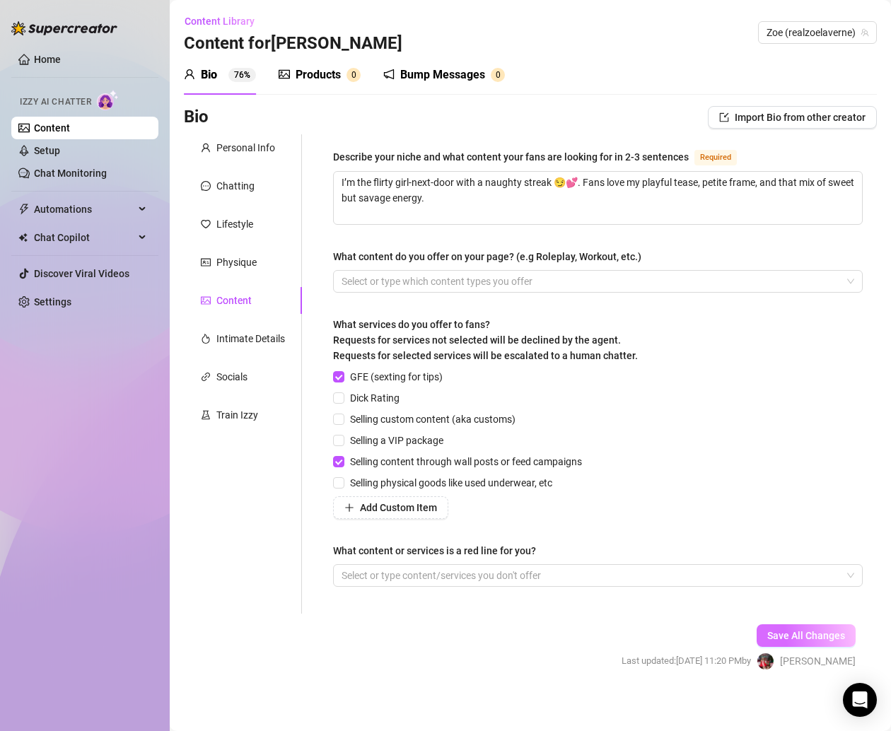
click at [772, 632] on span "Save All Changes" at bounding box center [806, 635] width 78 height 11
click at [235, 337] on div "Intimate Details" at bounding box center [250, 339] width 69 height 16
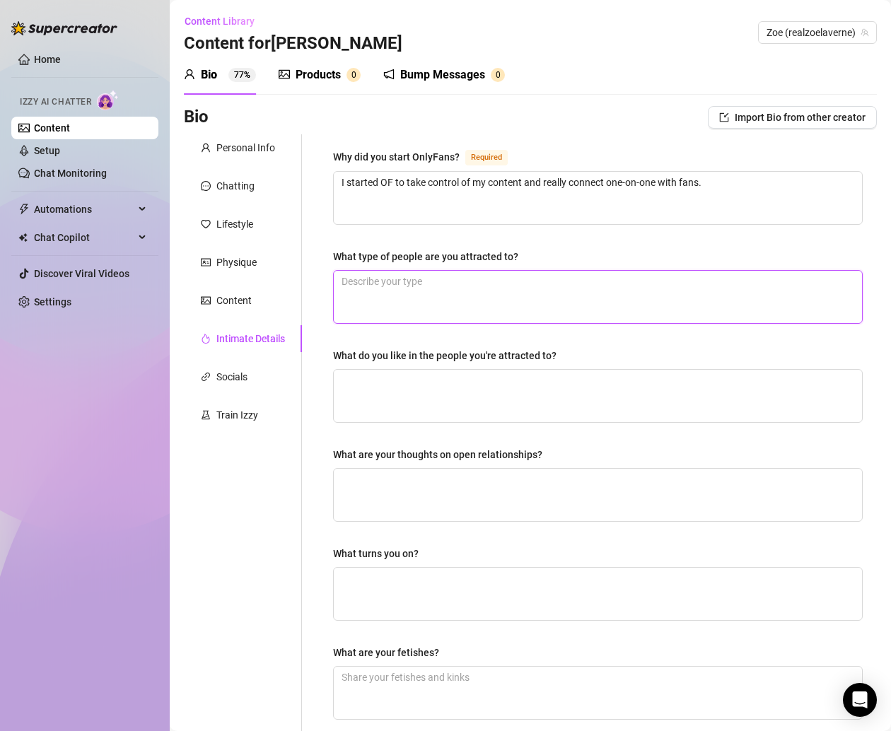
click at [421, 295] on textarea "What type of people are you attracted to?" at bounding box center [598, 297] width 528 height 52
paste textarea "Confident, funny, and people who don’t flake 😘"
click at [464, 377] on textarea "What do you like in the people you're attracted to?" at bounding box center [598, 396] width 528 height 52
paste textarea "Good energy, loyalty, and someone who keeps me laughing."
click at [210, 486] on div "Personal Info Chatting Lifestyle Physique Content Intimate Details Socials Trai…" at bounding box center [243, 489] width 118 height 711
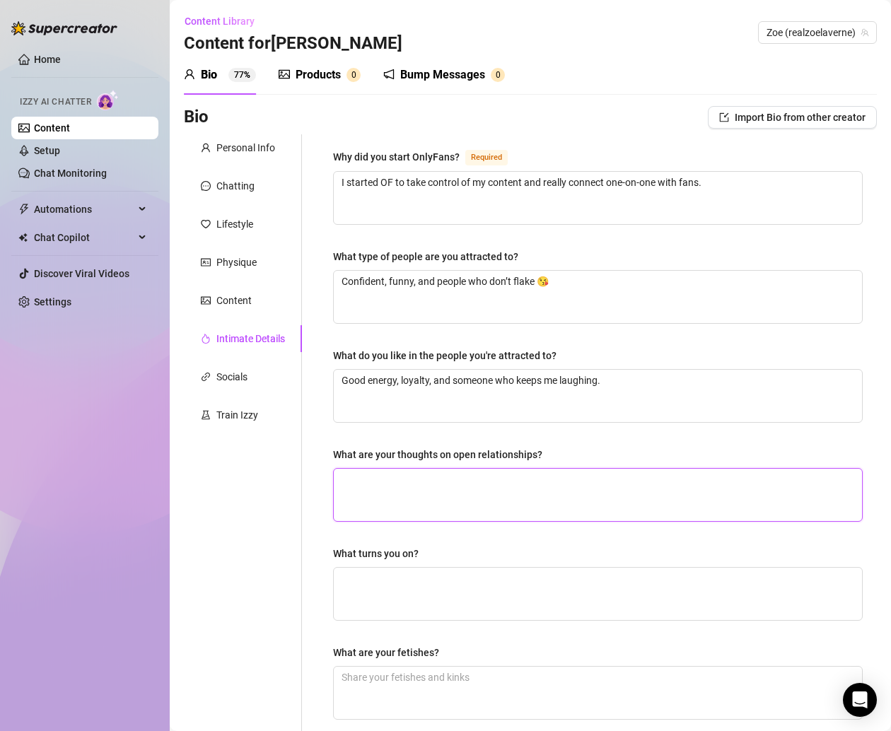
click at [415, 471] on textarea "What are your thoughts on open relationships?" at bounding box center [598, 495] width 528 height 52
paste textarea "Not my thing — I’m married, period 💍"
click at [408, 476] on textarea "Not my thing — I’m married, period 💍" at bounding box center [598, 495] width 528 height 52
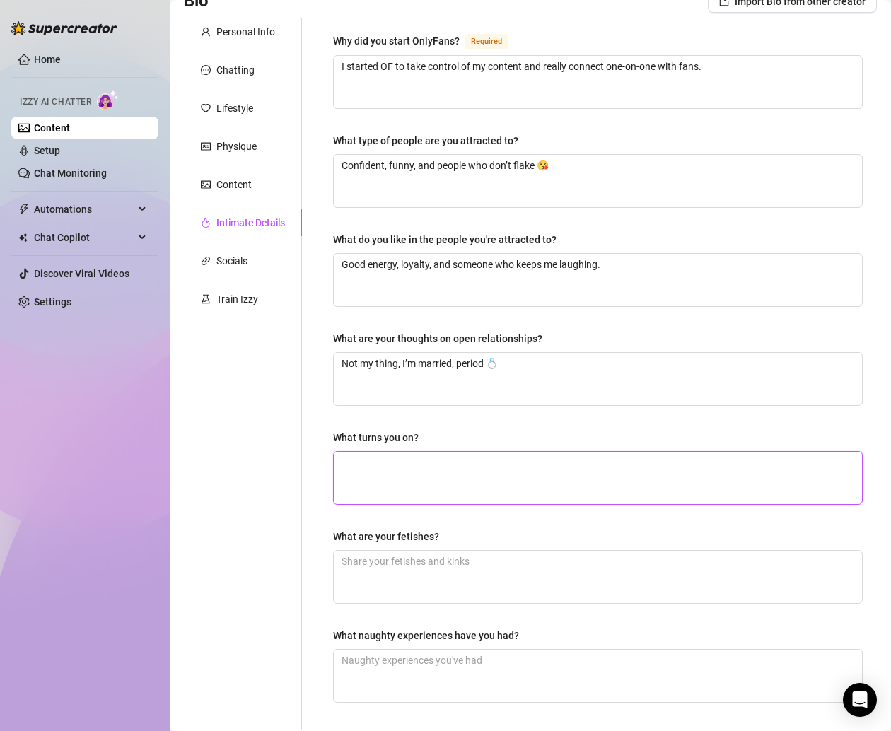
click at [365, 474] on textarea "What turns you on?" at bounding box center [598, 478] width 528 height 52
paste textarea "Confidence, teasing, and being a little bossy 😉"
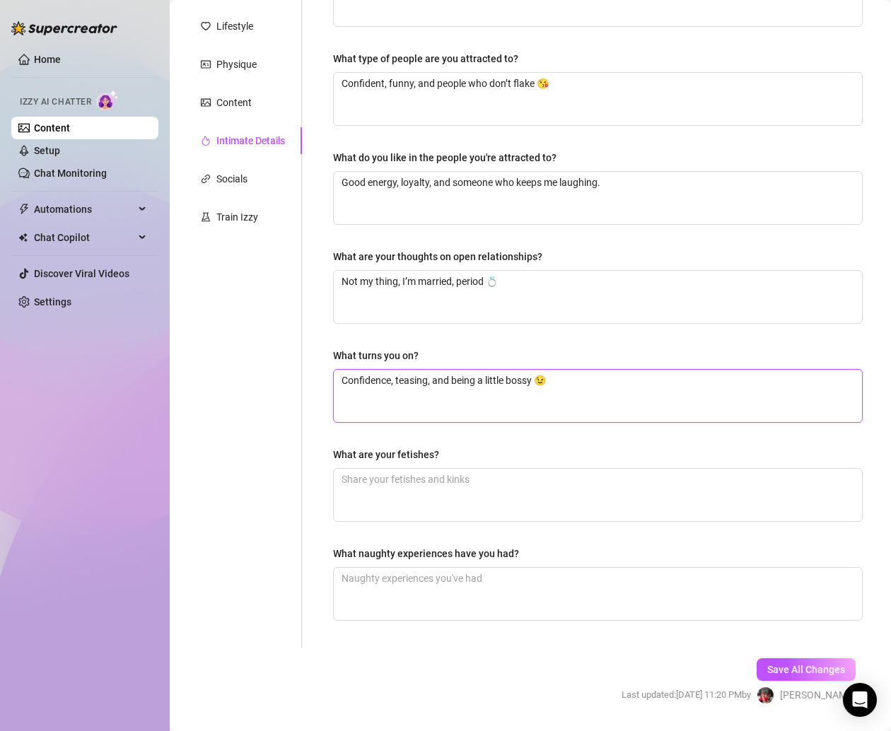
scroll to position [234, 0]
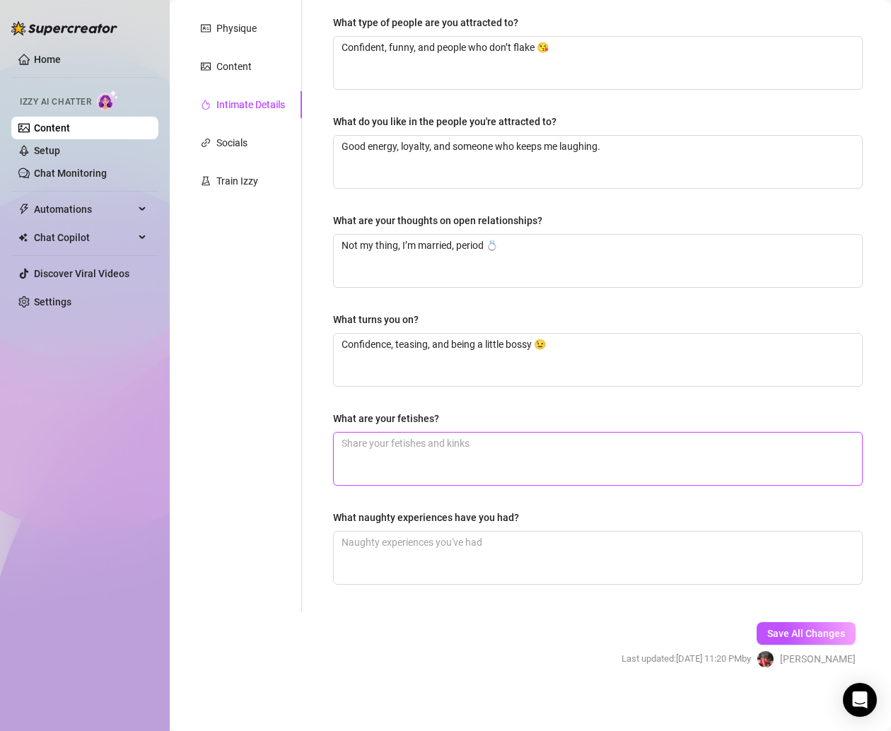
click at [426, 442] on textarea "What are your fetishes?" at bounding box center [598, 459] width 528 height 52
paste textarea "Light domination, teasing, and playful roleplay"
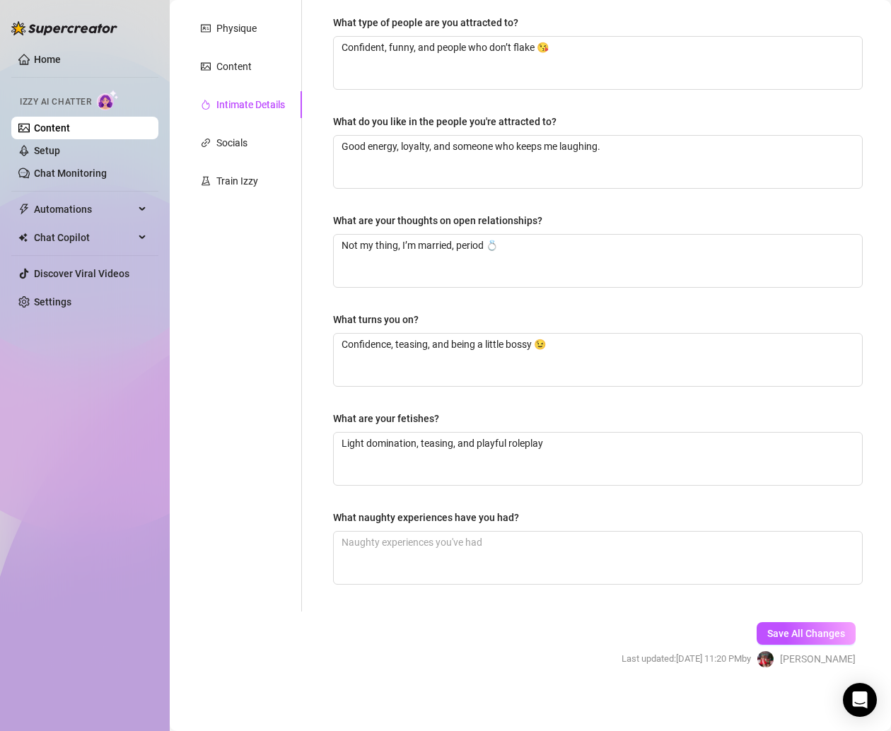
click at [519, 392] on div "Why did you start OnlyFans? Required I started OF to take control of my content…" at bounding box center [597, 255] width 529 height 683
click at [490, 536] on textarea "What naughty experiences have you had?" at bounding box center [598, 558] width 528 height 52
paste textarea "Let’s just say car rides get fun when you drive a 2023 Escape 😏"
click at [767, 634] on span "Save All Changes" at bounding box center [806, 633] width 78 height 11
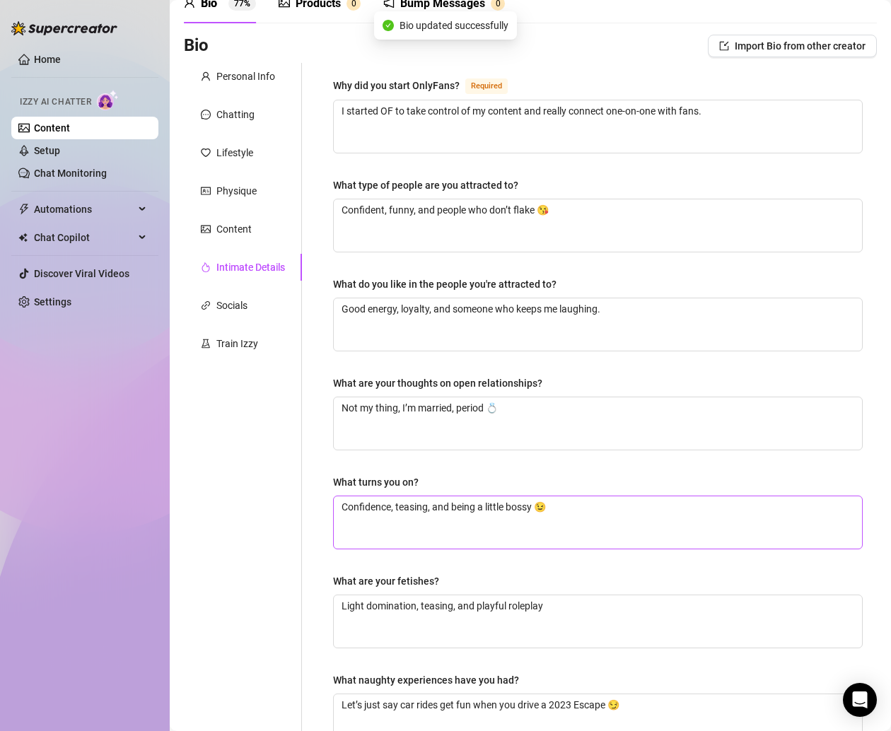
scroll to position [0, 0]
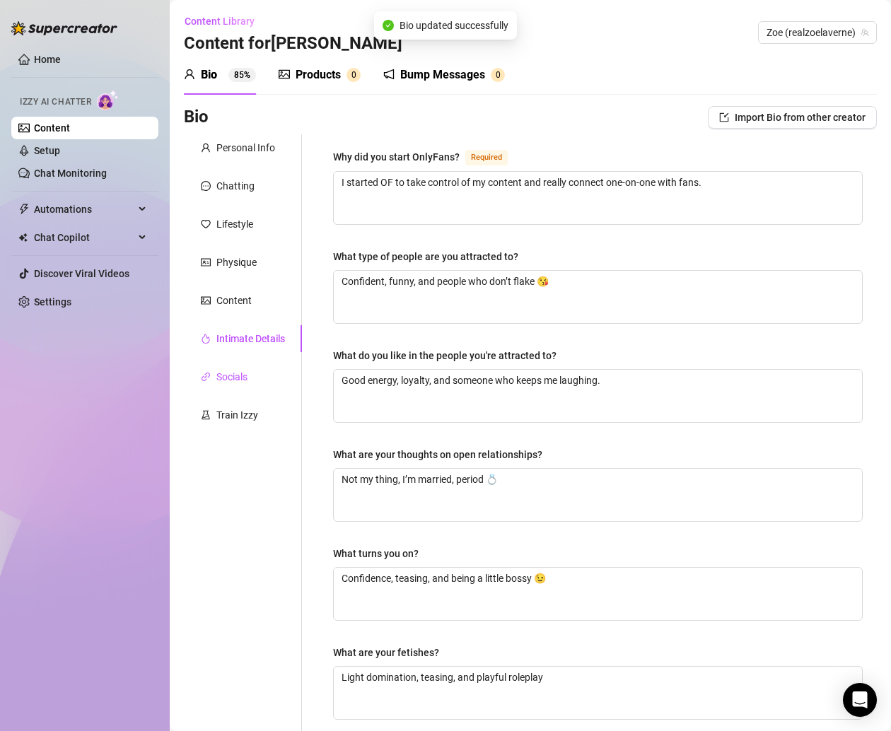
click at [223, 370] on div "Socials" at bounding box center [231, 377] width 31 height 16
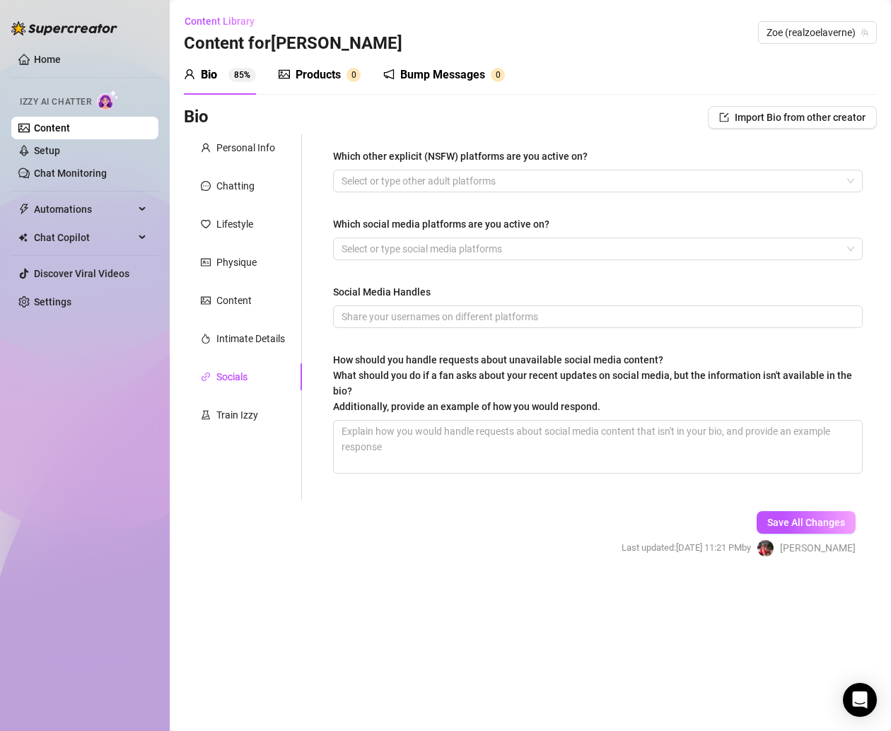
click at [476, 112] on div "Bio Import Bio from other creator" at bounding box center [530, 117] width 693 height 23
click at [375, 436] on textarea "How should you handle requests about unavailable social media content? What sho…" at bounding box center [598, 447] width 528 height 52
paste textarea "Just say it’s not available right now 💕"
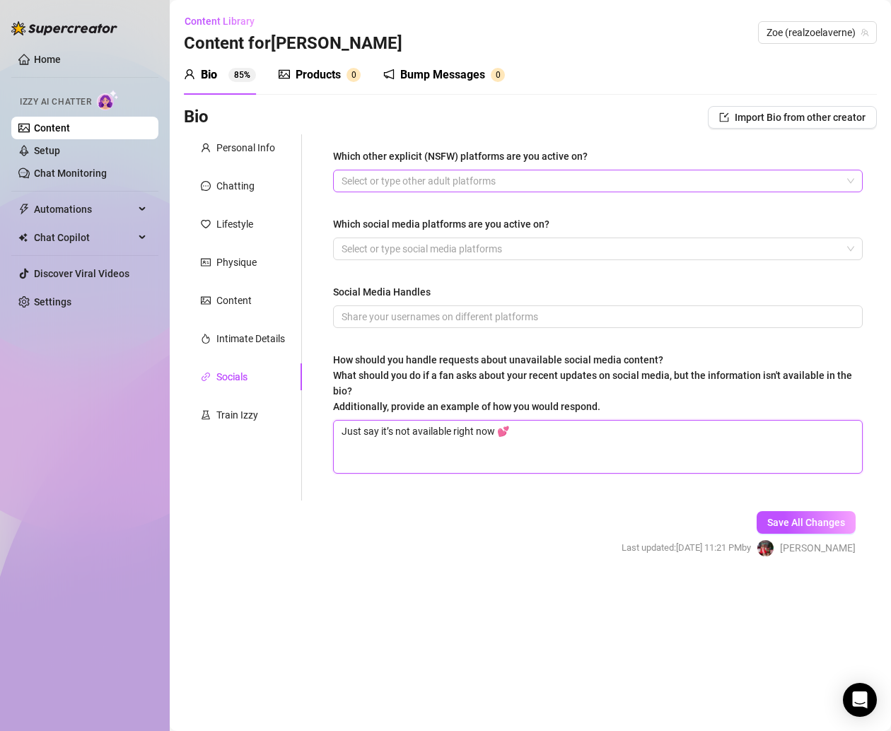
click at [433, 180] on div at bounding box center [590, 181] width 509 height 20
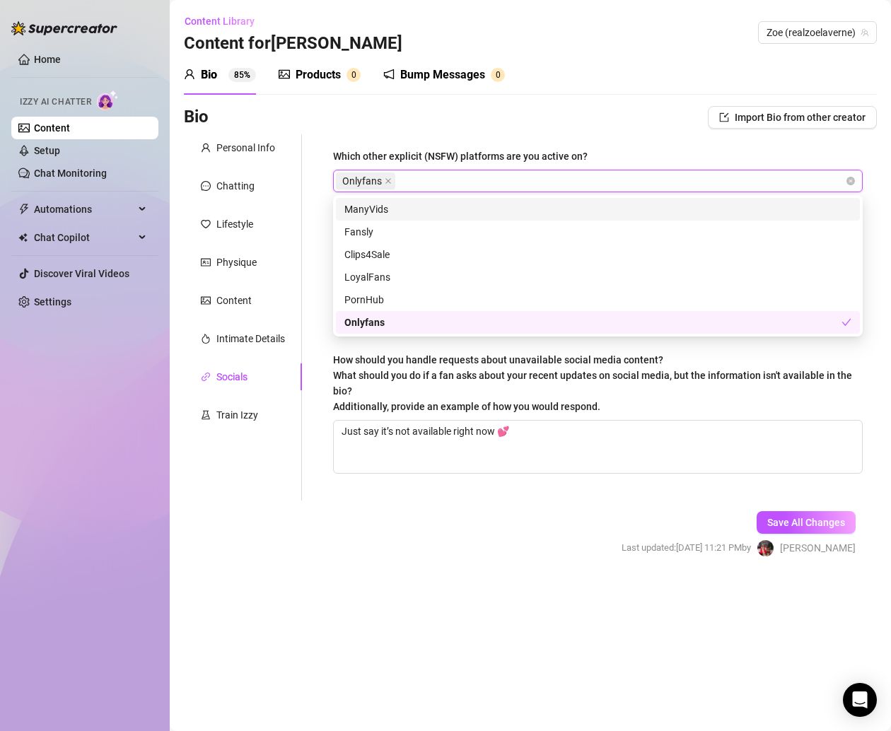
click at [636, 91] on div "Bio 85% Products 0 Bump Messages 0" at bounding box center [530, 75] width 693 height 40
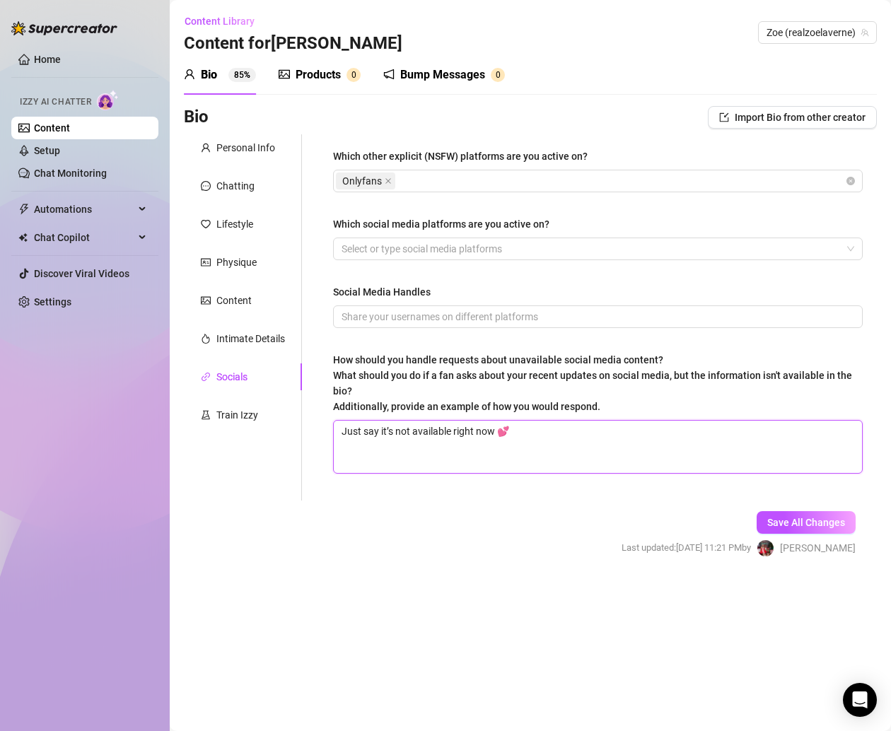
click at [576, 431] on textarea "Just say it’s not available right now 💕" at bounding box center [598, 447] width 528 height 52
paste textarea "Tell them to check my socials 💕 everything I share is posted there"
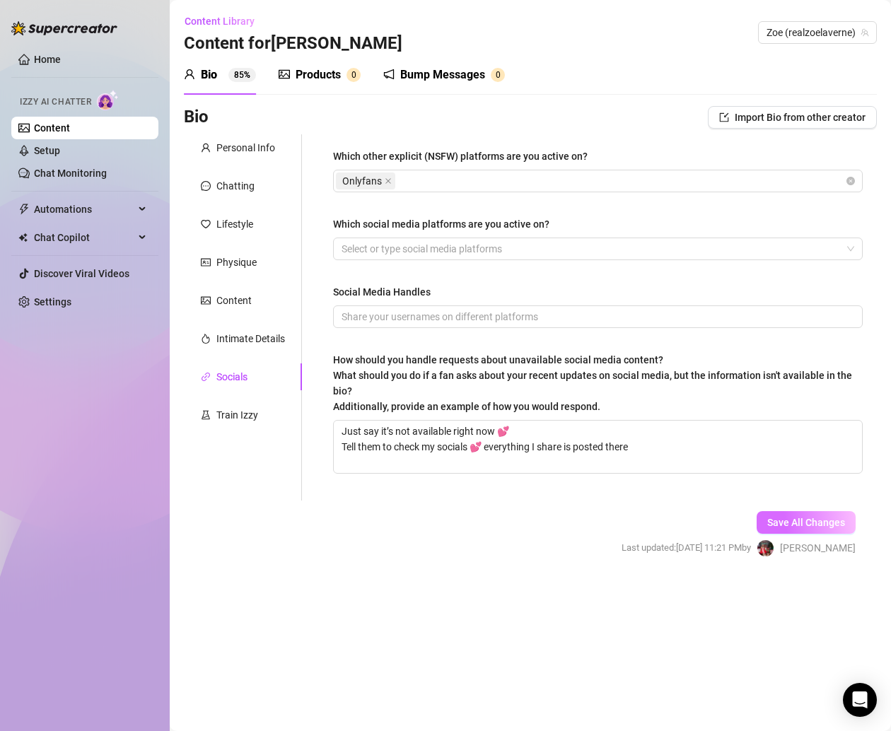
click at [833, 525] on span "Save All Changes" at bounding box center [806, 522] width 78 height 11
click at [777, 517] on span "Save All Changes" at bounding box center [806, 522] width 78 height 11
click at [440, 248] on div at bounding box center [590, 249] width 509 height 20
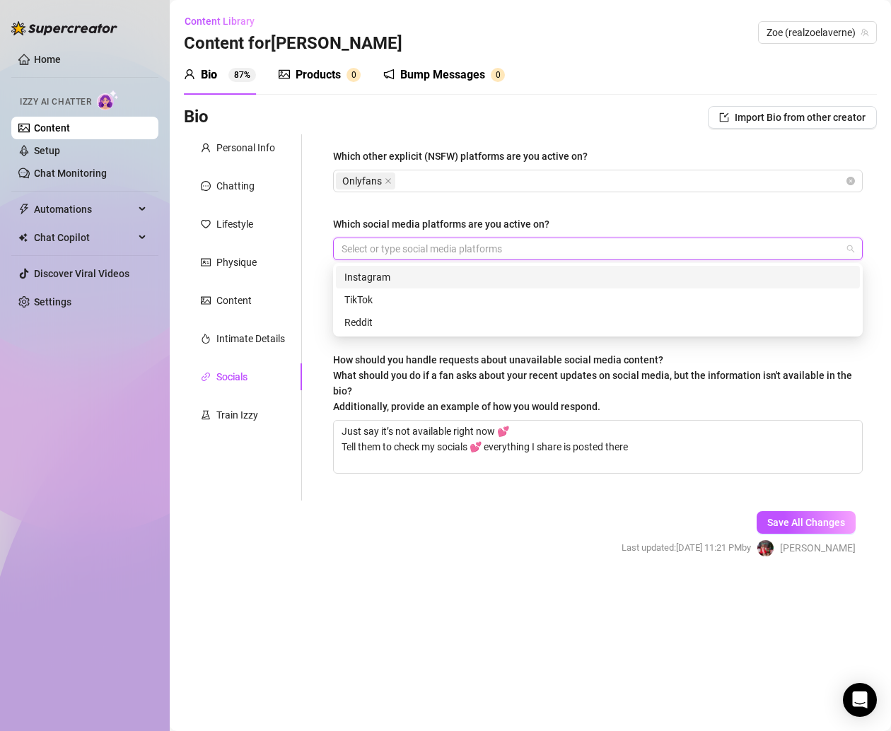
click at [406, 276] on div "Instagram" at bounding box center [597, 277] width 507 height 16
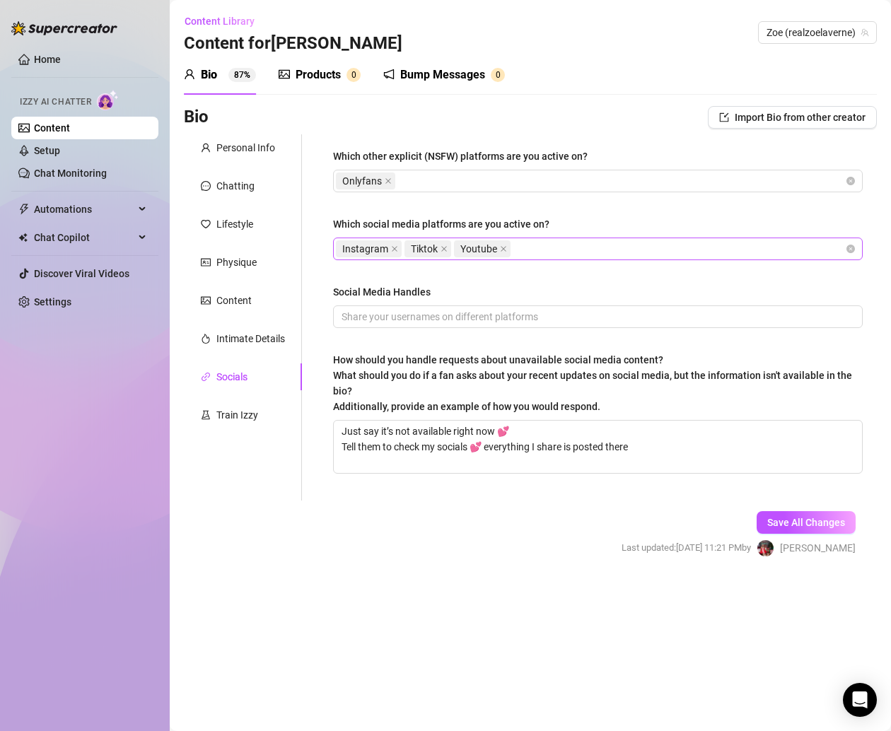
click at [580, 239] on div "Instagram Tiktok Youtube" at bounding box center [590, 249] width 509 height 20
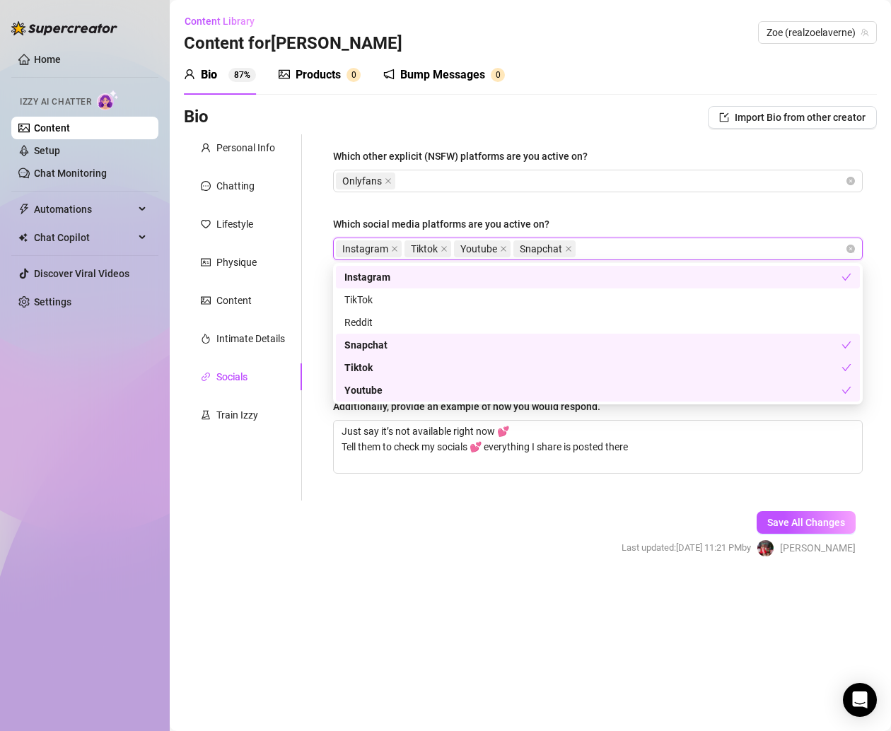
click at [426, 563] on form "Personal Info Chatting Lifestyle Physique Content Intimate Details Socials Trai…" at bounding box center [530, 357] width 693 height 447
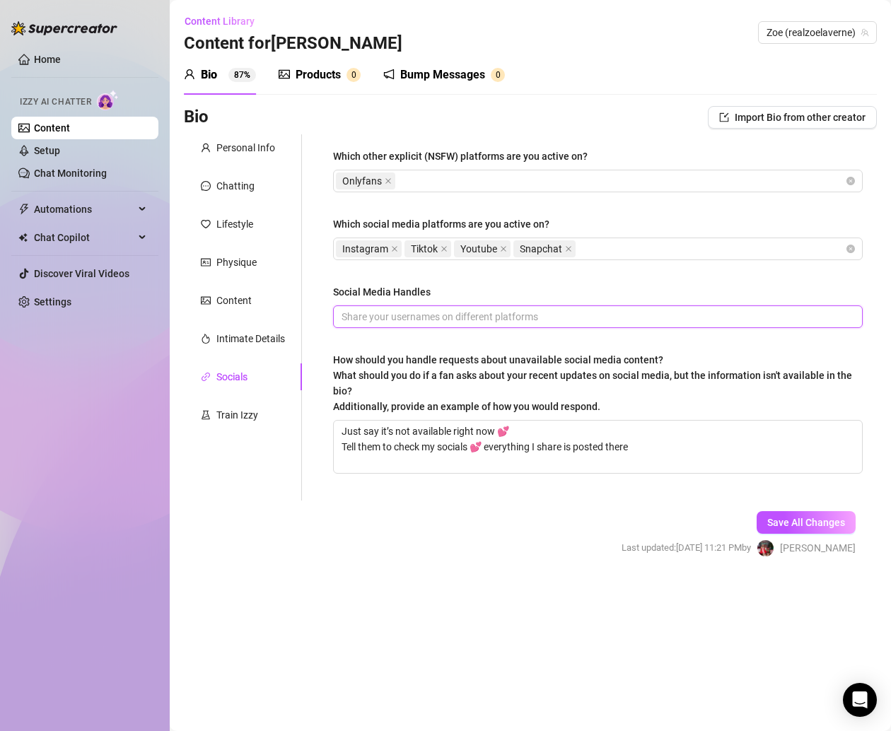
click at [388, 313] on input "Social Media Handles" at bounding box center [596, 317] width 510 height 16
click at [592, 312] on input "Social Media Handles" at bounding box center [596, 317] width 510 height 16
click at [592, 312] on input "@zoelaverne" at bounding box center [596, 317] width 510 height 16
click at [598, 313] on input "@zoelaverne @" at bounding box center [596, 317] width 510 height 16
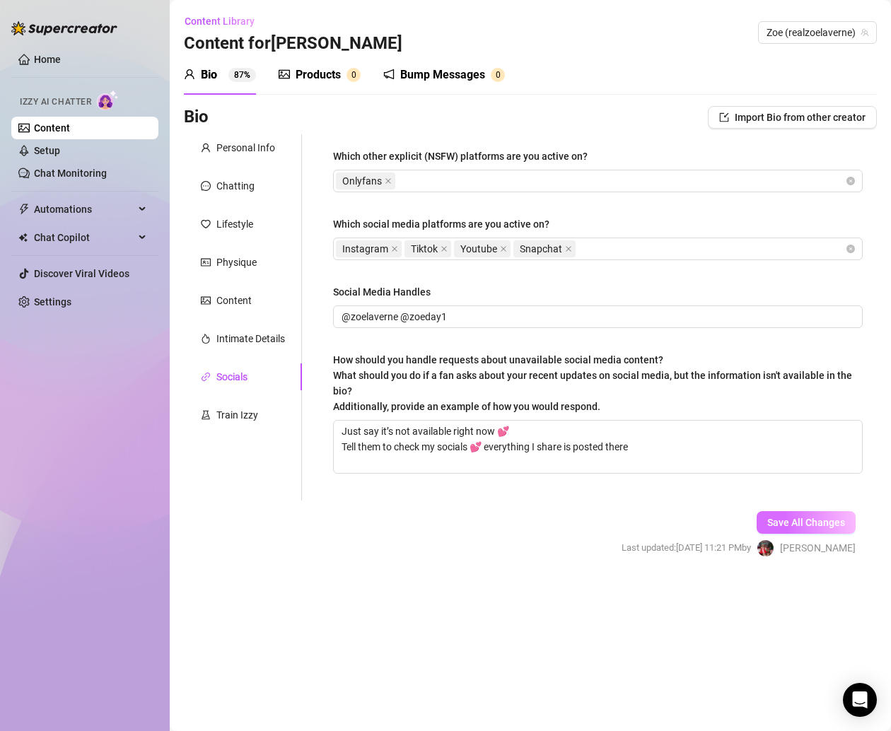
click at [809, 527] on button "Save All Changes" at bounding box center [805, 522] width 99 height 23
click at [266, 327] on div "Intimate Details" at bounding box center [243, 338] width 118 height 27
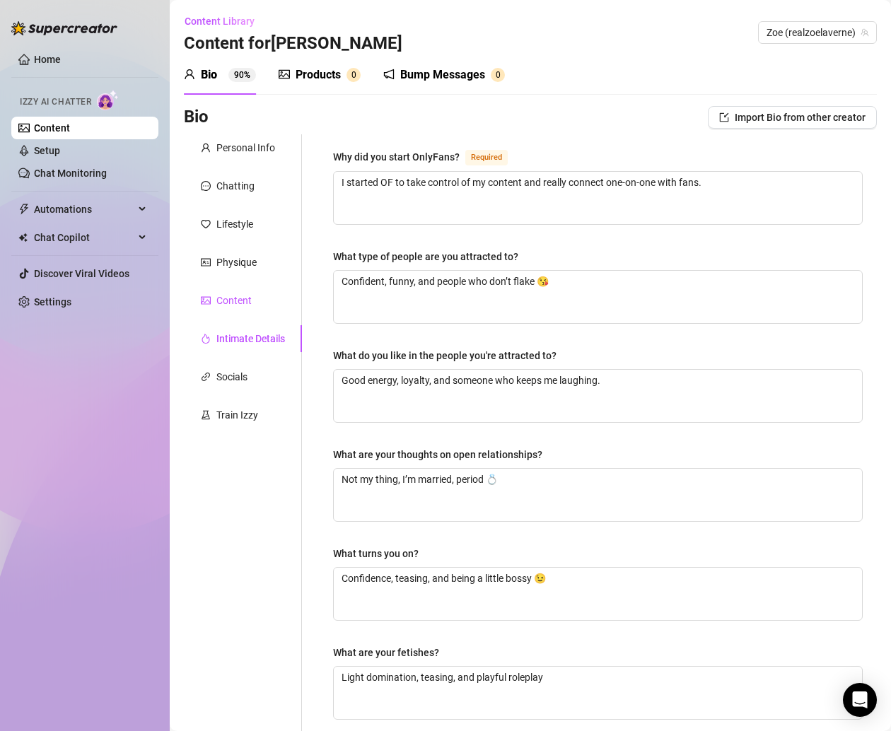
click at [229, 300] on div "Content" at bounding box center [233, 301] width 35 height 16
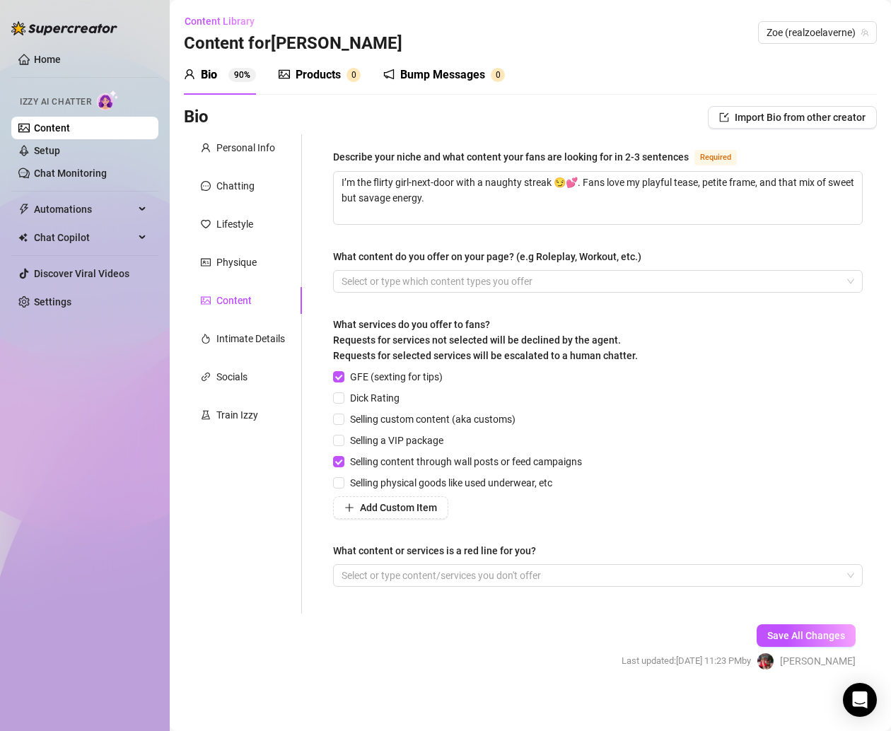
scroll to position [5, 0]
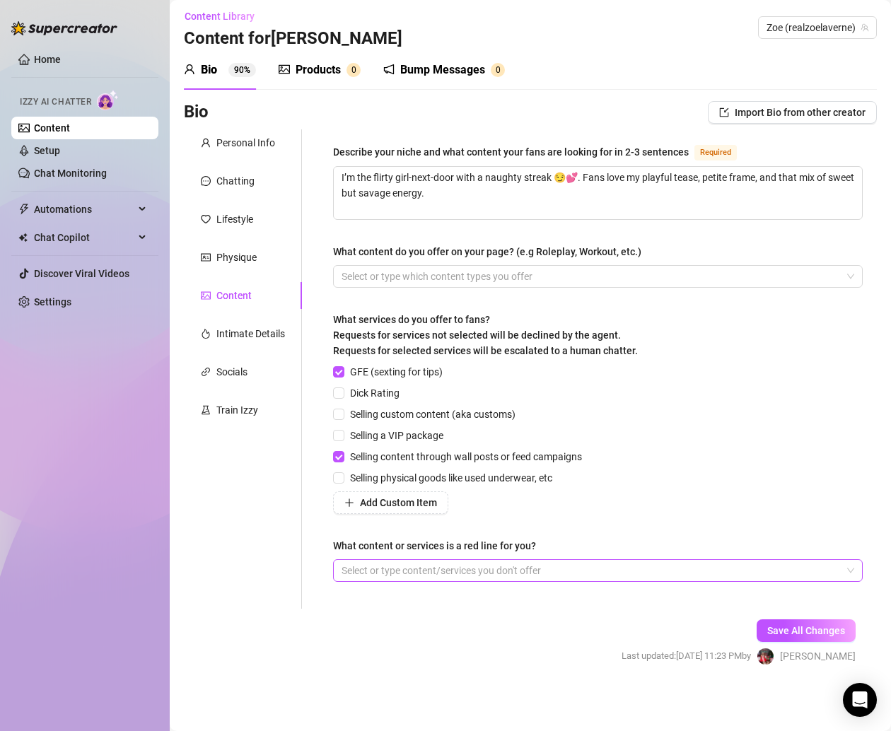
click at [409, 572] on div at bounding box center [590, 570] width 509 height 20
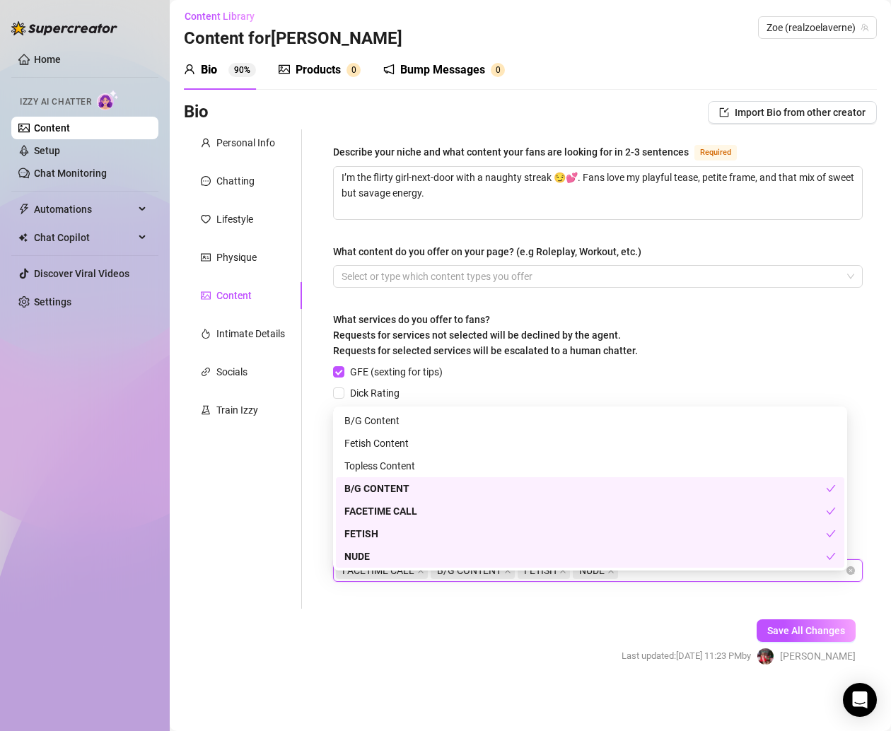
click at [566, 639] on form "Personal Info Chatting Lifestyle Physique Content Intimate Details Socials Trai…" at bounding box center [530, 409] width 693 height 560
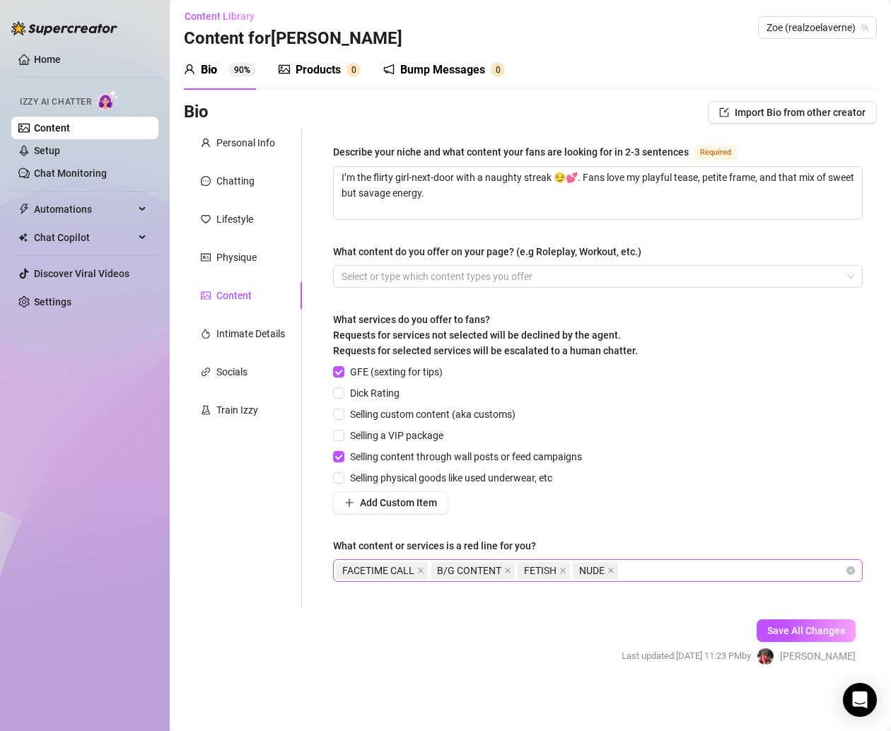
click at [691, 573] on div "FACETIME CALL B/G CONTENT FETISH NUDE" at bounding box center [590, 570] width 509 height 20
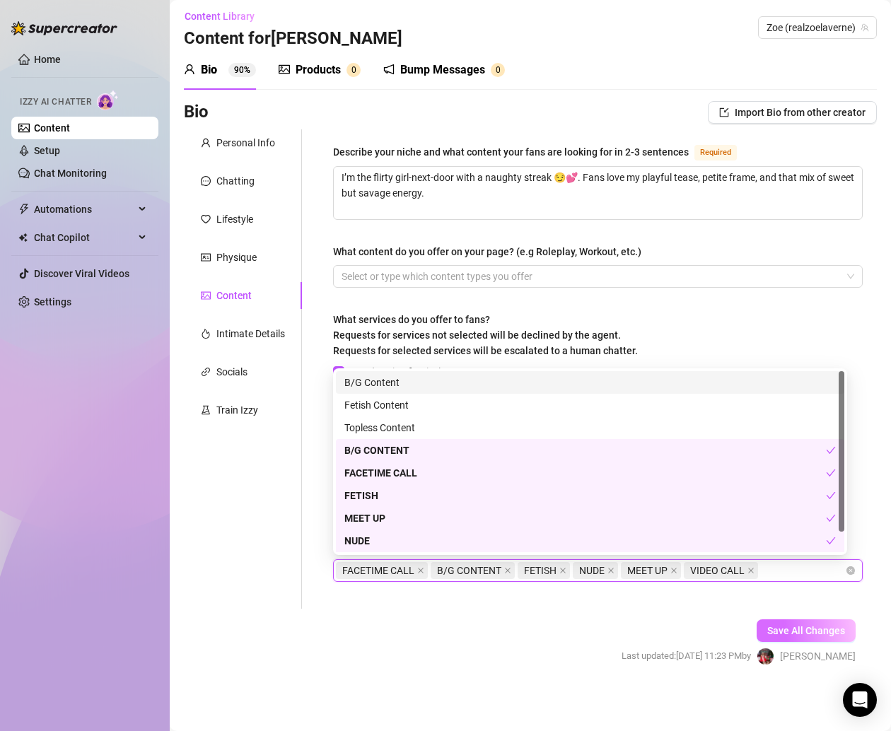
click at [806, 625] on span "Save All Changes" at bounding box center [806, 630] width 78 height 11
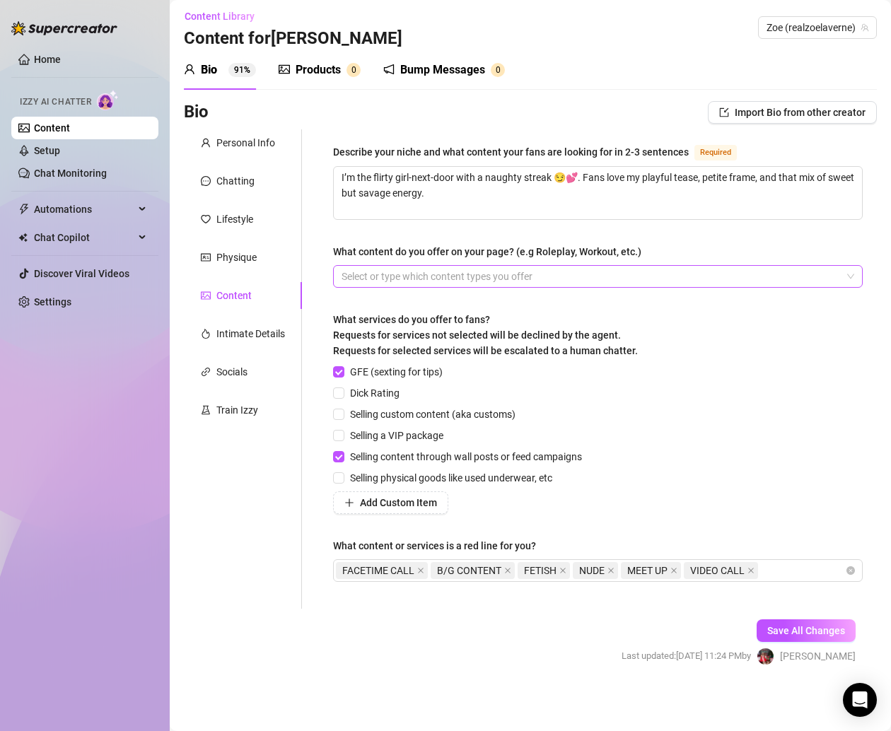
click at [539, 270] on div at bounding box center [590, 276] width 509 height 20
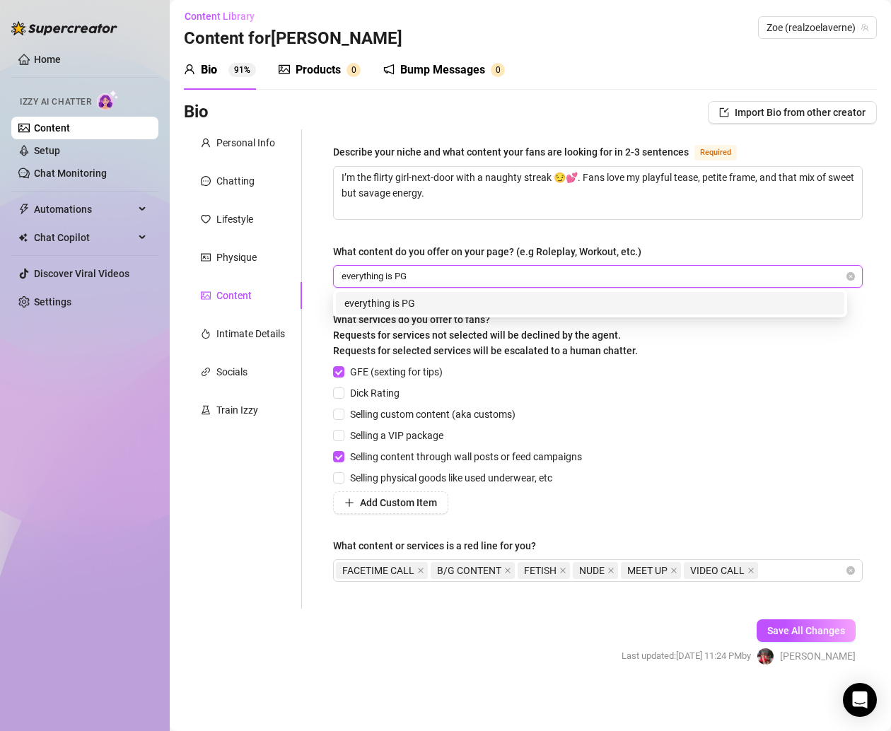
click at [720, 381] on div "GFE (sexting for tips) Dick Rating Selling custom content (aka customs) Selling…" at bounding box center [597, 439] width 529 height 150
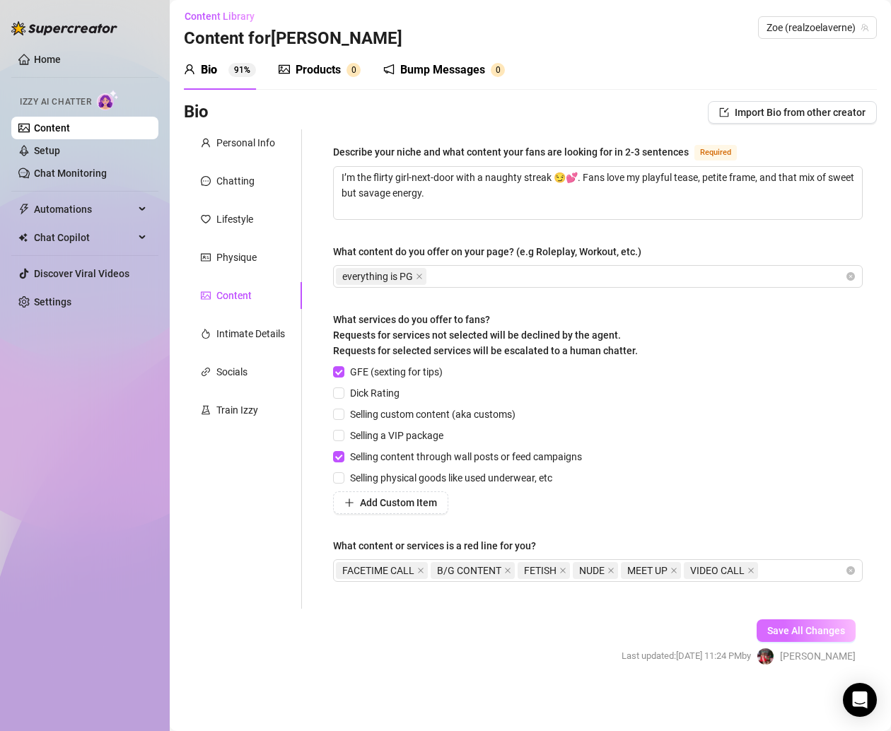
click at [786, 625] on span "Save All Changes" at bounding box center [806, 630] width 78 height 11
click at [232, 262] on div "Physique" at bounding box center [236, 257] width 40 height 16
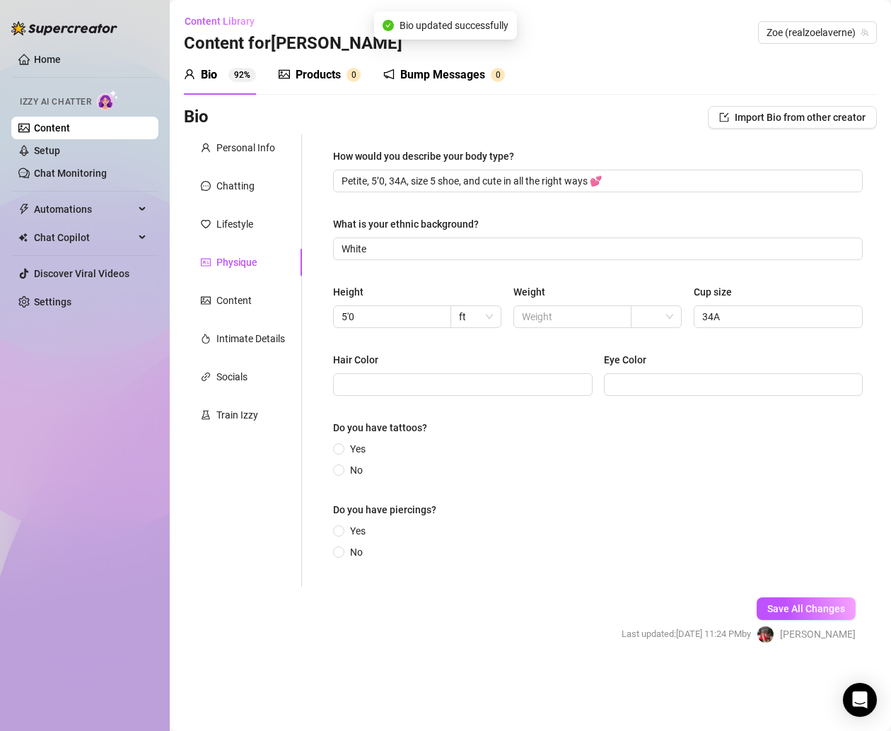
scroll to position [0, 0]
click at [397, 375] on span at bounding box center [462, 384] width 259 height 23
click at [654, 368] on div "Eye Color" at bounding box center [733, 362] width 259 height 21
click at [654, 386] on input "Eye Color" at bounding box center [732, 385] width 240 height 16
click at [348, 438] on div "Do you have tattoos?" at bounding box center [597, 430] width 529 height 21
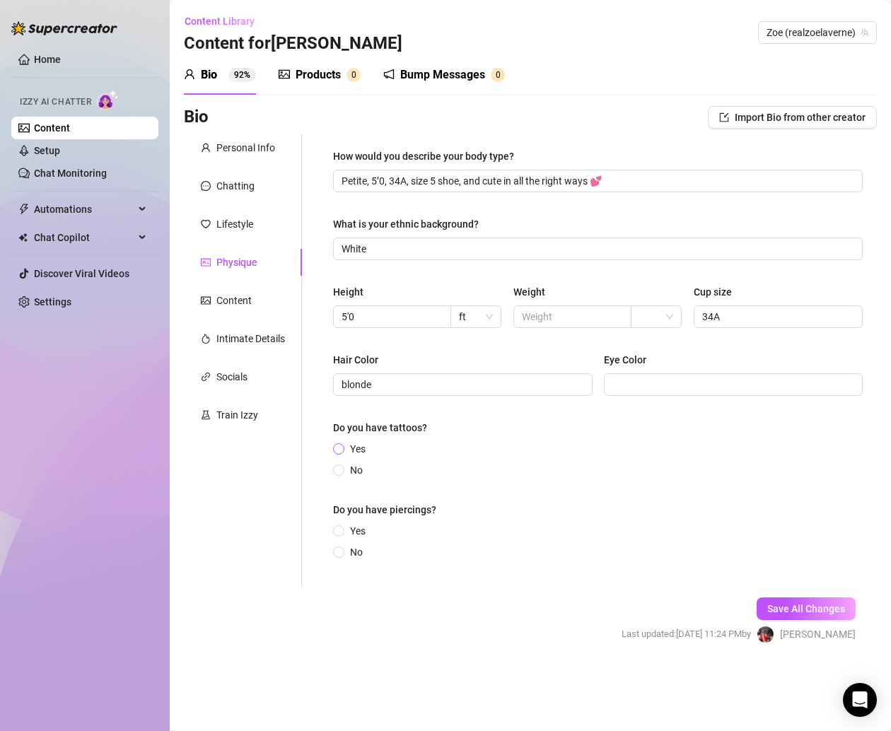
click at [343, 450] on span at bounding box center [338, 448] width 11 height 11
click at [342, 450] on input "Yes" at bounding box center [339, 449] width 6 height 9
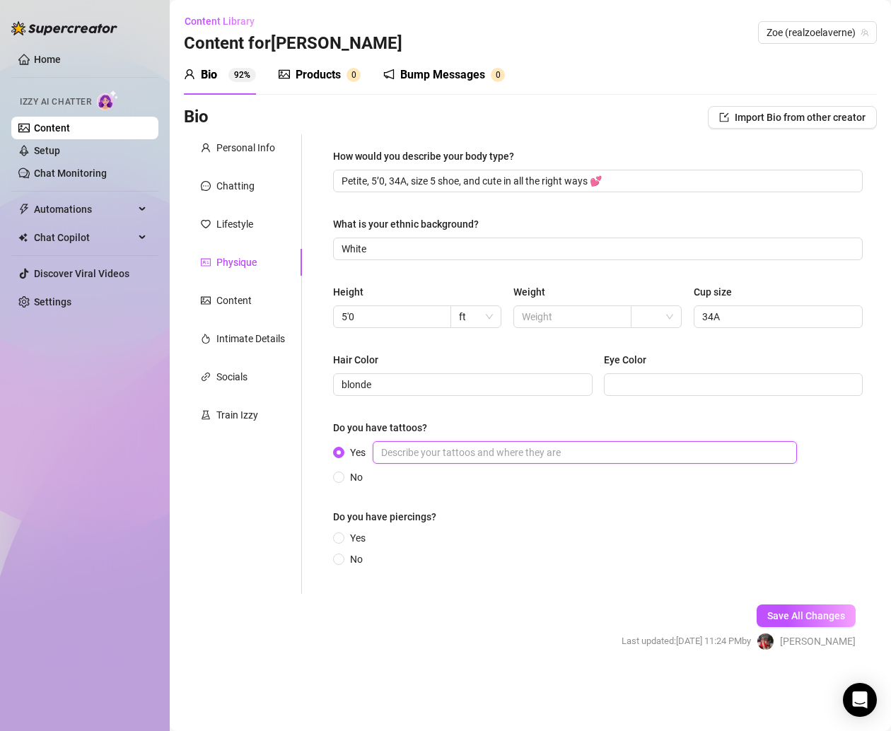
click at [416, 455] on input "Yes" at bounding box center [584, 452] width 424 height 23
click at [538, 449] on input "Yes" at bounding box center [584, 452] width 424 height 23
click at [347, 537] on span "Yes" at bounding box center [357, 538] width 27 height 16
click at [342, 537] on input "Yes" at bounding box center [339, 538] width 6 height 9
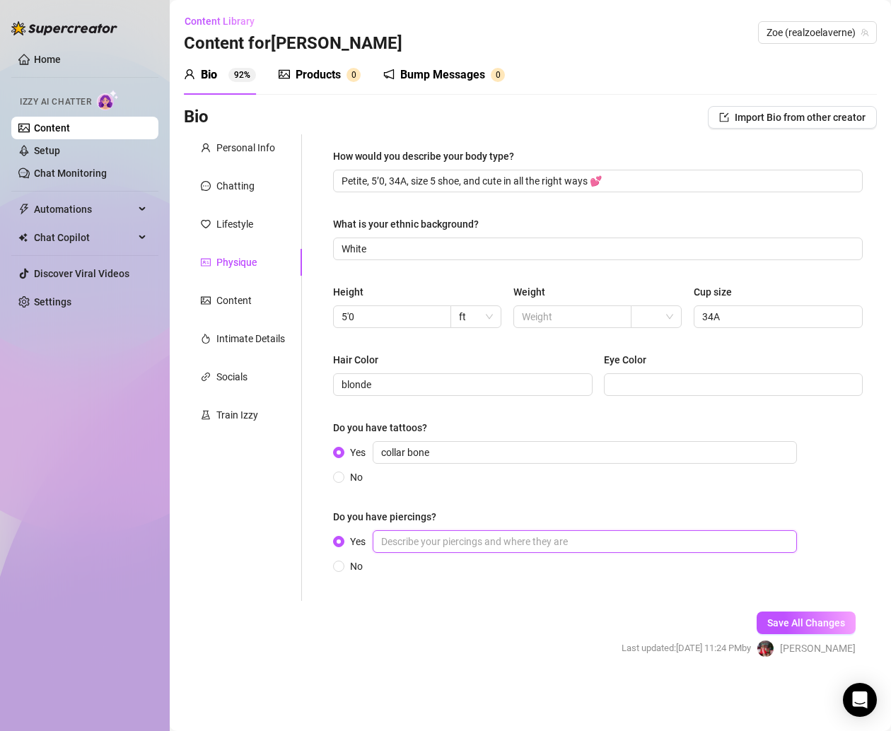
click at [514, 541] on input "Yes" at bounding box center [584, 541] width 424 height 23
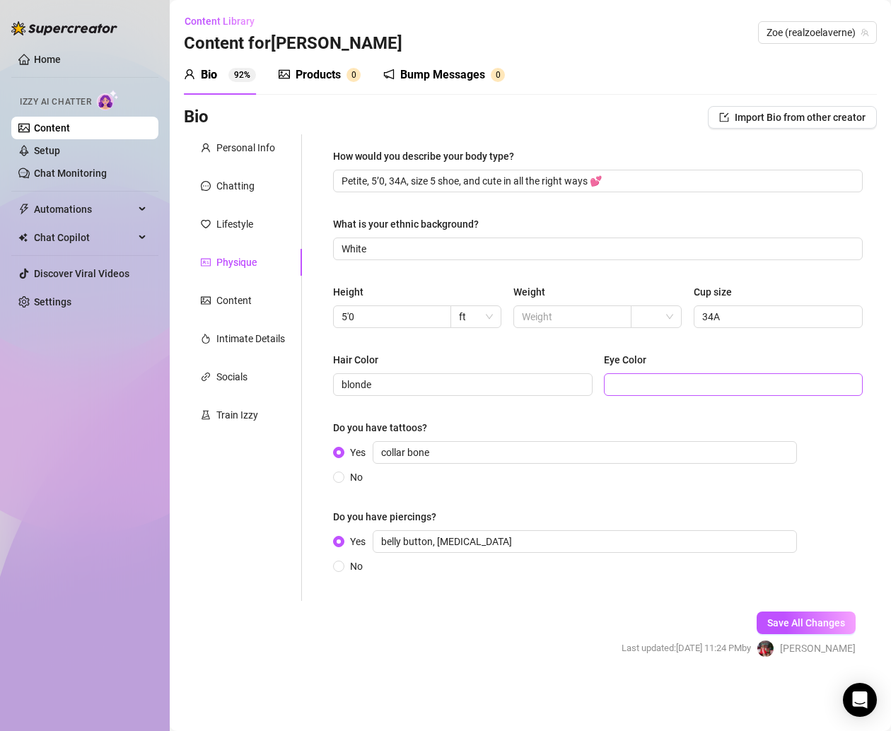
click at [609, 385] on span at bounding box center [733, 384] width 259 height 23
click at [788, 624] on span "Save All Changes" at bounding box center [806, 622] width 78 height 11
click at [312, 74] on div "Products" at bounding box center [317, 74] width 45 height 17
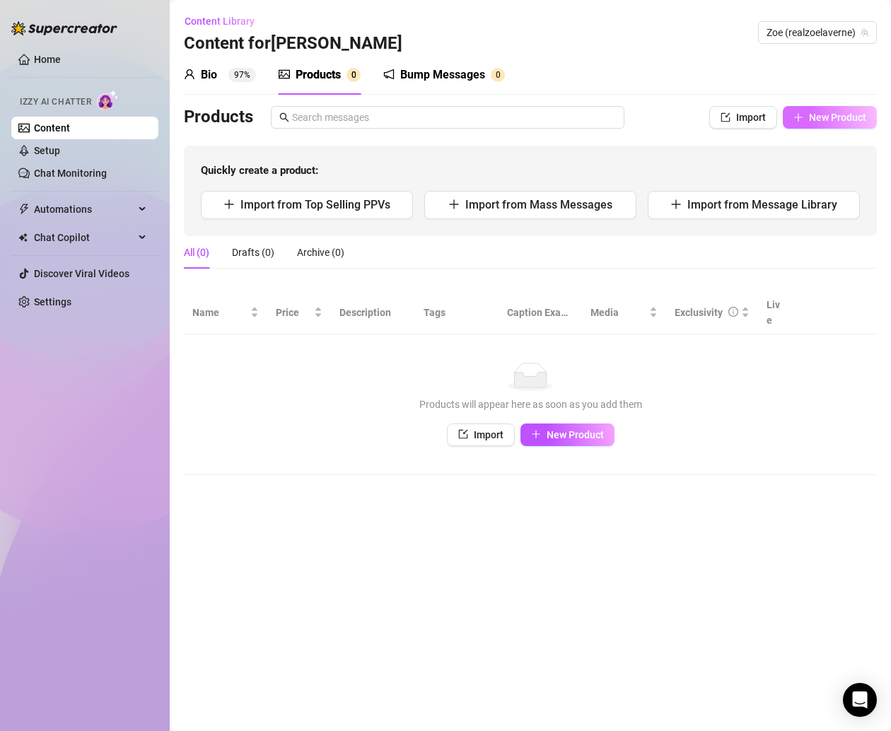
click at [793, 120] on icon "plus" at bounding box center [798, 117] width 10 height 10
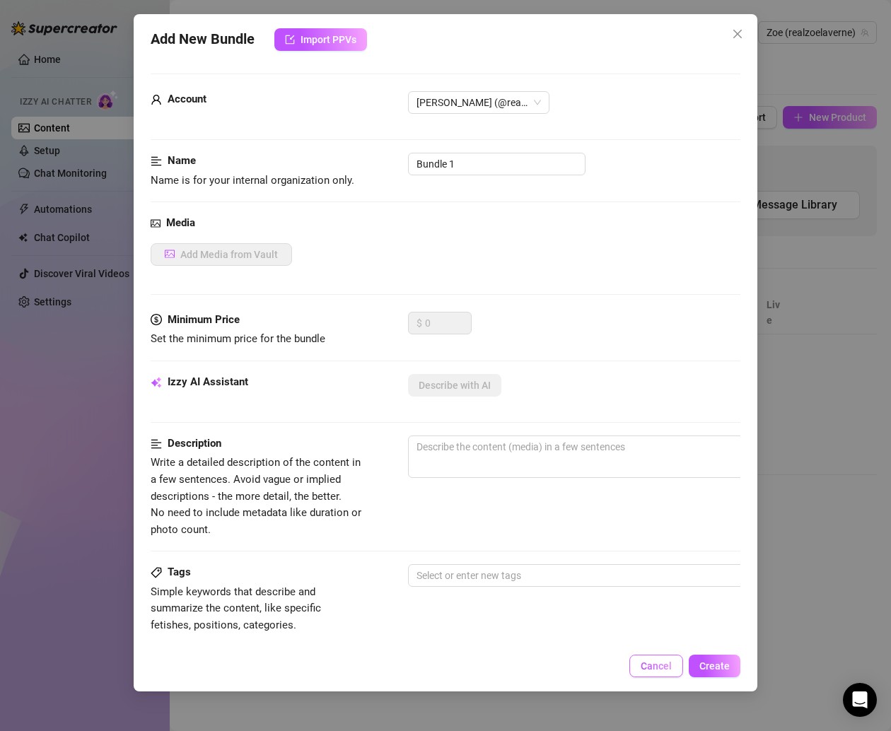
click at [639, 657] on button "Cancel" at bounding box center [656, 665] width 54 height 23
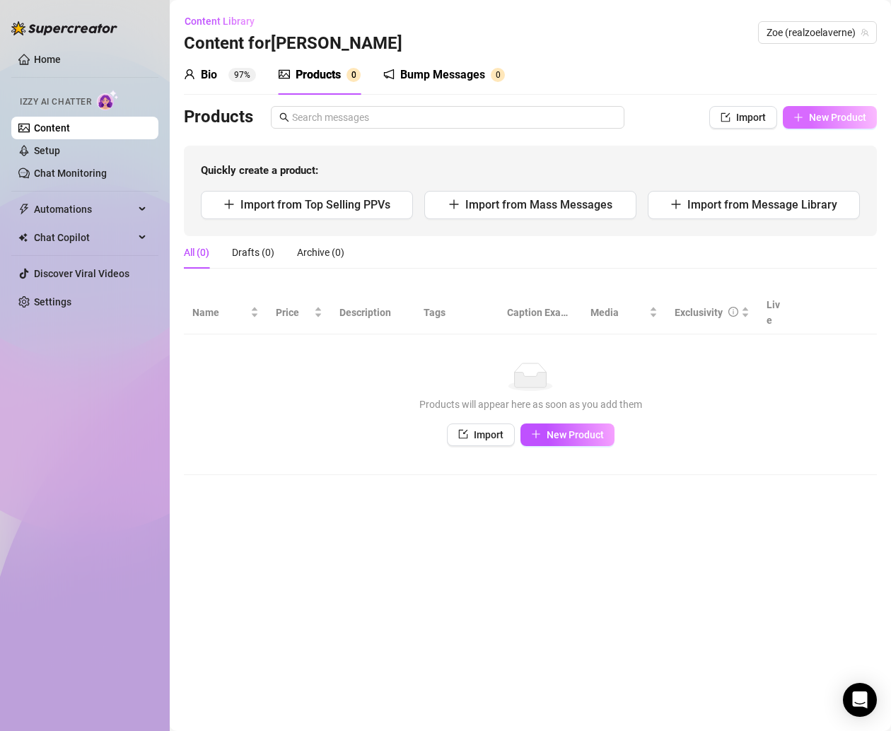
click at [824, 126] on button "New Product" at bounding box center [829, 117] width 94 height 23
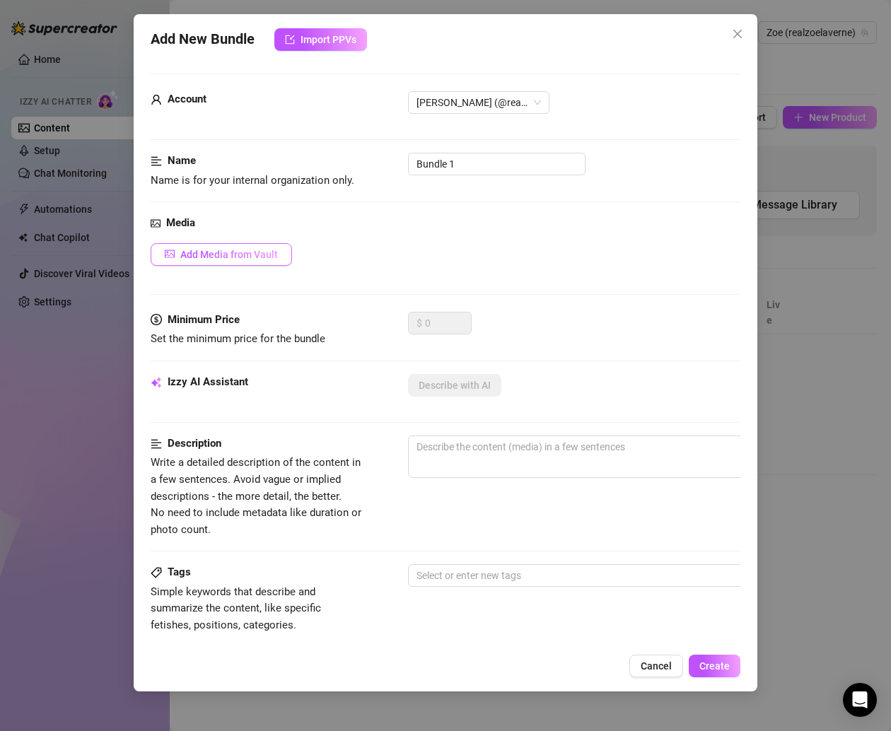
click at [254, 252] on span "Add Media from Vault" at bounding box center [229, 254] width 98 height 11
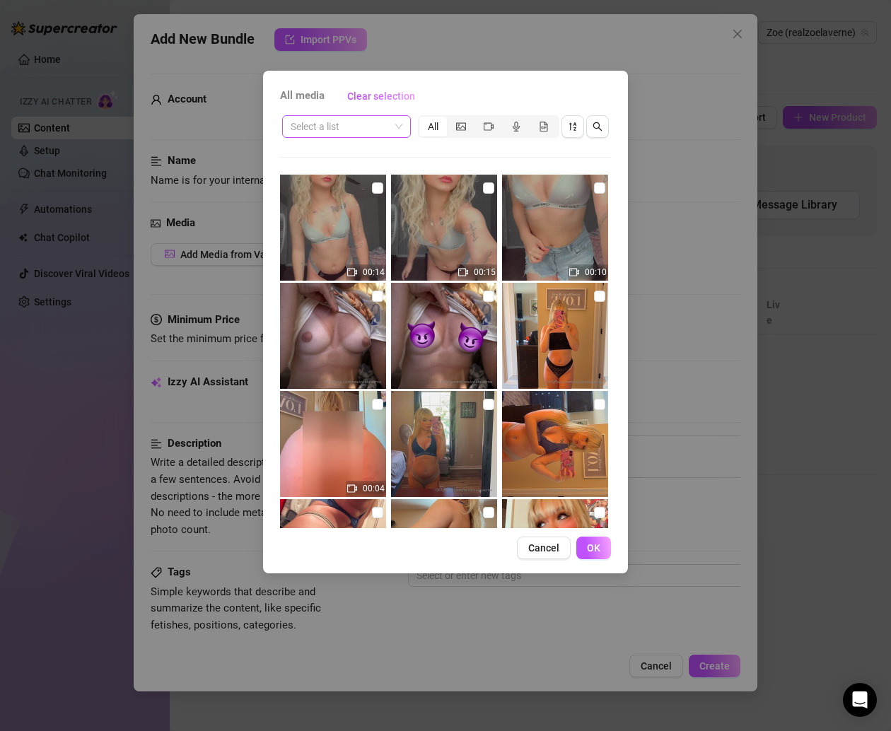
click at [387, 131] on input "search" at bounding box center [339, 126] width 99 height 21
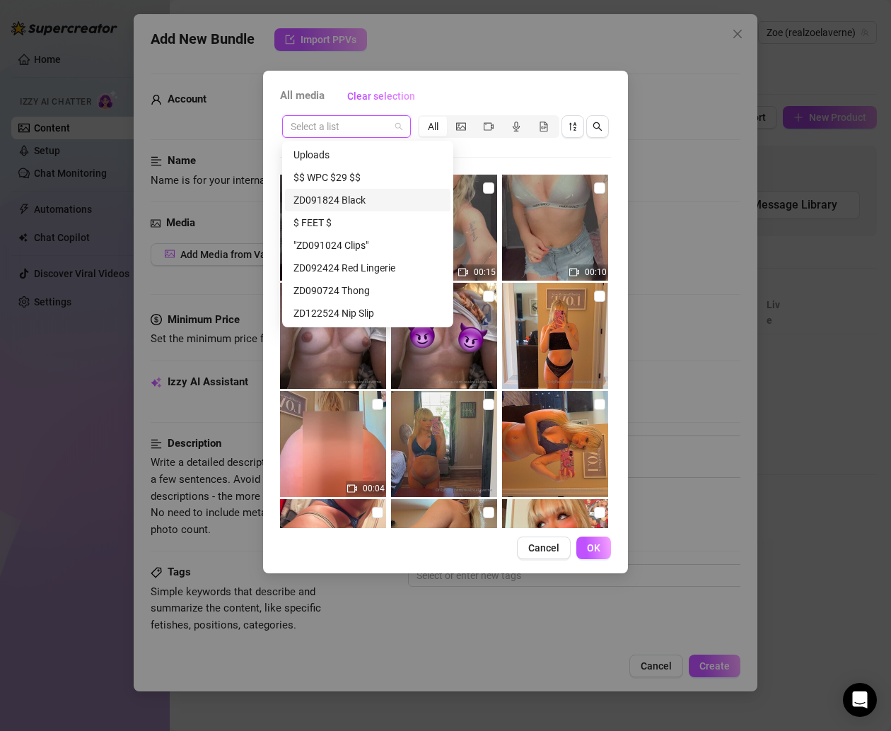
click at [355, 194] on div "ZD091824 Black" at bounding box center [367, 200] width 148 height 16
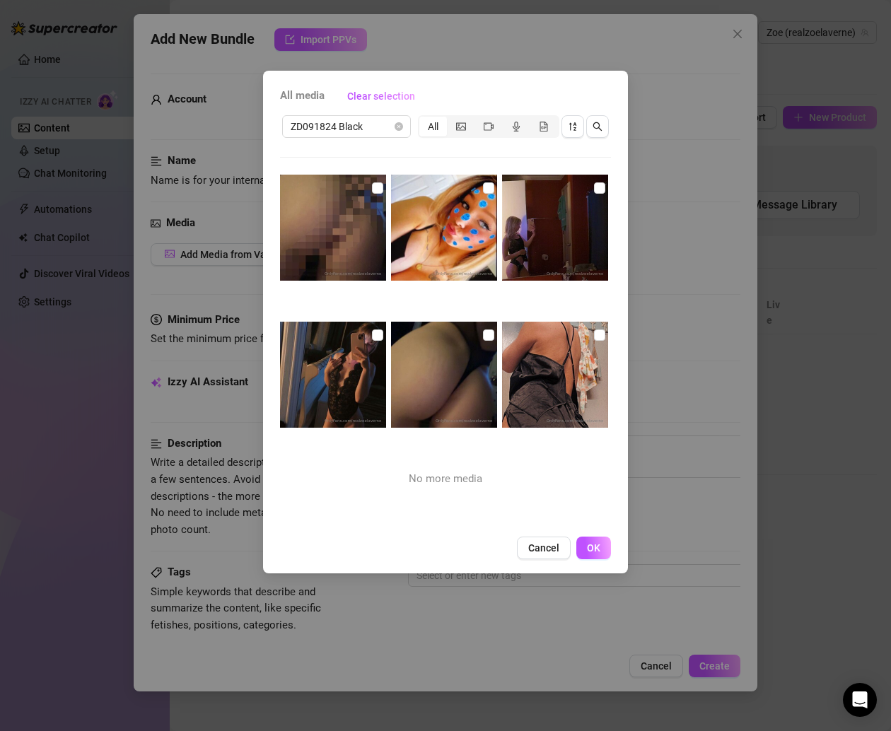
click at [483, 322] on img at bounding box center [444, 375] width 106 height 106
click at [592, 324] on img at bounding box center [555, 375] width 106 height 106
click at [594, 328] on label at bounding box center [599, 335] width 11 height 16
click at [594, 329] on input "checkbox" at bounding box center [599, 334] width 11 height 11
drag, startPoint x: 482, startPoint y: 328, endPoint x: 414, endPoint y: 334, distance: 68.1
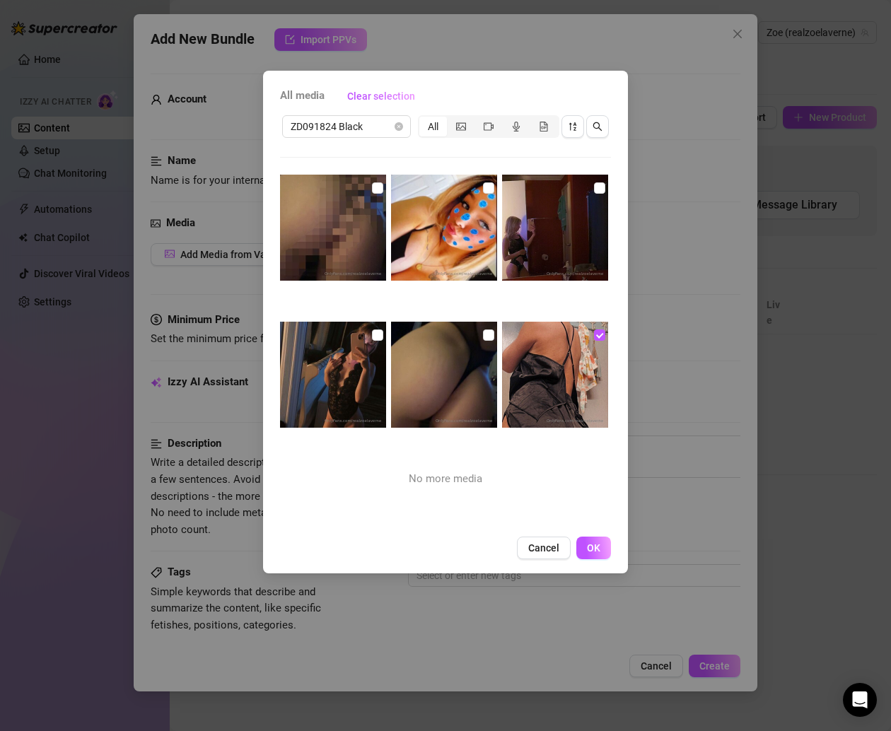
click at [483, 328] on label at bounding box center [488, 335] width 11 height 16
click at [483, 329] on input "checkbox" at bounding box center [488, 334] width 11 height 11
drag, startPoint x: 370, startPoint y: 332, endPoint x: 473, endPoint y: 286, distance: 112.6
click at [372, 332] on input "checkbox" at bounding box center [377, 334] width 11 height 11
click at [483, 186] on input "checkbox" at bounding box center [488, 187] width 11 height 11
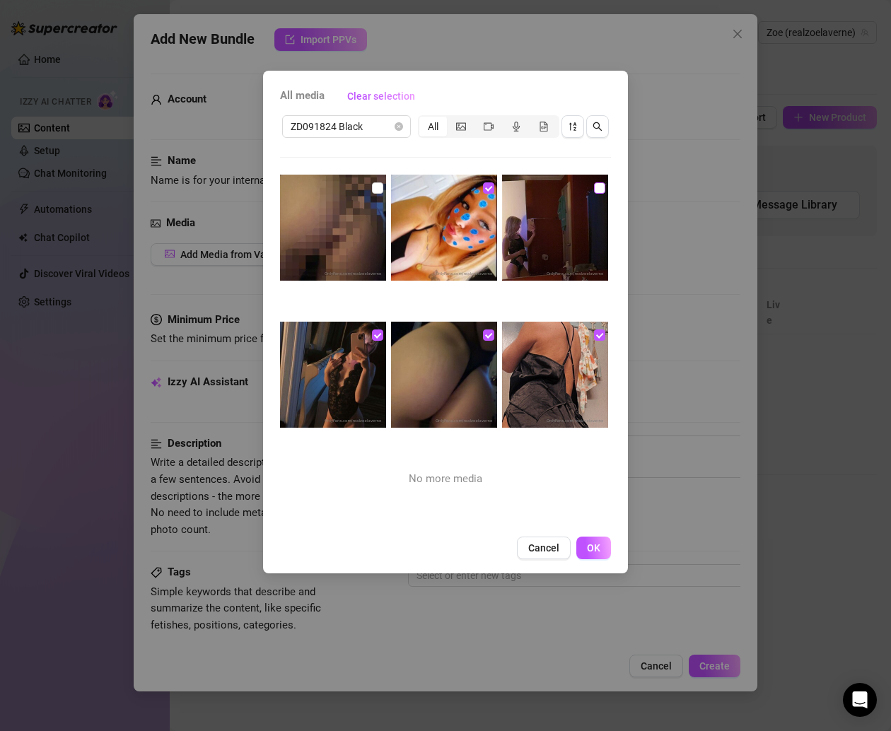
click at [594, 187] on input "checkbox" at bounding box center [599, 187] width 11 height 11
click at [378, 185] on input "checkbox" at bounding box center [377, 187] width 11 height 11
click at [602, 553] on button "OK" at bounding box center [593, 547] width 35 height 23
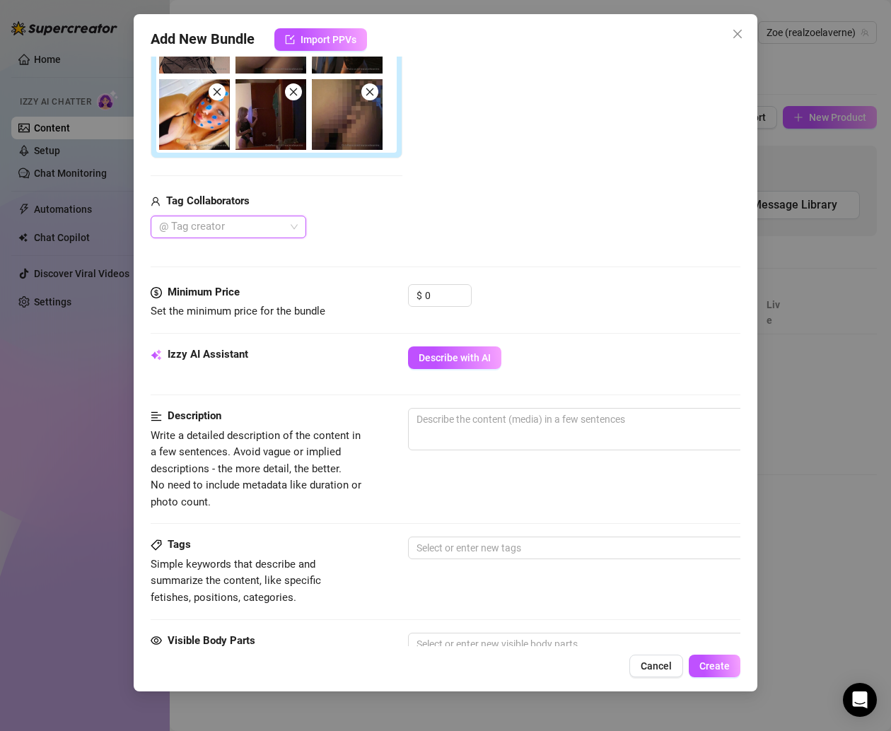
scroll to position [234, 0]
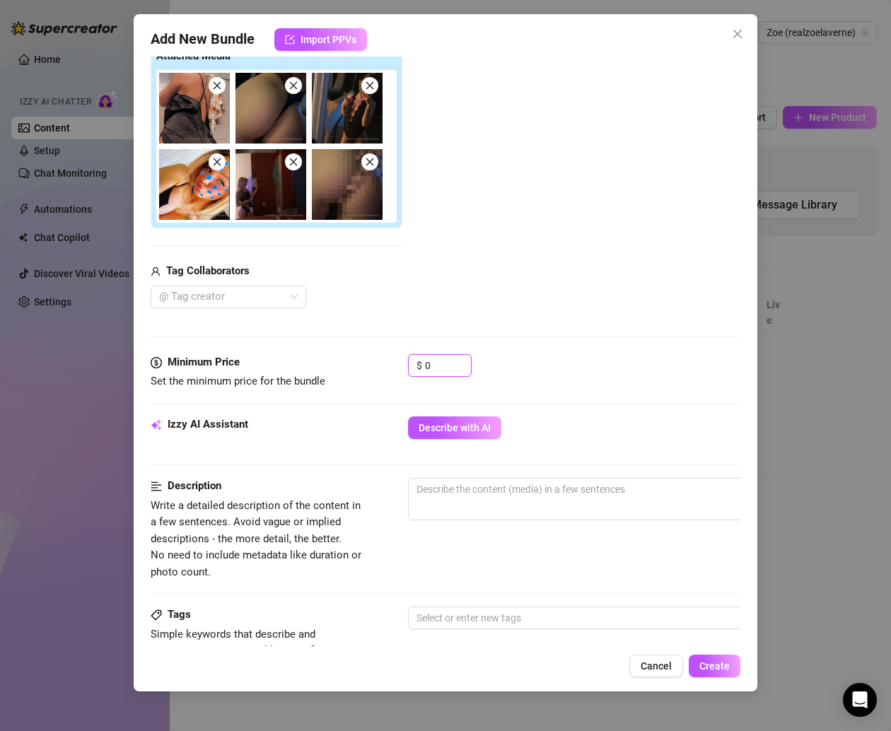
drag, startPoint x: 444, startPoint y: 363, endPoint x: 324, endPoint y: 363, distance: 119.5
click at [324, 363] on div "Minimum Price Set the minimum price for the bundle $ 0" at bounding box center [445, 372] width 589 height 36
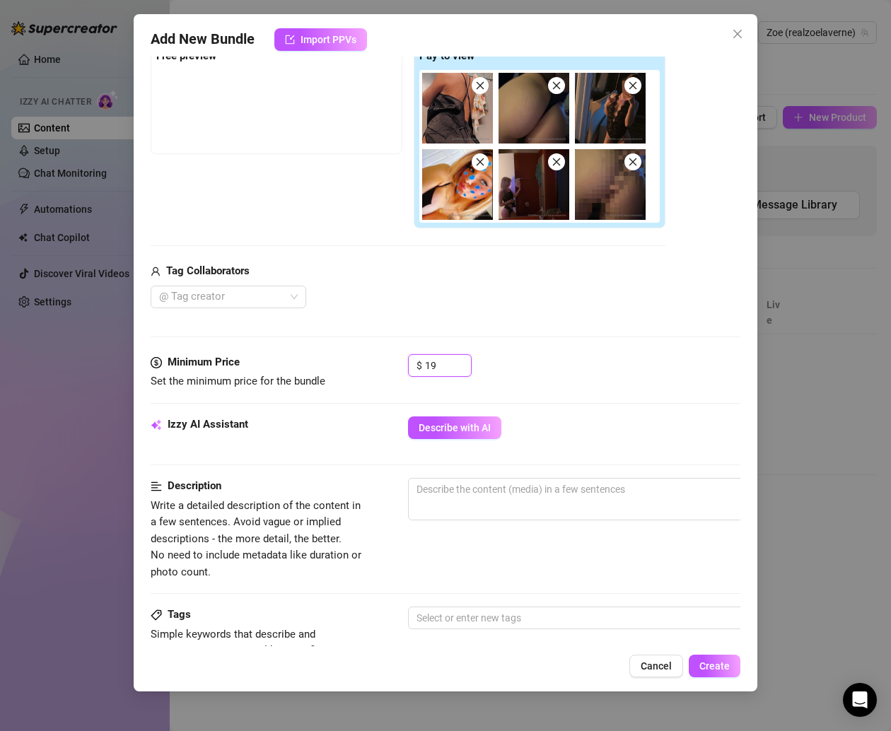
scroll to position [118, 0]
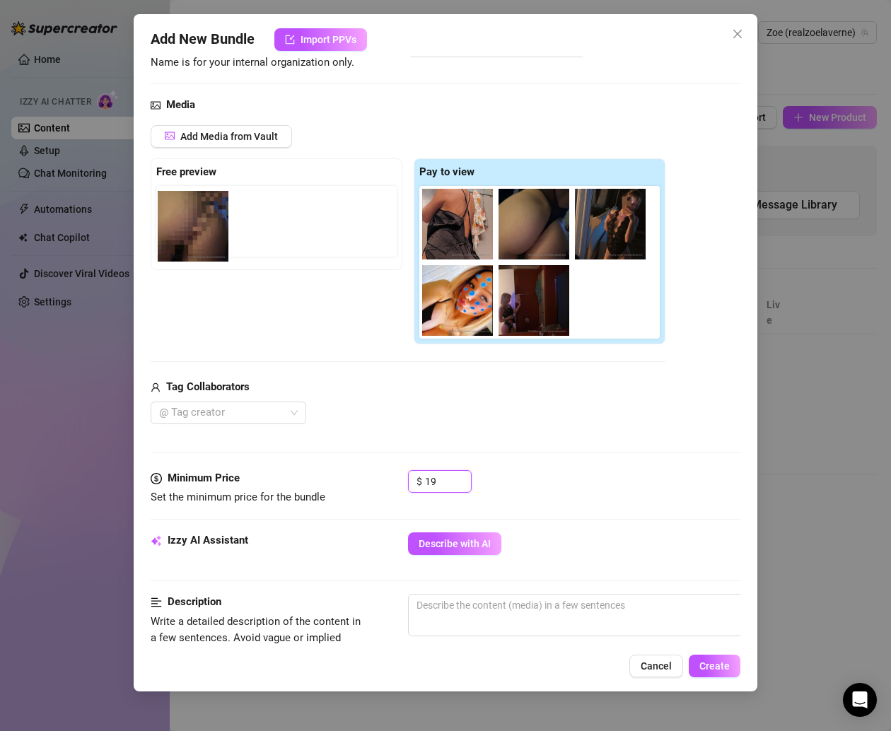
drag, startPoint x: 594, startPoint y: 311, endPoint x: 166, endPoint y: 237, distance: 434.6
click at [166, 237] on div "Free preview Pay to view" at bounding box center [408, 251] width 515 height 187
drag, startPoint x: 626, startPoint y: 305, endPoint x: 216, endPoint y: 233, distance: 415.7
click at [216, 232] on div "Free preview Pay to view" at bounding box center [408, 251] width 515 height 187
drag, startPoint x: 628, startPoint y: 307, endPoint x: 216, endPoint y: 230, distance: 418.5
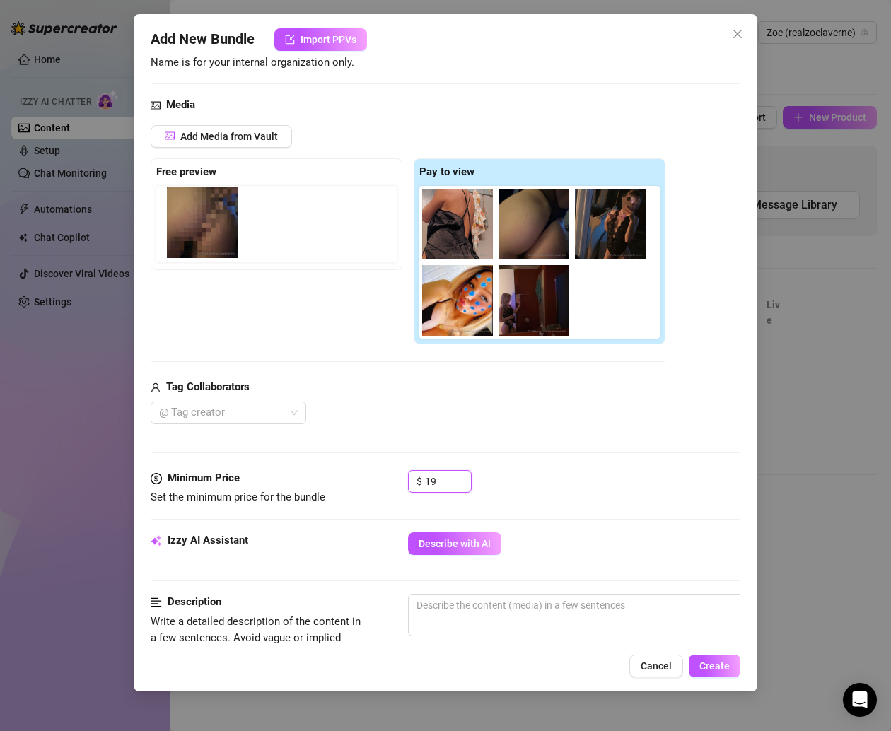
click at [216, 230] on div "Free preview Pay to view" at bounding box center [408, 251] width 515 height 187
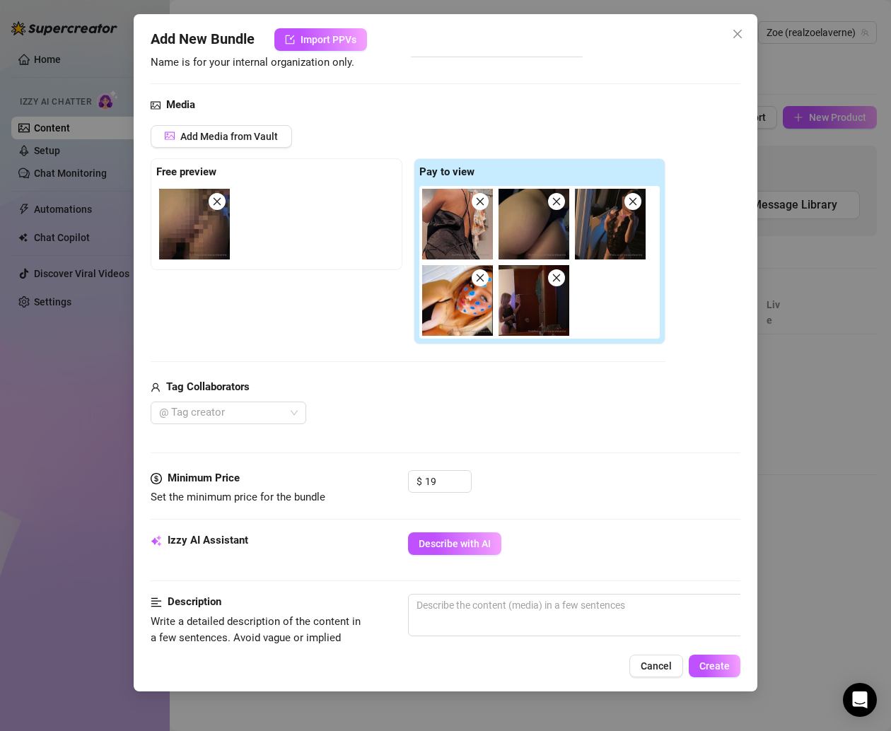
click at [372, 389] on div "Tag Collaborators" at bounding box center [408, 387] width 515 height 17
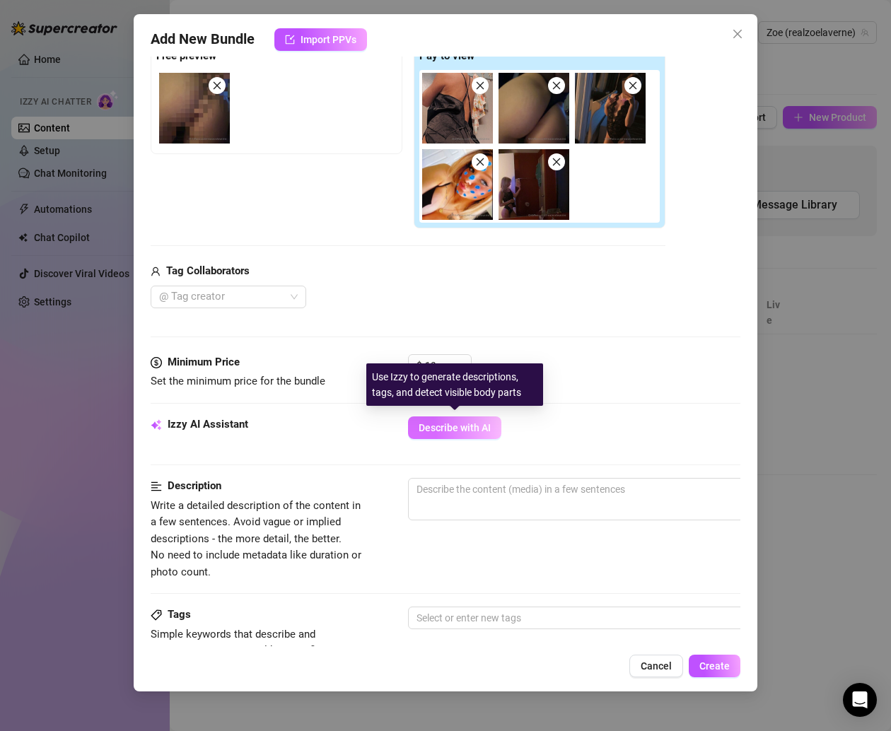
click at [442, 422] on span "Describe with AI" at bounding box center [454, 427] width 72 height 11
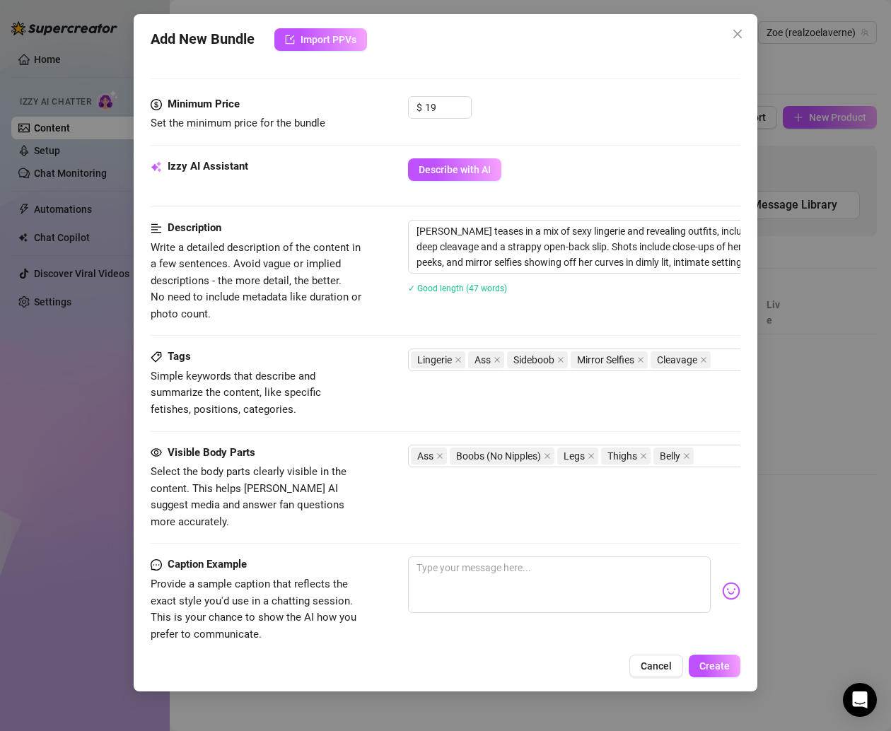
scroll to position [0, 0]
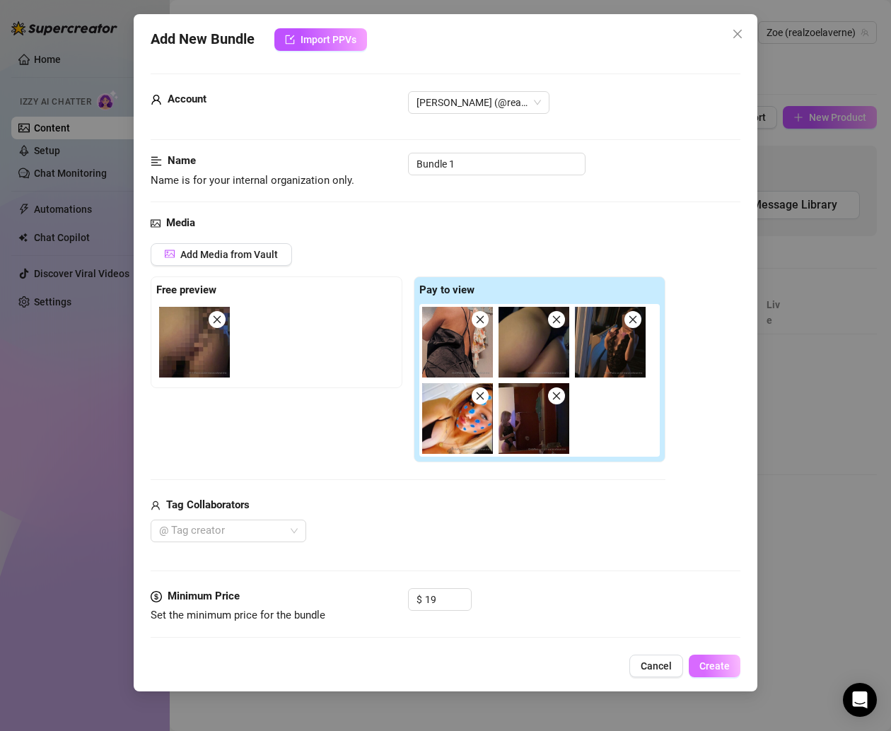
click at [717, 662] on span "Create" at bounding box center [714, 665] width 30 height 11
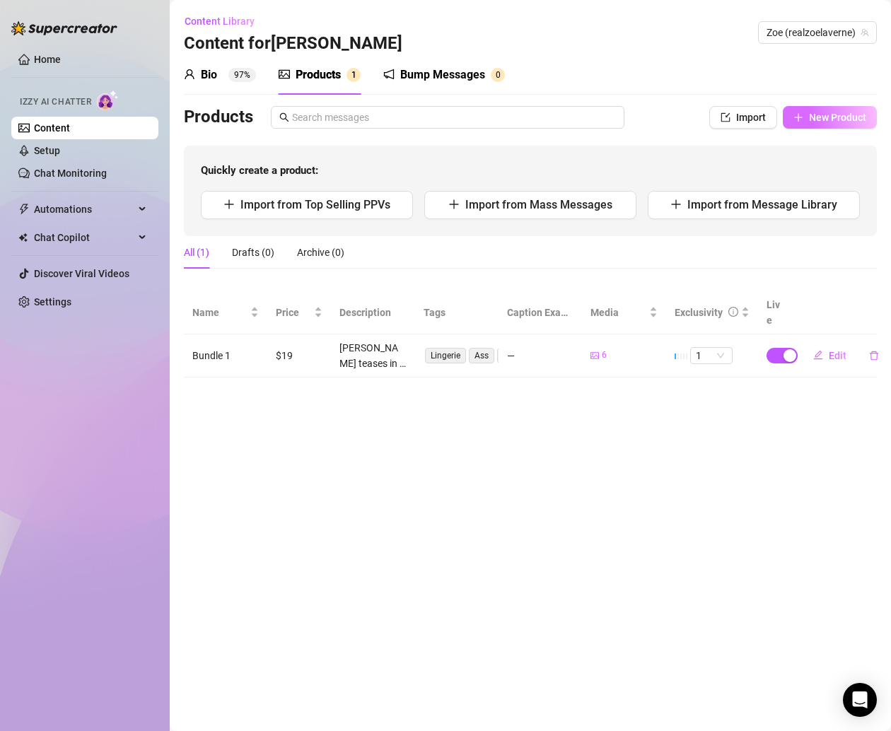
click at [835, 117] on span "New Product" at bounding box center [837, 117] width 57 height 11
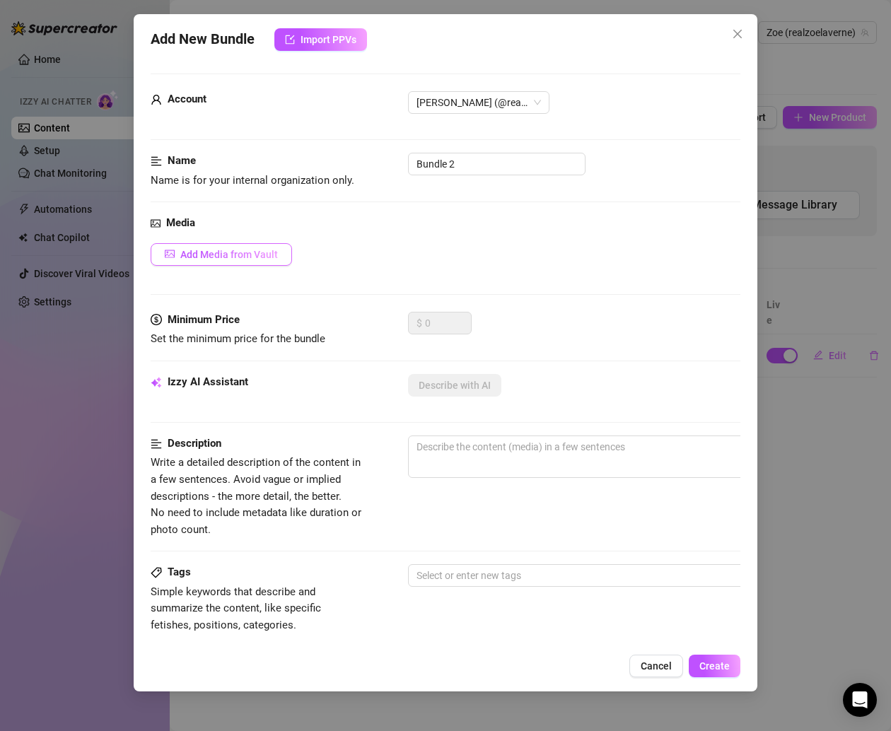
click at [254, 252] on span "Add Media from Vault" at bounding box center [229, 254] width 98 height 11
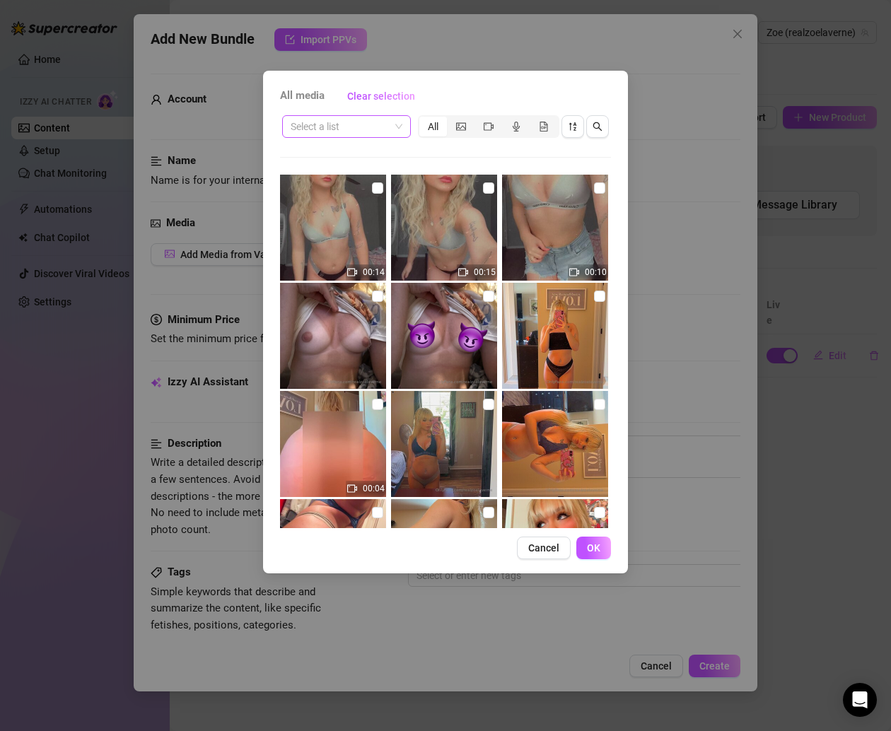
click at [395, 127] on span at bounding box center [346, 126] width 112 height 21
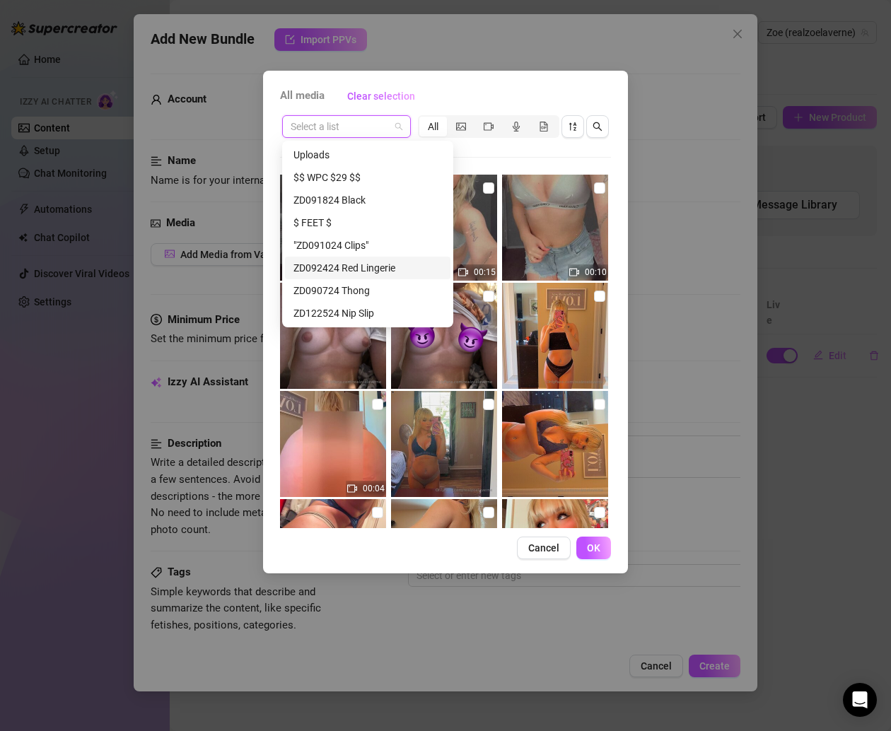
click at [369, 269] on div "ZD092424 Red Lingerie" at bounding box center [367, 268] width 148 height 16
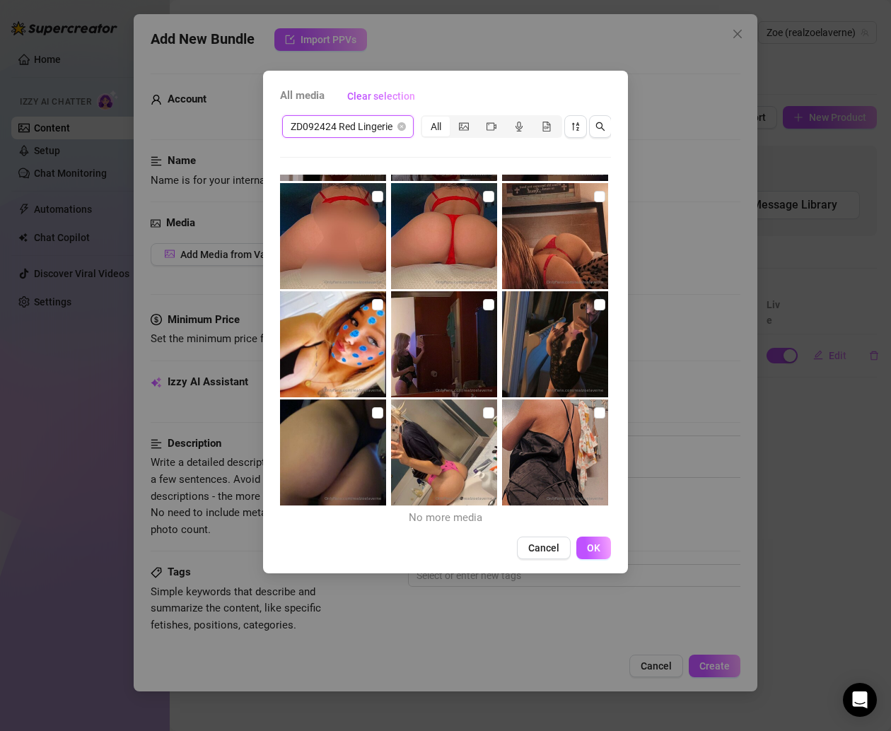
scroll to position [207, 0]
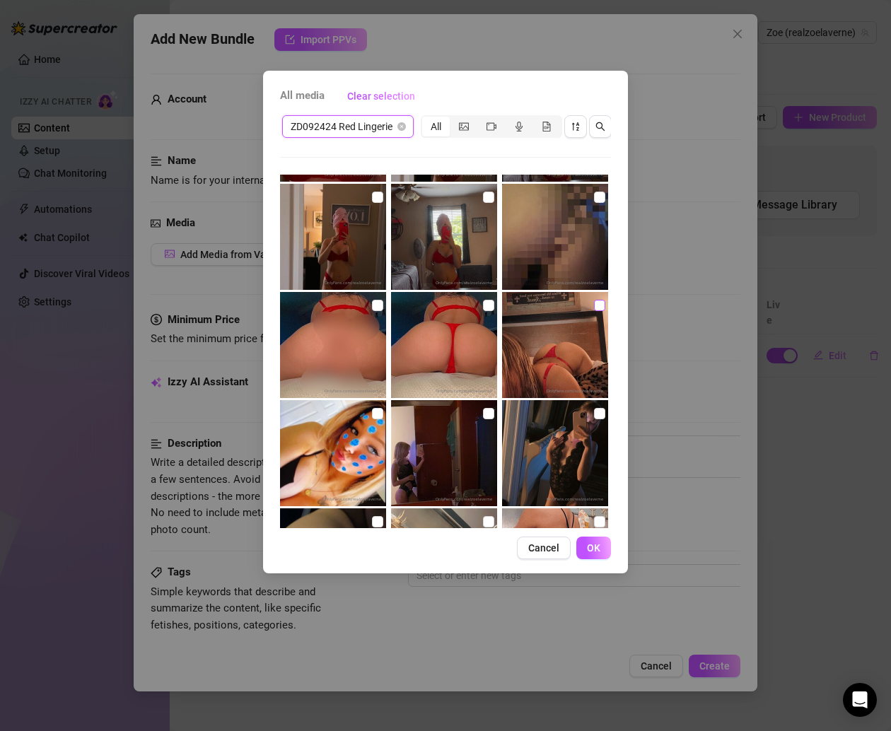
click at [594, 307] on input "checkbox" at bounding box center [599, 305] width 11 height 11
click at [483, 302] on input "checkbox" at bounding box center [488, 305] width 11 height 11
click at [381, 304] on img at bounding box center [333, 345] width 106 height 106
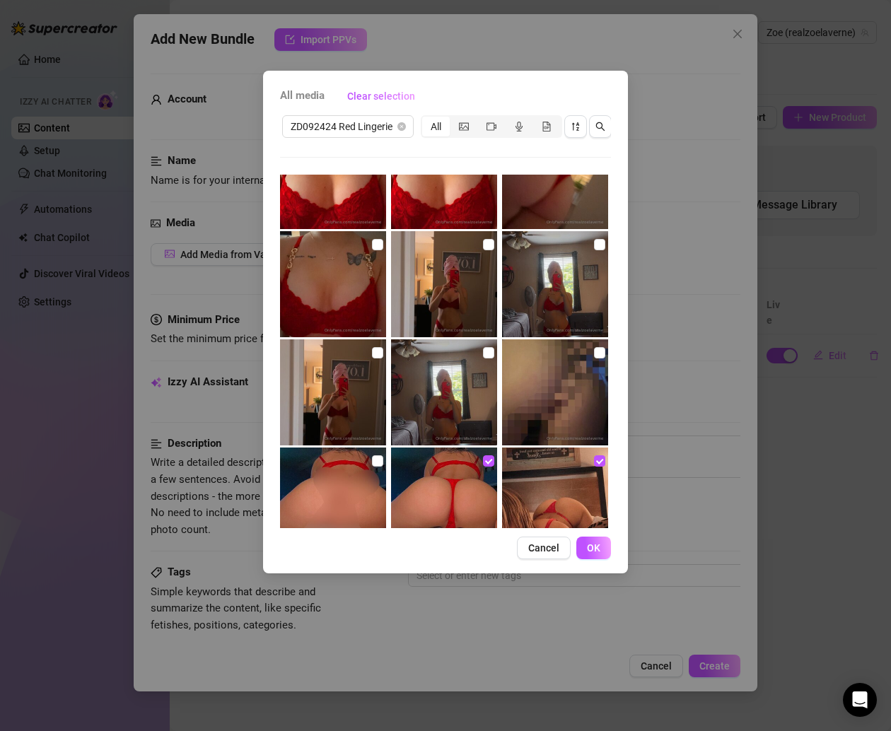
scroll to position [25, 0]
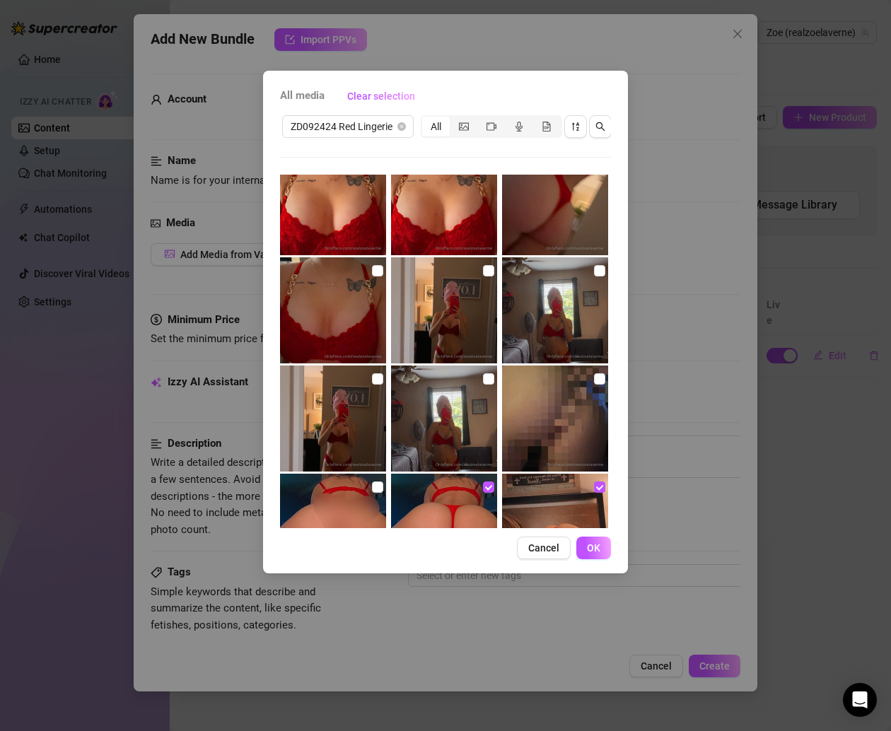
click at [367, 264] on img at bounding box center [333, 310] width 106 height 106
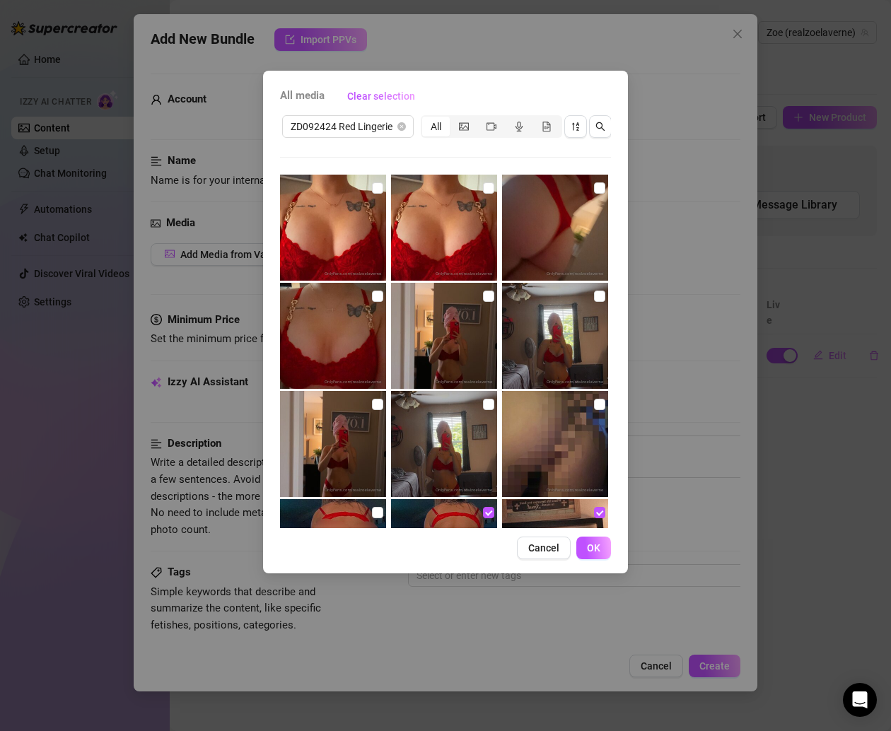
click at [380, 184] on img at bounding box center [333, 228] width 106 height 106
click at [487, 185] on input "checkbox" at bounding box center [488, 187] width 11 height 11
click at [373, 183] on input "checkbox" at bounding box center [377, 187] width 11 height 11
click at [375, 294] on input "checkbox" at bounding box center [377, 295] width 11 height 11
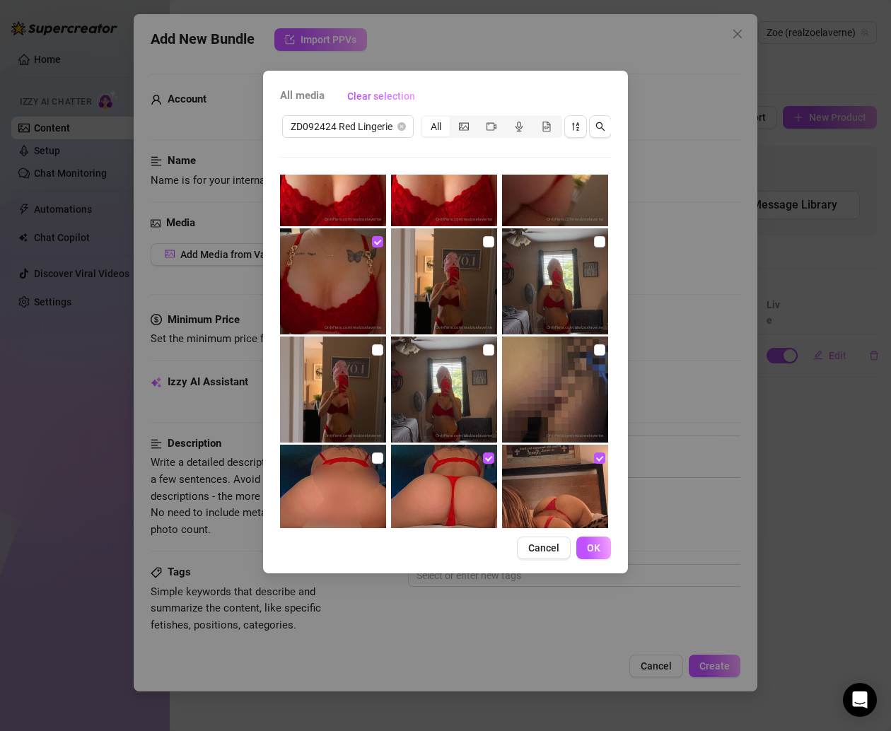
scroll to position [85, 0]
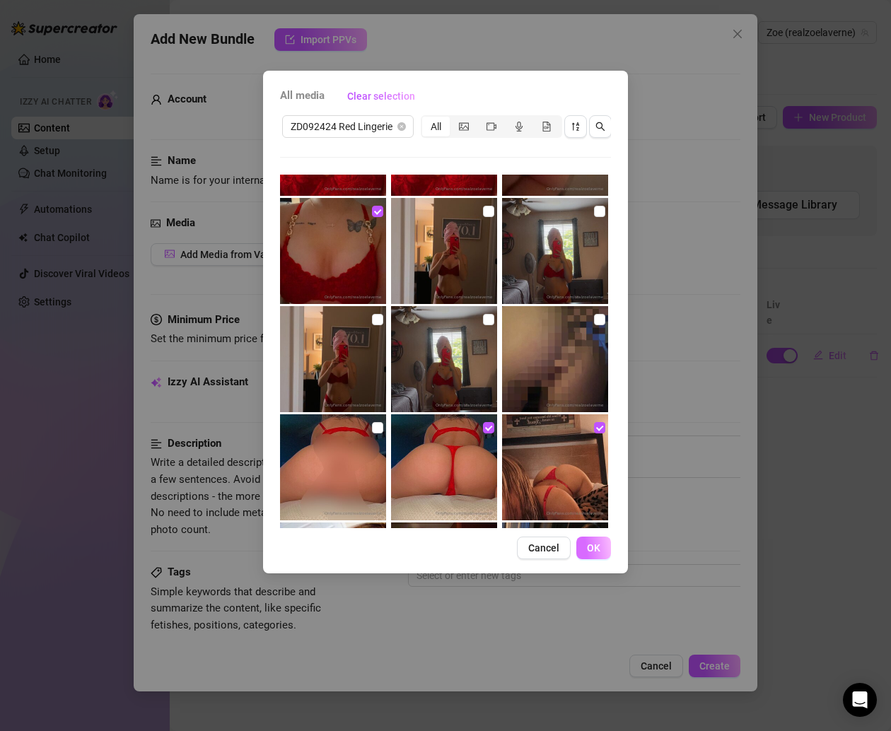
click at [588, 554] on button "OK" at bounding box center [593, 547] width 35 height 23
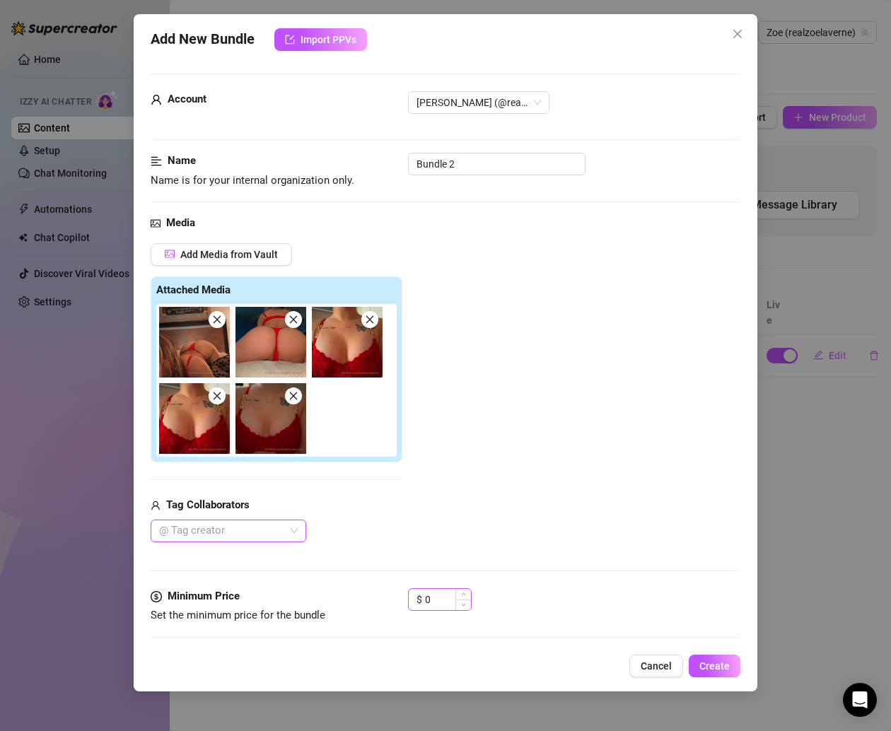
scroll to position [54, 0]
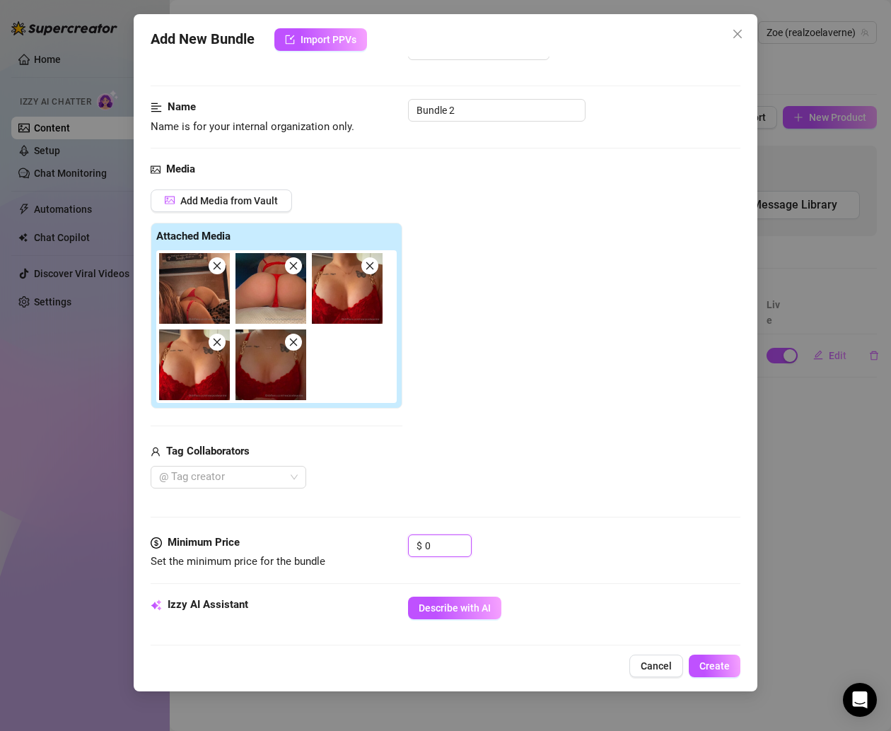
drag, startPoint x: 433, startPoint y: 544, endPoint x: 341, endPoint y: 544, distance: 91.2
click at [341, 544] on div "Minimum Price Set the minimum price for the bundle $ 0" at bounding box center [445, 552] width 589 height 36
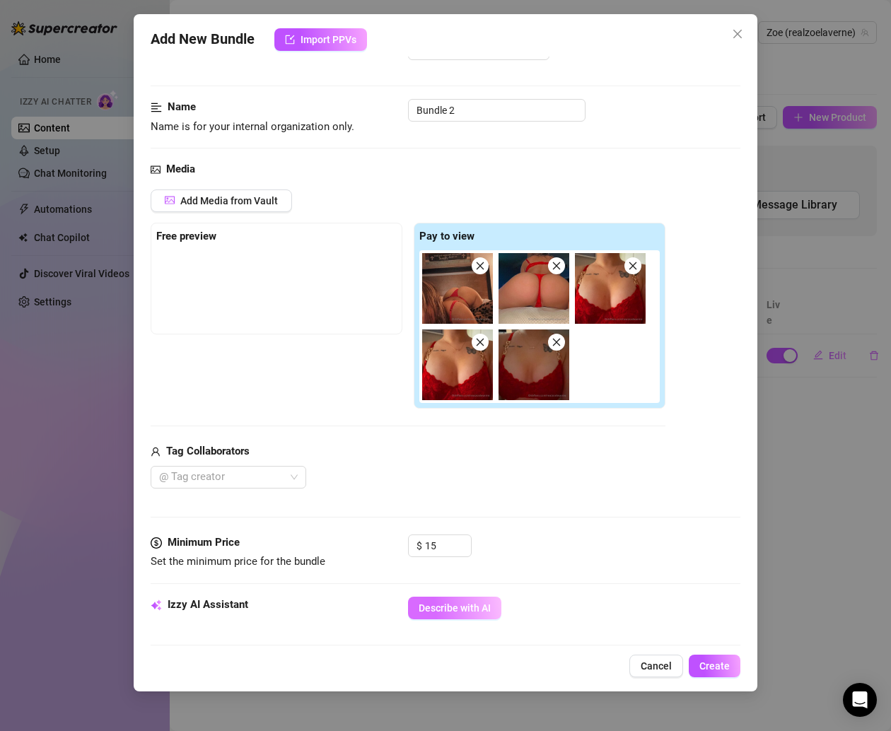
click at [440, 608] on span "Describe with AI" at bounding box center [454, 607] width 72 height 11
click at [344, 400] on div "Free preview Pay to view" at bounding box center [408, 316] width 515 height 187
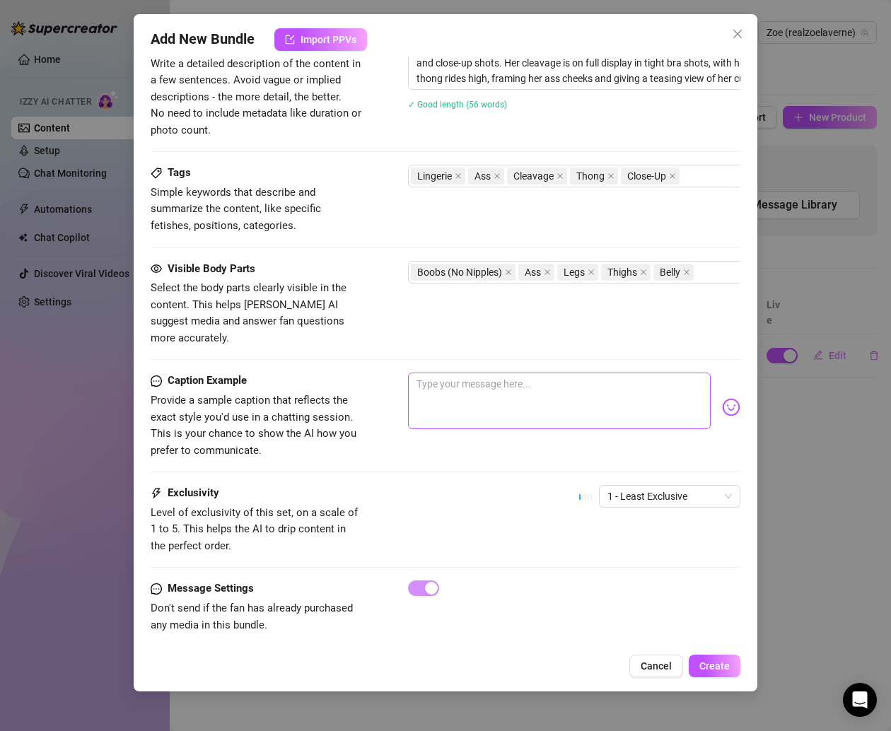
scroll to position [684, 0]
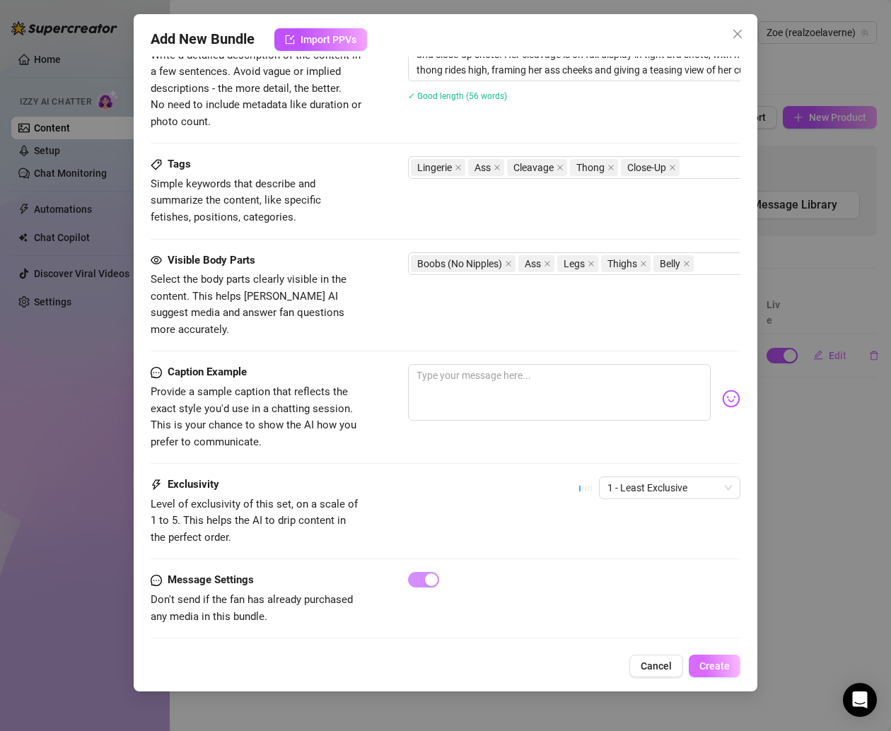
click at [705, 669] on span "Create" at bounding box center [714, 665] width 30 height 11
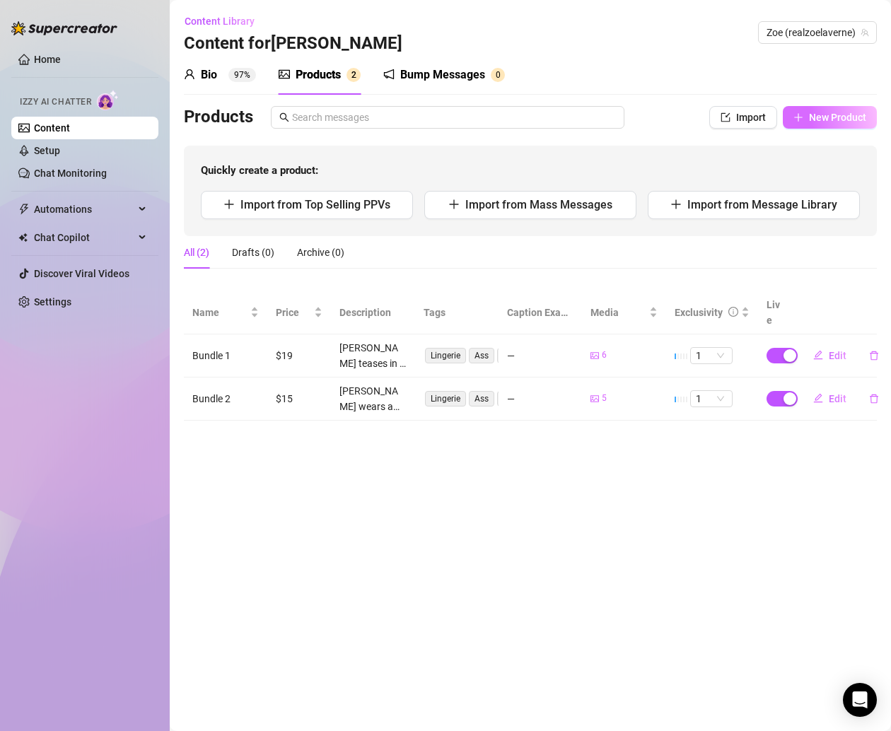
click at [807, 112] on button "New Product" at bounding box center [829, 117] width 94 height 23
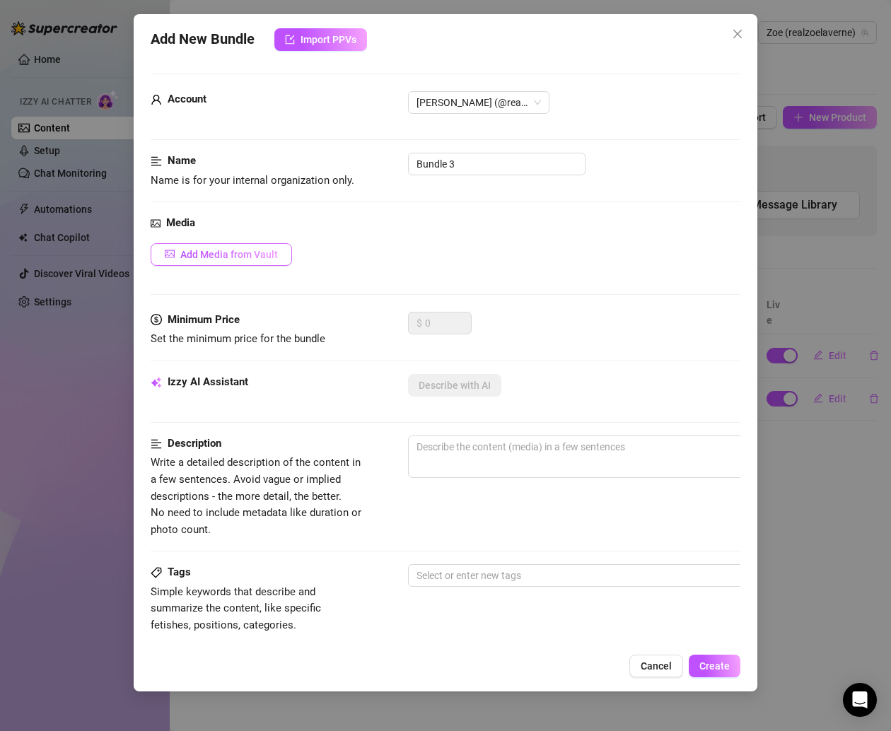
click at [235, 262] on button "Add Media from Vault" at bounding box center [221, 254] width 141 height 23
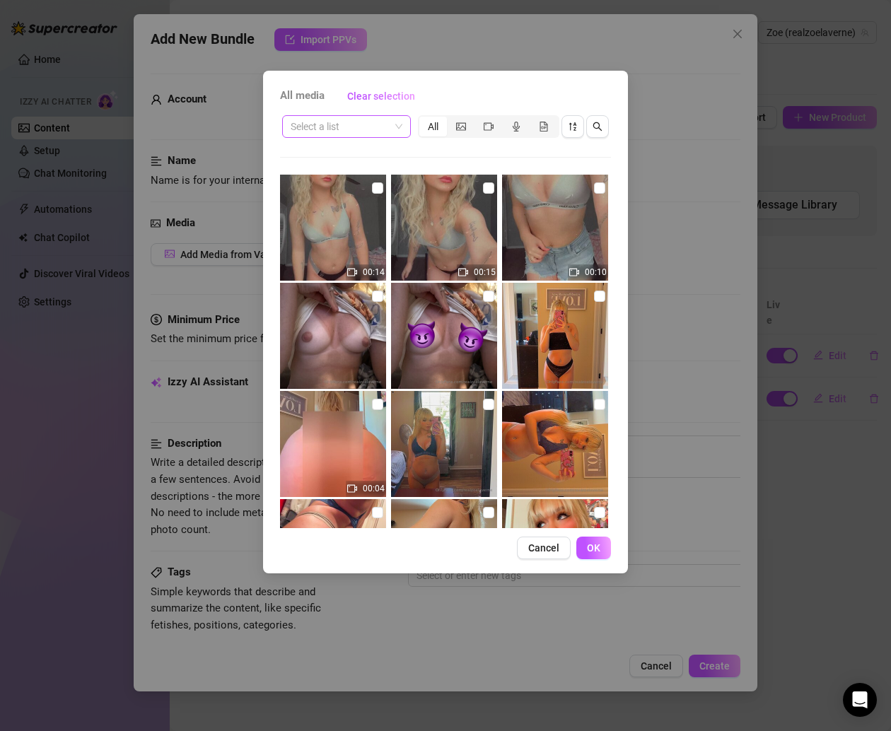
click at [356, 129] on input "search" at bounding box center [339, 126] width 99 height 21
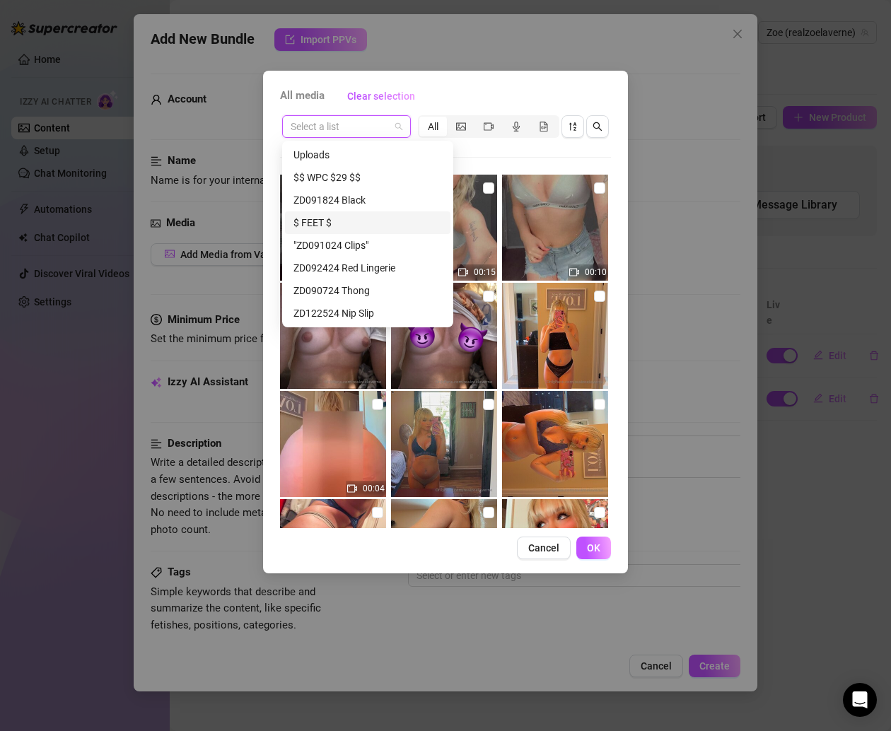
scroll to position [29, 0]
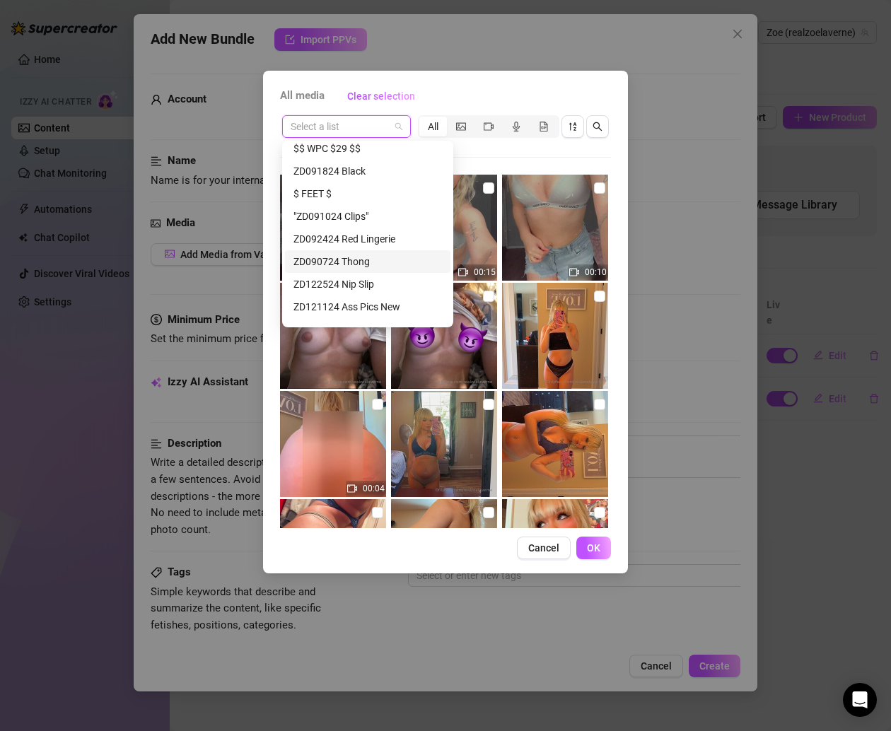
click at [362, 252] on div "ZD090724 Thong" at bounding box center [367, 261] width 165 height 23
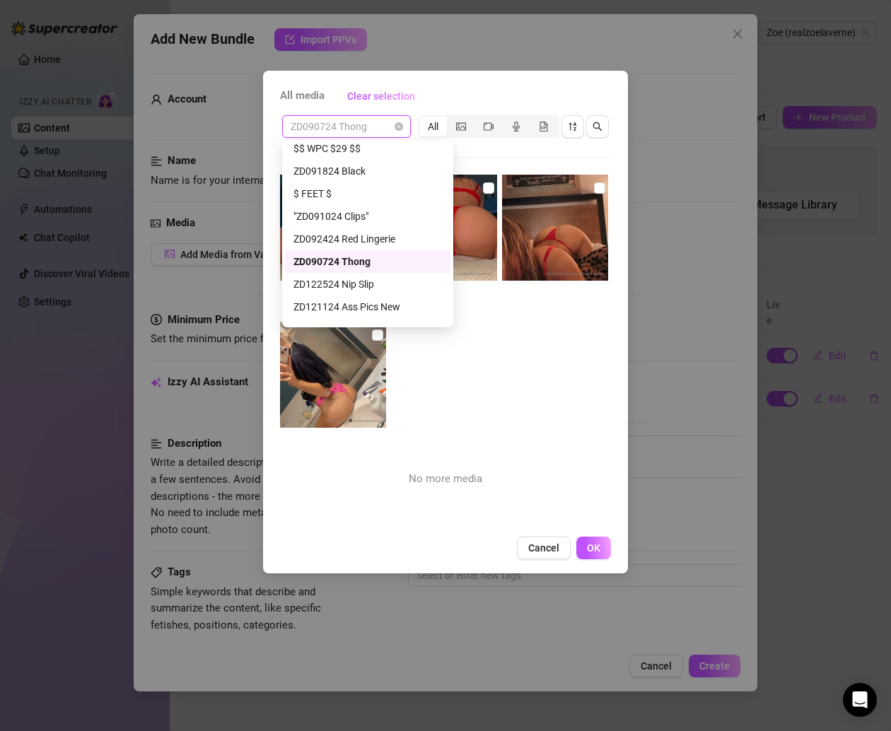
click at [371, 131] on span "ZD090724 Thong" at bounding box center [346, 126] width 112 height 21
click at [366, 276] on div "ZD122524 Nip Slip" at bounding box center [367, 284] width 148 height 16
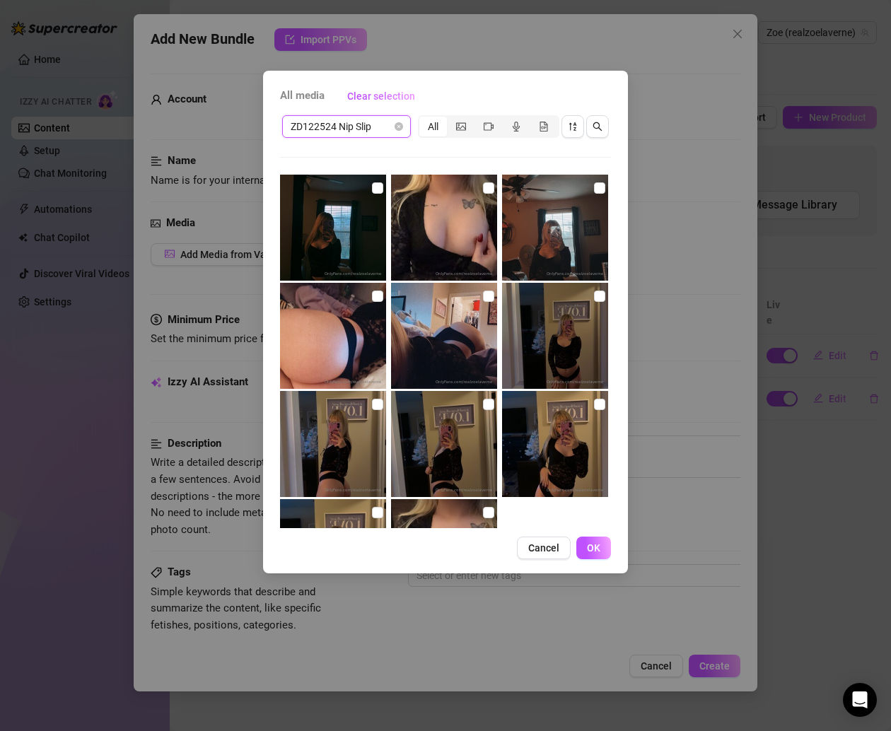
scroll to position [100, 0]
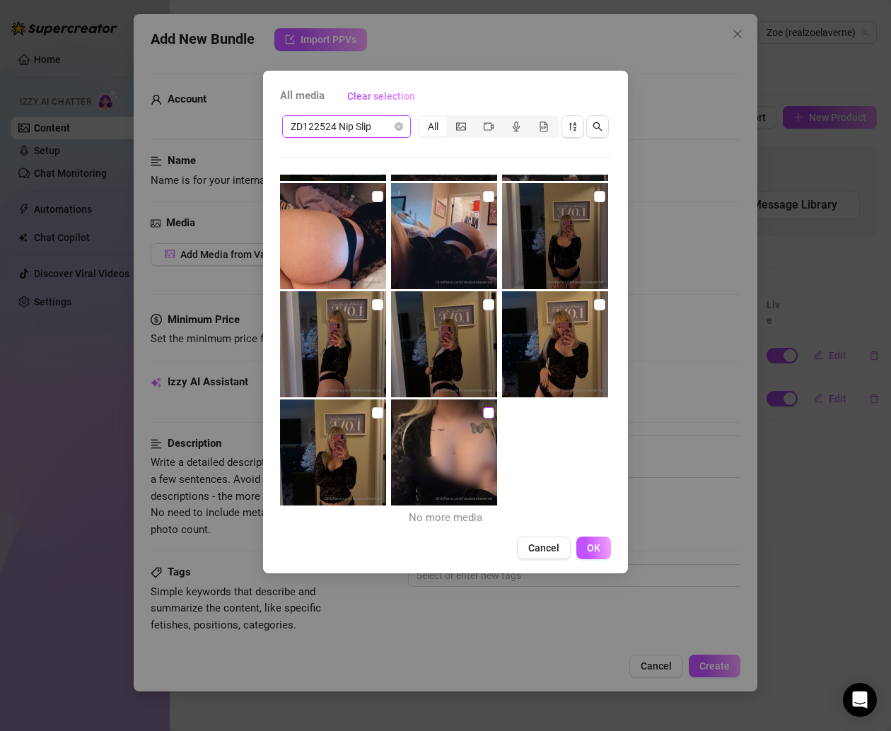
click at [483, 405] on label at bounding box center [488, 413] width 11 height 16
click at [483, 407] on input "checkbox" at bounding box center [488, 412] width 11 height 11
click at [370, 404] on img at bounding box center [333, 452] width 106 height 106
click at [368, 411] on img at bounding box center [333, 452] width 106 height 106
click at [594, 305] on input "checkbox" at bounding box center [599, 304] width 11 height 11
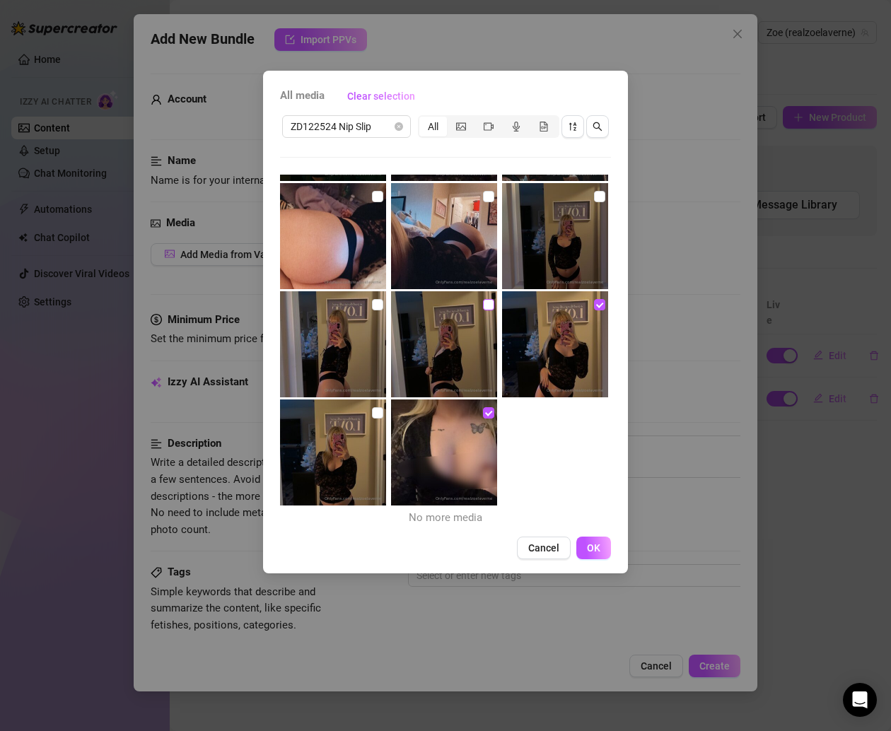
click at [484, 305] on input "checkbox" at bounding box center [488, 304] width 11 height 11
click at [374, 305] on input "checkbox" at bounding box center [377, 304] width 11 height 11
click at [373, 409] on input "checkbox" at bounding box center [377, 412] width 11 height 11
click at [594, 197] on input "checkbox" at bounding box center [599, 196] width 11 height 11
click at [483, 195] on input "checkbox" at bounding box center [488, 196] width 11 height 11
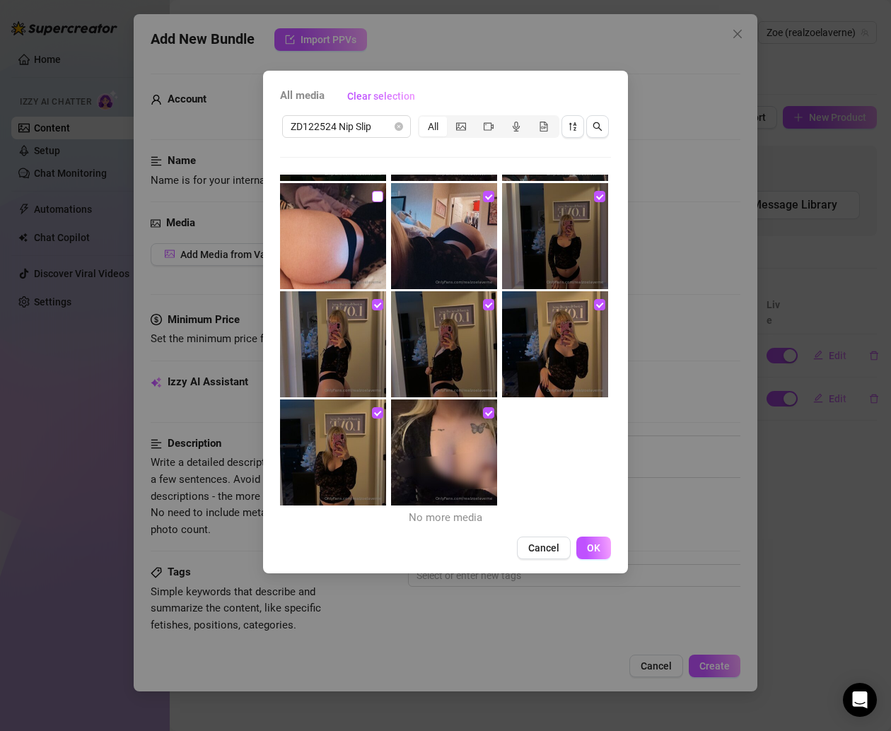
click at [373, 196] on input "checkbox" at bounding box center [377, 196] width 11 height 11
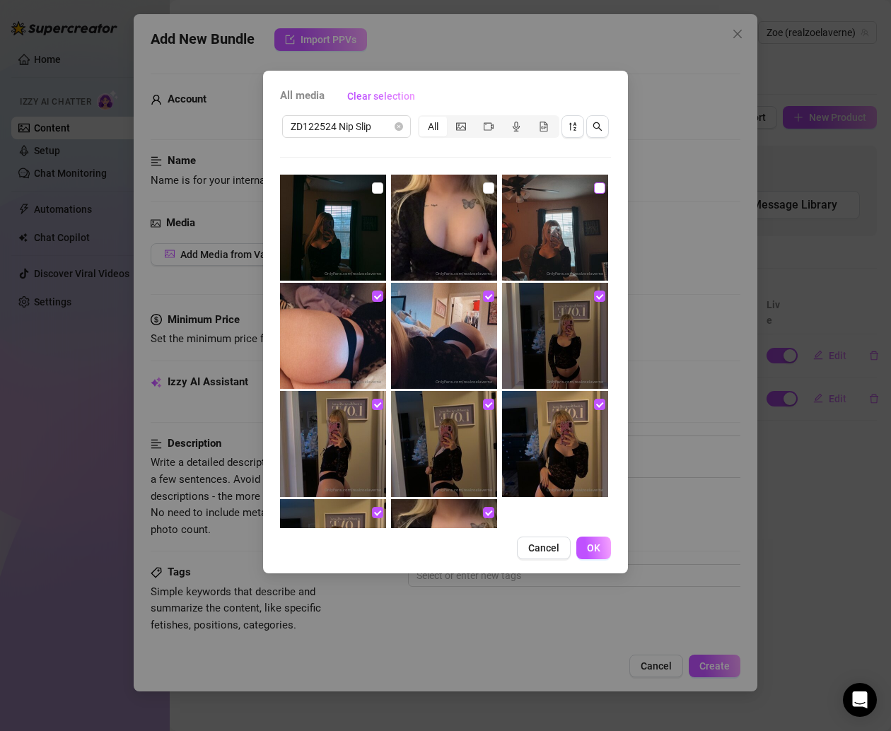
click at [594, 189] on input "checkbox" at bounding box center [599, 187] width 11 height 11
click at [483, 189] on input "checkbox" at bounding box center [488, 187] width 11 height 11
click at [372, 187] on input "checkbox" at bounding box center [377, 187] width 11 height 11
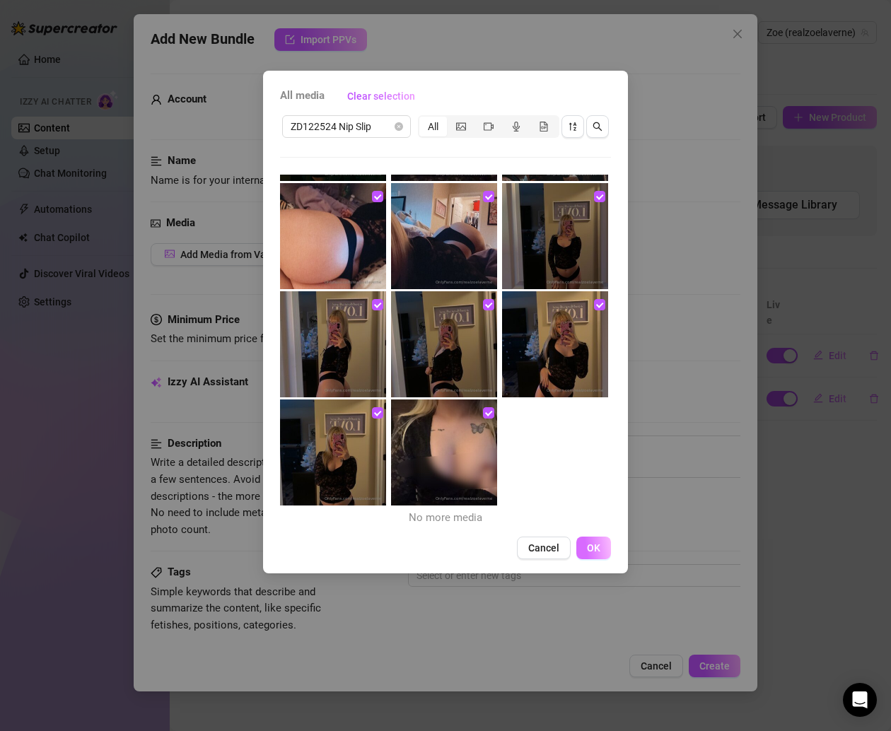
click at [592, 540] on button "OK" at bounding box center [593, 547] width 35 height 23
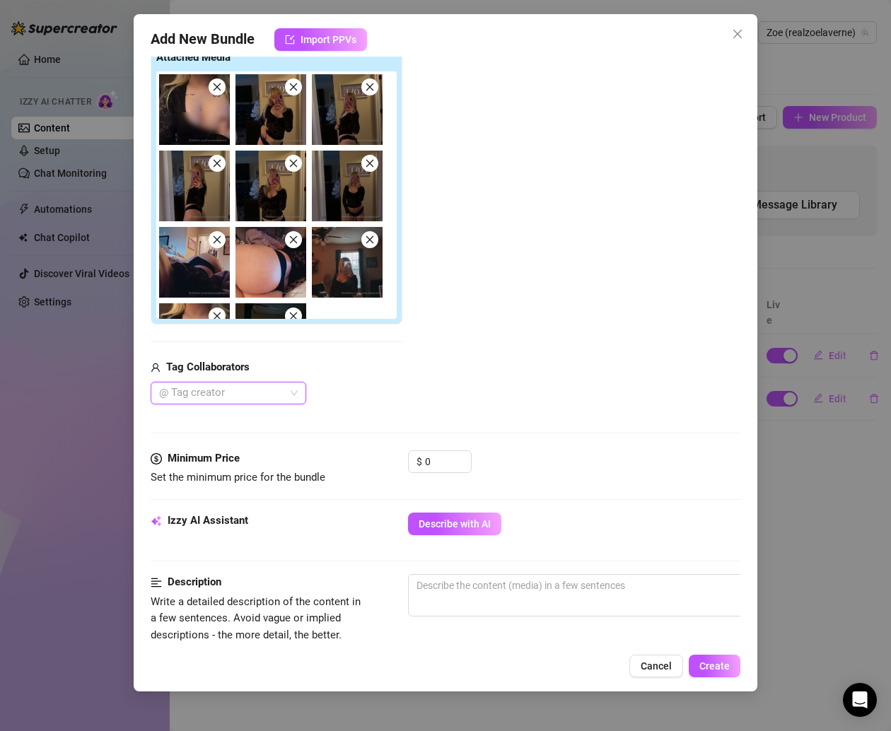
scroll to position [179, 0]
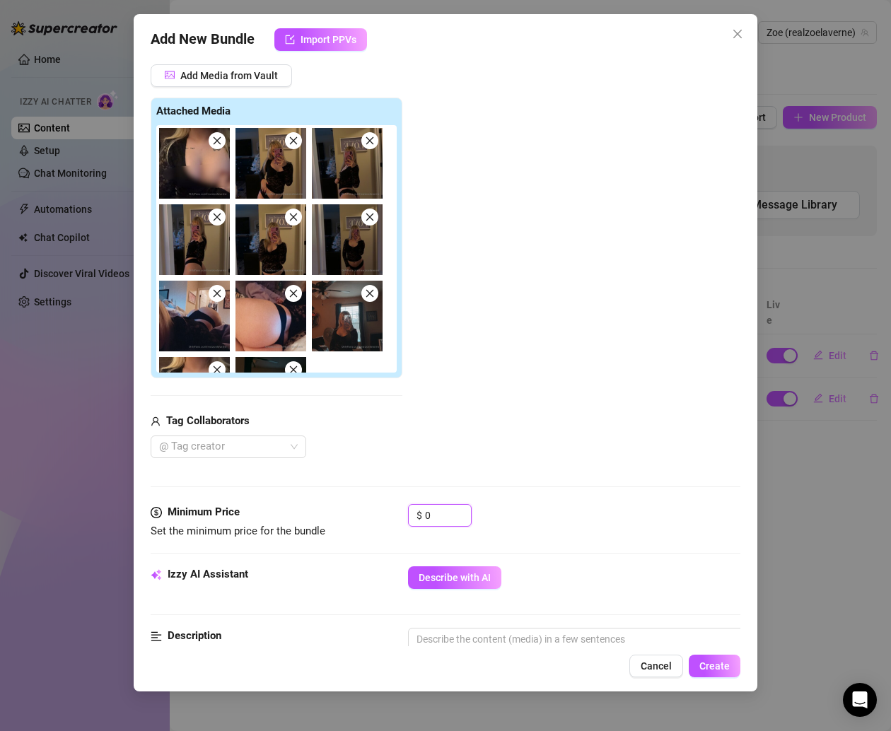
drag, startPoint x: 439, startPoint y: 513, endPoint x: 359, endPoint y: 513, distance: 79.9
click at [359, 513] on div "Minimum Price Set the minimum price for the bundle $ 0" at bounding box center [445, 522] width 589 height 36
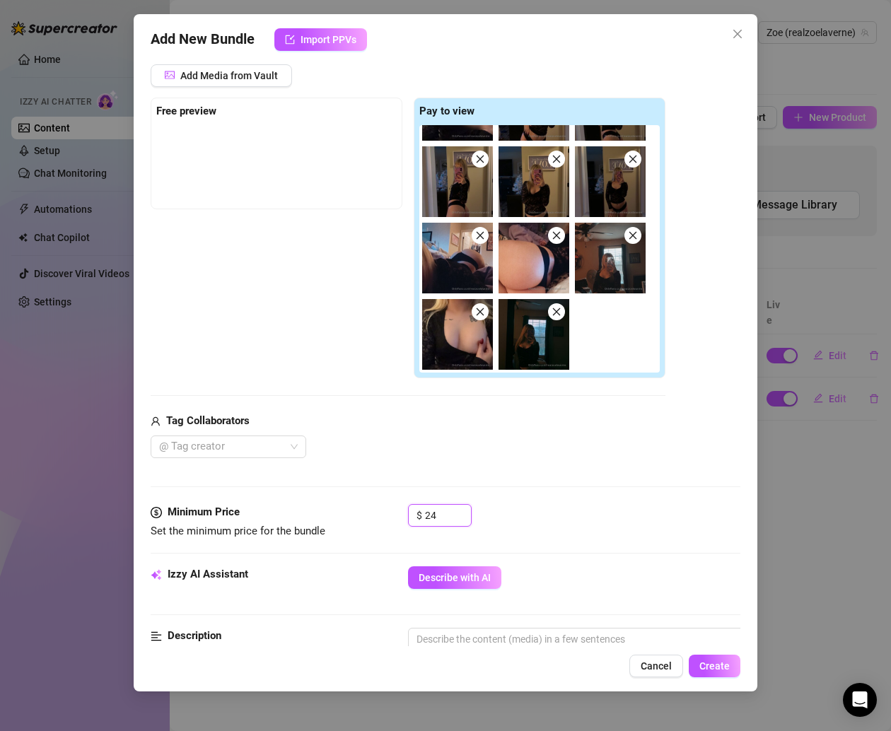
scroll to position [0, 0]
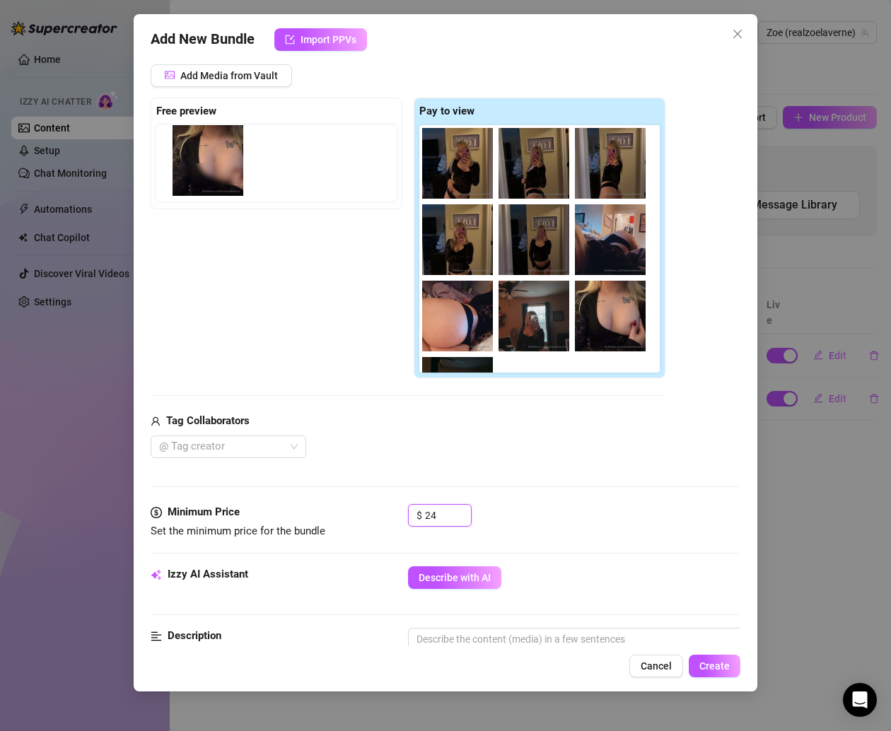
drag, startPoint x: 464, startPoint y: 176, endPoint x: 230, endPoint y: 174, distance: 233.3
click at [230, 174] on div "Free preview Pay to view" at bounding box center [408, 238] width 515 height 281
click at [341, 298] on div "Free preview Pay to view" at bounding box center [408, 238] width 515 height 281
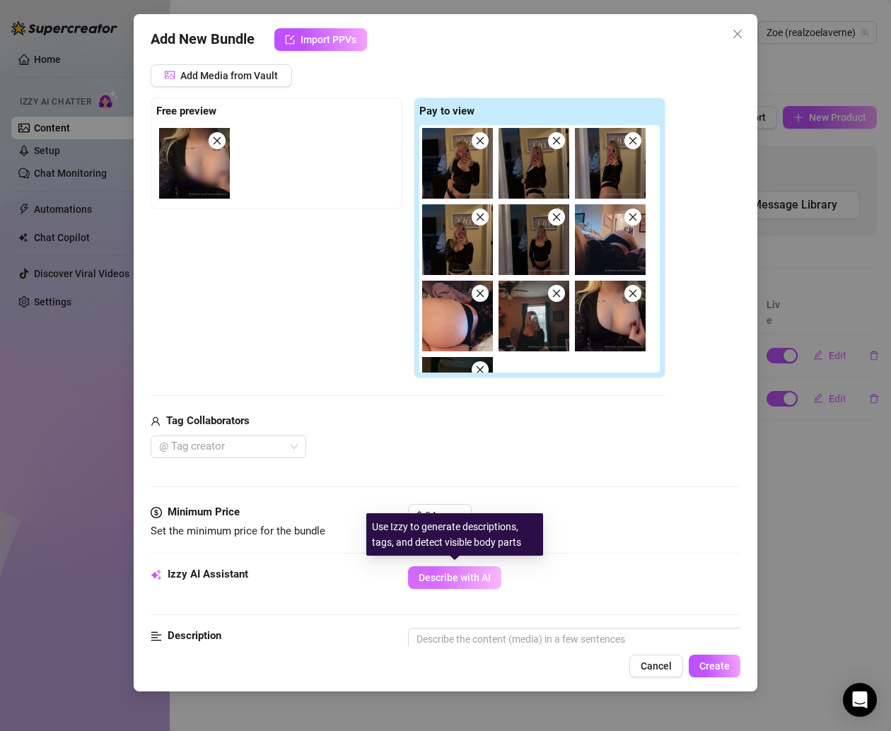
click at [454, 585] on button "Describe with AI" at bounding box center [454, 577] width 93 height 23
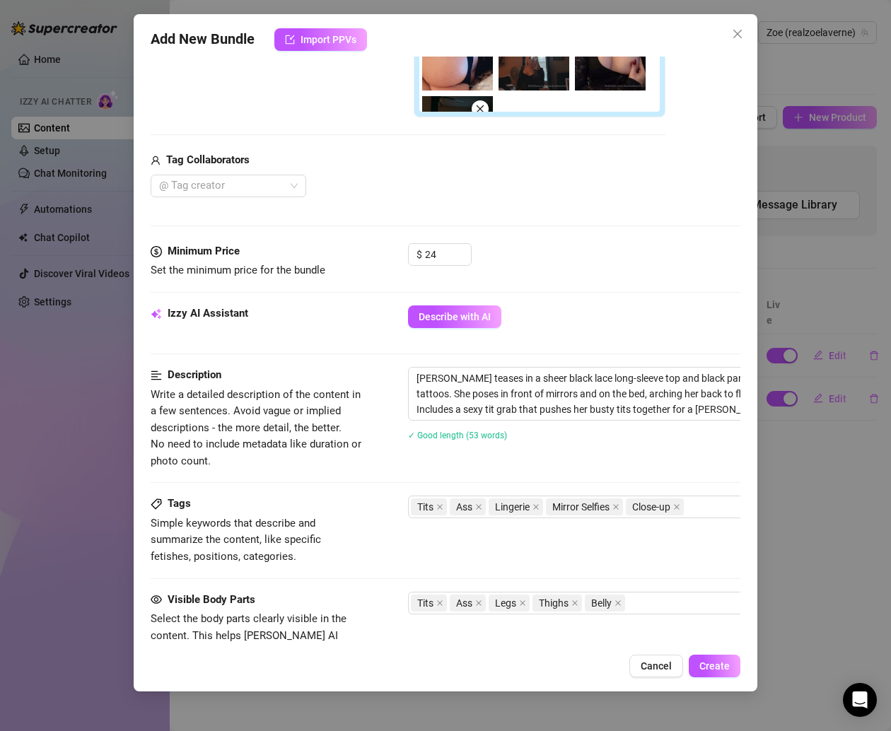
scroll to position [711, 0]
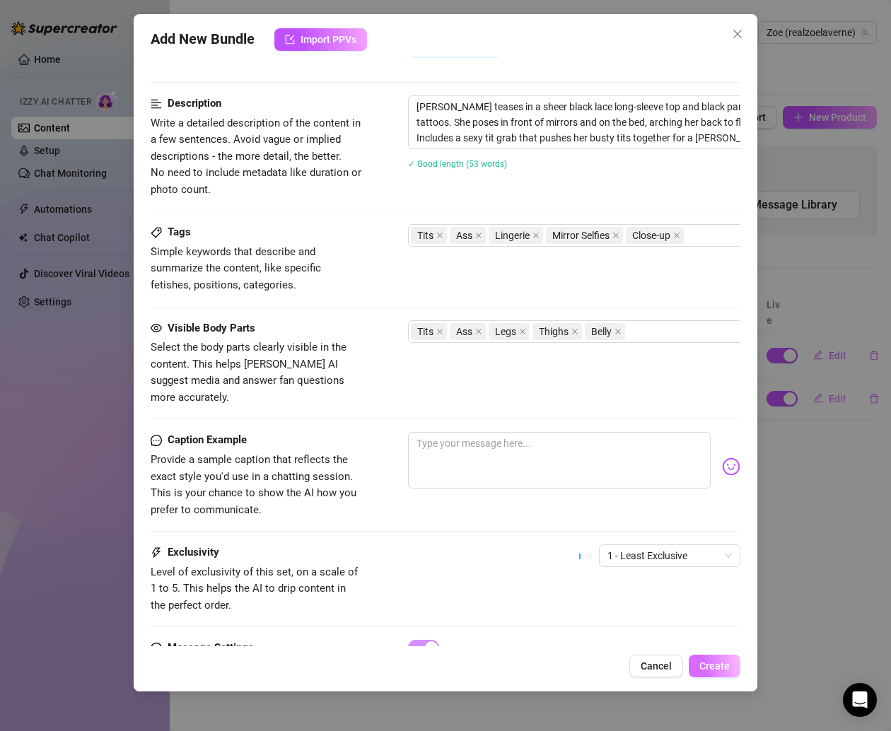
click at [709, 660] on span "Create" at bounding box center [714, 665] width 30 height 11
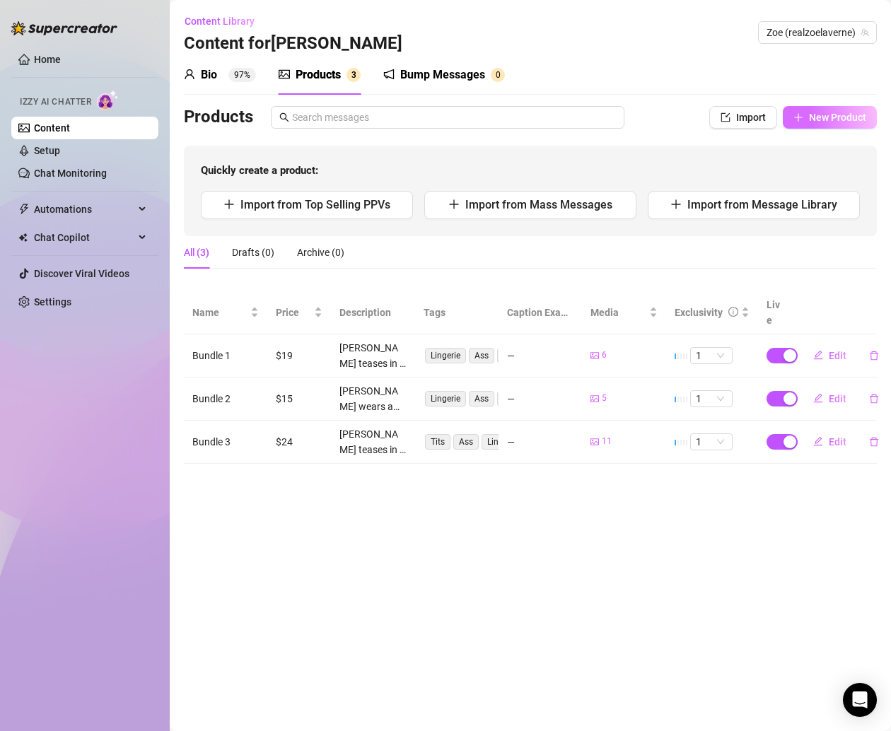
click at [840, 117] on span "New Product" at bounding box center [837, 117] width 57 height 11
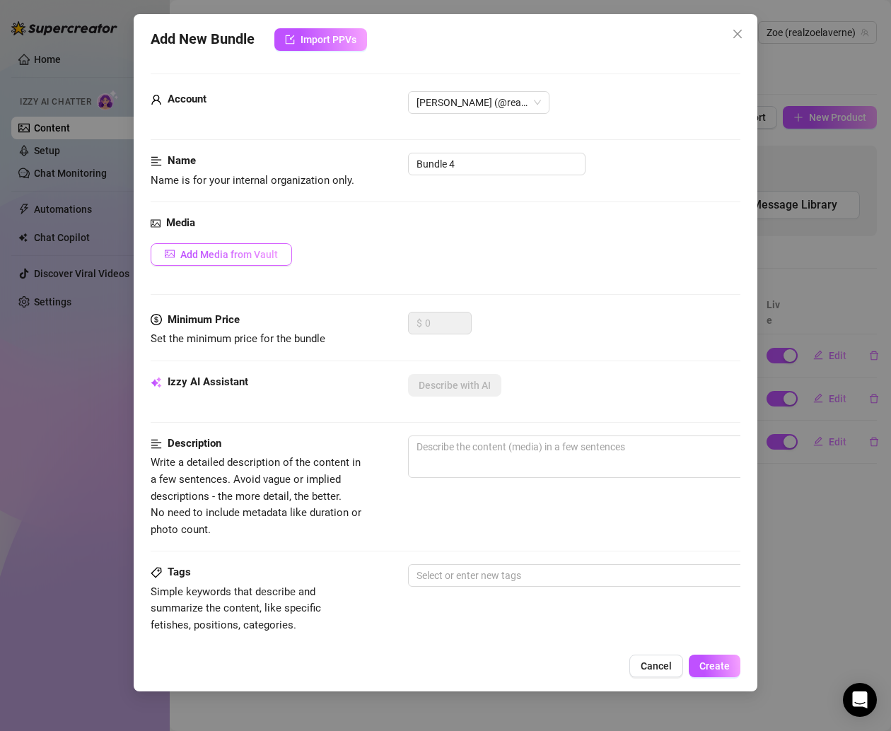
click at [240, 260] on button "Add Media from Vault" at bounding box center [221, 254] width 141 height 23
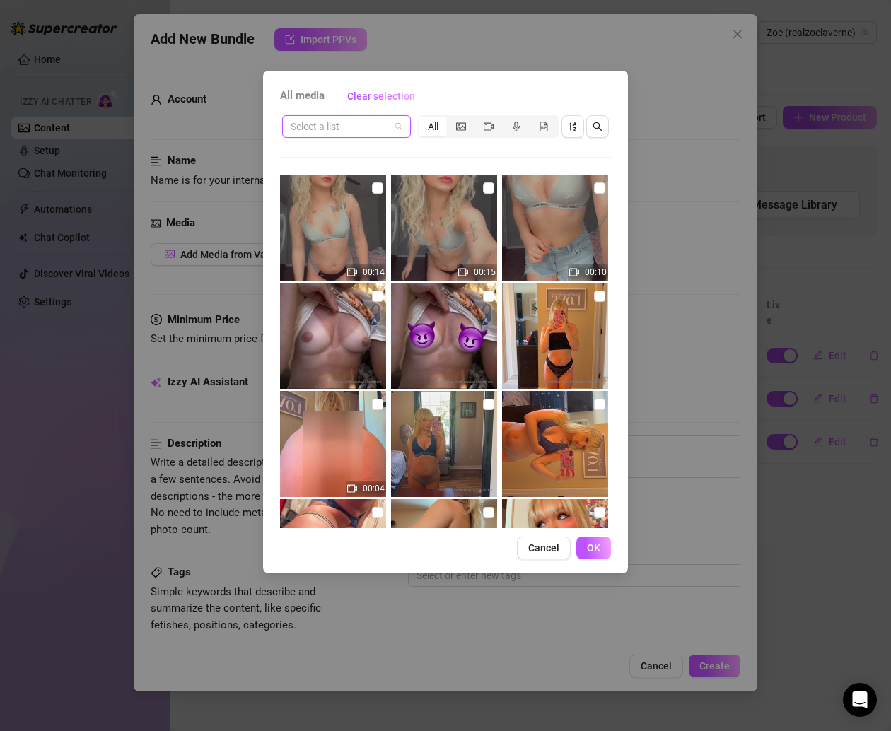
click at [388, 127] on input "search" at bounding box center [339, 126] width 99 height 21
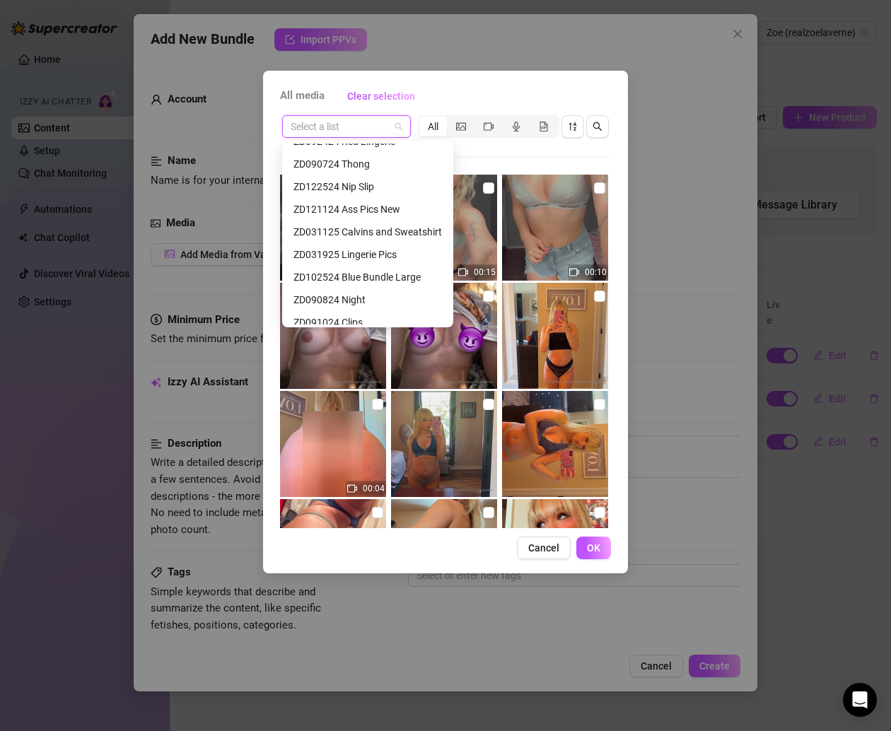
scroll to position [126, 0]
click at [385, 212] on div "ZD121124 Ass Pics New" at bounding box center [367, 210] width 148 height 16
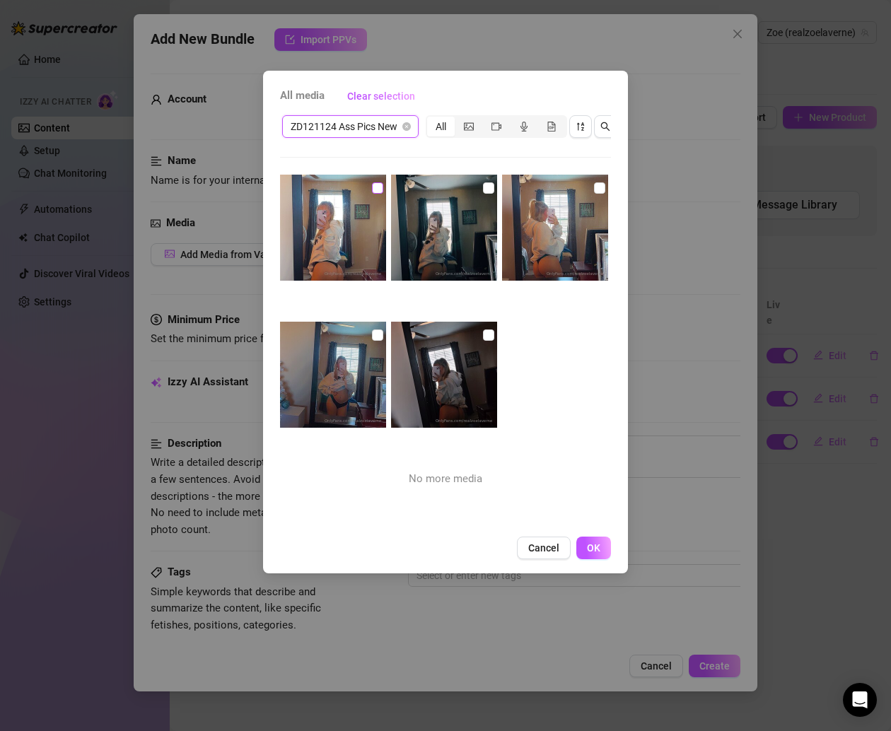
click at [376, 189] on input "checkbox" at bounding box center [377, 187] width 11 height 11
click at [484, 184] on input "checkbox" at bounding box center [488, 187] width 11 height 11
click at [594, 184] on input "checkbox" at bounding box center [599, 187] width 11 height 11
click at [483, 333] on input "checkbox" at bounding box center [488, 334] width 11 height 11
click at [372, 333] on input "checkbox" at bounding box center [377, 334] width 11 height 11
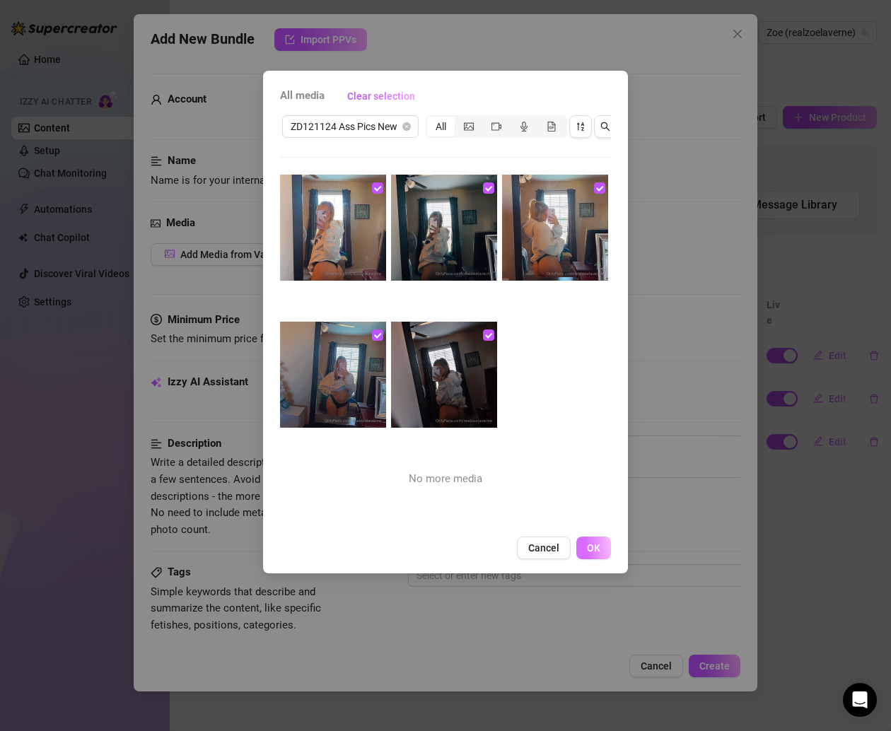
click at [588, 553] on span "OK" at bounding box center [593, 547] width 13 height 11
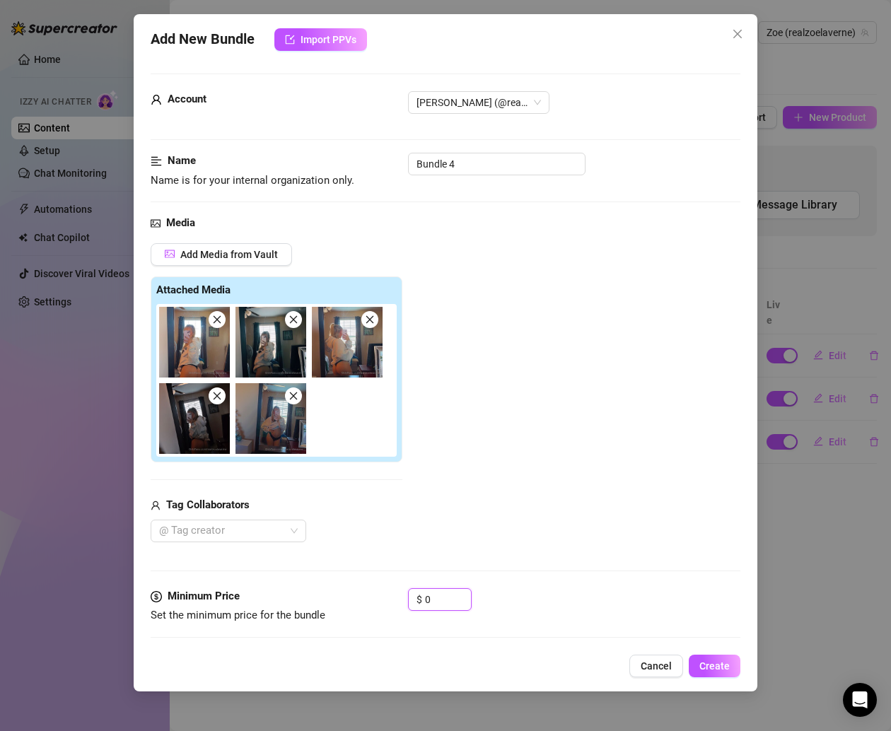
drag, startPoint x: 447, startPoint y: 593, endPoint x: 367, endPoint y: 593, distance: 79.9
click at [367, 593] on div "Minimum Price Set the minimum price for the bundle $ 0" at bounding box center [445, 606] width 589 height 36
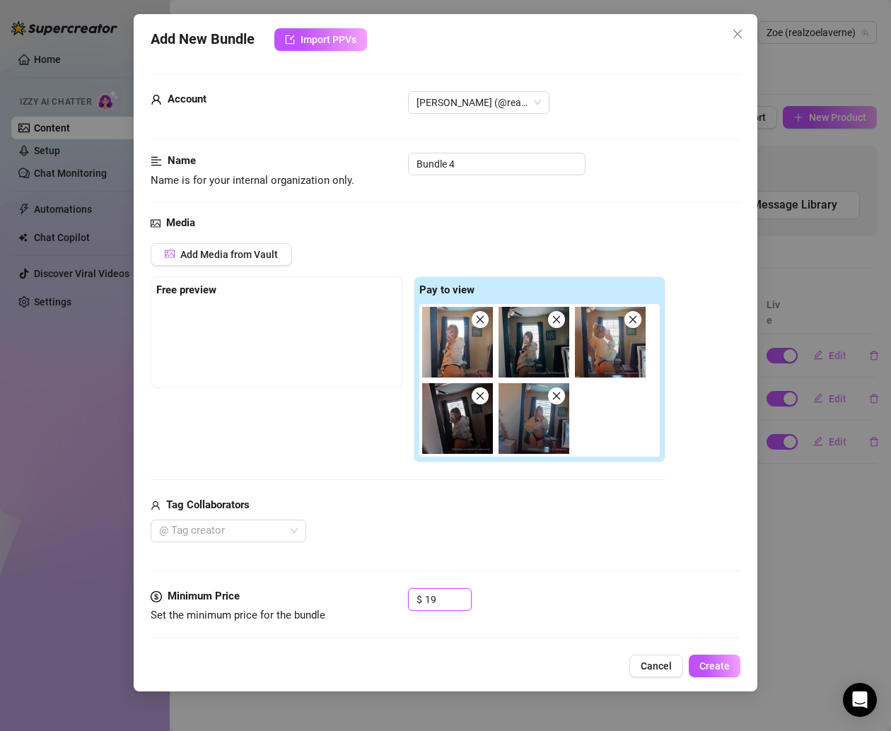
scroll to position [143, 0]
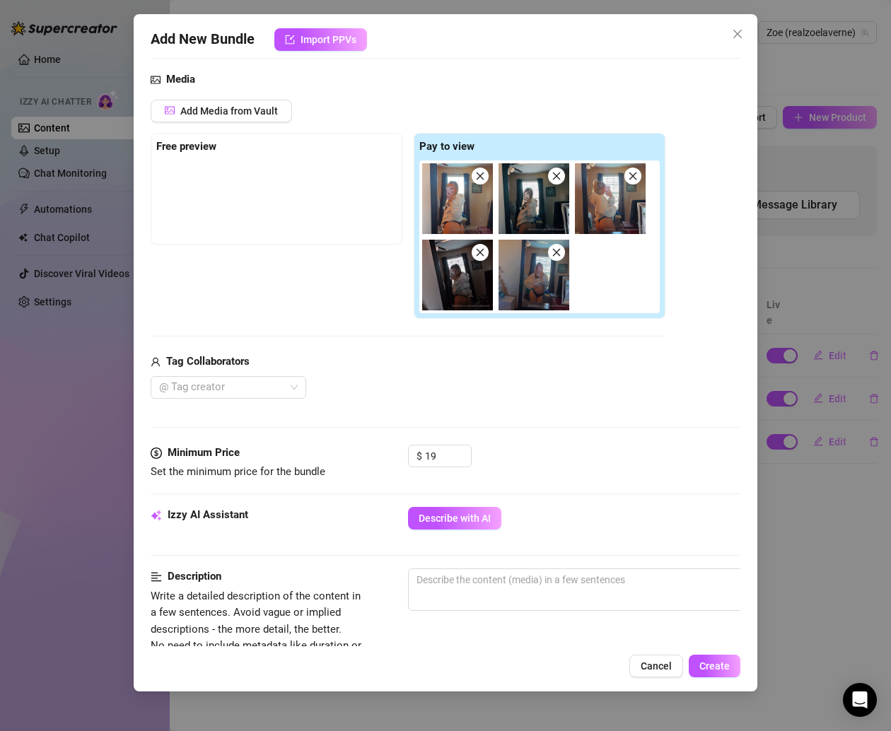
click at [462, 503] on div "Minimum Price Set the minimum price for the bundle $ 19" at bounding box center [445, 476] width 589 height 62
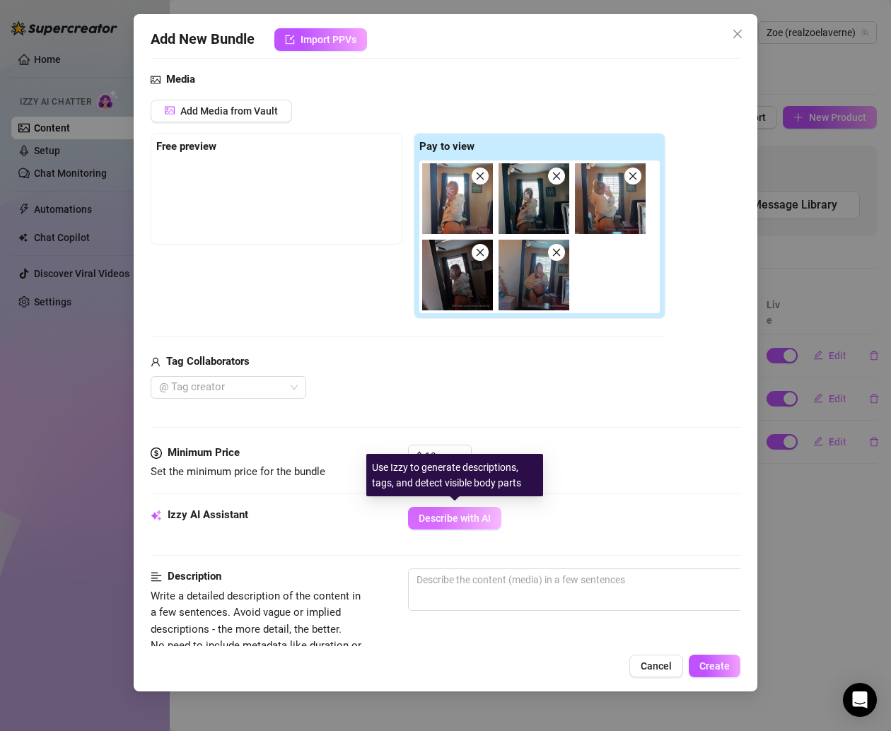
click at [474, 515] on span "Describe with AI" at bounding box center [454, 517] width 72 height 11
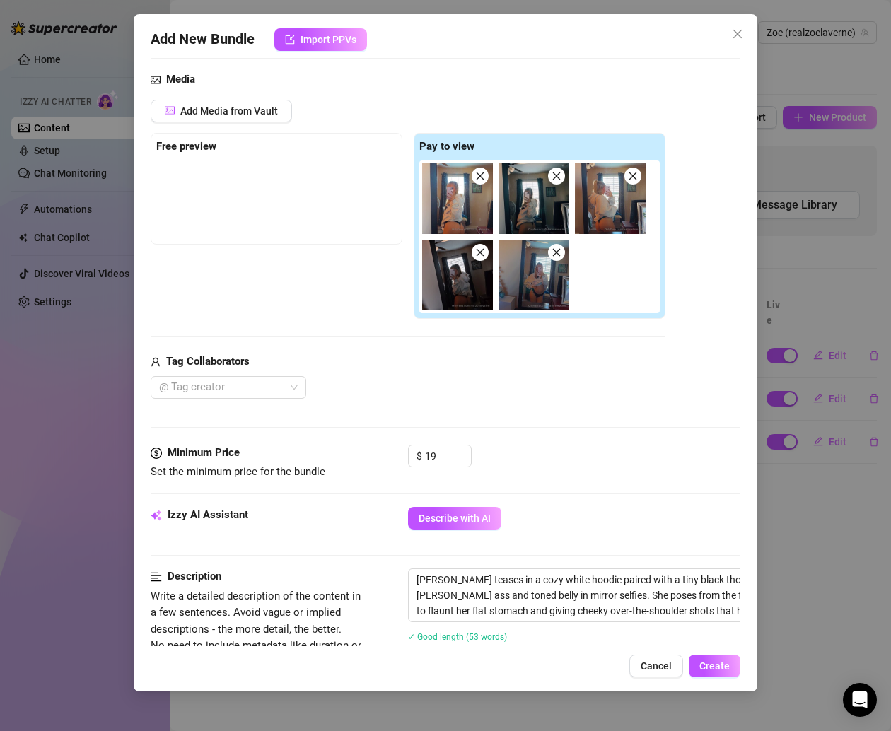
scroll to position [434, 0]
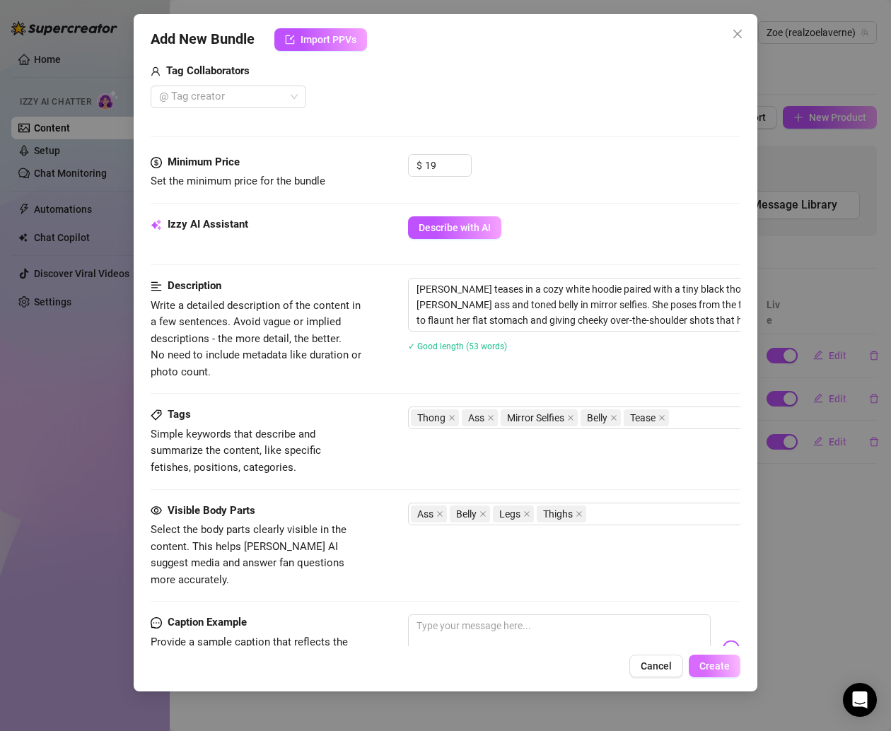
click at [715, 665] on span "Create" at bounding box center [714, 665] width 30 height 11
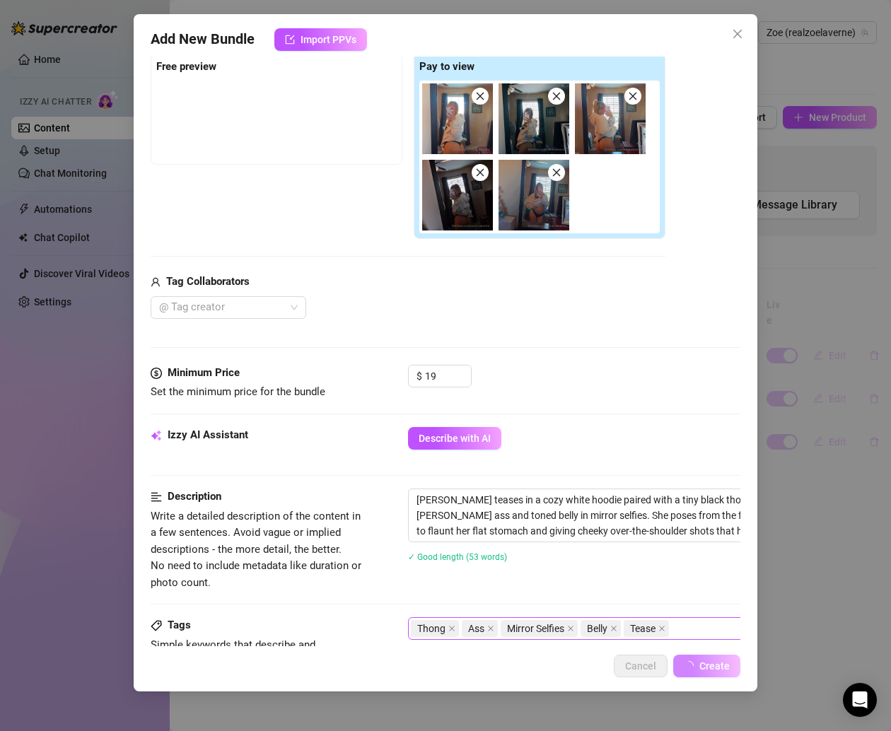
scroll to position [0, 0]
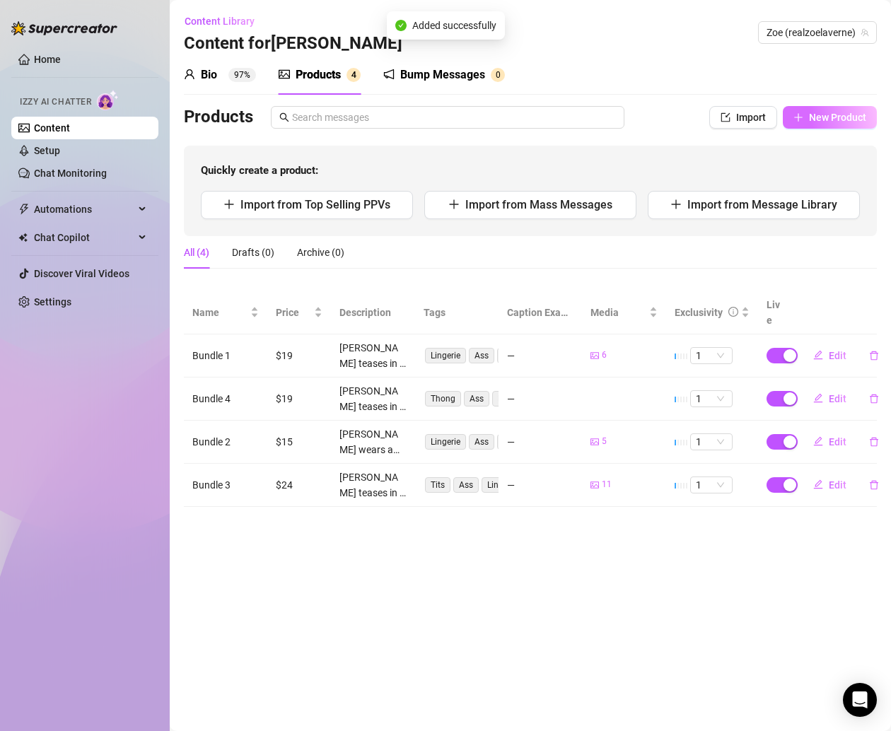
click at [804, 123] on button "New Product" at bounding box center [829, 117] width 94 height 23
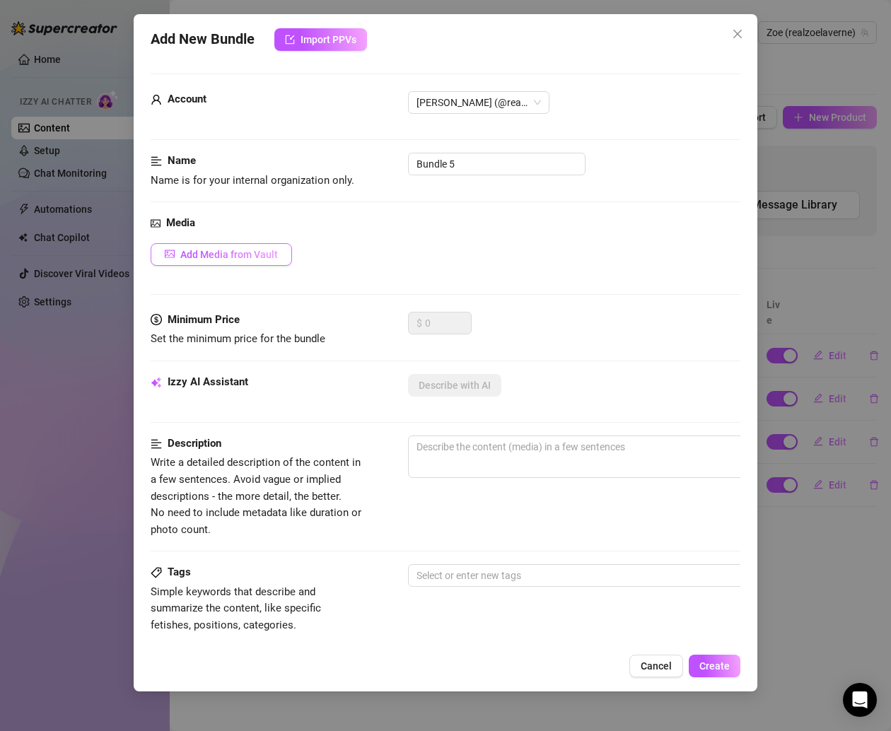
click at [244, 249] on span "Add Media from Vault" at bounding box center [229, 254] width 98 height 11
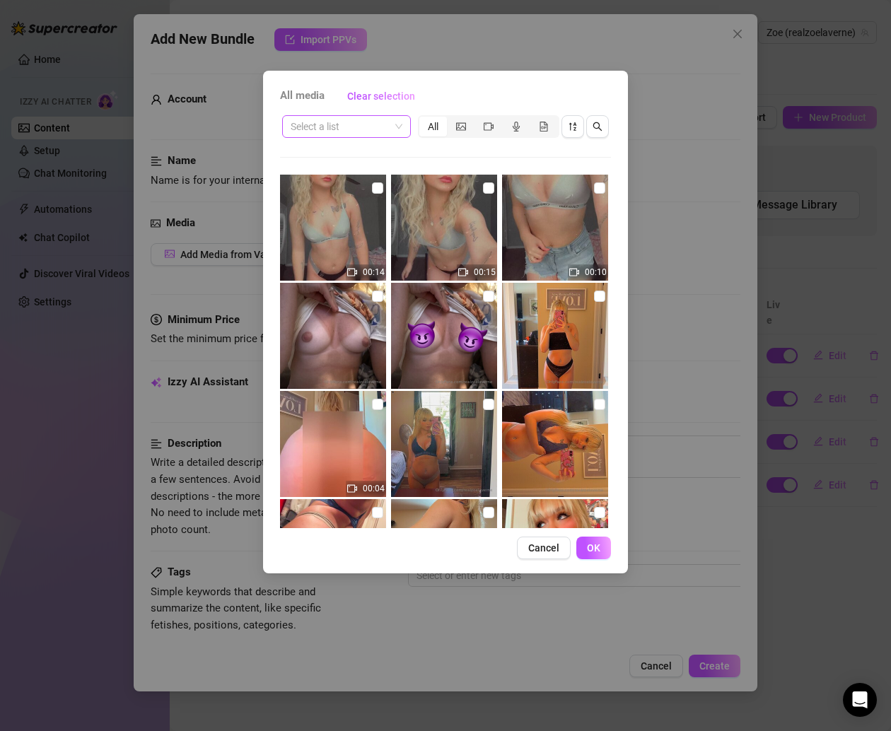
click at [368, 119] on input "search" at bounding box center [339, 126] width 99 height 21
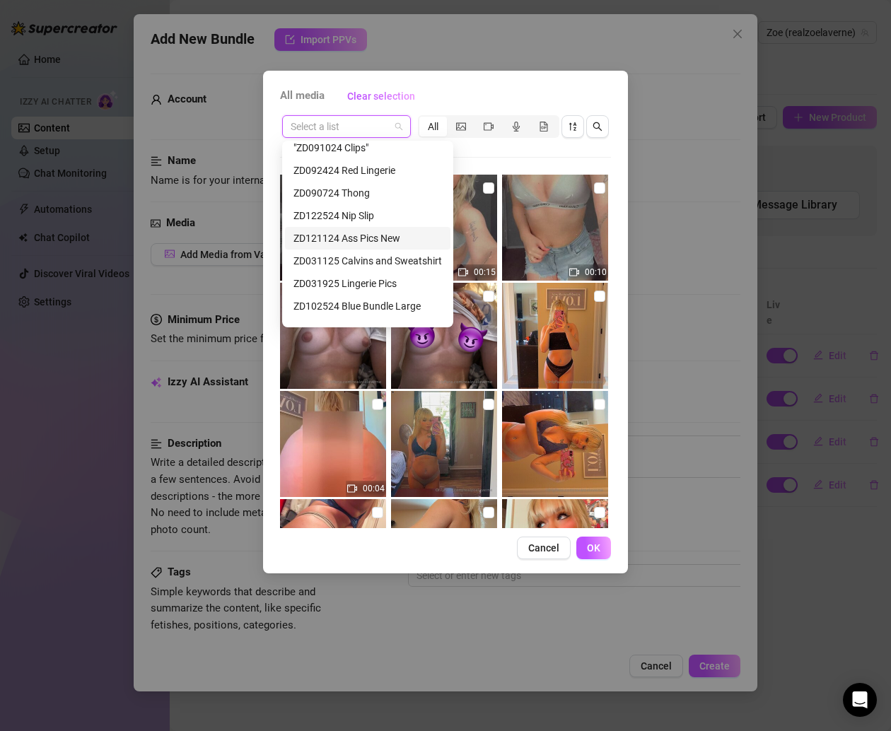
scroll to position [119, 0]
click at [387, 240] on div "ZD031125 Calvins and Sweatshirt" at bounding box center [367, 239] width 148 height 16
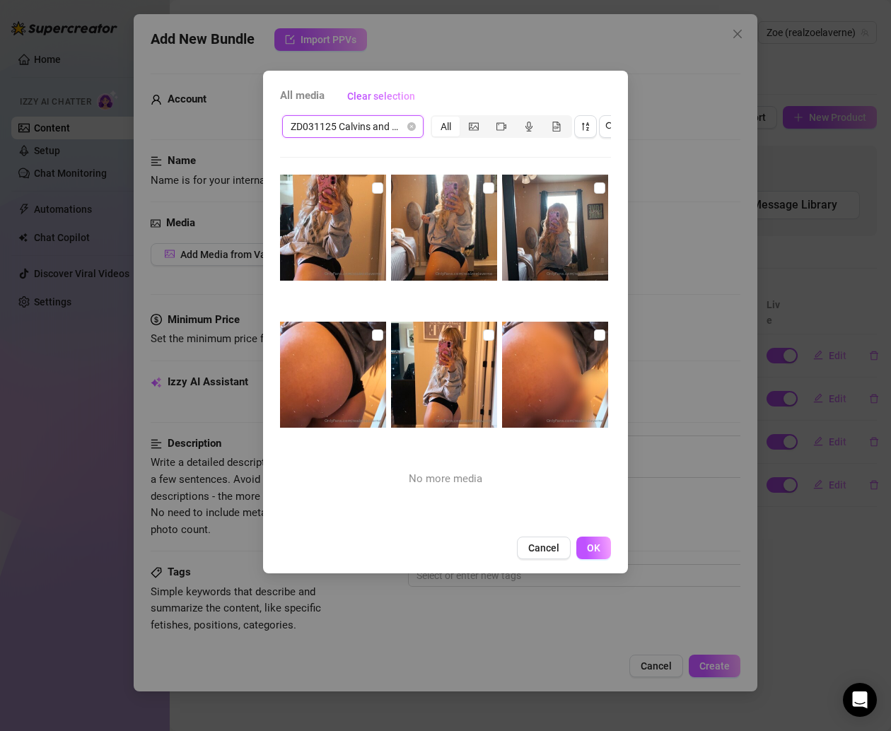
click at [369, 195] on img at bounding box center [333, 228] width 106 height 106
click at [377, 189] on input "checkbox" at bounding box center [377, 187] width 11 height 11
click at [483, 187] on input "checkbox" at bounding box center [488, 187] width 11 height 11
click at [594, 187] on input "checkbox" at bounding box center [599, 187] width 11 height 11
click at [584, 340] on img at bounding box center [555, 375] width 106 height 106
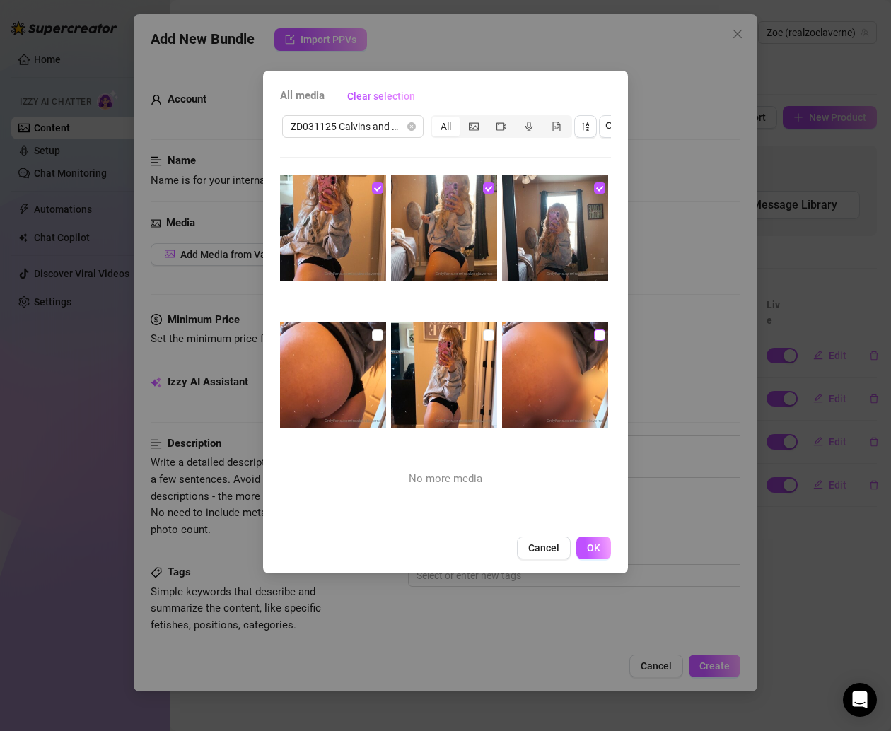
click at [594, 336] on input "checkbox" at bounding box center [599, 334] width 11 height 11
click at [485, 329] on input "checkbox" at bounding box center [488, 334] width 11 height 11
click at [374, 333] on input "checkbox" at bounding box center [377, 334] width 11 height 11
click at [583, 548] on div "All media Clear selection ZD031125 Calvins and Sweatshirt All No more media Can…" at bounding box center [445, 322] width 365 height 503
click at [584, 553] on button "OK" at bounding box center [593, 547] width 35 height 23
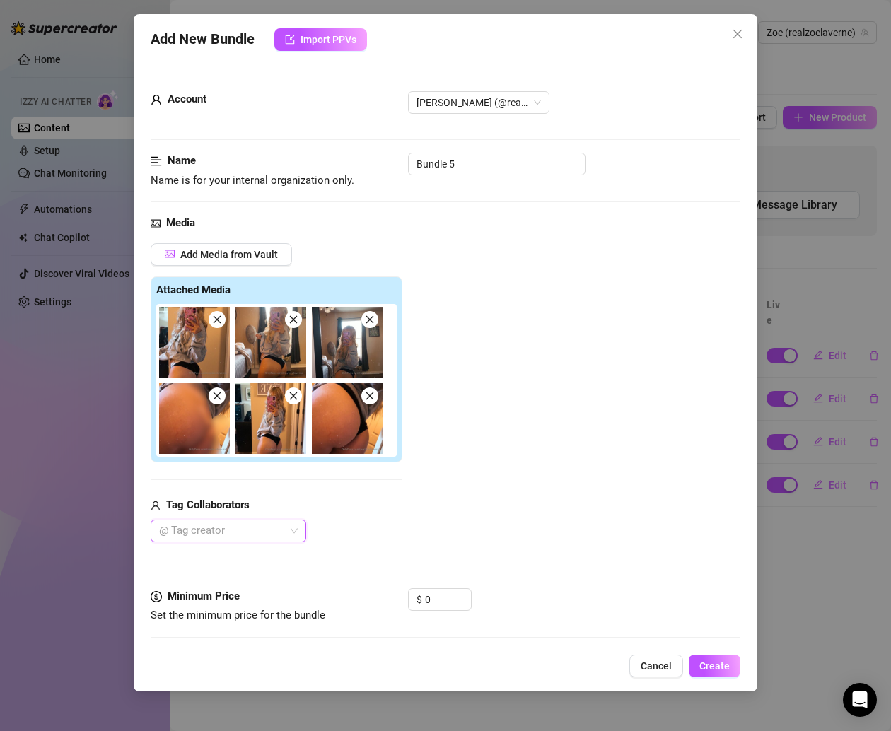
scroll to position [145, 0]
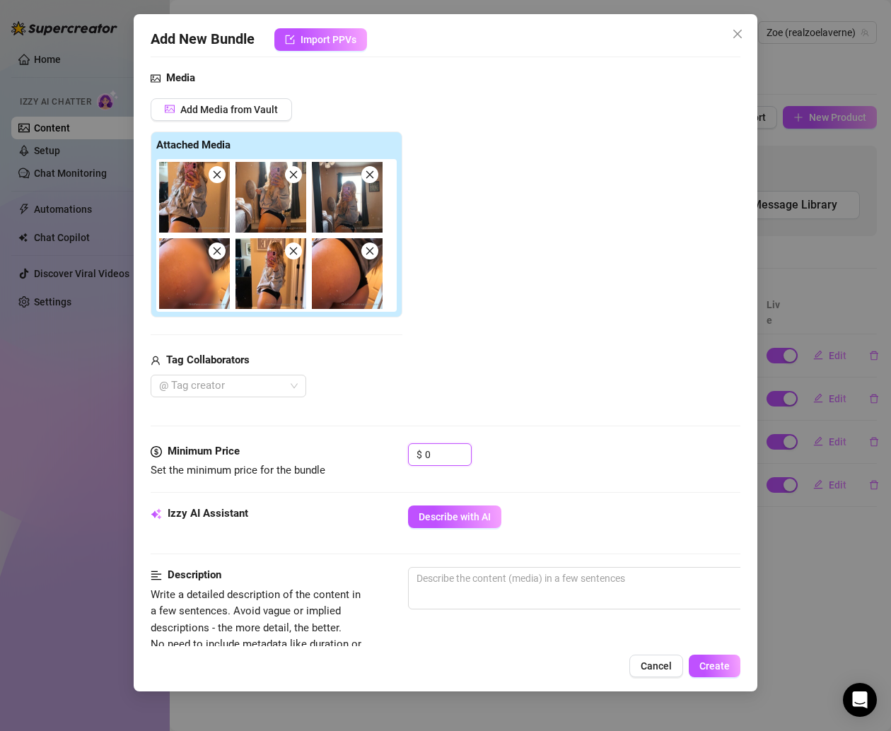
drag, startPoint x: 440, startPoint y: 450, endPoint x: 363, endPoint y: 450, distance: 76.3
click at [363, 450] on div "Minimum Price Set the minimum price for the bundle $ 0" at bounding box center [445, 461] width 589 height 36
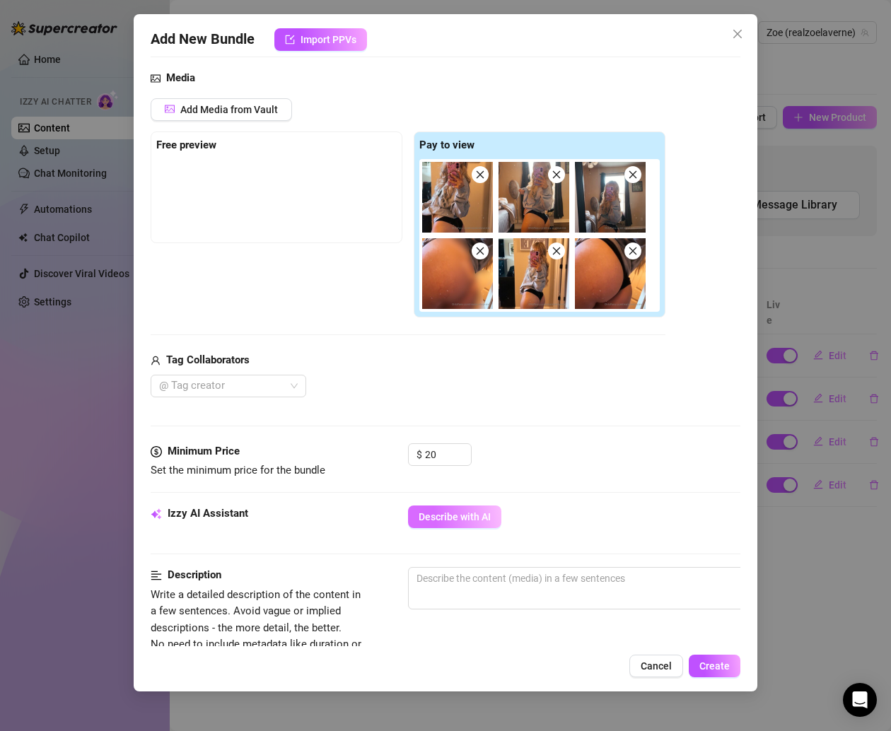
click at [459, 505] on button "Describe with AI" at bounding box center [454, 516] width 93 height 23
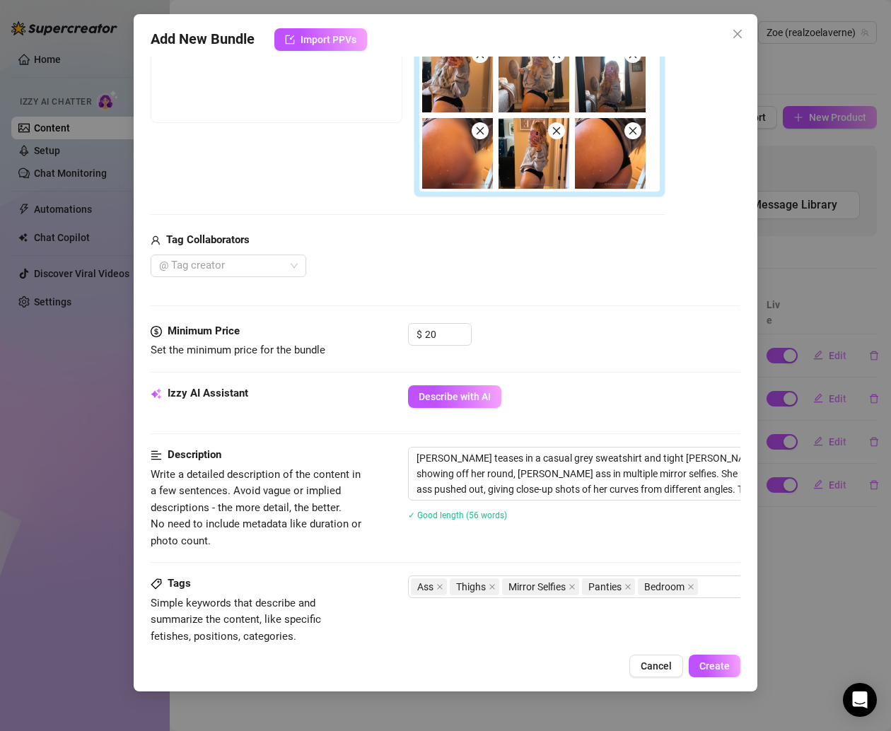
scroll to position [213, 0]
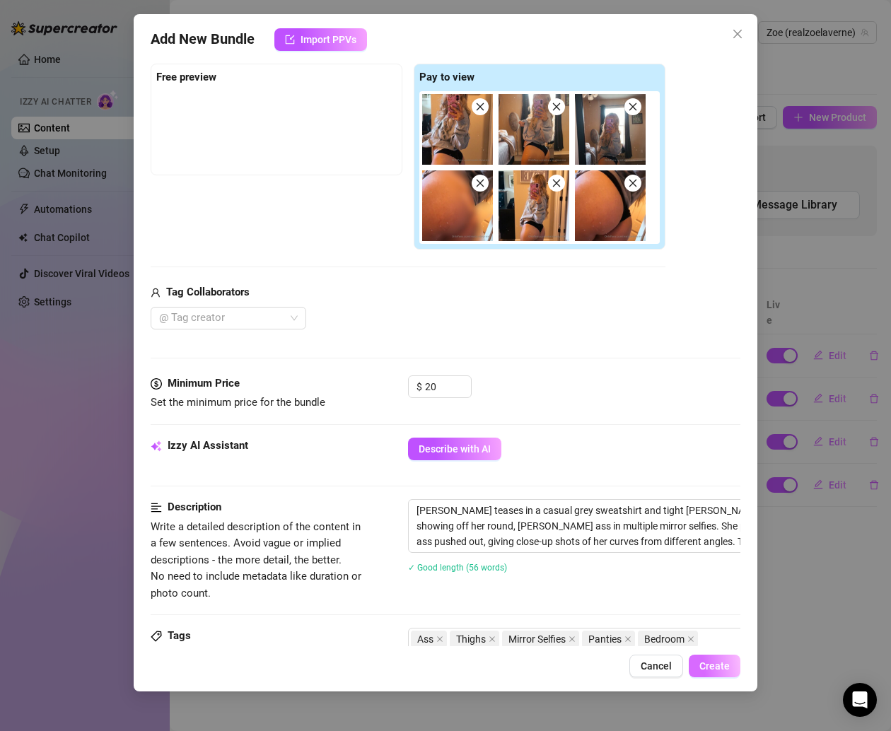
click at [708, 663] on span "Create" at bounding box center [714, 665] width 30 height 11
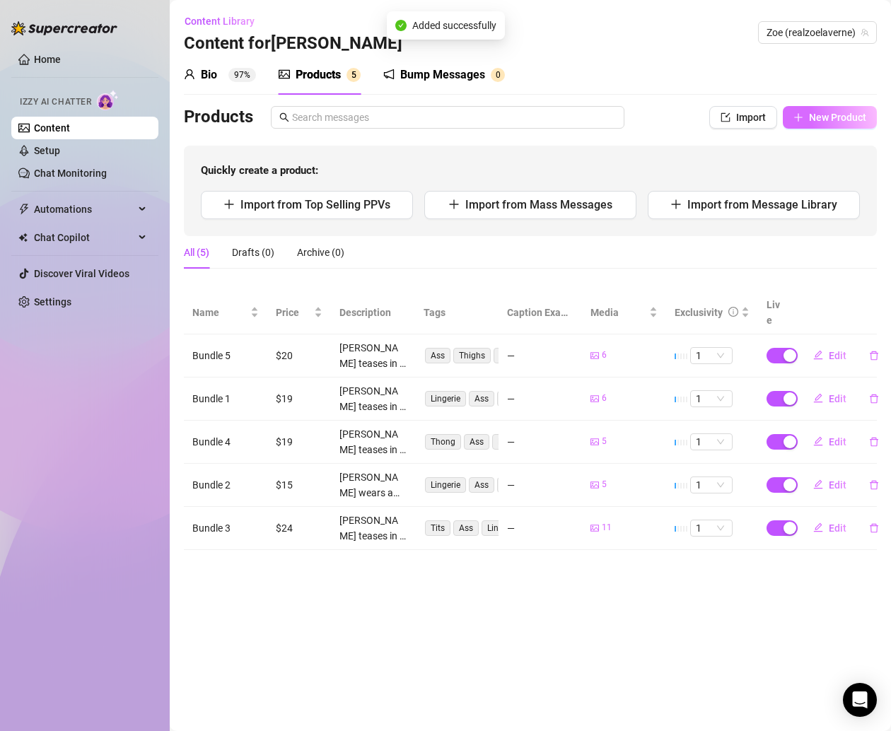
click at [815, 114] on span "New Product" at bounding box center [837, 117] width 57 height 11
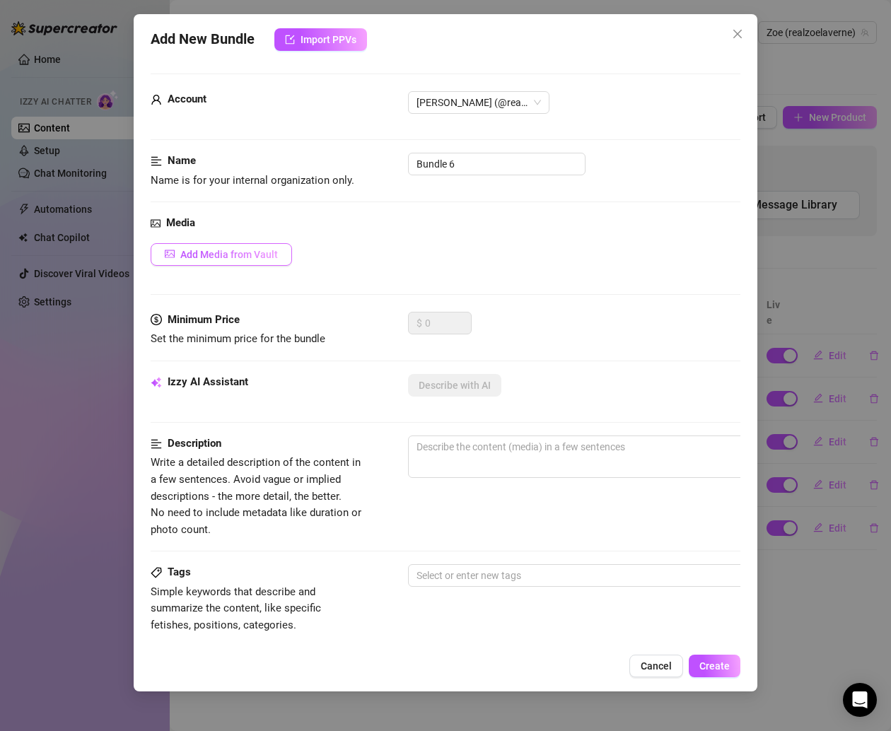
click at [239, 263] on button "Add Media from Vault" at bounding box center [221, 254] width 141 height 23
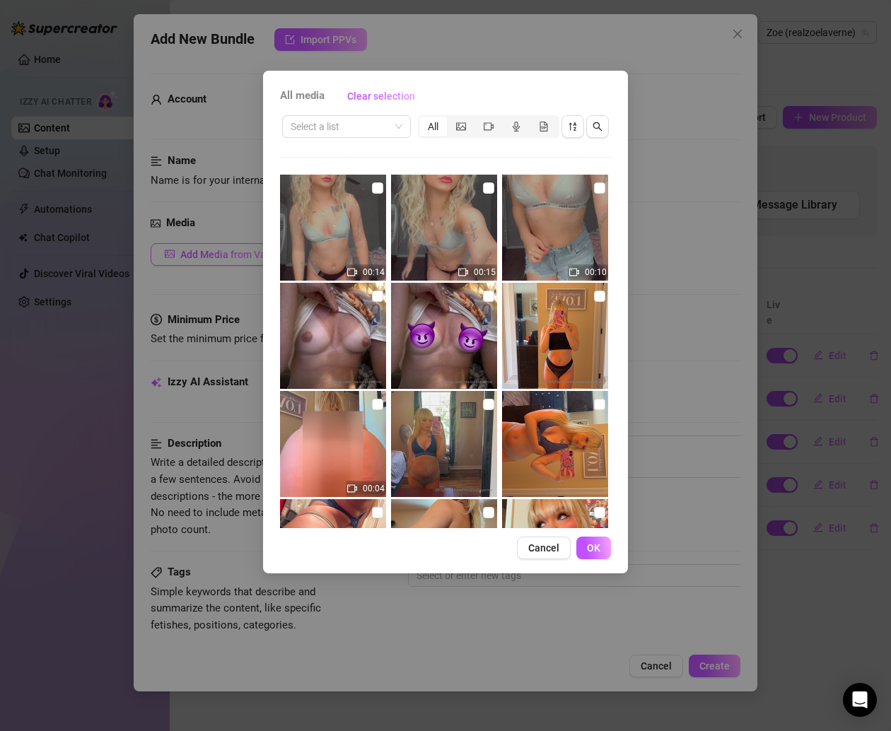
click at [239, 262] on div "All media Clear selection Select a list All 00:14 00:15 00:10 00:04 00:05 00:09…" at bounding box center [445, 365] width 891 height 731
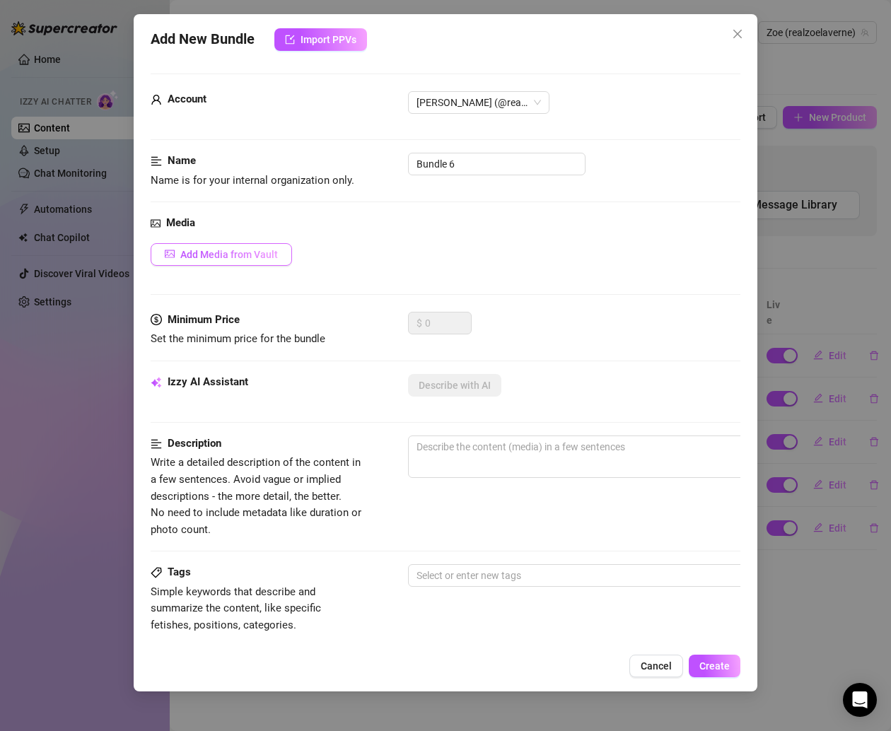
click at [239, 262] on button "Add Media from Vault" at bounding box center [221, 254] width 141 height 23
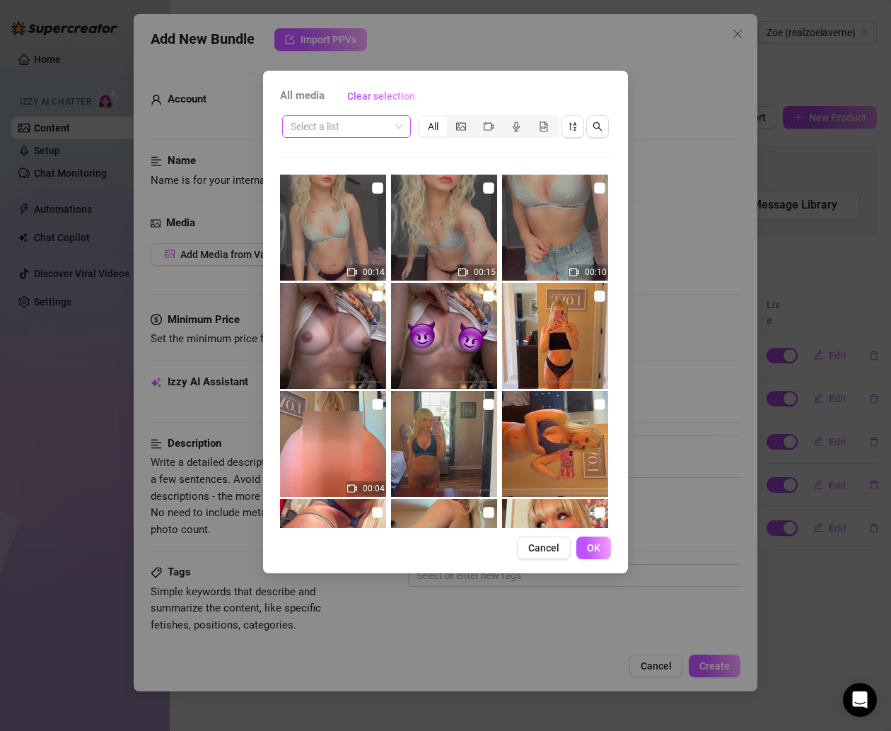
click at [364, 124] on input "search" at bounding box center [339, 126] width 99 height 21
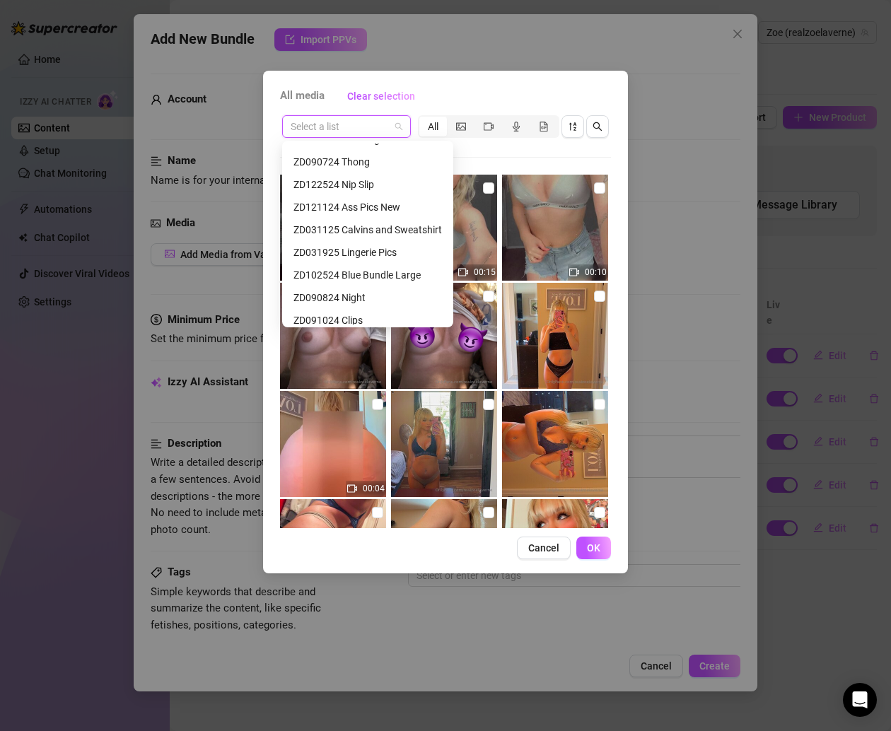
scroll to position [136, 0]
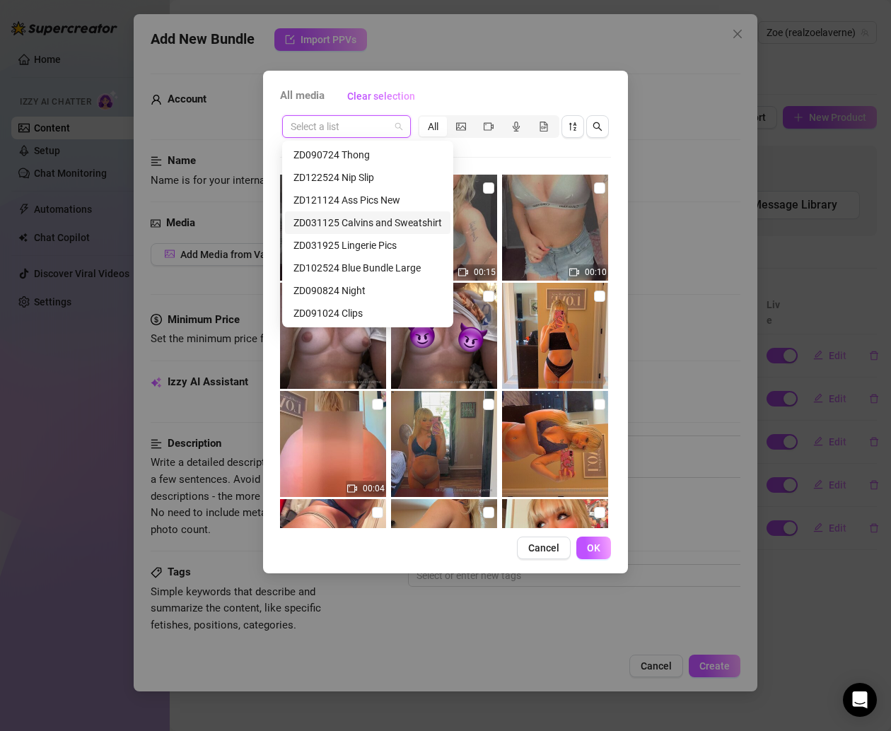
click at [370, 219] on div "ZD031125 Calvins and Sweatshirt" at bounding box center [367, 223] width 148 height 16
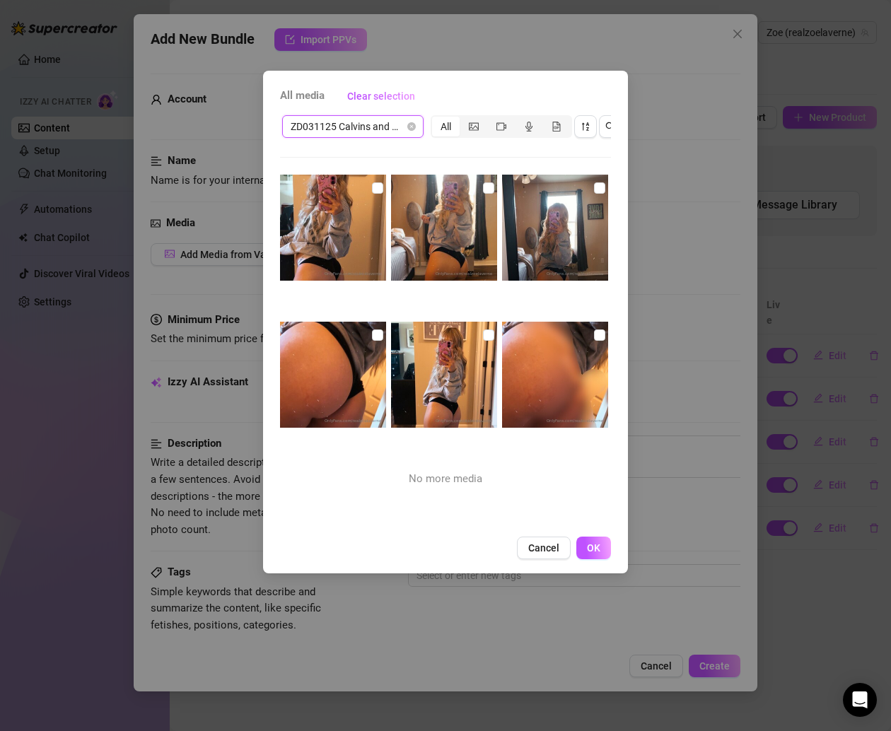
click at [381, 133] on span "ZD031125 Calvins and Sweatshirt" at bounding box center [352, 126] width 124 height 21
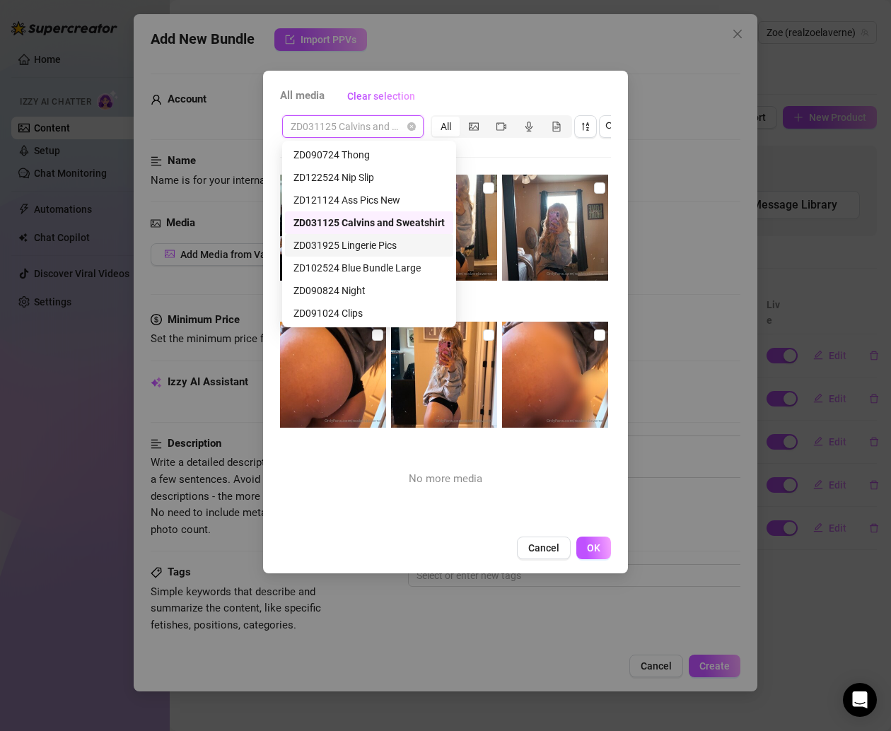
scroll to position [148, 0]
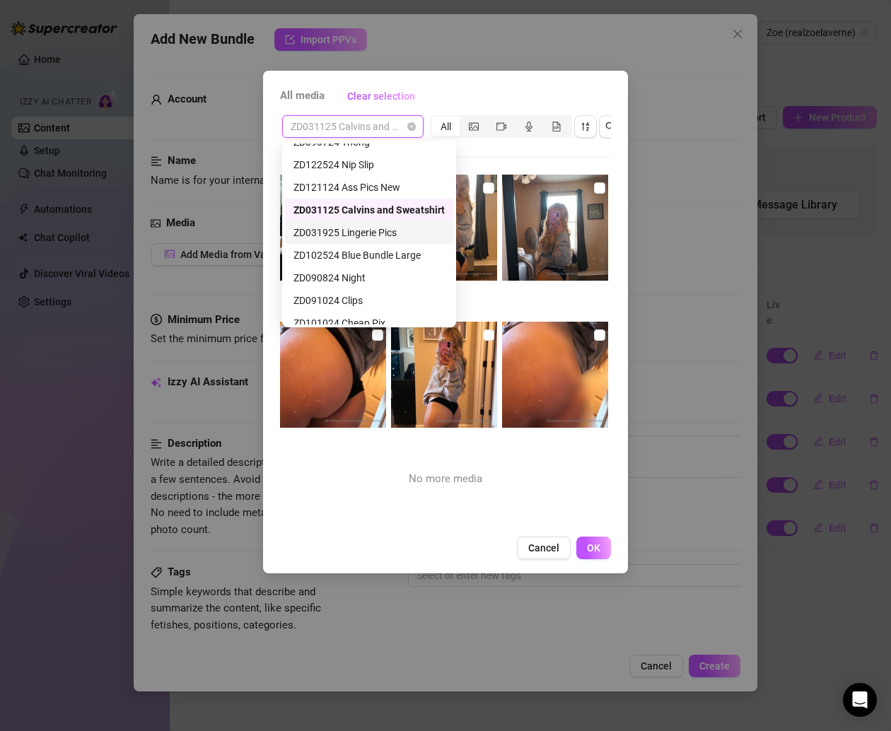
click at [368, 228] on div "ZD031925 Lingerie Pics" at bounding box center [368, 233] width 151 height 16
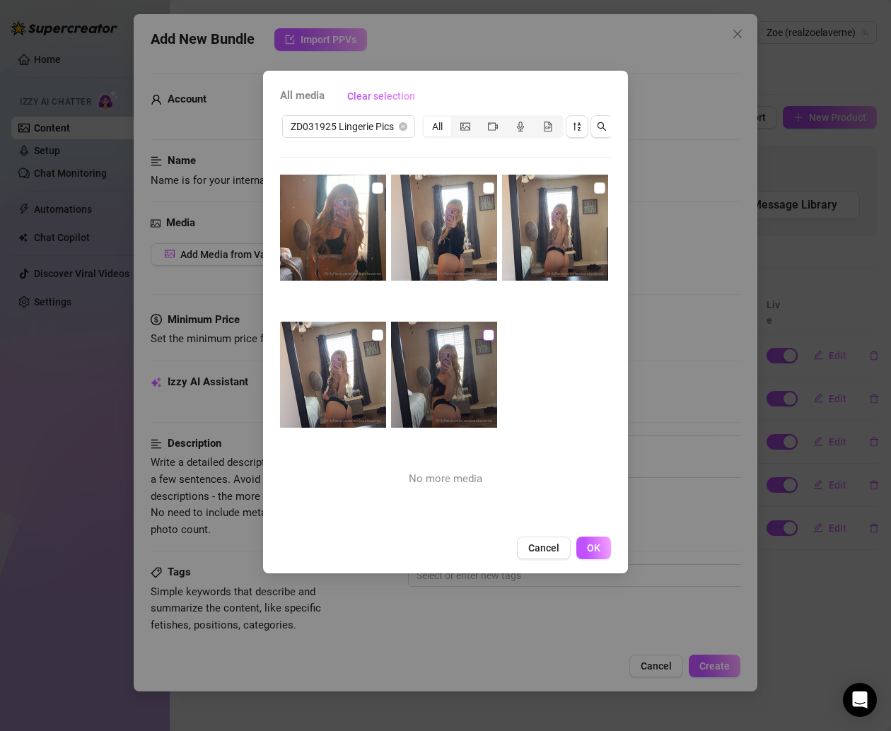
click at [483, 333] on input "checkbox" at bounding box center [488, 334] width 11 height 11
click at [375, 326] on img at bounding box center [333, 375] width 106 height 106
click at [376, 180] on label at bounding box center [377, 188] width 11 height 16
click at [376, 182] on input "checkbox" at bounding box center [377, 187] width 11 height 11
click at [483, 186] on input "checkbox" at bounding box center [488, 187] width 11 height 11
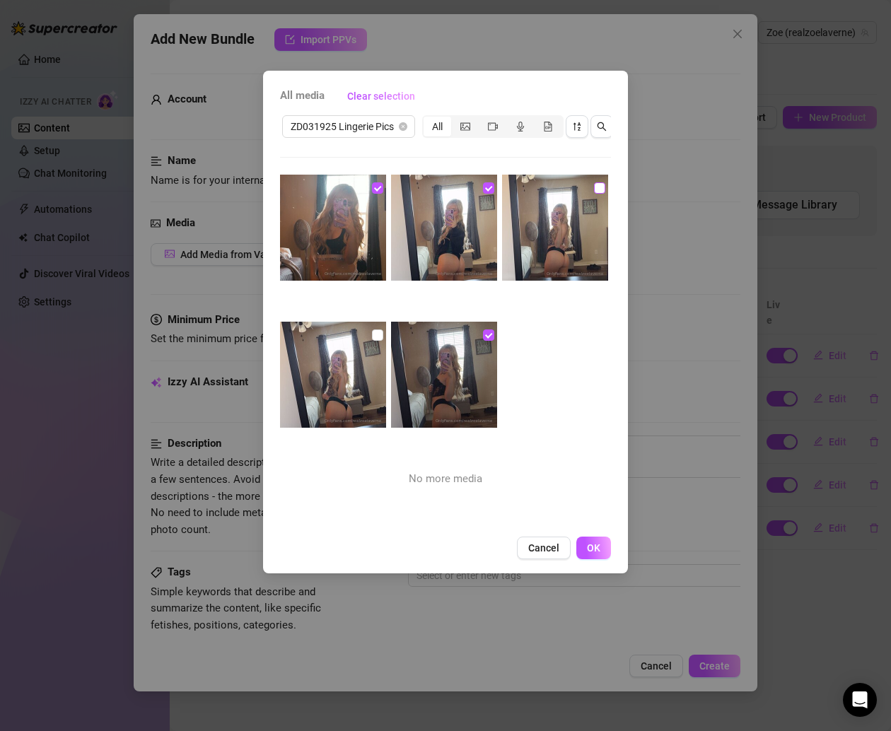
click at [594, 188] on input "checkbox" at bounding box center [599, 187] width 11 height 11
click at [591, 553] on span "OK" at bounding box center [593, 547] width 13 height 11
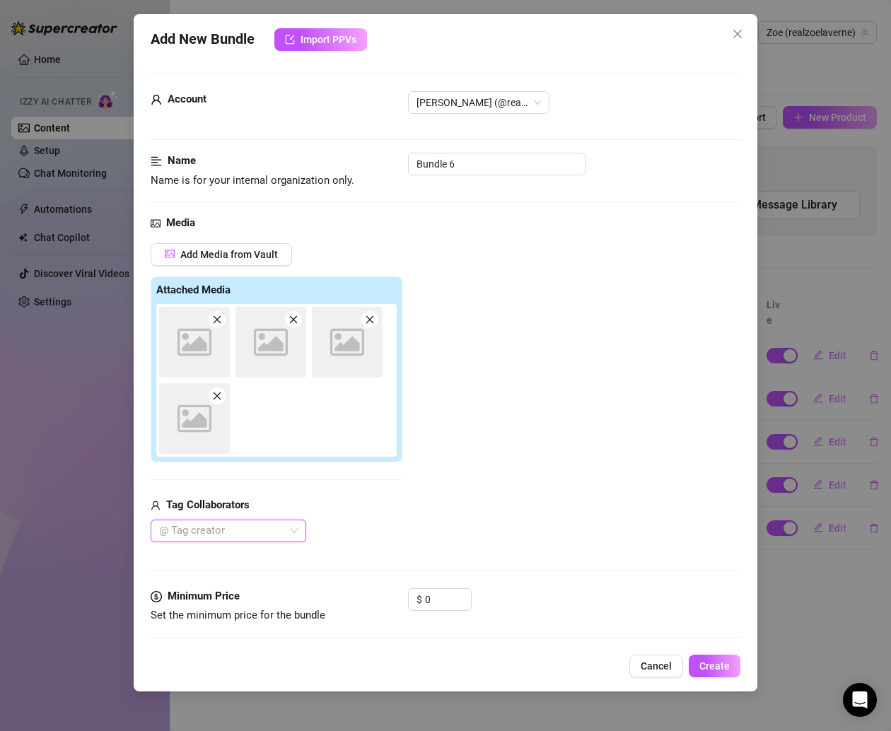
scroll to position [123, 0]
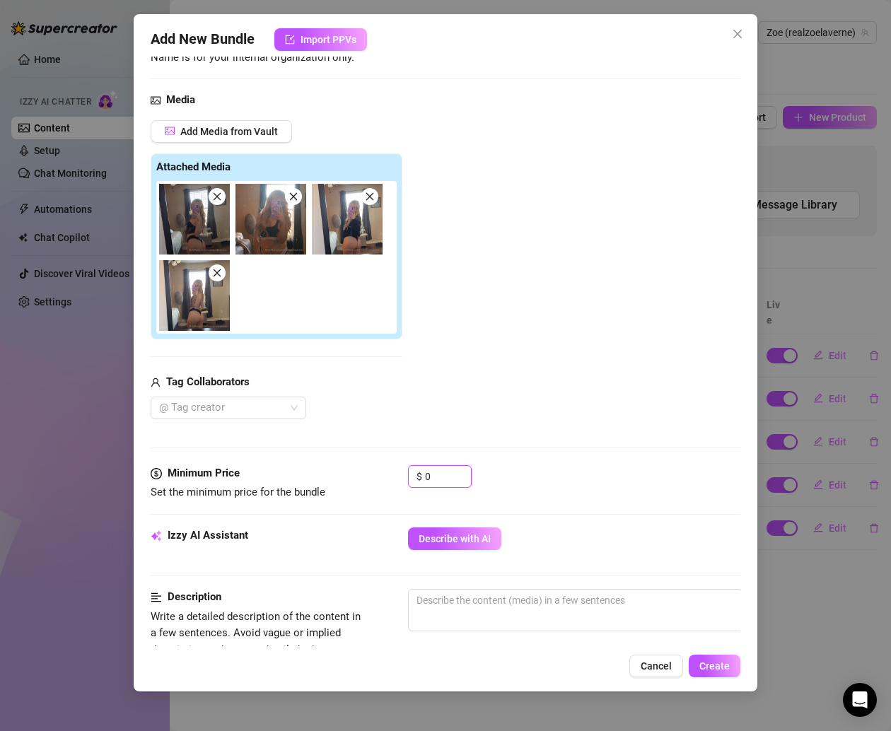
drag, startPoint x: 439, startPoint y: 469, endPoint x: 351, endPoint y: 469, distance: 88.3
click at [351, 469] on div "Minimum Price Set the minimum price for the bundle $ 0" at bounding box center [445, 483] width 589 height 36
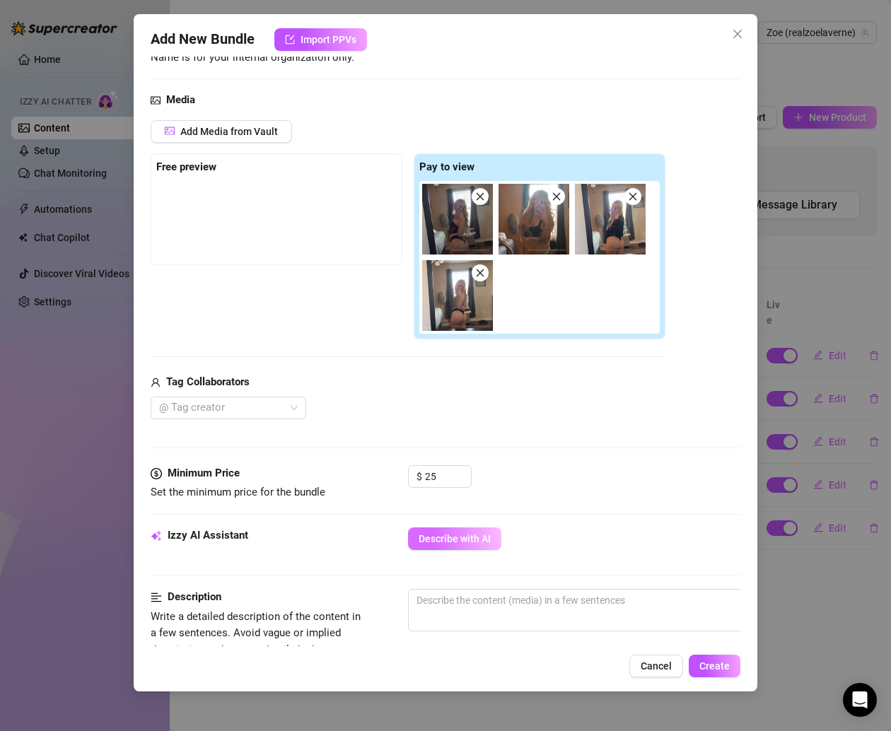
click at [479, 533] on span "Describe with AI" at bounding box center [454, 538] width 72 height 11
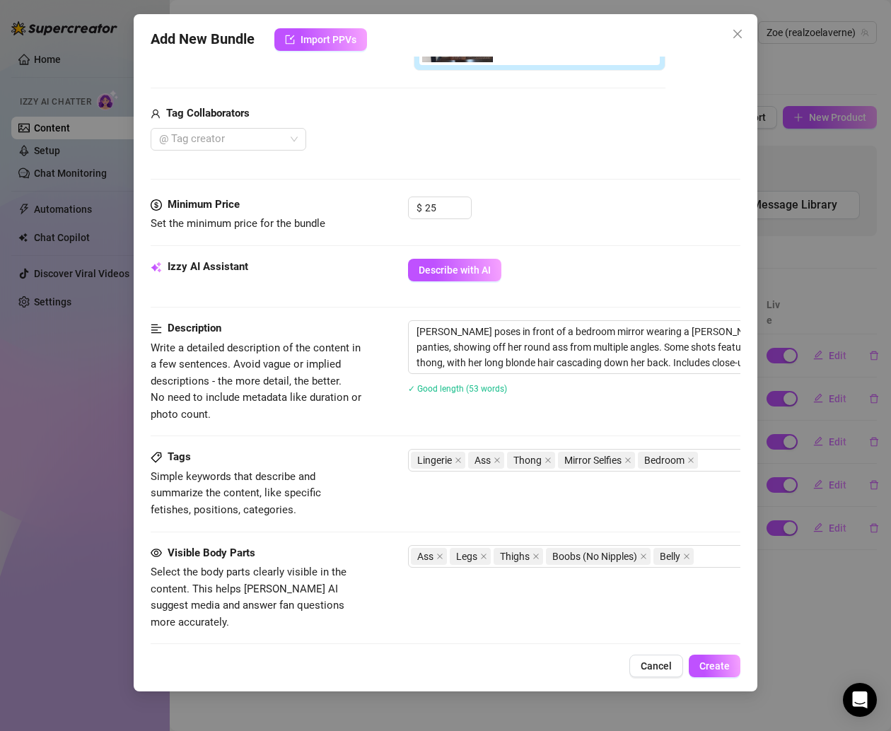
scroll to position [509, 0]
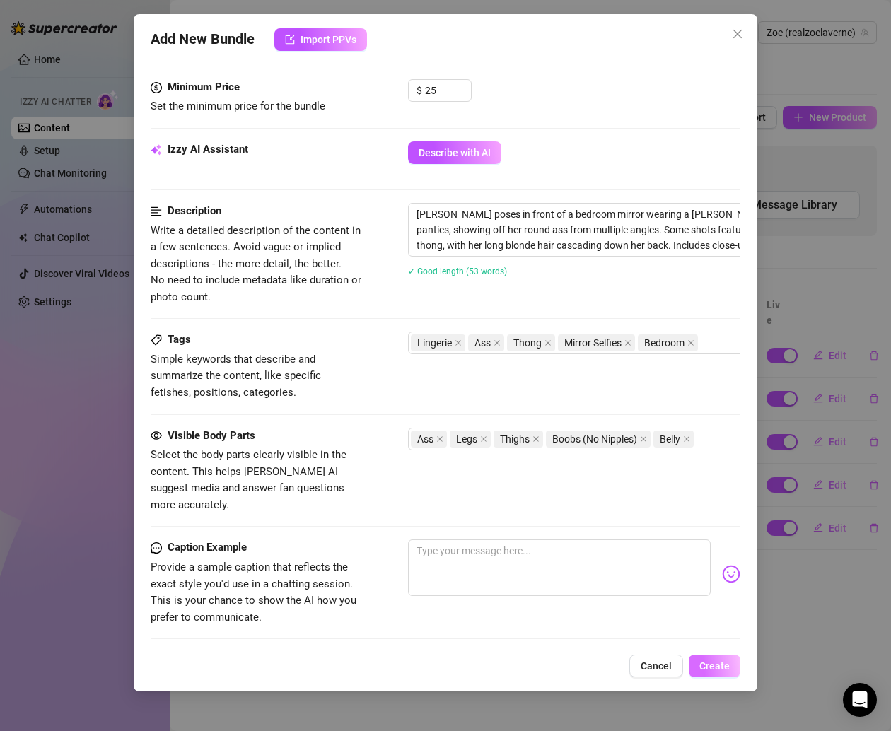
click at [702, 654] on button "Create" at bounding box center [714, 665] width 52 height 23
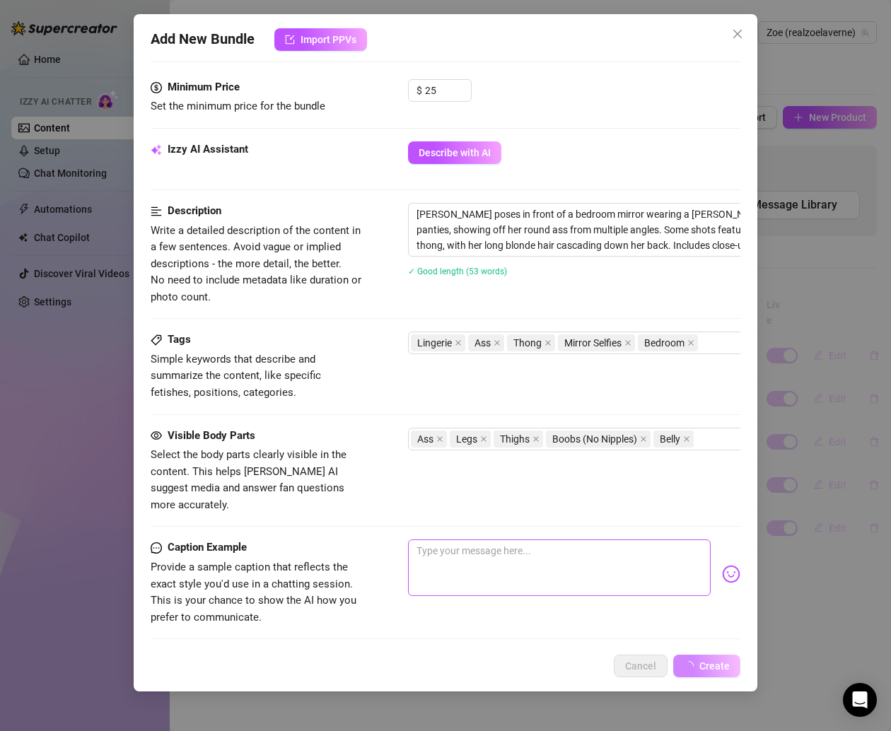
scroll to position [526, 0]
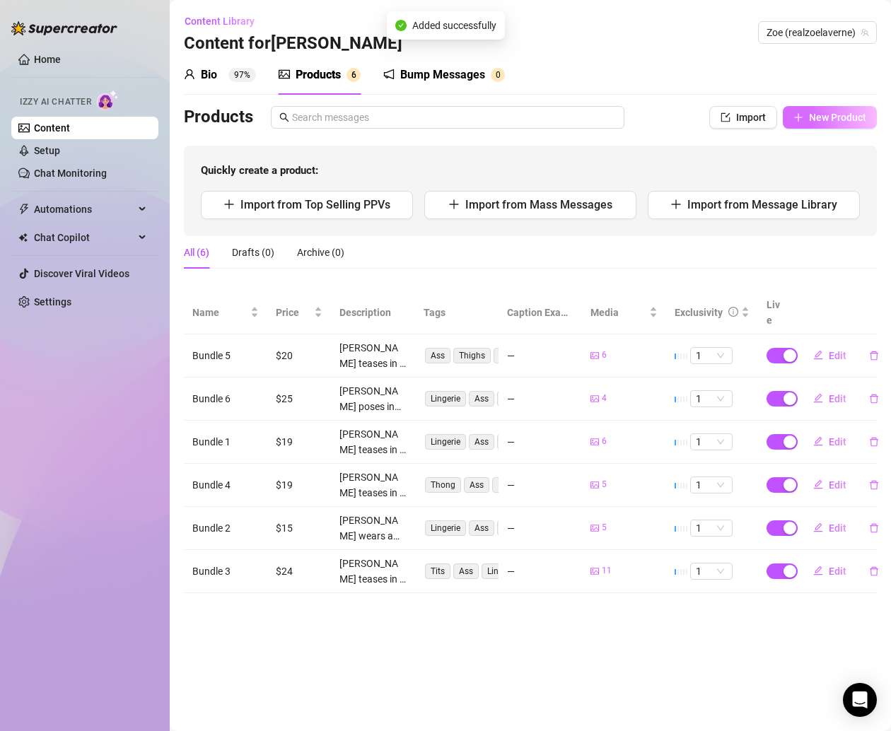
click at [824, 122] on span "New Product" at bounding box center [837, 117] width 57 height 11
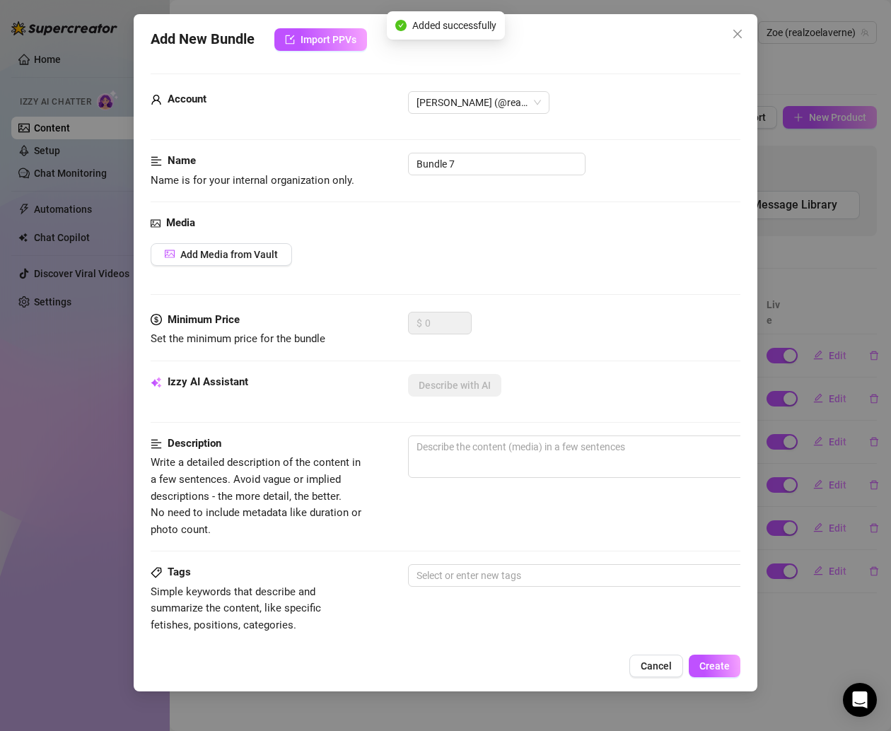
click at [262, 239] on div "Media Add Media from Vault" at bounding box center [445, 263] width 589 height 97
click at [265, 255] on span "Add Media from Vault" at bounding box center [229, 254] width 98 height 11
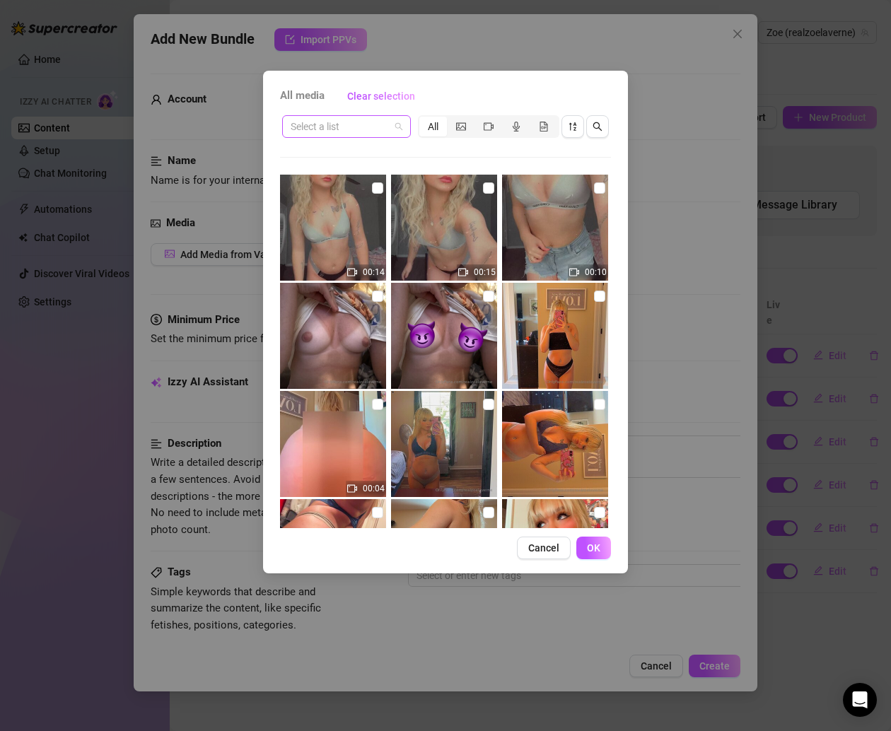
click at [319, 120] on input "search" at bounding box center [339, 126] width 99 height 21
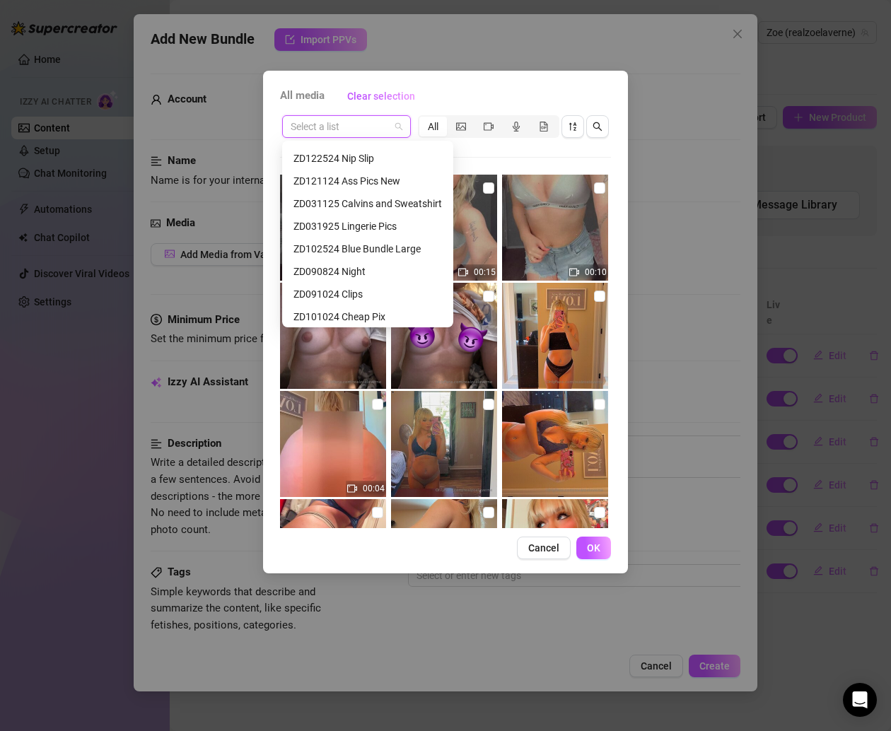
scroll to position [201, 0]
click at [374, 194] on div "ZD102524 Blue Bundle Large" at bounding box center [367, 202] width 148 height 16
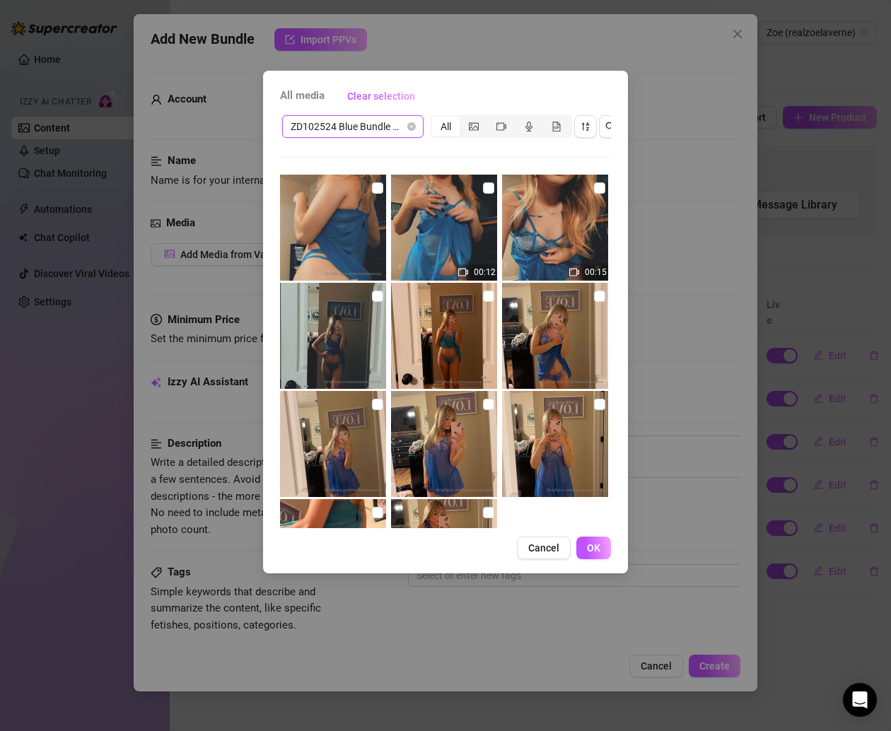
scroll to position [100, 0]
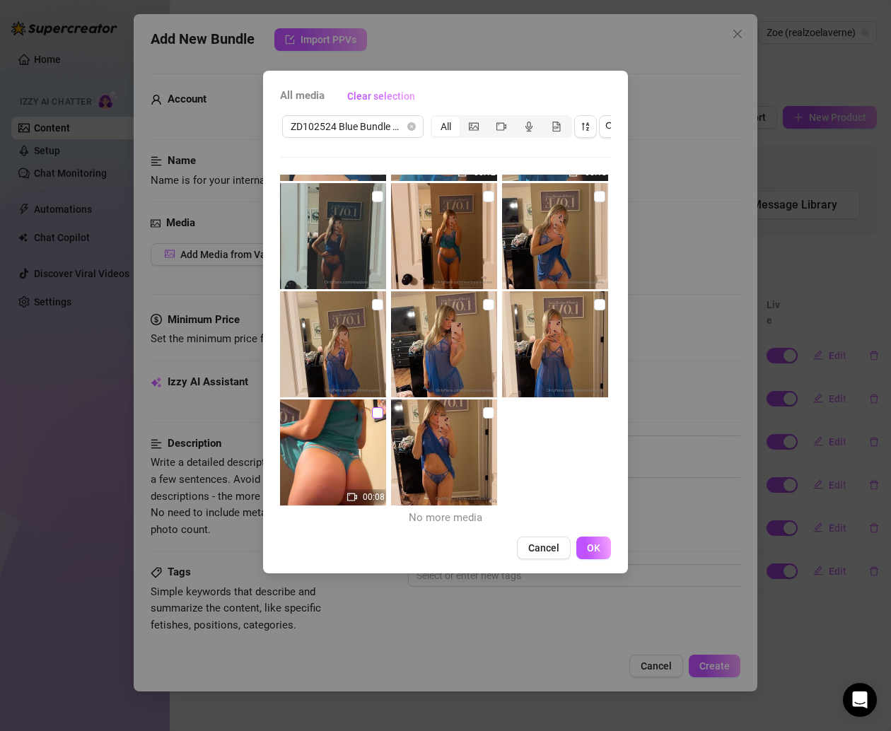
click at [372, 410] on input "checkbox" at bounding box center [377, 412] width 11 height 11
click at [483, 410] on input "checkbox" at bounding box center [488, 412] width 11 height 11
click at [594, 303] on input "checkbox" at bounding box center [599, 304] width 11 height 11
click at [483, 301] on input "checkbox" at bounding box center [488, 304] width 11 height 11
click at [372, 302] on input "checkbox" at bounding box center [377, 304] width 11 height 11
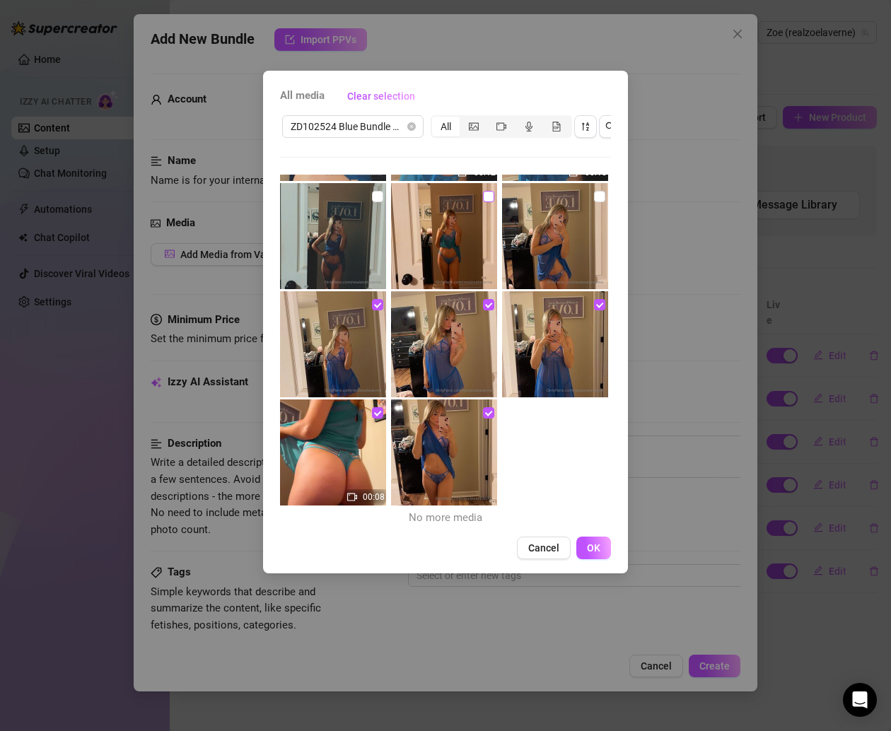
click at [376, 196] on input "checkbox" at bounding box center [377, 196] width 11 height 11
click at [488, 192] on input "checkbox" at bounding box center [488, 196] width 11 height 11
click at [594, 194] on input "checkbox" at bounding box center [599, 196] width 11 height 11
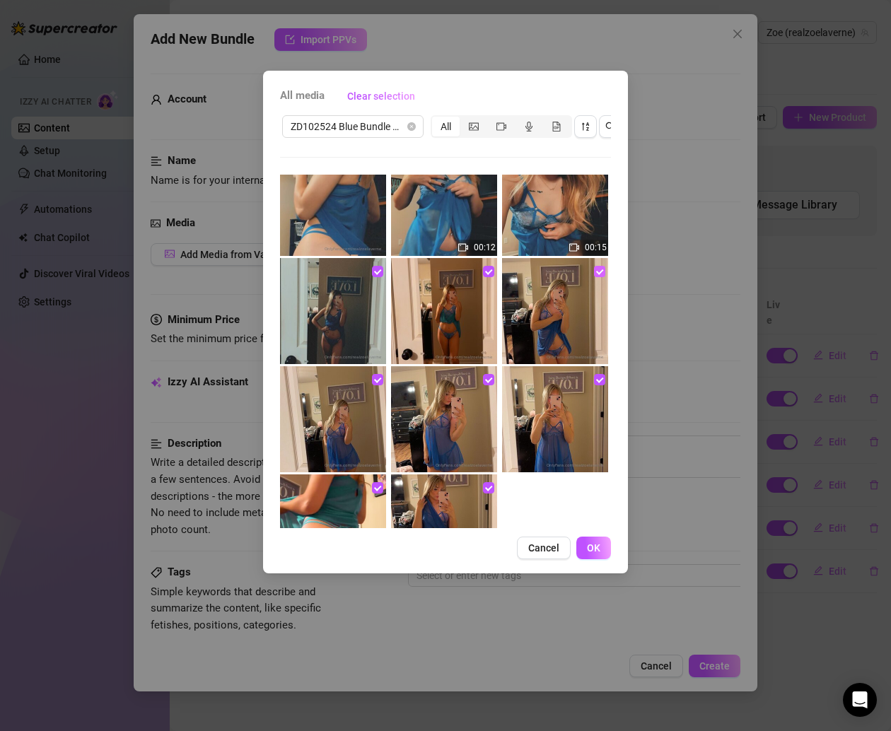
scroll to position [0, 0]
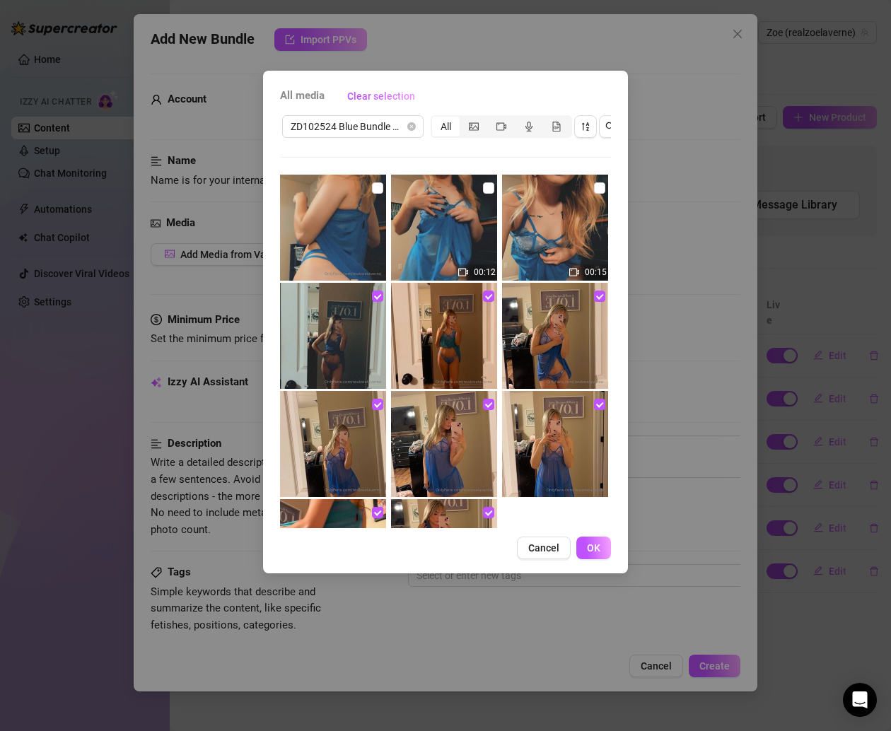
click at [590, 167] on div "ZD102524 Blue Bundle Large All 00:12 00:15 00:08 No more media" at bounding box center [445, 320] width 331 height 415
click at [594, 185] on input "checkbox" at bounding box center [599, 187] width 11 height 11
click at [483, 186] on input "checkbox" at bounding box center [488, 187] width 11 height 11
click at [372, 188] on input "checkbox" at bounding box center [377, 187] width 11 height 11
click at [594, 553] on span "OK" at bounding box center [593, 547] width 13 height 11
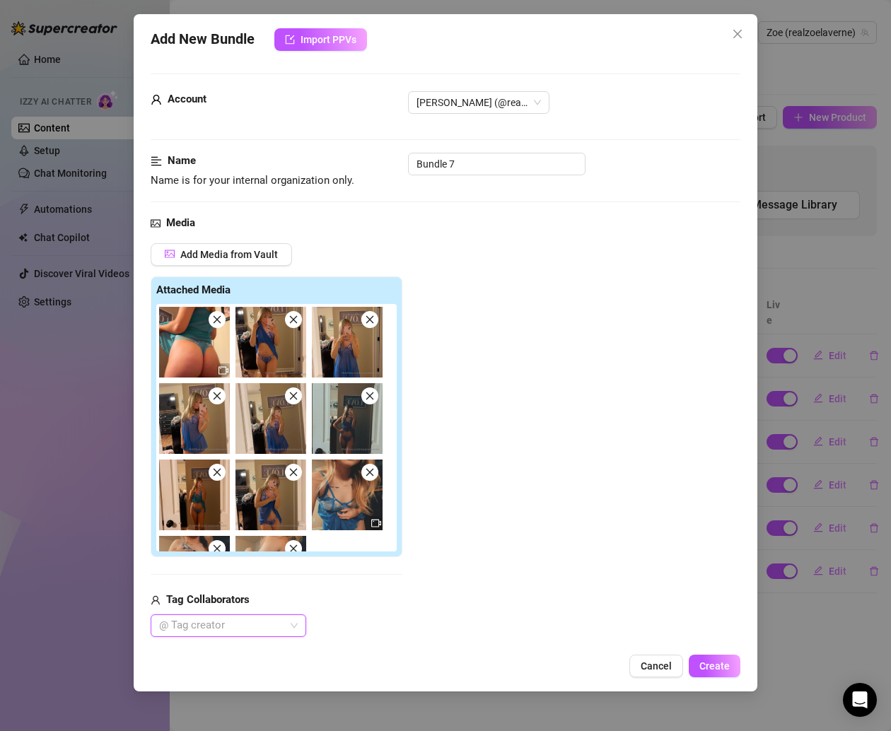
scroll to position [193, 0]
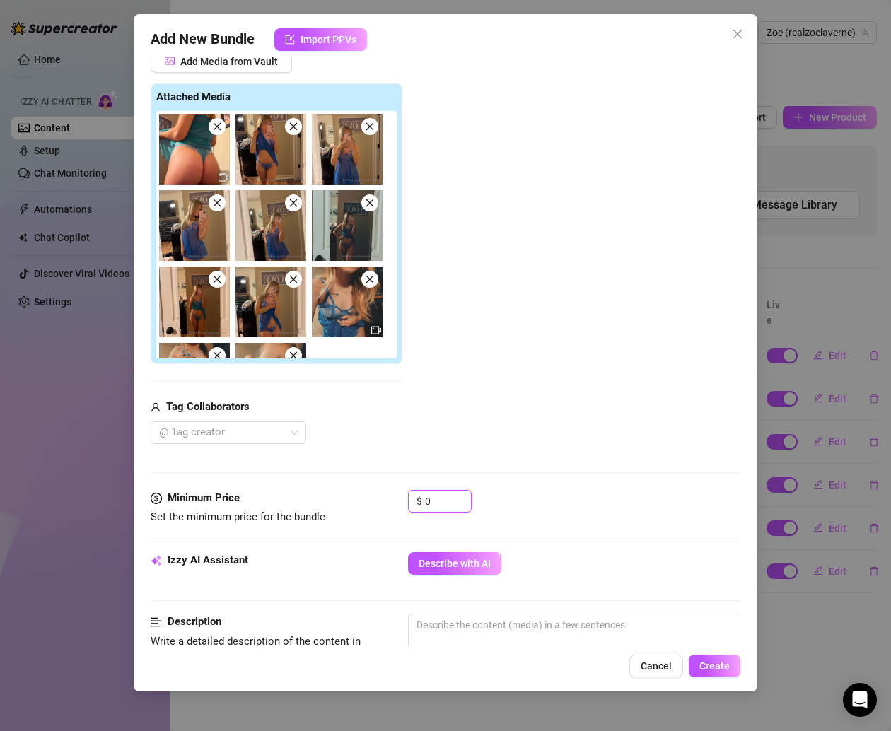
drag, startPoint x: 445, startPoint y: 502, endPoint x: 370, endPoint y: 502, distance: 74.9
click at [370, 502] on div "Minimum Price Set the minimum price for the bundle $ 0" at bounding box center [445, 508] width 589 height 36
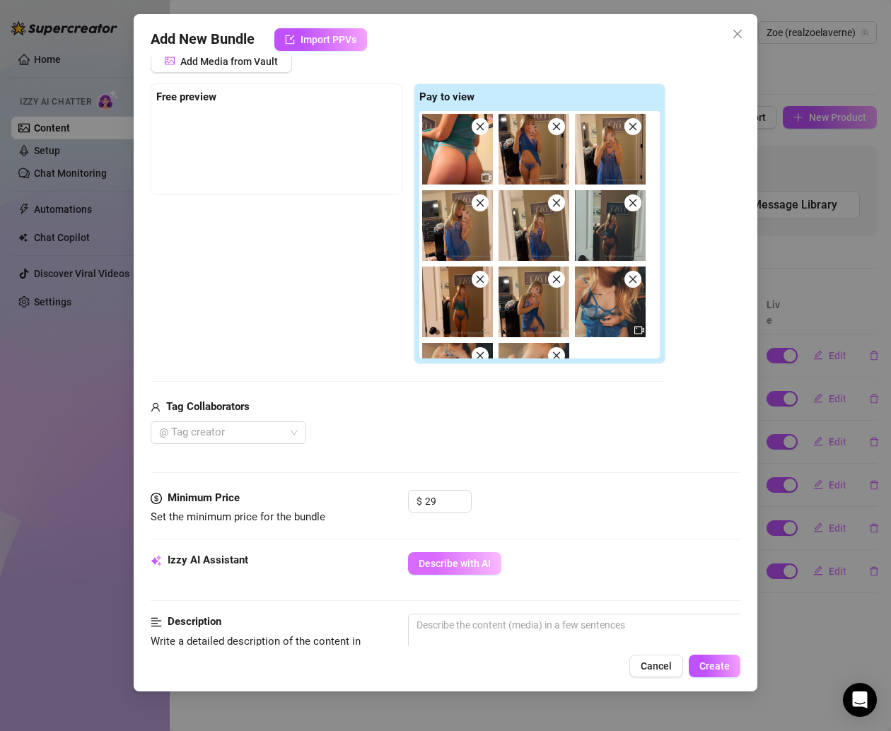
click at [461, 558] on span "Describe with AI" at bounding box center [454, 563] width 72 height 11
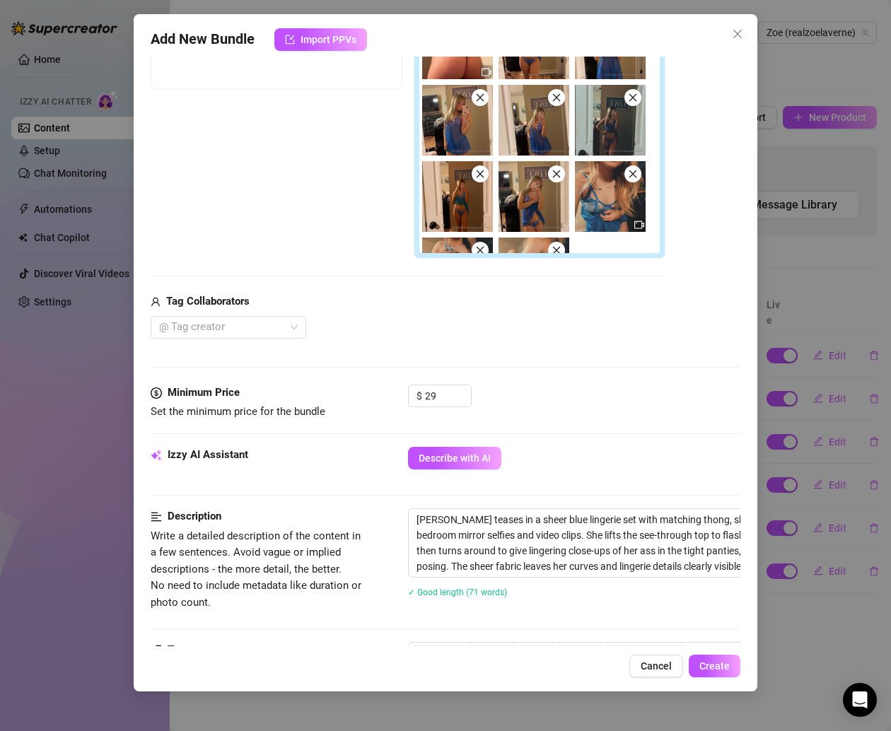
scroll to position [0, 0]
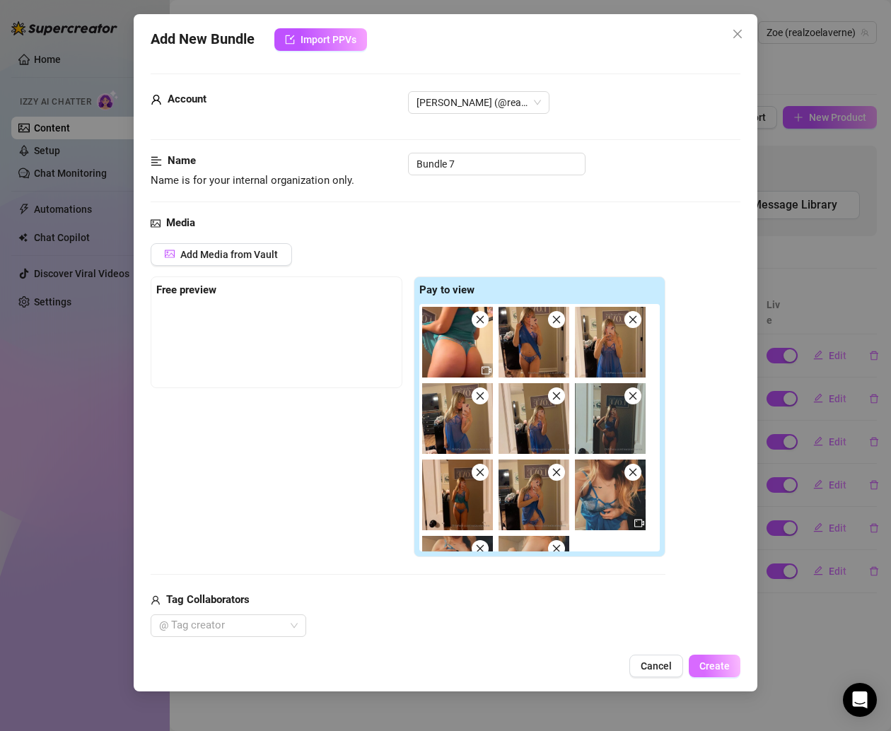
click at [717, 662] on span "Create" at bounding box center [714, 665] width 30 height 11
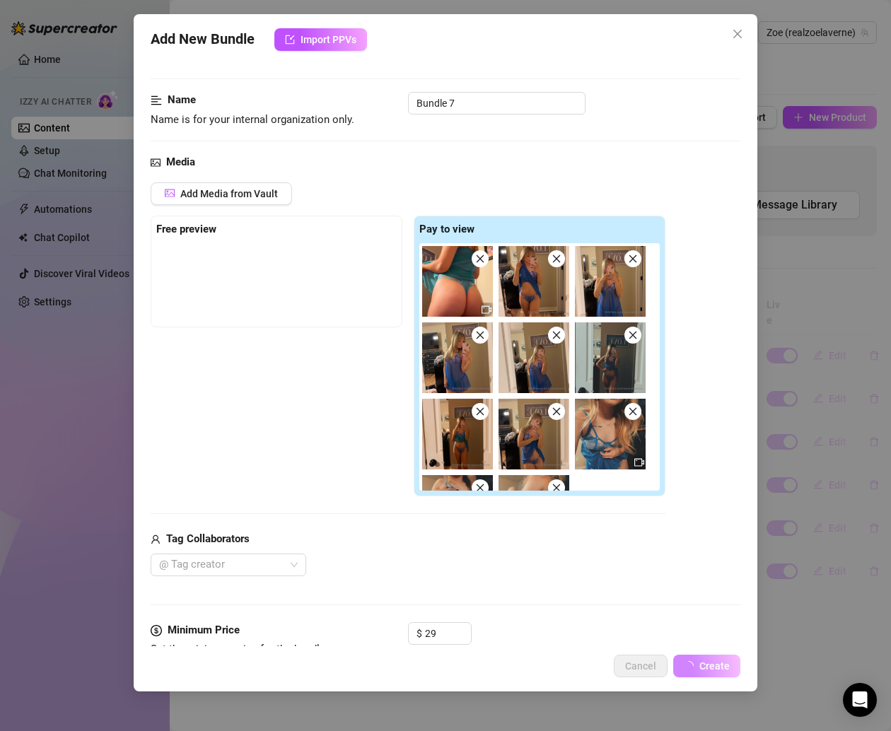
scroll to position [76, 0]
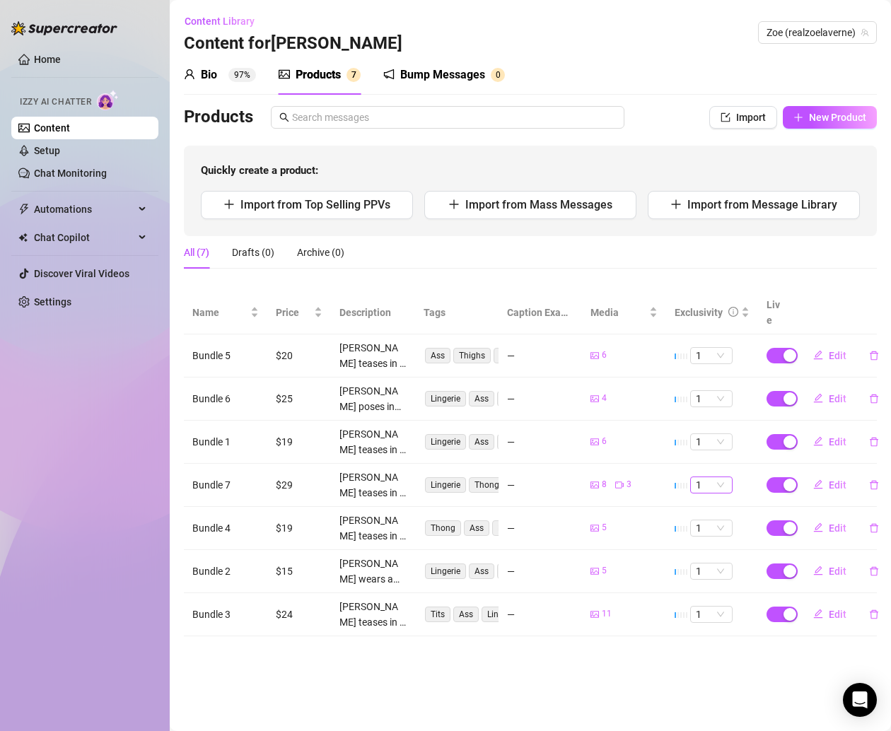
click at [721, 477] on span "1" at bounding box center [710, 485] width 31 height 16
click at [708, 540] on div "3" at bounding box center [711, 539] width 20 height 16
click at [824, 474] on button "Edit" at bounding box center [830, 485] width 56 height 23
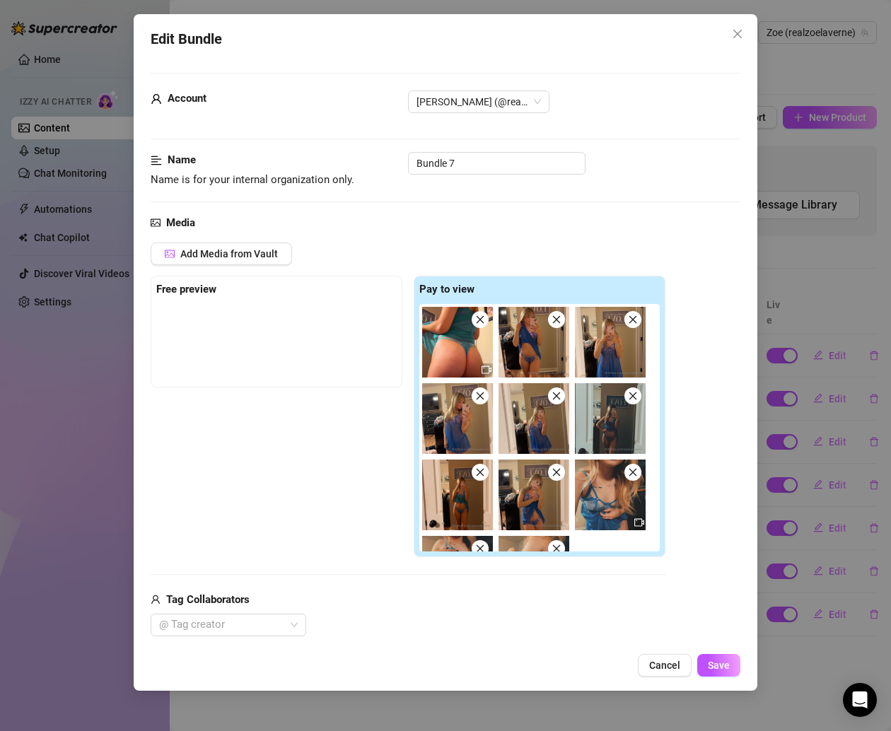
scroll to position [783, 0]
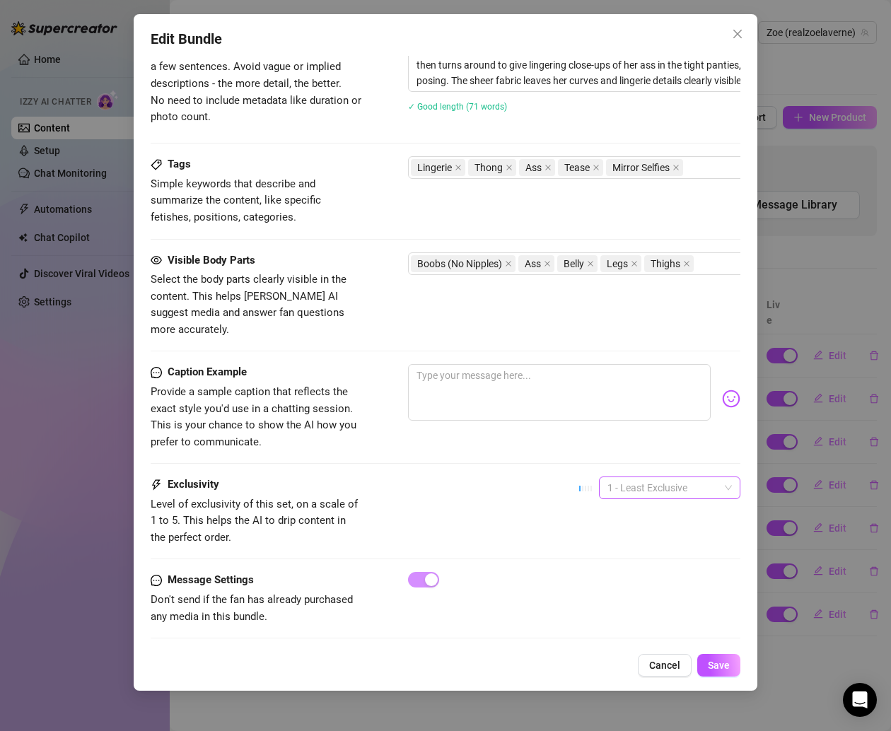
click at [651, 477] on span "1 - Least Exclusive" at bounding box center [669, 487] width 124 height 21
click at [606, 544] on div "3" at bounding box center [653, 542] width 119 height 16
click at [705, 661] on button "Save" at bounding box center [718, 665] width 43 height 23
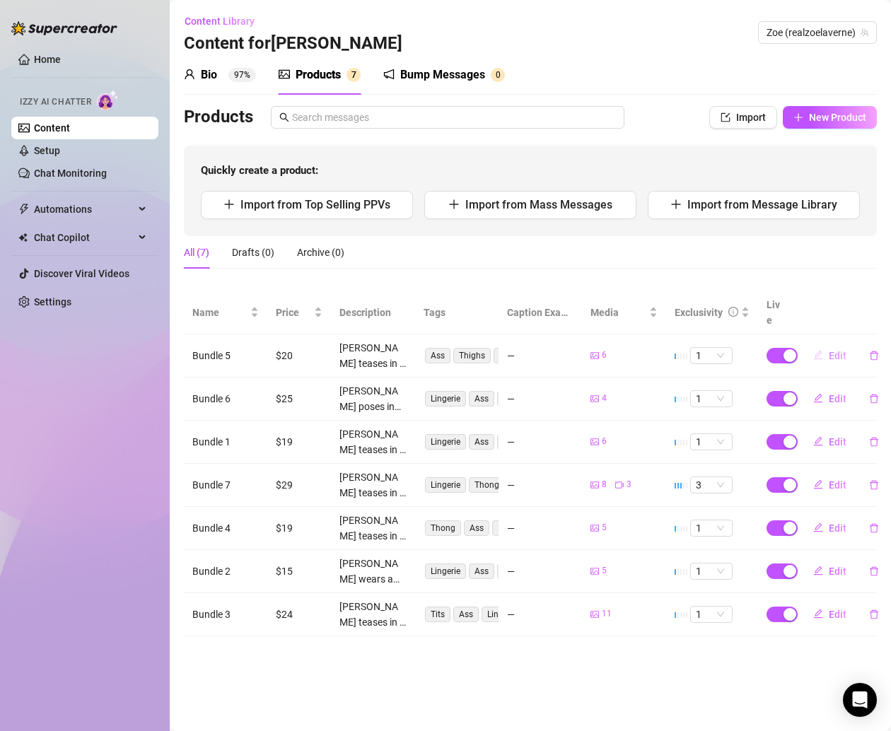
click at [829, 350] on span "Edit" at bounding box center [837, 355] width 18 height 11
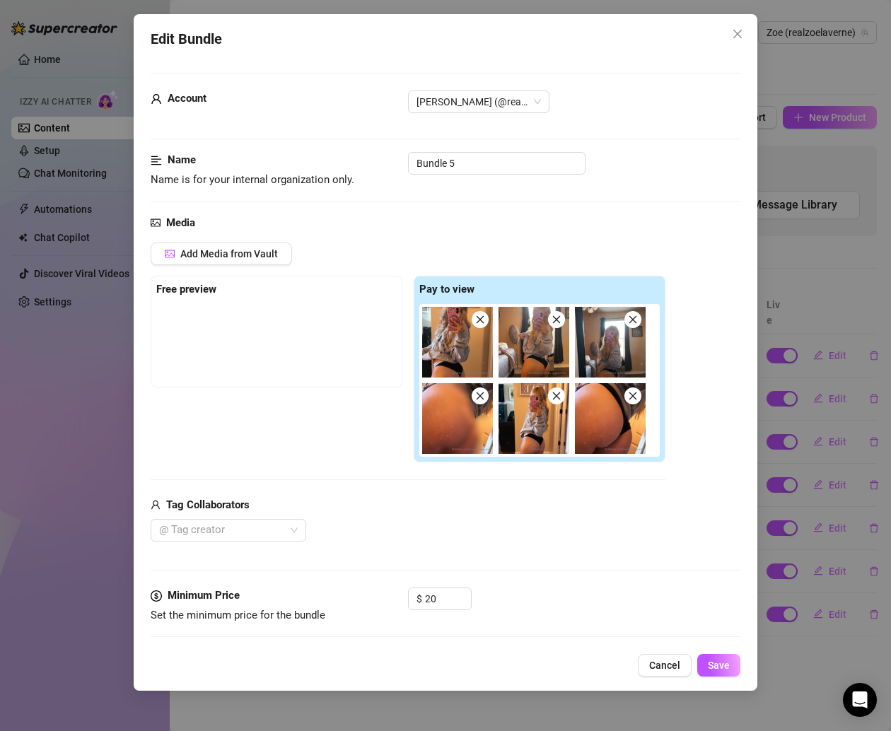
scroll to position [683, 0]
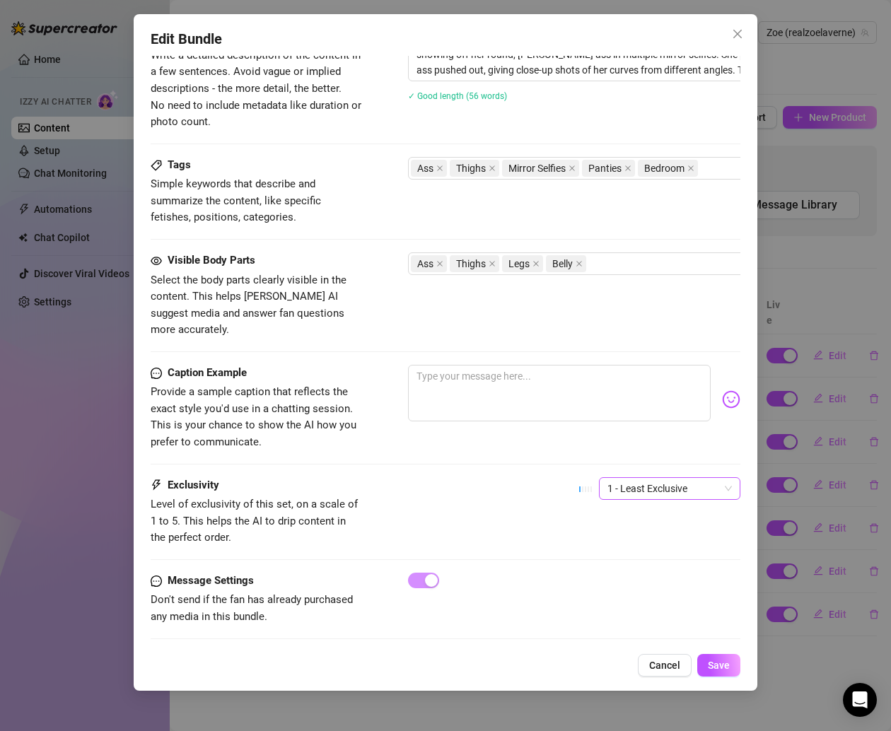
click at [660, 478] on span "1 - Least Exclusive" at bounding box center [669, 488] width 124 height 21
click at [604, 545] on div "3" at bounding box center [653, 542] width 119 height 16
click at [717, 657] on button "Save" at bounding box center [718, 665] width 43 height 23
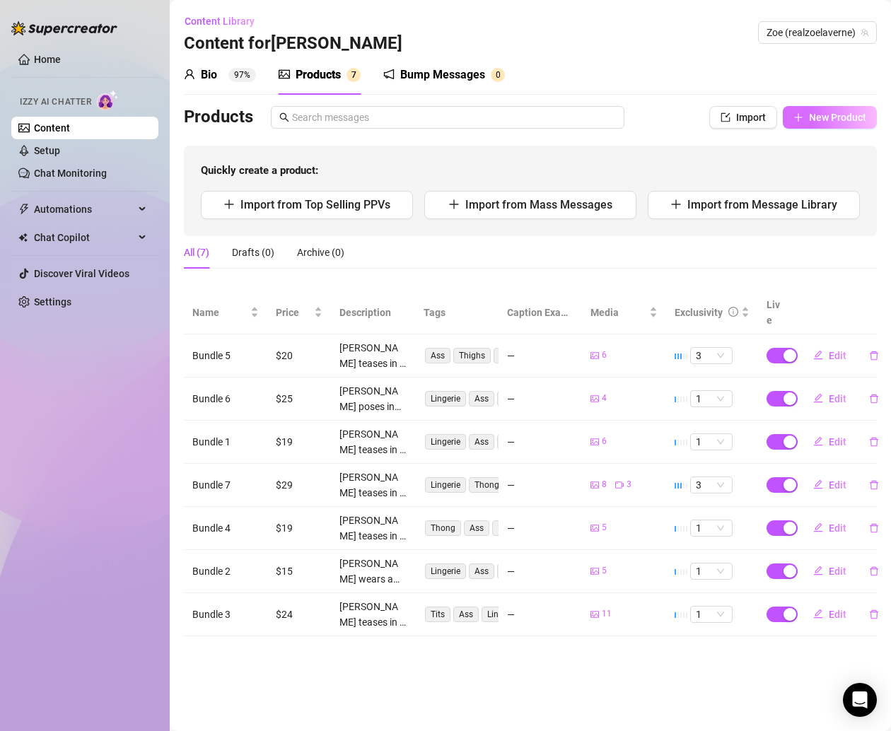
click at [816, 119] on span "New Product" at bounding box center [837, 117] width 57 height 11
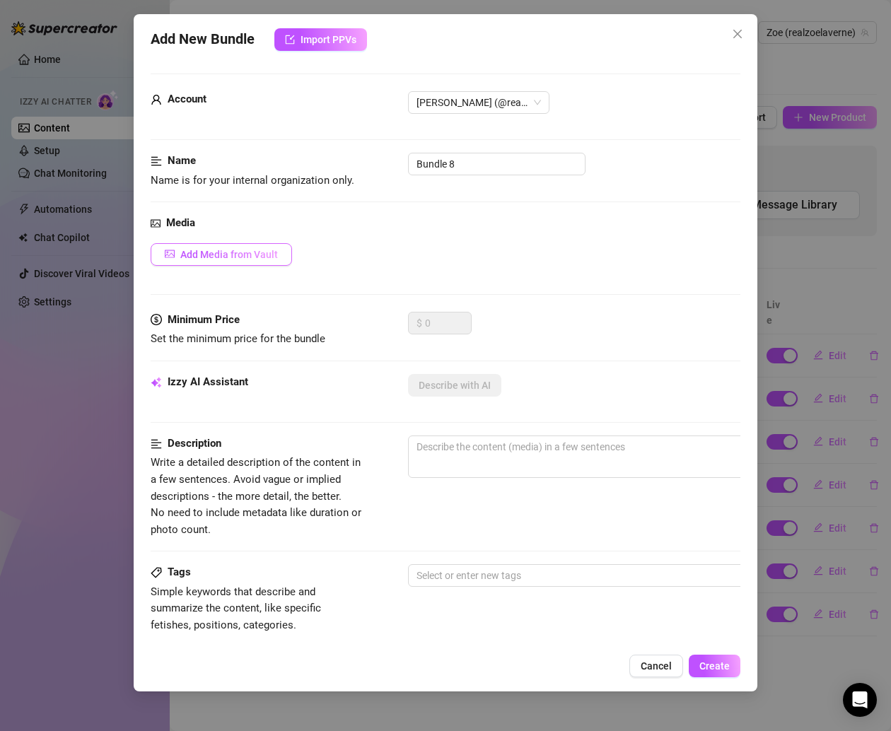
click at [280, 251] on button "Add Media from Vault" at bounding box center [221, 254] width 141 height 23
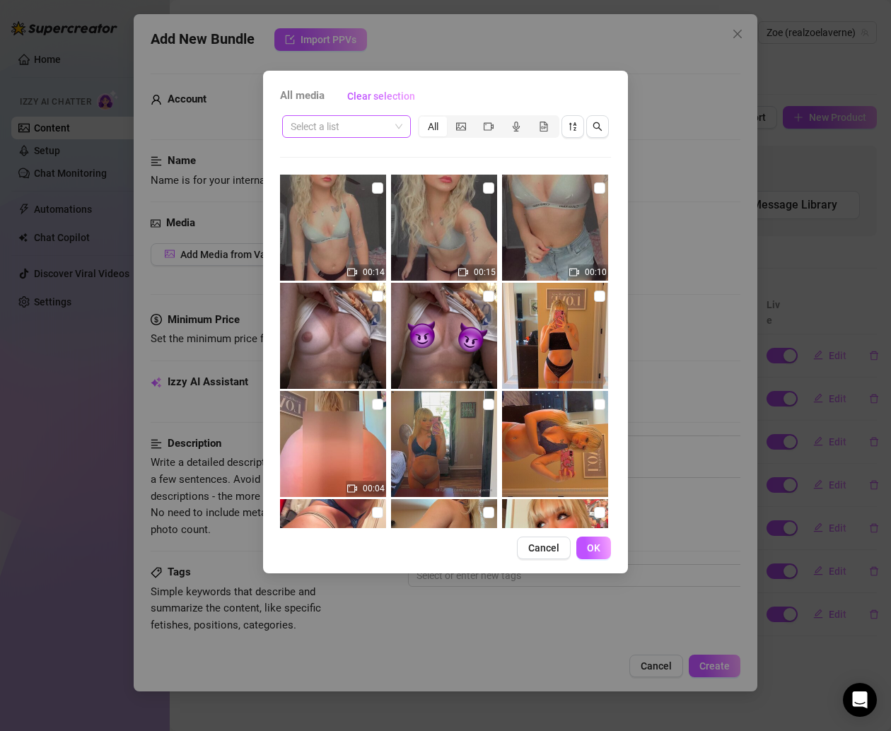
click at [329, 126] on input "search" at bounding box center [339, 126] width 99 height 21
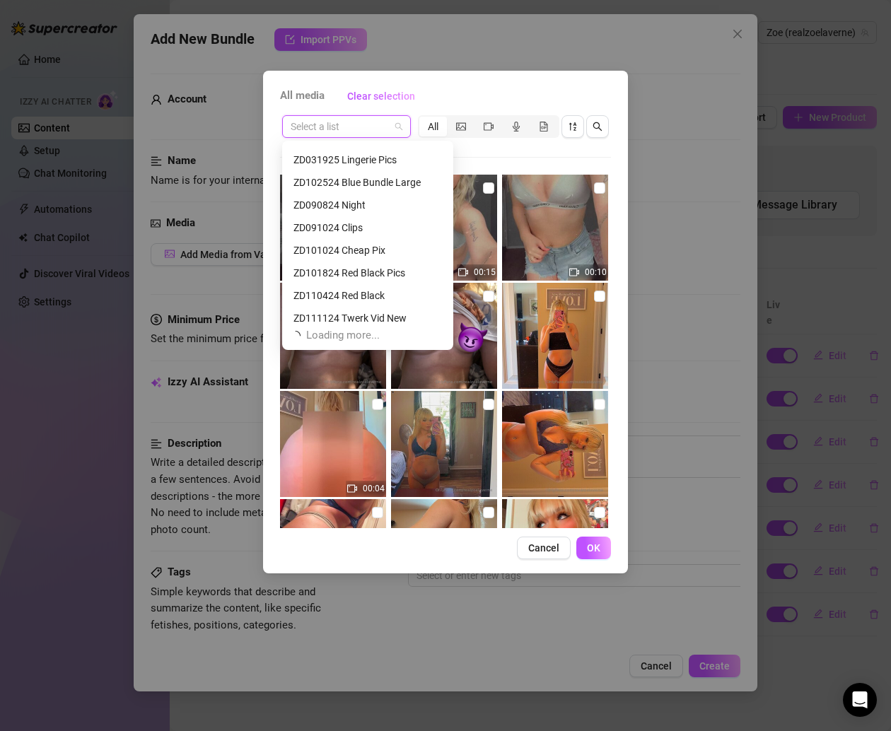
scroll to position [220, 0]
click at [358, 230] on div "ZD091024 Clips" at bounding box center [367, 229] width 148 height 16
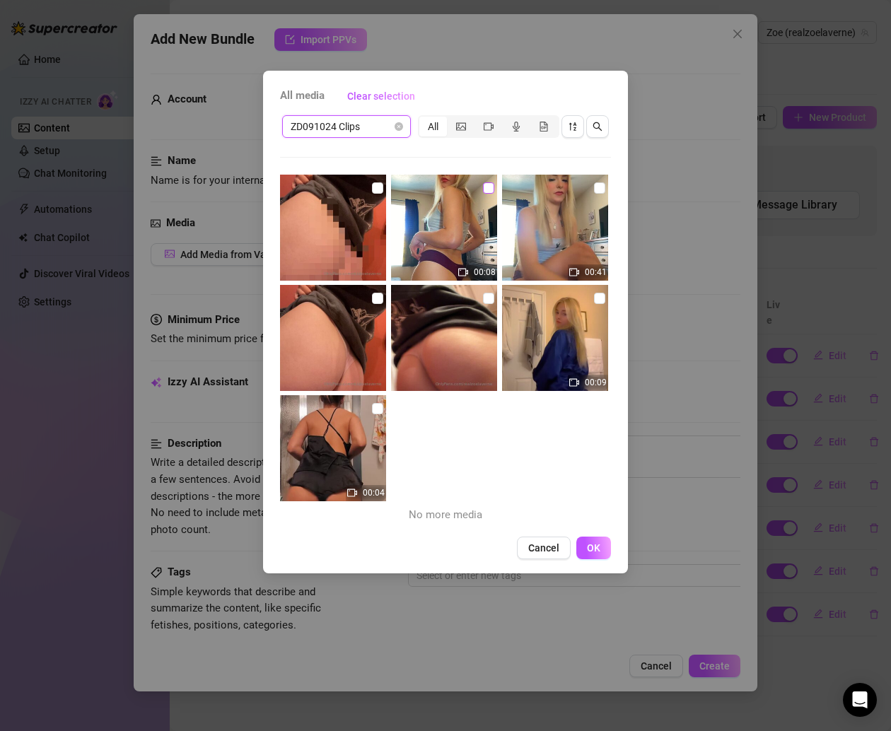
click at [483, 189] on input "checkbox" at bounding box center [488, 187] width 11 height 11
click at [594, 189] on input "checkbox" at bounding box center [599, 187] width 11 height 11
click at [372, 300] on input "checkbox" at bounding box center [377, 298] width 11 height 11
click at [488, 297] on img at bounding box center [444, 338] width 106 height 106
click at [483, 297] on input "checkbox" at bounding box center [488, 298] width 11 height 11
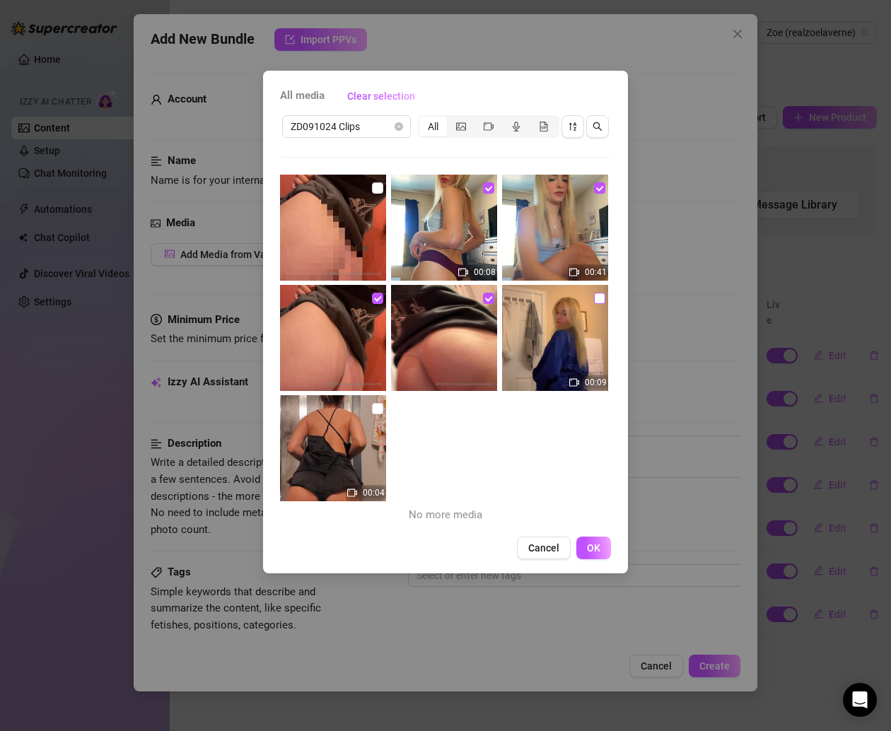
click at [594, 296] on input "checkbox" at bounding box center [599, 298] width 11 height 11
click at [376, 406] on input "checkbox" at bounding box center [377, 408] width 11 height 11
click at [376, 180] on label at bounding box center [377, 188] width 11 height 16
click at [376, 182] on input "checkbox" at bounding box center [377, 187] width 11 height 11
click at [594, 547] on span "OK" at bounding box center [593, 547] width 13 height 11
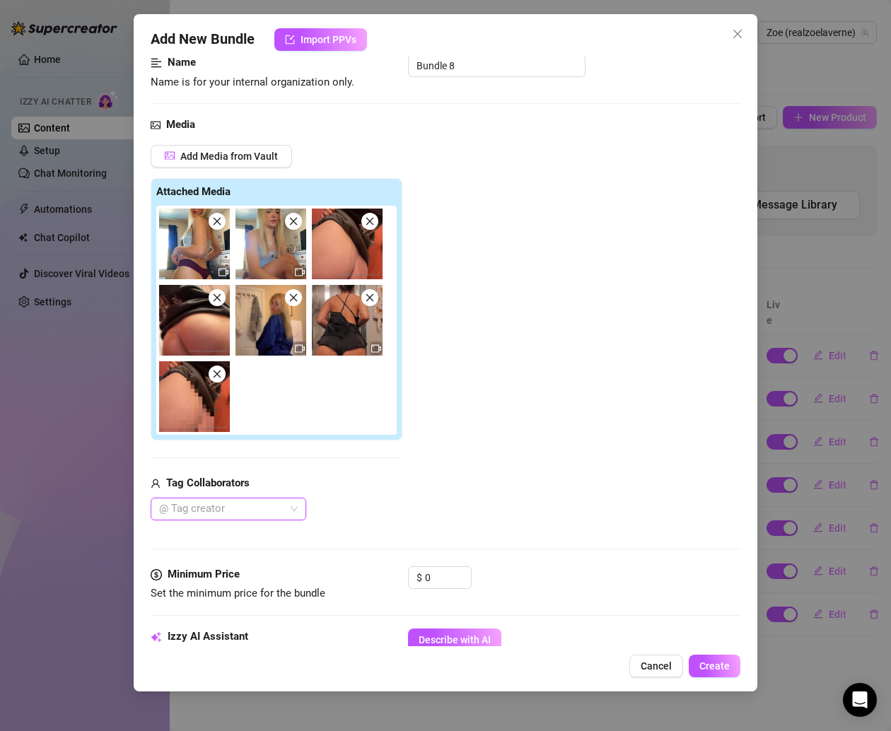
scroll to position [114, 0]
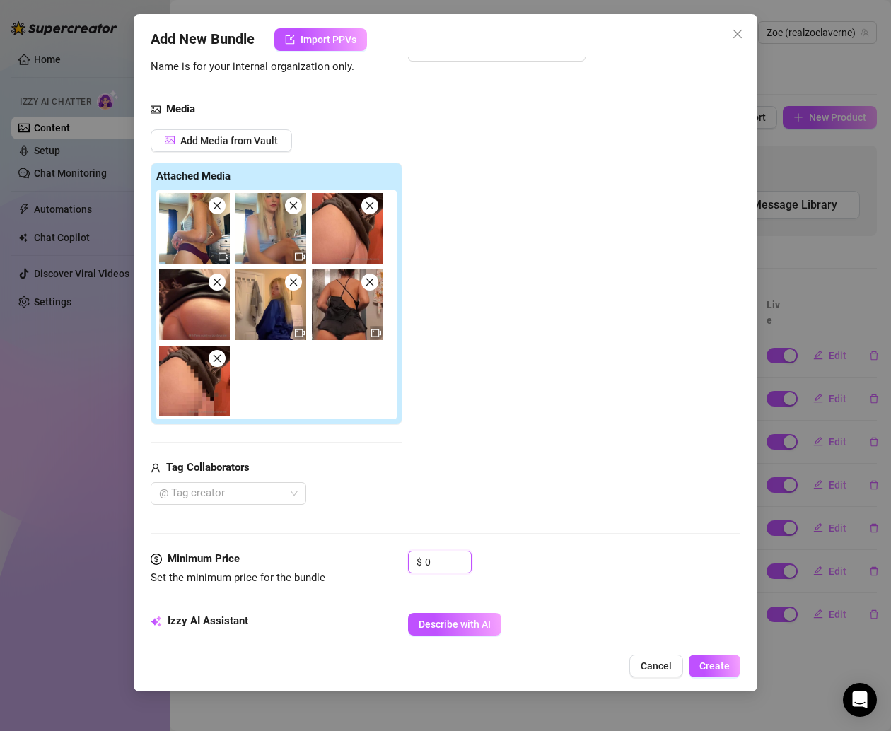
drag, startPoint x: 447, startPoint y: 553, endPoint x: 382, endPoint y: 556, distance: 65.8
click at [384, 553] on div "Minimum Price Set the minimum price for the bundle $ 0" at bounding box center [445, 569] width 589 height 36
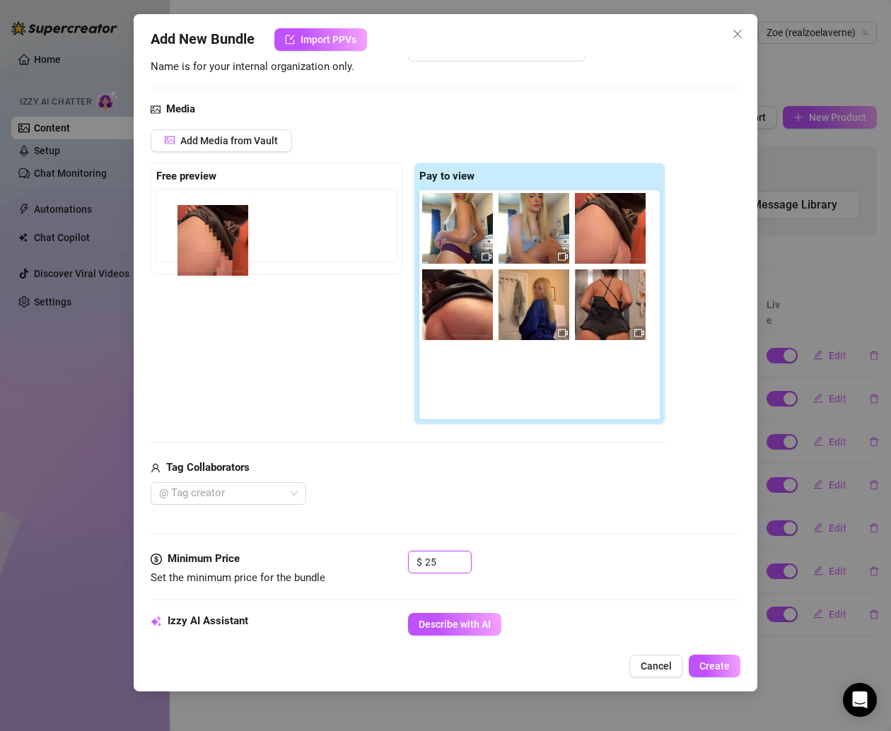
drag, startPoint x: 466, startPoint y: 389, endPoint x: 218, endPoint y: 249, distance: 284.2
click at [218, 249] on div "Free preview Pay to view" at bounding box center [408, 294] width 515 height 263
drag, startPoint x: 437, startPoint y: 372, endPoint x: 180, endPoint y: 217, distance: 300.6
click at [180, 217] on div "Free preview Pay to view" at bounding box center [408, 294] width 515 height 263
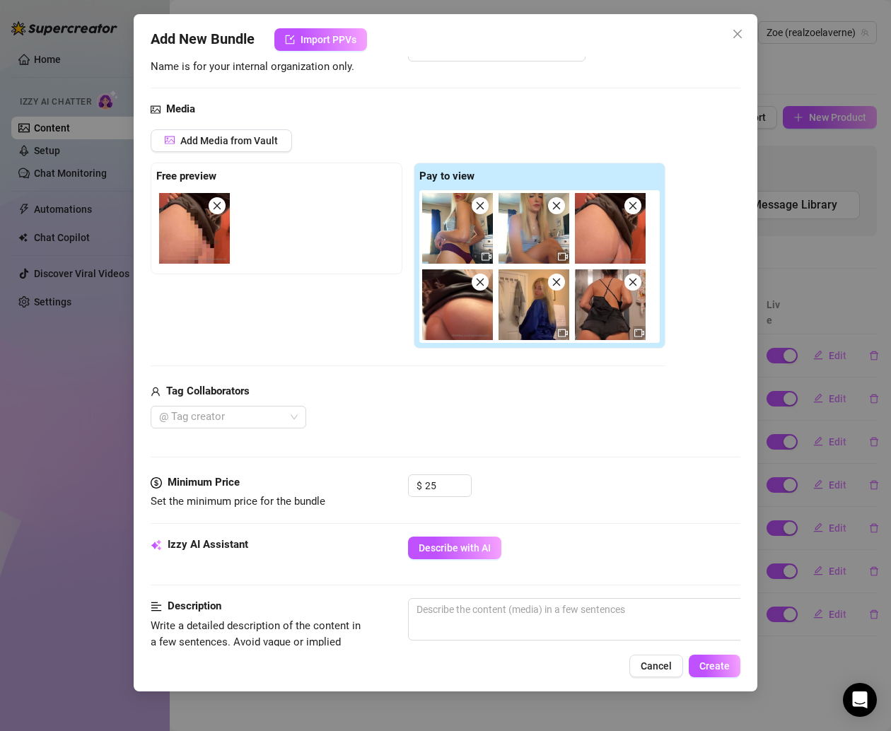
click at [339, 412] on div "@ Tag creator" at bounding box center [408, 417] width 515 height 23
click at [475, 542] on span "Describe with AI" at bounding box center [454, 547] width 72 height 11
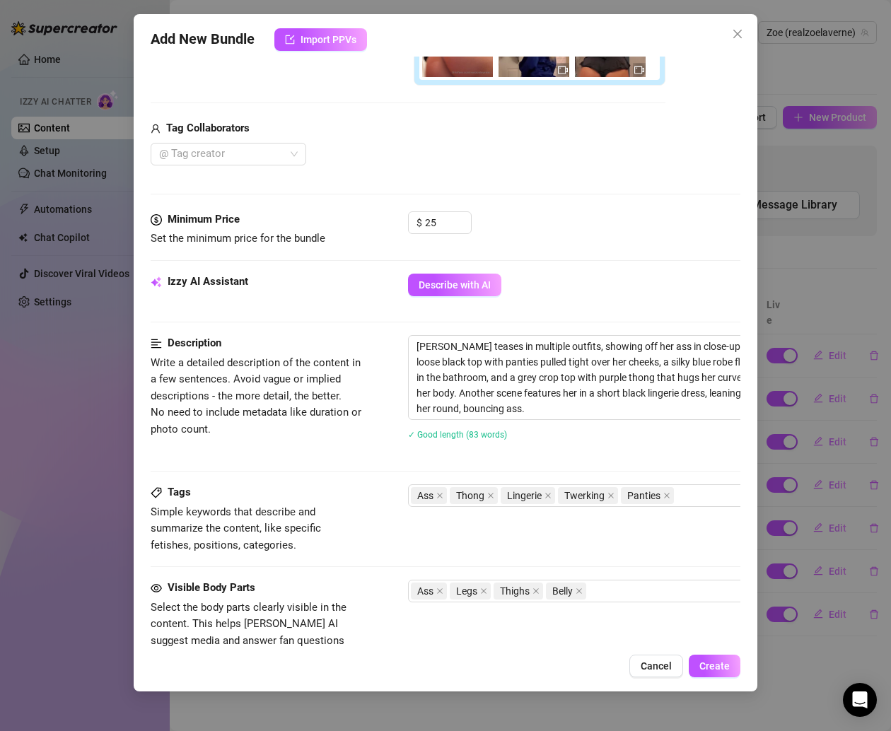
scroll to position [493, 0]
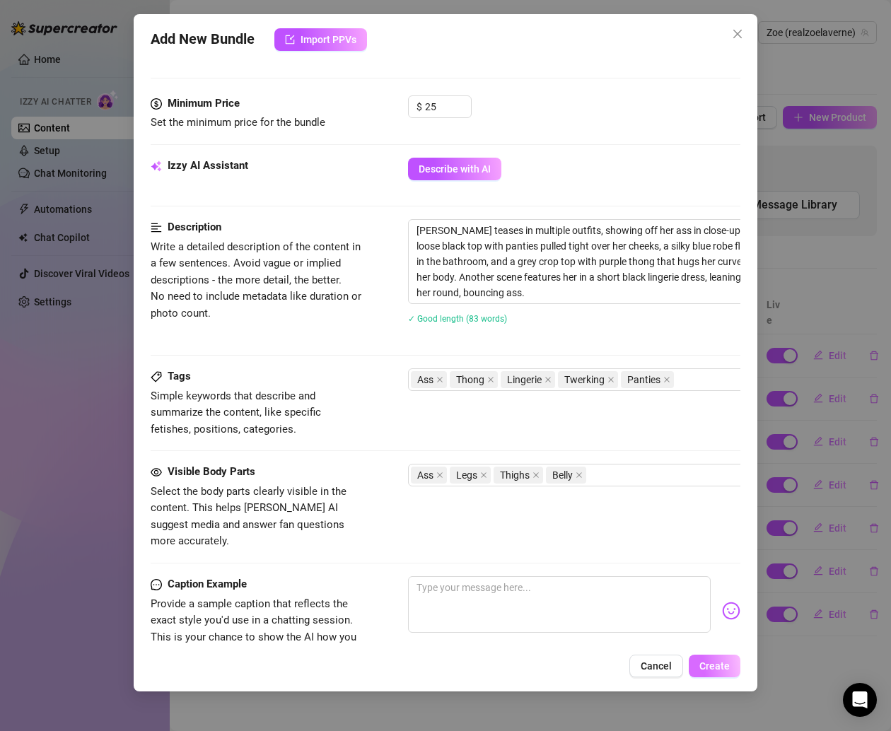
click at [708, 660] on span "Create" at bounding box center [714, 665] width 30 height 11
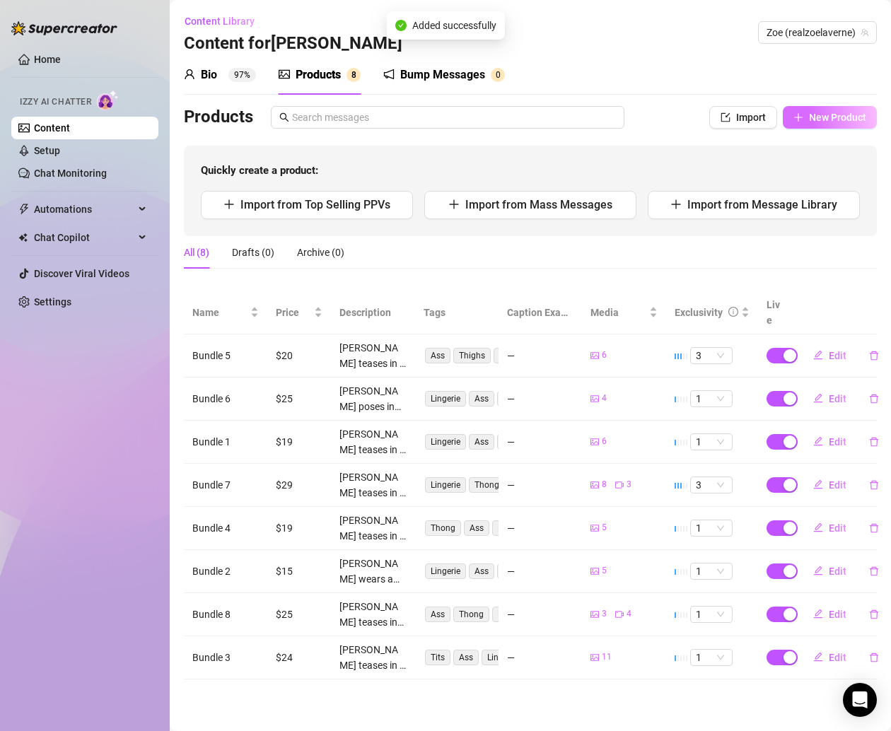
click at [816, 121] on span "New Product" at bounding box center [837, 117] width 57 height 11
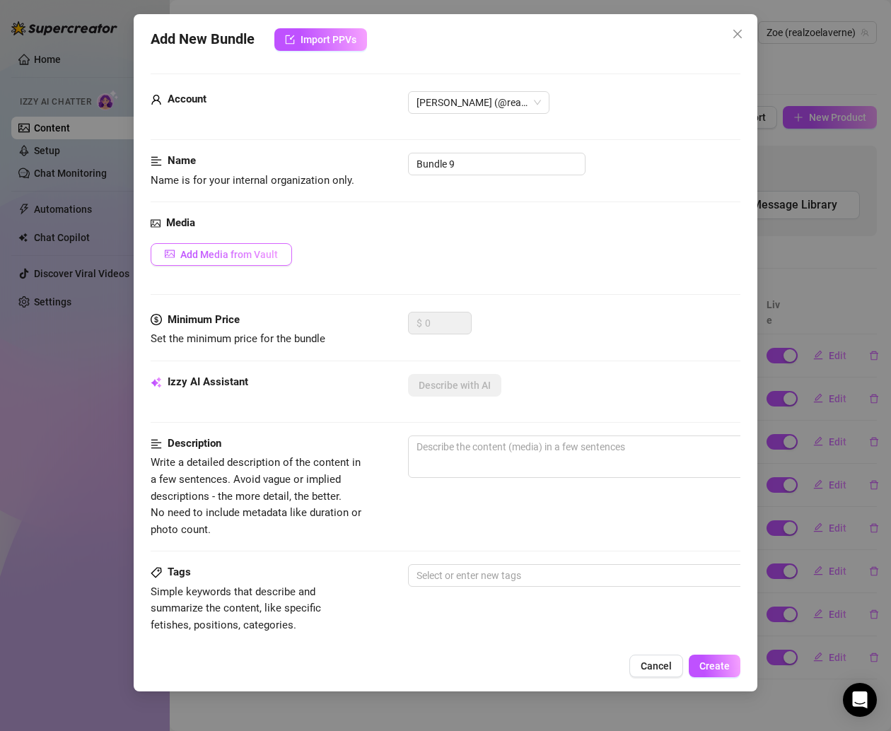
click at [250, 255] on span "Add Media from Vault" at bounding box center [229, 254] width 98 height 11
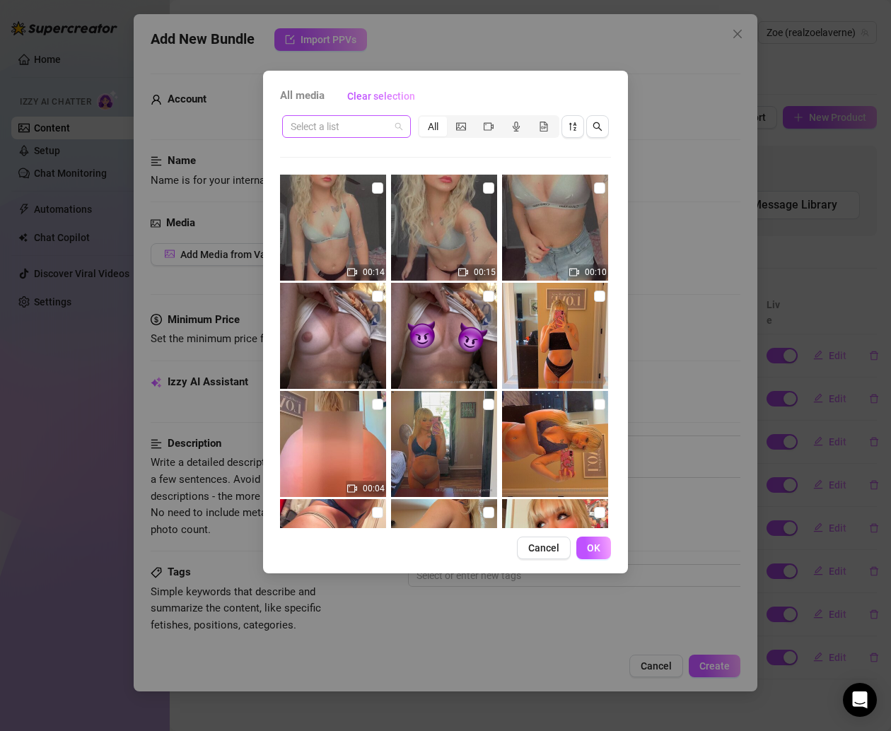
click at [363, 129] on input "search" at bounding box center [339, 126] width 99 height 21
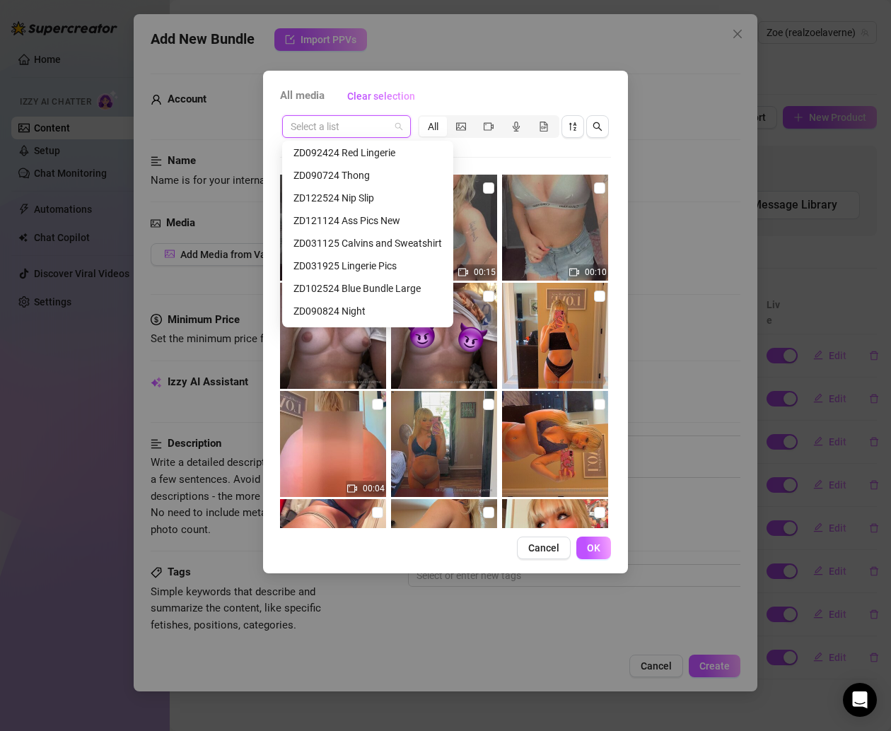
scroll to position [134, 0]
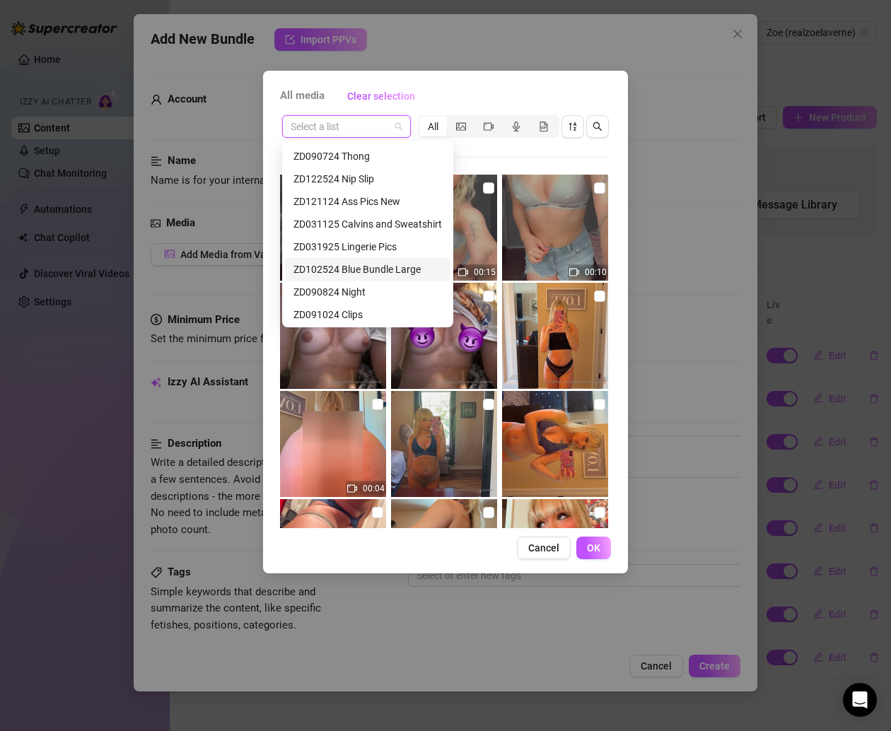
click at [390, 266] on div "ZD102524 Blue Bundle Large" at bounding box center [367, 270] width 148 height 16
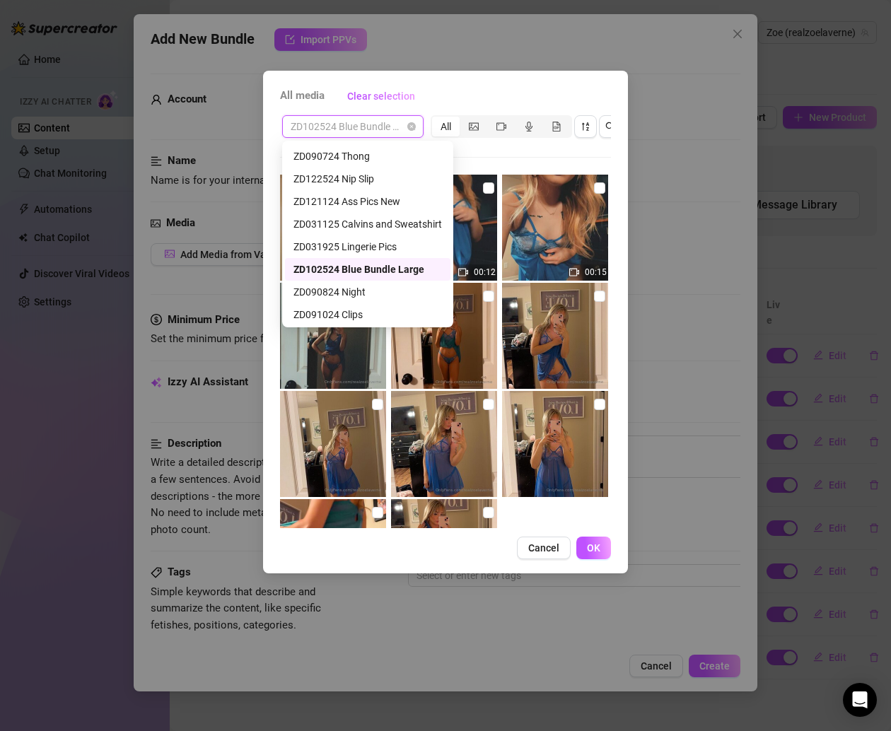
click at [397, 127] on span "ZD102524 Blue Bundle Large" at bounding box center [352, 126] width 124 height 21
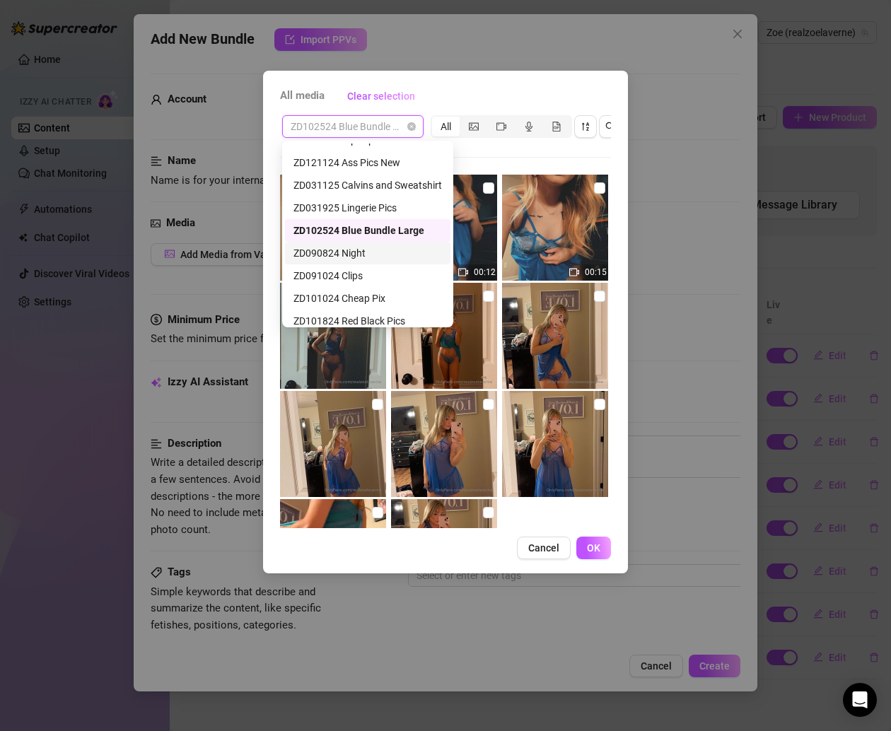
click at [346, 247] on div "ZD090824 Night" at bounding box center [367, 253] width 148 height 16
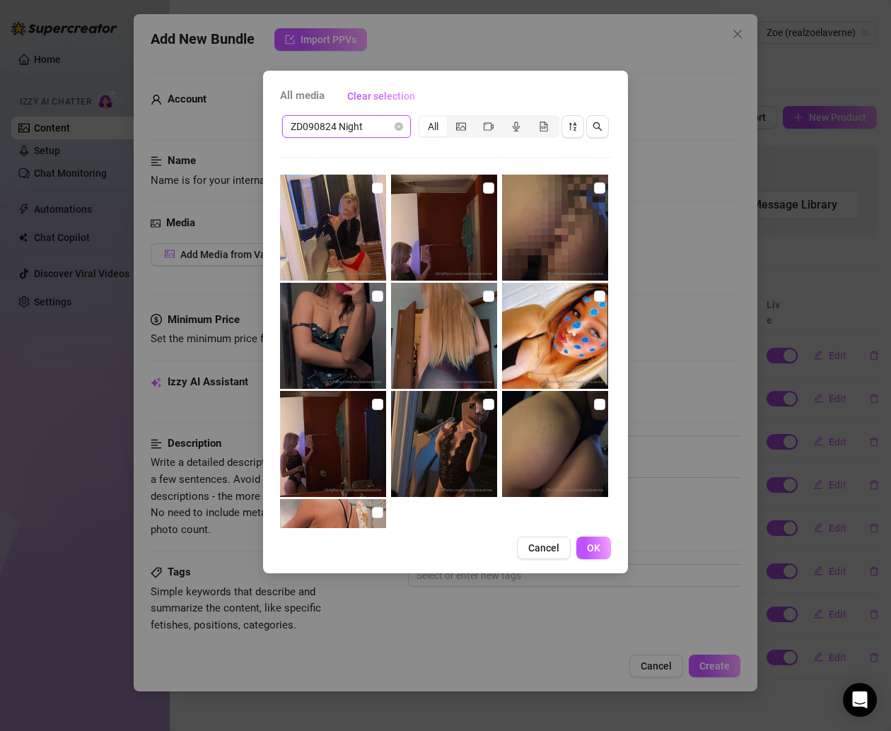
click at [392, 131] on span "ZD090824 Night" at bounding box center [346, 126] width 112 height 21
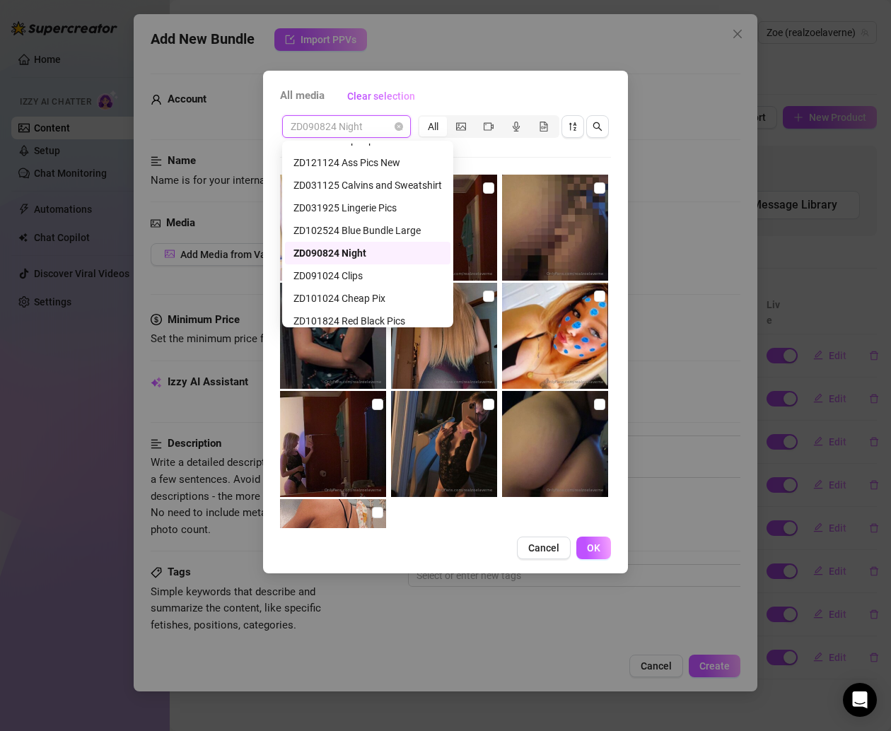
click at [354, 270] on div "ZD091024 Clips" at bounding box center [367, 276] width 148 height 16
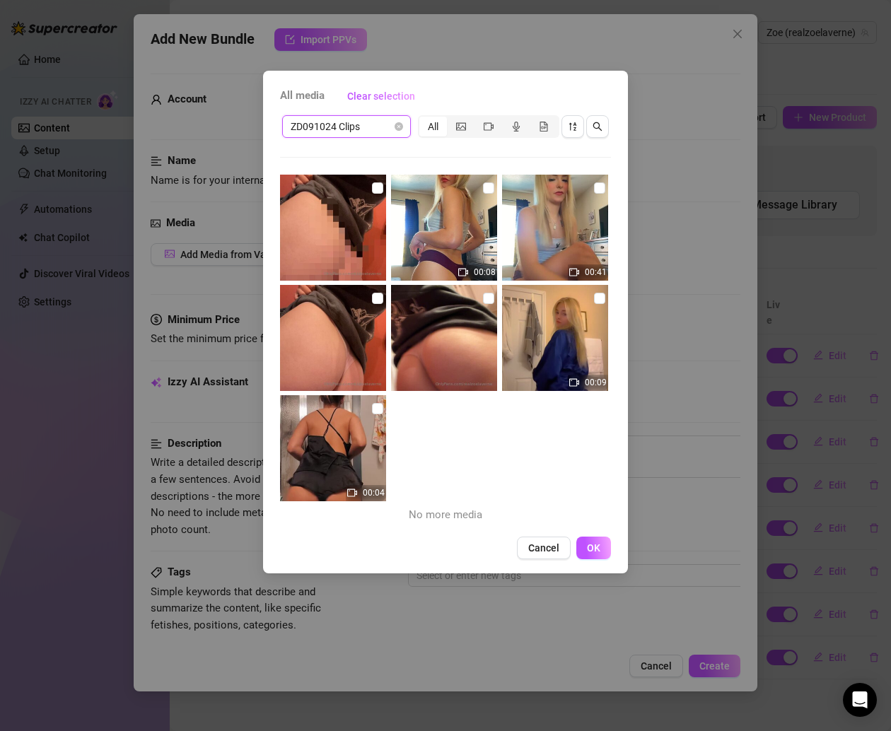
click at [402, 131] on div "ZD091024 Clips" at bounding box center [346, 126] width 129 height 23
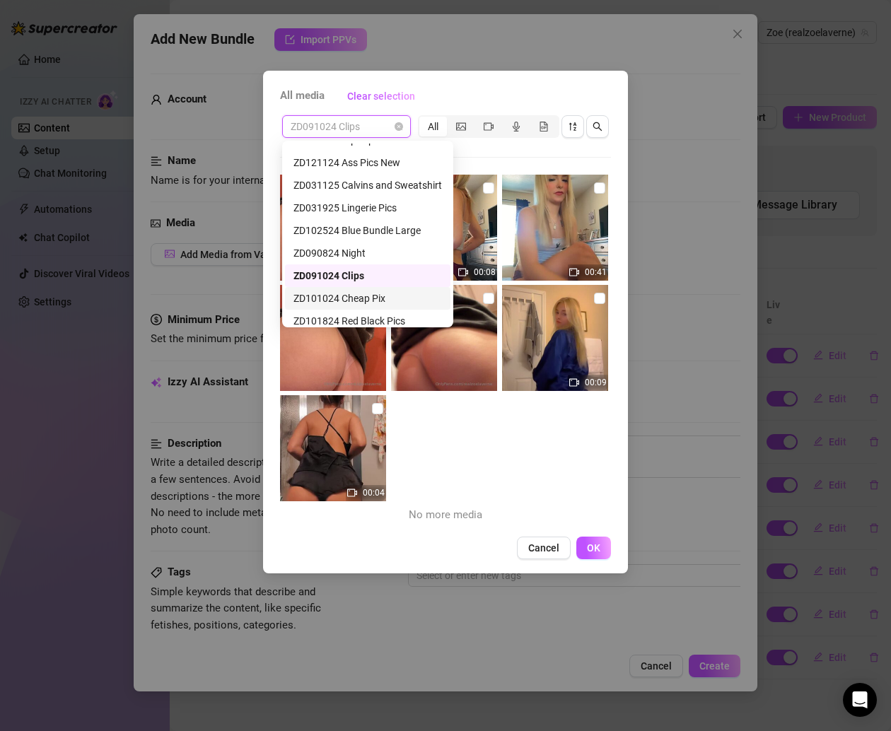
click at [385, 293] on div "ZD101024 Cheap Pix" at bounding box center [367, 298] width 148 height 16
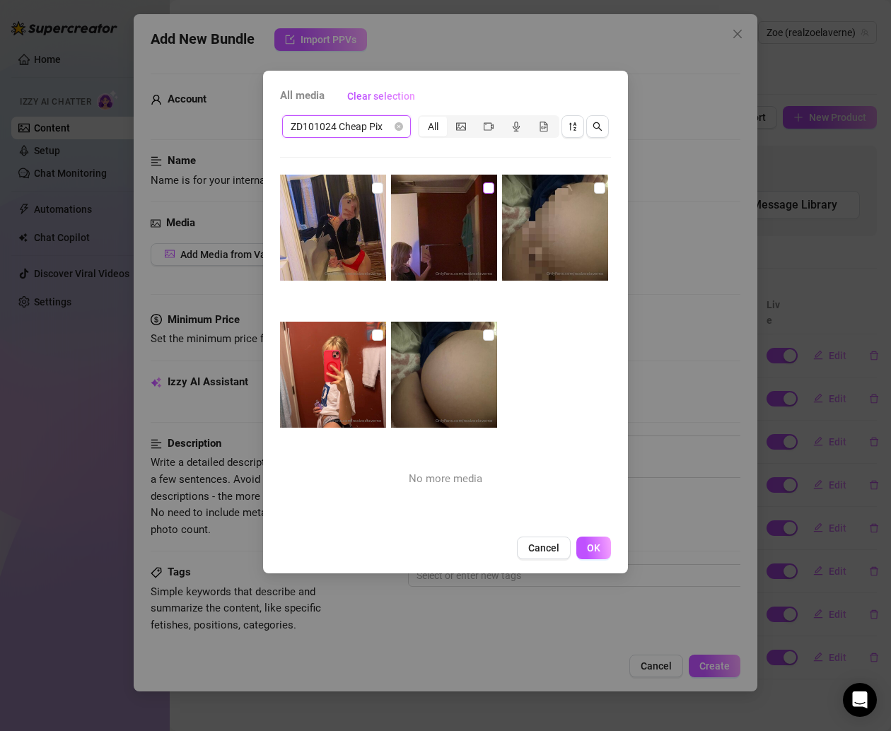
click at [372, 193] on input "checkbox" at bounding box center [377, 187] width 11 height 11
click at [483, 192] on input "checkbox" at bounding box center [488, 187] width 11 height 11
click at [483, 330] on input "checkbox" at bounding box center [488, 334] width 11 height 11
click at [379, 331] on input "checkbox" at bounding box center [377, 334] width 11 height 11
click at [586, 175] on img at bounding box center [555, 228] width 106 height 106
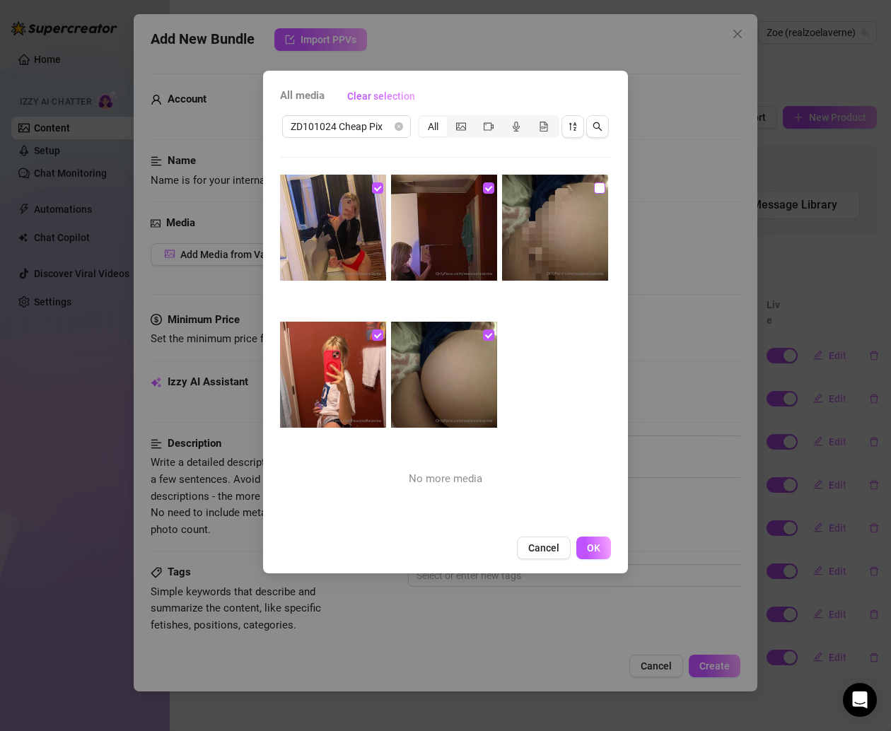
click at [594, 192] on input "checkbox" at bounding box center [599, 187] width 11 height 11
click at [598, 540] on button "OK" at bounding box center [593, 547] width 35 height 23
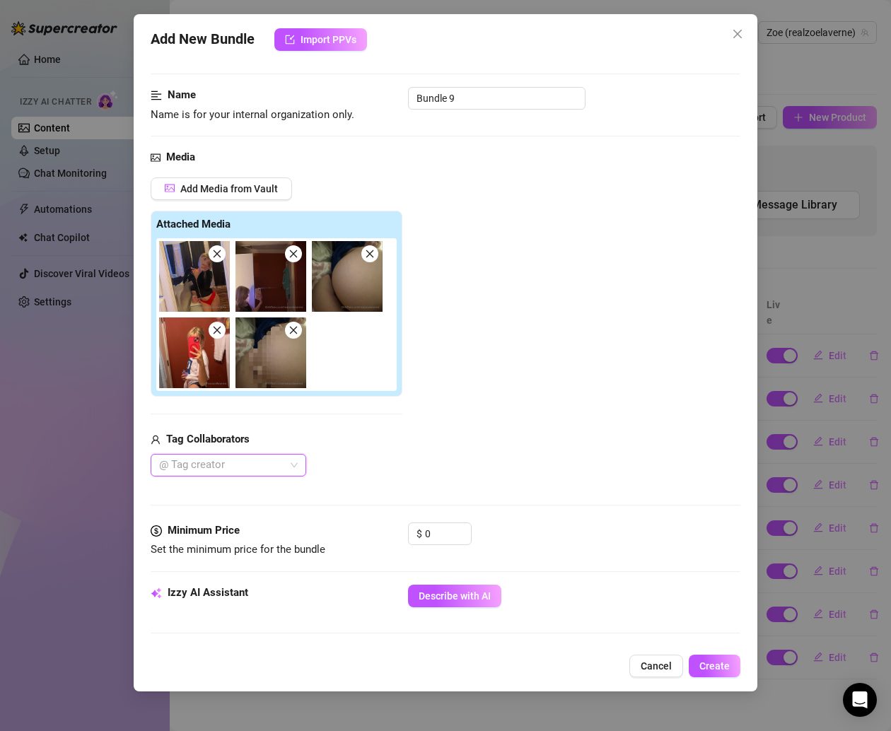
scroll to position [30, 0]
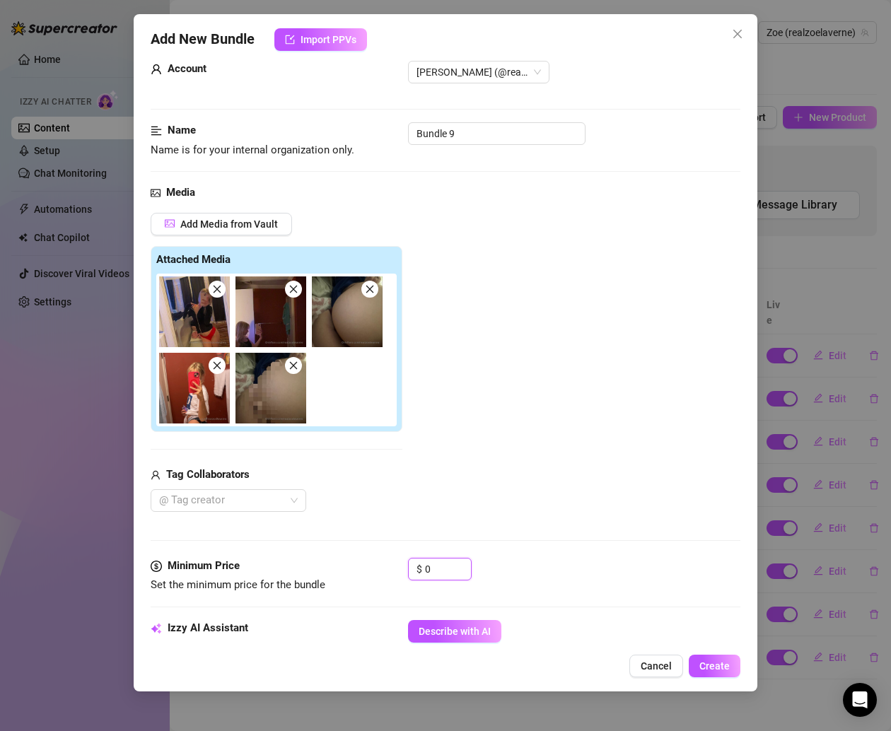
drag, startPoint x: 443, startPoint y: 570, endPoint x: 271, endPoint y: 522, distance: 178.3
click at [271, 522] on form "Account [PERSON_NAME] (@realzoelaverne) Name Name is for your internal organiza…" at bounding box center [445, 674] width 589 height 1262
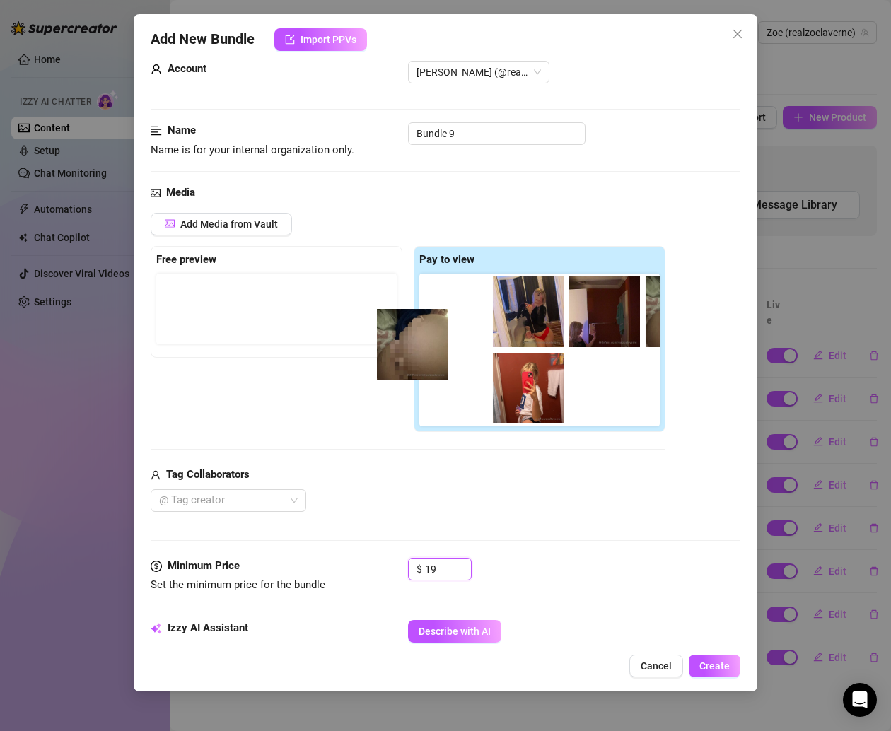
drag, startPoint x: 278, startPoint y: 359, endPoint x: 561, endPoint y: 377, distance: 284.0
click at [153, 318] on div "Free preview Pay to view" at bounding box center [408, 339] width 515 height 187
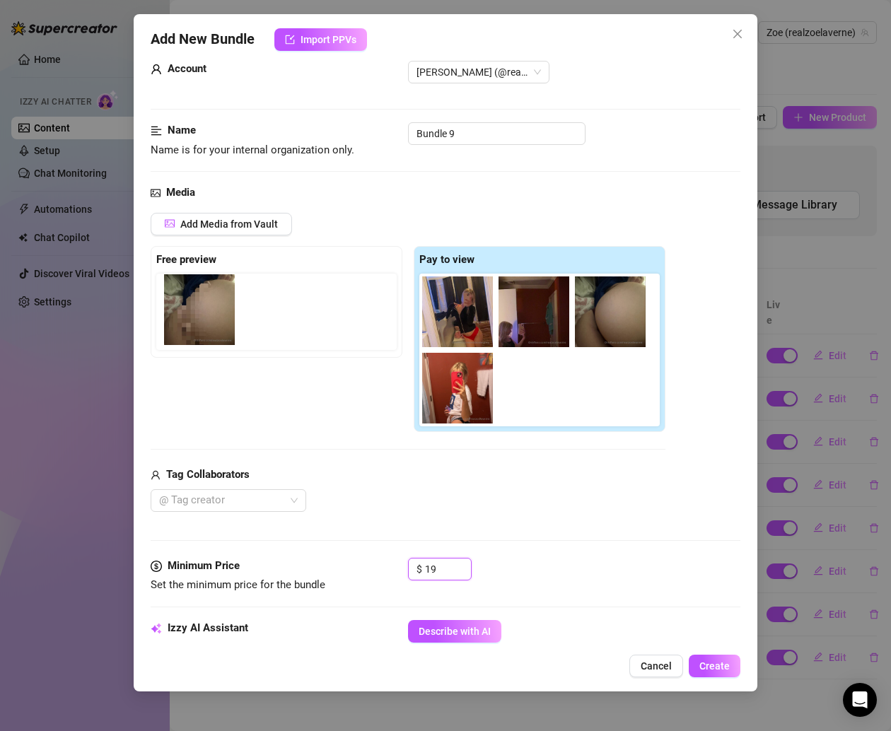
drag, startPoint x: 537, startPoint y: 399, endPoint x: 194, endPoint y: 323, distance: 351.0
click at [194, 323] on div "Free preview Pay to view" at bounding box center [408, 339] width 515 height 187
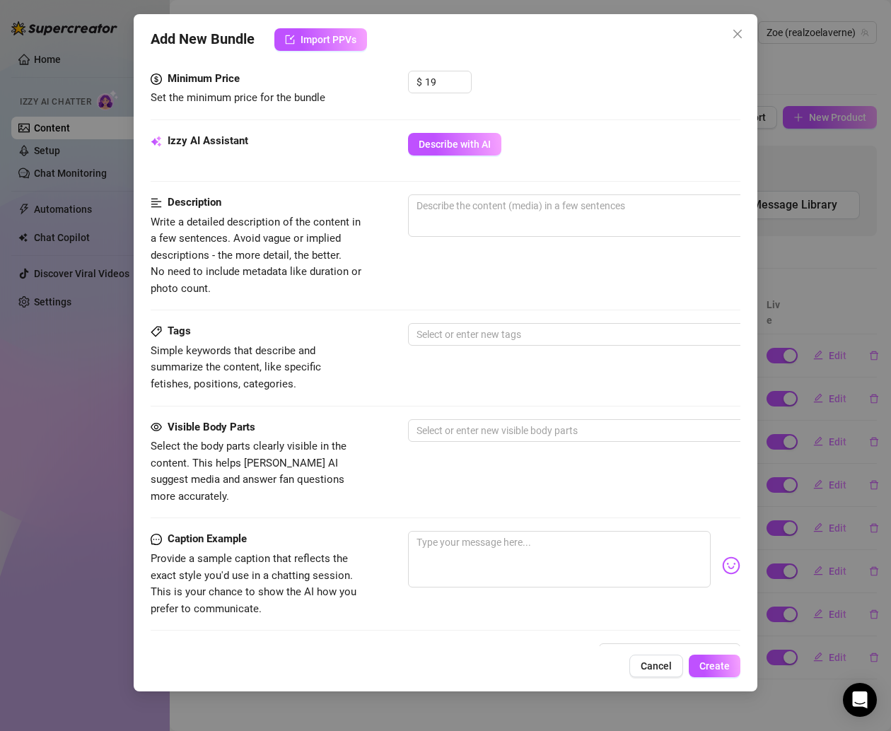
scroll to position [425, 0]
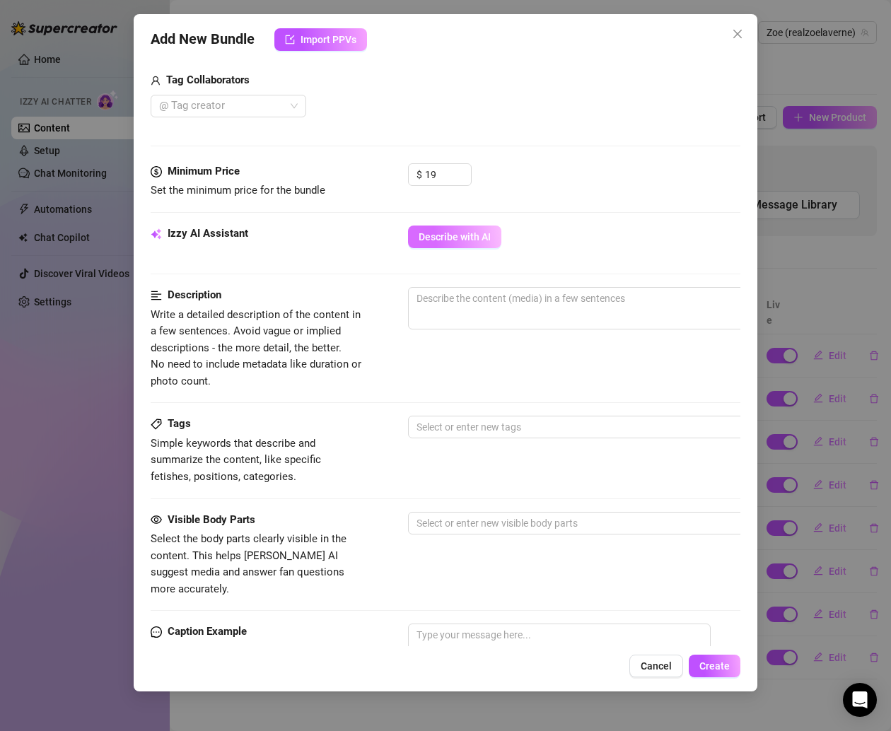
click at [450, 231] on span "Describe with AI" at bounding box center [454, 236] width 72 height 11
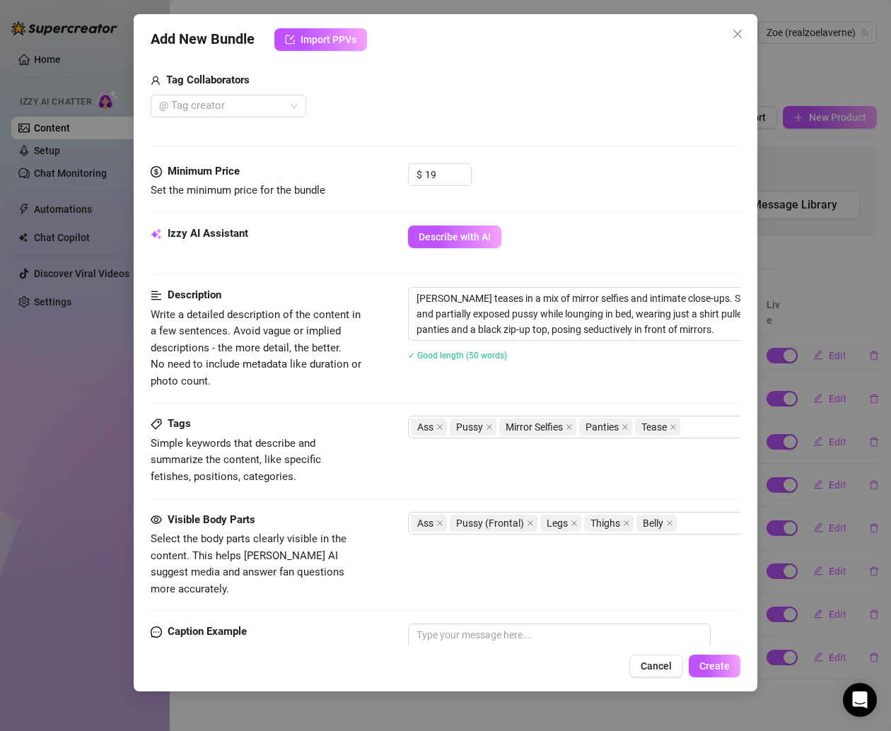
scroll to position [684, 0]
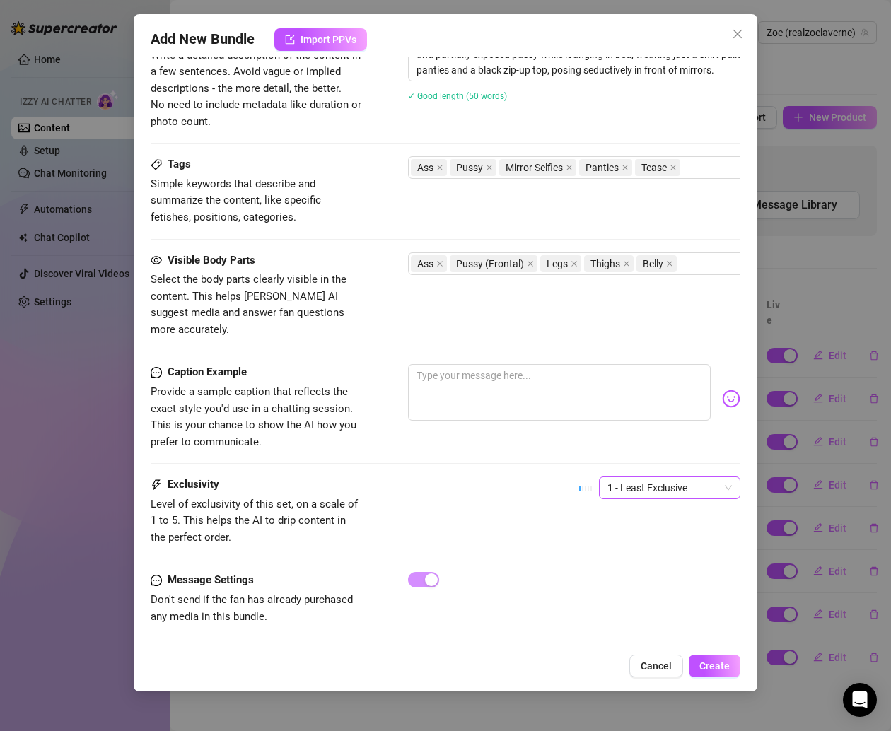
click at [614, 477] on span "1 - Least Exclusive" at bounding box center [669, 487] width 124 height 21
click at [604, 513] on div "2" at bounding box center [653, 519] width 119 height 16
click at [711, 660] on span "Create" at bounding box center [714, 665] width 30 height 11
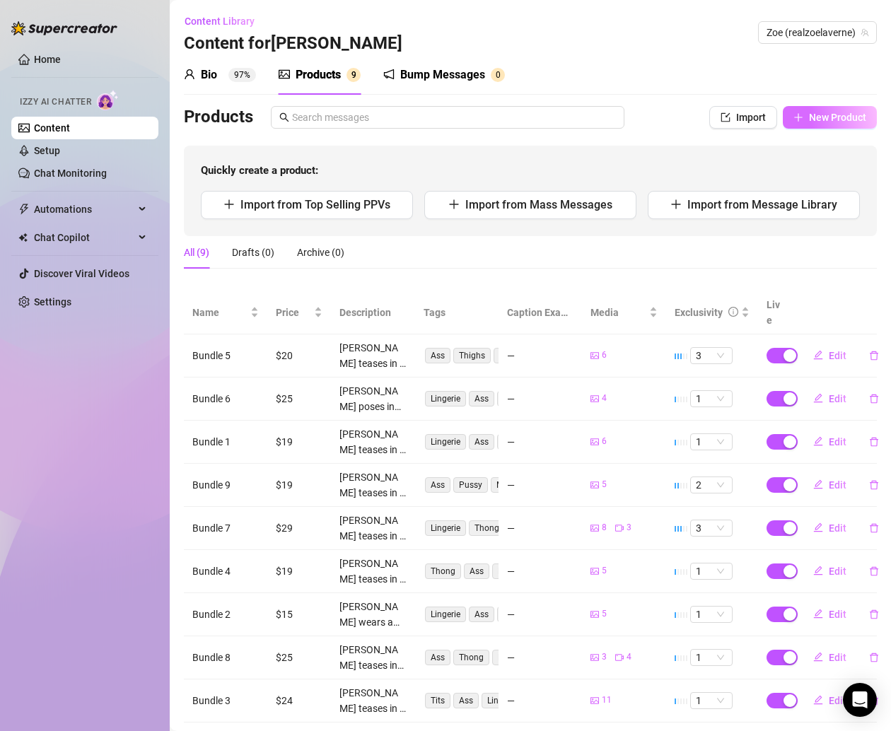
click at [811, 117] on span "New Product" at bounding box center [837, 117] width 57 height 11
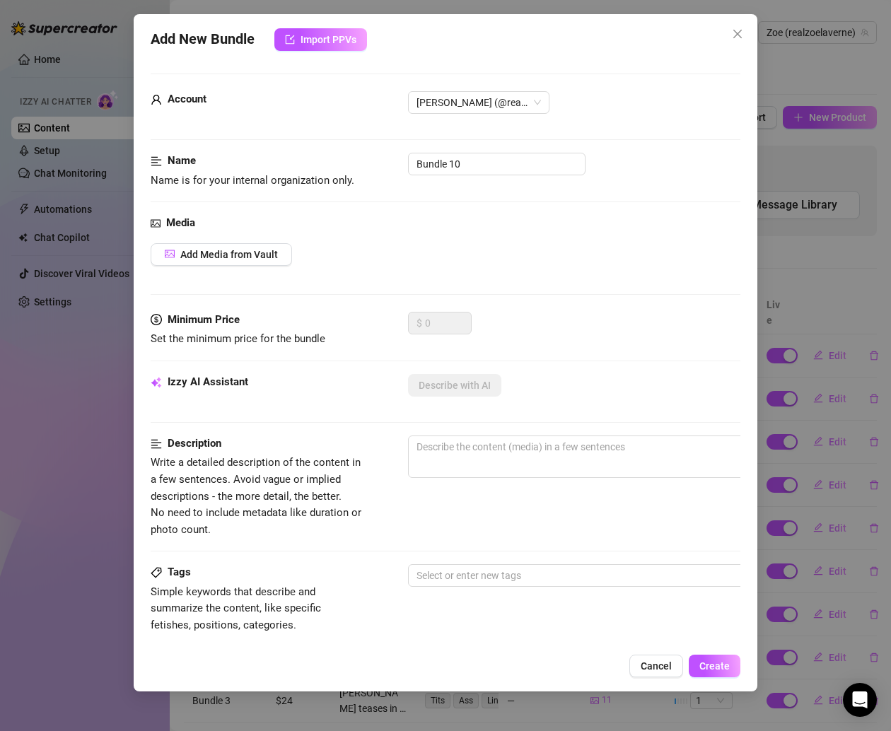
click at [263, 240] on div "Media Add Media from Vault" at bounding box center [445, 263] width 589 height 97
click at [266, 257] on span "Add Media from Vault" at bounding box center [229, 254] width 98 height 11
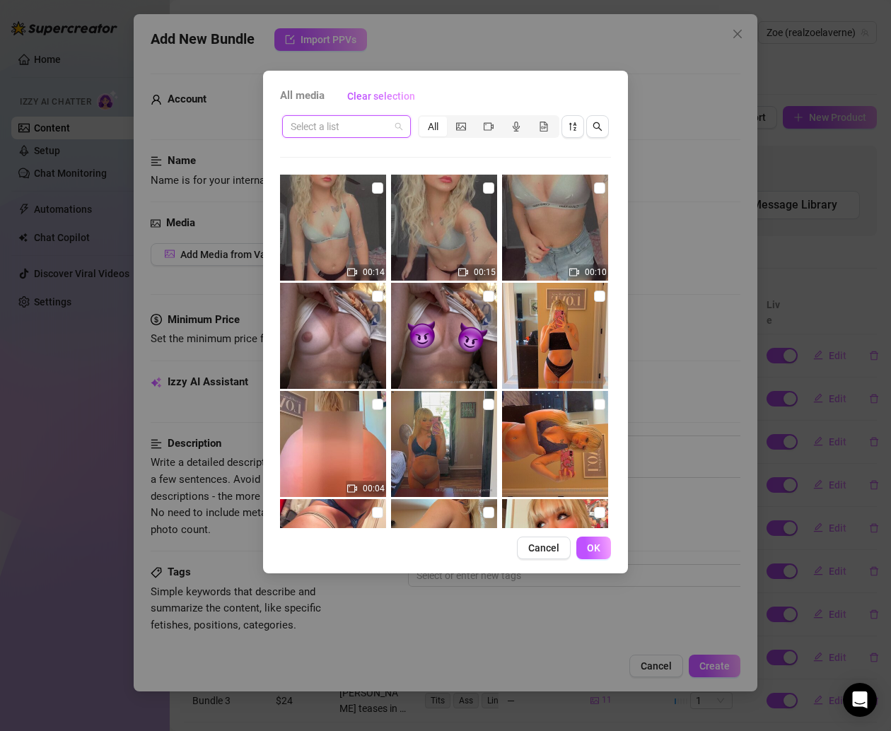
click at [353, 131] on input "search" at bounding box center [339, 126] width 99 height 21
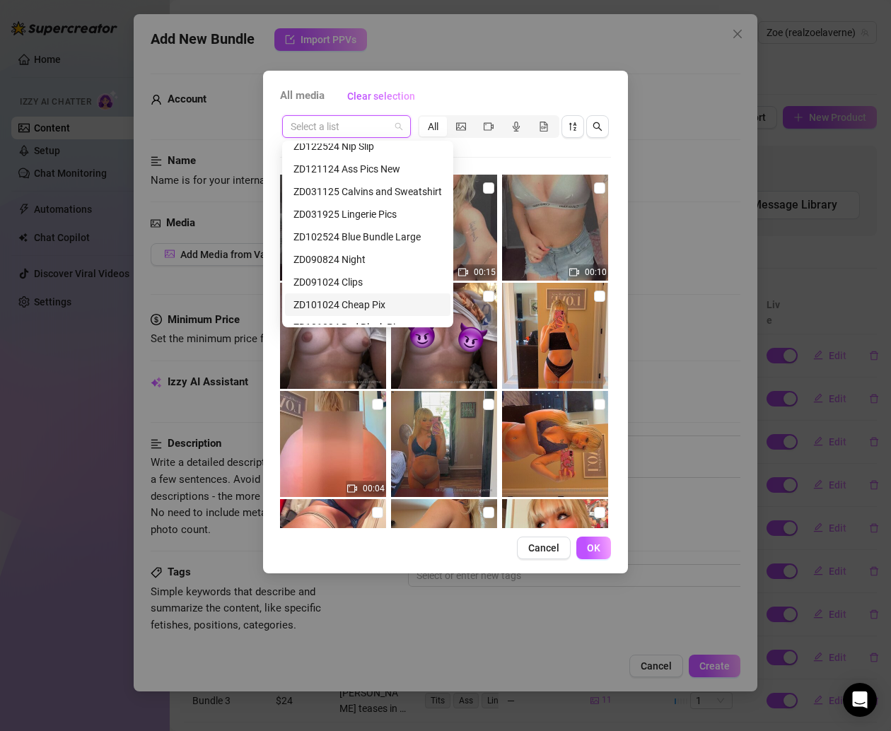
scroll to position [227, 0]
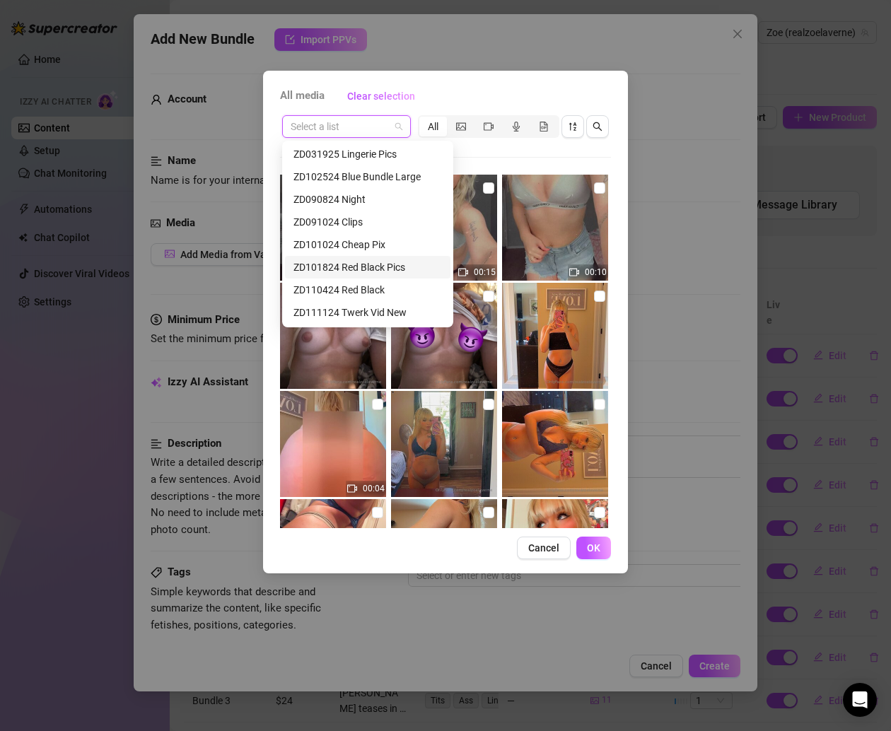
click at [376, 269] on div "ZD101824 Red Black Pics" at bounding box center [367, 267] width 148 height 16
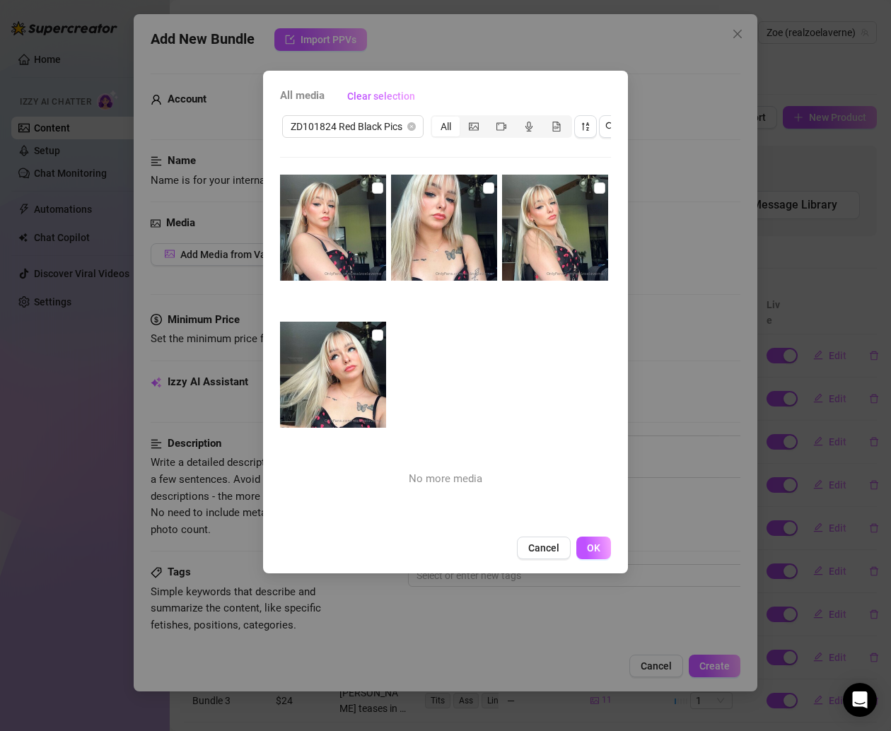
click at [381, 331] on img at bounding box center [333, 375] width 106 height 106
click at [377, 331] on input "checkbox" at bounding box center [377, 334] width 11 height 11
click at [374, 192] on input "checkbox" at bounding box center [377, 187] width 11 height 11
click at [483, 184] on input "checkbox" at bounding box center [488, 187] width 11 height 11
click at [582, 186] on img at bounding box center [555, 228] width 106 height 106
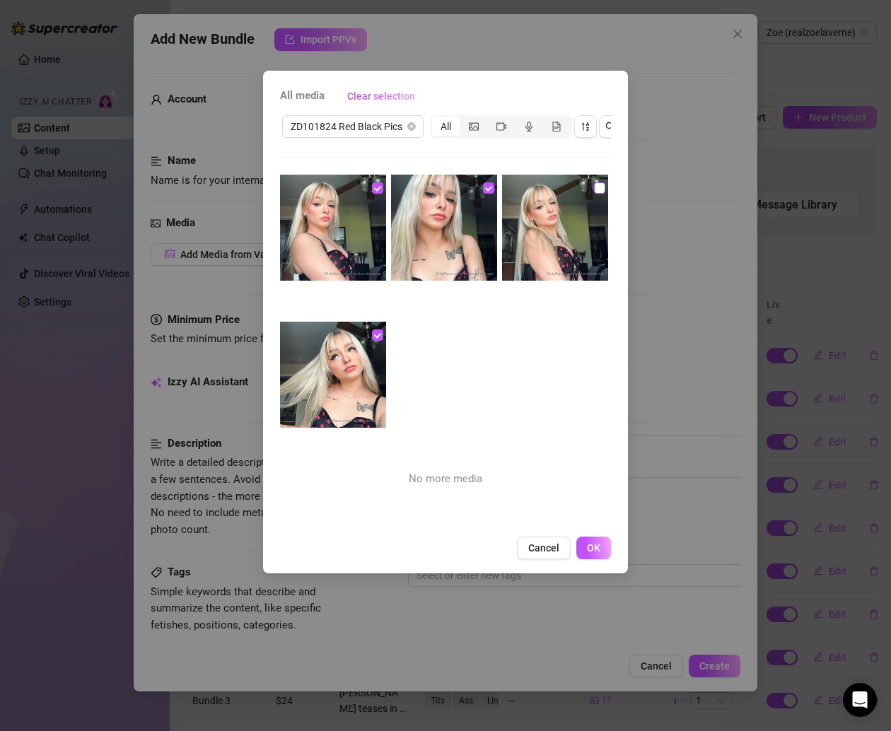
click at [594, 188] on input "checkbox" at bounding box center [599, 187] width 11 height 11
click at [593, 553] on span "OK" at bounding box center [593, 547] width 13 height 11
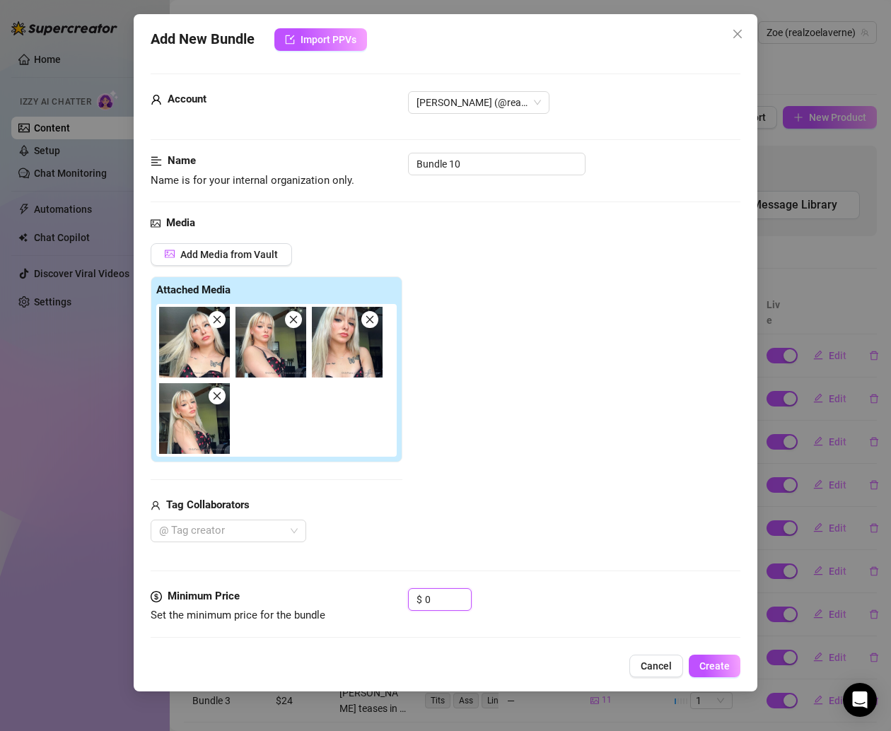
drag, startPoint x: 438, startPoint y: 594, endPoint x: 334, endPoint y: 619, distance: 106.8
click at [339, 606] on div "Minimum Price Set the minimum price for the bundle $ 0" at bounding box center [445, 606] width 589 height 36
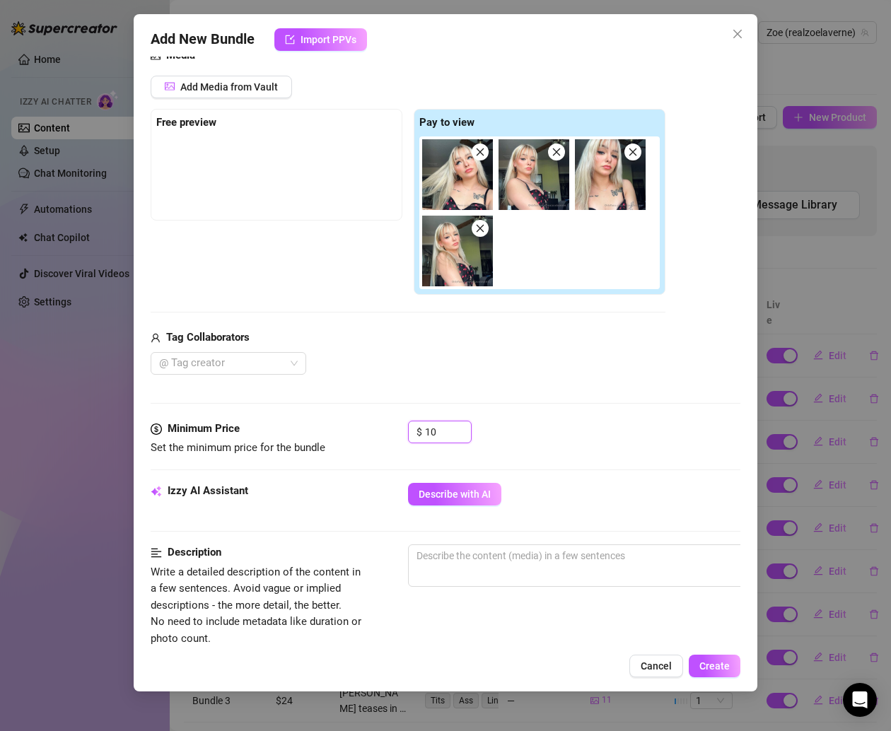
scroll to position [204, 0]
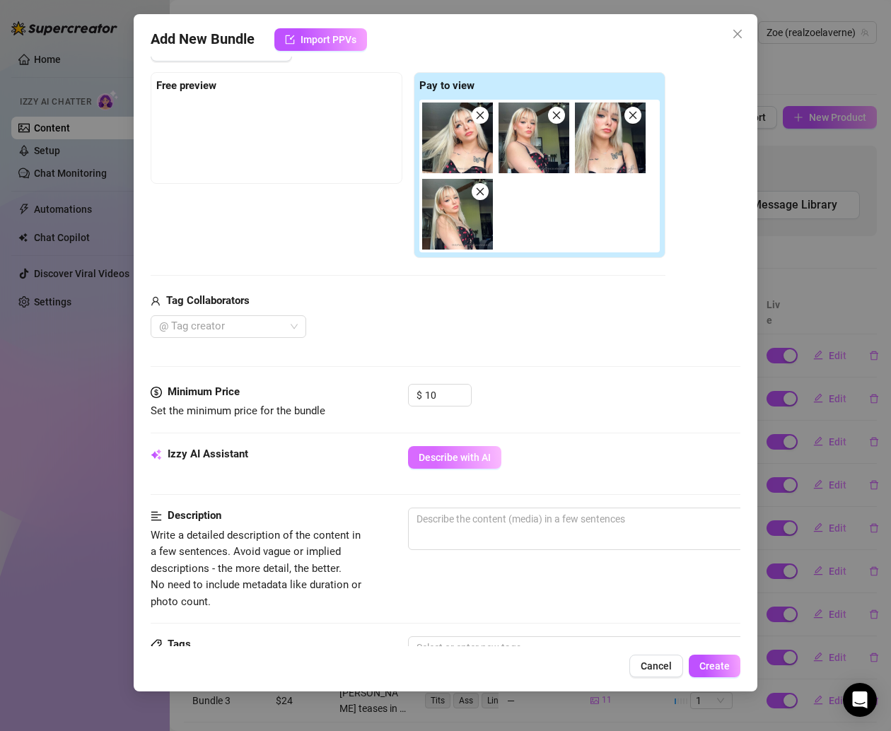
click at [456, 454] on span "Describe with AI" at bounding box center [454, 457] width 72 height 11
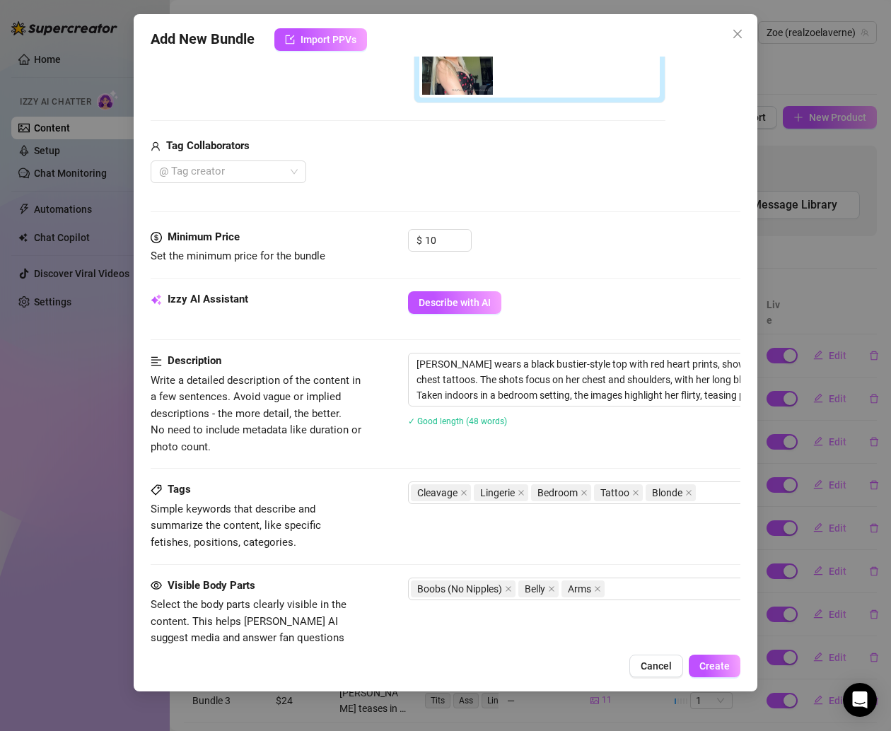
scroll to position [375, 0]
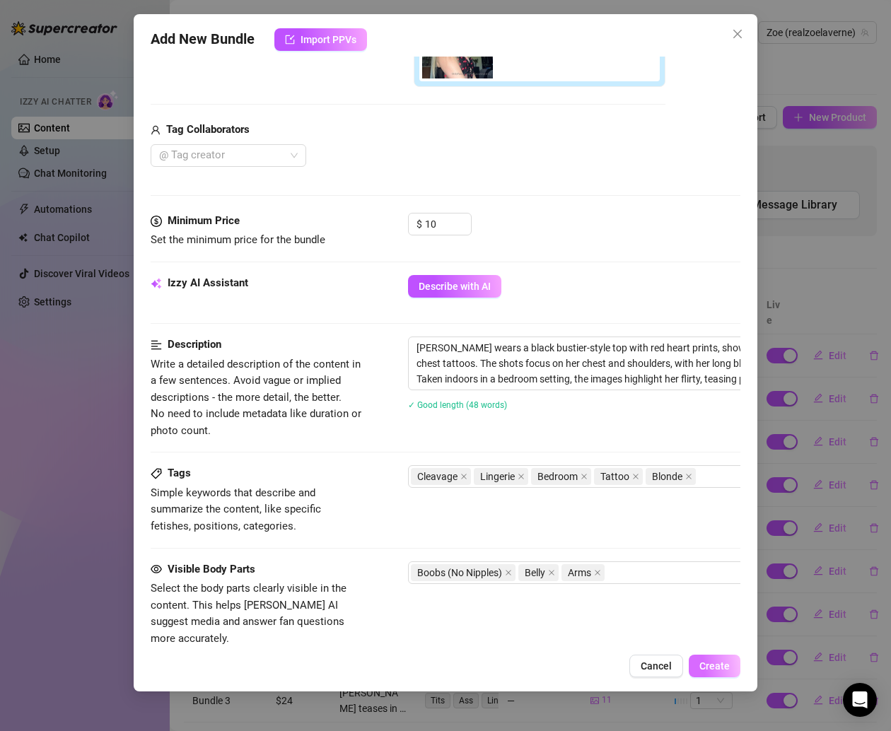
click at [715, 665] on span "Create" at bounding box center [714, 665] width 30 height 11
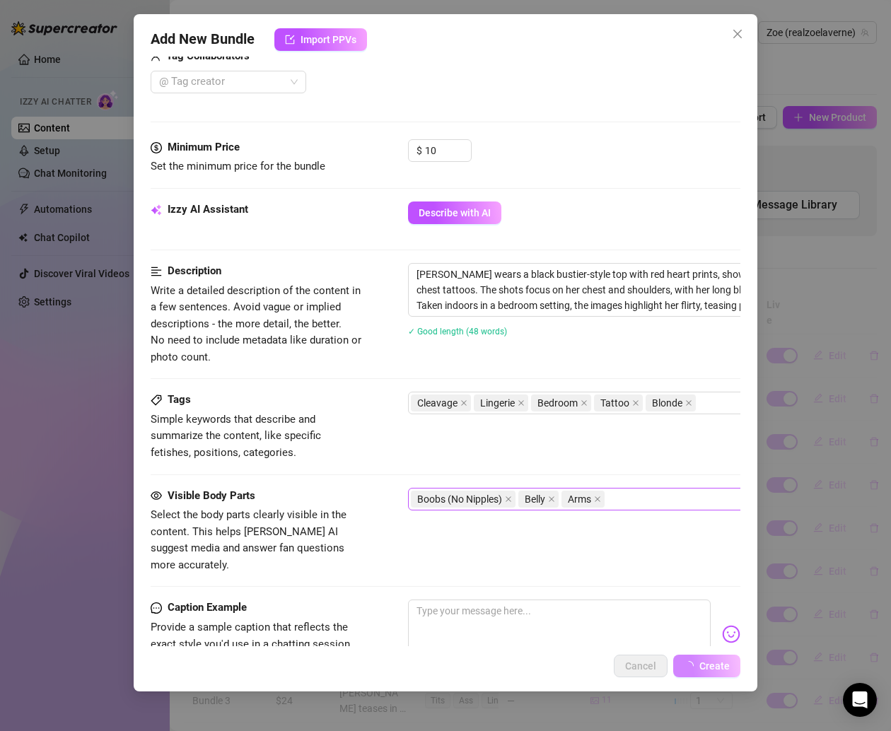
scroll to position [0, 0]
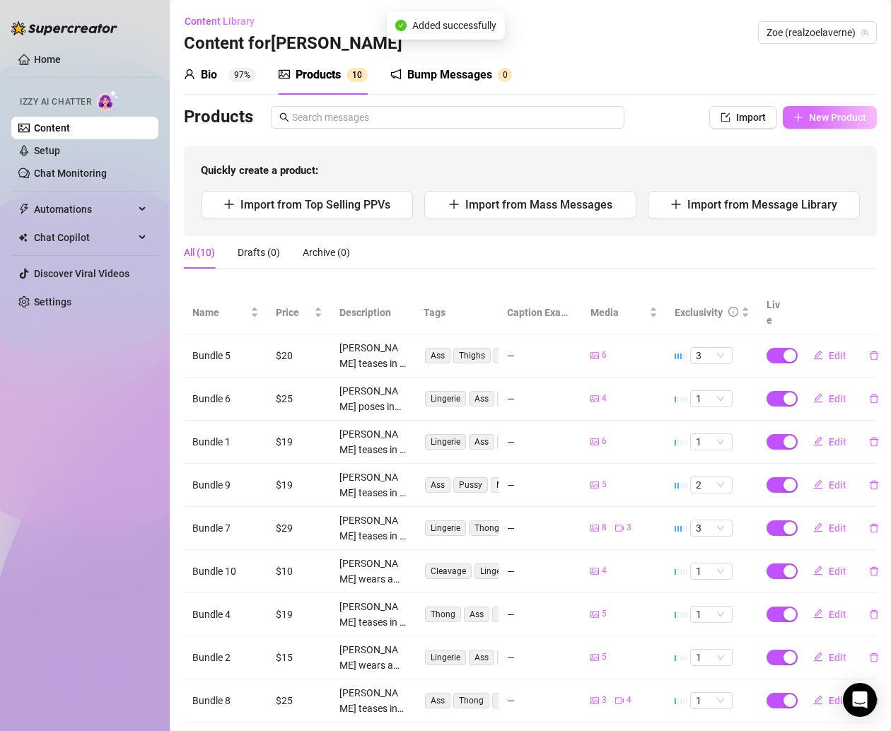
click at [829, 124] on button "New Product" at bounding box center [829, 117] width 94 height 23
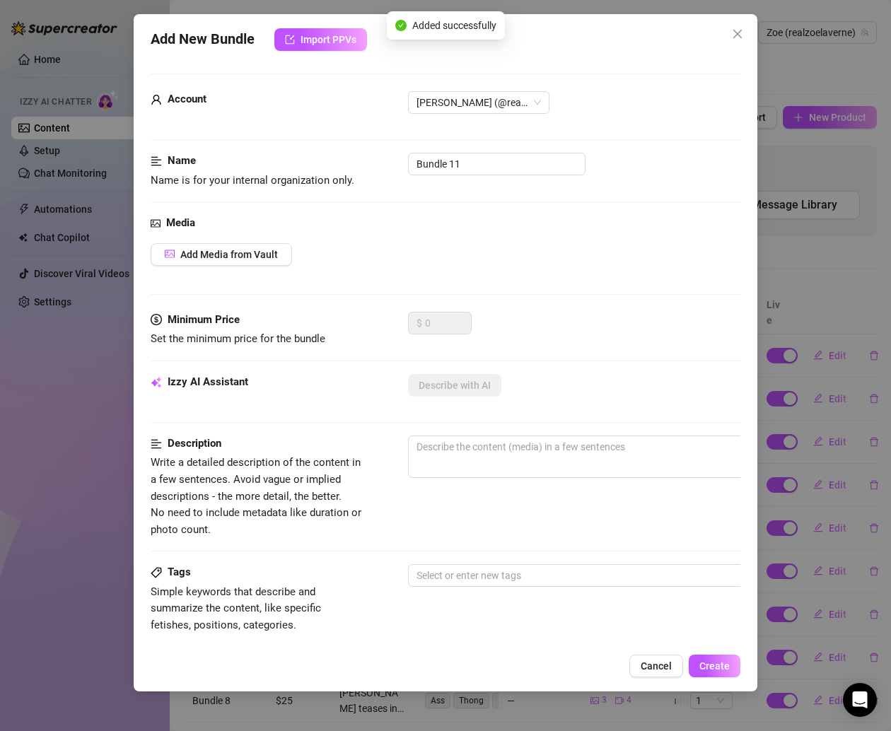
click at [258, 241] on div "Media Add Media from Vault" at bounding box center [445, 263] width 589 height 97
click at [259, 254] on span "Add Media from Vault" at bounding box center [229, 254] width 98 height 11
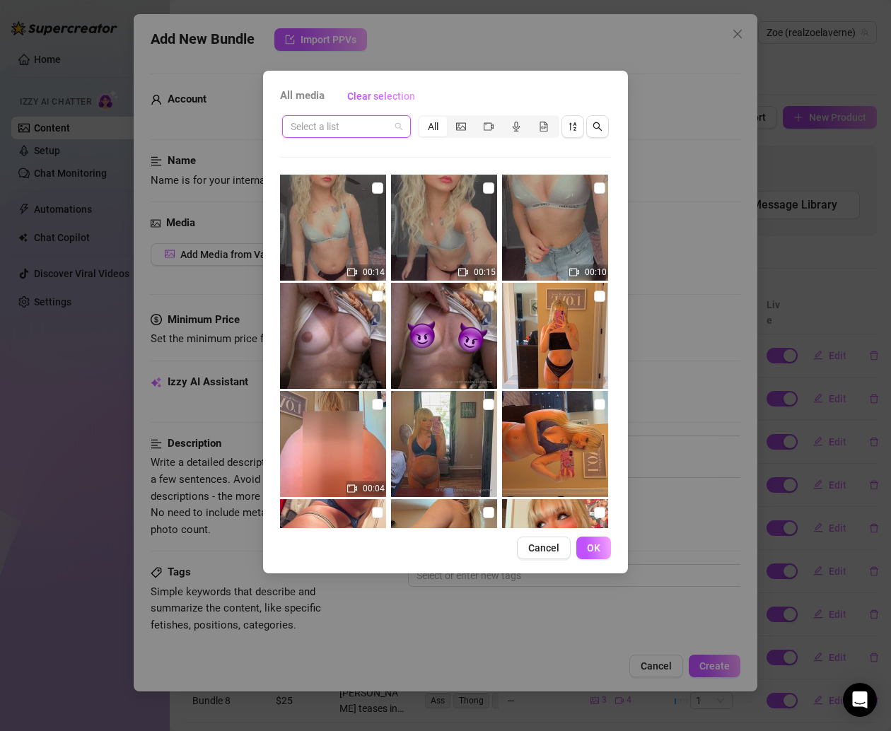
click at [353, 131] on input "search" at bounding box center [339, 126] width 99 height 21
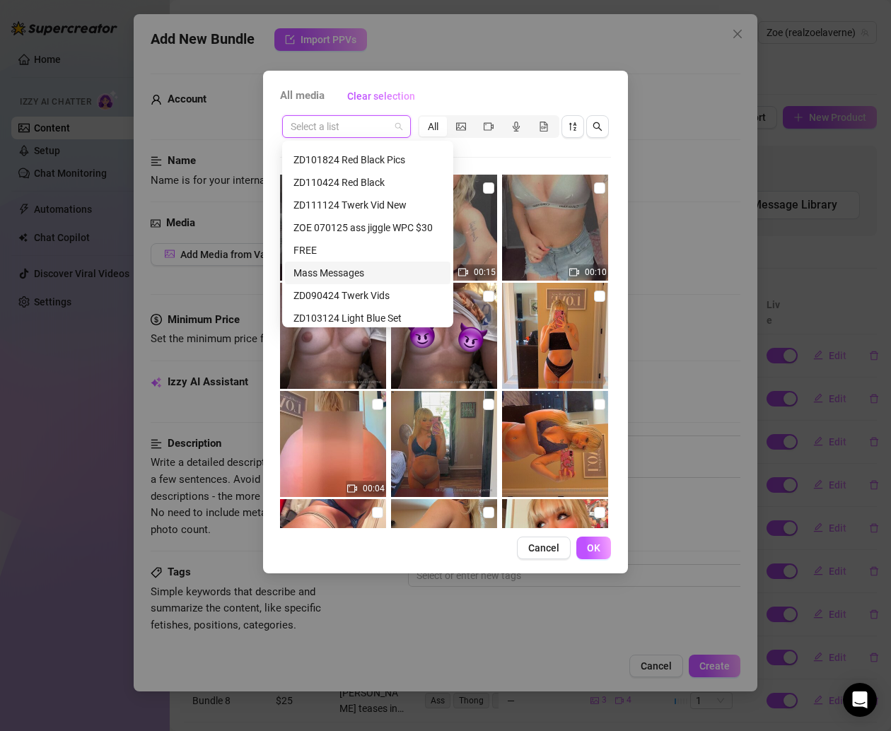
scroll to position [331, 0]
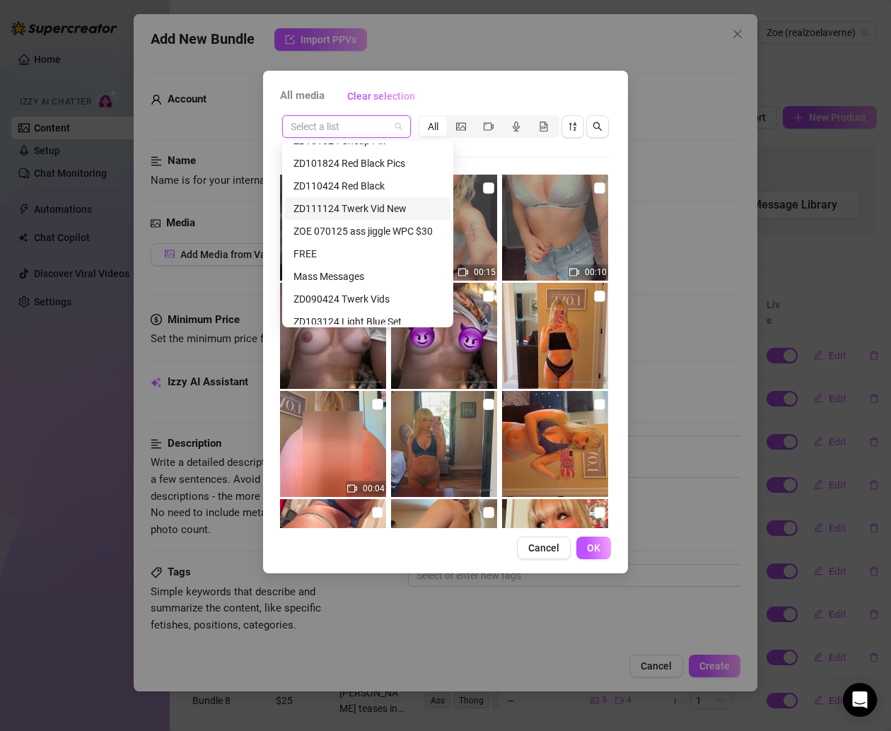
click at [370, 204] on div "ZD111124 Twerk Vid New" at bounding box center [367, 209] width 148 height 16
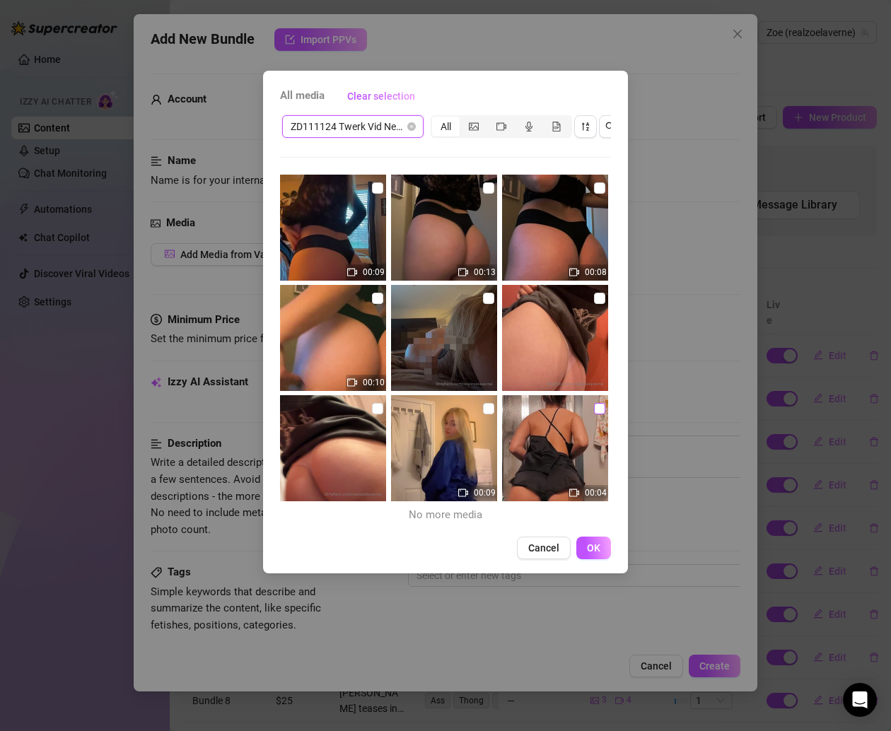
click at [594, 410] on input "checkbox" at bounding box center [599, 408] width 11 height 11
click at [372, 407] on input "checkbox" at bounding box center [377, 408] width 11 height 11
click at [377, 298] on input "checkbox" at bounding box center [377, 298] width 11 height 11
click at [484, 294] on input "checkbox" at bounding box center [488, 298] width 11 height 11
click at [594, 295] on input "checkbox" at bounding box center [599, 298] width 11 height 11
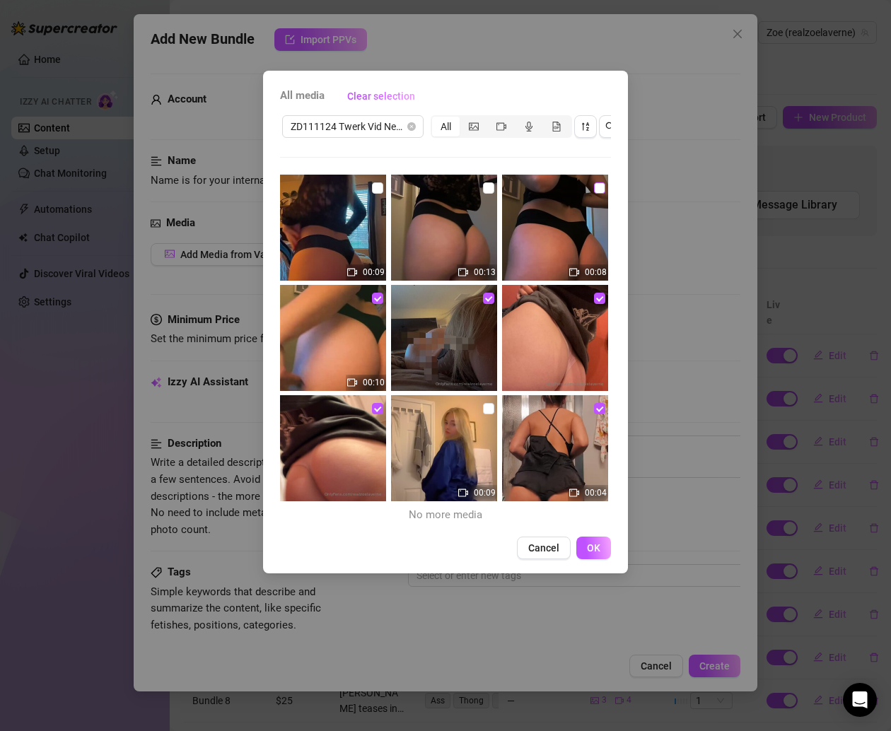
click at [594, 182] on input "checkbox" at bounding box center [599, 187] width 11 height 11
click at [474, 187] on img at bounding box center [444, 228] width 106 height 106
click at [483, 186] on input "checkbox" at bounding box center [488, 187] width 11 height 11
click at [376, 188] on input "checkbox" at bounding box center [377, 187] width 11 height 11
click at [483, 413] on input "checkbox" at bounding box center [488, 408] width 11 height 11
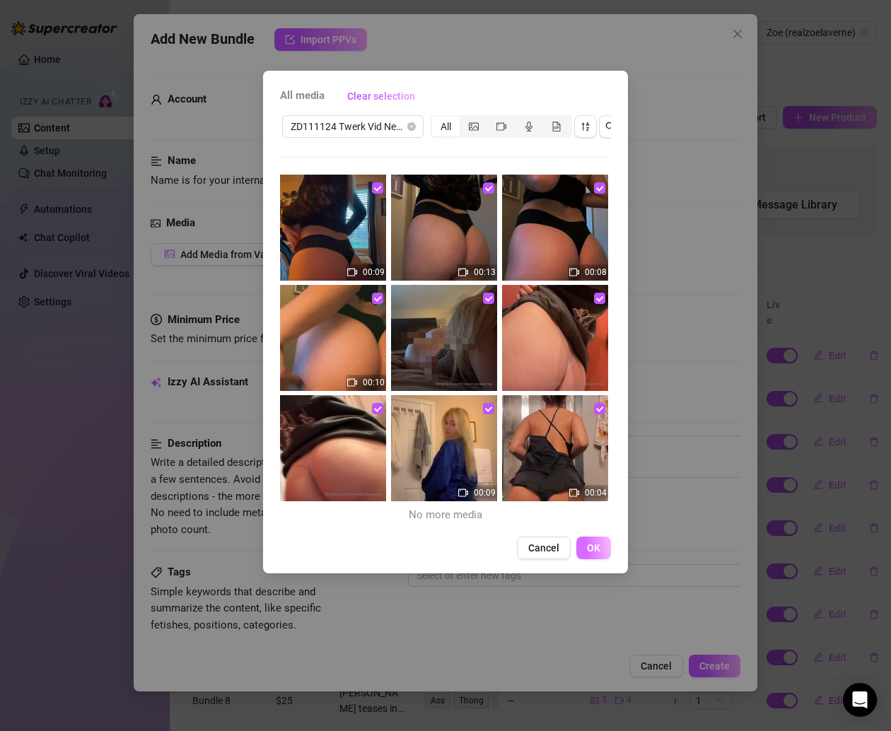
click at [587, 553] on span "OK" at bounding box center [593, 547] width 13 height 11
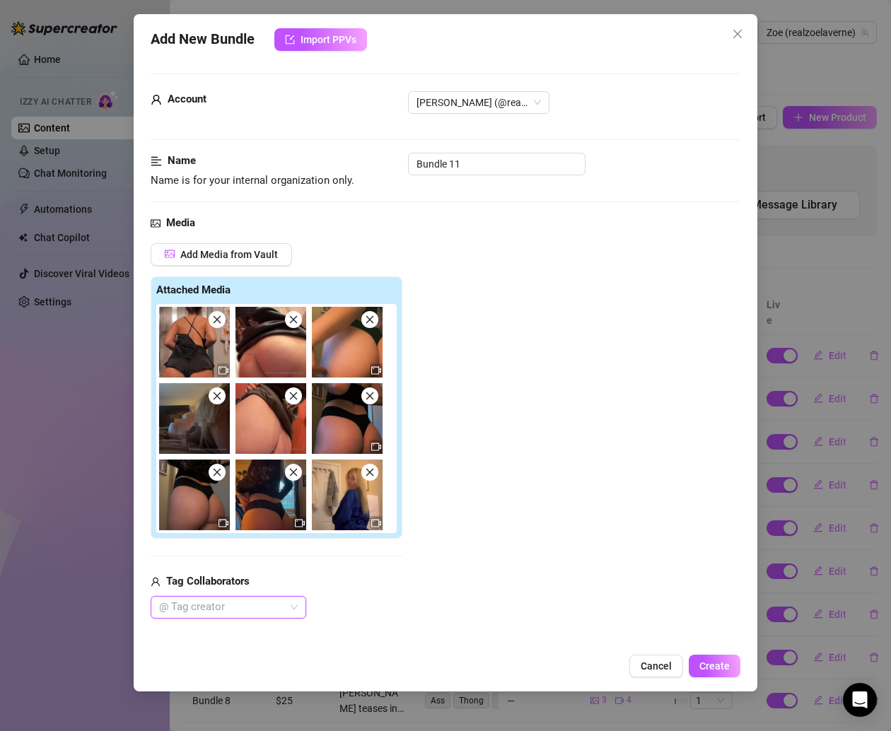
scroll to position [254, 0]
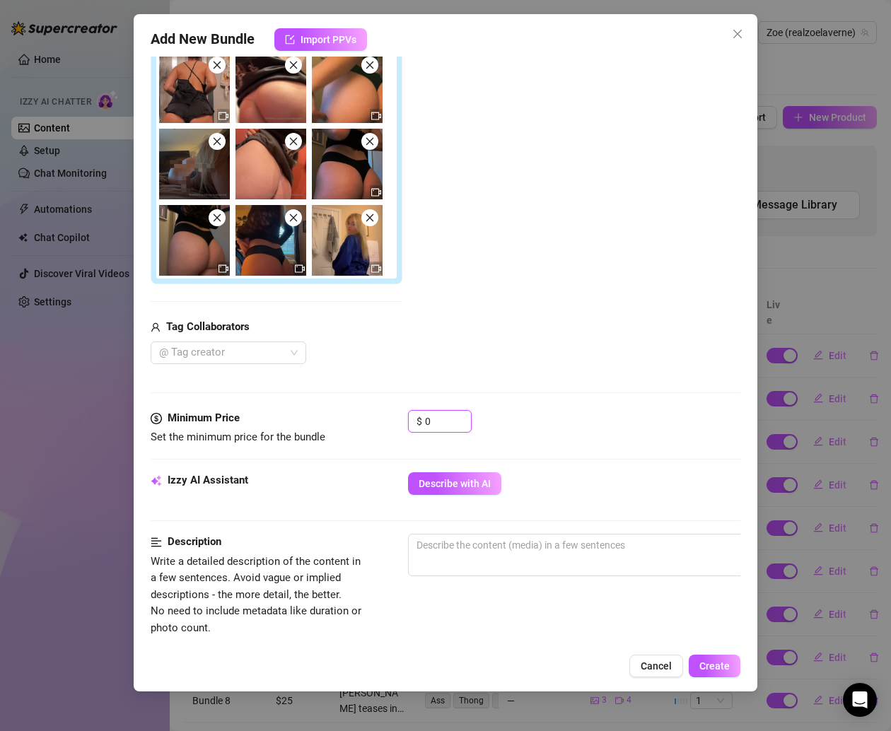
drag, startPoint x: 446, startPoint y: 422, endPoint x: 367, endPoint y: 422, distance: 79.2
click at [367, 422] on div "Minimum Price Set the minimum price for the bundle $ 0" at bounding box center [445, 428] width 589 height 36
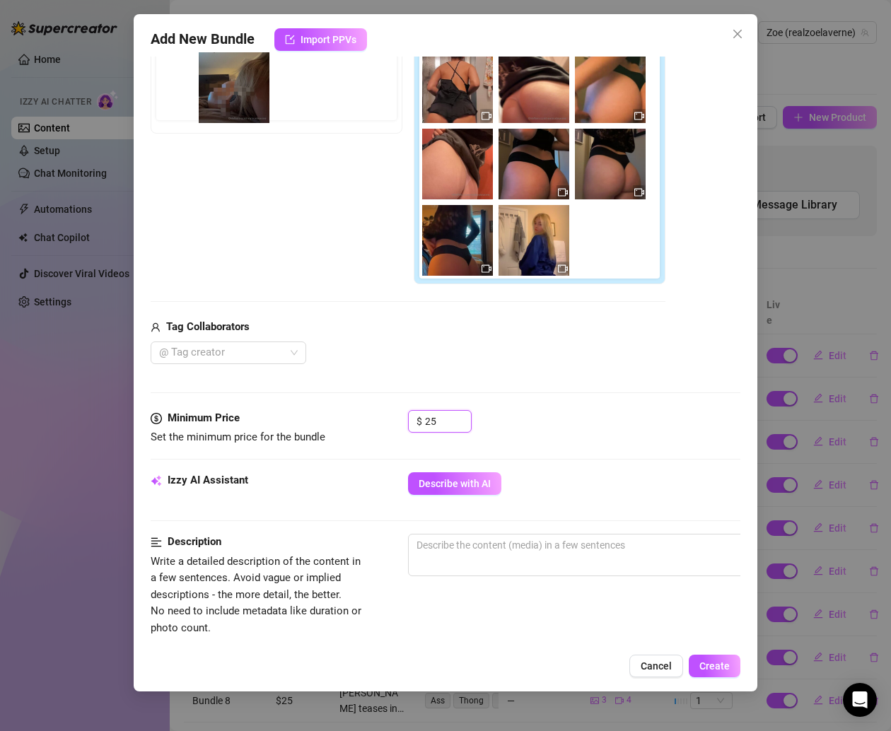
drag, startPoint x: 457, startPoint y: 184, endPoint x: 225, endPoint y: 108, distance: 244.5
click at [225, 108] on div "Free preview Pay to view" at bounding box center [408, 153] width 515 height 263
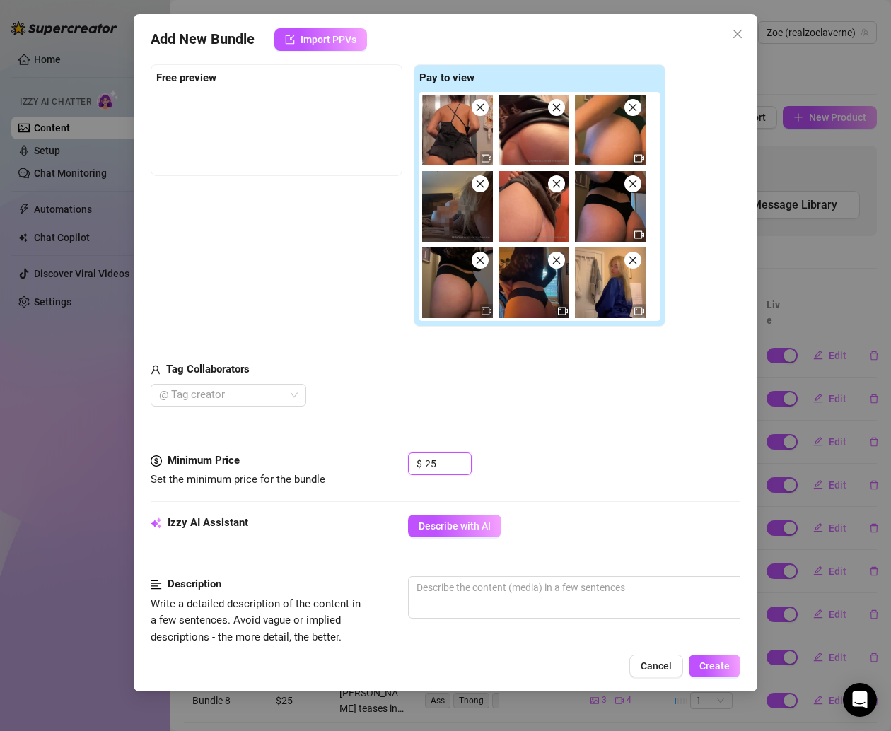
scroll to position [124, 0]
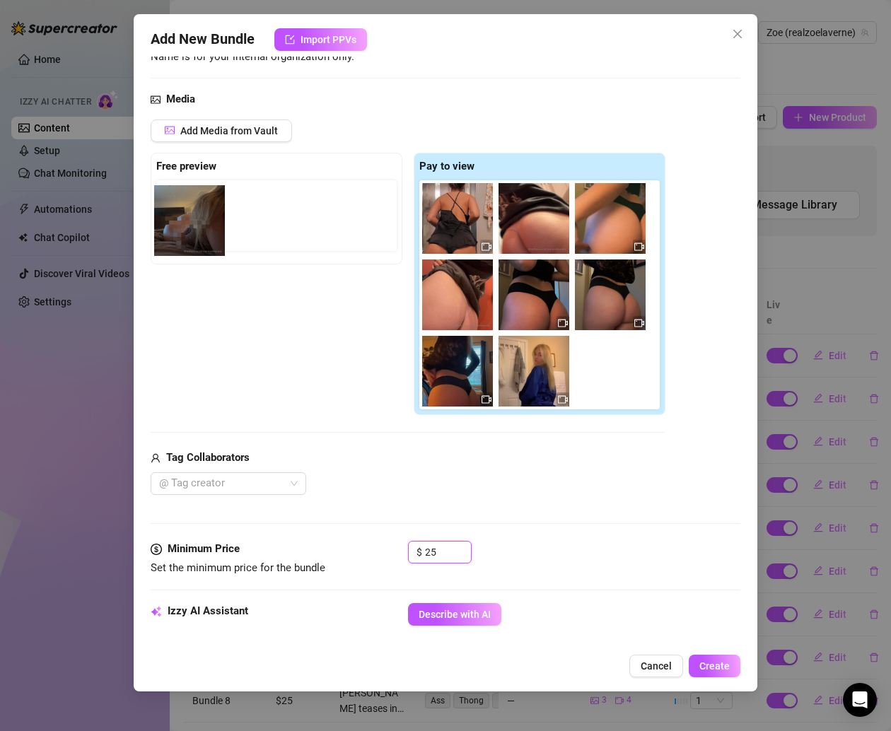
drag, startPoint x: 472, startPoint y: 301, endPoint x: 194, endPoint y: 228, distance: 287.2
click at [194, 228] on div "Free preview Pay to view" at bounding box center [408, 284] width 515 height 263
drag, startPoint x: 455, startPoint y: 294, endPoint x: 205, endPoint y: 211, distance: 263.7
click at [205, 211] on div "Free preview Pay to view" at bounding box center [408, 284] width 515 height 263
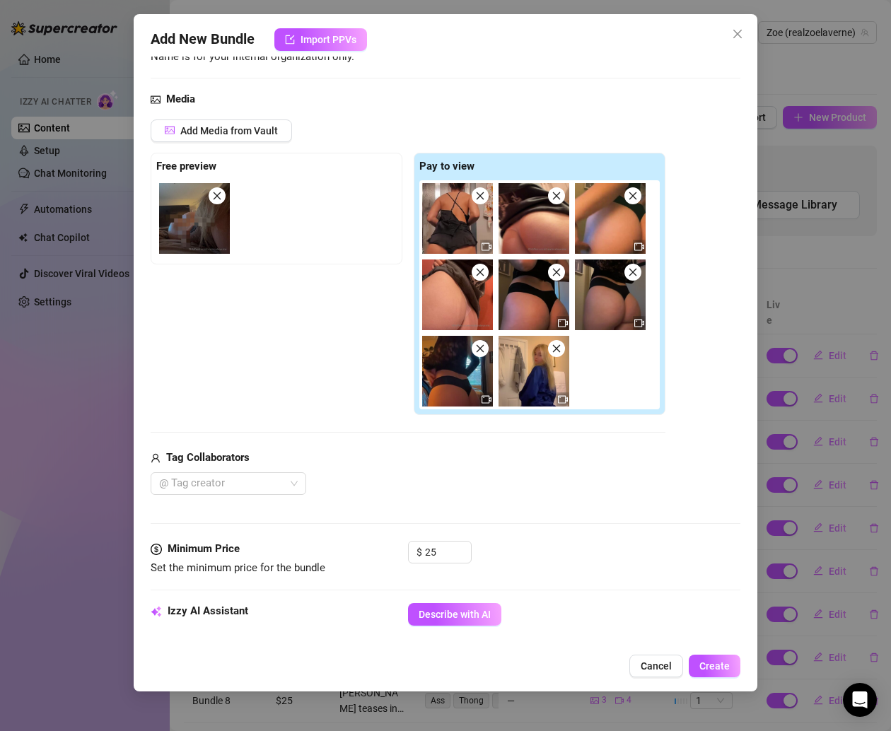
click at [387, 433] on div "Add Media from Vault Free preview Pay to view Tag Collaborators @ Tag creator" at bounding box center [408, 306] width 515 height 375
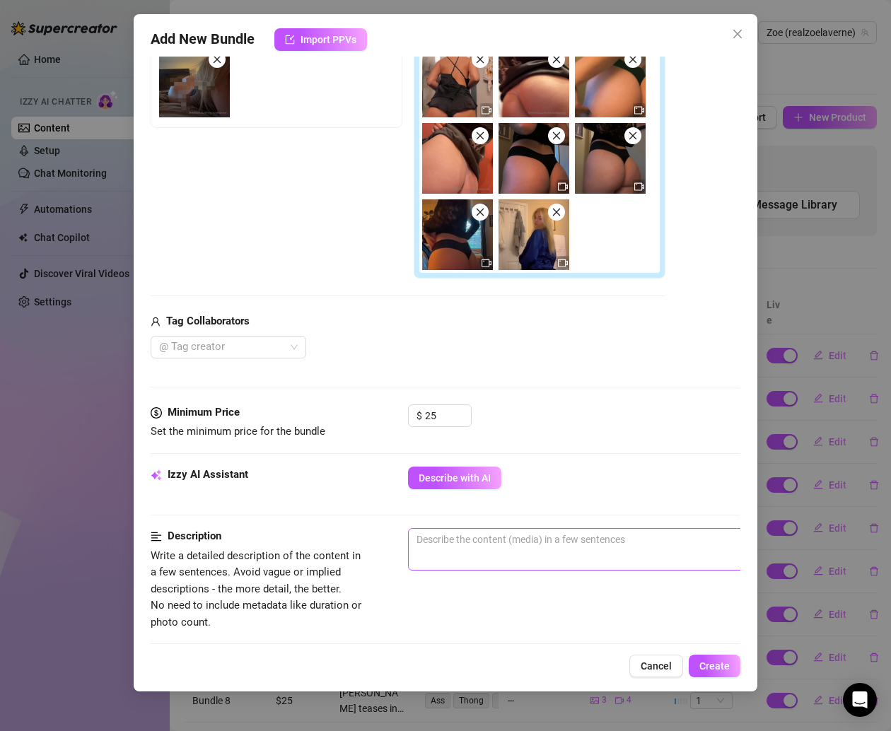
scroll to position [290, 0]
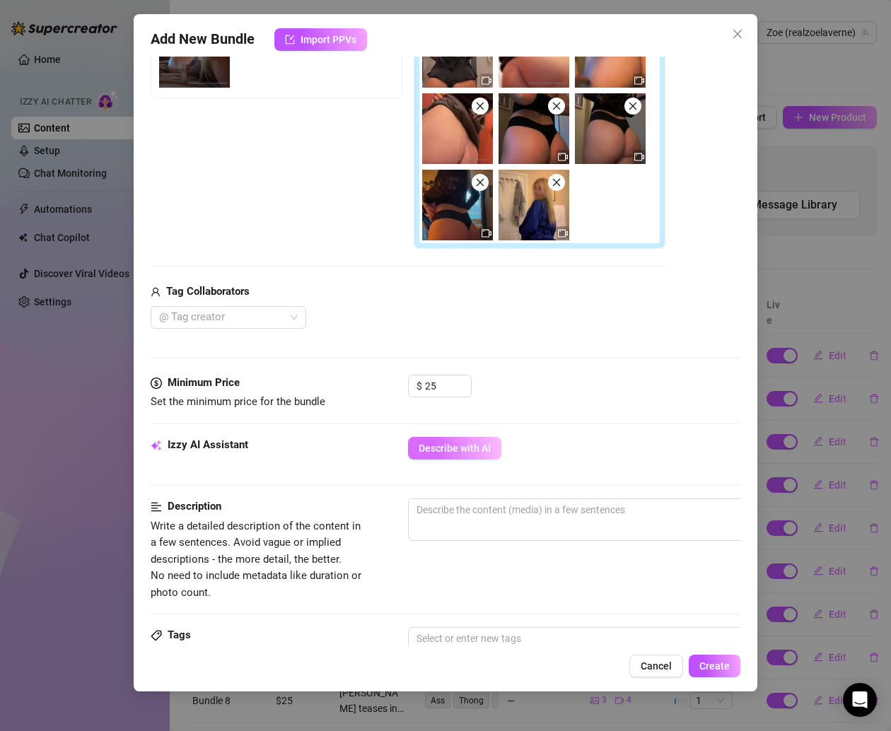
click at [447, 443] on span "Describe with AI" at bounding box center [454, 447] width 72 height 11
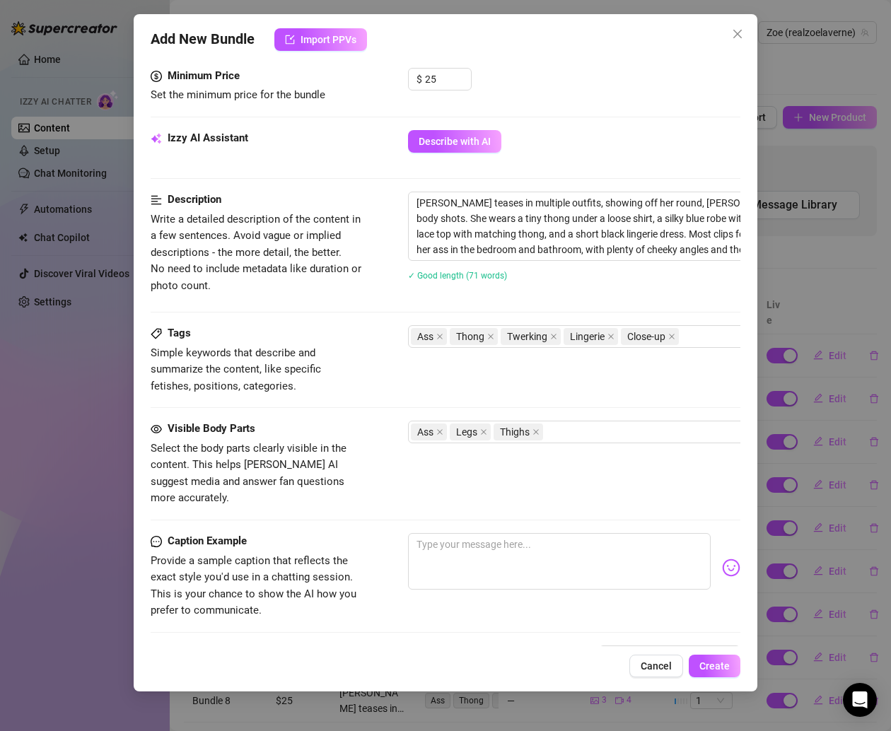
scroll to position [765, 0]
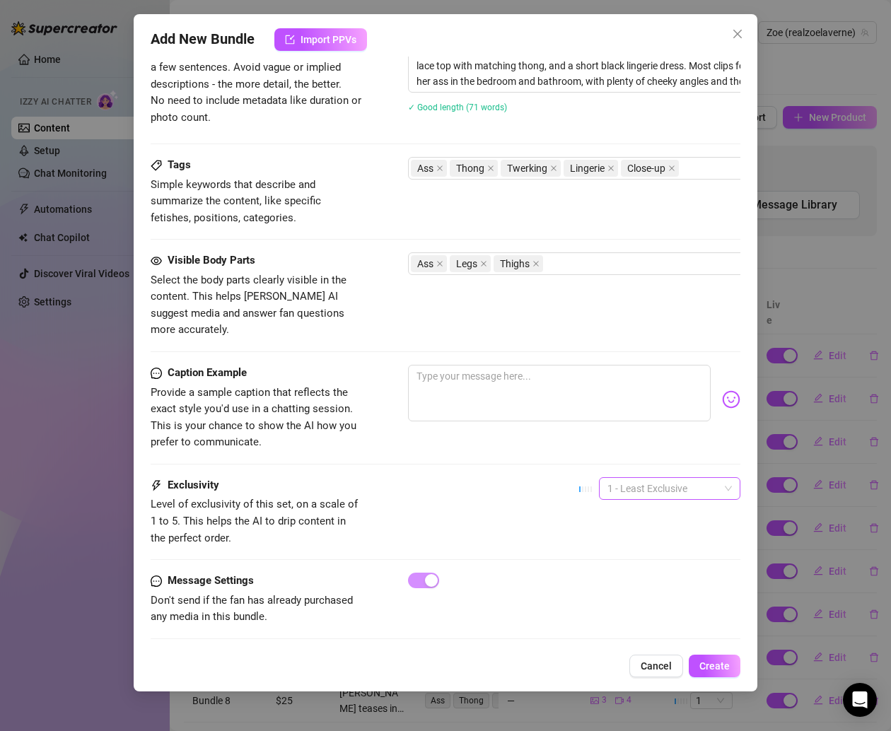
click at [638, 478] on span "1 - Least Exclusive" at bounding box center [669, 488] width 124 height 21
click at [616, 544] on div "3" at bounding box center [653, 542] width 119 height 16
click at [708, 661] on span "Create" at bounding box center [714, 665] width 30 height 11
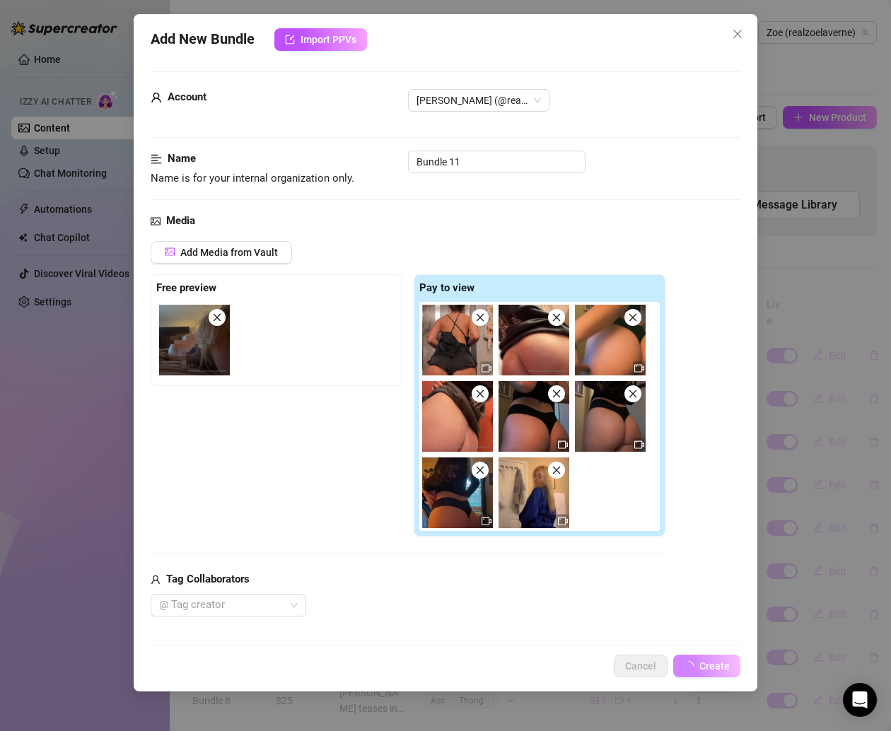
scroll to position [0, 0]
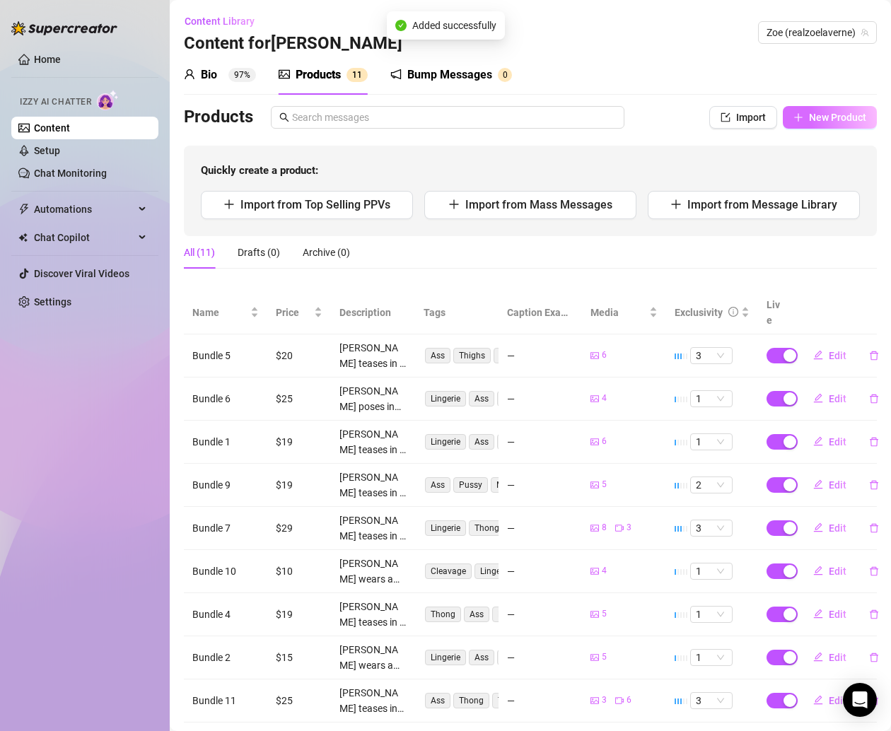
click at [796, 110] on button "New Product" at bounding box center [829, 117] width 94 height 23
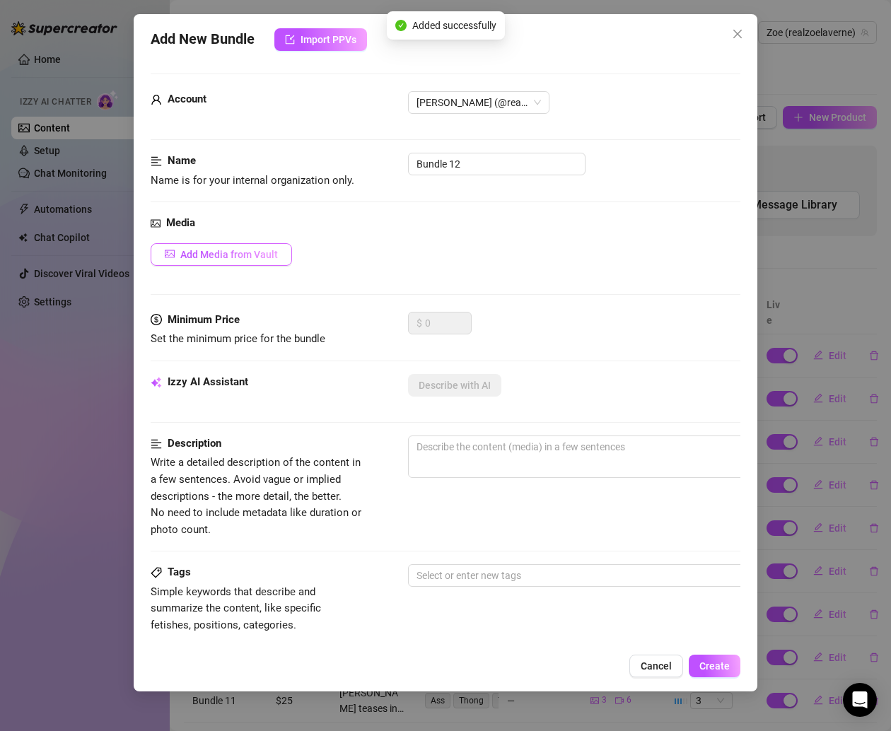
click at [252, 260] on button "Add Media from Vault" at bounding box center [221, 254] width 141 height 23
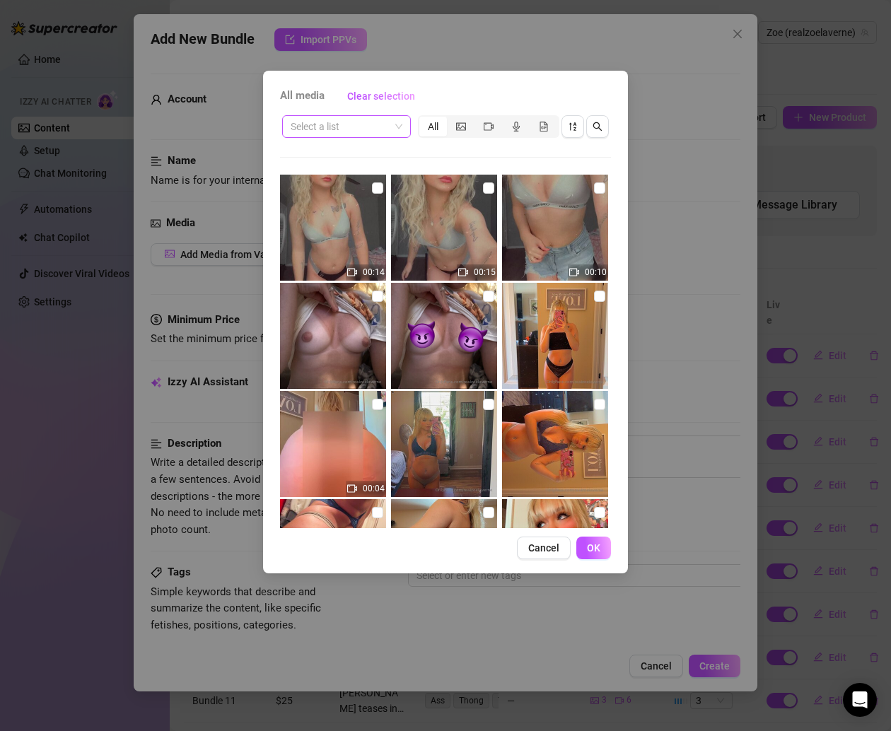
click at [370, 130] on input "search" at bounding box center [339, 126] width 99 height 21
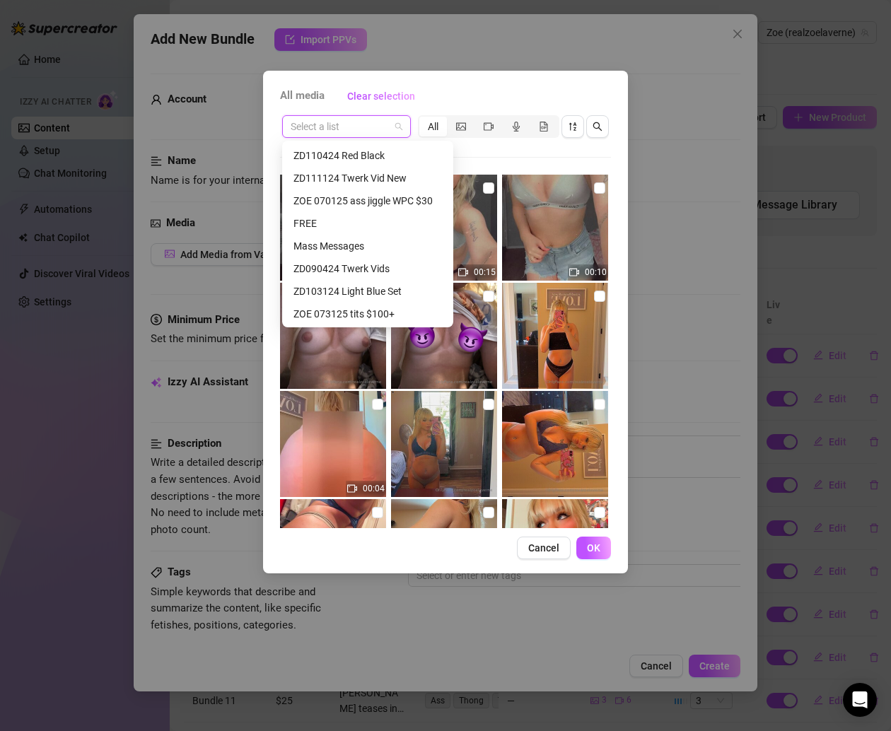
scroll to position [362, 0]
click at [359, 179] on div "ZD111124 Twerk Vid New" at bounding box center [367, 178] width 148 height 16
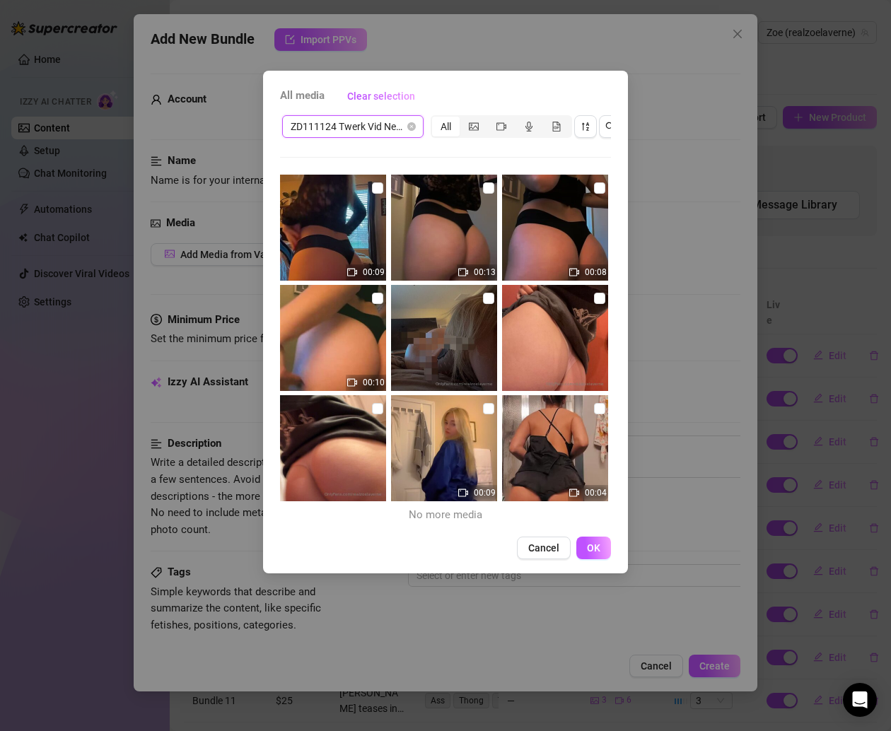
click at [377, 116] on span "ZD111124 Twerk Vid New" at bounding box center [352, 126] width 124 height 21
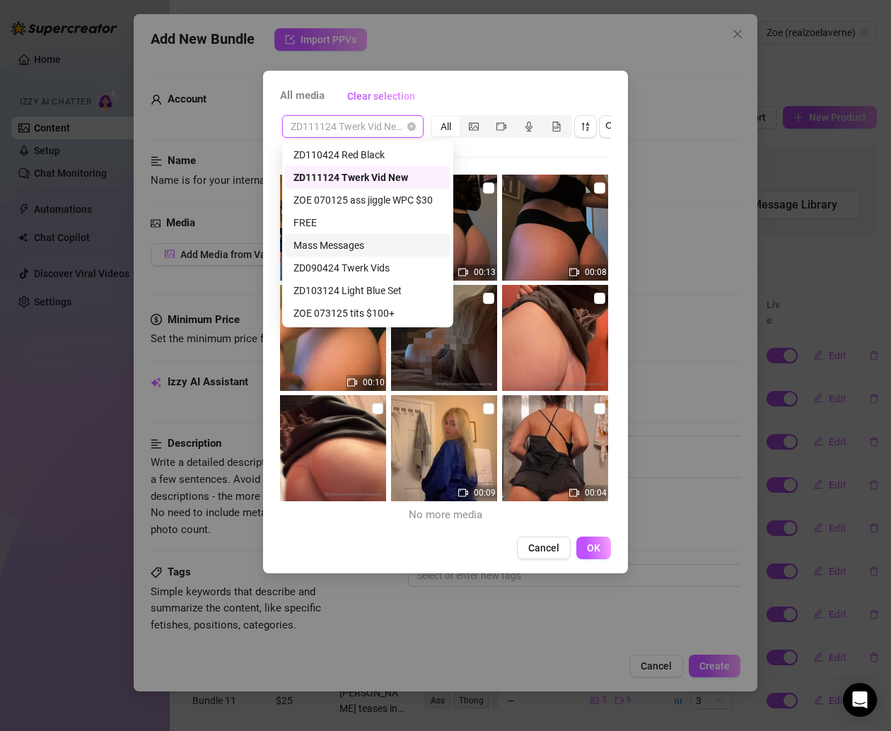
scroll to position [497, 0]
click at [368, 252] on div "ZOE032425 booty" at bounding box center [367, 246] width 148 height 16
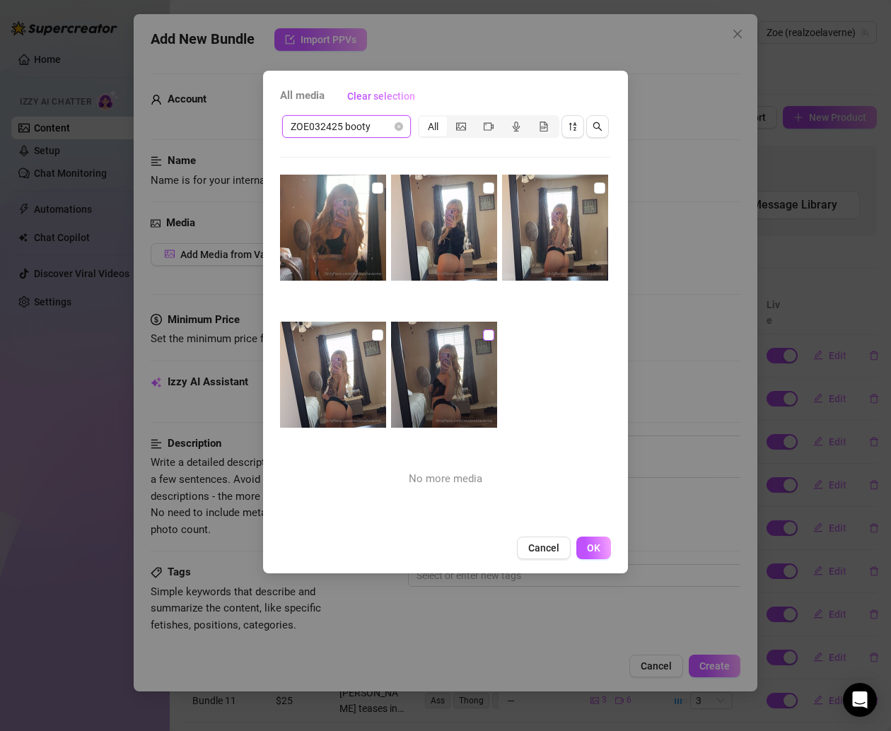
click at [483, 339] on input "checkbox" at bounding box center [488, 334] width 11 height 11
click at [372, 331] on input "checkbox" at bounding box center [377, 334] width 11 height 11
click at [374, 184] on input "checkbox" at bounding box center [377, 187] width 11 height 11
click at [486, 184] on input "checkbox" at bounding box center [488, 187] width 11 height 11
click at [594, 186] on input "checkbox" at bounding box center [599, 187] width 11 height 11
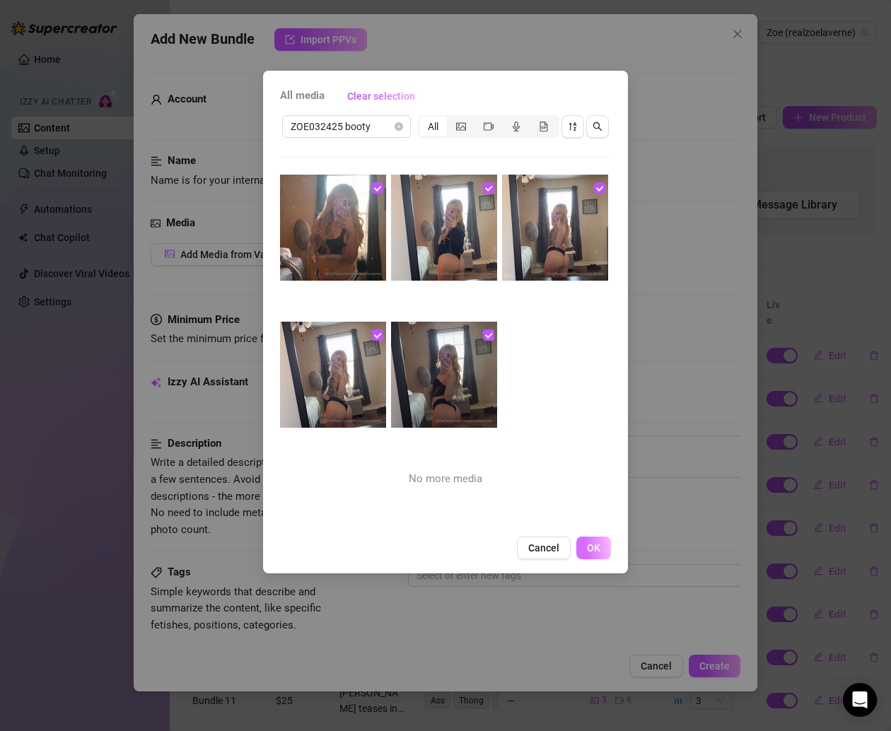
click at [594, 554] on button "OK" at bounding box center [593, 547] width 35 height 23
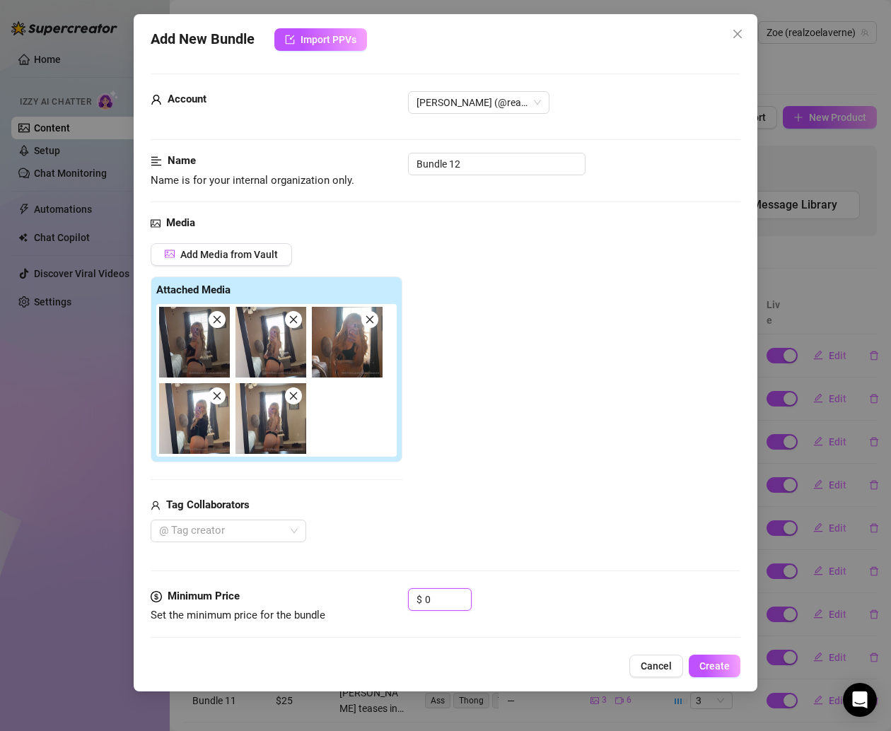
drag, startPoint x: 442, startPoint y: 602, endPoint x: 367, endPoint y: 602, distance: 75.6
click at [367, 602] on div "Minimum Price Set the minimum price for the bundle $ 0" at bounding box center [445, 606] width 589 height 36
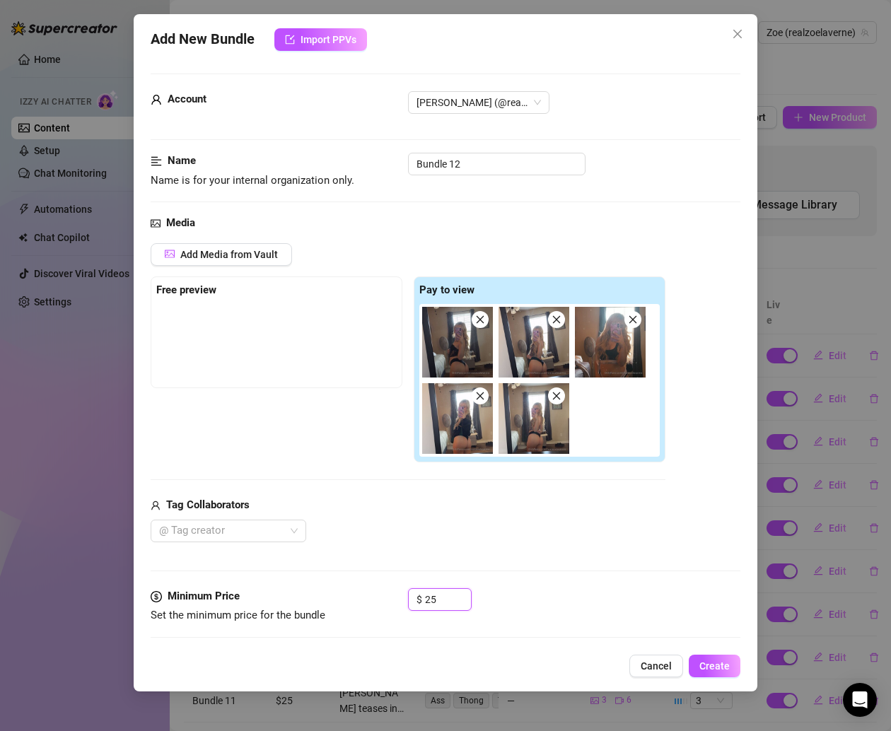
scroll to position [384, 0]
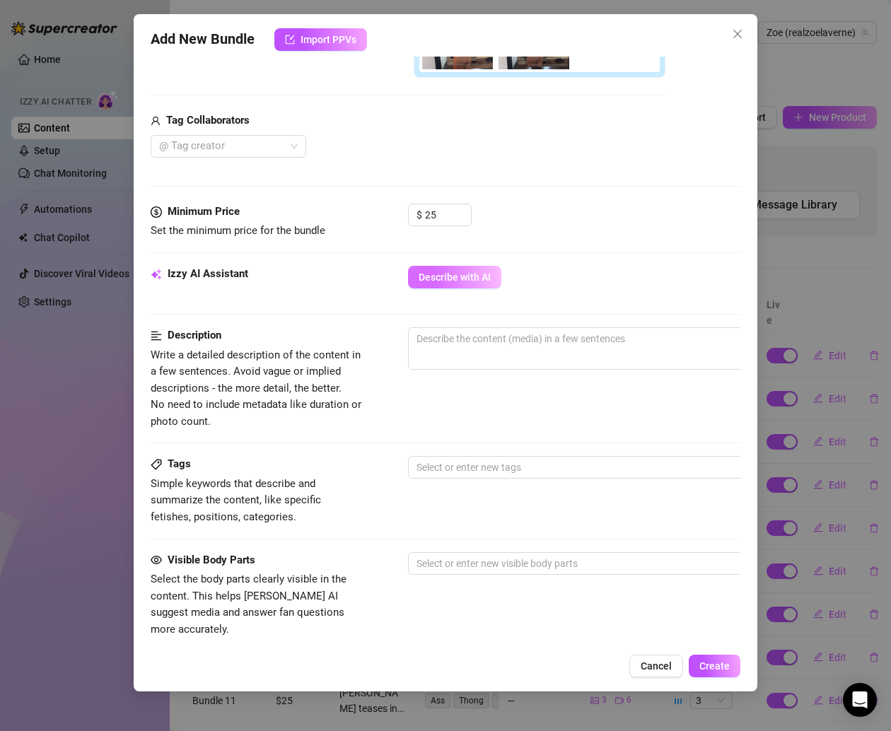
click at [433, 281] on button "Describe with AI" at bounding box center [454, 277] width 93 height 23
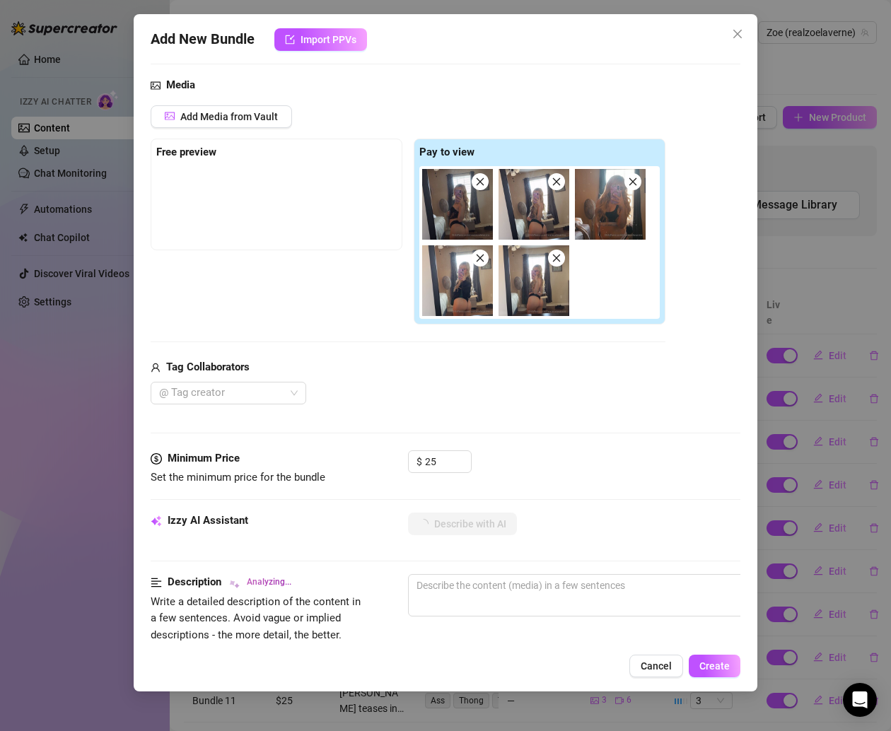
scroll to position [684, 0]
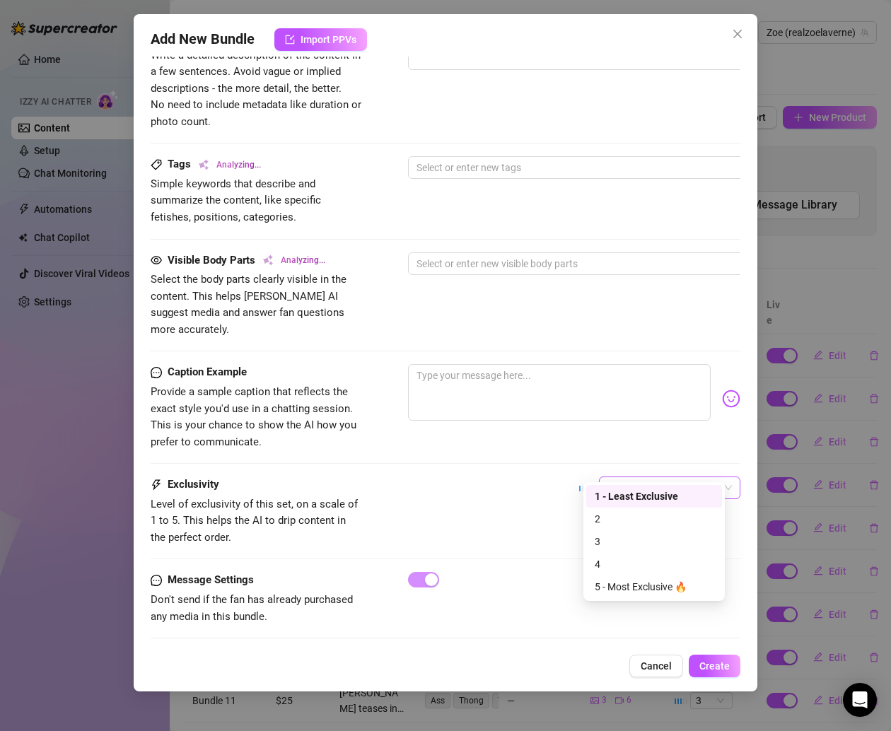
click at [645, 477] on span "1 - Least Exclusive" at bounding box center [669, 487] width 124 height 21
click at [615, 535] on div "3" at bounding box center [653, 542] width 119 height 16
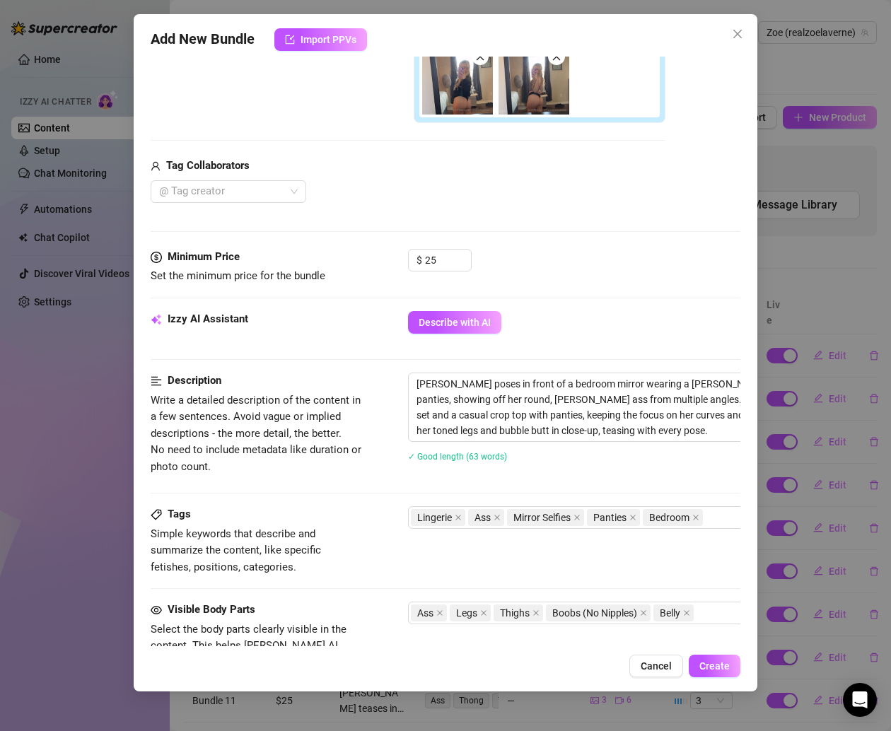
scroll to position [331, 0]
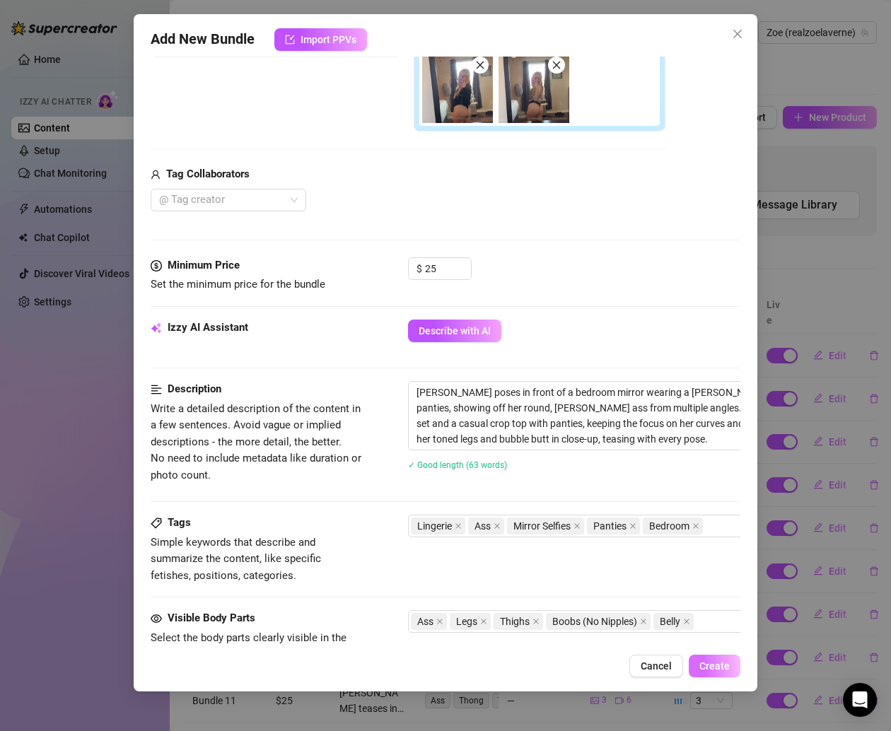
click at [717, 664] on span "Create" at bounding box center [714, 665] width 30 height 11
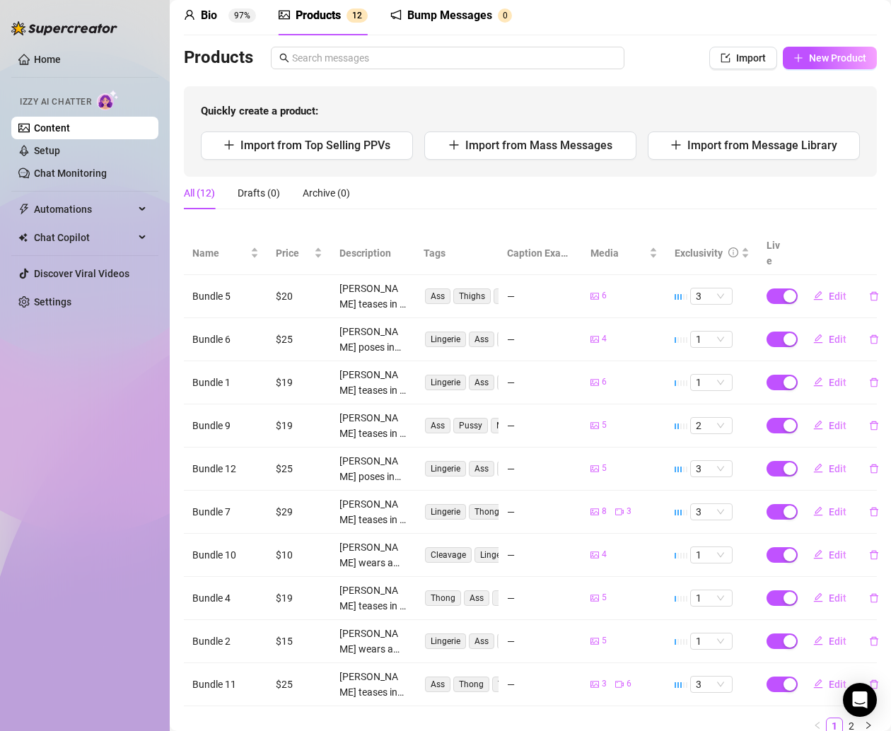
scroll to position [0, 0]
